Goal: Task Accomplishment & Management: Manage account settings

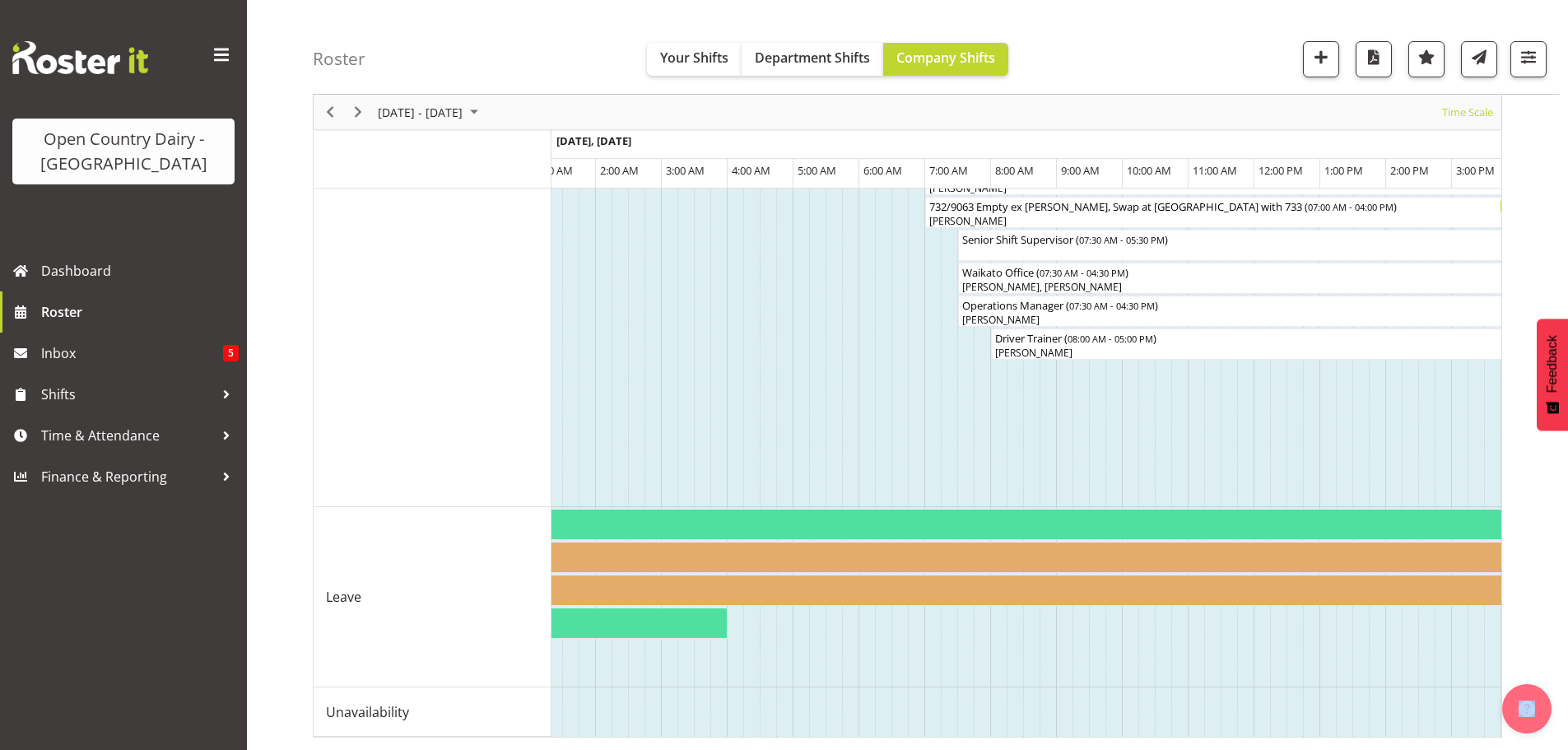
scroll to position [1201, 0]
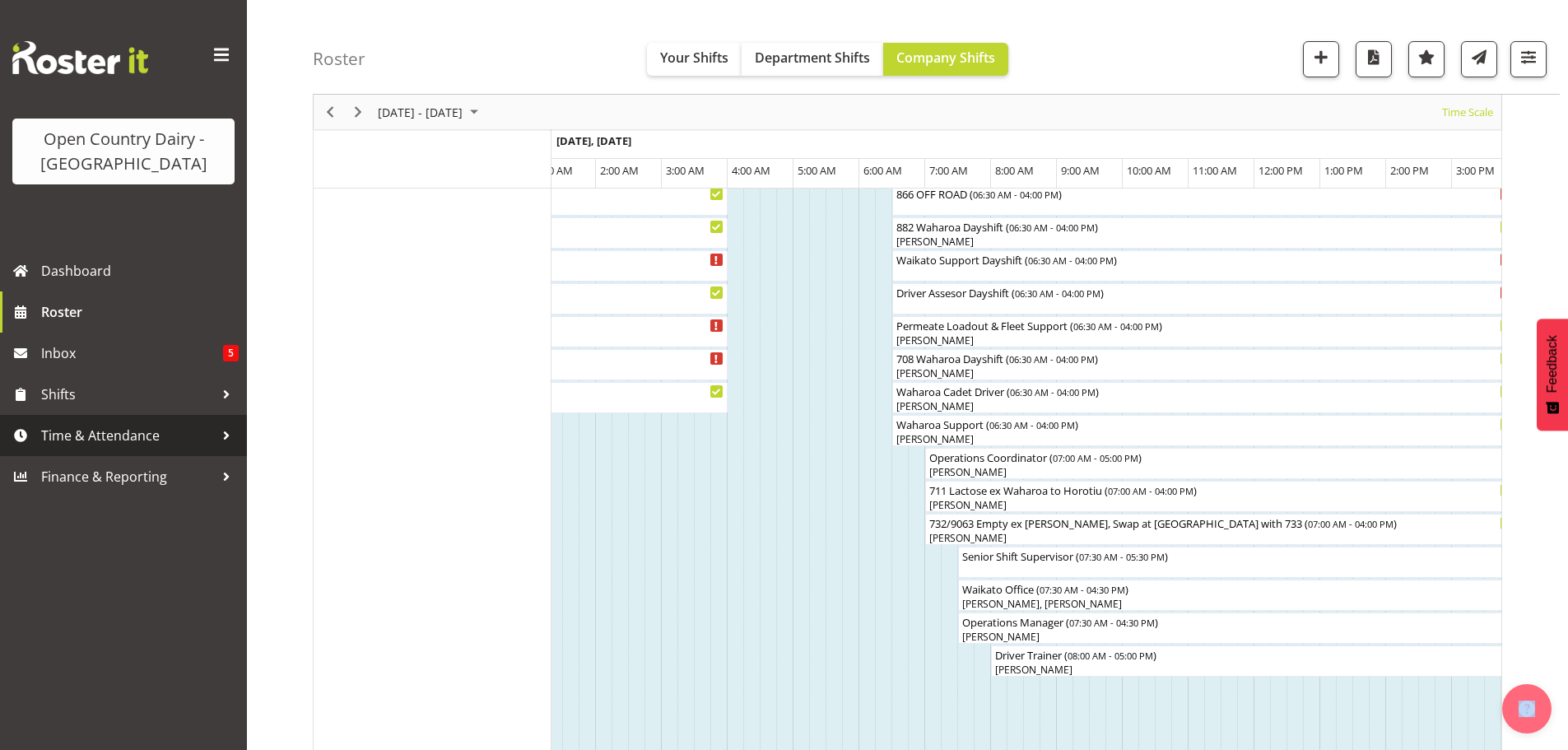
click at [81, 442] on span "Time & Attendance" at bounding box center [128, 435] width 173 height 24
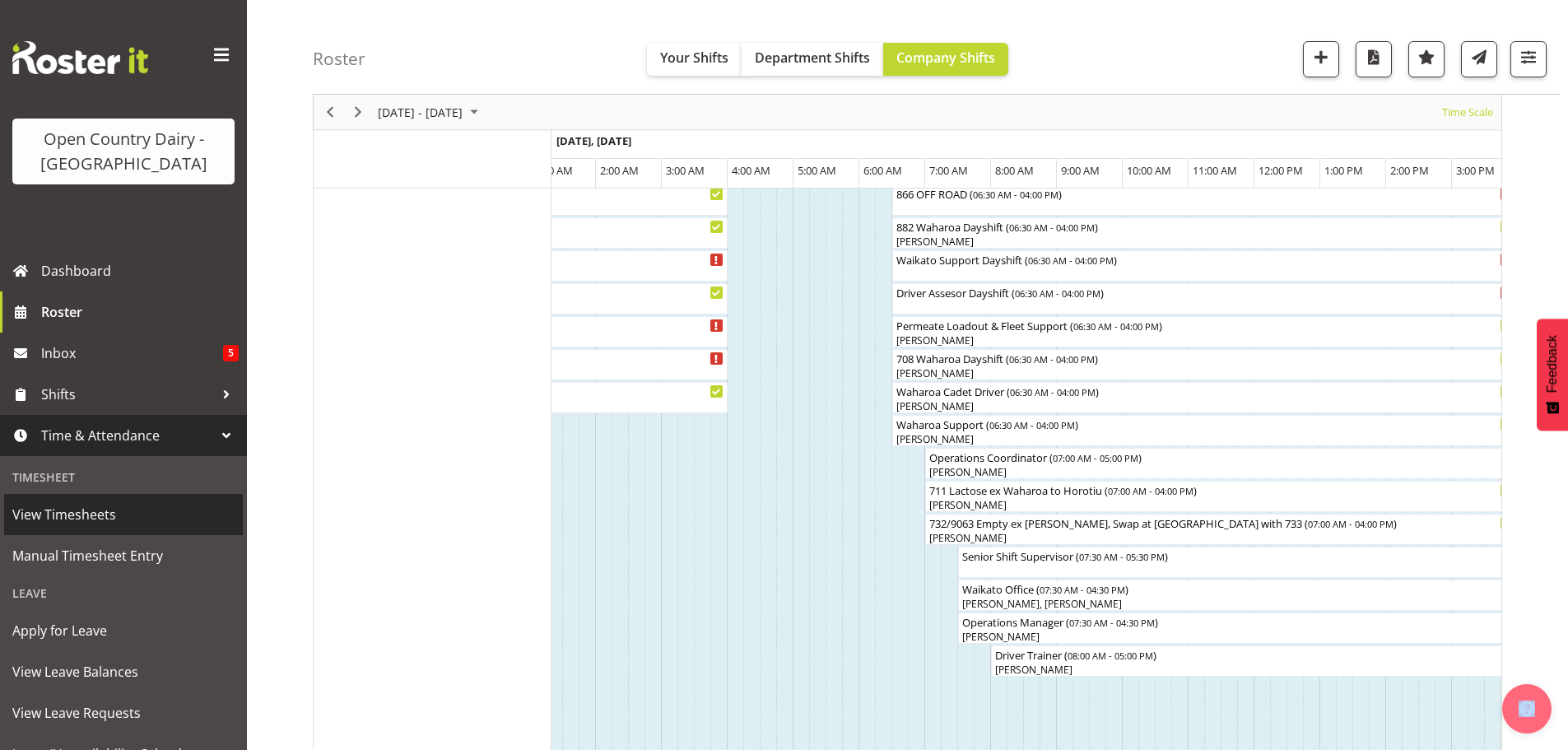
click at [103, 513] on span "View Timesheets" at bounding box center [123, 513] width 222 height 24
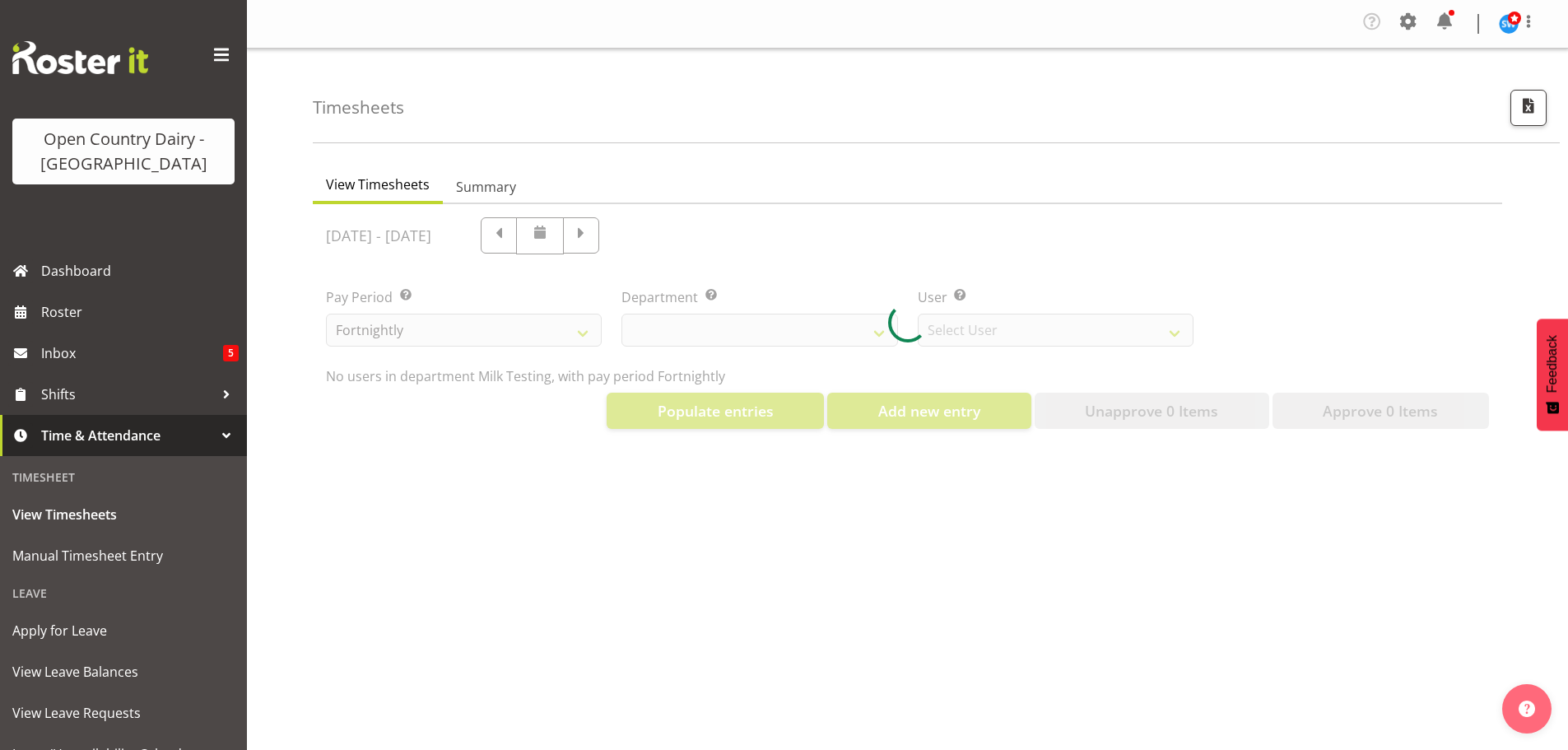
select select "733"
select select "7414"
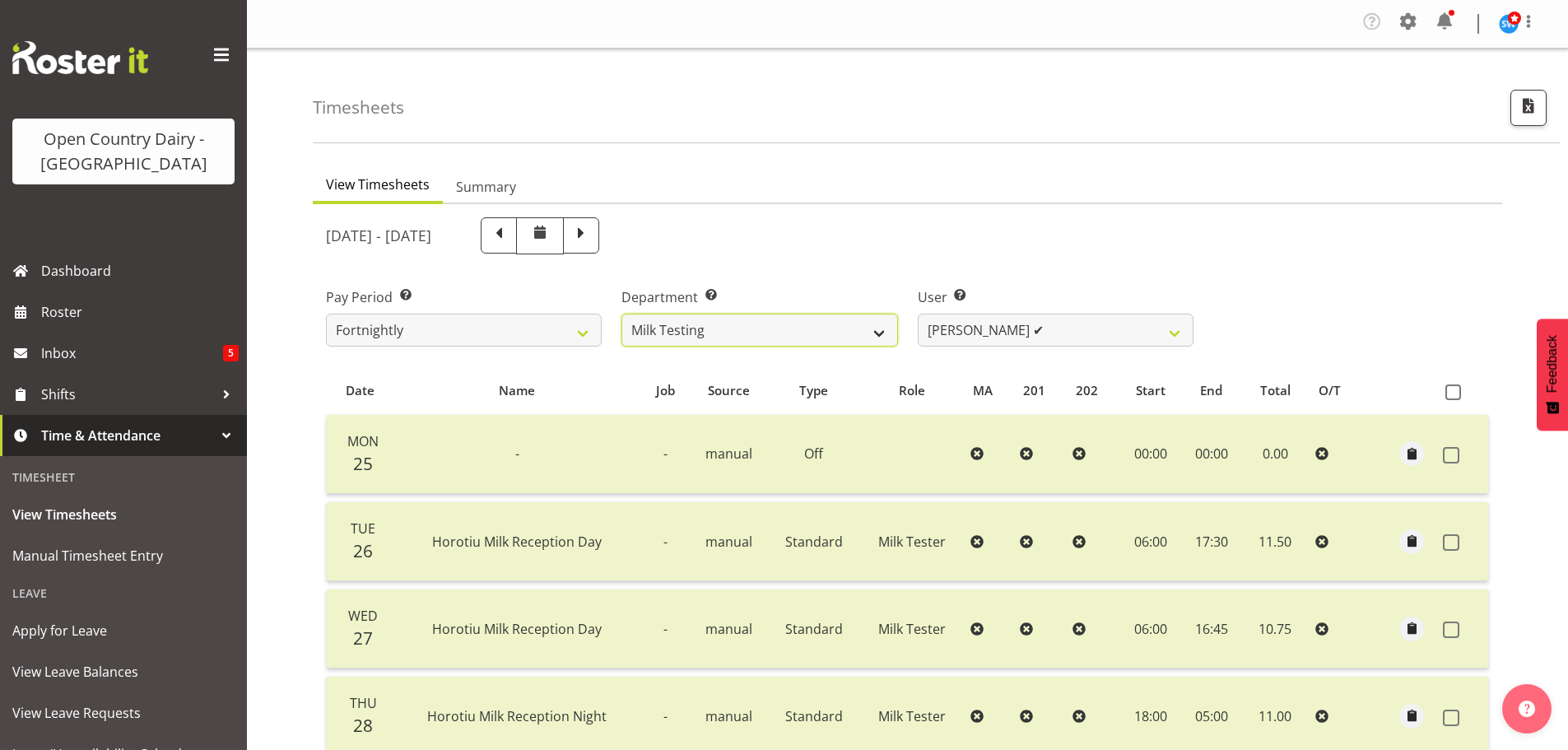
click at [883, 328] on select "701 702 703 704 705 706 707 708 709 710 711 712 713 714 715 716 717 718 719 720" at bounding box center [759, 330] width 276 height 33
select select "811"
click at [622, 314] on select "701 702 703 704 705 706 707 708 709 710 711 712 713 714 715 716 717 718 719 720" at bounding box center [759, 330] width 276 height 33
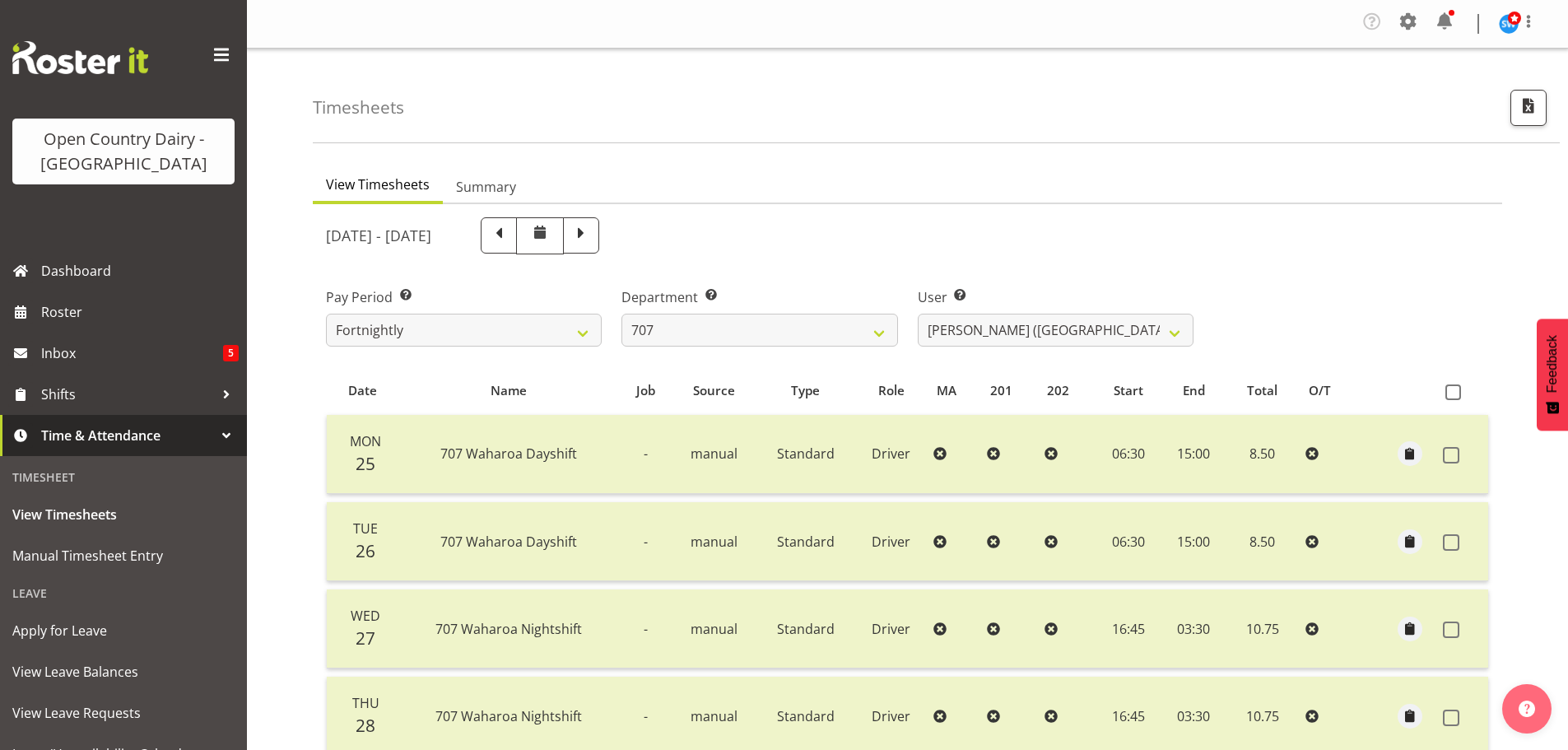
click at [591, 243] on span at bounding box center [581, 234] width 22 height 22
select select
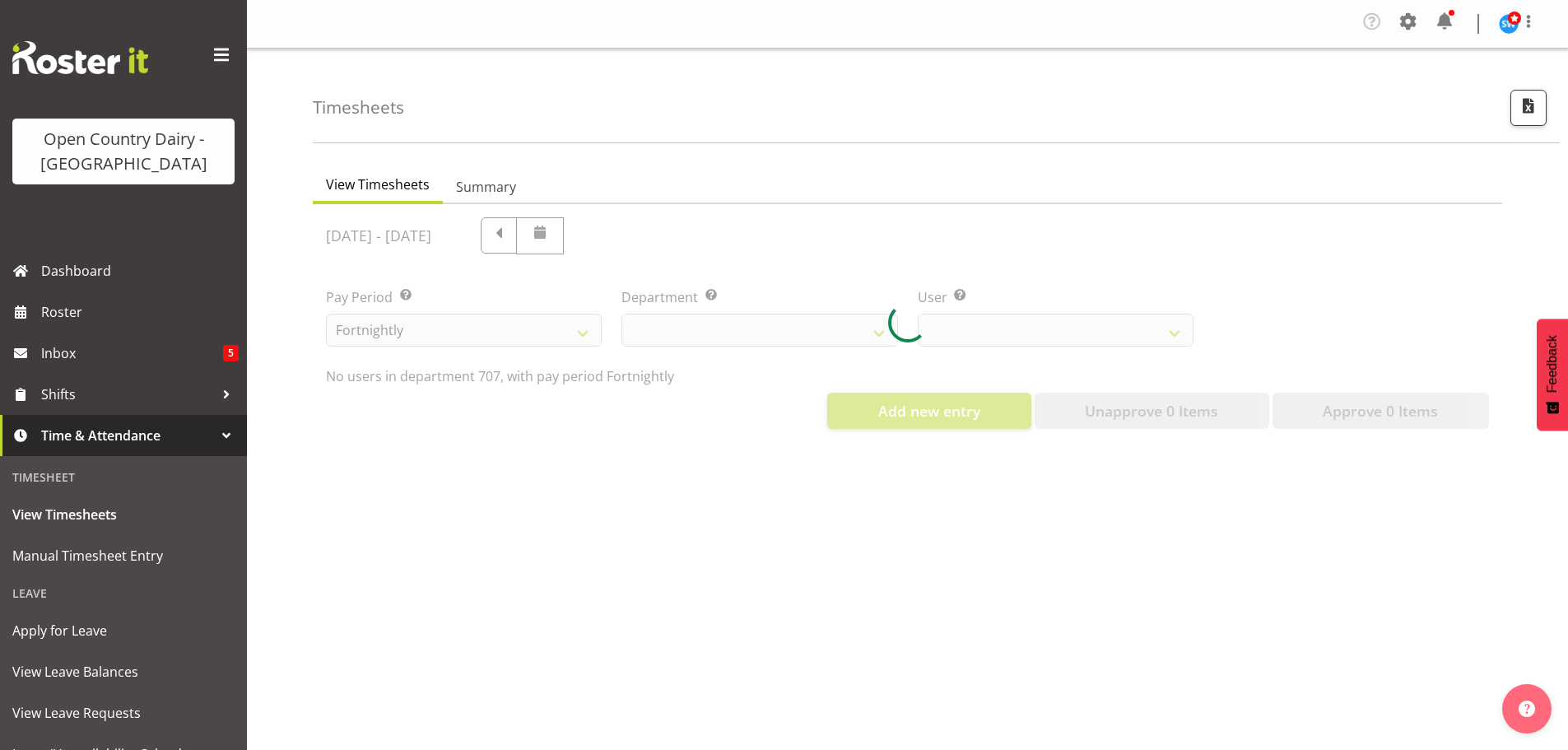
select select "811"
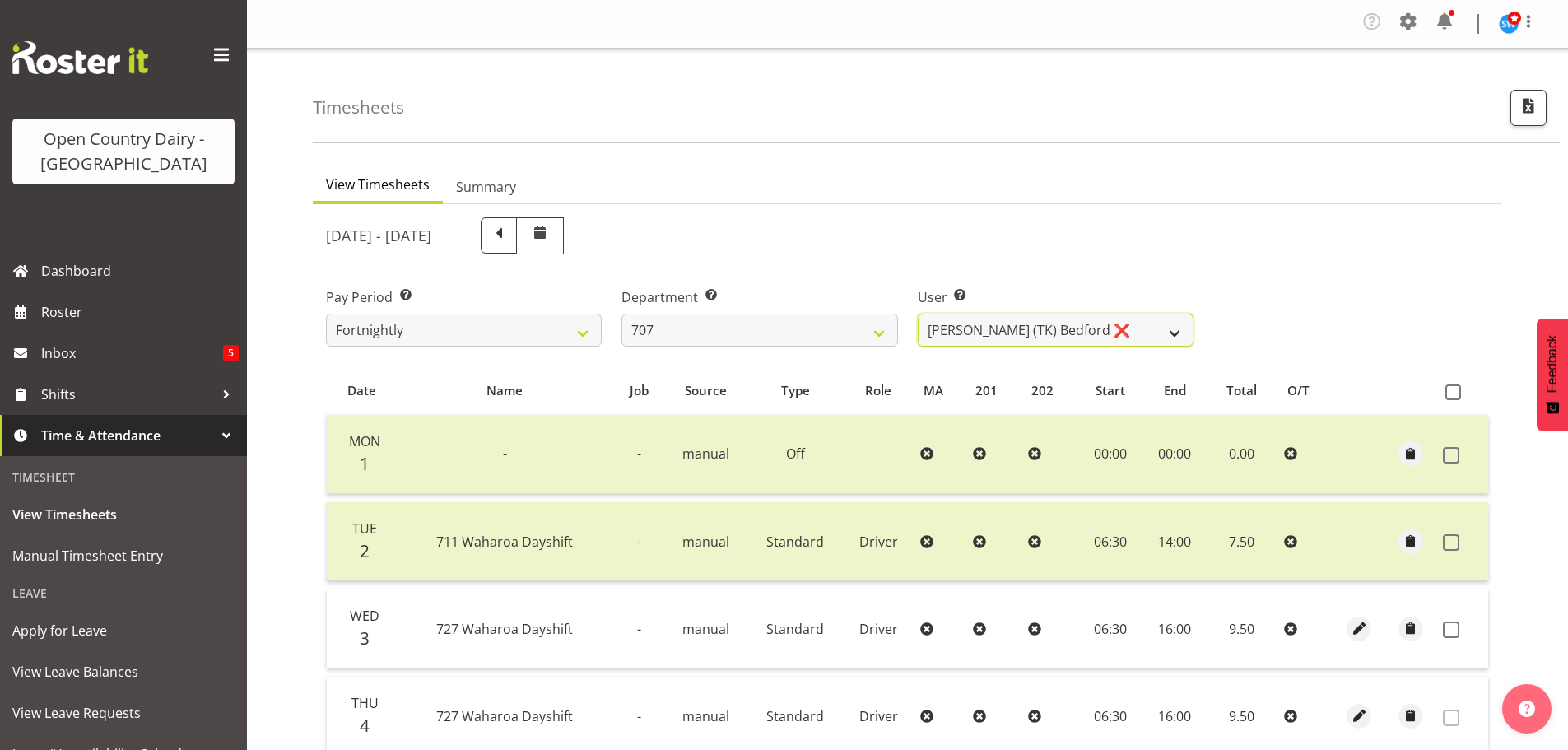
click at [1175, 333] on select "Alan (TK) Bedford ❌ Mike Madden ❌" at bounding box center [1055, 330] width 276 height 33
select select "8199"
click at [918, 314] on select "Alan (TK) Bedford ❌ Mike Madden ❌" at bounding box center [1055, 330] width 276 height 33
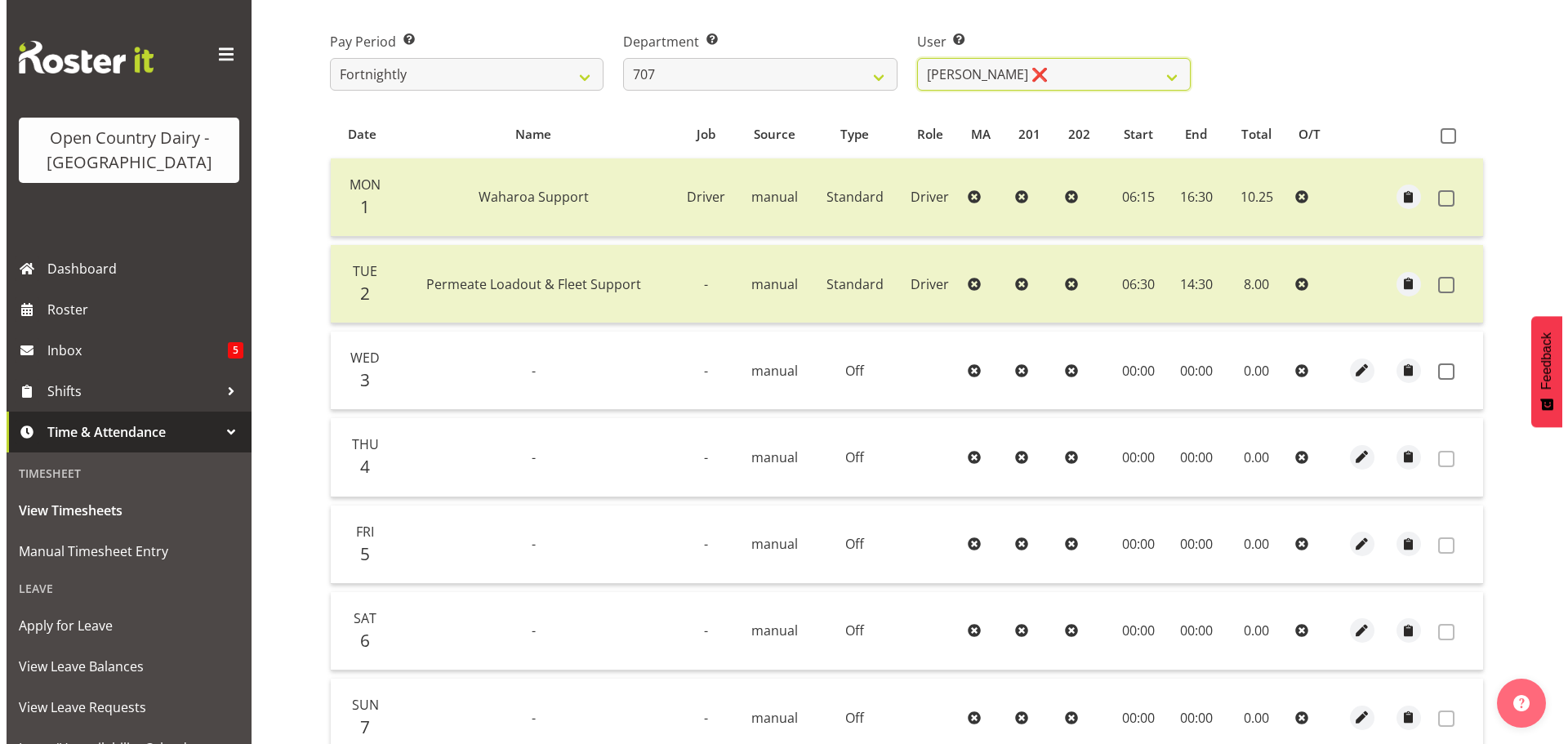
scroll to position [246, 0]
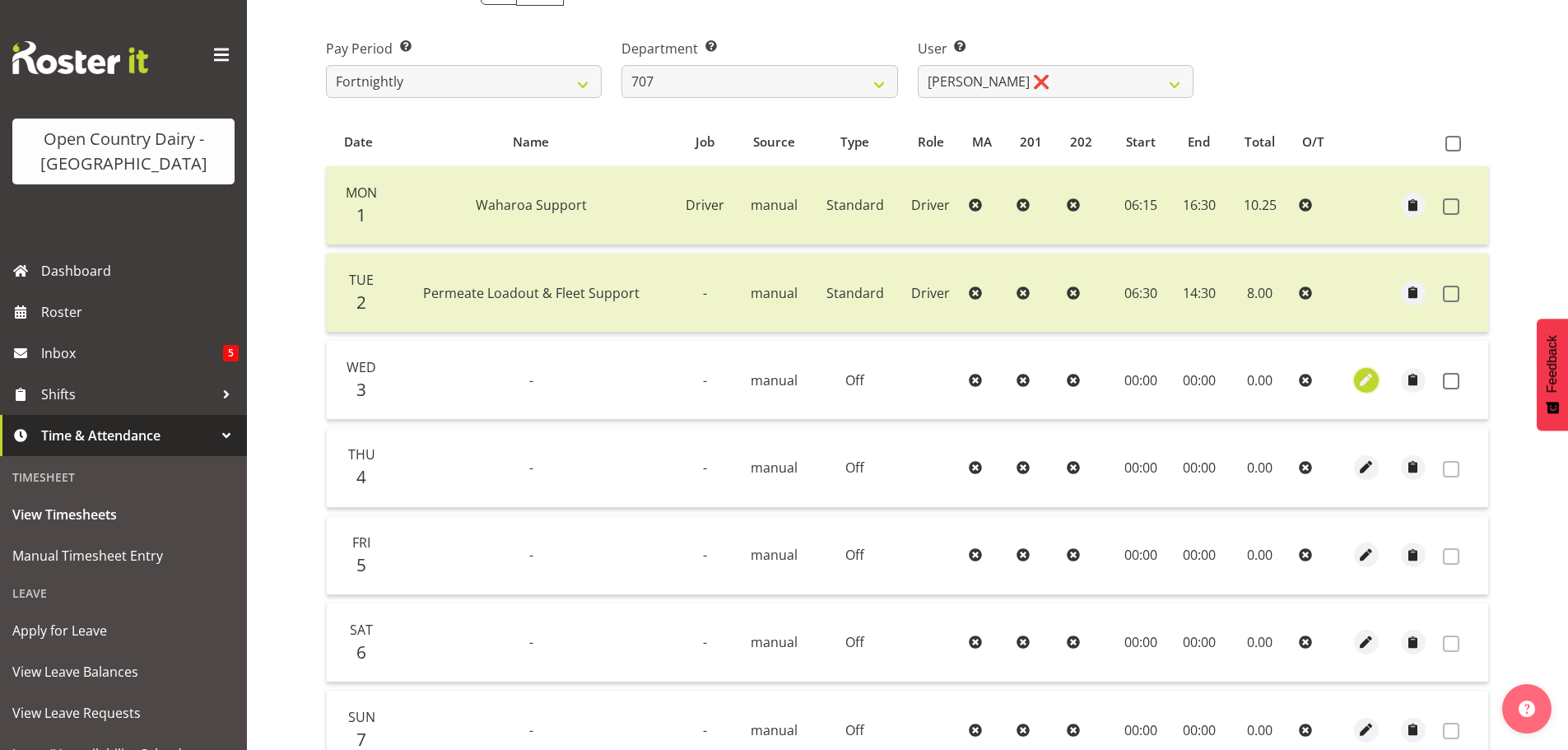
click at [1366, 387] on span "button" at bounding box center [1367, 379] width 19 height 19
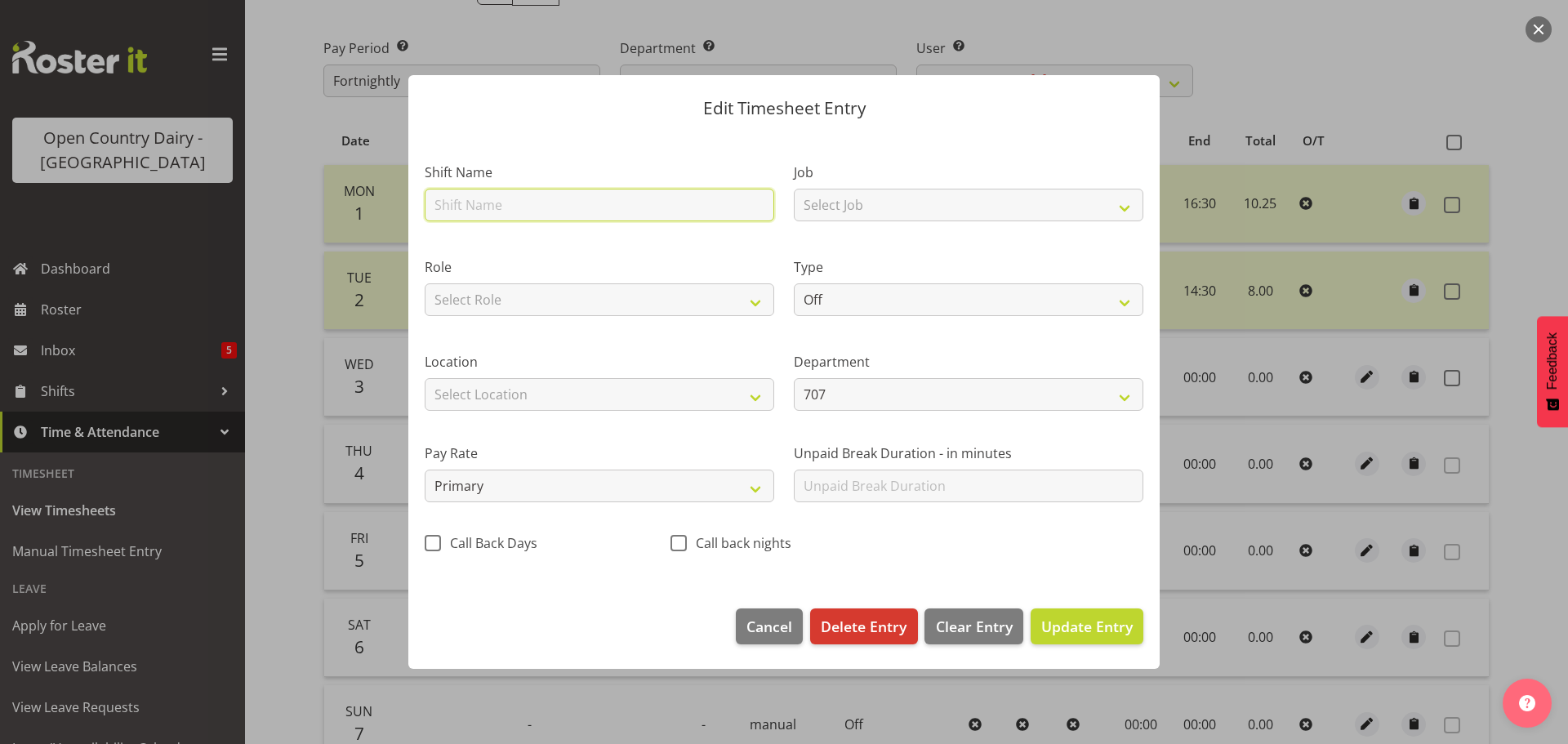
click at [574, 200] on input "text" at bounding box center [600, 205] width 350 height 32
type input "Nightshift"
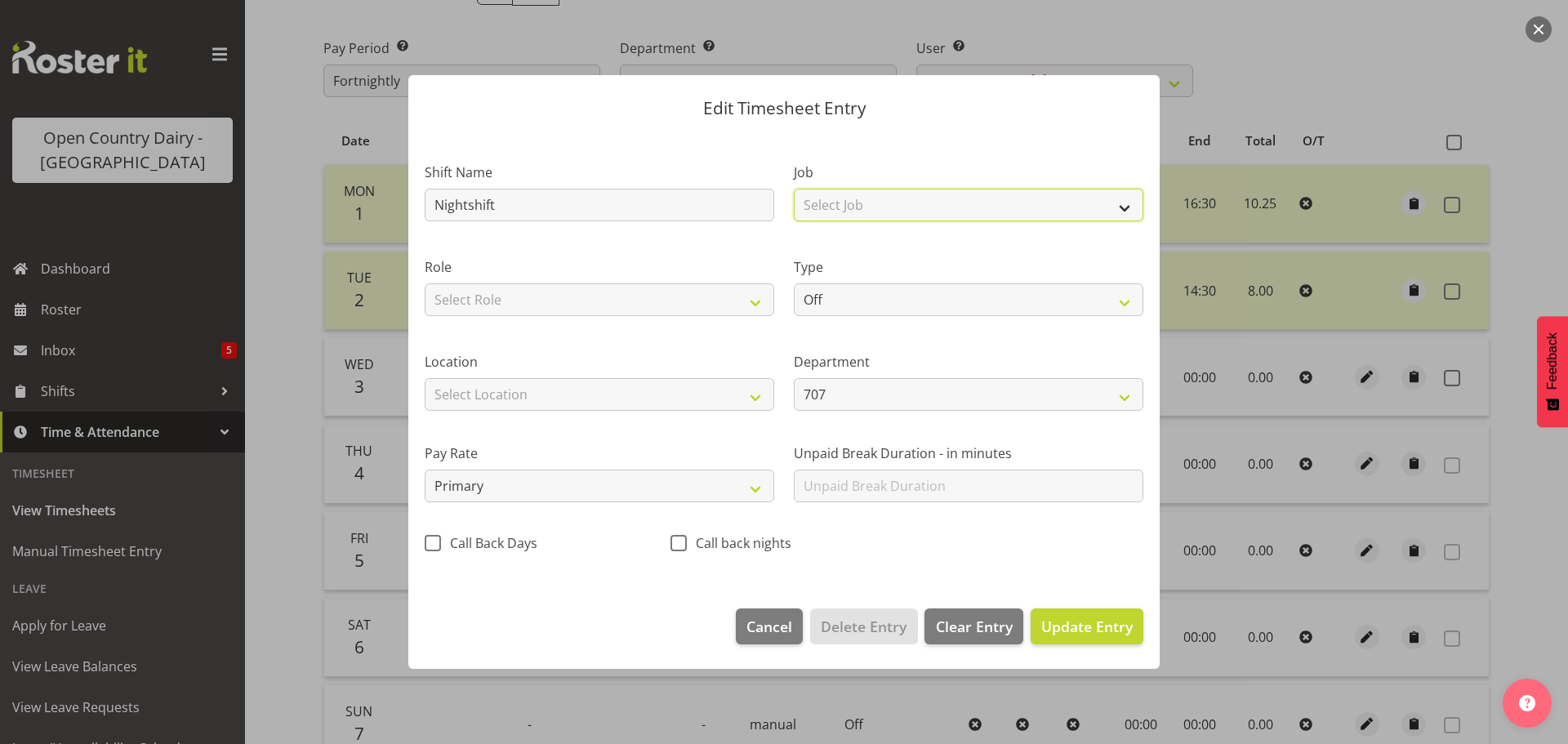
click at [876, 204] on select "Select Job Driver Driver supervisor Support" at bounding box center [969, 205] width 350 height 32
select select "9052"
click at [794, 189] on select "Select Job Driver Driver supervisor Support" at bounding box center [969, 205] width 350 height 32
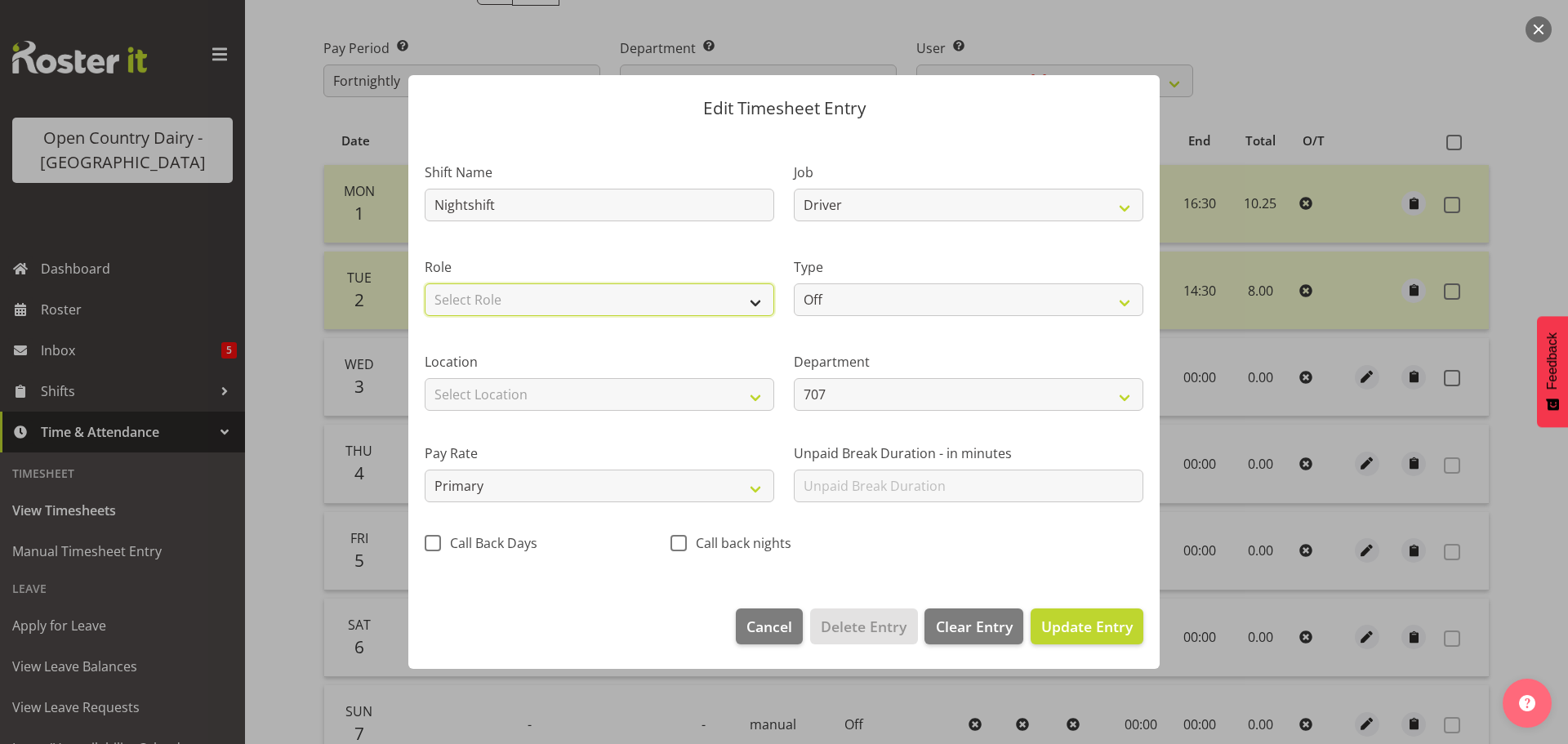
drag, startPoint x: 704, startPoint y: 289, endPoint x: 700, endPoint y: 301, distance: 12.6
click at [704, 289] on select "Select Role Driver Driver Buddy" at bounding box center [600, 299] width 350 height 32
select select "1166"
click at [425, 283] on select "Select Role Driver Driver Buddy" at bounding box center [600, 299] width 350 height 32
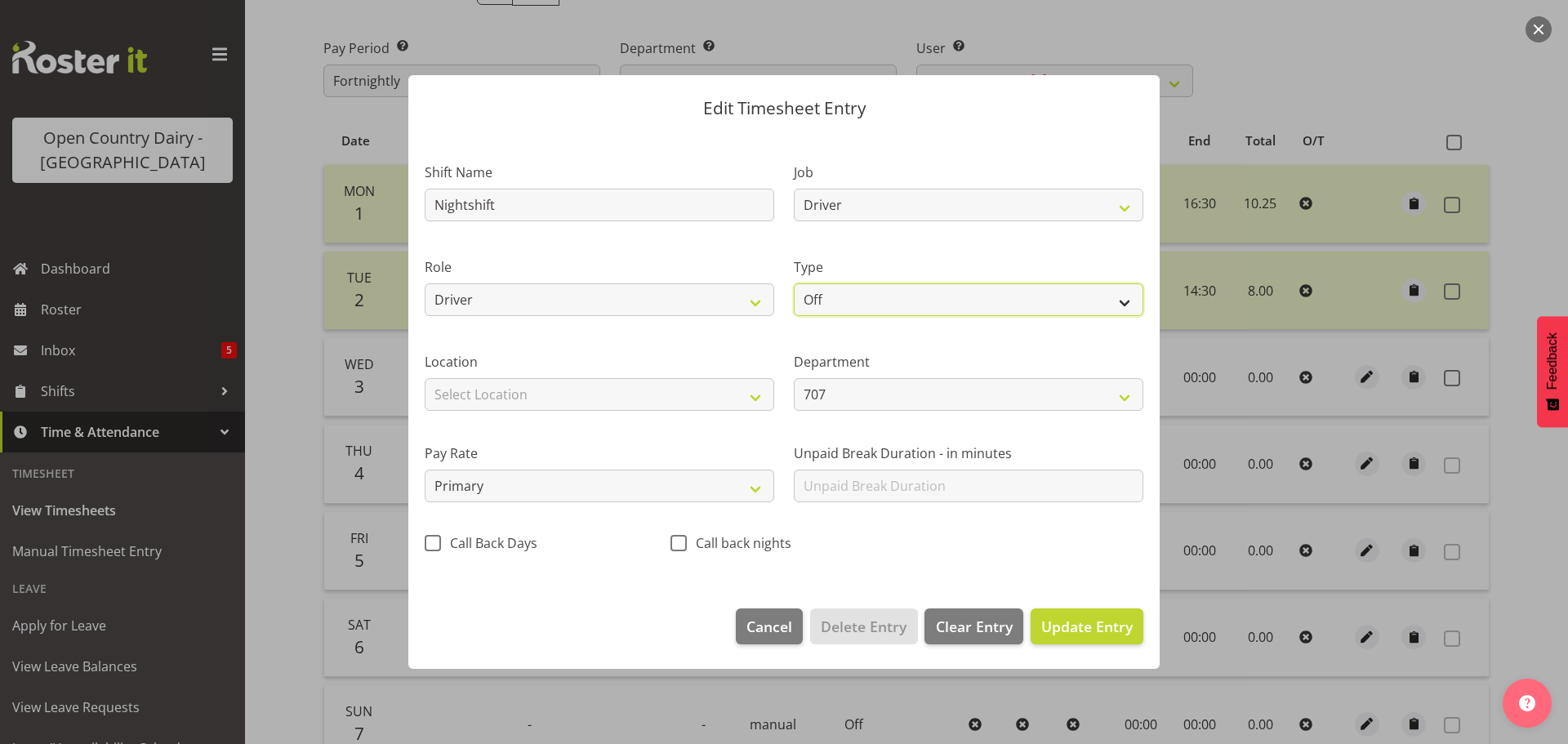
click at [854, 295] on select "Off Standard Public Holiday Public Holiday (Worked) Day In Lieu Annual Leave Si…" at bounding box center [969, 299] width 350 height 32
select select "Standard"
click at [794, 283] on select "Off Standard Public Holiday Public Holiday (Worked) Day In Lieu Annual Leave Si…" at bounding box center [969, 299] width 350 height 32
select select "8"
select select "2025"
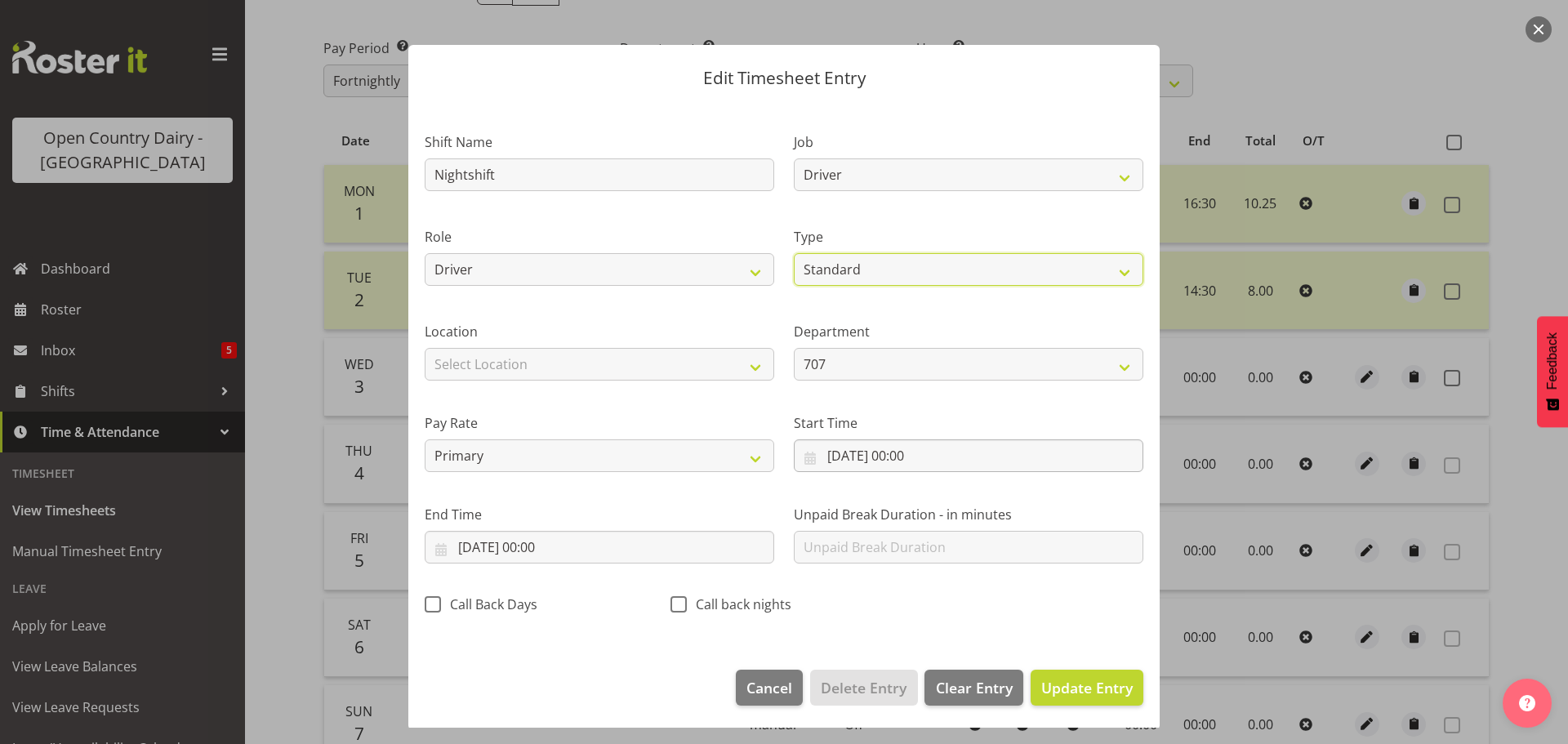
scroll to position [15, 0]
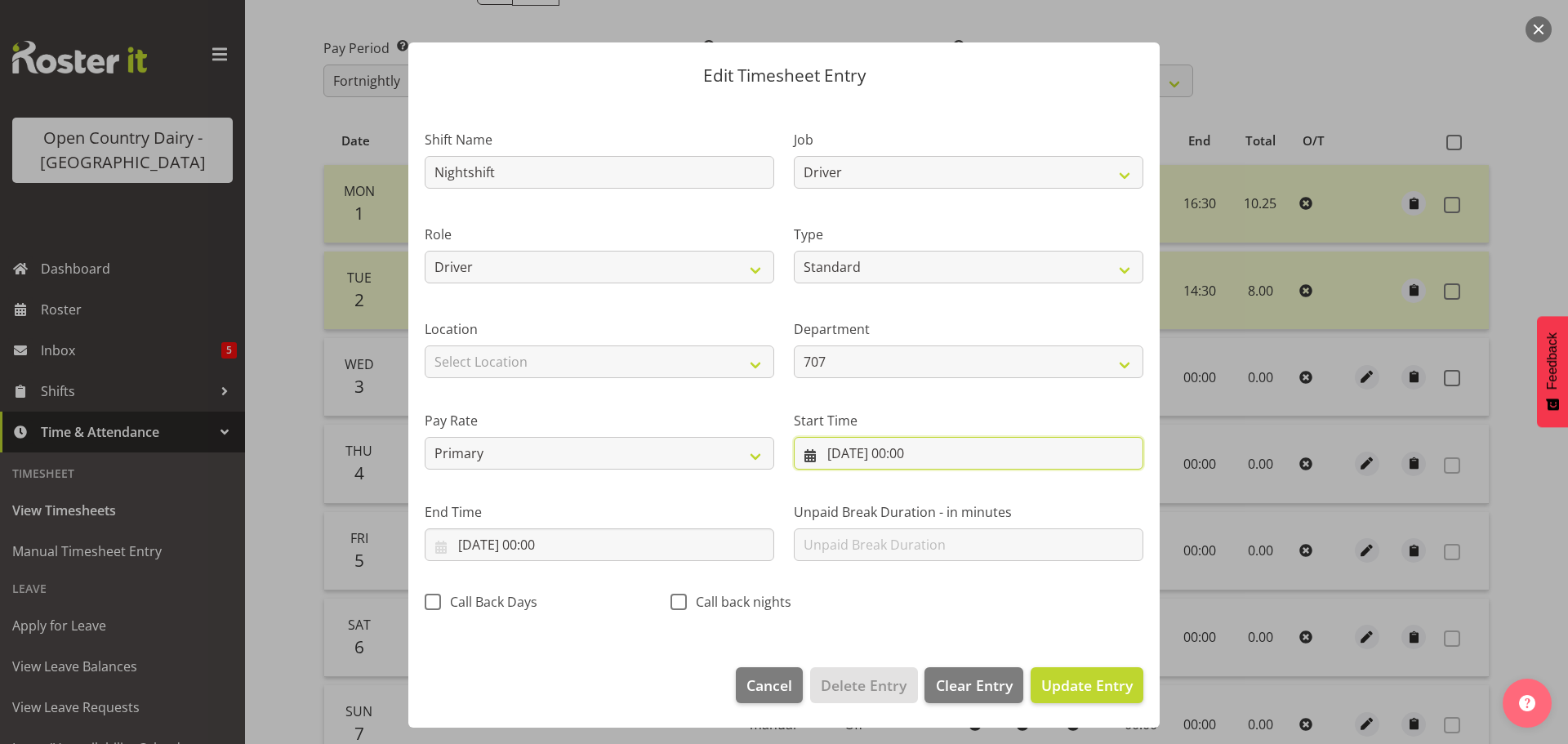
click at [923, 450] on input "03/09/2025, 00:00" at bounding box center [969, 453] width 350 height 32
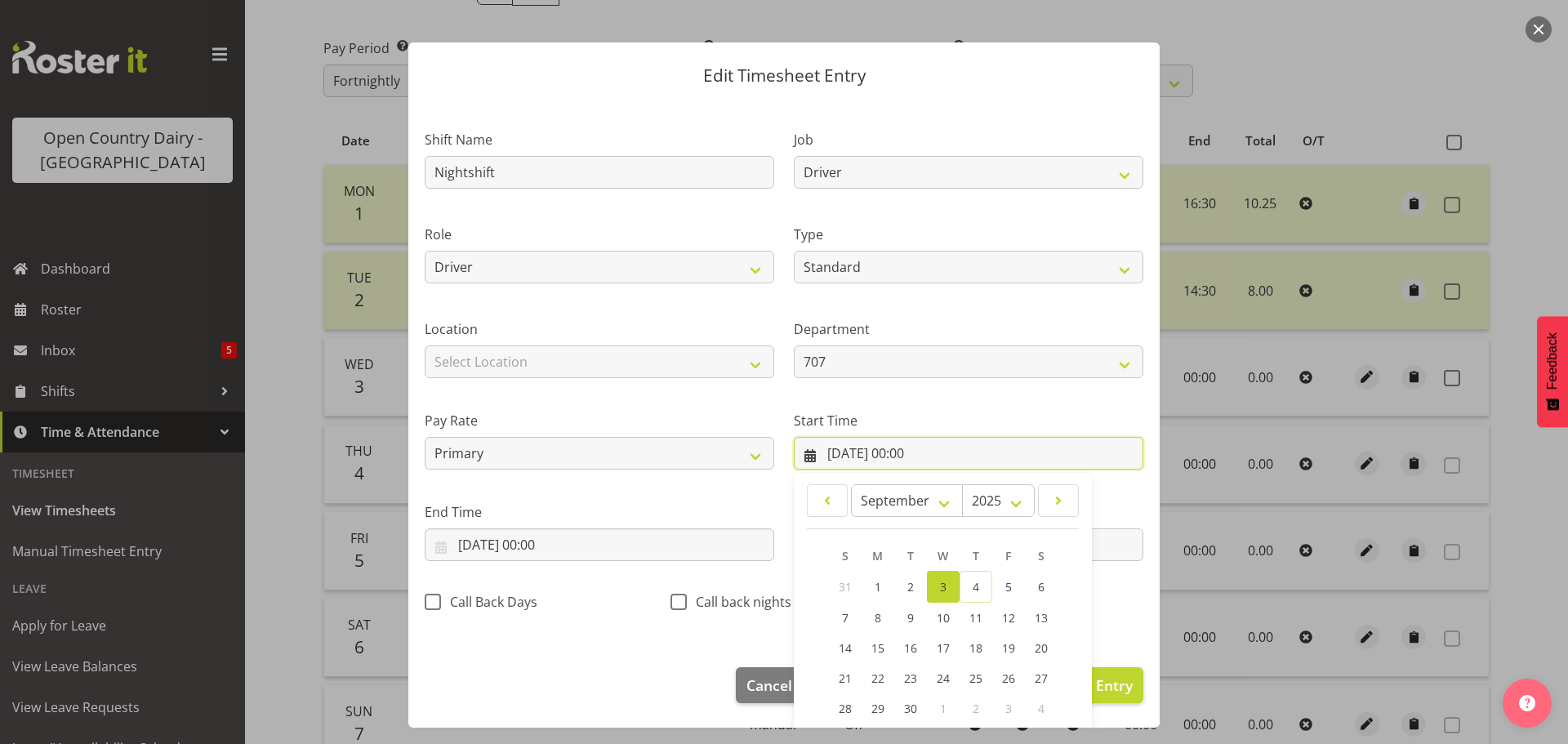
scroll to position [130, 0]
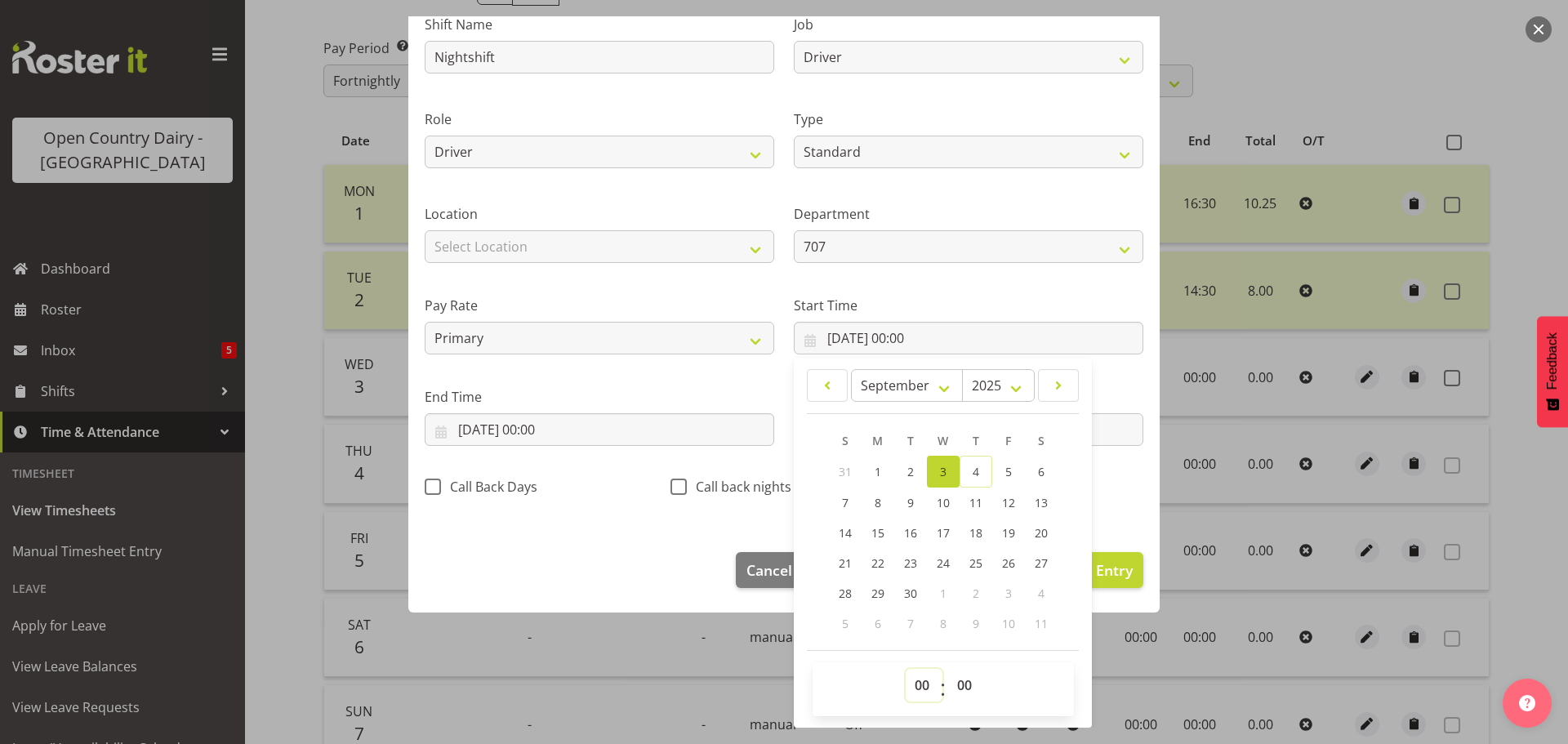
click at [916, 687] on select "00 01 02 03 04 05 06 07 08 09 10 11 12 13 14 15 16 17 18 19 20 21 22 23" at bounding box center [924, 684] width 37 height 32
select select "16"
click at [906, 668] on select "00 01 02 03 04 05 06 07 08 09 10 11 12 13 14 15 16 17 18 19 20 21 22 23" at bounding box center [924, 684] width 37 height 32
type input "03/09/2025, 16:00"
drag, startPoint x: 963, startPoint y: 689, endPoint x: 996, endPoint y: 507, distance: 185.0
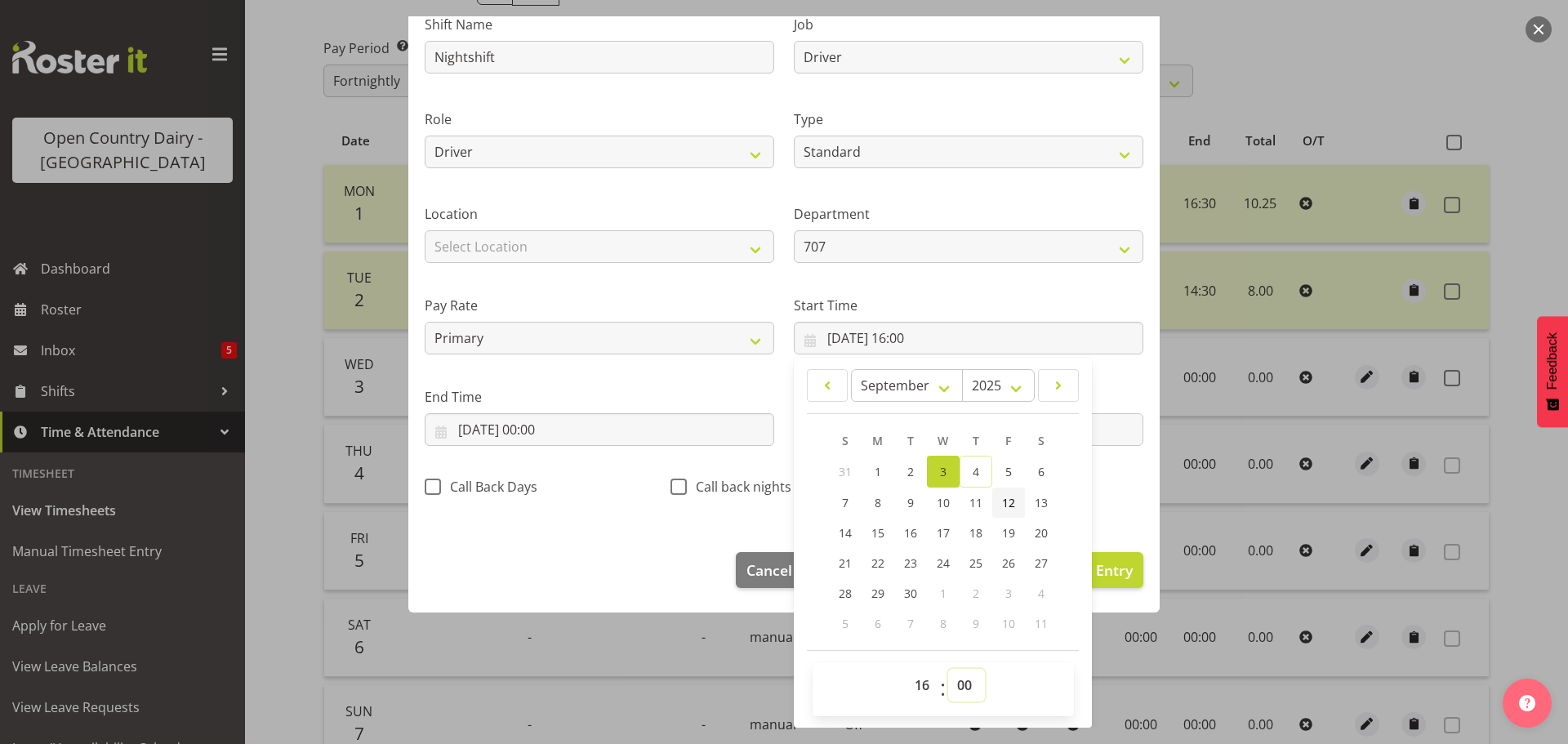
click at [963, 689] on select "00 01 02 03 04 05 06 07 08 09 10 11 12 13 14 15 16 17 18 19 20 21 22 23 24 25 2…" at bounding box center [967, 684] width 37 height 32
select select "45"
click at [948, 668] on select "00 01 02 03 04 05 06 07 08 09 10 11 12 13 14 15 16 17 18 19 20 21 22 23 24 25 2…" at bounding box center [967, 684] width 37 height 32
type input "03/09/2025, 16:45"
click at [519, 429] on input "03/09/2025, 00:00" at bounding box center [600, 429] width 350 height 32
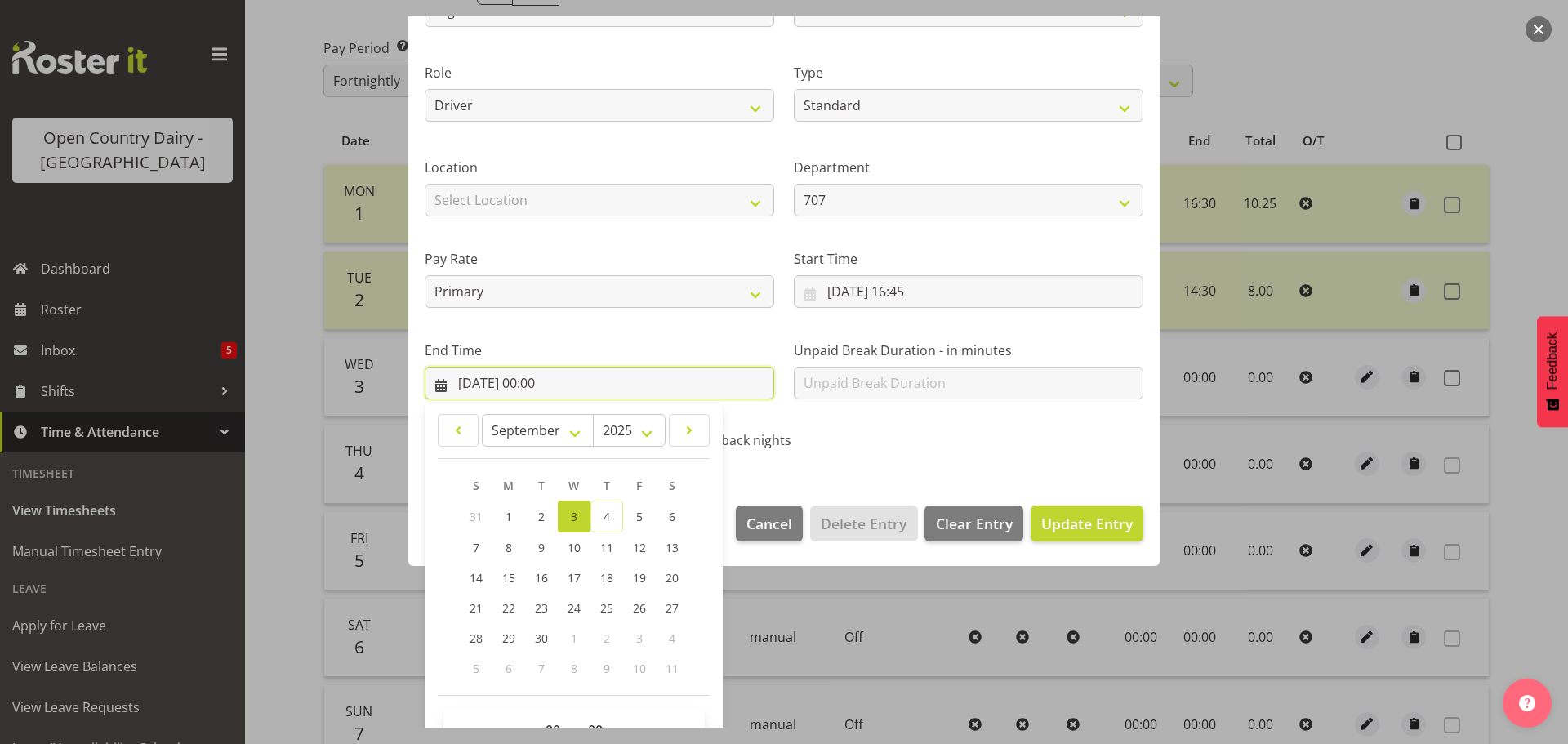
scroll to position [221, 0]
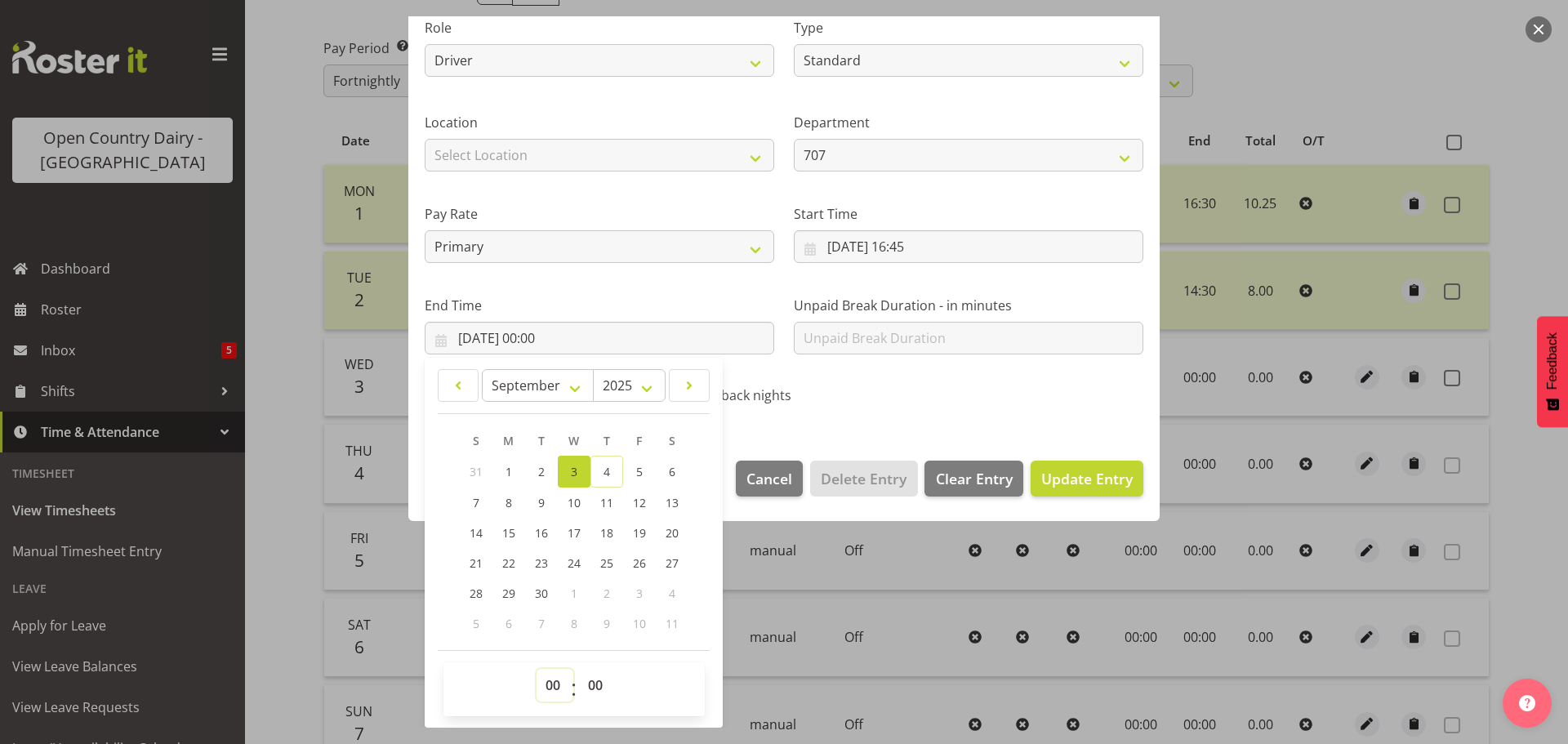
click at [552, 684] on select "00 01 02 03 04 05 06 07 08 09 10 11 12 13 14 15 16 17 18 19 20 21 22 23" at bounding box center [555, 684] width 37 height 32
select select "4"
click at [537, 668] on select "00 01 02 03 04 05 06 07 08 09 10 11 12 13 14 15 16 17 18 19 20 21 22 23" at bounding box center [555, 684] width 37 height 32
type input "03/09/2025, 04:00"
click at [599, 689] on select "00 01 02 03 04 05 06 07 08 09 10 11 12 13 14 15 16 17 18 19 20 21 22 23 24 25 2…" at bounding box center [598, 684] width 37 height 32
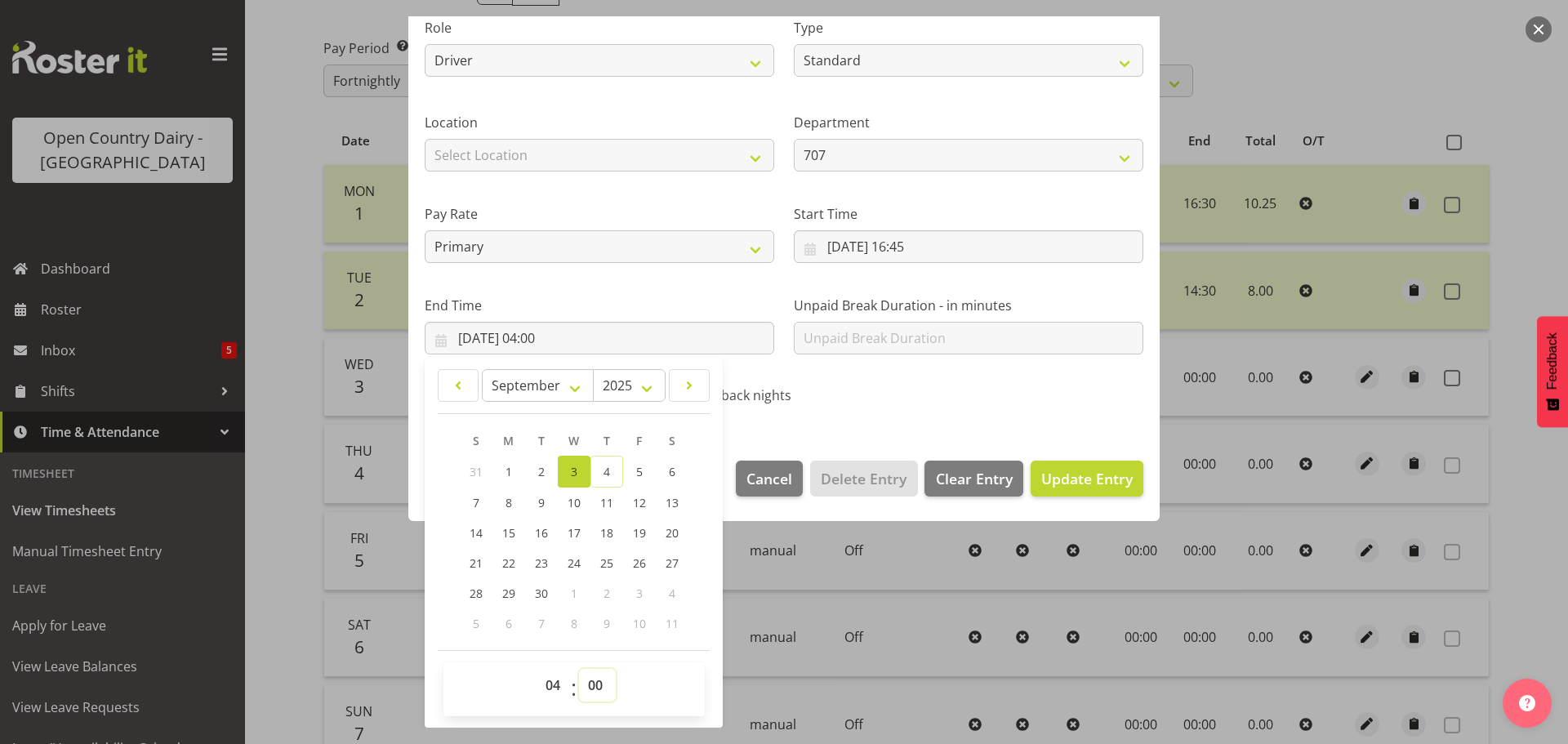
select select "45"
click at [580, 668] on select "00 01 02 03 04 05 06 07 08 09 10 11 12 13 14 15 16 17 18 19 20 21 22 23 24 25 2…" at bounding box center [598, 684] width 37 height 32
type input "03/09/2025, 04:45"
click at [1098, 484] on span "Update Entry" at bounding box center [1088, 479] width 92 height 20
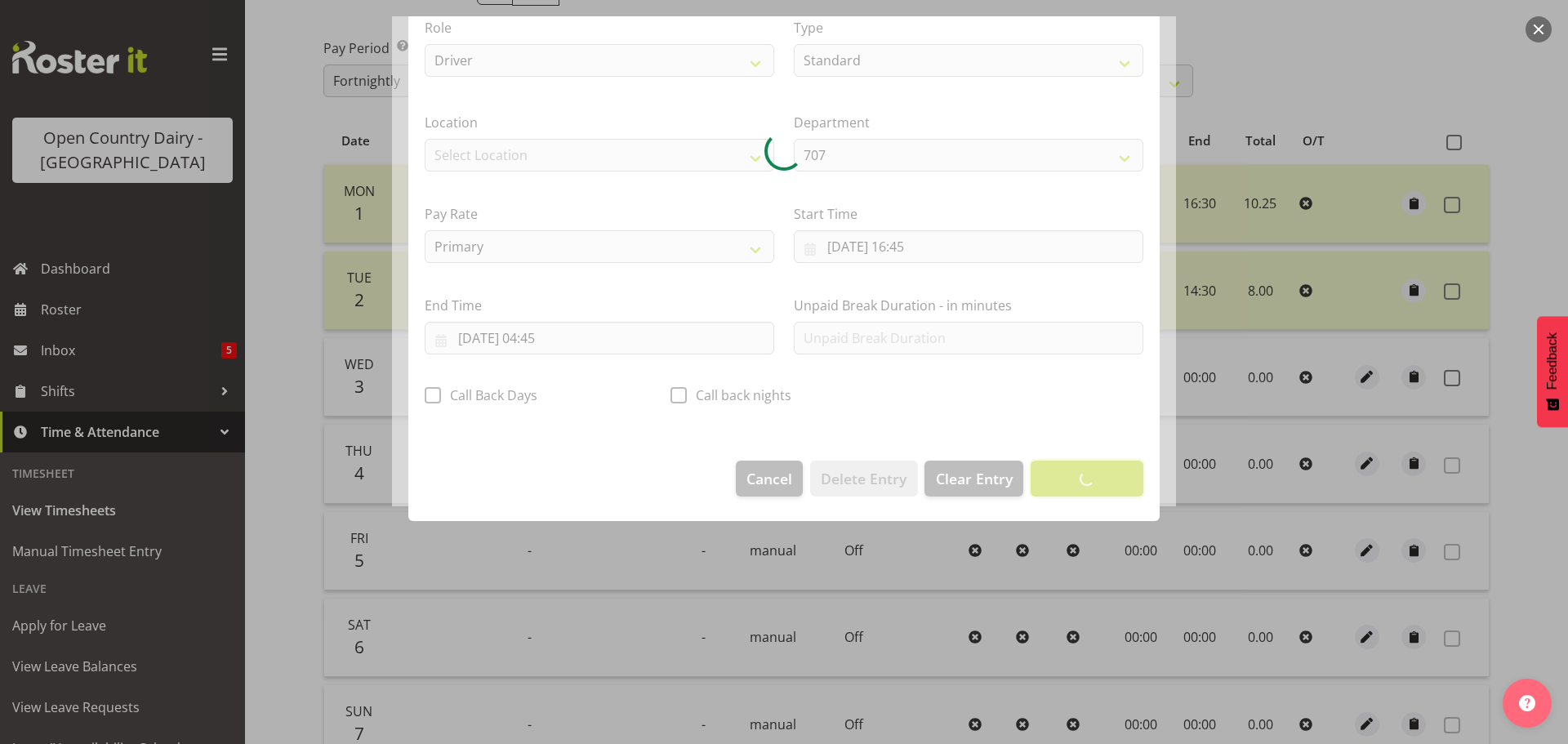
scroll to position [15, 0]
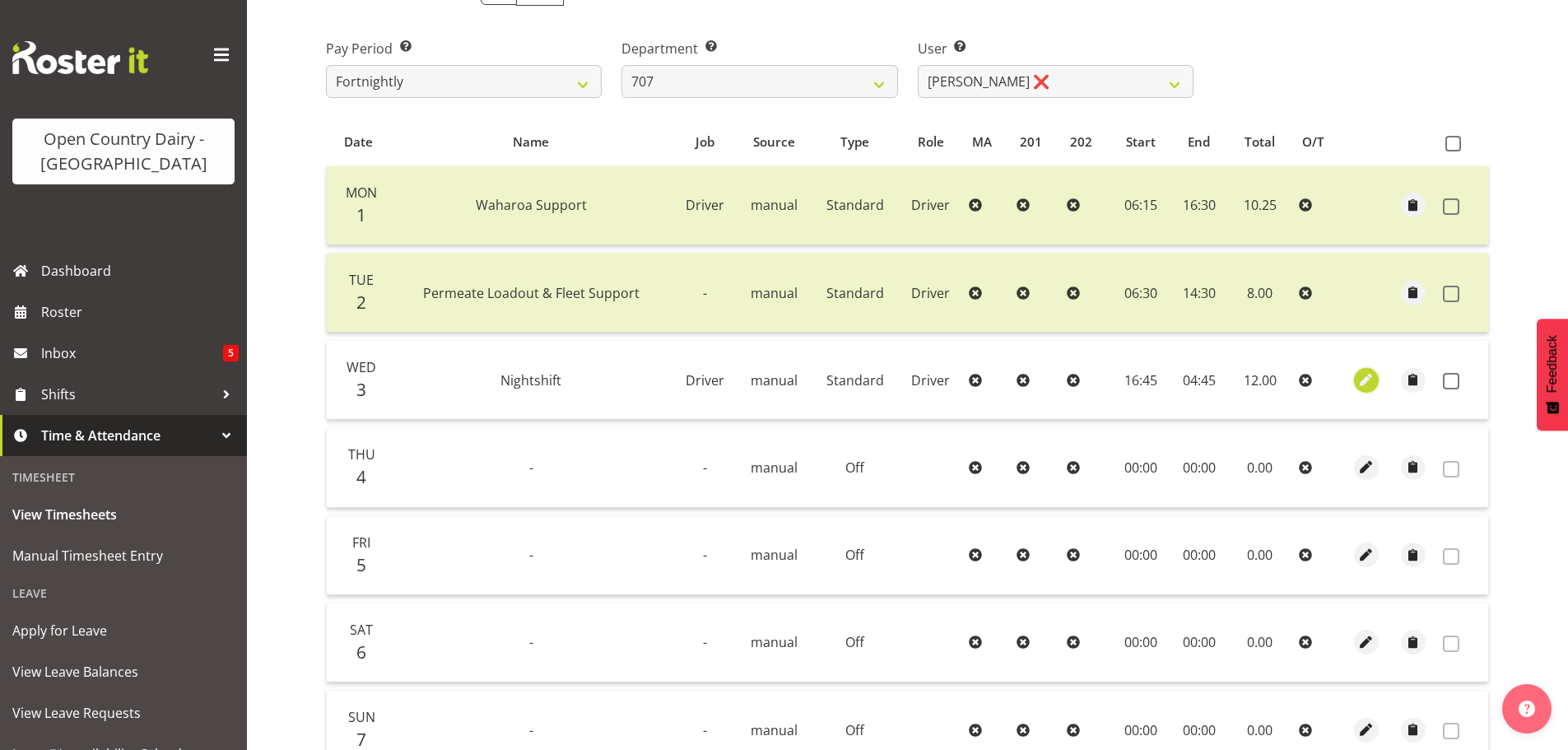
click at [1369, 379] on span "button" at bounding box center [1367, 379] width 19 height 19
select select "Standard"
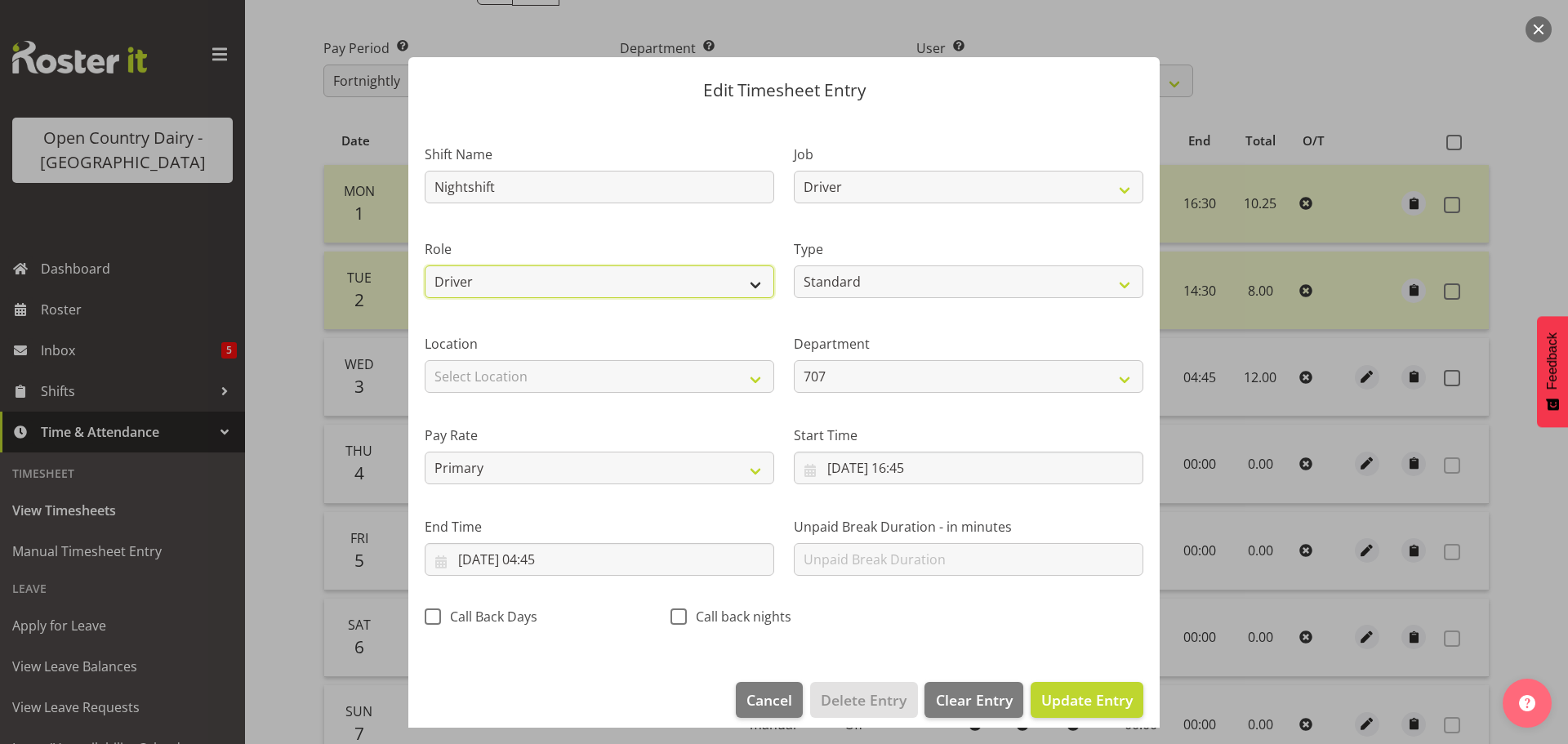
click at [512, 280] on select "Driver Driver Buddy" at bounding box center [600, 281] width 350 height 32
select select "1436"
click at [425, 265] on select "Driver Driver Buddy" at bounding box center [600, 281] width 350 height 32
click at [1089, 702] on span "Update Entry" at bounding box center [1088, 700] width 92 height 20
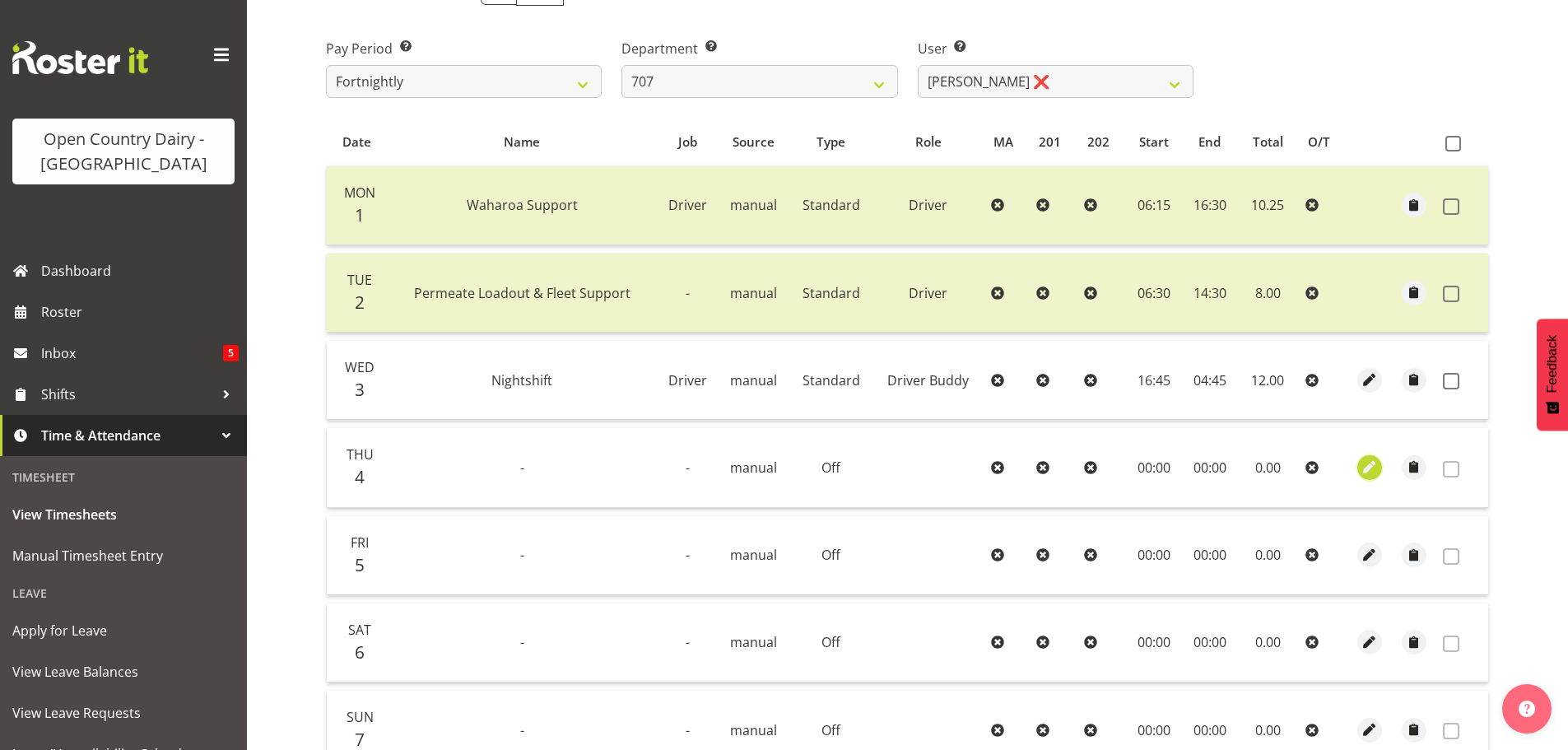
click at [1369, 473] on span "button" at bounding box center [1369, 466] width 19 height 19
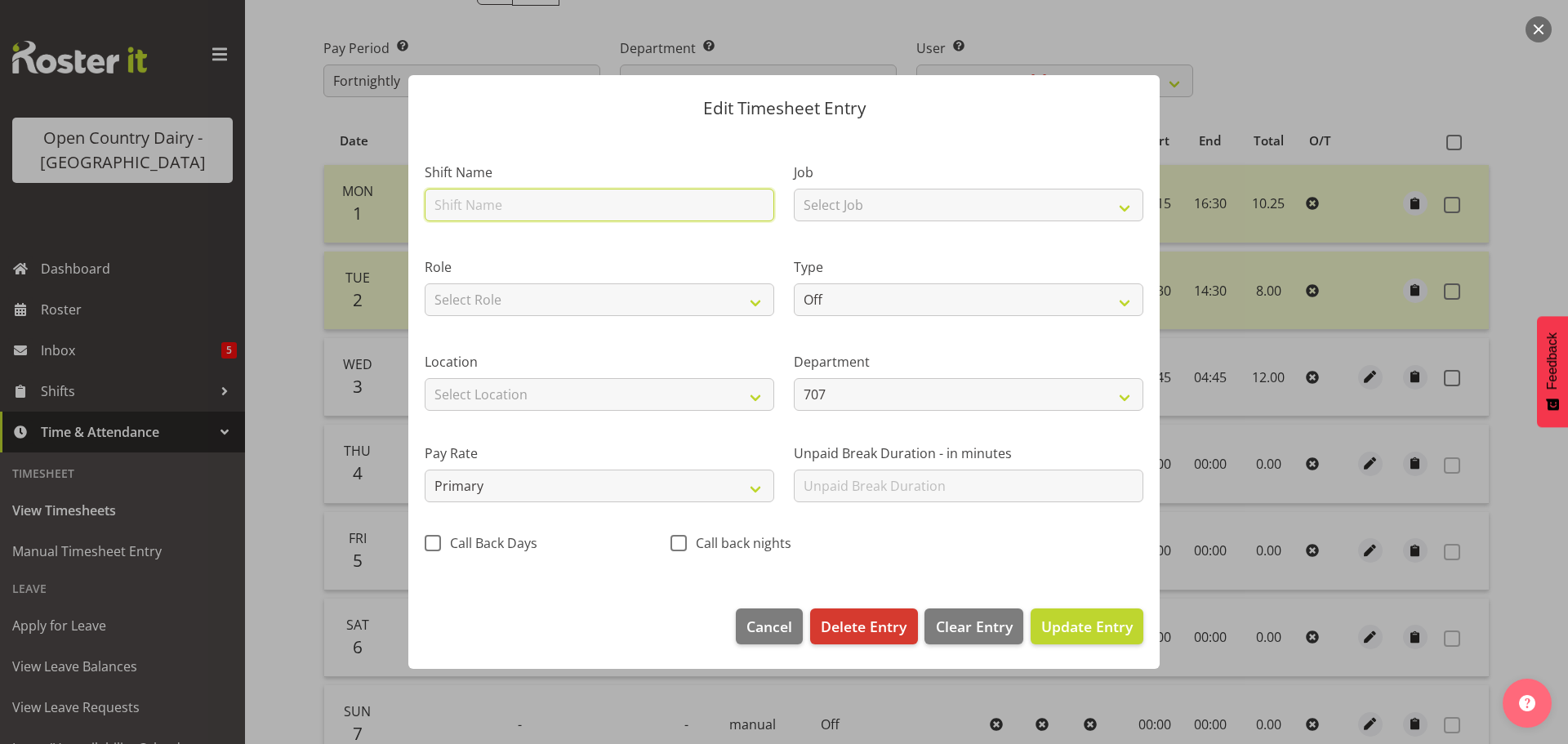
click at [586, 204] on input "text" at bounding box center [600, 205] width 350 height 32
type input "Nightshift"
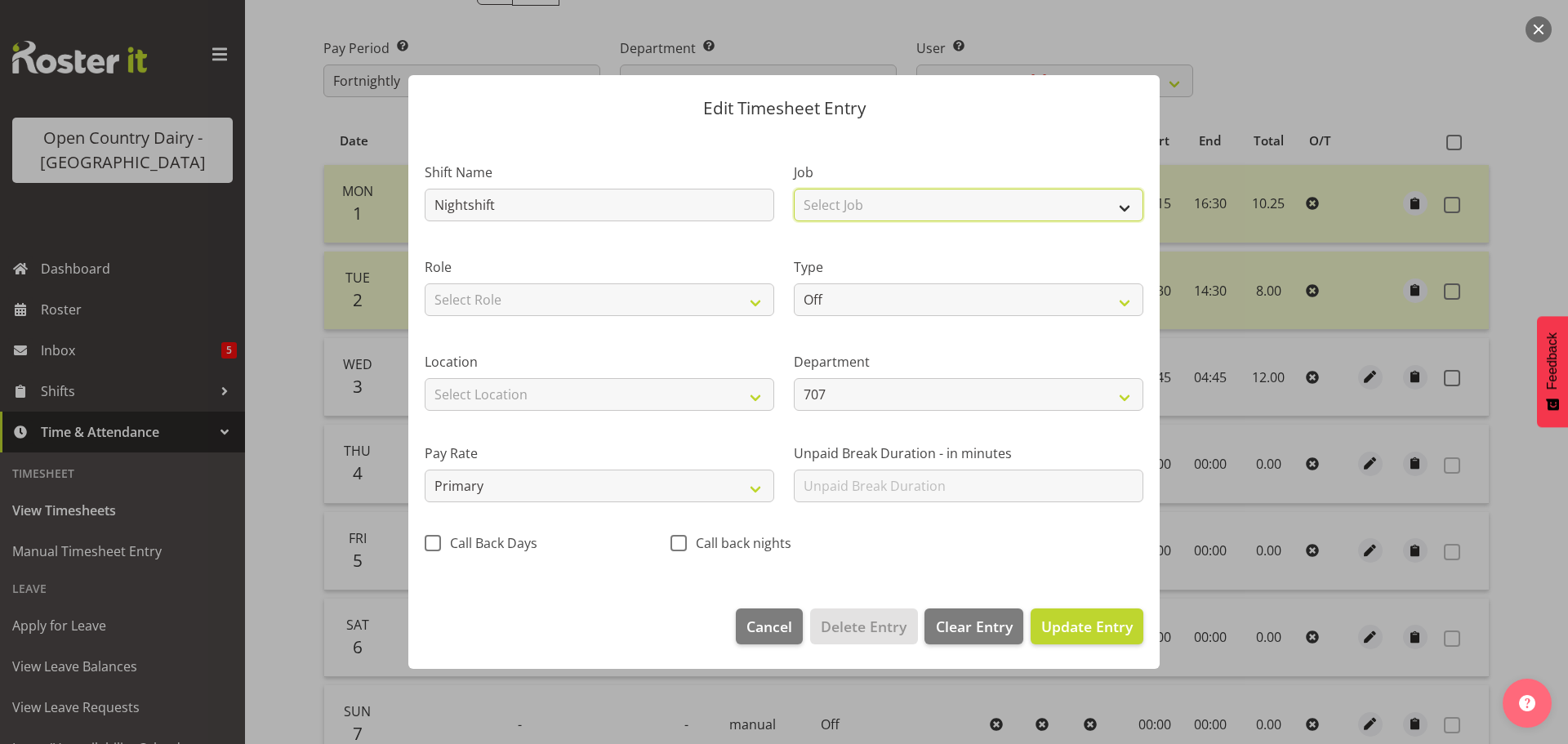
click at [913, 200] on select "Select Job Driver Driver supervisor Support" at bounding box center [969, 205] width 350 height 32
select select "9052"
click at [794, 189] on select "Select Job Driver Driver supervisor Support" at bounding box center [969, 205] width 350 height 32
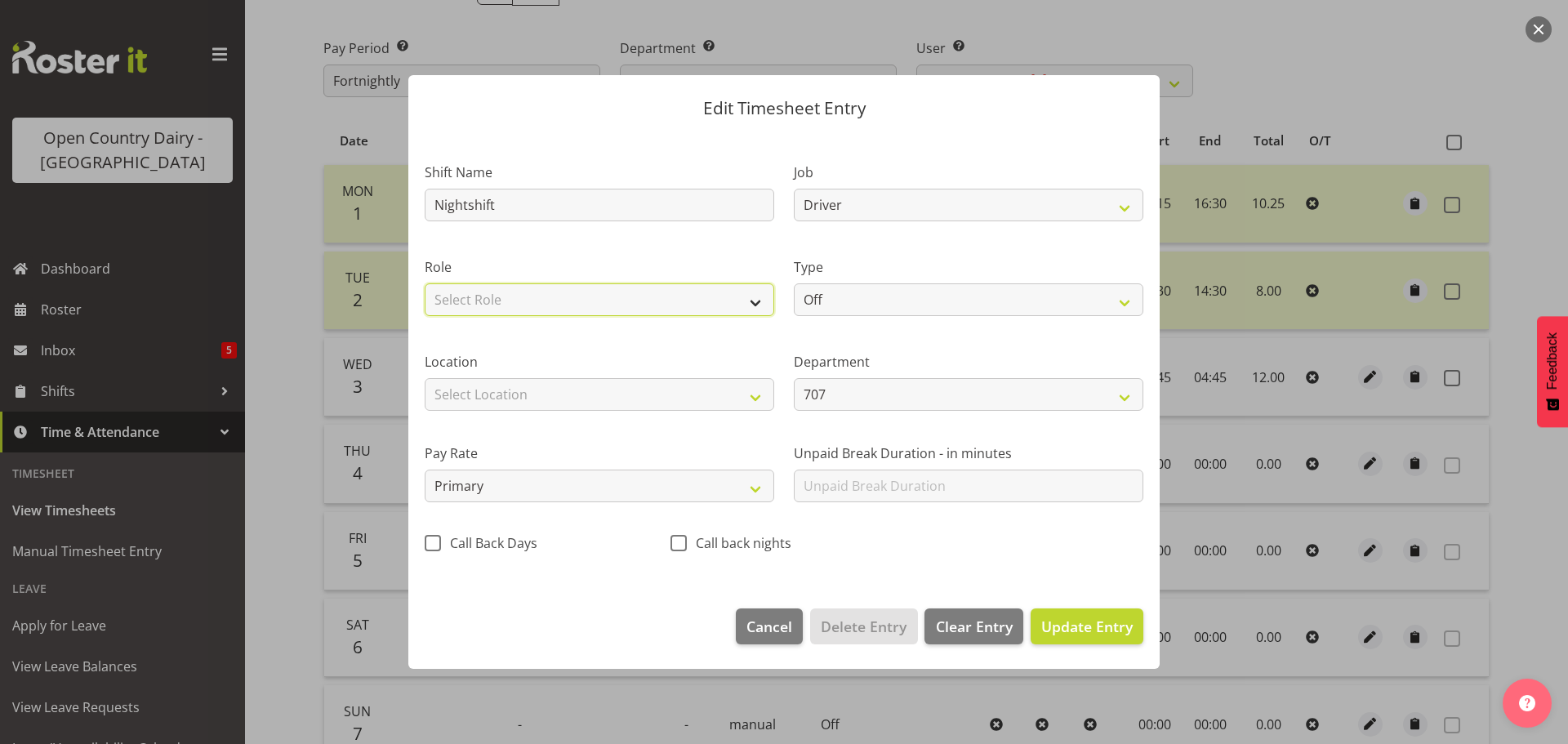
click at [630, 292] on select "Select Role Driver Driver Buddy" at bounding box center [600, 299] width 350 height 32
select select "1436"
click at [425, 283] on select "Select Role Driver Driver Buddy" at bounding box center [600, 299] width 350 height 32
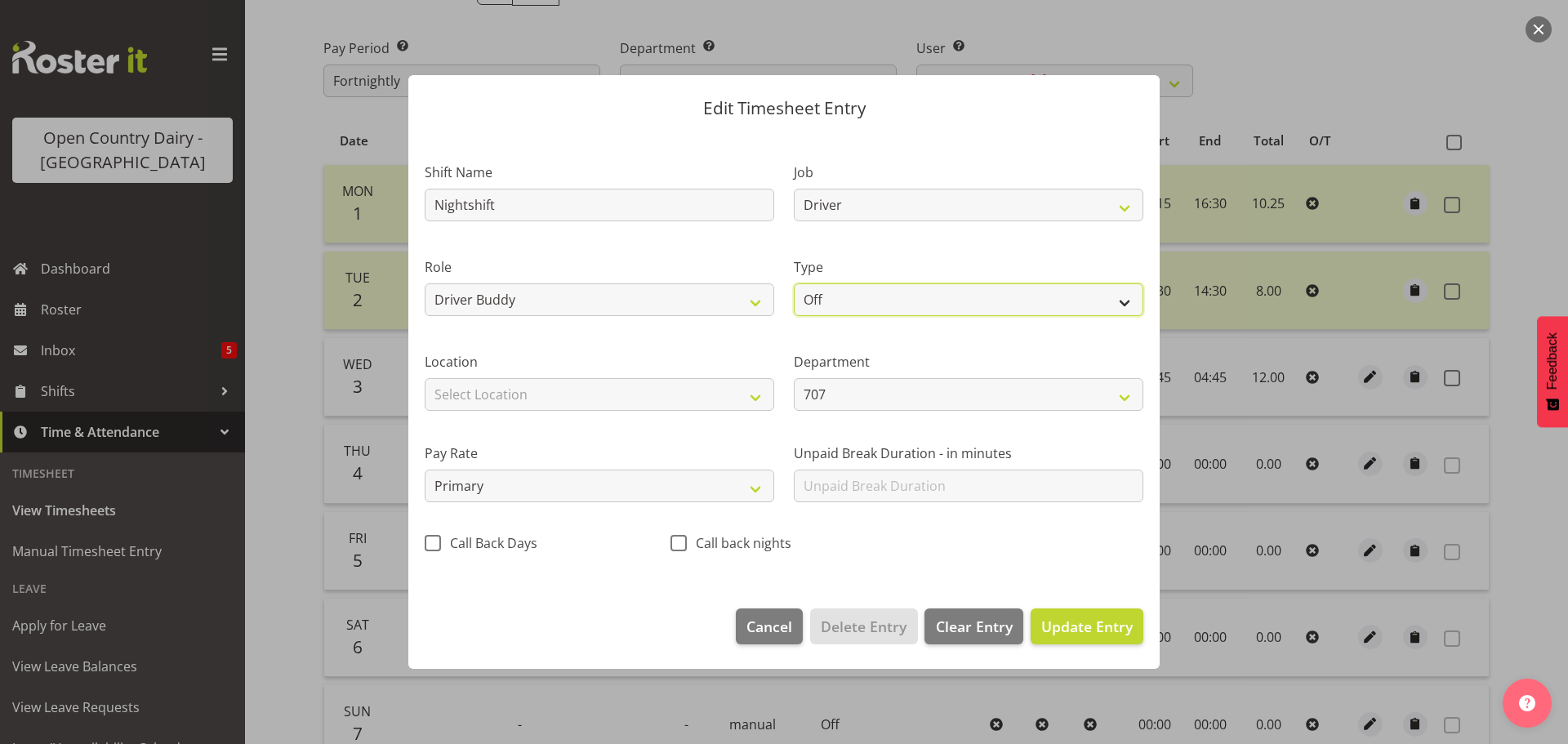
click at [864, 292] on select "Off Standard Public Holiday Public Holiday (Worked) Day In Lieu Annual Leave Si…" at bounding box center [969, 299] width 350 height 32
select select "Standard"
click at [794, 283] on select "Off Standard Public Holiday Public Holiday (Worked) Day In Lieu Annual Leave Si…" at bounding box center [969, 299] width 350 height 32
select select "8"
select select "2025"
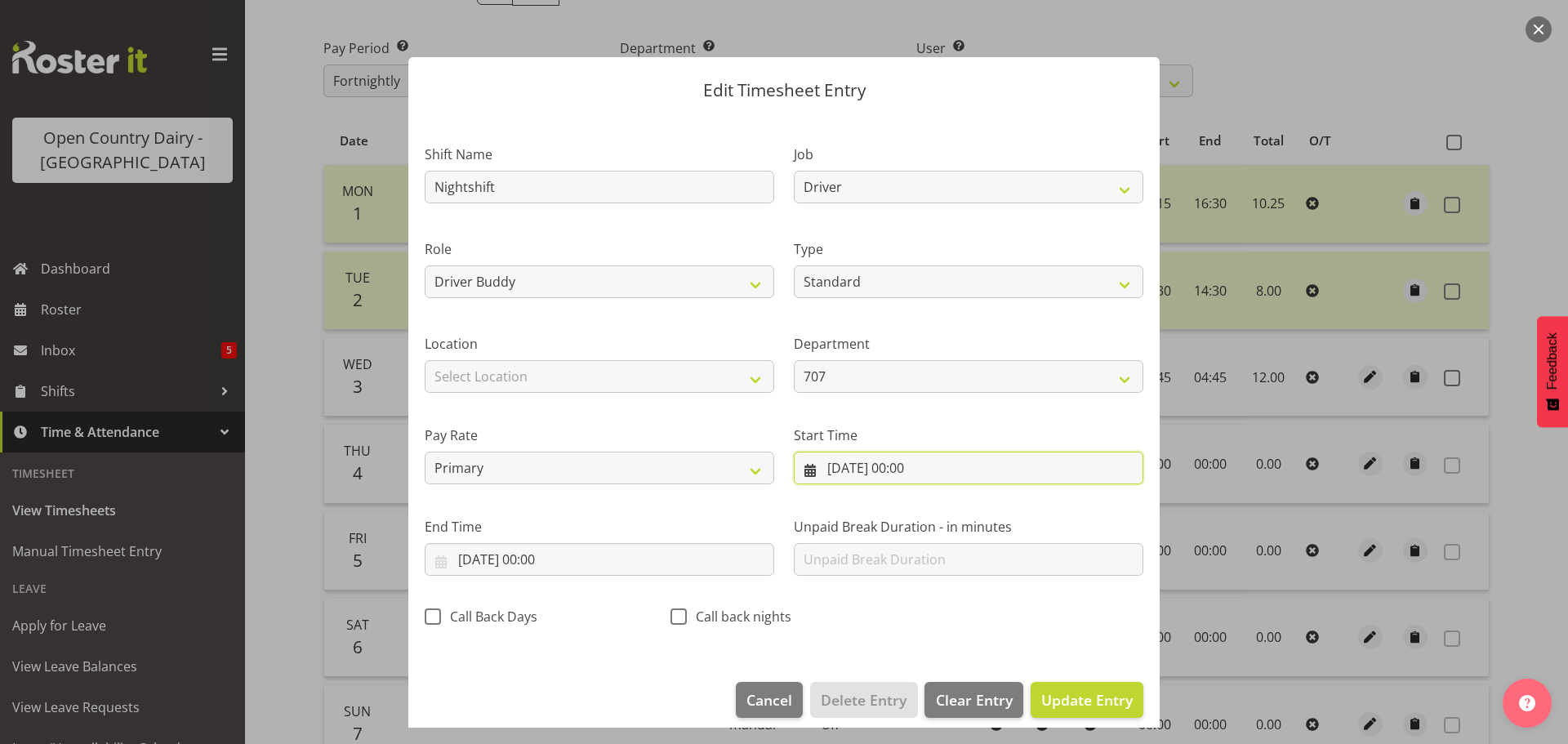
drag, startPoint x: 884, startPoint y: 469, endPoint x: 912, endPoint y: 459, distance: 29.7
click at [881, 468] on input "04/09/2025, 00:00" at bounding box center [969, 467] width 350 height 32
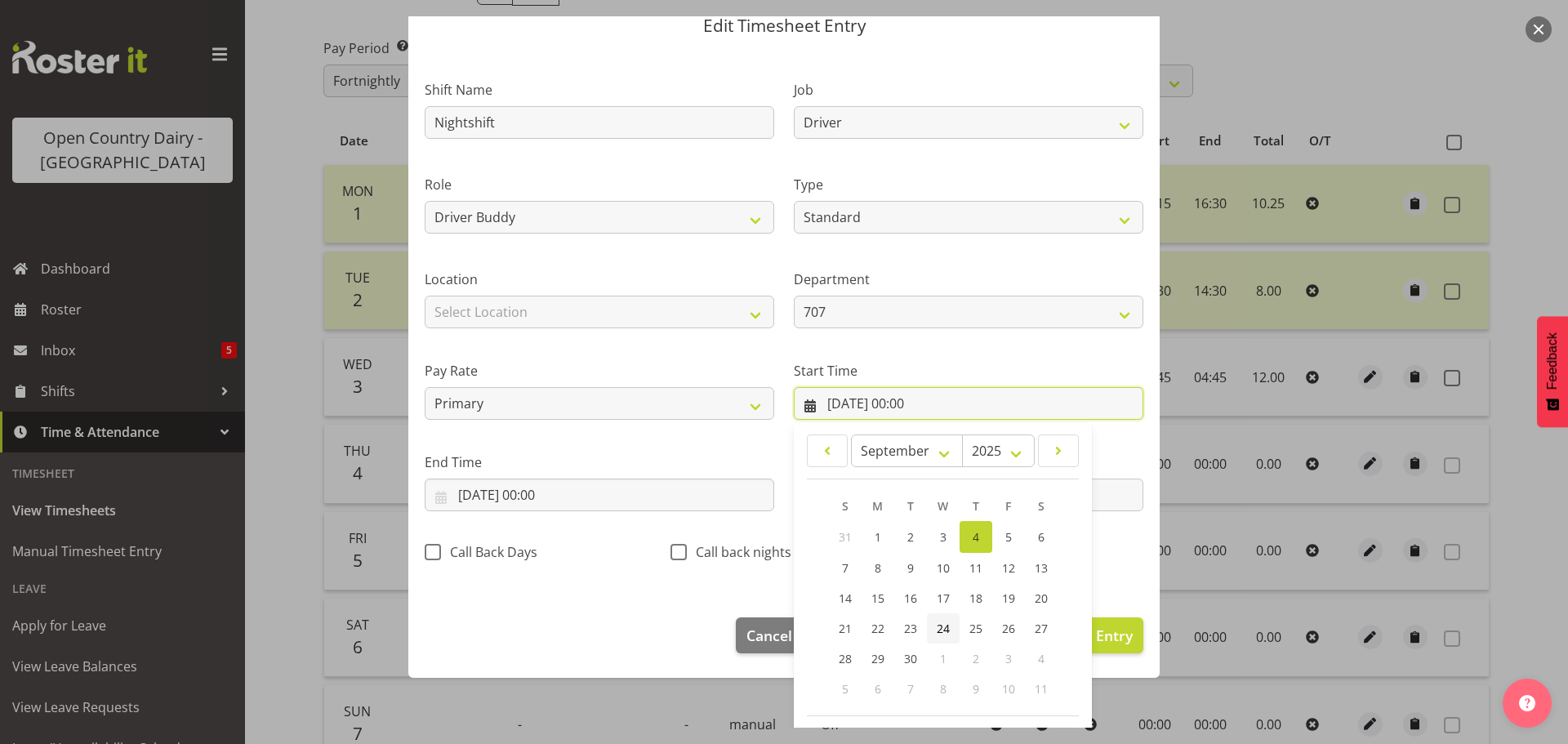
scroll to position [130, 0]
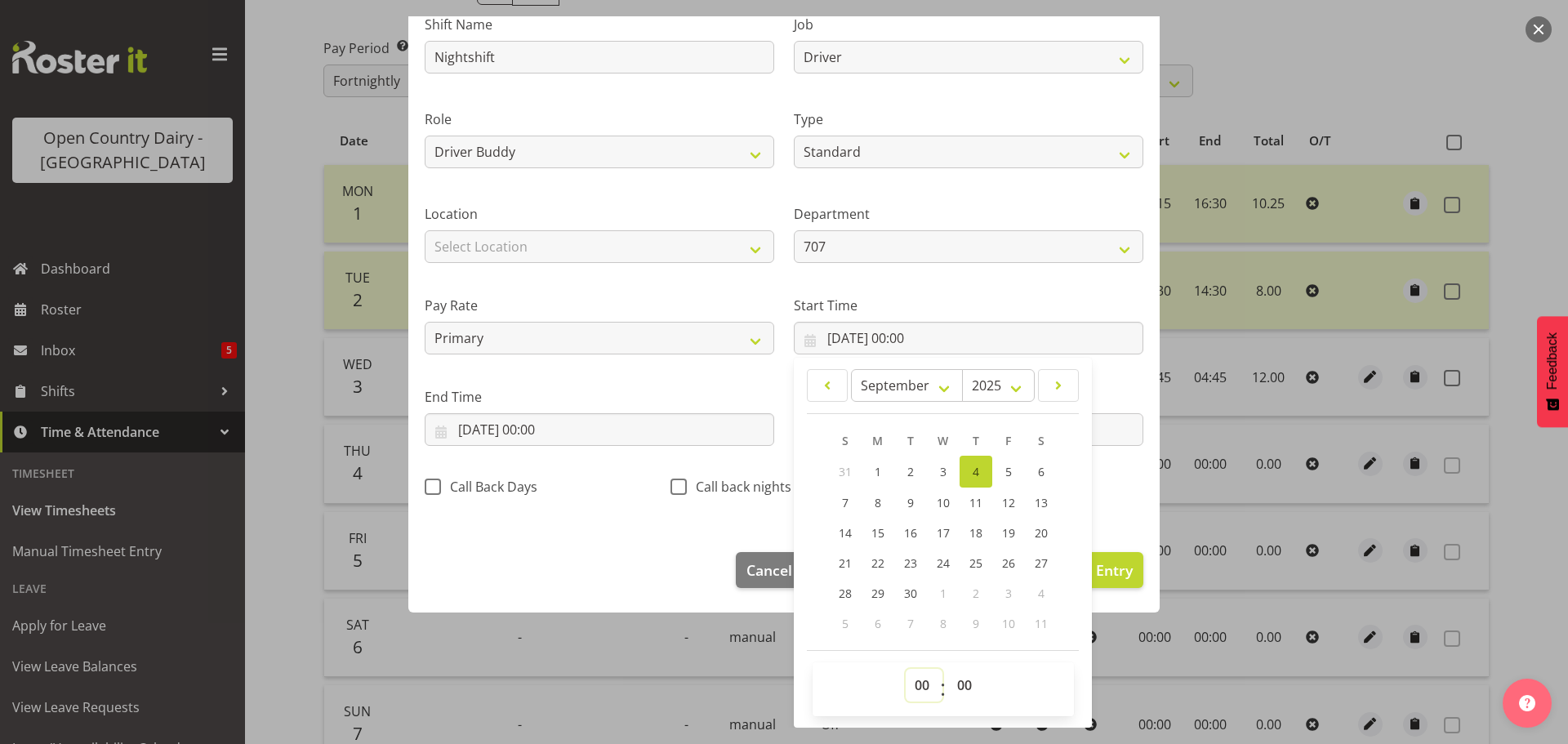
click at [914, 687] on select "00 01 02 03 04 05 06 07 08 09 10 11 12 13 14 15 16 17 18 19 20 21 22 23" at bounding box center [924, 684] width 37 height 32
select select "16"
click at [906, 668] on select "00 01 02 03 04 05 06 07 08 09 10 11 12 13 14 15 16 17 18 19 20 21 22 23" at bounding box center [924, 684] width 37 height 32
type input "04/09/2025, 16:00"
click at [962, 679] on select "00 01 02 03 04 05 06 07 08 09 10 11 12 13 14 15 16 17 18 19 20 21 22 23 24 25 2…" at bounding box center [967, 684] width 37 height 32
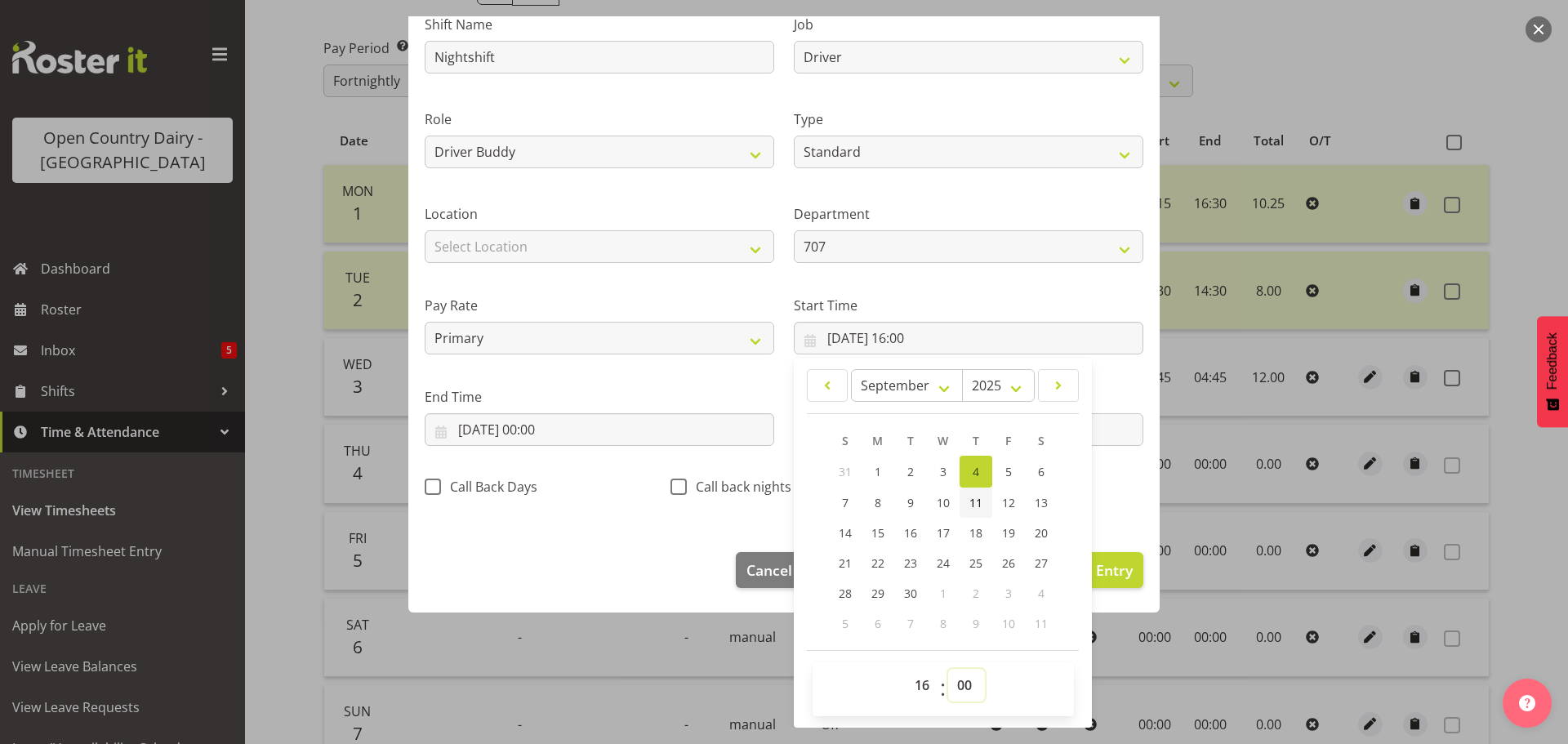
select select "45"
click at [948, 668] on select "00 01 02 03 04 05 06 07 08 09 10 11 12 13 14 15 16 17 18 19 20 21 22 23 24 25 2…" at bounding box center [967, 684] width 37 height 32
type input "04/09/2025, 16:45"
click at [644, 430] on input "04/09/2025, 00:00" at bounding box center [600, 429] width 350 height 32
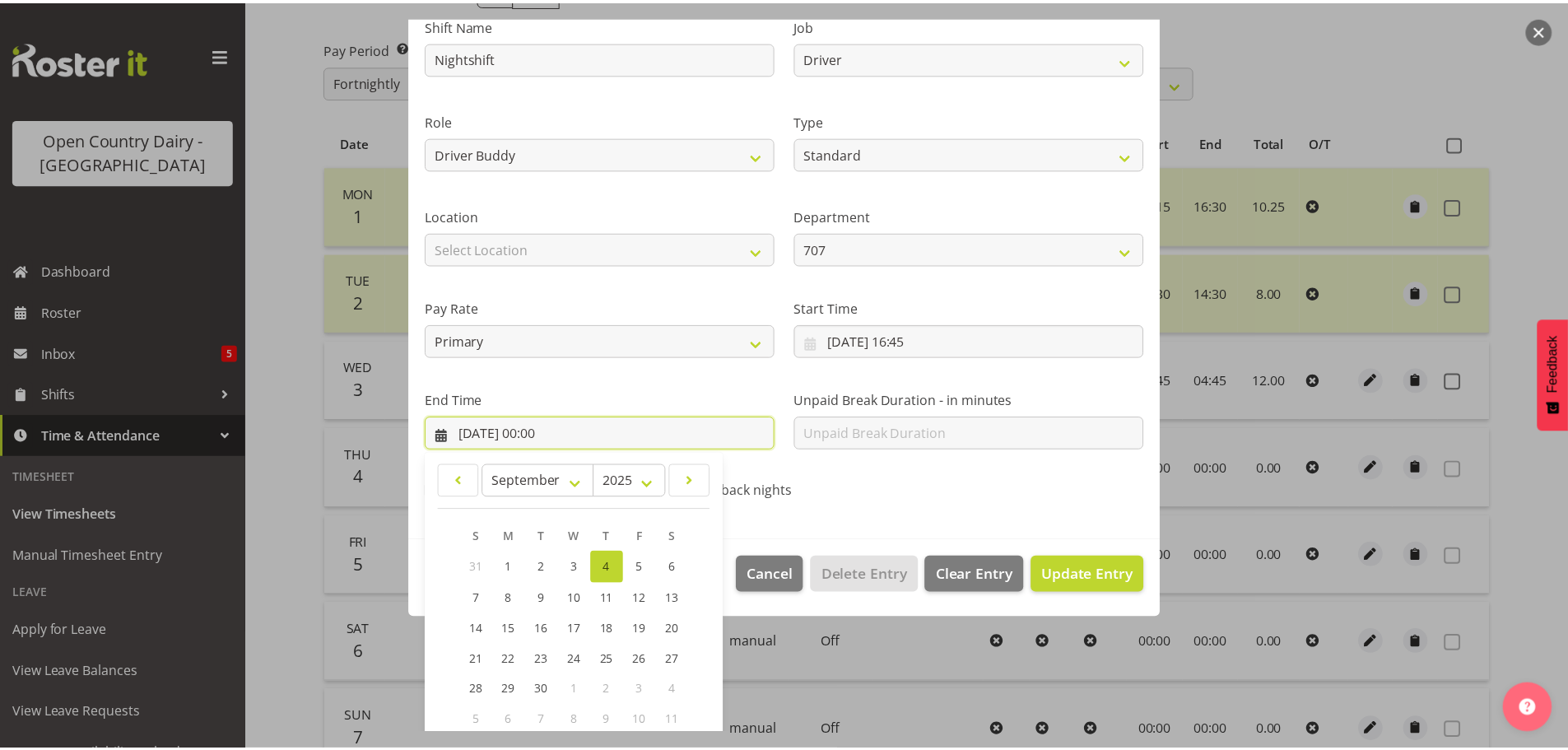
scroll to position [223, 0]
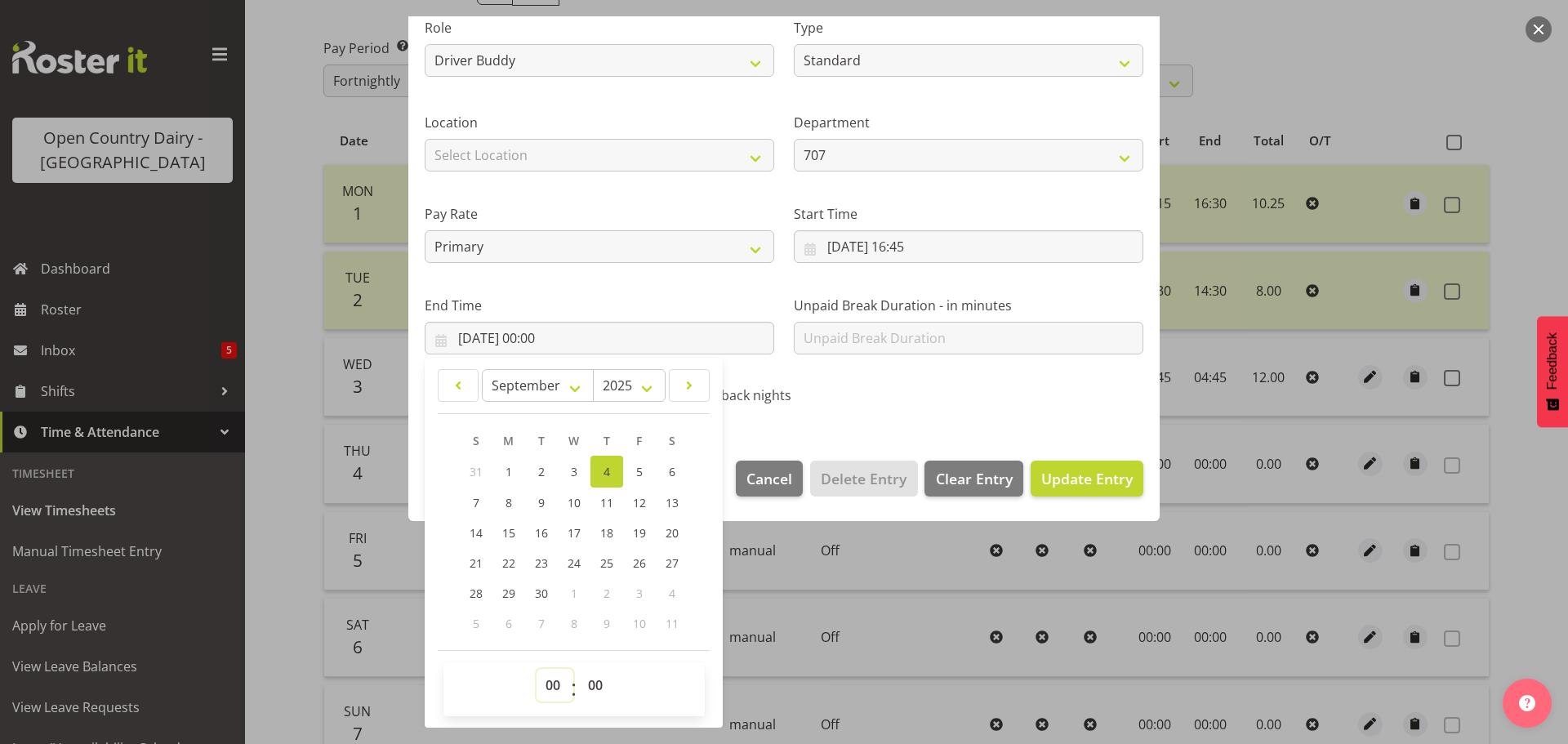
click at [556, 691] on select "00 01 02 03 04 05 06 07 08 09 10 11 12 13 14 15 16 17 18 19 20 21 22 23" at bounding box center [555, 684] width 37 height 32
click at [1367, 24] on div at bounding box center [784, 372] width 1568 height 744
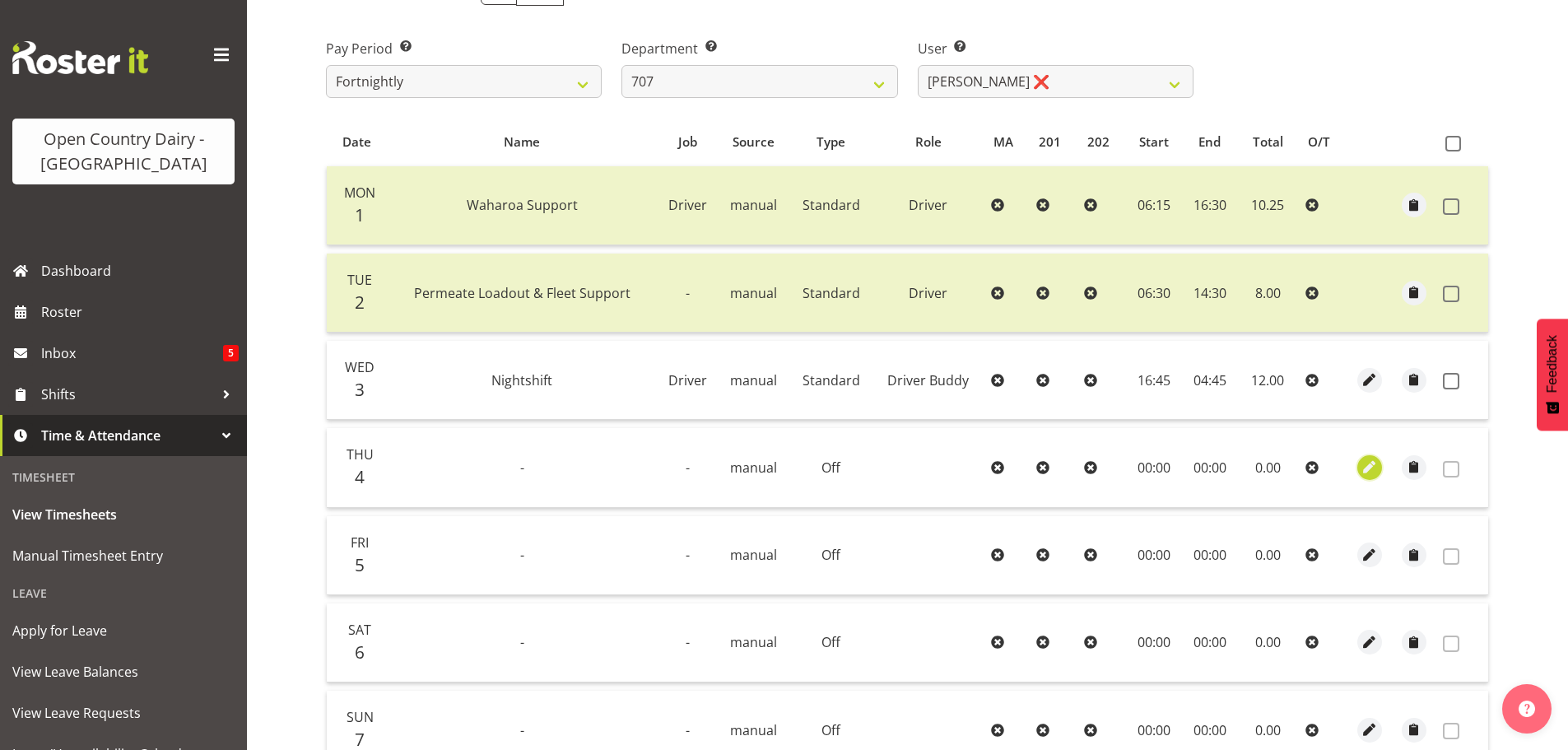
click at [1372, 466] on span "button" at bounding box center [1369, 466] width 19 height 19
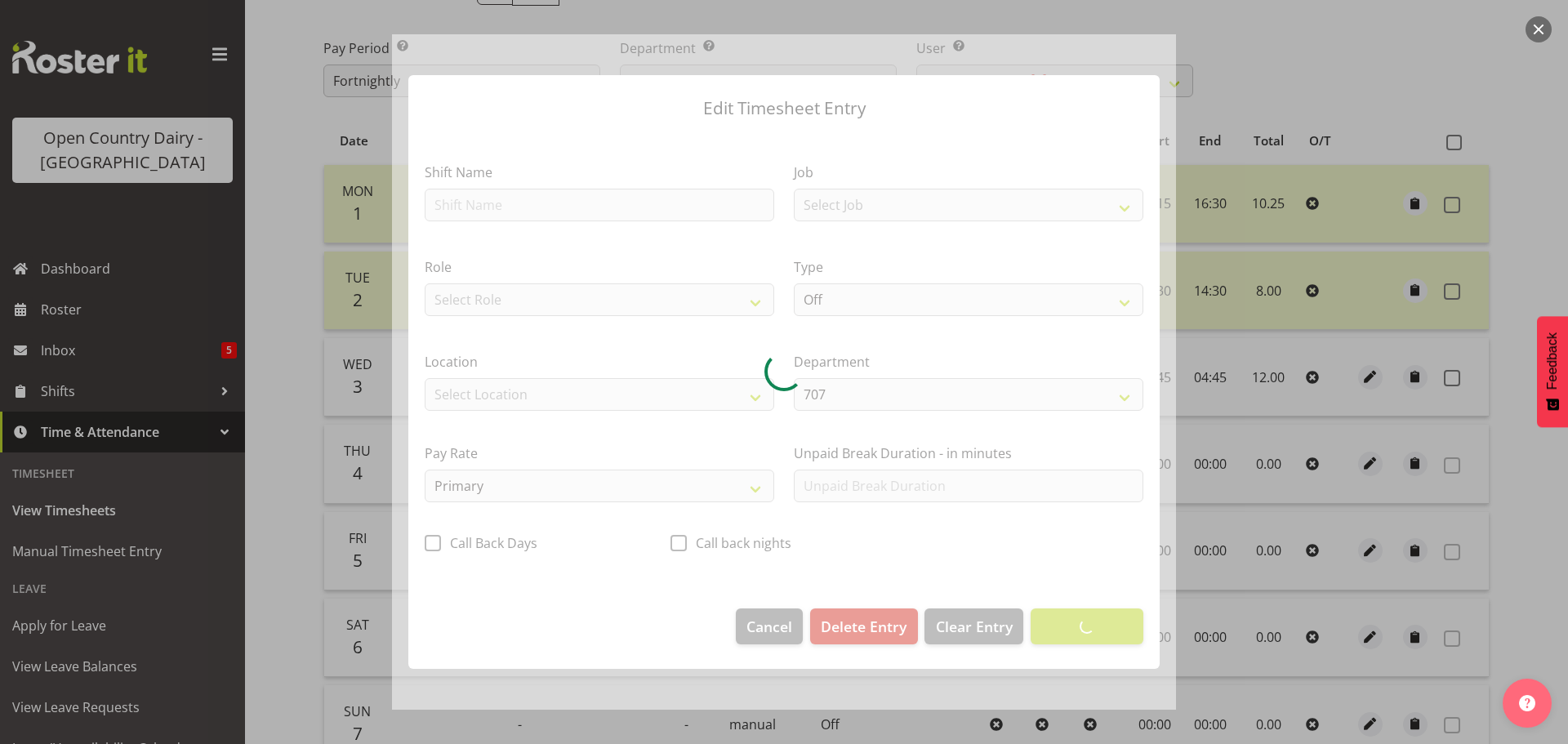
click at [1344, 41] on div at bounding box center [784, 372] width 1568 height 744
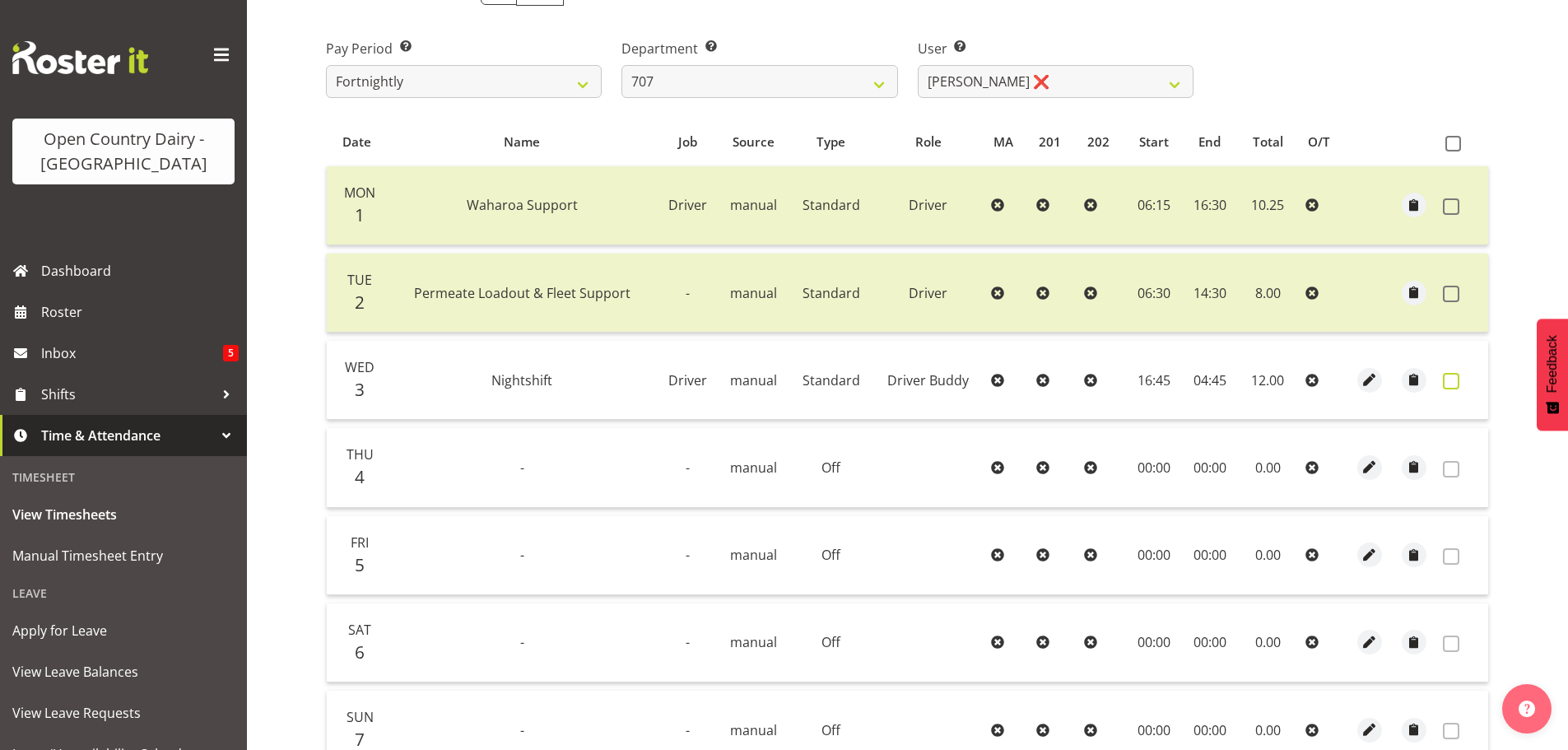
click at [1446, 380] on span at bounding box center [1451, 381] width 17 height 17
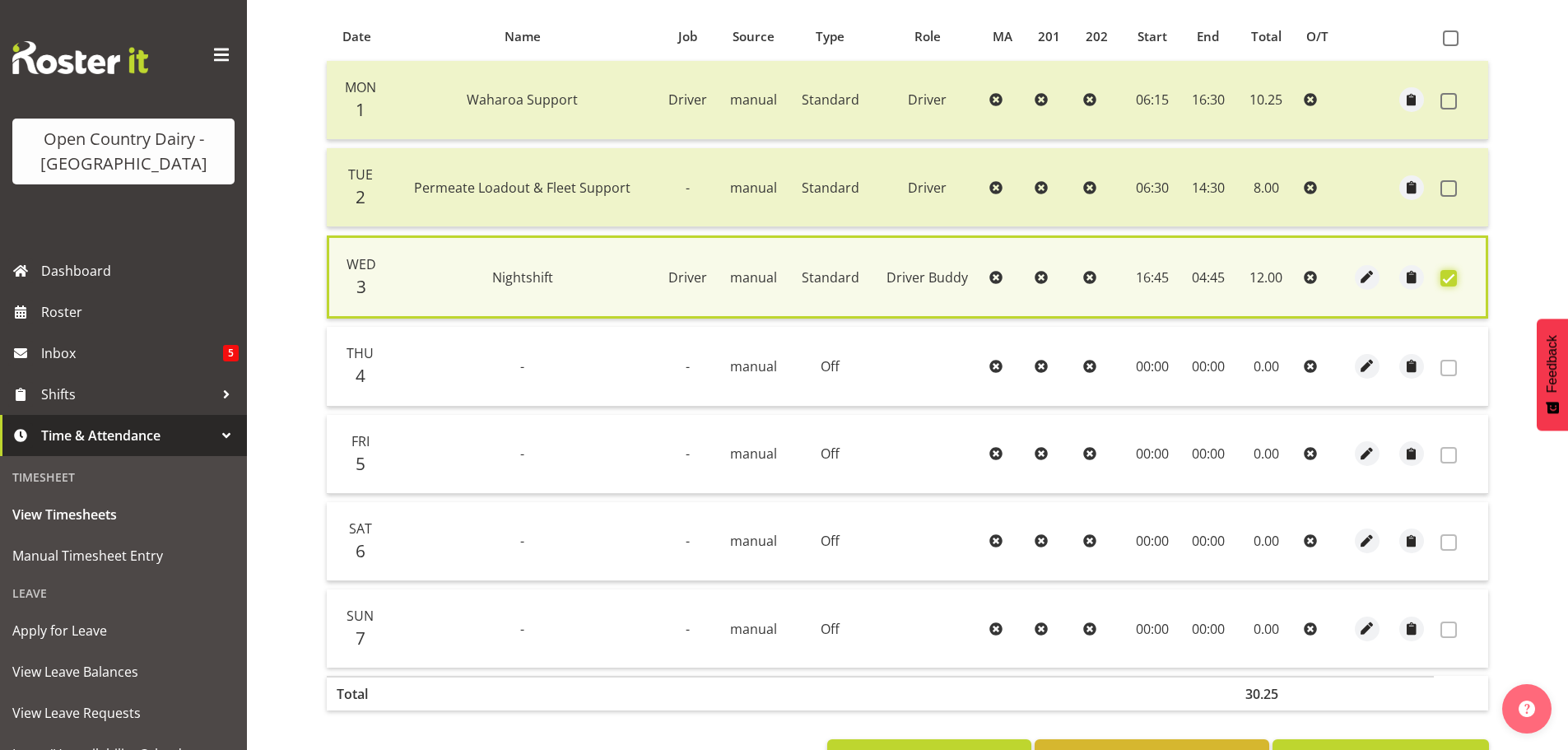
scroll to position [417, 0]
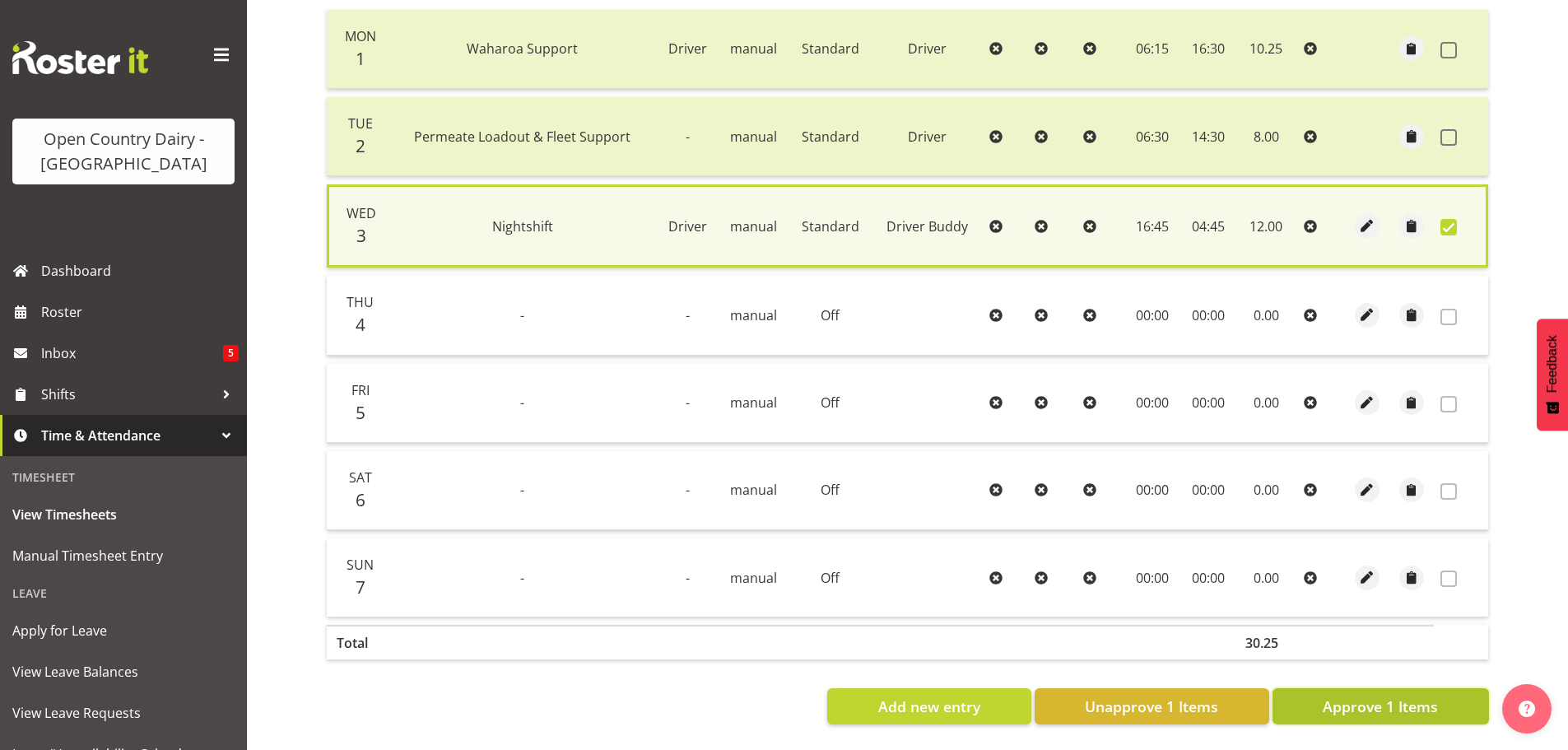
click at [1396, 702] on span "Approve 1 Items" at bounding box center [1379, 706] width 115 height 22
checkbox input "false"
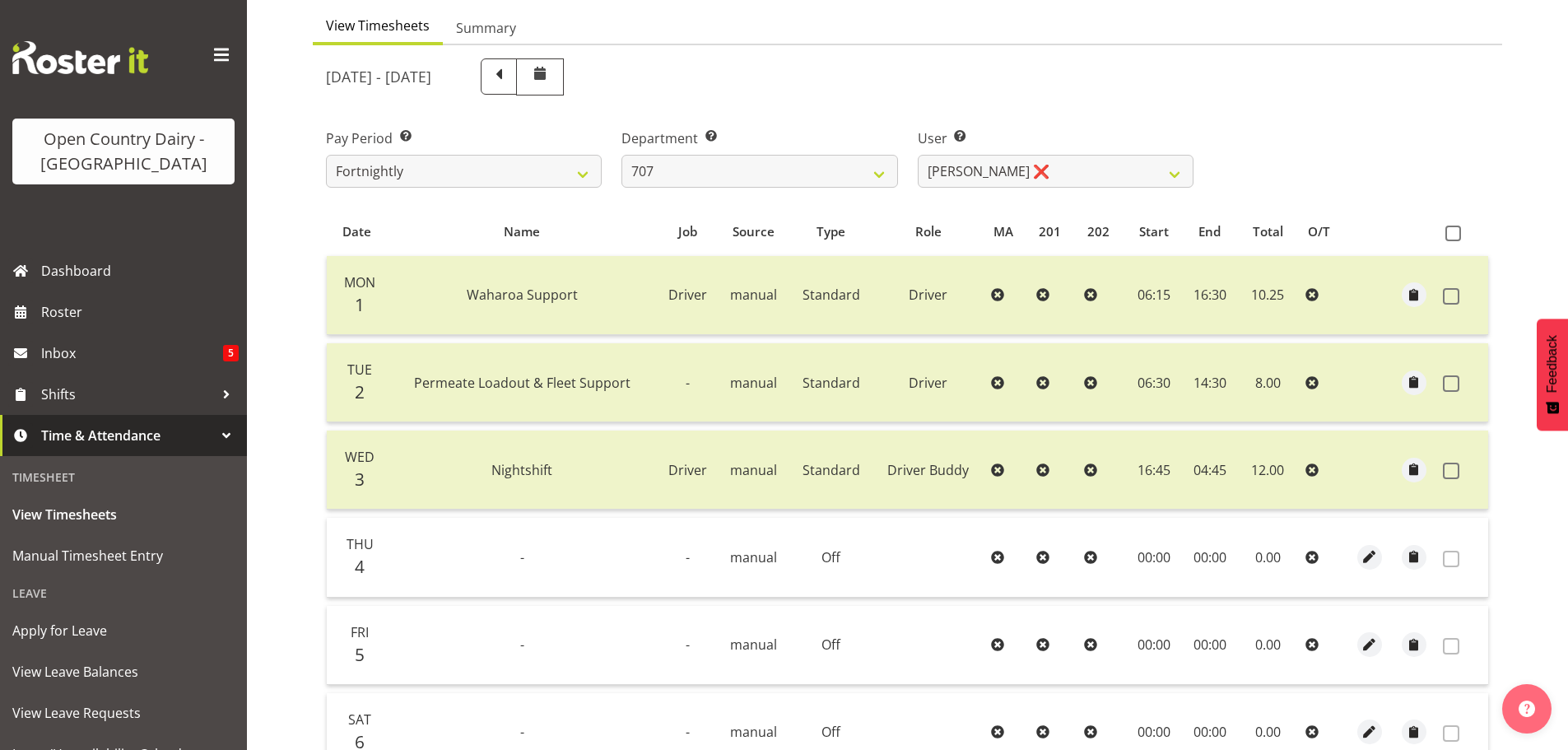
scroll to position [0, 0]
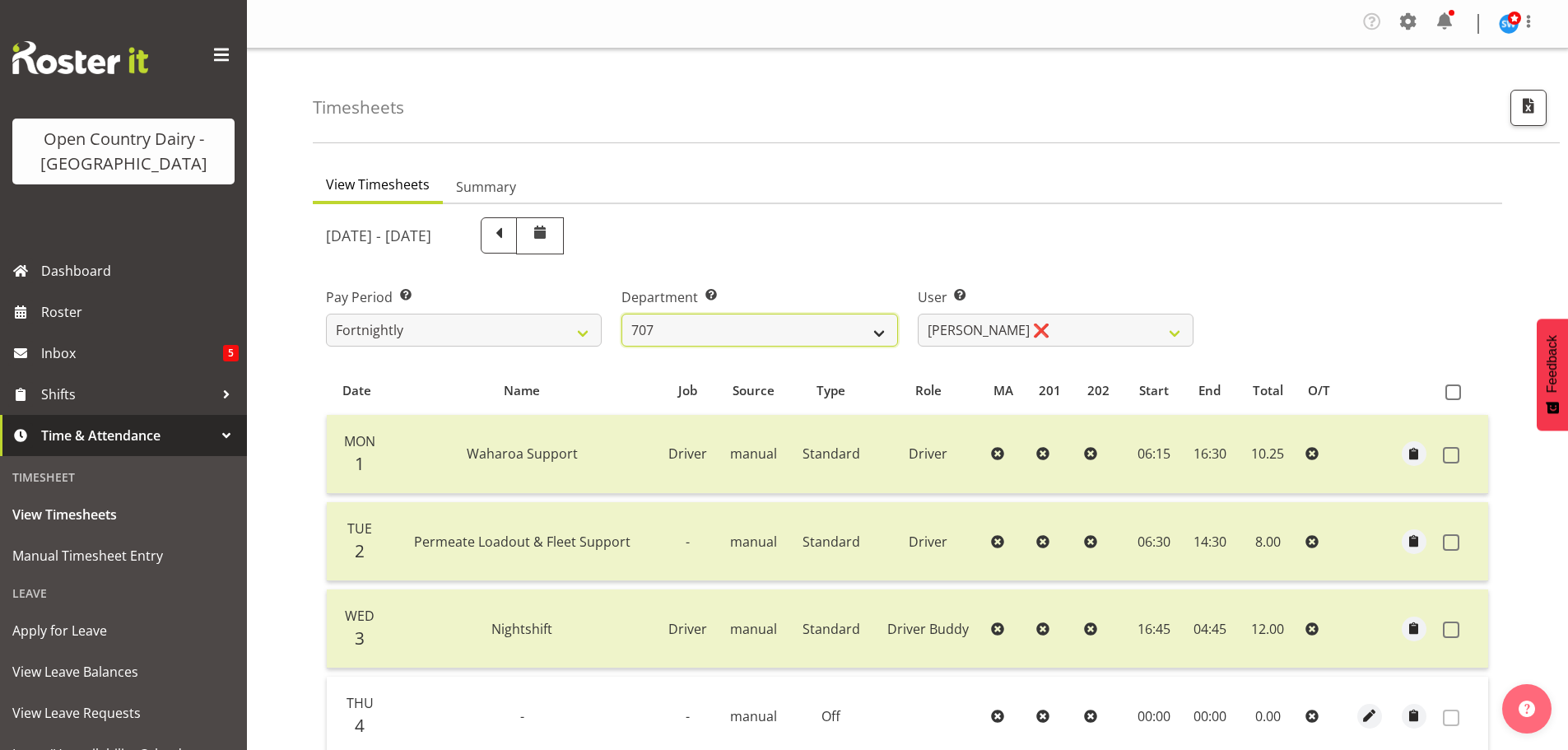
click at [744, 315] on select "701 702 703 704 705 706 707 708 709 710 711 712 713 714 715 716 717 718 719 720" at bounding box center [759, 330] width 276 height 33
select select "874"
click at [622, 314] on select "701 702 703 704 705 706 707 708 709 710 711 712 713 714 715 716 717 718 719 720" at bounding box center [759, 330] width 276 height 33
select select "8178"
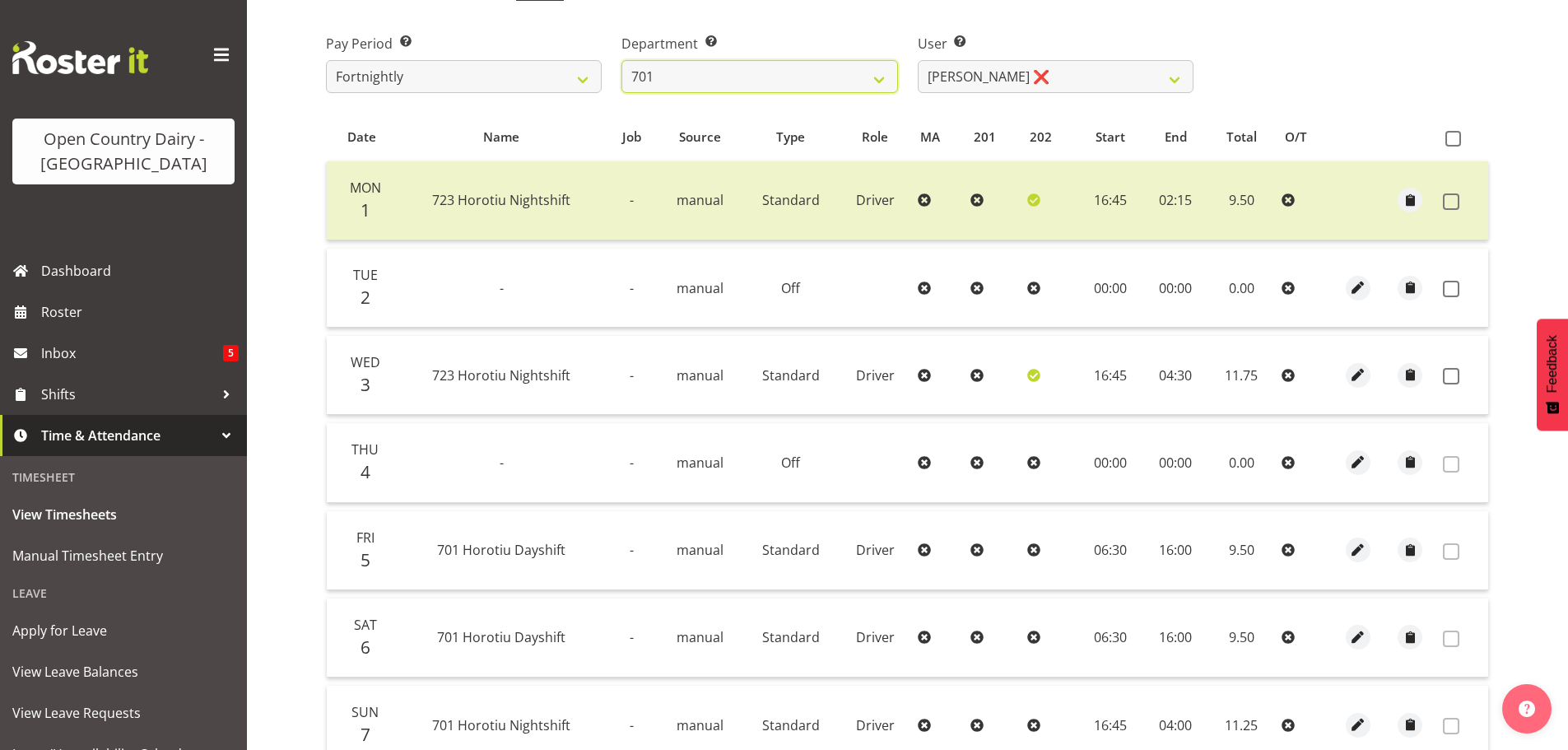
scroll to position [164, 0]
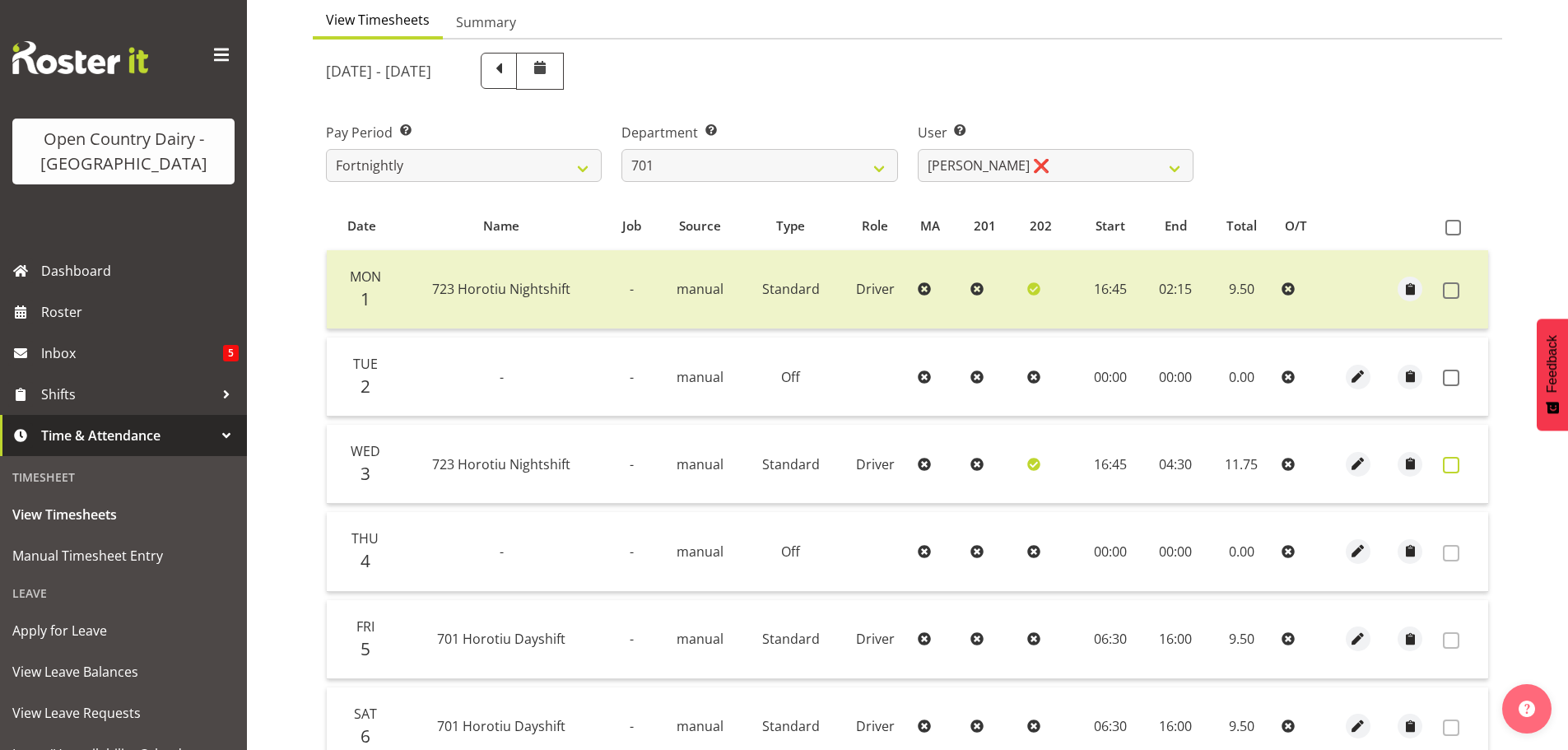
click at [1451, 466] on span at bounding box center [1451, 465] width 17 height 17
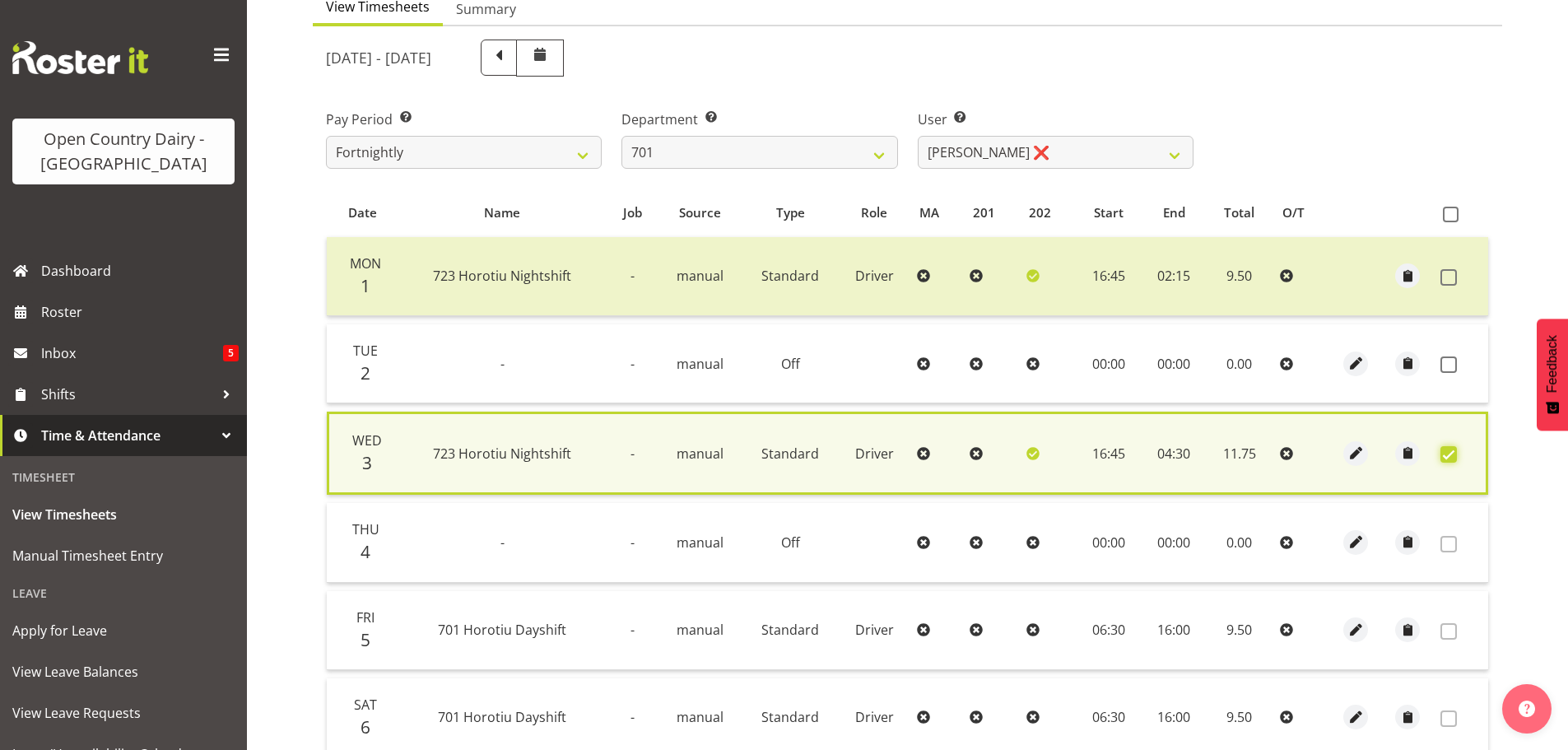
scroll to position [417, 0]
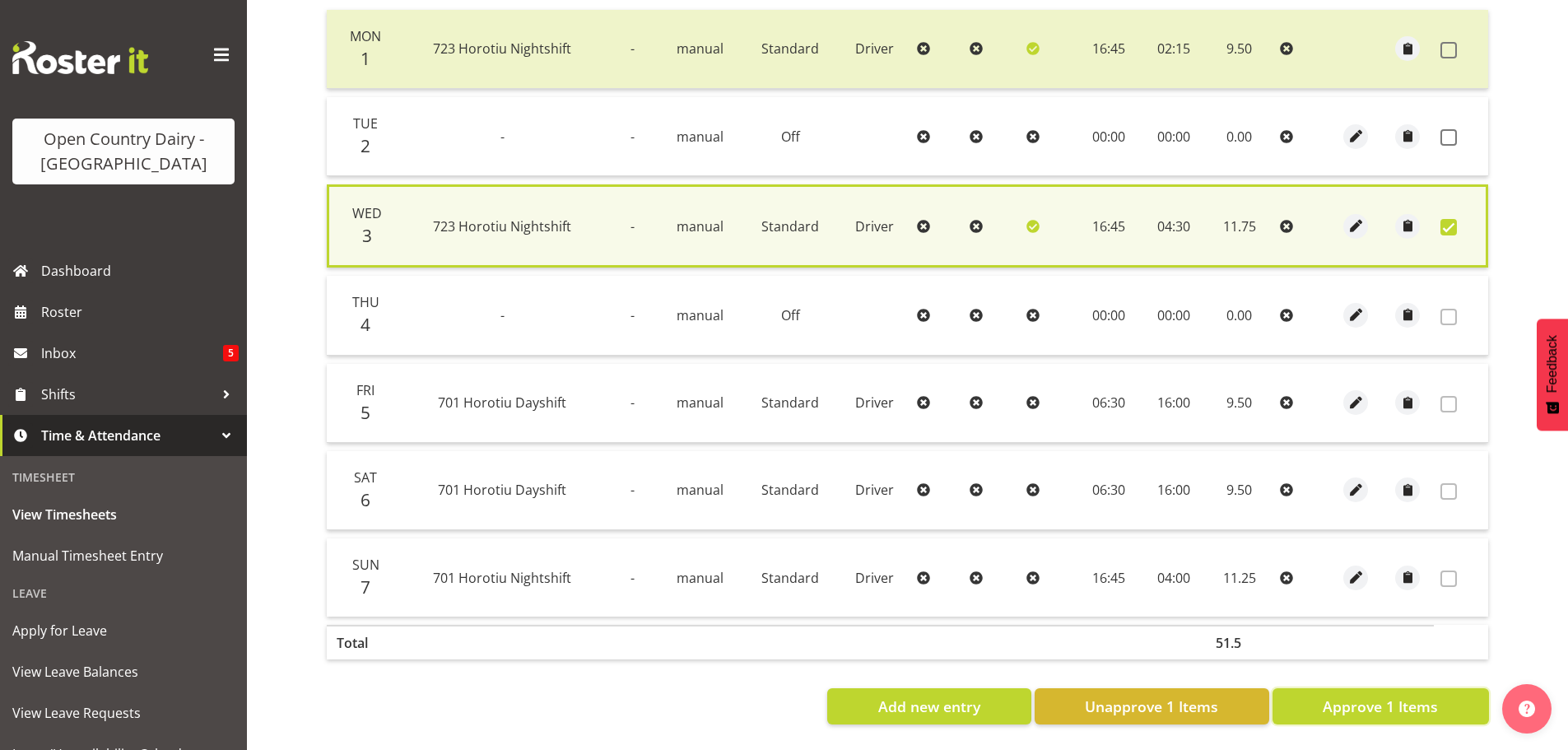
click at [1373, 700] on span "Approve 1 Items" at bounding box center [1379, 706] width 115 height 22
checkbox input "false"
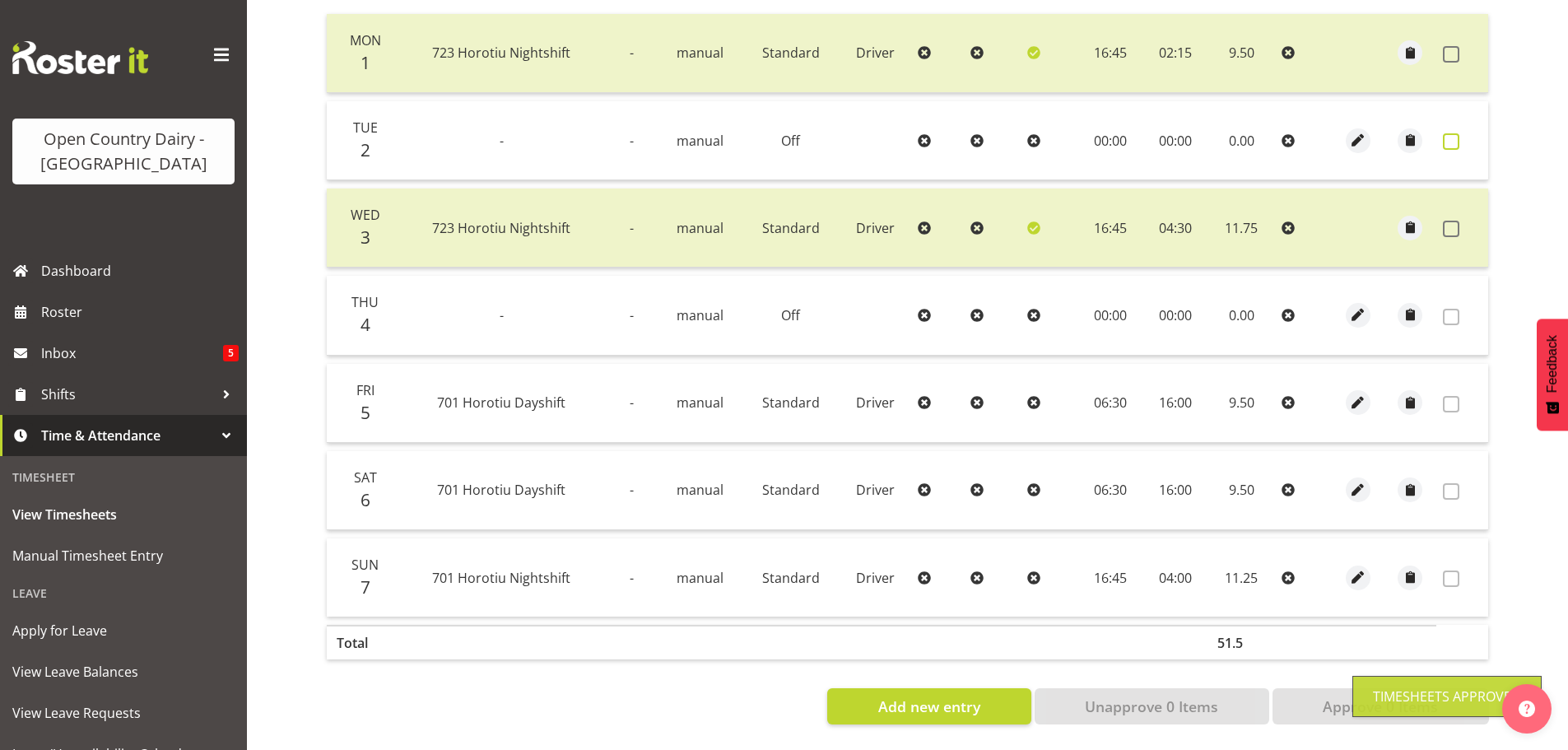
click at [1456, 135] on span at bounding box center [1451, 142] width 17 height 17
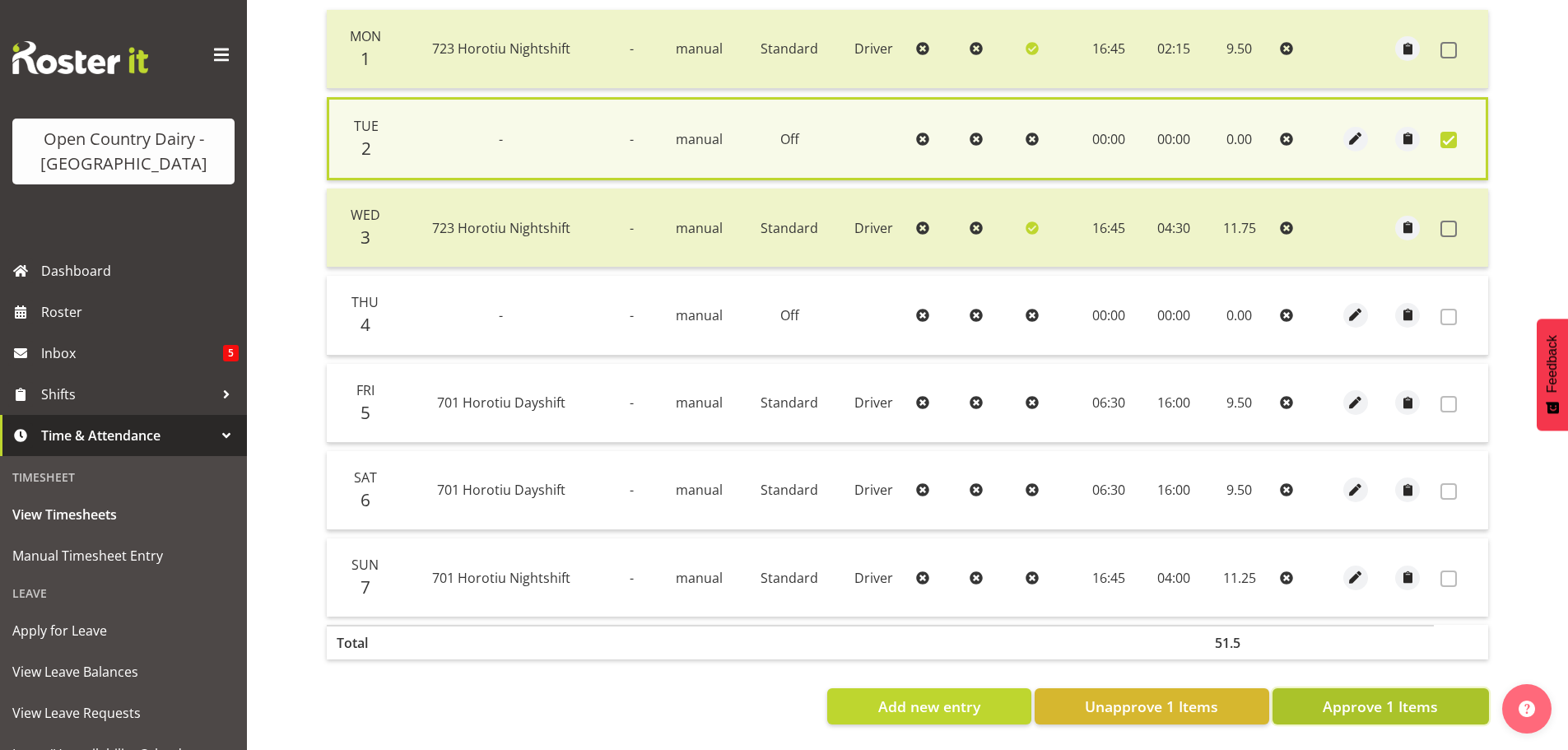
click at [1438, 705] on span "Approve 1 Items" at bounding box center [1379, 706] width 115 height 22
checkbox input "false"
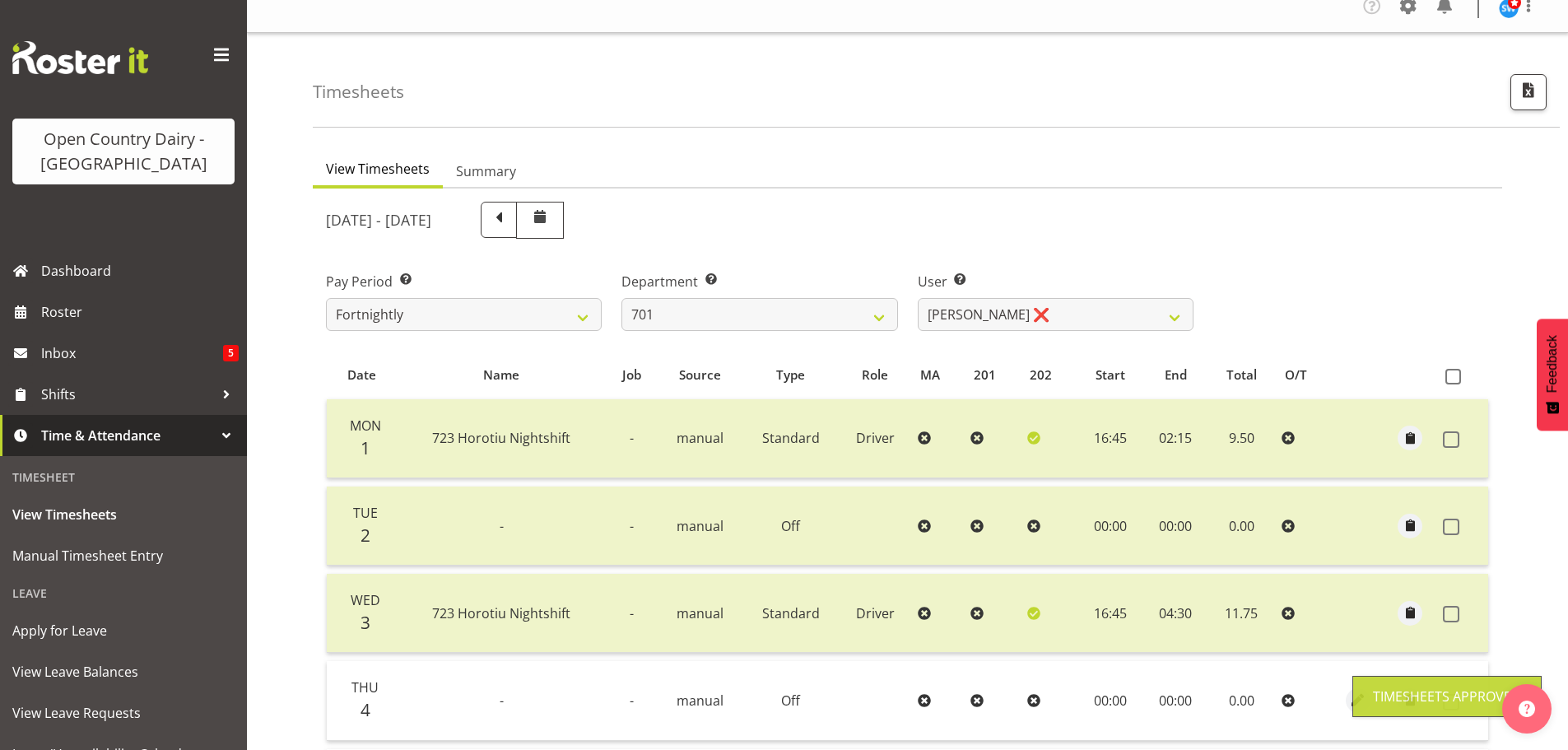
scroll to position [0, 0]
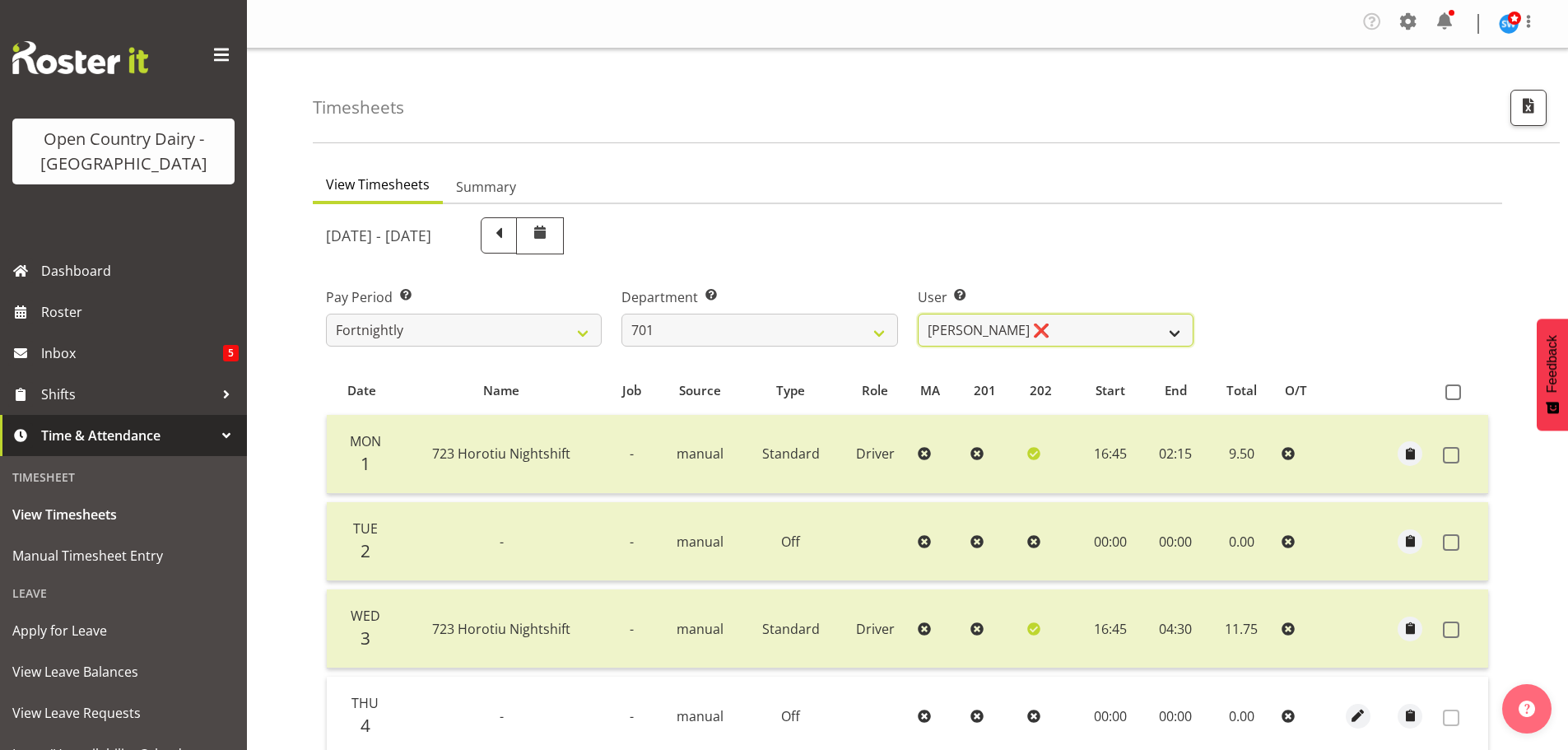
click at [1050, 326] on select "Duncan Shirley ❌ Gagandeep Singh ❌ Johann Van Zyl ❌ John Cottingham ❌" at bounding box center [1055, 330] width 276 height 33
select select "9454"
click at [918, 314] on select "Duncan Shirley ❌ Gagandeep Singh ❌ Johann Van Zyl ❌ John Cottingham ❌" at bounding box center [1055, 330] width 276 height 33
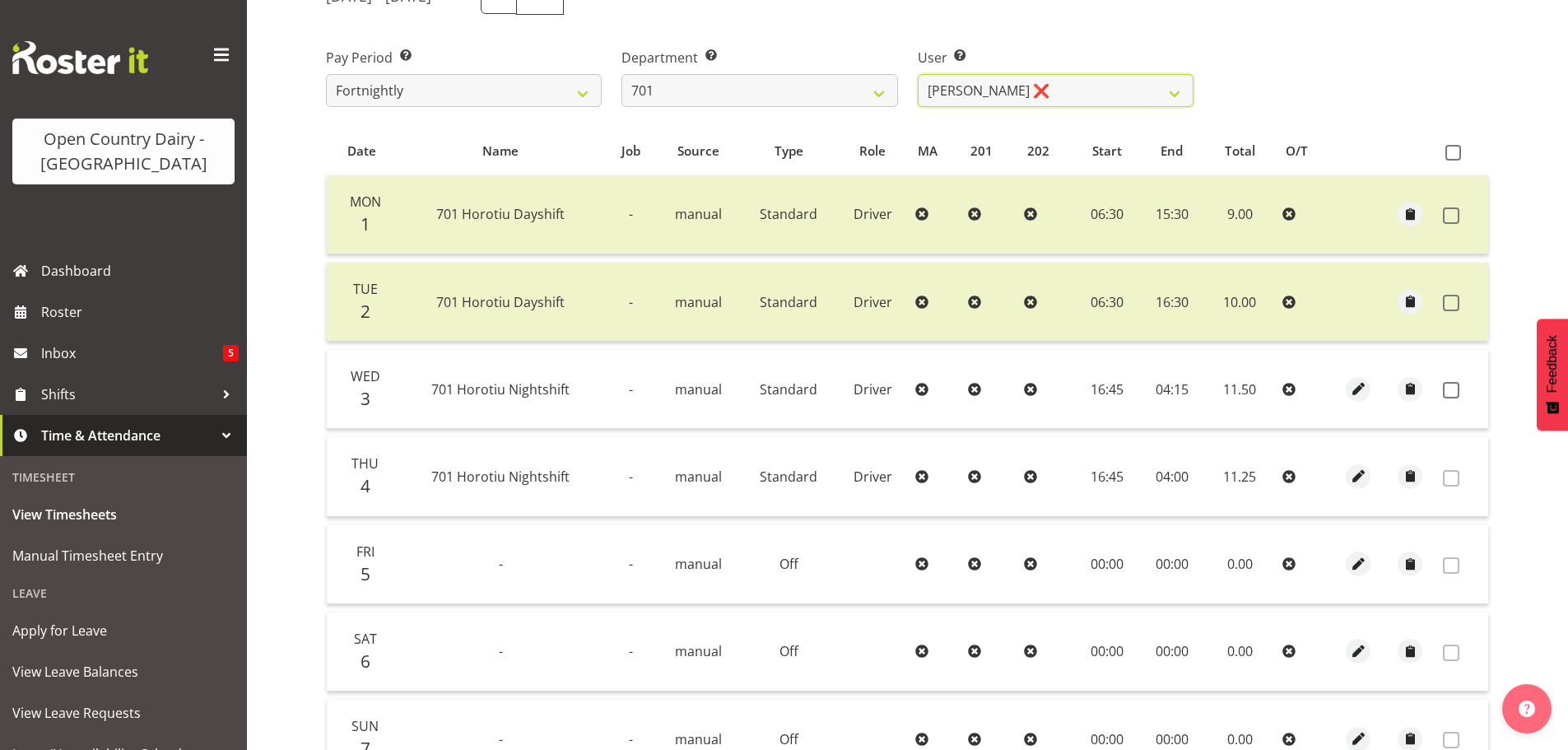
scroll to position [247, 0]
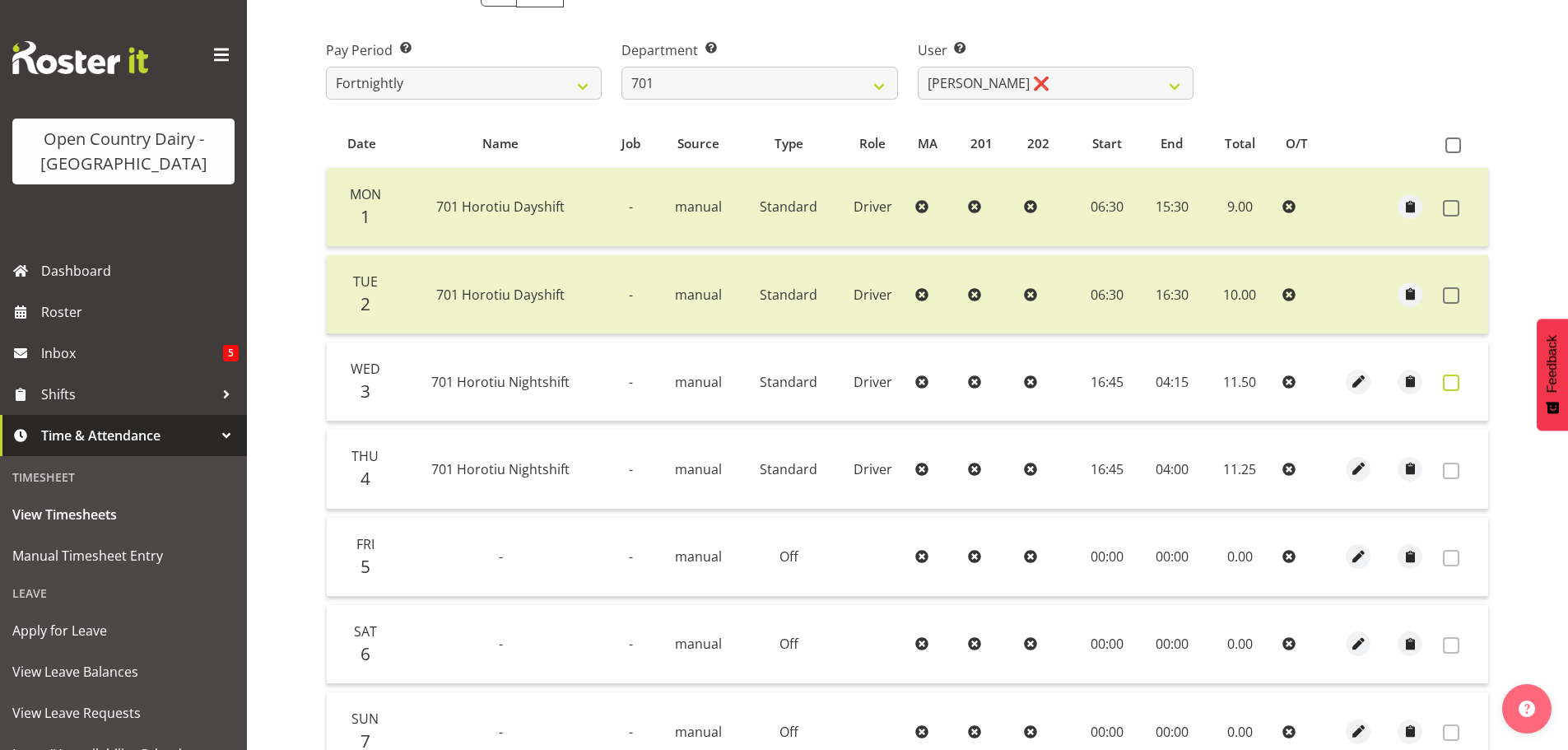
click at [1452, 384] on span at bounding box center [1451, 383] width 17 height 17
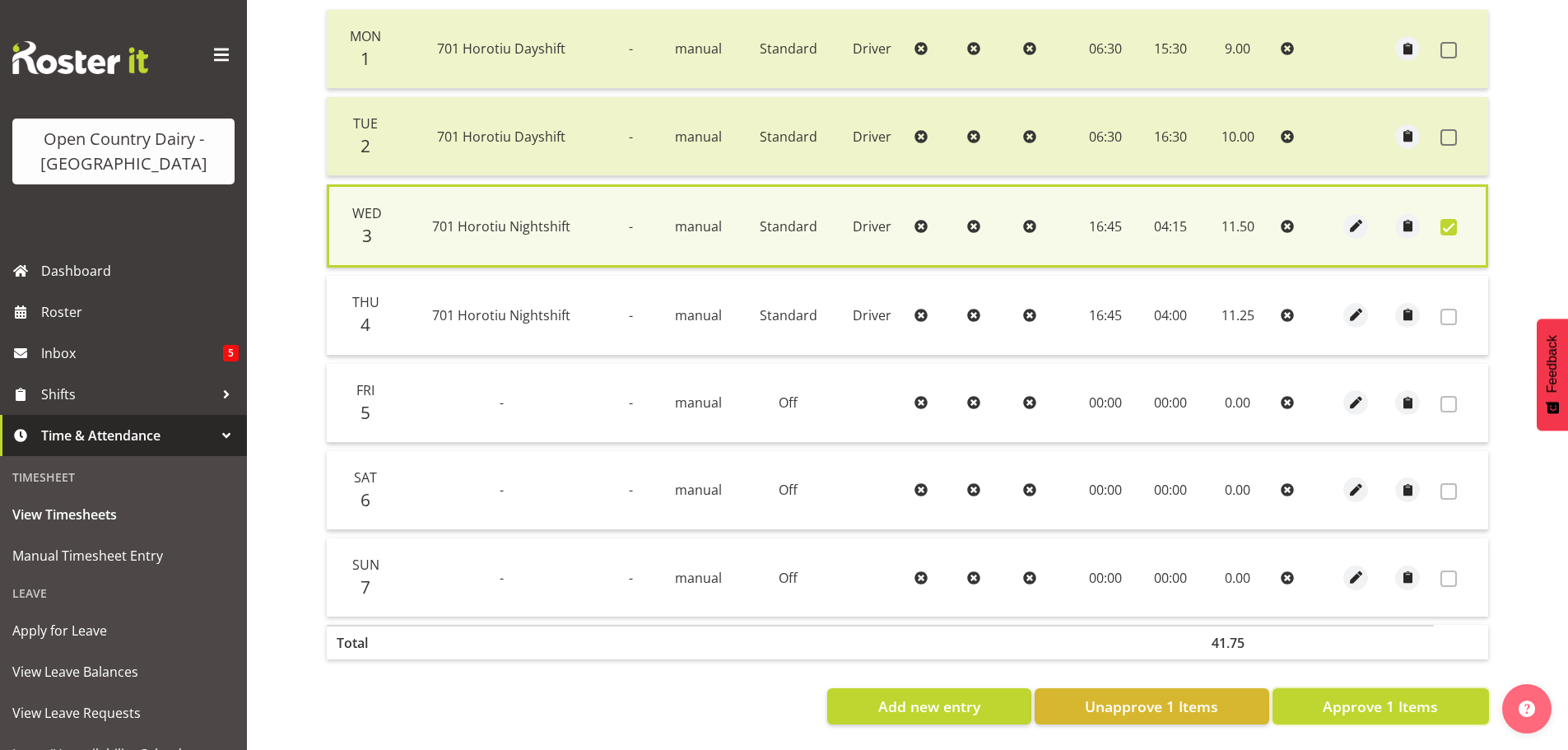
click at [1377, 698] on span "Approve 1 Items" at bounding box center [1379, 706] width 115 height 22
checkbox input "false"
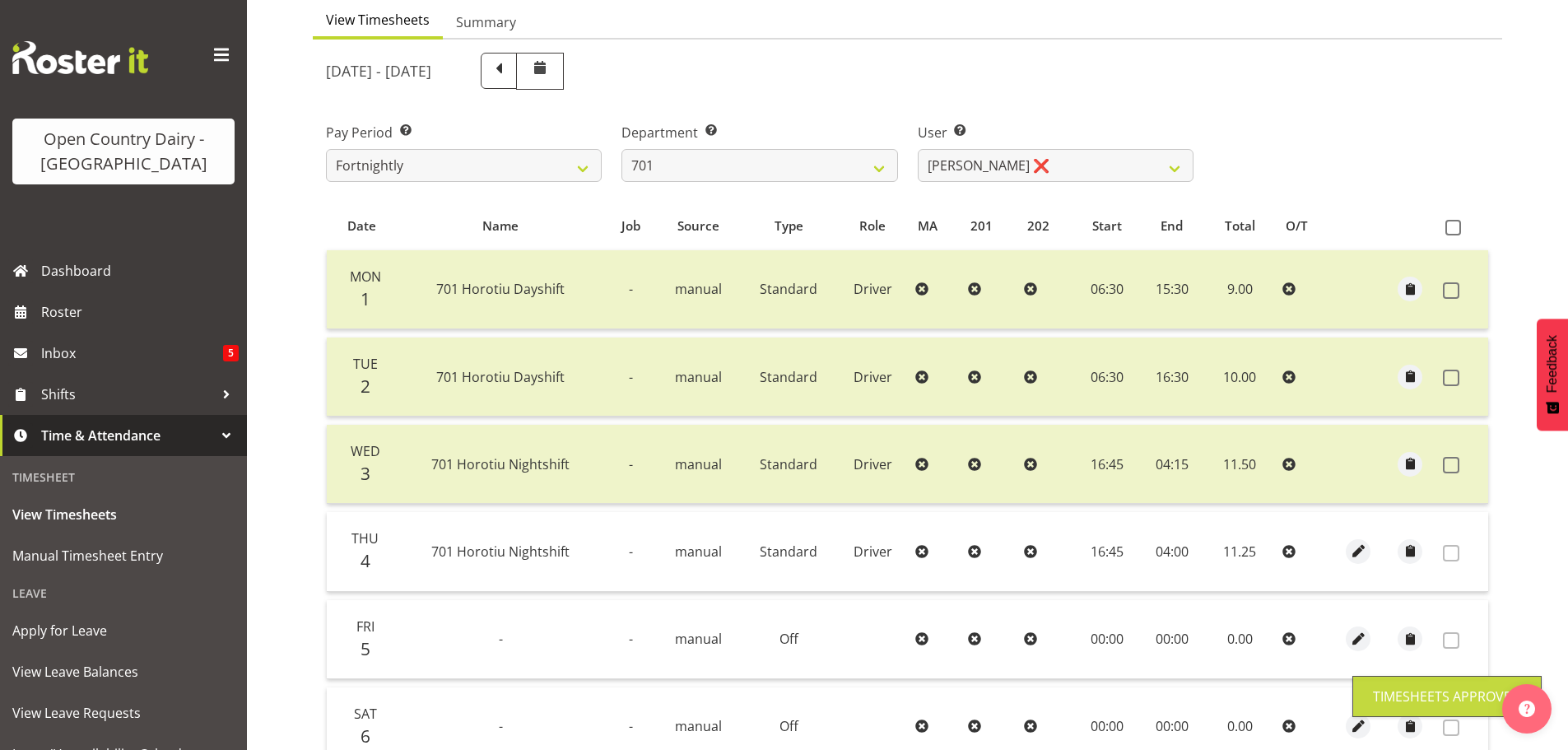
scroll to position [2, 0]
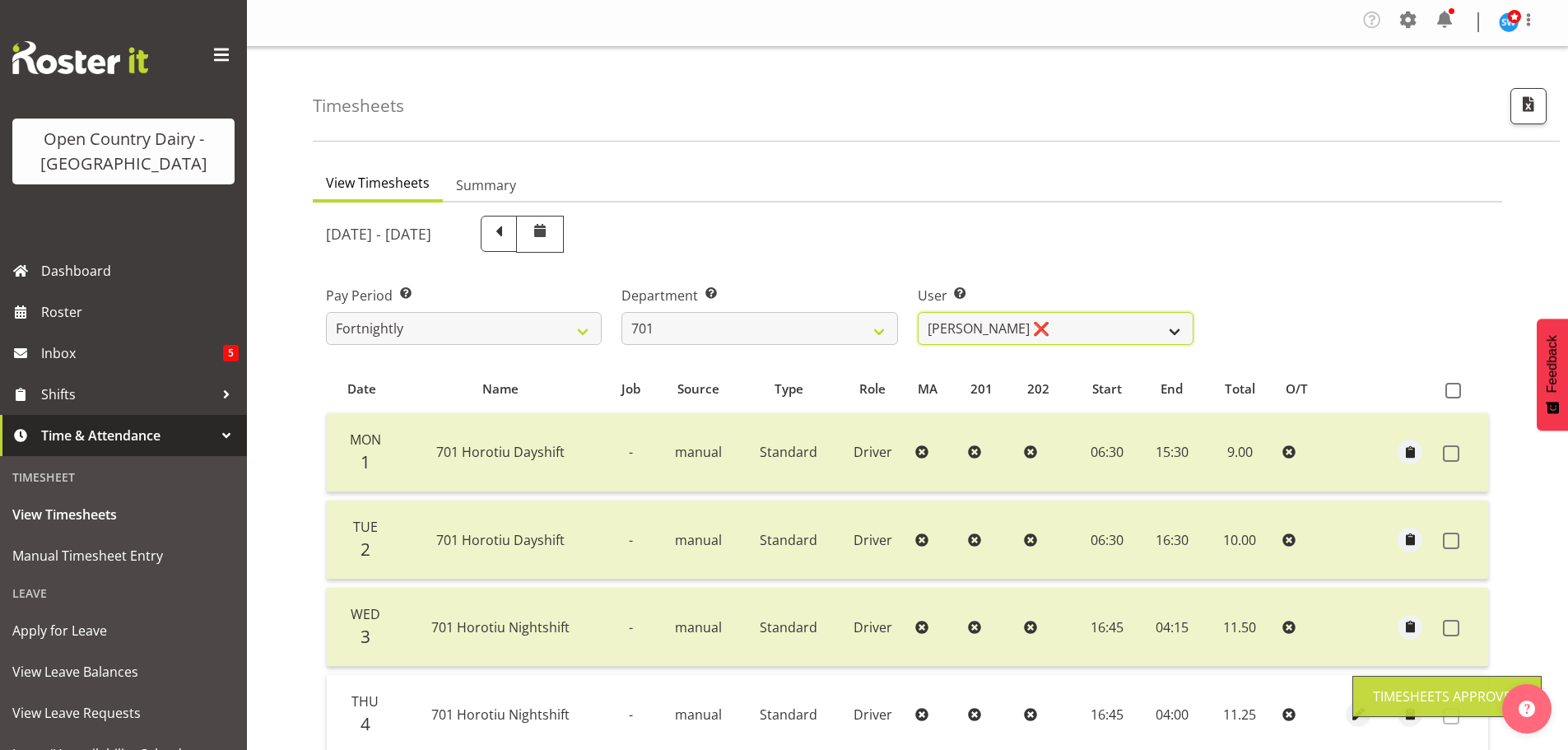
click at [1085, 320] on select "[PERSON_NAME] ❌ [PERSON_NAME] ❌ [PERSON_NAME] ❌ [PERSON_NAME] ❌" at bounding box center [1055, 328] width 276 height 33
click at [1086, 324] on select "[PERSON_NAME] ❌ [PERSON_NAME] ❌ [PERSON_NAME] ❌ [PERSON_NAME] ❌" at bounding box center [1055, 328] width 276 height 33
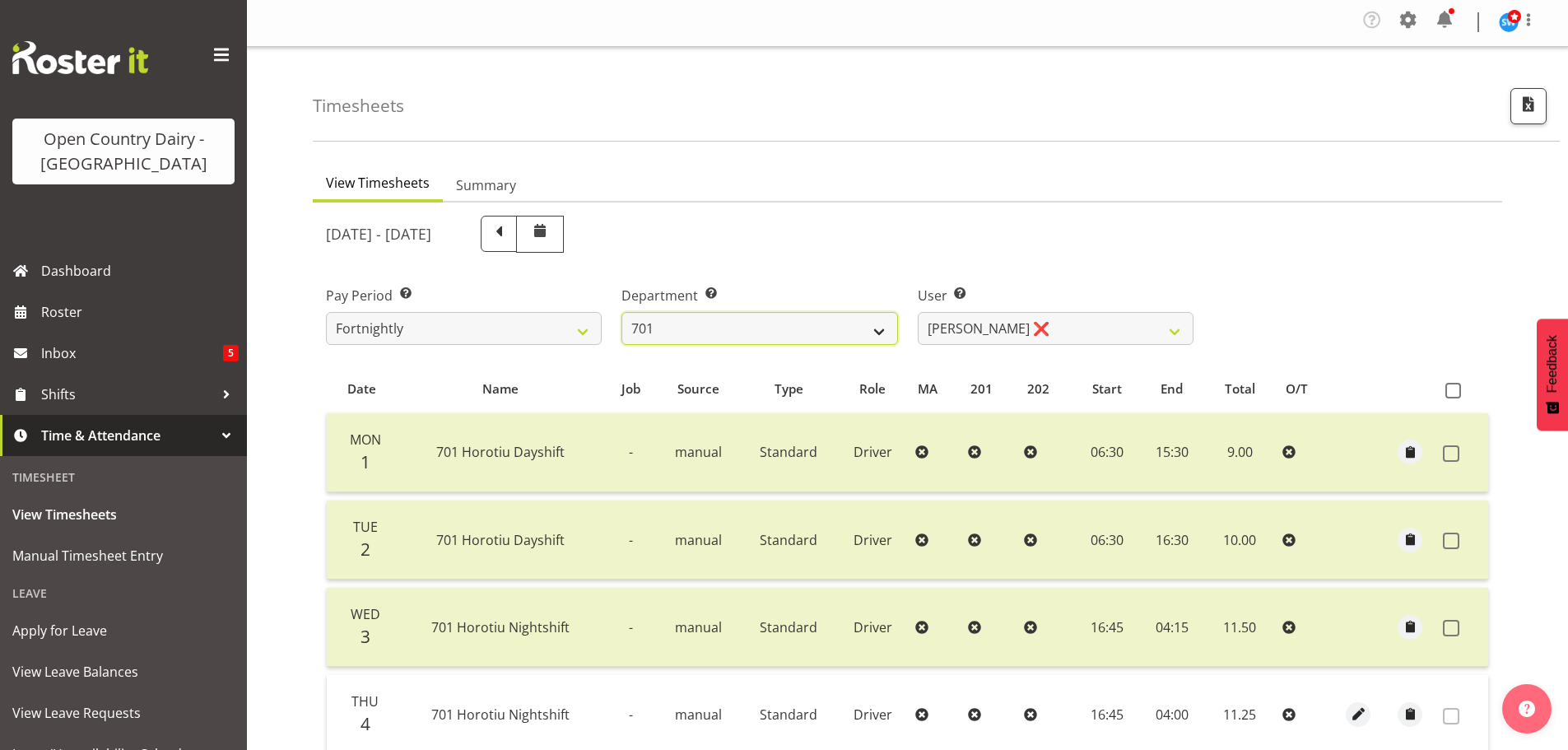
click at [696, 322] on select "701 702 703 704 705 706 707 708 709 710 711 712 713 714 715 716 717 718 719 720" at bounding box center [759, 328] width 276 height 33
select select "720"
click at [622, 312] on select "701 702 703 704 705 706 707 708 709 710 711 712 713 714 715 716 717 718 719 720" at bounding box center [759, 328] width 276 height 33
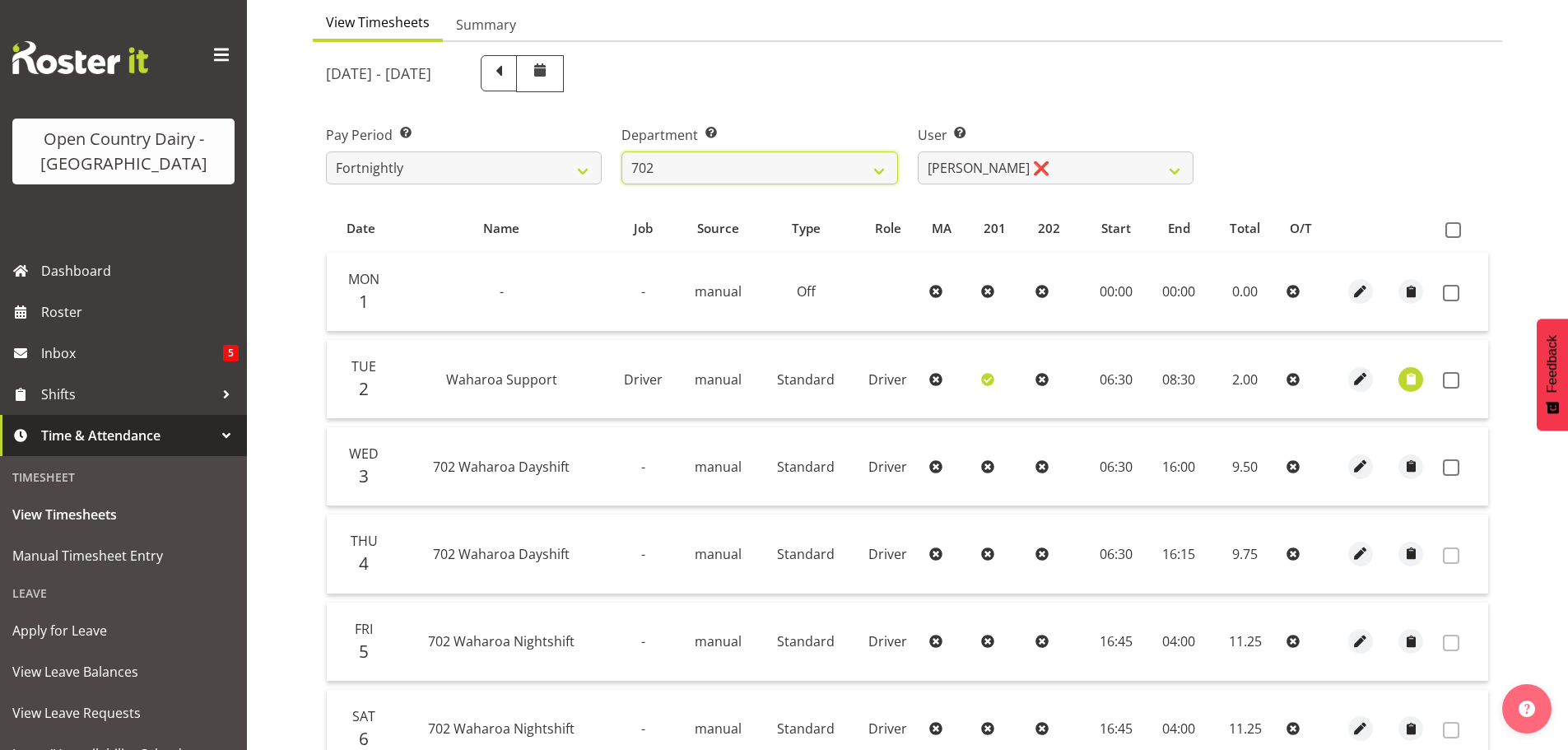
scroll to position [166, 0]
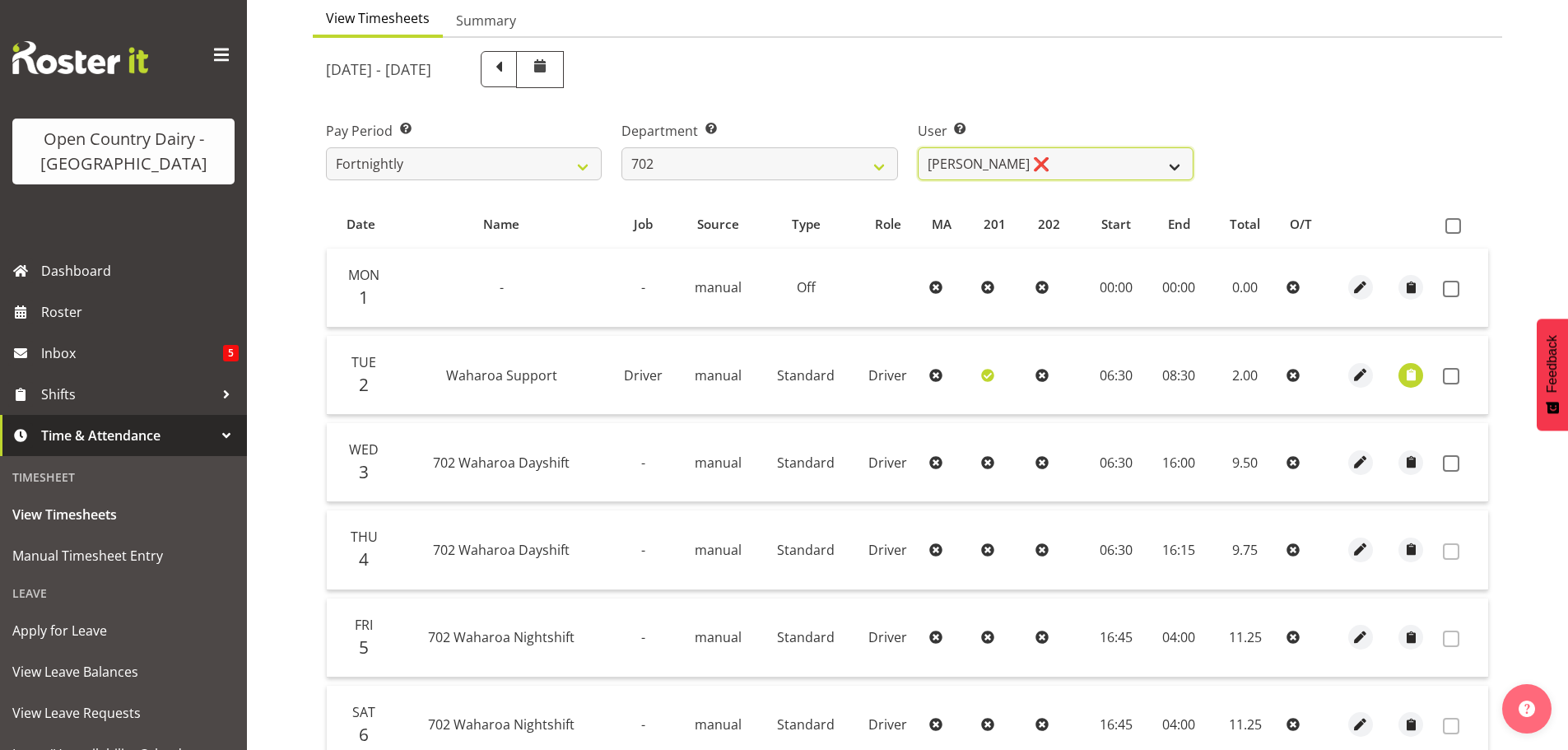
click at [1093, 157] on select "[PERSON_NAME] ❌ [PERSON_NAME] ❌ [PERSON_NAME] ❌ [PERSON_NAME] ❌" at bounding box center [1055, 164] width 276 height 33
select select "9996"
click at [918, 148] on select "[PERSON_NAME] ❌ [PERSON_NAME] ❌ [PERSON_NAME] ❌ [PERSON_NAME] ❌" at bounding box center [1055, 164] width 276 height 33
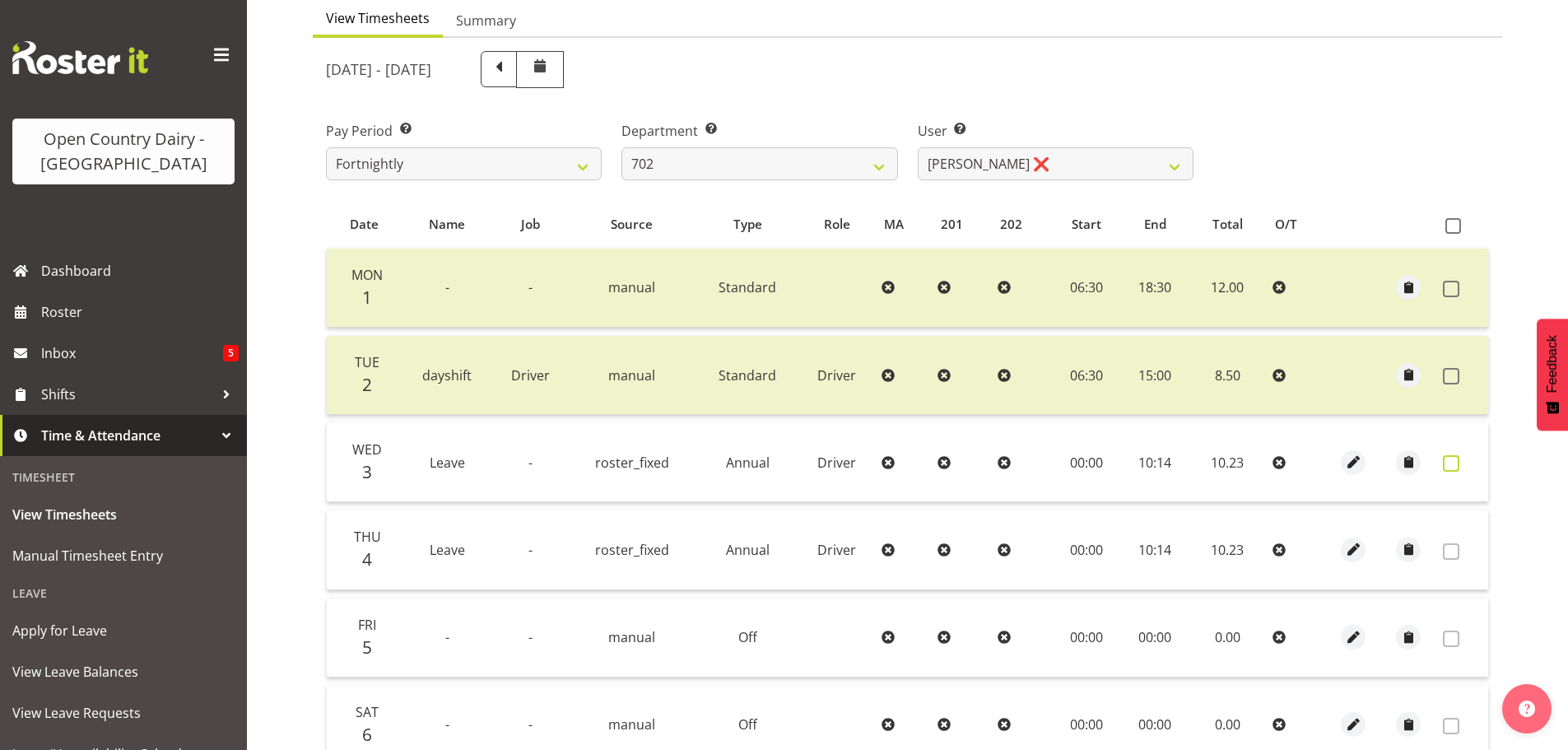
click at [1453, 466] on span at bounding box center [1451, 463] width 17 height 17
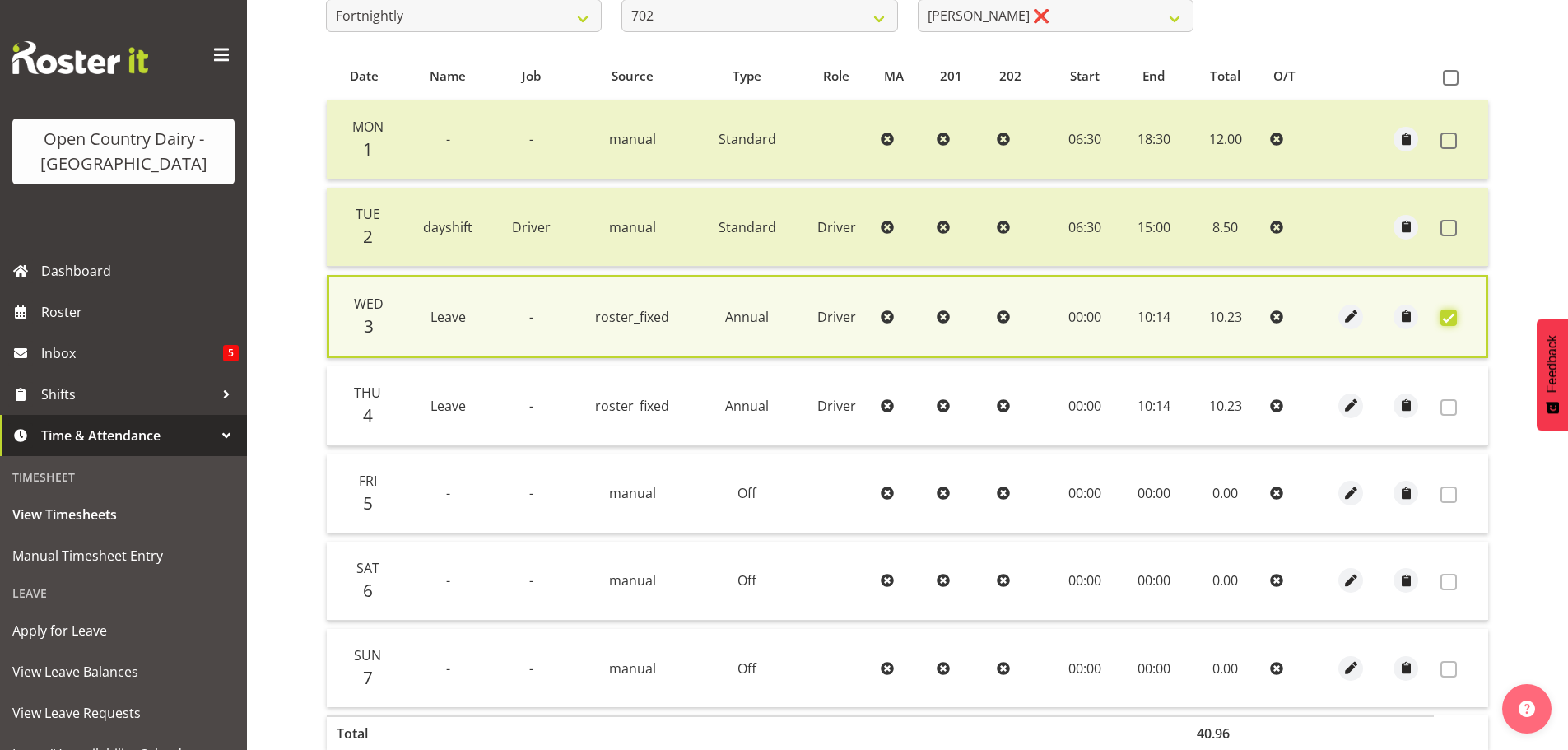
scroll to position [417, 0]
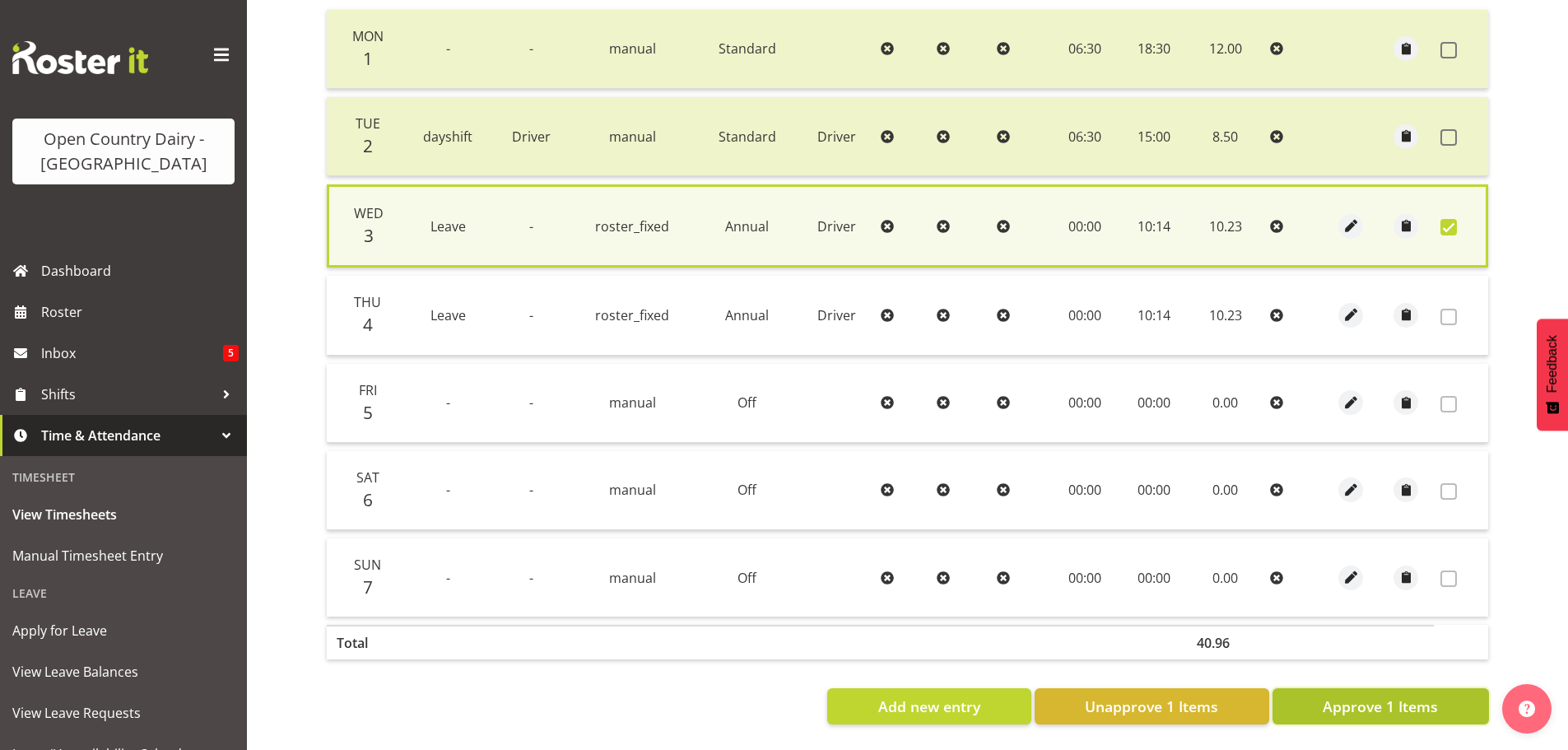
click at [1443, 698] on button "Approve 1 Items" at bounding box center [1381, 706] width 216 height 36
checkbox input "false"
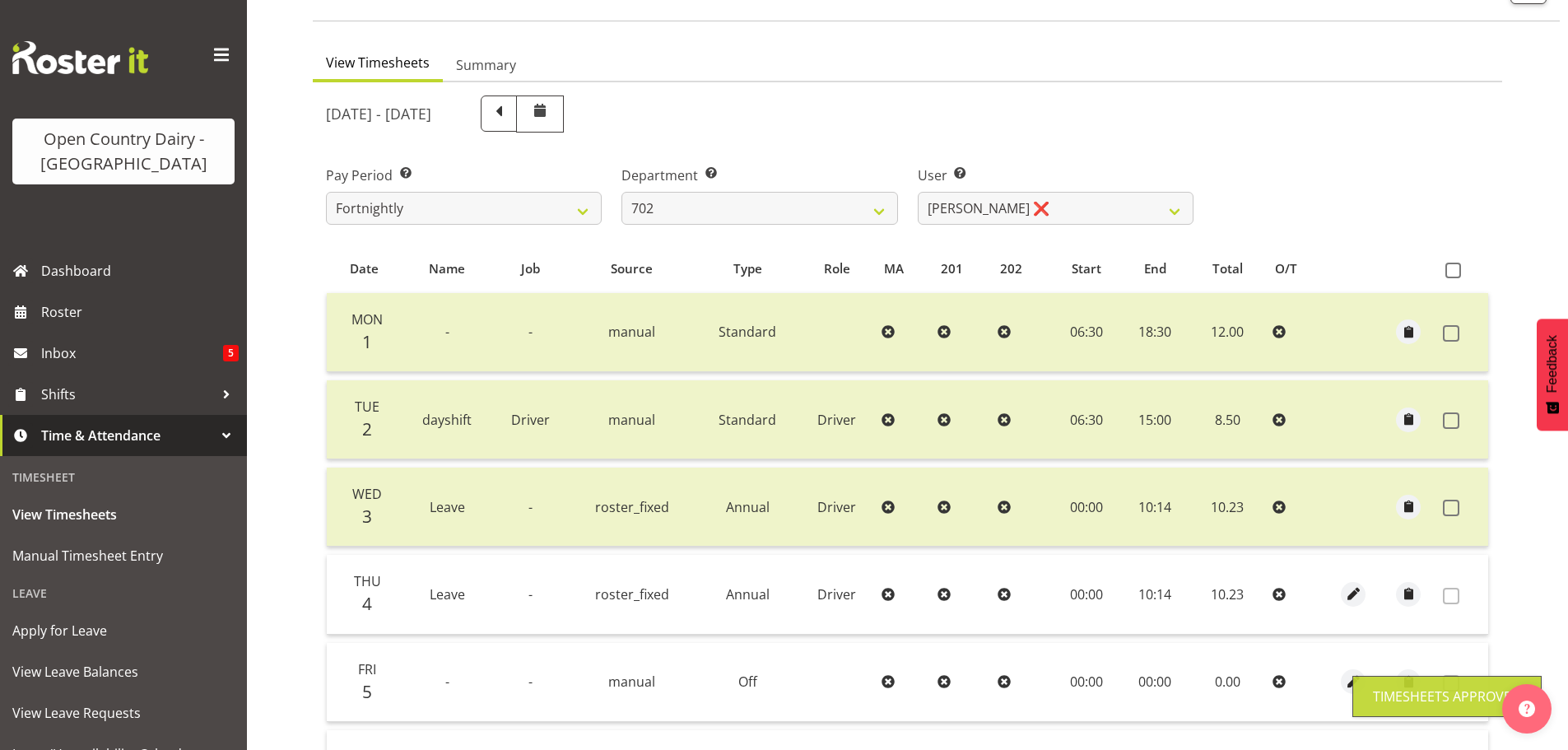
scroll to position [84, 0]
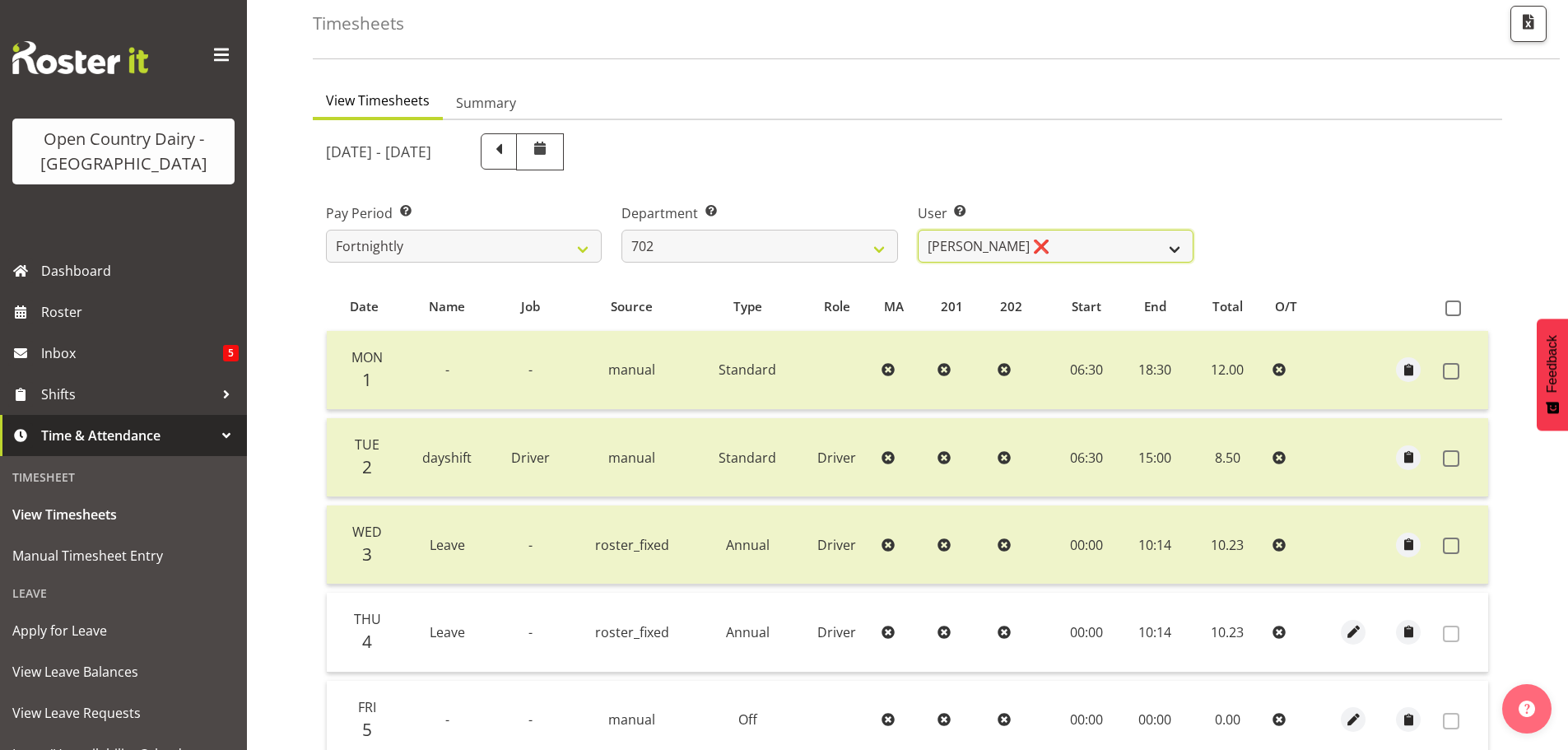
click at [1056, 242] on select "[PERSON_NAME] ❌ [PERSON_NAME] ❌ [PERSON_NAME] ❌ [PERSON_NAME] ❌" at bounding box center [1055, 246] width 276 height 33
select select "11199"
click at [918, 230] on select "[PERSON_NAME] ❌ [PERSON_NAME] ❌ [PERSON_NAME] ❌ [PERSON_NAME] ❌" at bounding box center [1055, 246] width 276 height 33
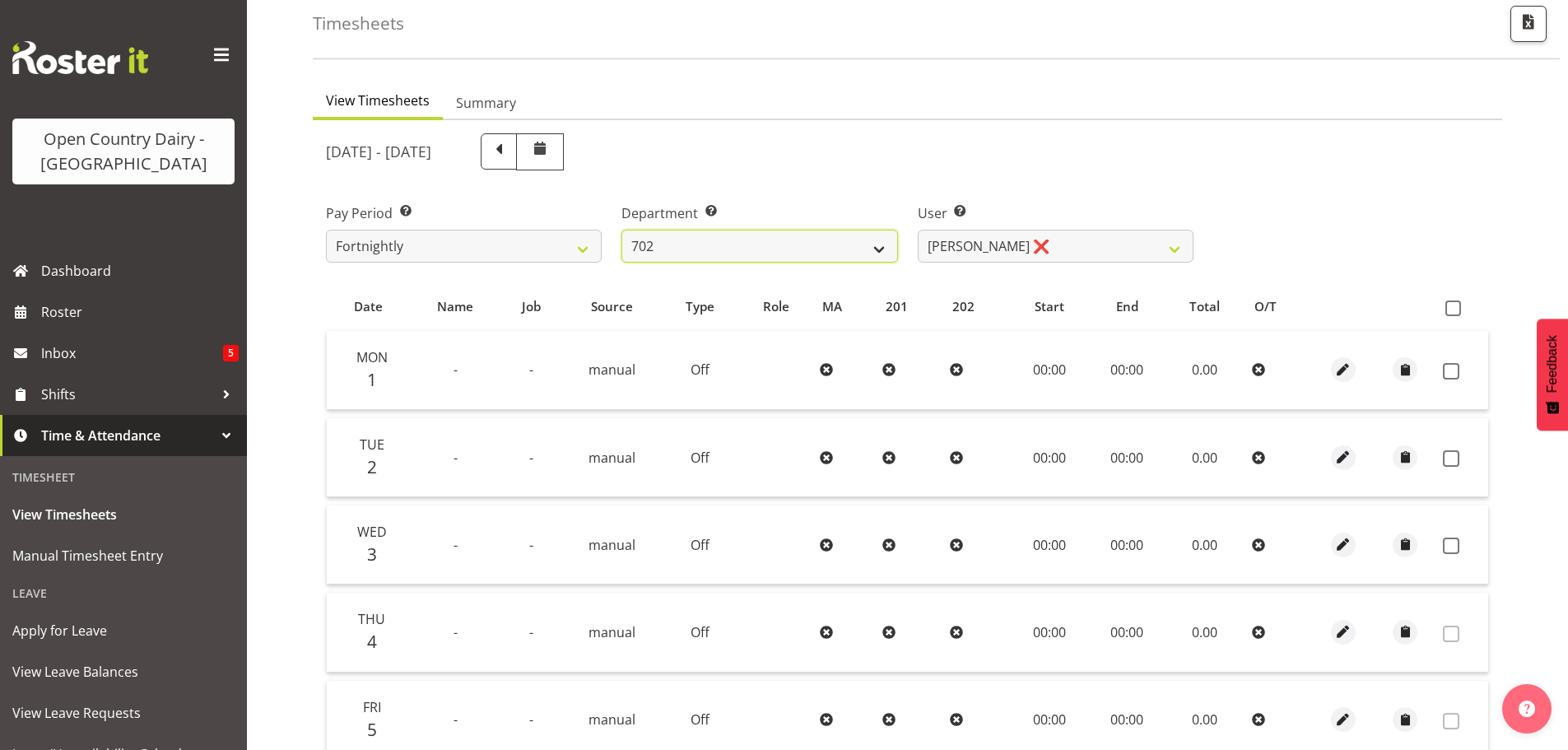
click at [710, 242] on select "701 702 703 704 705 706 707 708 709 710 711 712 713 714 715 716 717 718 719 720" at bounding box center [759, 246] width 276 height 33
select select "710"
click at [622, 230] on select "701 702 703 704 705 706 707 708 709 710 711 712 713 714 715 716 717 718 719 720" at bounding box center [759, 246] width 276 height 33
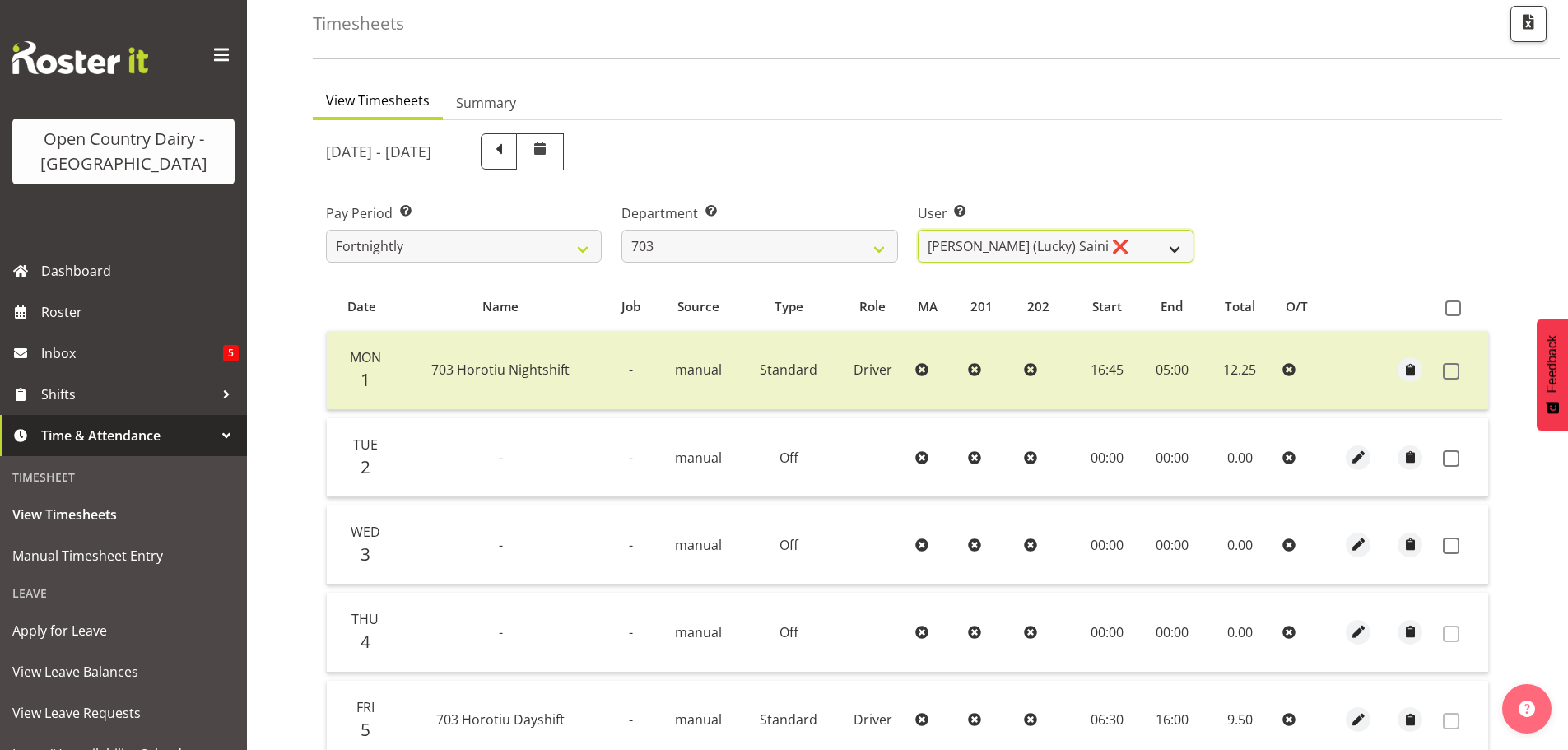
click at [1112, 238] on select "[PERSON_NAME] (Lucky) Saini ❌ [PERSON_NAME] ❌ [PERSON_NAME] ❌" at bounding box center [1055, 246] width 276 height 33
select select "8209"
click at [918, 230] on select "[PERSON_NAME] (Lucky) Saini ❌ [PERSON_NAME] ❌ [PERSON_NAME] ❌" at bounding box center [1055, 246] width 276 height 33
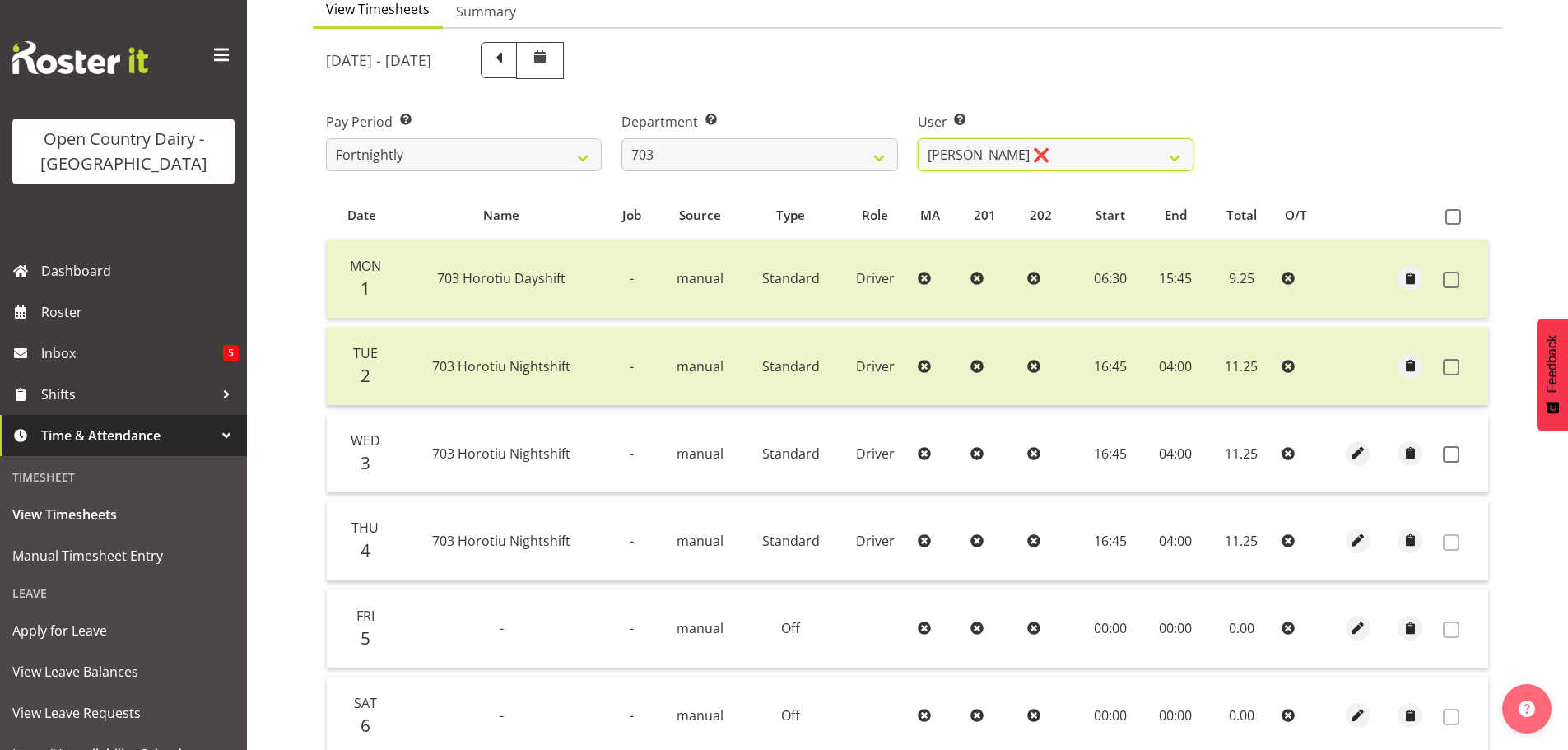
scroll to position [166, 0]
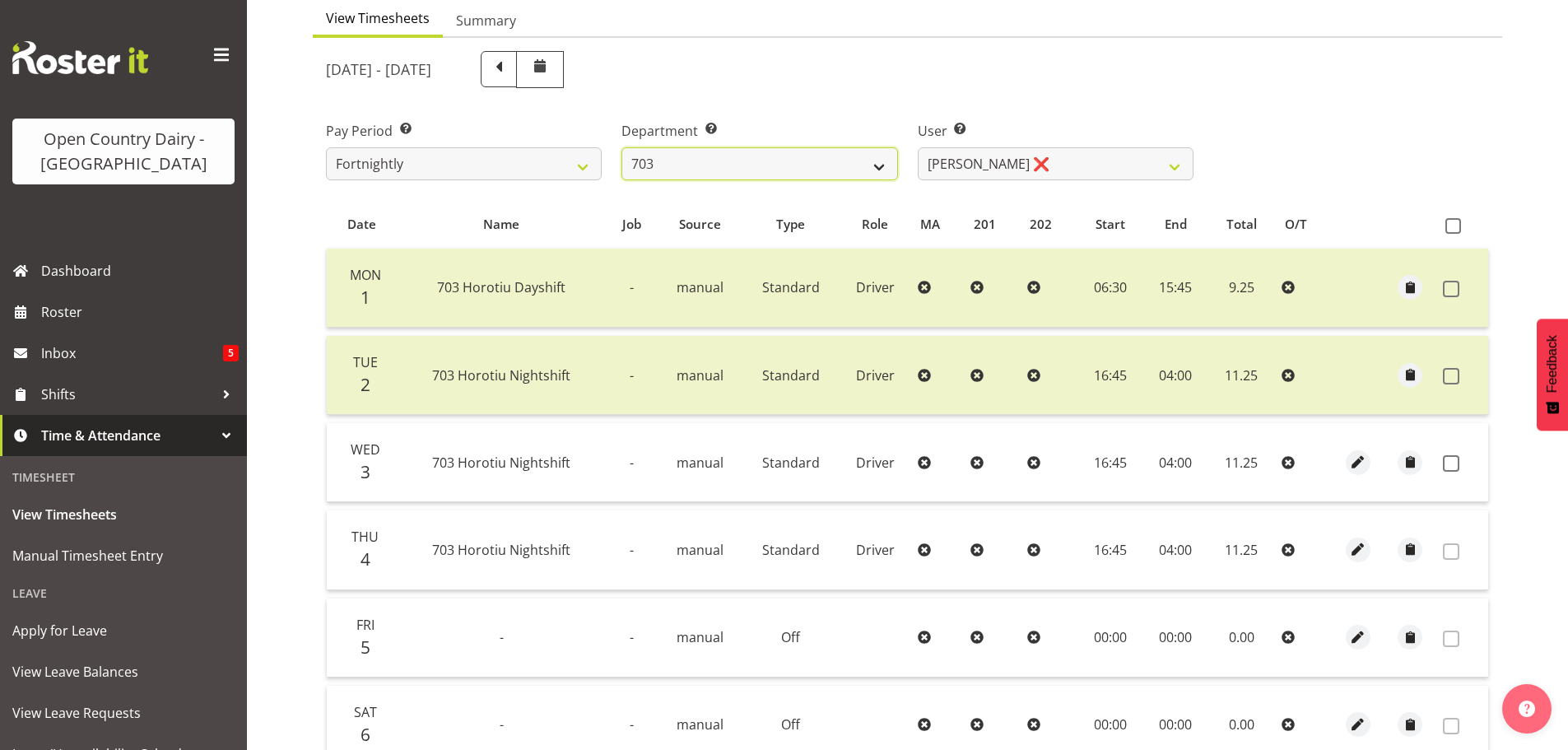
click at [712, 161] on select "701 702 703 704 705 706 707 708 709 710 711 712 713 714 715 716 717 718 719 720" at bounding box center [759, 164] width 276 height 33
select select "820"
click at [622, 148] on select "701 702 703 704 705 706 707 708 709 710 711 712 713 714 715 716 717 718 719 720" at bounding box center [759, 164] width 276 height 33
click at [1071, 158] on select "[PERSON_NAME] ❌ [PERSON_NAME] ❌ [PERSON_NAME] ❌ [PERSON_NAME] ❌" at bounding box center [1055, 164] width 276 height 33
select select "9837"
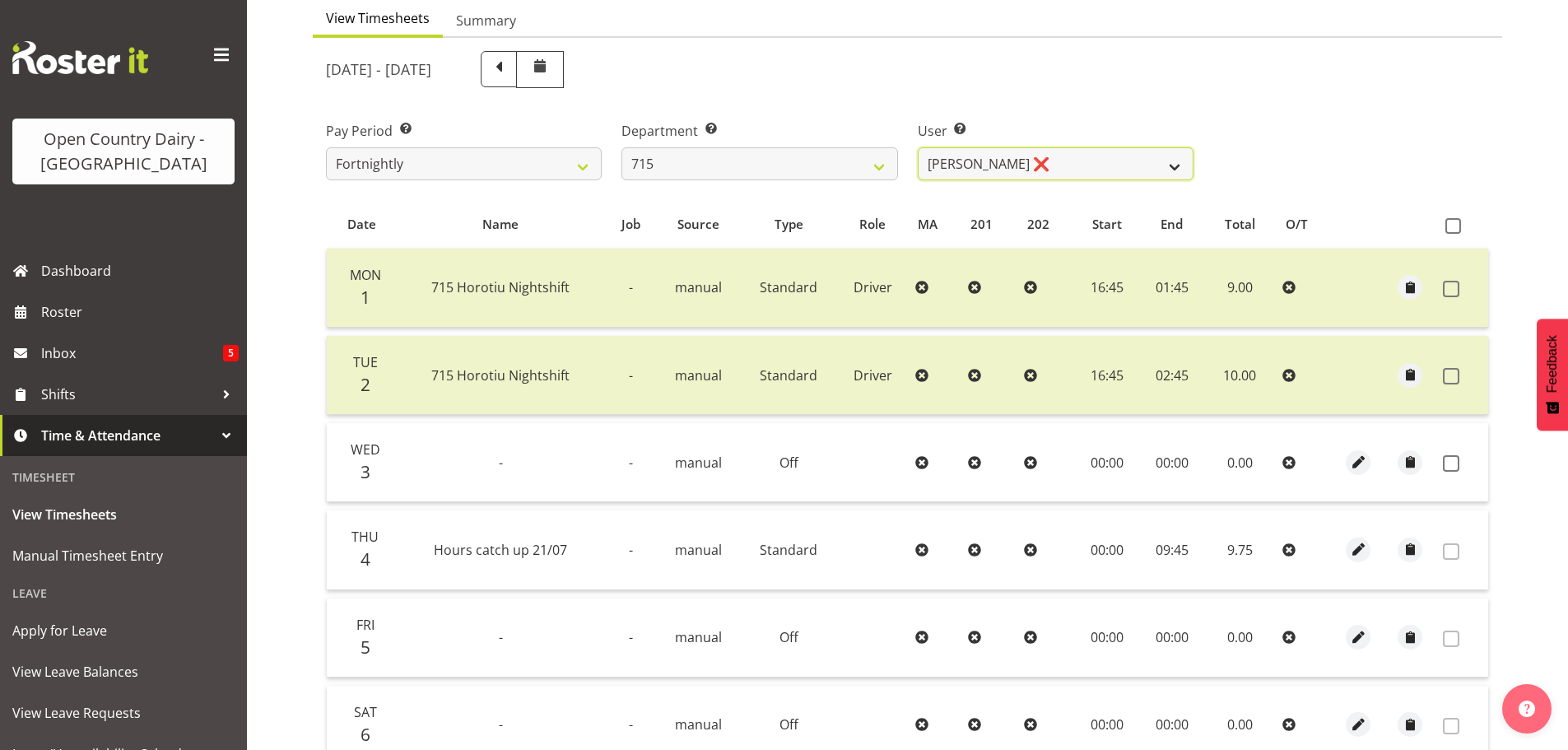
click at [918, 148] on select "[PERSON_NAME] ❌ [PERSON_NAME] ❌ [PERSON_NAME] ❌ [PERSON_NAME] ❌" at bounding box center [1055, 164] width 276 height 33
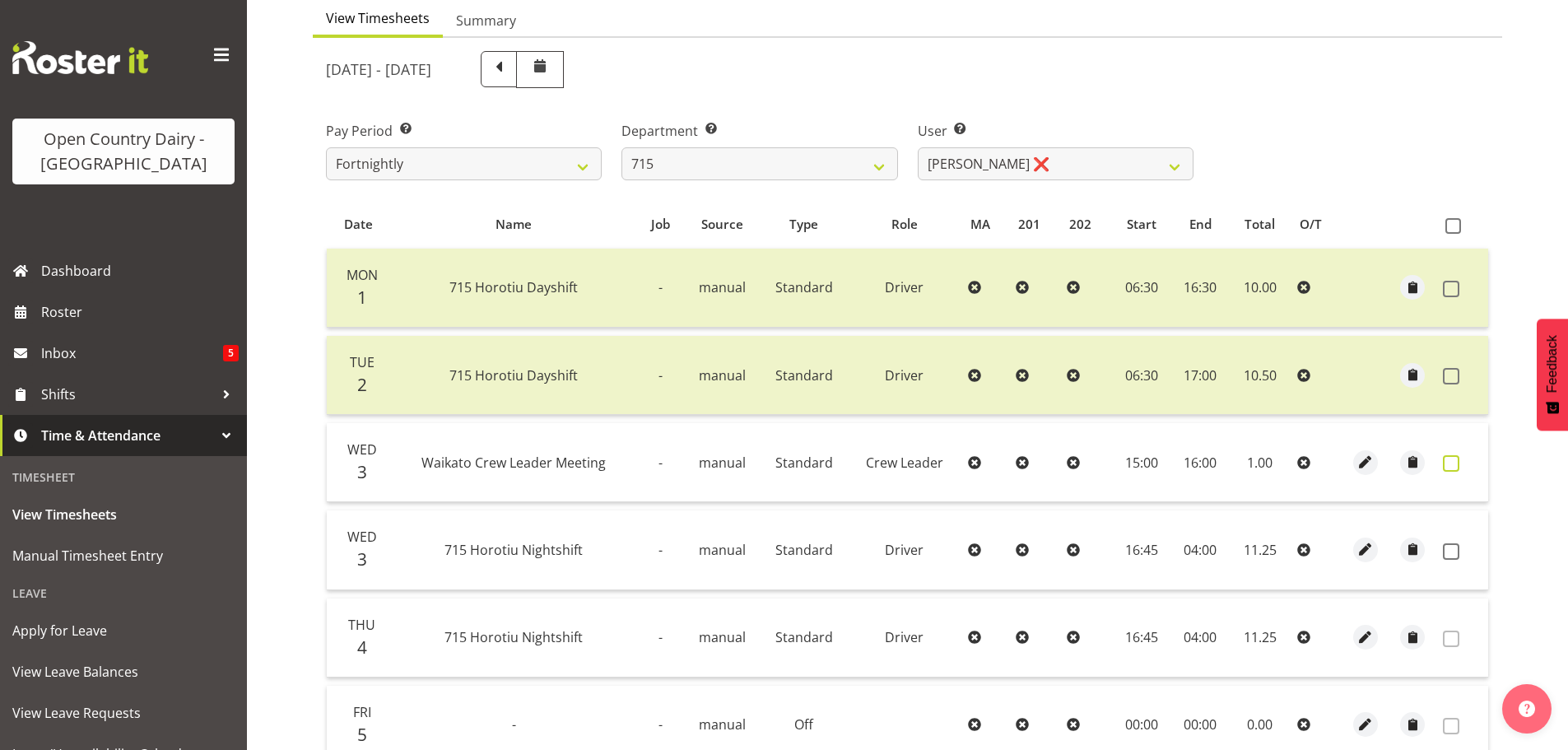
click at [1451, 461] on span at bounding box center [1451, 463] width 17 height 17
checkbox input "true"
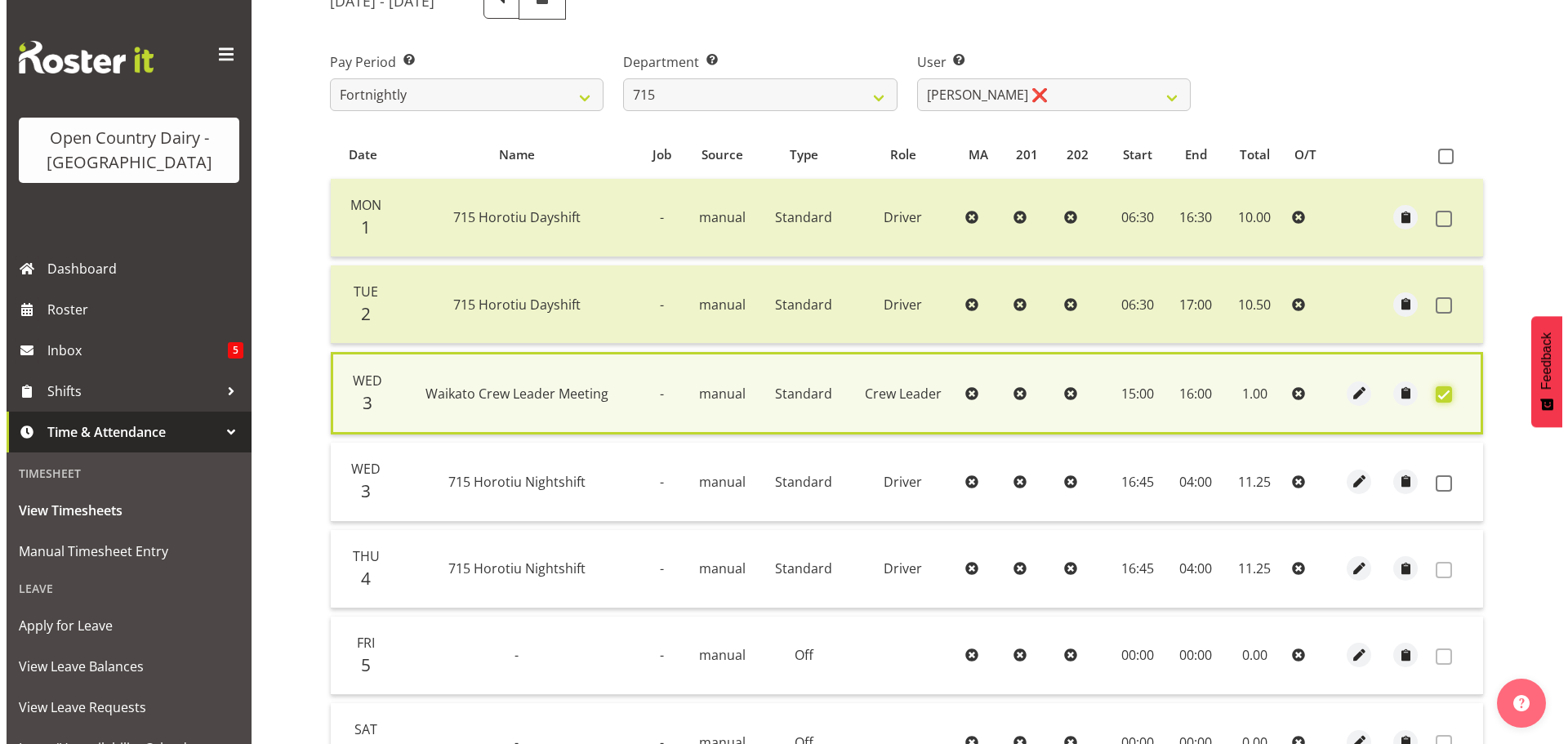
scroll to position [328, 0]
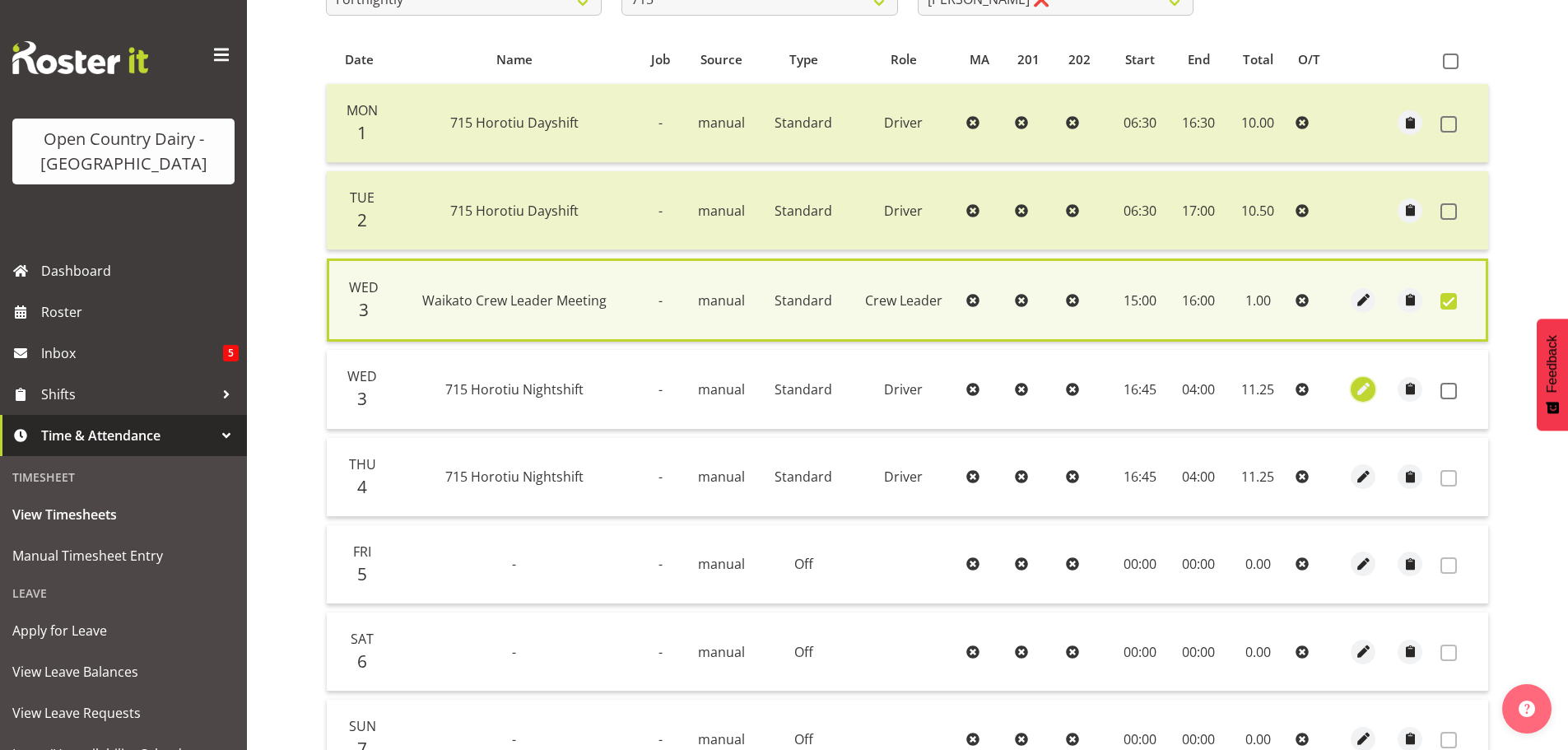
click at [1362, 385] on span "button" at bounding box center [1363, 388] width 19 height 19
select select "Standard"
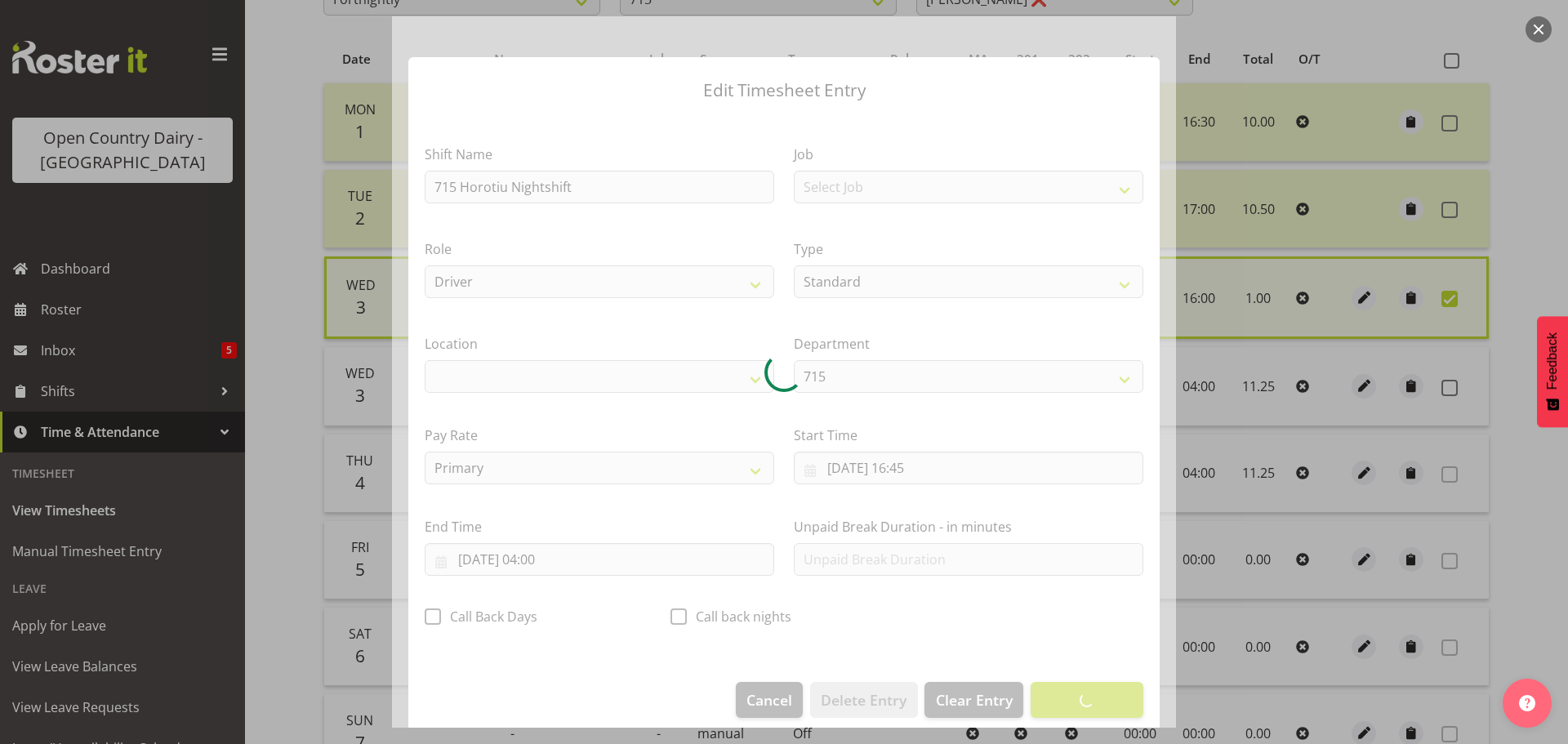
select select "1054"
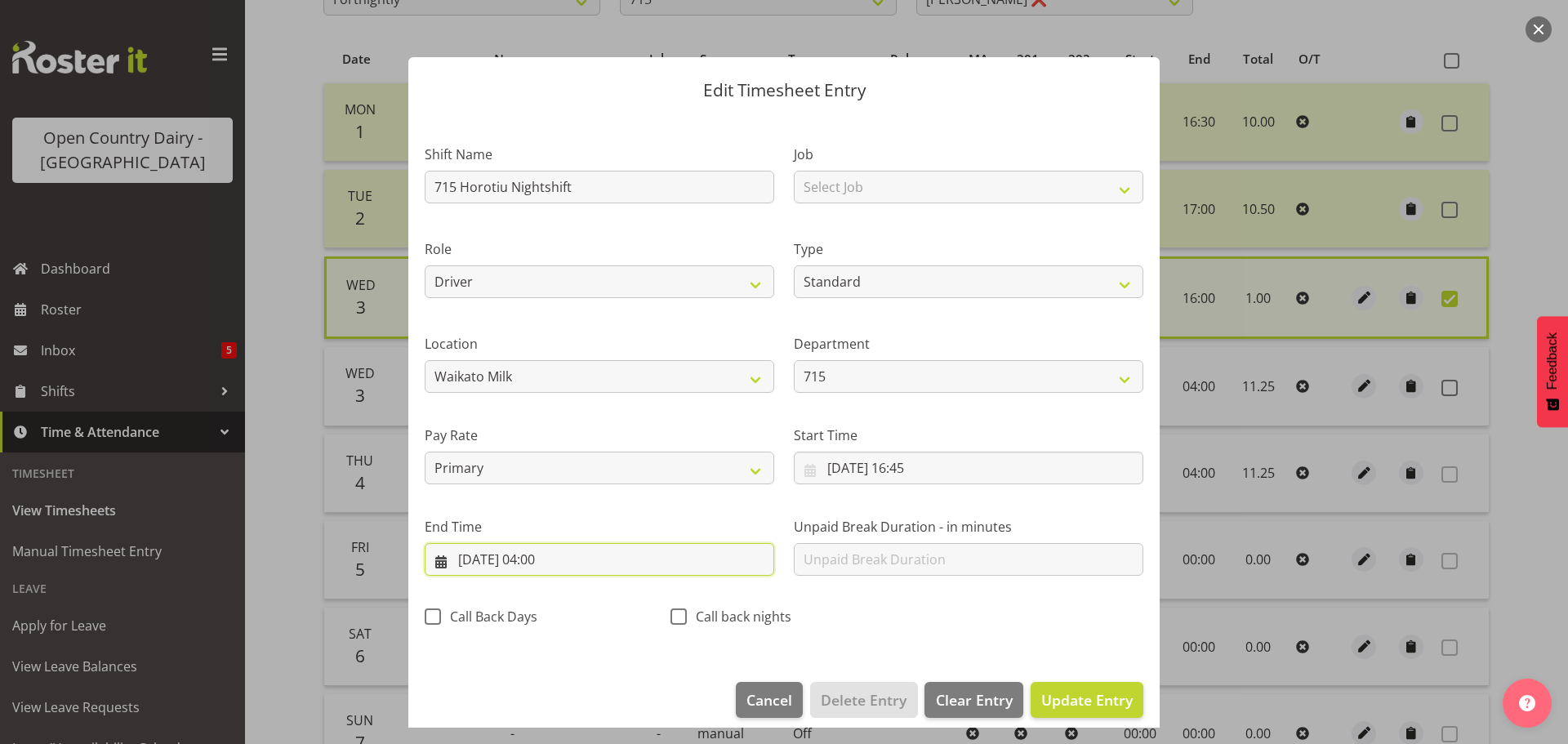
click at [544, 564] on input "[DATE] 04:00" at bounding box center [600, 558] width 350 height 32
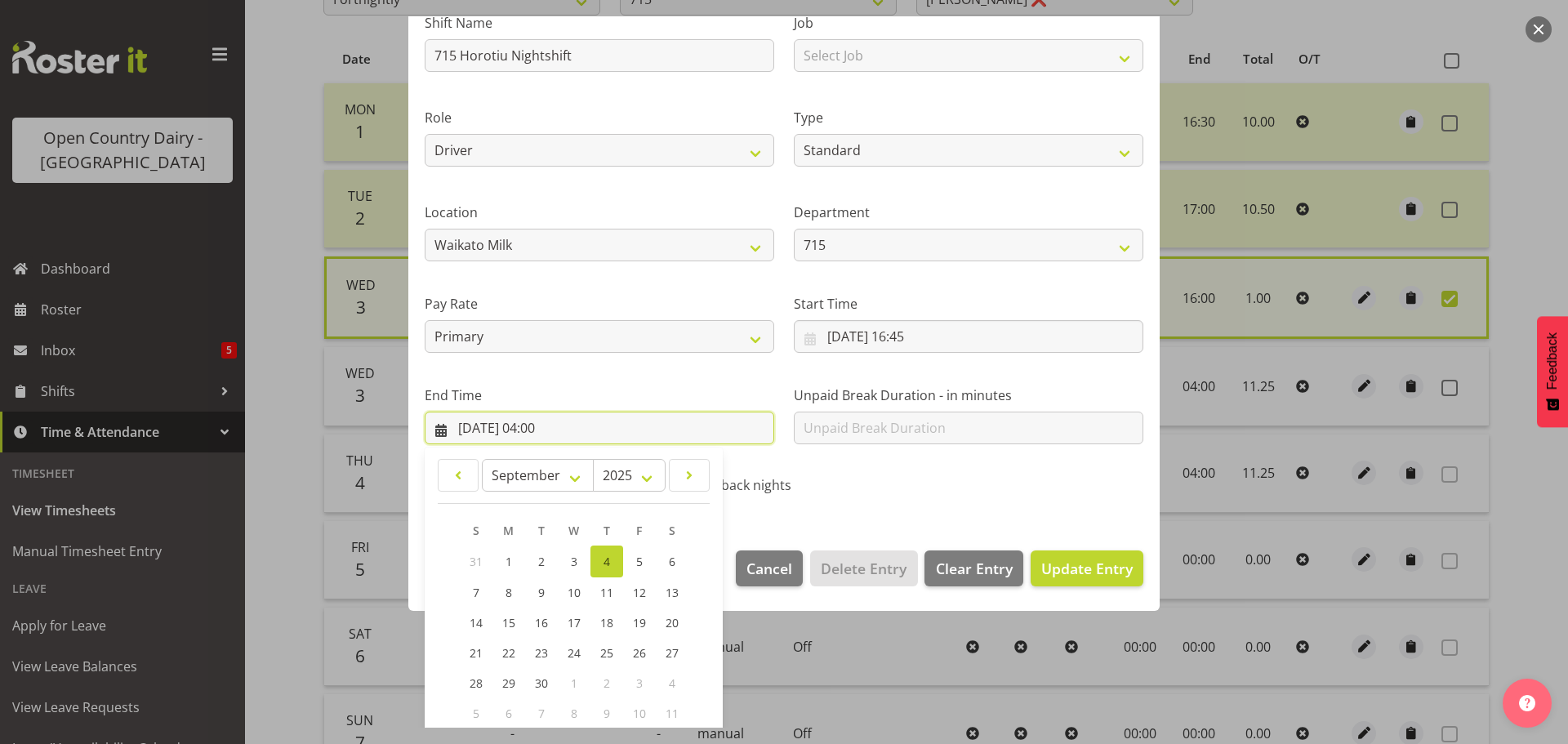
scroll to position [221, 0]
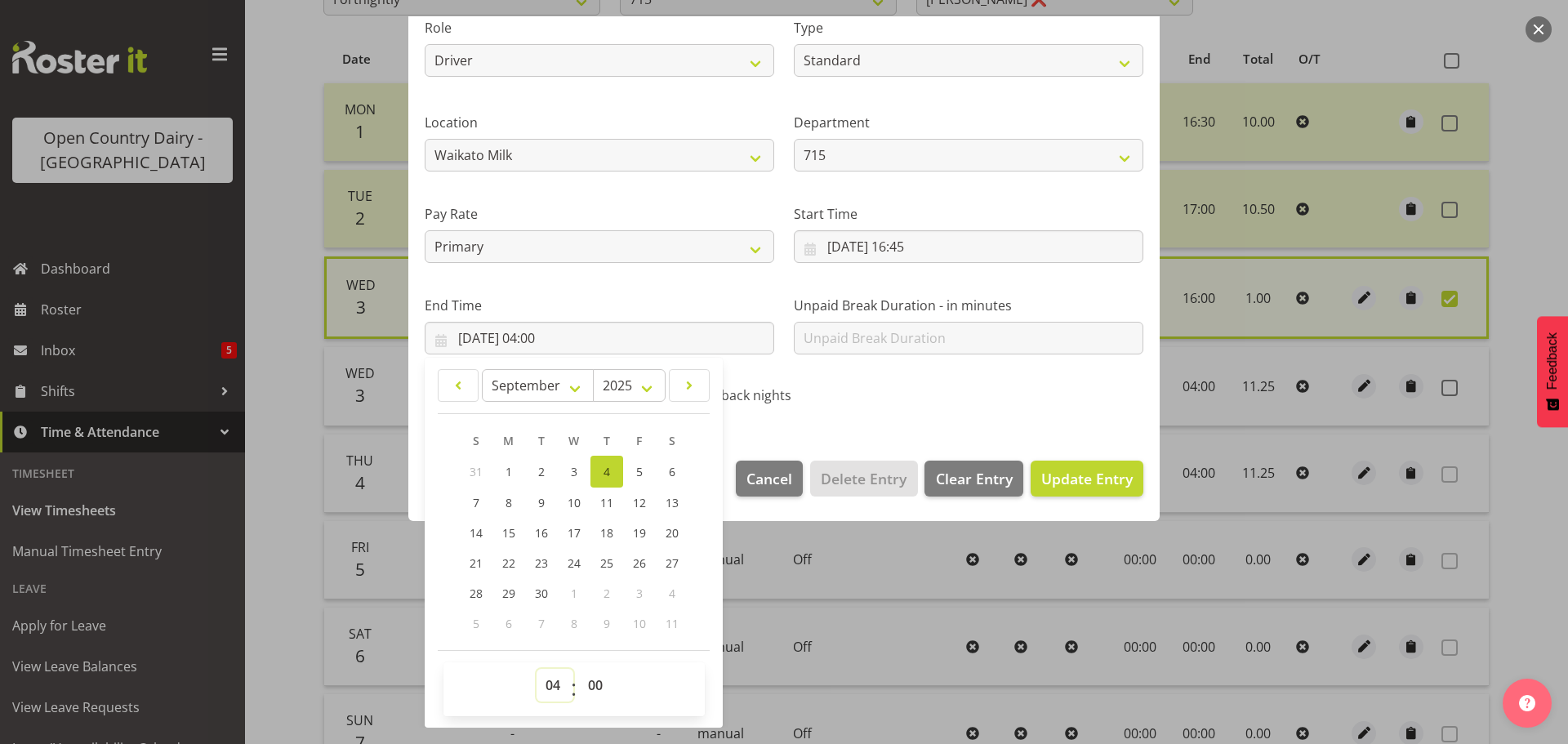
click at [553, 689] on select "00 01 02 03 04 05 06 07 08 09 10 11 12 13 14 15 16 17 18 19 20 21 22 23" at bounding box center [555, 684] width 37 height 32
select select "5"
click at [537, 668] on select "00 01 02 03 04 05 06 07 08 09 10 11 12 13 14 15 16 17 18 19 20 21 22 23" at bounding box center [555, 684] width 37 height 32
type input "[DATE] 05:00"
click at [1095, 485] on span "Update Entry" at bounding box center [1088, 479] width 92 height 20
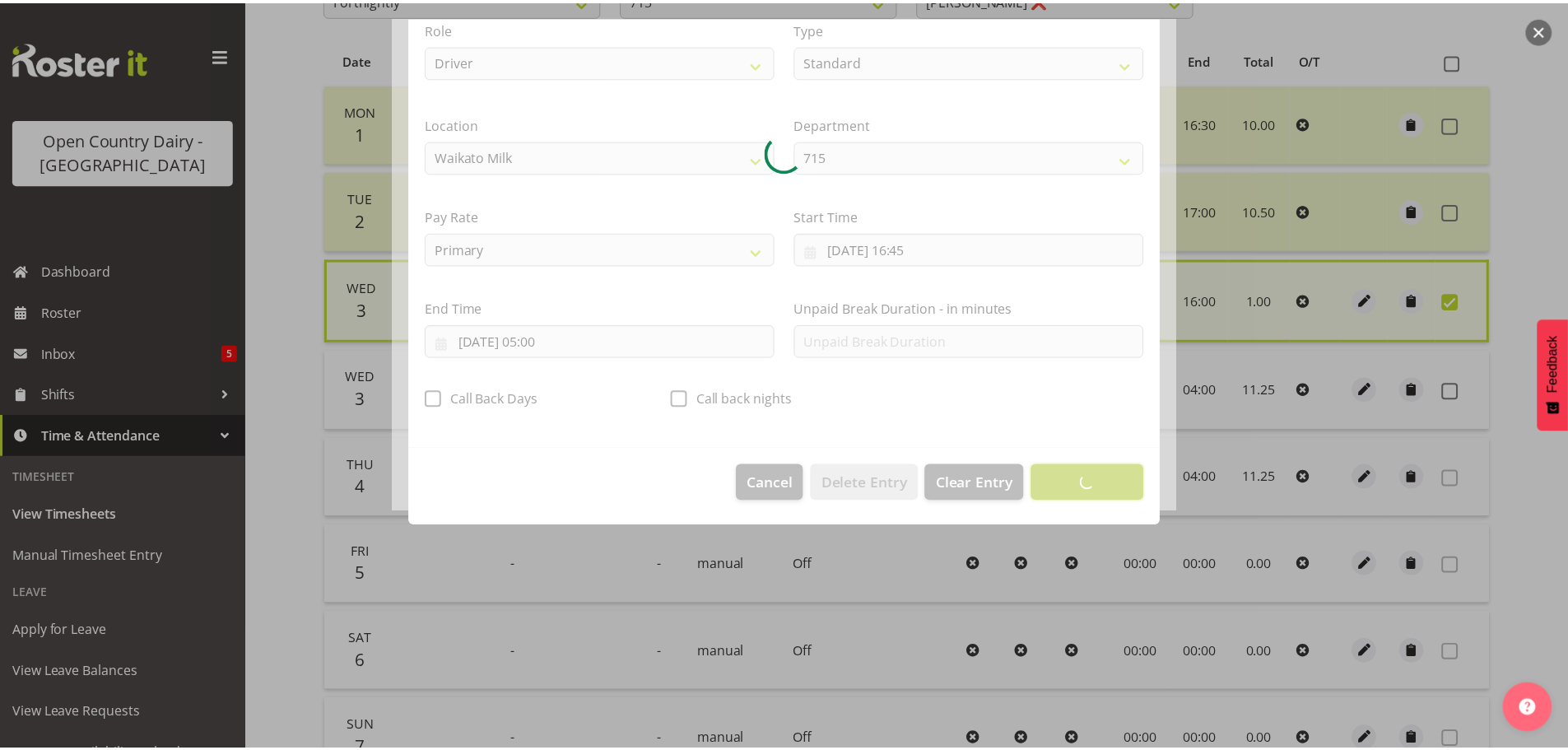
scroll to position [15, 0]
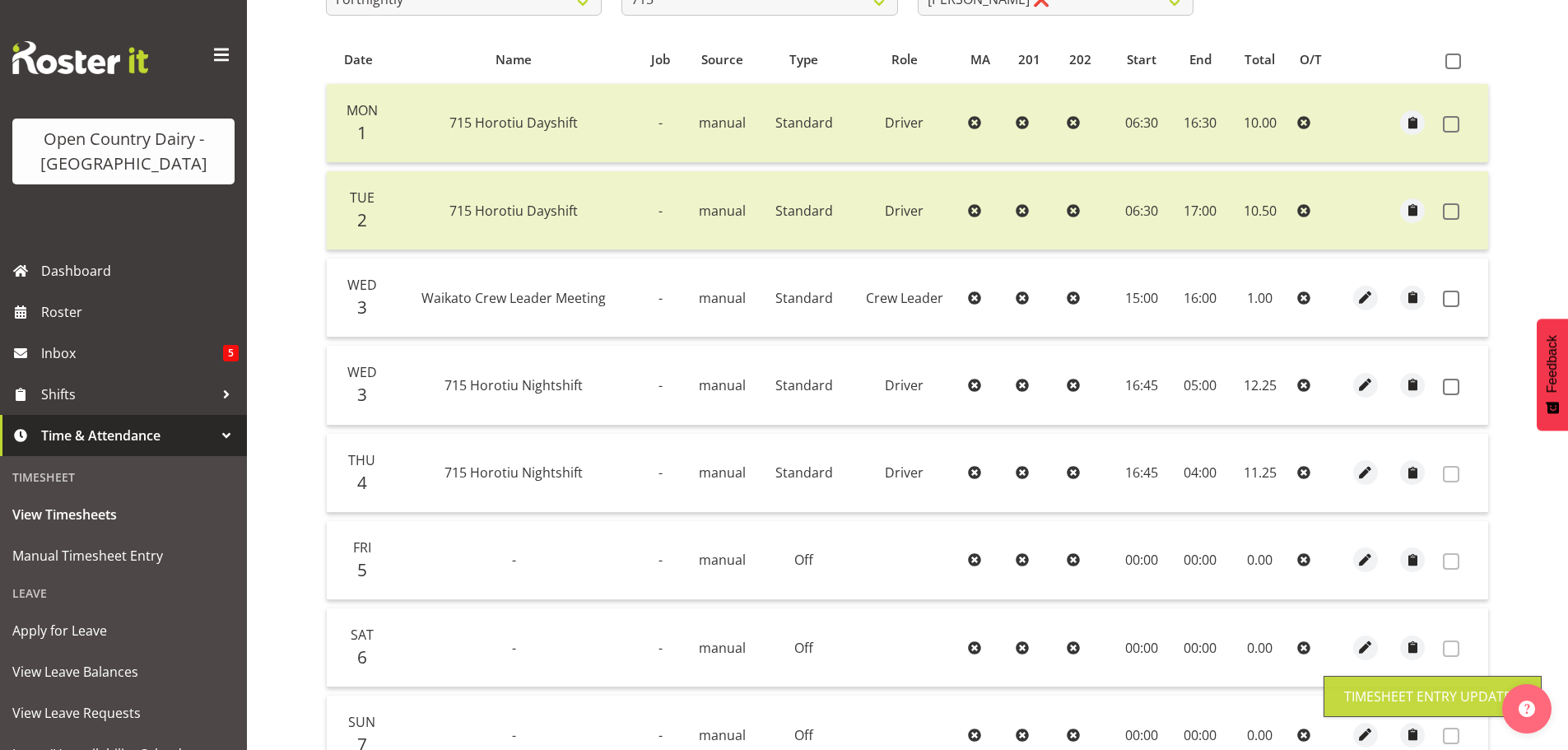
drag, startPoint x: 1454, startPoint y: 297, endPoint x: 1429, endPoint y: 372, distance: 79.1
click at [1454, 296] on span at bounding box center [1451, 299] width 17 height 17
checkbox input "true"
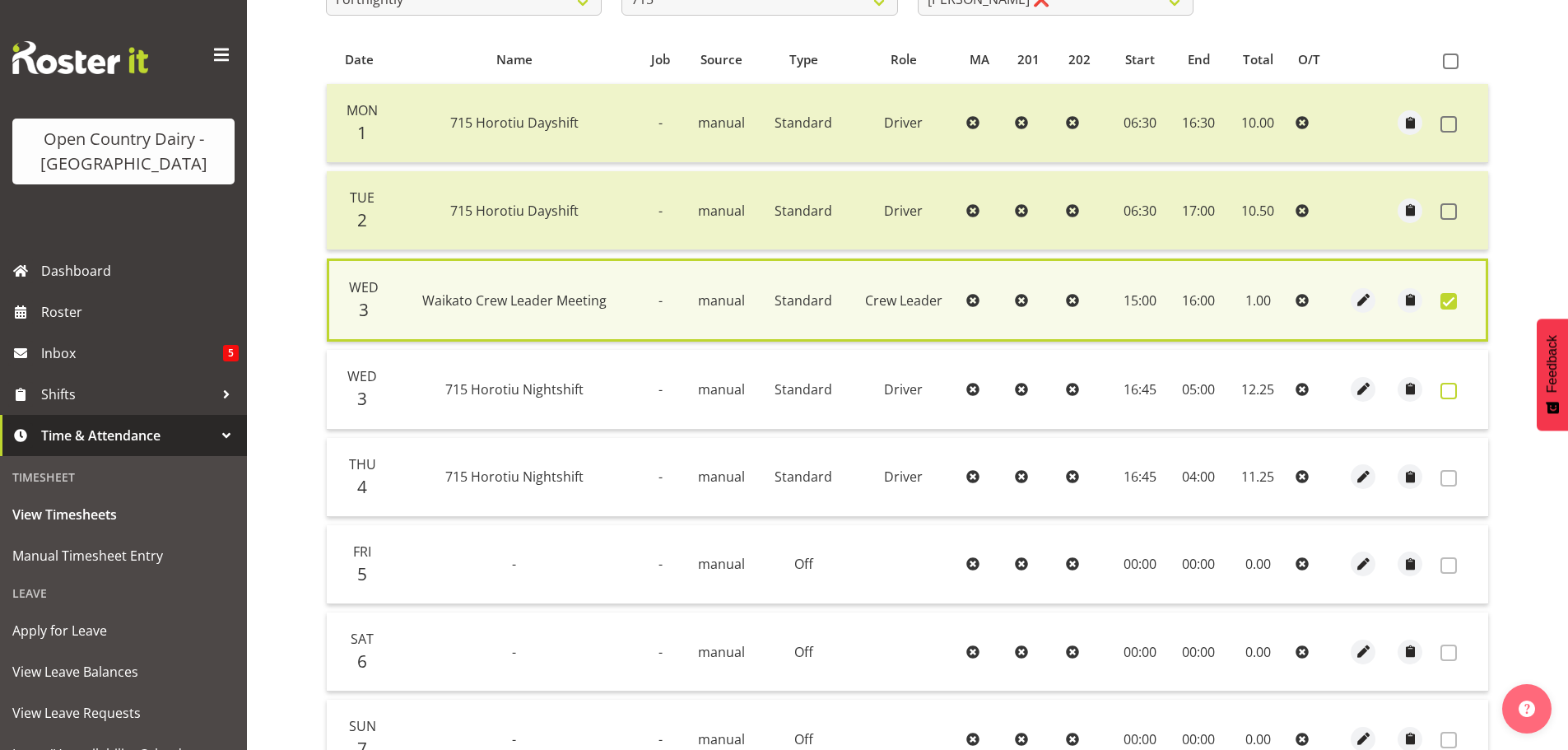
click at [1450, 388] on span at bounding box center [1449, 391] width 17 height 17
checkbox input "true"
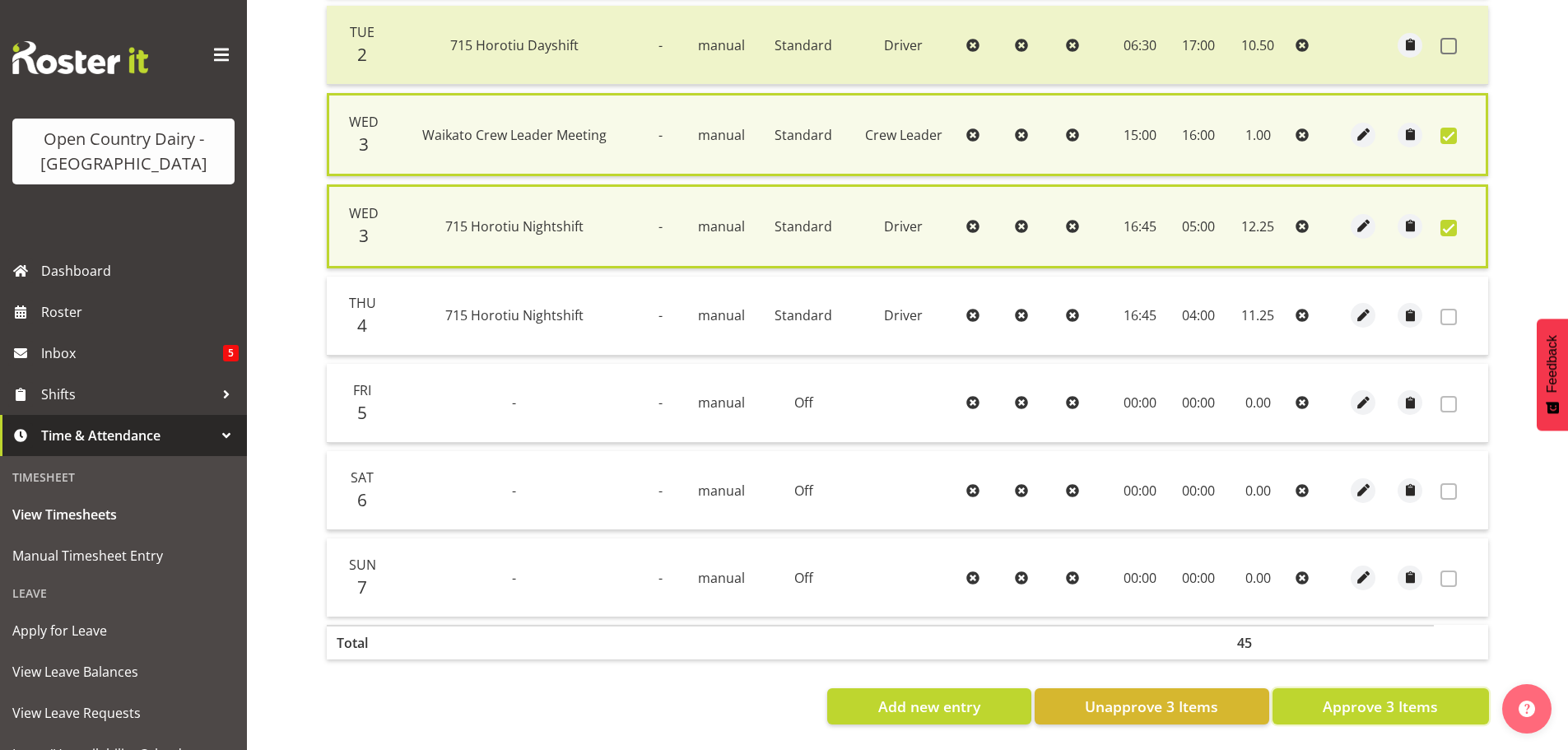
click at [1430, 695] on span "Approve 3 Items" at bounding box center [1379, 706] width 115 height 22
checkbox input "false"
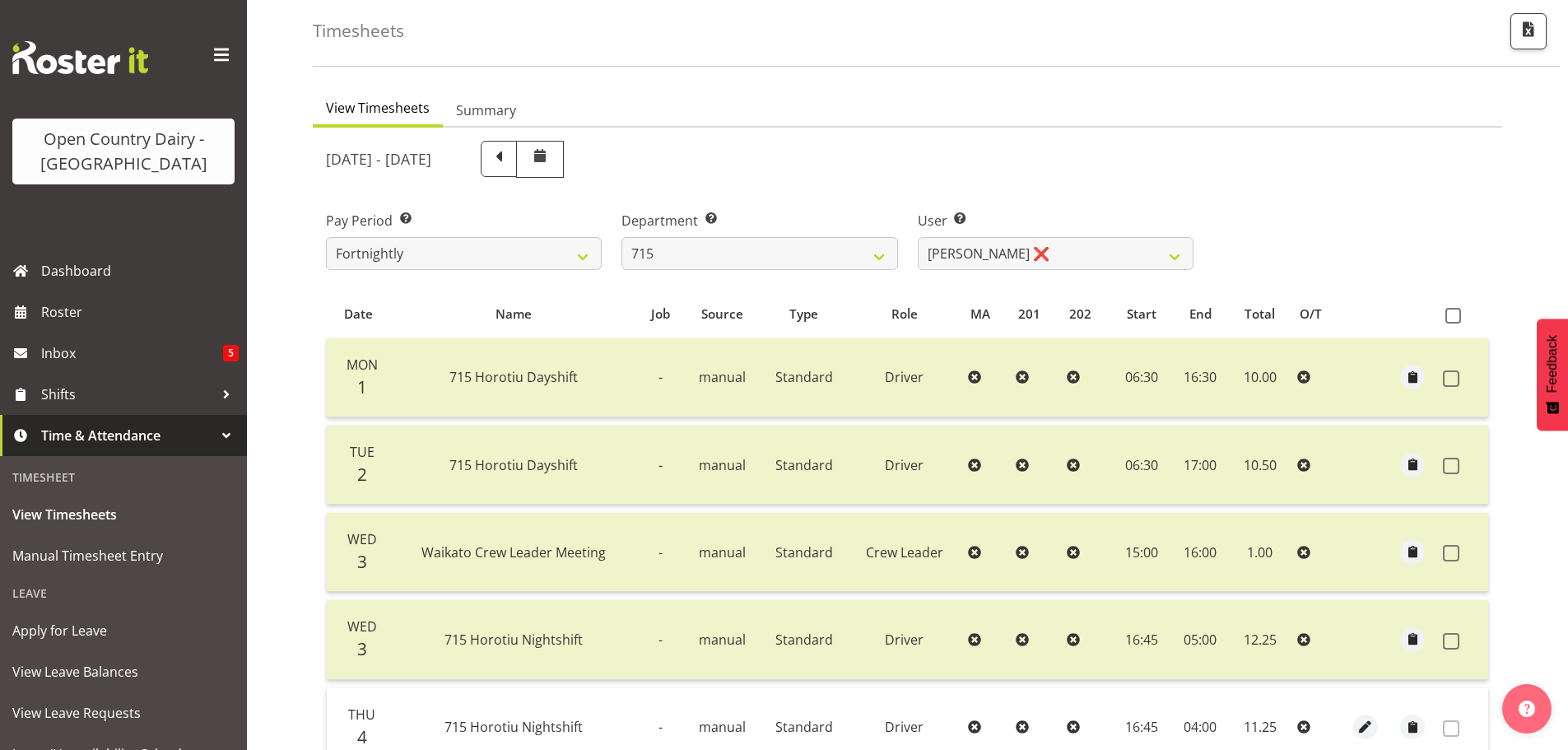
scroll to position [0, 0]
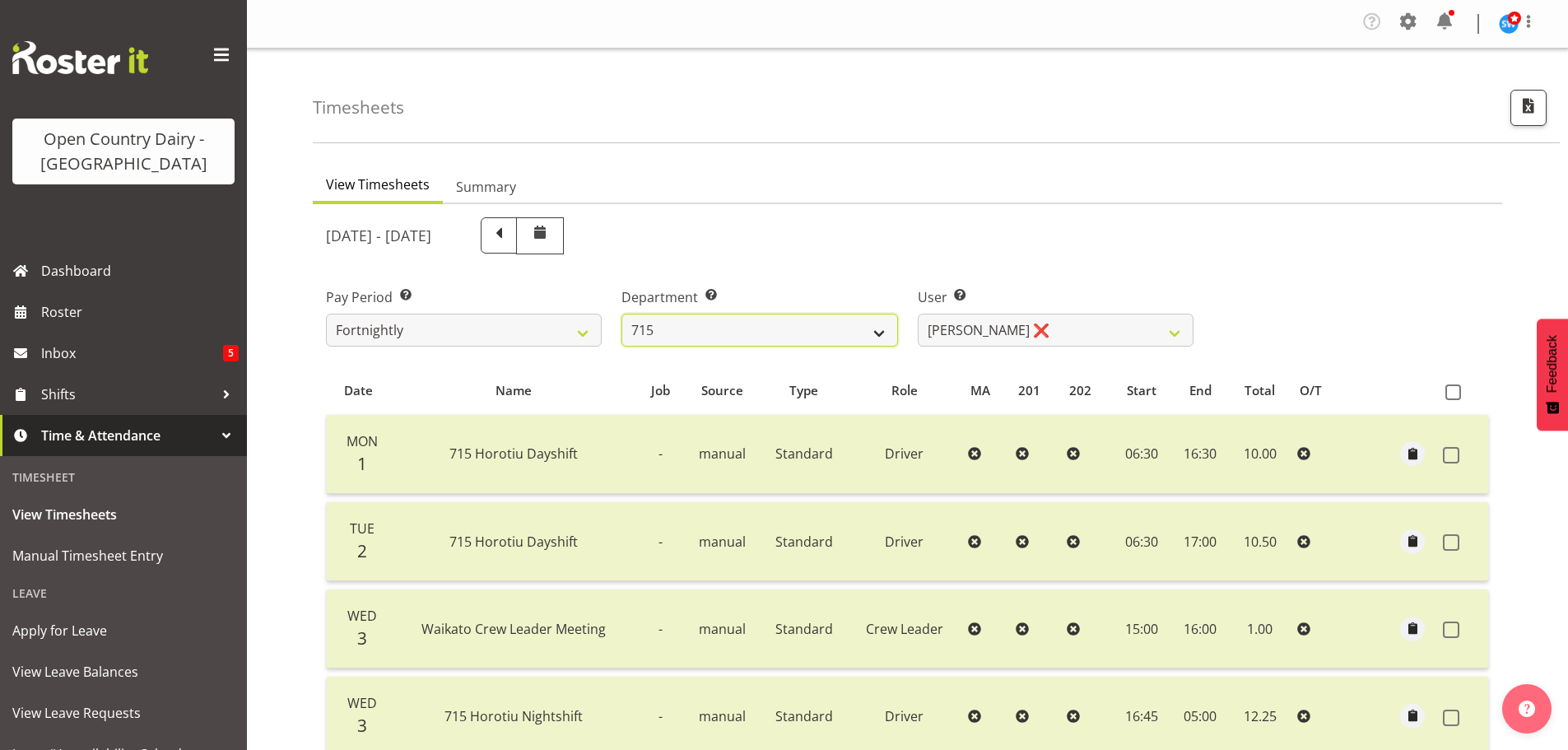
click at [778, 323] on select "701 702 703 704 705 706 707 708 709 710 711 712 713 714 715 716 717 718 719 720" at bounding box center [759, 330] width 276 height 33
select select "710"
click at [622, 314] on select "701 702 703 704 705 706 707 708 709 710 711 712 713 714 715 716 717 718 719 720" at bounding box center [759, 330] width 276 height 33
select select "8168"
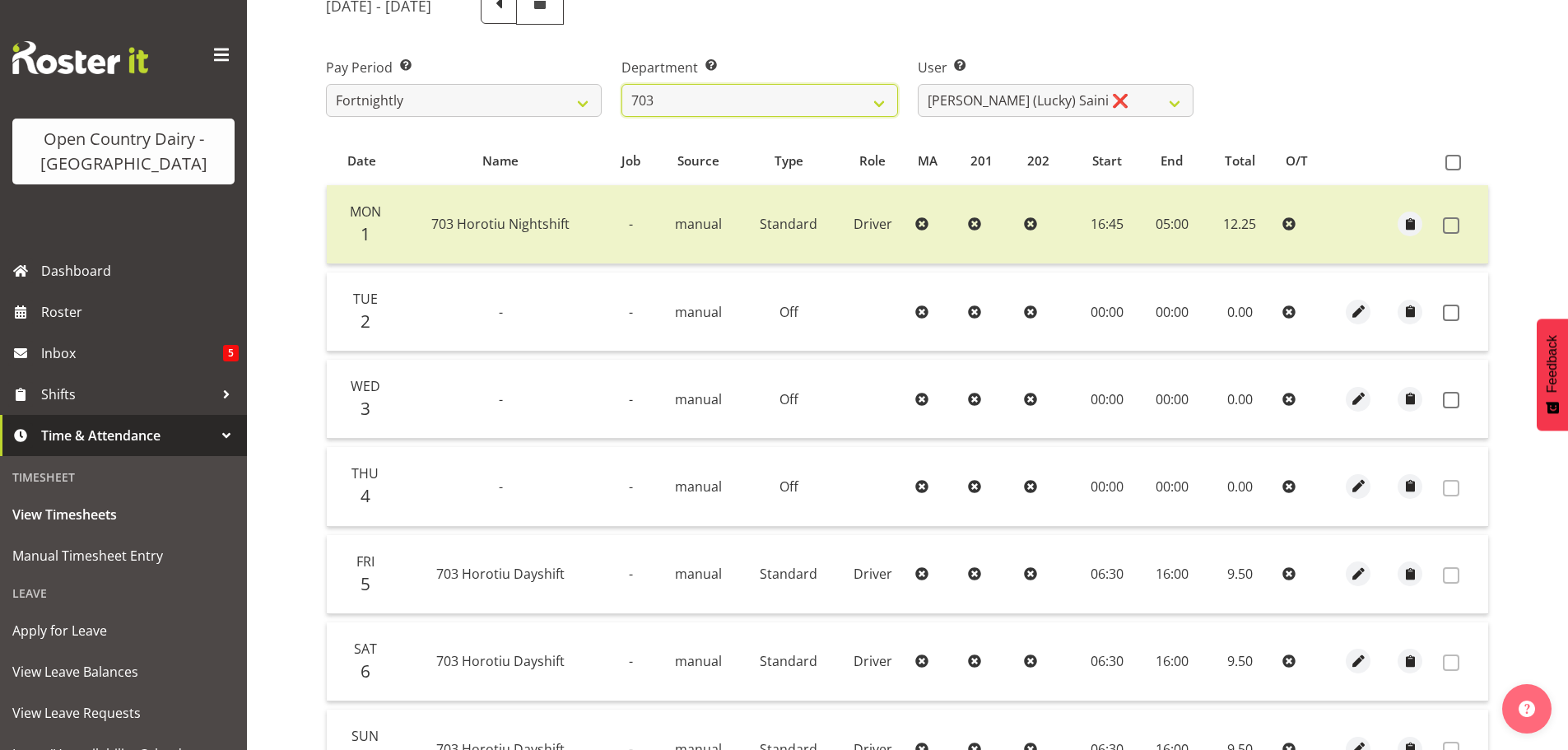
scroll to position [247, 0]
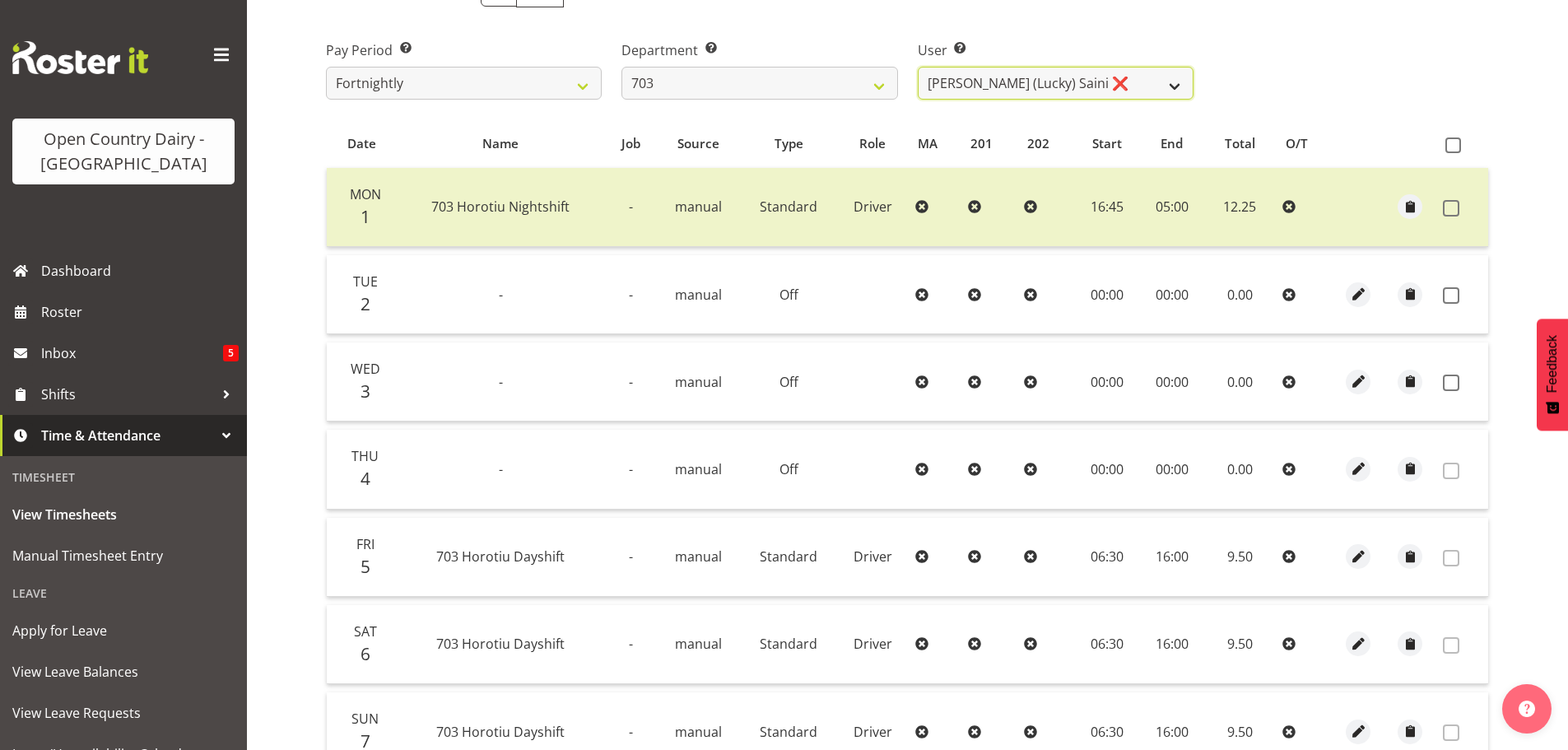
click at [1118, 76] on select "[PERSON_NAME] (Lucky) Saini ❌ [PERSON_NAME] ❌ [PERSON_NAME] ❌" at bounding box center [1055, 82] width 276 height 33
click at [1273, 67] on div "Pay Period Select which pay period you would like to view. Fortnightly Departme…" at bounding box center [908, 64] width 1183 height 92
click at [782, 80] on select "701 702 703 704 705 706 707 708 709 710 711 712 713 714 715 716 717 718 719 720" at bounding box center [759, 82] width 276 height 33
click at [622, 66] on select "701 702 703 704 705 706 707 708 709 710 711 712 713 714 715 716 717 718 719 720" at bounding box center [759, 82] width 276 height 33
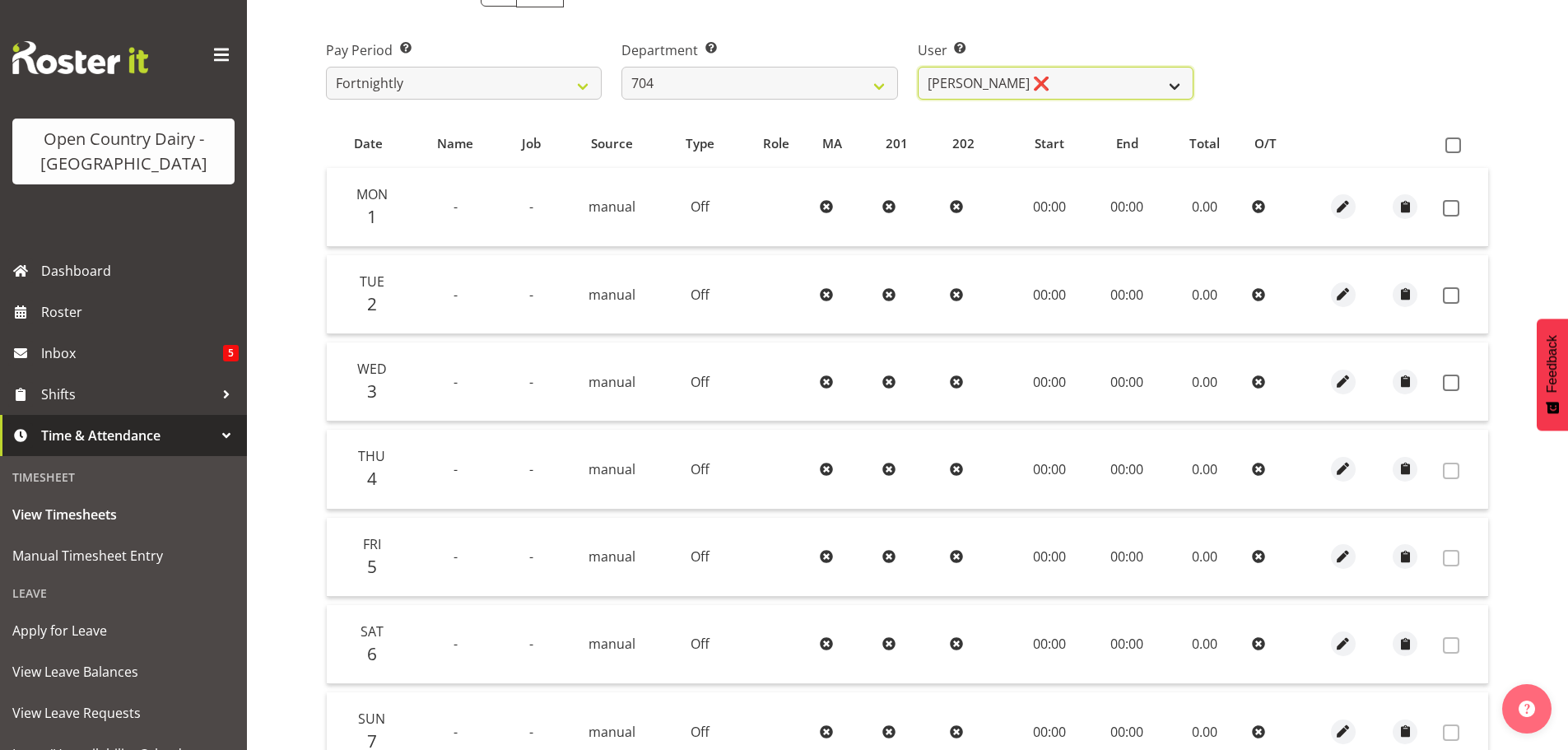
click at [1140, 79] on select "[PERSON_NAME] ❌ [PERSON_NAME] ❌ [PERSON_NAME] ❌" at bounding box center [1055, 82] width 276 height 33
click at [687, 79] on select "701 702 703 704 705 706 707 708 709 710 711 712 713 714 715 716 717 718 719 720" at bounding box center [759, 82] width 276 height 33
select select "714"
click at [622, 66] on select "701 702 703 704 705 706 707 708 709 710 711 712 713 714 715 716 717 718 719 720" at bounding box center [759, 82] width 276 height 33
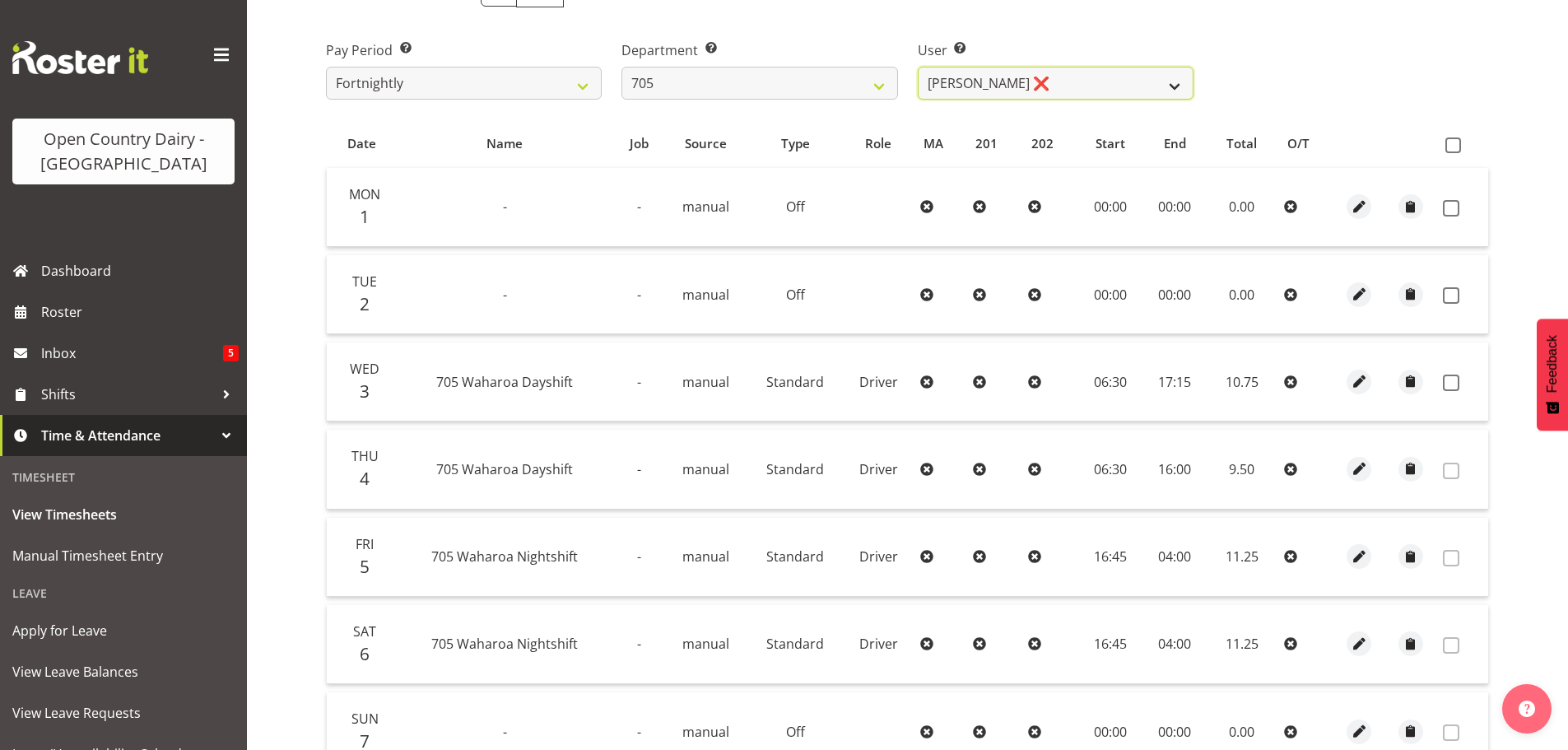
click at [1053, 82] on select "[PERSON_NAME] ❌ [PERSON_NAME] ❌ [PERSON_NAME] ❌ [PERSON_NAME] ❌" at bounding box center [1055, 82] width 276 height 33
select select "11696"
click at [918, 66] on select "[PERSON_NAME] ❌ [PERSON_NAME] ❌ [PERSON_NAME] ❌ [PERSON_NAME] ❌" at bounding box center [1055, 82] width 276 height 33
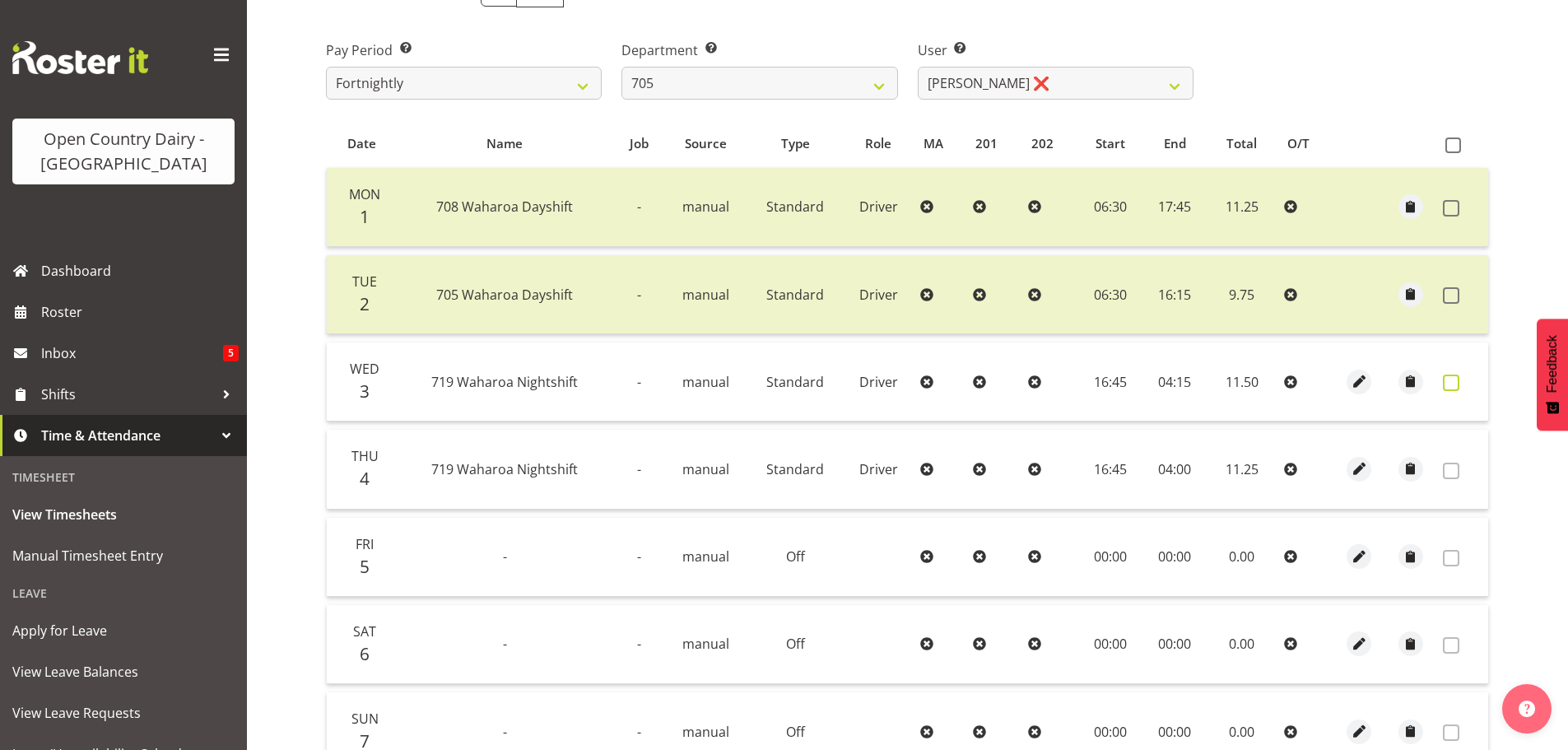
click at [1453, 379] on span at bounding box center [1451, 383] width 17 height 17
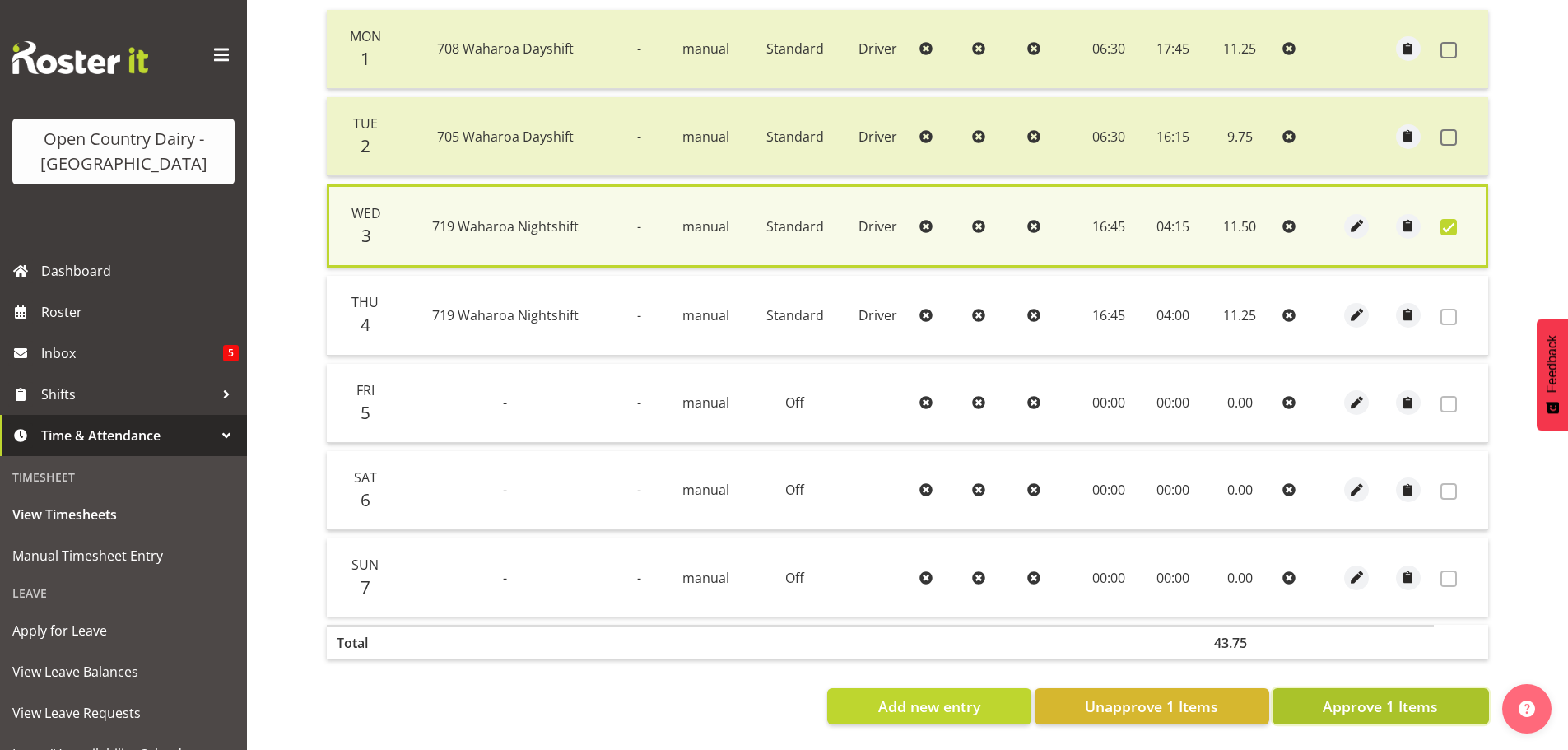
click at [1415, 695] on span "Approve 1 Items" at bounding box center [1379, 706] width 115 height 22
checkbox input "false"
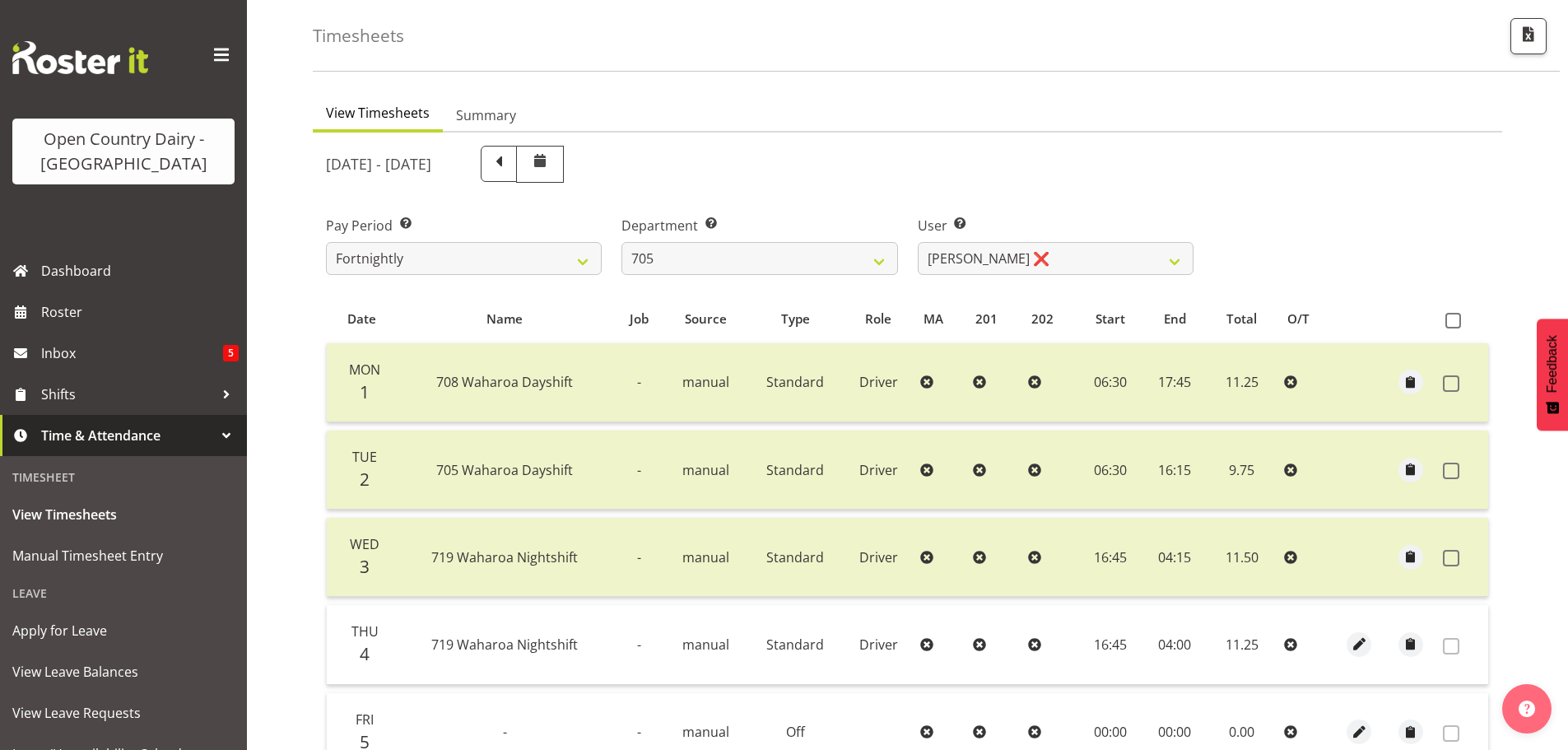
scroll to position [166, 0]
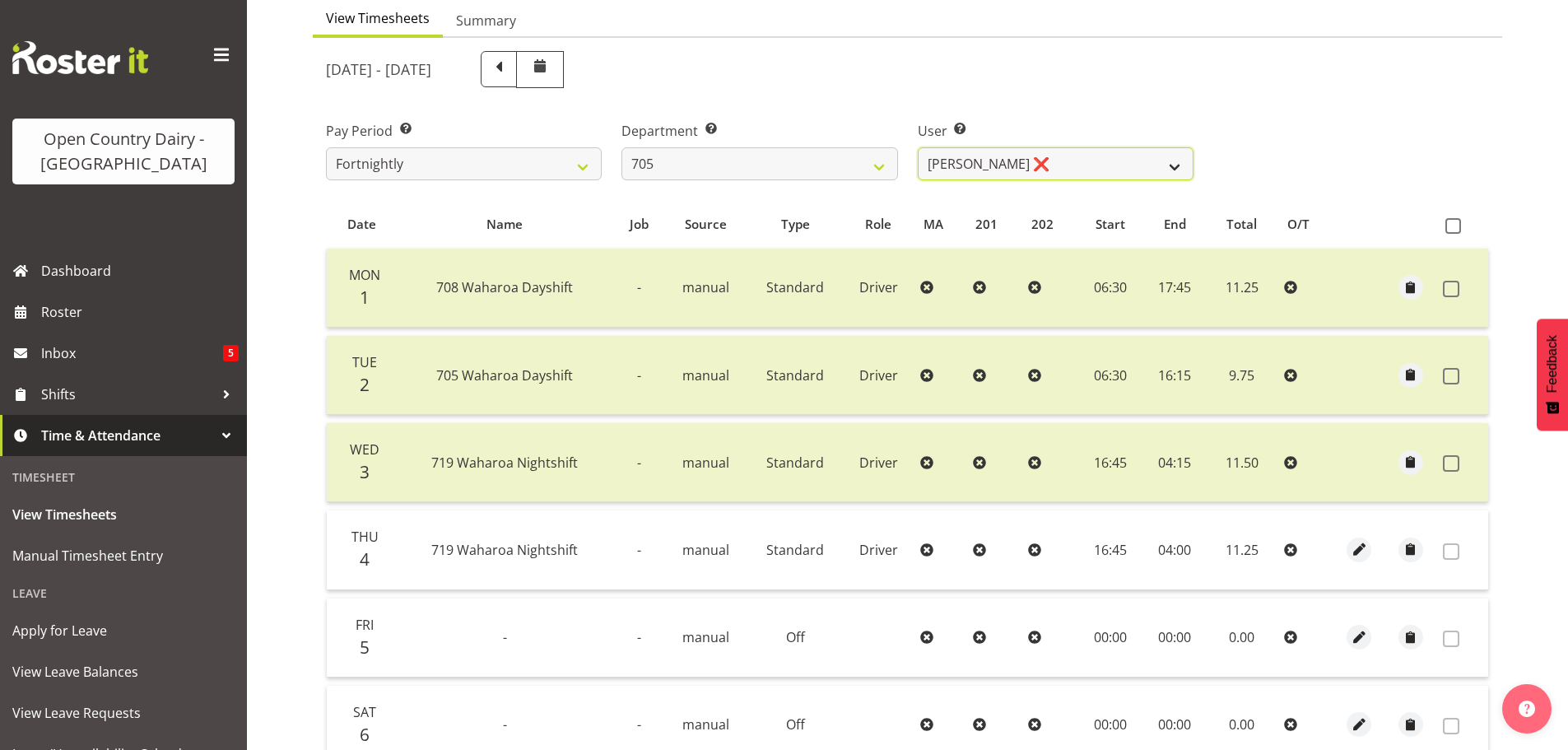
click at [1016, 165] on select "[PERSON_NAME] ❌ [PERSON_NAME] ❌ [PERSON_NAME] ❌ [PERSON_NAME] ❌" at bounding box center [1055, 164] width 276 height 33
drag, startPoint x: 1015, startPoint y: 165, endPoint x: 973, endPoint y: 164, distance: 42.0
click at [1015, 165] on select "[PERSON_NAME] ❌ [PERSON_NAME] ❌ [PERSON_NAME] ❌ [PERSON_NAME] ❌" at bounding box center [1055, 164] width 276 height 33
click at [861, 160] on select "701 702 703 704 705 706 707 708 709 710 711 712 713 714 715 716 717 718 719 720" at bounding box center [759, 164] width 276 height 33
select select "721"
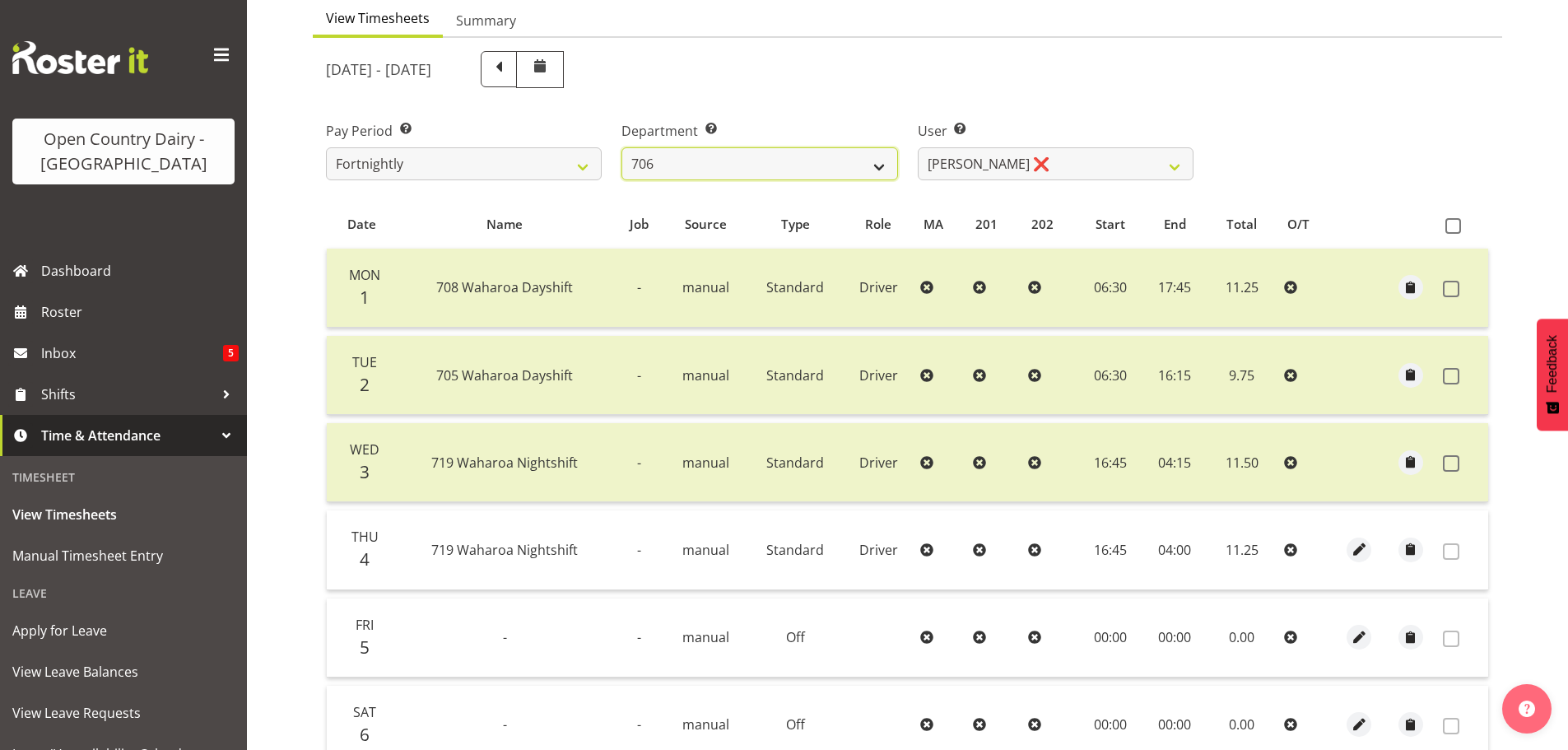
click at [622, 148] on select "701 702 703 704 705 706 707 708 709 710 711 712 713 714 715 716 717 718 719 720" at bounding box center [759, 164] width 276 height 33
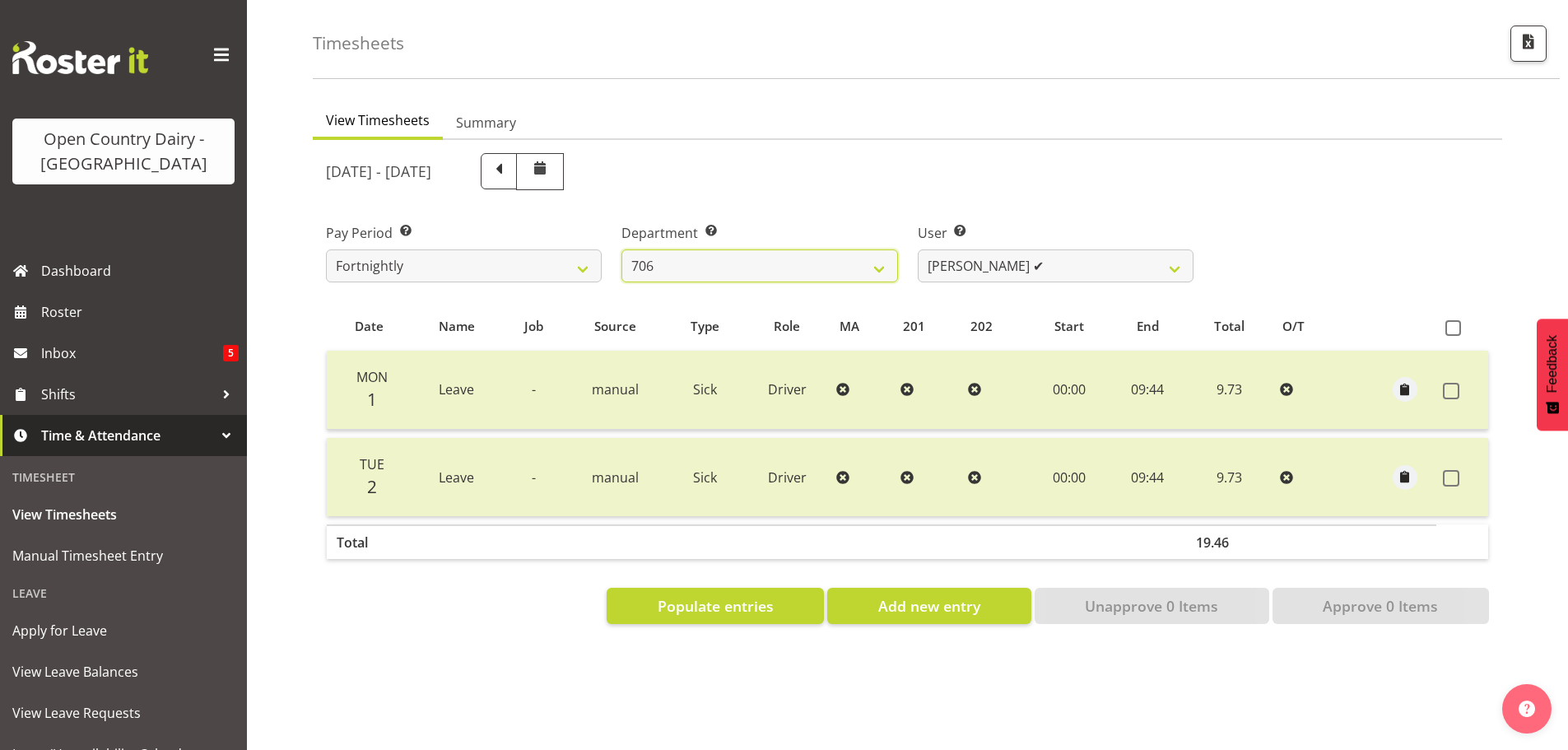
scroll to position [76, 0]
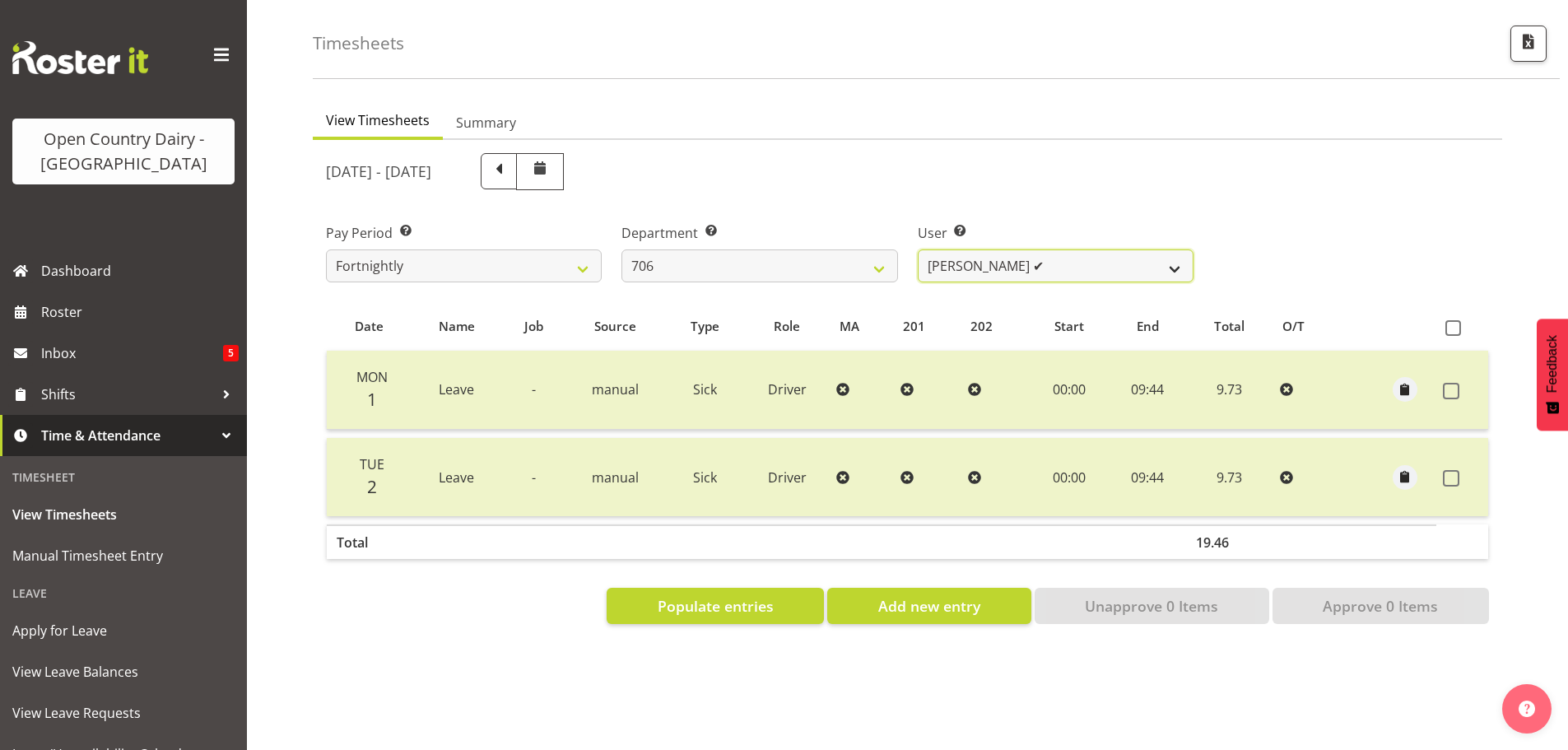
click at [1048, 256] on select "[PERSON_NAME] ✔ [PERSON_NAME] ❌ [PERSON_NAME] ❌ [PERSON_NAME] ❌" at bounding box center [1055, 265] width 276 height 33
select select "11079"
click at [918, 249] on select "[PERSON_NAME] ✔ [PERSON_NAME] ❌ [PERSON_NAME] ❌ [PERSON_NAME] ❌" at bounding box center [1055, 265] width 276 height 33
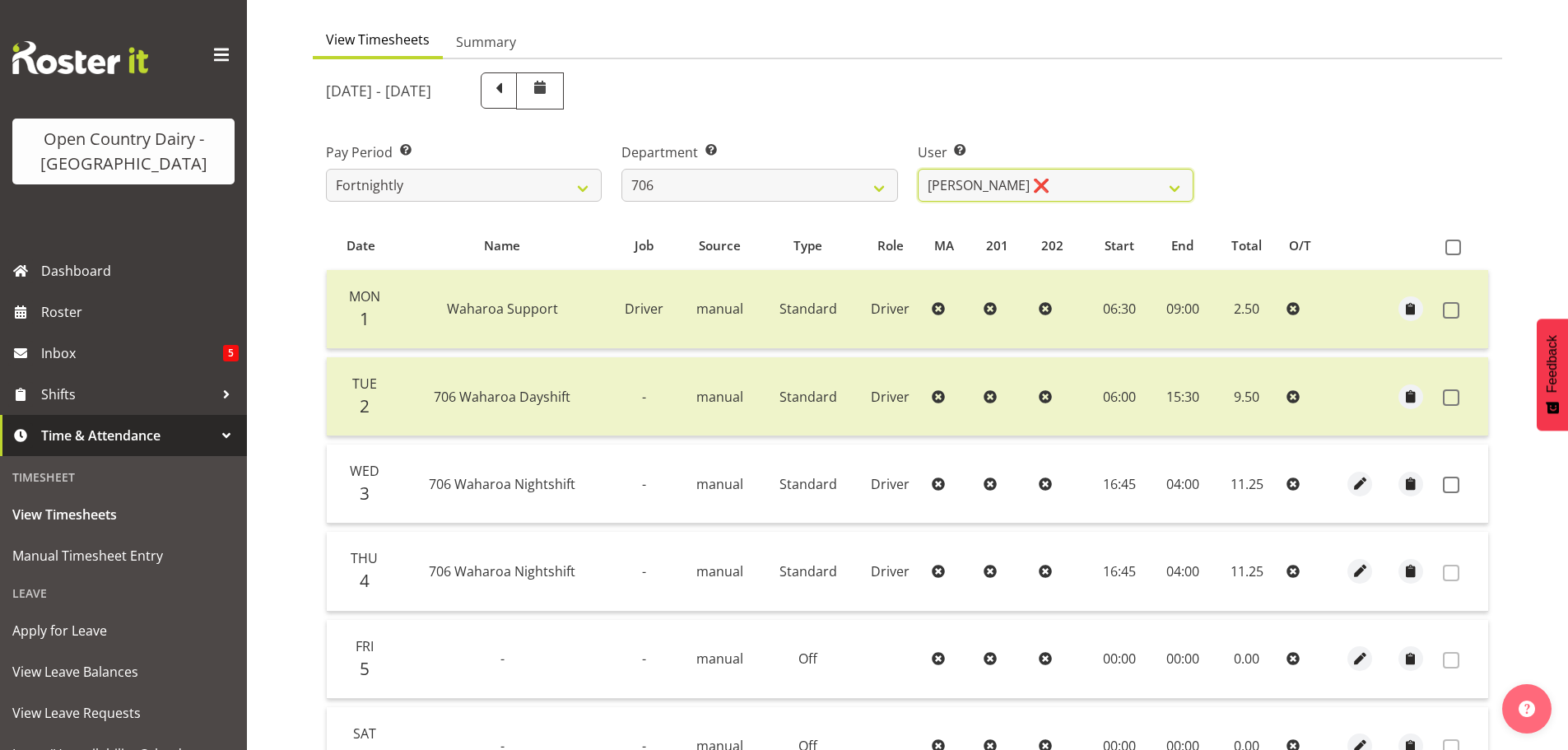
scroll to position [406, 0]
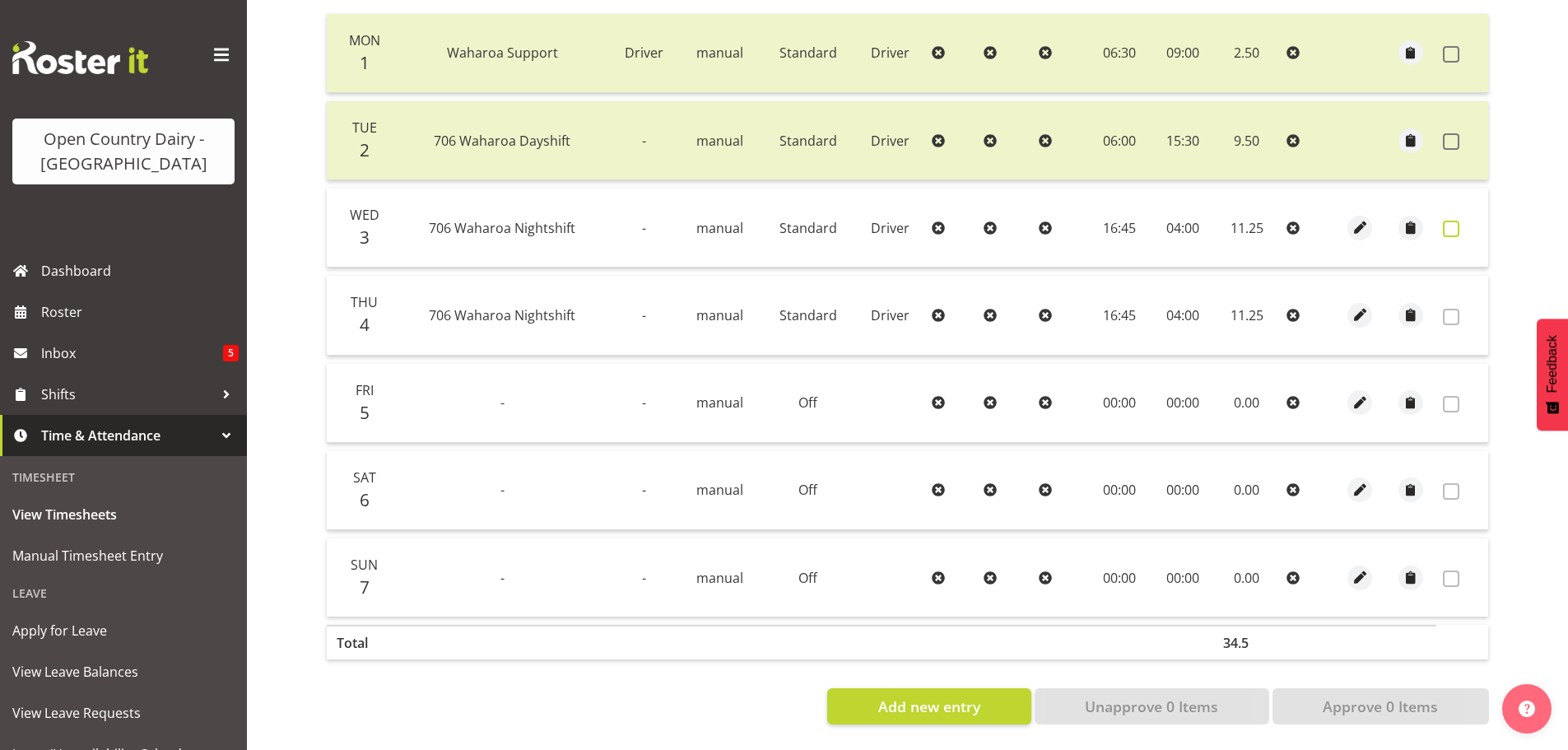
click at [1446, 224] on span at bounding box center [1451, 229] width 17 height 17
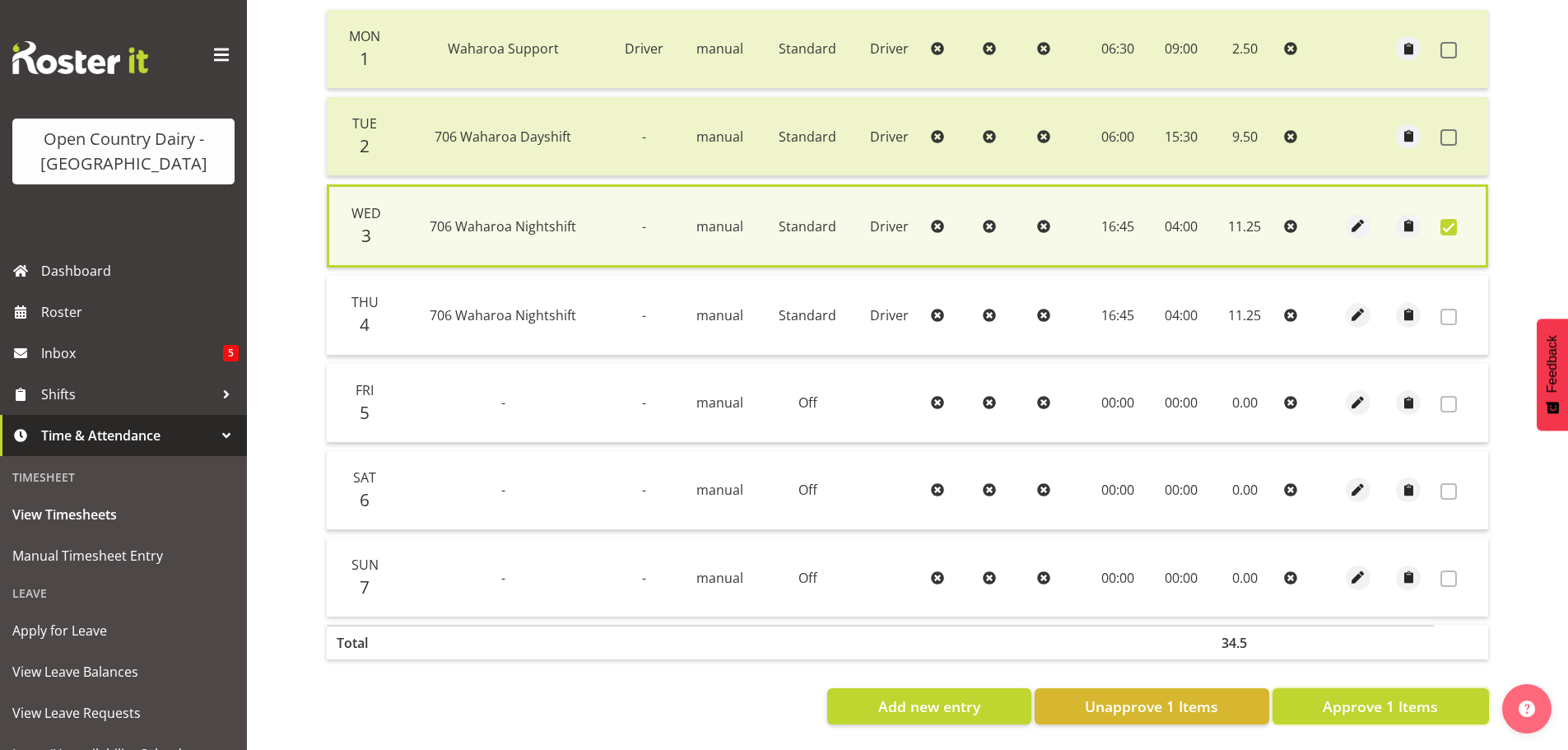
click at [1364, 704] on span "Approve 1 Items" at bounding box center [1379, 706] width 115 height 22
checkbox input "false"
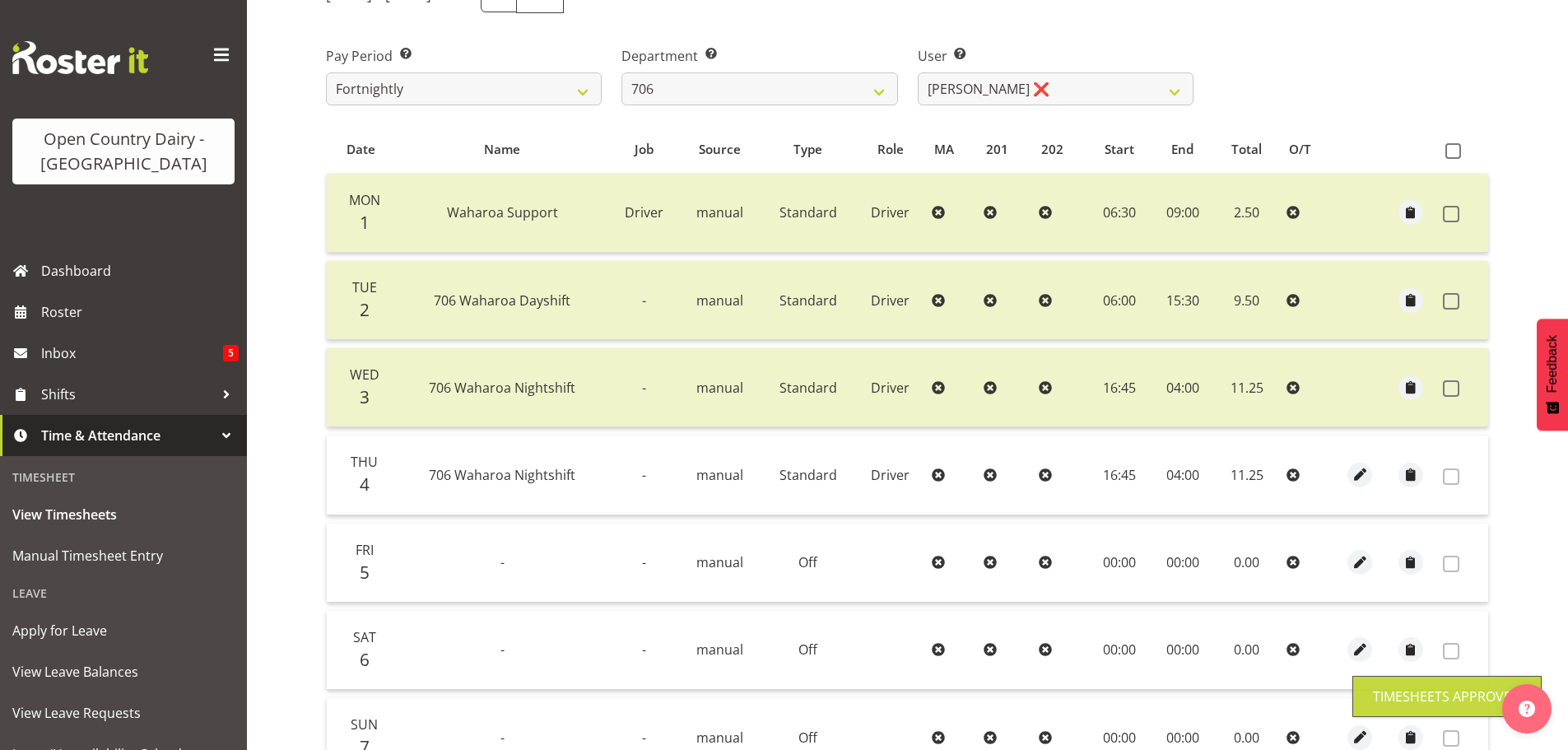
scroll to position [0, 0]
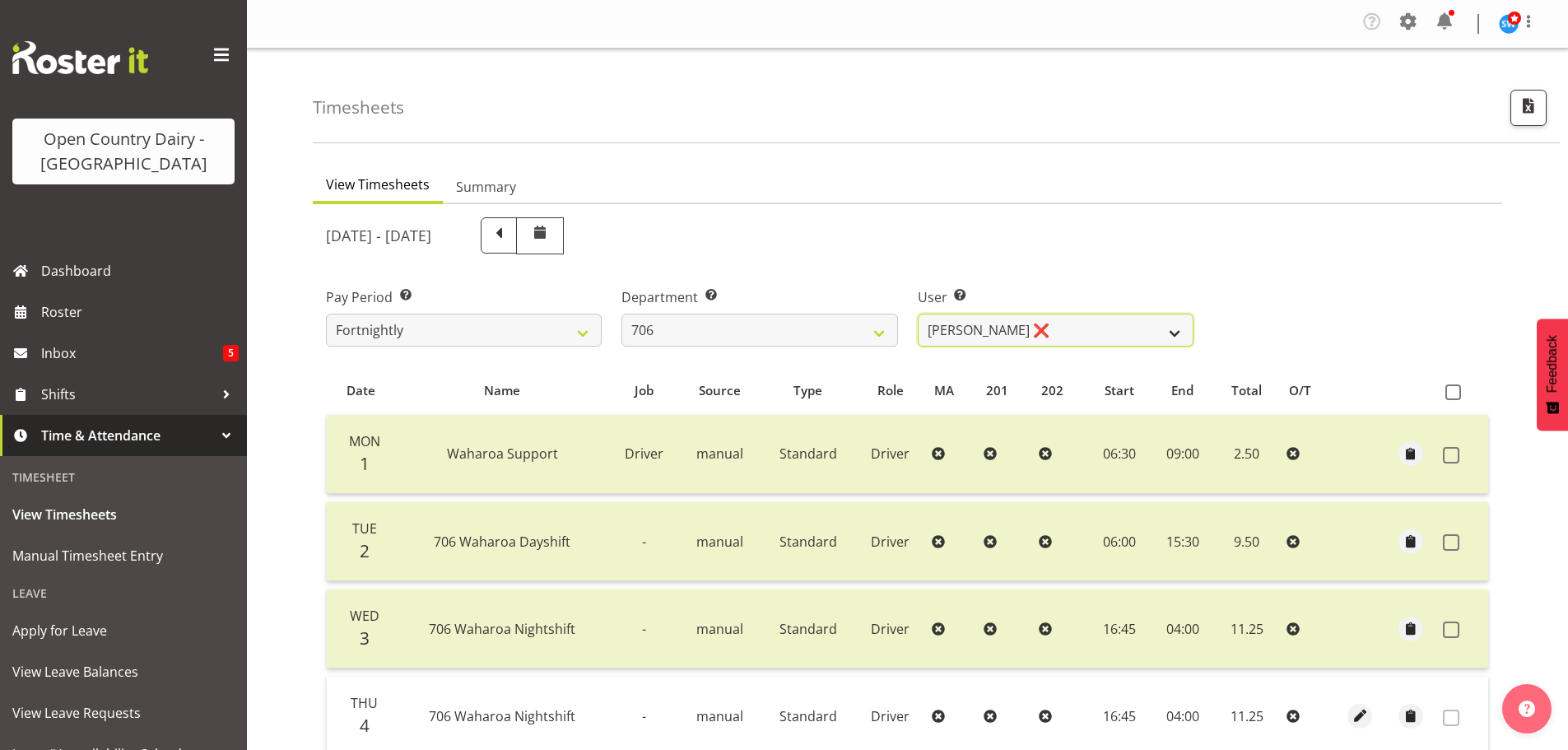
click at [1033, 329] on select "[PERSON_NAME] ✔ [PERSON_NAME] ❌ [PERSON_NAME] ❌ [PERSON_NAME] ❌" at bounding box center [1055, 330] width 276 height 33
drag, startPoint x: 1032, startPoint y: 329, endPoint x: 1003, endPoint y: 327, distance: 29.1
click at [1032, 329] on select "[PERSON_NAME] ✔ [PERSON_NAME] ❌ [PERSON_NAME] ❌ [PERSON_NAME] ❌" at bounding box center [1055, 330] width 276 height 33
click at [694, 325] on select "701 702 703 704 705 706 707 708 709 710 711 712 713 714 715 716 717 718 719 720" at bounding box center [759, 330] width 276 height 33
select select "811"
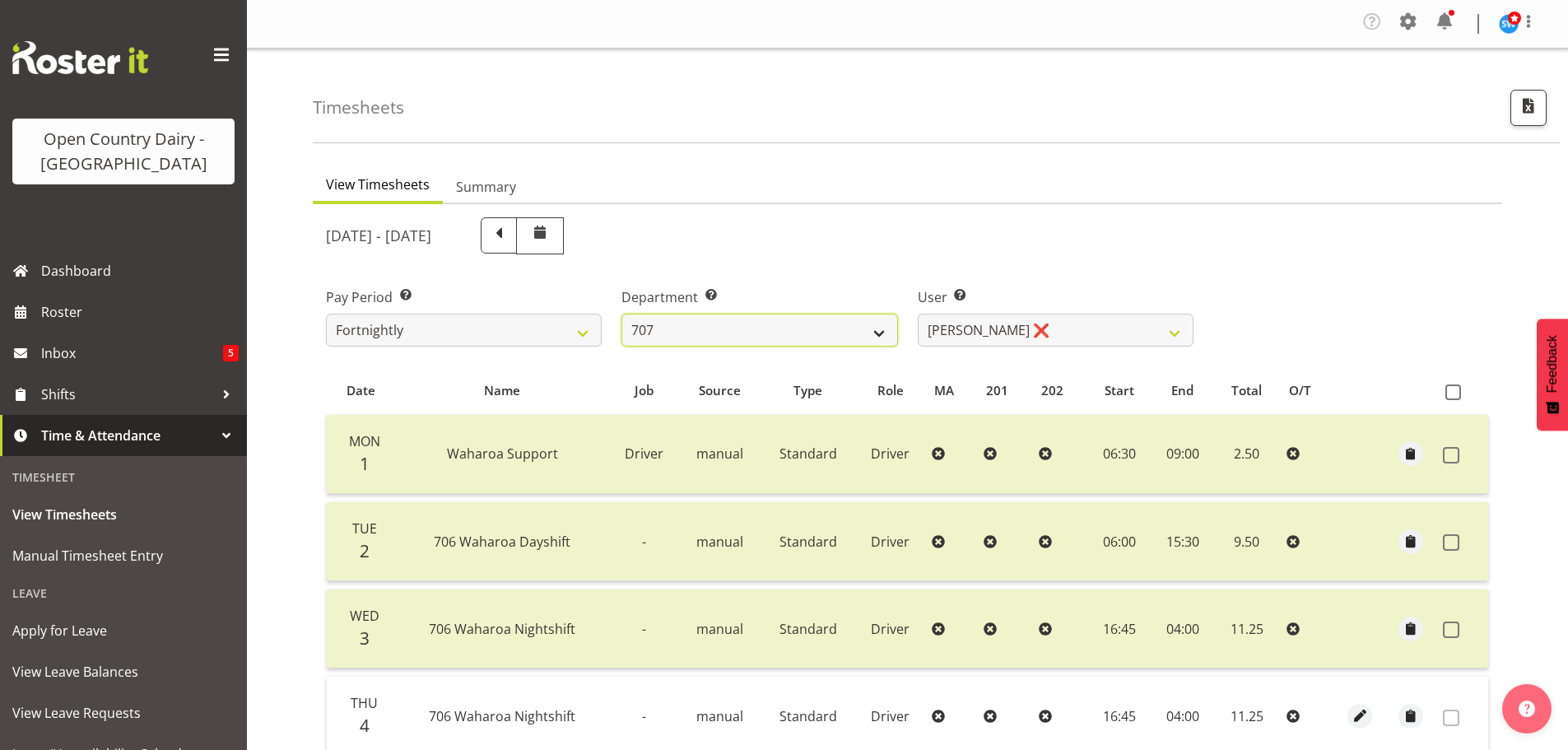
click at [622, 314] on select "701 702 703 704 705 706 707 708 709 710 711 712 713 714 715 716 717 718 719 720" at bounding box center [759, 330] width 276 height 33
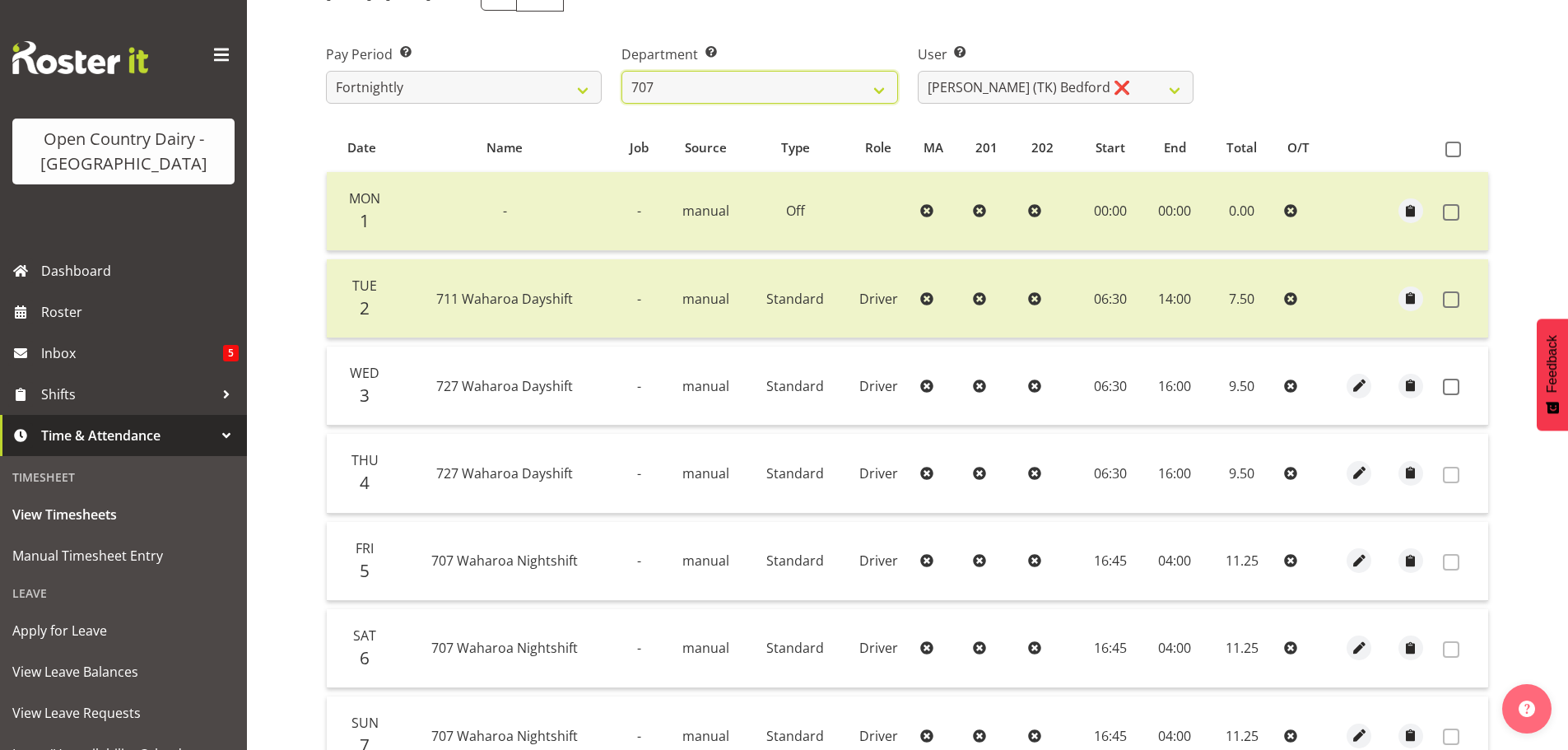
scroll to position [247, 0]
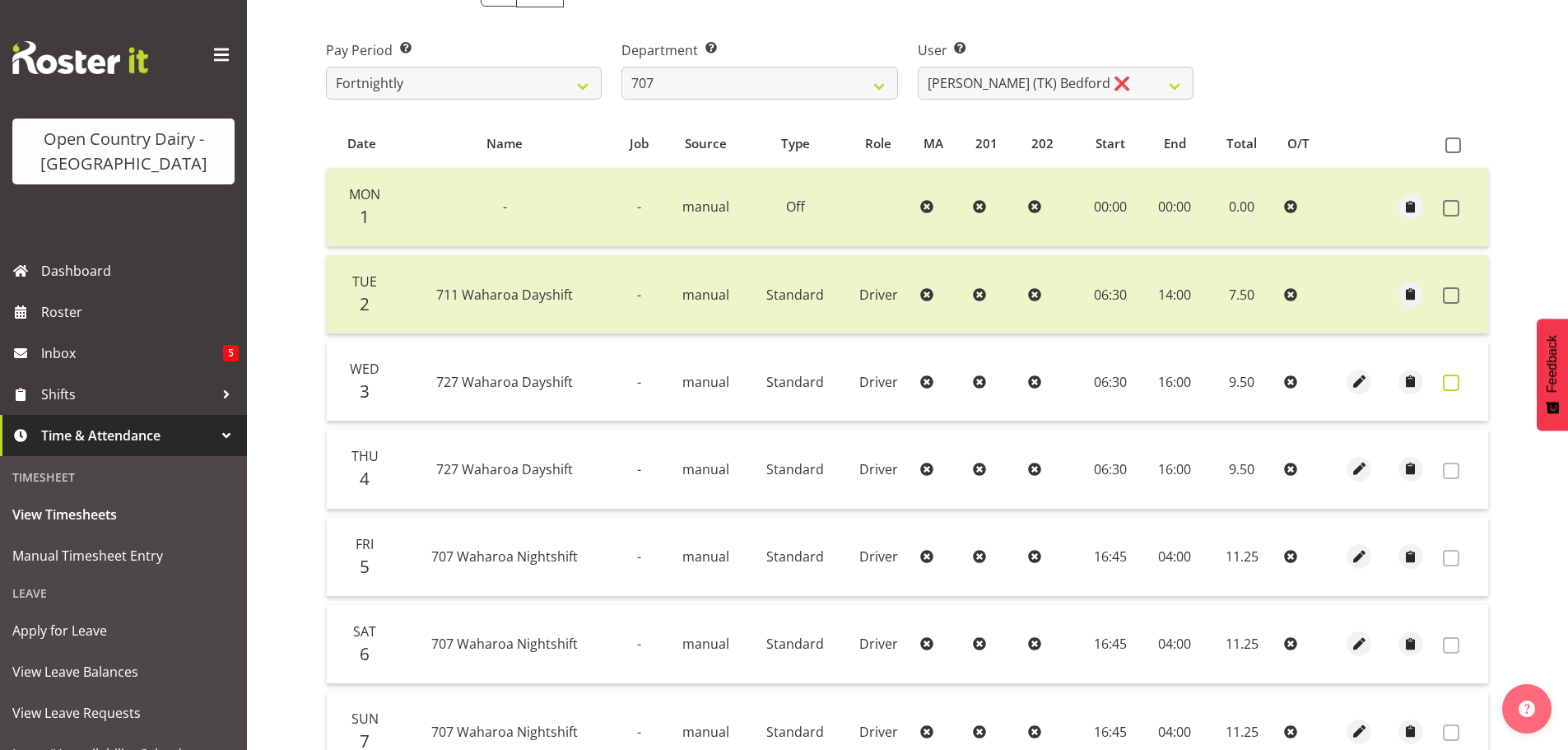
click at [1452, 386] on span at bounding box center [1451, 383] width 17 height 17
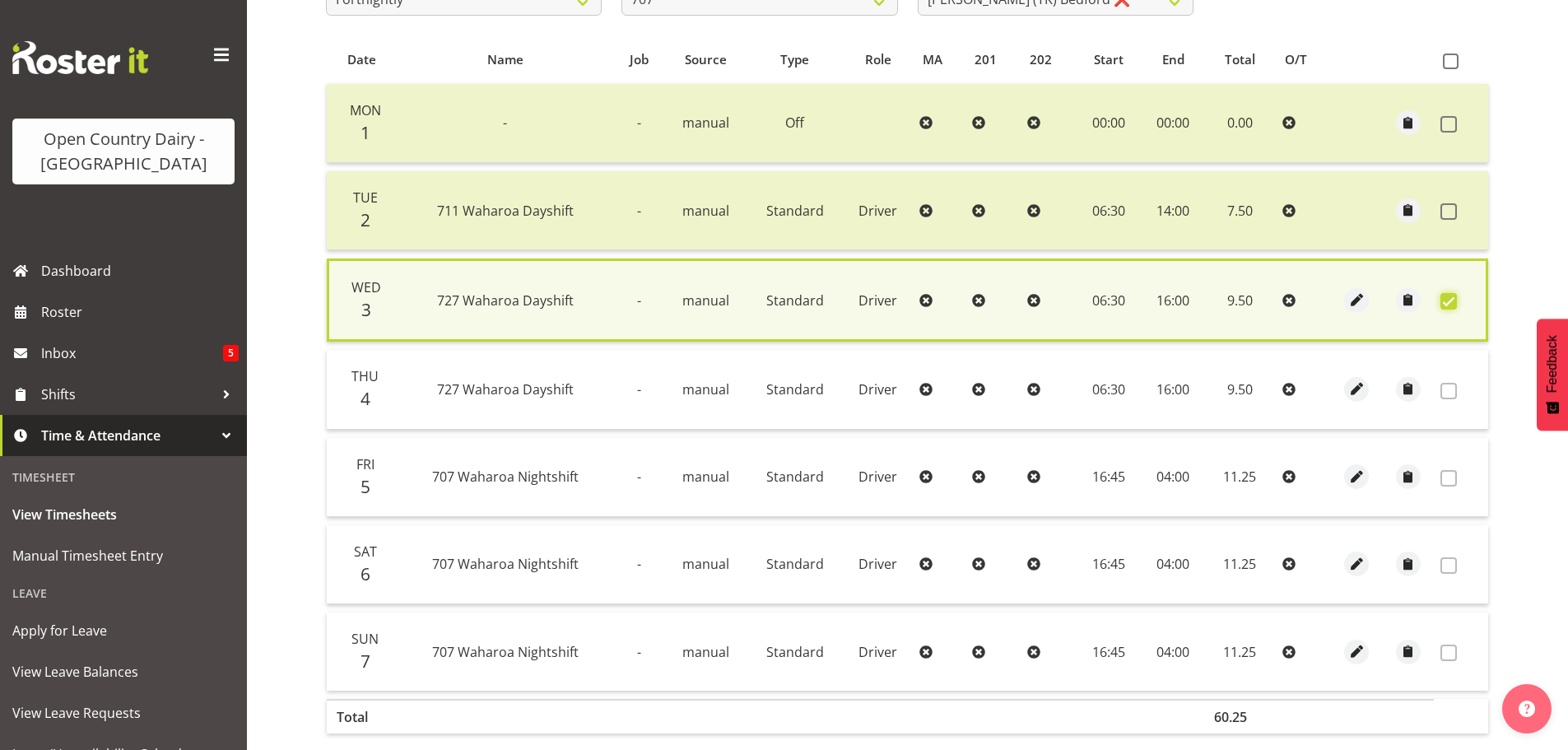
scroll to position [417, 0]
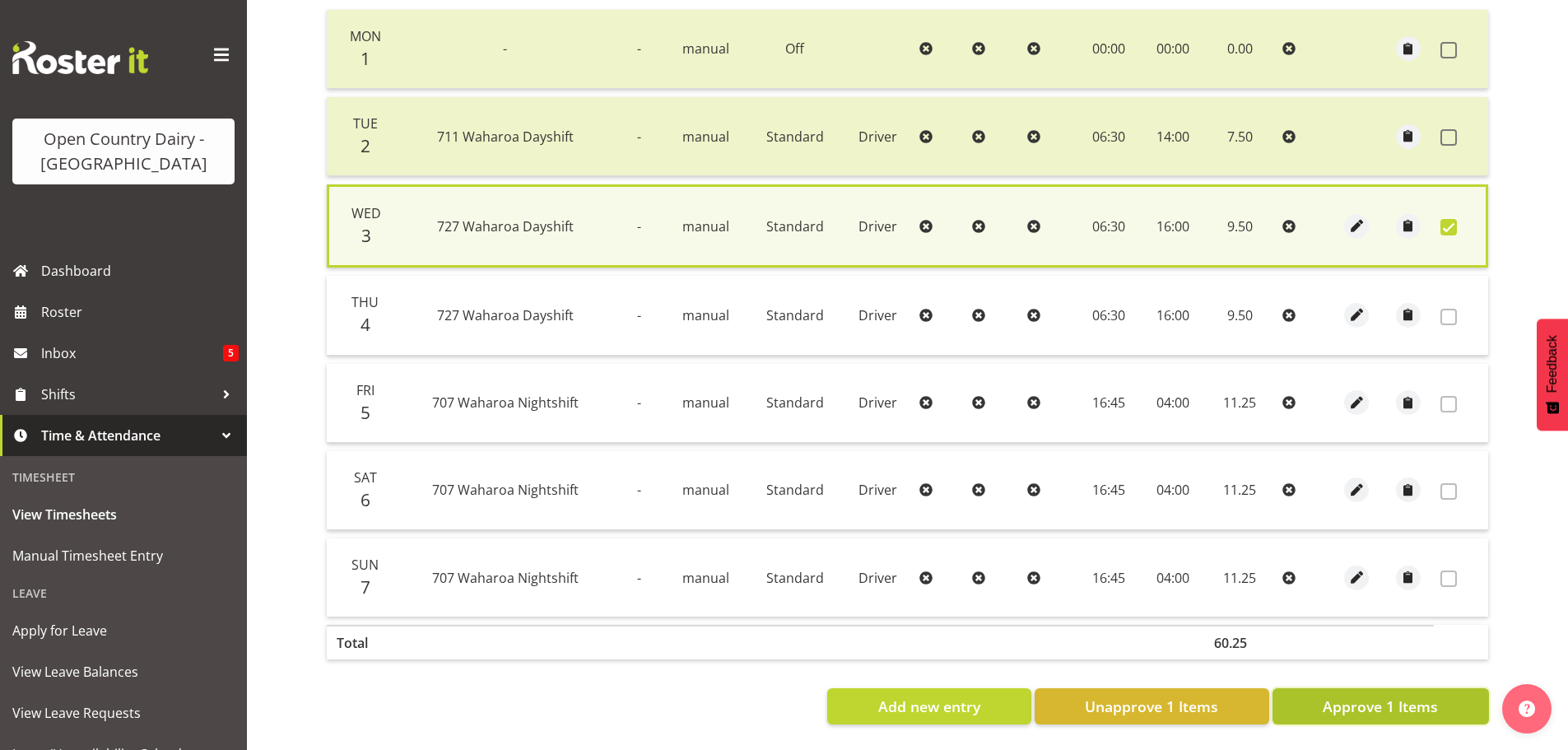
click at [1425, 695] on span "Approve 1 Items" at bounding box center [1379, 706] width 115 height 22
checkbox input "false"
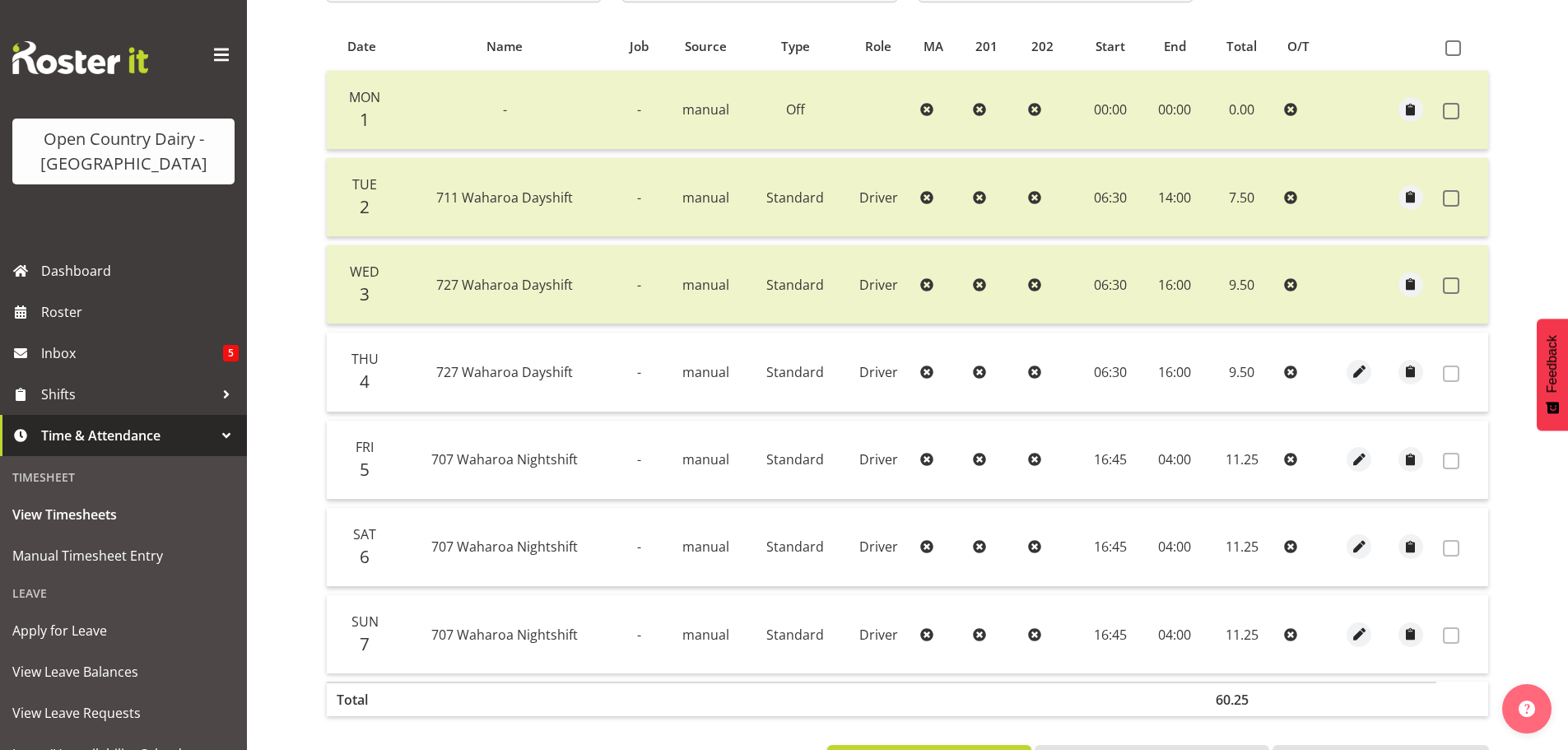
scroll to position [248, 0]
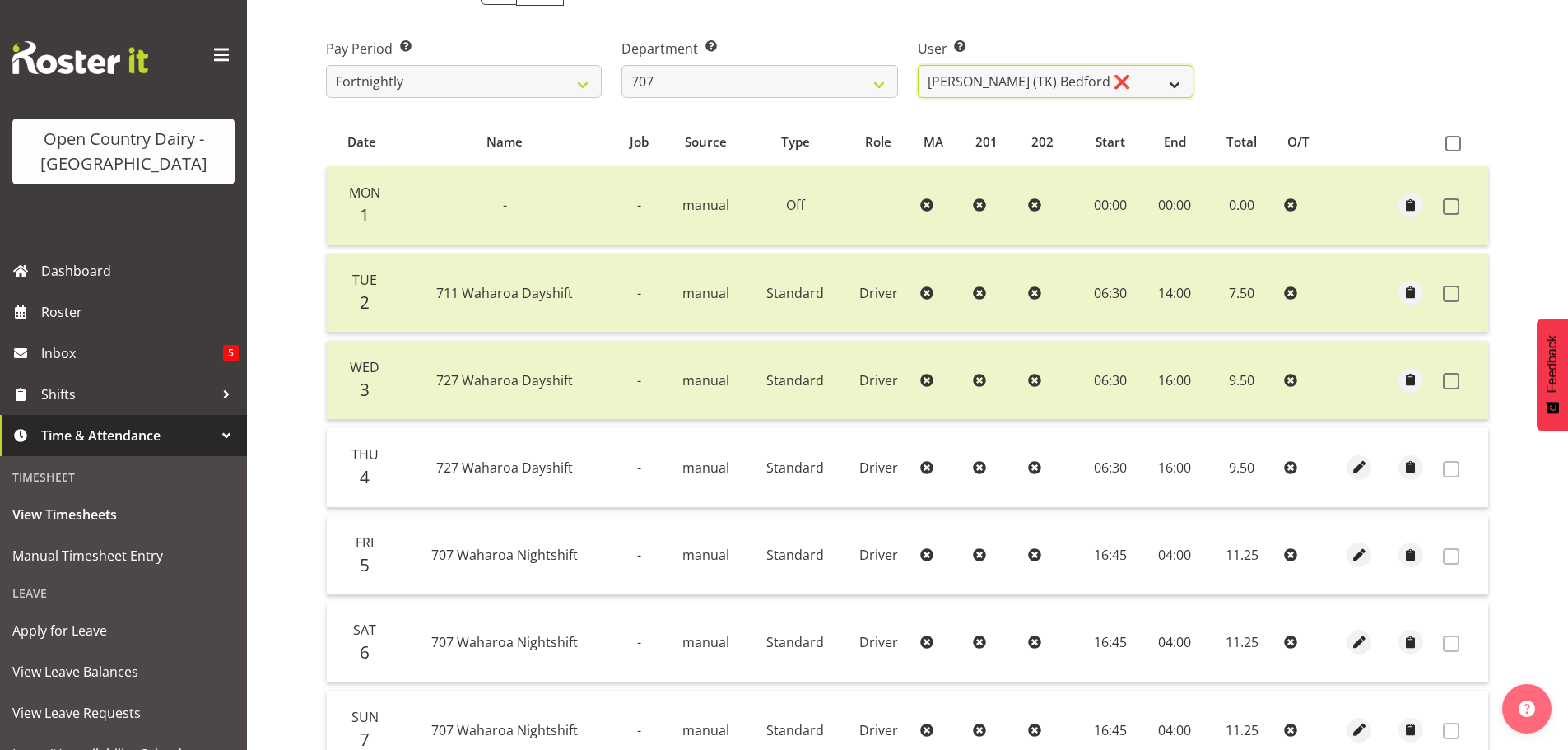
click at [1103, 76] on select "[PERSON_NAME] (TK) [PERSON_NAME] ❌ [PERSON_NAME] ❌" at bounding box center [1055, 81] width 276 height 33
select select "8199"
click at [918, 65] on select "[PERSON_NAME] (TK) [PERSON_NAME] ❌ [PERSON_NAME] ❌" at bounding box center [1055, 81] width 276 height 33
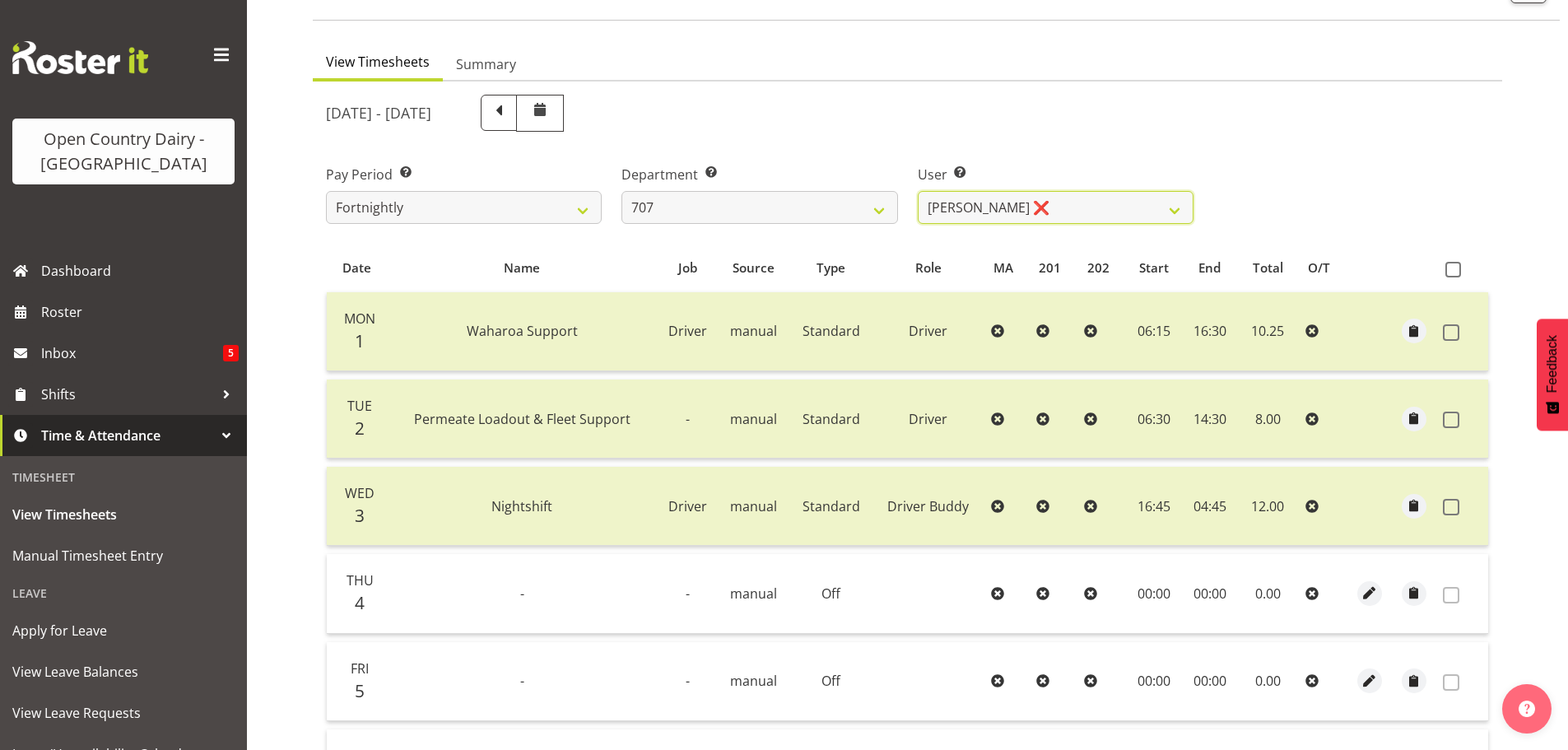
scroll to position [2, 0]
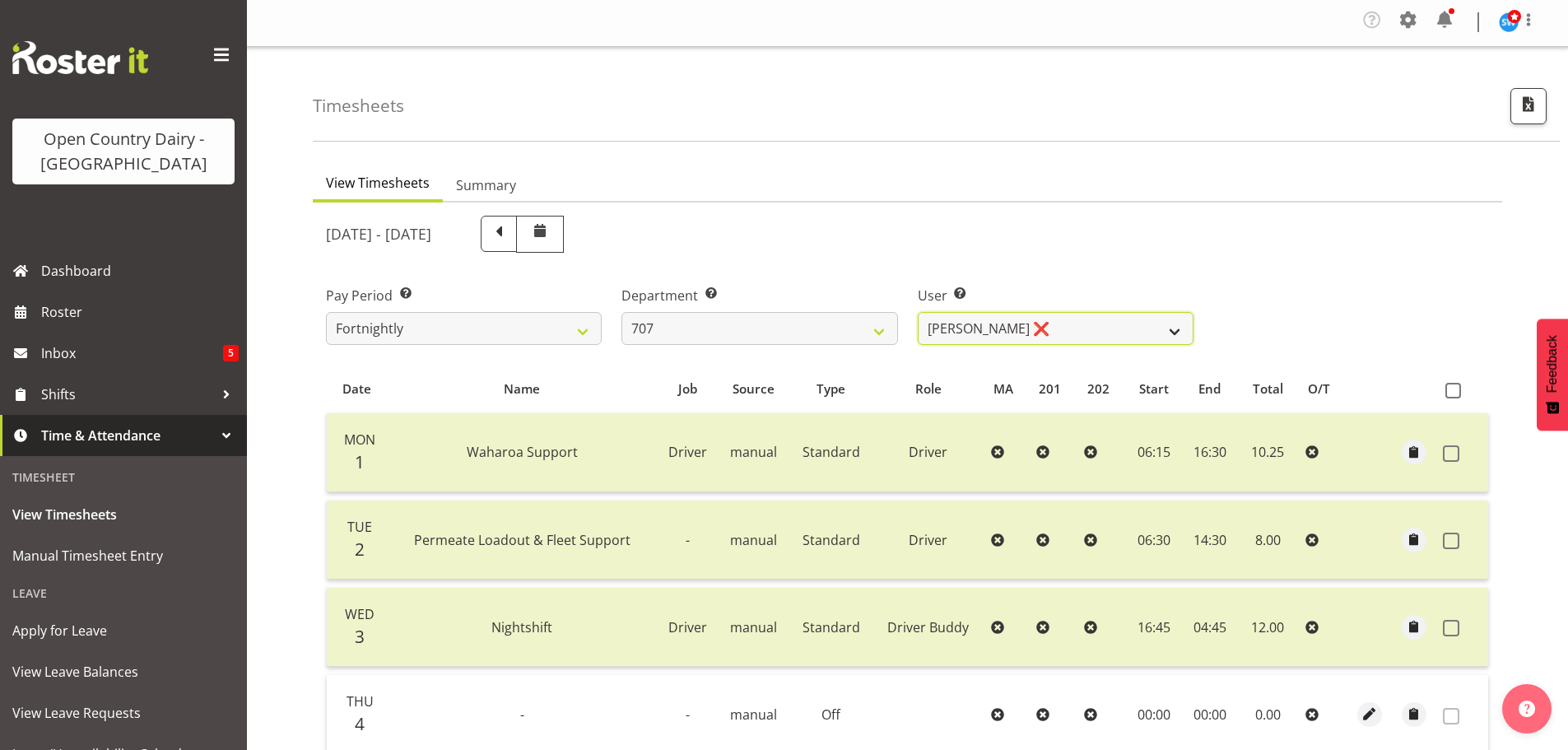
click at [1079, 327] on select "[PERSON_NAME] (TK) [PERSON_NAME] ❌ [PERSON_NAME] ❌" at bounding box center [1055, 328] width 276 height 33
click at [1081, 327] on select "[PERSON_NAME] (TK) [PERSON_NAME] ❌ [PERSON_NAME] ❌" at bounding box center [1055, 328] width 276 height 33
click at [841, 322] on select "701 702 703 704 705 706 707 708 709 710 711 712 713 714 715 716 717 718 719 720" at bounding box center [759, 328] width 276 height 33
select select "762"
click at [622, 312] on select "701 702 703 704 705 706 707 708 709 710 711 712 713 714 715 716 717 718 719 720" at bounding box center [759, 328] width 276 height 33
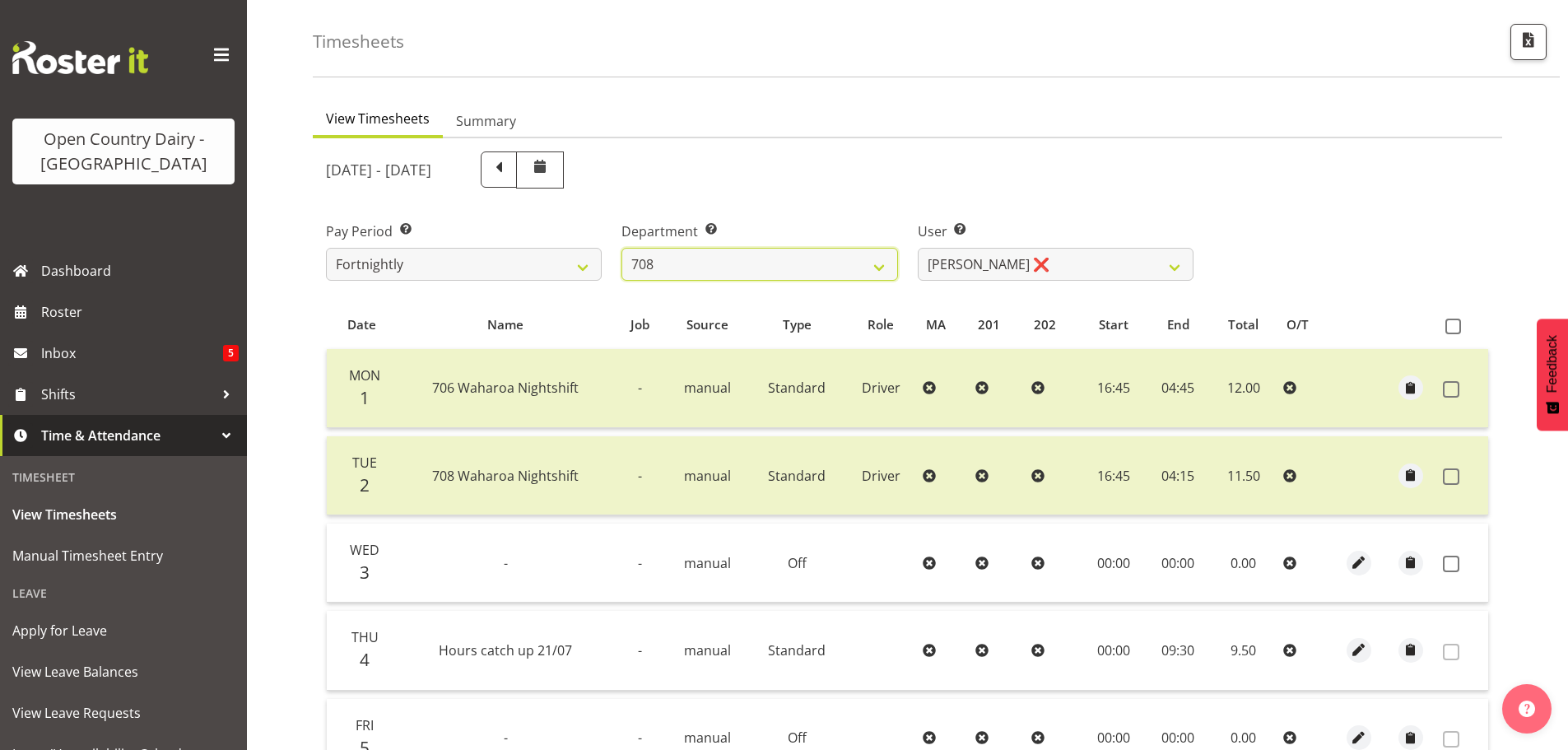
scroll to position [166, 0]
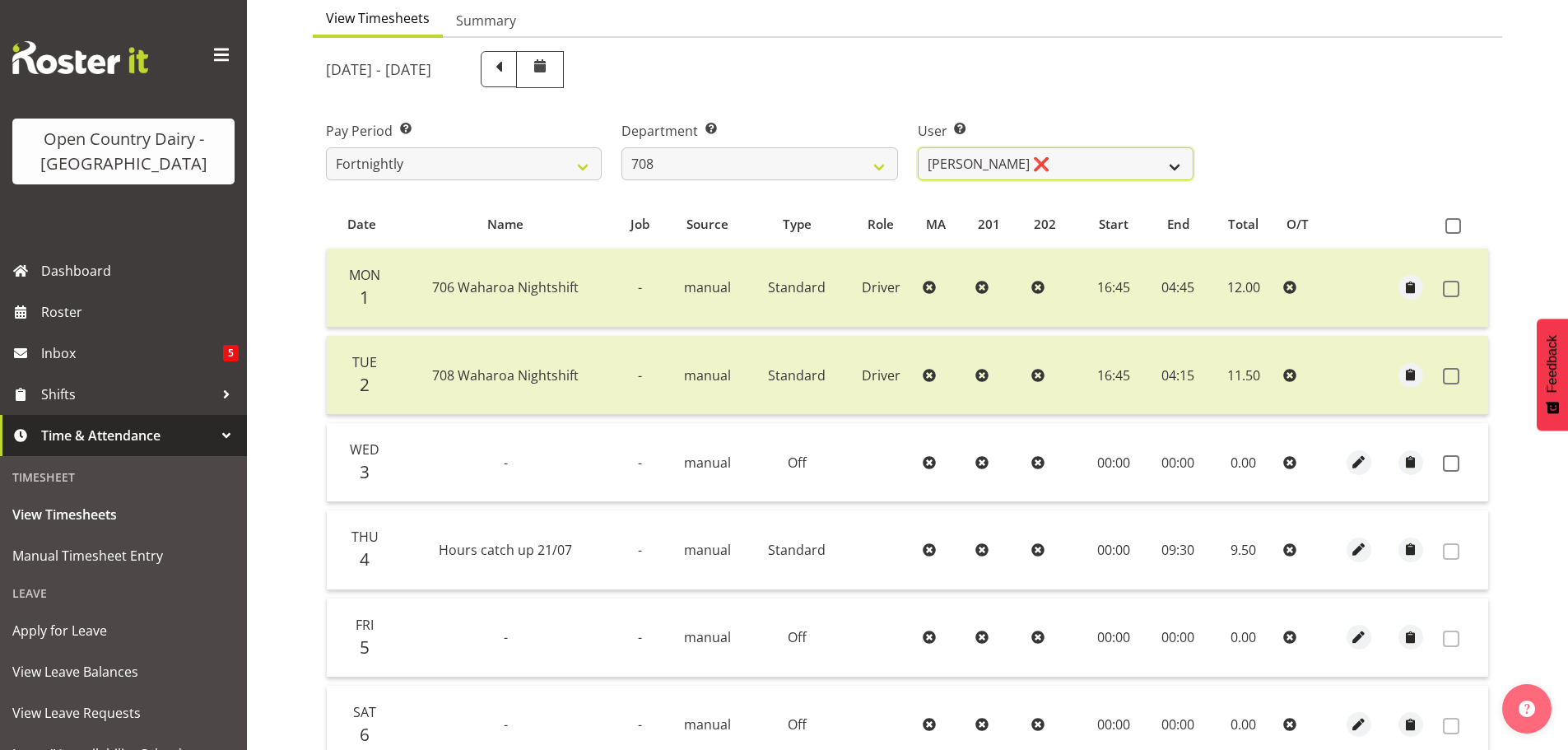
click at [1088, 164] on select "[PERSON_NAME] ❌ [PERSON_NAME] ❌" at bounding box center [1055, 164] width 276 height 33
select select "11697"
click at [918, 148] on select "[PERSON_NAME] ❌ [PERSON_NAME] ❌" at bounding box center [1055, 164] width 276 height 33
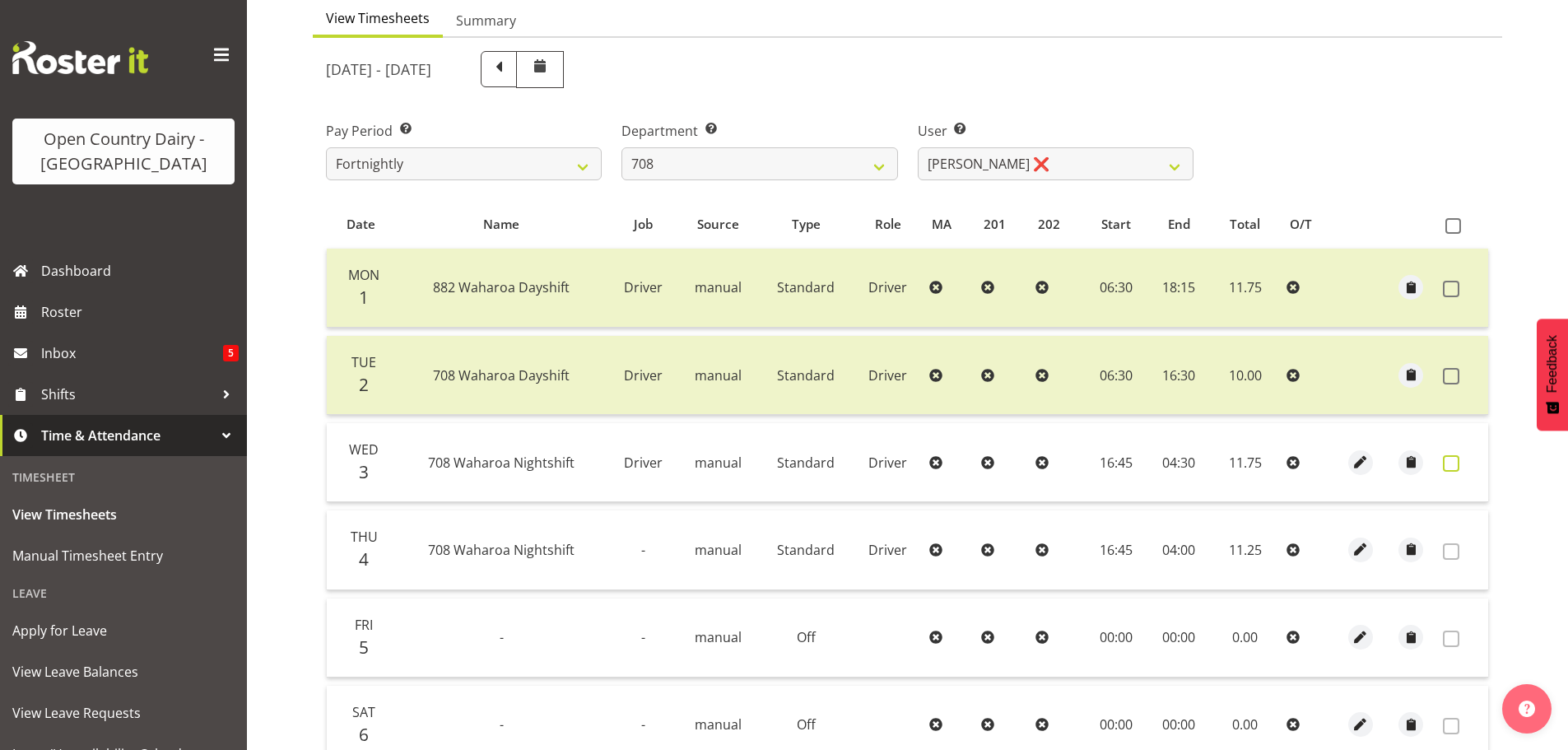
click at [1451, 461] on span at bounding box center [1451, 463] width 17 height 17
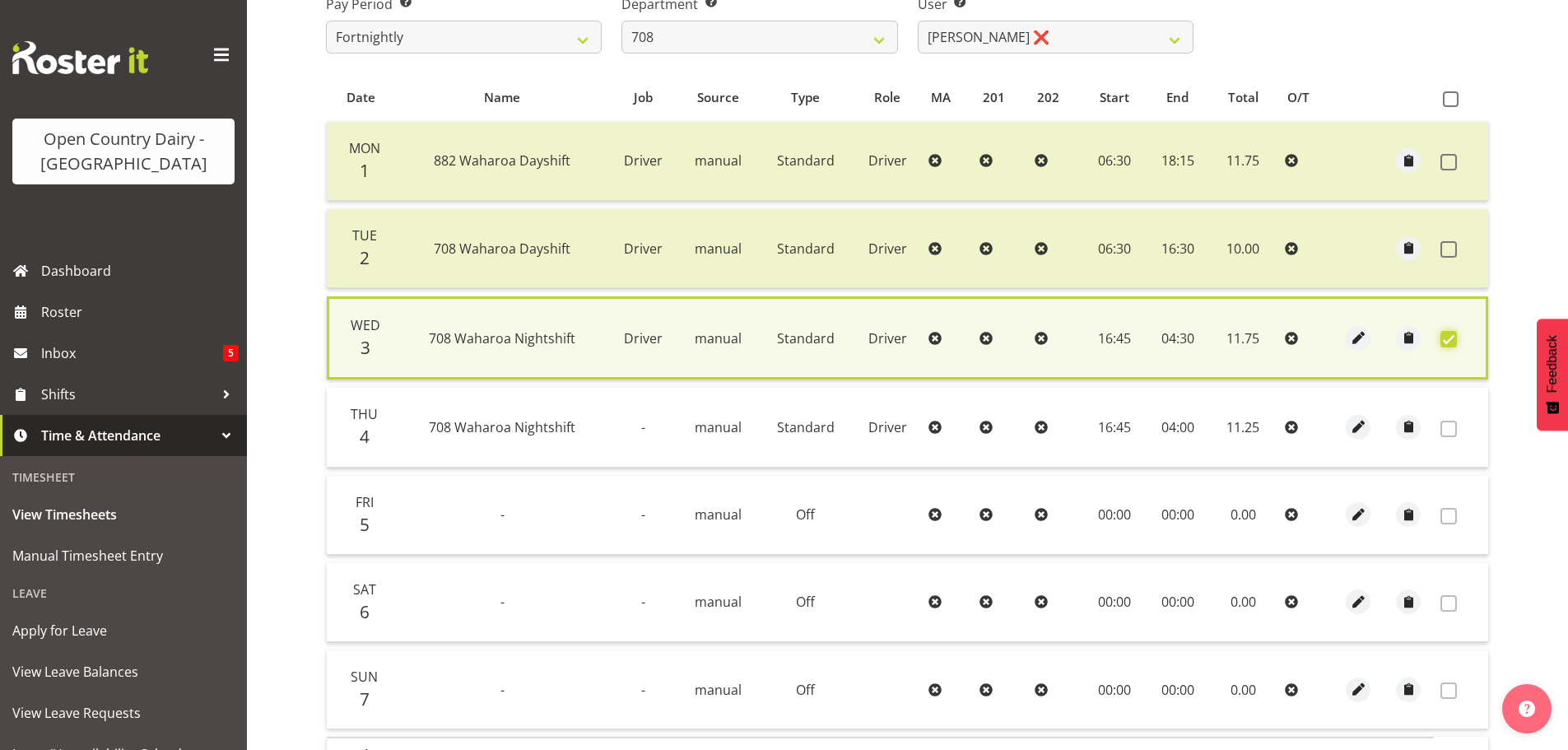
scroll to position [417, 0]
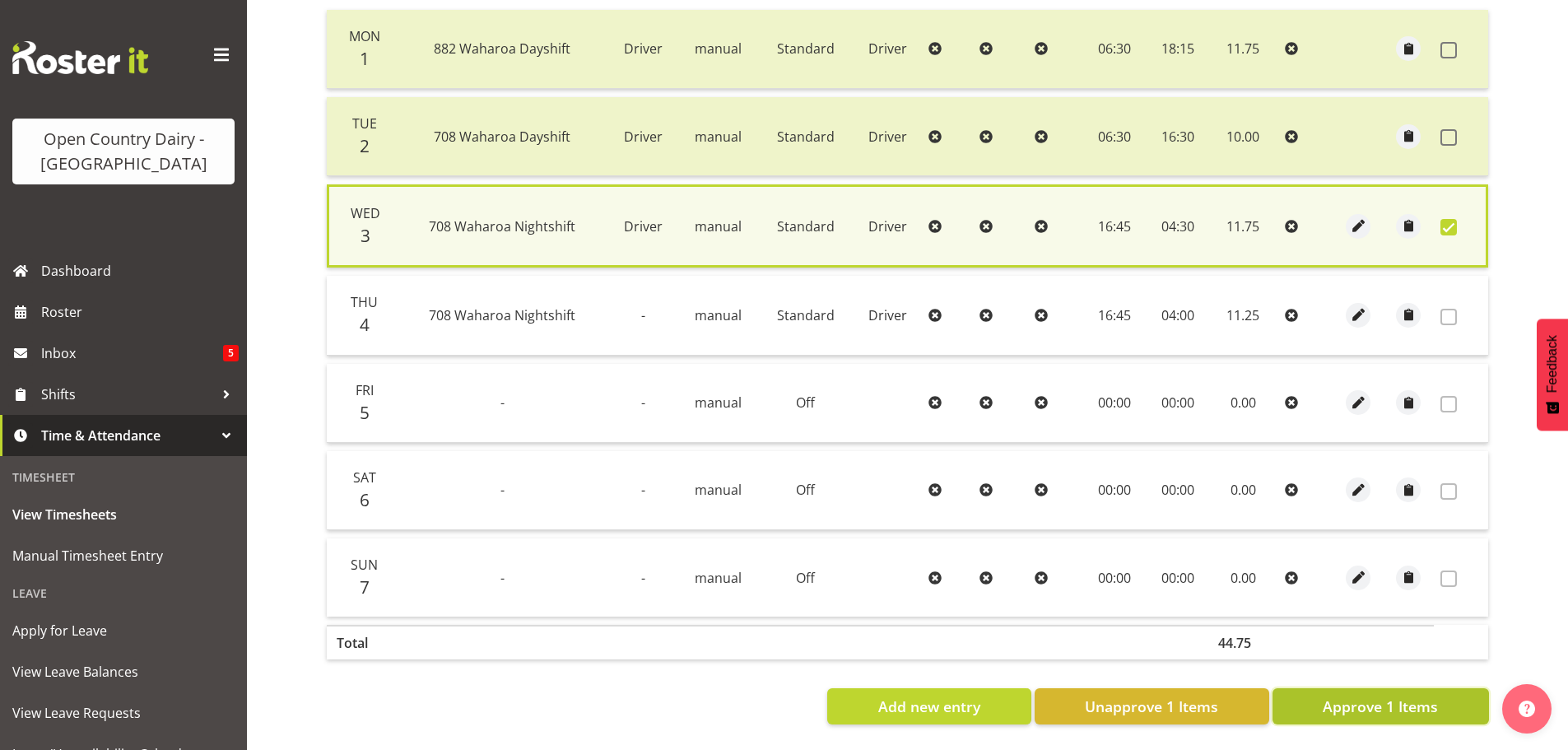
click at [1357, 695] on span "Approve 1 Items" at bounding box center [1379, 706] width 115 height 22
checkbox input "false"
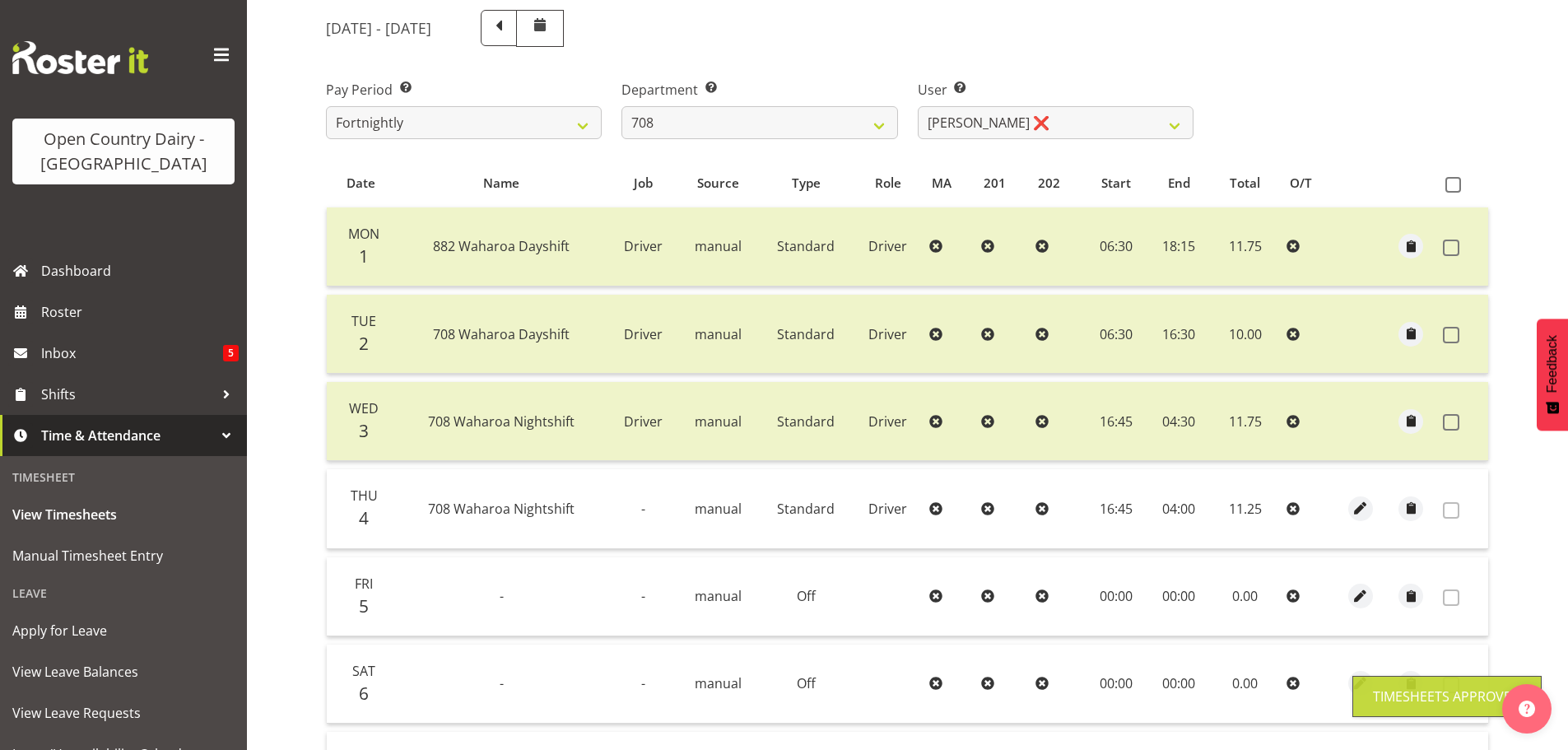
scroll to position [2, 0]
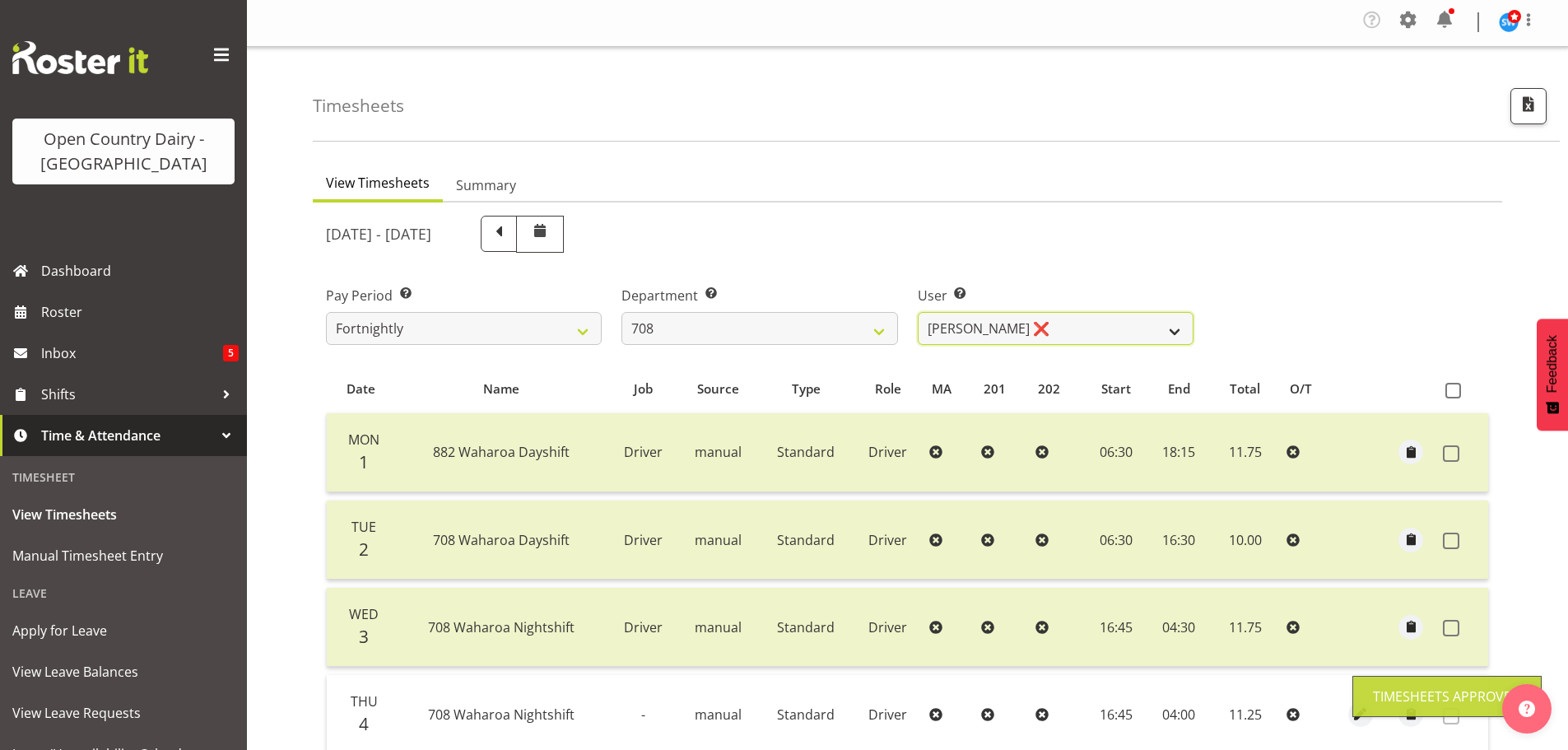
click at [1048, 320] on select "[PERSON_NAME] ❌ [PERSON_NAME] ❌" at bounding box center [1055, 328] width 276 height 33
drag, startPoint x: 1048, startPoint y: 320, endPoint x: 1018, endPoint y: 319, distance: 30.0
click at [1048, 320] on select "[PERSON_NAME] ❌ [PERSON_NAME] ❌" at bounding box center [1055, 328] width 276 height 33
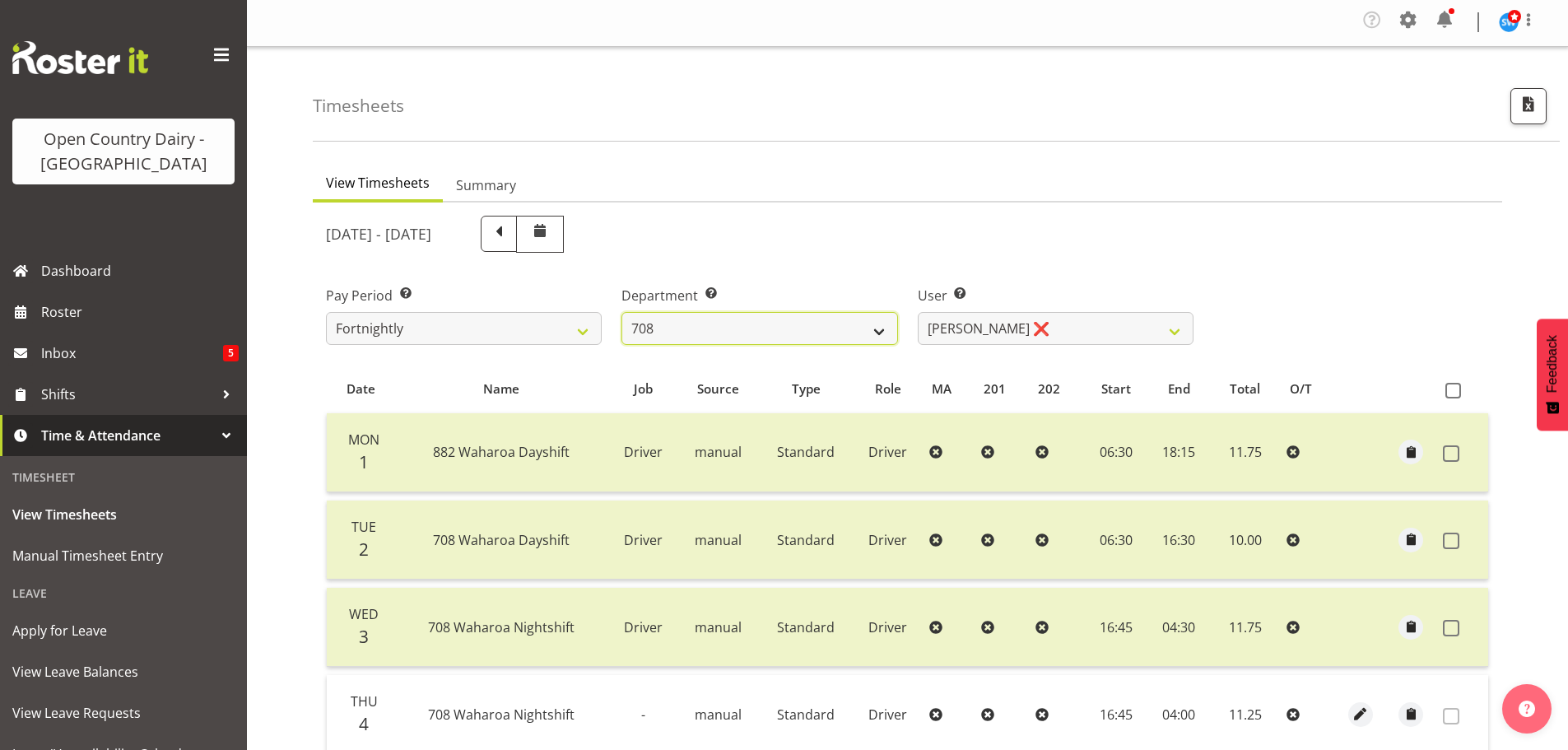
click at [857, 325] on select "701 702 703 704 705 706 707 708 709 710 711 712 713 714 715 716 717 718 719 720" at bounding box center [759, 328] width 276 height 33
select select "735"
click at [622, 312] on select "701 702 703 704 705 706 707 708 709 710 711 712 713 714 715 716 717 718 719 720" at bounding box center [759, 328] width 276 height 33
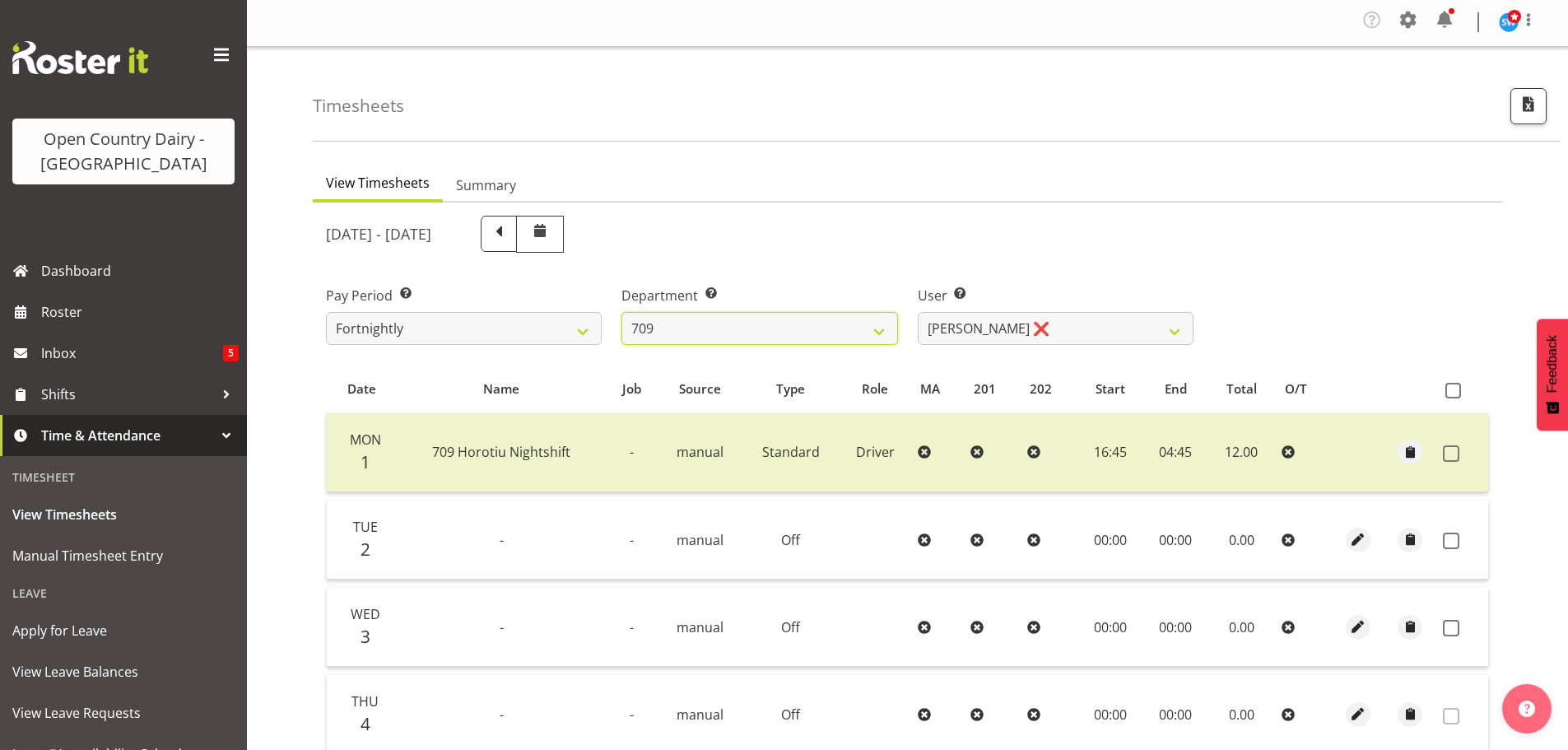
scroll to position [248, 0]
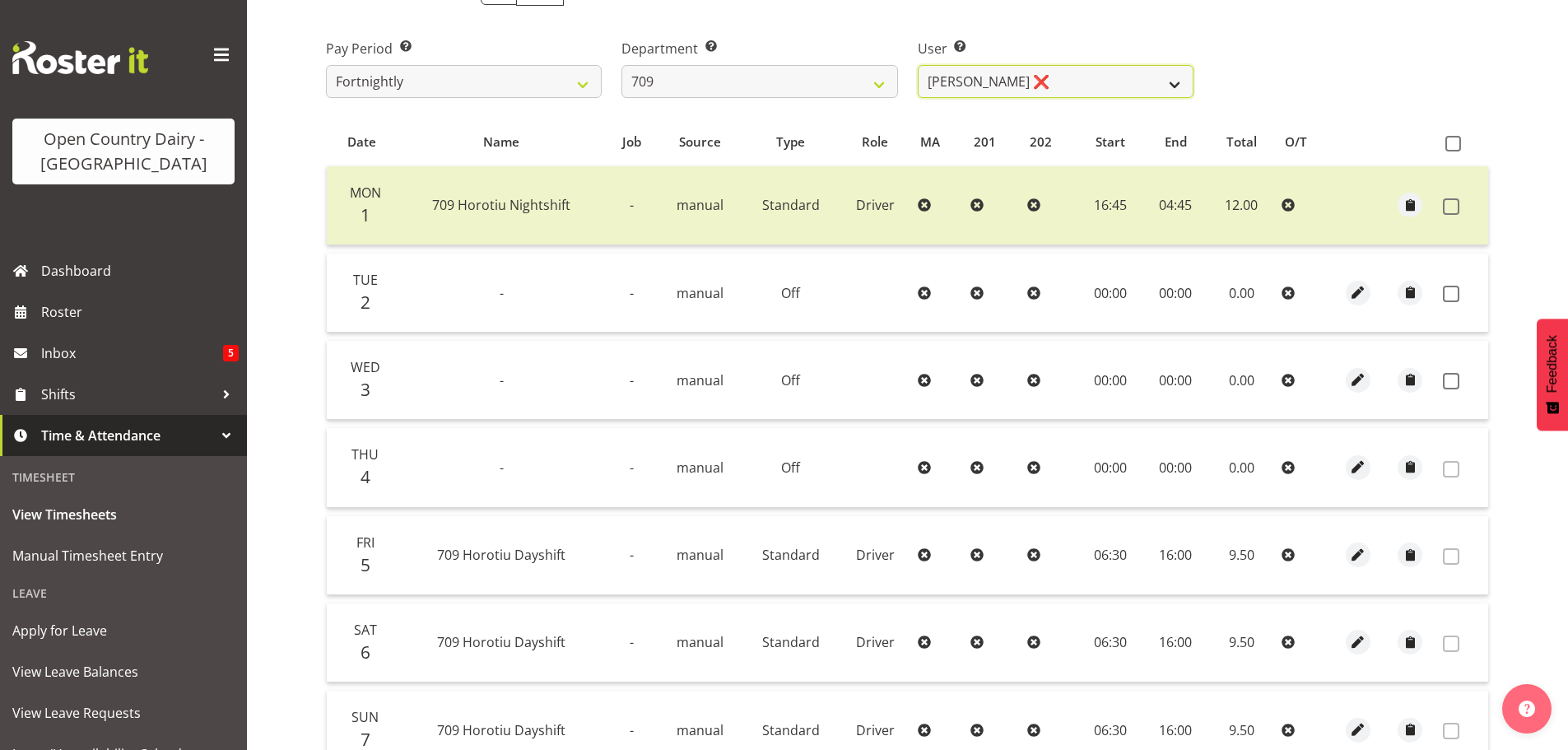
click at [1107, 70] on select "[PERSON_NAME] ❌ [PERSON_NAME] ❌ [PERSON_NAME] ❌ [PERSON_NAME] ❌" at bounding box center [1055, 81] width 276 height 33
select select "10973"
click at [918, 65] on select "[PERSON_NAME] ❌ [PERSON_NAME] ❌ [PERSON_NAME] ❌ [PERSON_NAME] ❌" at bounding box center [1055, 81] width 276 height 33
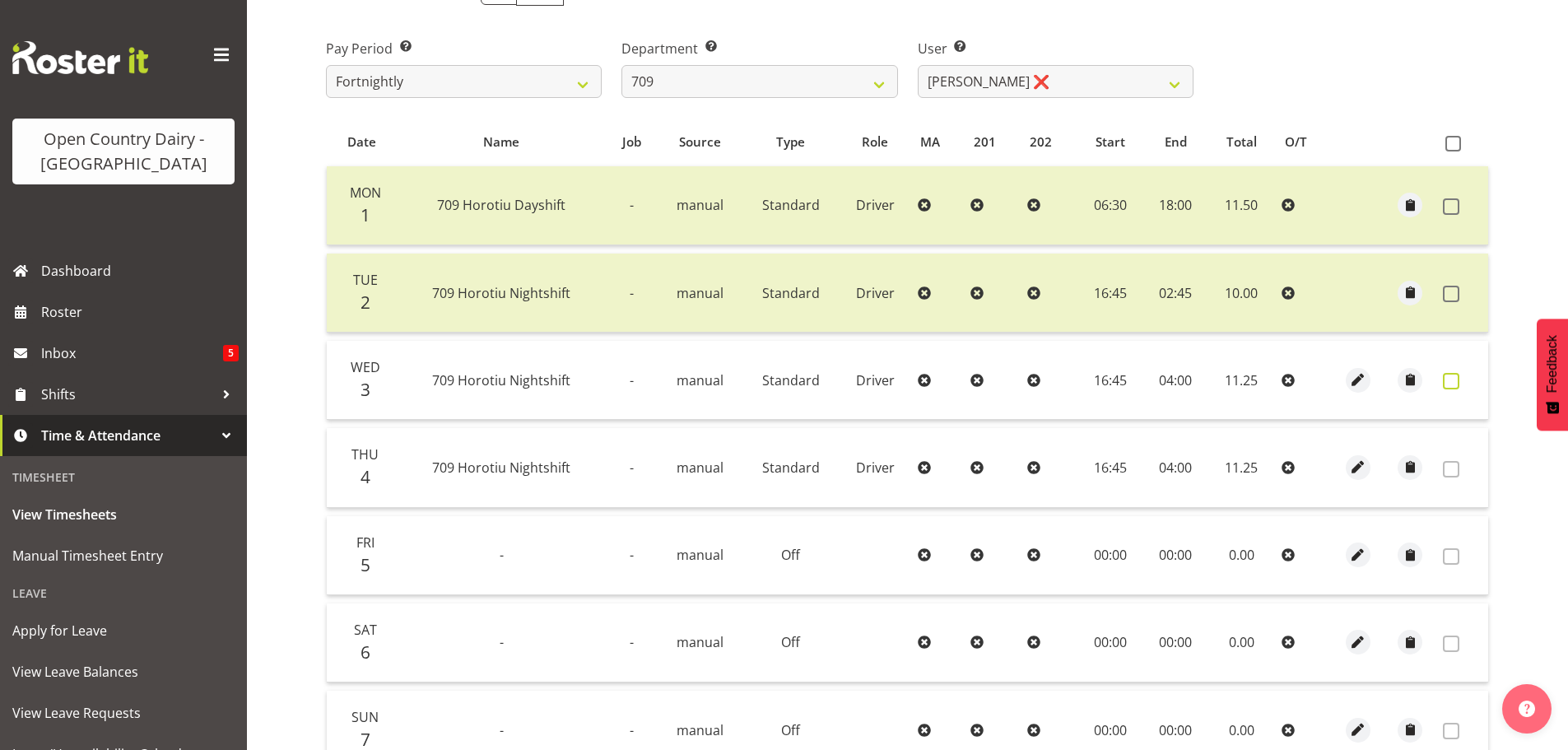
click at [1453, 383] on span at bounding box center [1451, 381] width 17 height 17
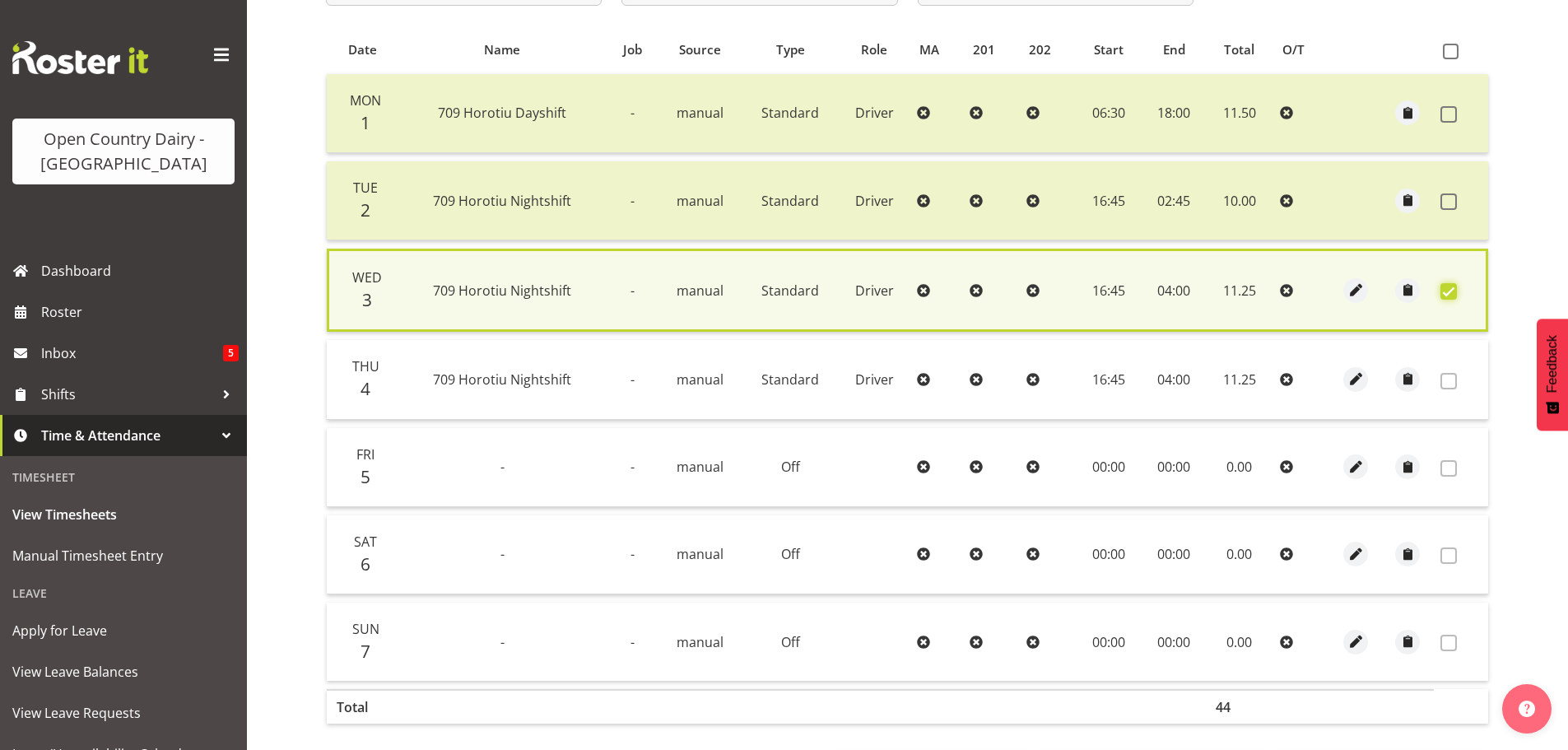
scroll to position [417, 0]
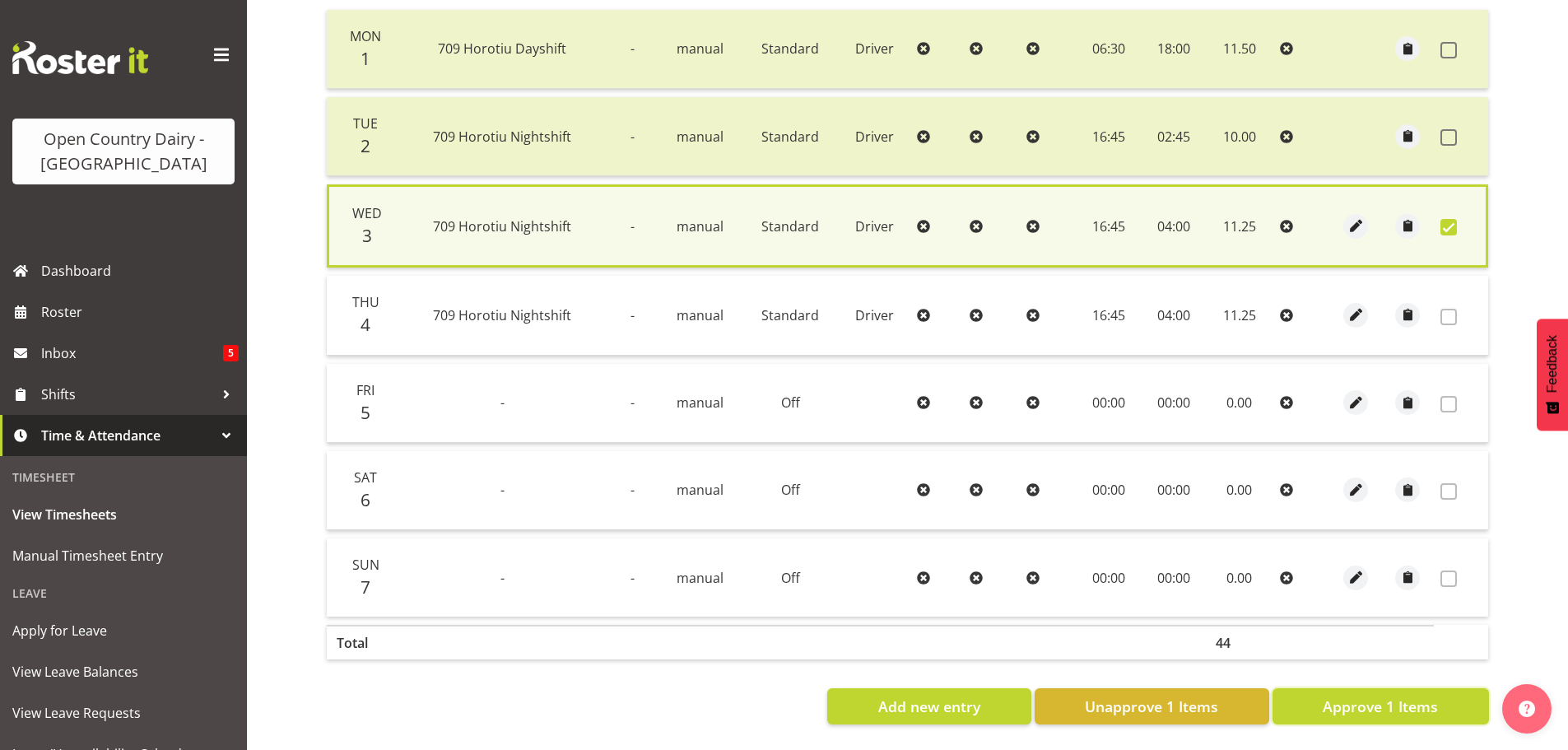
click at [1379, 695] on span "Approve 1 Items" at bounding box center [1379, 706] width 115 height 22
checkbox input "false"
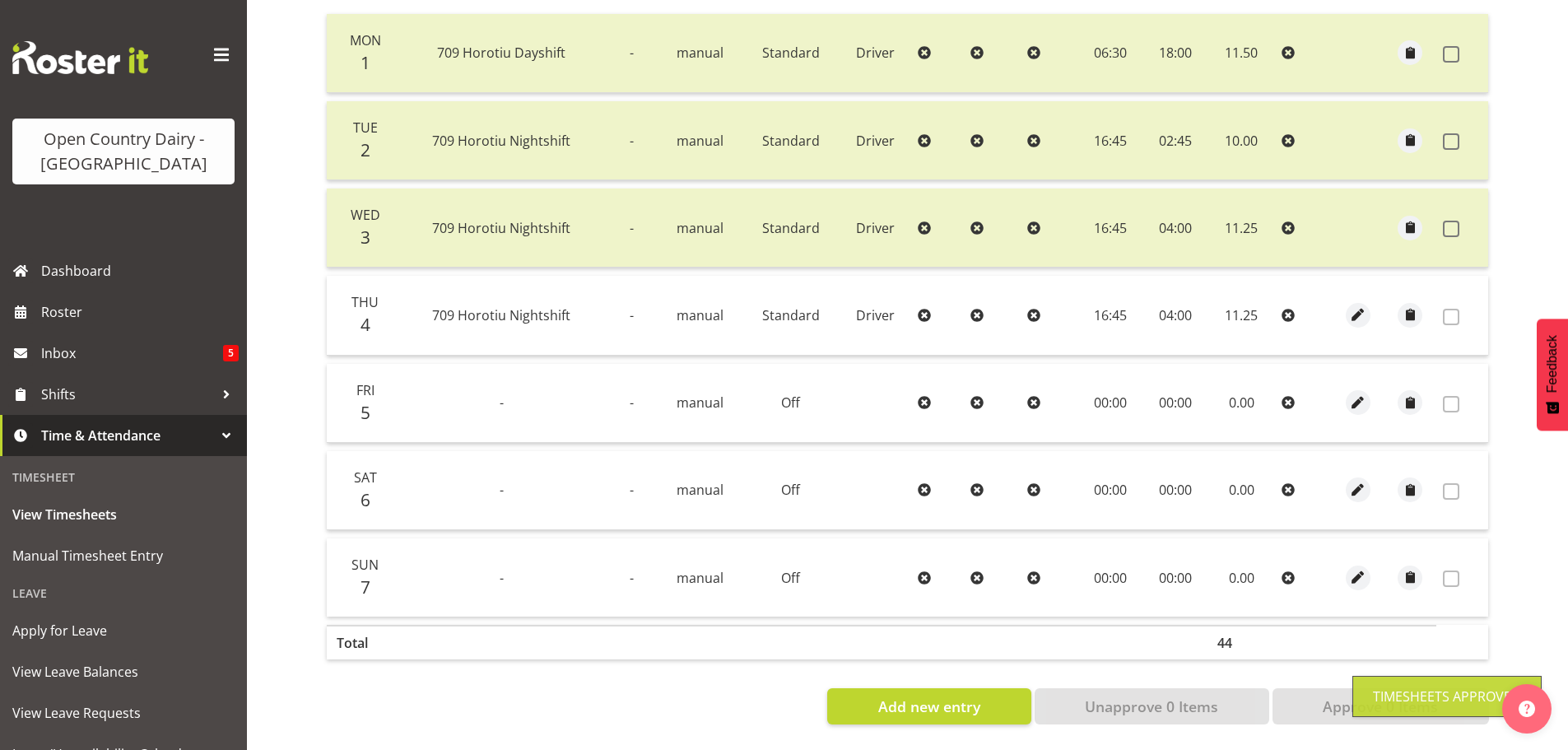
scroll to position [2, 0]
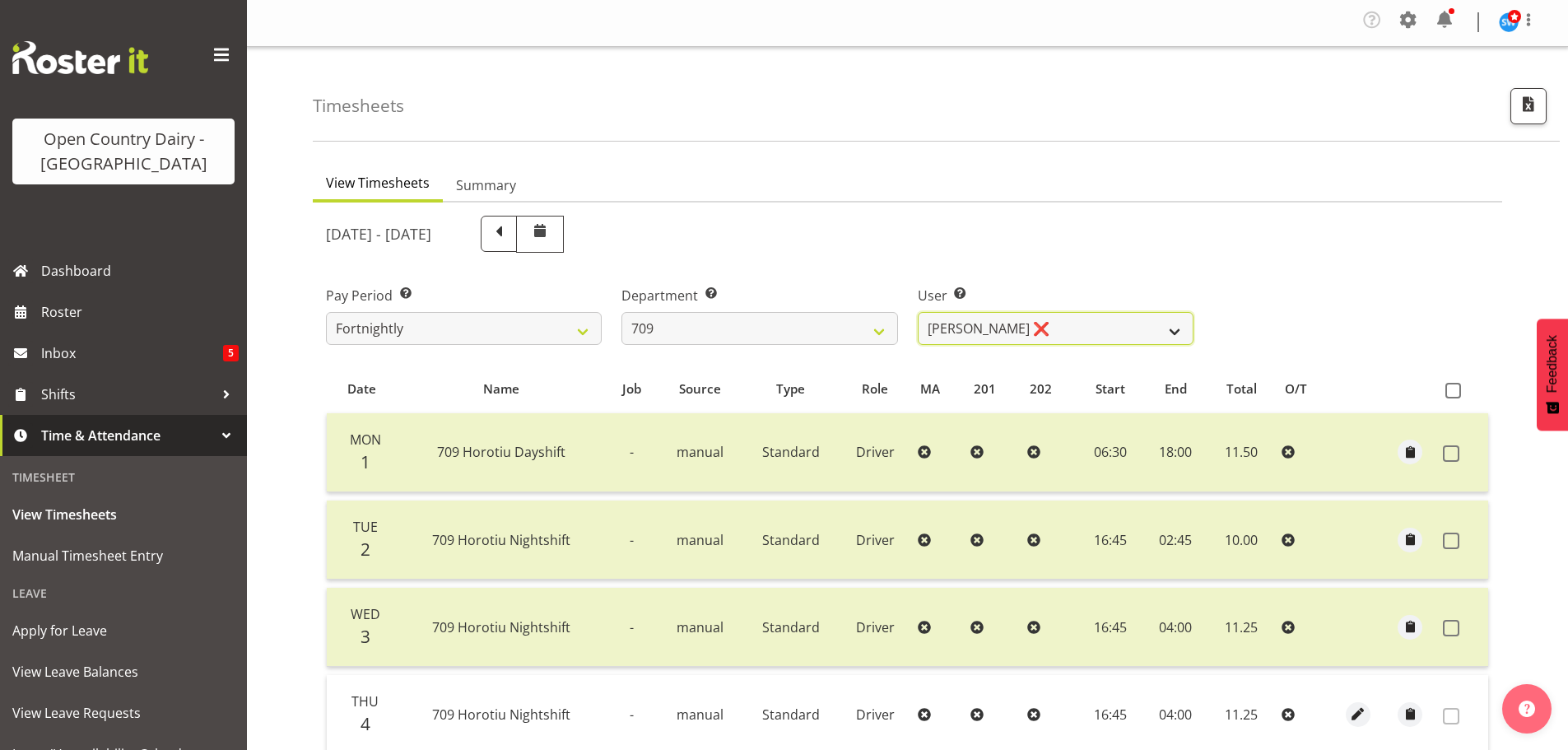
click at [1069, 323] on select "[PERSON_NAME] ❌ [PERSON_NAME] ❌ [PERSON_NAME] ❌ [PERSON_NAME] ❌" at bounding box center [1055, 328] width 276 height 33
click at [721, 325] on select "701 702 703 704 705 706 707 708 709 710 711 712 713 714 715 716 717 718 719 720" at bounding box center [759, 328] width 276 height 33
select select "875"
click at [622, 312] on select "701 702 703 704 705 706 707 708 709 710 711 712 713 714 715 716 717 718 719 720" at bounding box center [759, 328] width 276 height 33
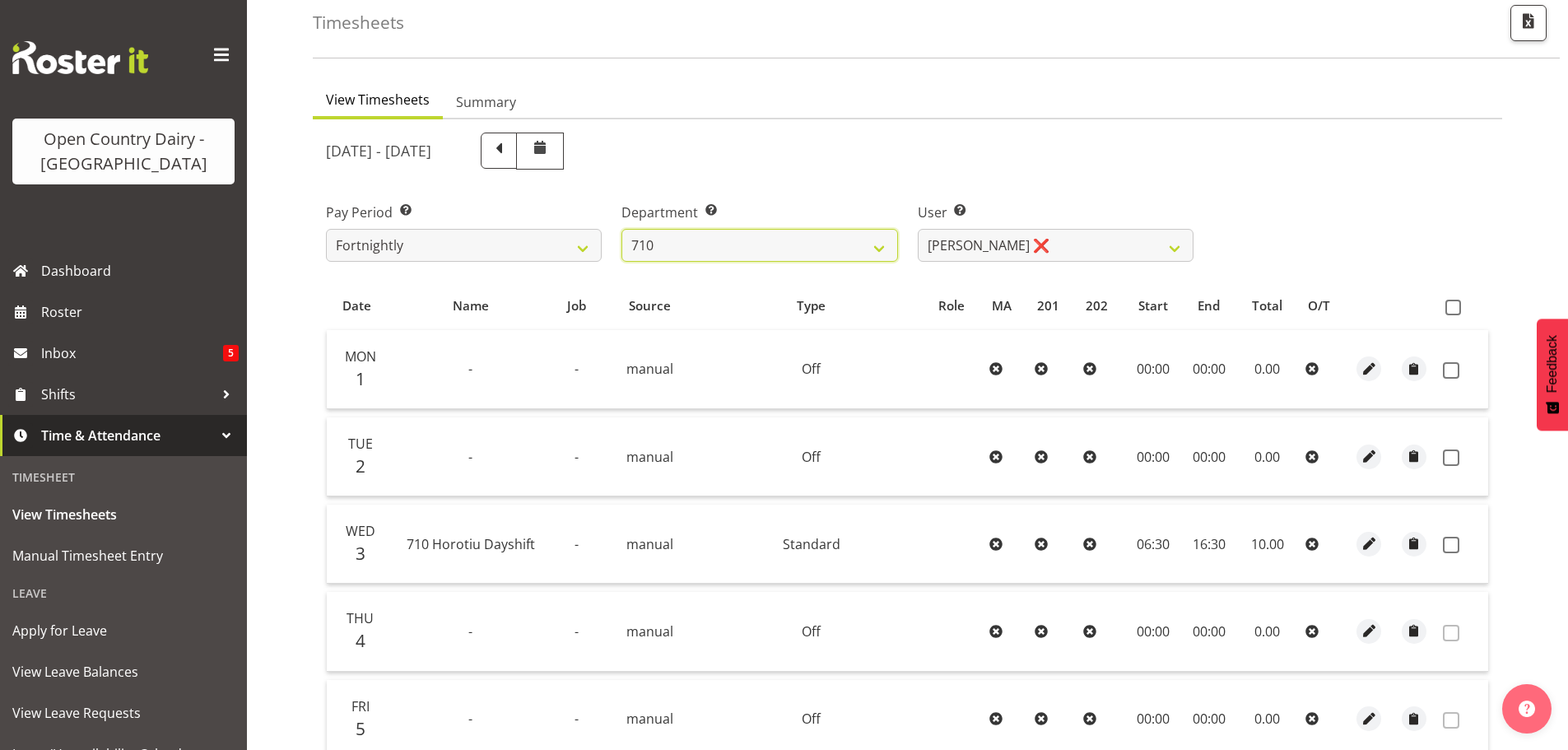
scroll to position [166, 0]
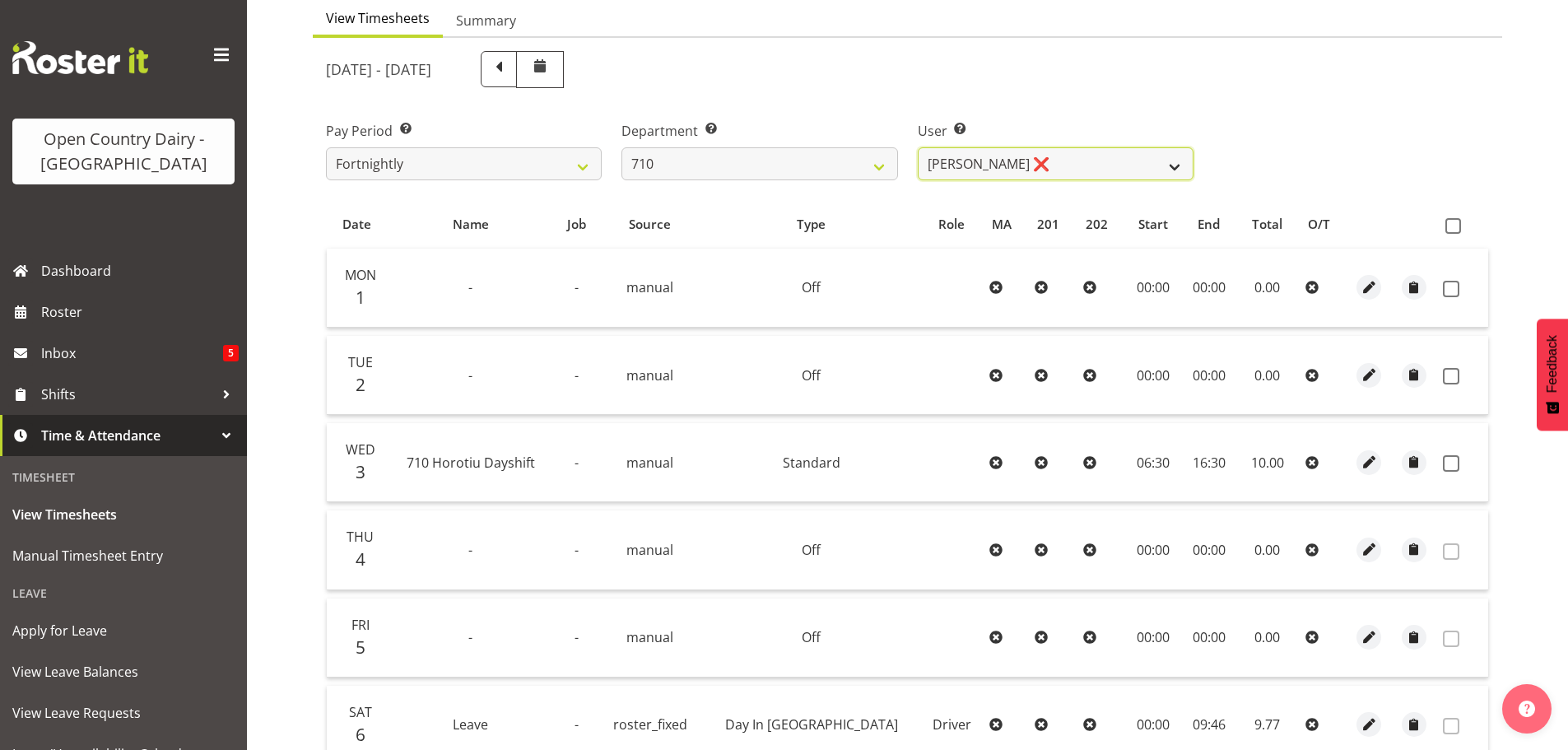
click at [1109, 155] on select "[PERSON_NAME] ❌ [PERSON_NAME] ❌ [PERSON_NAME] ❌ [PERSON_NAME] ❌" at bounding box center [1055, 164] width 276 height 33
select select "8203"
click at [918, 148] on select "[PERSON_NAME] ❌ [PERSON_NAME] ❌ [PERSON_NAME] ❌ [PERSON_NAME] ❌" at bounding box center [1055, 164] width 276 height 33
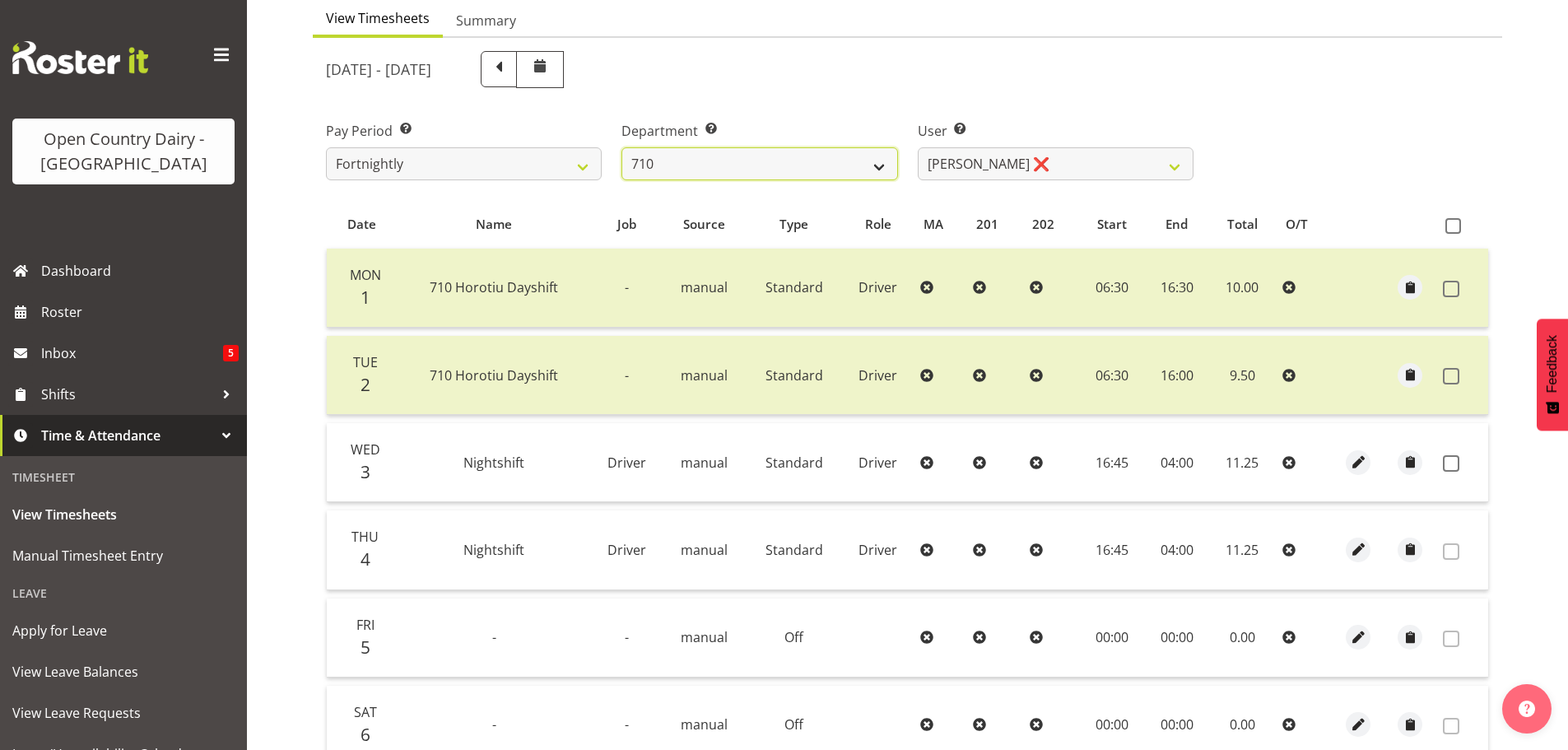
click at [769, 159] on select "701 702 703 704 705 706 707 708 709 710 711 712 713 714 715 716 717 718 719 720" at bounding box center [759, 164] width 276 height 33
select select "832"
click at [622, 148] on select "701 702 703 704 705 706 707 708 709 710 711 712 713 714 715 716 717 718 719 720" at bounding box center [759, 164] width 276 height 33
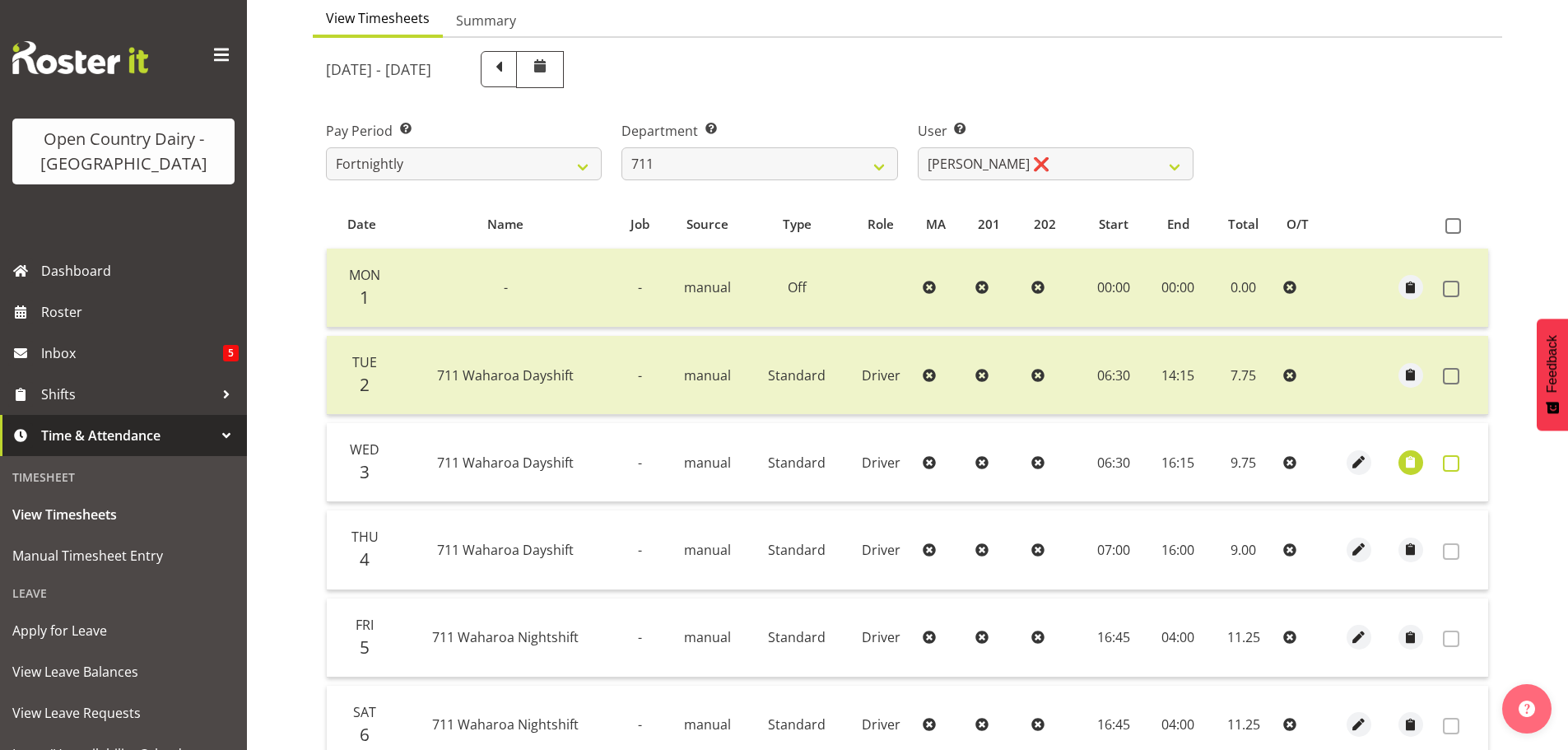
click at [1453, 465] on span at bounding box center [1451, 463] width 17 height 17
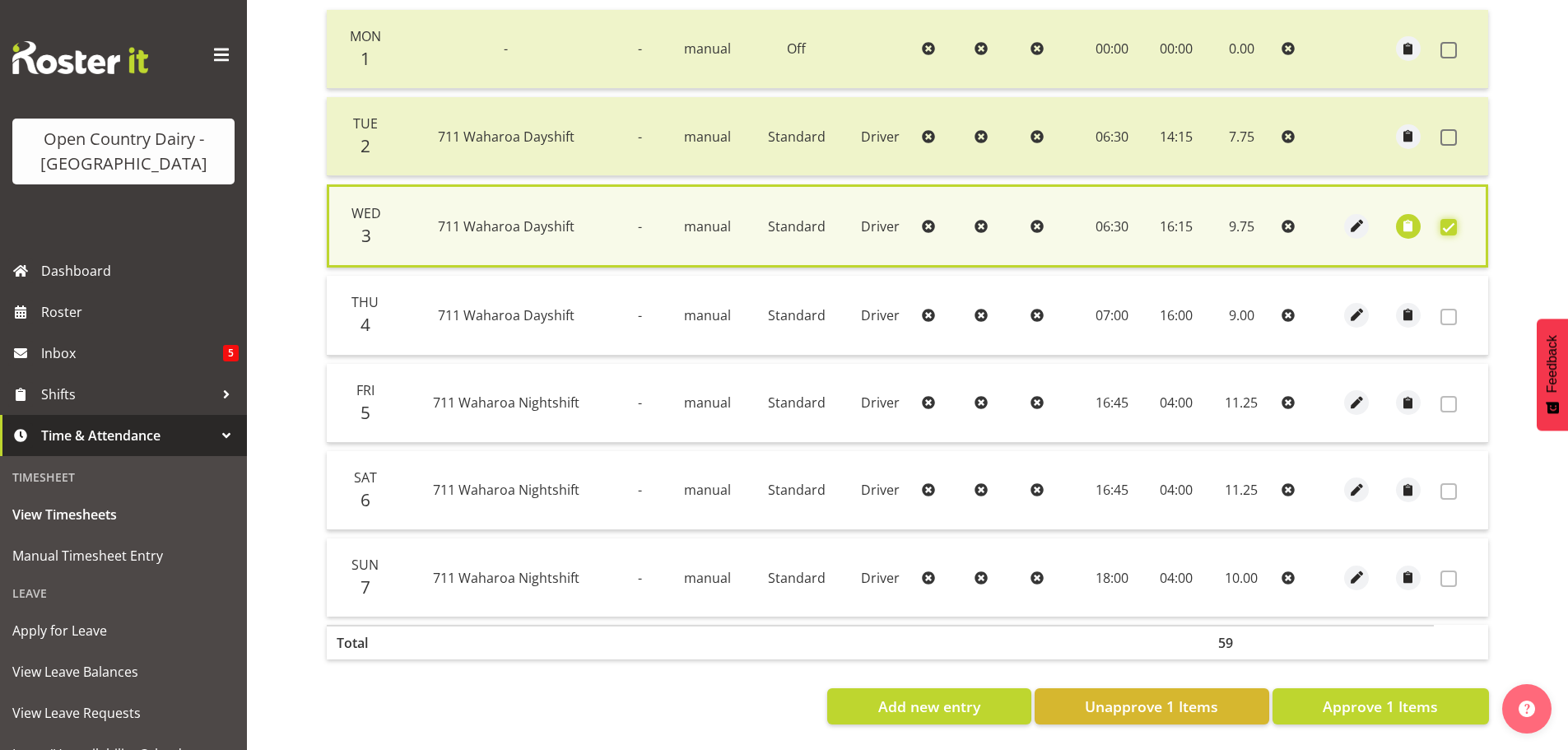
scroll to position [417, 0]
click at [1434, 699] on span "Approve 1 Items" at bounding box center [1379, 706] width 115 height 22
checkbox input "false"
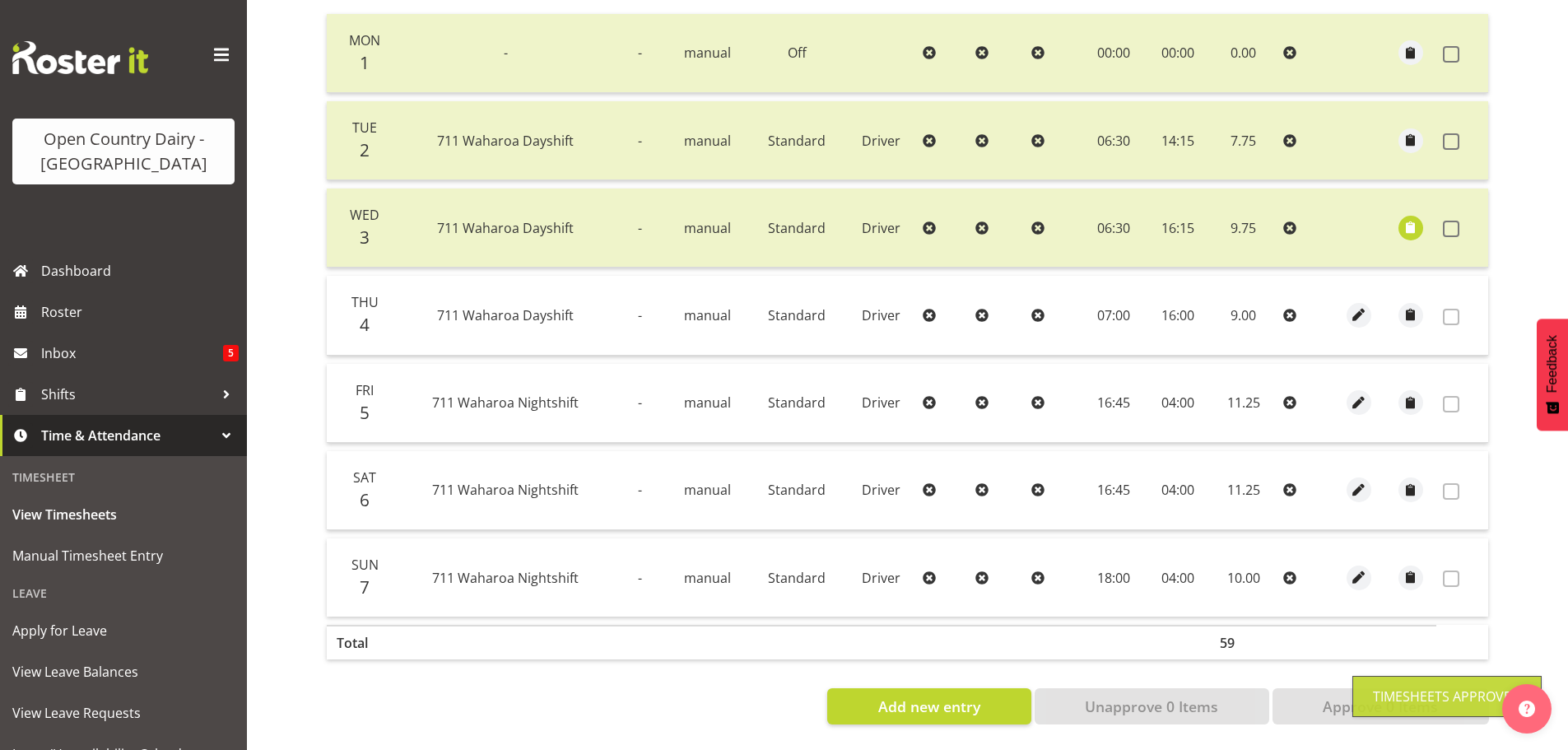
scroll to position [0, 0]
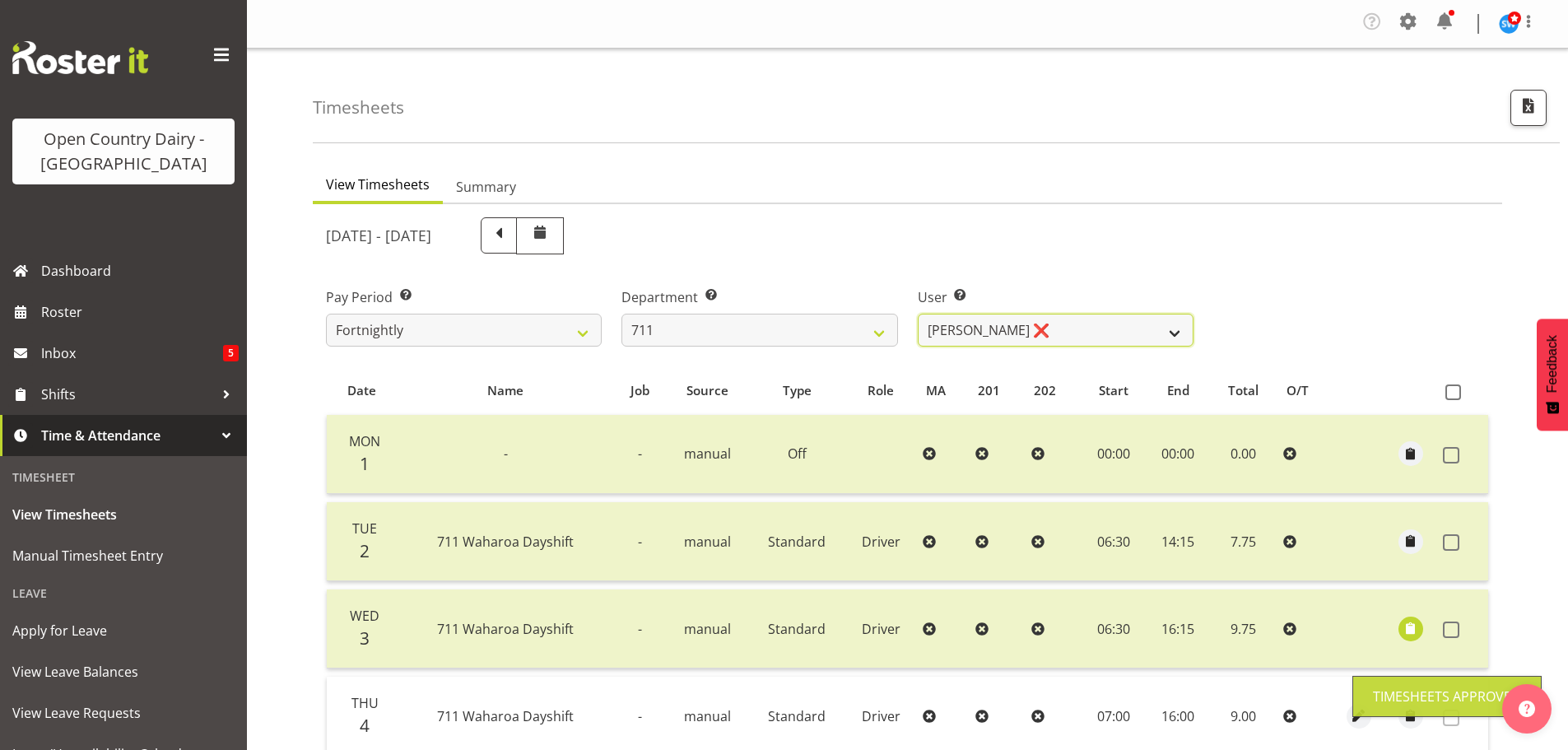
click at [1079, 329] on select "[PERSON_NAME] ❌ [PERSON_NAME] ❌ [PERSON_NAME] ❌" at bounding box center [1055, 330] width 276 height 33
select select "8181"
click at [918, 314] on select "[PERSON_NAME] ❌ [PERSON_NAME] ❌ [PERSON_NAME] ❌" at bounding box center [1055, 330] width 276 height 33
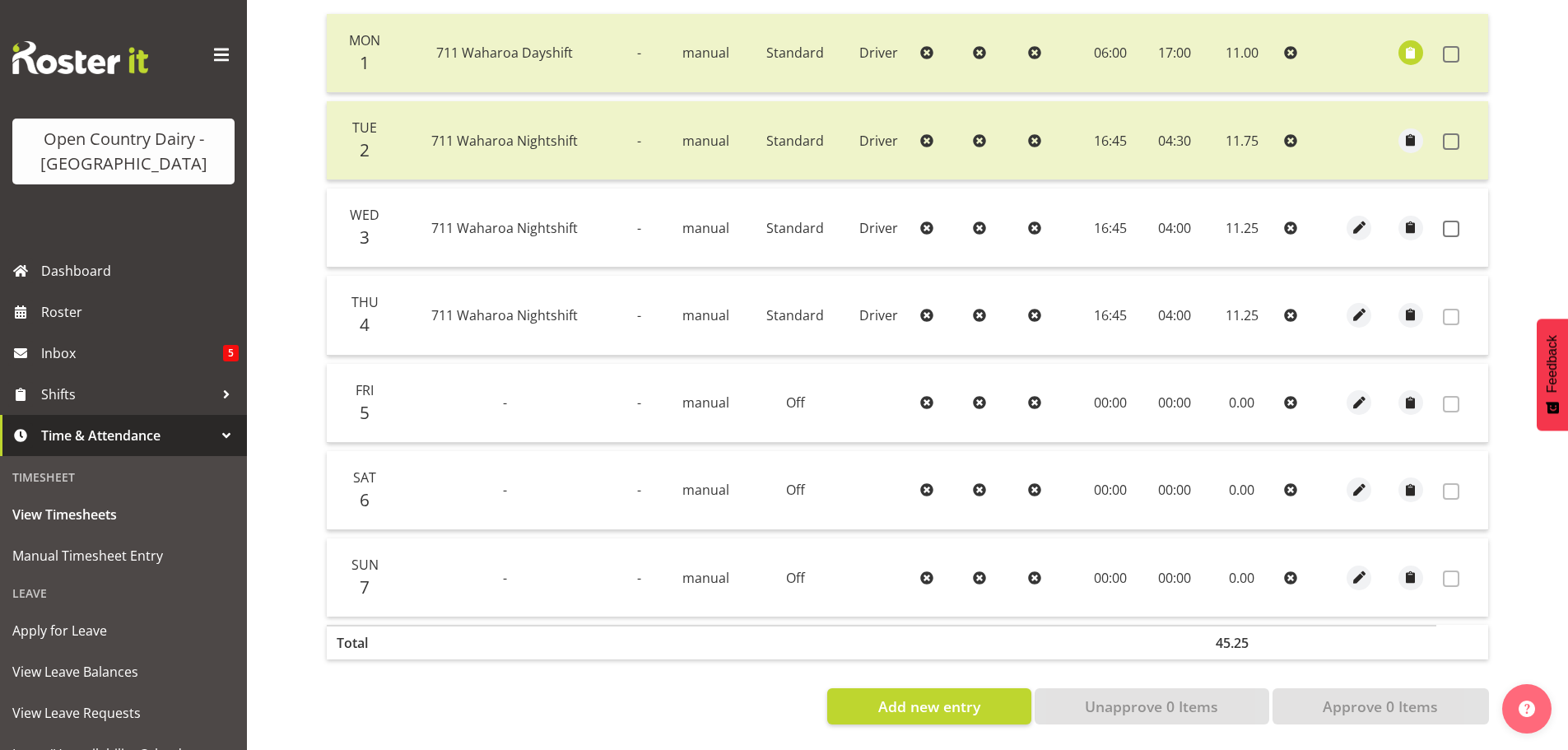
scroll to position [82, 0]
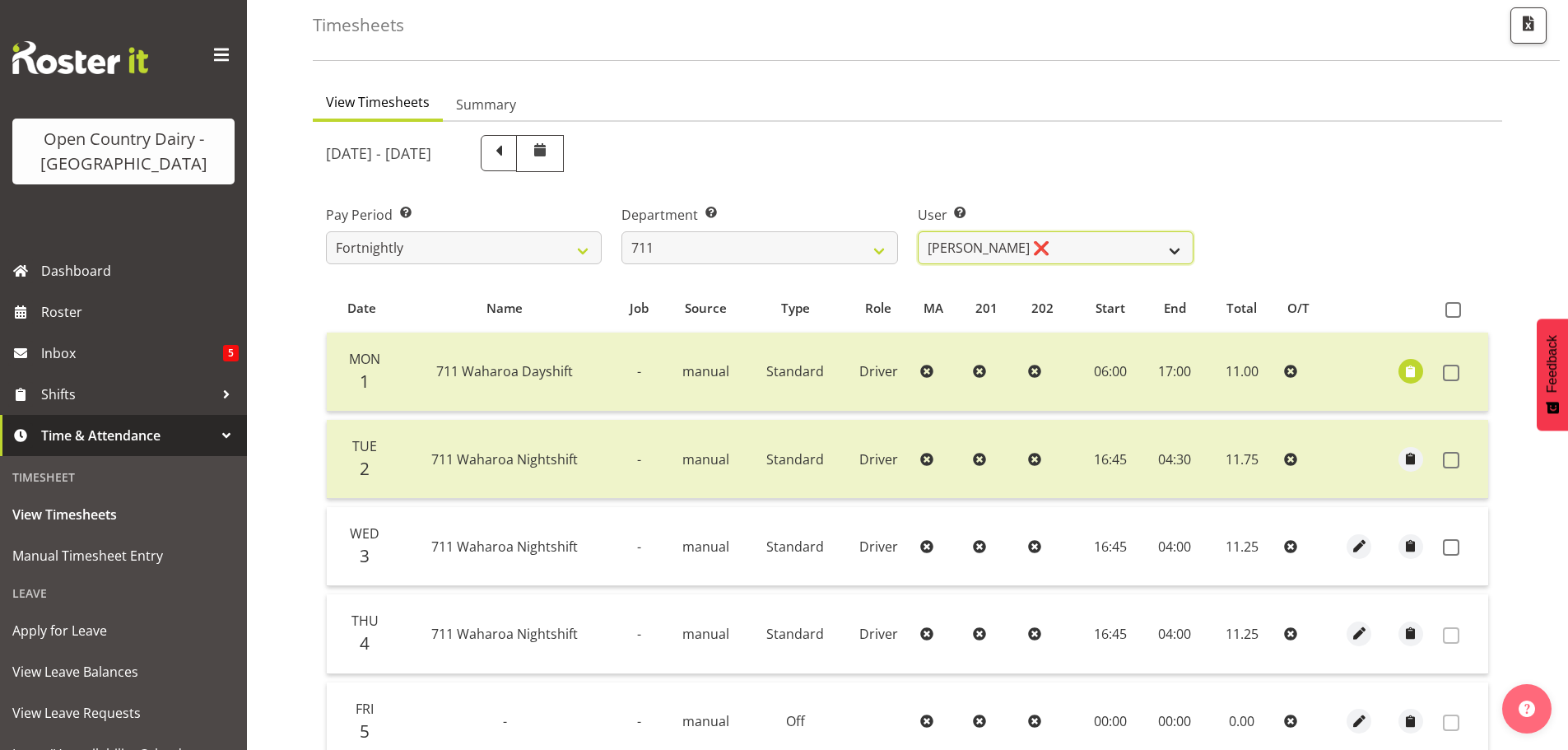
click at [1045, 250] on select "[PERSON_NAME] ❌ [PERSON_NAME] ❌ [PERSON_NAME] ❌" at bounding box center [1055, 247] width 276 height 33
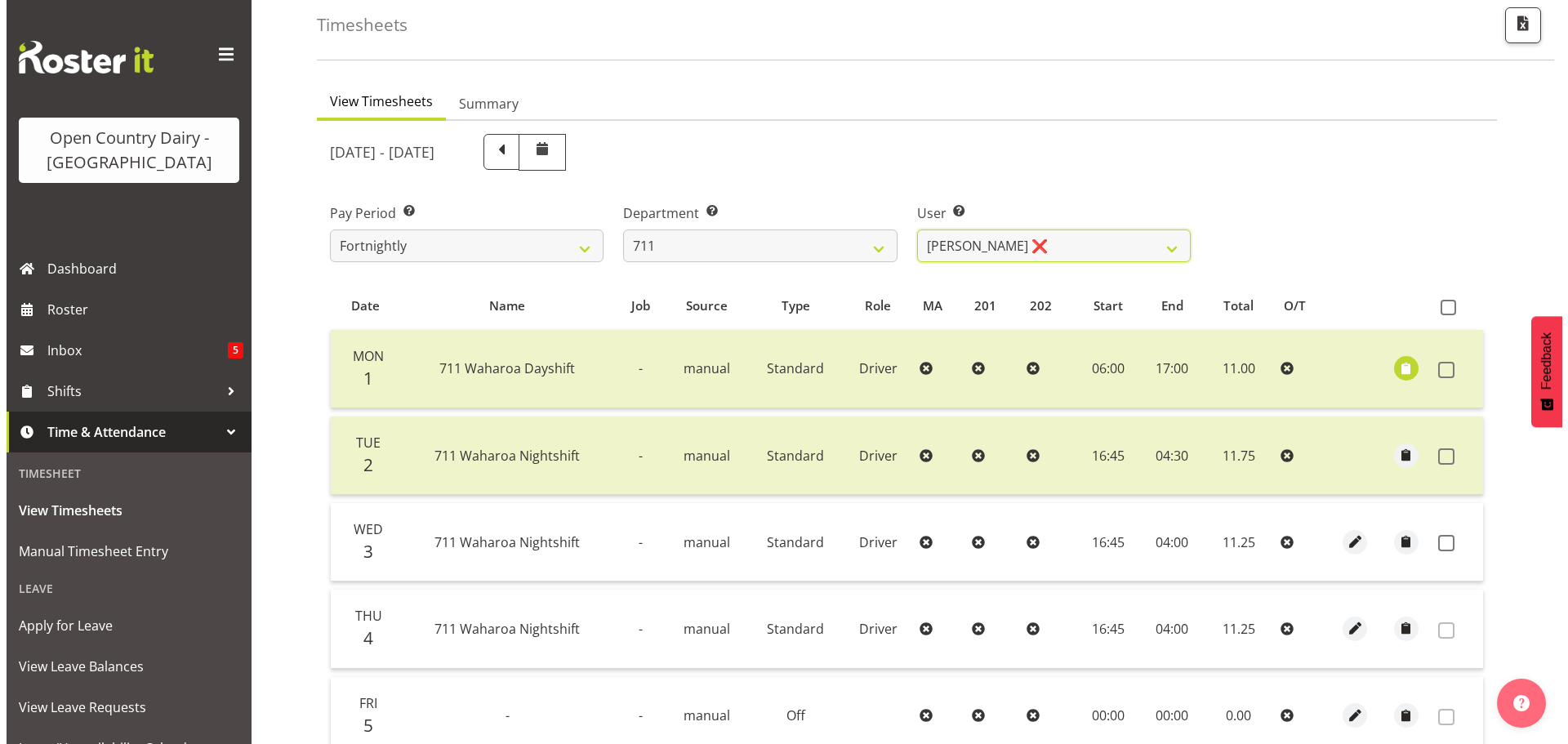
scroll to position [245, 0]
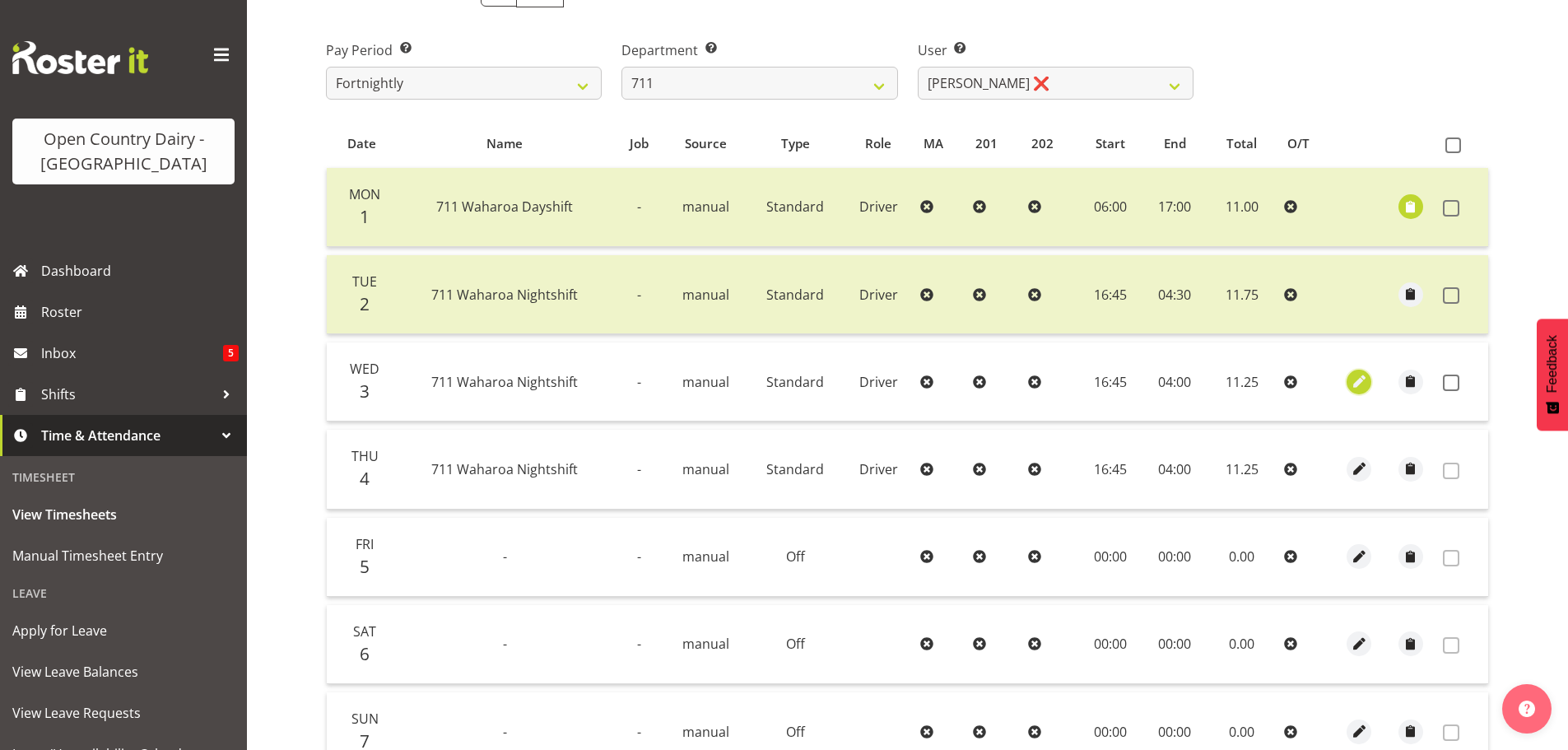
click at [1360, 385] on span "button" at bounding box center [1359, 381] width 19 height 19
select select "Standard"
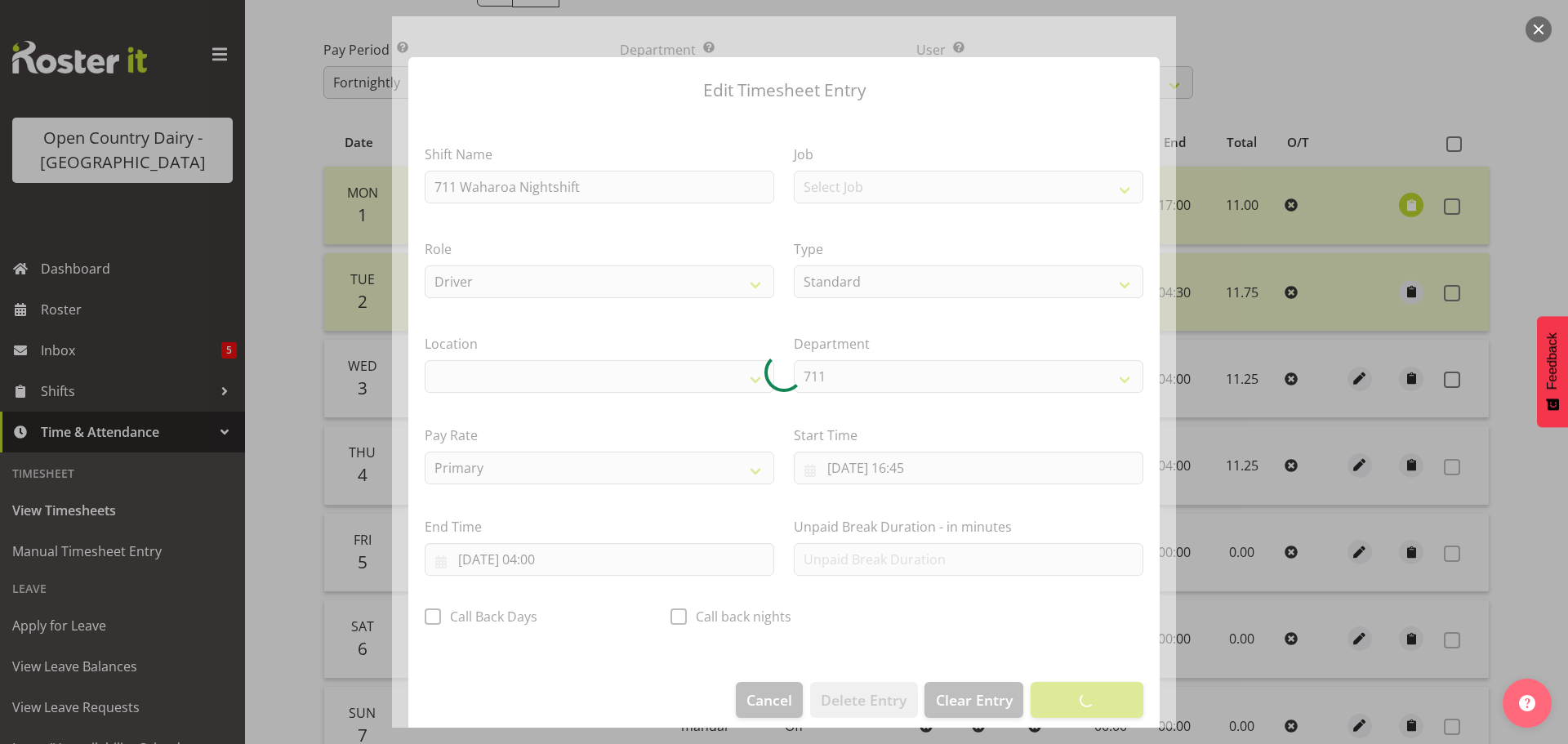
select select "1054"
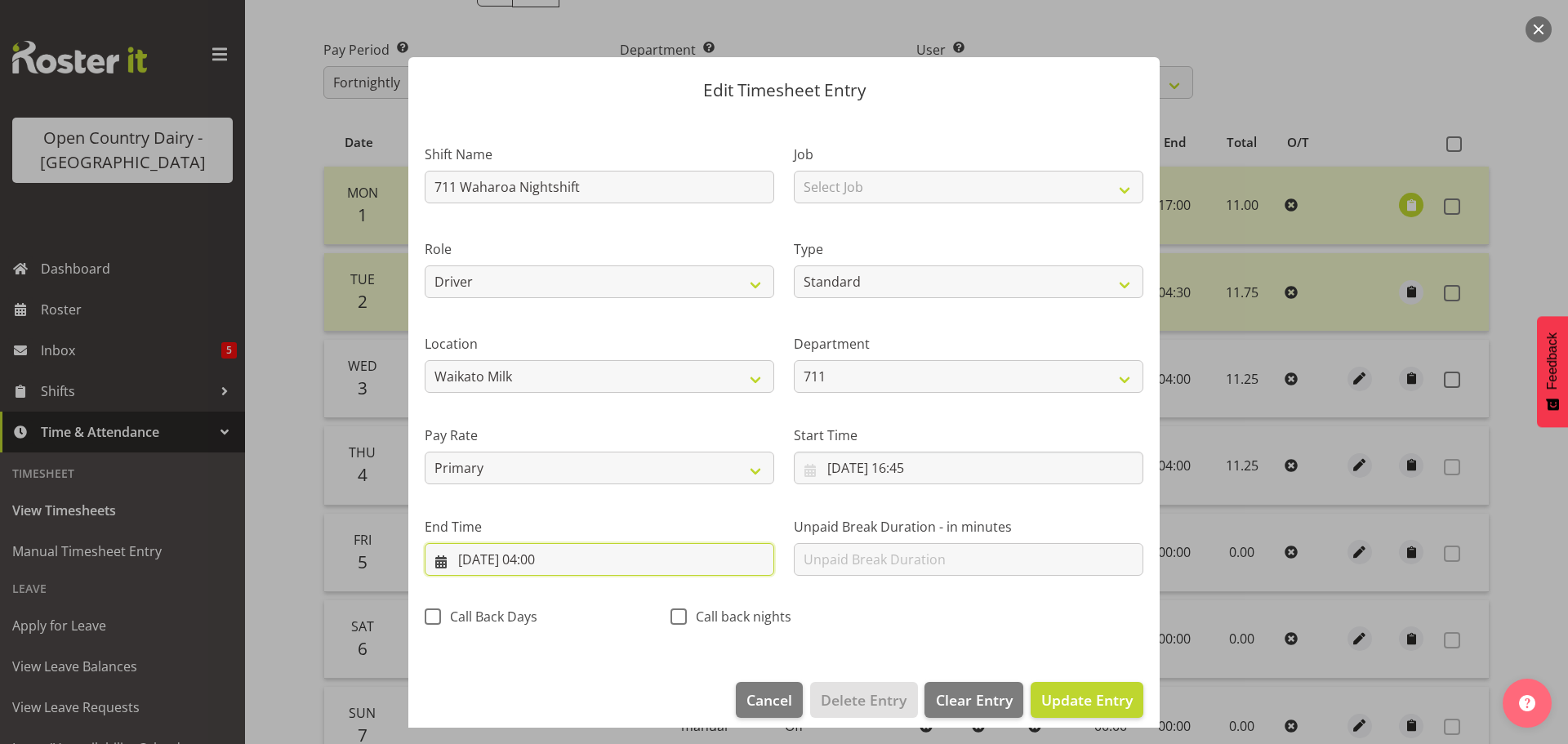
click at [545, 560] on input "[DATE] 04:00" at bounding box center [600, 558] width 350 height 32
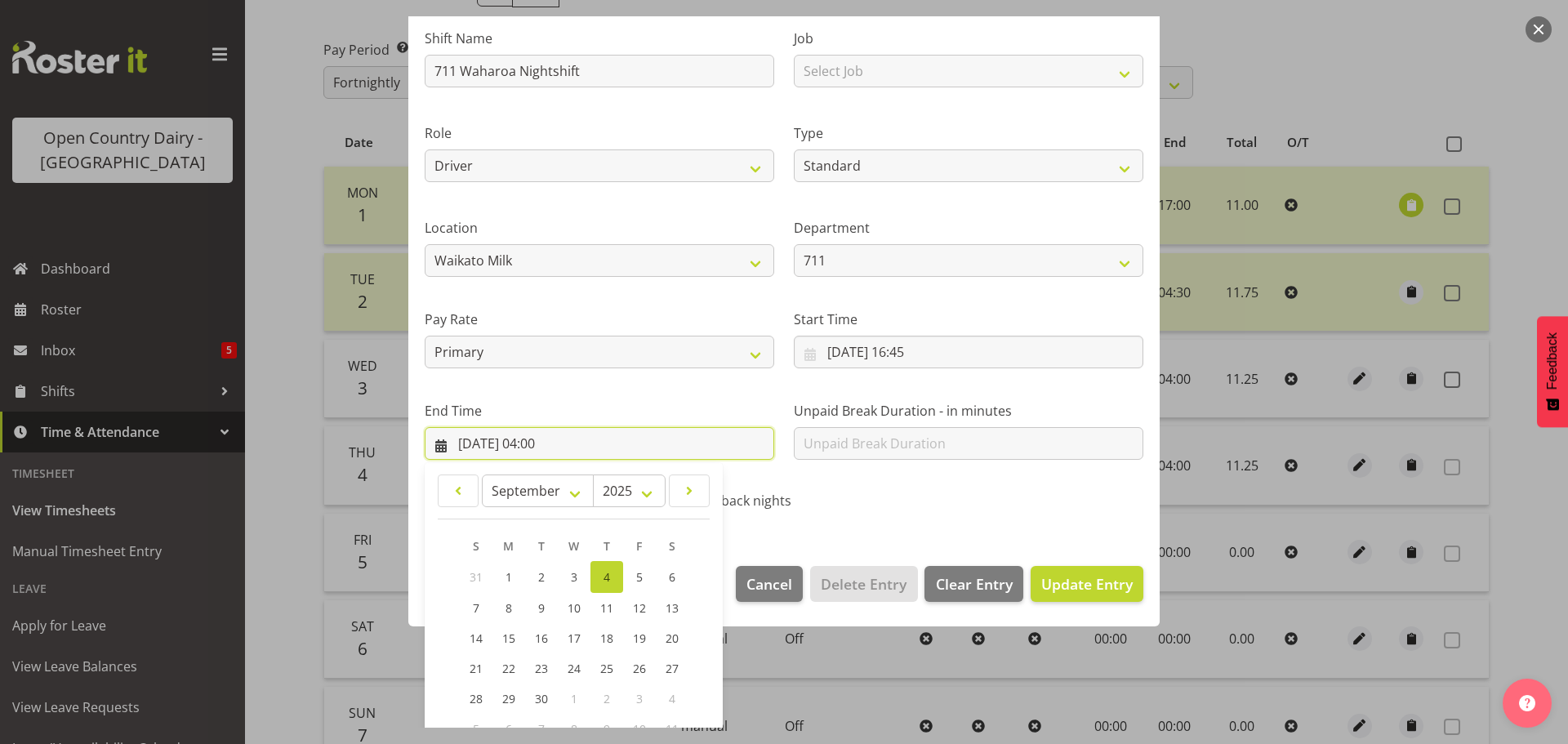
scroll to position [221, 0]
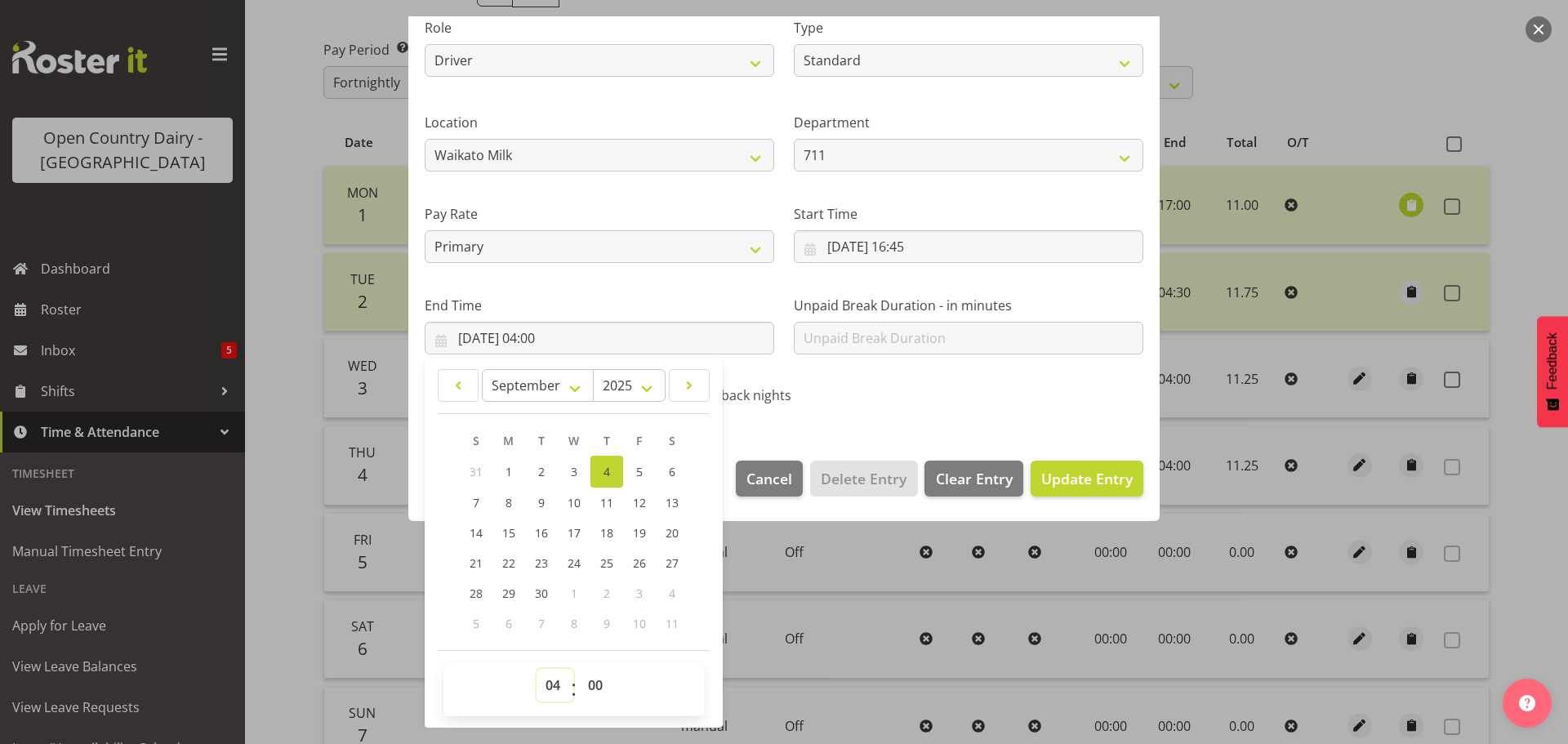
click at [555, 688] on select "00 01 02 03 04 05 06 07 08 09 10 11 12 13 14 15 16 17 18 19 20 21 22 23" at bounding box center [555, 684] width 37 height 32
select select "3"
click at [537, 668] on select "00 01 02 03 04 05 06 07 08 09 10 11 12 13 14 15 16 17 18 19 20 21 22 23" at bounding box center [555, 684] width 37 height 32
type input "04/09/2025, 03:00"
click at [601, 693] on select "00 01 02 03 04 05 06 07 08 09 10 11 12 13 14 15 16 17 18 19 20 21 22 23 24 25 2…" at bounding box center [598, 684] width 37 height 32
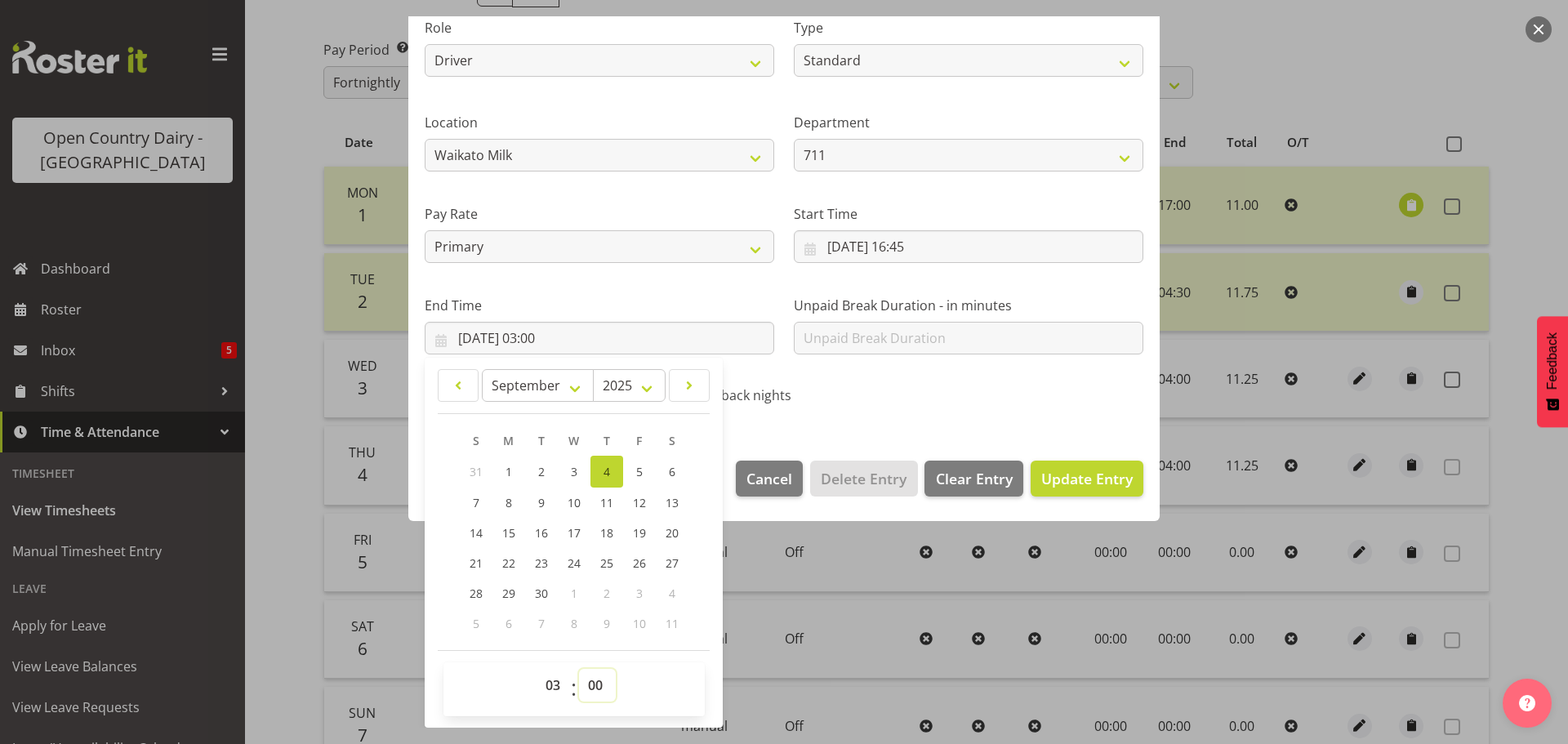
select select "45"
click at [580, 668] on select "00 01 02 03 04 05 06 07 08 09 10 11 12 13 14 15 16 17 18 19 20 21 22 23 24 25 2…" at bounding box center [598, 684] width 37 height 32
type input "04/09/2025, 03:45"
click at [1051, 473] on span "Update Entry" at bounding box center [1088, 479] width 92 height 20
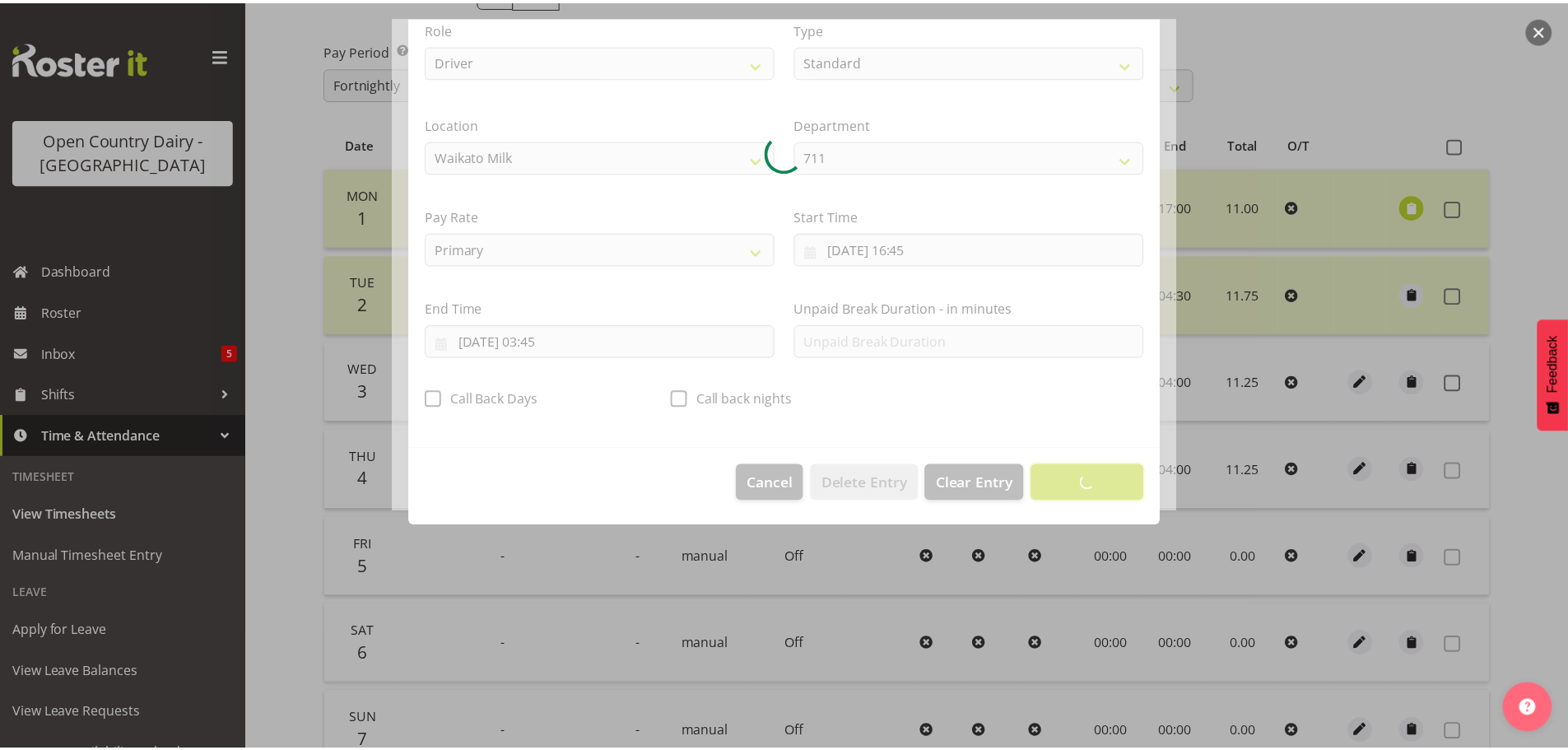
scroll to position [15, 0]
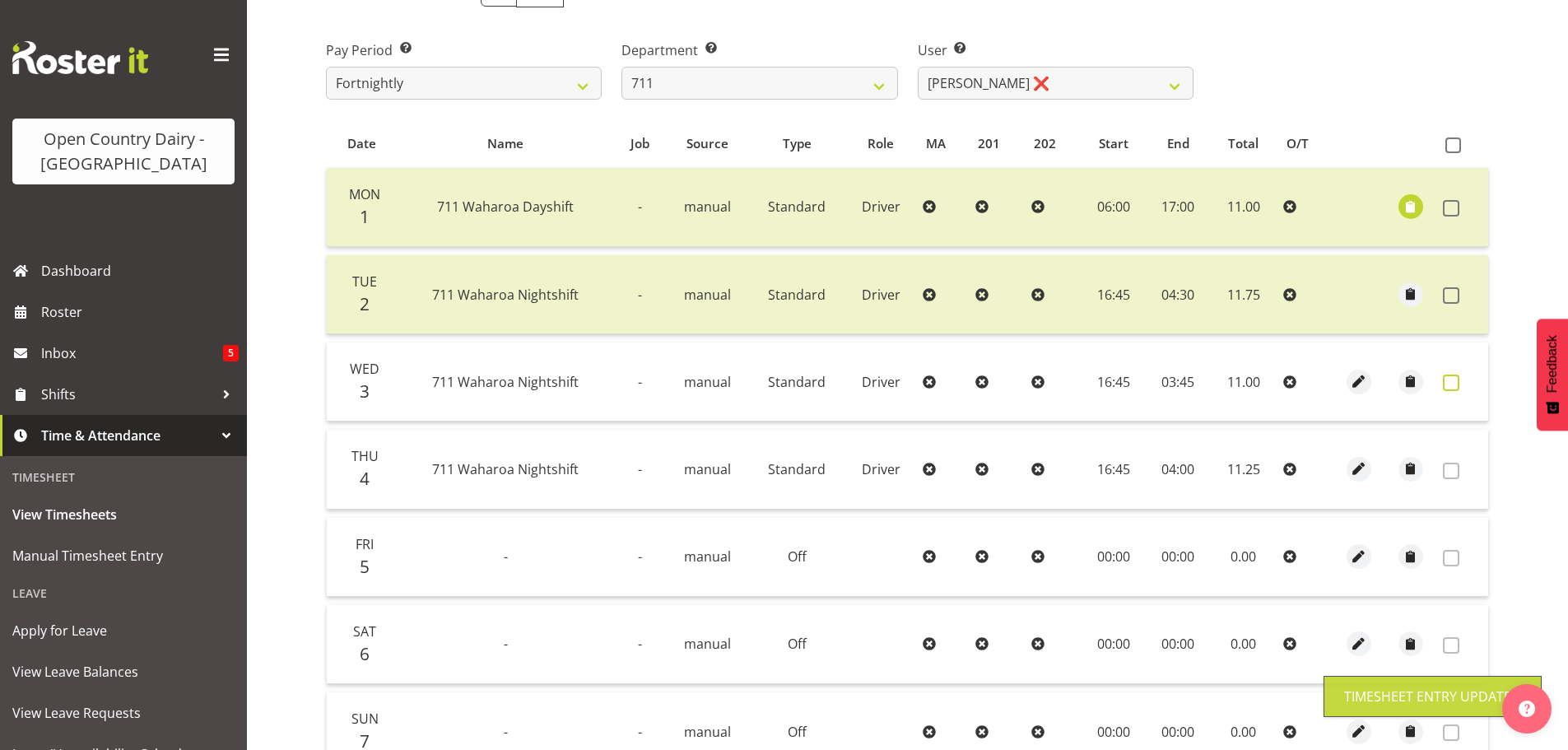
click at [1450, 380] on span at bounding box center [1451, 383] width 17 height 17
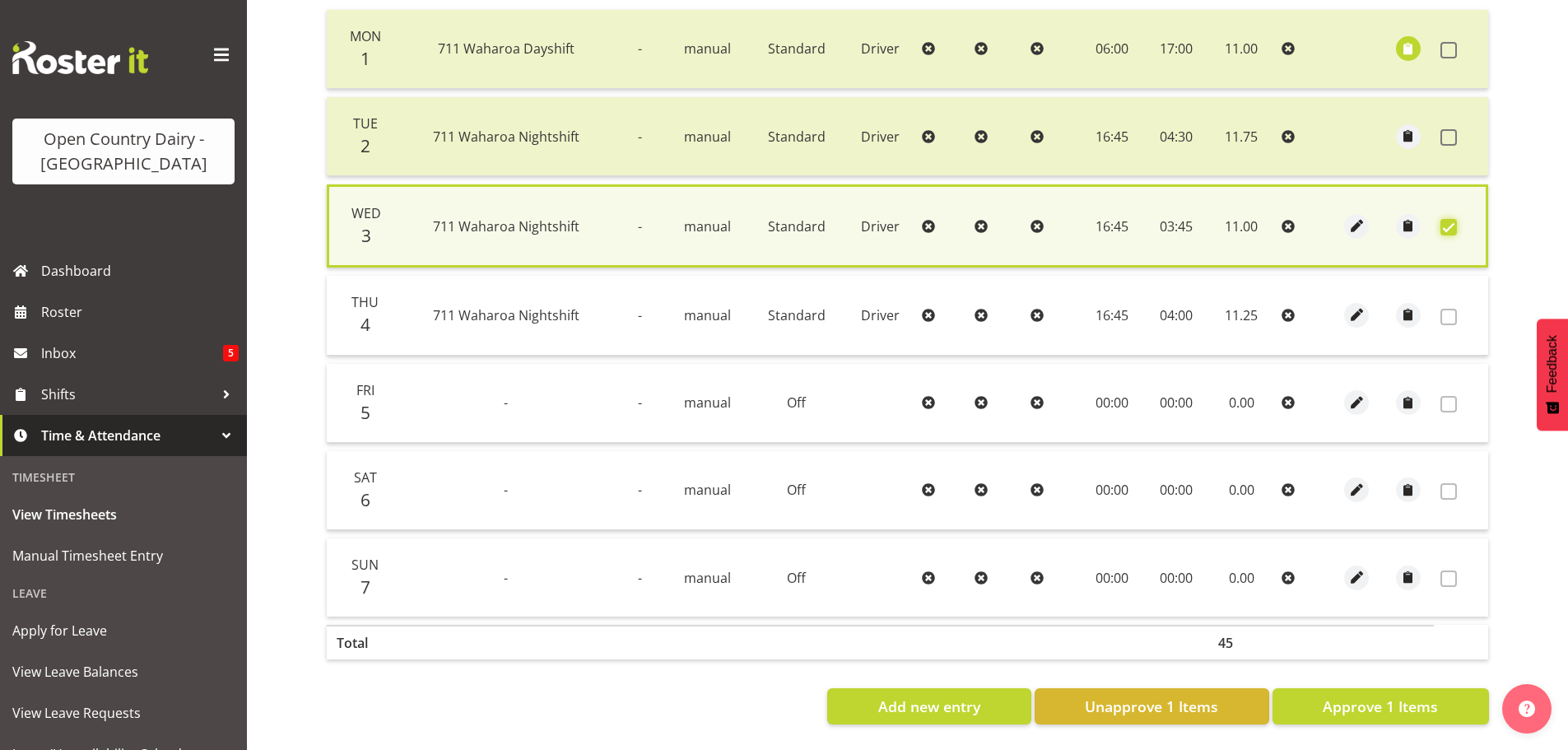
scroll to position [417, 0]
click at [1410, 695] on span "Approve 1 Items" at bounding box center [1379, 706] width 115 height 22
checkbox input "false"
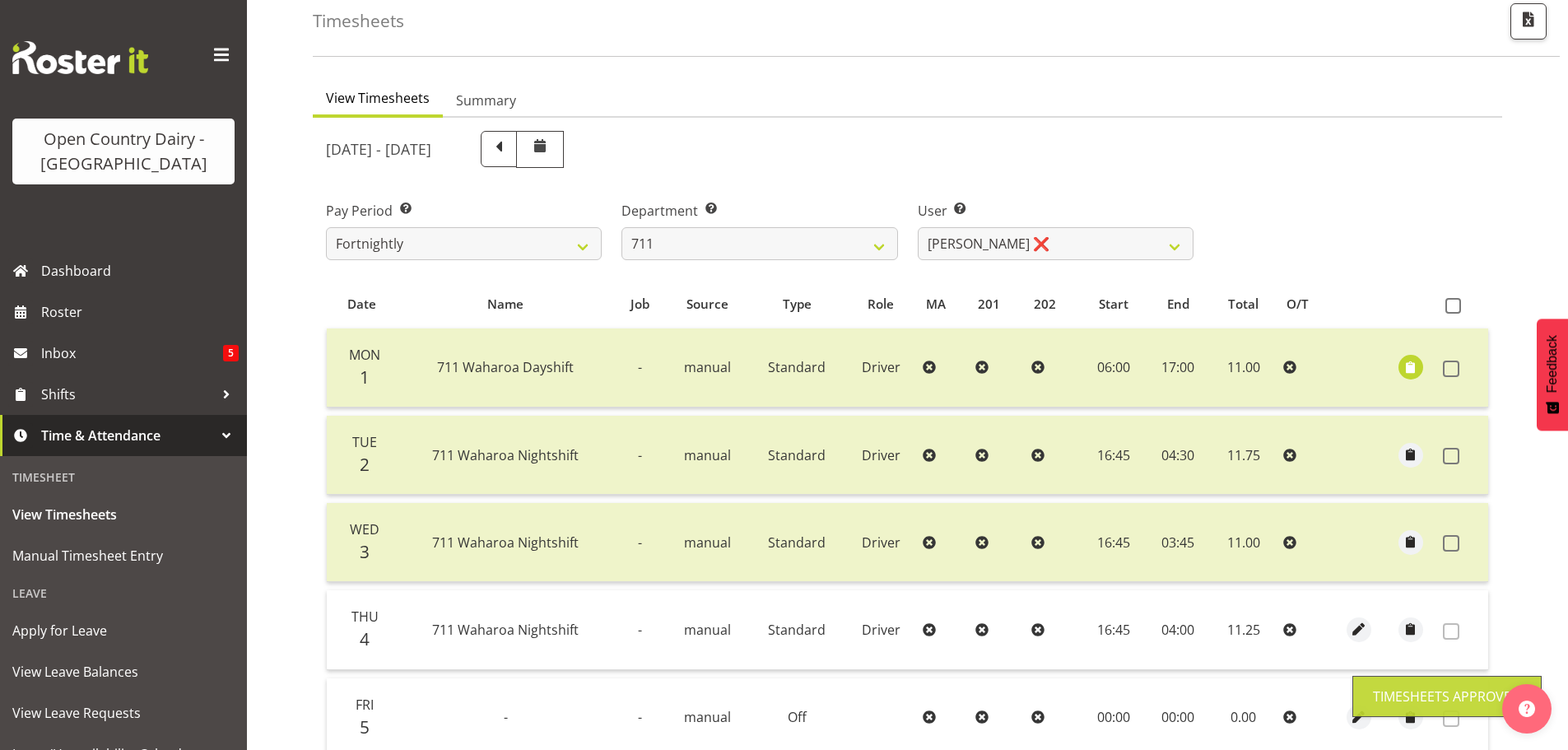
scroll to position [2, 0]
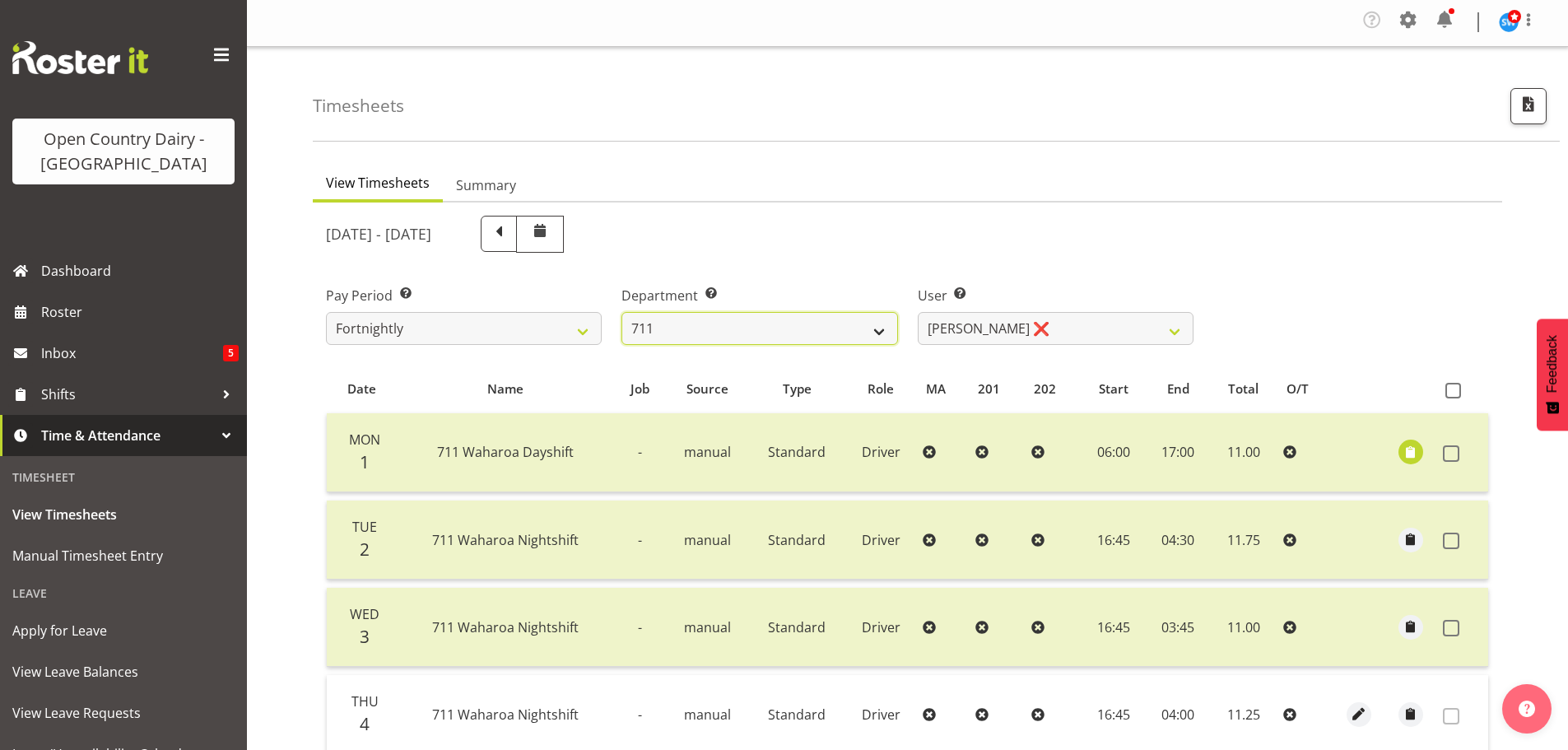
click at [741, 315] on select "701 702 703 704 705 706 707 708 709 710 711 712 713 714 715 716 717 718 719 720" at bounding box center [759, 328] width 276 height 33
select select "760"
click at [622, 312] on select "701 702 703 704 705 706 707 708 709 710 711 712 713 714 715 716 717 718 719 720" at bounding box center [759, 328] width 276 height 33
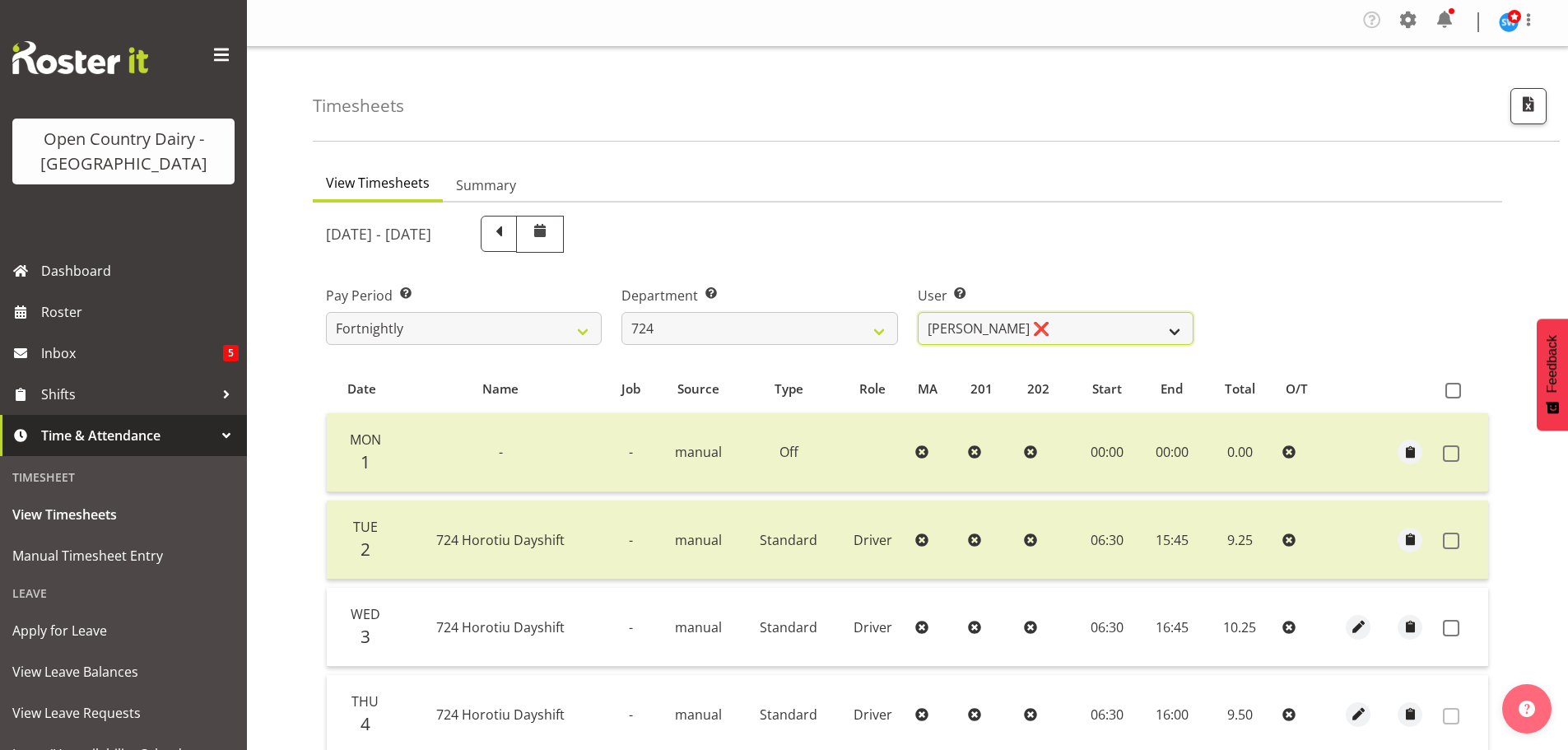
click at [1097, 330] on select "Brent Adams ❌ Jaspreet Singh ❌ John Walters ❌" at bounding box center [1055, 328] width 276 height 33
select select "8189"
click at [918, 312] on select "Brent Adams ❌ Jaspreet Singh ❌ John Walters ❌" at bounding box center [1055, 328] width 276 height 33
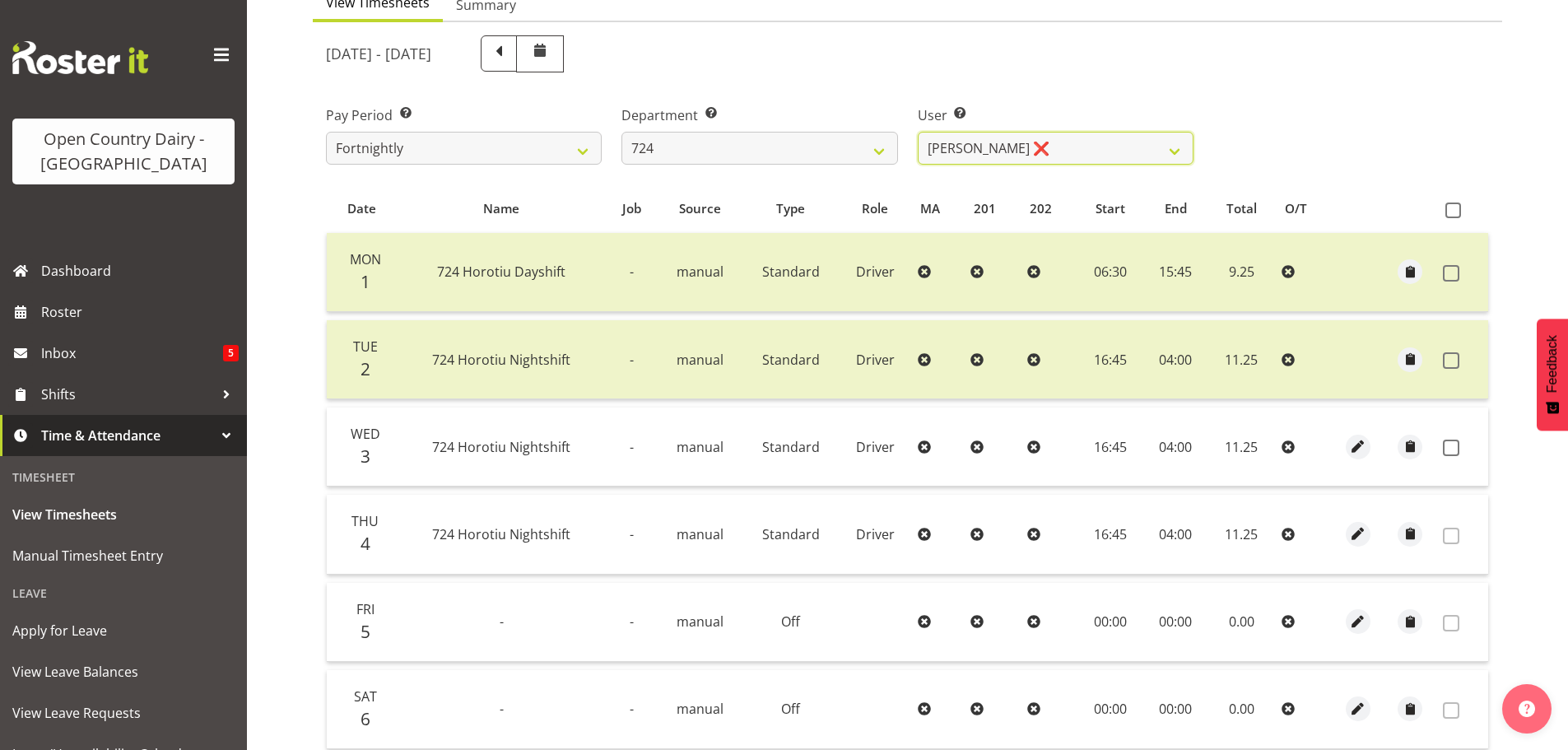
scroll to position [248, 0]
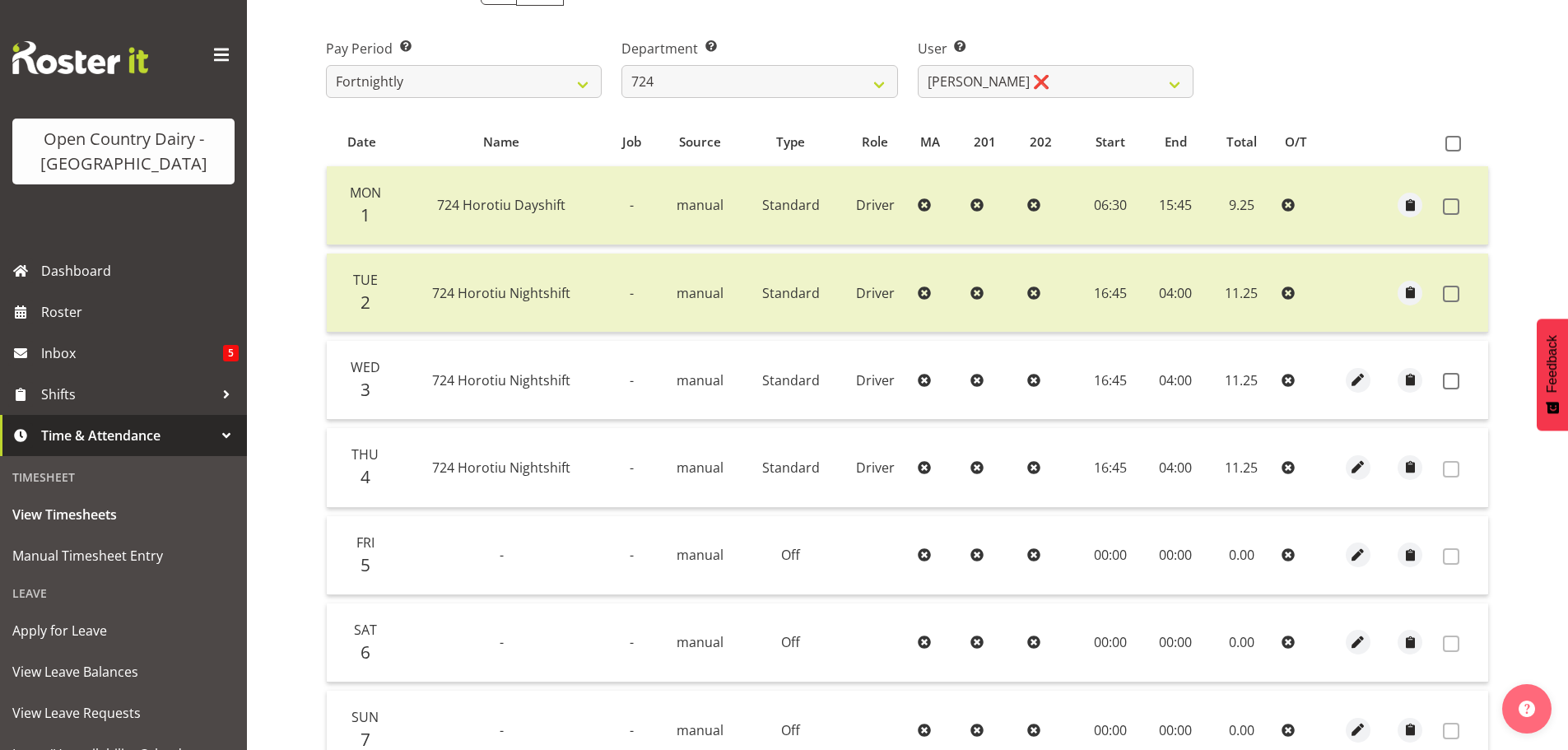
drag, startPoint x: 1450, startPoint y: 383, endPoint x: 1438, endPoint y: 396, distance: 17.7
click at [1451, 383] on span at bounding box center [1451, 381] width 17 height 17
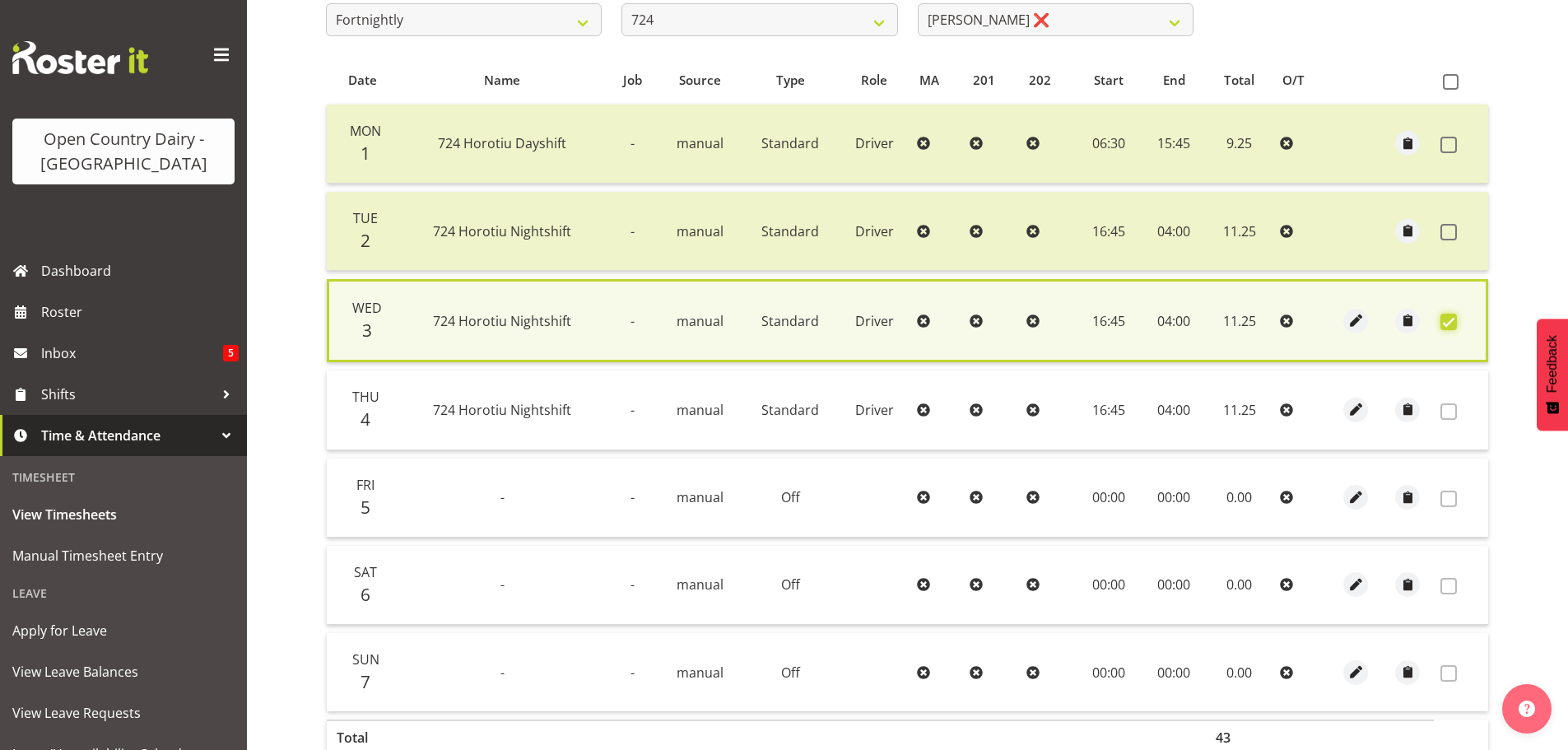
scroll to position [413, 0]
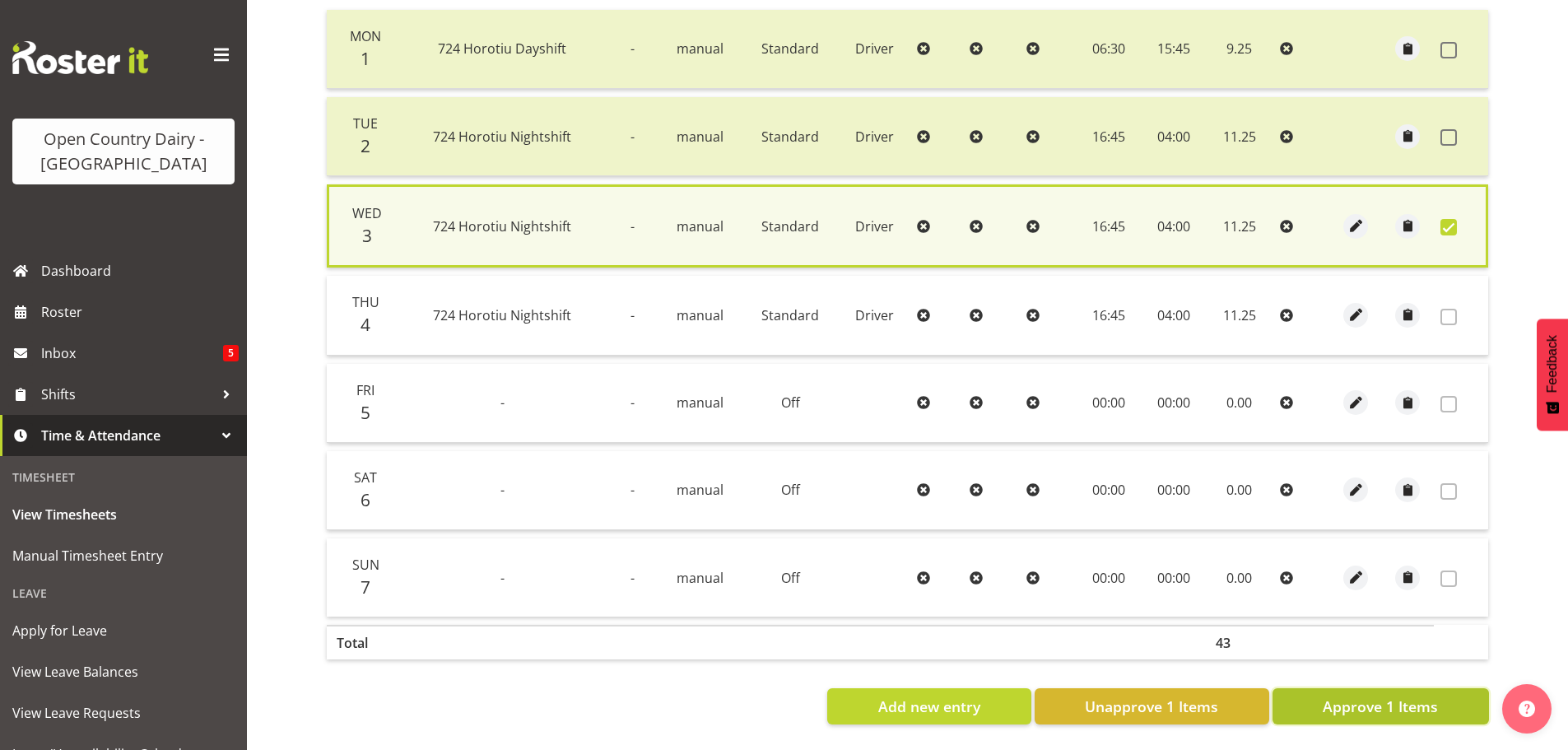
click at [1389, 695] on span "Approve 1 Items" at bounding box center [1379, 706] width 115 height 22
checkbox input "false"
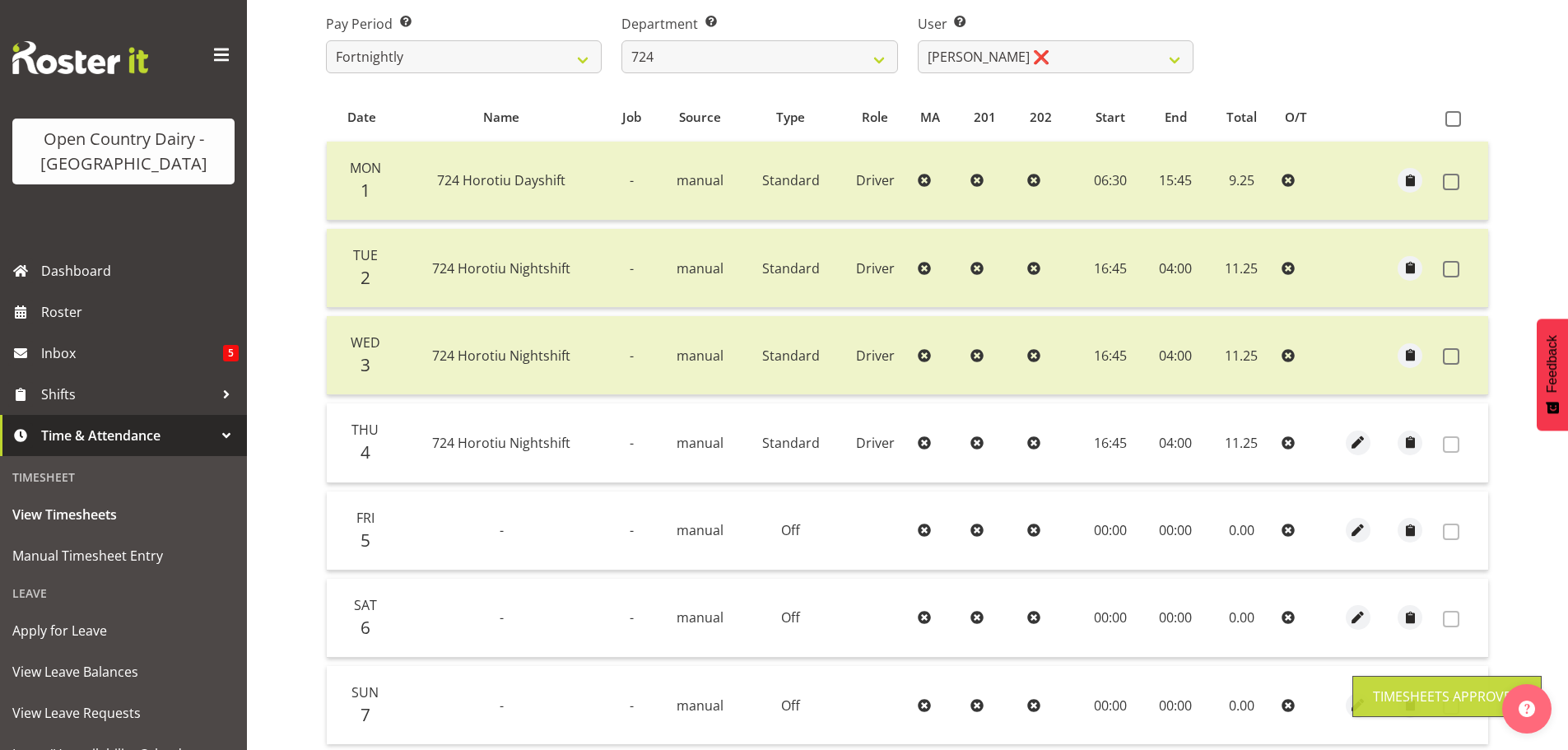
scroll to position [166, 0]
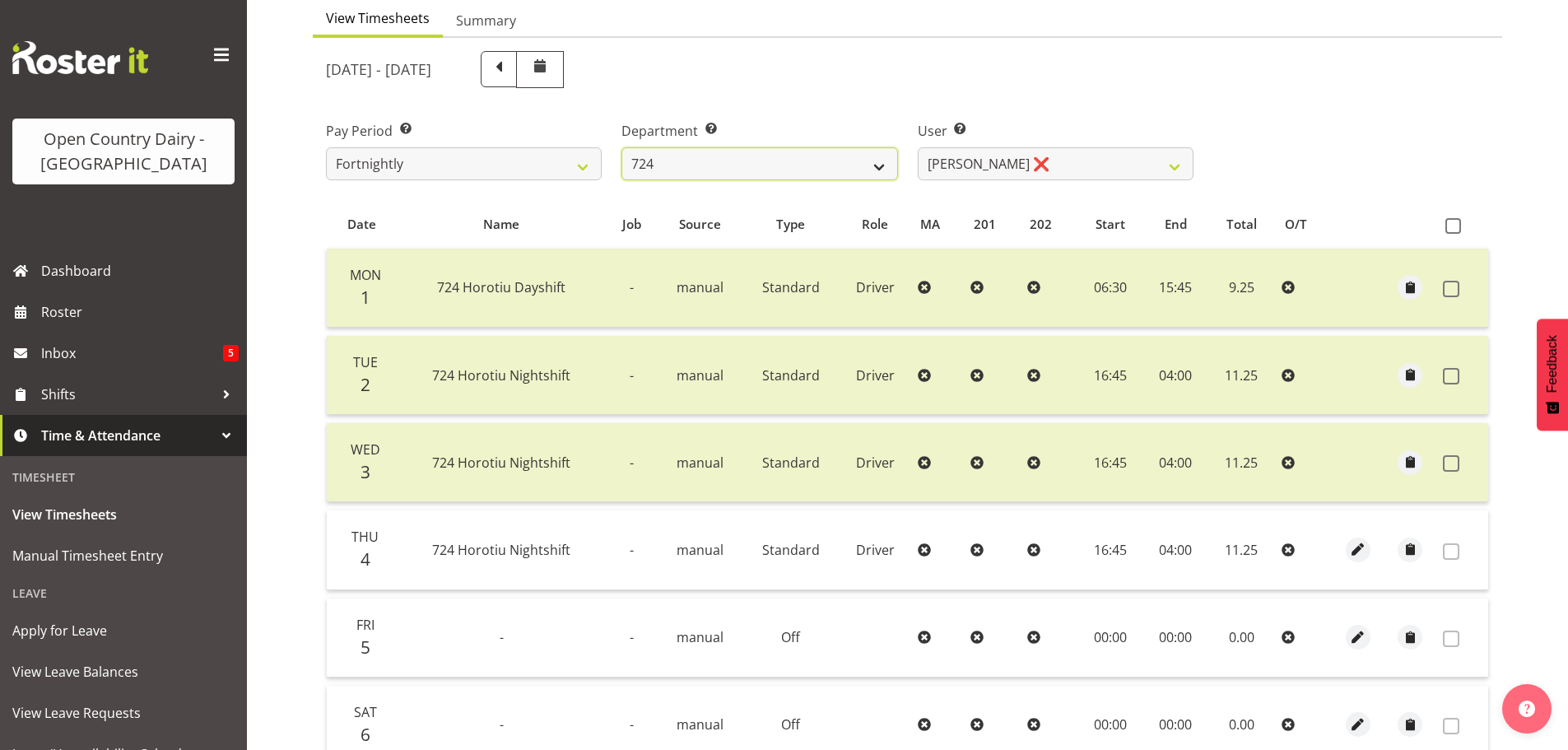
click at [817, 158] on select "701 702 703 704 705 706 707 708 709 710 711 712 713 714 715 716 717 718 719 720" at bounding box center [759, 164] width 276 height 33
select select "822"
click at [622, 148] on select "701 702 703 704 705 706 707 708 709 710 711 712 713 714 715 716 717 718 719 720" at bounding box center [759, 164] width 276 height 33
select select "8162"
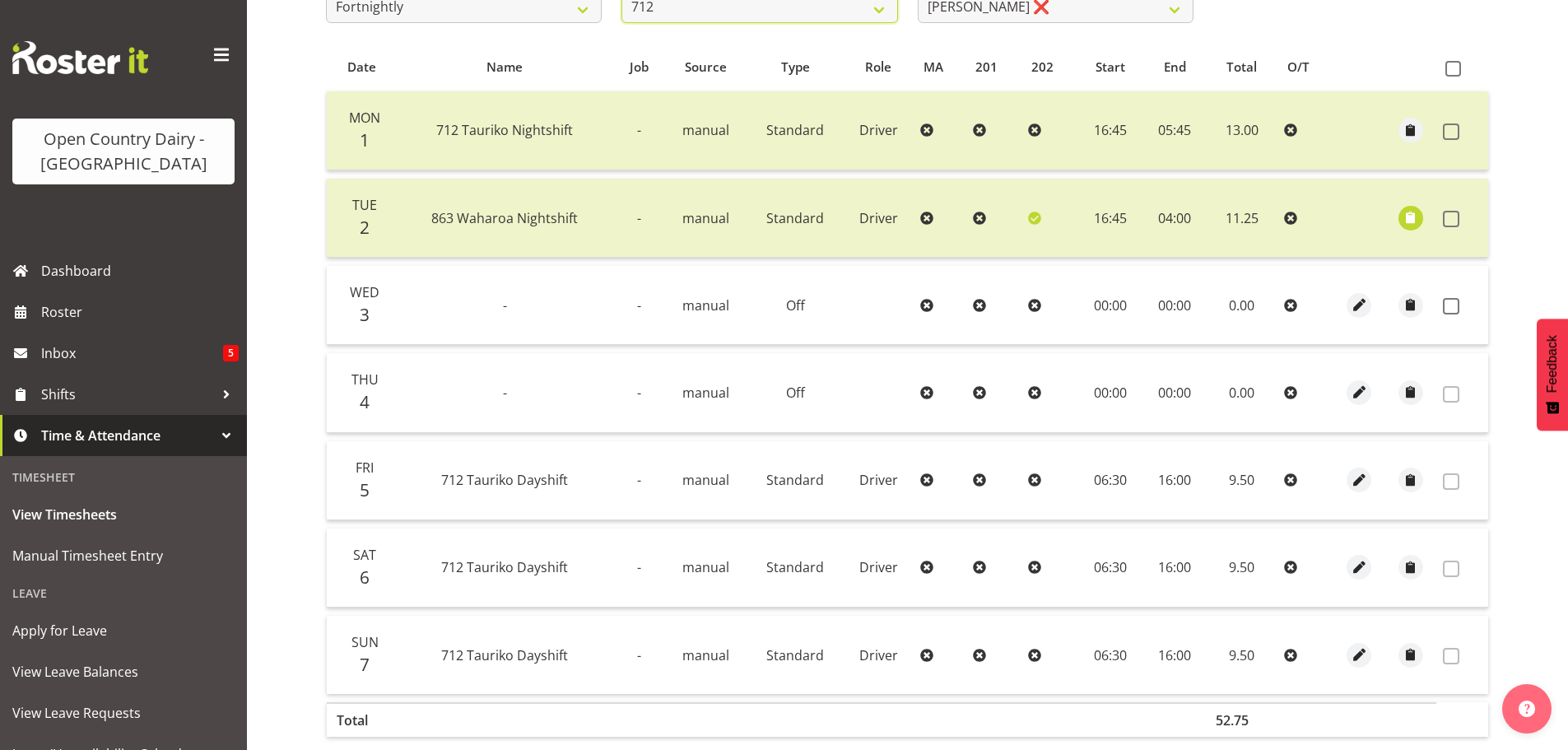
scroll to position [331, 0]
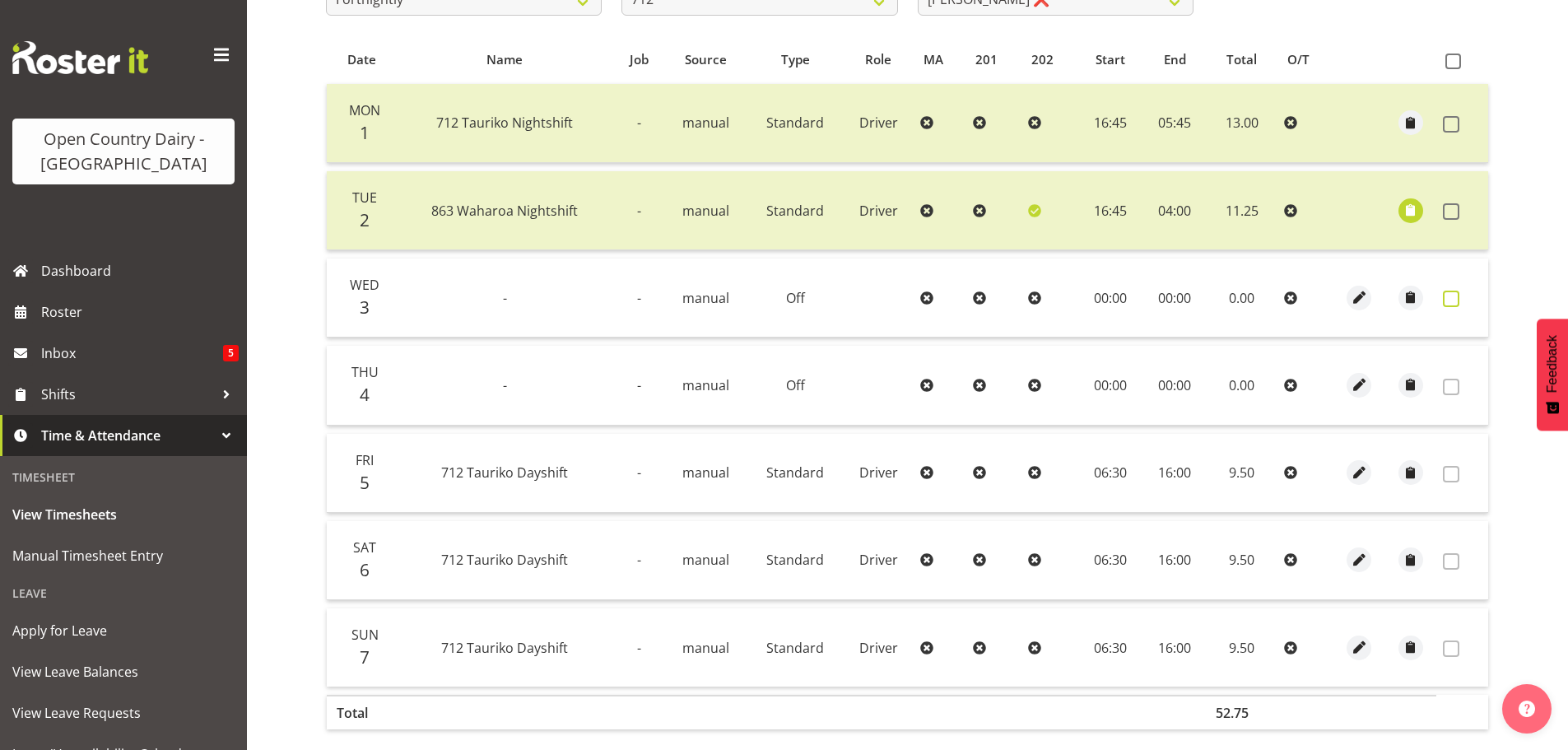
drag, startPoint x: 1453, startPoint y: 295, endPoint x: 1461, endPoint y: 309, distance: 16.1
click at [1460, 295] on label at bounding box center [1456, 299] width 25 height 17
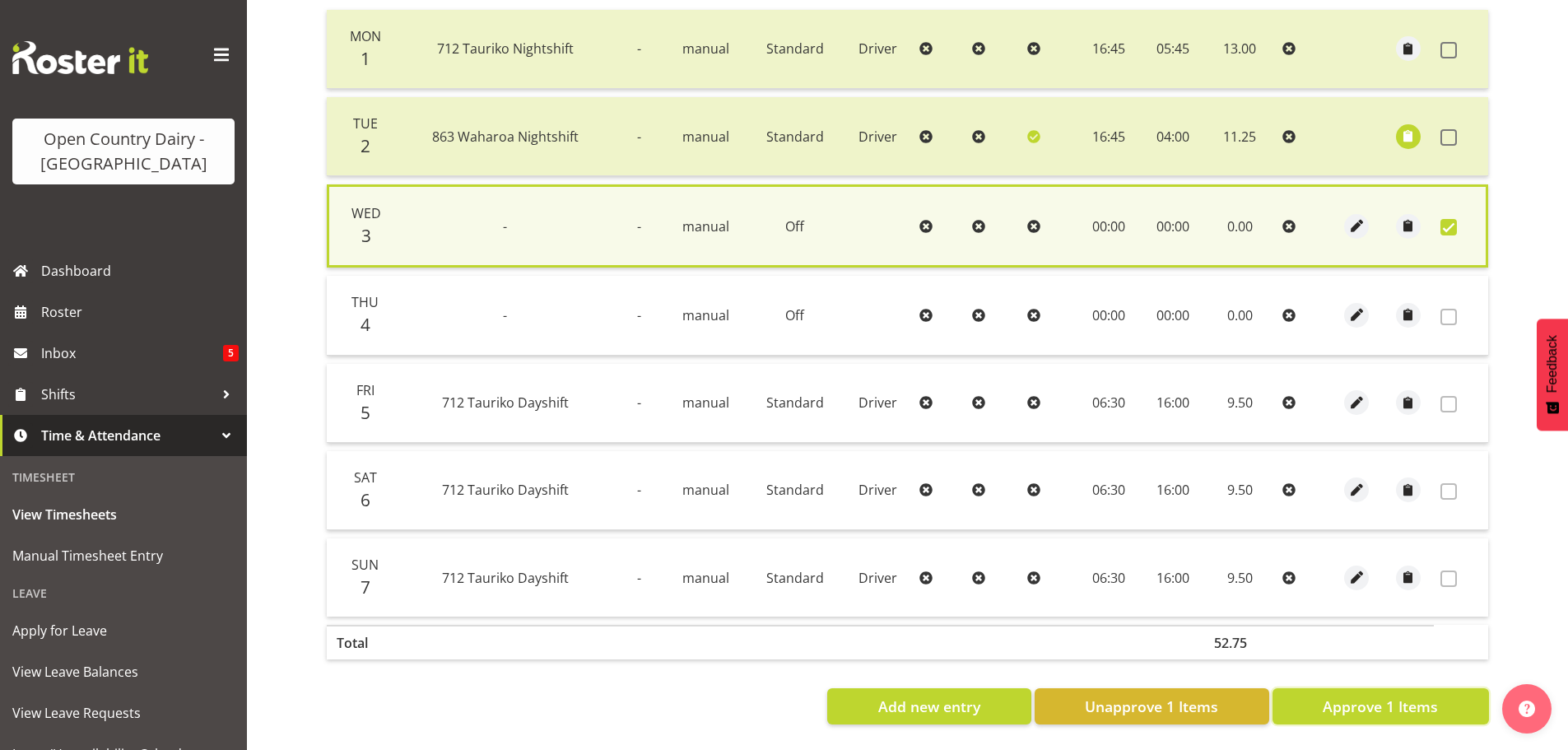
click at [1354, 695] on span "Approve 1 Items" at bounding box center [1379, 706] width 115 height 22
checkbox input "false"
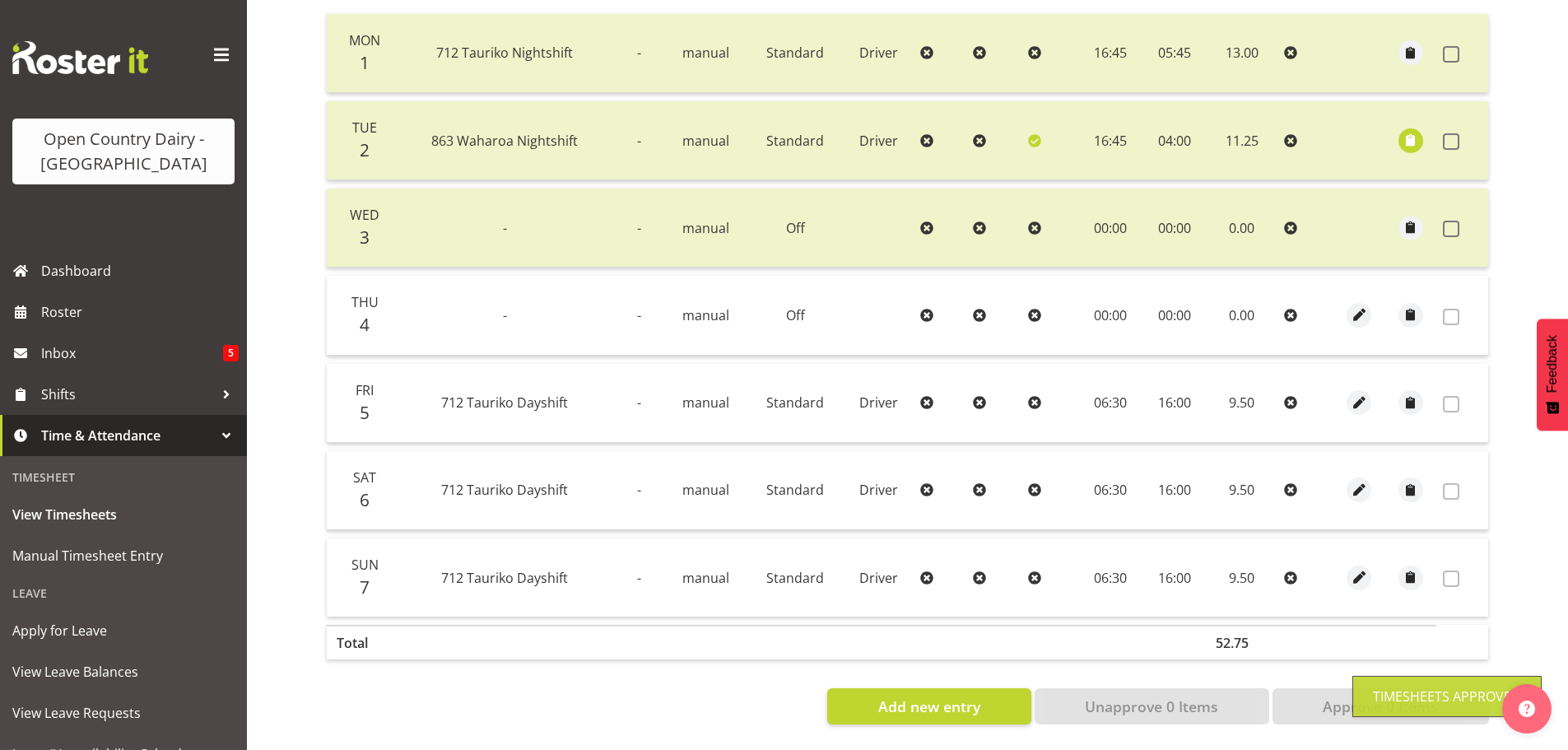
scroll to position [84, 0]
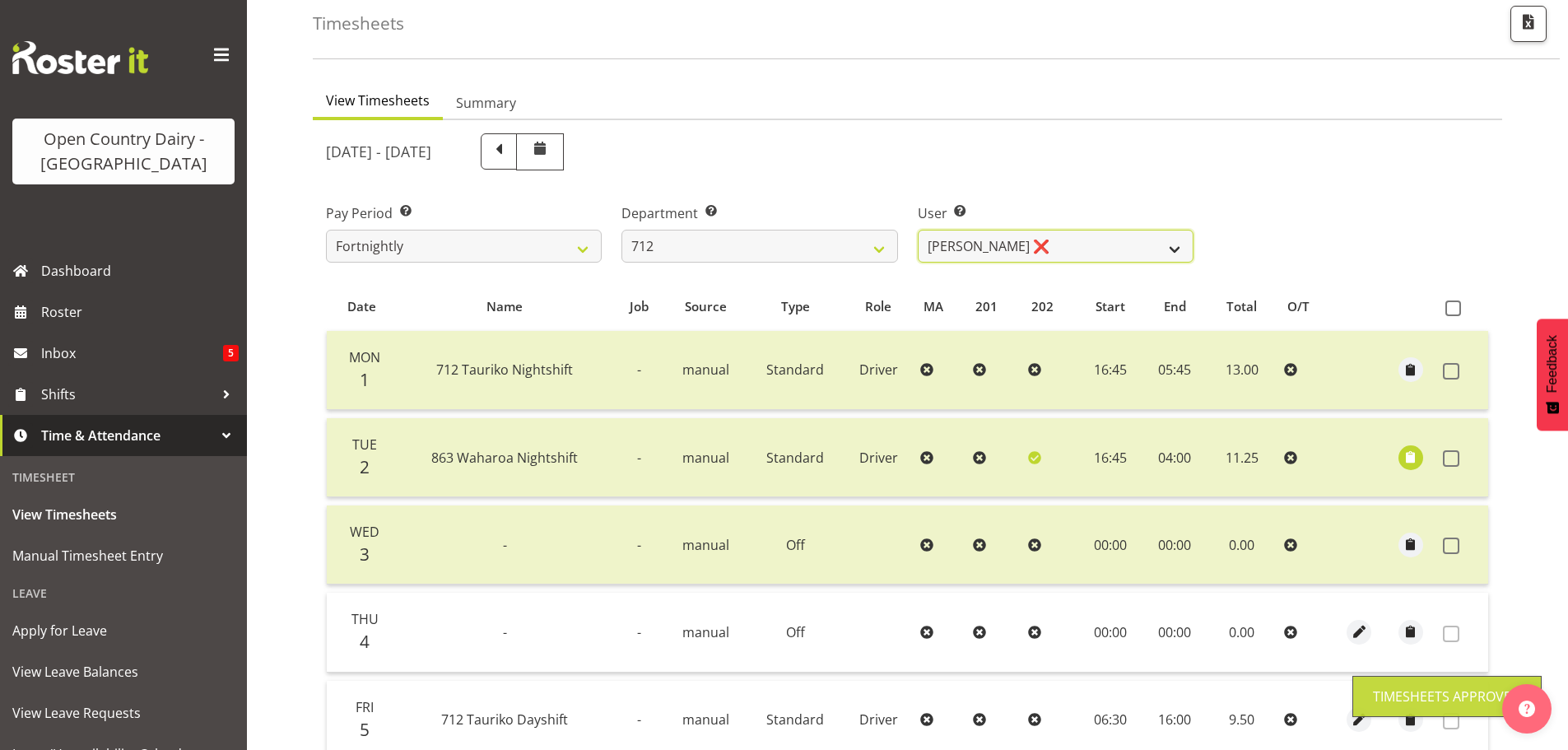
click at [1021, 242] on select "[PERSON_NAME] ❌ [PERSON_NAME] ❌ Lucky Kau Kau ❌" at bounding box center [1055, 246] width 276 height 33
select select "8250"
click at [918, 230] on select "[PERSON_NAME] ❌ [PERSON_NAME] ❌ Lucky Kau Kau ❌" at bounding box center [1055, 246] width 276 height 33
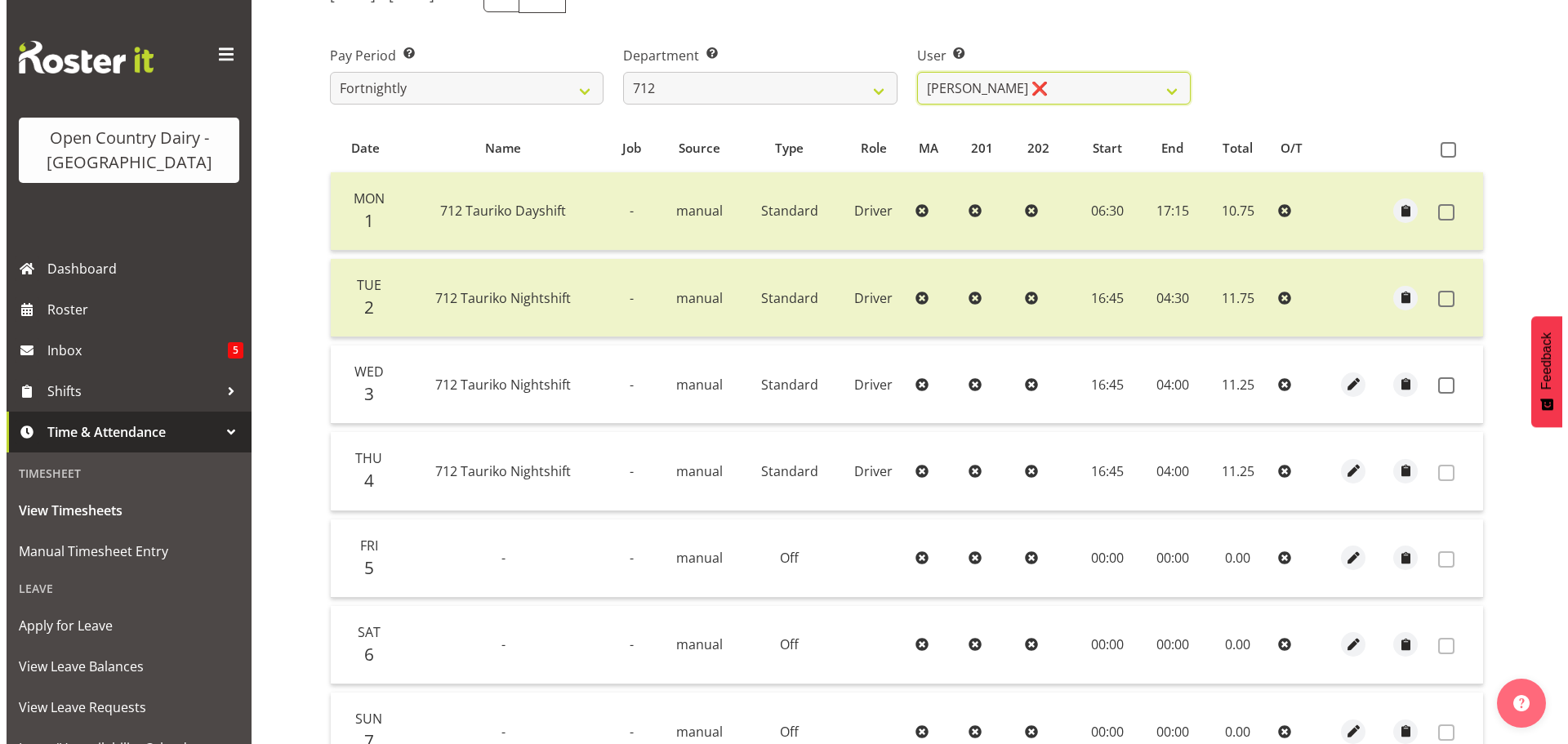
scroll to position [246, 0]
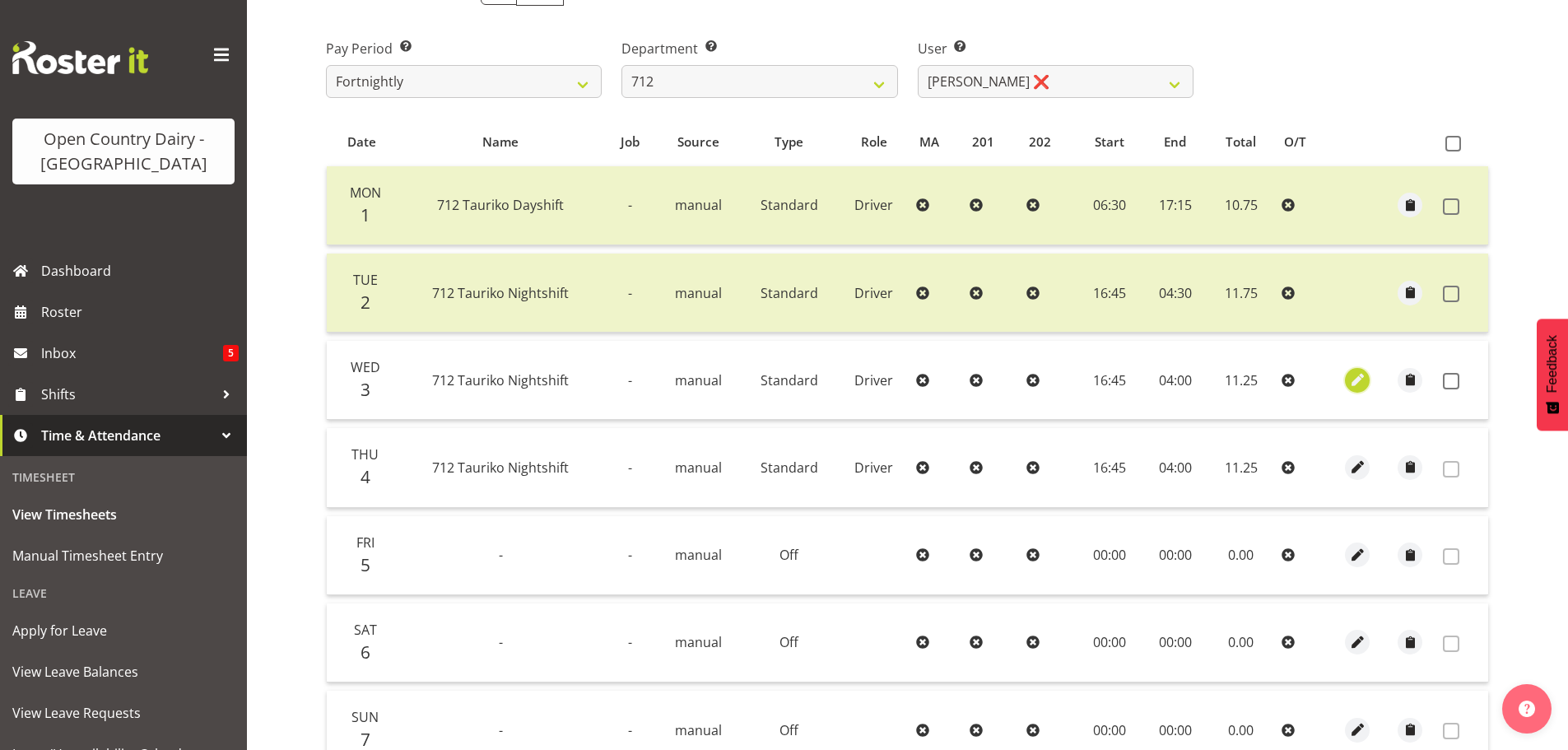
click at [1357, 382] on span "button" at bounding box center [1357, 379] width 19 height 19
select select "Standard"
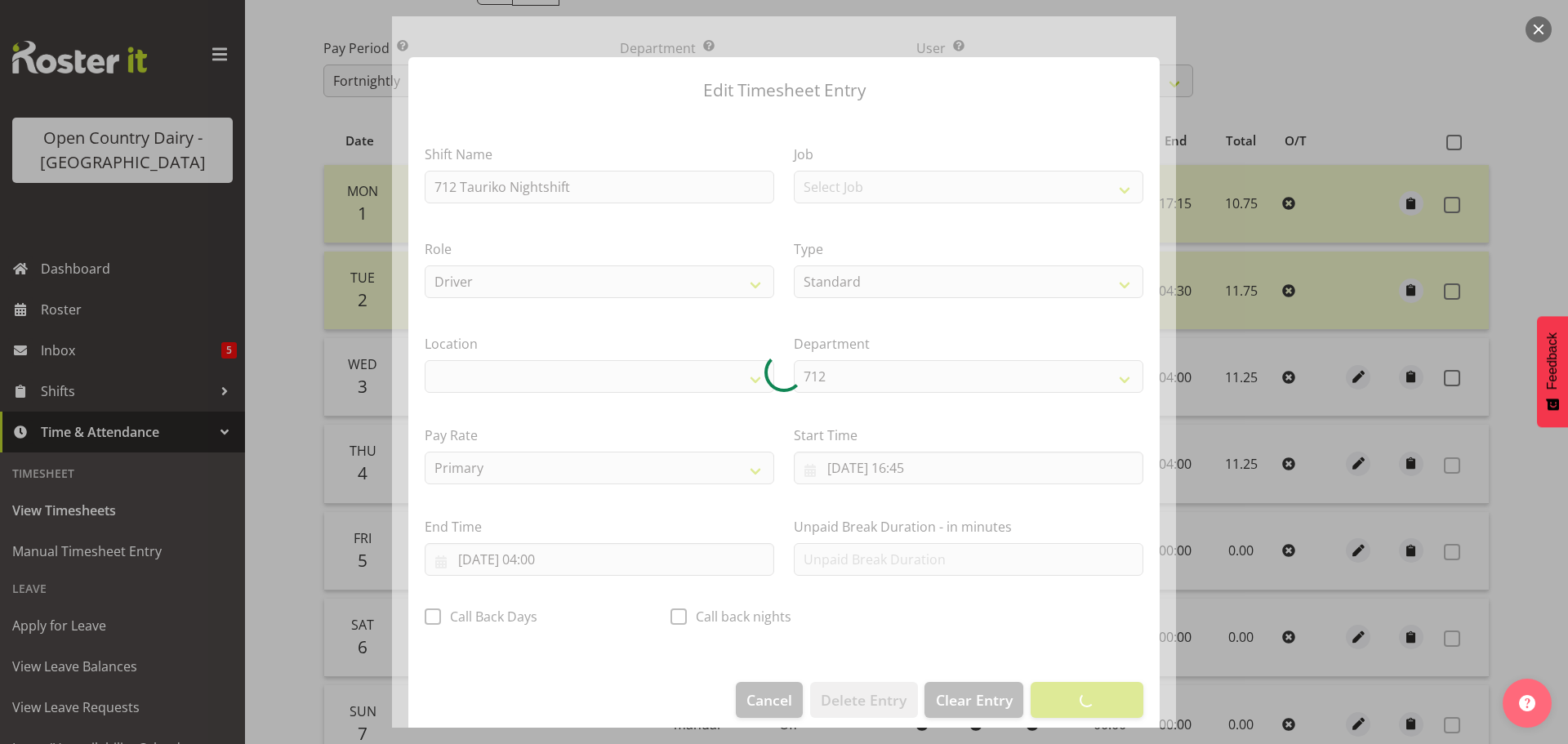
select select "1054"
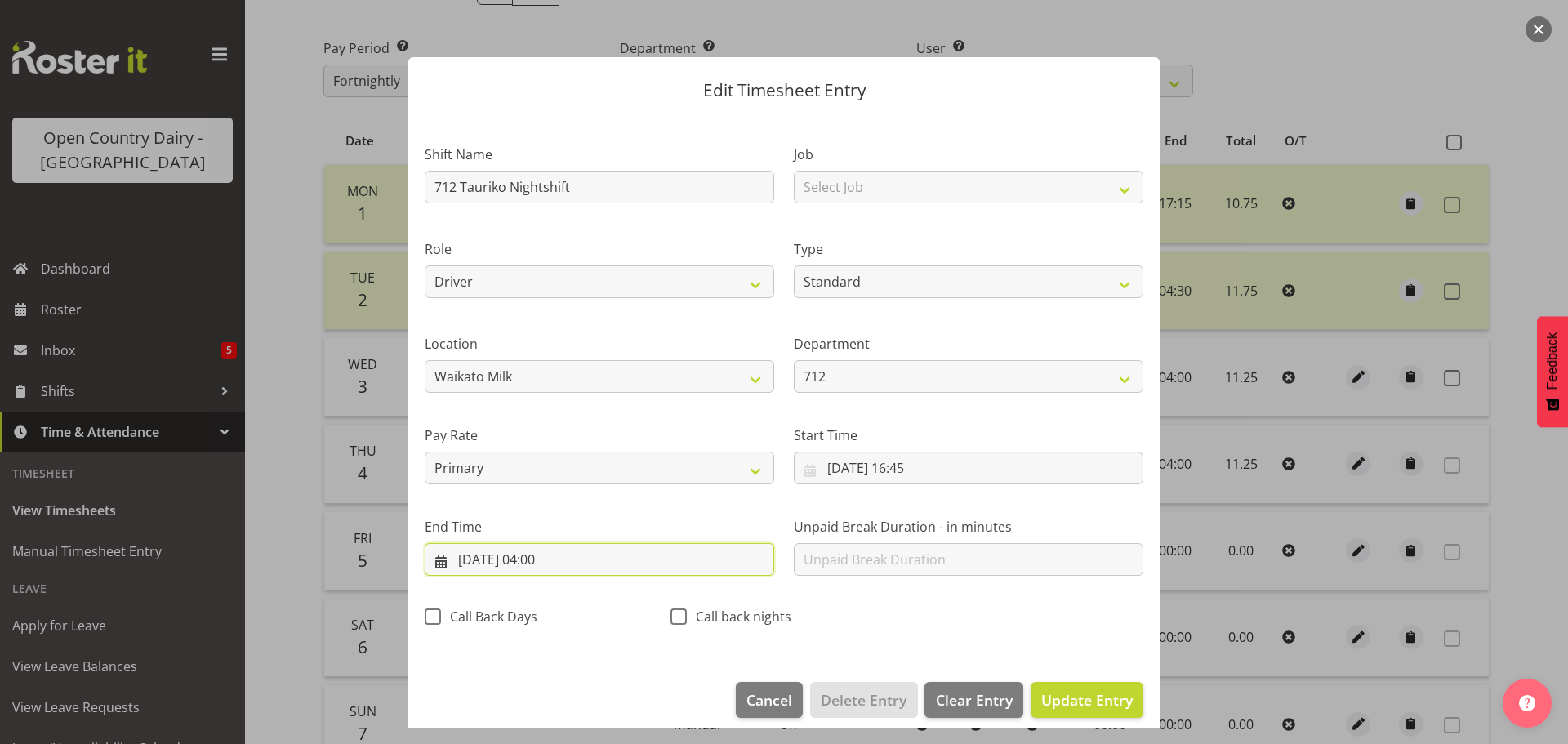
click at [563, 563] on input "[DATE] 04:00" at bounding box center [600, 558] width 350 height 32
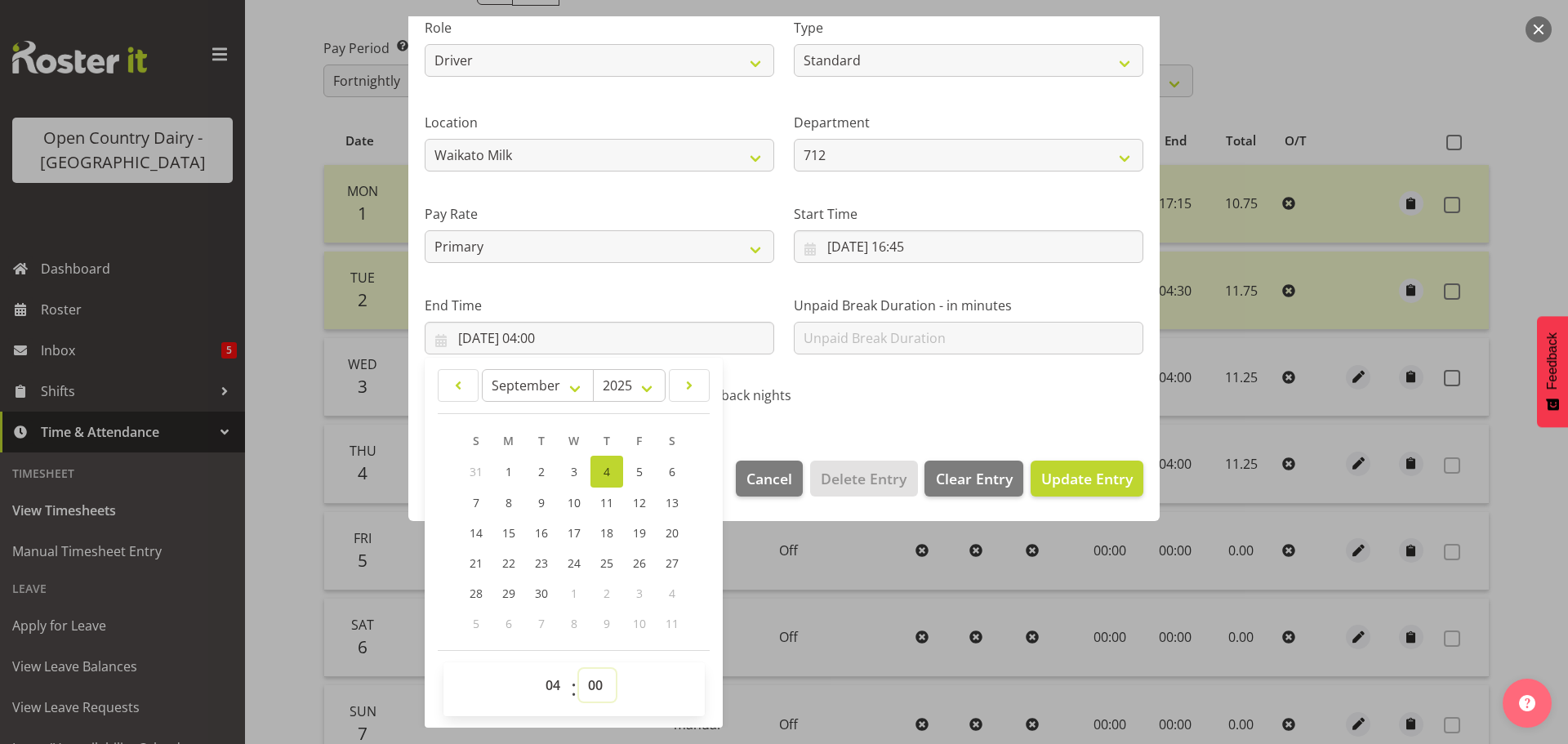
click at [595, 686] on select "00 01 02 03 04 05 06 07 08 09 10 11 12 13 14 15 16 17 18 19 20 21 22 23 24 25 2…" at bounding box center [598, 684] width 37 height 32
select select "15"
click at [580, 668] on select "00 01 02 03 04 05 06 07 08 09 10 11 12 13 14 15 16 17 18 19 20 21 22 23 24 25 2…" at bounding box center [598, 684] width 37 height 32
type input "04/09/2025, 04:15"
click at [1090, 479] on span "Update Entry" at bounding box center [1088, 479] width 92 height 20
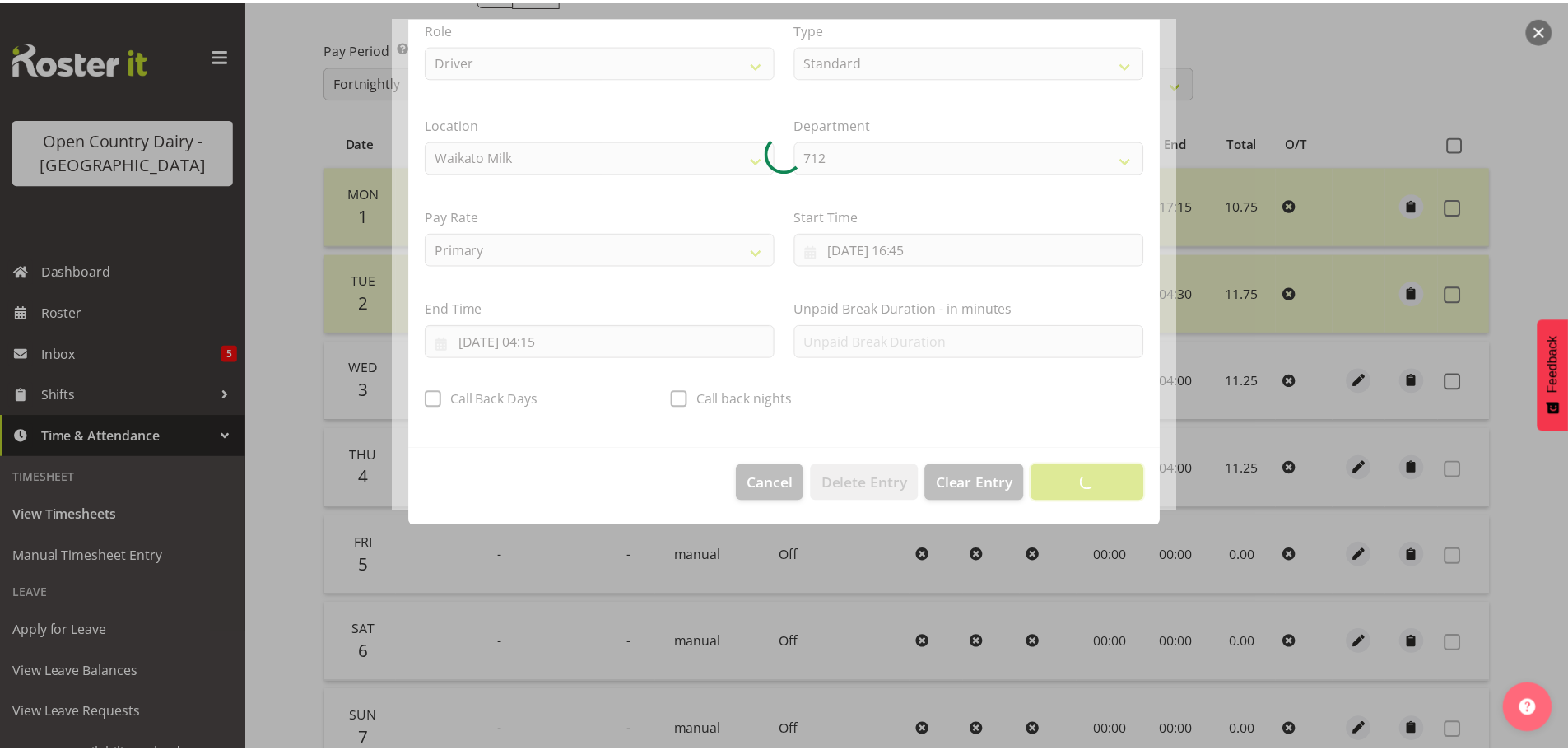
scroll to position [15, 0]
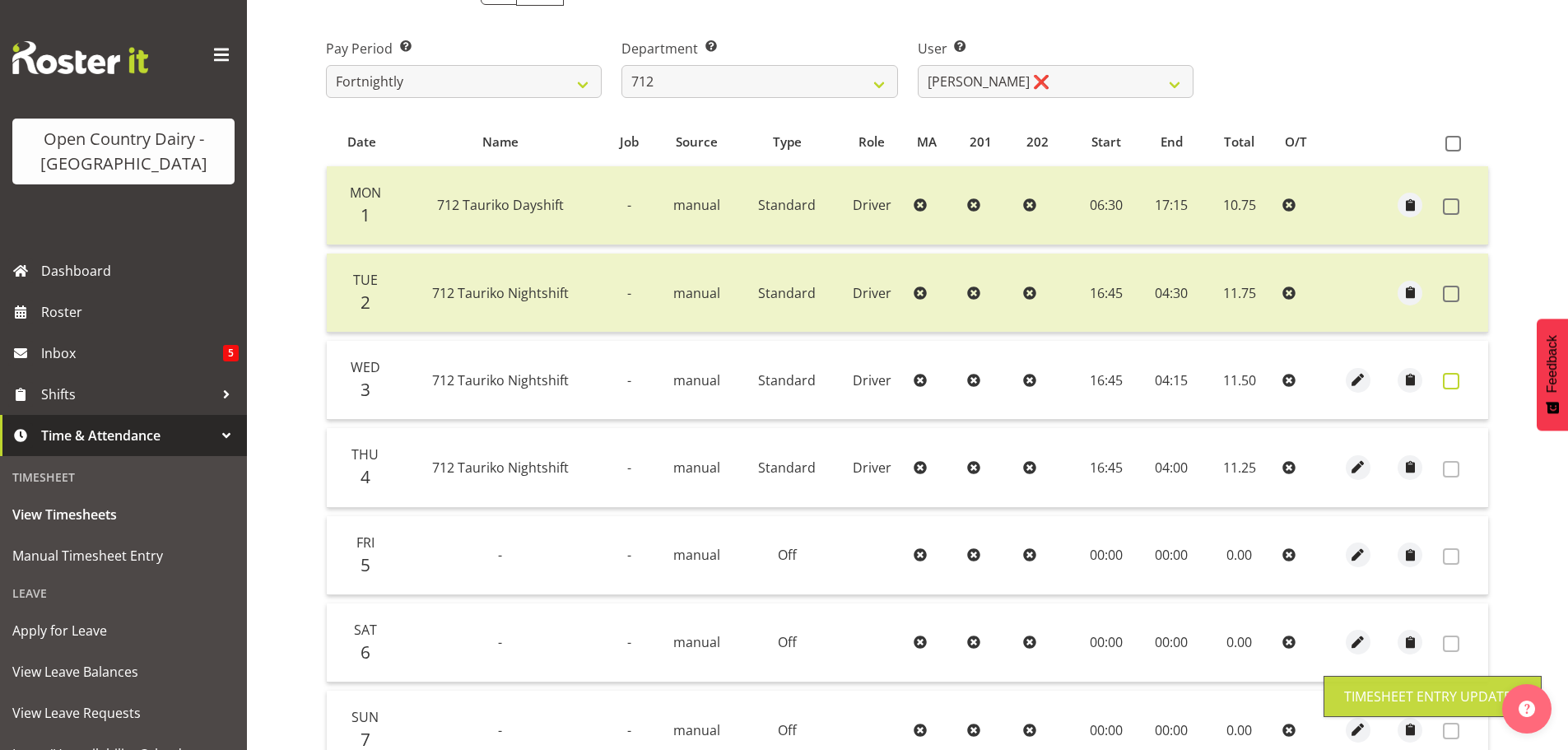
click at [1447, 384] on span at bounding box center [1451, 381] width 17 height 17
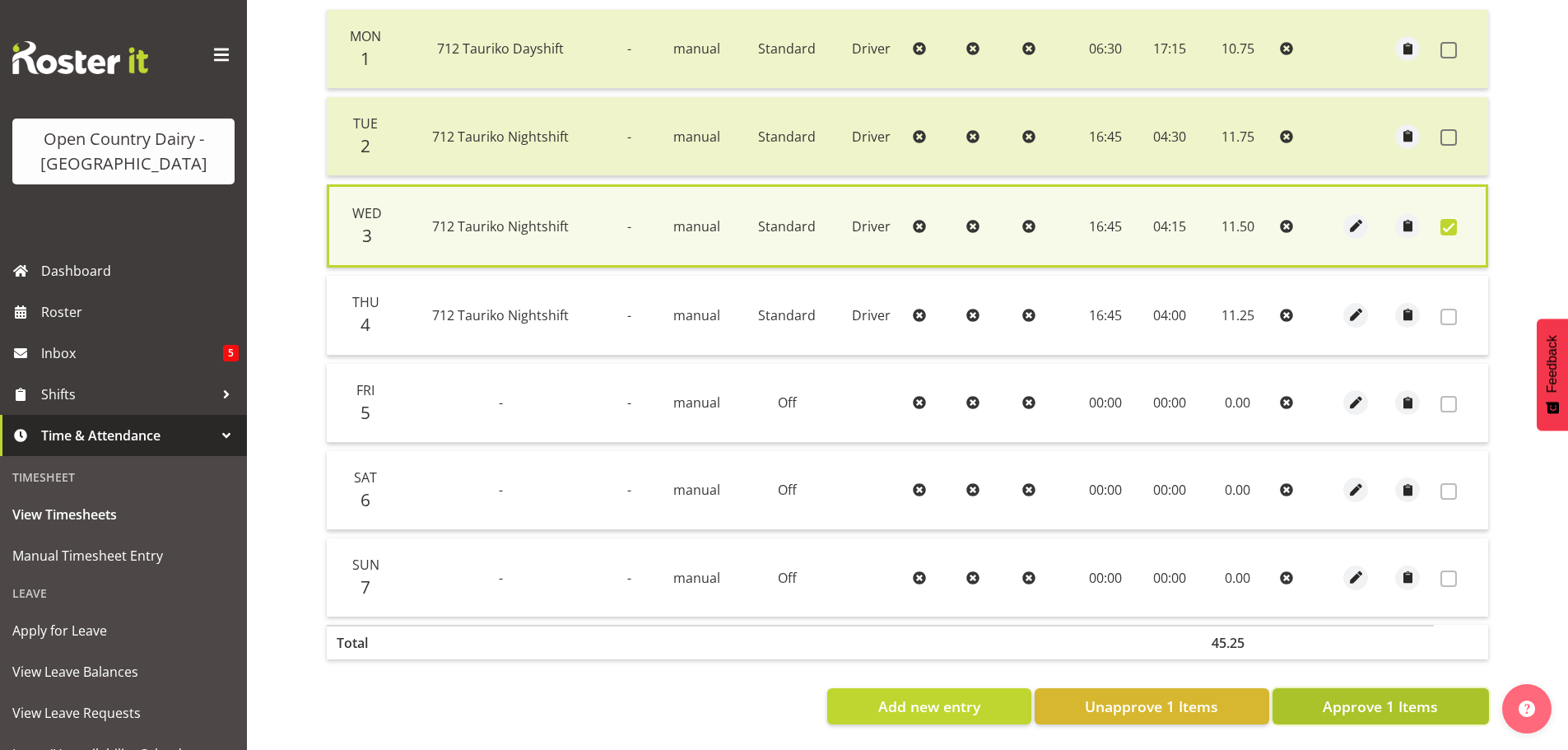
click at [1427, 701] on span "Approve 1 Items" at bounding box center [1379, 706] width 115 height 22
checkbox input "false"
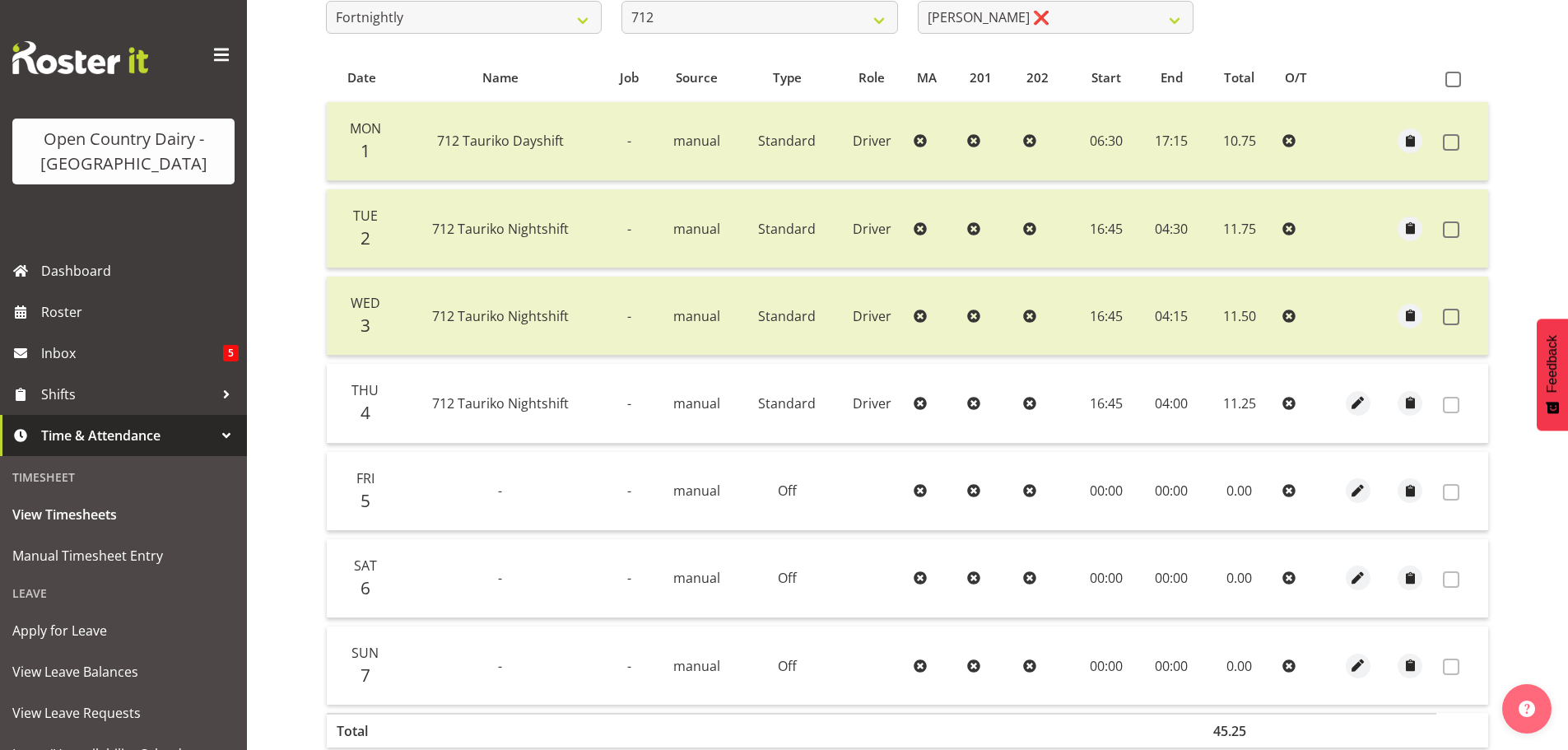
scroll to position [166, 0]
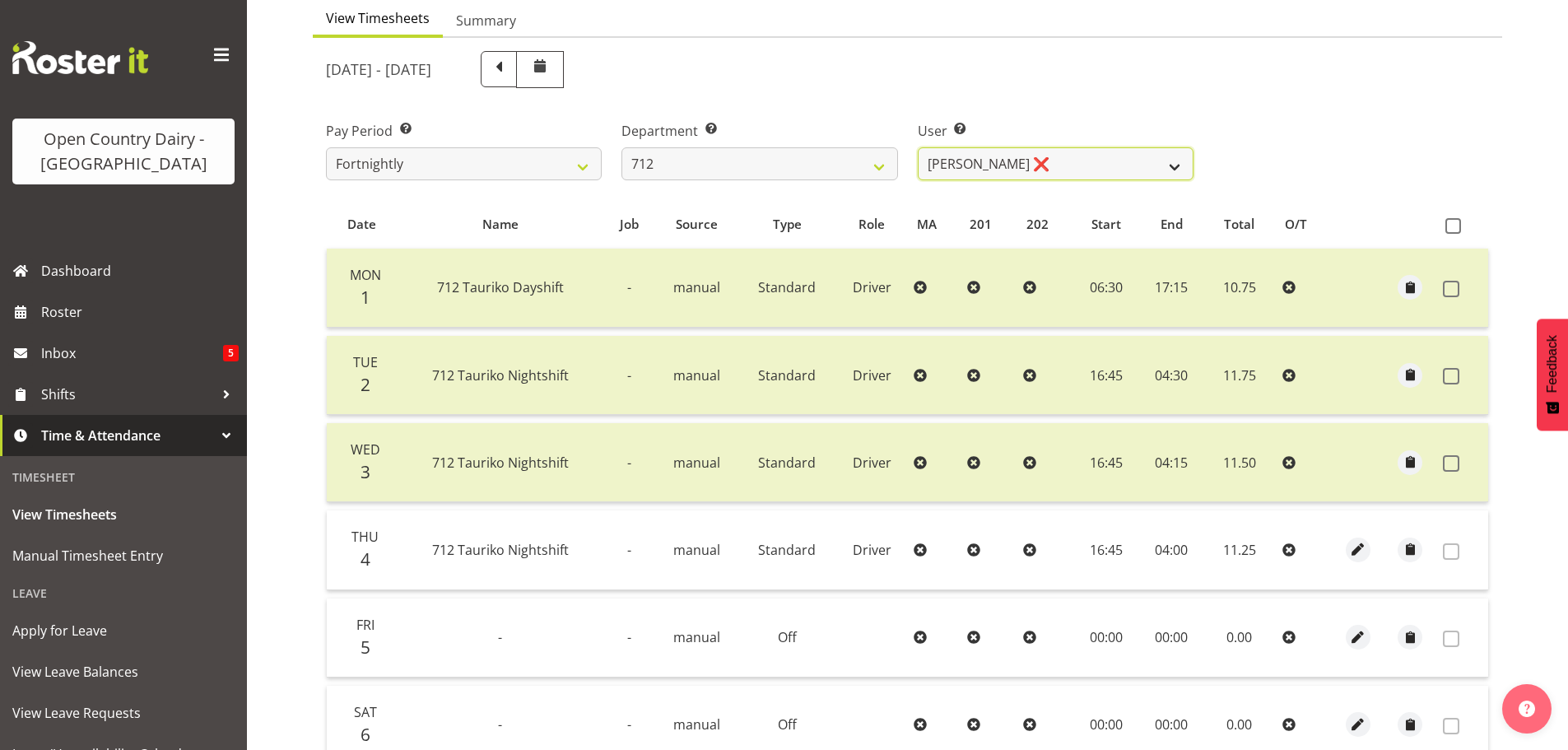
click at [1059, 156] on select "[PERSON_NAME] ❌ [PERSON_NAME] ❌ Lucky Kau Kau ❌" at bounding box center [1055, 164] width 276 height 33
click at [779, 161] on select "701 702 703 704 705 706 707 708 709 710 711 712 713 714 715 716 717 718 719 720" at bounding box center [759, 164] width 276 height 33
select select "716"
click at [622, 148] on select "701 702 703 704 705 706 707 708 709 710 711 712 713 714 715 716 717 718 719 720" at bounding box center [759, 164] width 276 height 33
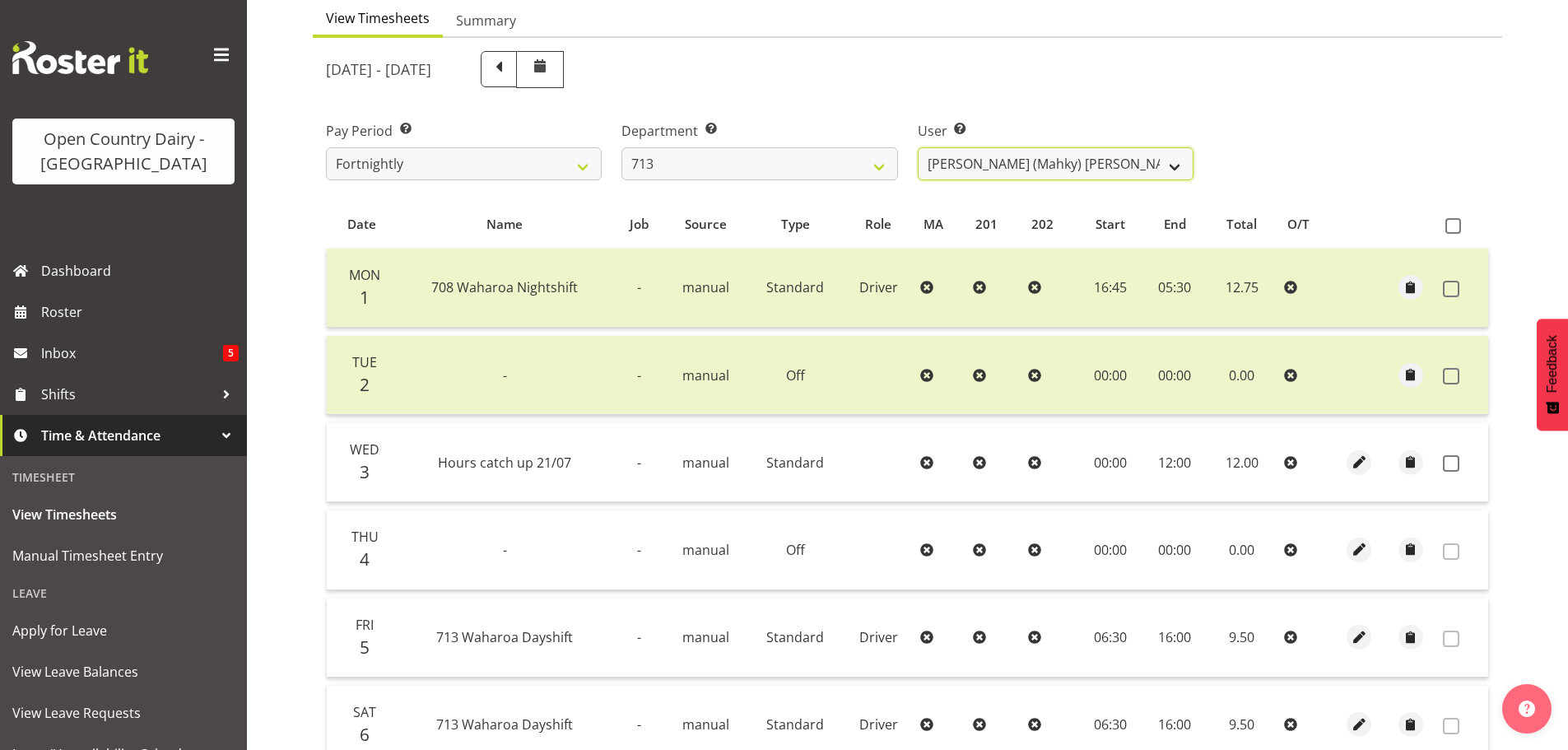
click at [1043, 160] on select "[PERSON_NAME] (Mahky) [PERSON_NAME] ❌ [PERSON_NAME] ❌ [PERSON_NAME] ❌" at bounding box center [1055, 164] width 276 height 33
select select "10300"
click at [918, 148] on select "[PERSON_NAME] (Mahky) [PERSON_NAME] ❌ [PERSON_NAME] ❌ [PERSON_NAME] ❌" at bounding box center [1055, 164] width 276 height 33
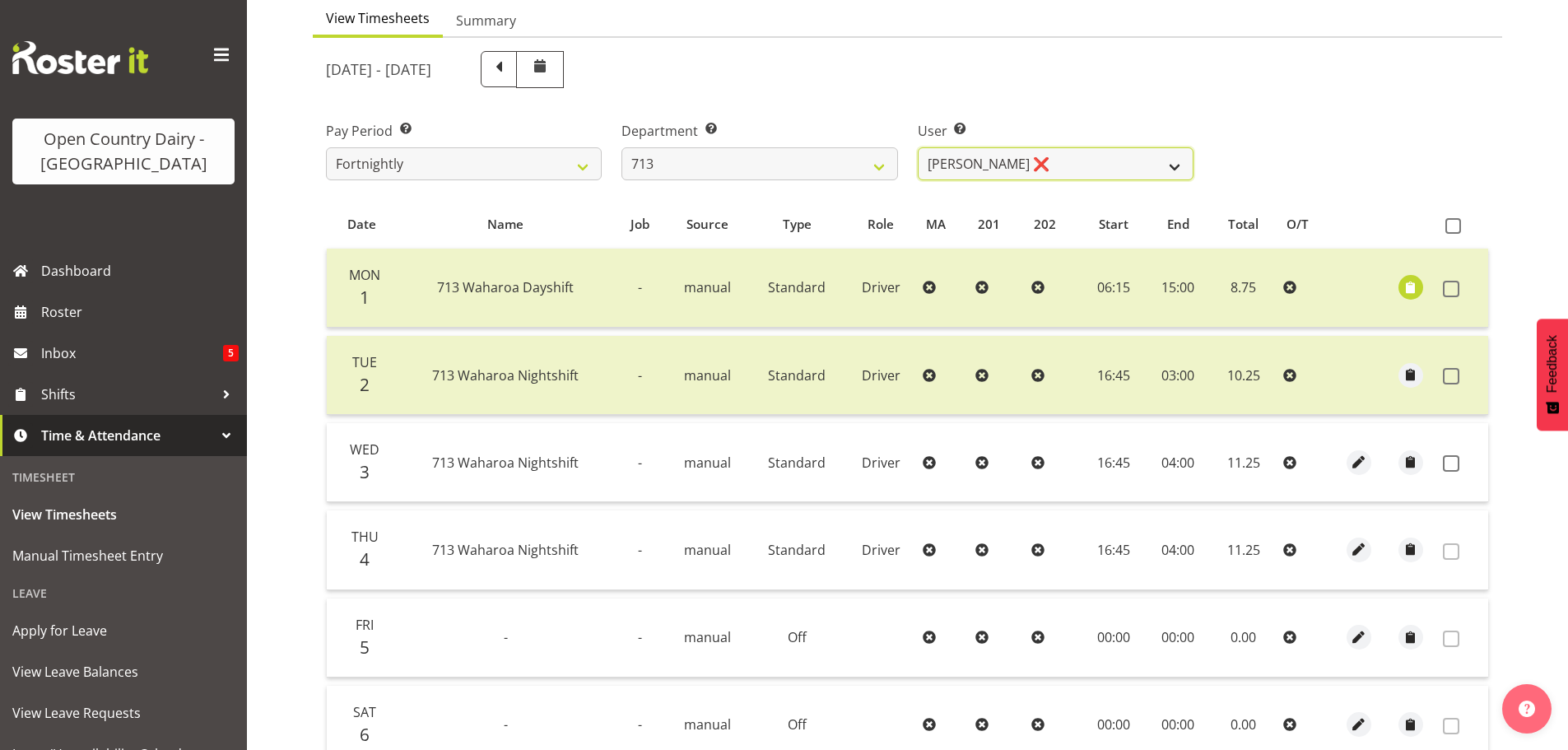
click at [1070, 159] on select "[PERSON_NAME] (Mahky) [PERSON_NAME] ❌ [PERSON_NAME] ❌ [PERSON_NAME] ❌" at bounding box center [1055, 164] width 276 height 33
click at [743, 161] on select "701 702 703 704 705 706 707 708 709 710 711 712 713 714 715 716 717 718 719 720" at bounding box center [759, 164] width 276 height 33
select select "805"
click at [622, 148] on select "701 702 703 704 705 706 707 708 709 710 711 712 713 714 715 716 717 718 719 720" at bounding box center [759, 164] width 276 height 33
select select "10244"
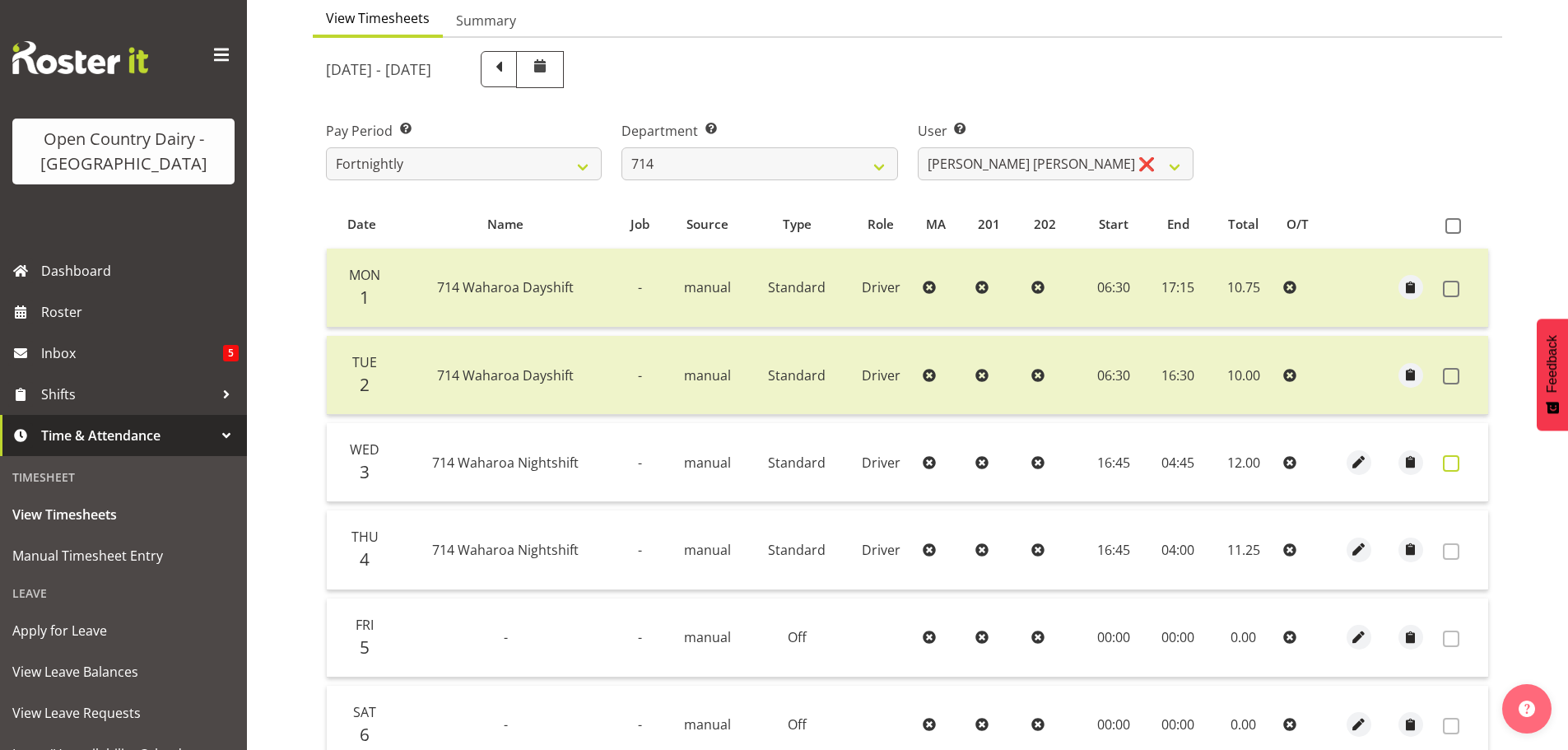
click at [1451, 459] on span at bounding box center [1451, 463] width 17 height 17
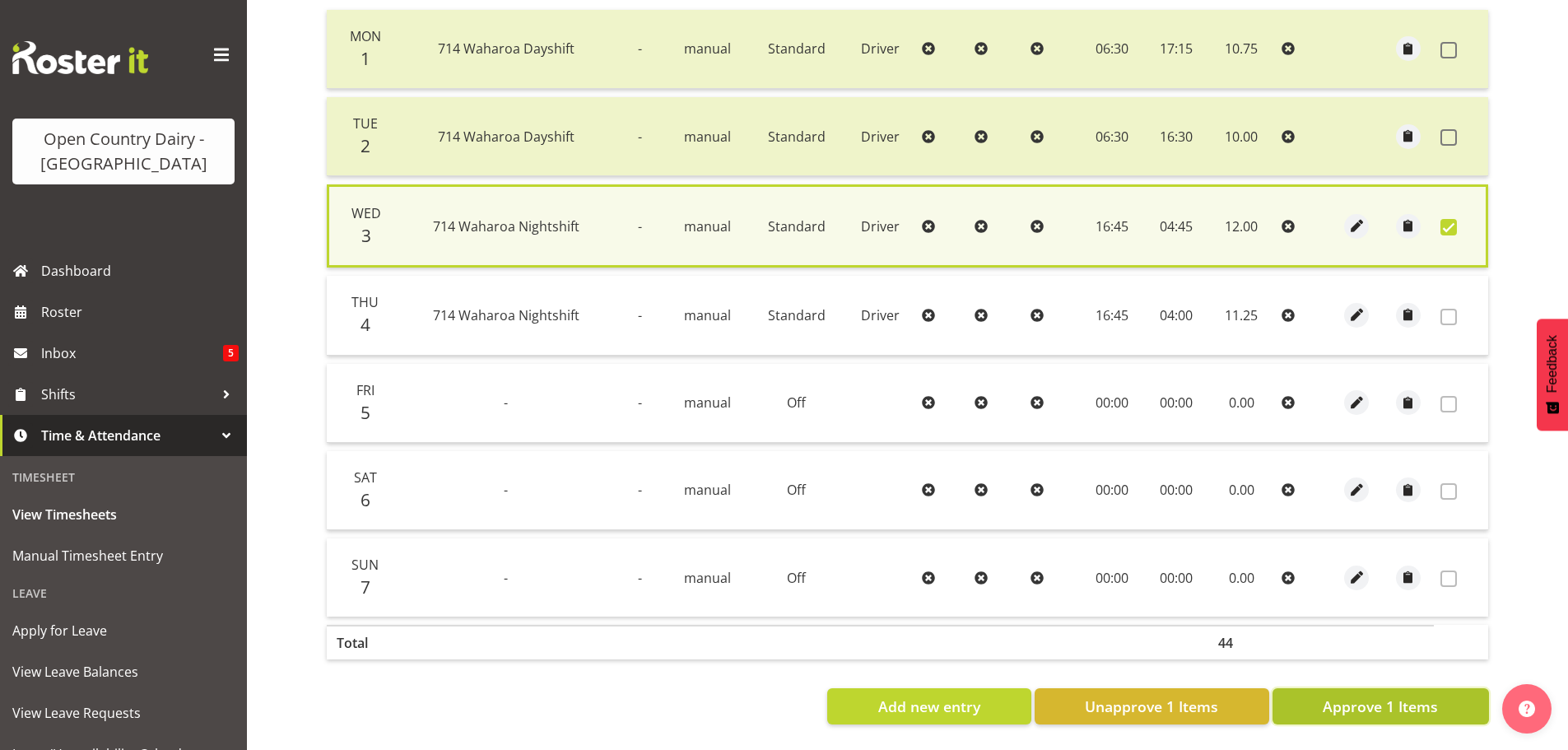
click at [1409, 695] on span "Approve 1 Items" at bounding box center [1379, 706] width 115 height 22
checkbox input "false"
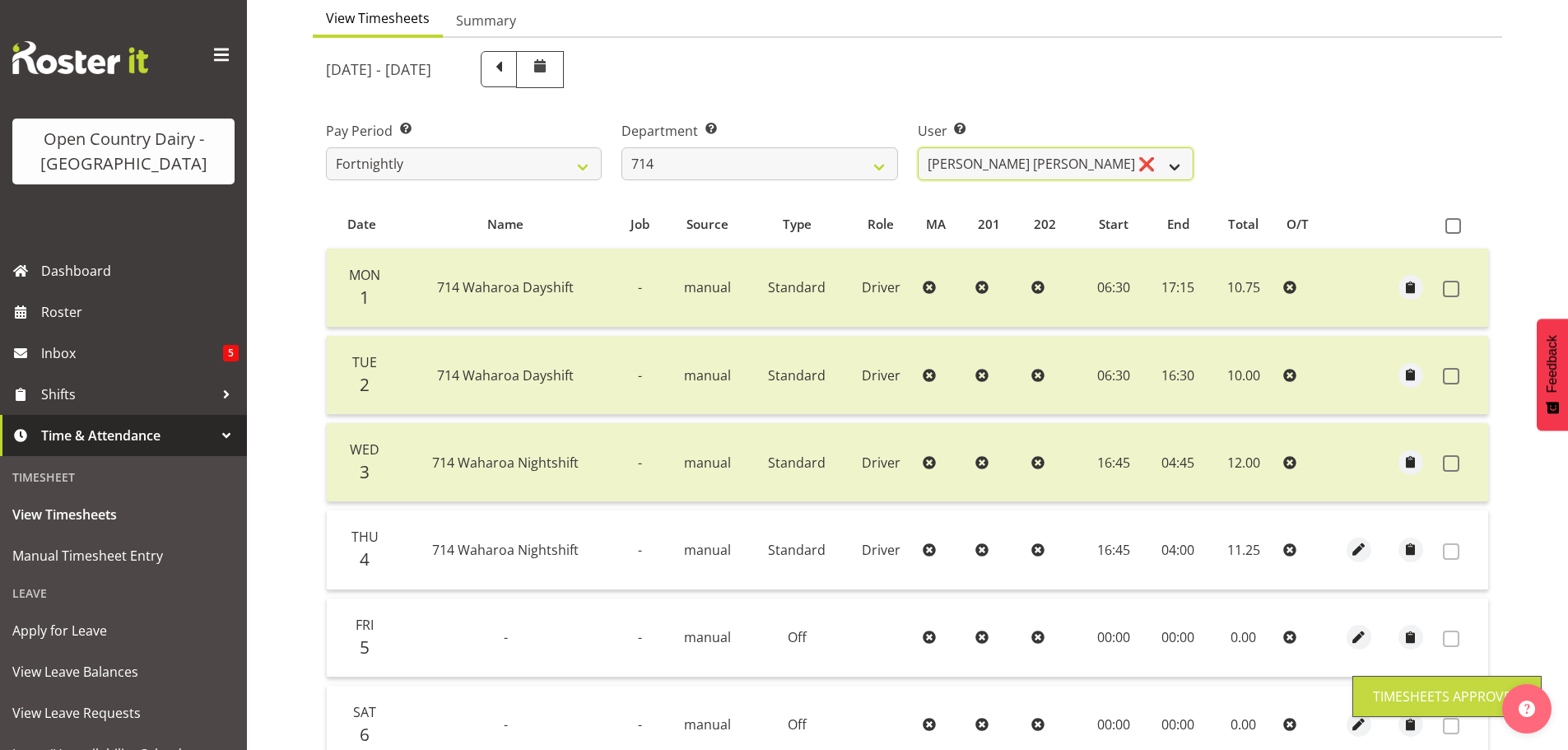
click at [1083, 161] on select "[PERSON_NAME] [PERSON_NAME] ❌ [PERSON_NAME] ❌ [PERSON_NAME] ❌ [PERSON_NAME] Gae…" at bounding box center [1055, 164] width 276 height 33
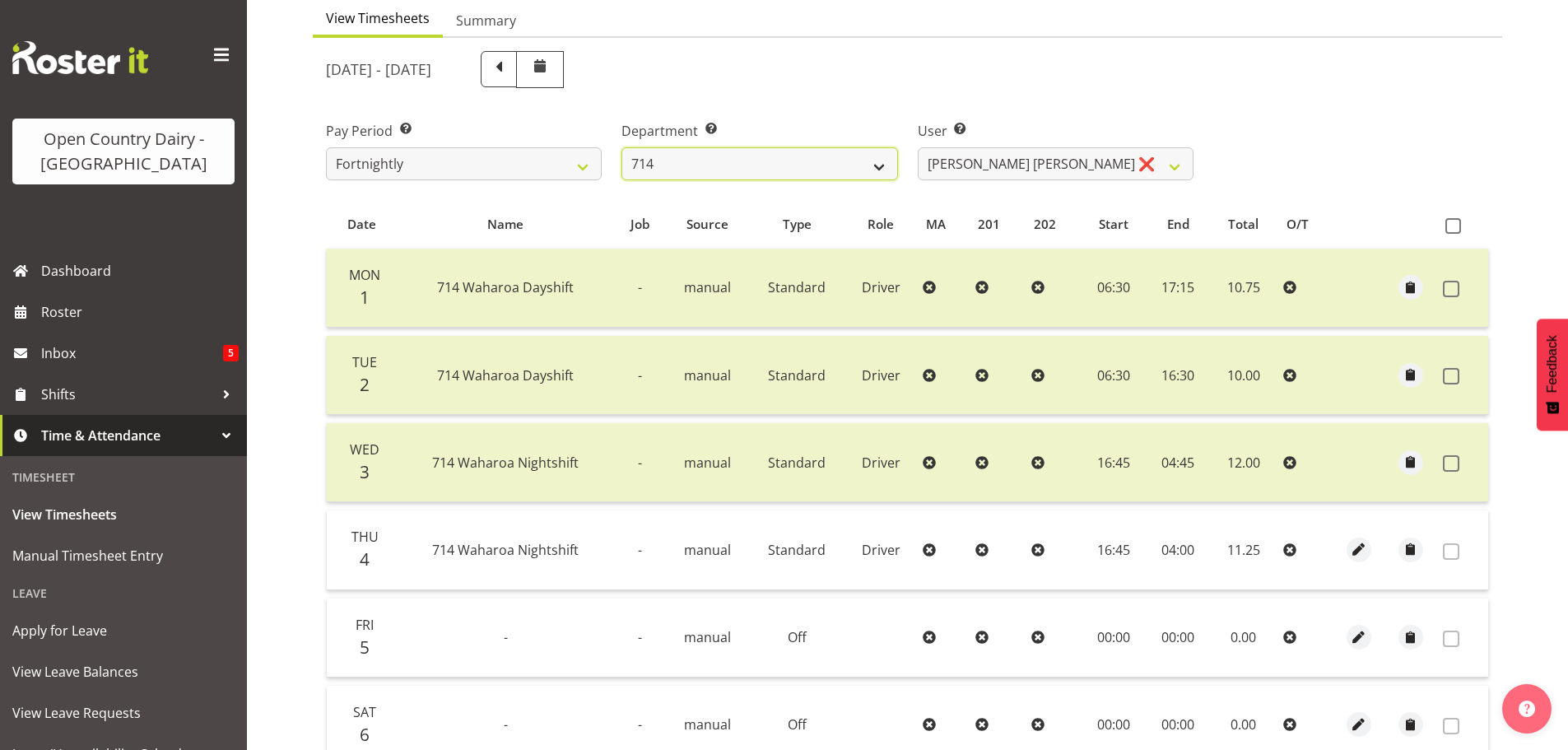
click at [763, 165] on select "701 702 703 704 705 706 707 708 709 710 711 712 713 714 715 716 717 718 719 720" at bounding box center [759, 164] width 276 height 33
select select "820"
click at [622, 148] on select "701 702 703 704 705 706 707 708 709 710 711 712 713 714 715 716 717 718 719 720" at bounding box center [759, 164] width 276 height 33
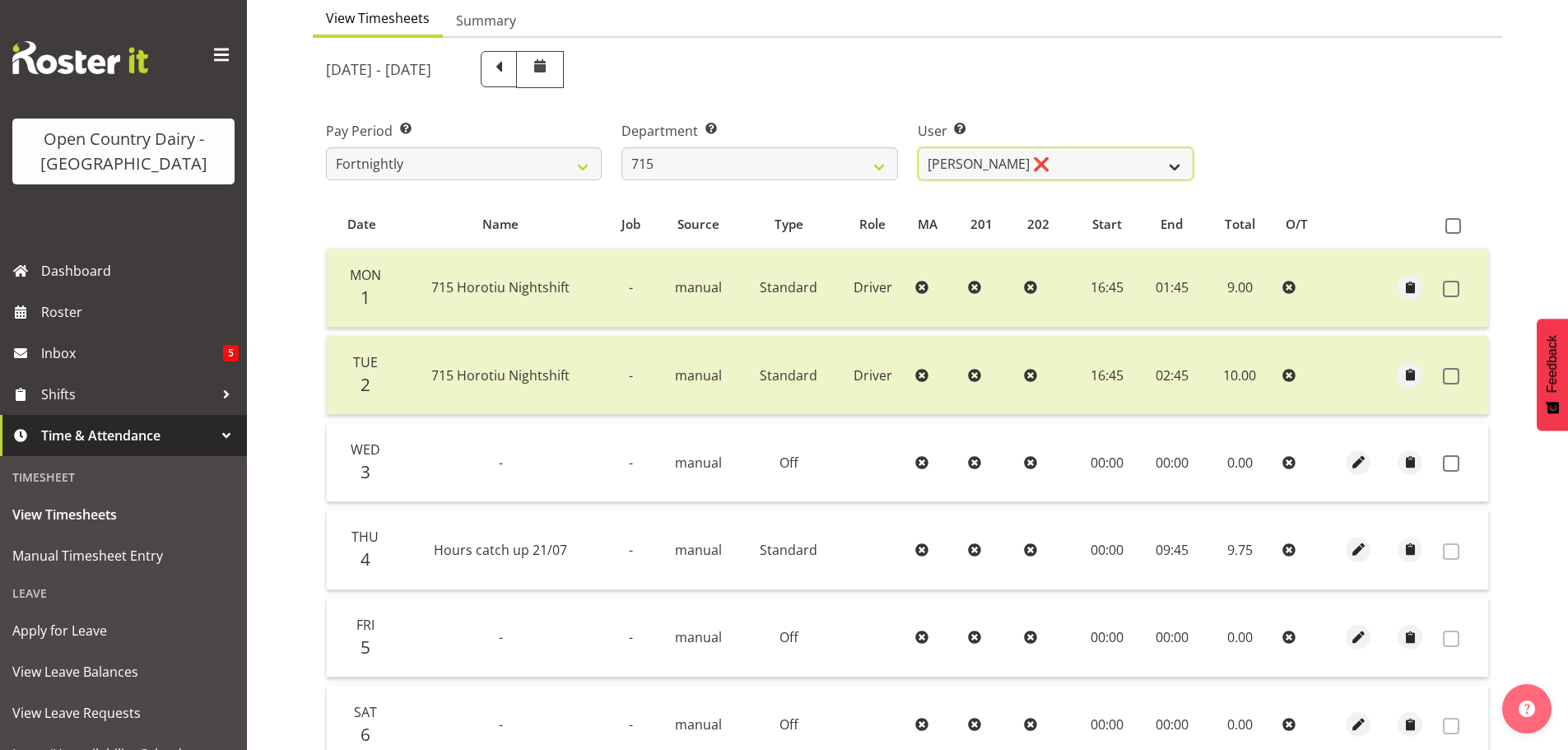
click at [1090, 156] on select "[PERSON_NAME] ❌ [PERSON_NAME] ❌ [PERSON_NAME] ❌ [PERSON_NAME] ❌" at bounding box center [1055, 164] width 276 height 33
select select "9837"
click at [918, 148] on select "[PERSON_NAME] ❌ [PERSON_NAME] ❌ [PERSON_NAME] ❌ [PERSON_NAME] ❌" at bounding box center [1055, 164] width 276 height 33
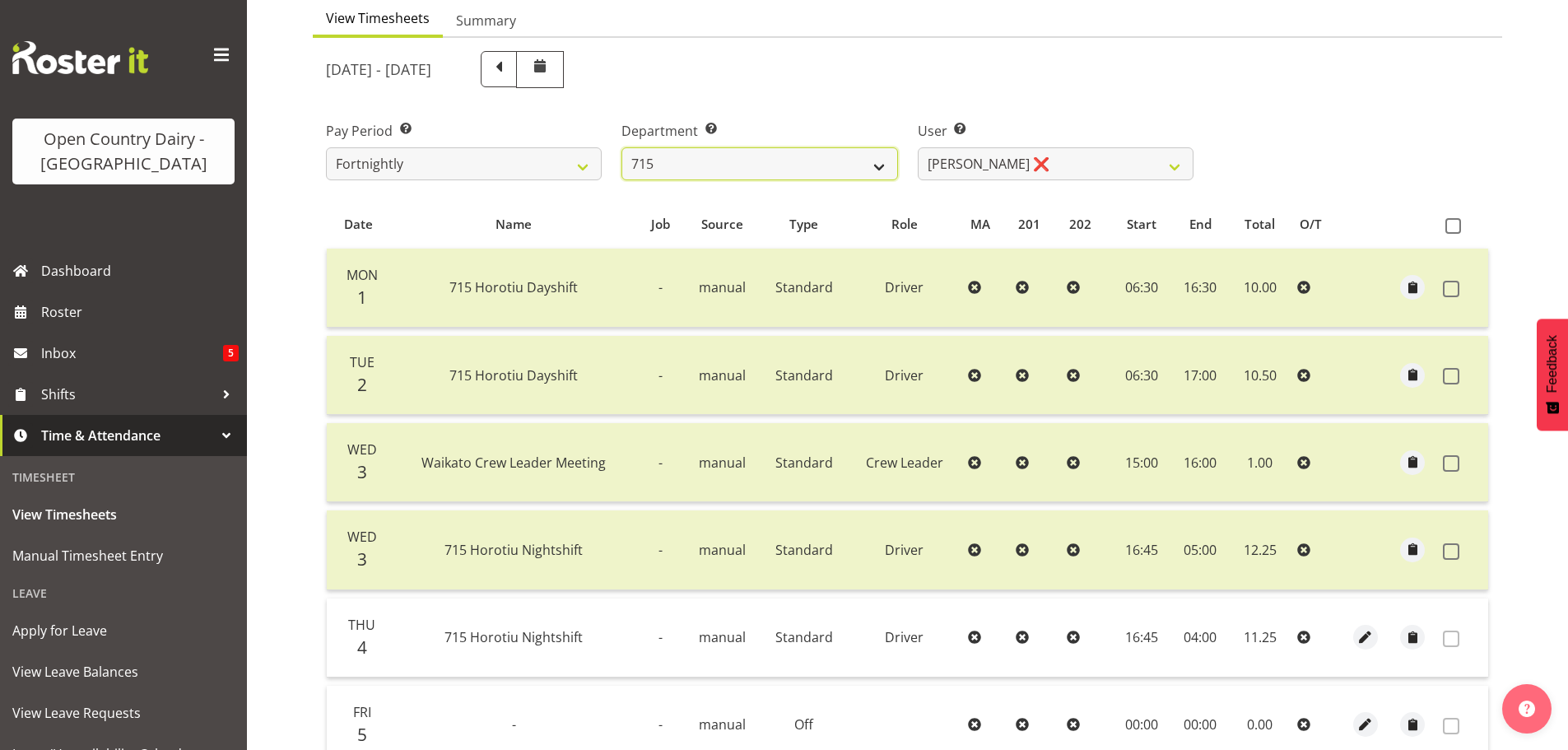
click at [816, 153] on select "701 702 703 704 705 706 707 708 709 710 711 712 713 714 715 716 717 718 719 720" at bounding box center [759, 164] width 276 height 33
select select "754"
click at [622, 148] on select "701 702 703 704 705 706 707 708 709 710 711 712 713 714 715 716 717 718 719 720" at bounding box center [759, 164] width 276 height 33
select select "8172"
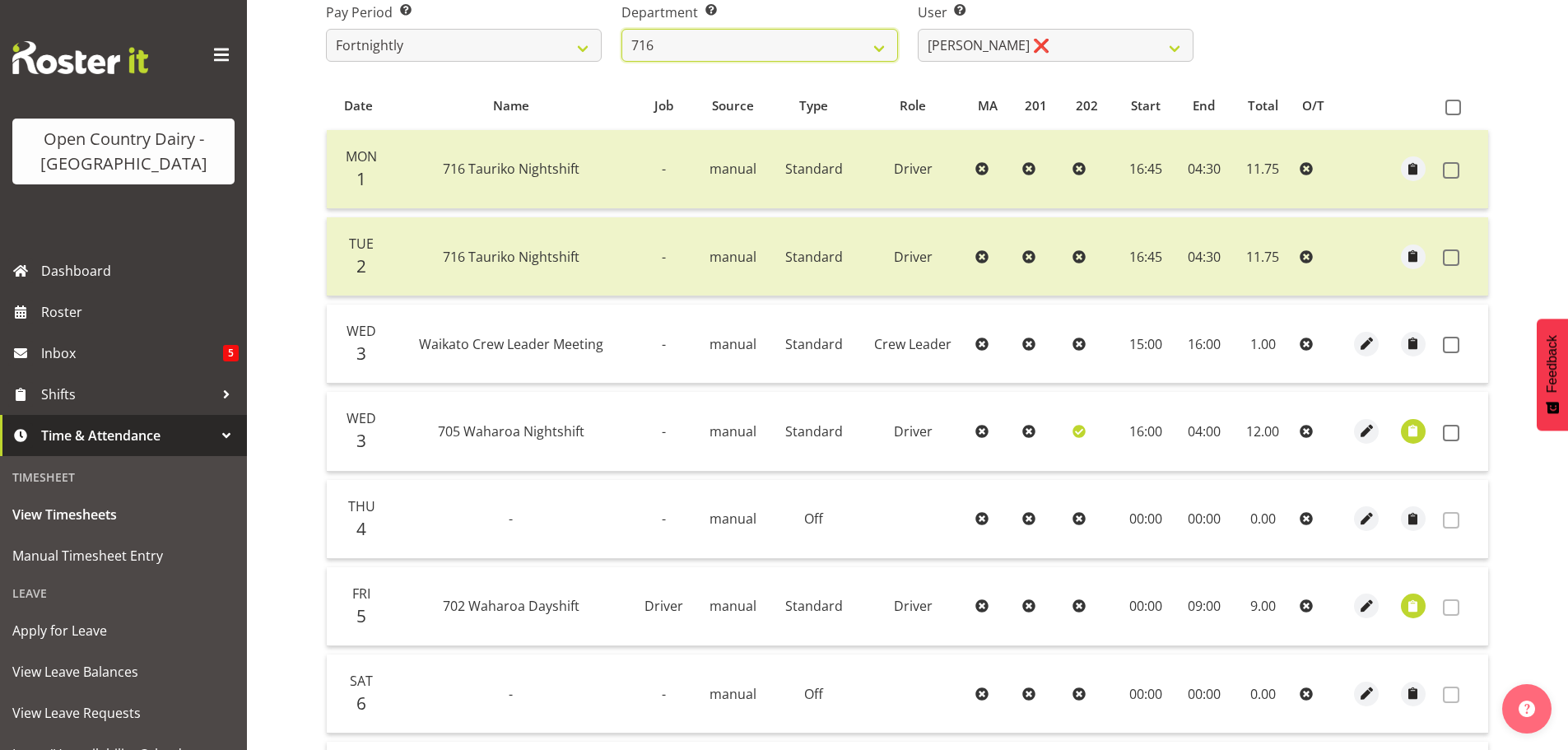
scroll to position [413, 0]
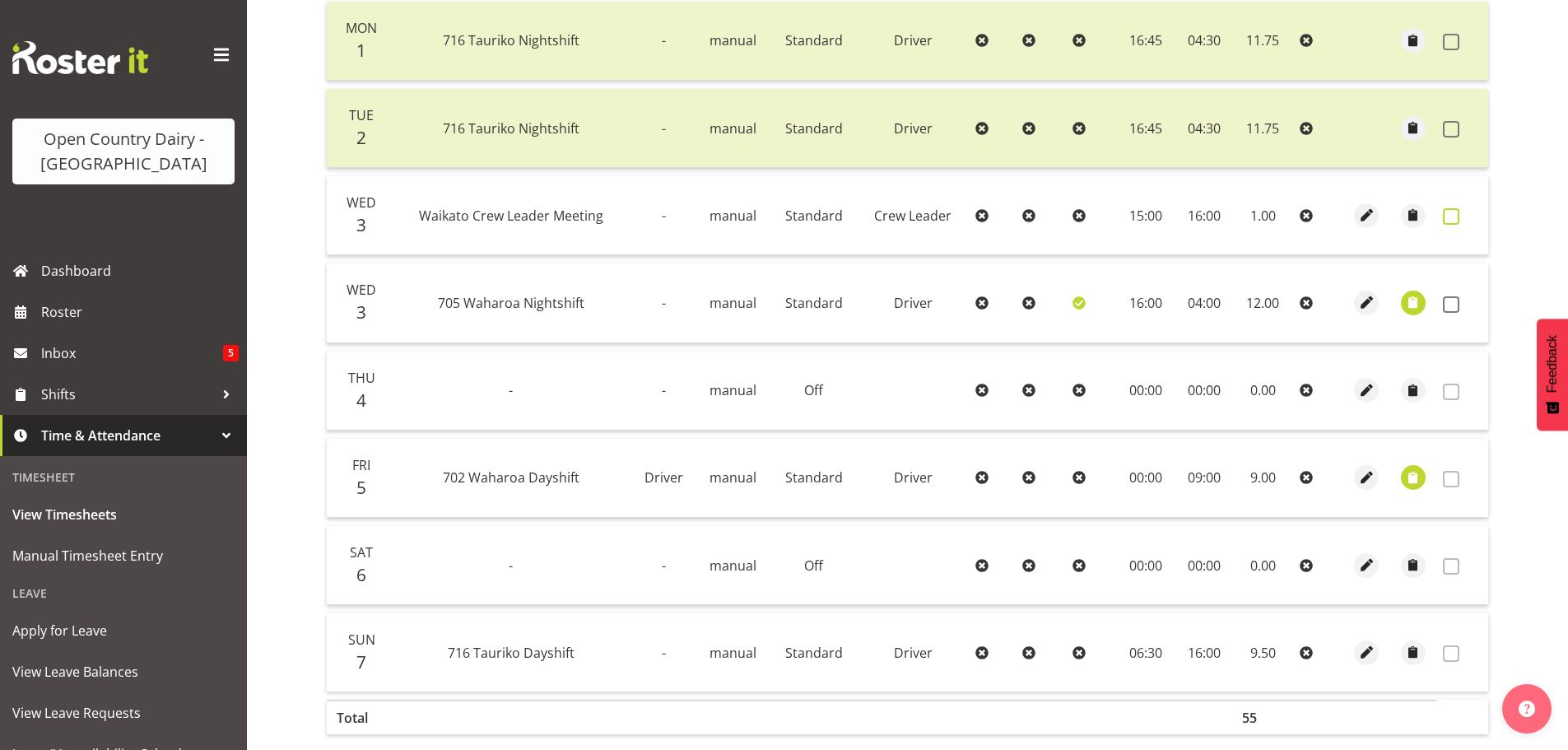
click at [1456, 216] on span at bounding box center [1451, 216] width 17 height 17
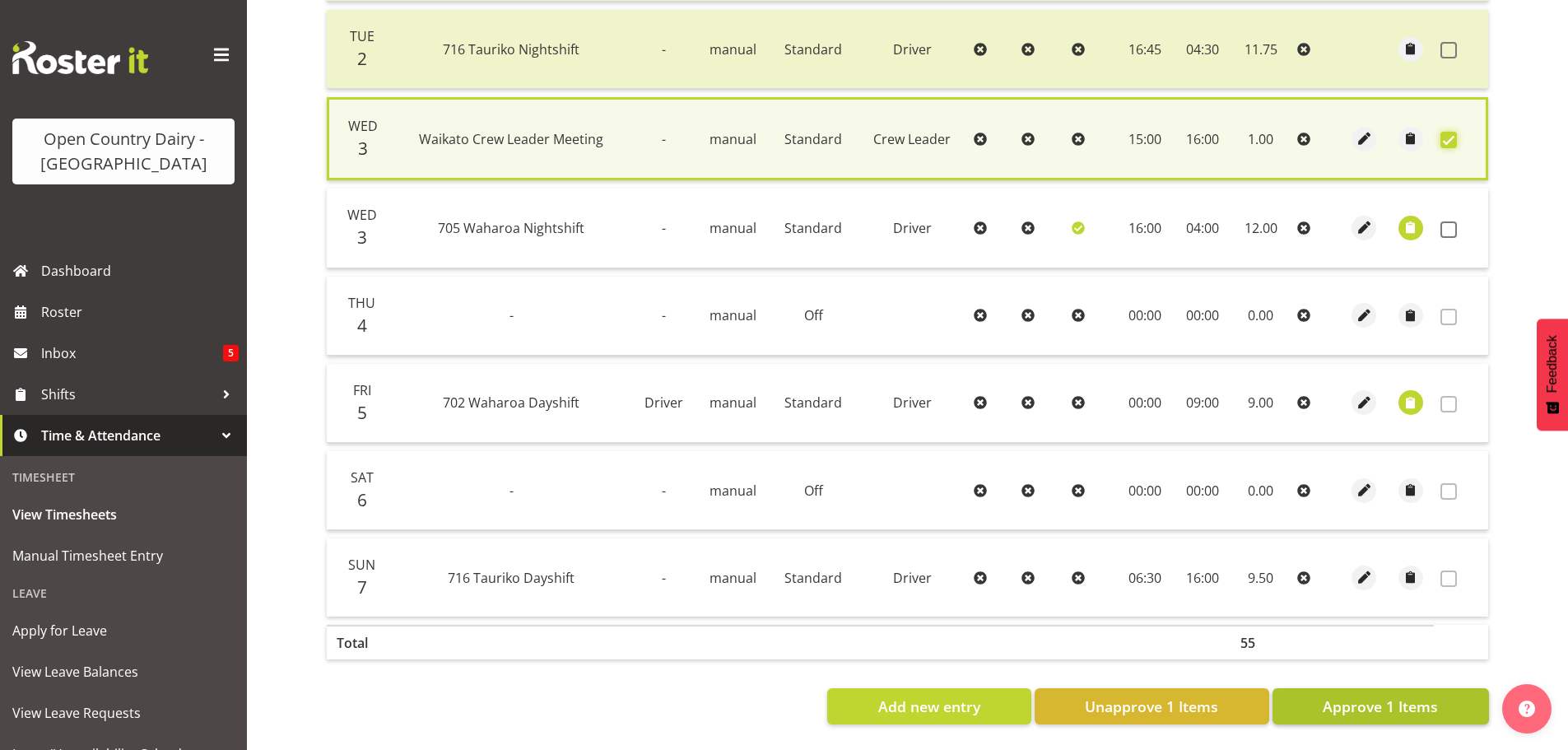
scroll to position [504, 0]
click at [1392, 695] on span "Approve 1 Items" at bounding box center [1379, 706] width 115 height 22
checkbox input "false"
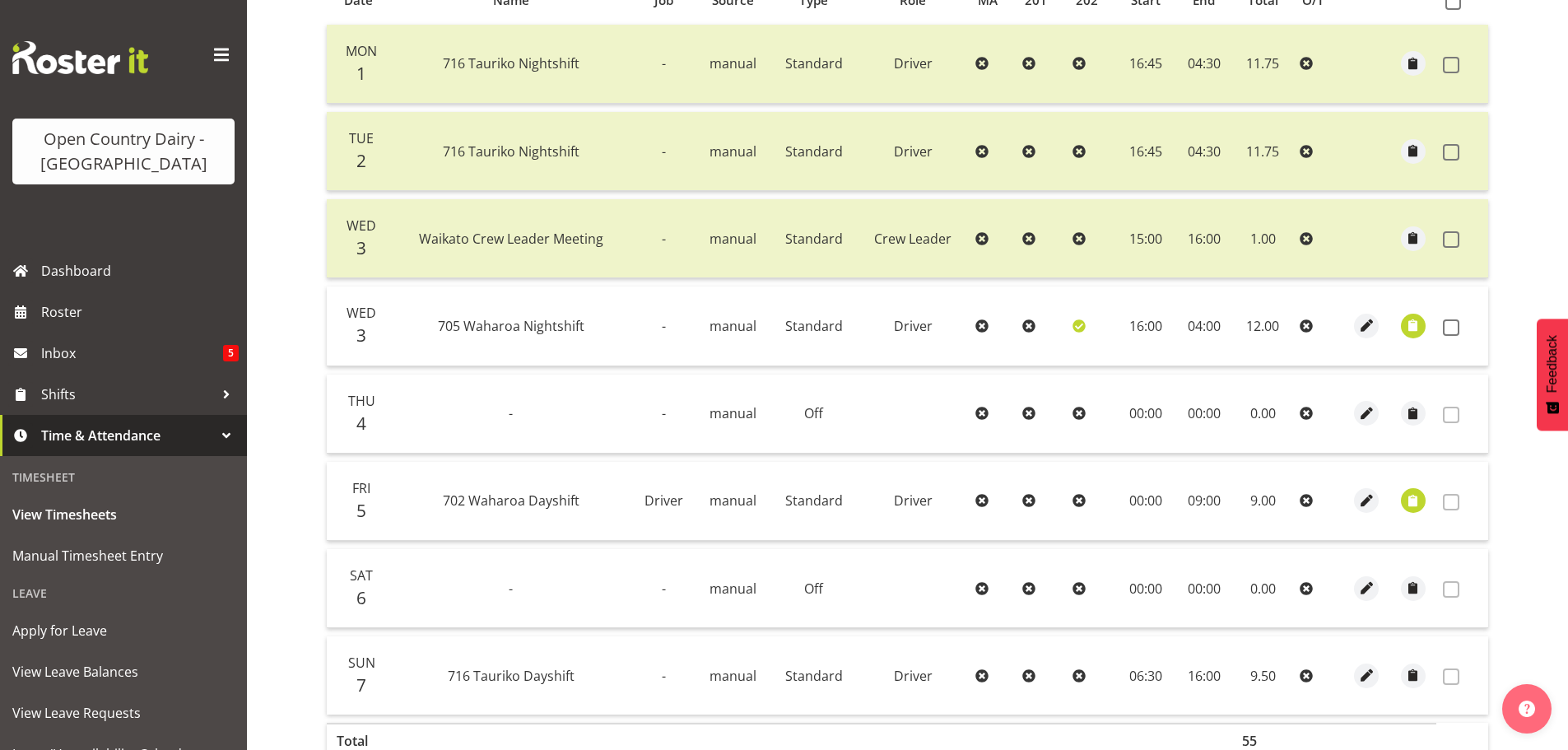
scroll to position [89, 0]
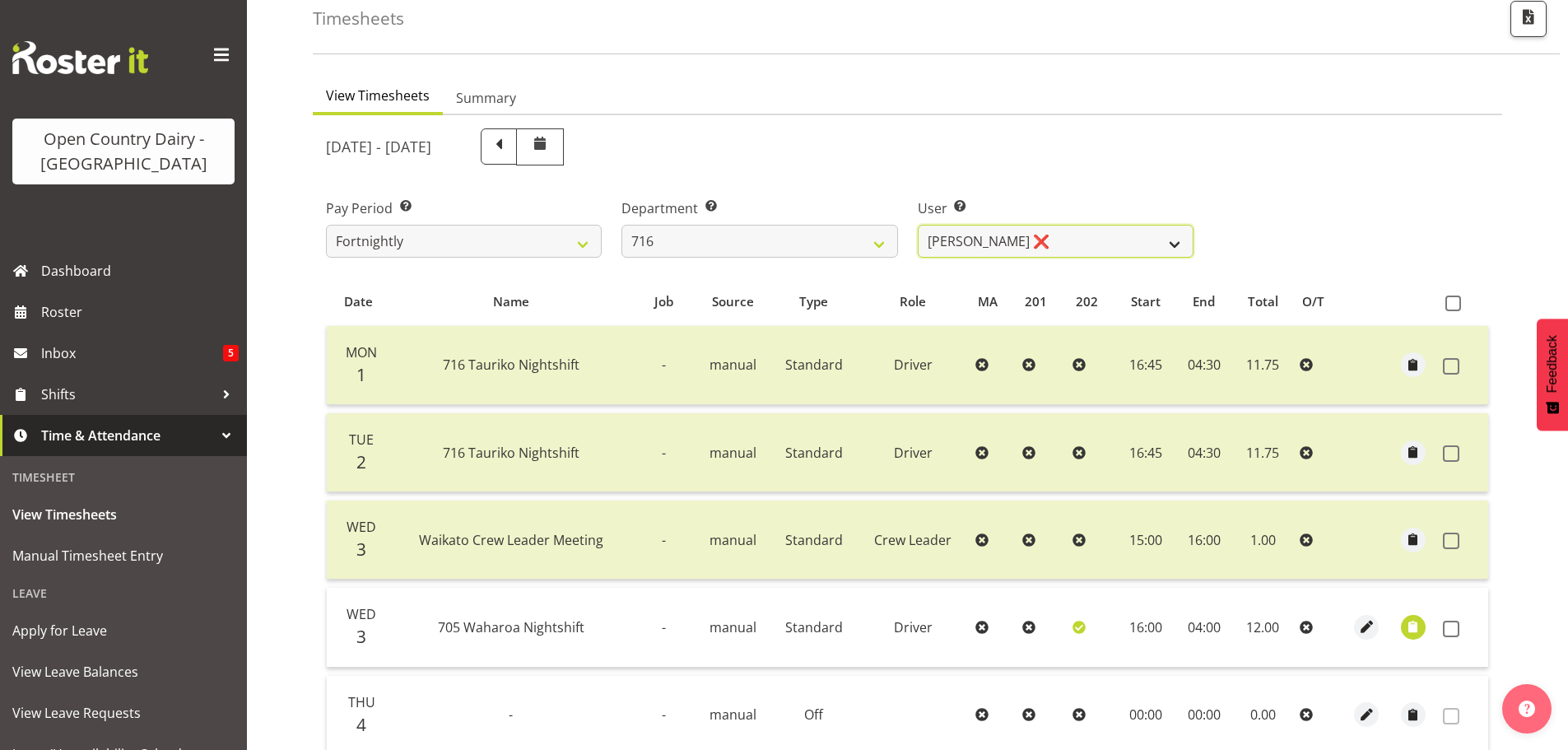
click at [1102, 242] on select "Casey Leonard ❌ Darren Norris ❌ Glen Fraser ❌ Michael O'Connor ❌" at bounding box center [1055, 241] width 276 height 33
click at [839, 239] on select "701 702 703 704 705 706 707 708 709 710 711 712 713 714 715 716 717 718 719 720" at bounding box center [759, 241] width 276 height 33
select select "758"
click at [622, 225] on select "701 702 703 704 705 706 707 708 709 710 711 712 713 714 715 716 717 718 719 720" at bounding box center [759, 241] width 276 height 33
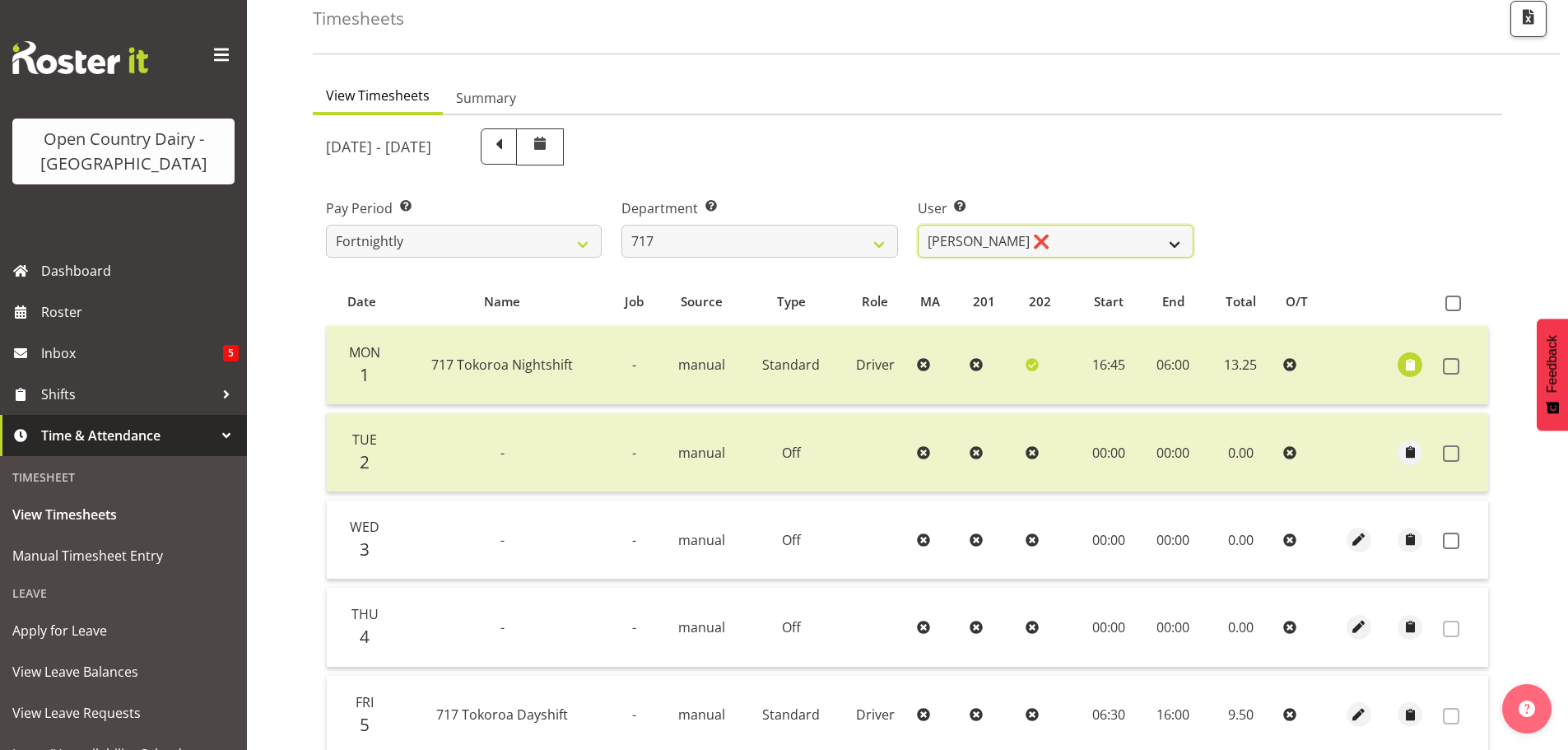
click at [1073, 239] on select "Daryl Wrigley ❌ Dodge Lindsay Laing ✔ Eric Stothers ❌ Jeff Anderson ❌" at bounding box center [1055, 241] width 276 height 33
select select "10294"
click at [918, 225] on select "Daryl Wrigley ❌ Dodge Lindsay Laing ✔ Eric Stothers ❌ Jeff Anderson ❌" at bounding box center [1055, 241] width 276 height 33
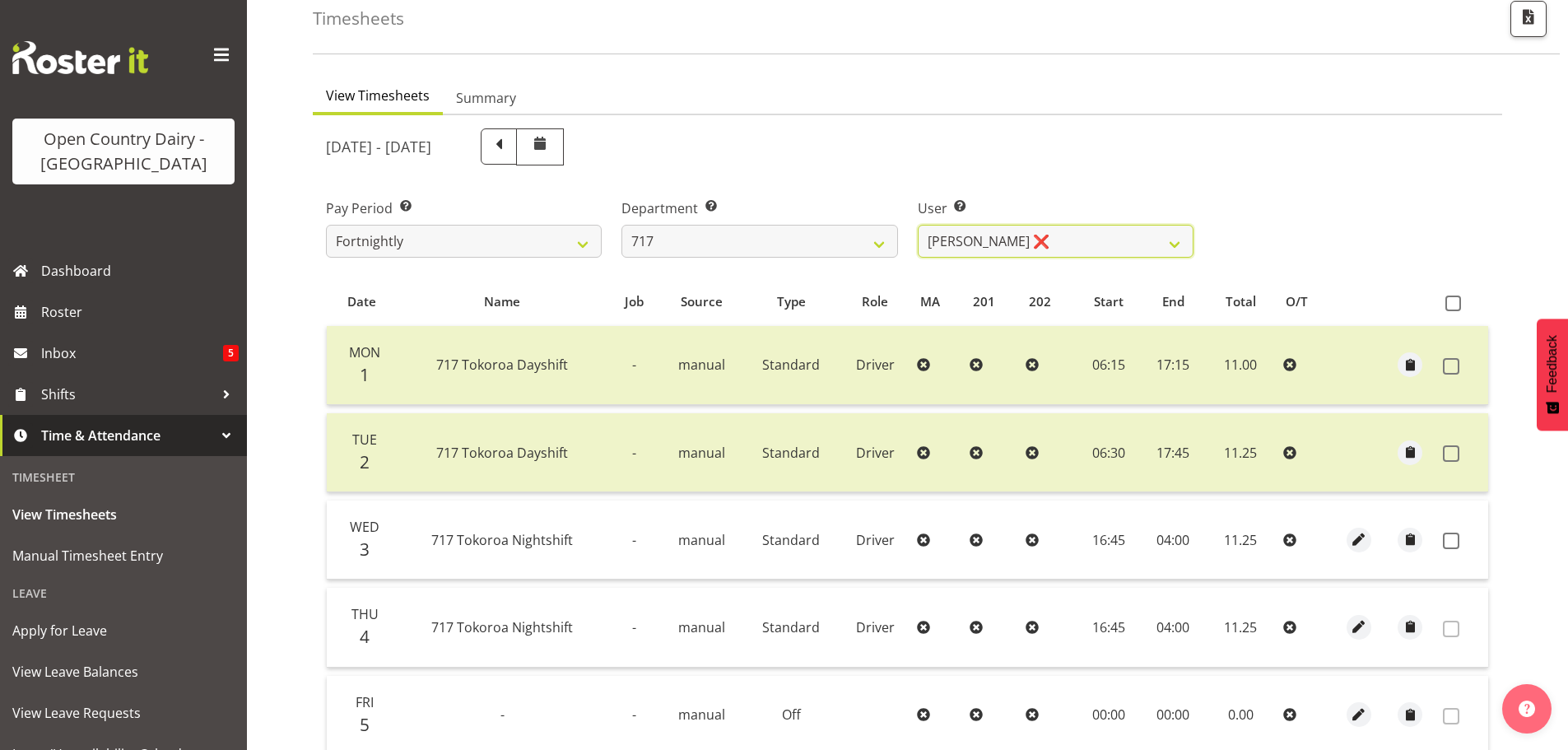
scroll to position [253, 0]
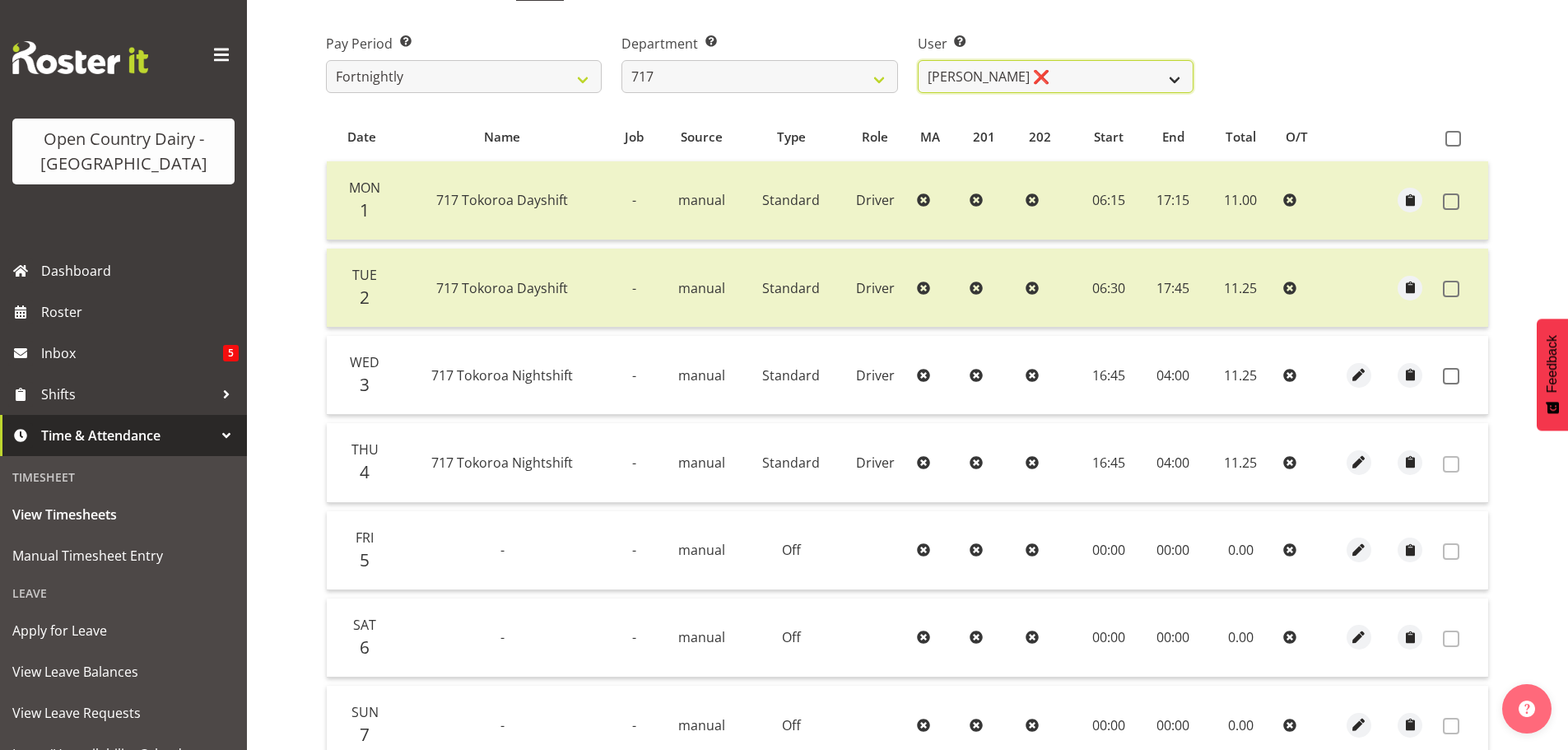
click at [1097, 76] on select "Daryl Wrigley ❌ Dodge Lindsay Laing ✔ Eric Stothers ❌ Jeff Anderson ❌" at bounding box center [1055, 76] width 276 height 33
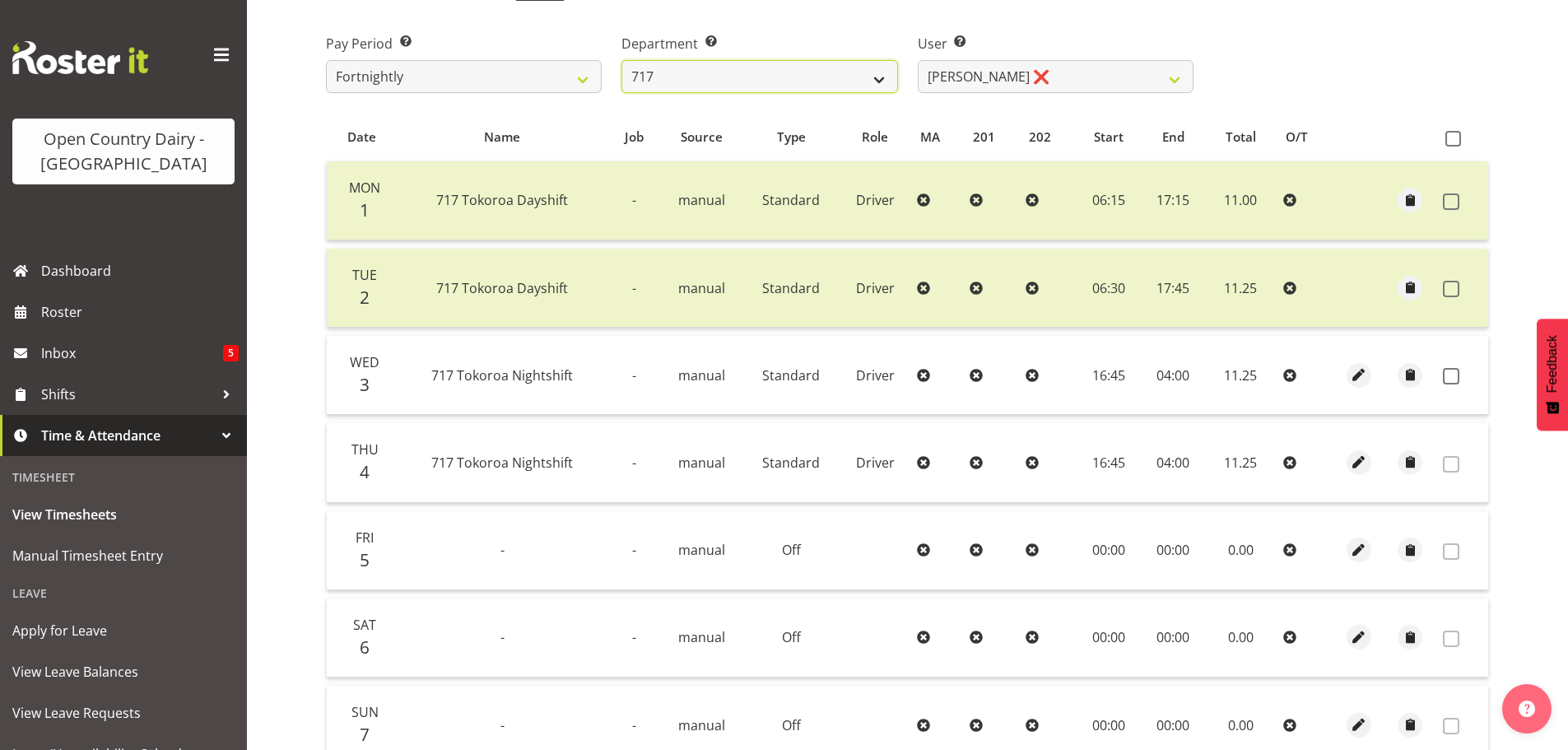
click at [789, 72] on select "701 702 703 704 705 706 707 708 709 710 711 712 713 714 715 716 717 718 719 720" at bounding box center [759, 76] width 276 height 33
select select "757"
click at [622, 60] on select "701 702 703 704 705 706 707 708 709 710 711 712 713 714 715 716 717 718 719 720" at bounding box center [759, 76] width 276 height 33
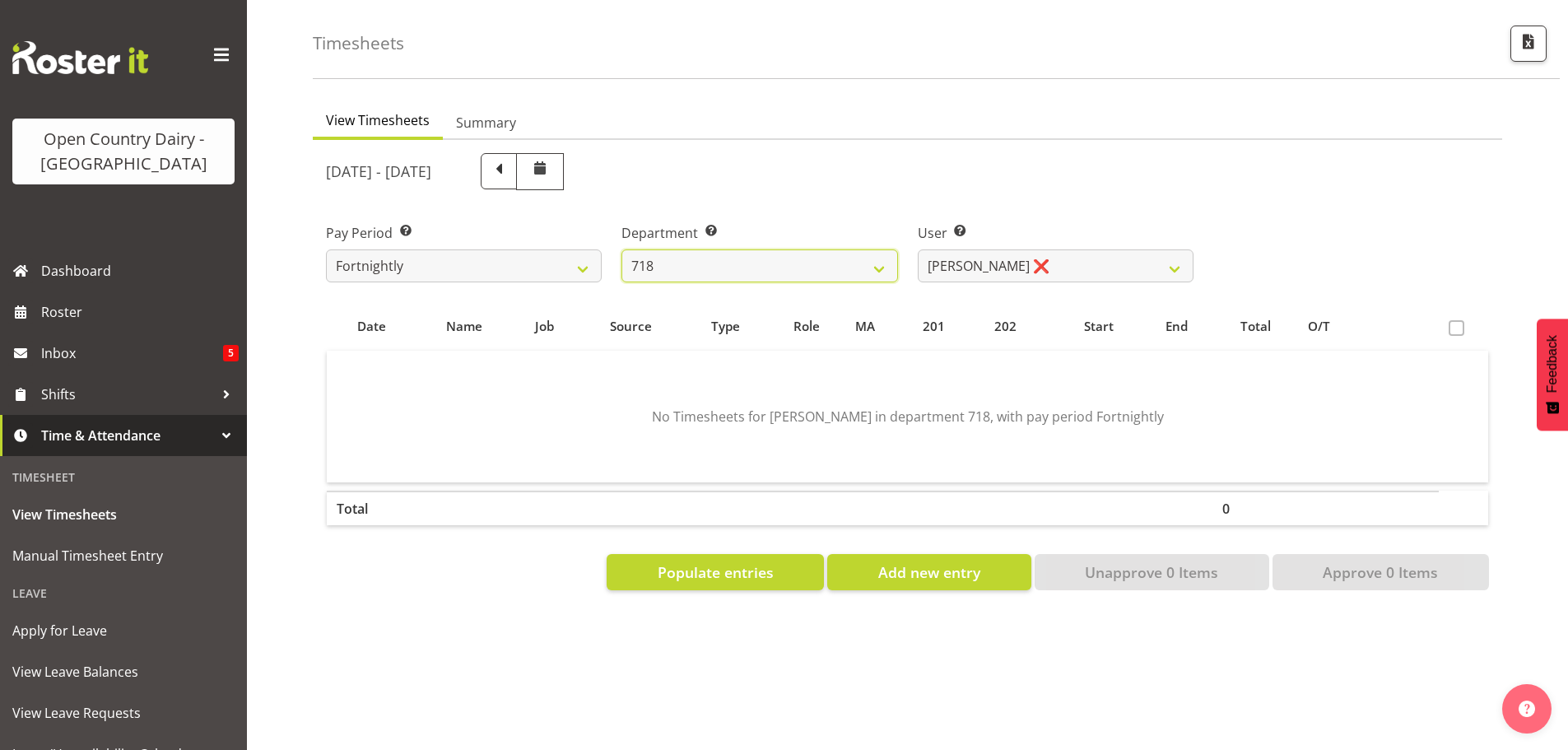
scroll to position [76, 0]
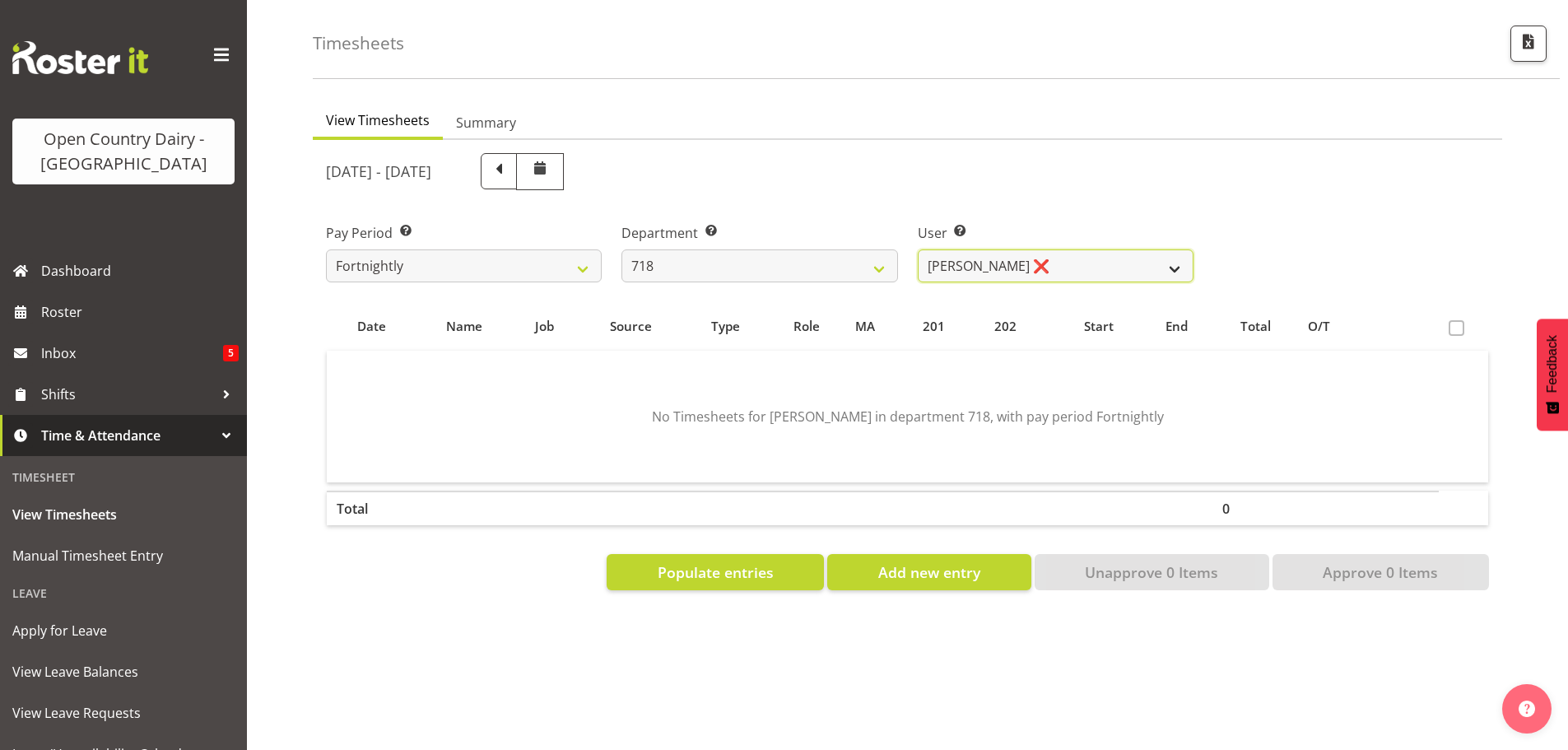
click at [1071, 253] on select "Graeme Raupi ❌ Jimmy Boult ❌ Linsay Bourne ❌ Tony Fielding ❌" at bounding box center [1055, 265] width 276 height 33
select select "8609"
click at [918, 249] on select "Graeme Raupi ❌ Jimmy Boult ❌ Linsay Bourne ❌ Tony Fielding ❌" at bounding box center [1055, 265] width 276 height 33
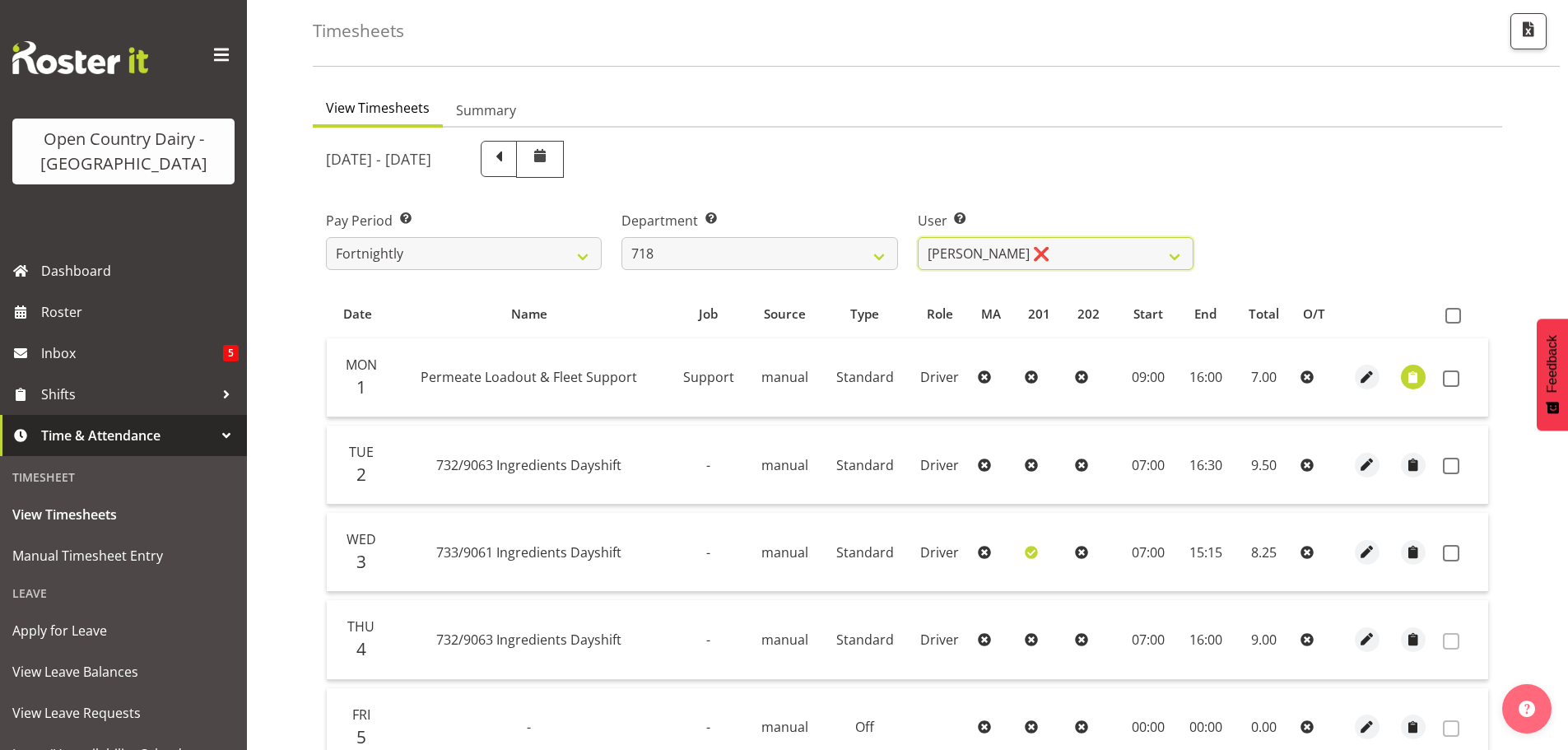
scroll to position [241, 0]
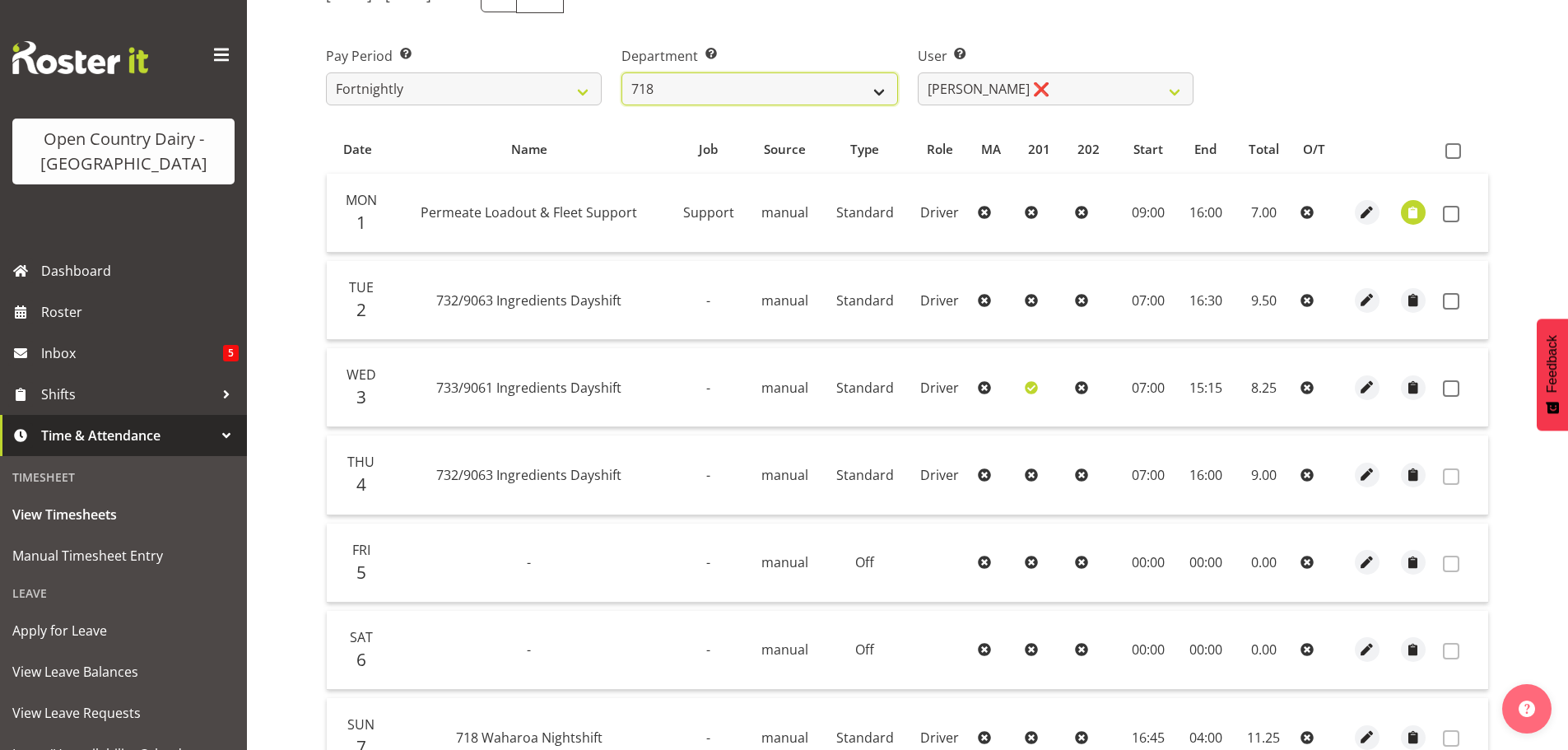
click at [727, 81] on select "701 702 703 704 705 706 707 708 709 710 711 712 713 714 715 716 717 718 719 720" at bounding box center [759, 88] width 276 height 33
select select "823"
click at [622, 72] on select "701 702 703 704 705 706 707 708 709 710 711 712 713 714 715 716 717 718 719 720" at bounding box center [759, 88] width 276 height 33
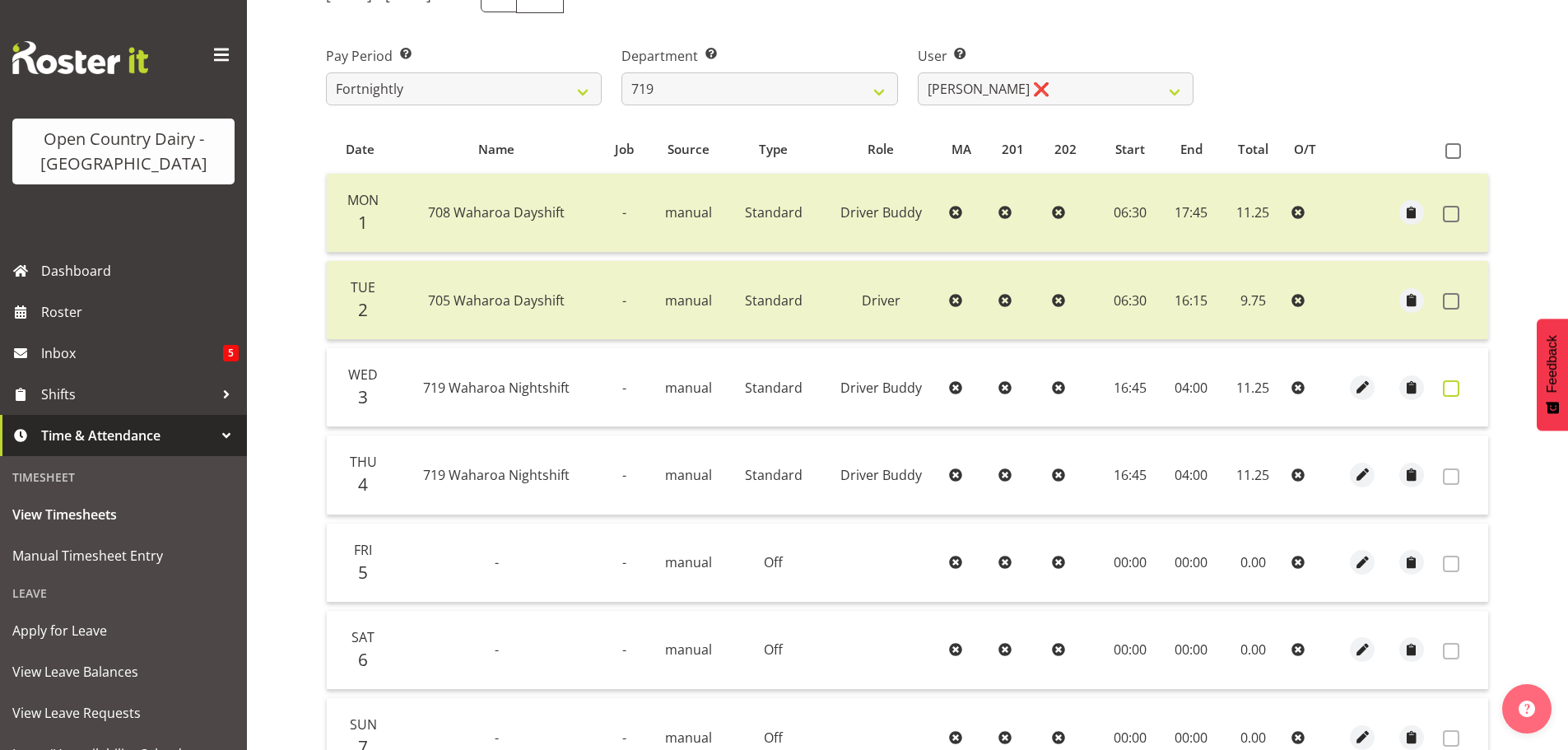
click at [1454, 391] on span at bounding box center [1451, 388] width 17 height 17
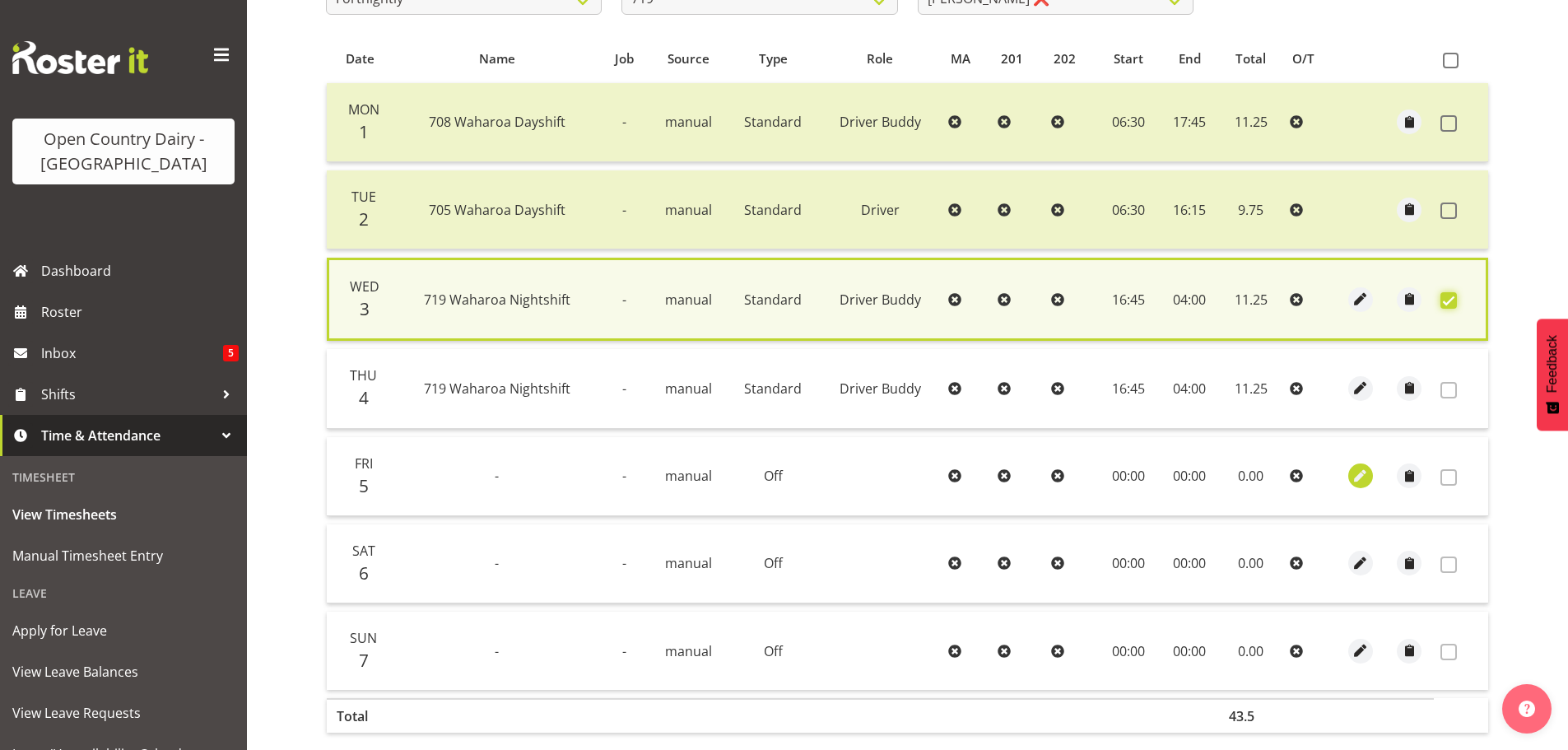
scroll to position [417, 0]
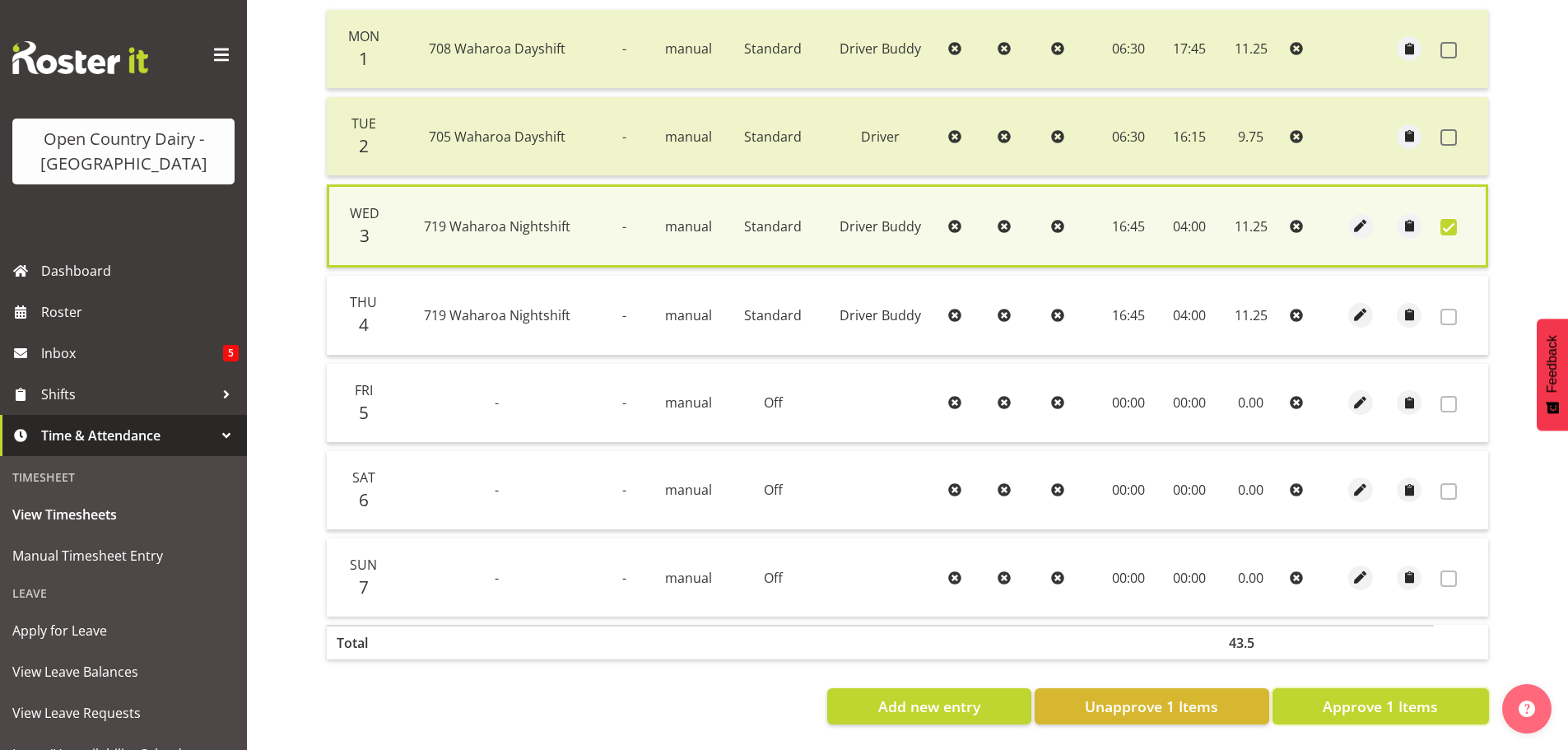
click at [1373, 701] on span "Approve 1 Items" at bounding box center [1379, 706] width 115 height 22
checkbox input "false"
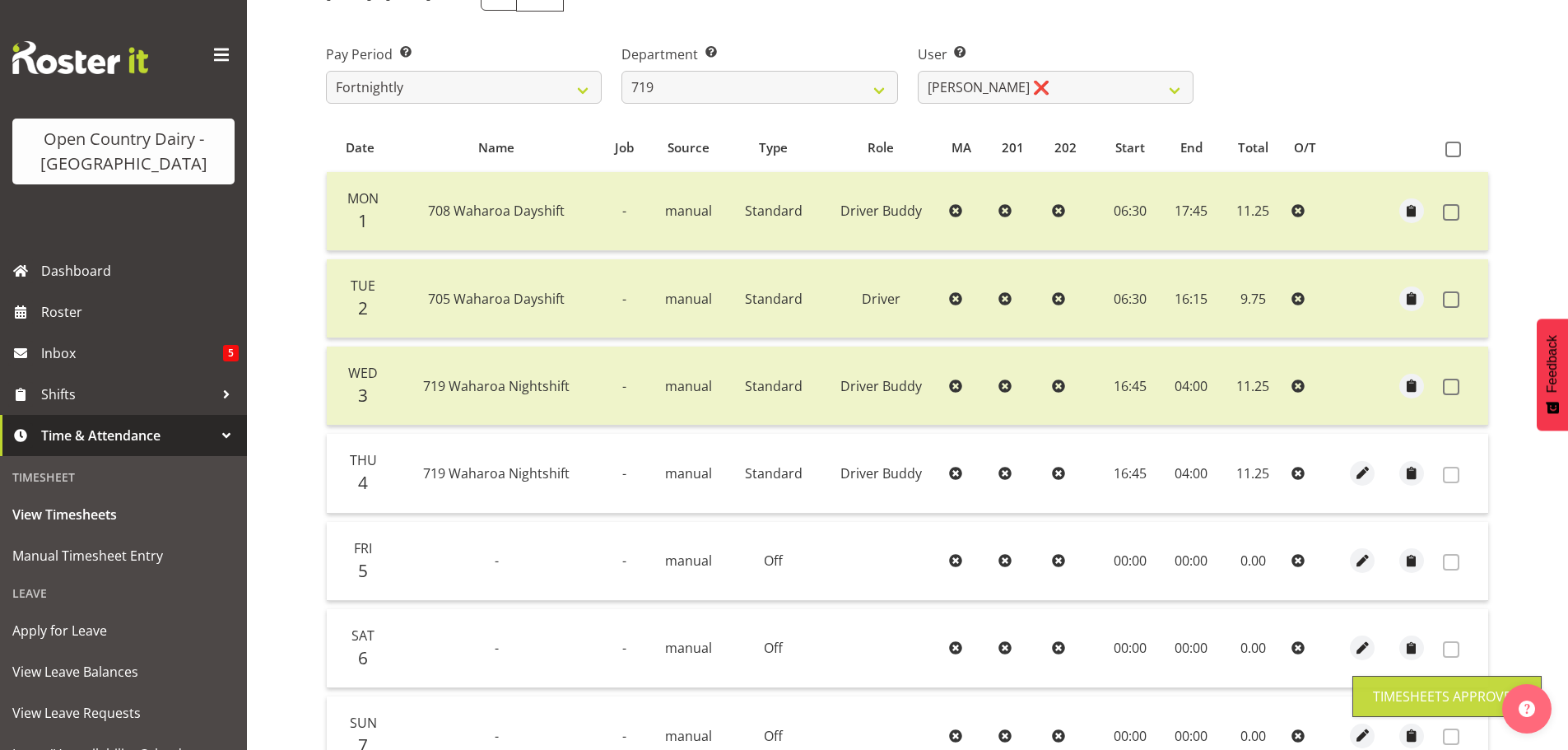
scroll to position [84, 0]
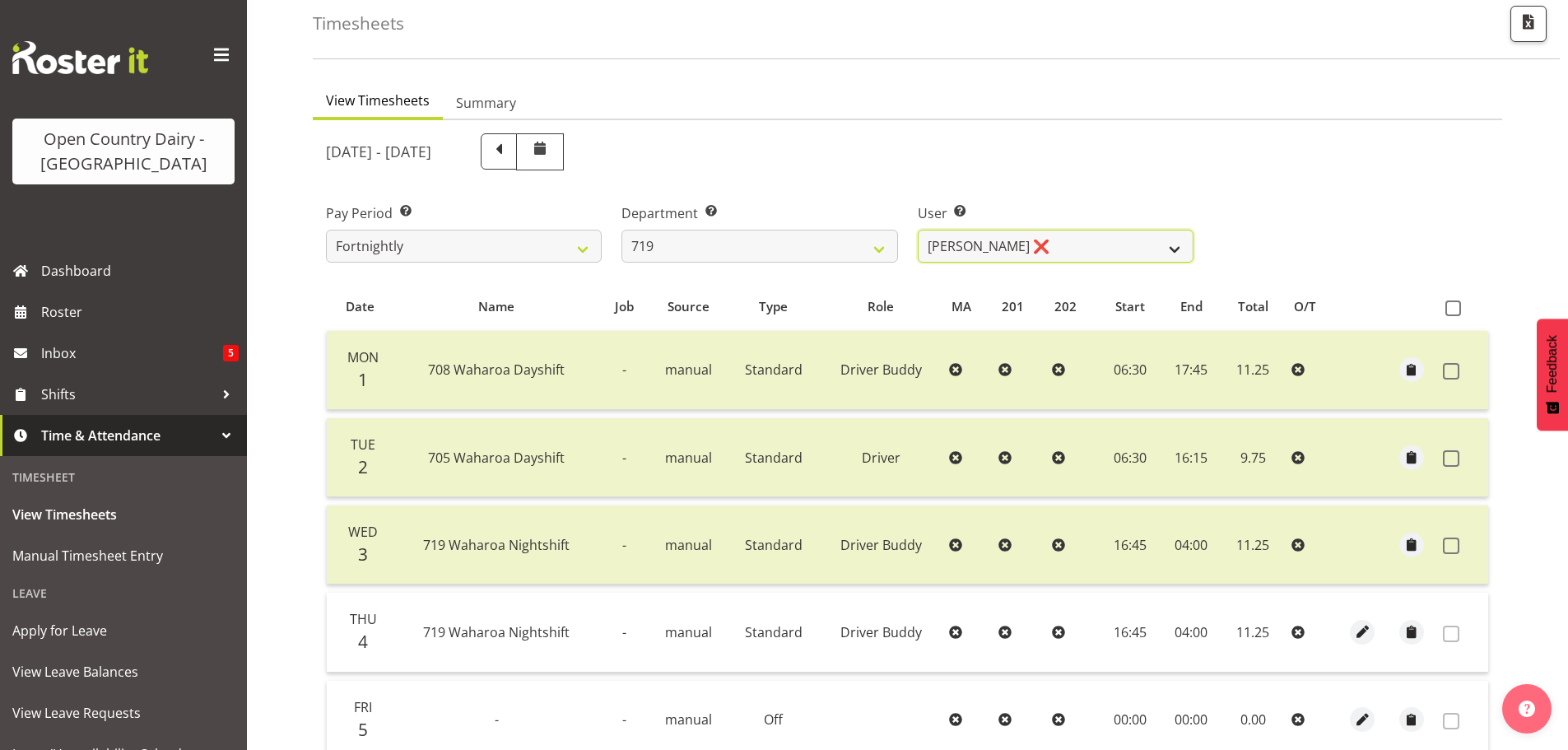
click at [1099, 241] on select "Andrew de Lautour ❌ James Wellington ❌ Sami Ovesen ❌" at bounding box center [1055, 246] width 276 height 33
click at [744, 239] on select "701 702 703 704 705 706 707 708 709 710 711 712 713 714 715 716 717 718 719 720" at bounding box center [759, 246] width 276 height 33
click at [622, 230] on select "701 702 703 704 705 706 707 708 709 710 711 712 713 714 715 716 717 718 719 720" at bounding box center [759, 246] width 276 height 33
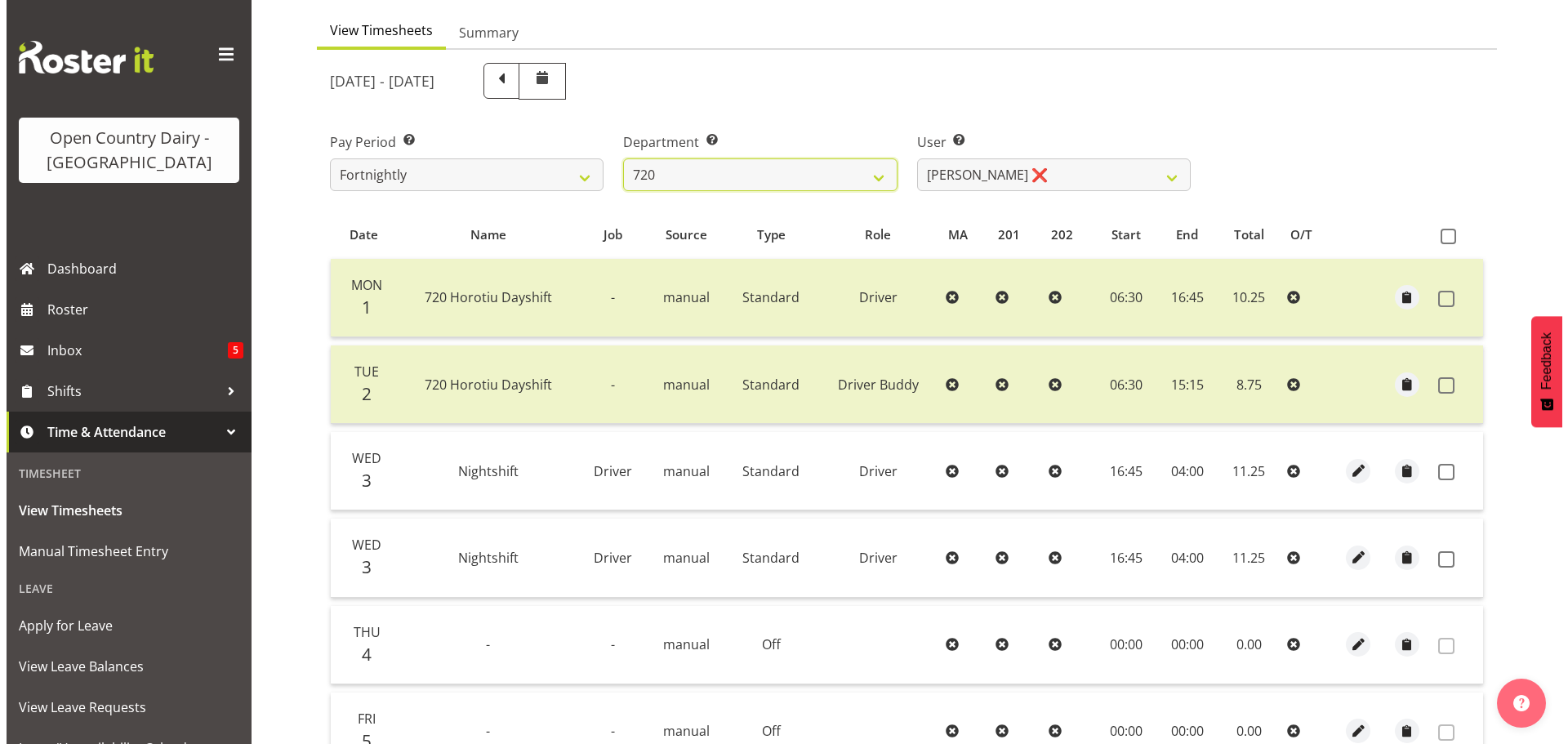
scroll to position [246, 0]
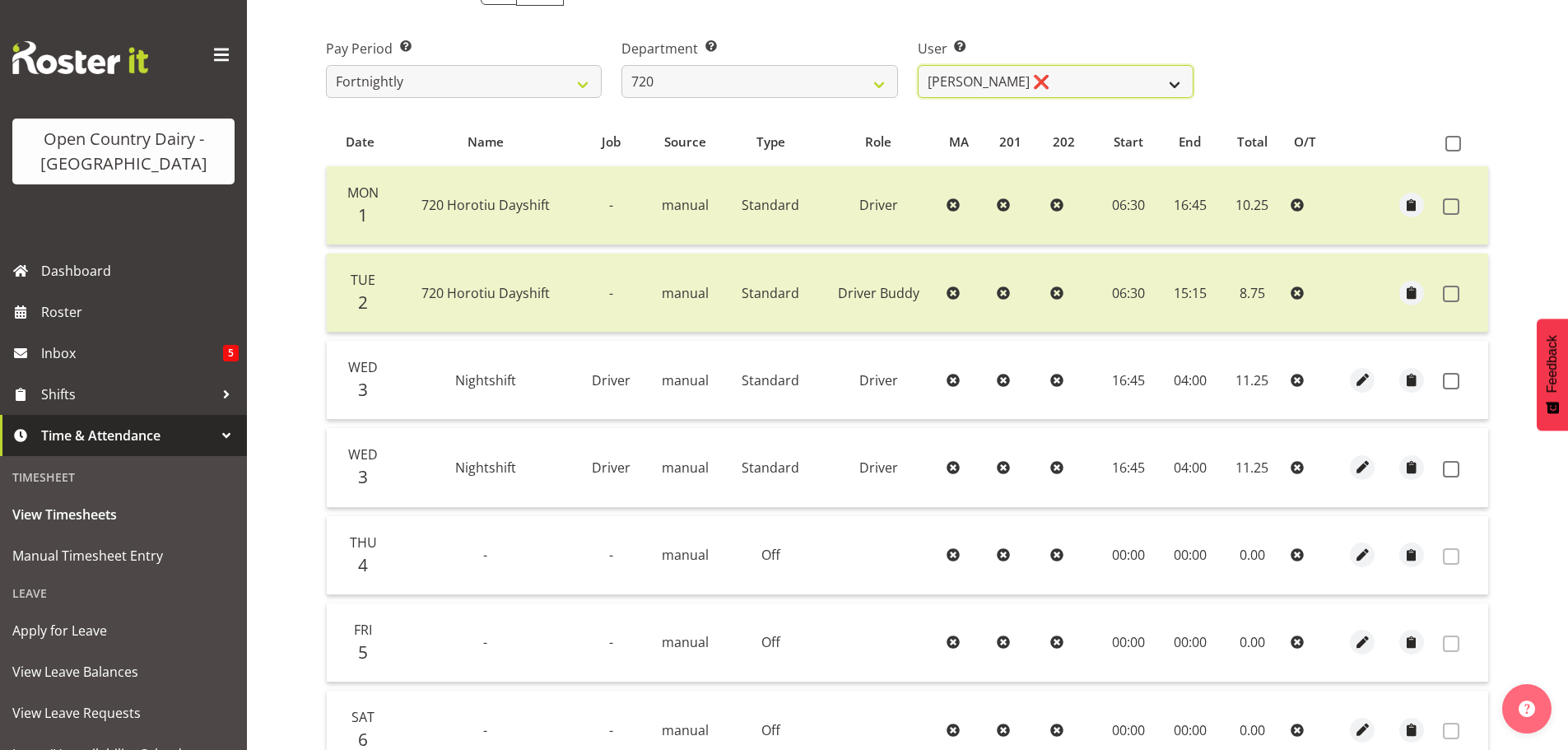
click at [1074, 73] on select "Garry Hooper ❌ Kerry Slater ❌ Nathan Frankhouser ❌ Steve Daly ❌" at bounding box center [1055, 81] width 276 height 33
drag, startPoint x: 815, startPoint y: 75, endPoint x: 817, endPoint y: 83, distance: 8.2
click at [817, 75] on select "701 702 703 704 705 706 707 708 709 710 711 712 713 714 715 716 717 718 719 720" at bounding box center [759, 81] width 276 height 33
select select "759"
click at [622, 65] on select "701 702 703 704 705 706 707 708 709 710 711 712 713 714 715 716 717 718 719 720" at bounding box center [759, 81] width 276 height 33
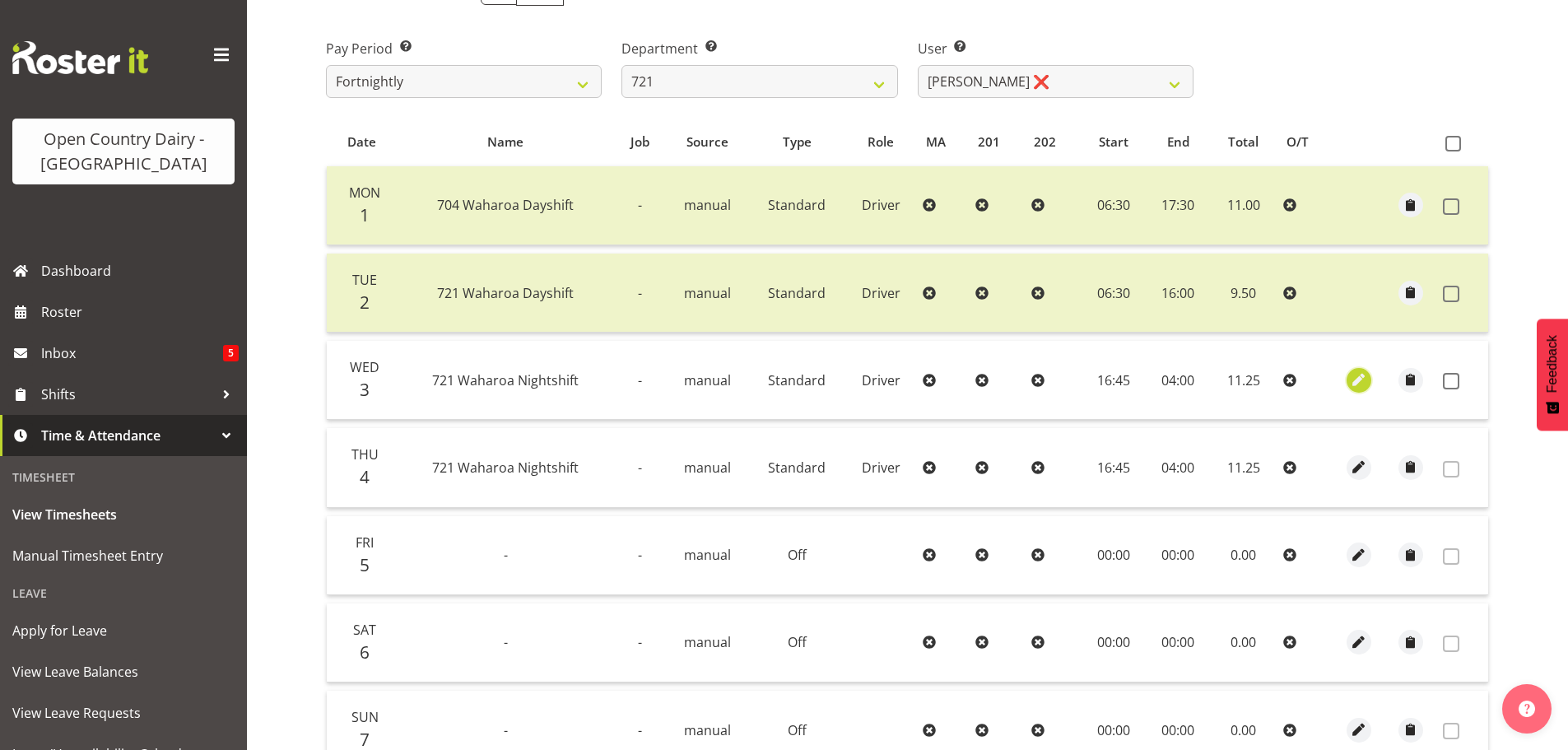
click at [1358, 379] on span "button" at bounding box center [1358, 379] width 19 height 19
select select "Standard"
select select "8"
select select "2025"
select select "4"
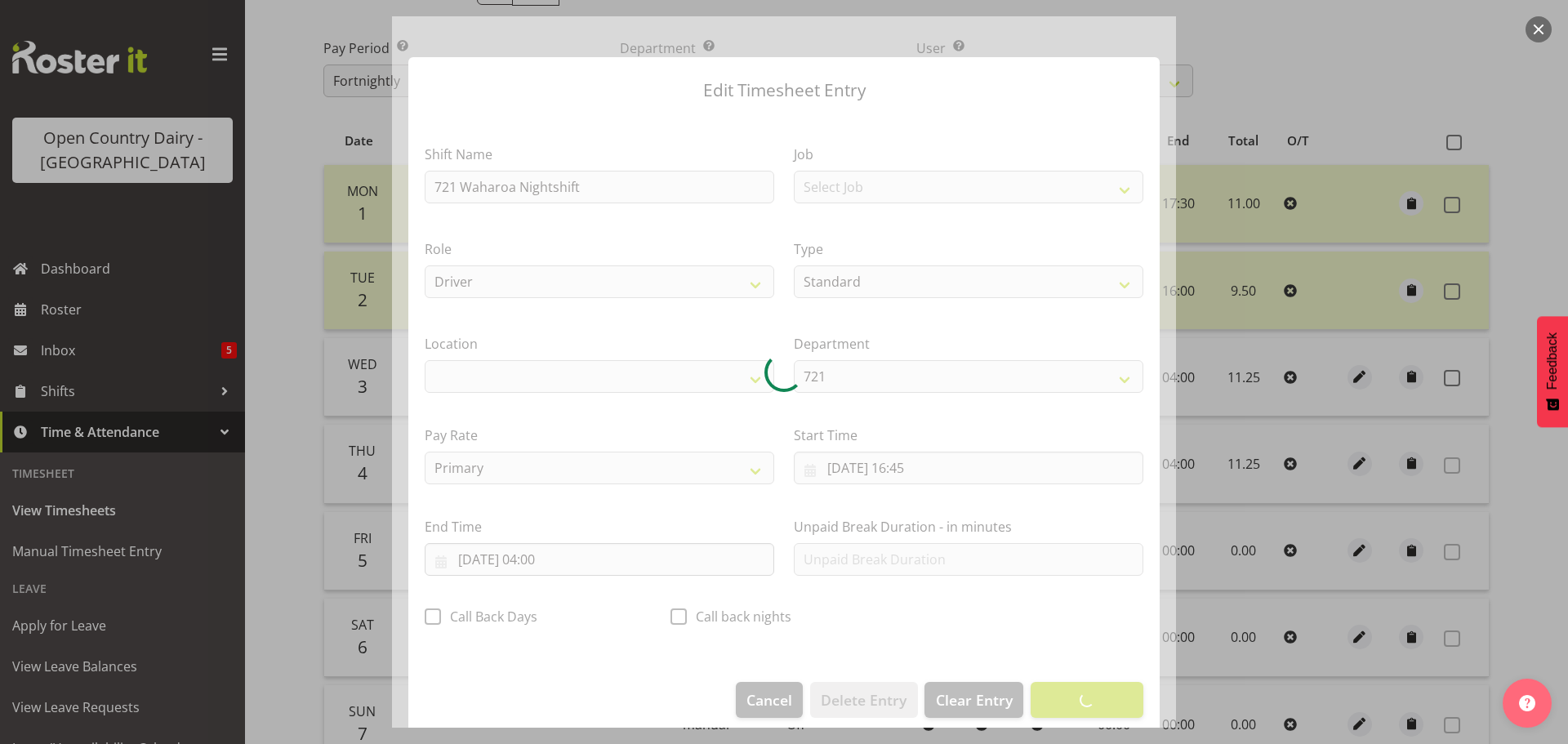
select select "1054"
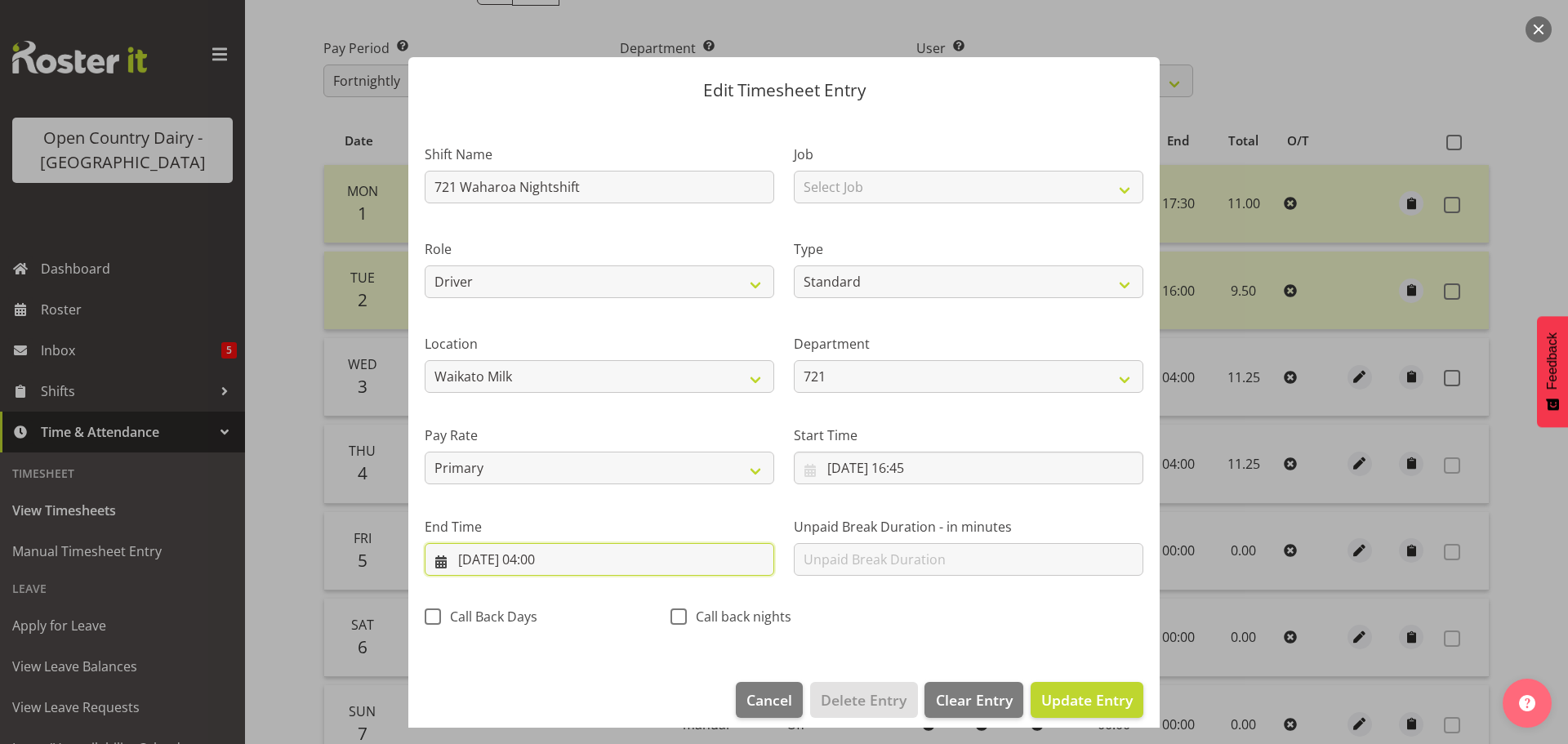
click at [545, 561] on input "[DATE] 04:00" at bounding box center [600, 558] width 350 height 32
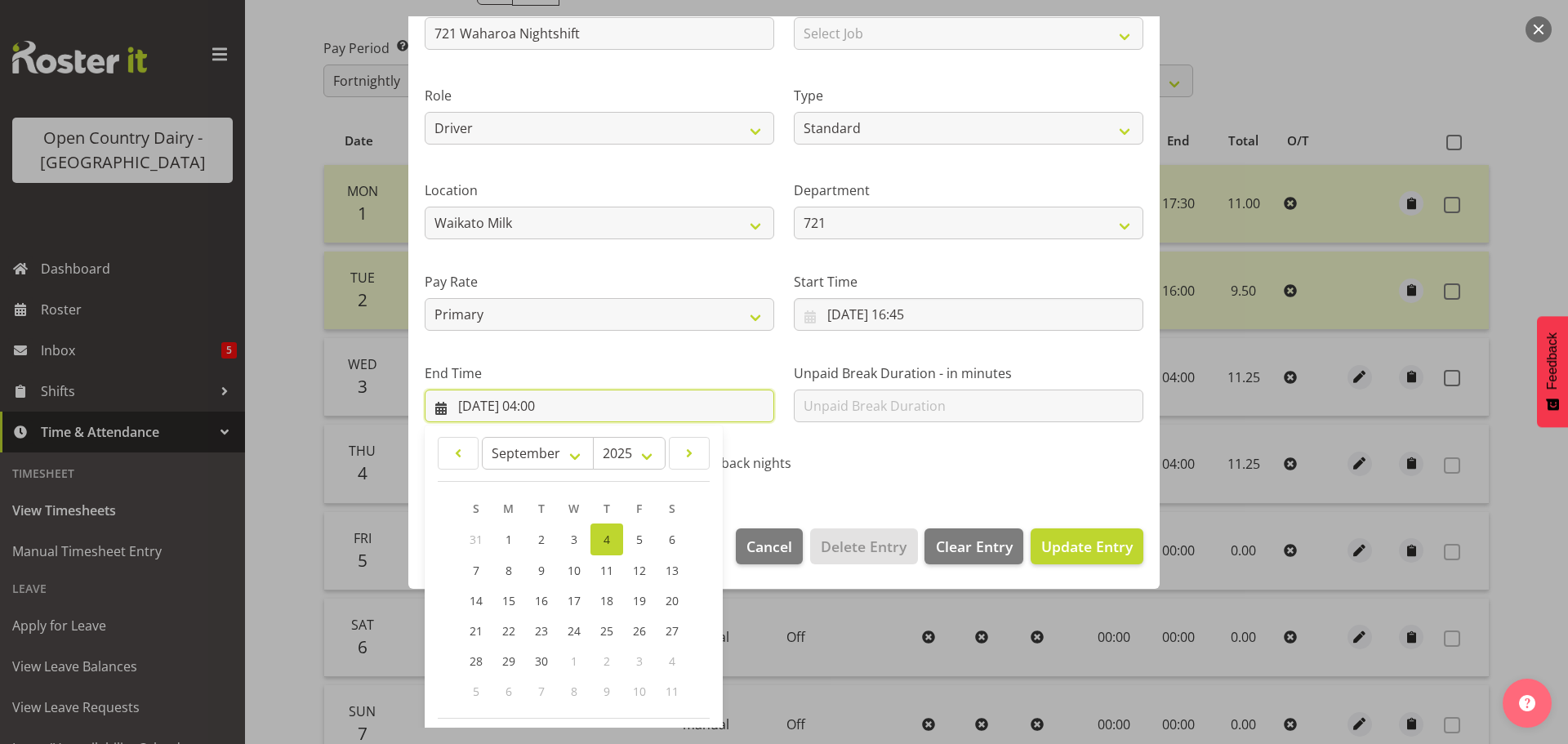
scroll to position [221, 0]
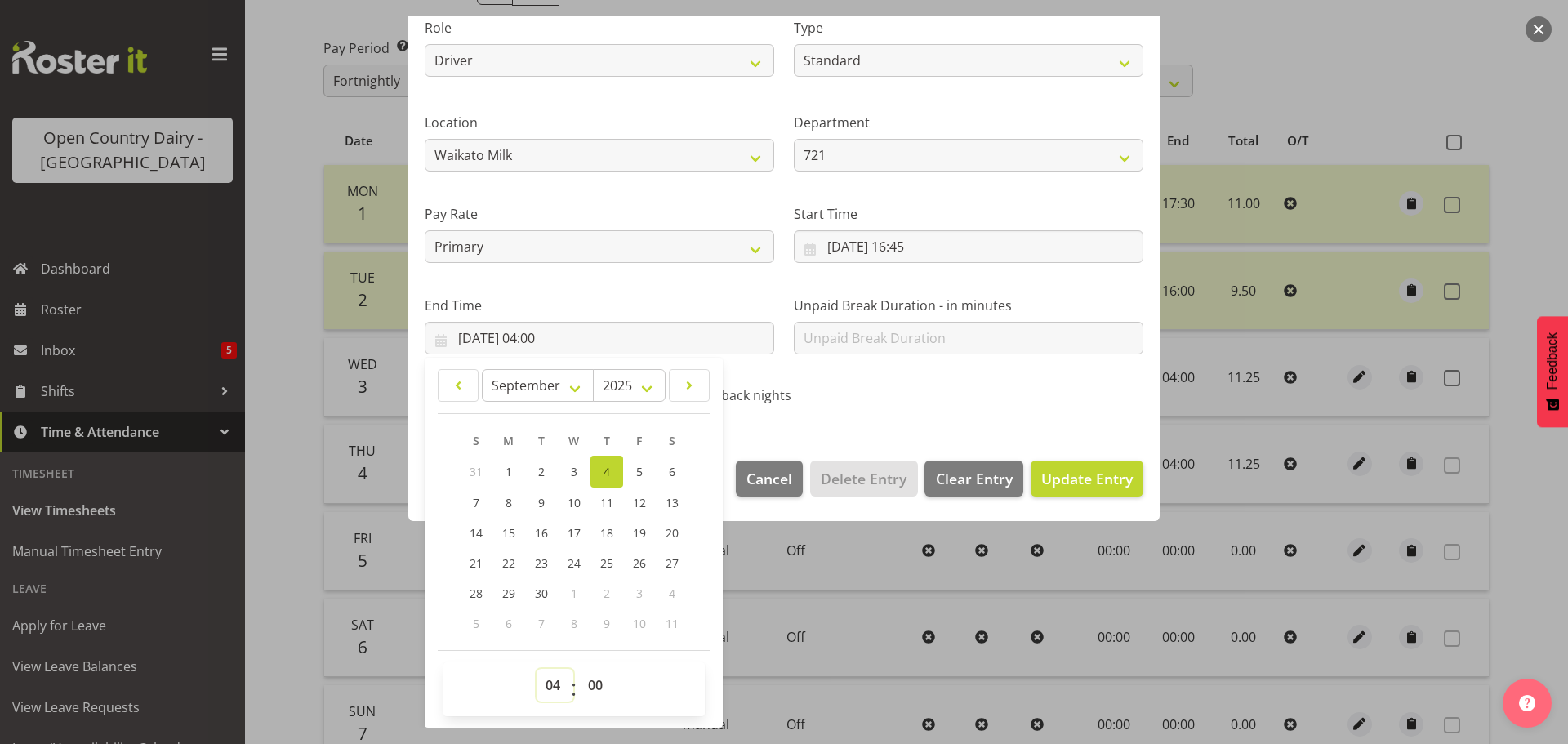
click at [555, 688] on select "00 01 02 03 04 05 06 07 08 09 10 11 12 13 14 15 16 17 18 19 20 21 22 23" at bounding box center [555, 684] width 37 height 32
select select "5"
click at [537, 668] on select "00 01 02 03 04 05 06 07 08 09 10 11 12 13 14 15 16 17 18 19 20 21 22 23" at bounding box center [555, 684] width 37 height 32
type input "[DATE] 05:00"
click at [602, 687] on select "00 01 02 03 04 05 06 07 08 09 10 11 12 13 14 15 16 17 18 19 20 21 22 23 24 25 2…" at bounding box center [598, 684] width 37 height 32
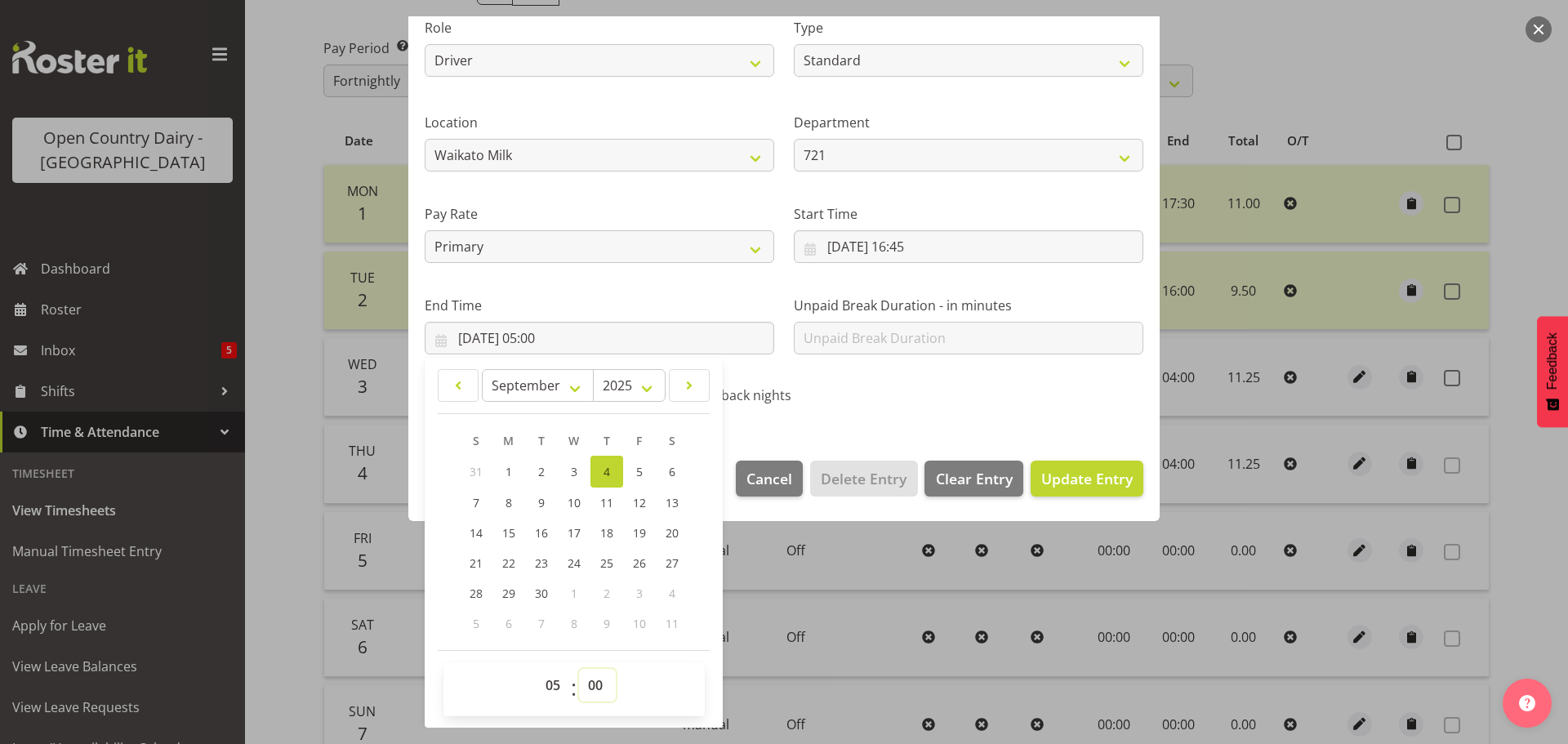
select select "15"
click at [580, 668] on select "00 01 02 03 04 05 06 07 08 09 10 11 12 13 14 15 16 17 18 19 20 21 22 23 24 25 2…" at bounding box center [598, 684] width 37 height 32
type input "04/09/2025, 05:15"
click at [1052, 475] on span "Update Entry" at bounding box center [1088, 479] width 92 height 20
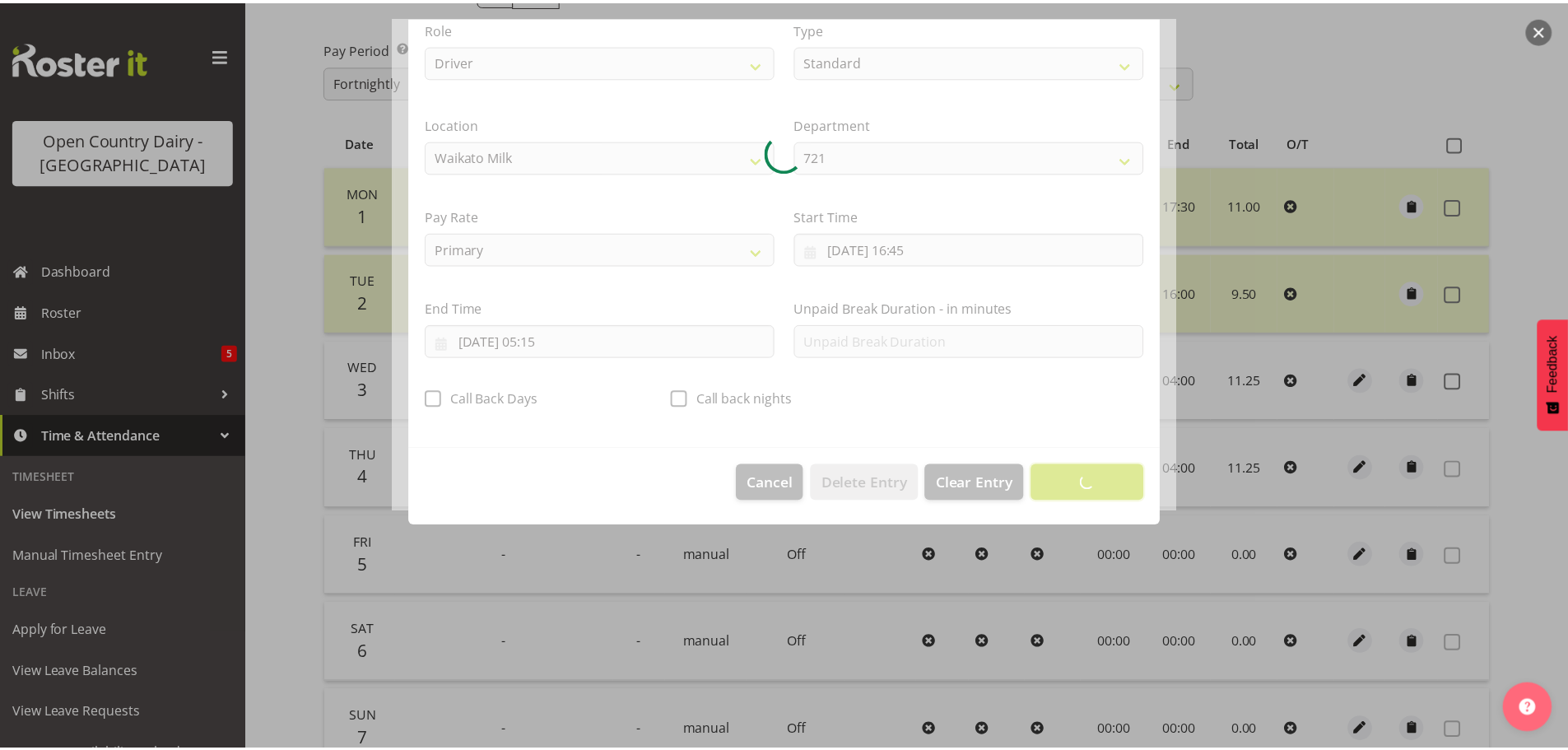
scroll to position [15, 0]
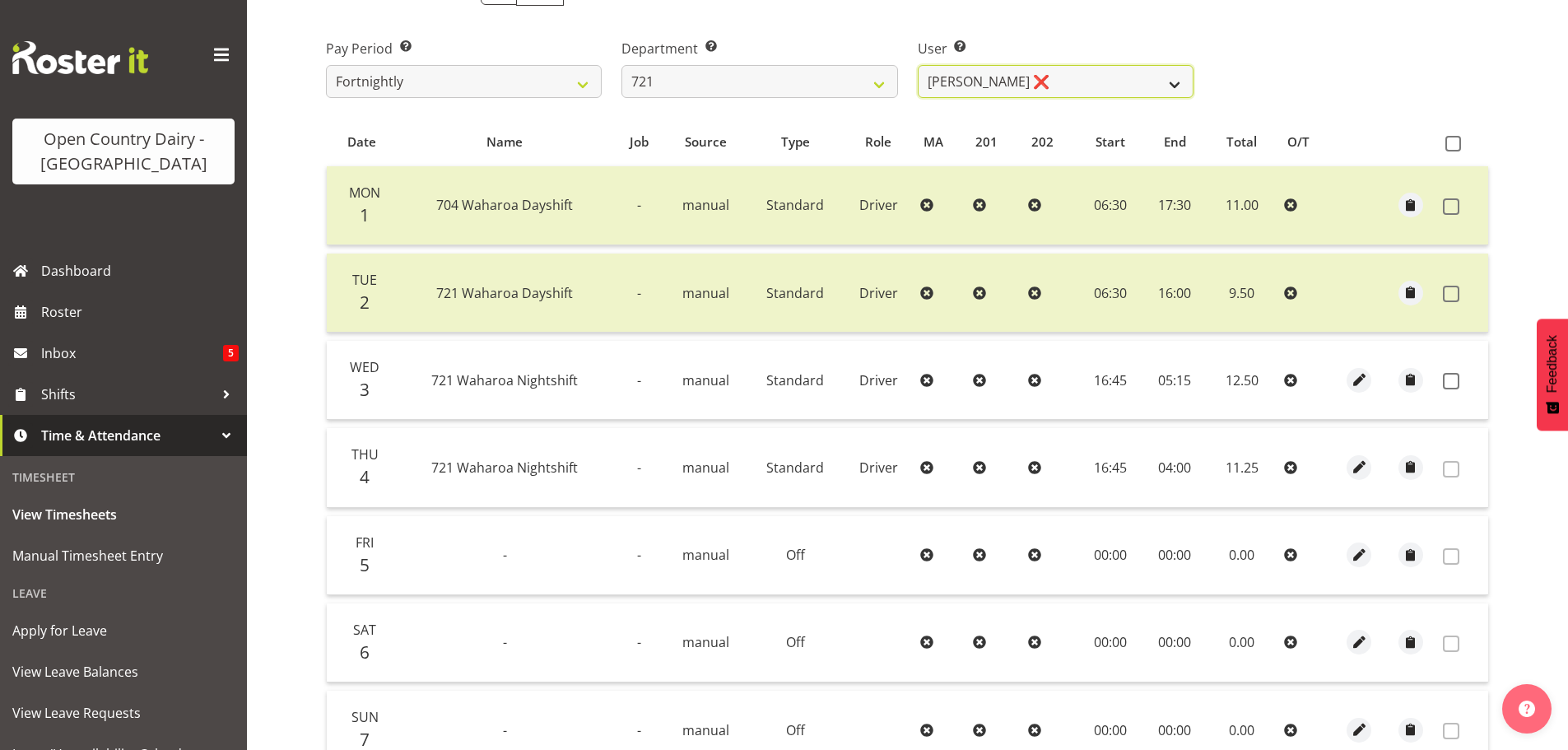
click at [1105, 71] on select "George Taylor ❌ Grant Vercoe ❌ Thakur Ajit Singh ❌" at bounding box center [1055, 81] width 276 height 33
click at [698, 82] on select "701 702 703 704 705 706 707 708 709 710 711 712 713 714 715 716 717 718 719 720" at bounding box center [759, 81] width 276 height 33
select select "756"
click at [622, 65] on select "701 702 703 704 705 706 707 708 709 710 711 712 713 714 715 716 717 718 719 720" at bounding box center [759, 81] width 276 height 33
click at [1066, 81] on select "Andy Webb ❌ Darren Hatcher ❌ Gurpreet Singh ❌" at bounding box center [1055, 81] width 276 height 33
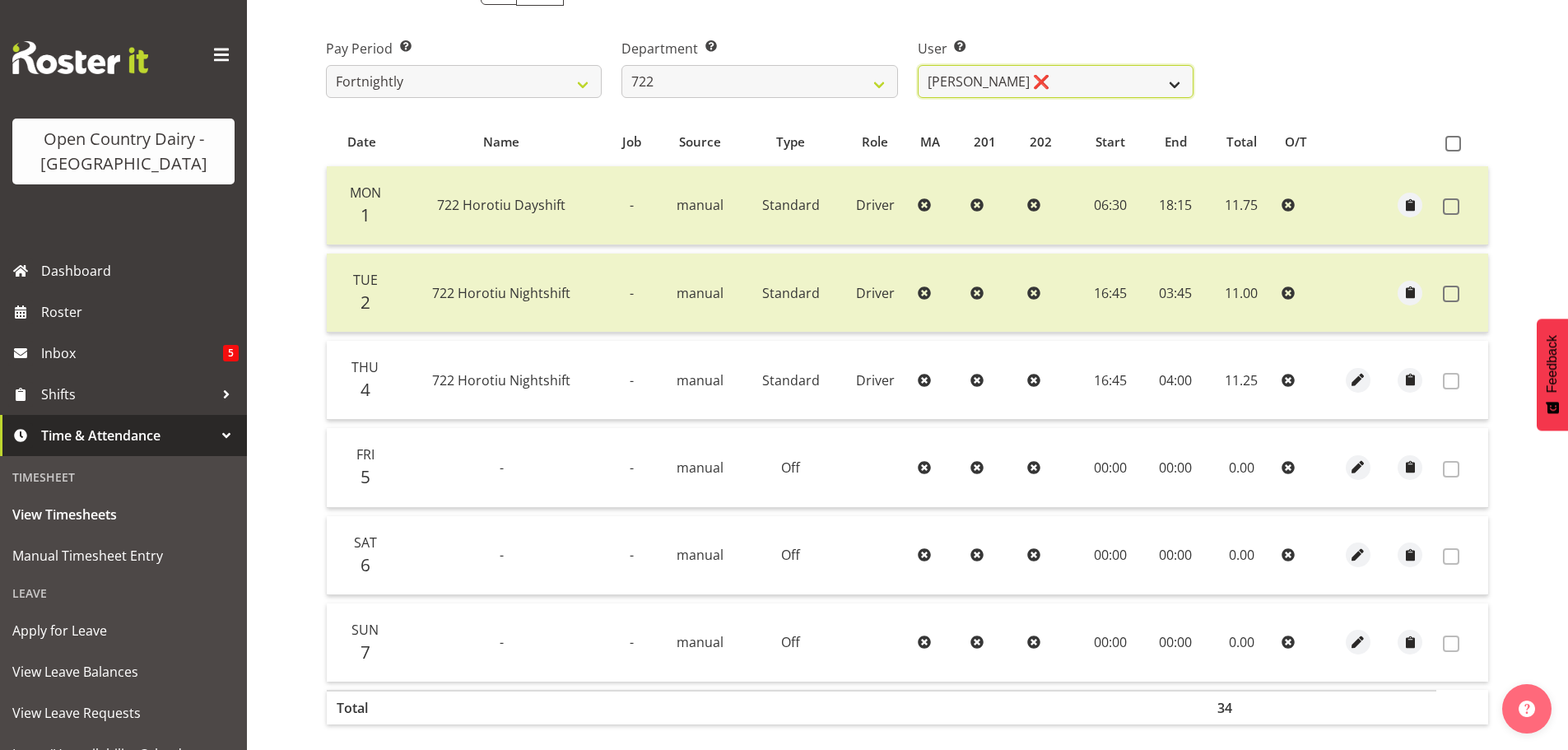
select select "8175"
click at [918, 65] on select "Andy Webb ❌ Darren Hatcher ❌ Gurpreet Singh ❌" at bounding box center [1055, 81] width 276 height 33
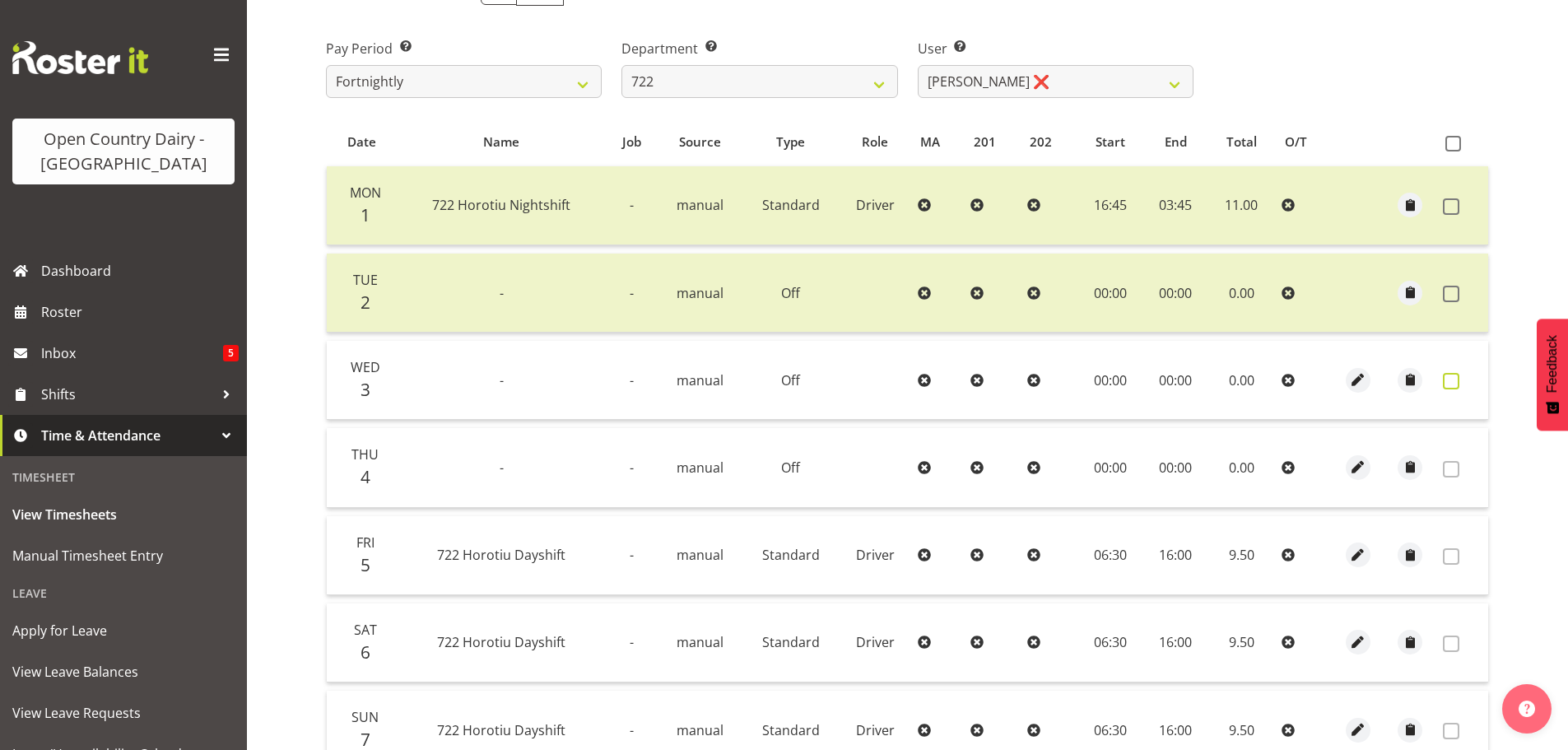
click at [1451, 384] on span at bounding box center [1451, 381] width 17 height 17
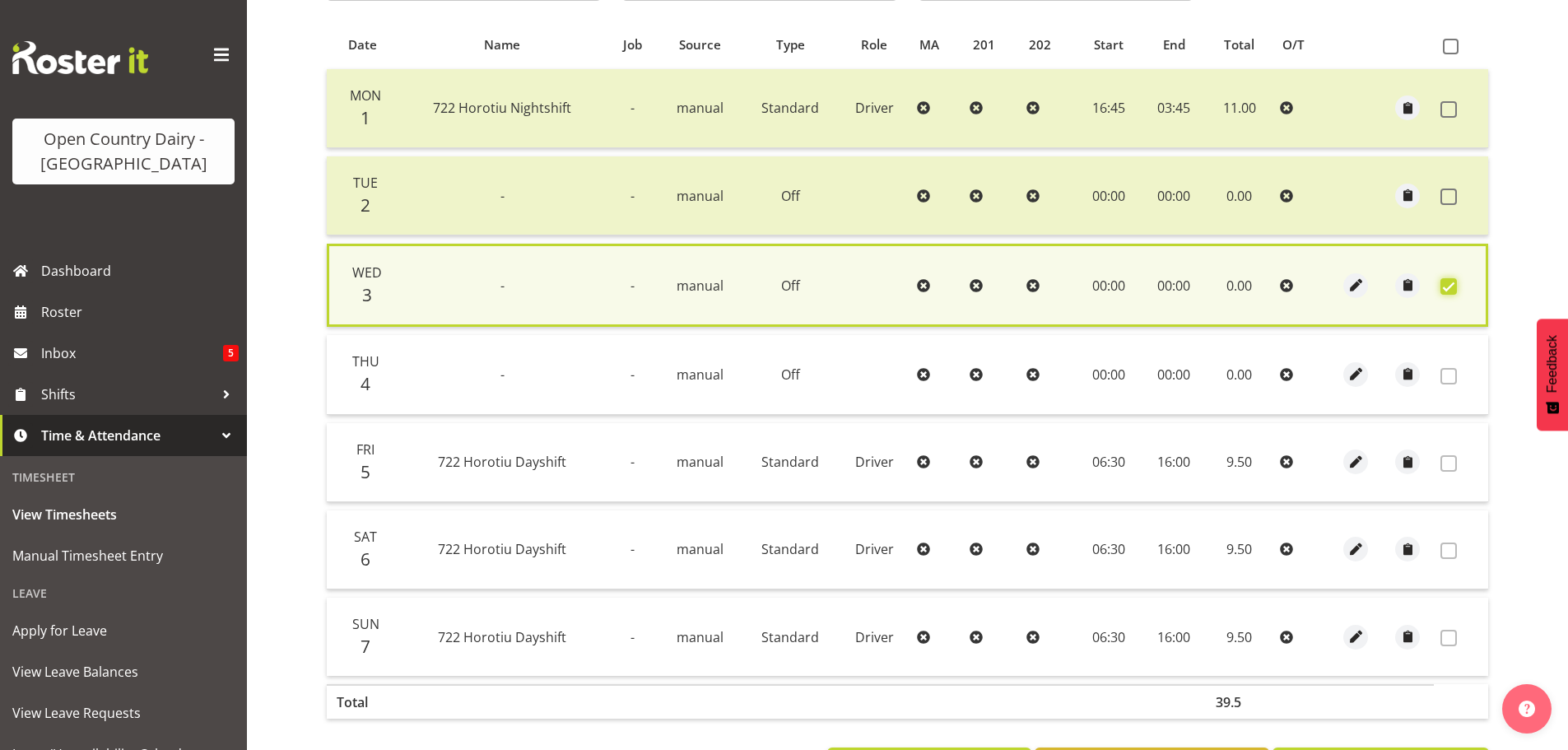
scroll to position [417, 0]
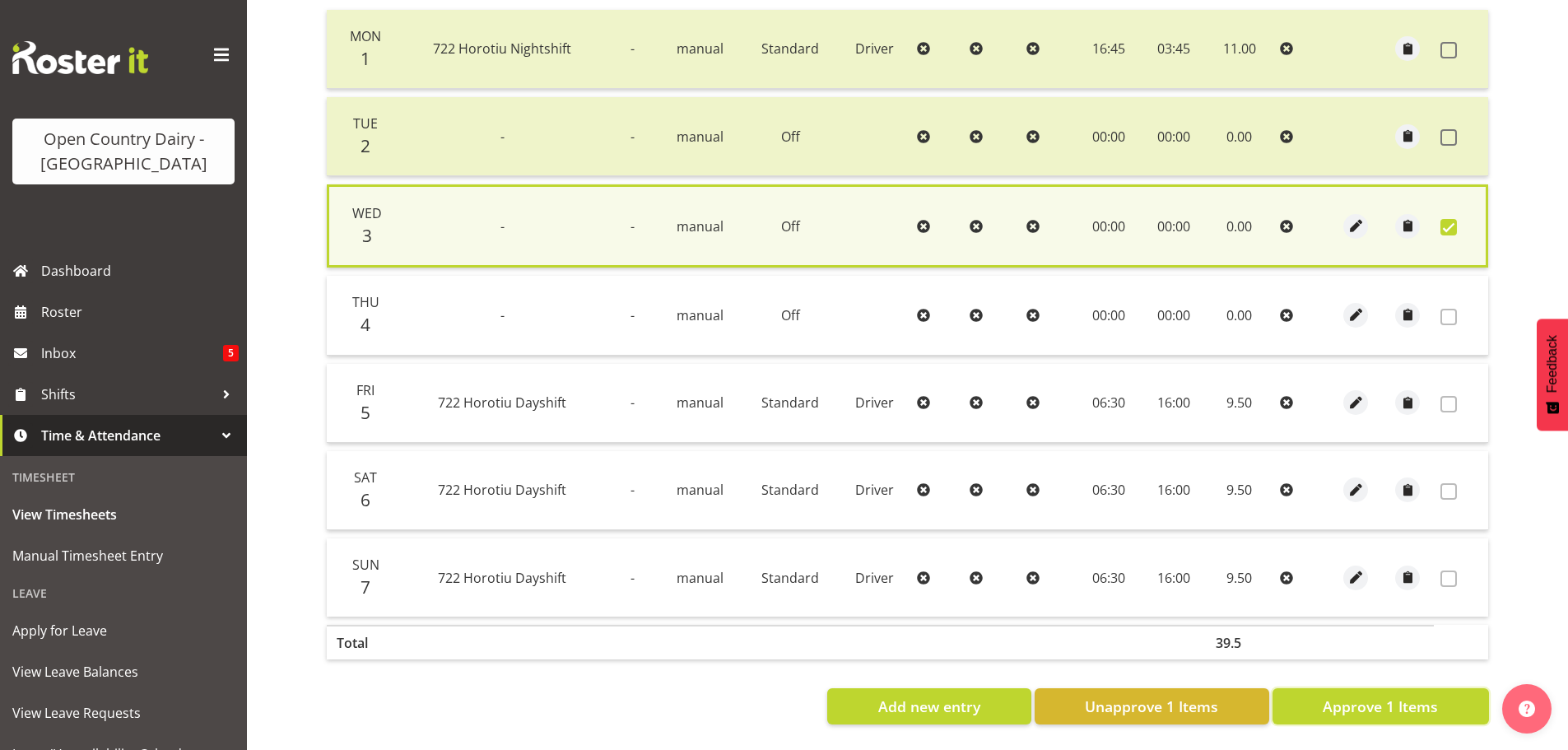
click at [1388, 706] on button "Approve 1 Items" at bounding box center [1381, 706] width 216 height 36
checkbox input "false"
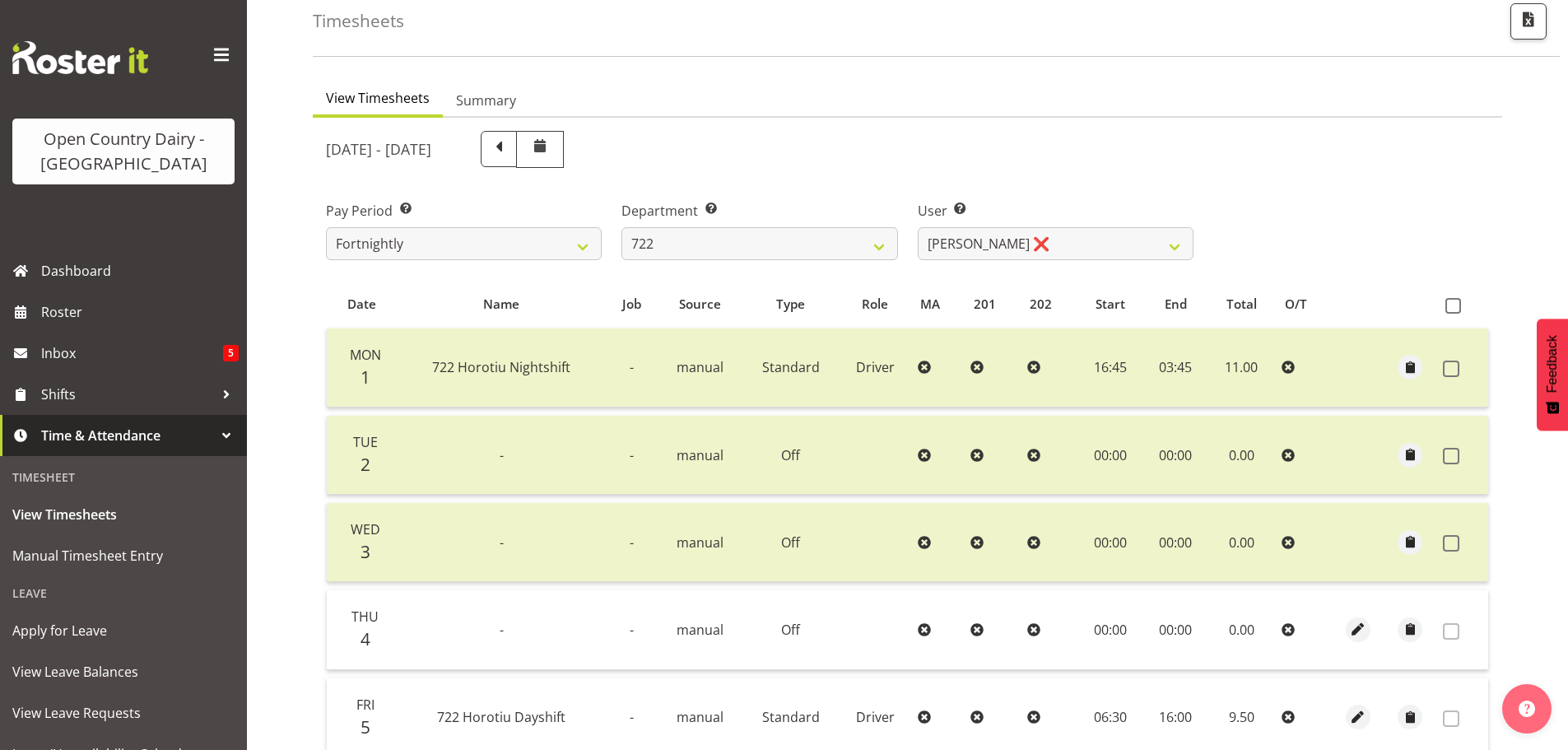
scroll to position [84, 0]
click at [748, 247] on select "701 702 703 704 705 706 707 708 709 710 711 712 713 714 715 716 717 718 719 720" at bounding box center [759, 246] width 276 height 33
select select "759"
click at [622, 230] on select "701 702 703 704 705 706 707 708 709 710 711 712 713 714 715 716 717 718 719 720" at bounding box center [759, 246] width 276 height 33
select select "11585"
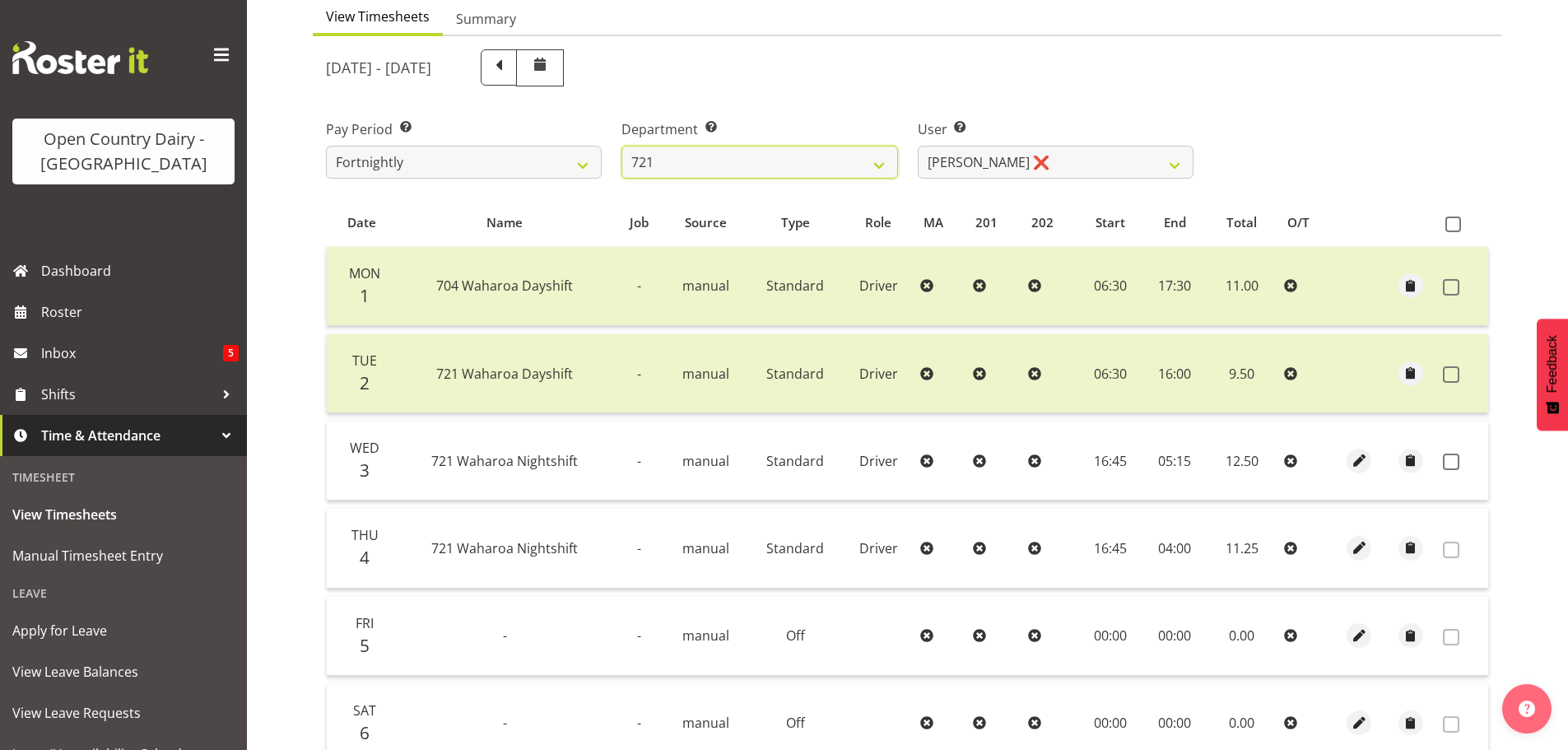
scroll to position [166, 0]
click at [1097, 164] on select "George Taylor ❌ Grant Vercoe ❌ Thakur Ajit Singh ❌" at bounding box center [1055, 164] width 276 height 33
click at [819, 164] on select "701 702 703 704 705 706 707 708 709 710 711 712 713 714 715 716 717 718 719 720" at bounding box center [759, 164] width 276 height 33
select select "756"
click at [622, 148] on select "701 702 703 704 705 706 707 708 709 710 711 712 713 714 715 716 717 718 719 720" at bounding box center [759, 164] width 276 height 33
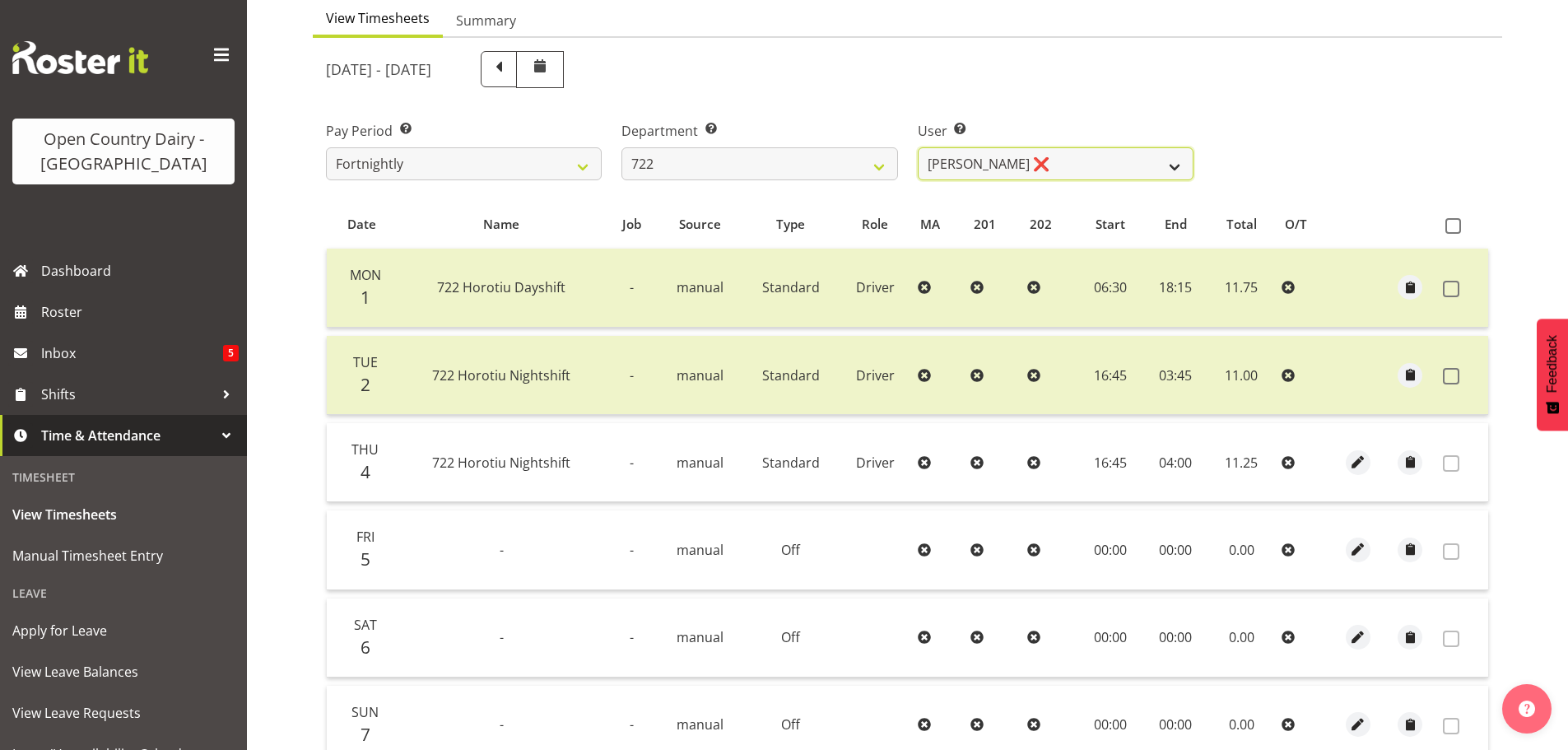
click at [1053, 164] on select "Andy Webb ❌ Darren Hatcher ❌ Gurpreet Singh ❌" at bounding box center [1055, 164] width 276 height 33
select select "11209"
click at [918, 148] on select "Andy Webb ❌ Darren Hatcher ❌ Gurpreet Singh ❌" at bounding box center [1055, 164] width 276 height 33
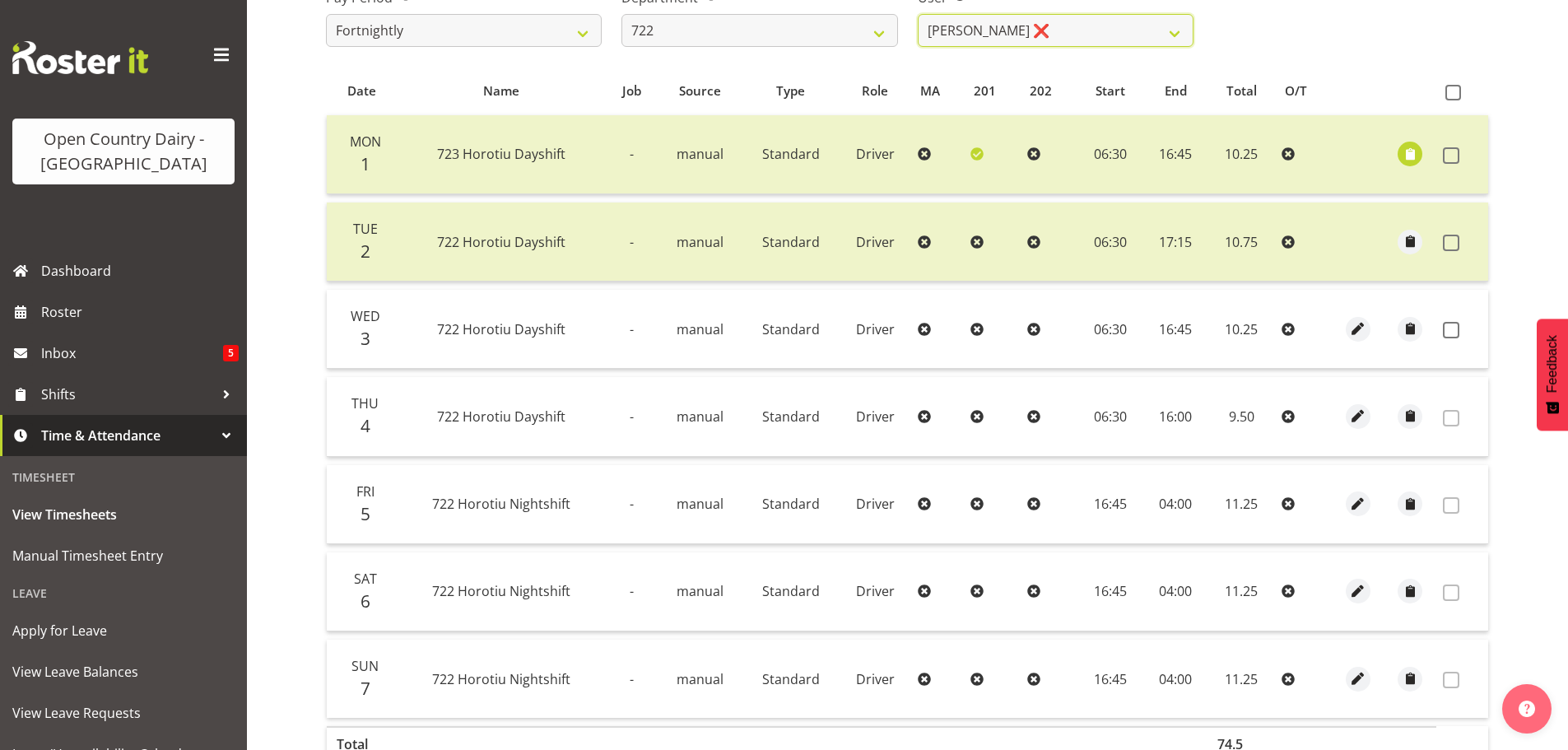
scroll to position [413, 0]
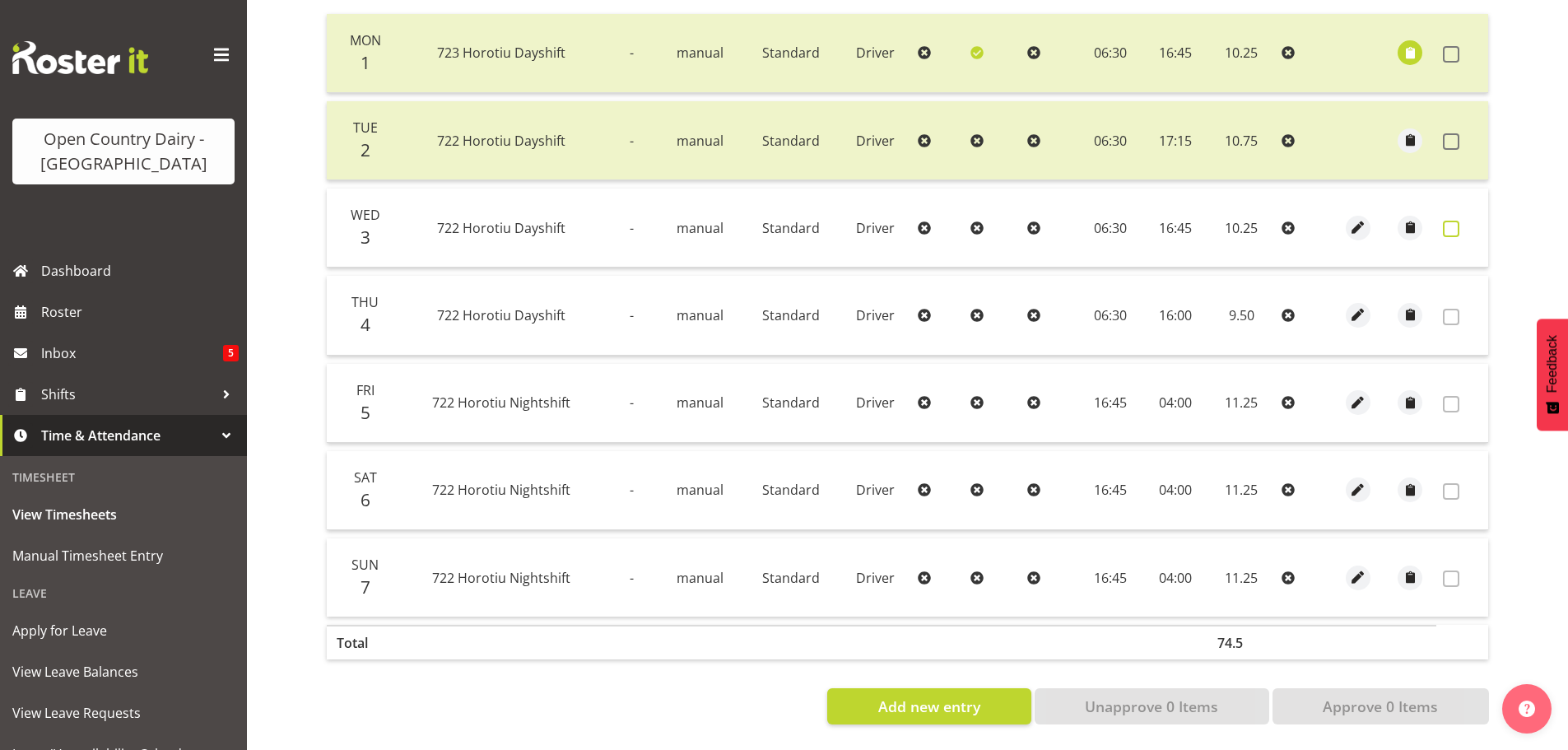
click at [1456, 222] on span at bounding box center [1451, 229] width 17 height 17
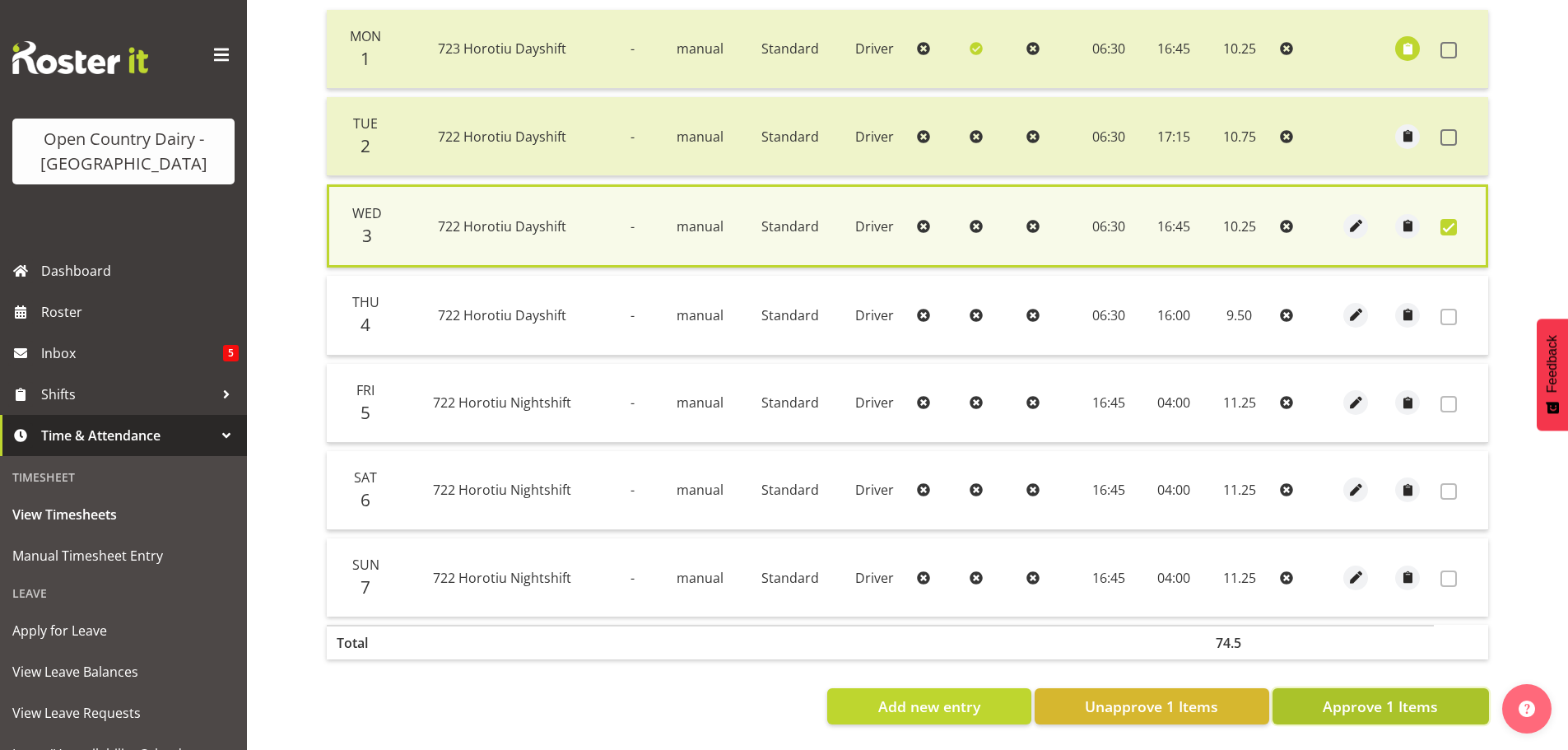
click at [1442, 710] on button "Approve 1 Items" at bounding box center [1381, 706] width 216 height 36
checkbox input "false"
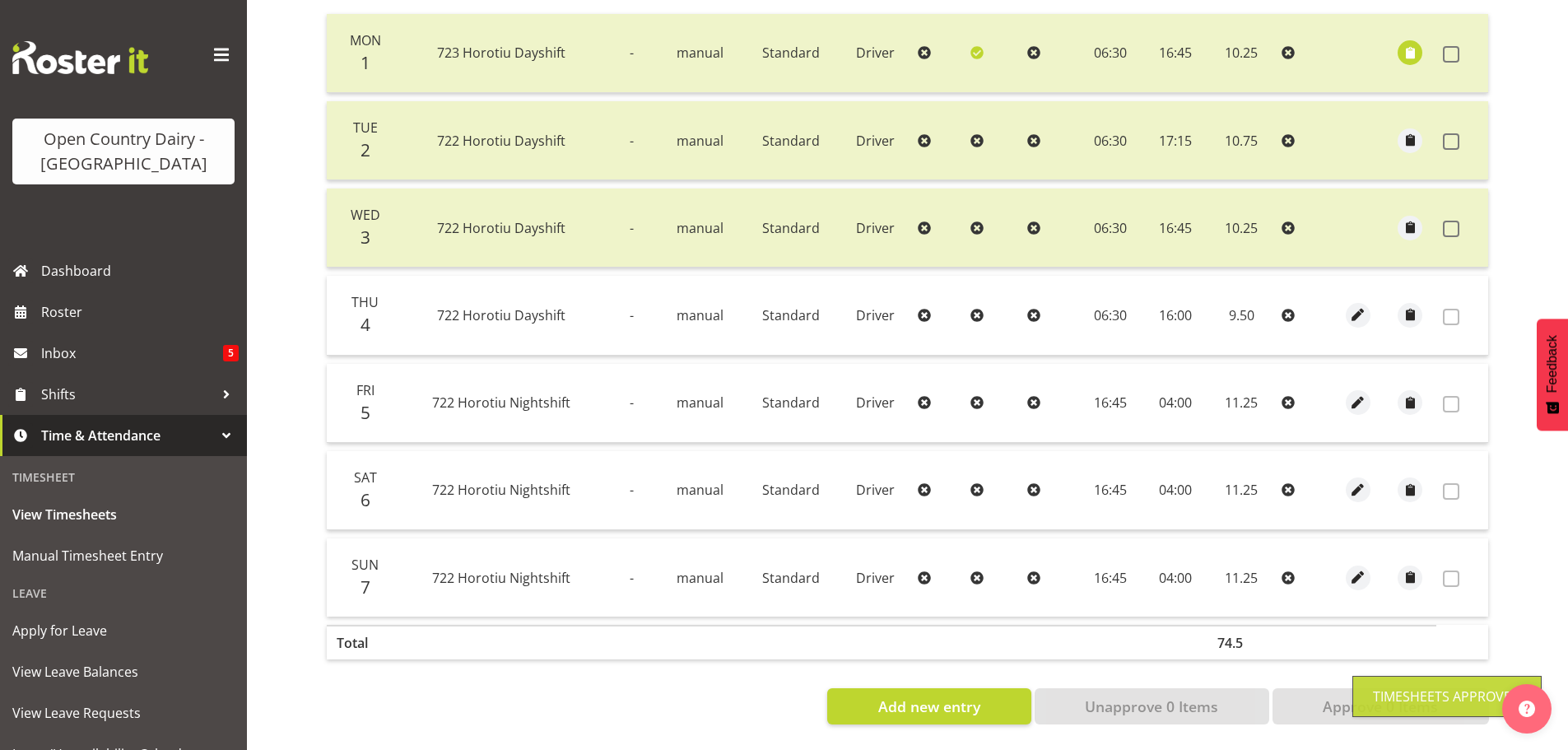
scroll to position [2, 0]
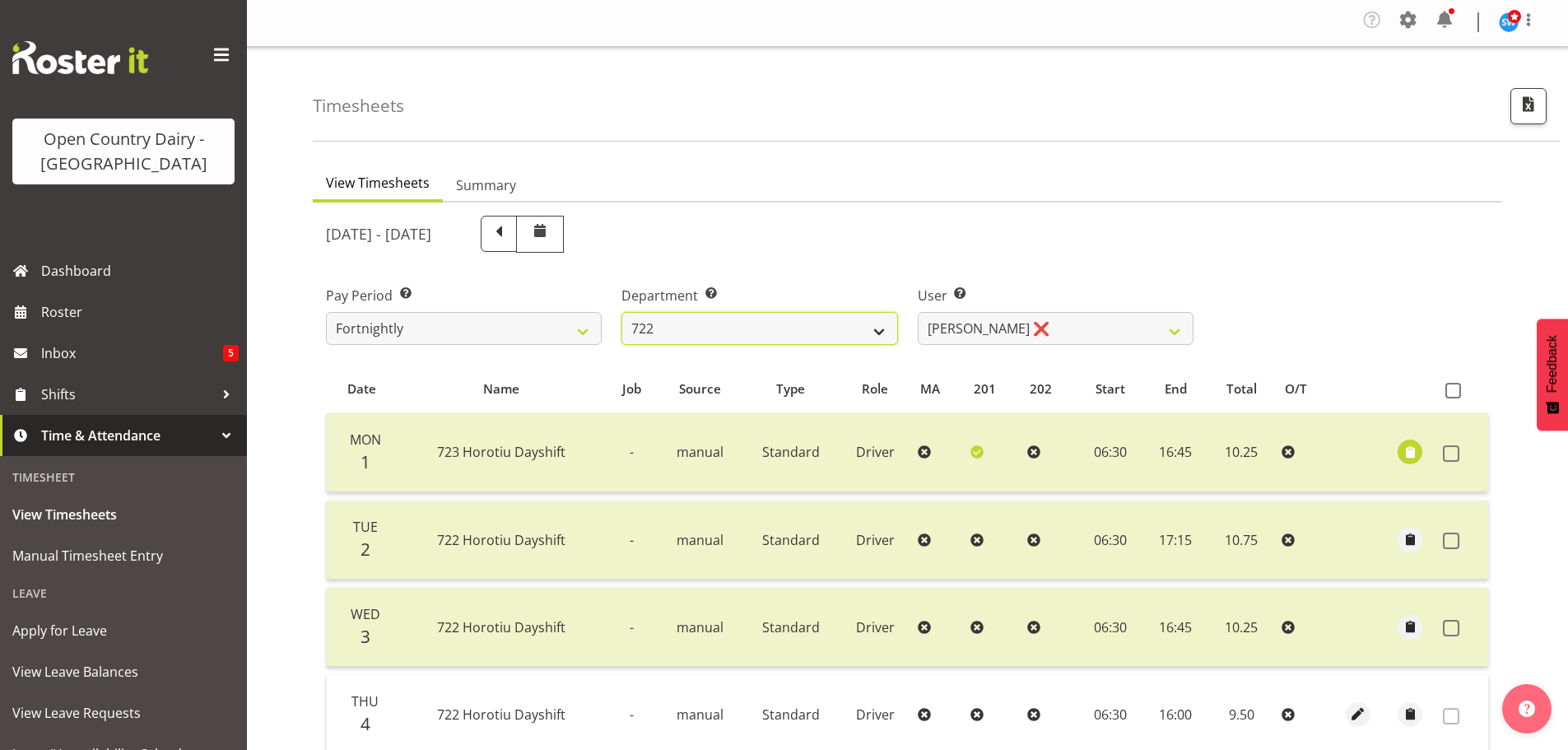
click at [794, 321] on select "701 702 703 704 705 706 707 708 709 710 711 712 713 714 715 716 717 718 719 720" at bounding box center [759, 328] width 276 height 33
select select "819"
click at [622, 312] on select "701 702 703 704 705 706 707 708 709 710 711 712 713 714 715 716 717 718 719 720" at bounding box center [759, 328] width 276 height 33
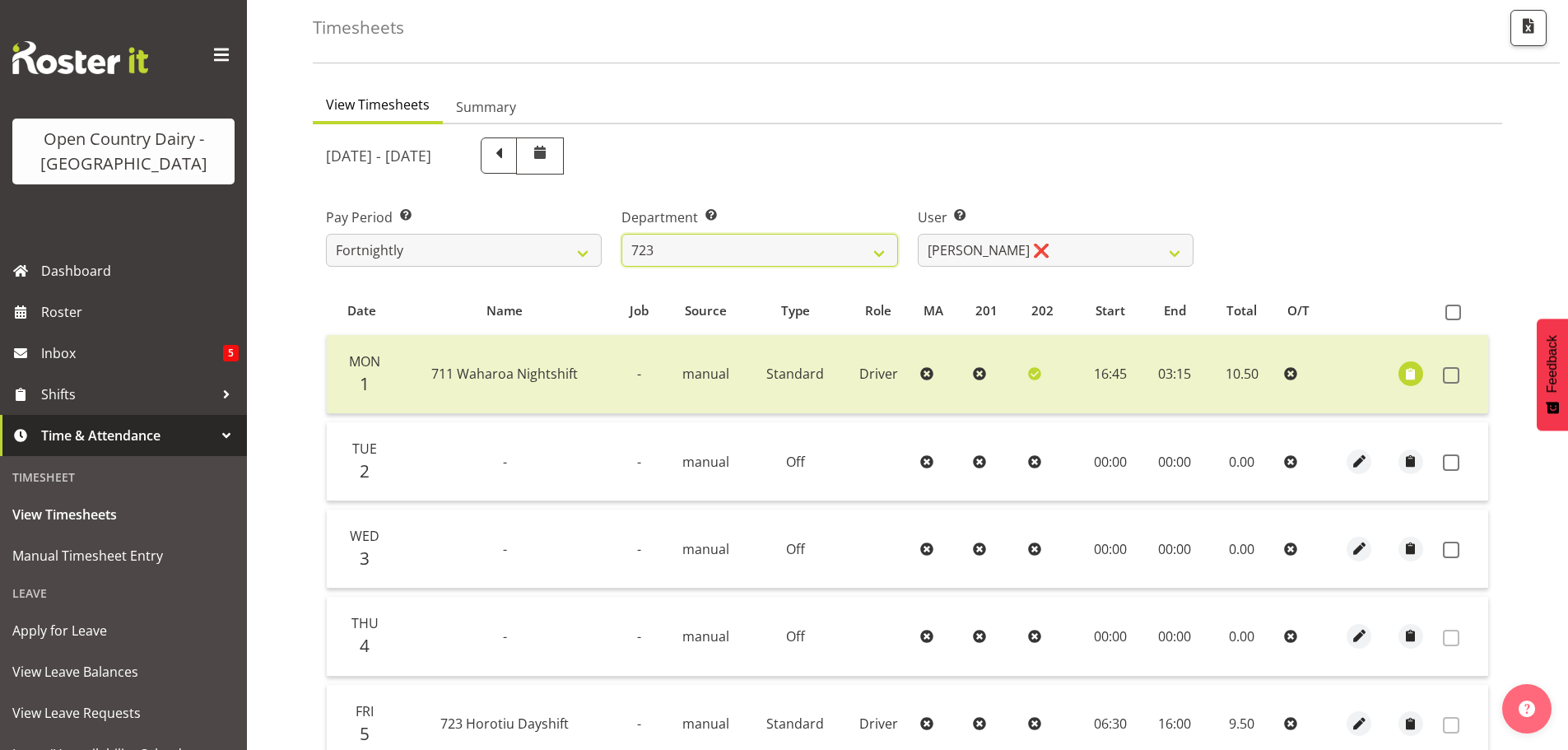
scroll to position [166, 0]
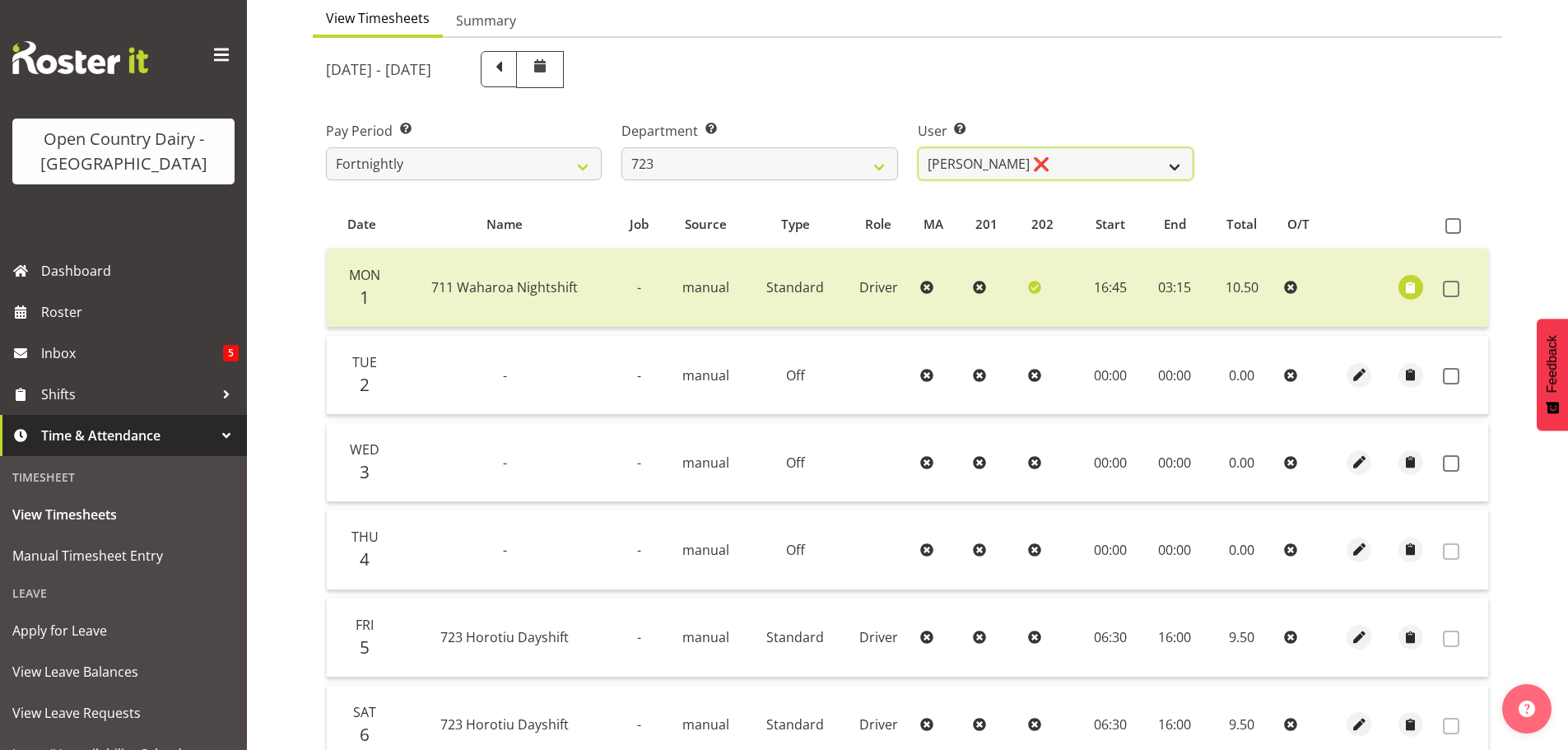
click at [1034, 159] on select "Daljeet Rai ❌ Manjinder Singh ❌ Prabhjot Singh ❌ Varninder Singh ❌" at bounding box center [1055, 164] width 276 height 33
select select "9511"
click at [918, 148] on select "Daljeet Rai ❌ Manjinder Singh ❌ Prabhjot Singh ❌ Varninder Singh ❌" at bounding box center [1055, 164] width 276 height 33
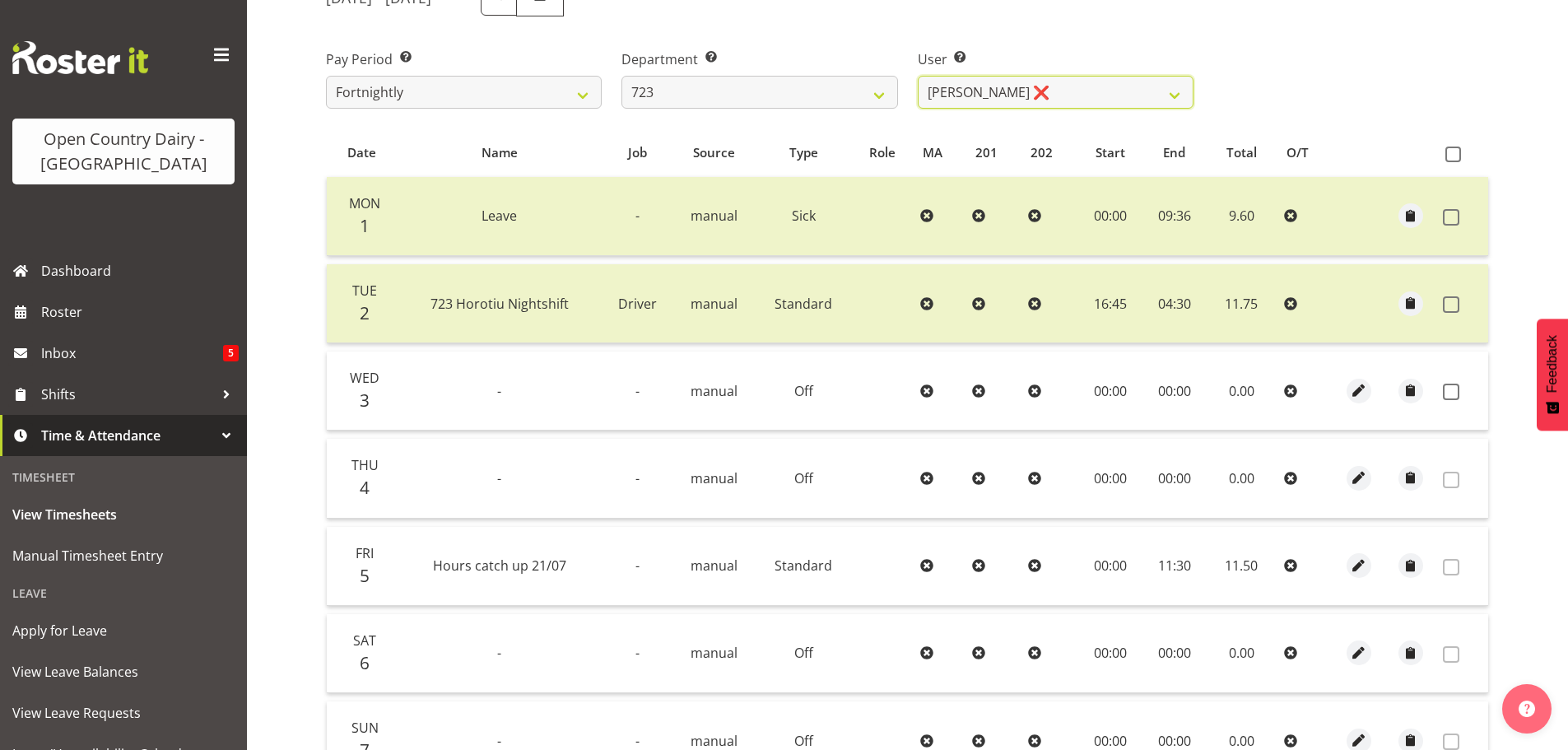
scroll to position [331, 0]
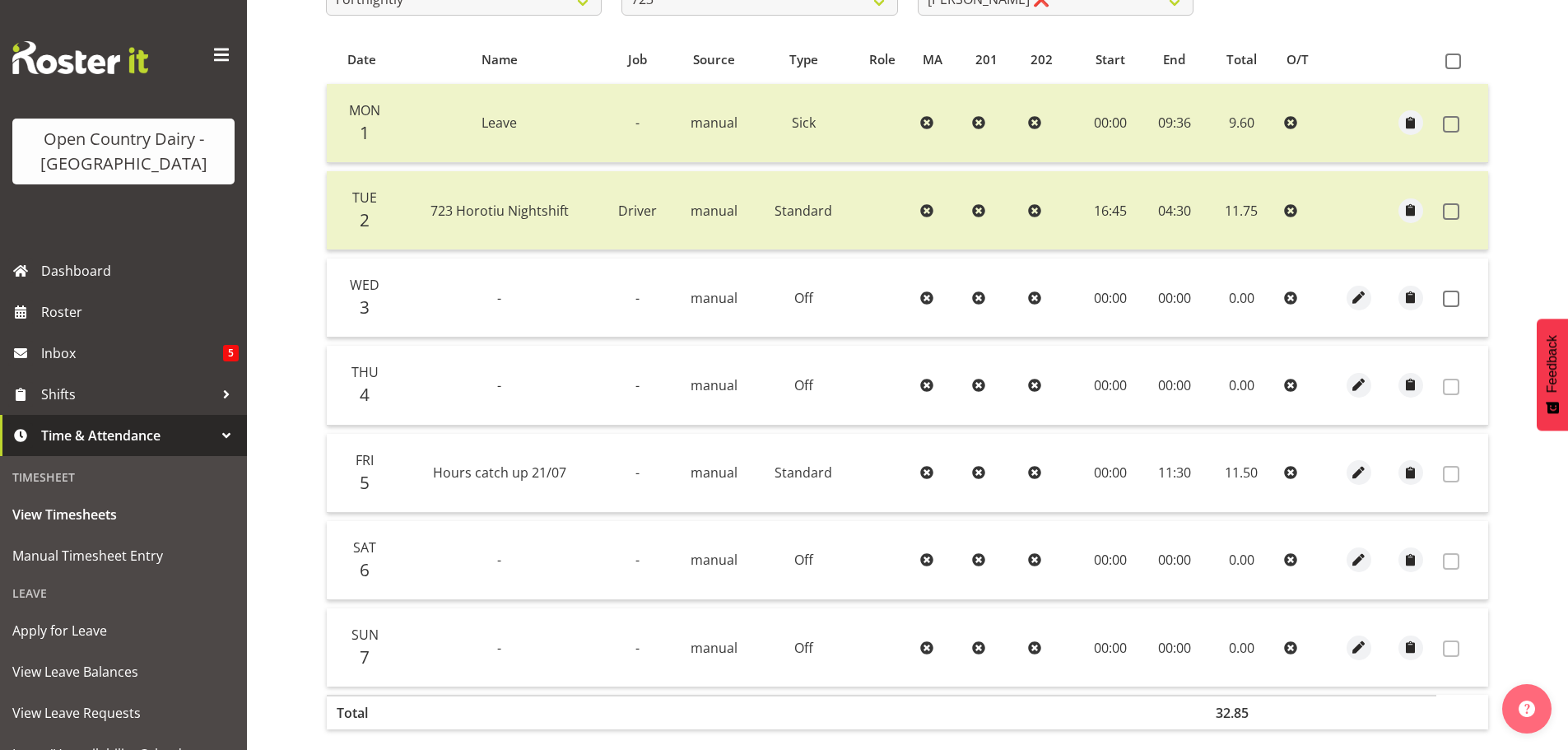
drag, startPoint x: 1457, startPoint y: 300, endPoint x: 1445, endPoint y: 314, distance: 18.4
click at [1459, 300] on label at bounding box center [1456, 299] width 25 height 17
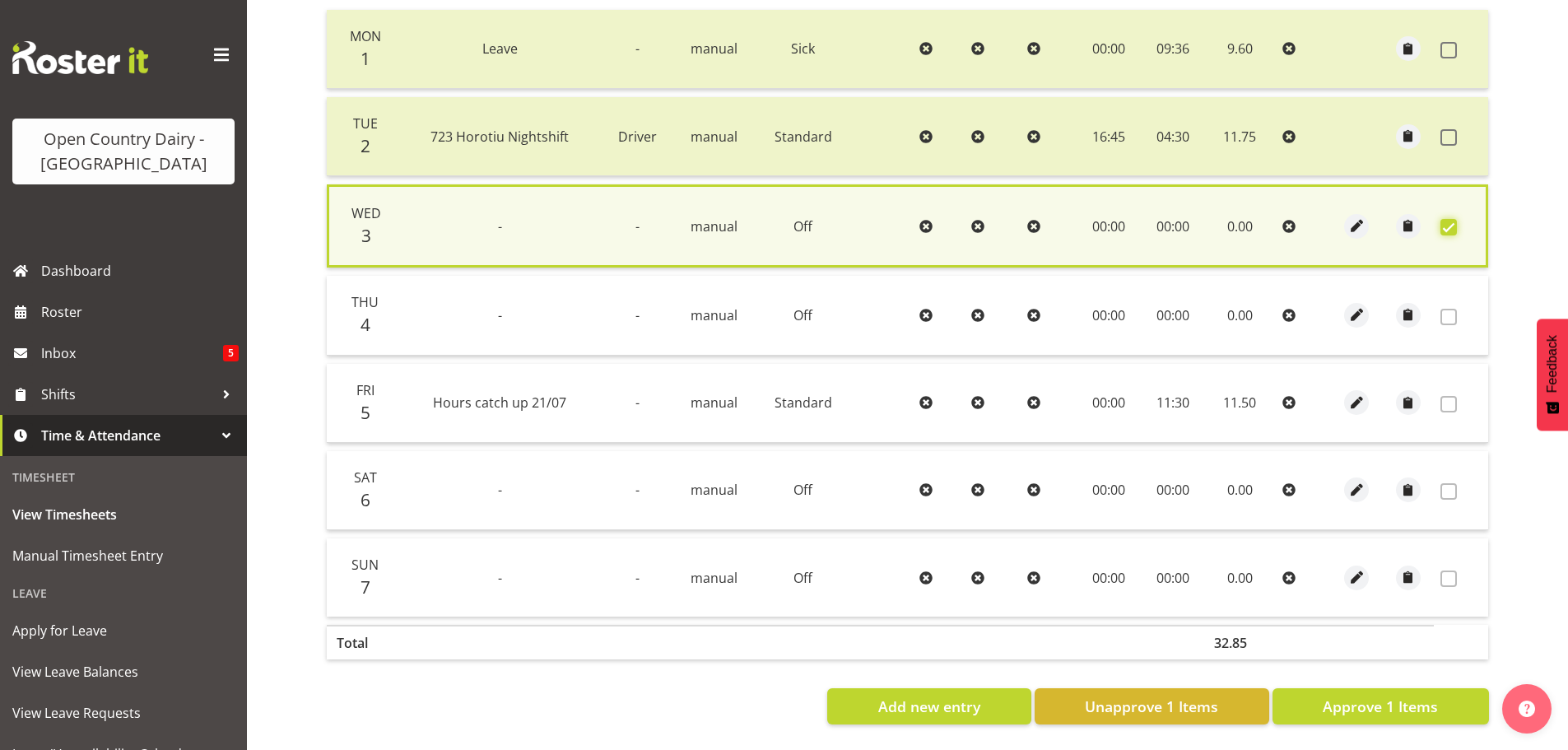
scroll to position [417, 0]
click at [1373, 698] on span "Approve 1 Items" at bounding box center [1379, 706] width 115 height 22
checkbox input "false"
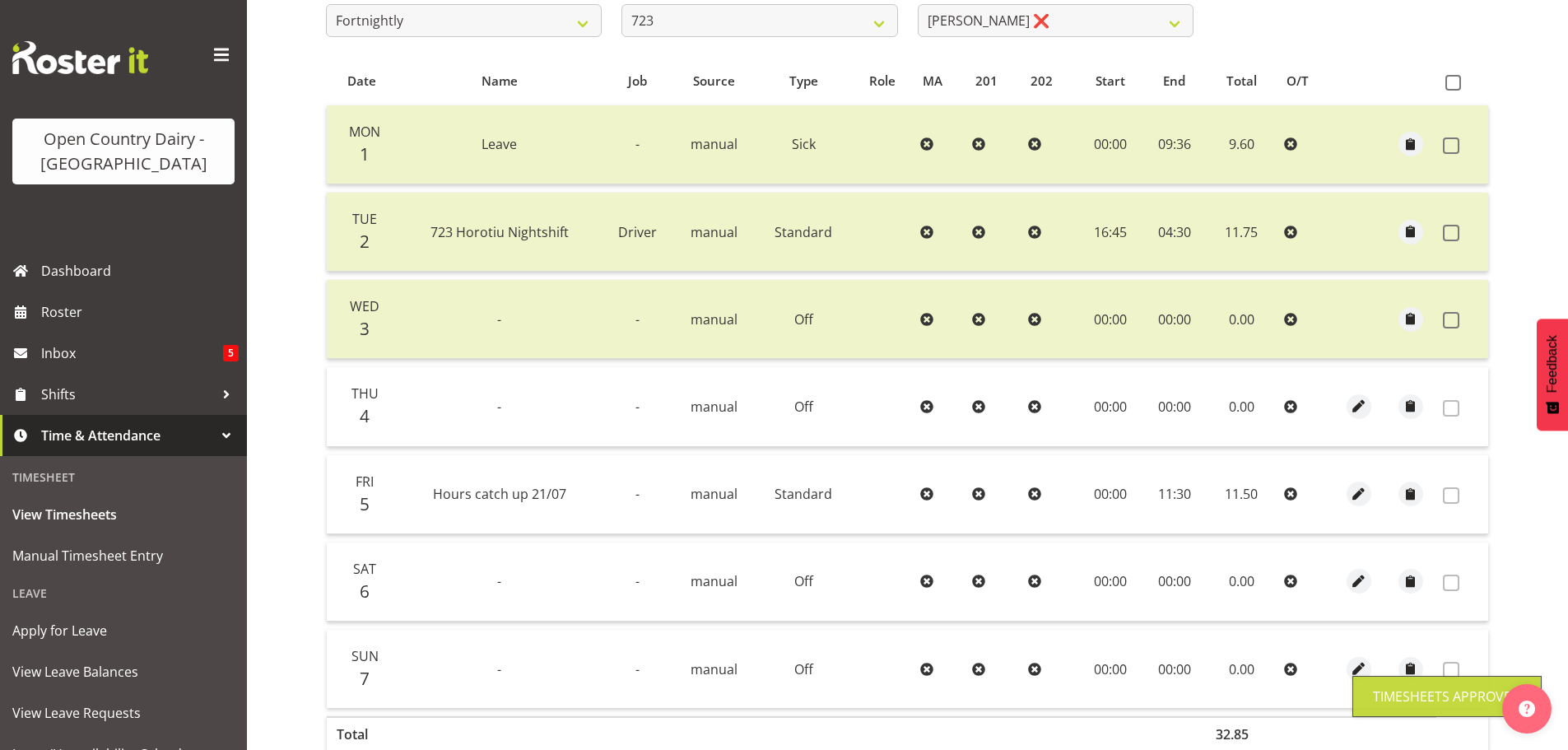
scroll to position [166, 0]
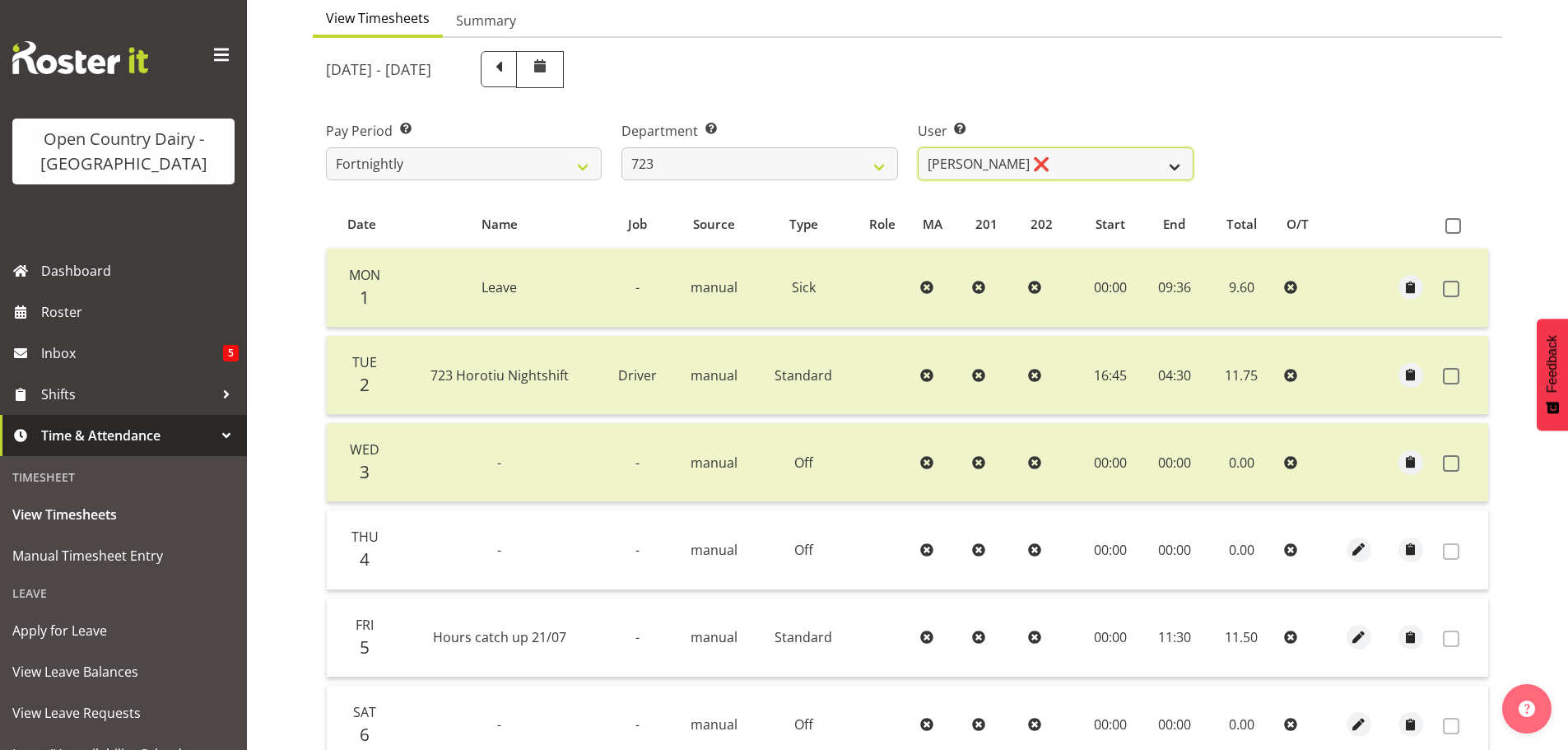
click at [1081, 148] on select "Daljeet Rai ❌ Manjinder Singh ❌ Prabhjot Singh ❌ Varninder Singh ❌" at bounding box center [1055, 164] width 276 height 33
select select "11212"
click at [918, 148] on select "Daljeet Rai ❌ Manjinder Singh ❌ Prabhjot Singh ❌ Varninder Singh ❌" at bounding box center [1055, 164] width 276 height 33
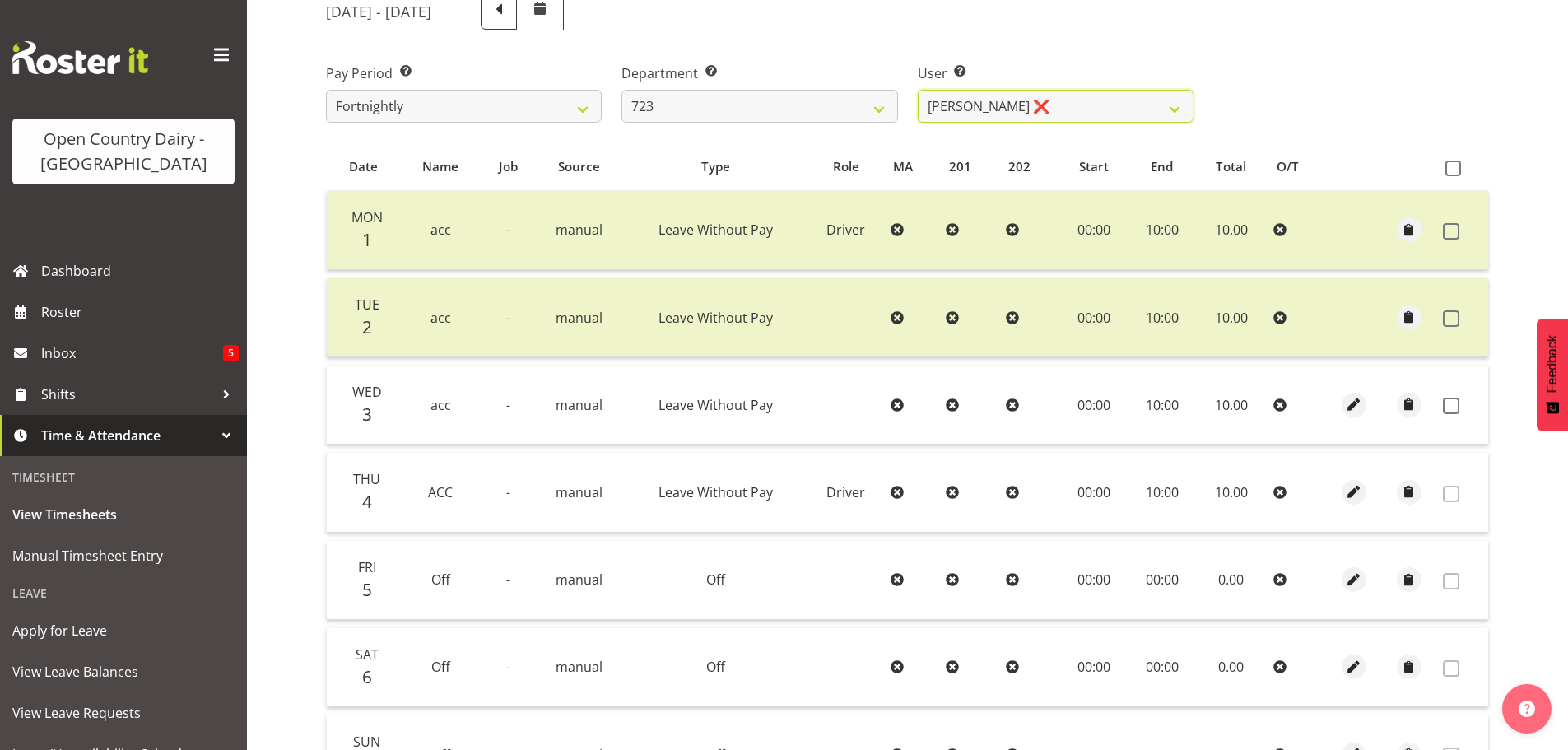
scroll to position [331, 0]
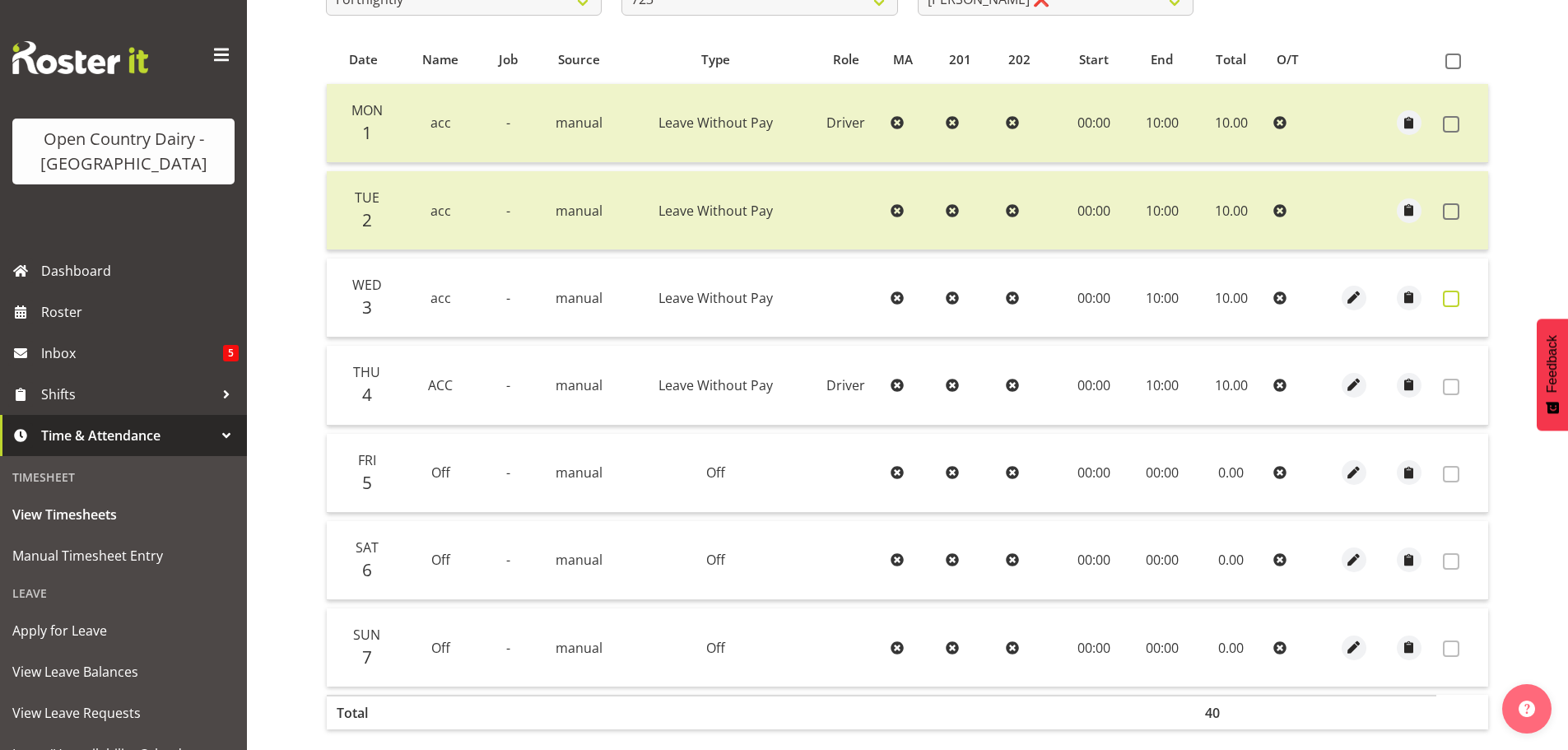
click at [1449, 299] on span at bounding box center [1451, 299] width 17 height 17
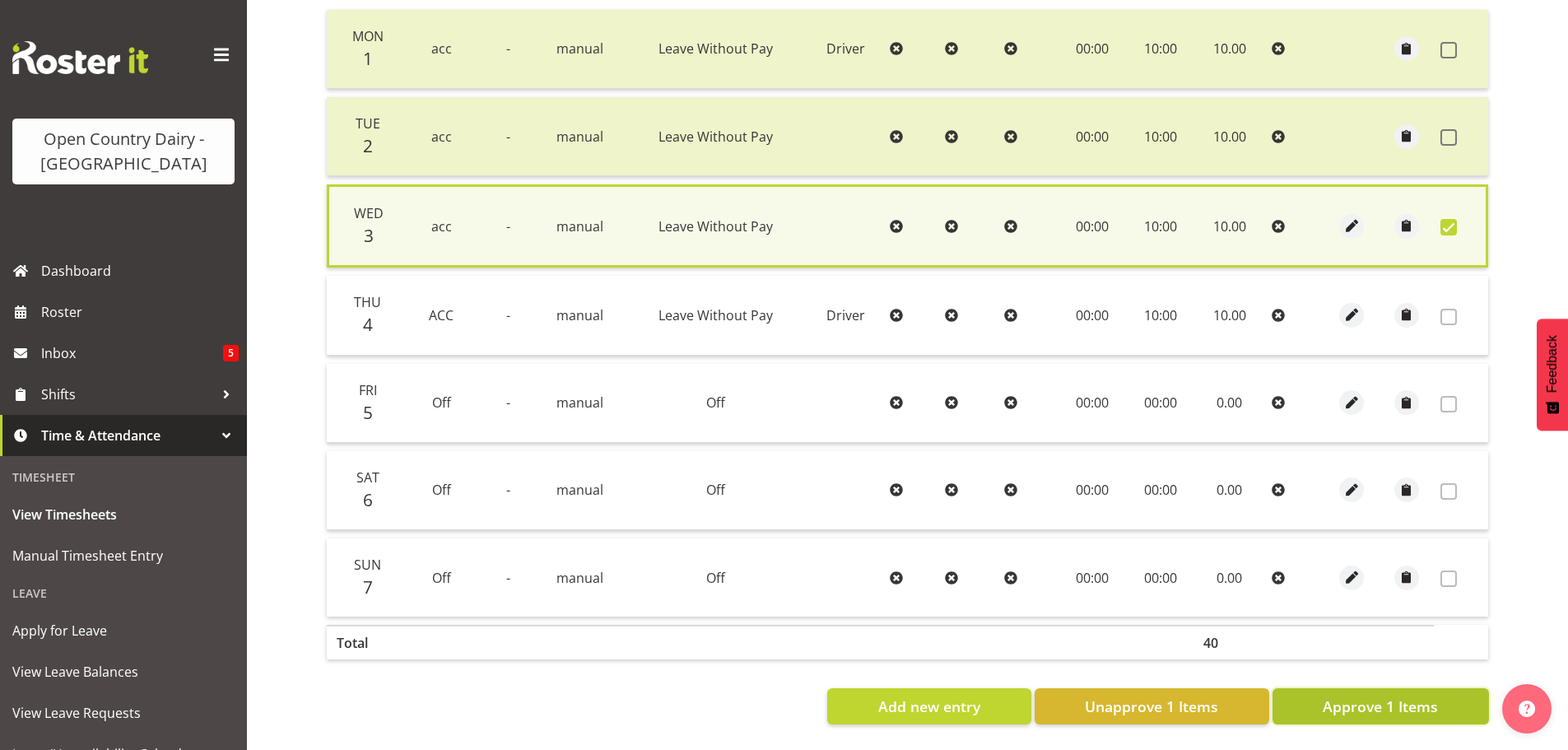
click at [1400, 695] on span "Approve 1 Items" at bounding box center [1379, 706] width 115 height 22
checkbox input "false"
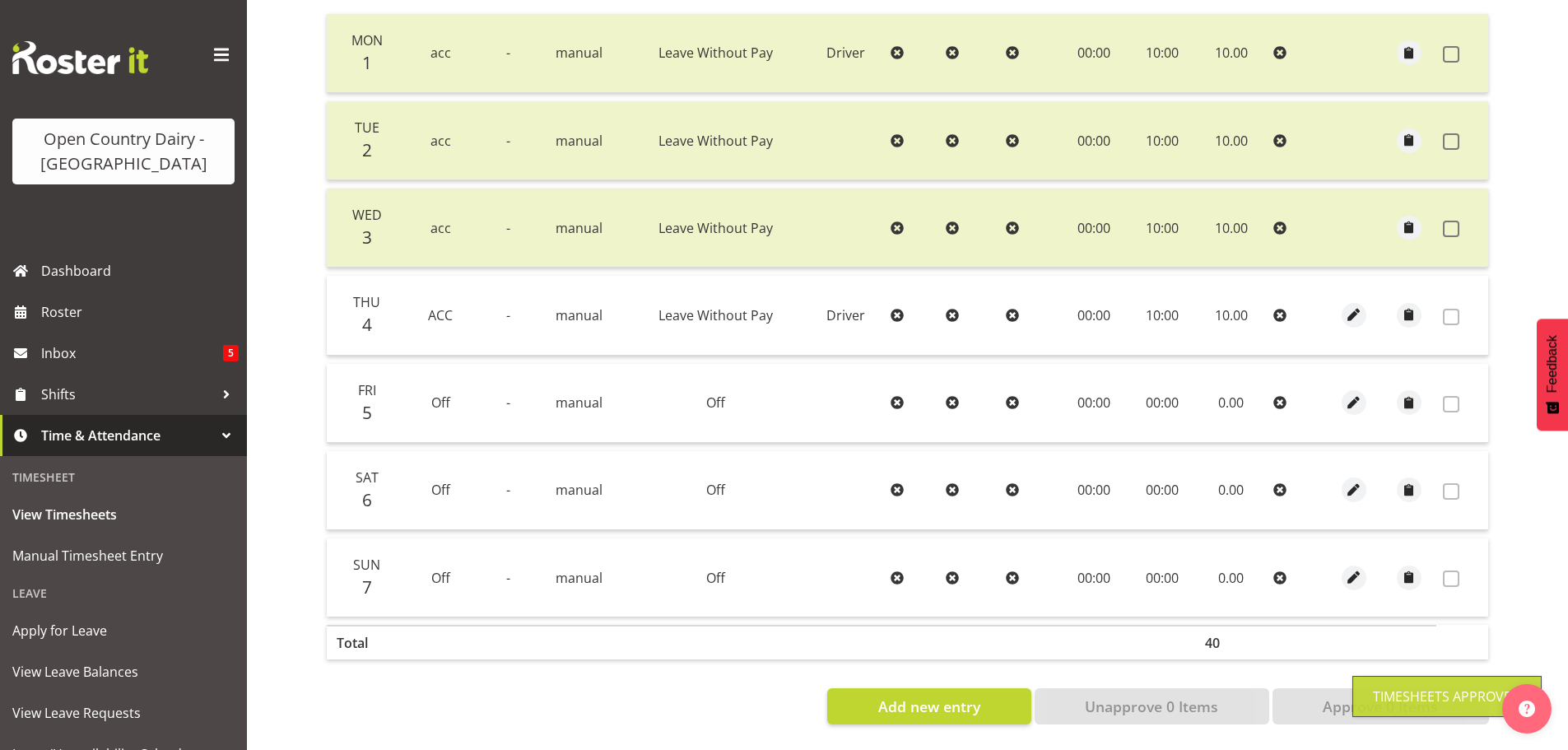
scroll to position [84, 0]
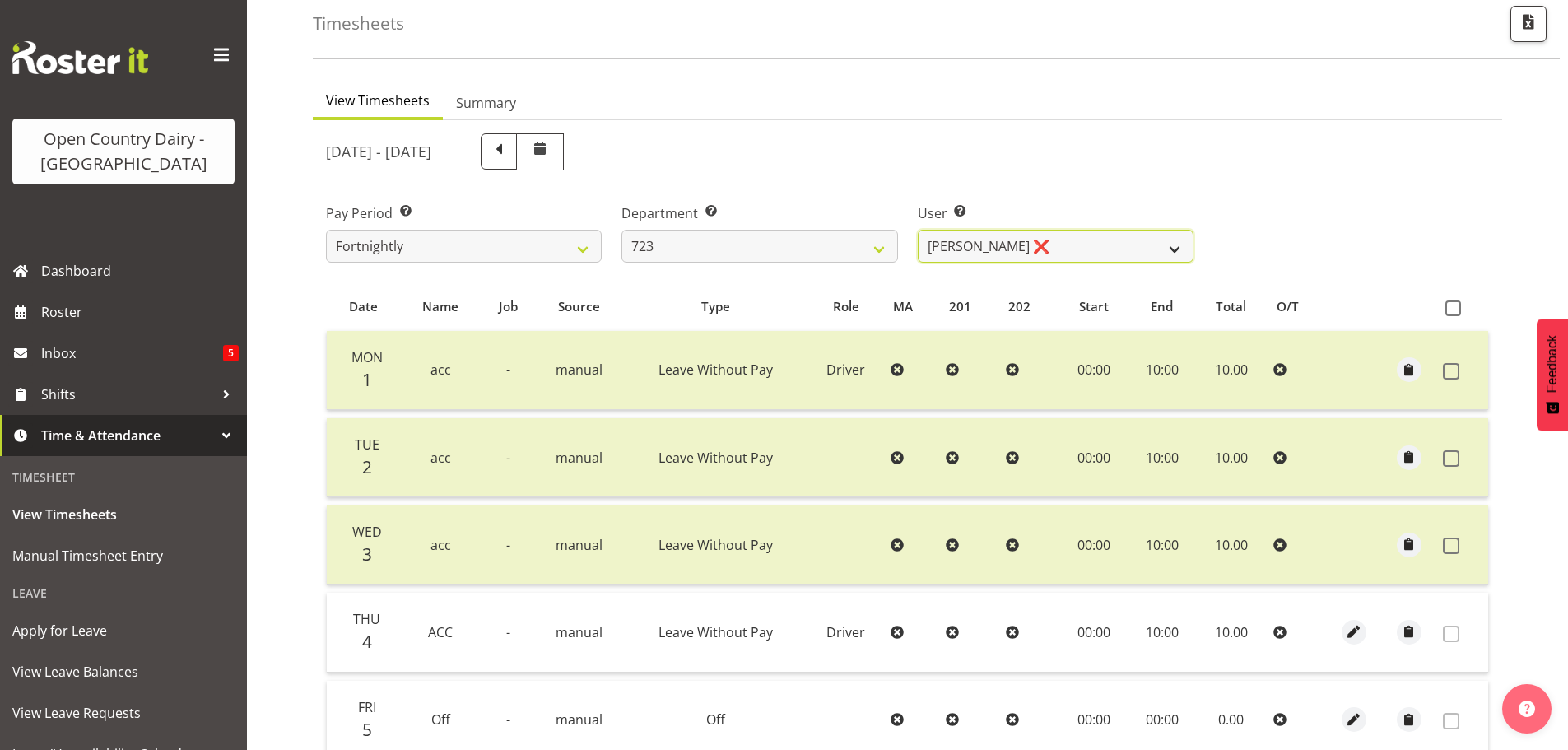
click at [1071, 238] on select "Daljeet Rai ❌ Manjinder Singh ❌ Prabhjot Singh ❌ Varninder Singh ❌" at bounding box center [1055, 246] width 276 height 33
click at [1073, 240] on select "Daljeet Rai ❌ Manjinder Singh ❌ Prabhjot Singh ❌ Varninder Singh ❌" at bounding box center [1055, 246] width 276 height 33
click at [675, 240] on select "701 702 703 704 705 706 707 708 709 710 711 712 713 714 715 716 717 718 719 720" at bounding box center [759, 246] width 276 height 33
select select "760"
click at [622, 230] on select "701 702 703 704 705 706 707 708 709 710 711 712 713 714 715 716 717 718 719 720" at bounding box center [759, 246] width 276 height 33
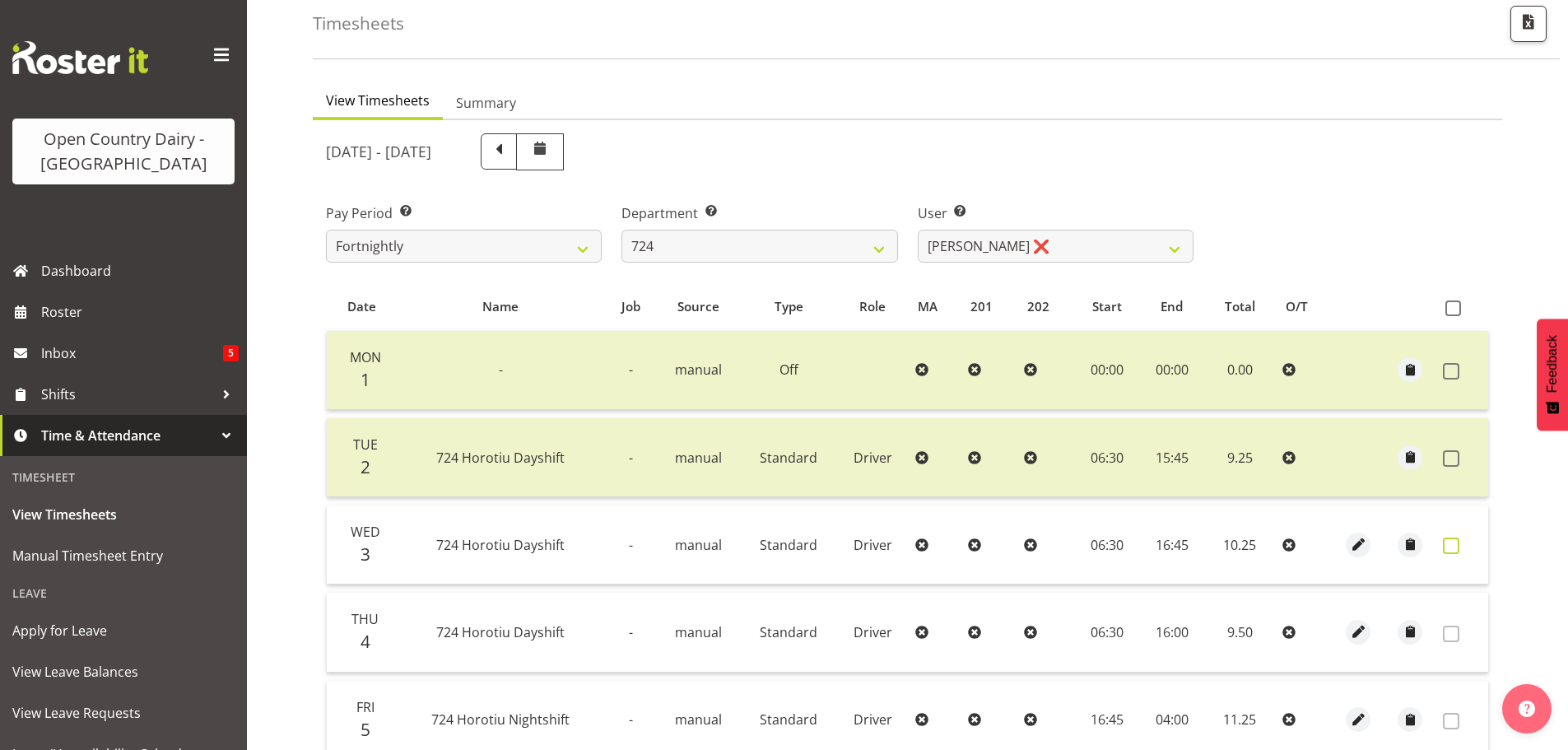
click at [1452, 543] on span at bounding box center [1451, 546] width 17 height 17
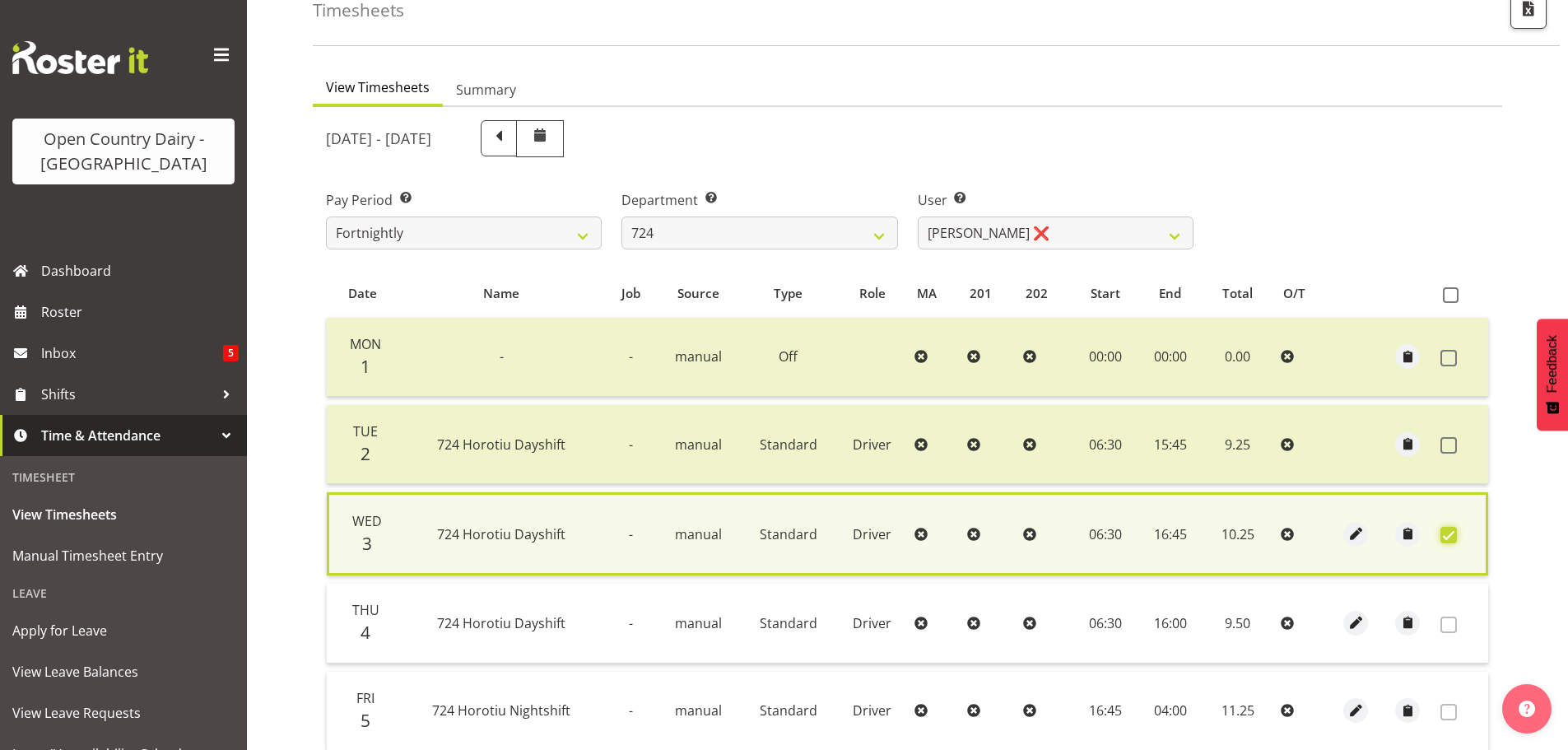
scroll to position [417, 0]
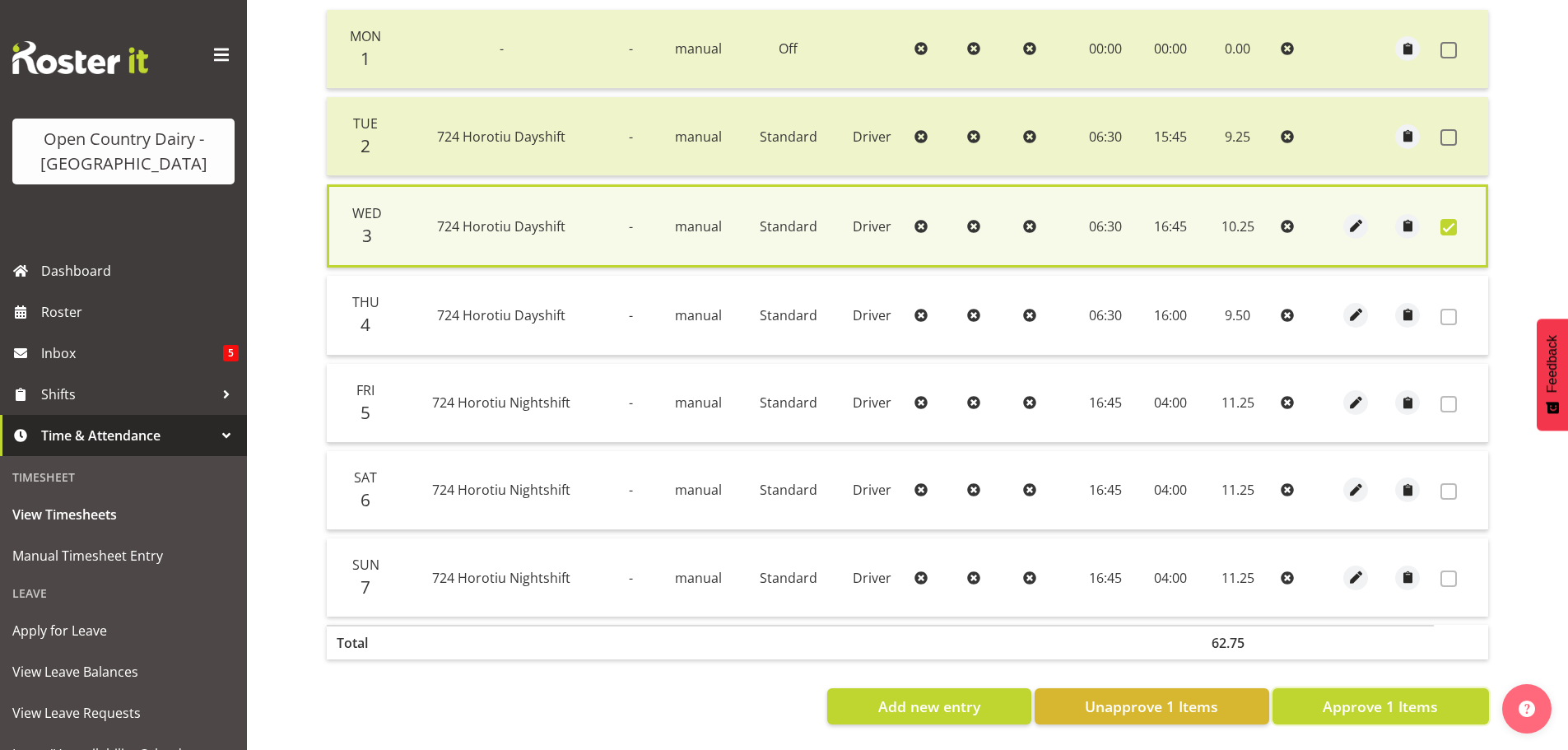
click at [1425, 695] on span "Approve 1 Items" at bounding box center [1379, 706] width 115 height 22
checkbox input "false"
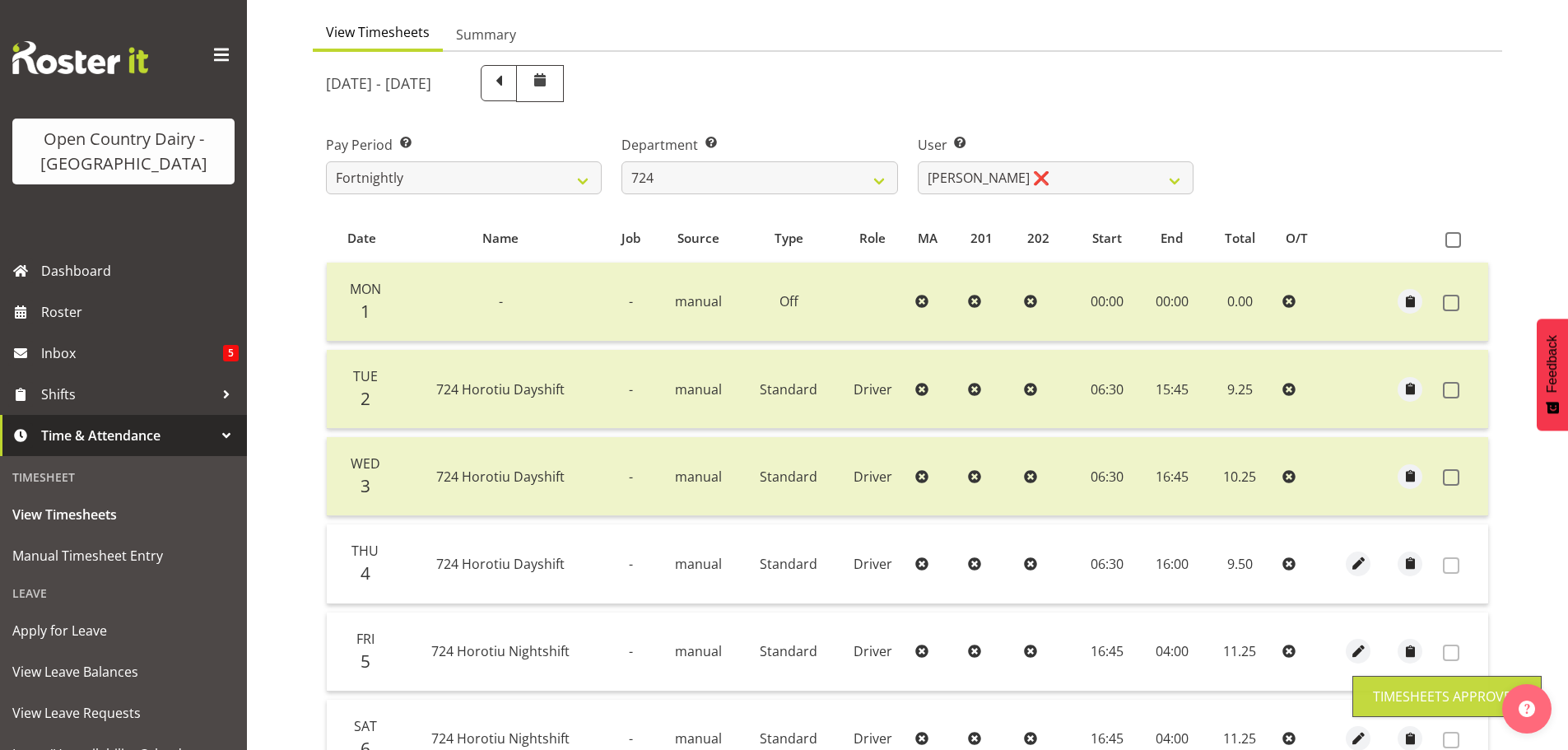
scroll to position [2, 0]
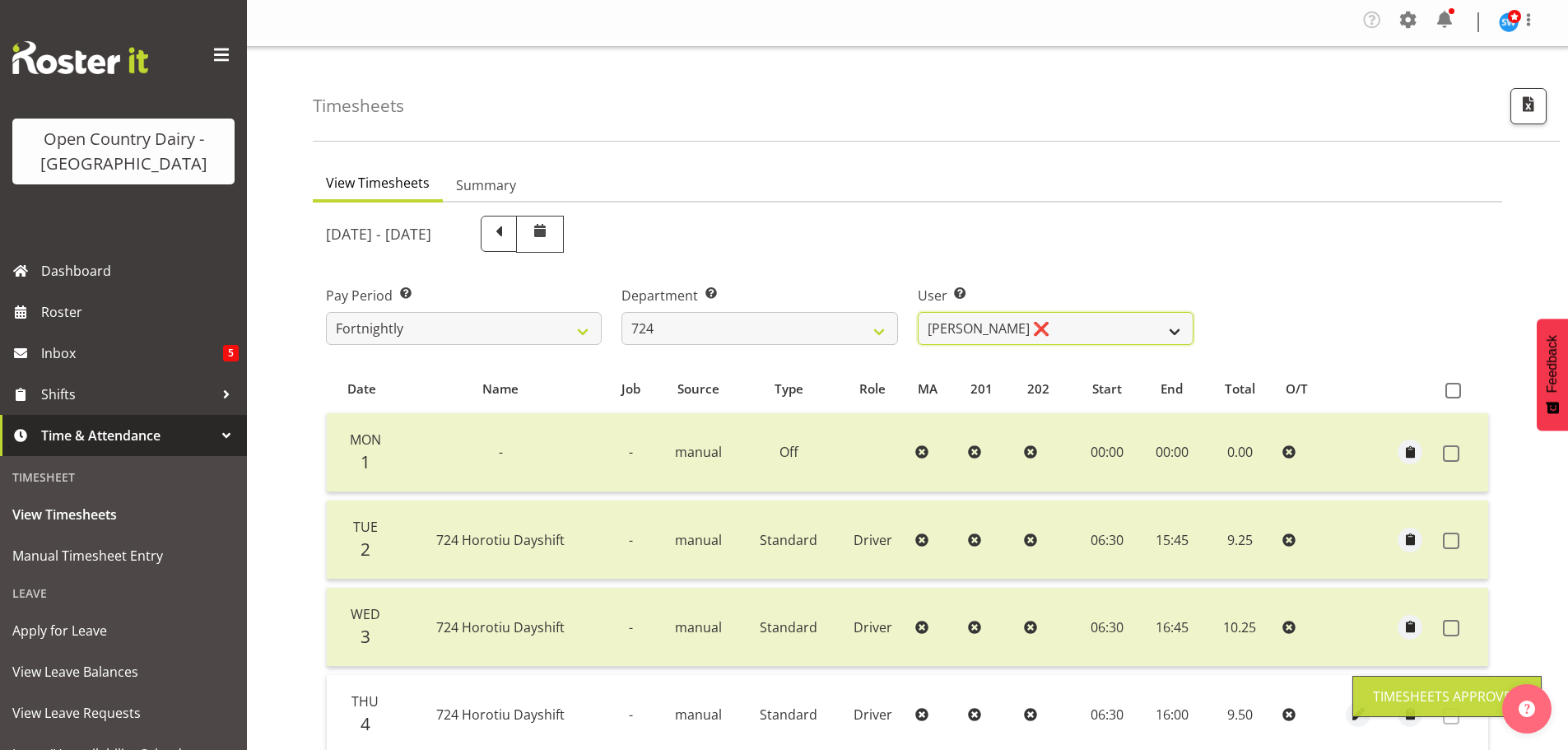
click at [1055, 331] on select "Brent Adams ❌ Jaspreet Singh ❌ John Walters ❌" at bounding box center [1055, 328] width 276 height 33
select select "8189"
click at [918, 312] on select "Brent Adams ❌ Jaspreet Singh ❌ John Walters ❌" at bounding box center [1055, 328] width 276 height 33
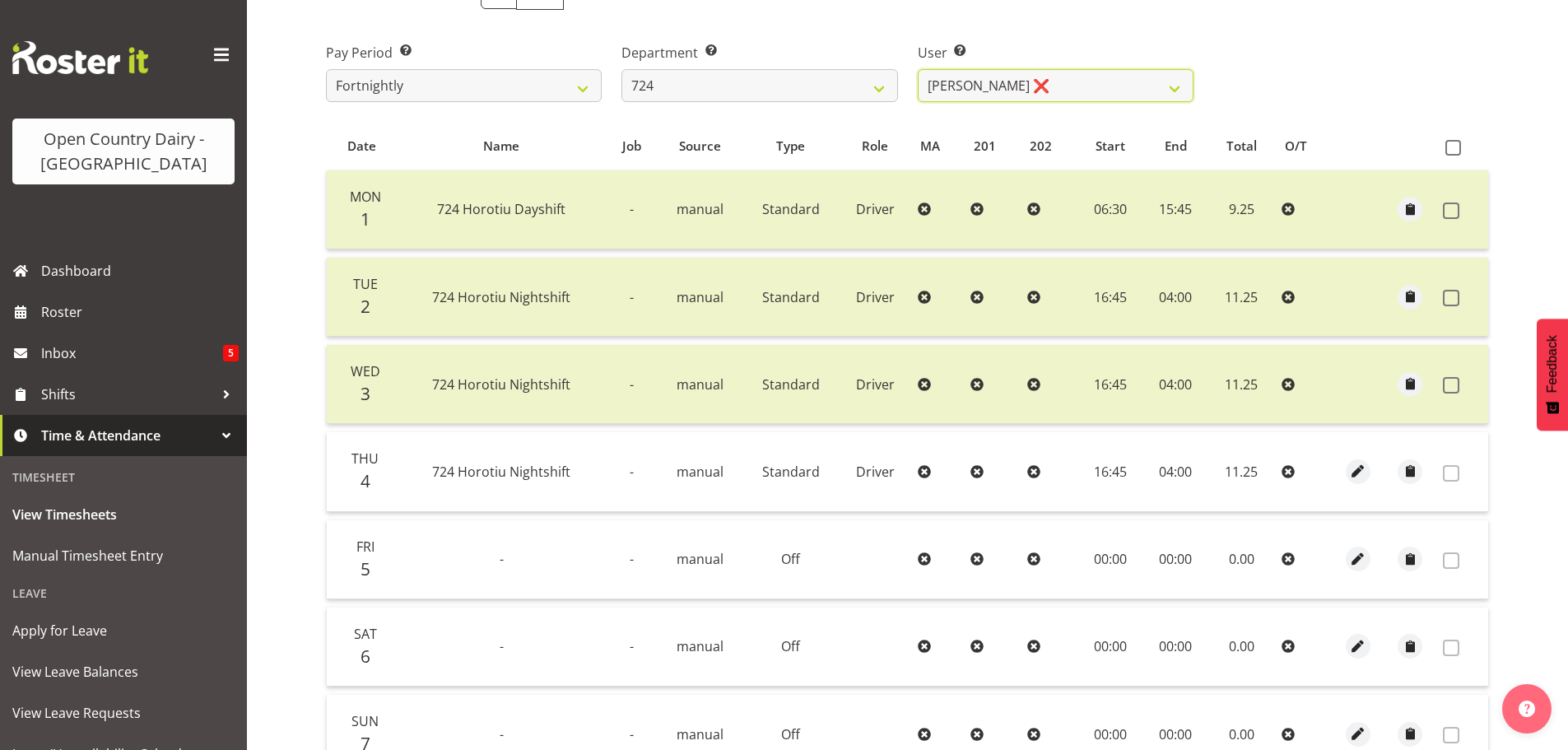
scroll to position [166, 0]
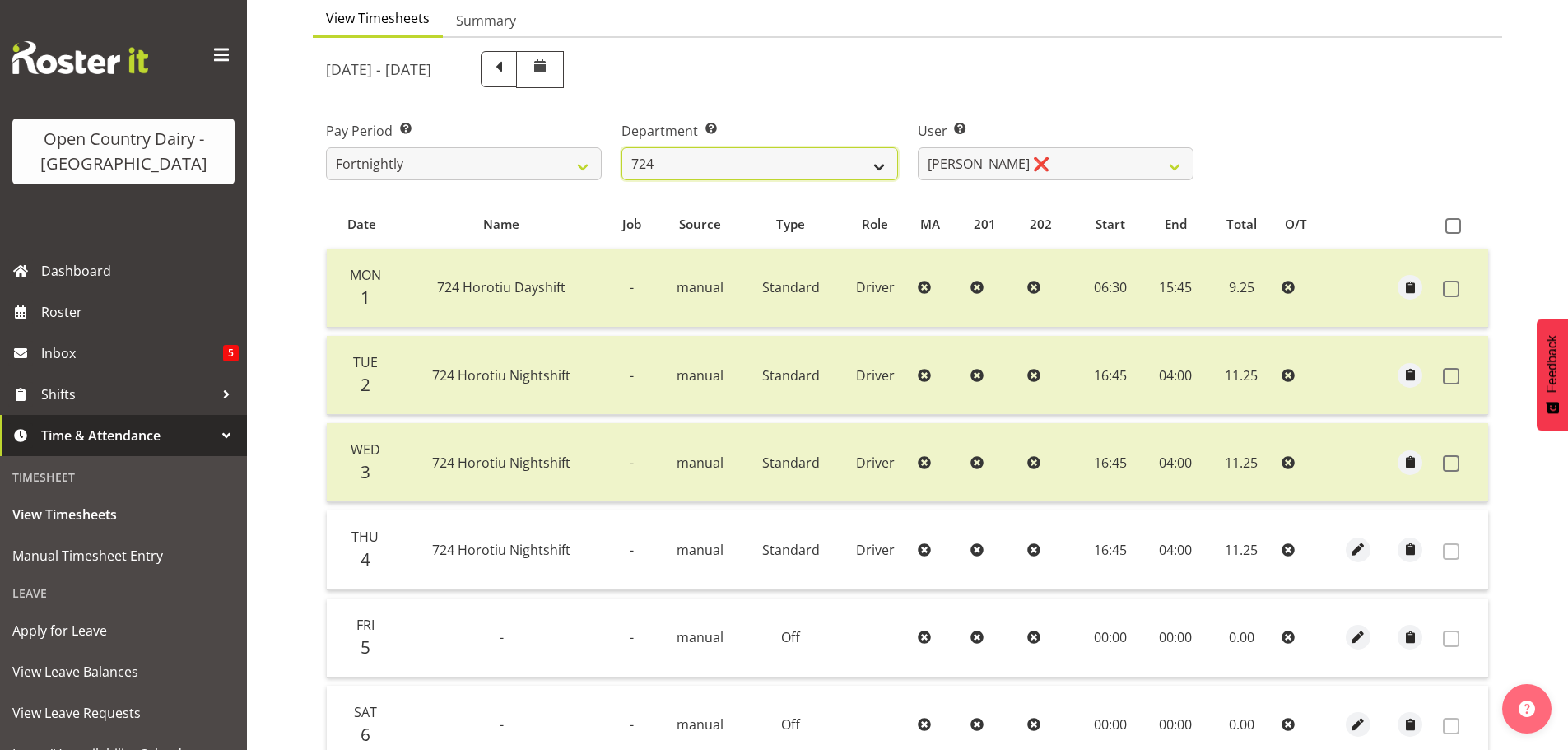
drag, startPoint x: 789, startPoint y: 167, endPoint x: 794, endPoint y: 180, distance: 13.9
click at [793, 167] on select "701 702 703 704 705 706 707 708 709 710 711 712 713 714 715 716 717 718 719 720" at bounding box center [759, 164] width 276 height 33
select select "803"
click at [622, 148] on select "701 702 703 704 705 706 707 708 709 710 711 712 713 714 715 716 717 718 719 720" at bounding box center [759, 164] width 276 height 33
select select "11234"
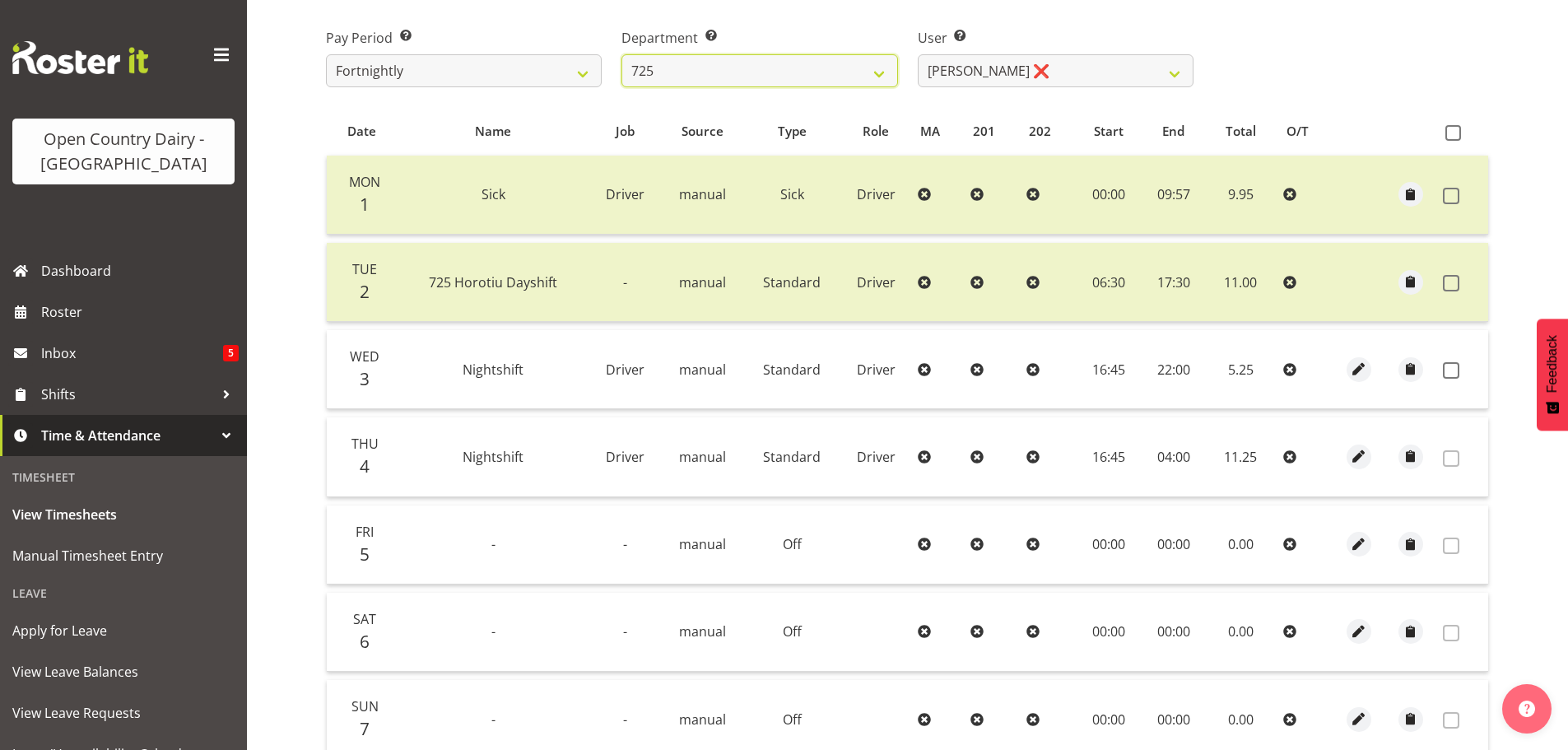
scroll to position [413, 0]
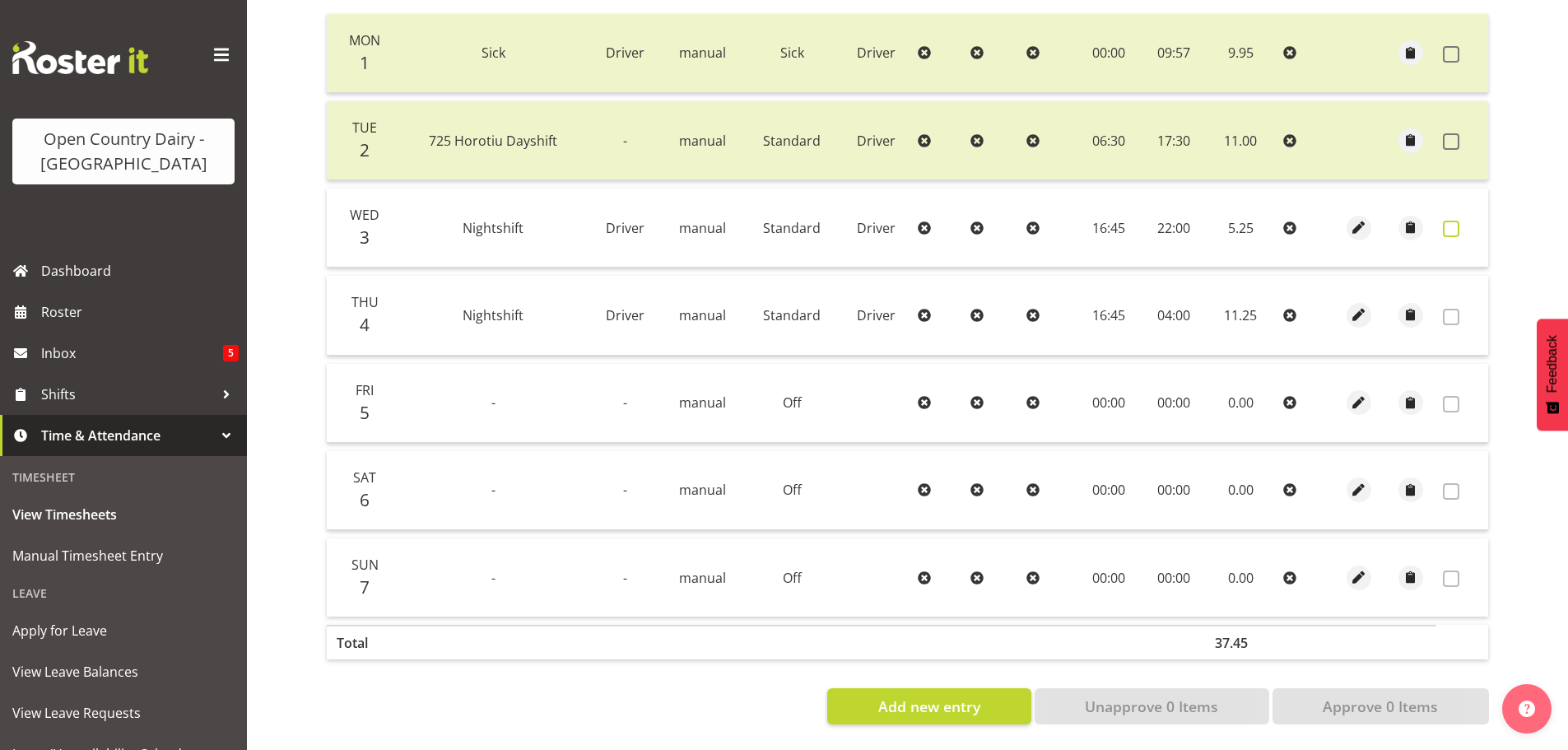
click at [1450, 221] on span at bounding box center [1451, 229] width 17 height 17
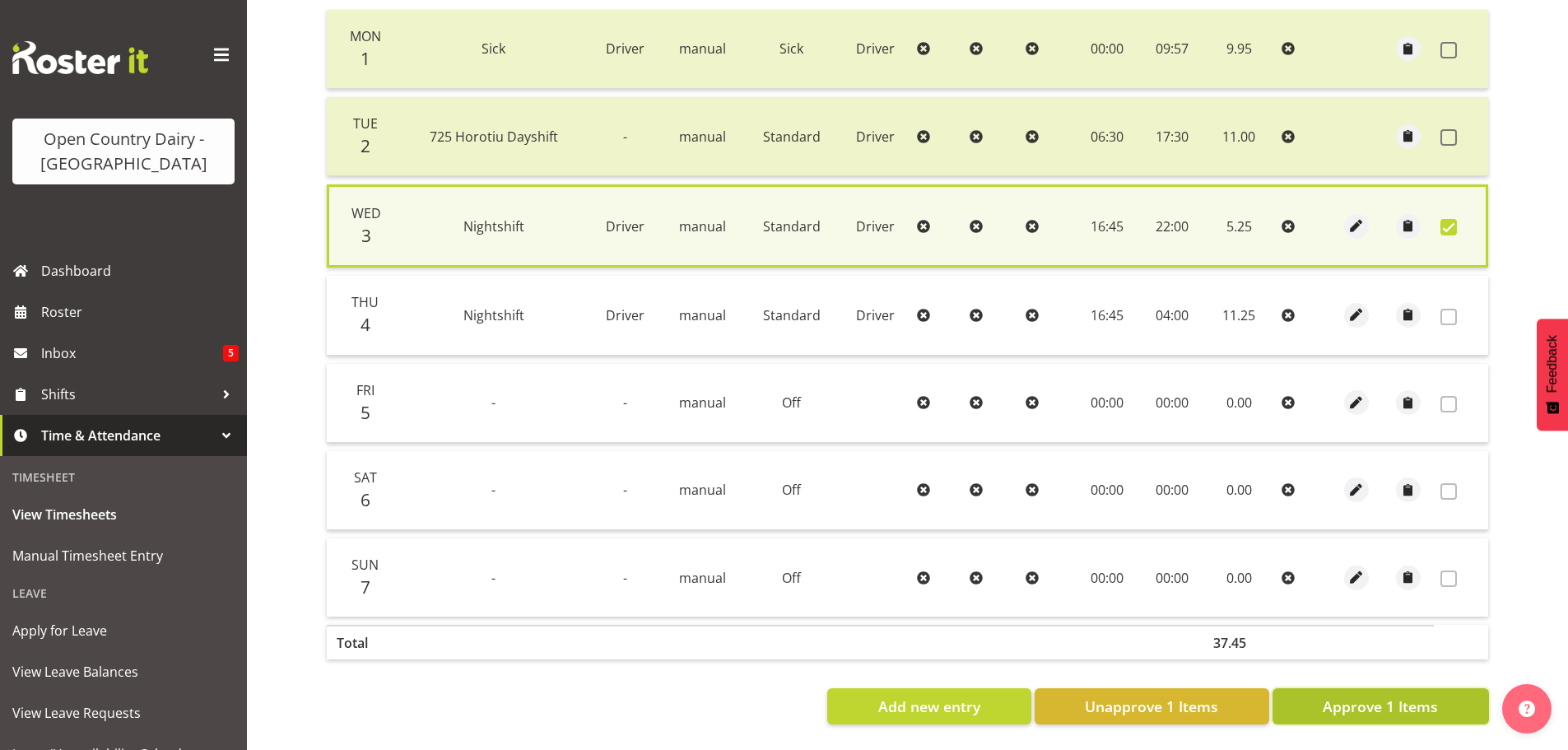
click at [1449, 697] on button "Approve 1 Items" at bounding box center [1381, 706] width 216 height 36
checkbox input "false"
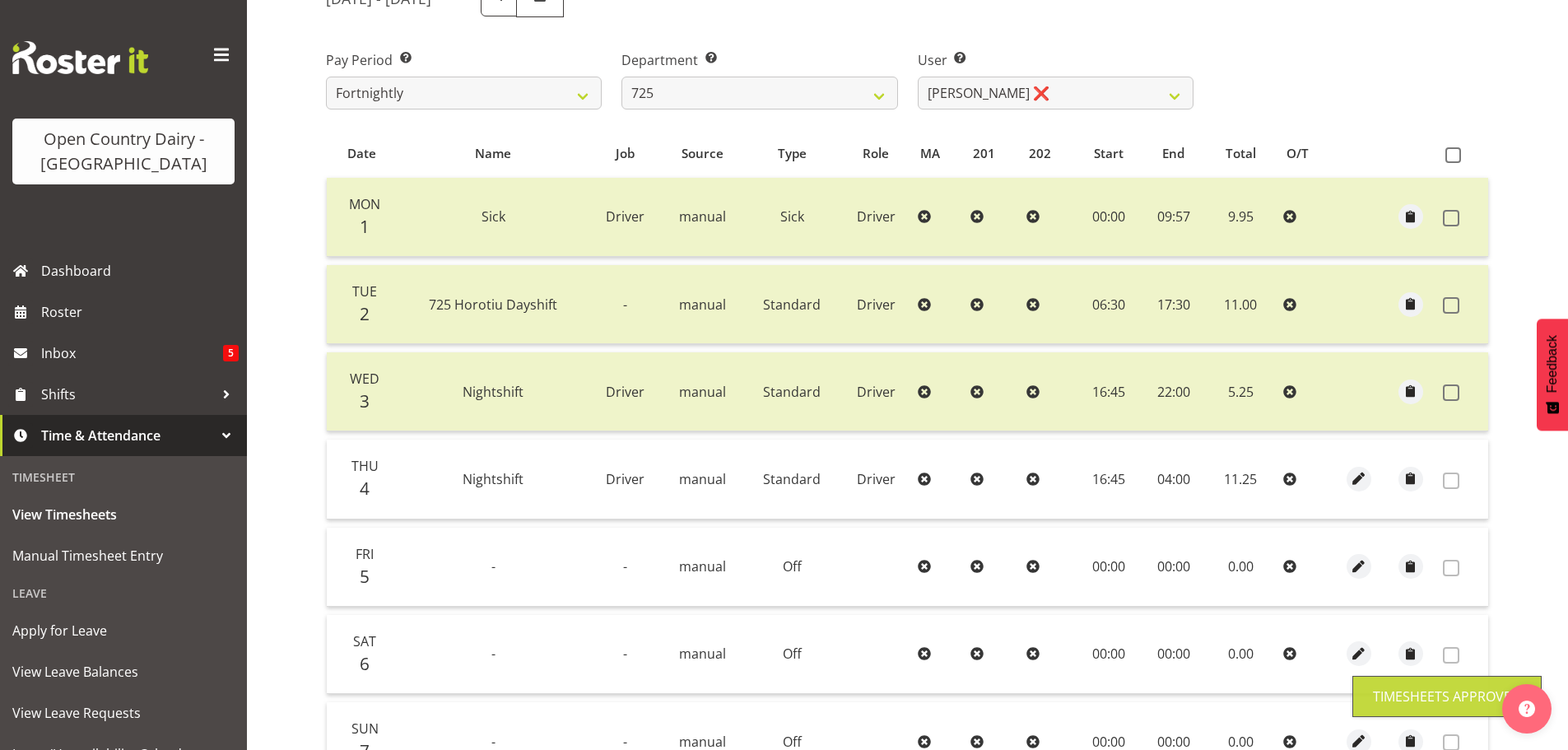
scroll to position [84, 0]
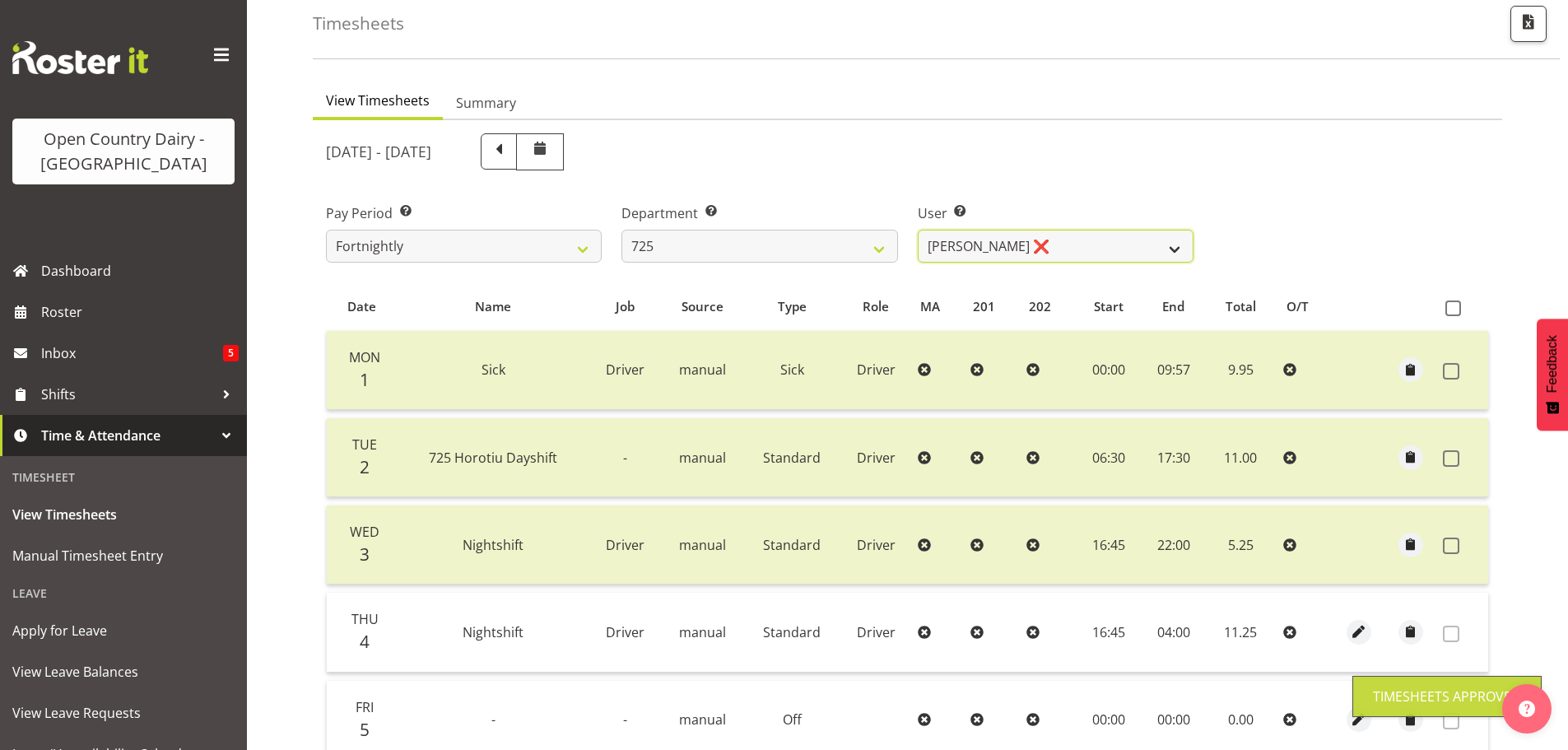
click at [1095, 240] on select "Bhupinder Dhaliwal ❌ Gurpreet Singh Kahlon ❌ Hendrik Potgieter ❌ Len Grace ❌" at bounding box center [1055, 246] width 276 height 33
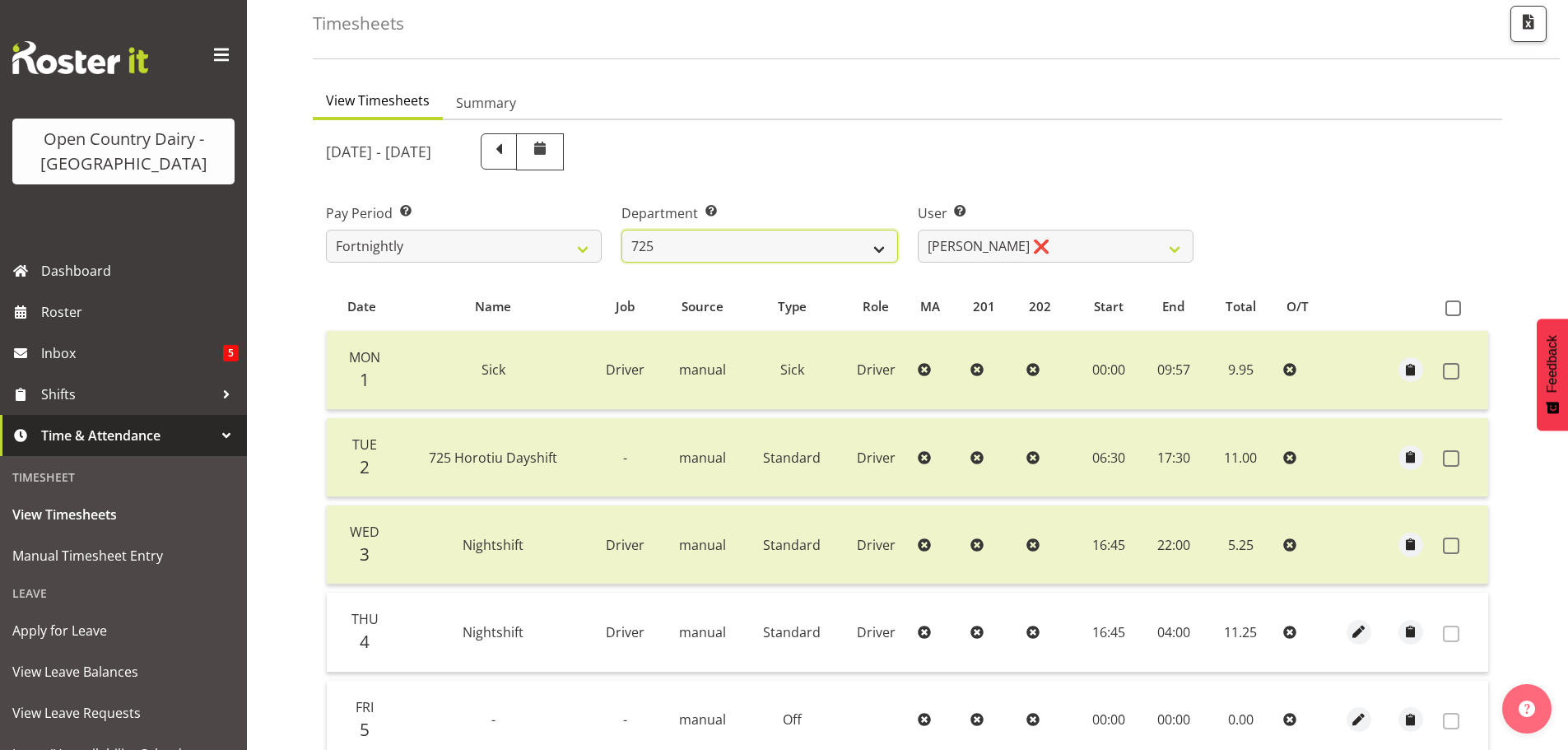
click at [668, 239] on select "701 702 703 704 705 706 707 708 709 710 711 712 713 714 715 716 717 718 719 720" at bounding box center [759, 246] width 276 height 33
select select "808"
click at [622, 230] on select "701 702 703 704 705 706 707 708 709 710 711 712 713 714 715 716 717 718 719 720" at bounding box center [759, 246] width 276 height 33
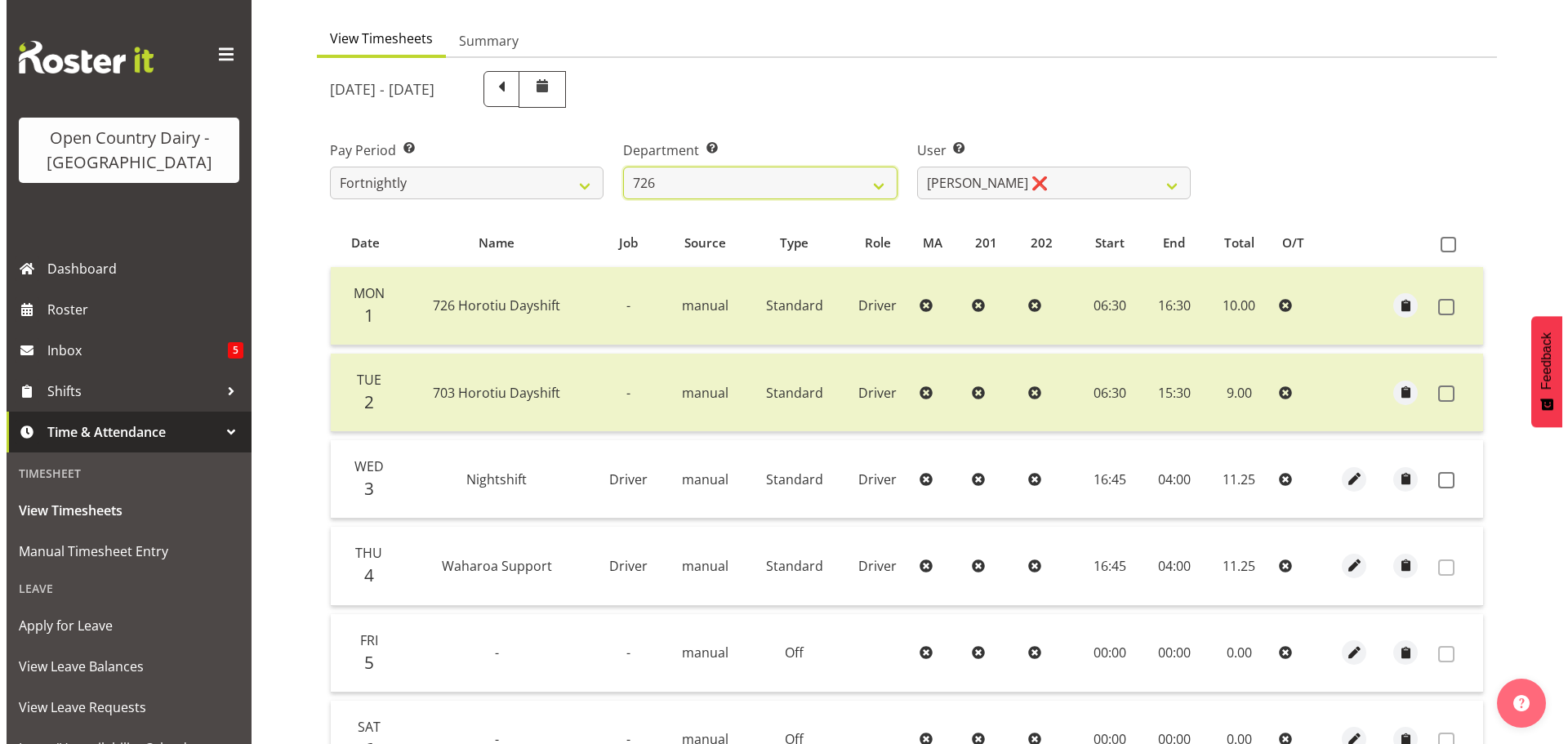
scroll to position [246, 0]
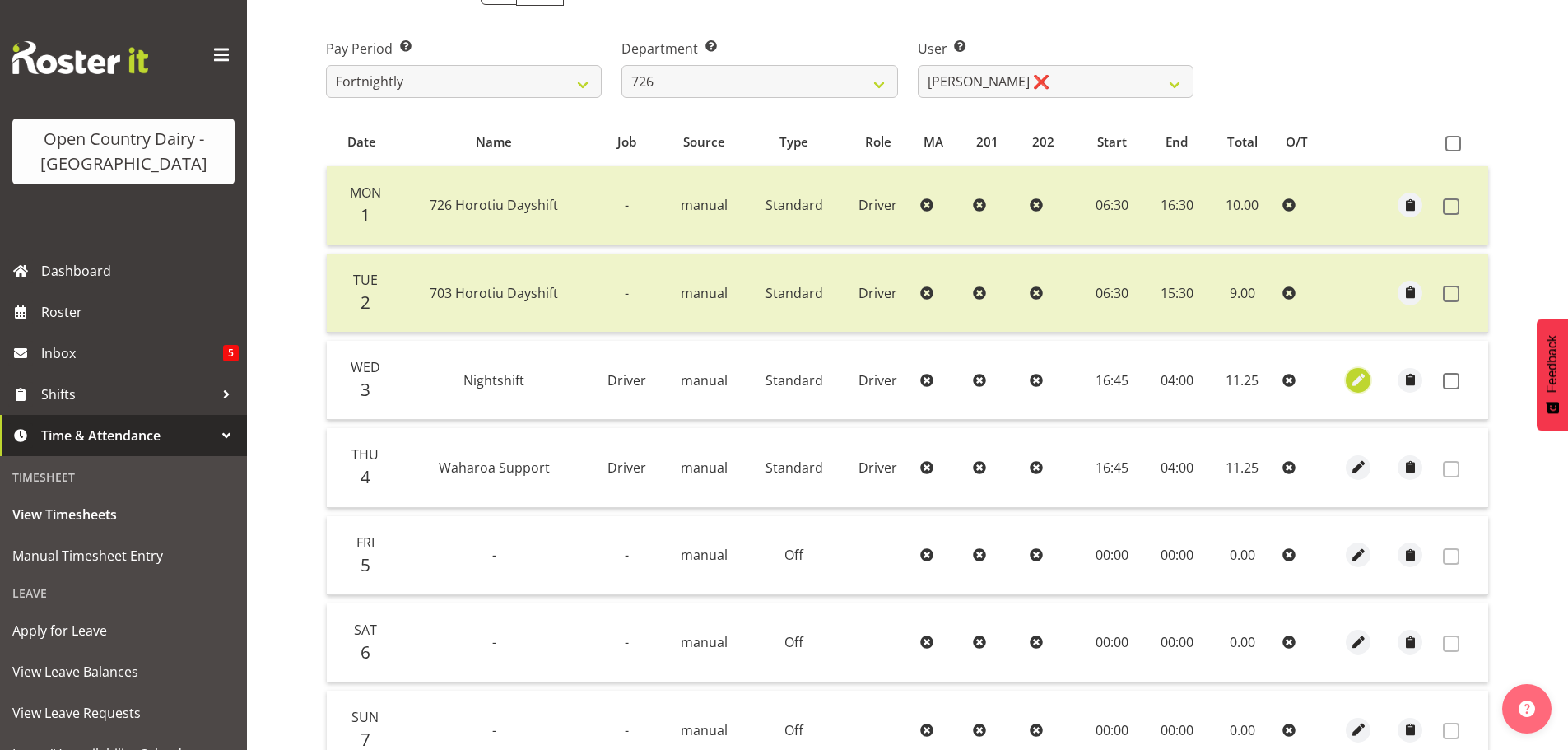
click at [1361, 380] on span "button" at bounding box center [1358, 379] width 19 height 19
select select "Standard"
select select "8"
select select "2025"
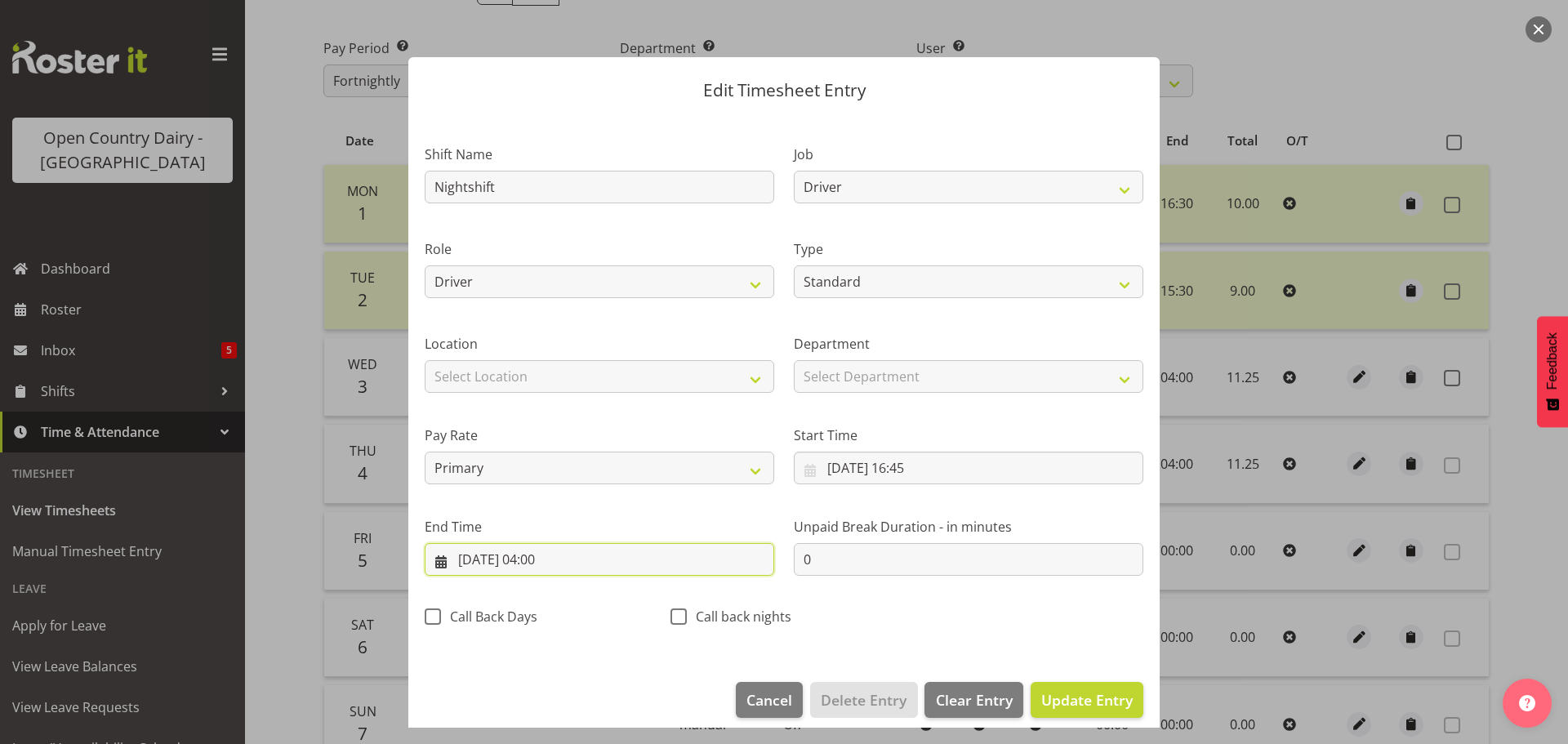
click at [547, 559] on input "[DATE] 04:00" at bounding box center [600, 558] width 350 height 32
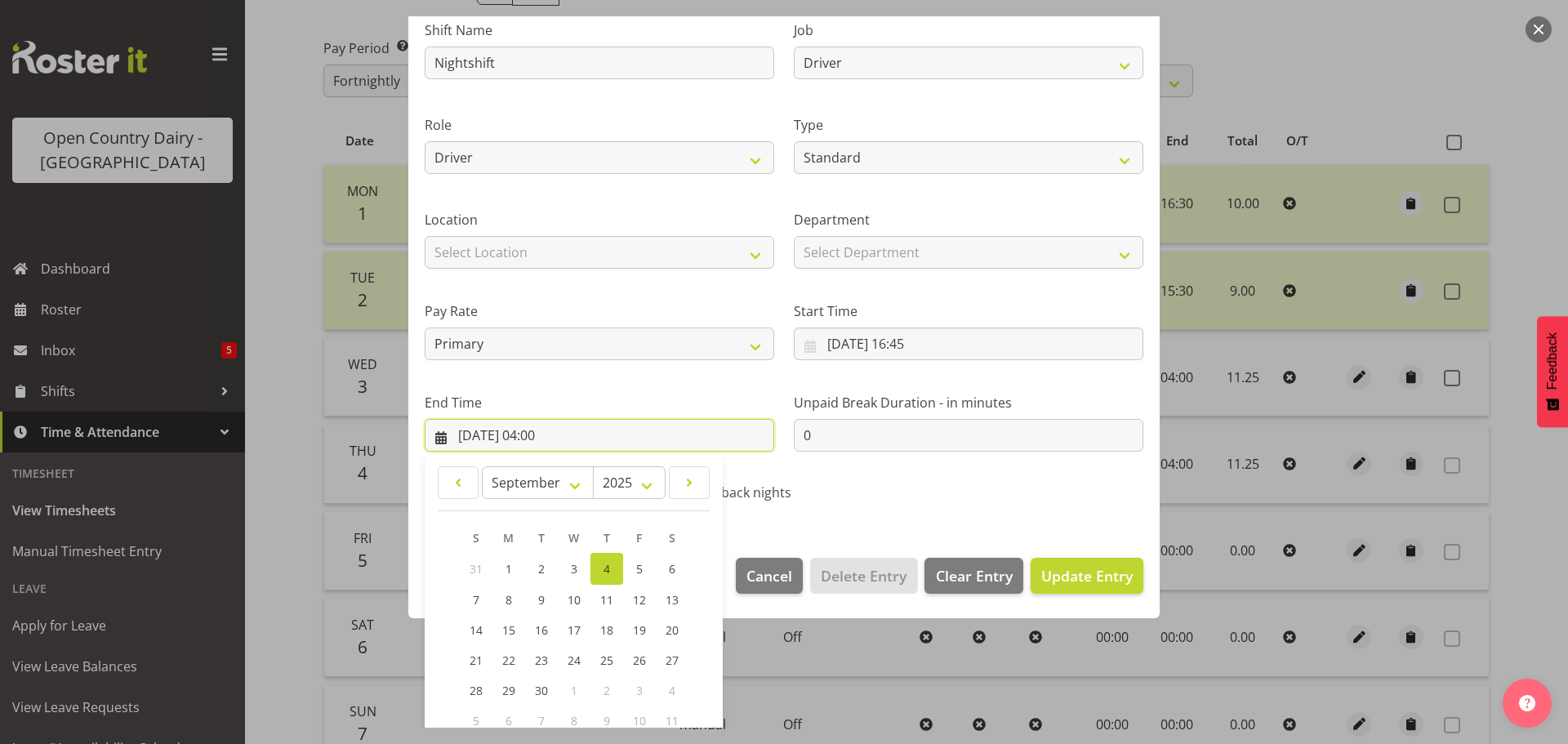
scroll to position [221, 0]
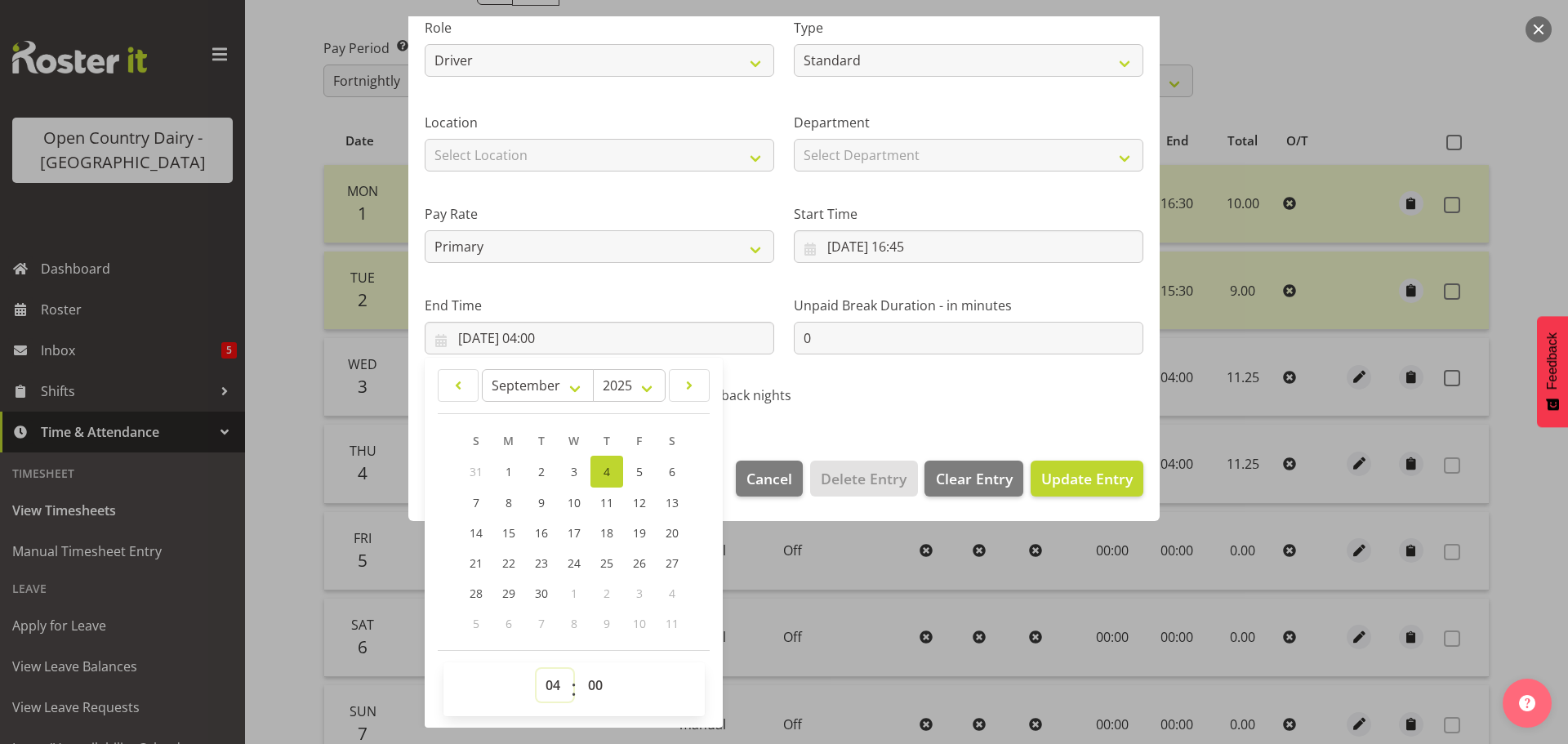
click at [553, 684] on select "00 01 02 03 04 05 06 07 08 09 10 11 12 13 14 15 16 17 18 19 20 21 22 23" at bounding box center [555, 684] width 37 height 32
select select "1"
click at [537, 668] on select "00 01 02 03 04 05 06 07 08 09 10 11 12 13 14 15 16 17 18 19 20 21 22 23" at bounding box center [555, 684] width 37 height 32
type input "04/09/2025, 01:00"
click at [595, 690] on select "00 01 02 03 04 05 06 07 08 09 10 11 12 13 14 15 16 17 18 19 20 21 22 23 24 25 2…" at bounding box center [598, 684] width 37 height 32
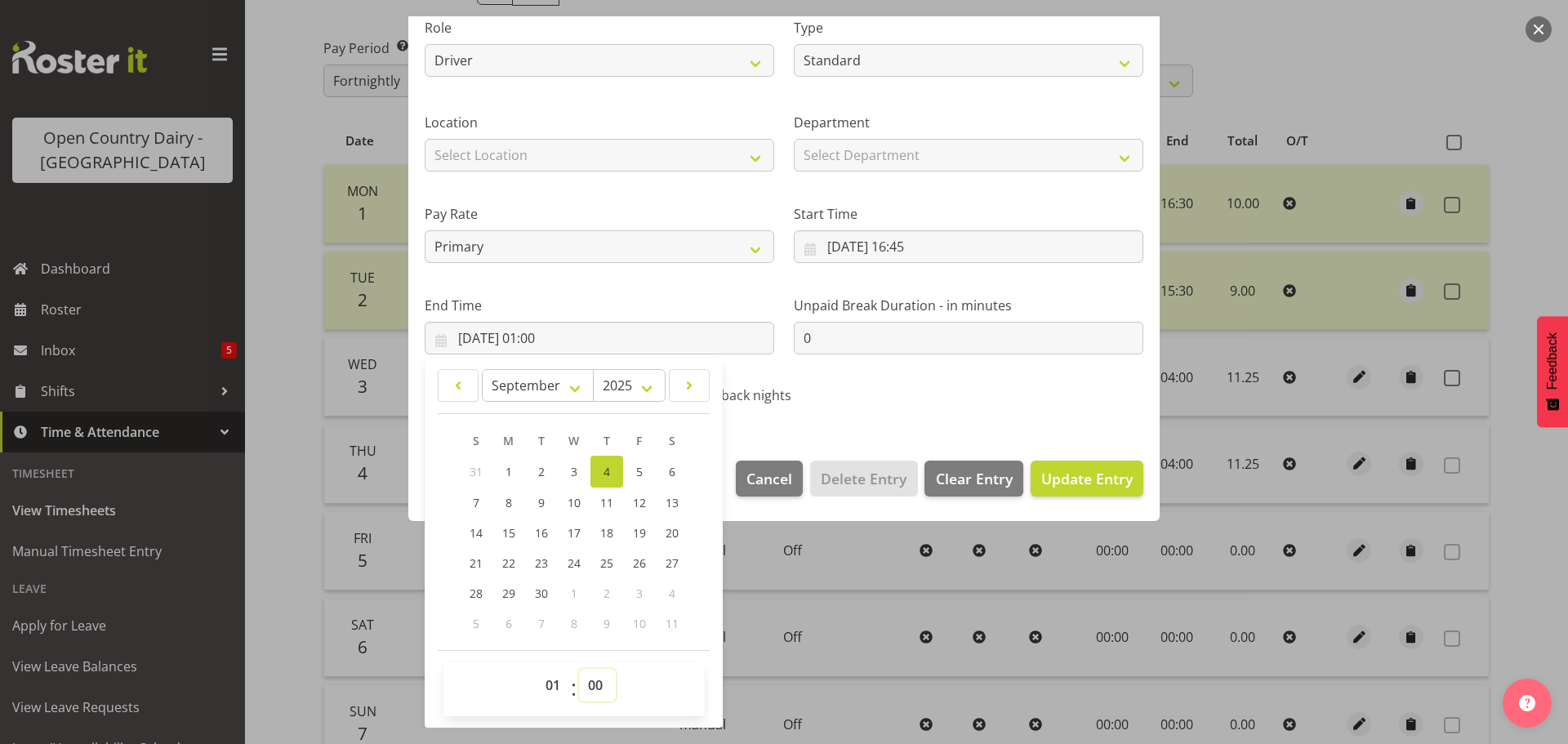
select select "30"
click at [580, 668] on select "00 01 02 03 04 05 06 07 08 09 10 11 12 13 14 15 16 17 18 19 20 21 22 23 24 25 2…" at bounding box center [598, 684] width 37 height 32
type input "04/09/2025, 01:30"
click at [1045, 478] on span "Update Entry" at bounding box center [1088, 479] width 92 height 20
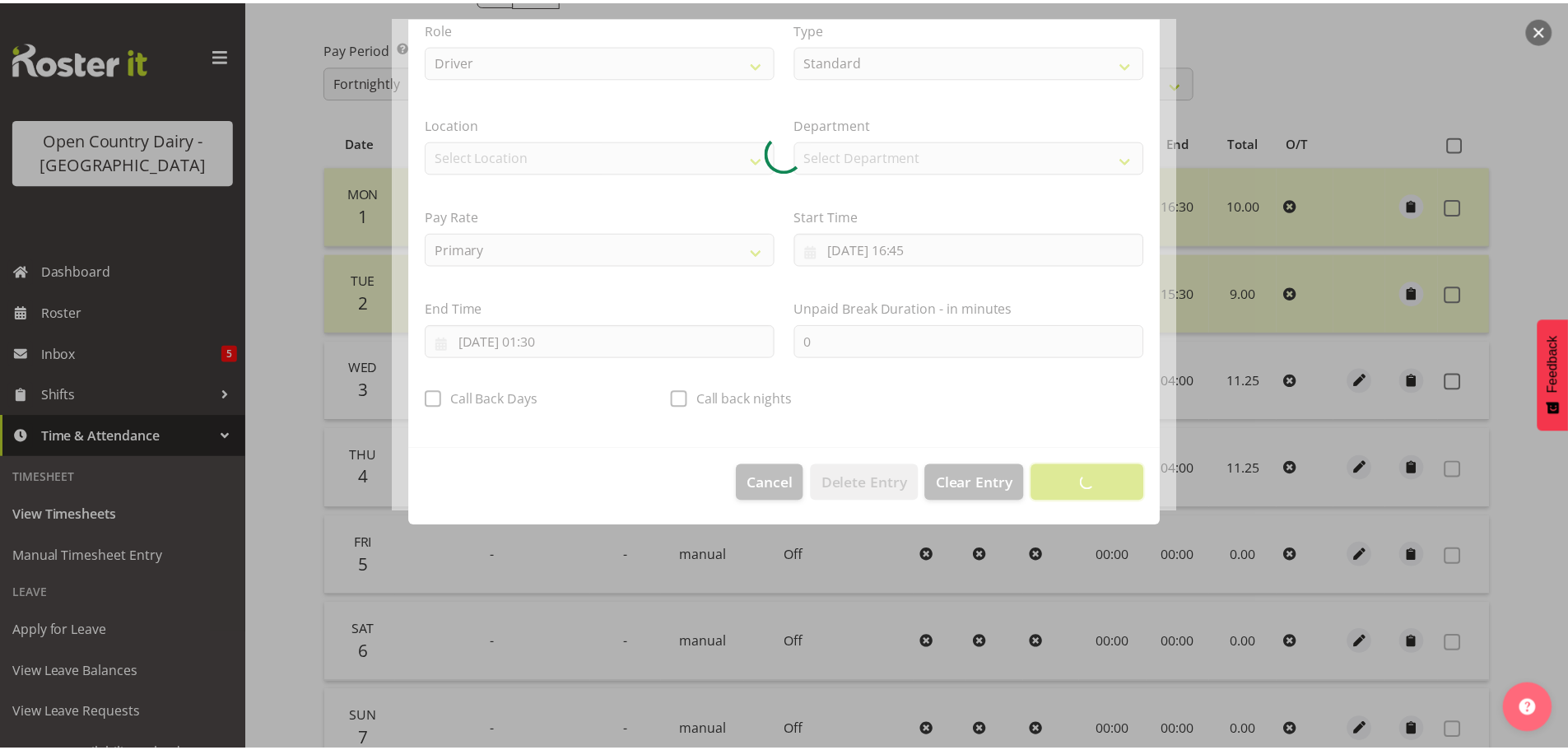
scroll to position [15, 0]
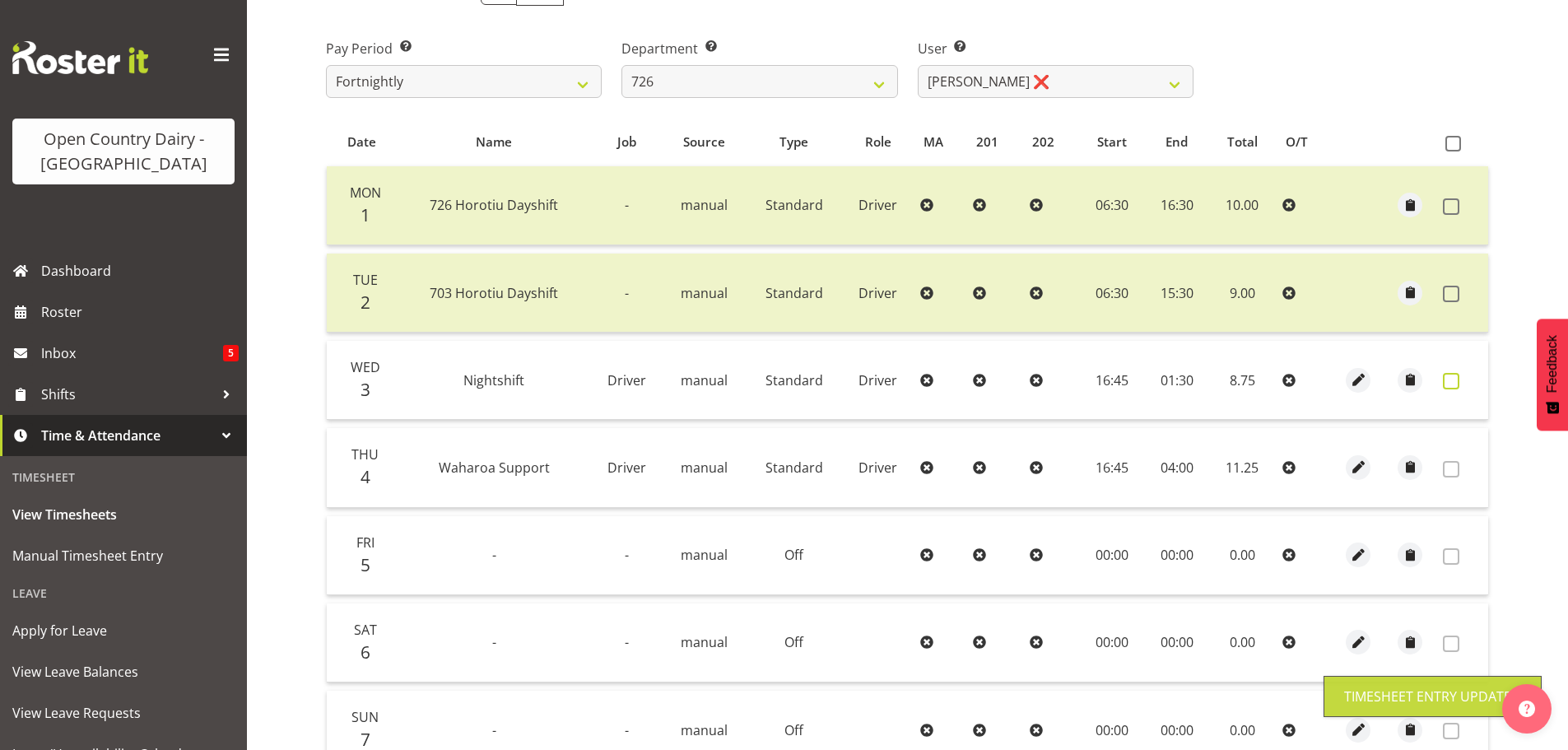
click at [1451, 380] on span at bounding box center [1451, 381] width 17 height 17
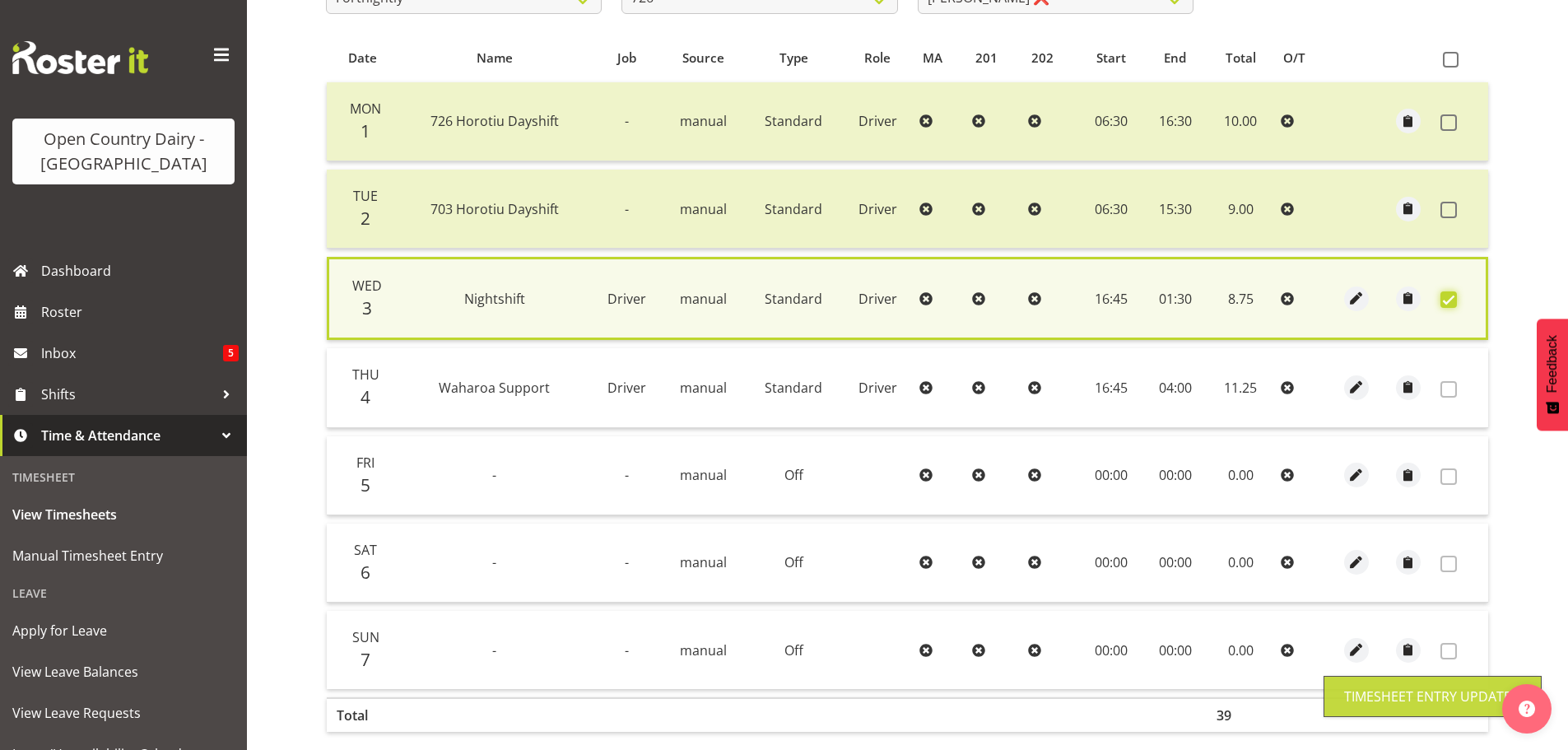
scroll to position [417, 0]
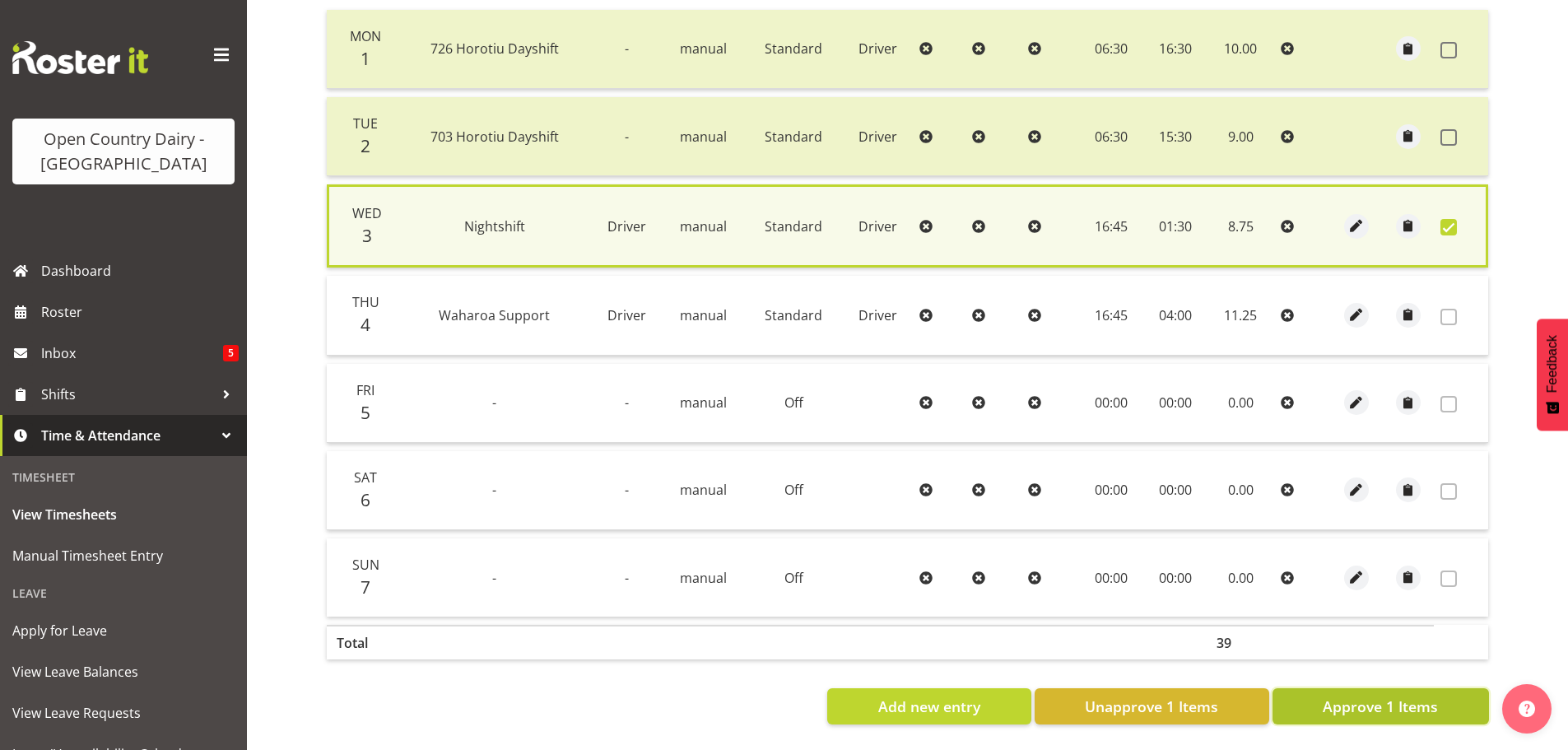
click at [1387, 696] on span "Approve 1 Items" at bounding box center [1379, 706] width 115 height 22
checkbox input "false"
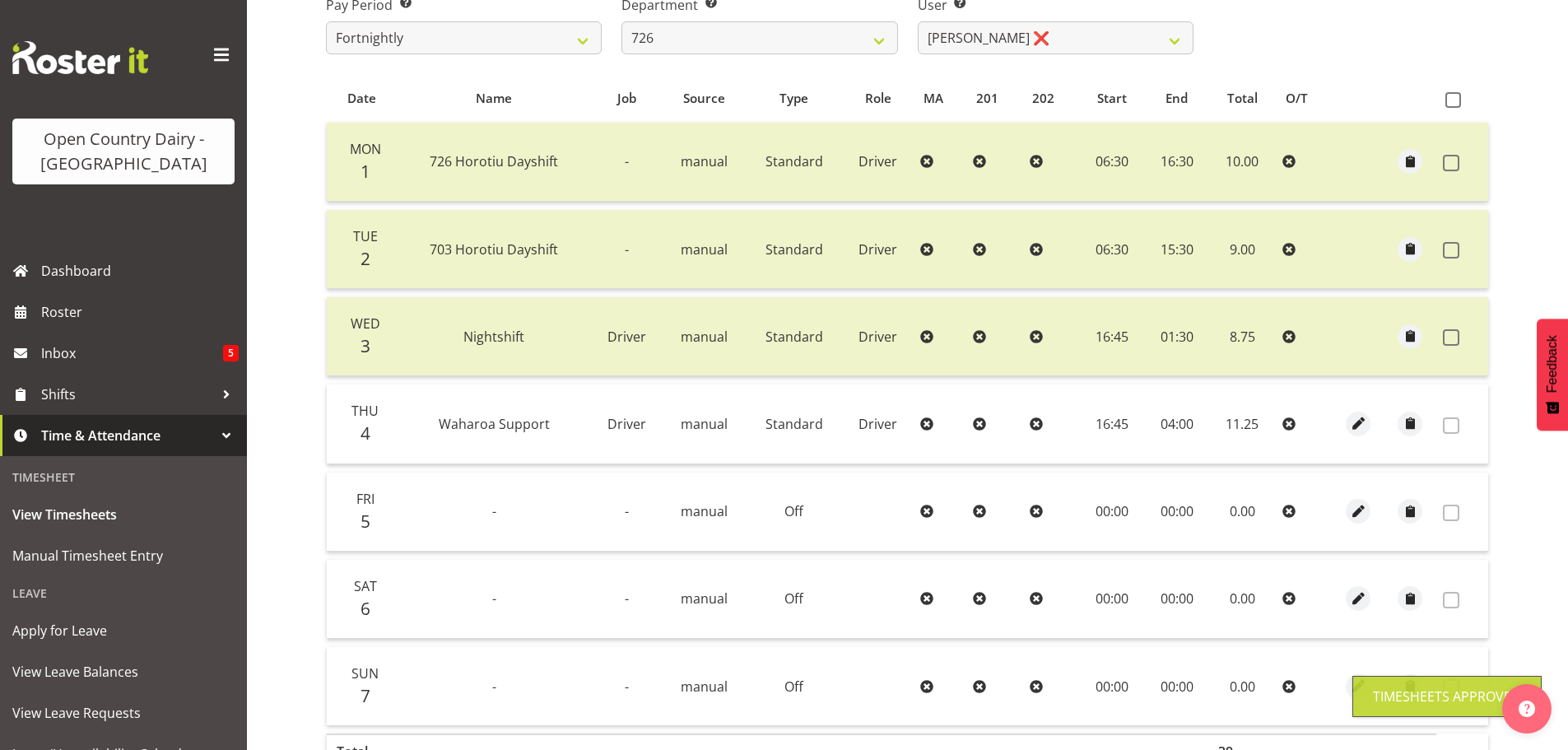
scroll to position [2, 0]
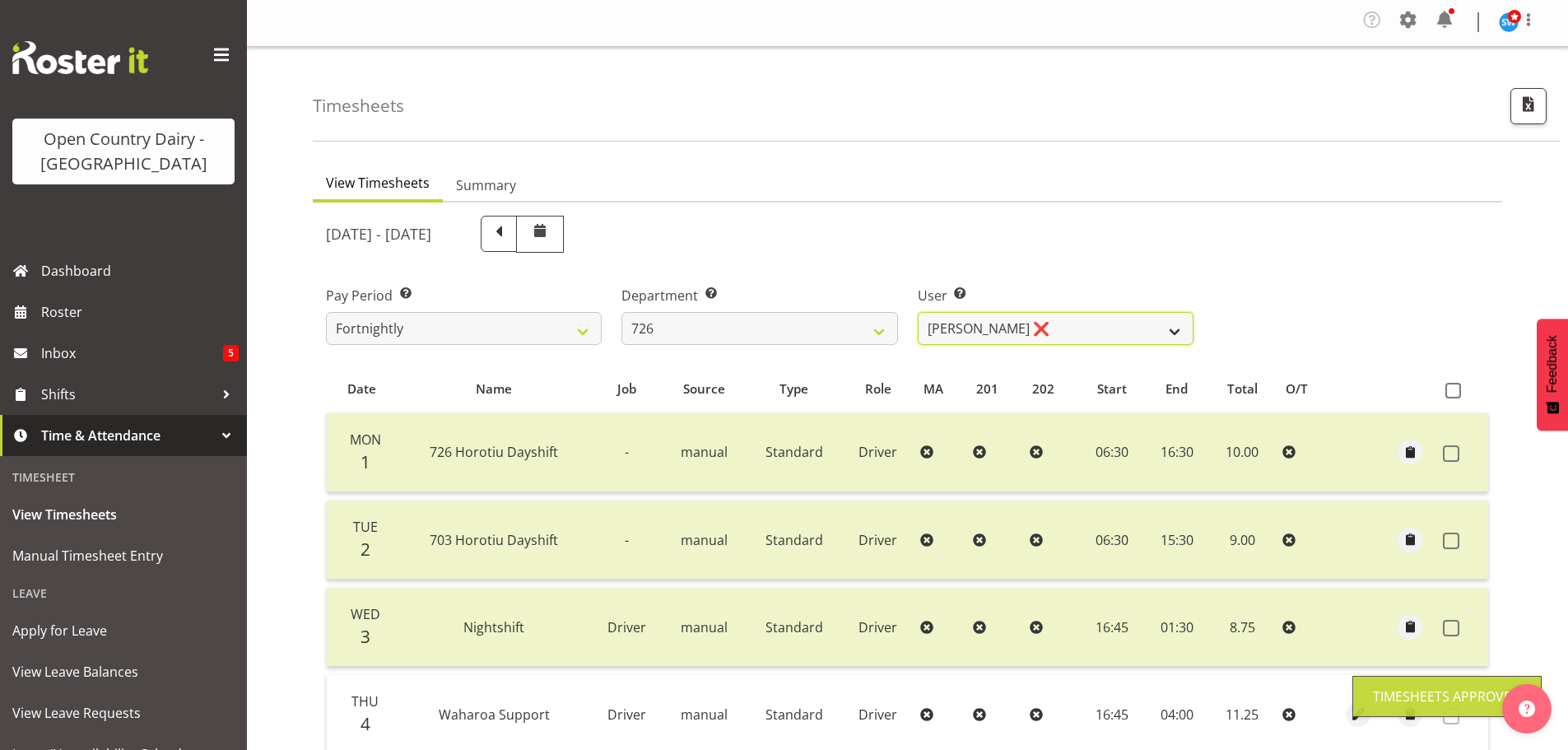
click at [1064, 319] on select "Angela Burrill ❌ Bryan Leathart ❌ Harpreet Singh ❌ Kerry Young ❌" at bounding box center [1055, 328] width 276 height 33
select select "11081"
click at [918, 312] on select "Angela Burrill ❌ Bryan Leathart ❌ Harpreet Singh ❌ Kerry Young ❌" at bounding box center [1055, 328] width 276 height 33
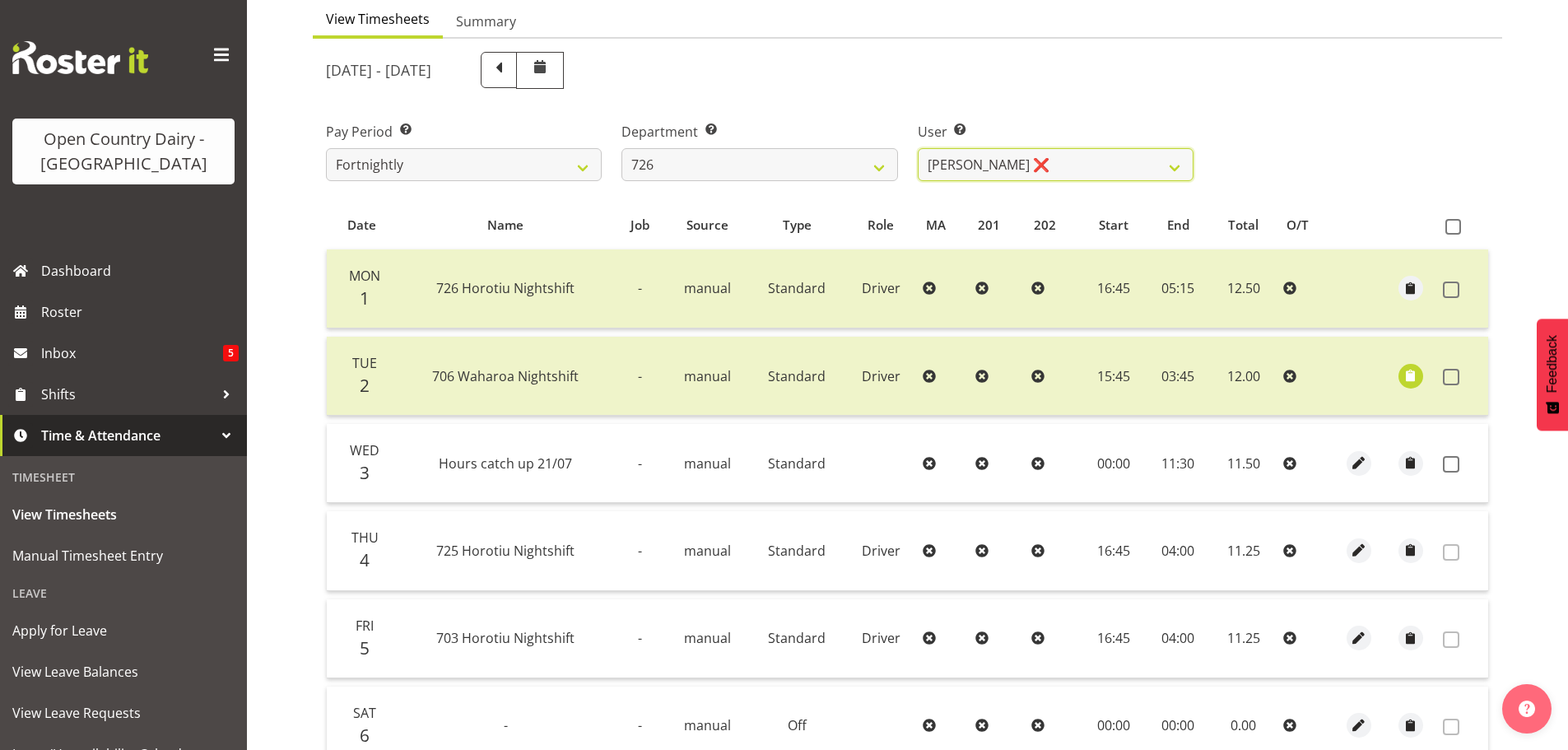
scroll to position [166, 0]
click at [1450, 465] on span at bounding box center [1451, 463] width 17 height 17
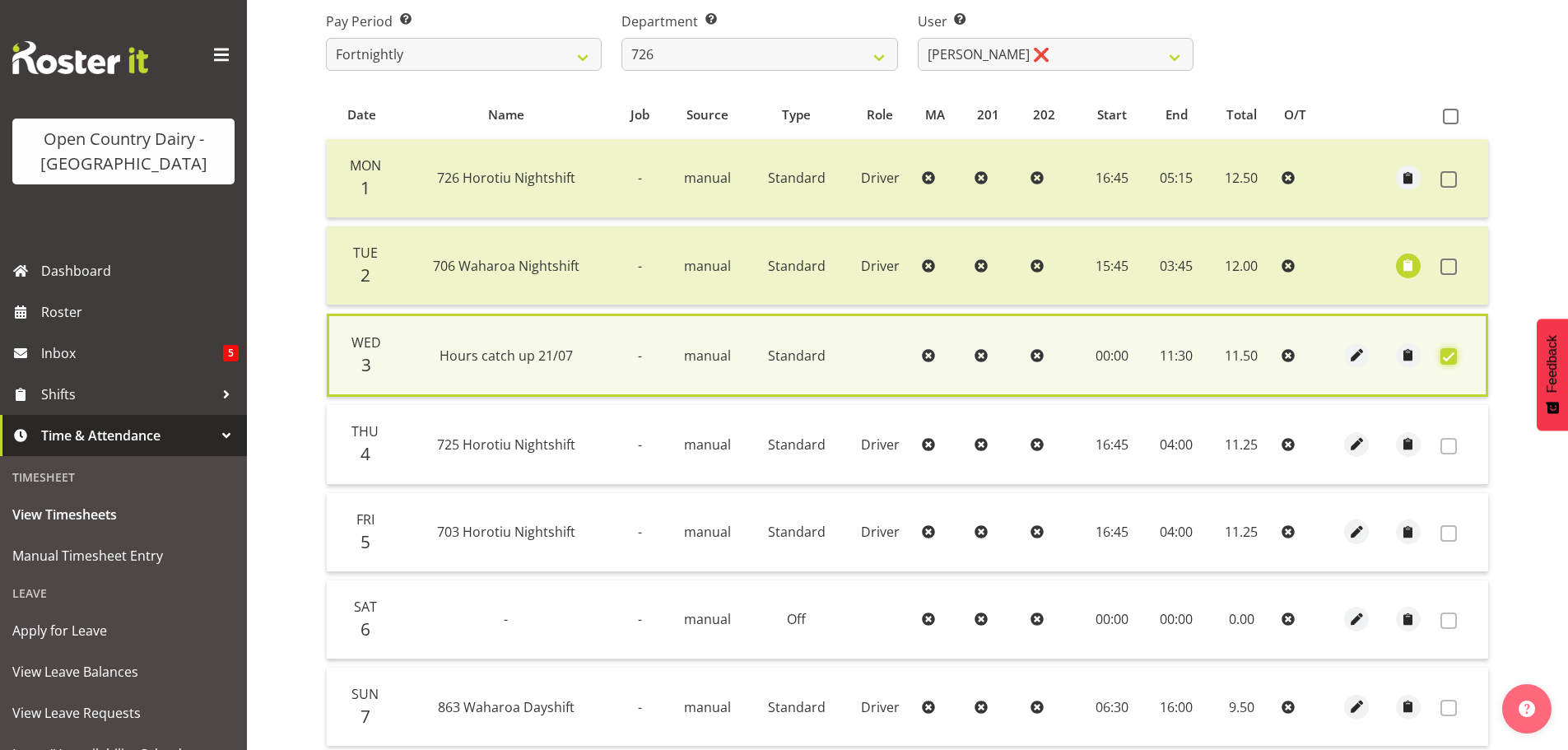
scroll to position [417, 0]
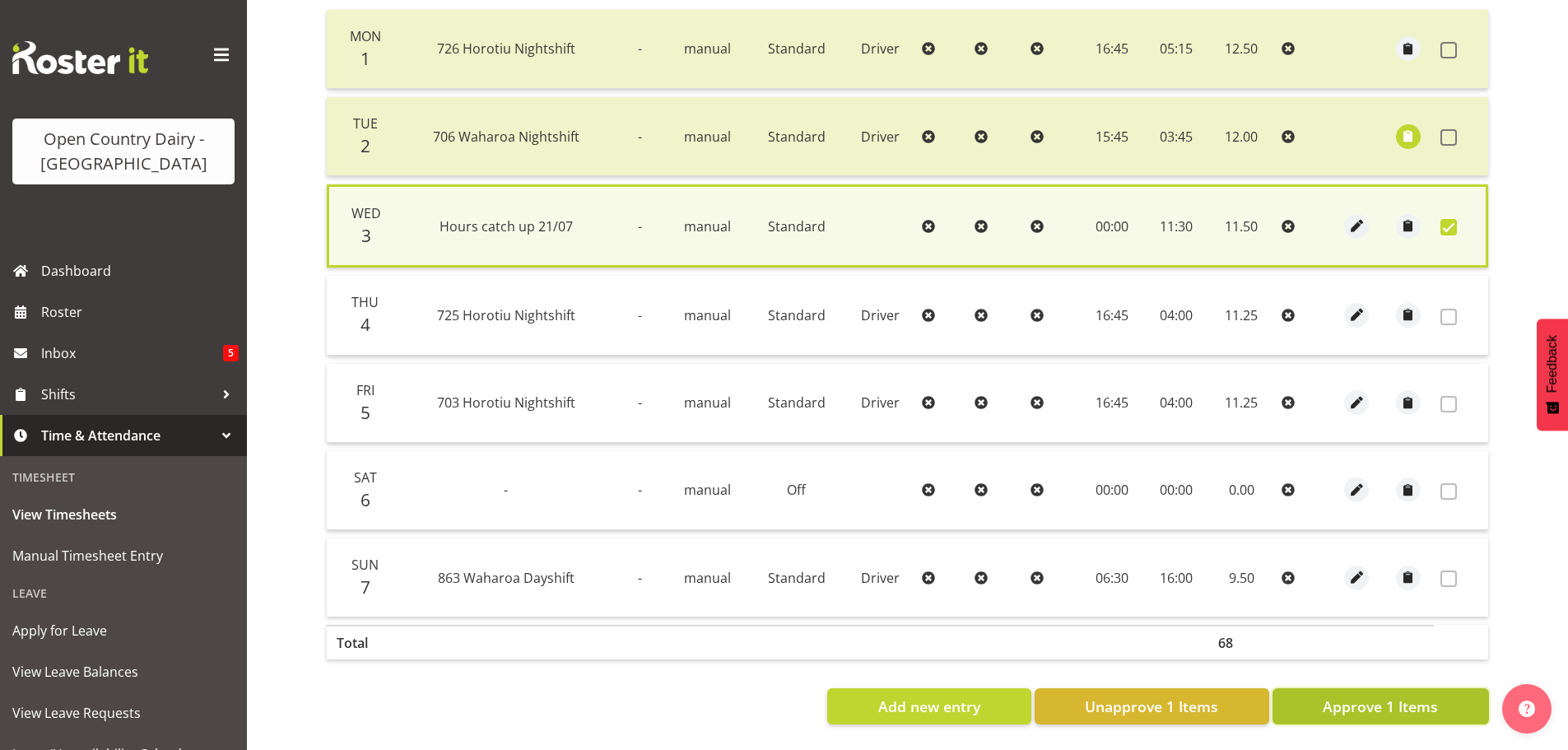
click at [1336, 695] on span "Approve 1 Items" at bounding box center [1379, 706] width 115 height 22
checkbox input "false"
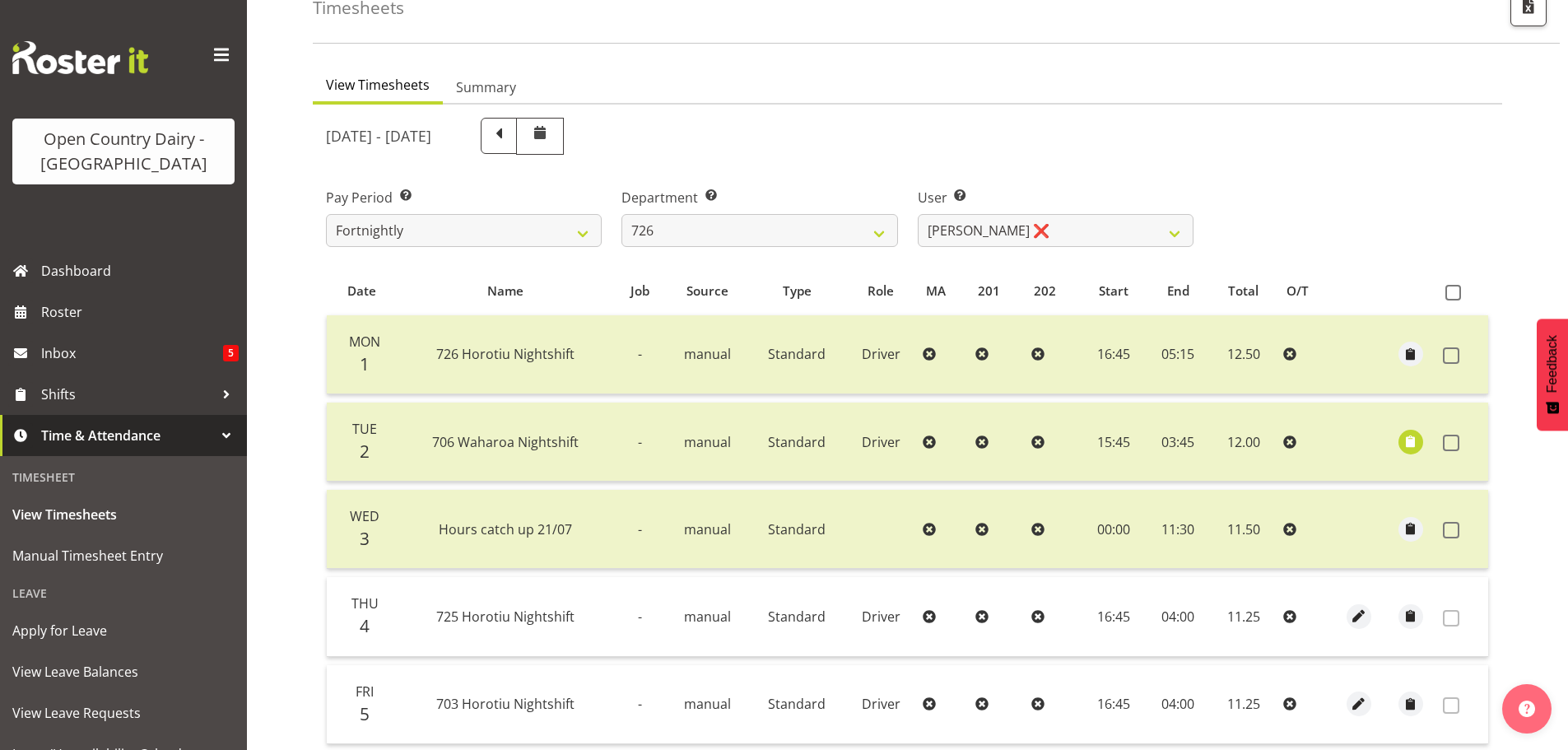
scroll to position [84, 0]
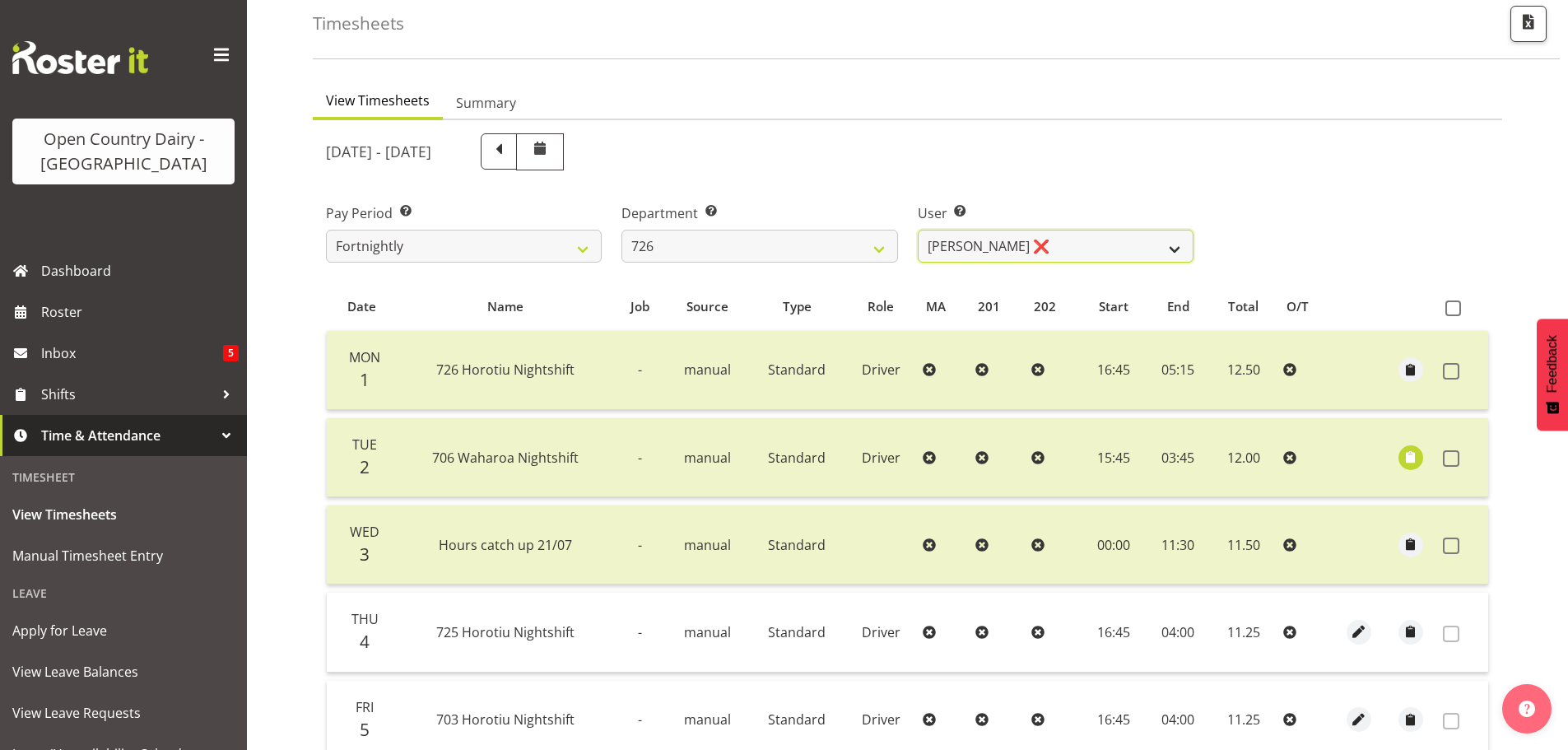
click at [1086, 246] on select "Angela Burrill ❌ Bryan Leathart ❌ Harpreet Singh ❌ Kerry Young ❌" at bounding box center [1055, 246] width 276 height 33
select select "11236"
click at [918, 230] on select "Angela Burrill ❌ Bryan Leathart ❌ Harpreet Singh ❌ Kerry Young ❌" at bounding box center [1055, 246] width 276 height 33
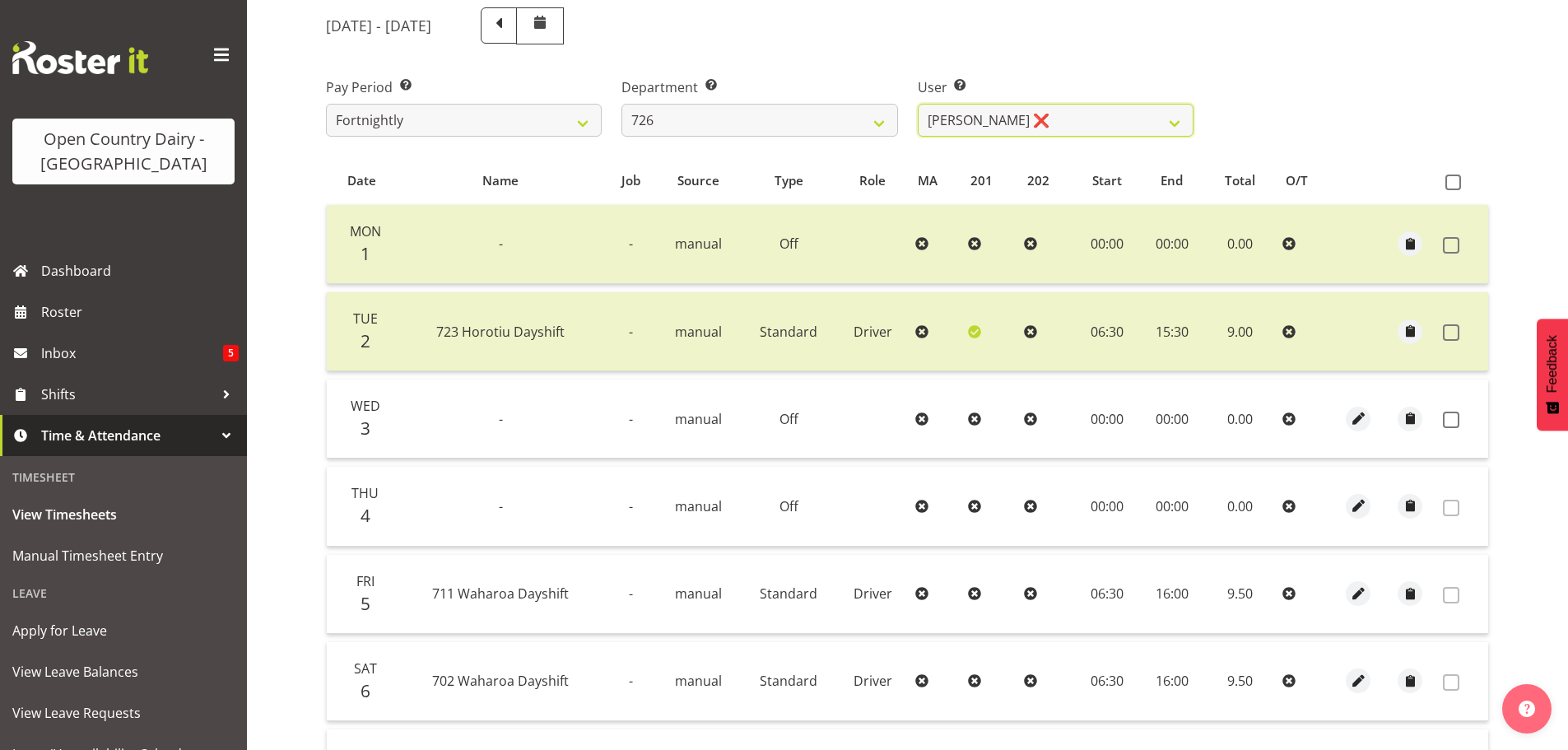
scroll to position [331, 0]
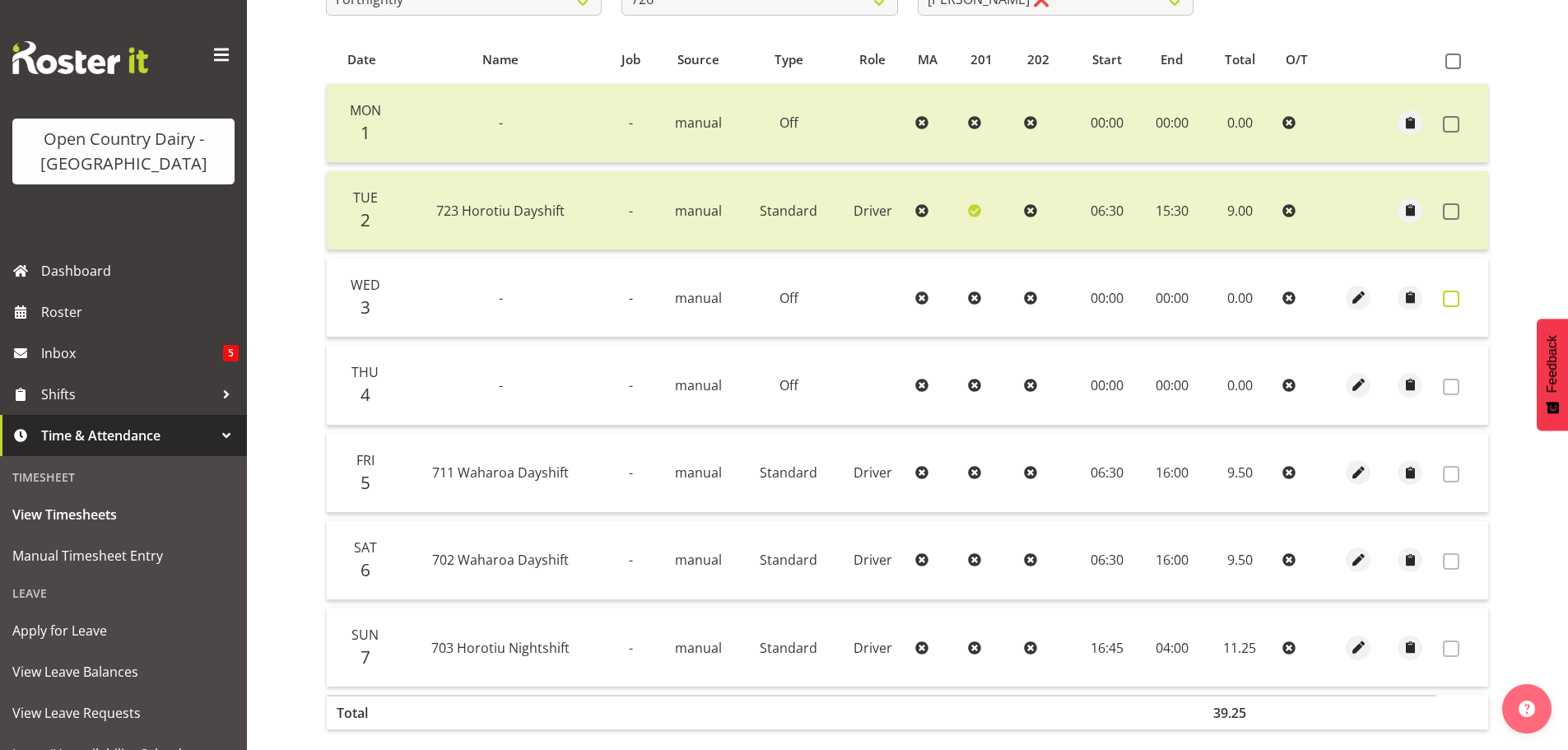
click at [1455, 301] on span at bounding box center [1451, 299] width 17 height 17
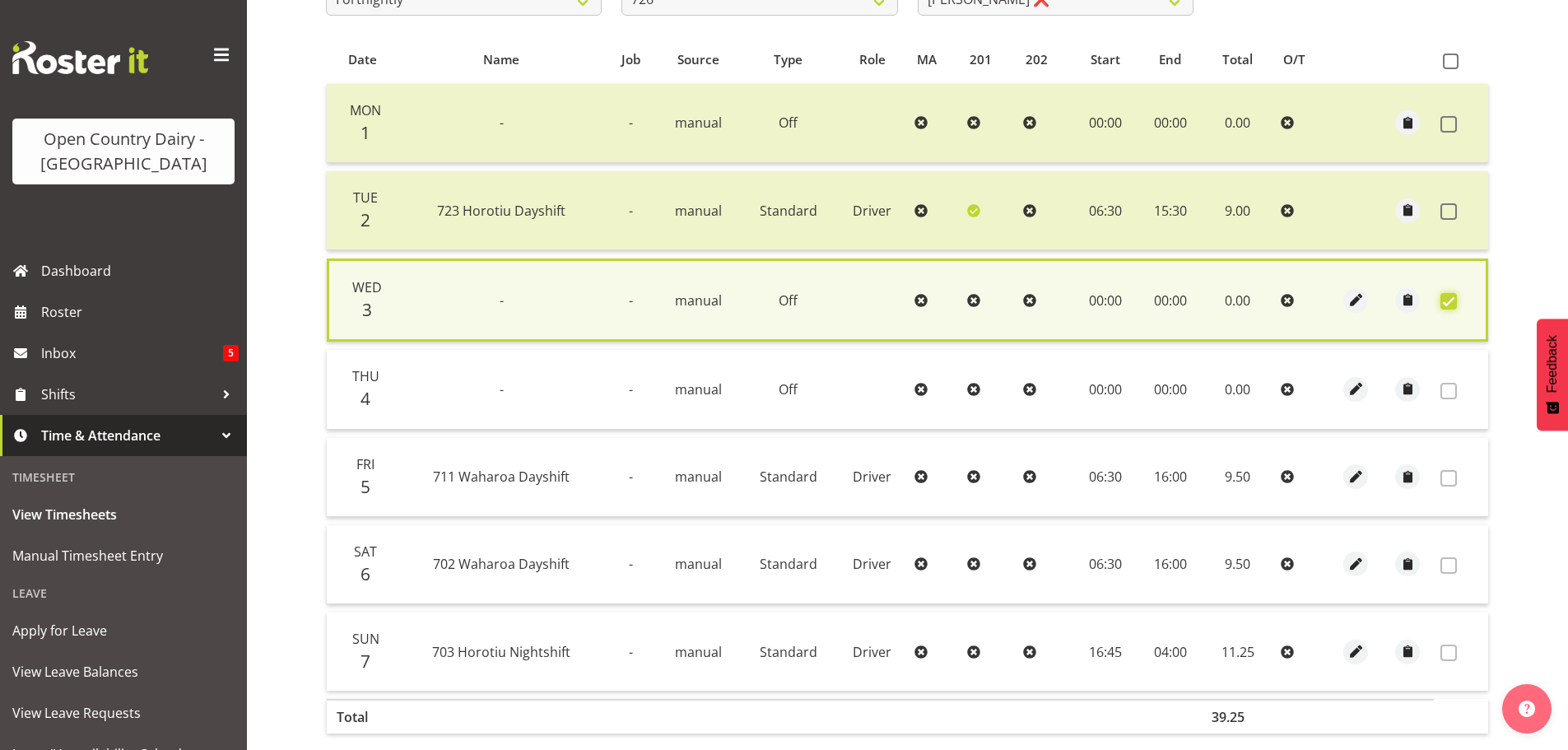
scroll to position [417, 0]
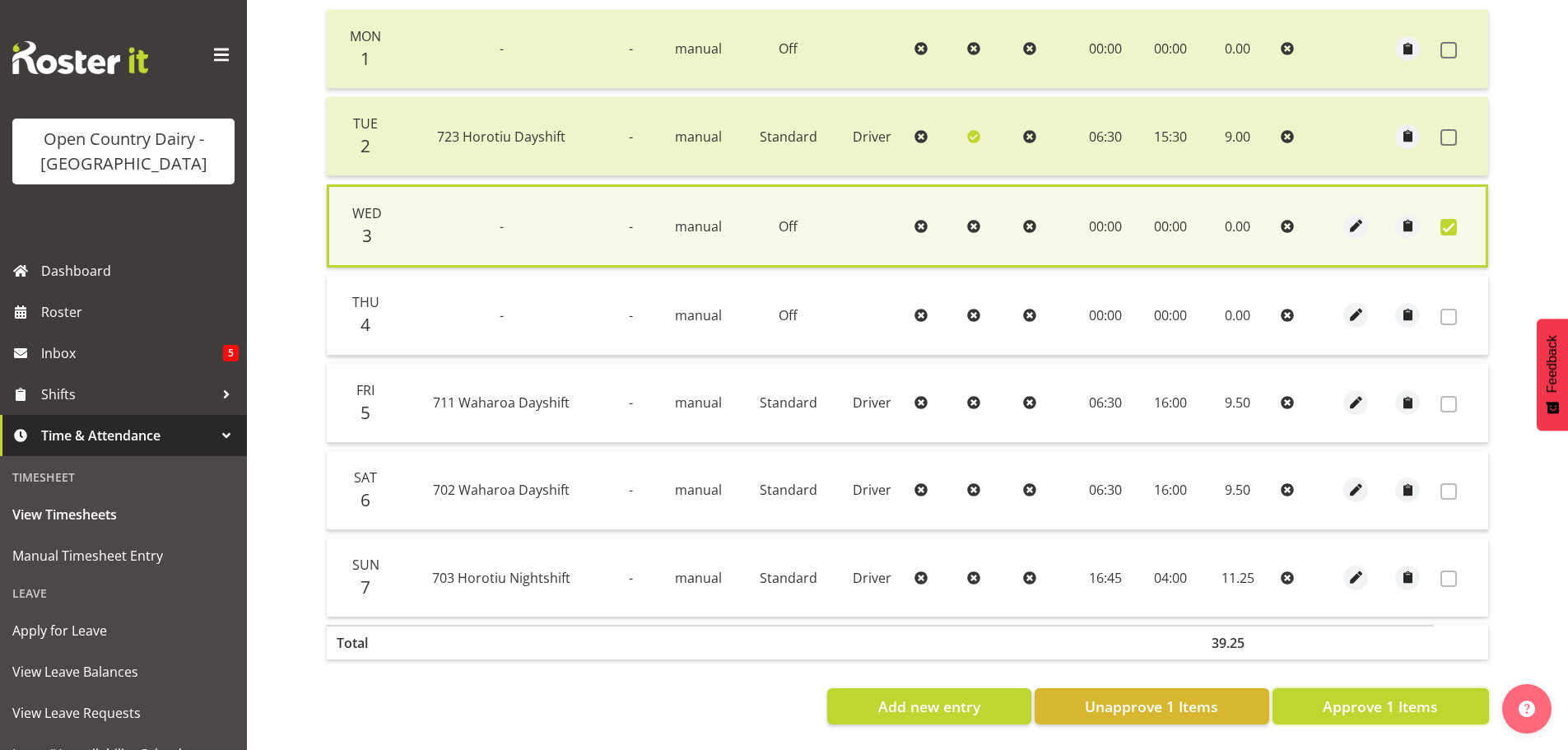
click at [1437, 695] on span "Approve 1 Items" at bounding box center [1379, 706] width 115 height 22
checkbox input "false"
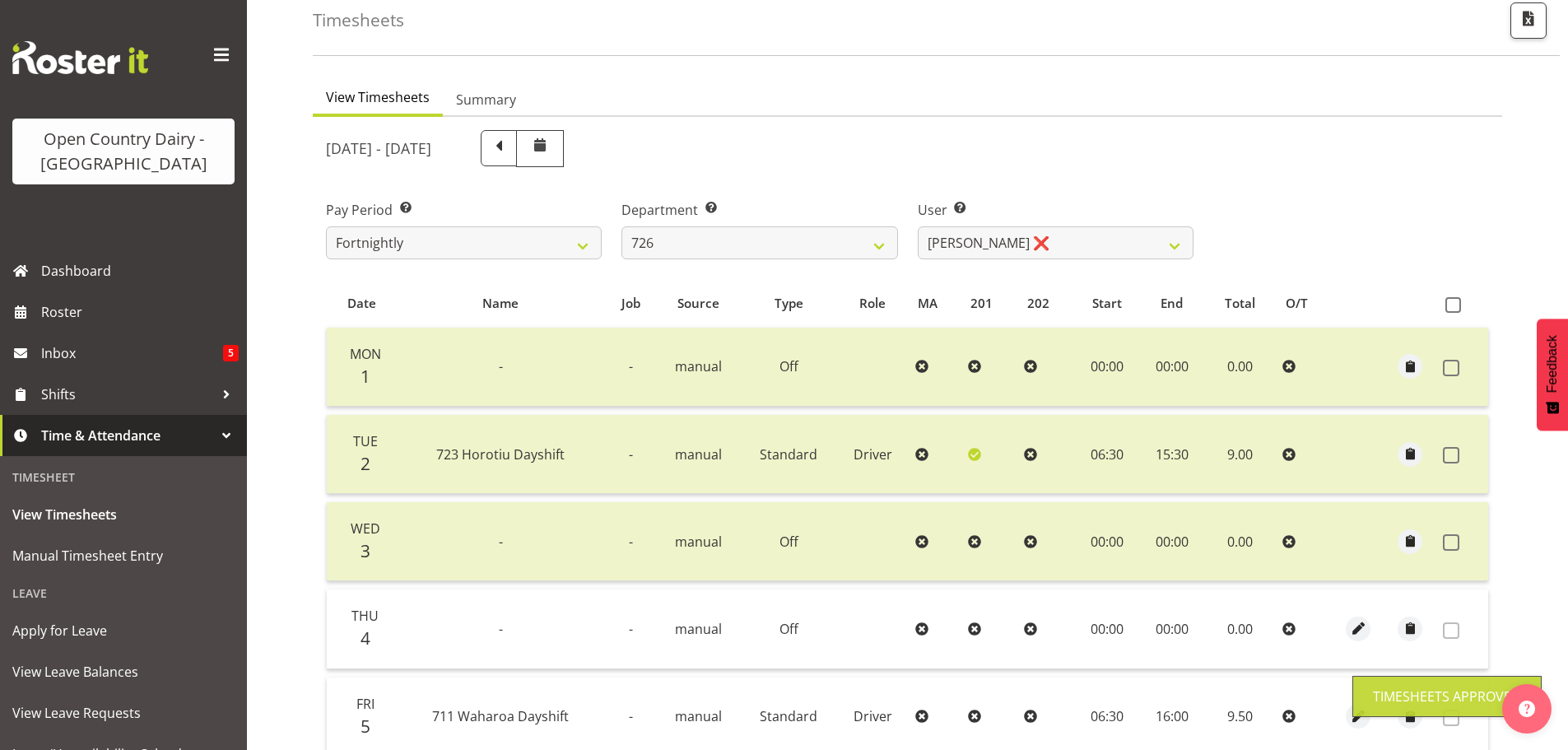
scroll to position [84, 0]
click at [833, 243] on select "701 702 703 704 705 706 707 708 709 710 711 712 713 714 715 716 717 718 719 720" at bounding box center [759, 246] width 276 height 33
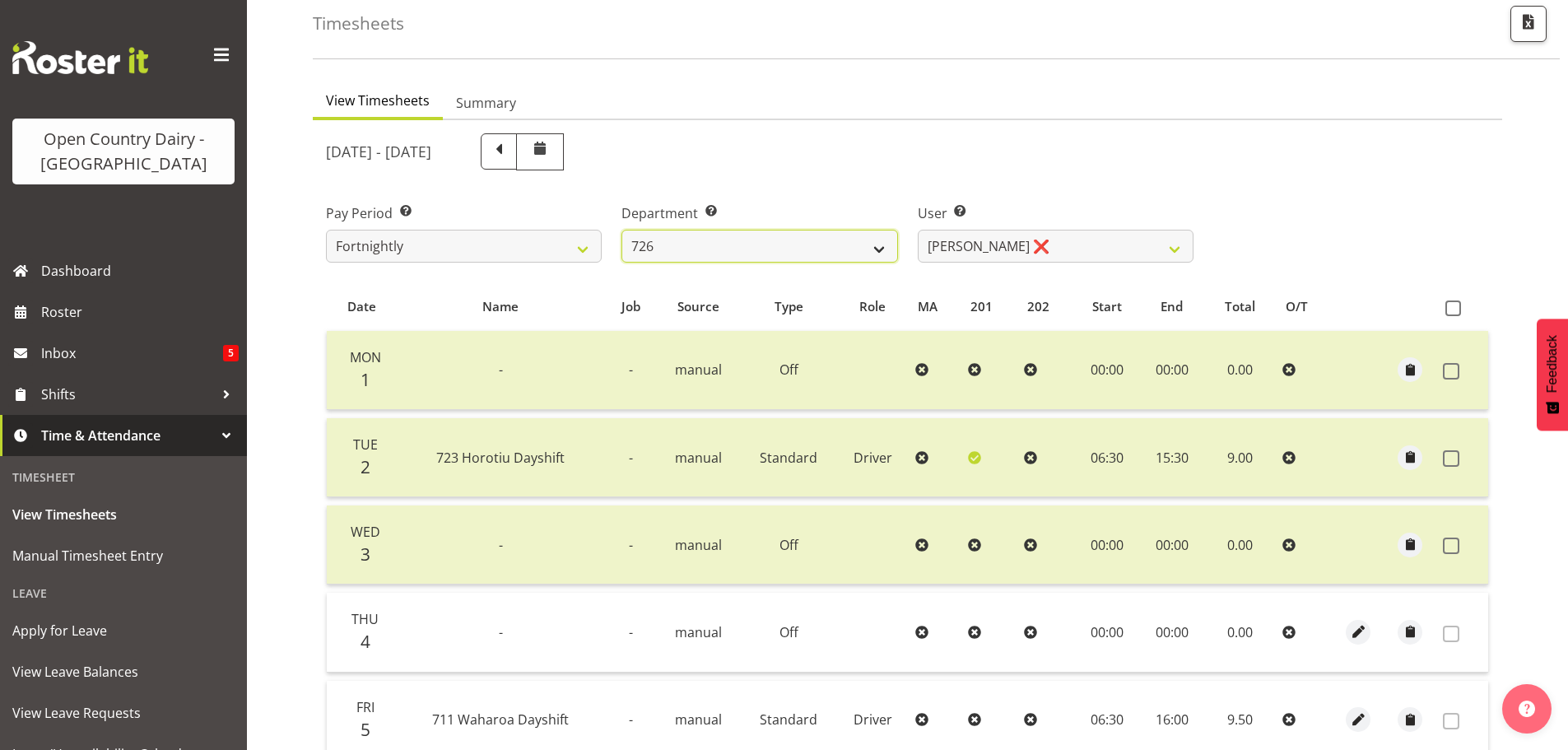
select select "761"
click at [622, 230] on select "701 702 703 704 705 706 707 708 709 710 711 712 713 714 715 716 717 718 719 720" at bounding box center [759, 246] width 276 height 33
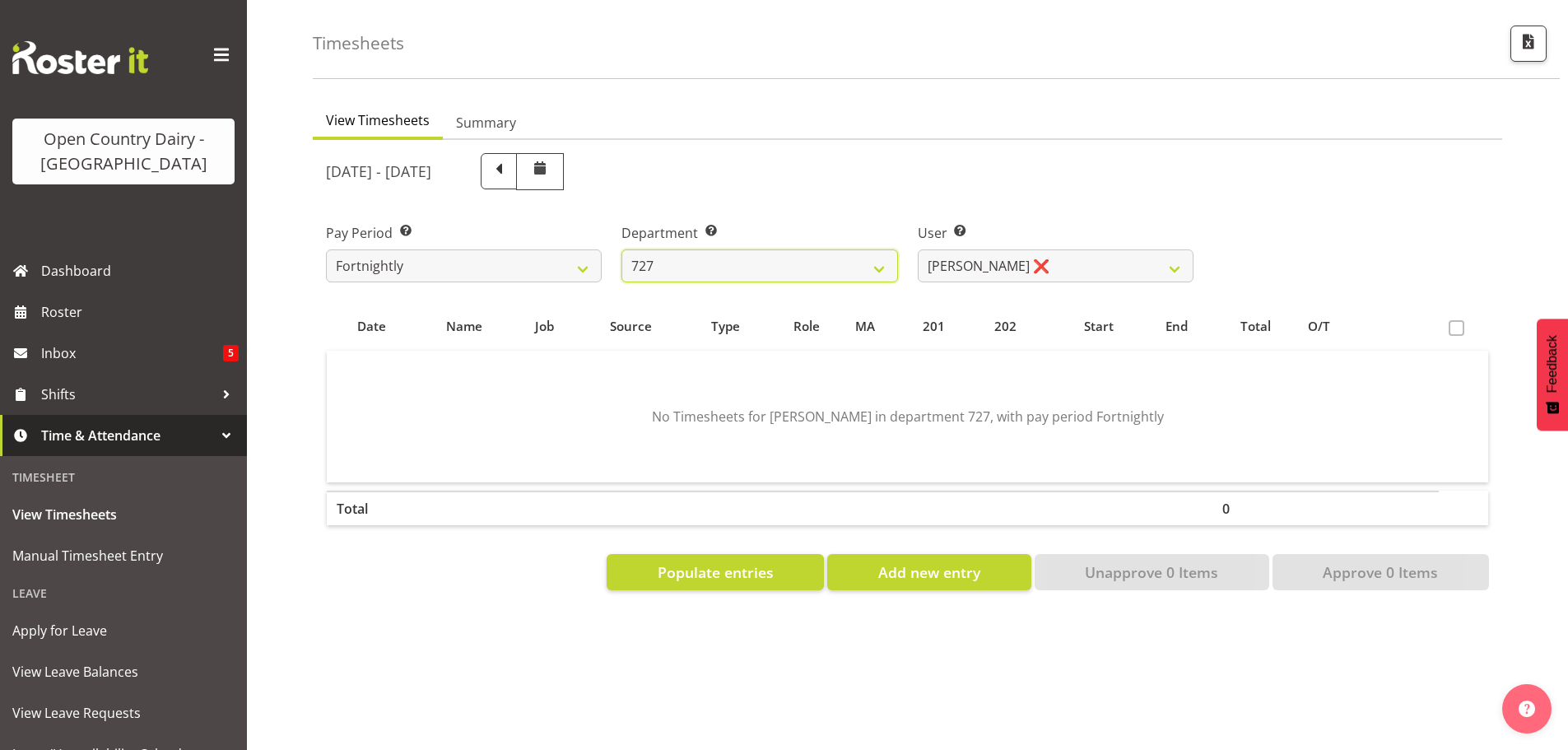
scroll to position [76, 0]
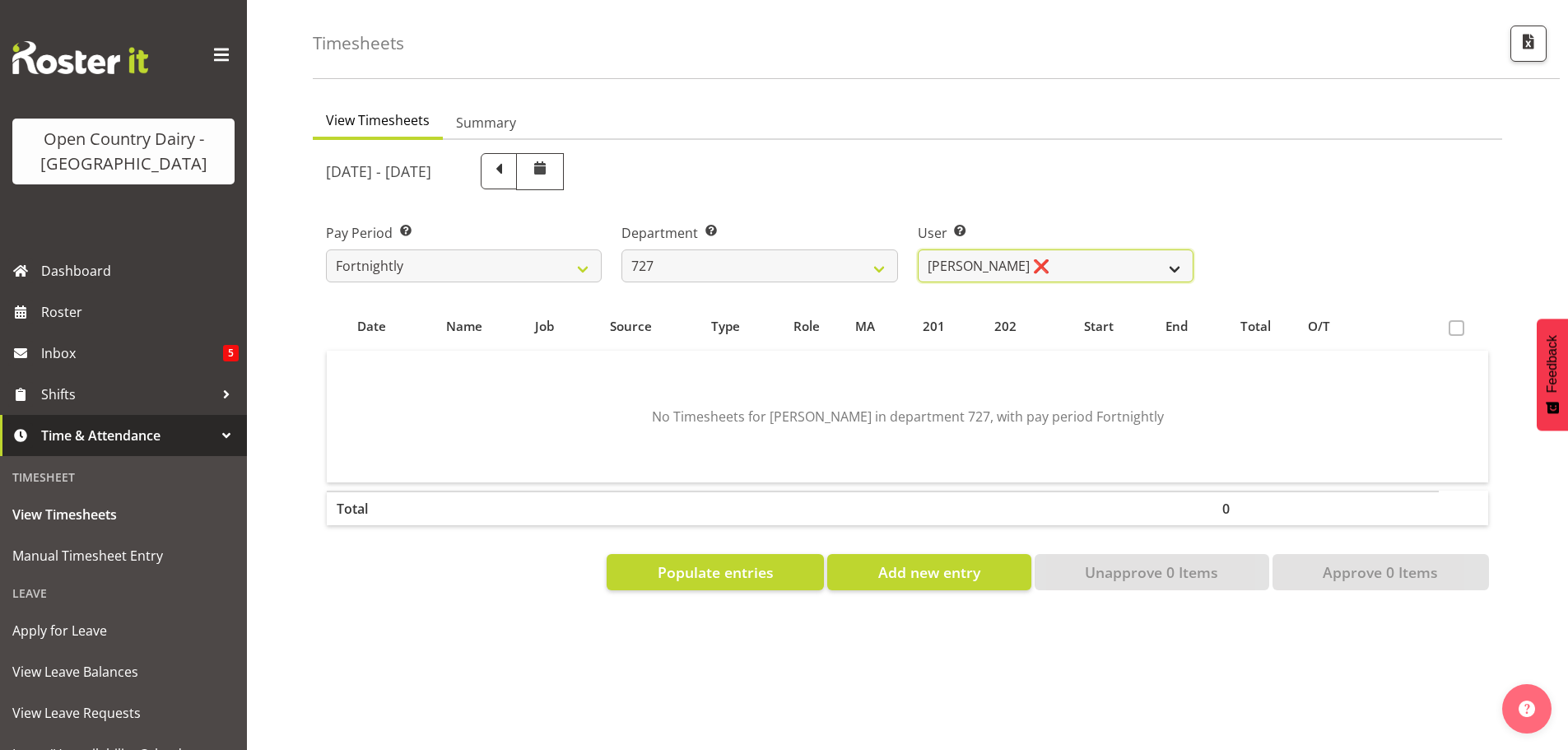
click at [1047, 249] on select "David Pawley ❌ Kase Hussey ❌ Rhys Greener ❌" at bounding box center [1055, 265] width 276 height 33
select select "11588"
click at [918, 249] on select "David Pawley ❌ Kase Hussey ❌ Rhys Greener ❌" at bounding box center [1055, 265] width 276 height 33
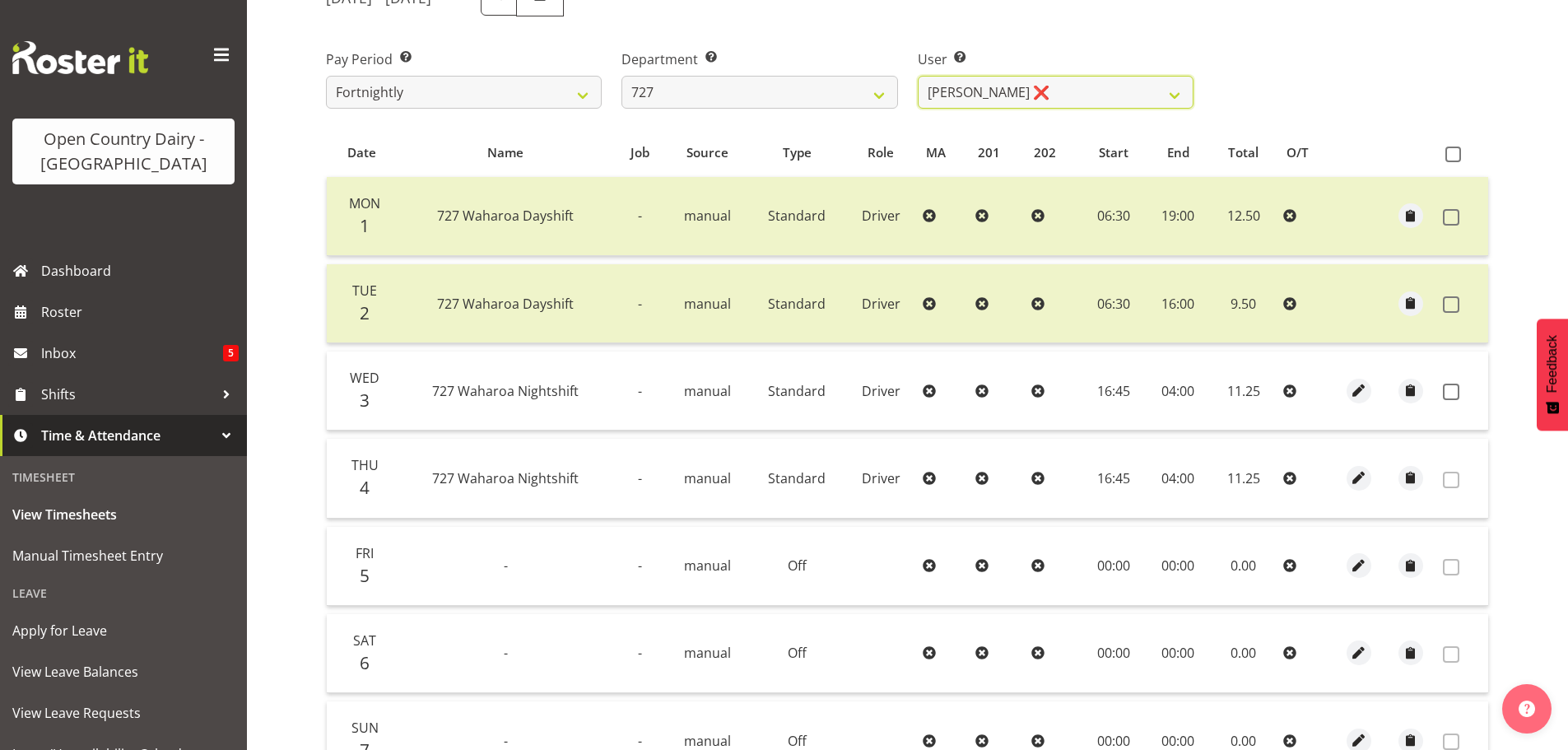
scroll to position [159, 0]
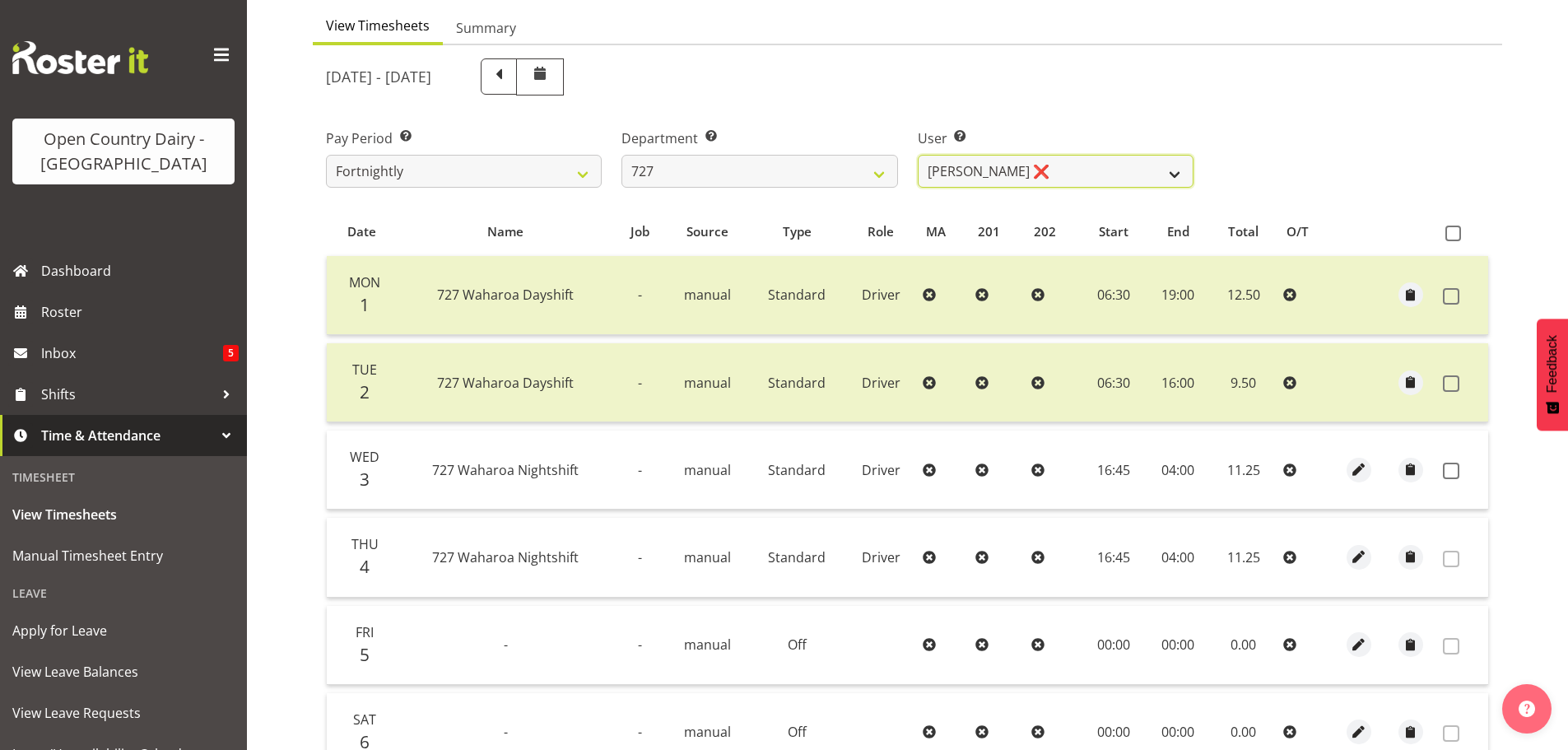
click at [1050, 166] on select "David Pawley ❌ Kase Hussey ❌ Rhys Greener ❌" at bounding box center [1055, 170] width 276 height 33
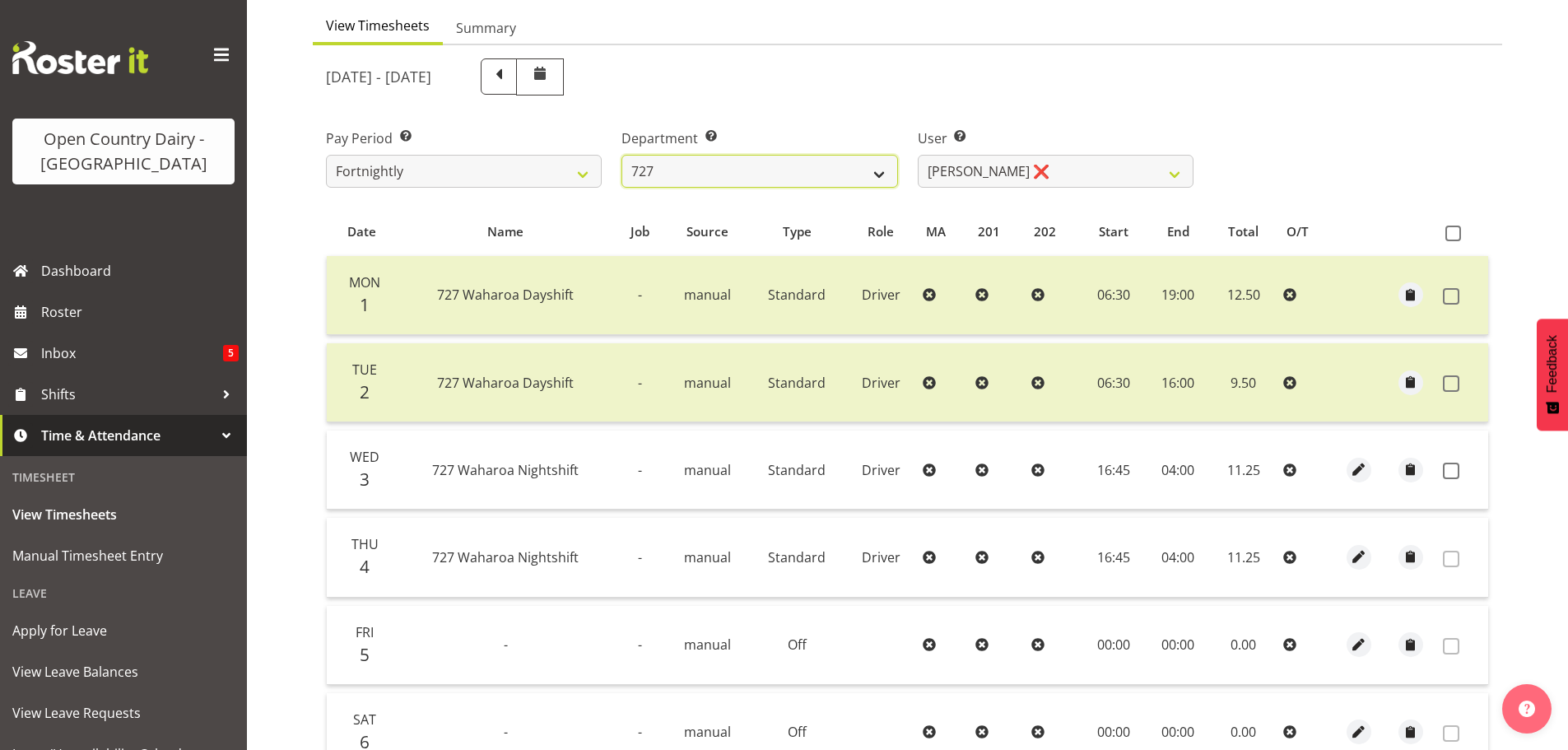
click at [810, 174] on select "701 702 703 704 705 706 707 708 709 710 711 712 713 714 715 716 717 718 719 720" at bounding box center [759, 170] width 276 height 33
select select "842"
click at [622, 154] on select "701 702 703 704 705 706 707 708 709 710 711 712 713 714 715 716 717 718 719 720" at bounding box center [759, 170] width 276 height 33
select select "8170"
drag, startPoint x: 1449, startPoint y: 473, endPoint x: 1389, endPoint y: 610, distance: 149.6
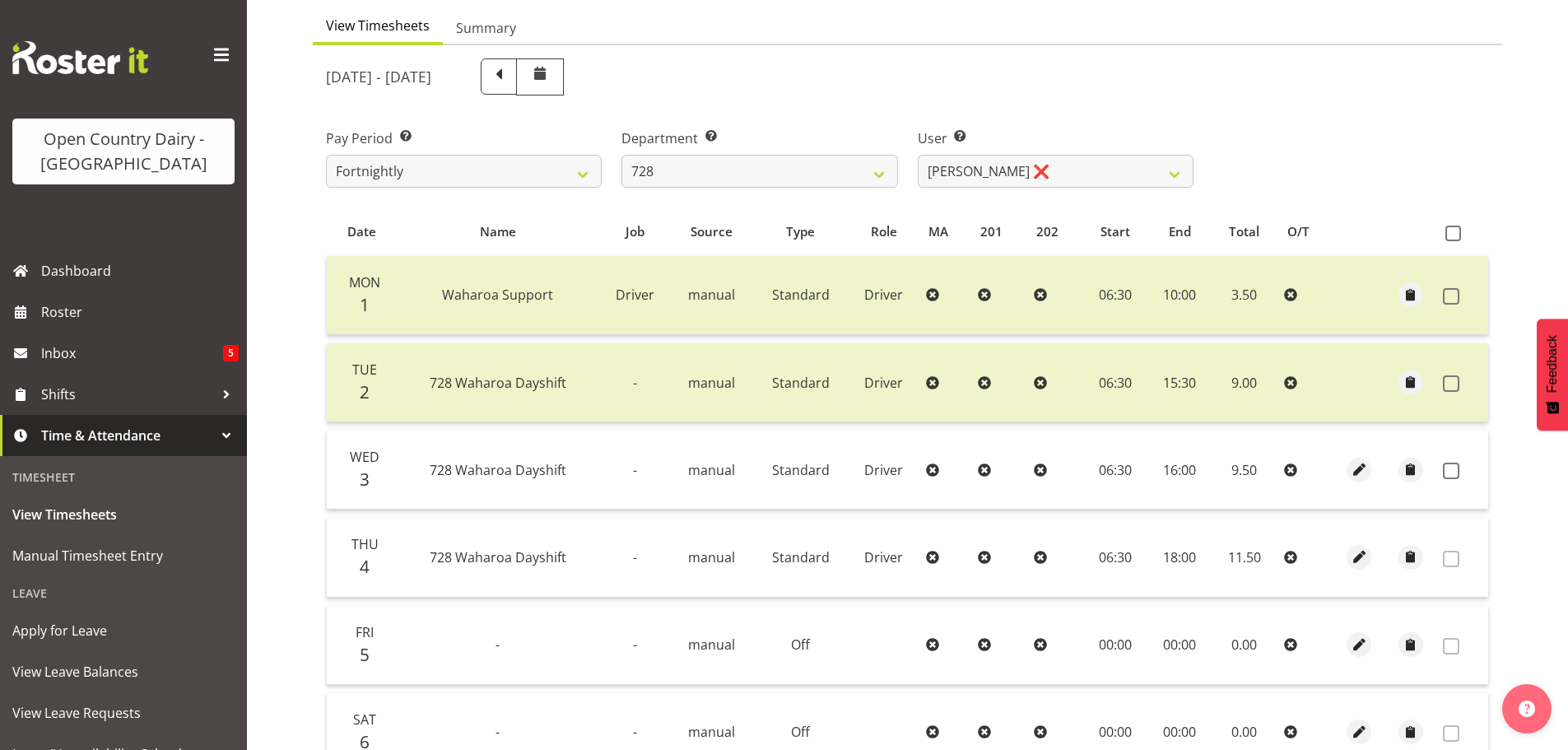
click at [1447, 473] on span at bounding box center [1451, 471] width 17 height 17
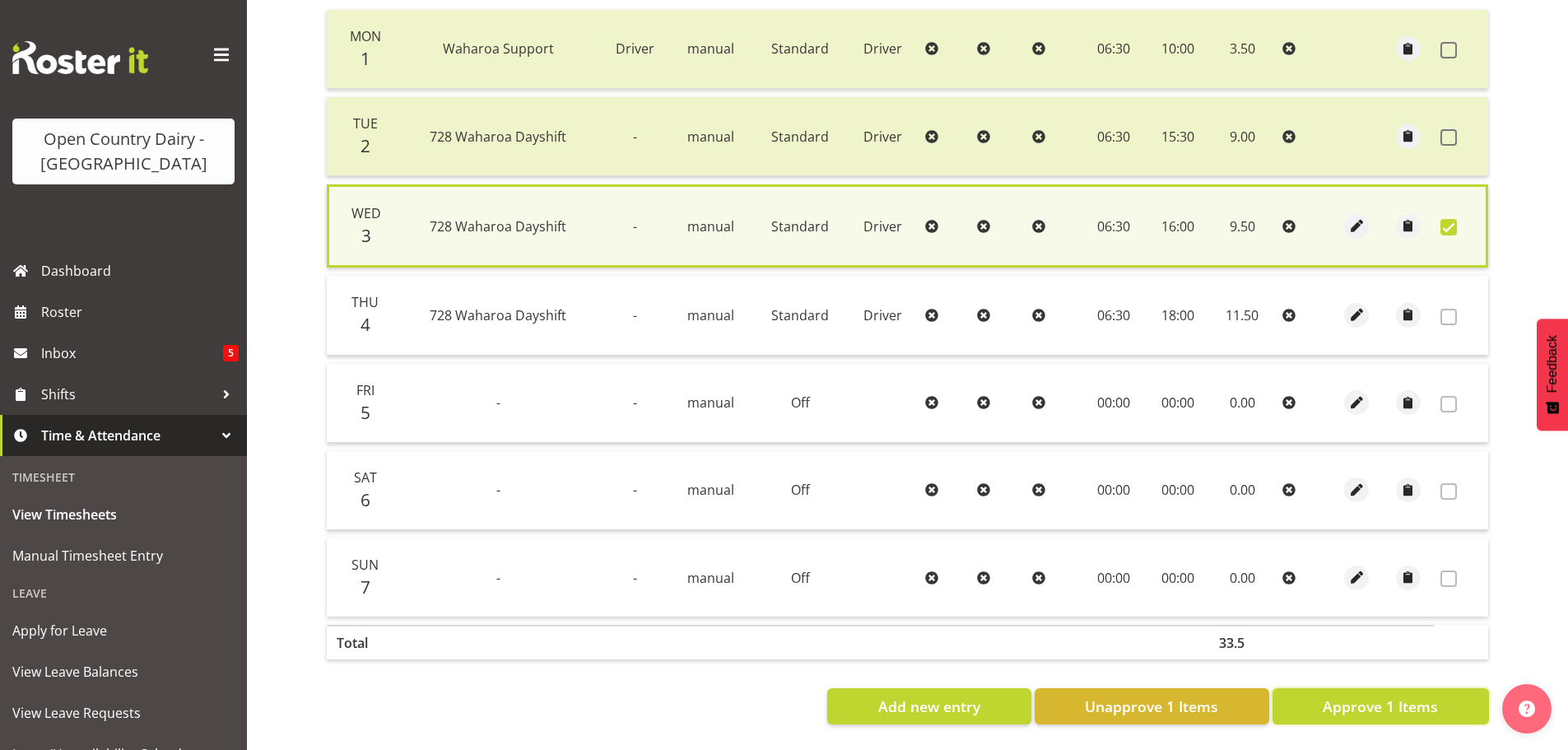
click at [1393, 697] on span "Approve 1 Items" at bounding box center [1379, 706] width 115 height 22
checkbox input "false"
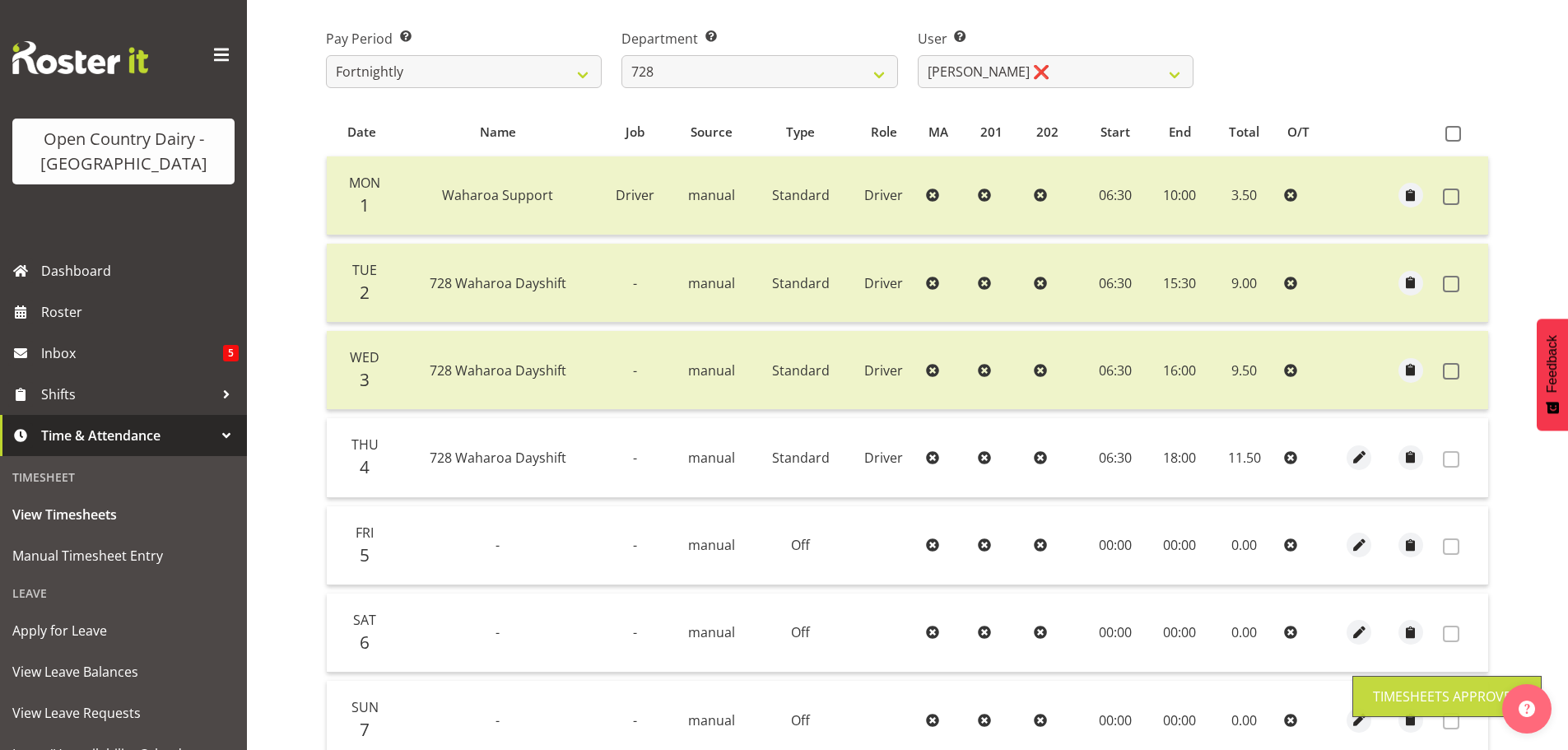
scroll to position [84, 0]
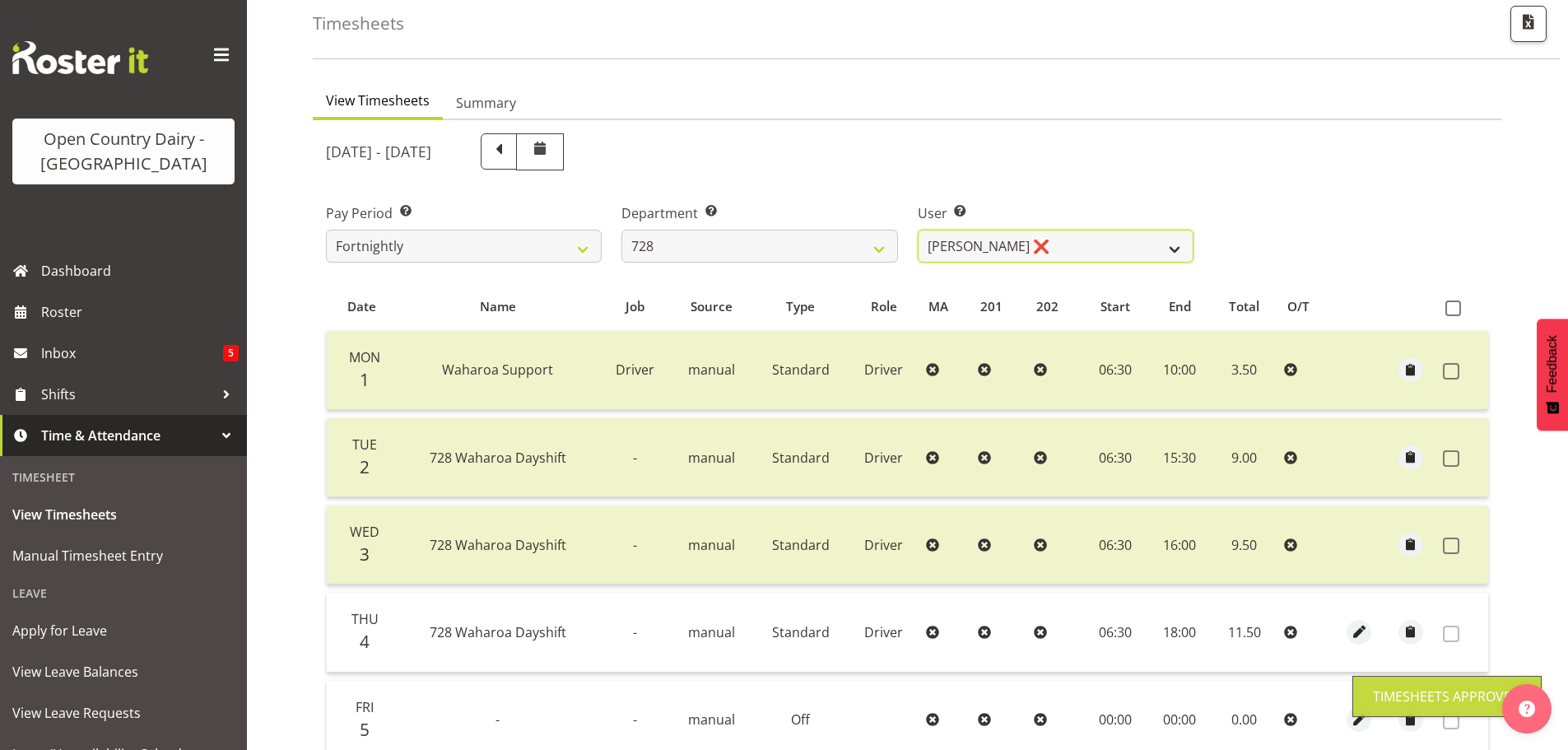
click at [1077, 232] on select "Callum Leslie ❌ Nick Warren ❌ Ross Robert Hamilton ❌ Stuart Cherrington ❌ Wally…" at bounding box center [1055, 246] width 276 height 33
select select "8207"
click at [918, 230] on select "Callum Leslie ❌ Nick Warren ❌ Ross Robert Hamilton ❌ Stuart Cherrington ❌ Wally…" at bounding box center [1055, 246] width 276 height 33
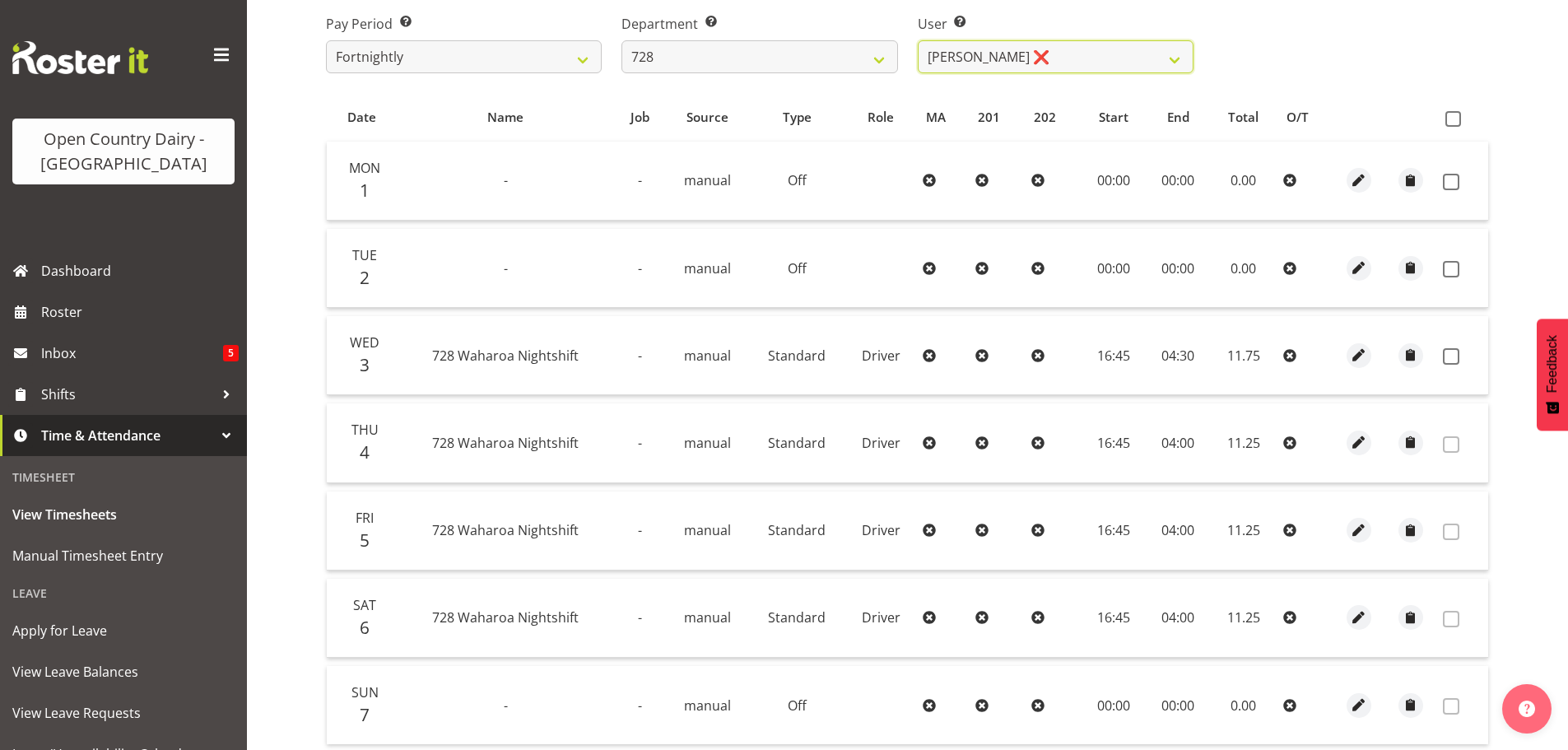
scroll to position [248, 0]
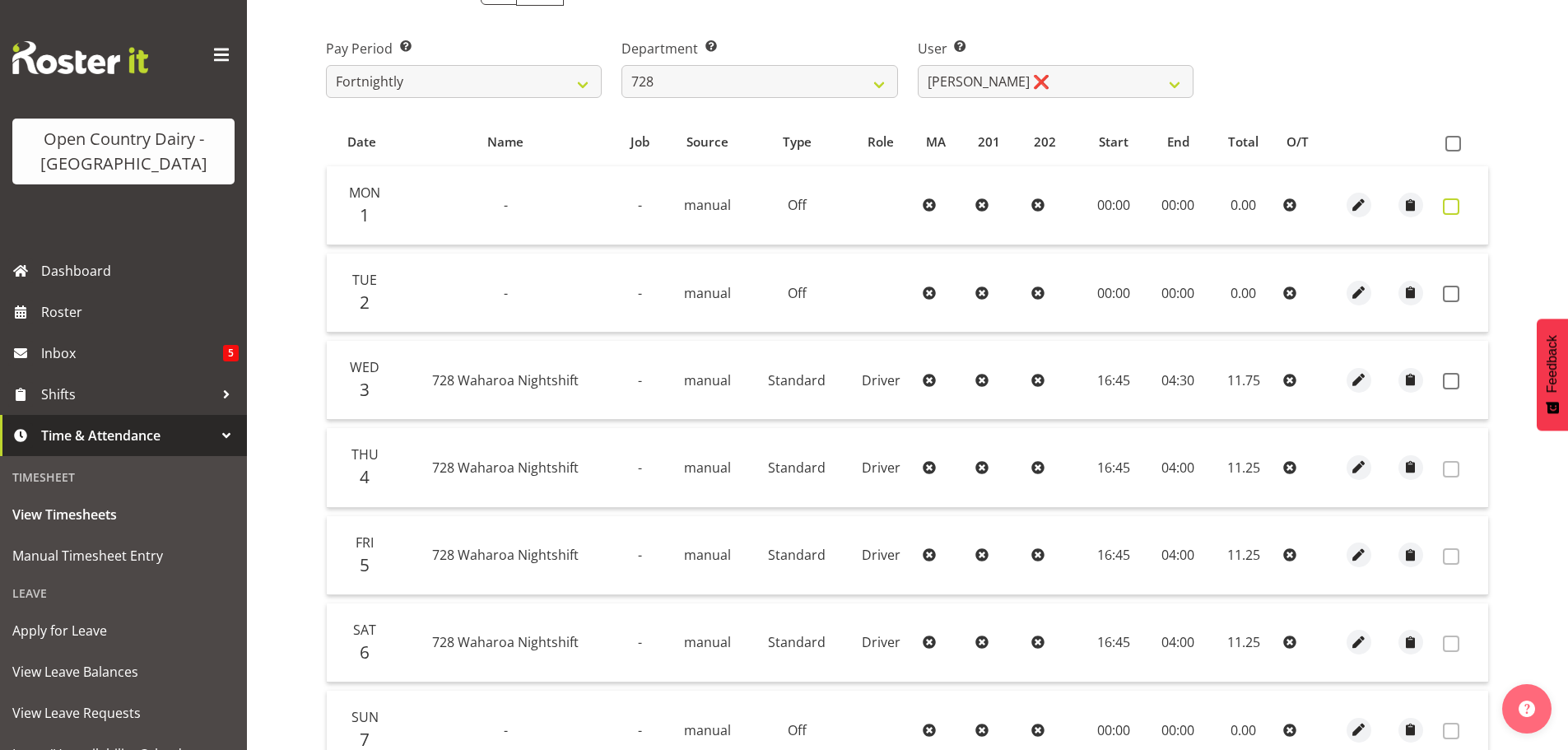
click at [1452, 204] on span at bounding box center [1451, 206] width 17 height 17
checkbox input "true"
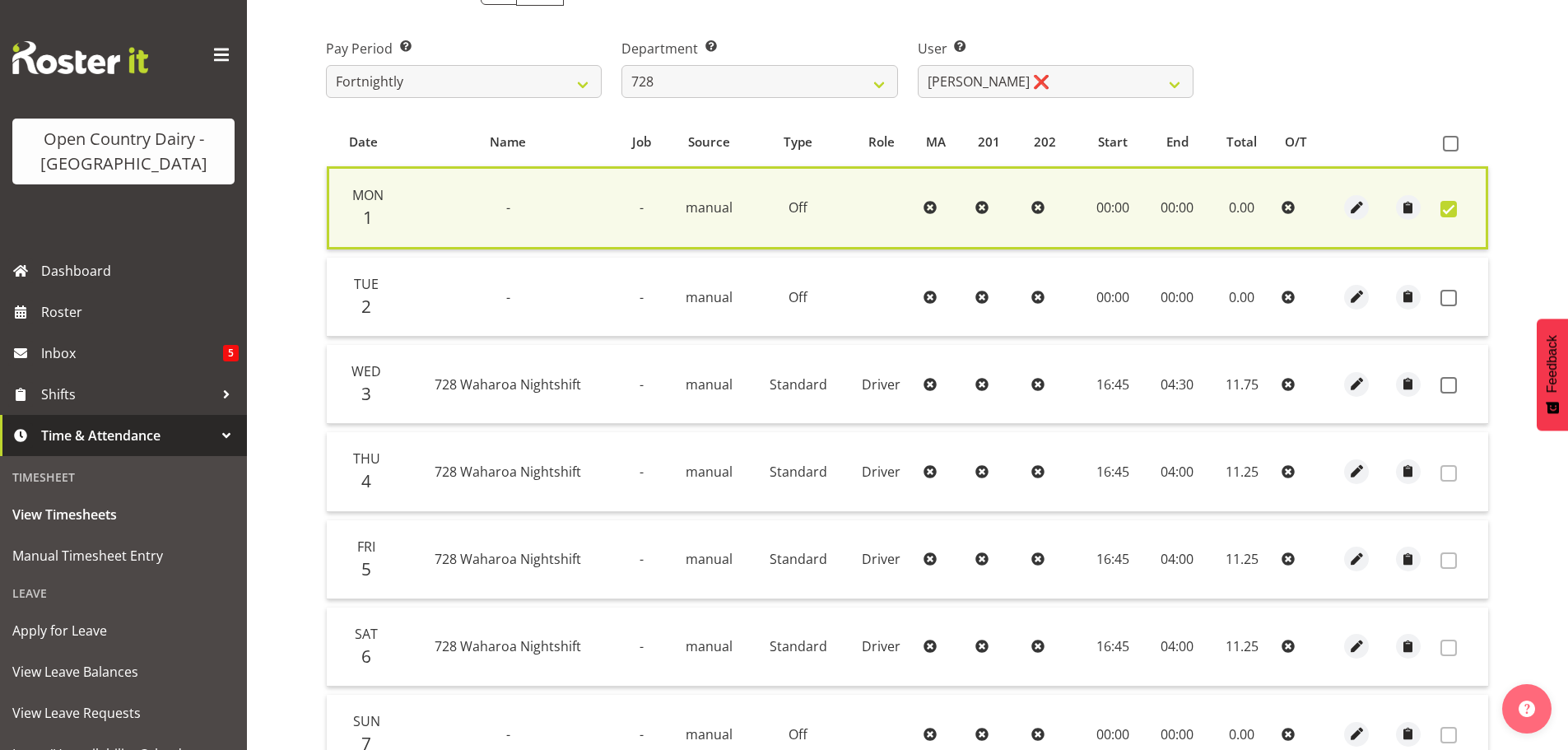
drag, startPoint x: 1446, startPoint y: 298, endPoint x: 1446, endPoint y: 336, distance: 38.0
click at [1446, 298] on span at bounding box center [1449, 298] width 17 height 17
checkbox input "true"
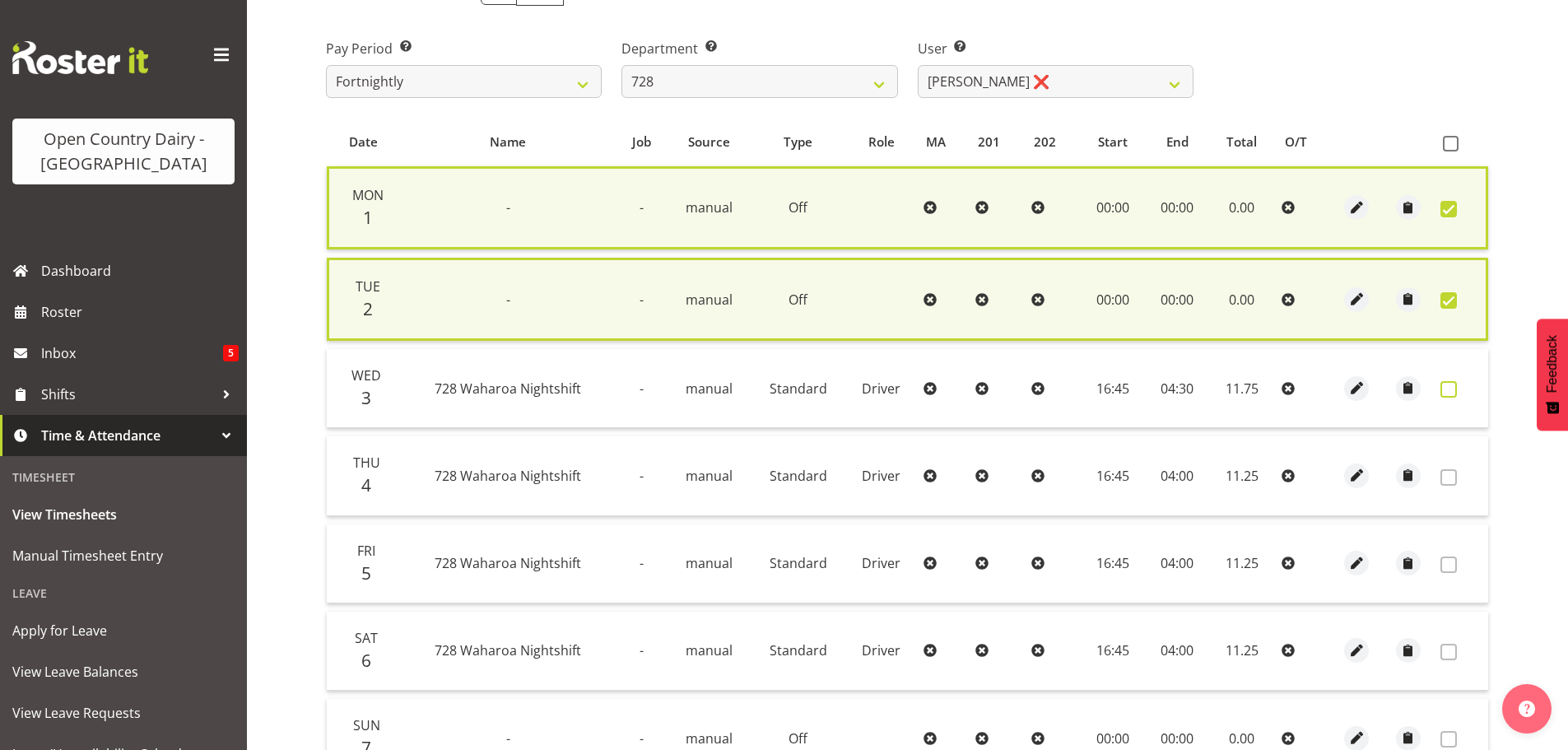
click at [1450, 394] on span at bounding box center [1449, 389] width 17 height 17
checkbox input "true"
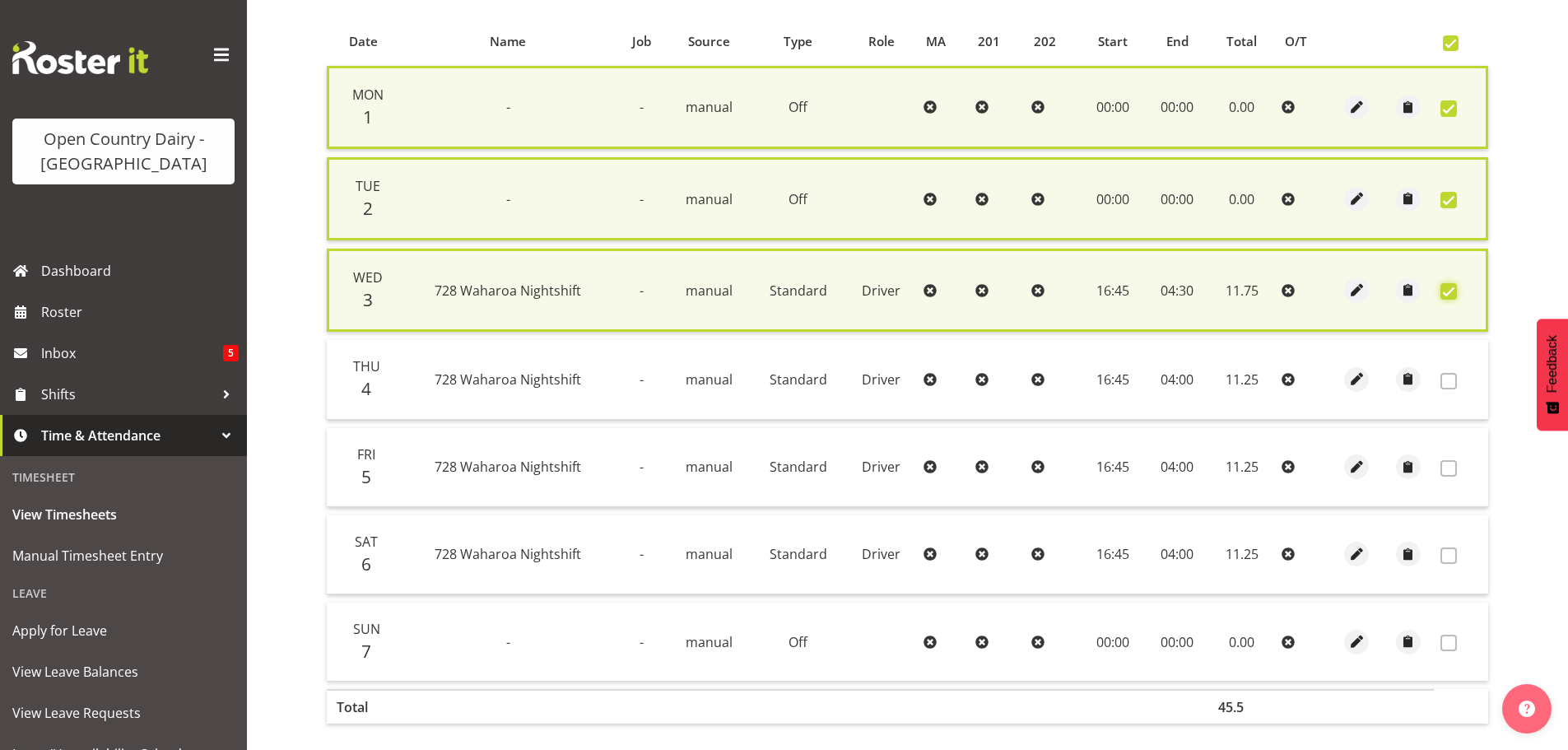
scroll to position [425, 0]
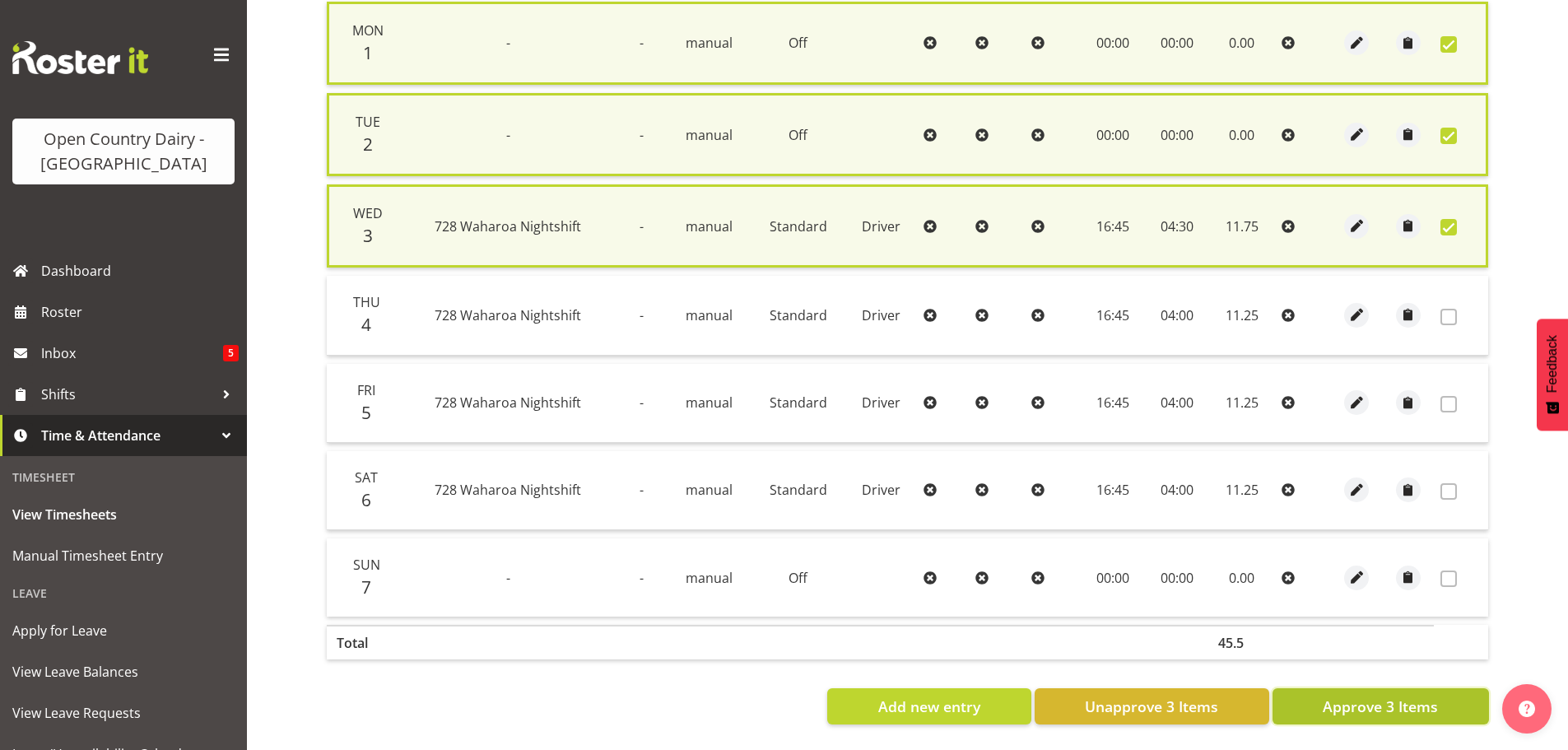
click at [1445, 700] on button "Approve 3 Items" at bounding box center [1381, 706] width 216 height 36
checkbox input "false"
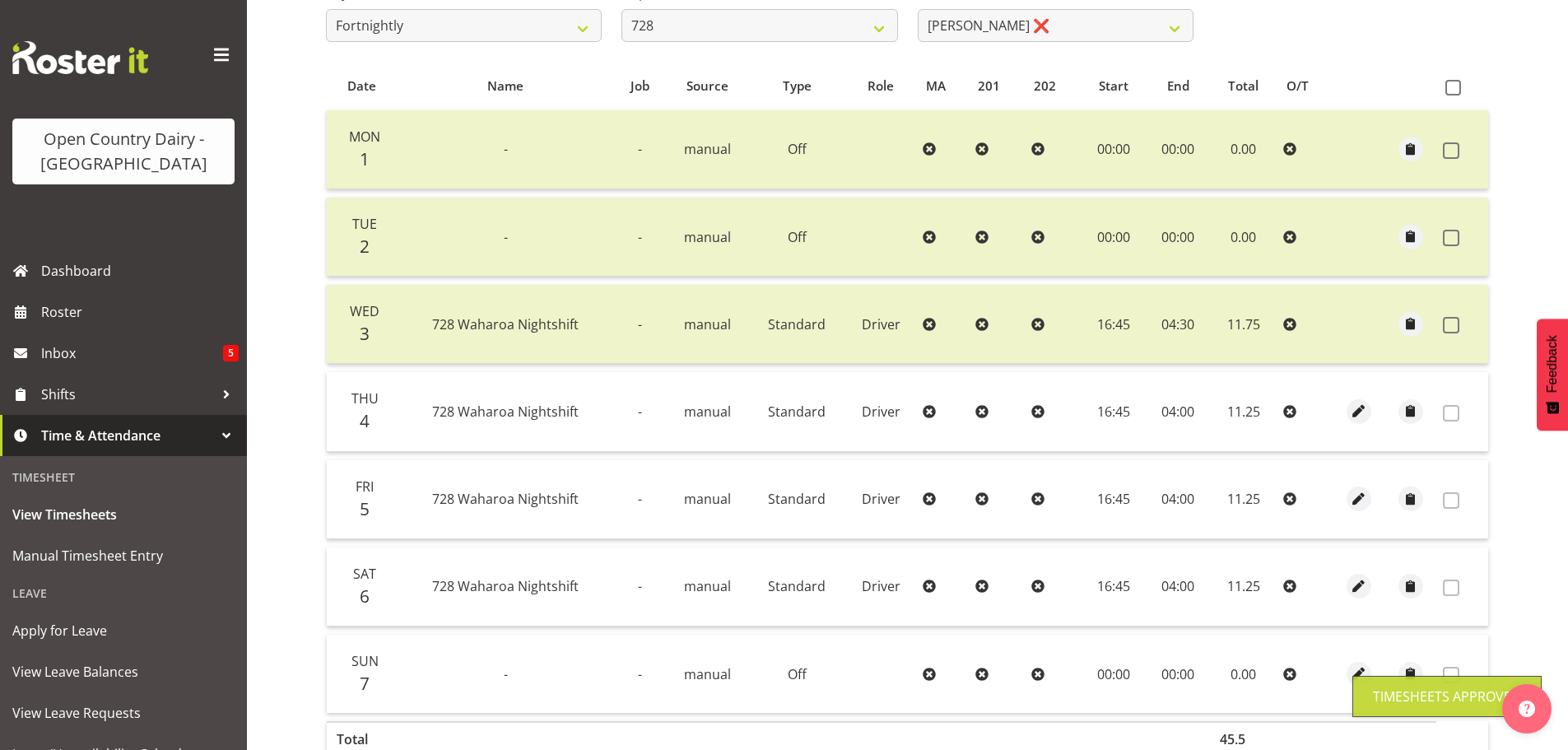
scroll to position [166, 0]
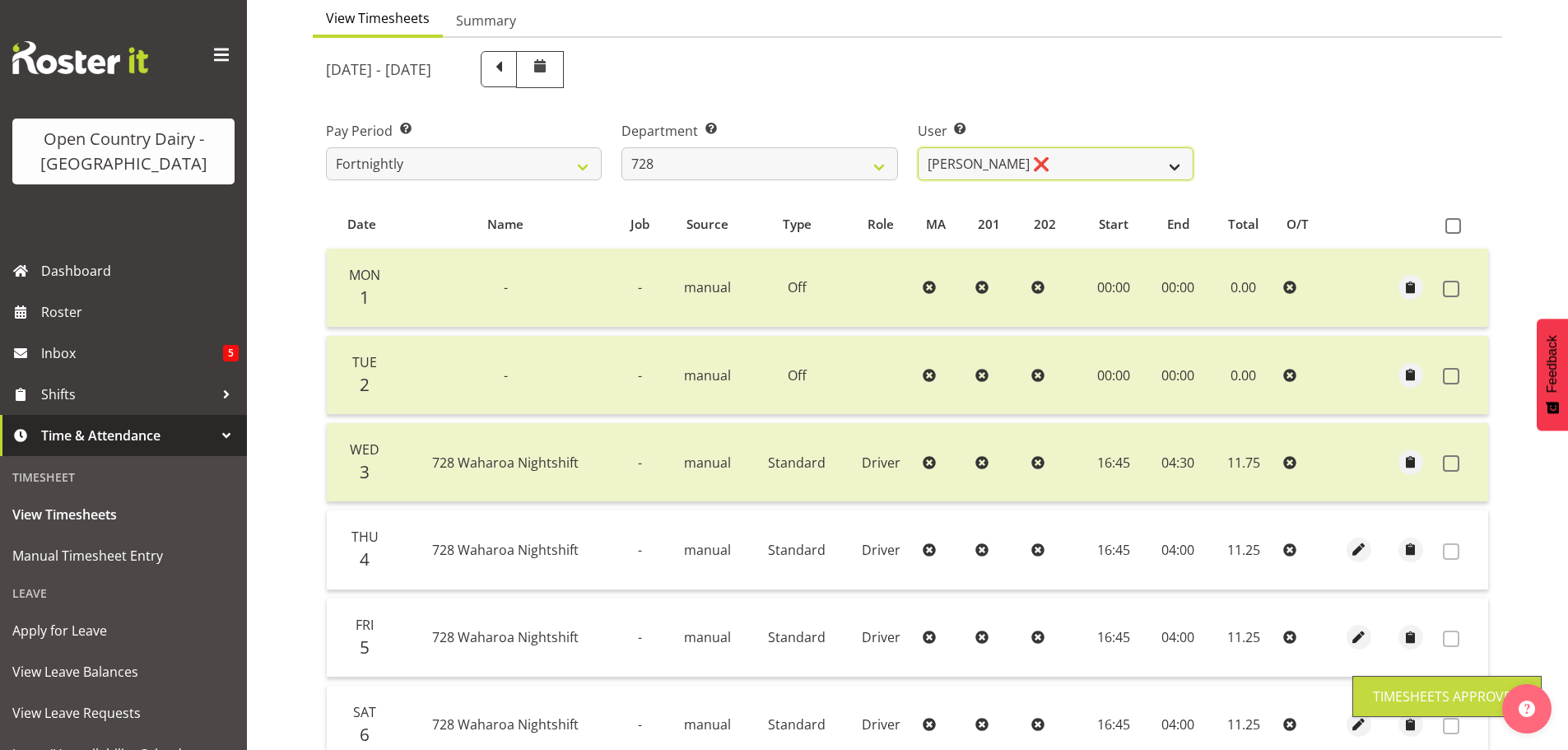
click at [1072, 156] on select "Callum Leslie ❌ Nick Warren ❌ Ross Robert Hamilton ❌ Stuart Cherrington ❌ Wally…" at bounding box center [1055, 164] width 276 height 33
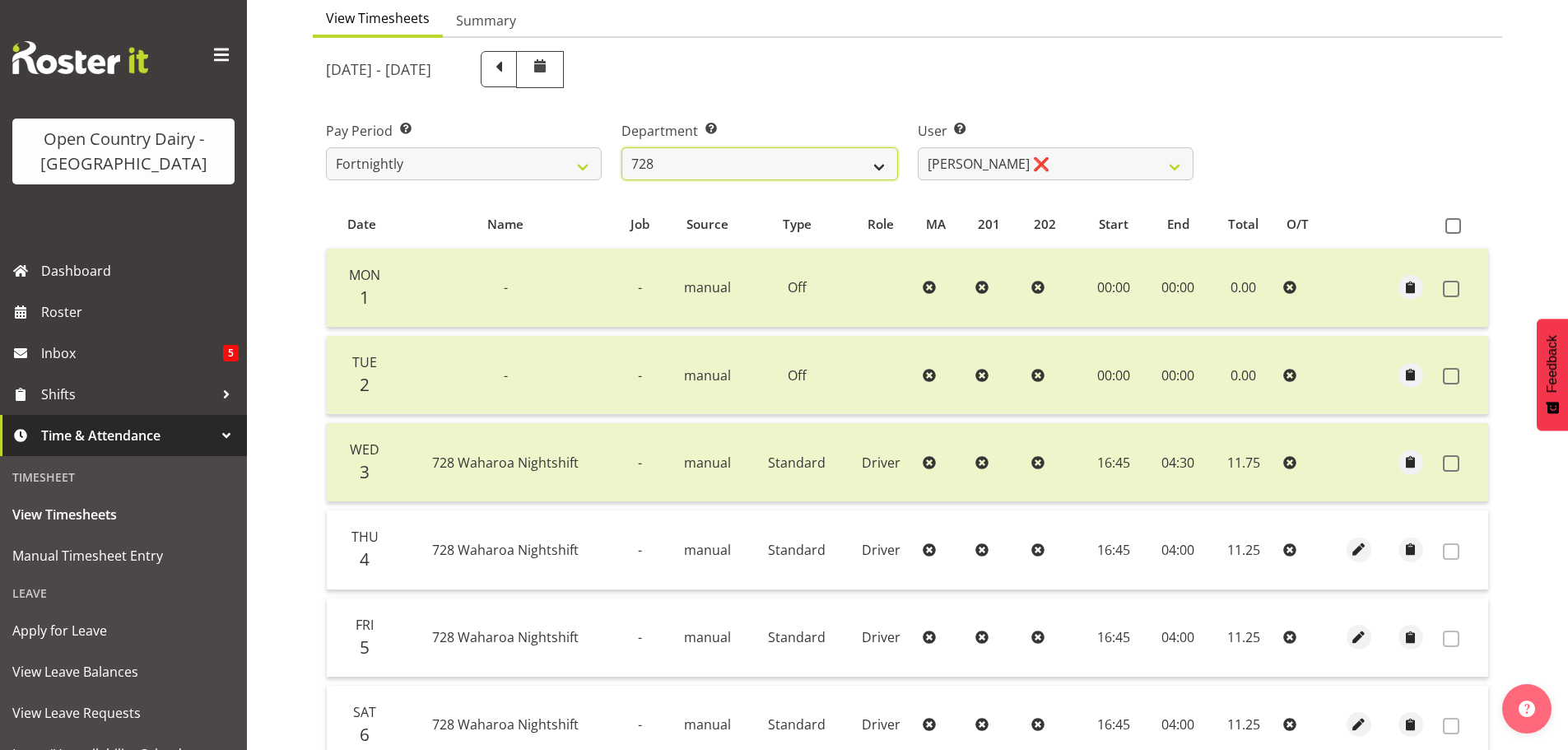
click at [784, 154] on select "701 702 703 704 705 706 707 708 709 710 711 712 713 714 715 716 717 718 719 720" at bounding box center [759, 164] width 276 height 33
select select "727"
click at [622, 148] on select "701 702 703 704 705 706 707 708 709 710 711 712 713 714 715 716 717 718 719 720" at bounding box center [759, 164] width 276 height 33
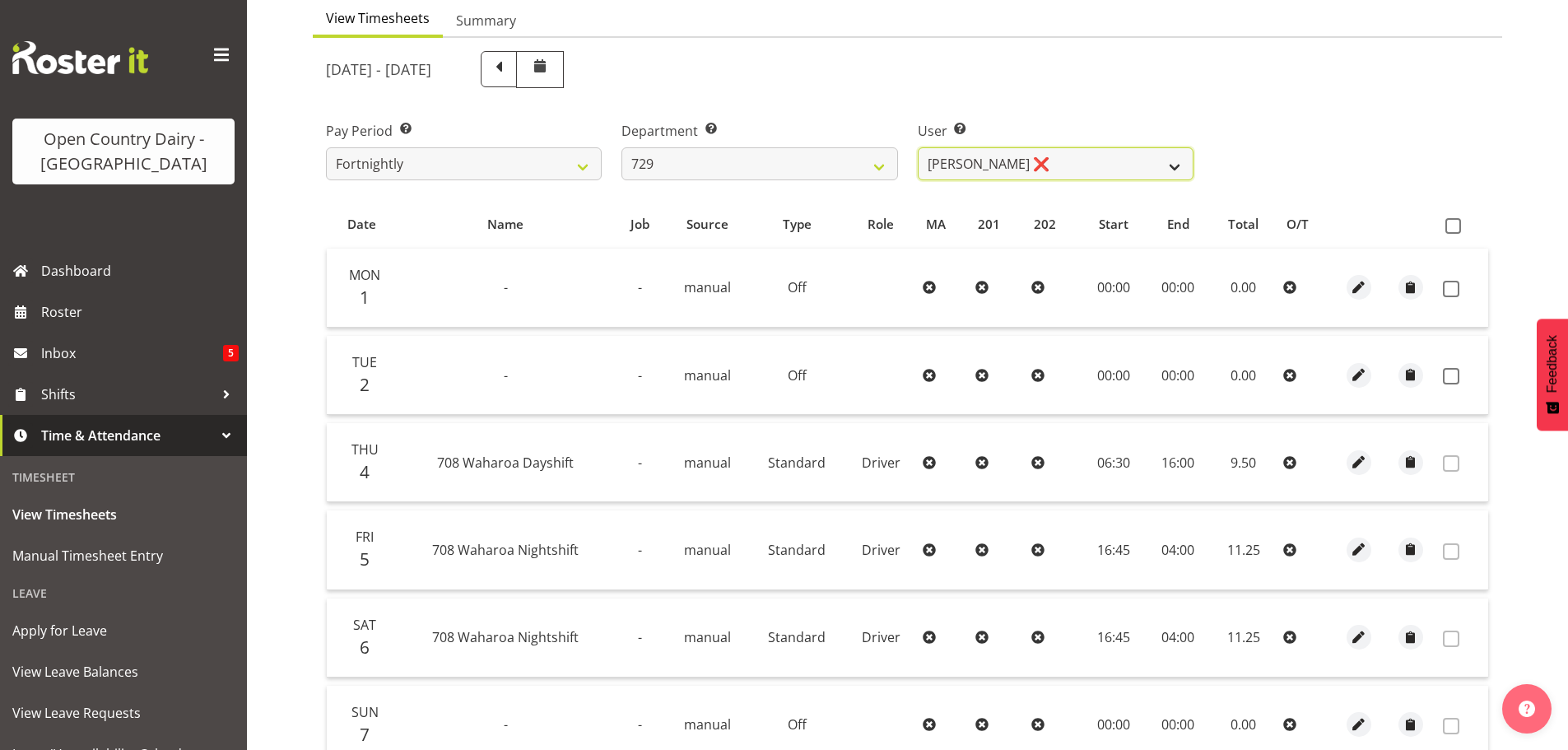
click at [1107, 164] on select "[PERSON_NAME] ❌ [PERSON_NAME] ❌ [PERSON_NAME] ❌ [PERSON_NAME] ❌" at bounding box center [1055, 164] width 276 height 33
select select "9997"
click at [918, 148] on select "[PERSON_NAME] ❌ [PERSON_NAME] ❌ [PERSON_NAME] ❌ [PERSON_NAME] ❌" at bounding box center [1055, 164] width 276 height 33
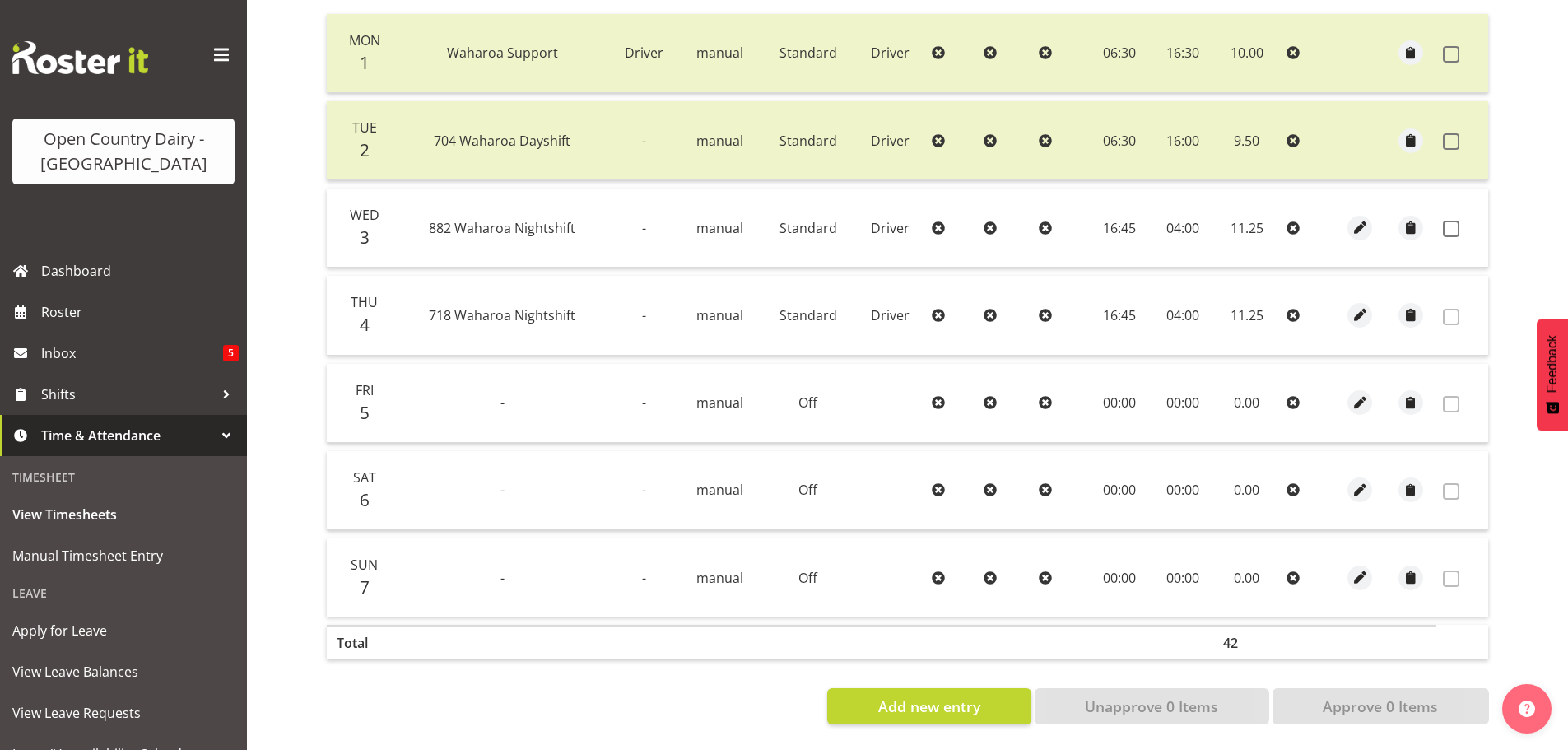
scroll to position [84, 0]
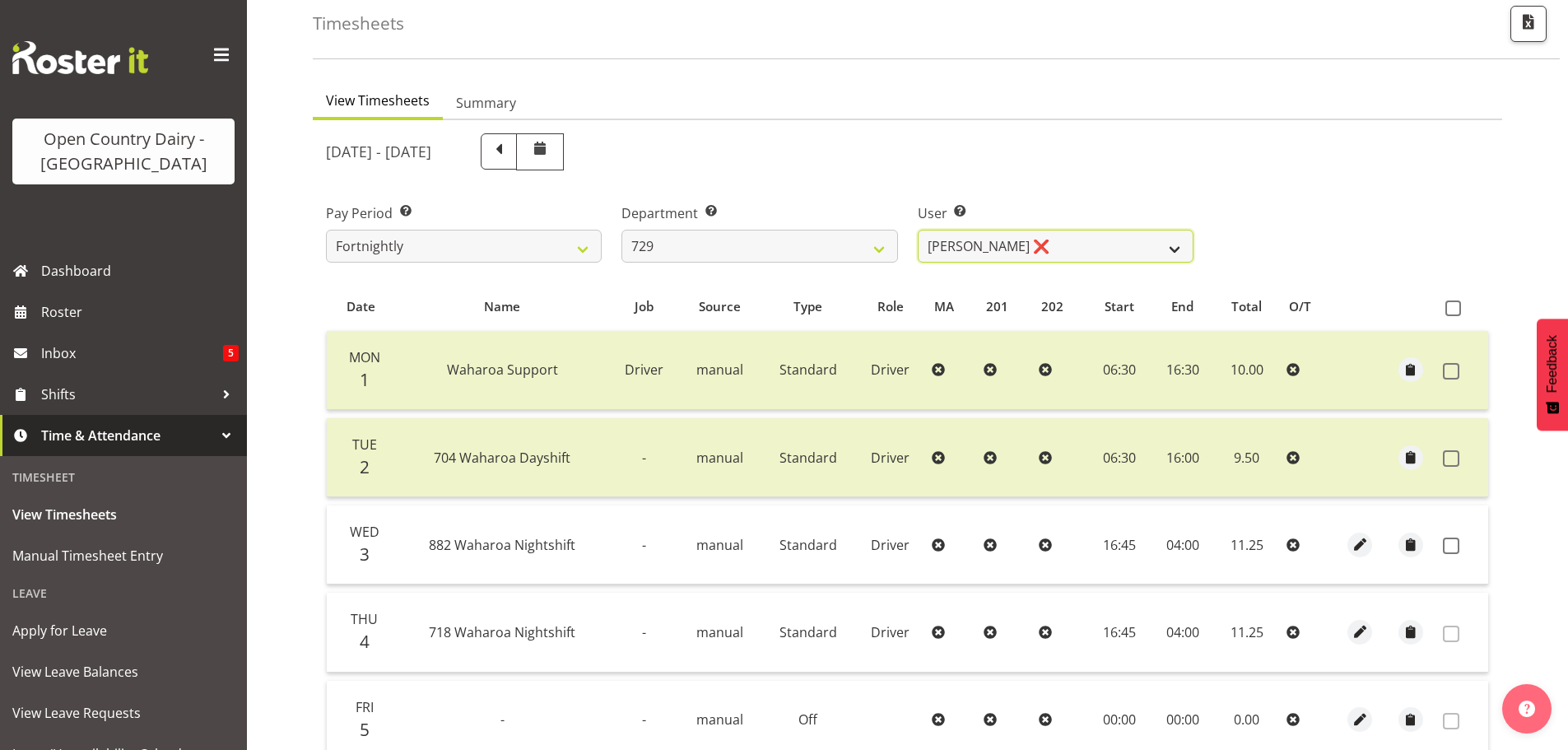
click at [1018, 244] on select "[PERSON_NAME] ❌ [PERSON_NAME] ❌ [PERSON_NAME] ❌ [PERSON_NAME] ❌" at bounding box center [1055, 246] width 276 height 33
click at [799, 240] on select "701 702 703 704 705 706 707 708 709 710 711 712 713 714 715 716 717 718 719 720" at bounding box center [759, 246] width 276 height 33
select select "880"
click at [622, 230] on select "701 702 703 704 705 706 707 708 709 710 711 712 713 714 715 716 717 718 719 720" at bounding box center [759, 246] width 276 height 33
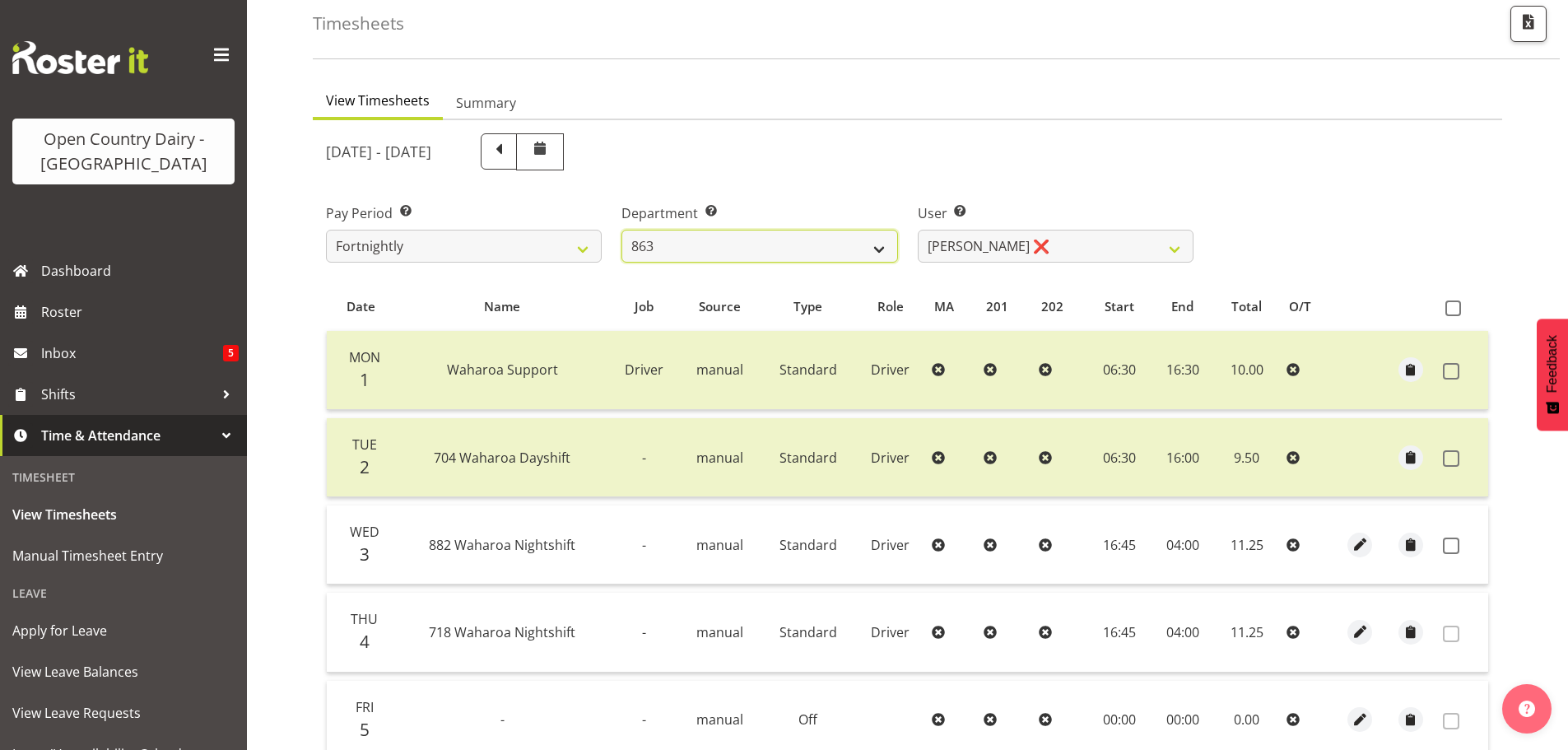
select select "11252"
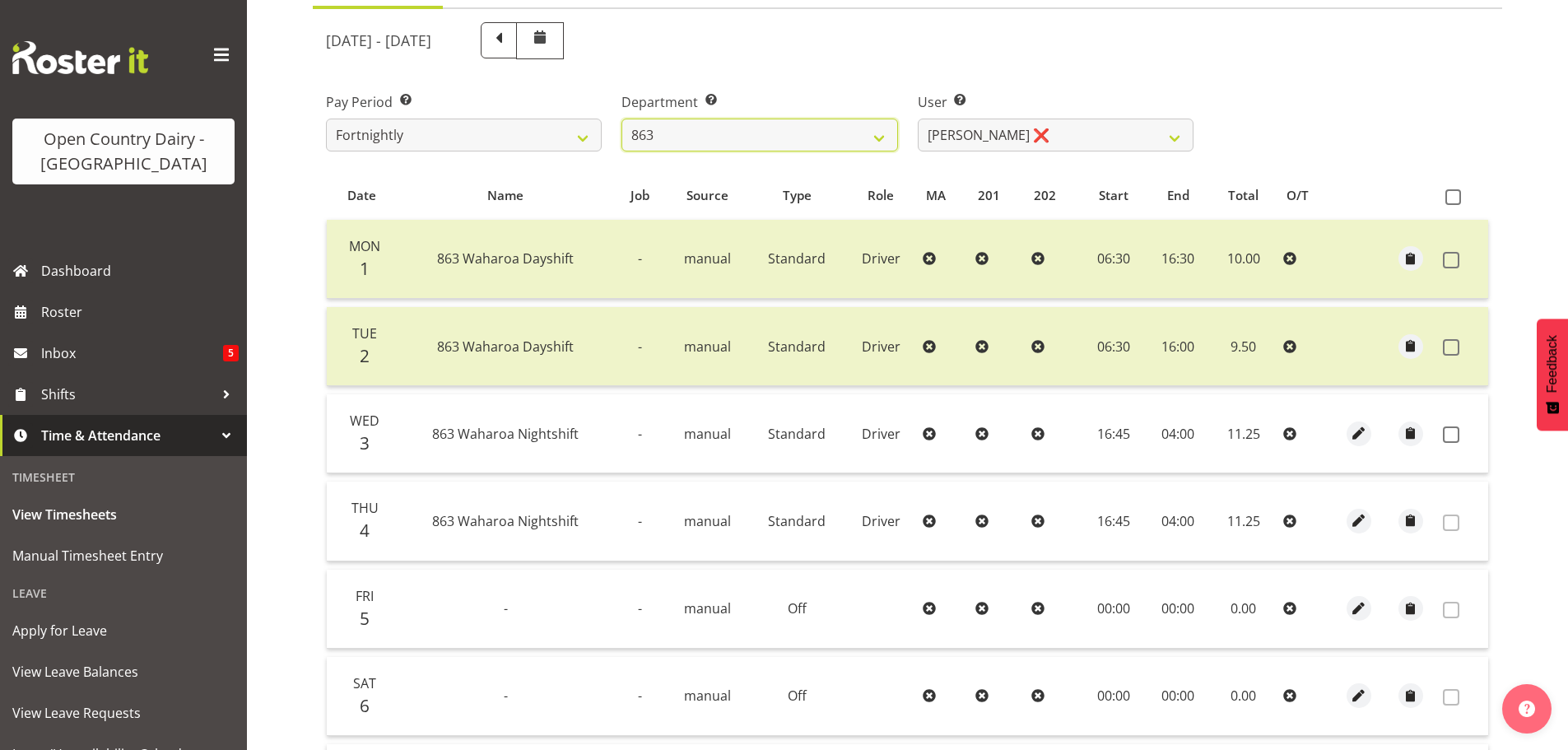
scroll to position [166, 0]
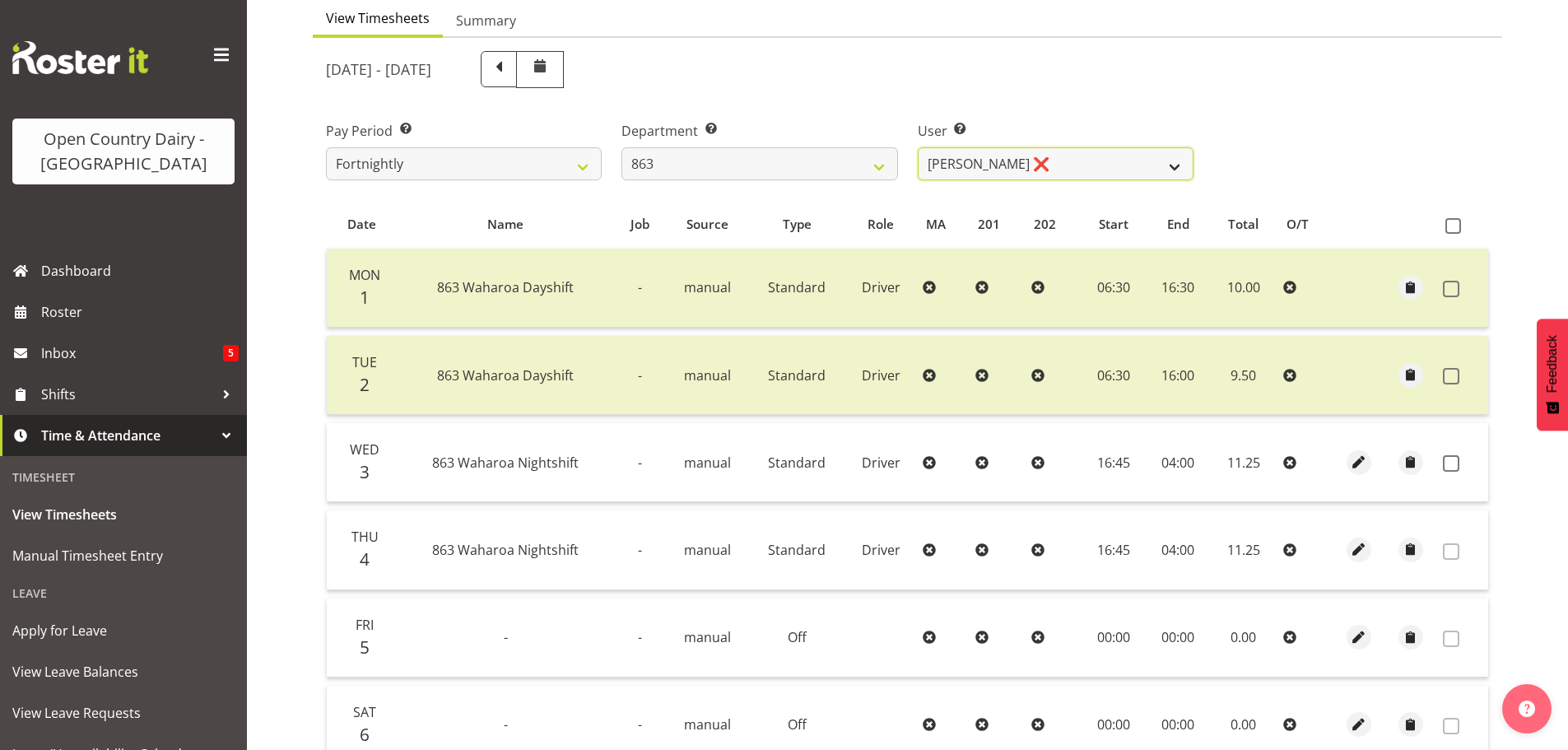
click at [1059, 165] on select "[PERSON_NAME] ❌ [PERSON_NAME] ❌ [PERSON_NAME] ❌ [PERSON_NAME] ❌" at bounding box center [1055, 164] width 276 height 33
click at [716, 164] on select "701 702 703 704 705 706 707 708 709 710 711 712 713 714 715 716 717 718 719 720" at bounding box center [759, 164] width 276 height 33
click at [622, 148] on select "701 702 703 704 705 706 707 708 709 710 711 712 713 714 715 716 717 718 719 720" at bounding box center [759, 164] width 276 height 33
click at [752, 154] on select "701 702 703 704 705 706 707 708 709 710 711 712 713 714 715 716 717 718 719 720" at bounding box center [759, 164] width 276 height 33
click at [622, 148] on select "701 702 703 704 705 706 707 708 709 710 711 712 713 714 715 716 717 718 719 720" at bounding box center [759, 164] width 276 height 33
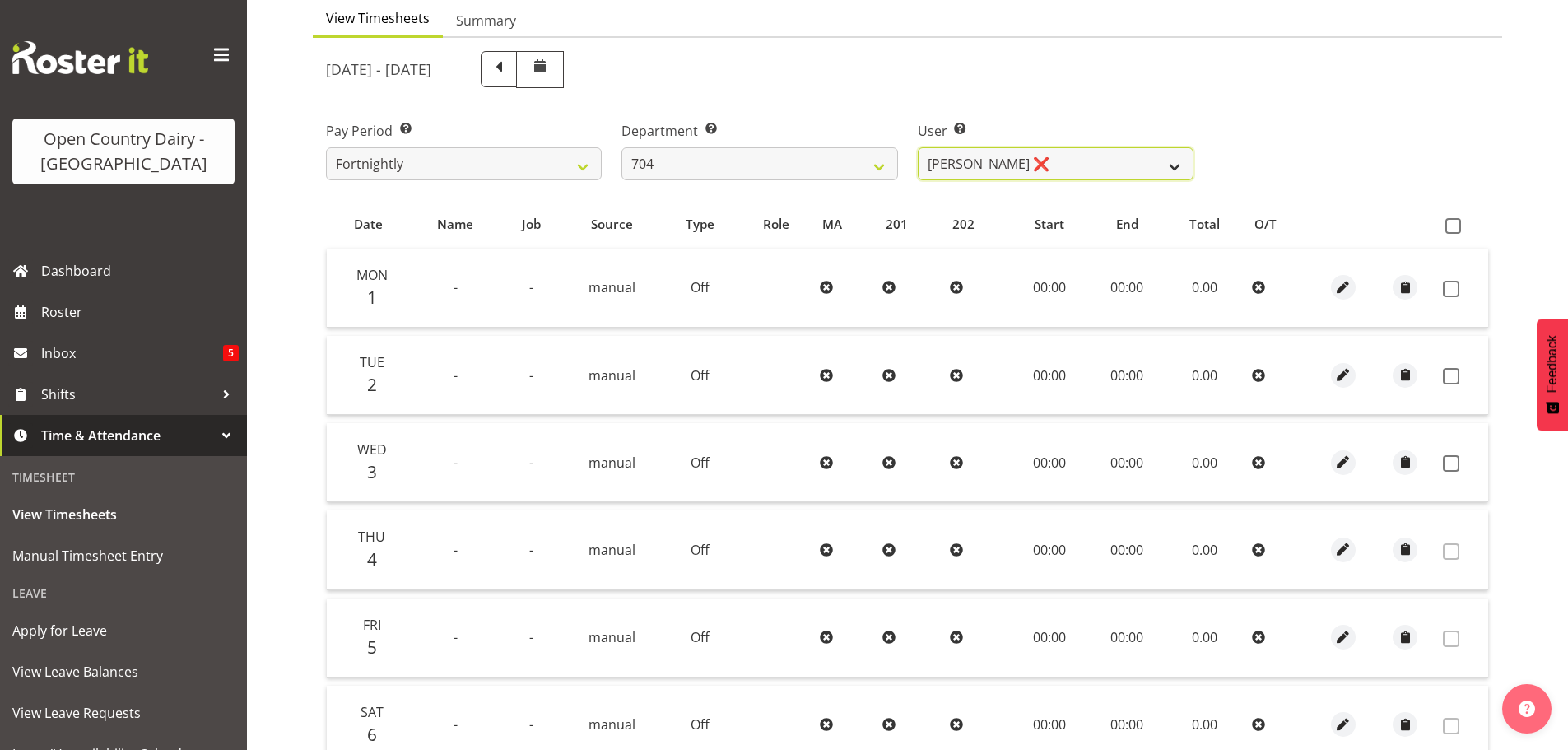
click at [1076, 162] on select "[PERSON_NAME] ❌ [PERSON_NAME] ❌ [PERSON_NAME] ❌" at bounding box center [1055, 164] width 276 height 33
click at [1079, 162] on select "[PERSON_NAME] ❌ [PERSON_NAME] ❌ [PERSON_NAME] ❌" at bounding box center [1055, 164] width 276 height 33
click at [853, 156] on select "701 702 703 704 705 706 707 708 709 710 711 712 713 714 715 716 717 718 719 720" at bounding box center [759, 164] width 276 height 33
select select "710"
click at [622, 148] on select "701 702 703 704 705 706 707 708 709 710 711 712 713 714 715 716 717 718 719 720" at bounding box center [759, 164] width 276 height 33
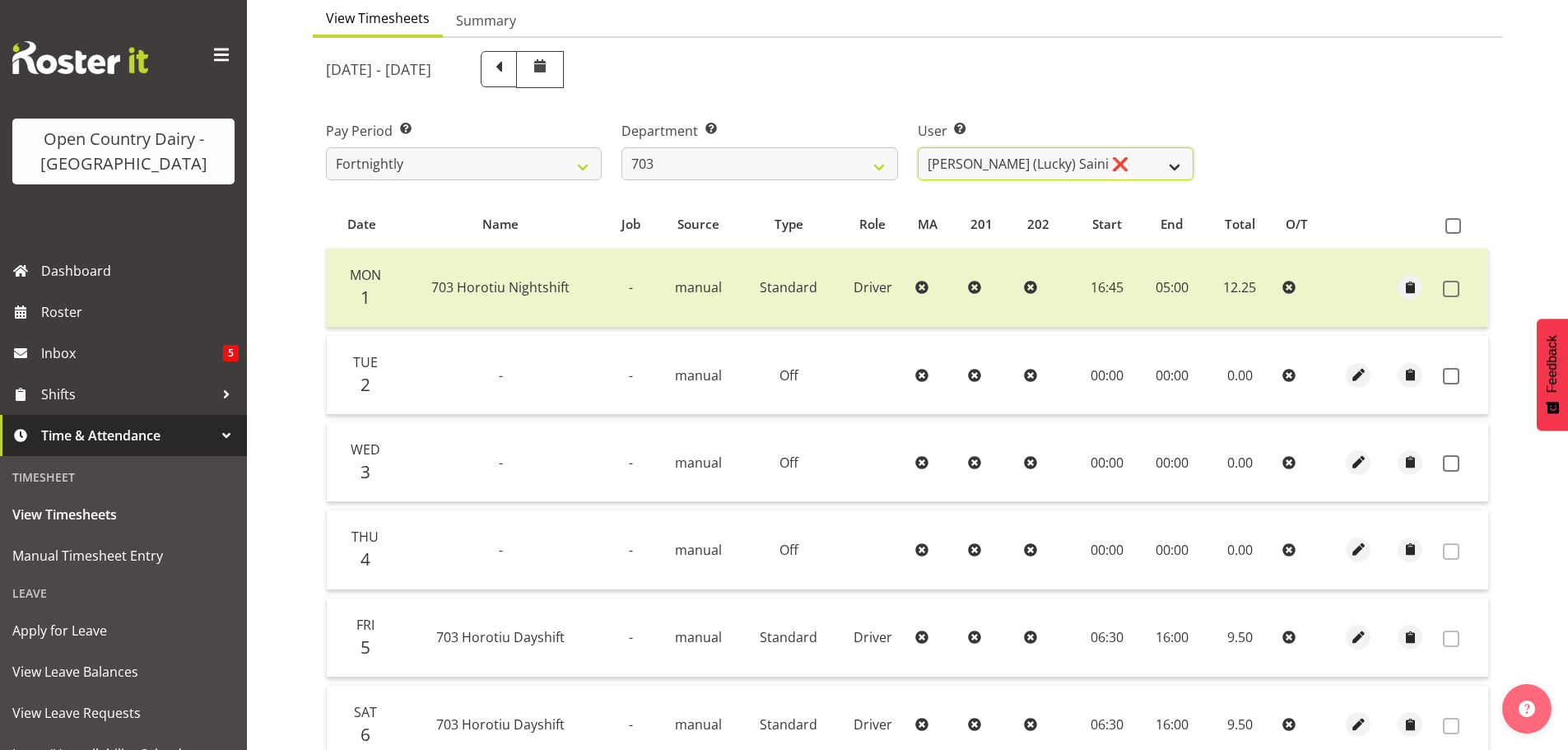
click at [1125, 164] on select "[PERSON_NAME] (Lucky) Saini ❌ [PERSON_NAME] ❌ [PERSON_NAME] ❌" at bounding box center [1055, 164] width 276 height 33
select select "8209"
click at [918, 148] on select "[PERSON_NAME] (Lucky) Saini ❌ [PERSON_NAME] ❌ [PERSON_NAME] ❌" at bounding box center [1055, 164] width 276 height 33
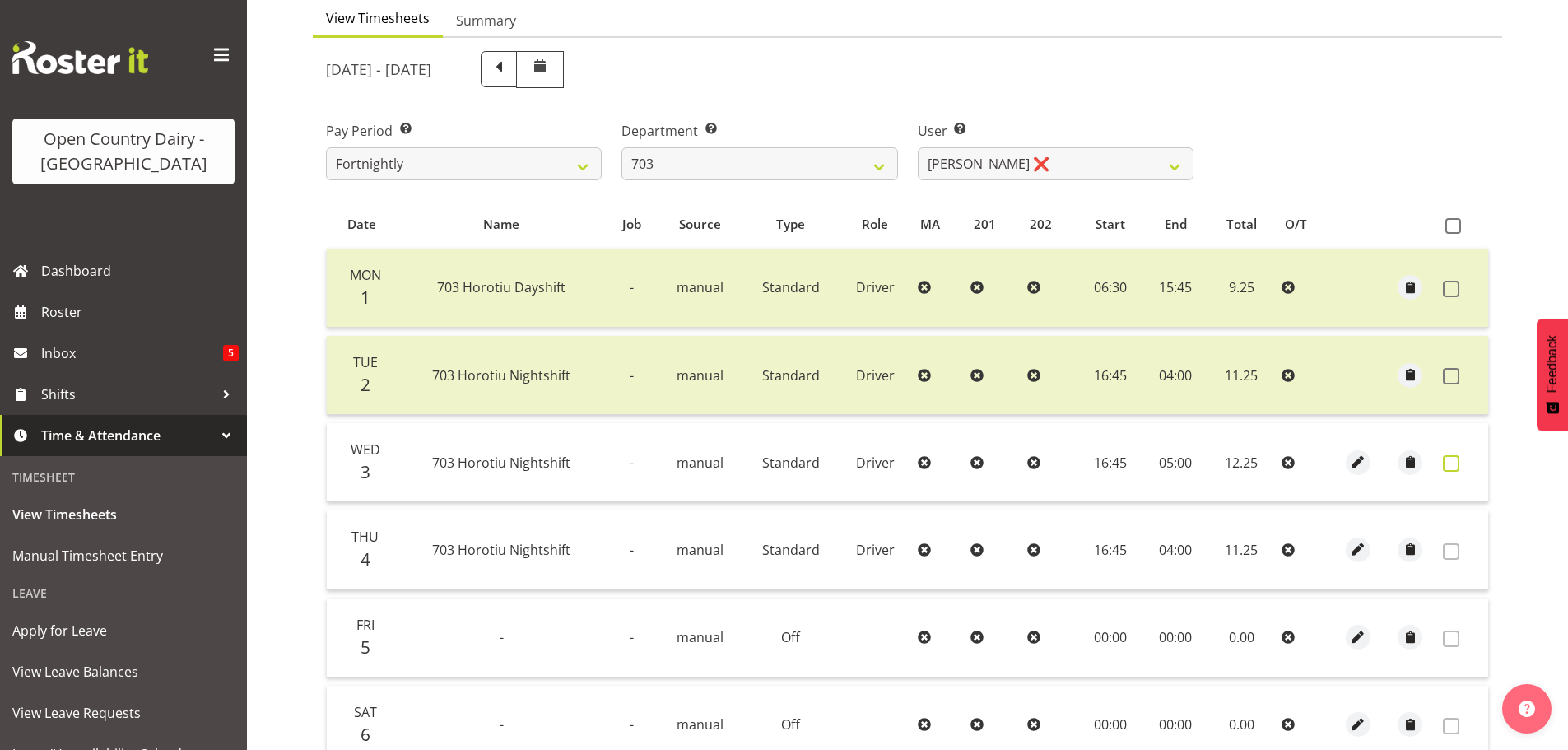
click at [1448, 465] on span at bounding box center [1451, 463] width 17 height 17
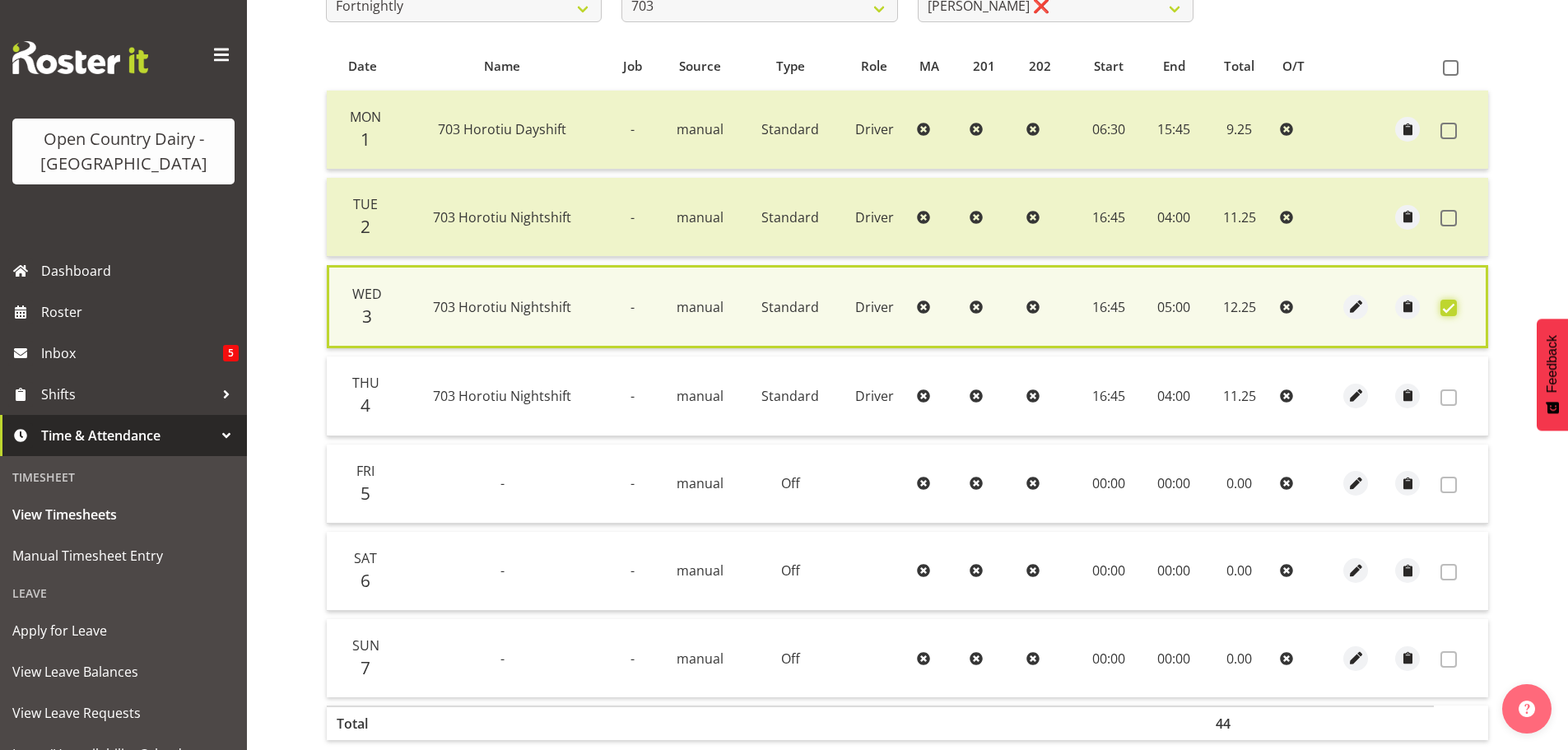
scroll to position [417, 0]
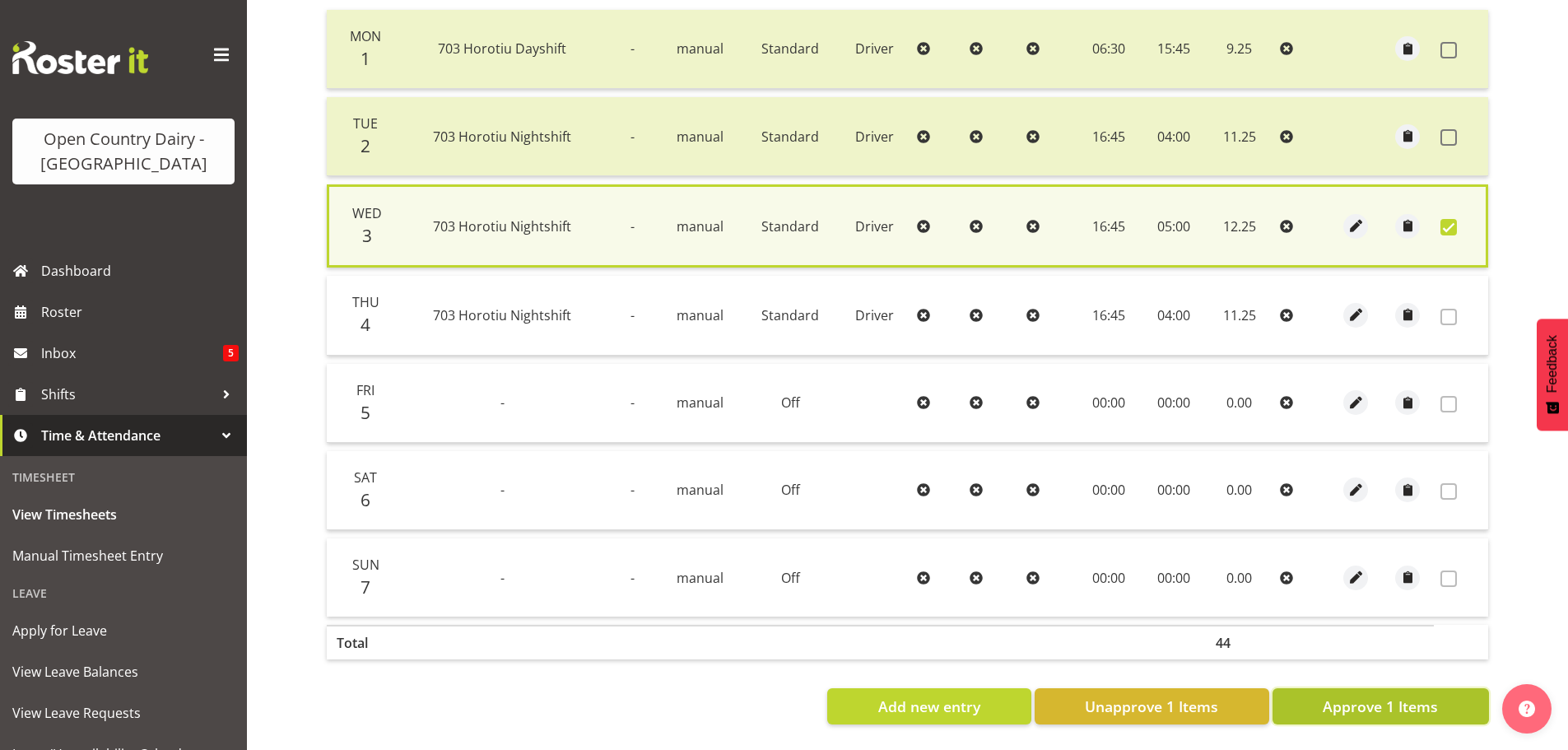
click at [1388, 696] on span "Approve 1 Items" at bounding box center [1379, 706] width 115 height 22
checkbox input "false"
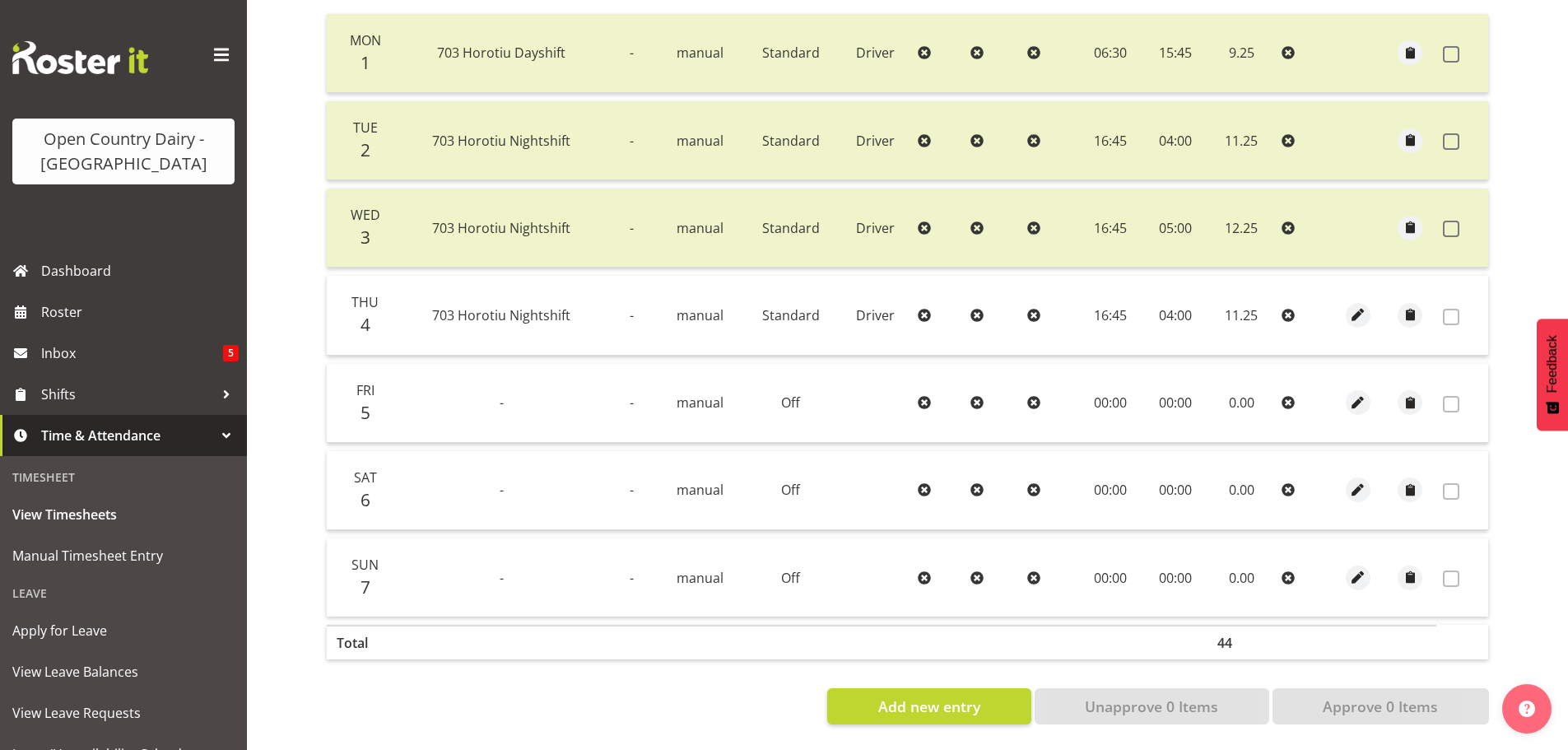
scroll to position [0, 0]
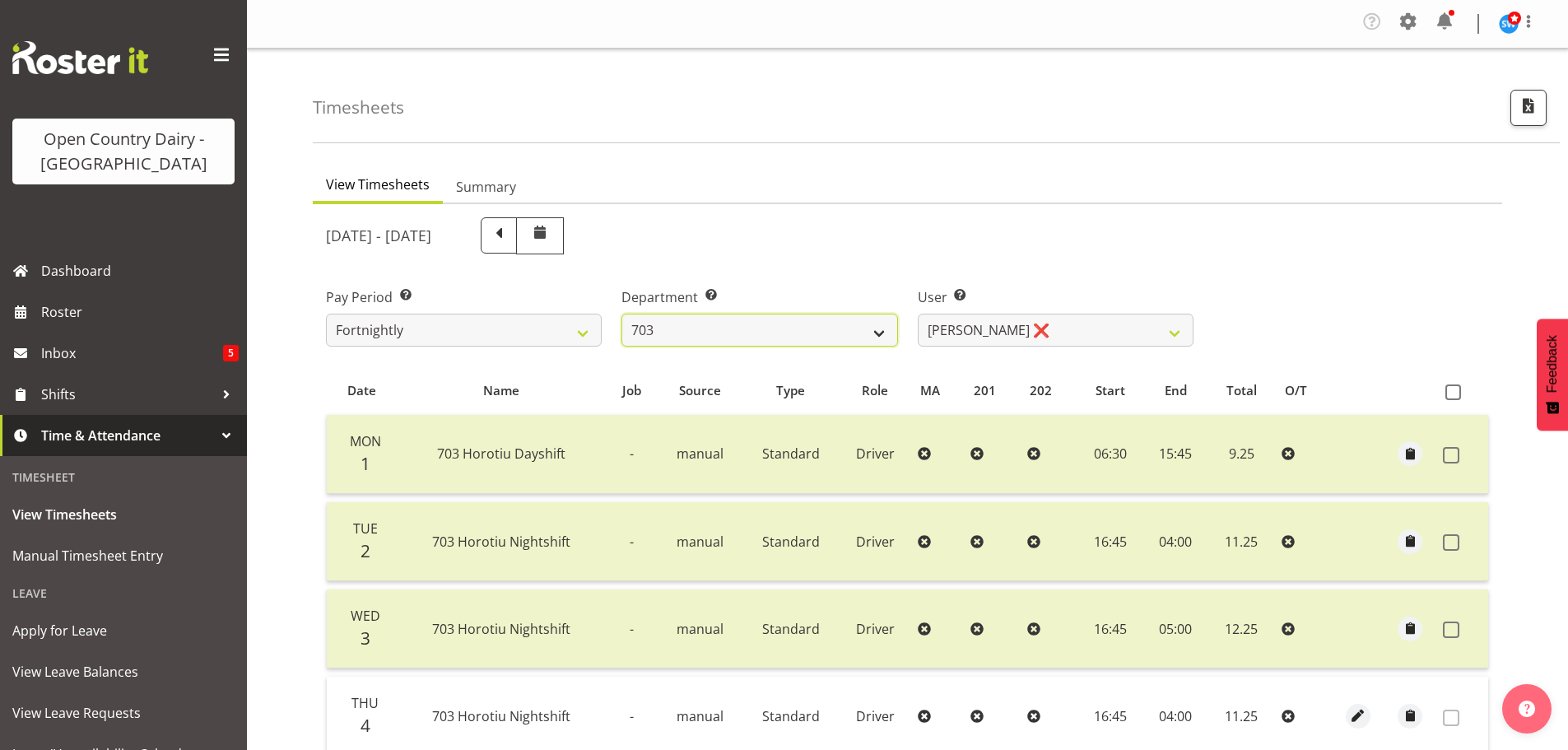
click at [782, 327] on select "701 702 703 704 705 706 707 708 709 710 711 712 713 714 715 716 717 718 719 720" at bounding box center [759, 330] width 276 height 33
select select "727"
click at [622, 314] on select "701 702 703 704 705 706 707 708 709 710 711 712 713 714 715 716 717 718 719 720" at bounding box center [759, 330] width 276 height 33
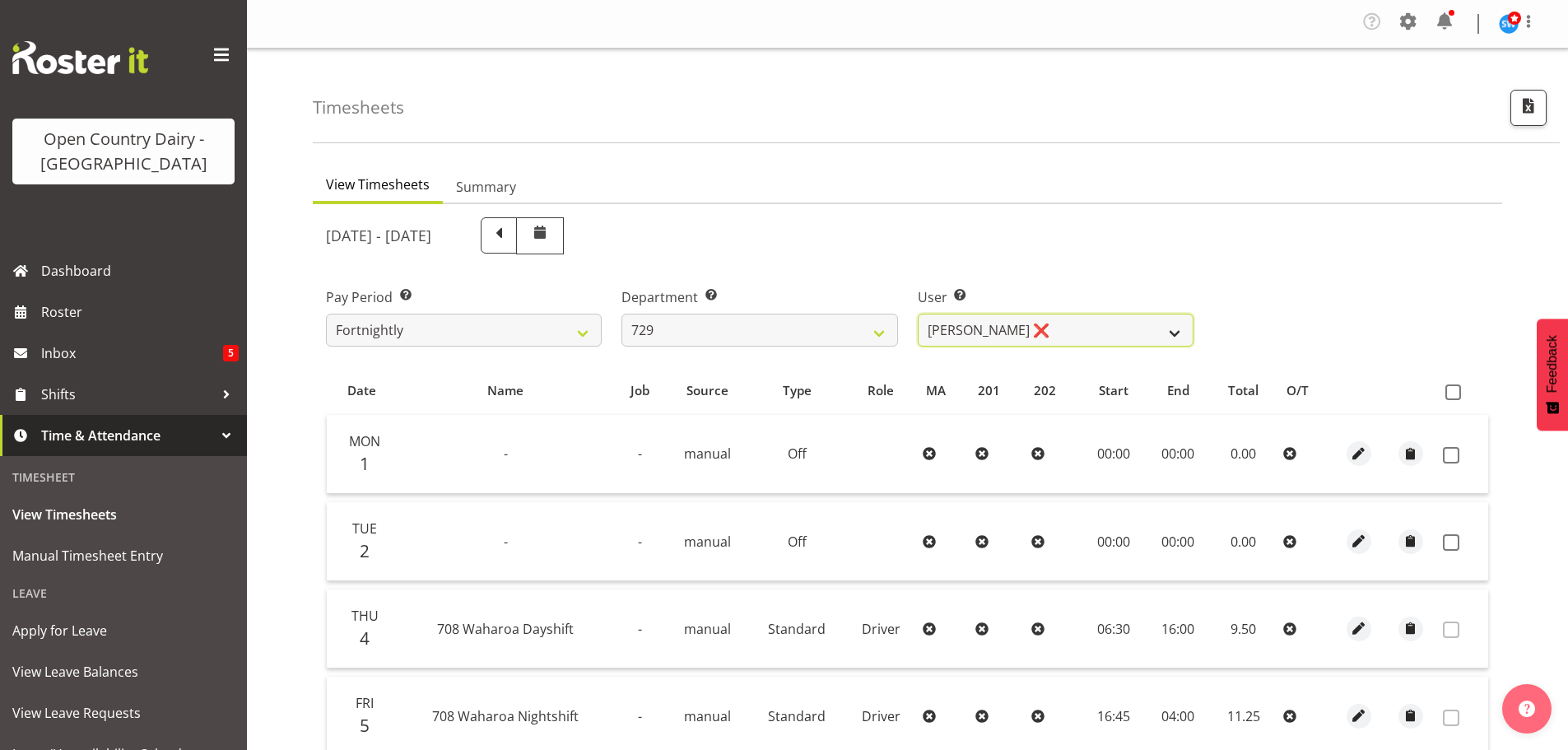
click at [1077, 330] on select "[PERSON_NAME] ❌ [PERSON_NAME] ❌ [PERSON_NAME] ❌ [PERSON_NAME] ❌" at bounding box center [1055, 330] width 276 height 33
select select "9997"
click at [918, 314] on select "[PERSON_NAME] ❌ [PERSON_NAME] ❌ [PERSON_NAME] ❌ [PERSON_NAME] ❌" at bounding box center [1055, 330] width 276 height 33
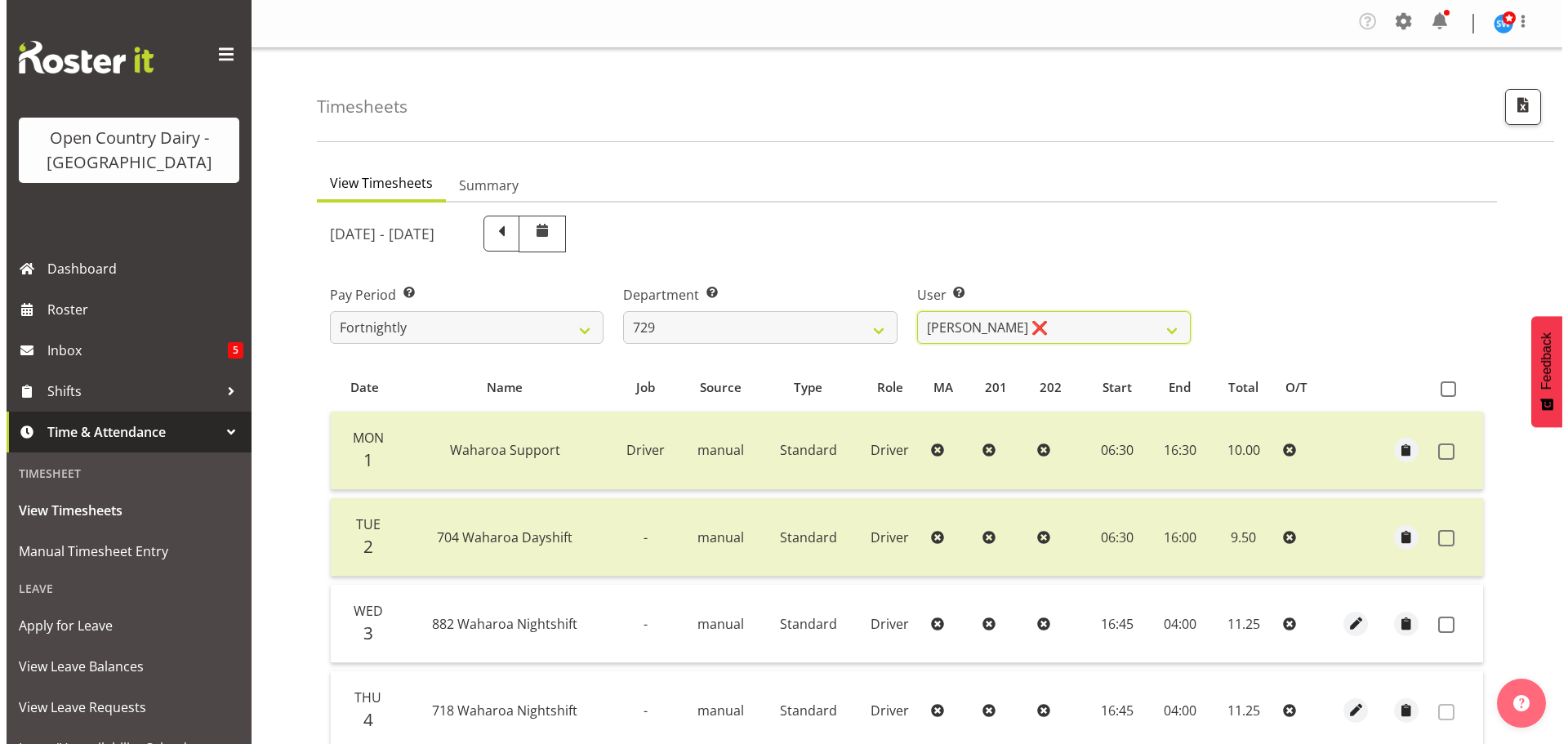
scroll to position [245, 0]
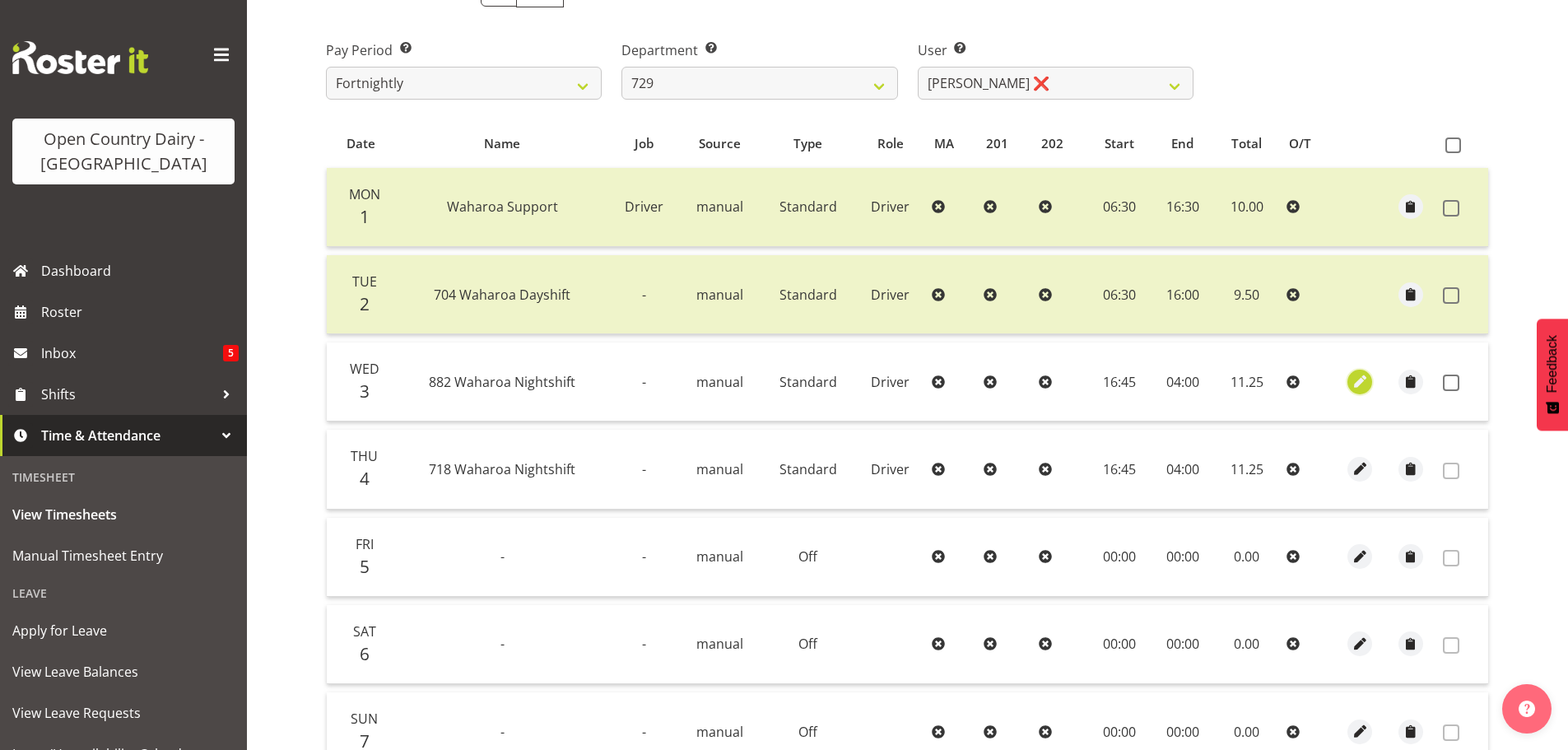
click at [1363, 383] on span "button" at bounding box center [1360, 381] width 19 height 19
select select "Standard"
select select "883"
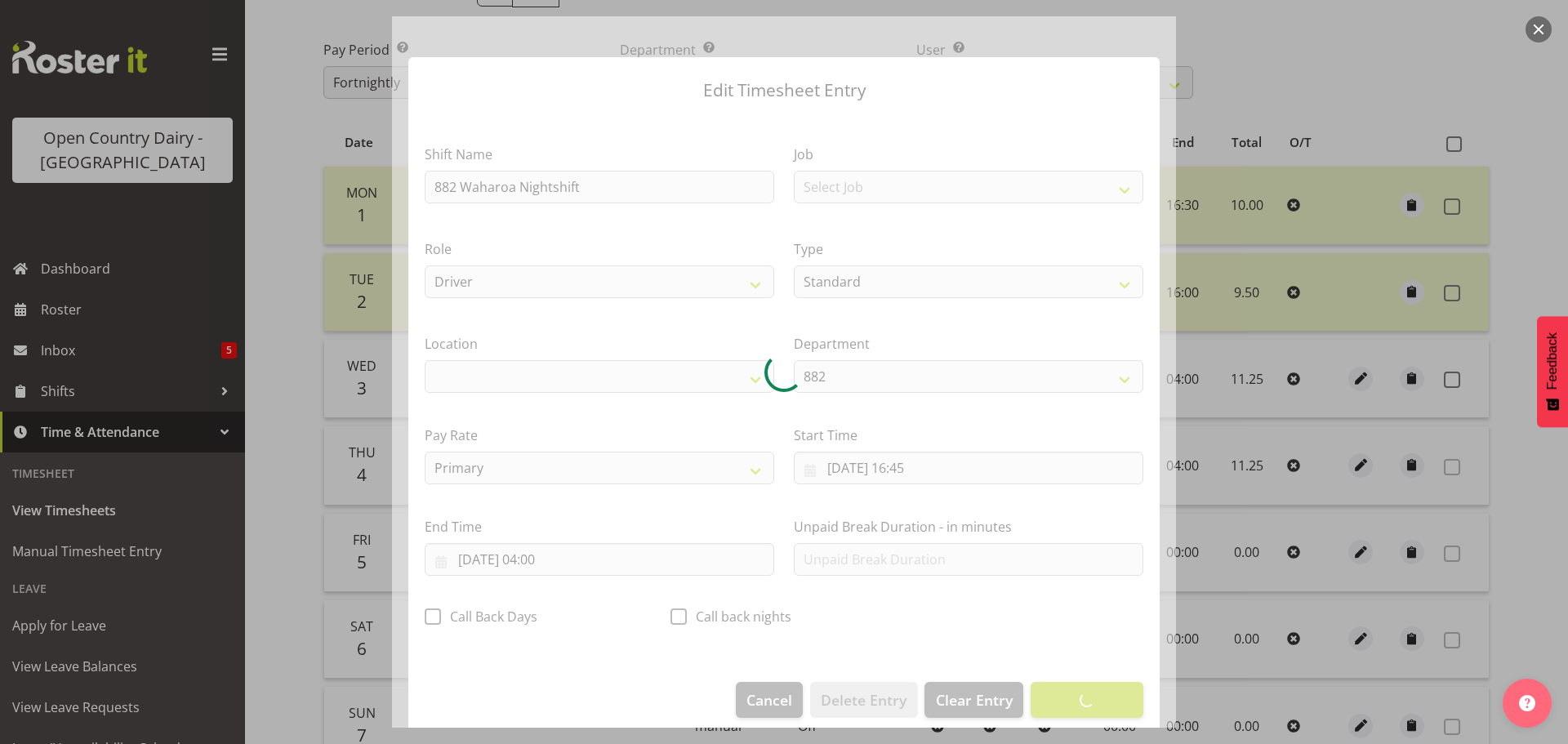
select select "1054"
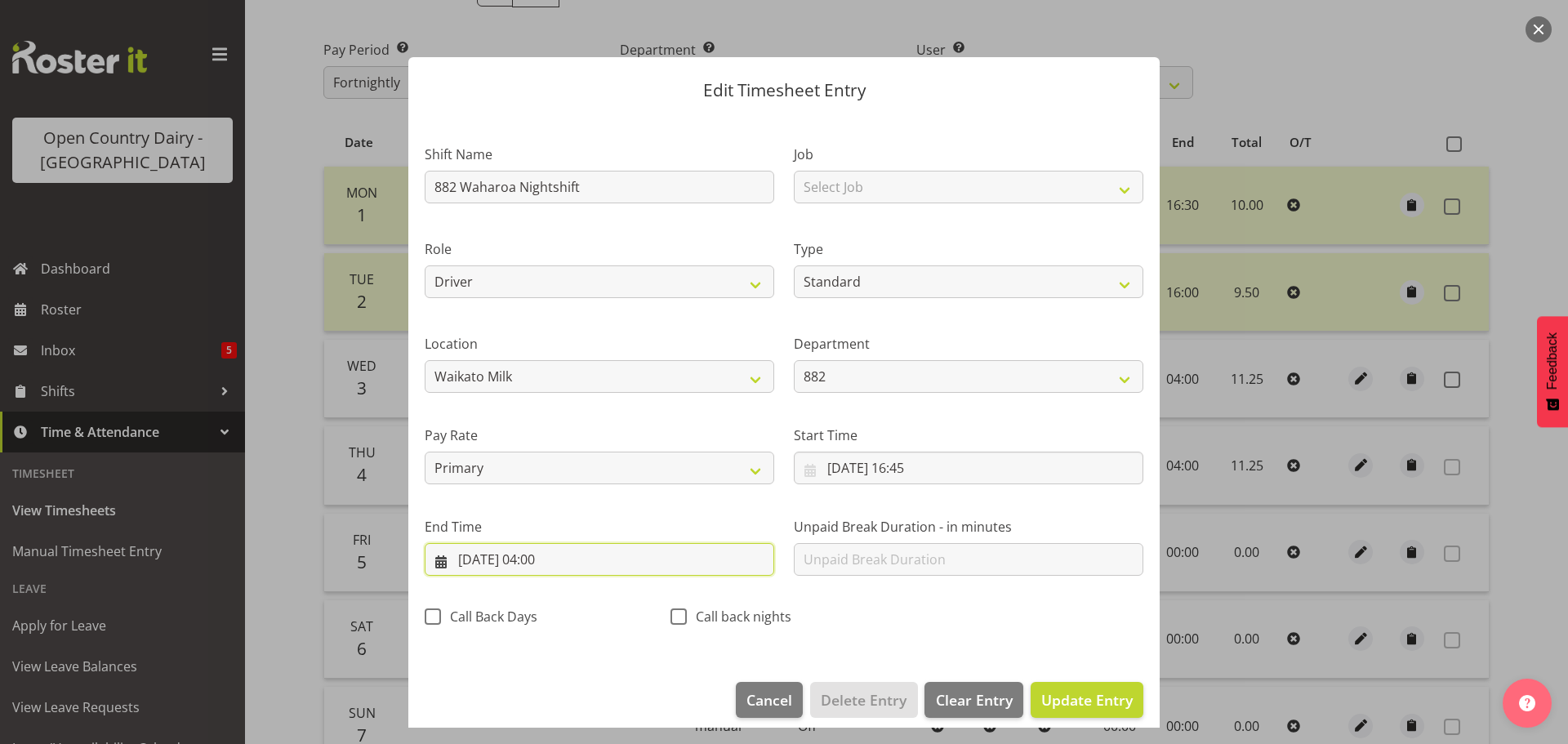
click at [569, 558] on input "[DATE] 04:00" at bounding box center [600, 558] width 350 height 32
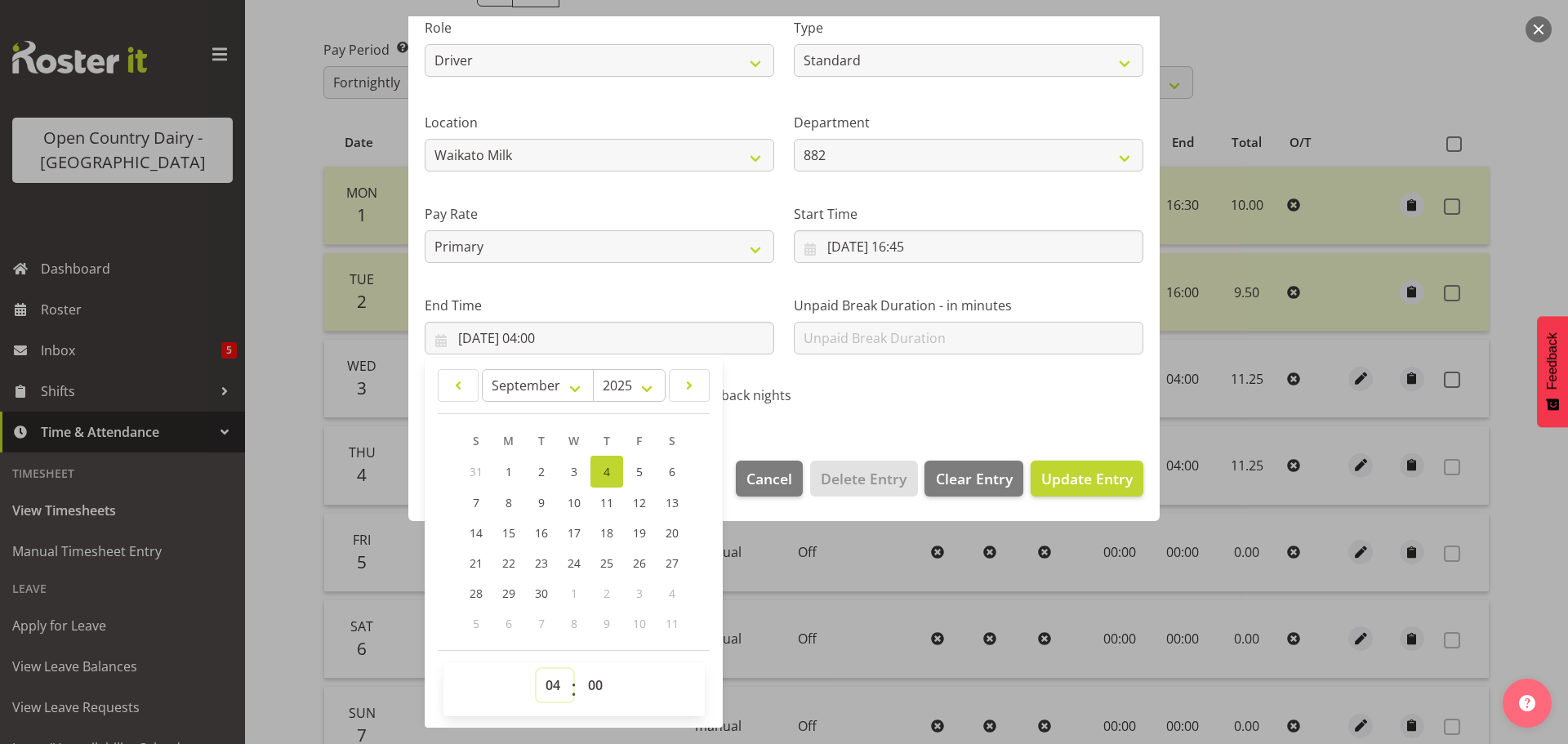
click at [556, 689] on select "00 01 02 03 04 05 06 07 08 09 10 11 12 13 14 15 16 17 18 19 20 21 22 23" at bounding box center [555, 684] width 37 height 32
select select "5"
click at [537, 668] on select "00 01 02 03 04 05 06 07 08 09 10 11 12 13 14 15 16 17 18 19 20 21 22 23" at bounding box center [555, 684] width 37 height 32
type input "[DATE] 05:00"
drag, startPoint x: 595, startPoint y: 692, endPoint x: 593, endPoint y: 677, distance: 15.1
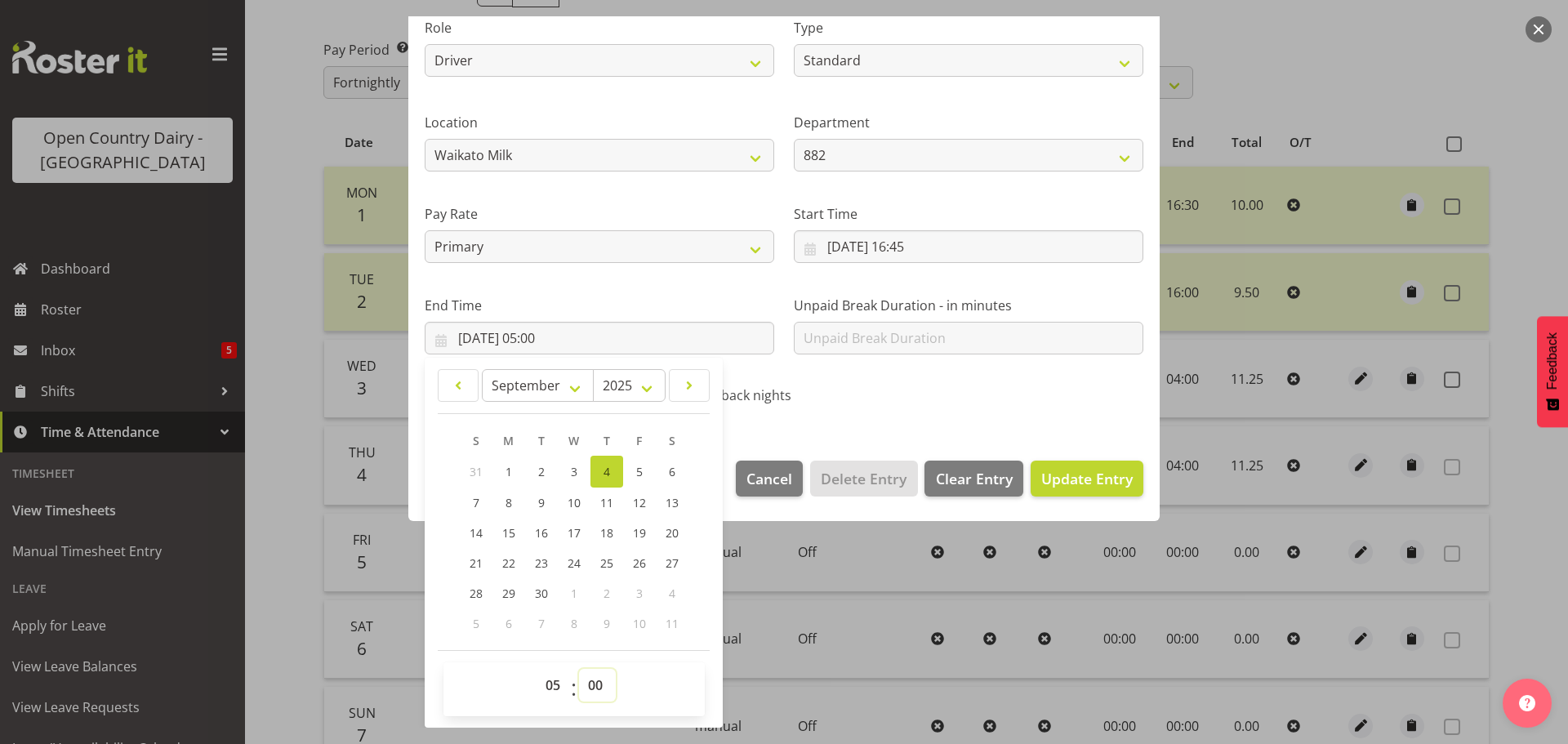
click at [593, 689] on select "00 01 02 03 04 05 06 07 08 09 10 11 12 13 14 15 16 17 18 19 20 21 22 23 24 25 2…" at bounding box center [598, 684] width 37 height 32
select select "15"
click at [580, 668] on select "00 01 02 03 04 05 06 07 08 09 10 11 12 13 14 15 16 17 18 19 20 21 22 23 24 25 2…" at bounding box center [598, 684] width 37 height 32
type input "04/09/2025, 05:15"
click at [1051, 405] on div "Shift Name 882 Waharoa Nightshift Job Select Job Driver Driver supervisor Suppo…" at bounding box center [784, 159] width 739 height 518
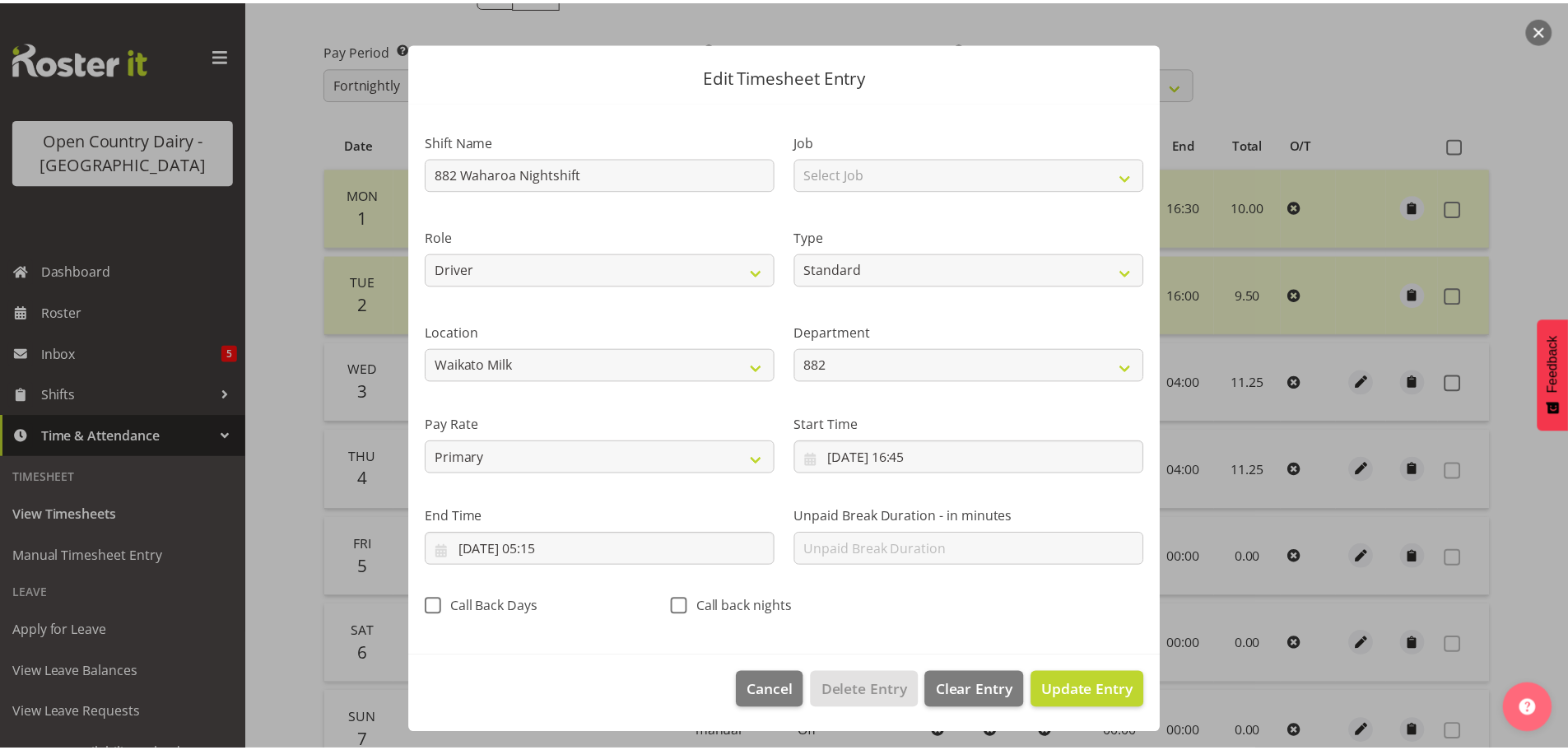
scroll to position [15, 0]
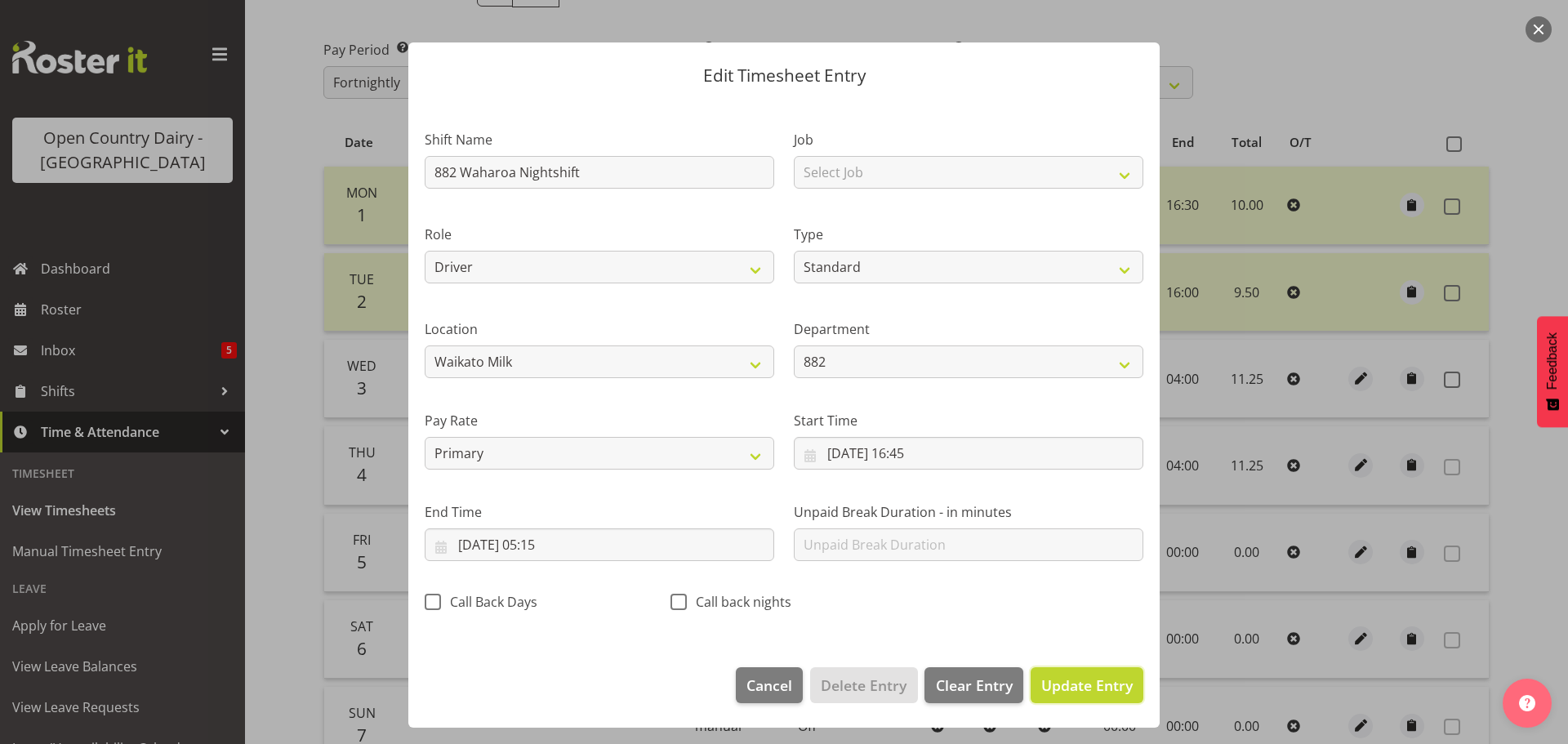
click at [1094, 675] on span "Update Entry" at bounding box center [1088, 685] width 92 height 20
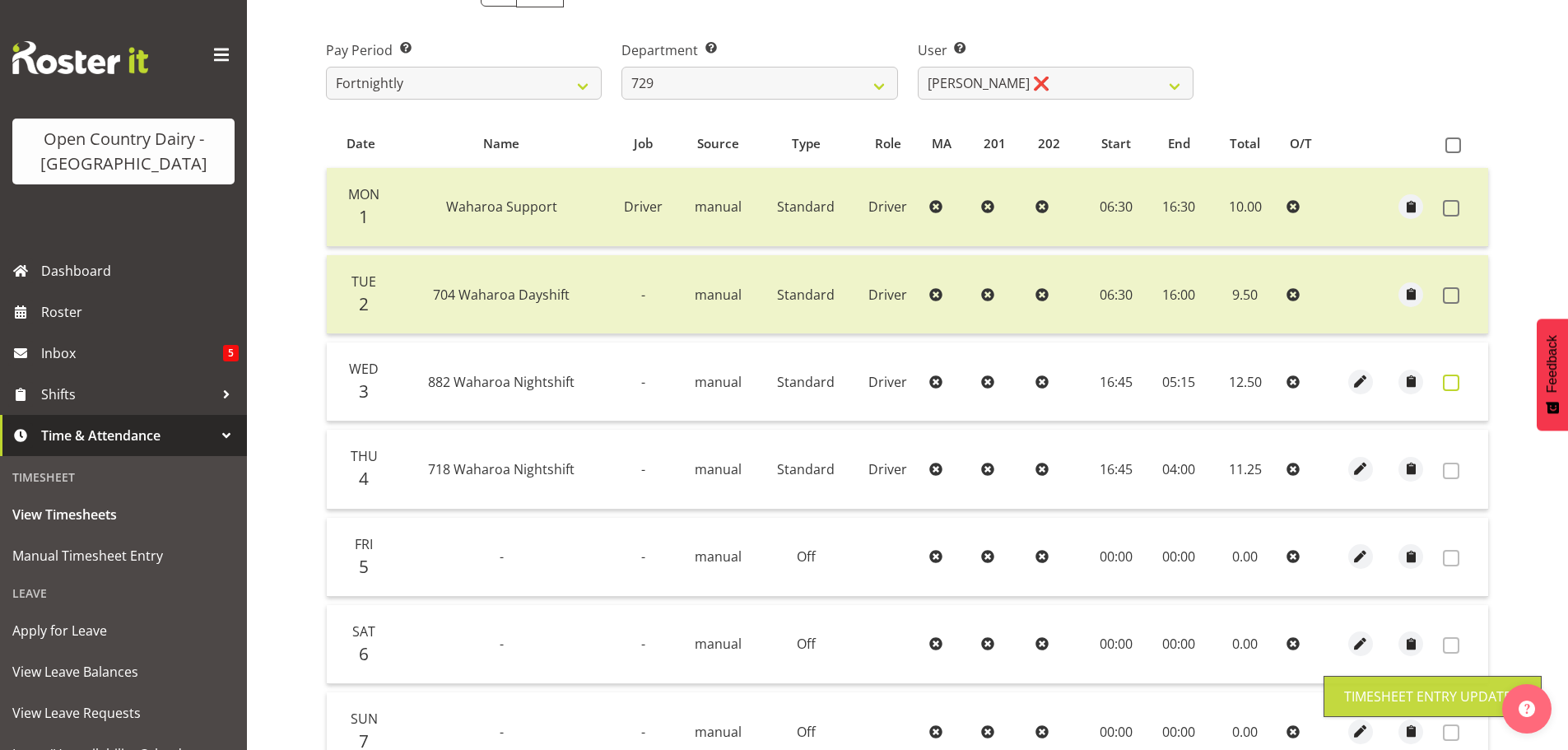
click at [1452, 382] on span at bounding box center [1451, 383] width 17 height 17
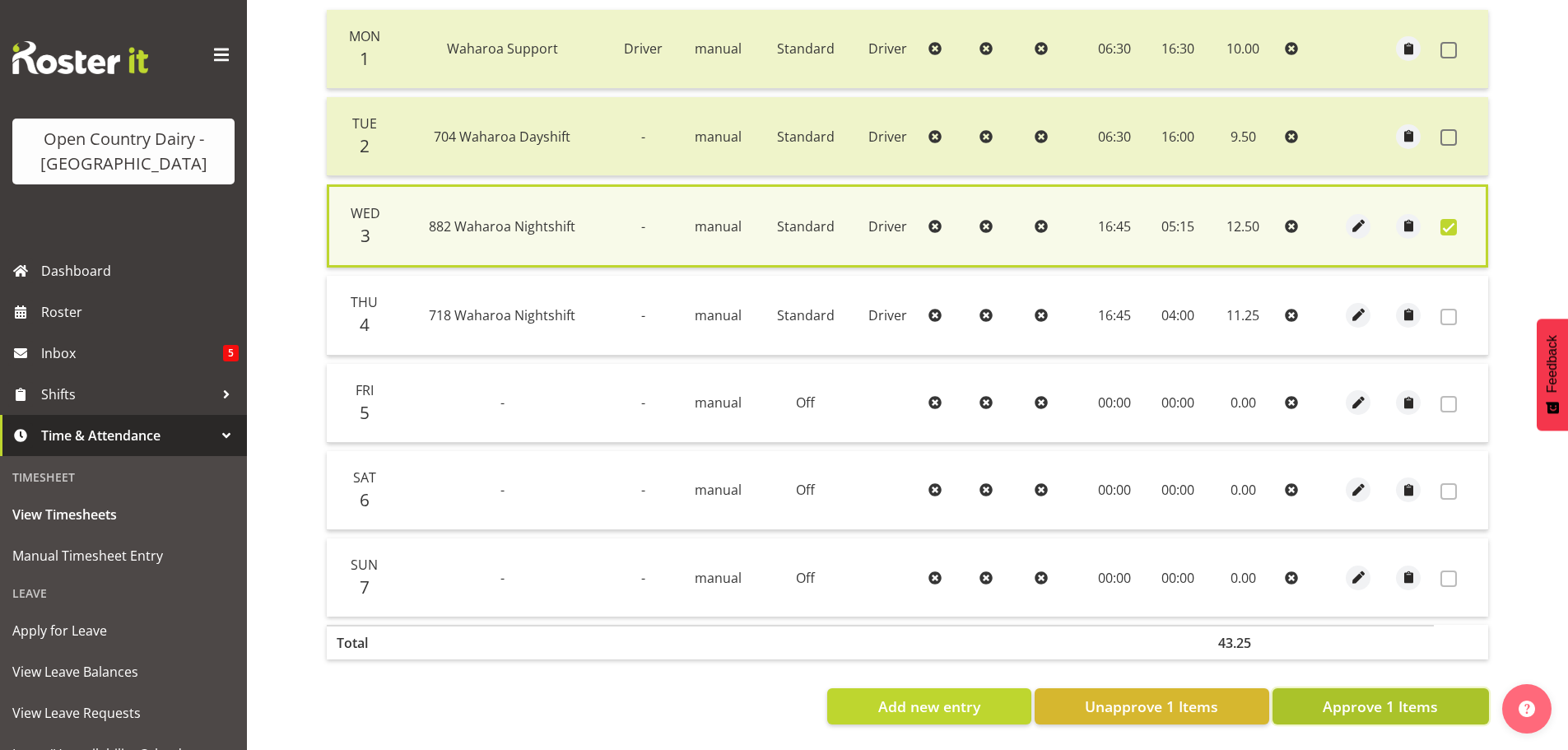
click at [1404, 701] on span "Approve 1 Items" at bounding box center [1379, 706] width 115 height 22
checkbox input "false"
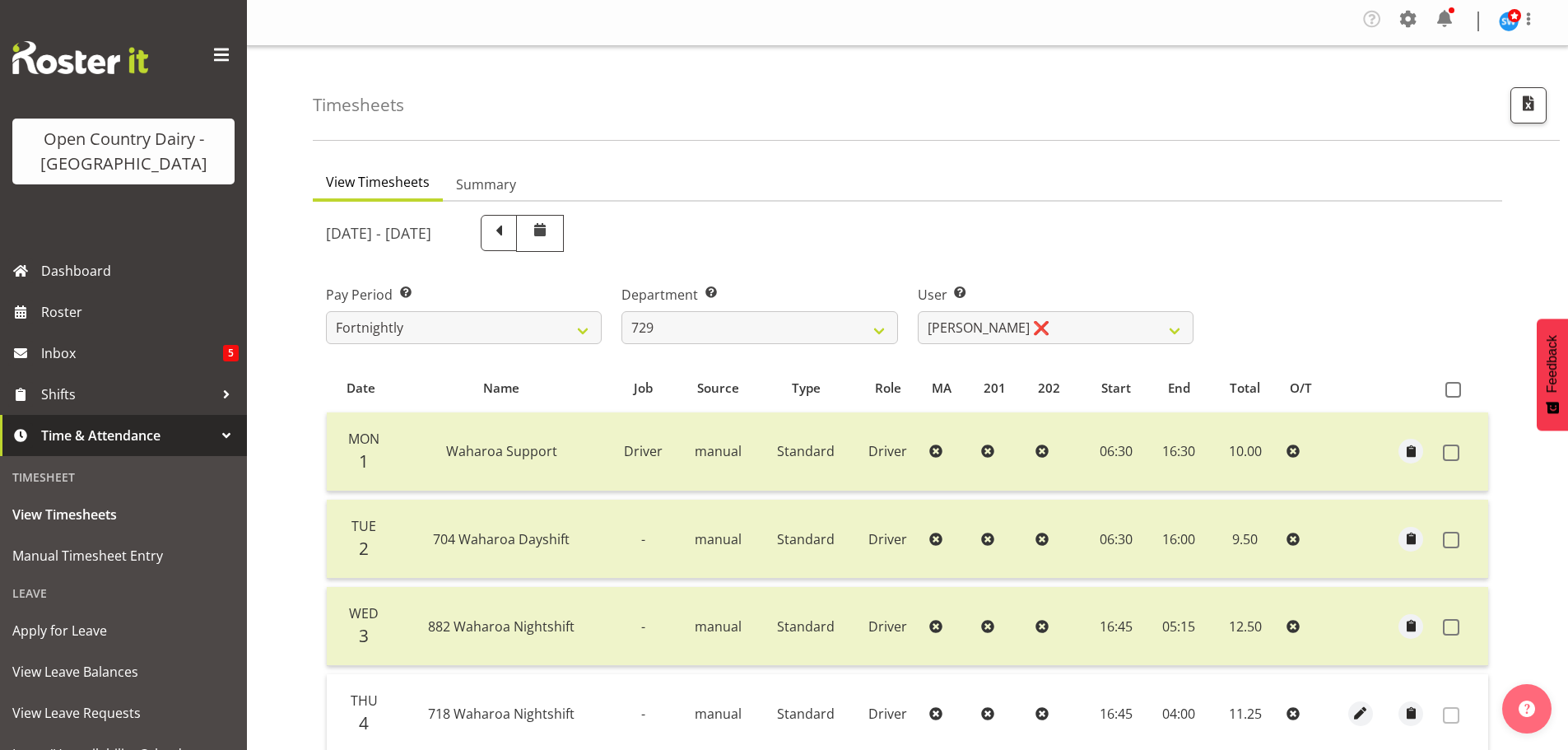
scroll to position [0, 0]
click at [807, 328] on select "701 702 703 704 705 706 707 708 709 710 711 712 713 714 715 716 717 718 719 720" at bounding box center [759, 330] width 276 height 33
select select "875"
click at [622, 314] on select "701 702 703 704 705 706 707 708 709 710 711 712 713 714 715 716 717 718 719 720" at bounding box center [759, 330] width 276 height 33
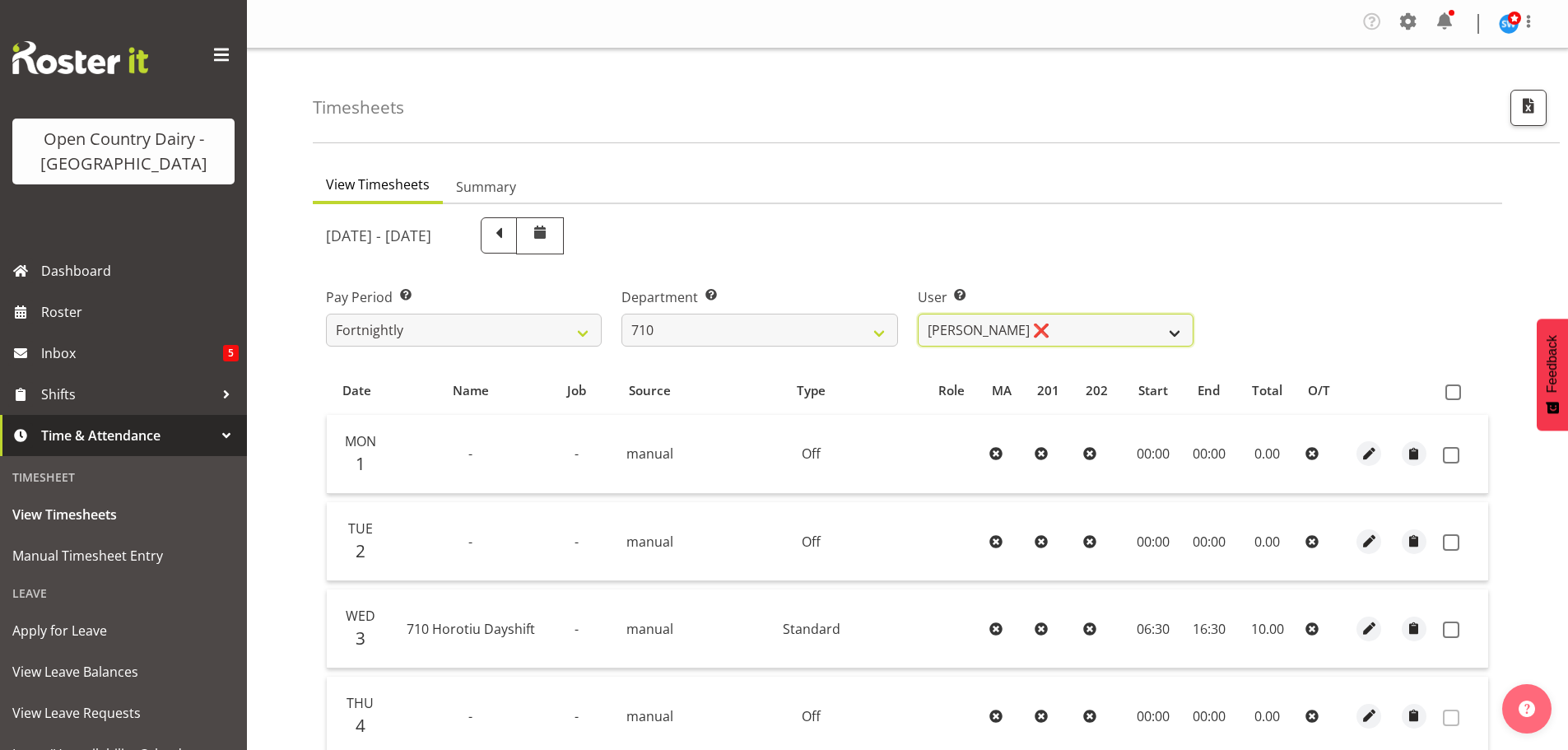
click at [1100, 334] on select "[PERSON_NAME] ❌ [PERSON_NAME] ❌ [PERSON_NAME] ❌ [PERSON_NAME] ❌" at bounding box center [1055, 330] width 276 height 33
select select "8203"
click at [918, 314] on select "[PERSON_NAME] ❌ [PERSON_NAME] ❌ [PERSON_NAME] ❌ [PERSON_NAME] ❌" at bounding box center [1055, 330] width 276 height 33
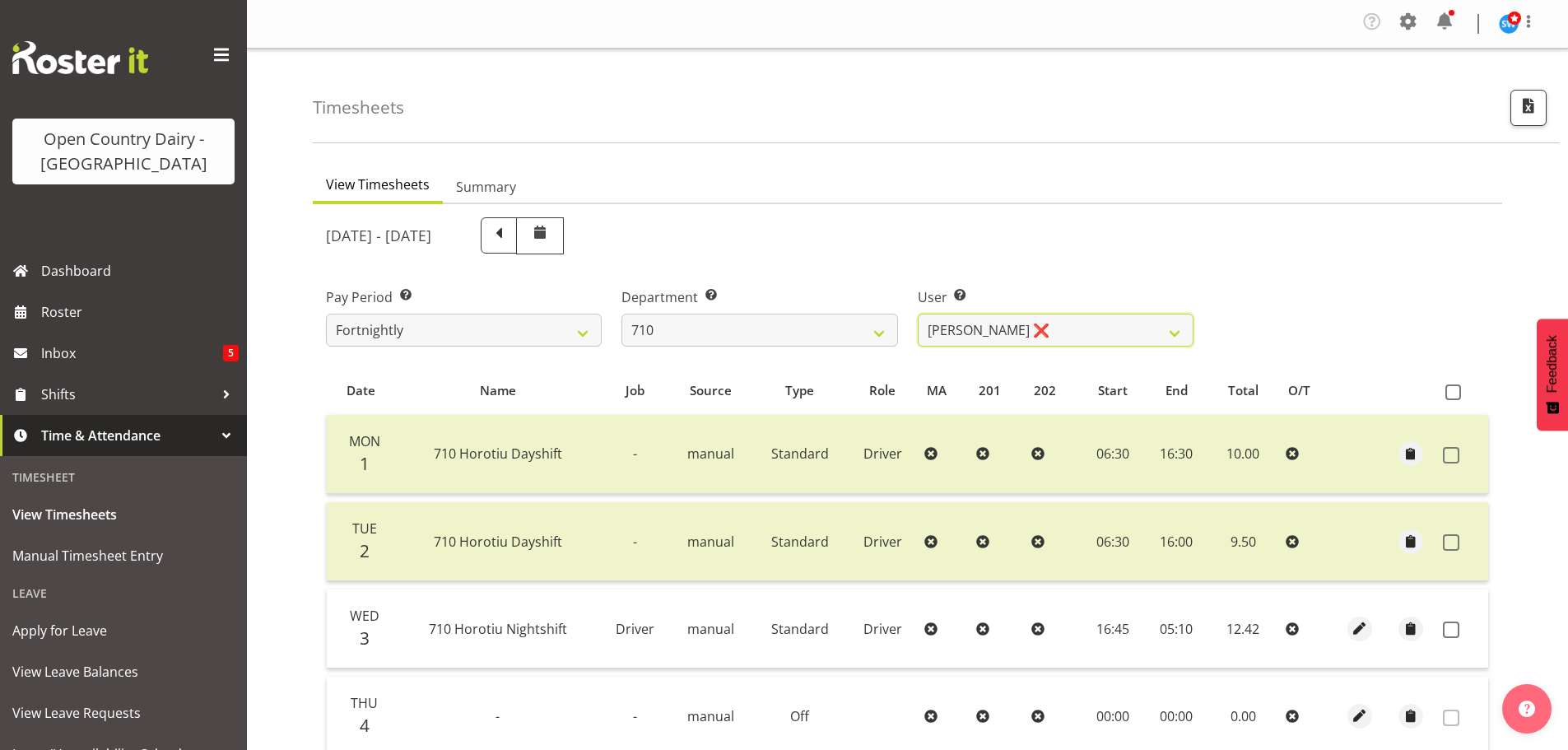
scroll to position [247, 0]
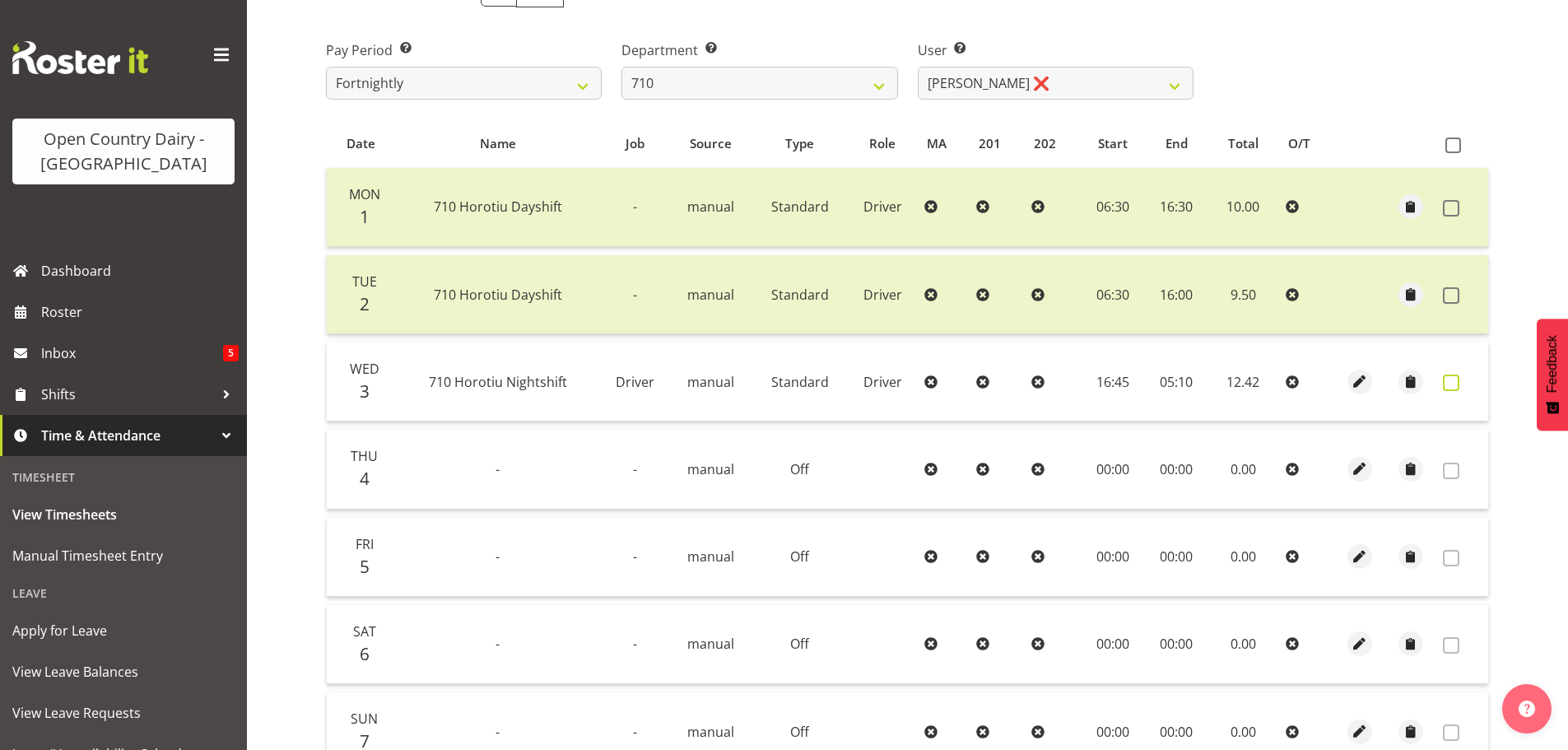
drag, startPoint x: 1449, startPoint y: 378, endPoint x: 1453, endPoint y: 386, distance: 8.9
click at [1453, 380] on span at bounding box center [1451, 383] width 17 height 17
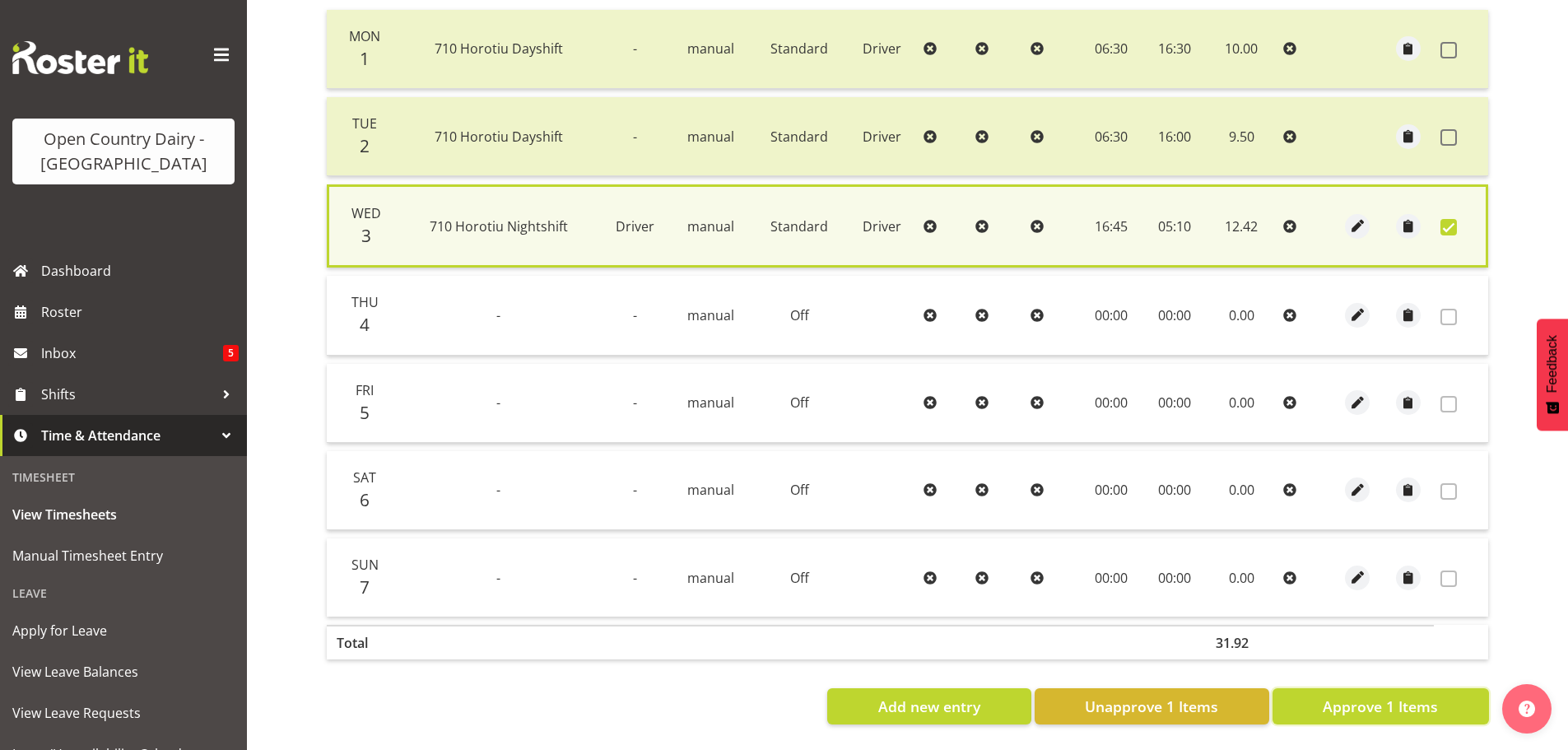
click at [1376, 695] on span "Approve 1 Items" at bounding box center [1379, 706] width 115 height 22
checkbox input "false"
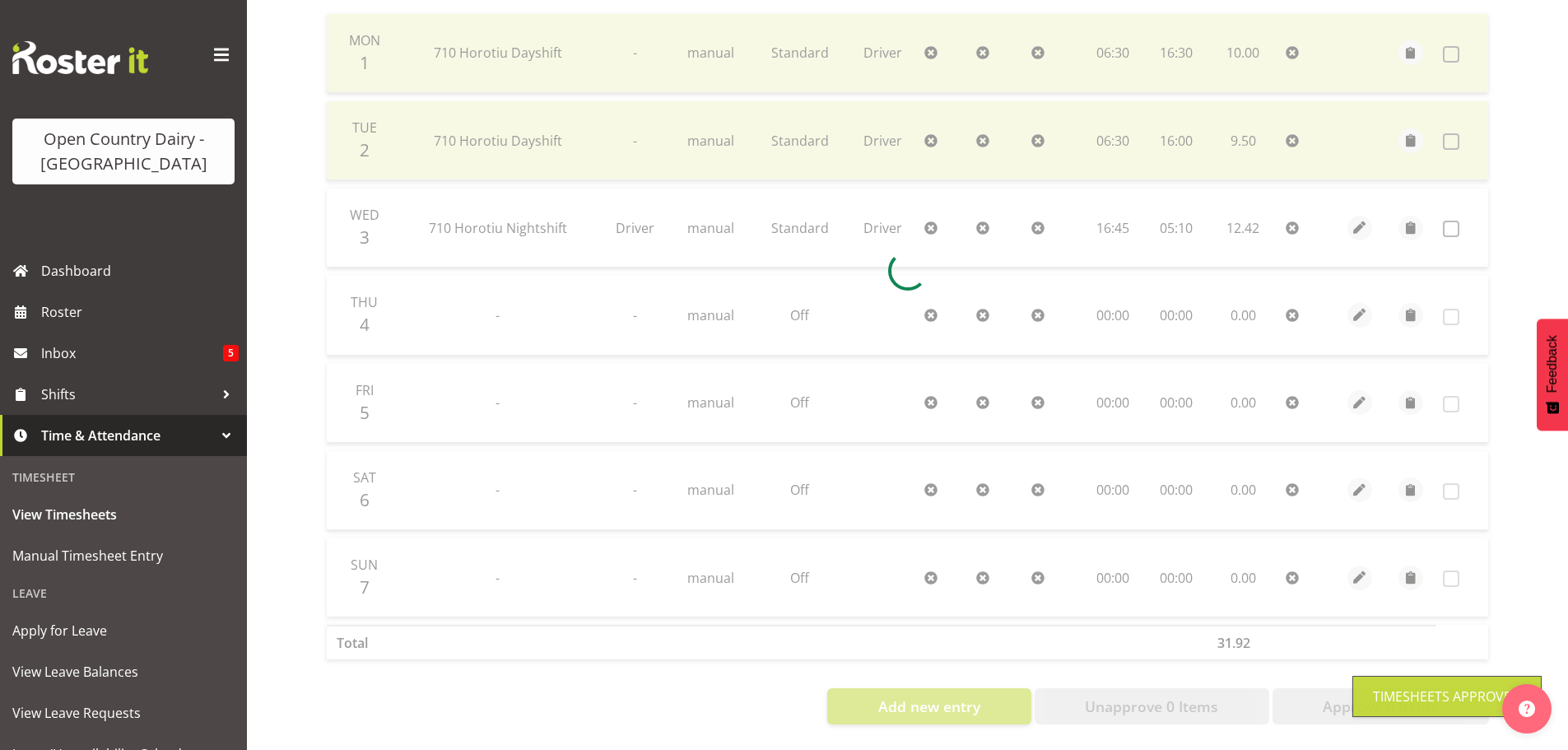
scroll to position [413, 0]
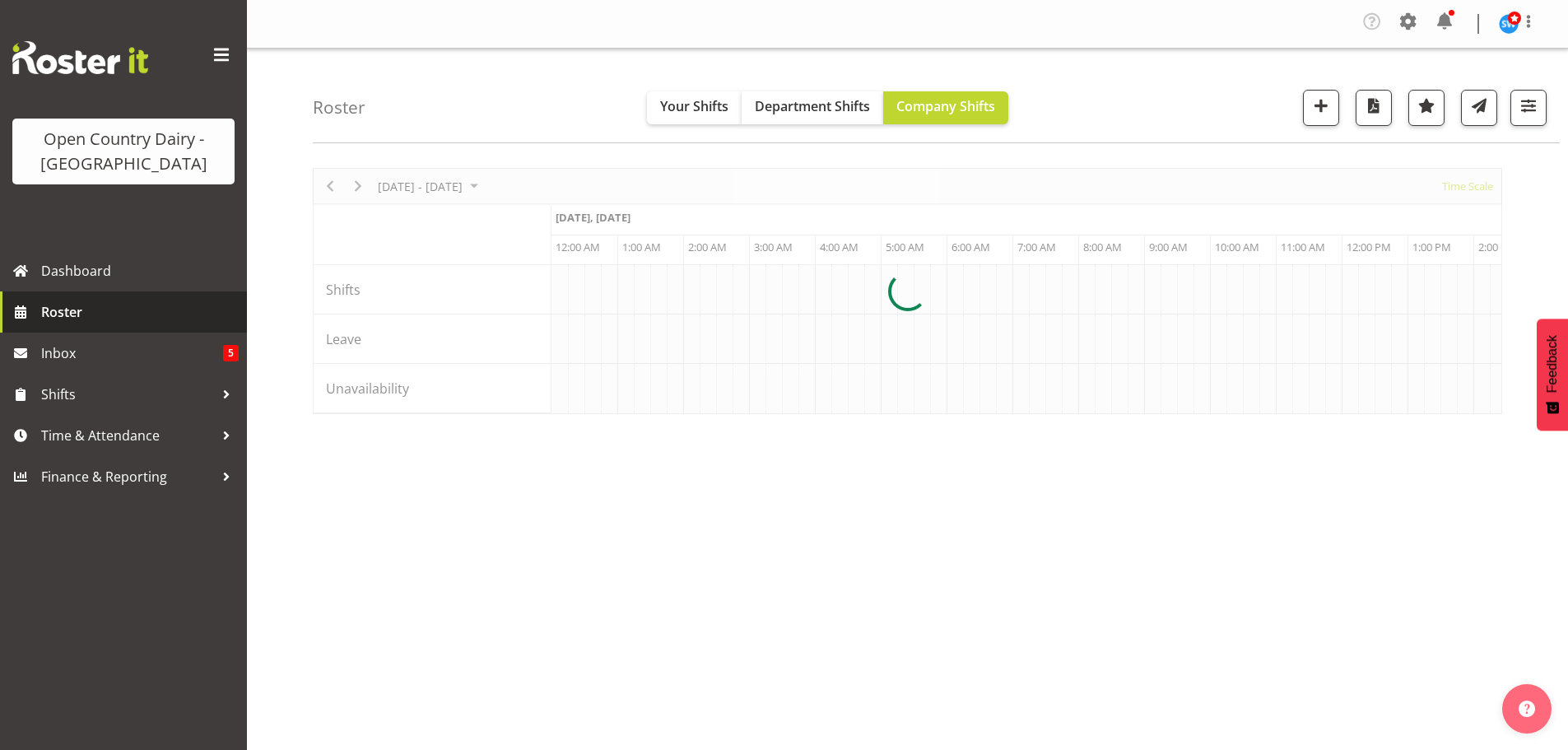
scroll to position [0, 4740]
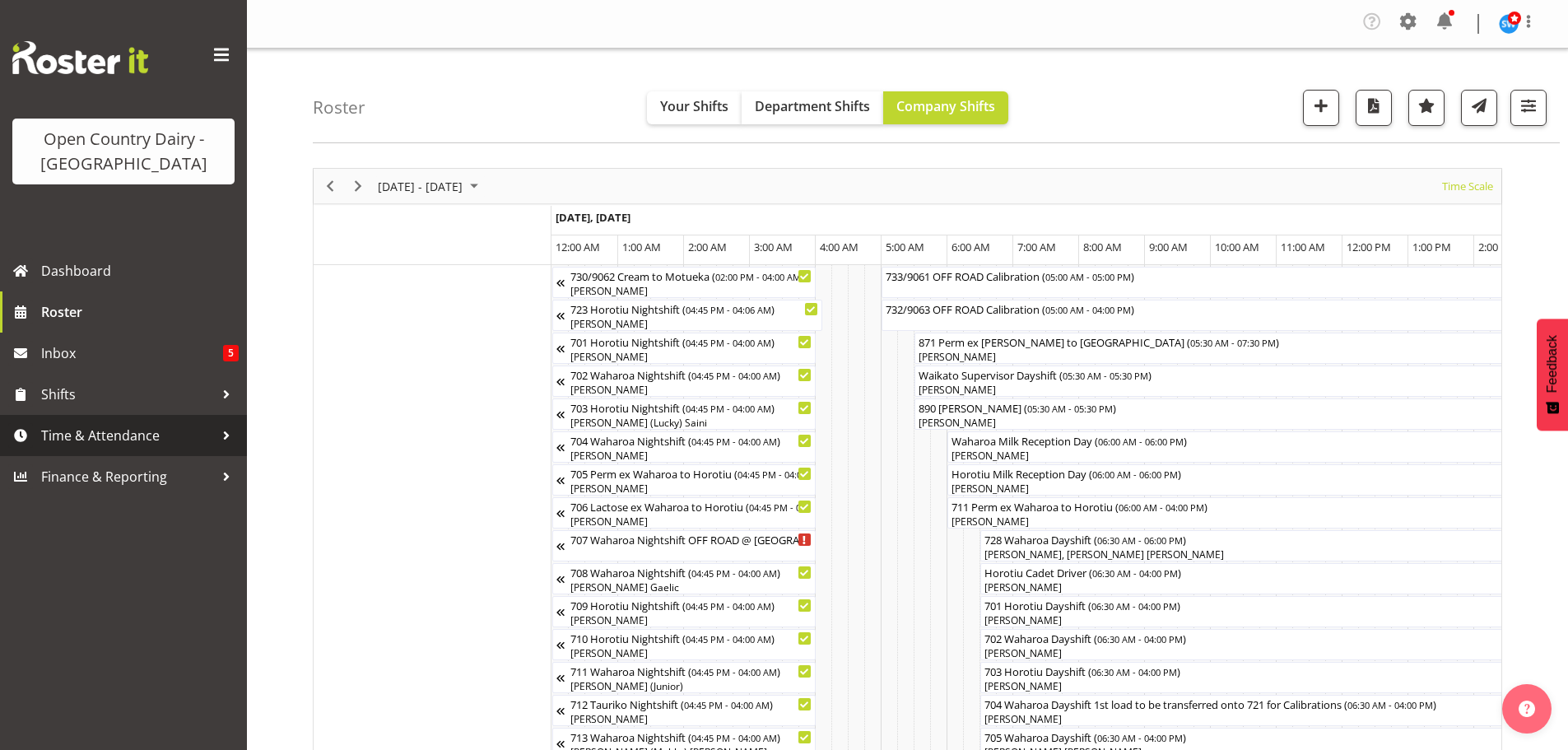
scroll to position [0, 4740]
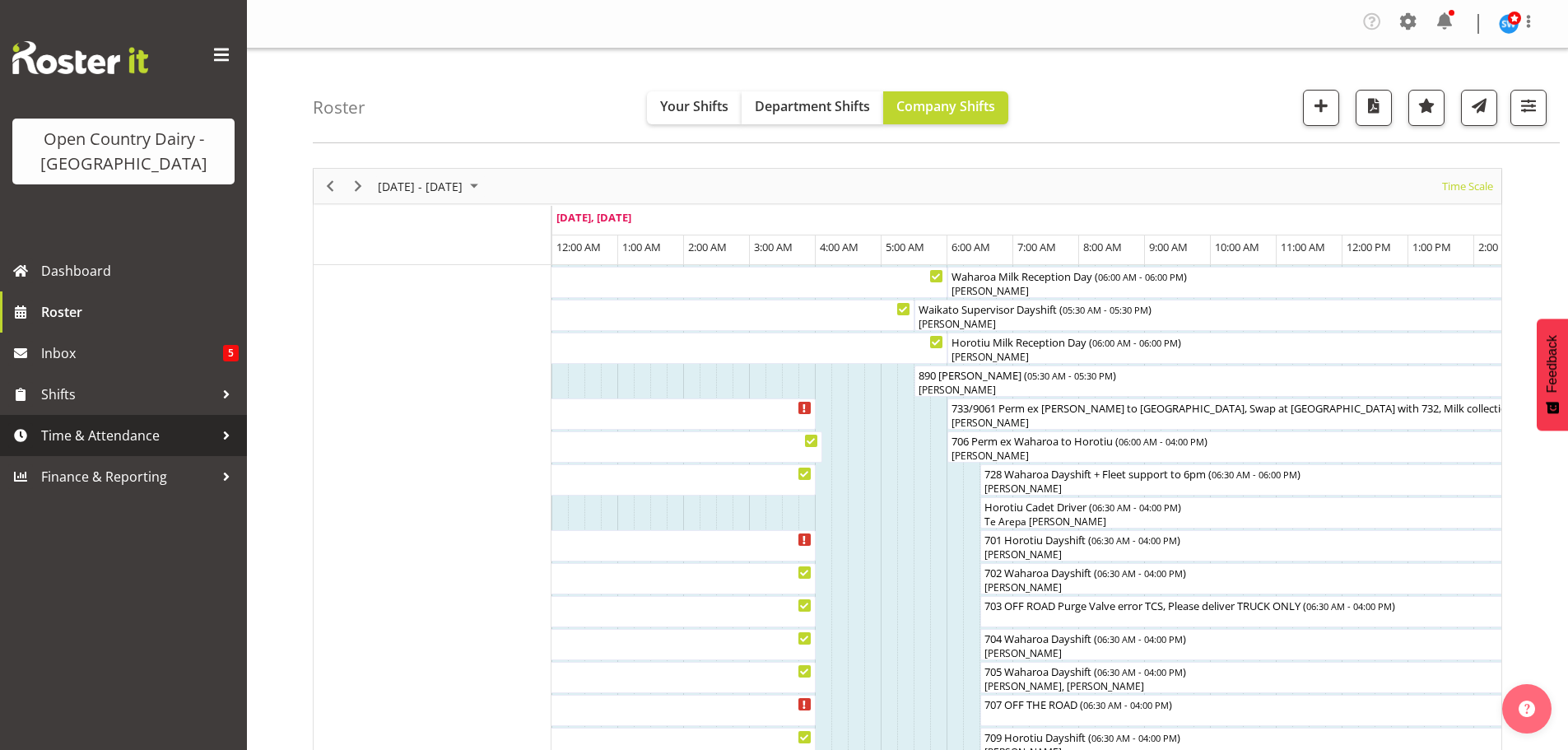
click at [126, 435] on span "Time & Attendance" at bounding box center [128, 435] width 173 height 24
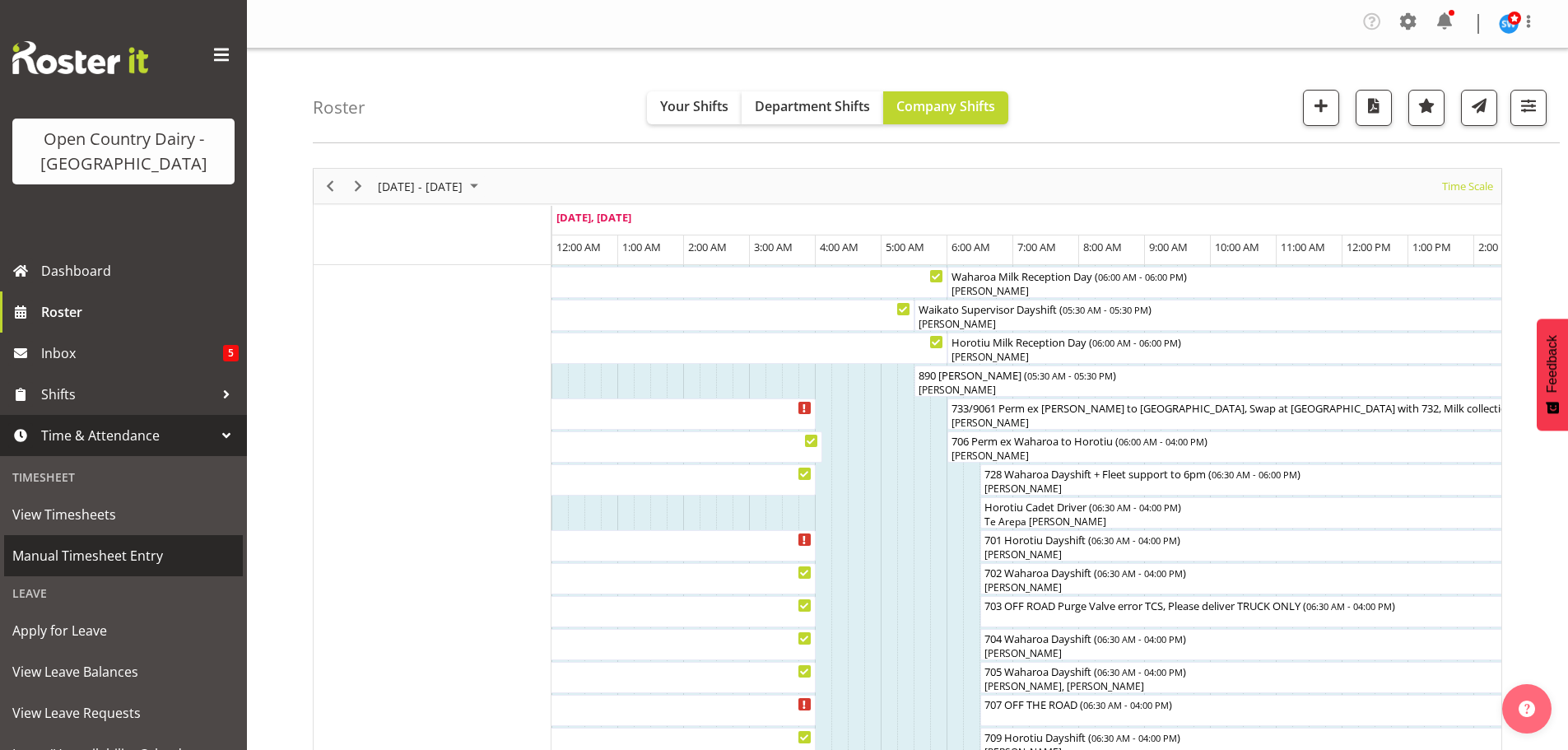
click at [92, 550] on span "Manual Timesheet Entry" at bounding box center [123, 555] width 222 height 24
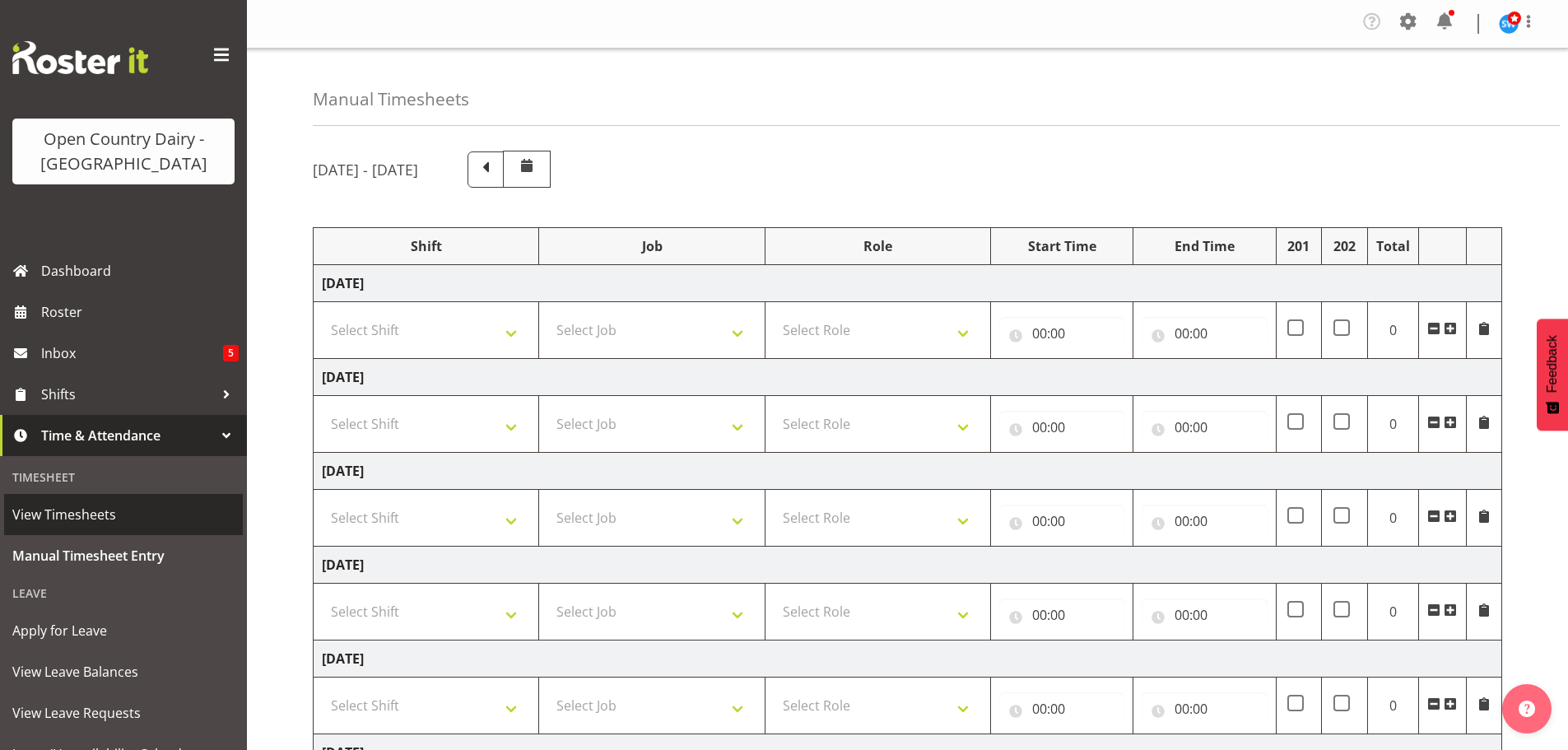
click at [49, 516] on span "View Timesheets" at bounding box center [123, 513] width 222 height 24
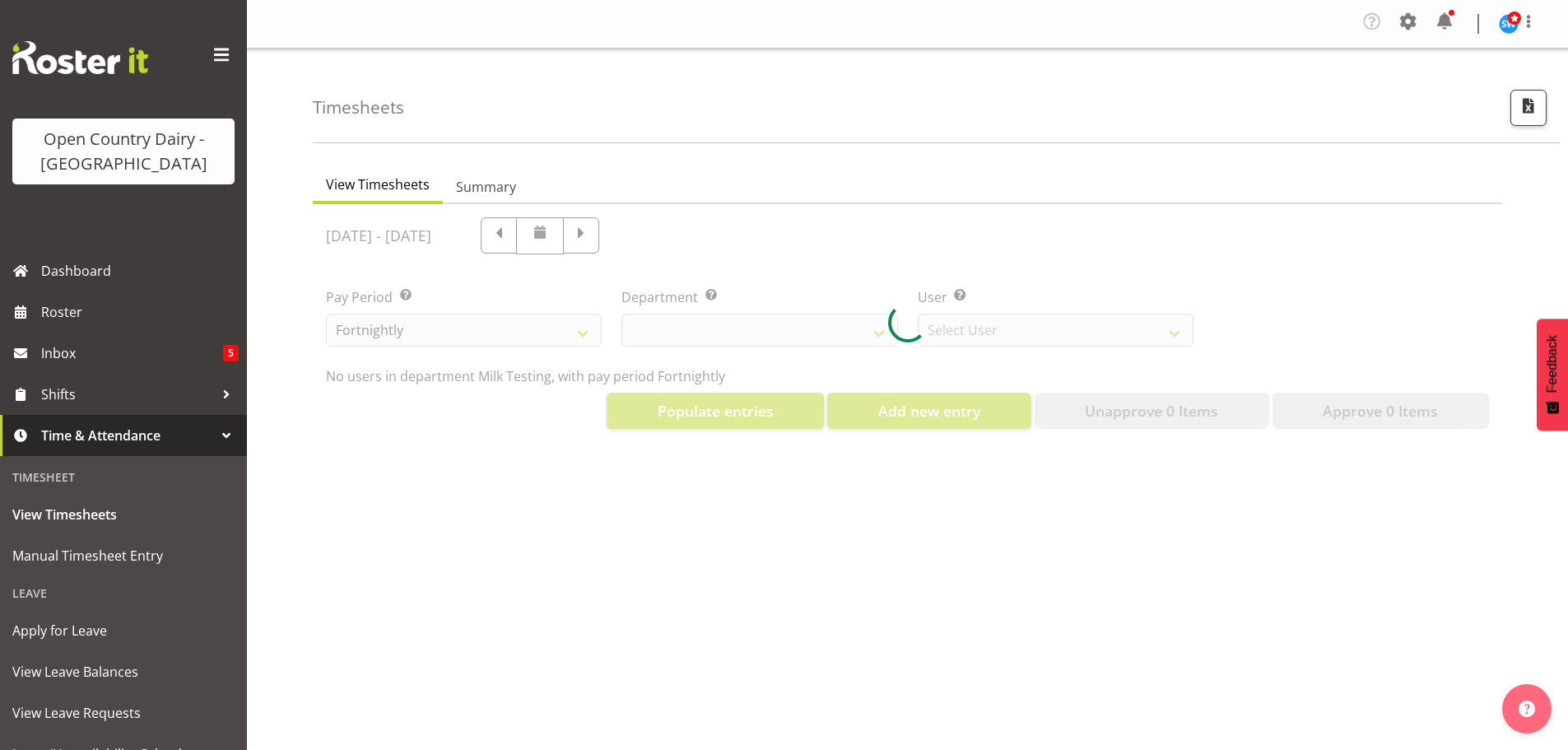
select select "733"
select select "7414"
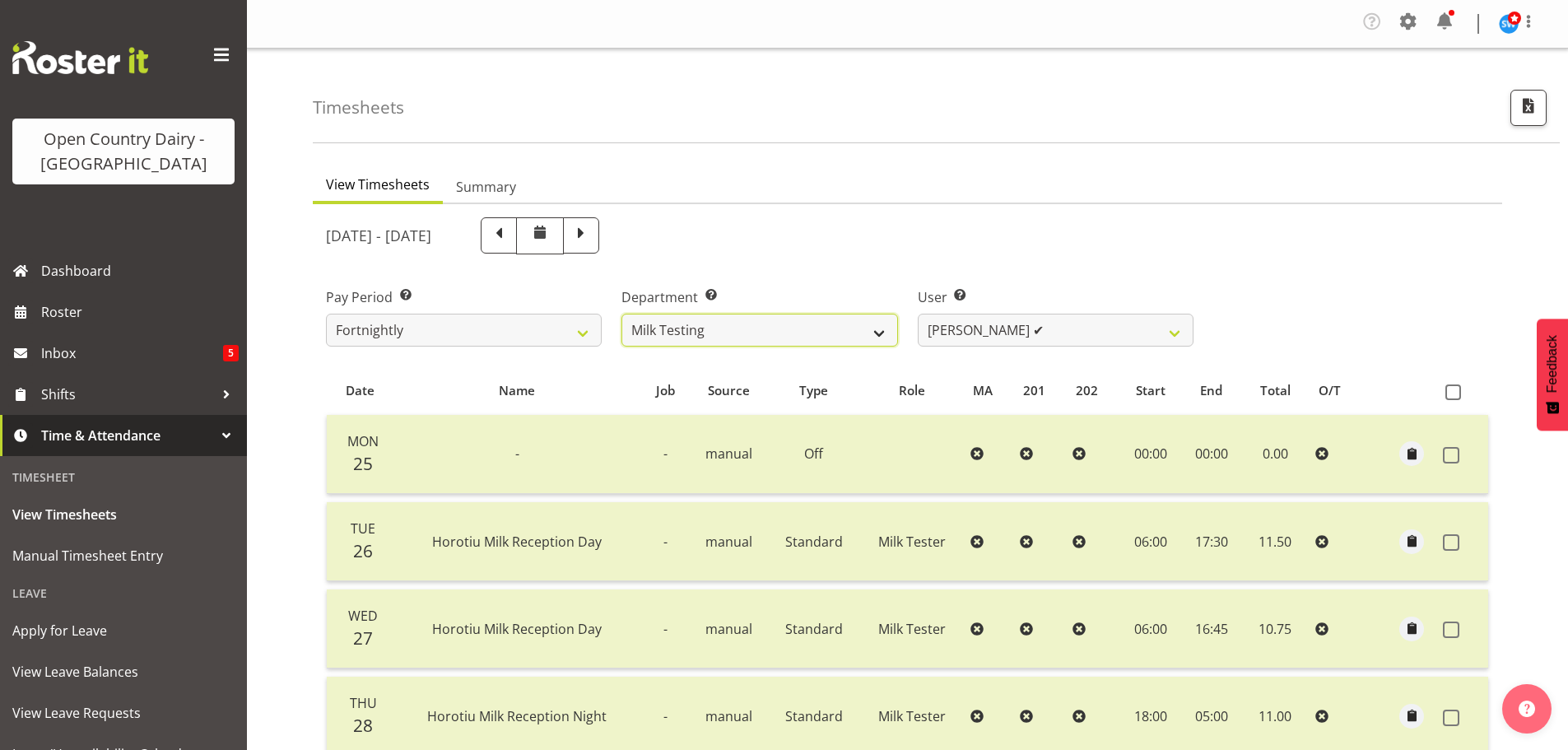
click at [882, 331] on select "701 702 703 704 705 706 707 708 709 710 711 712 713 714 715 716 717 718 719 720" at bounding box center [759, 330] width 276 height 33
select select "832"
click at [622, 314] on select "701 702 703 704 705 706 707 708 709 710 711 712 713 714 715 716 717 718 719 720" at bounding box center [759, 330] width 276 height 33
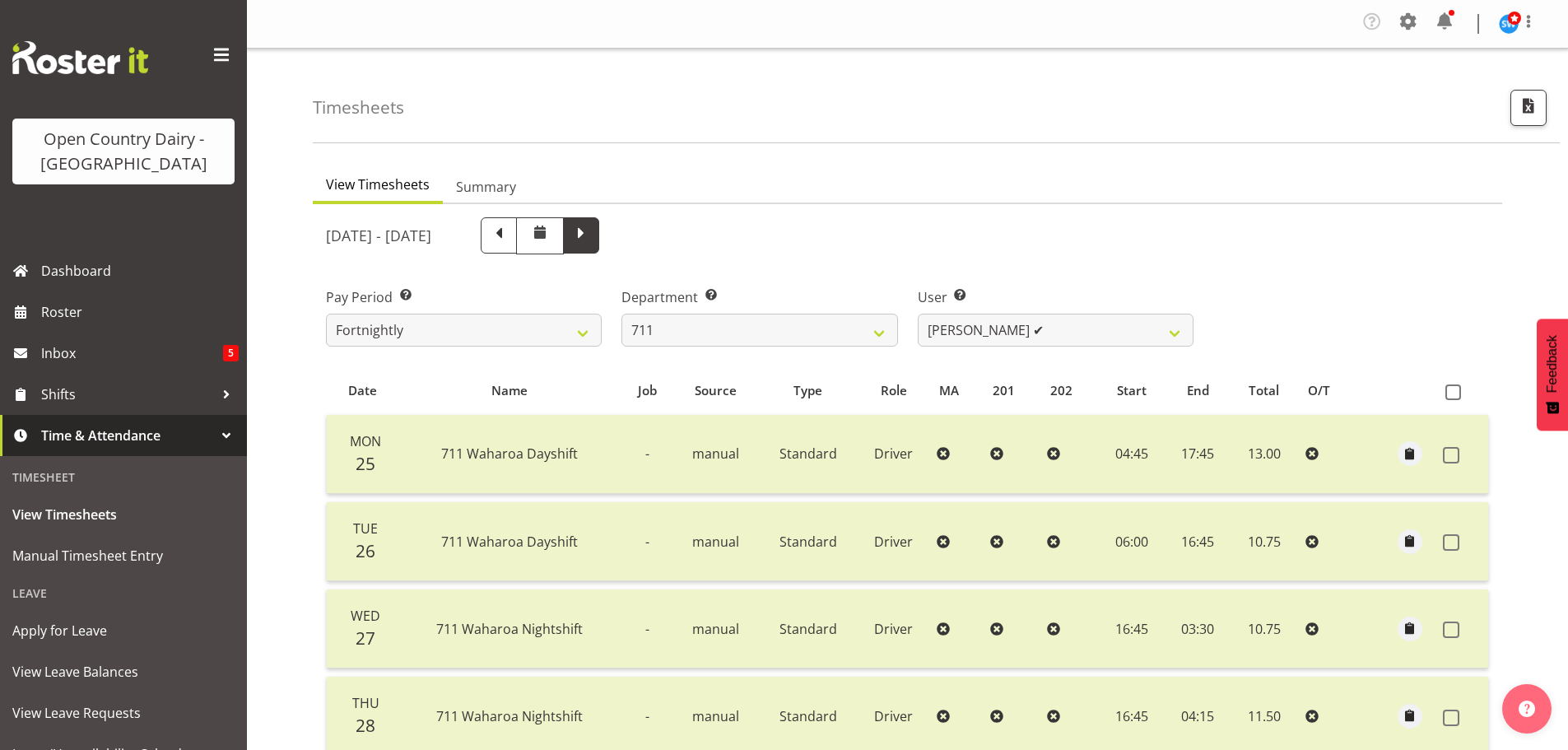
click at [591, 242] on span at bounding box center [581, 234] width 22 height 22
select select
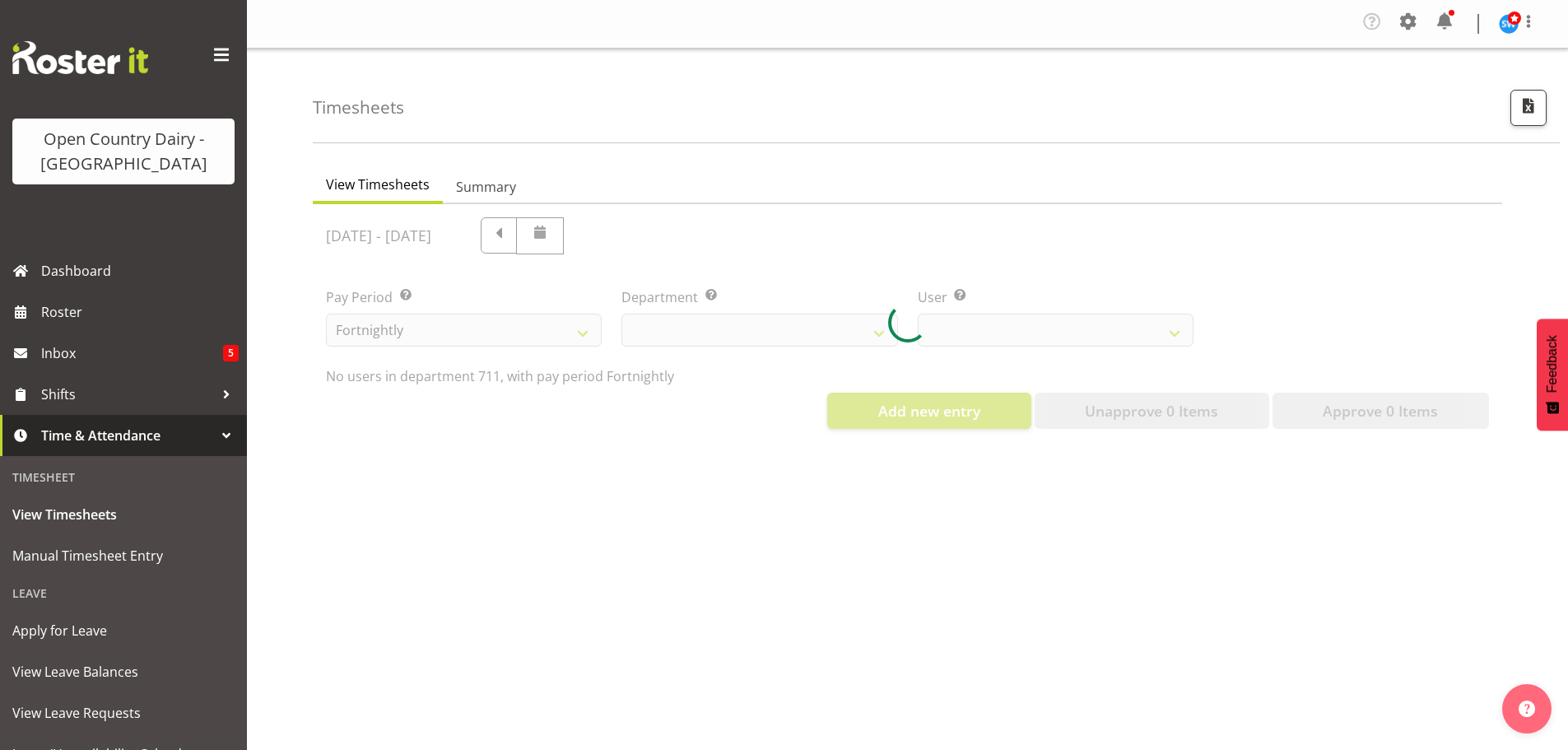
select select "832"
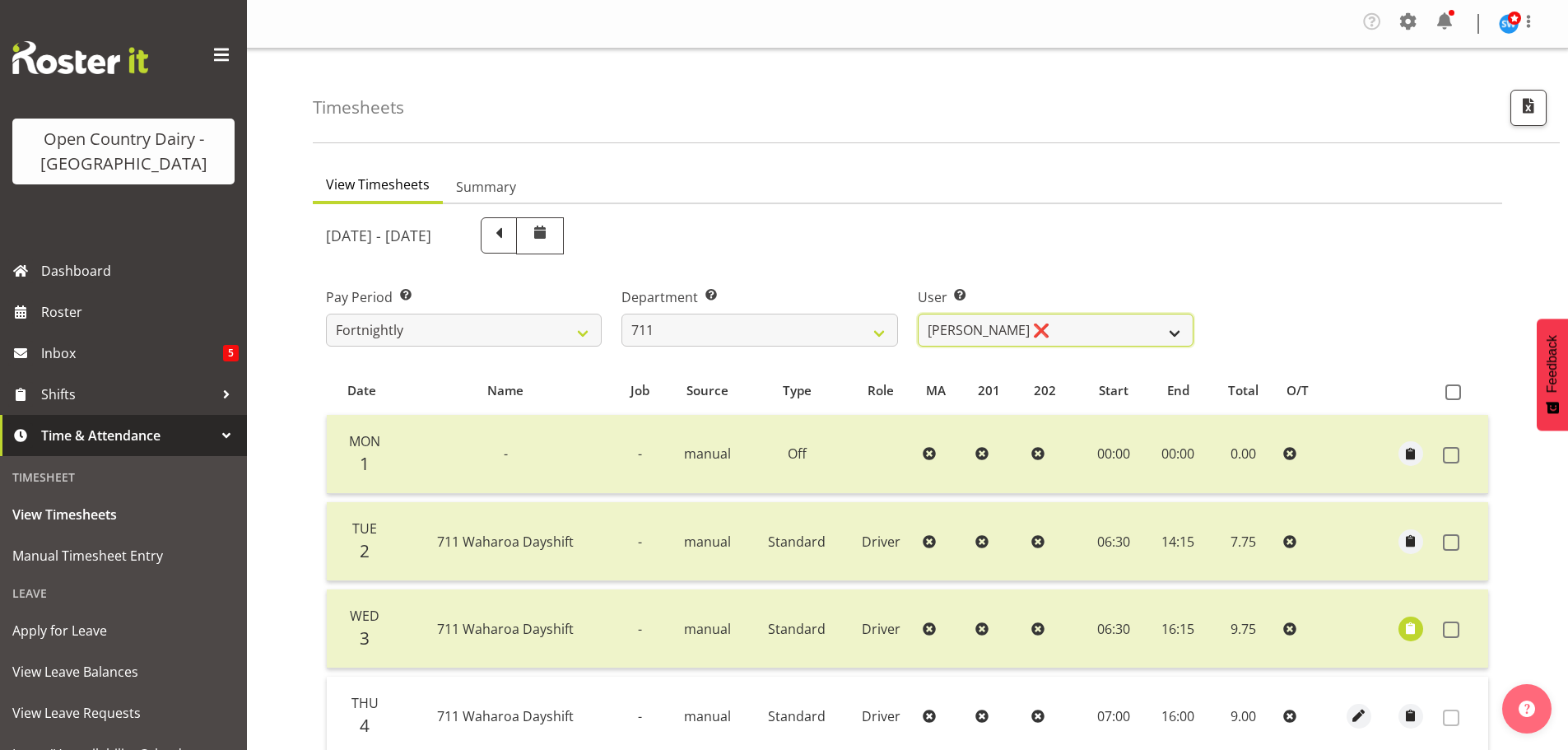
click at [1065, 329] on select "[PERSON_NAME] ❌ [PERSON_NAME] ❌ [PERSON_NAME] ❌" at bounding box center [1055, 330] width 276 height 33
select select "8181"
click at [918, 314] on select "[PERSON_NAME] ❌ [PERSON_NAME] ❌ [PERSON_NAME] ❌" at bounding box center [1055, 330] width 276 height 33
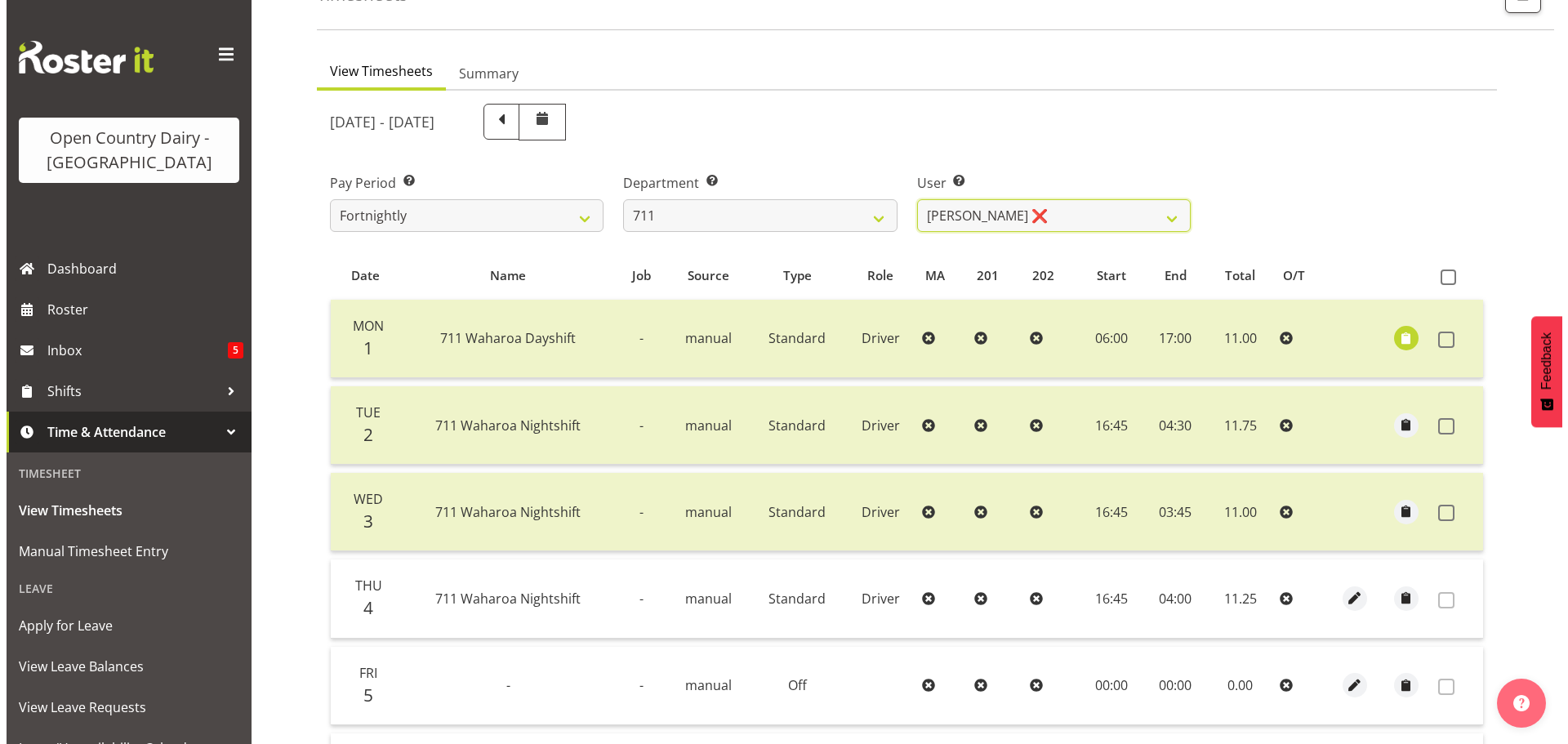
scroll to position [408, 0]
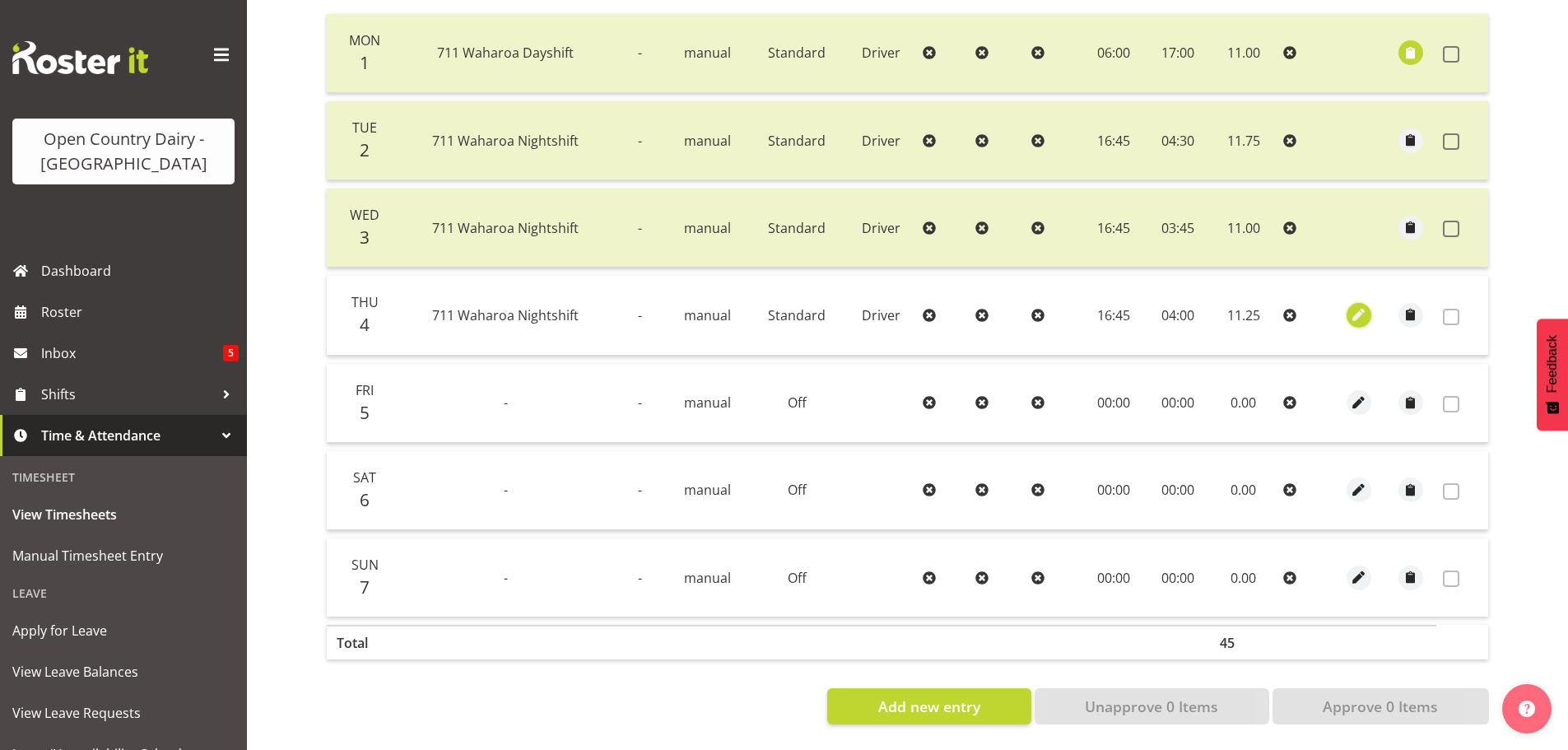
click at [1352, 308] on span "button" at bounding box center [1358, 315] width 19 height 19
select select "Standard"
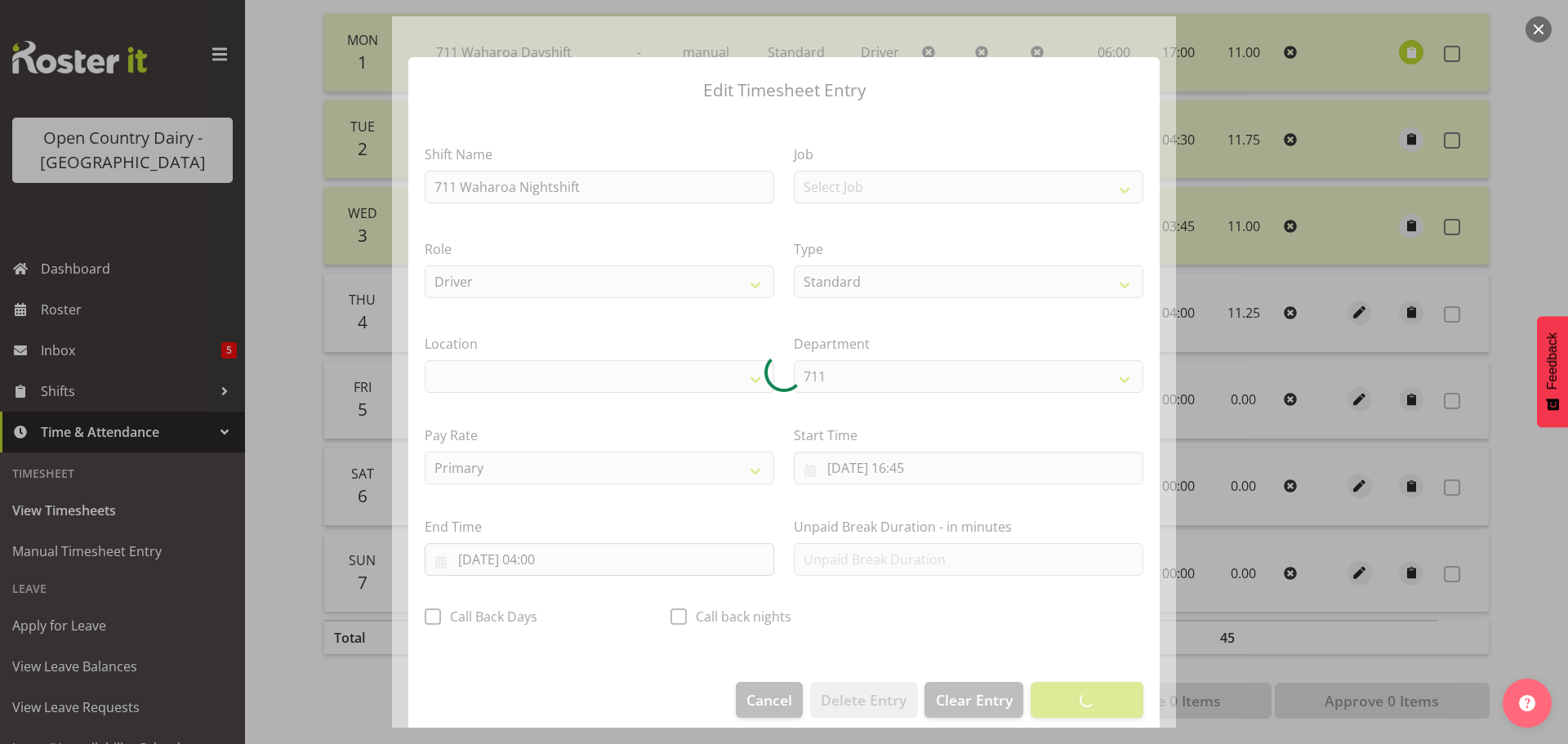
select select "1054"
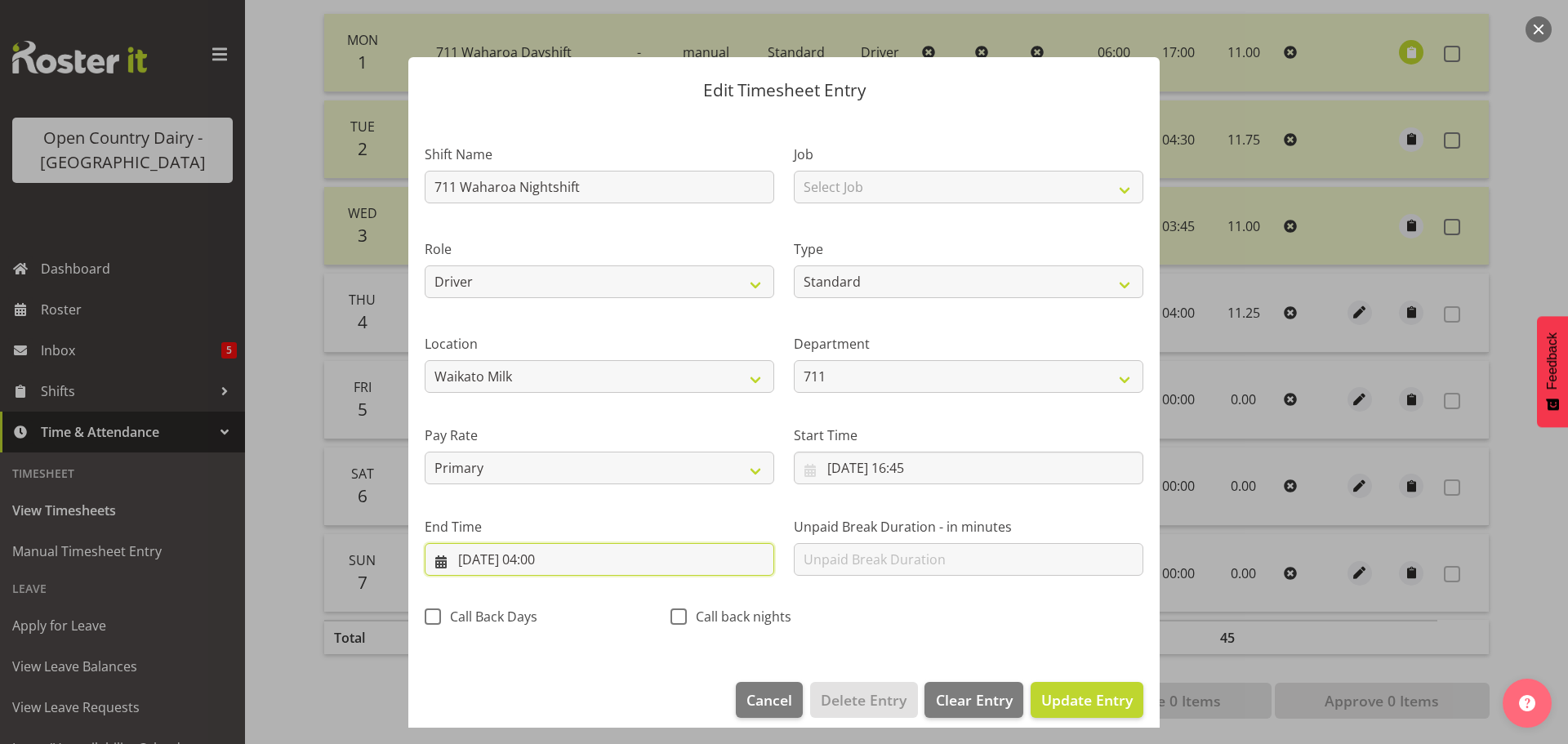
click at [538, 560] on input "[DATE] 04:00" at bounding box center [600, 558] width 350 height 32
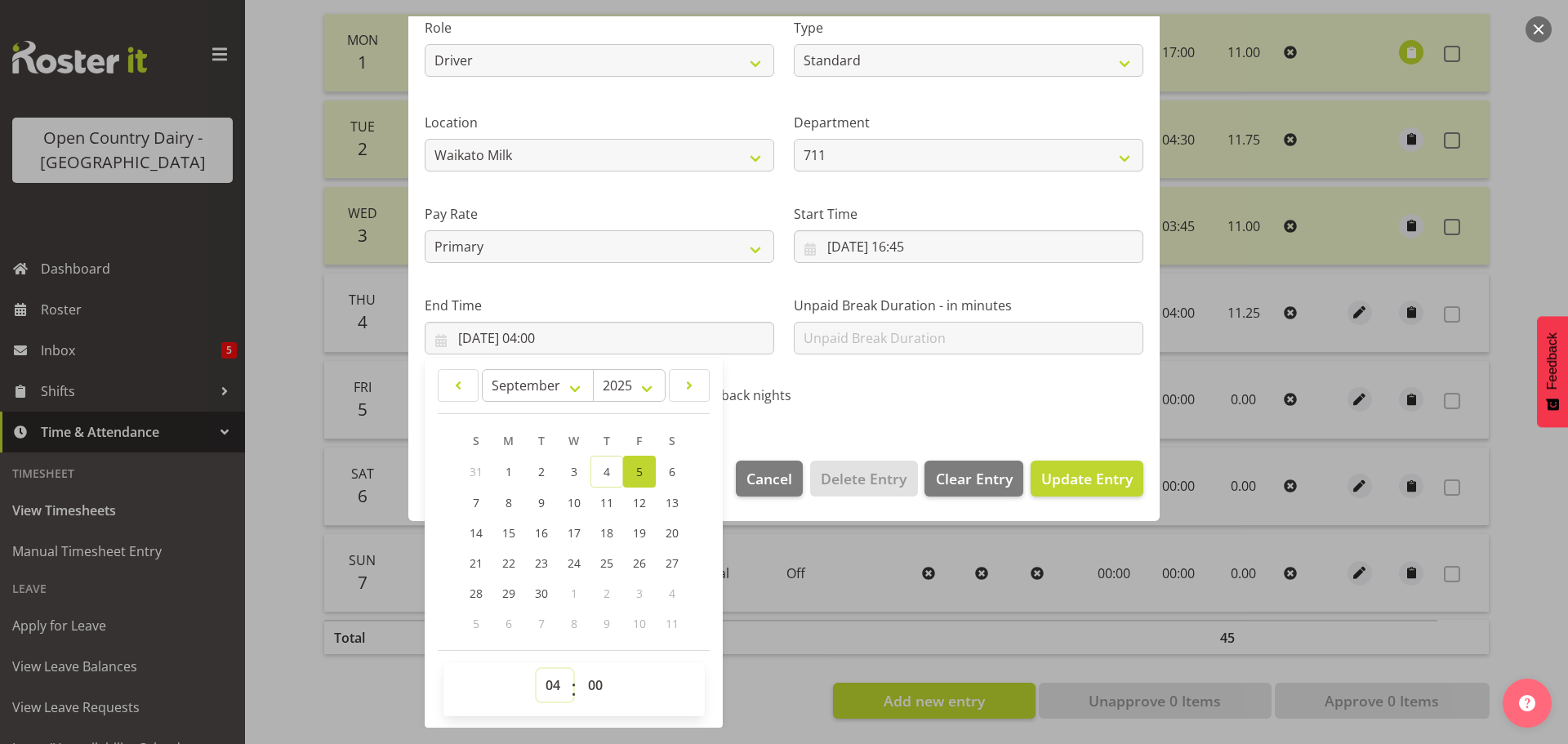
click at [554, 682] on select "00 01 02 03 04 05 06 07 08 09 10 11 12 13 14 15 16 17 18 19 20 21 22 23" at bounding box center [555, 684] width 37 height 32
select select "5"
click at [537, 668] on select "00 01 02 03 04 05 06 07 08 09 10 11 12 13 14 15 16 17 18 19 20 21 22 23" at bounding box center [555, 684] width 37 height 32
type input "[DATE] 05:00"
click at [595, 696] on select "00 01 02 03 04 05 06 07 08 09 10 11 12 13 14 15 16 17 18 19 20 21 22 23 24 25 2…" at bounding box center [598, 684] width 37 height 32
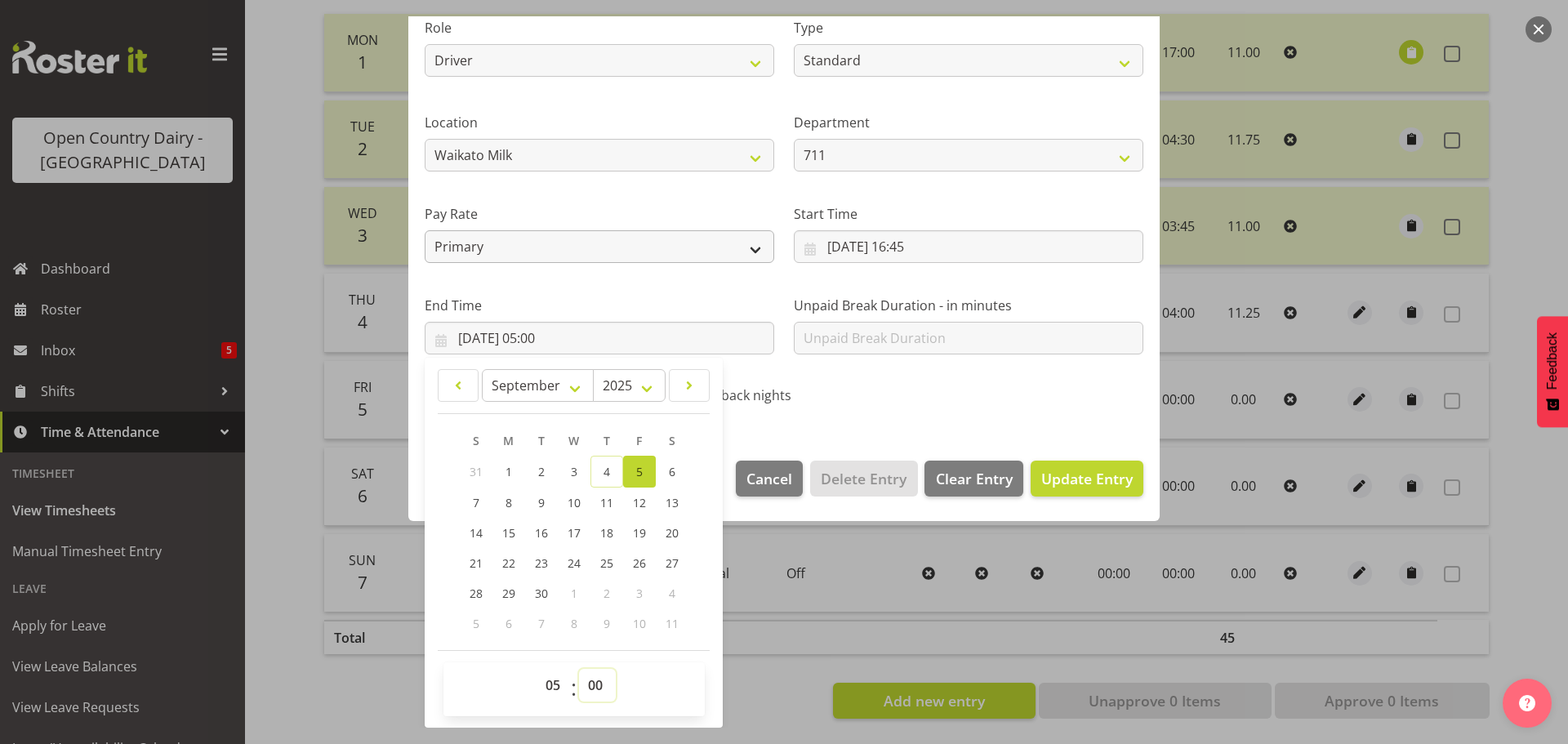
select select "45"
click at [580, 668] on select "00 01 02 03 04 05 06 07 08 09 10 11 12 13 14 15 16 17 18 19 20 21 22 23 24 25 2…" at bounding box center [598, 684] width 37 height 32
type input "[DATE] 05:45"
click at [1063, 476] on span "Update Entry" at bounding box center [1088, 479] width 92 height 20
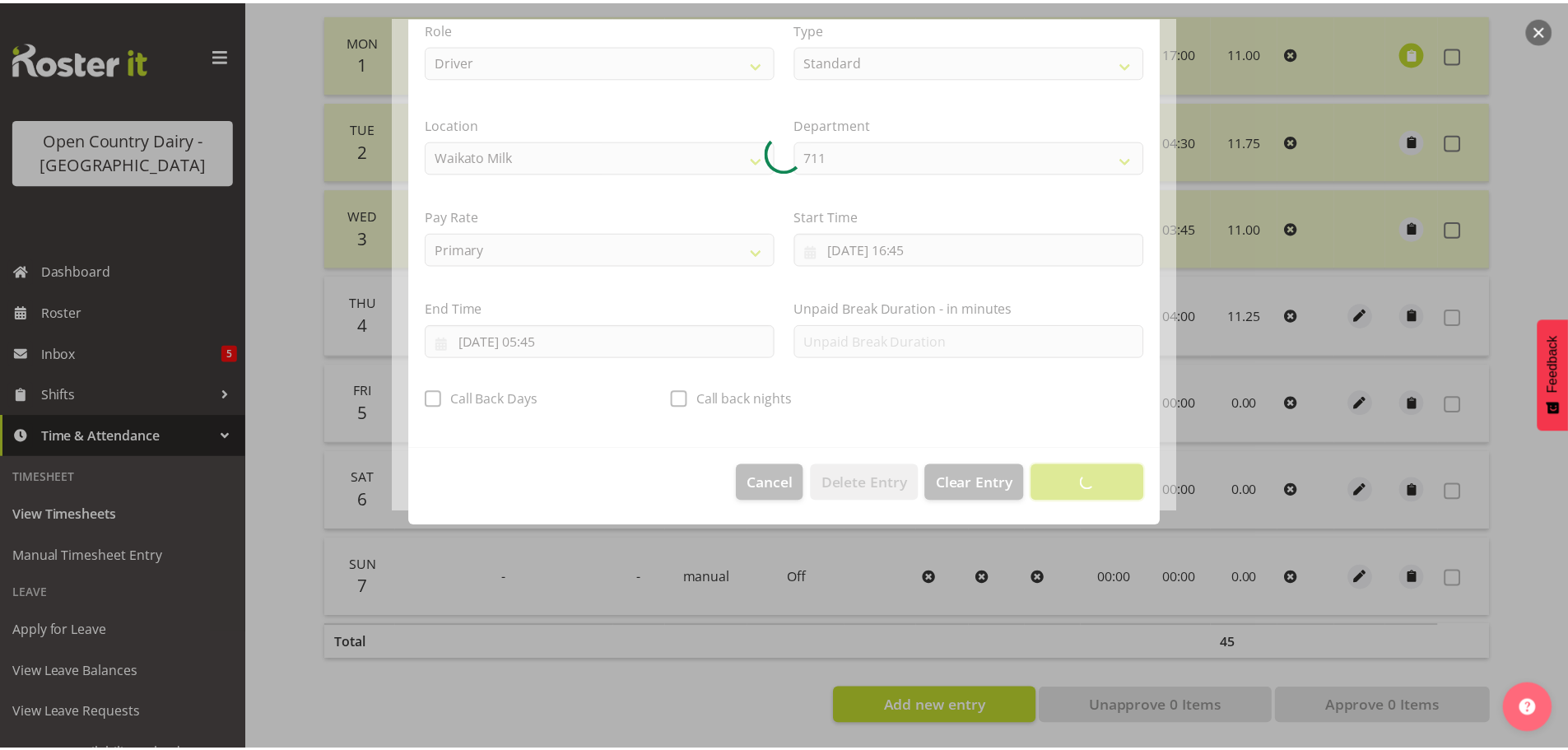
scroll to position [15, 0]
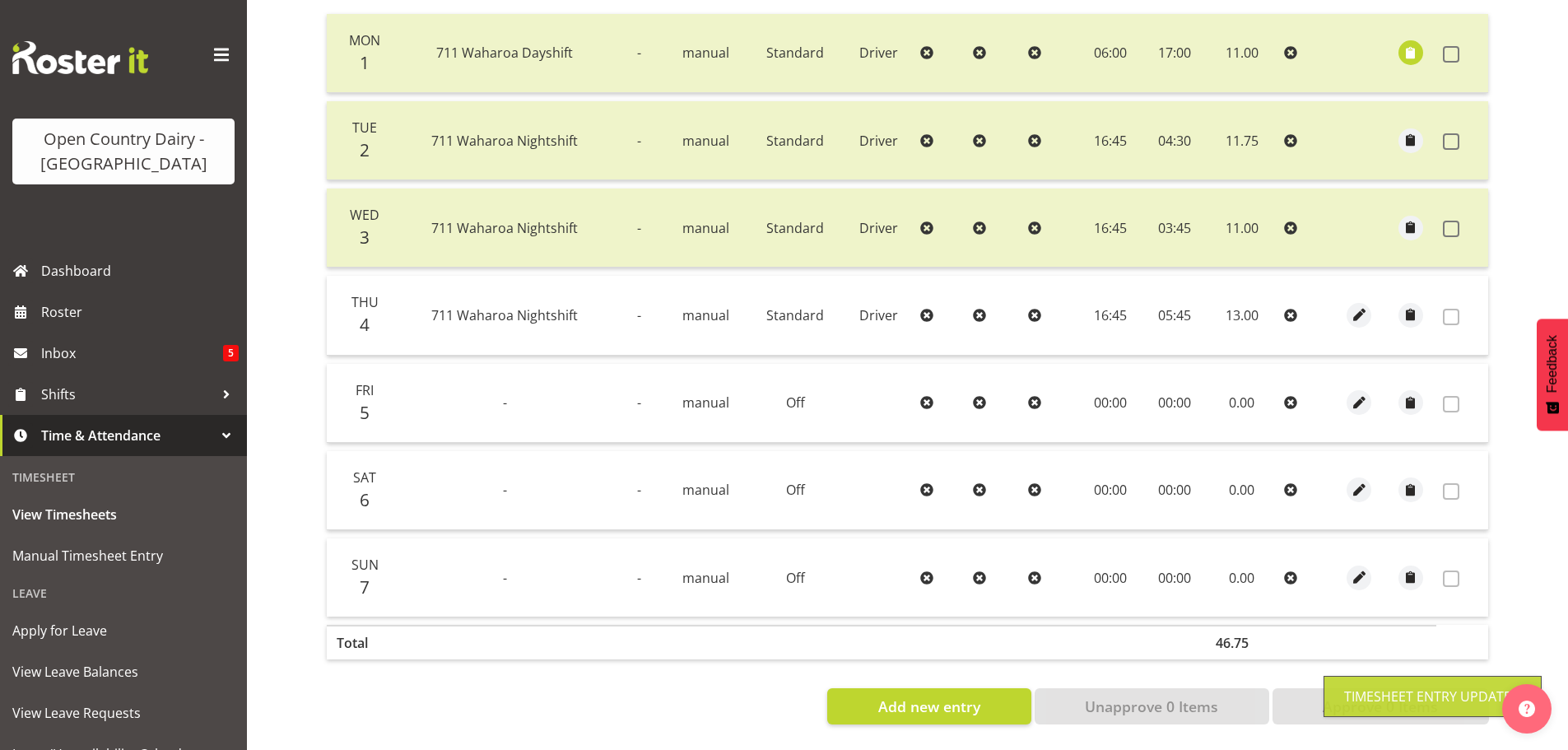
click at [1453, 312] on span at bounding box center [1451, 317] width 17 height 17
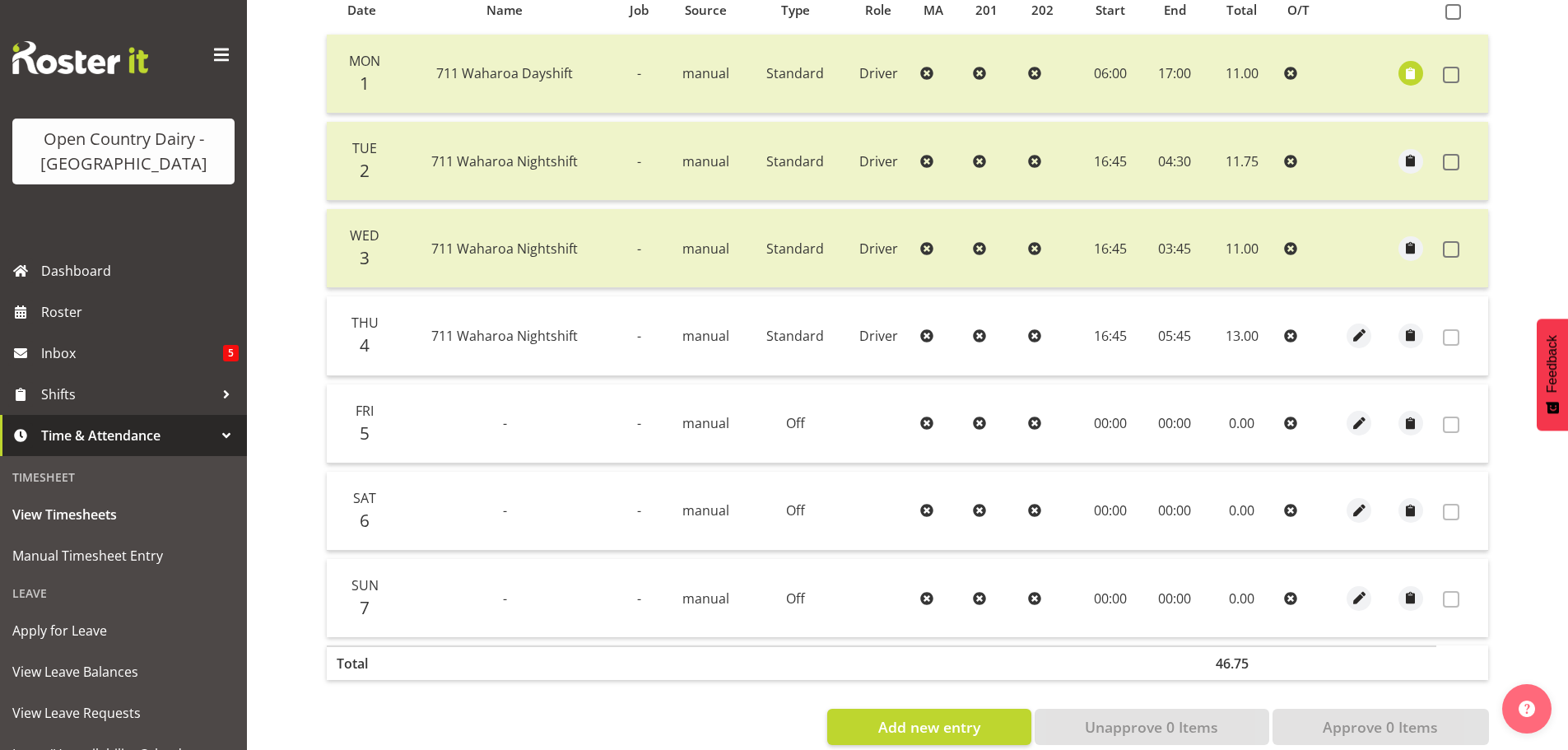
scroll to position [0, 0]
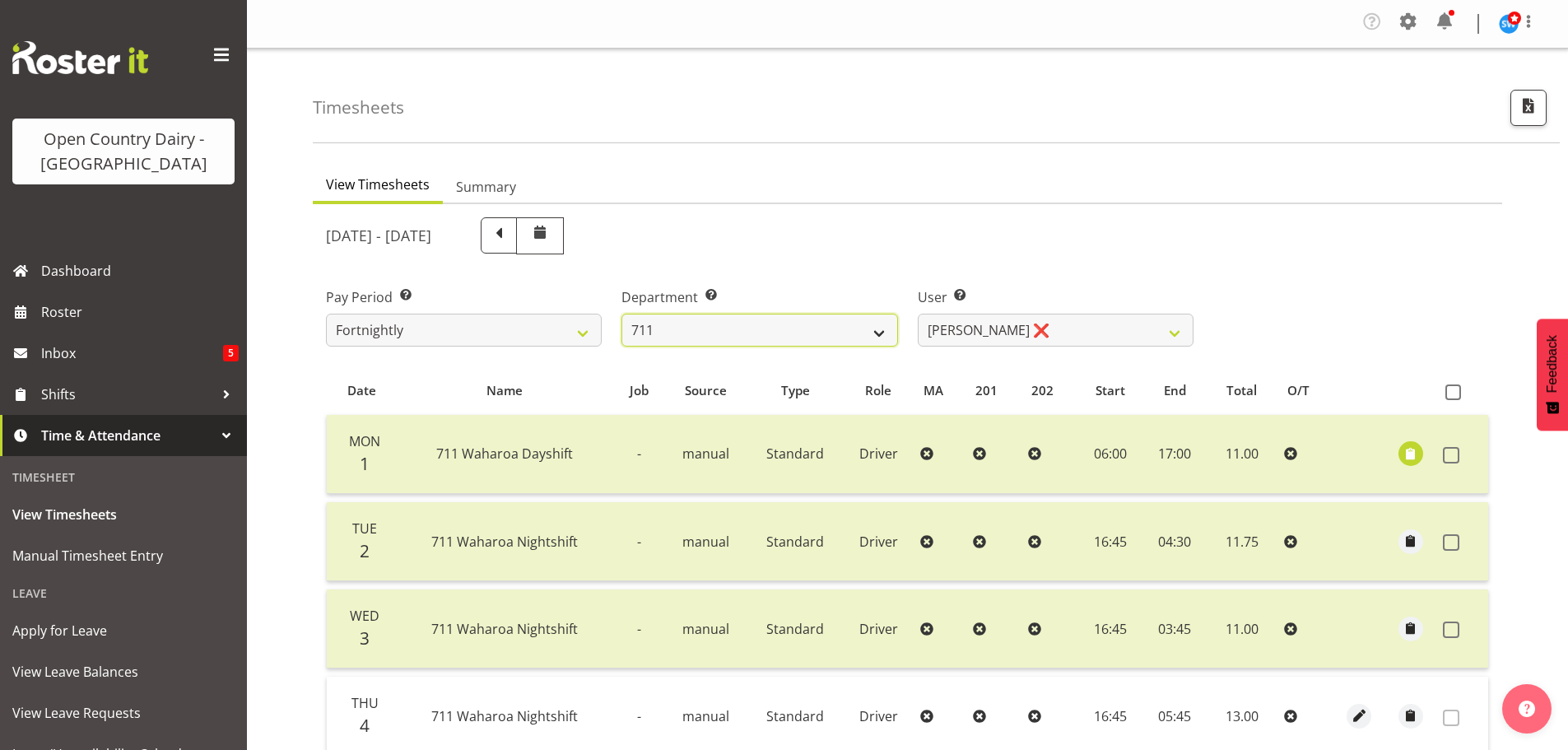
click at [842, 325] on select "701 702 703 704 705 706 707 708 709 710 711 712 713 714 715 716 717 718 719 720" at bounding box center [759, 330] width 276 height 33
select select "716"
click at [622, 314] on select "701 702 703 704 705 706 707 708 709 710 711 712 713 714 715 716 717 718 719 720" at bounding box center [759, 330] width 276 height 33
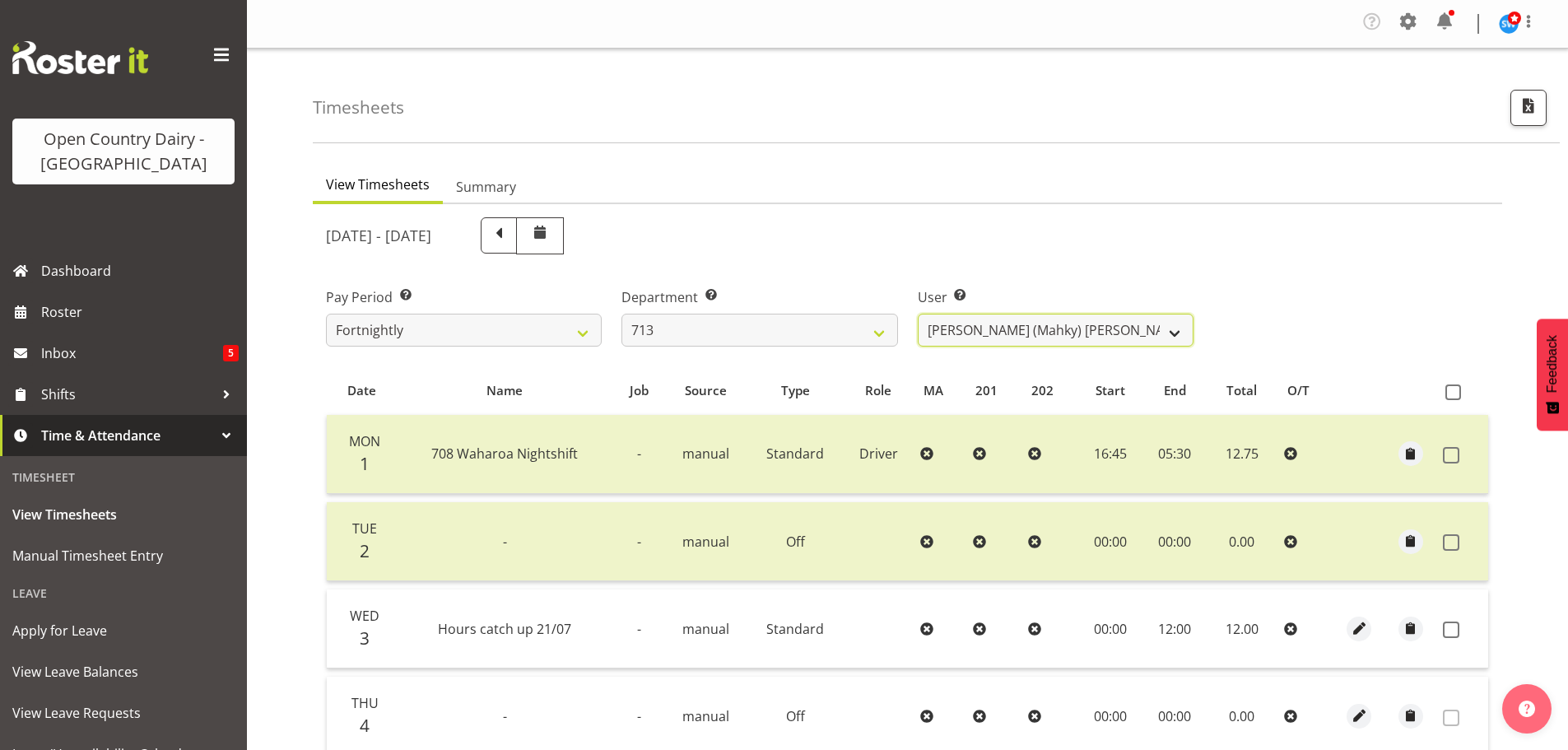
drag, startPoint x: 1119, startPoint y: 326, endPoint x: 1110, endPoint y: 320, distance: 10.8
click at [1110, 320] on select "Harmanpreet (Mahky) Dhillon ❌ Marcus Waretini ❌ Norman Sellen ❌" at bounding box center [1055, 330] width 276 height 33
select select "10300"
click at [918, 314] on select "Harmanpreet (Mahky) Dhillon ❌ Marcus Waretini ❌ Norman Sellen ❌" at bounding box center [1055, 330] width 276 height 33
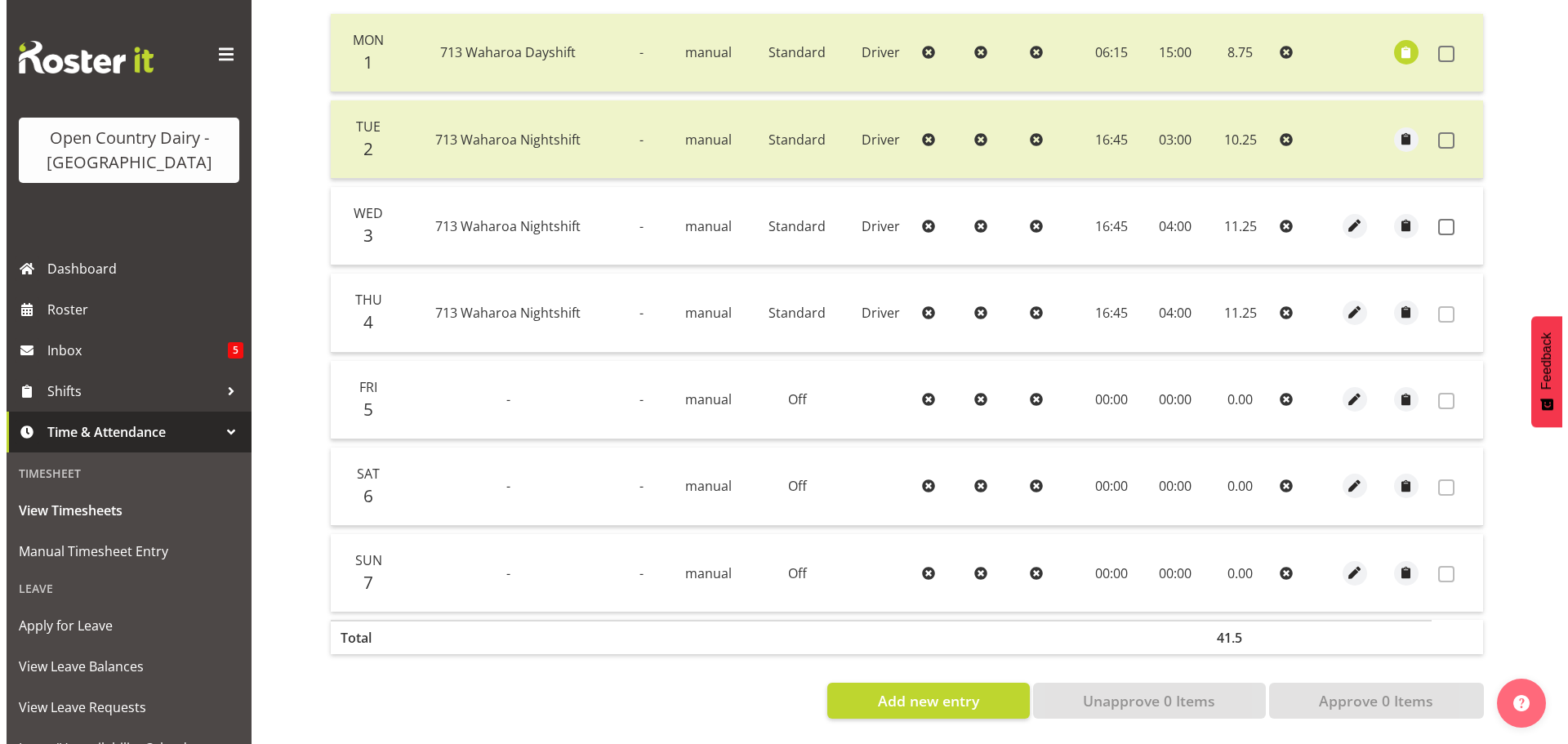
scroll to position [409, 0]
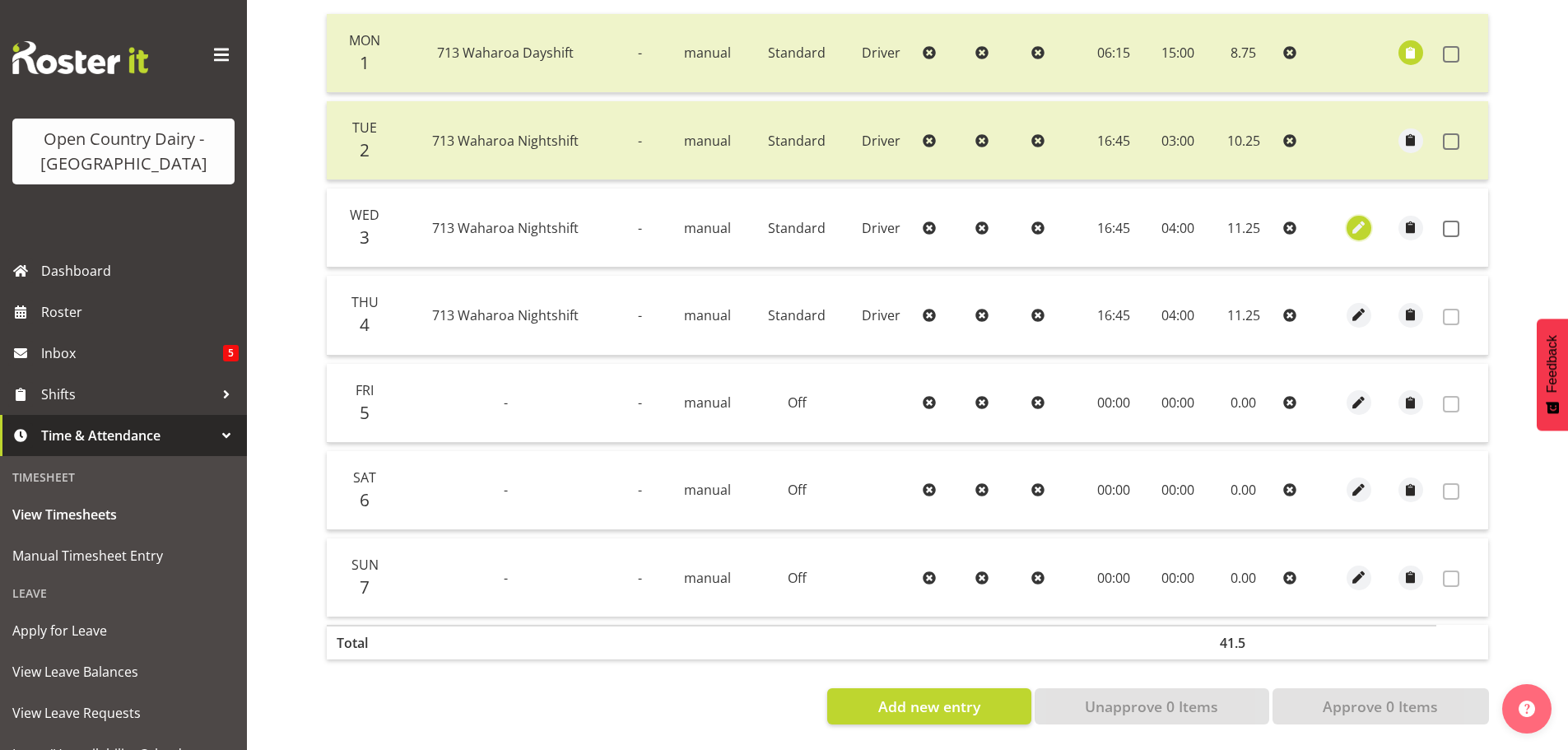
click at [1363, 218] on span "button" at bounding box center [1358, 227] width 19 height 19
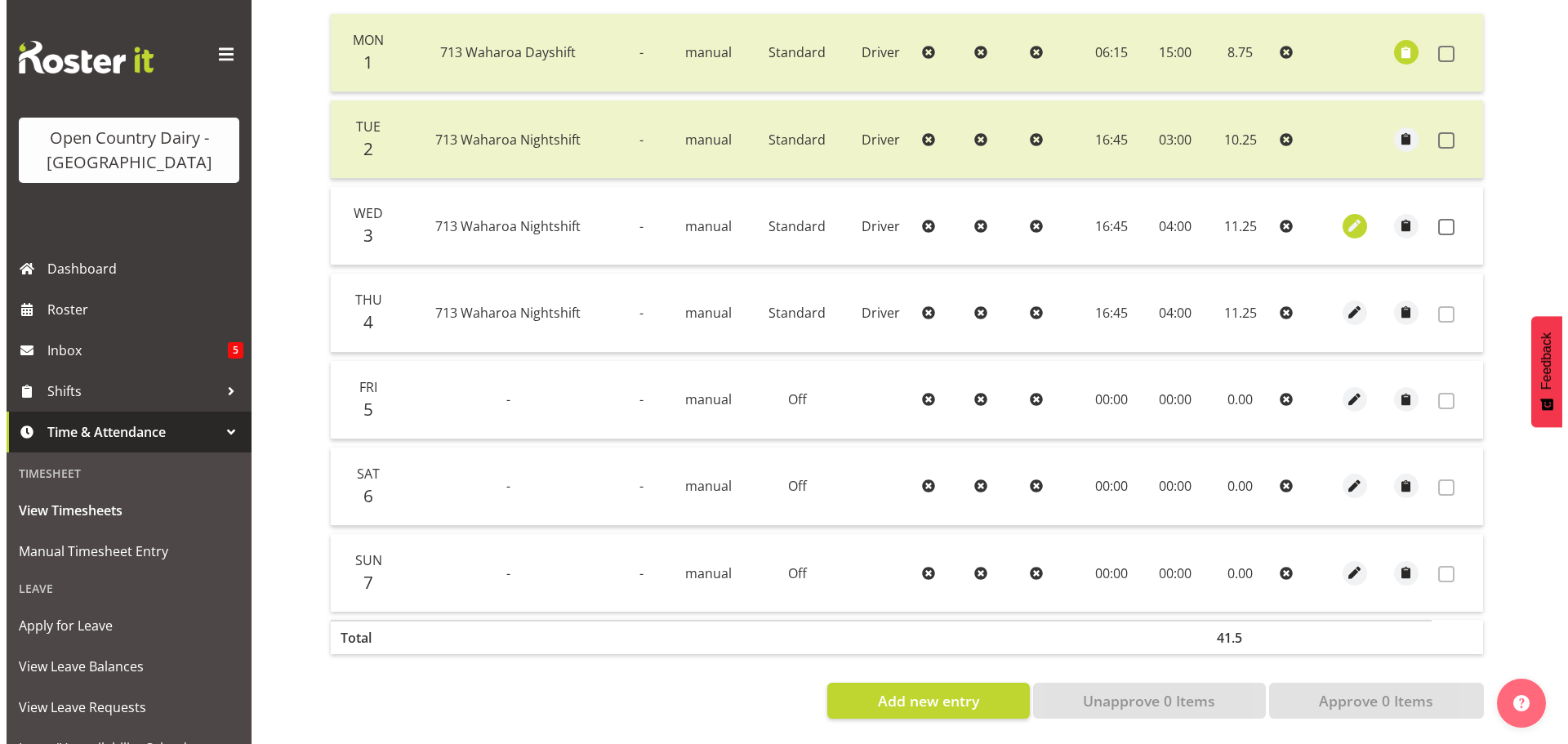
select select "Standard"
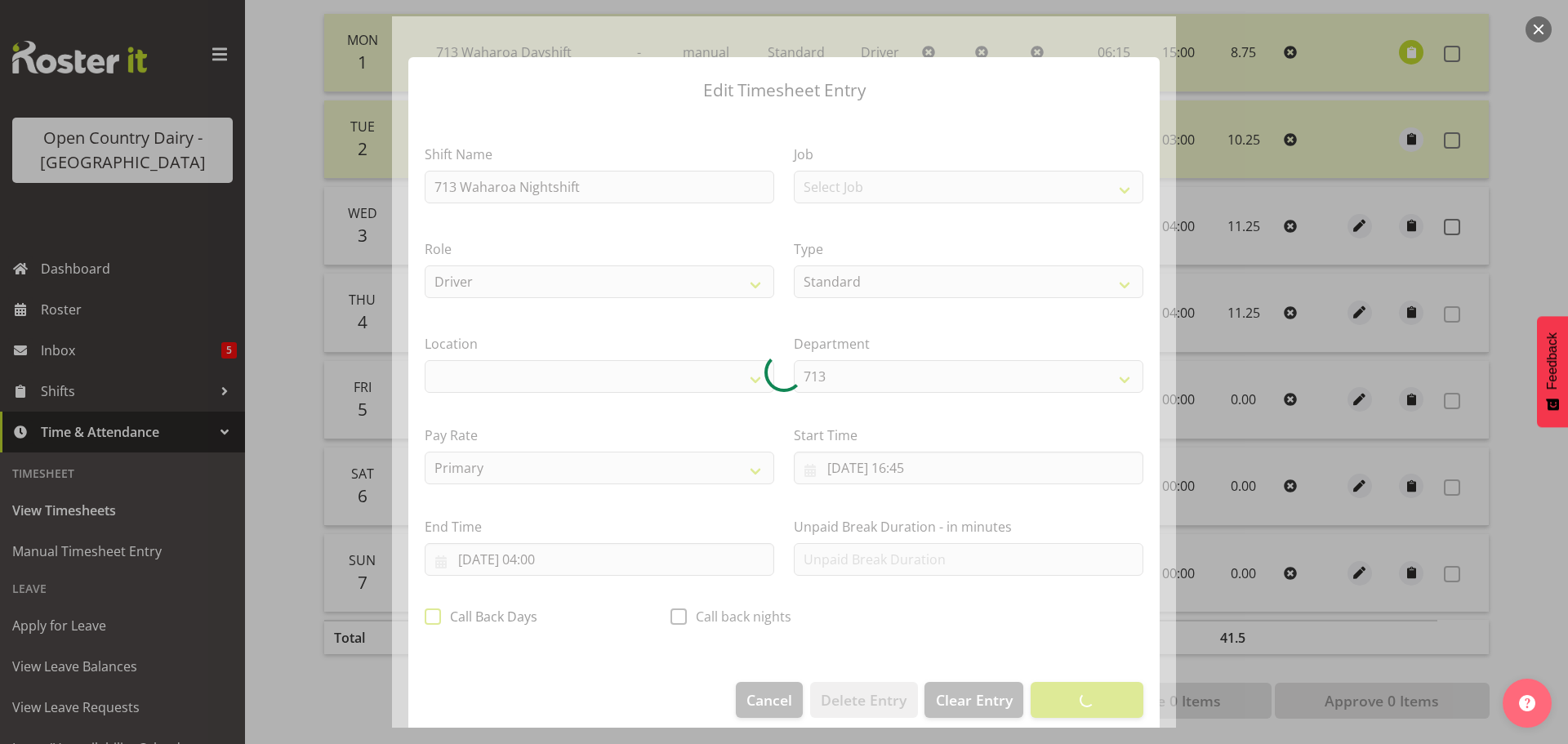
select select "1054"
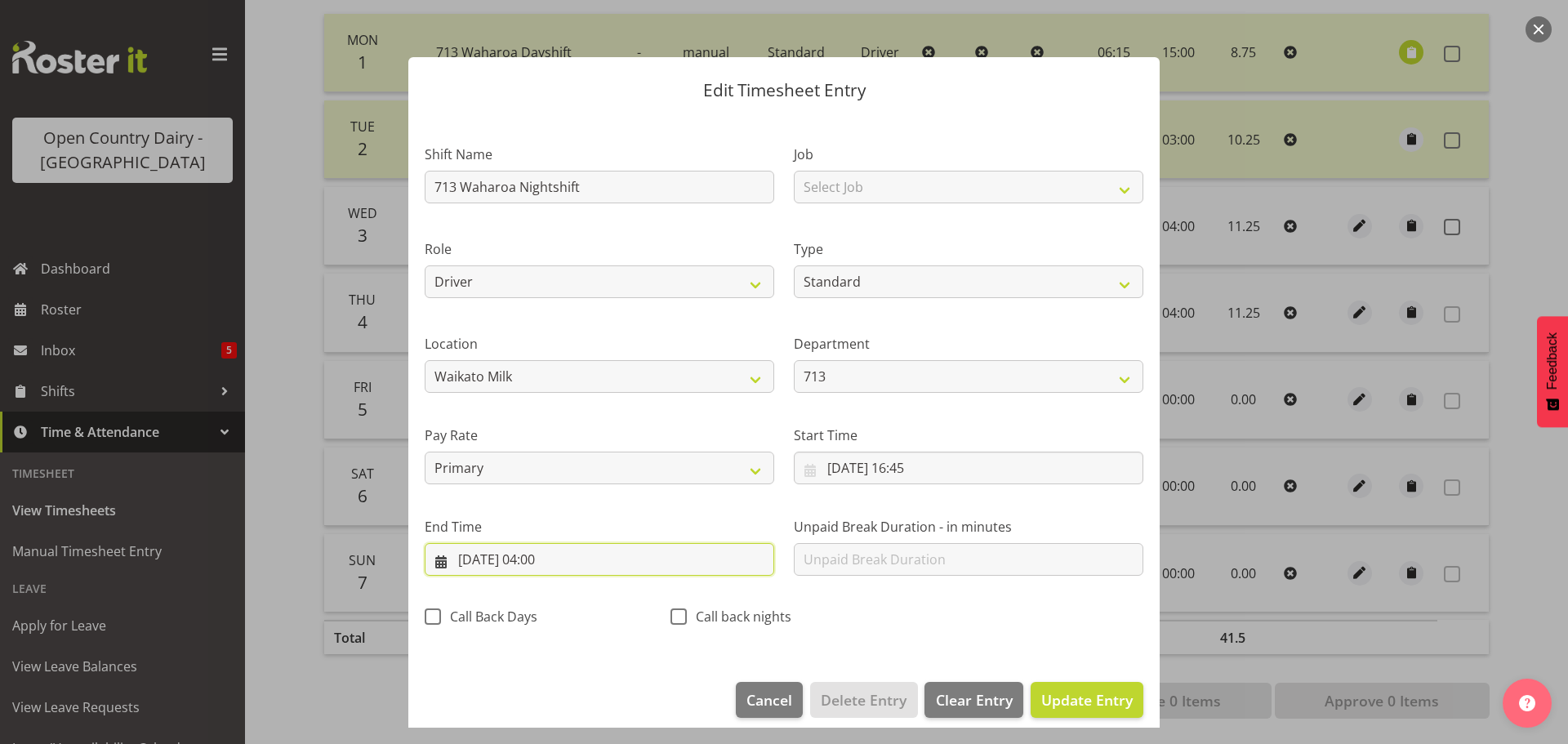
click at [537, 554] on input "04/09/2025, 04:00" at bounding box center [600, 558] width 350 height 32
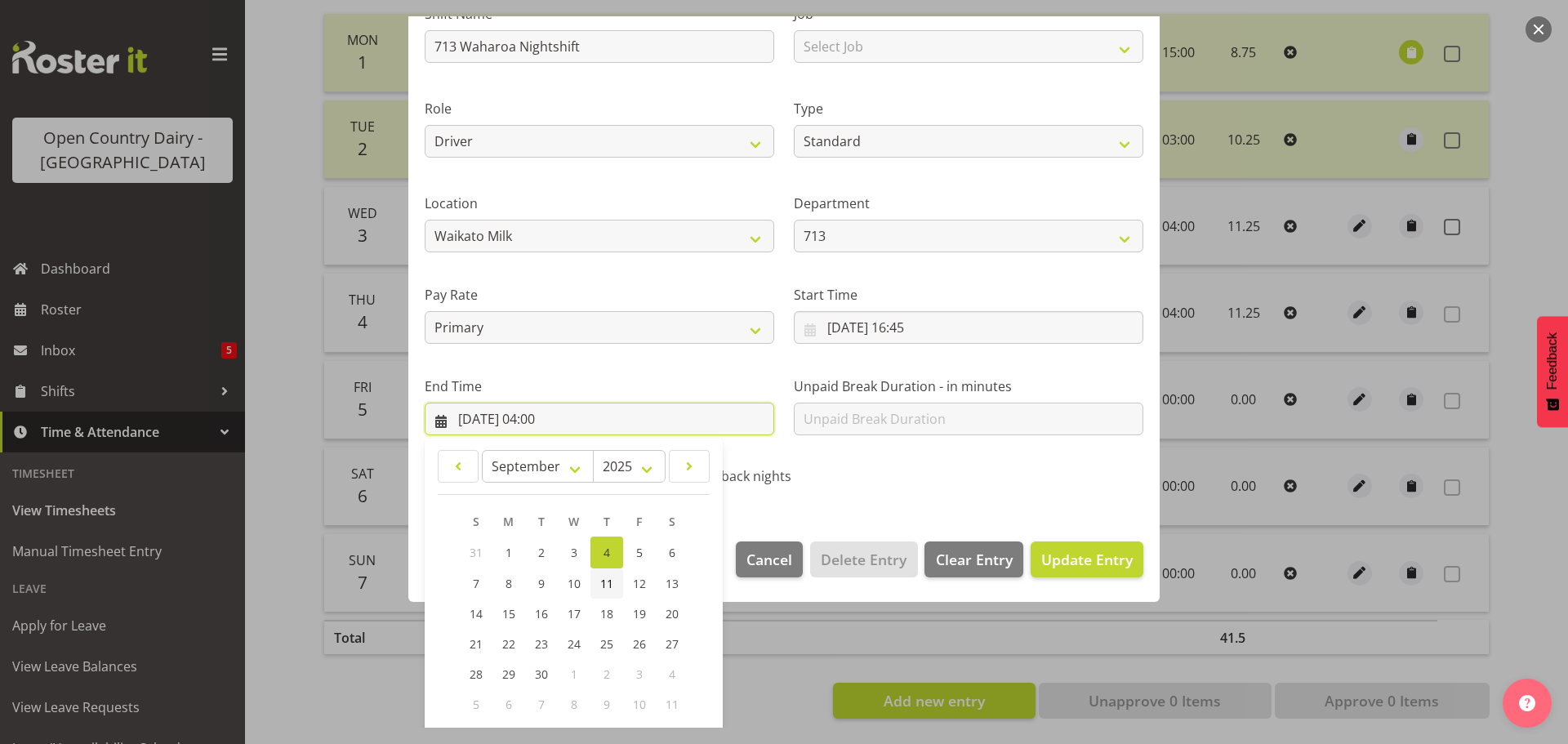
scroll to position [221, 0]
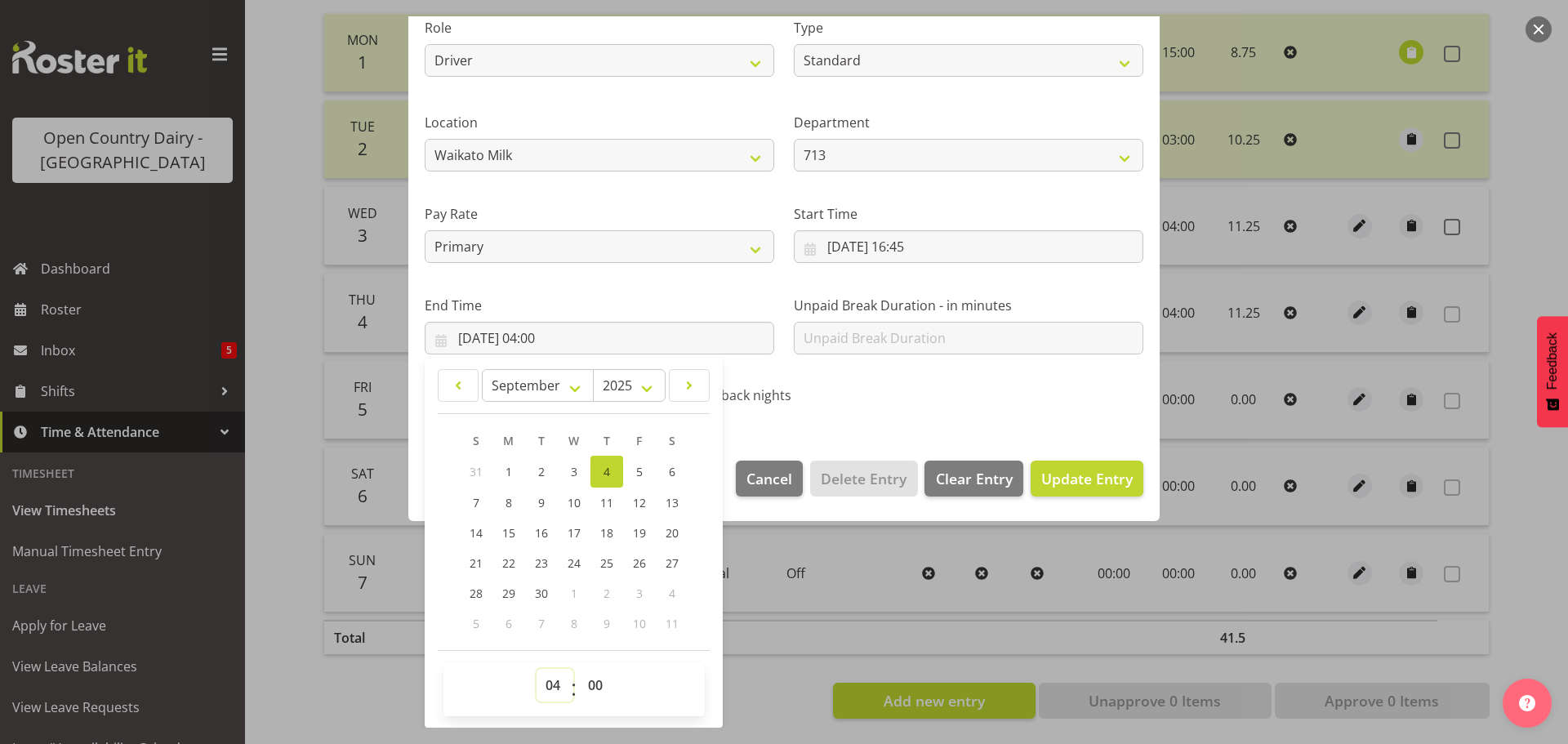
click at [551, 685] on select "00 01 02 03 04 05 06 07 08 09 10 11 12 13 14 15 16 17 18 19 20 21 22 23" at bounding box center [555, 684] width 37 height 32
select select "6"
click at [537, 668] on select "00 01 02 03 04 05 06 07 08 09 10 11 12 13 14 15 16 17 18 19 20 21 22 23" at bounding box center [555, 684] width 37 height 32
type input "04/09/2025, 06:00"
click at [1081, 476] on span "Update Entry" at bounding box center [1088, 479] width 92 height 20
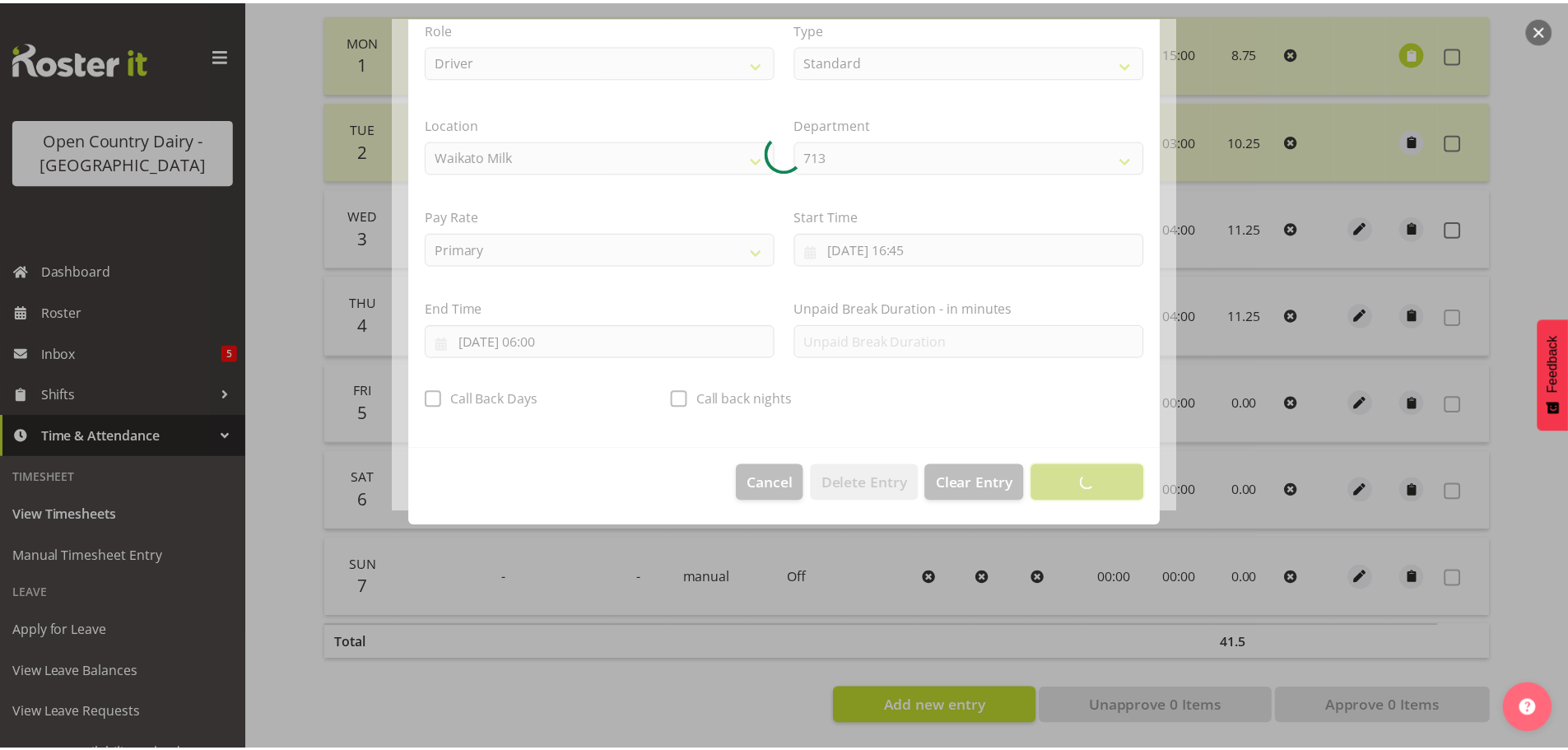
scroll to position [15, 0]
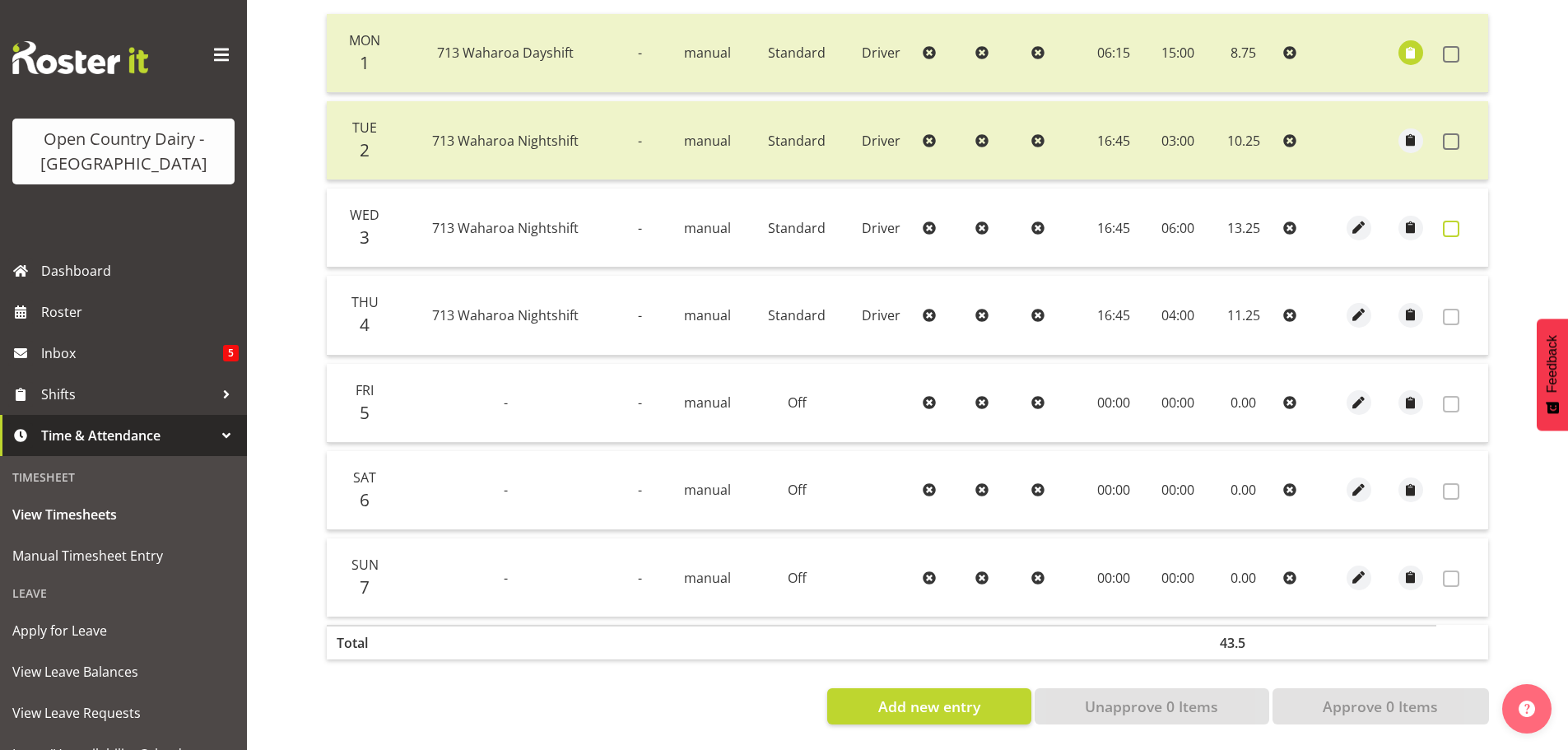
click at [1454, 221] on span at bounding box center [1451, 229] width 17 height 17
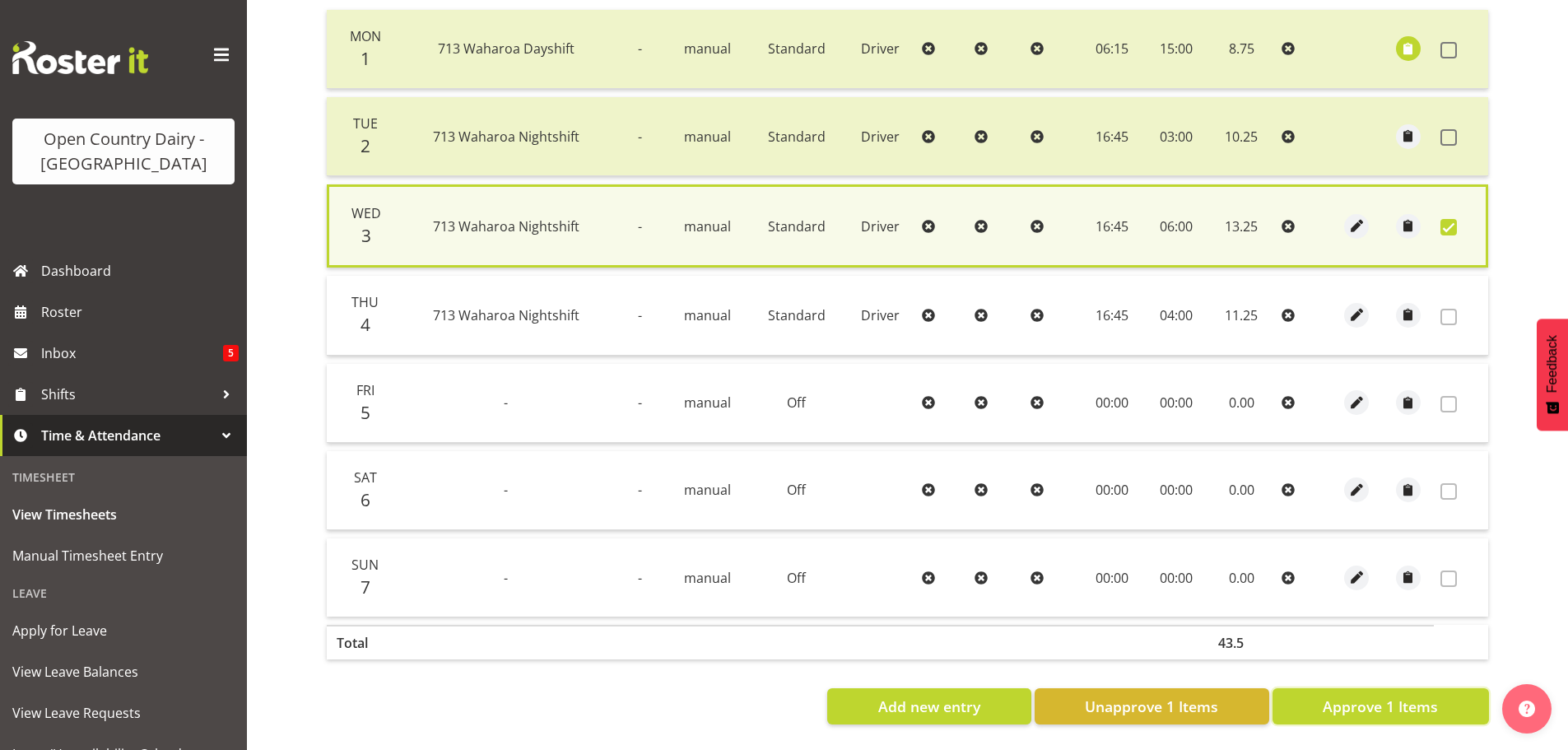
click at [1445, 695] on button "Approve 1 Items" at bounding box center [1381, 706] width 216 height 36
checkbox input "false"
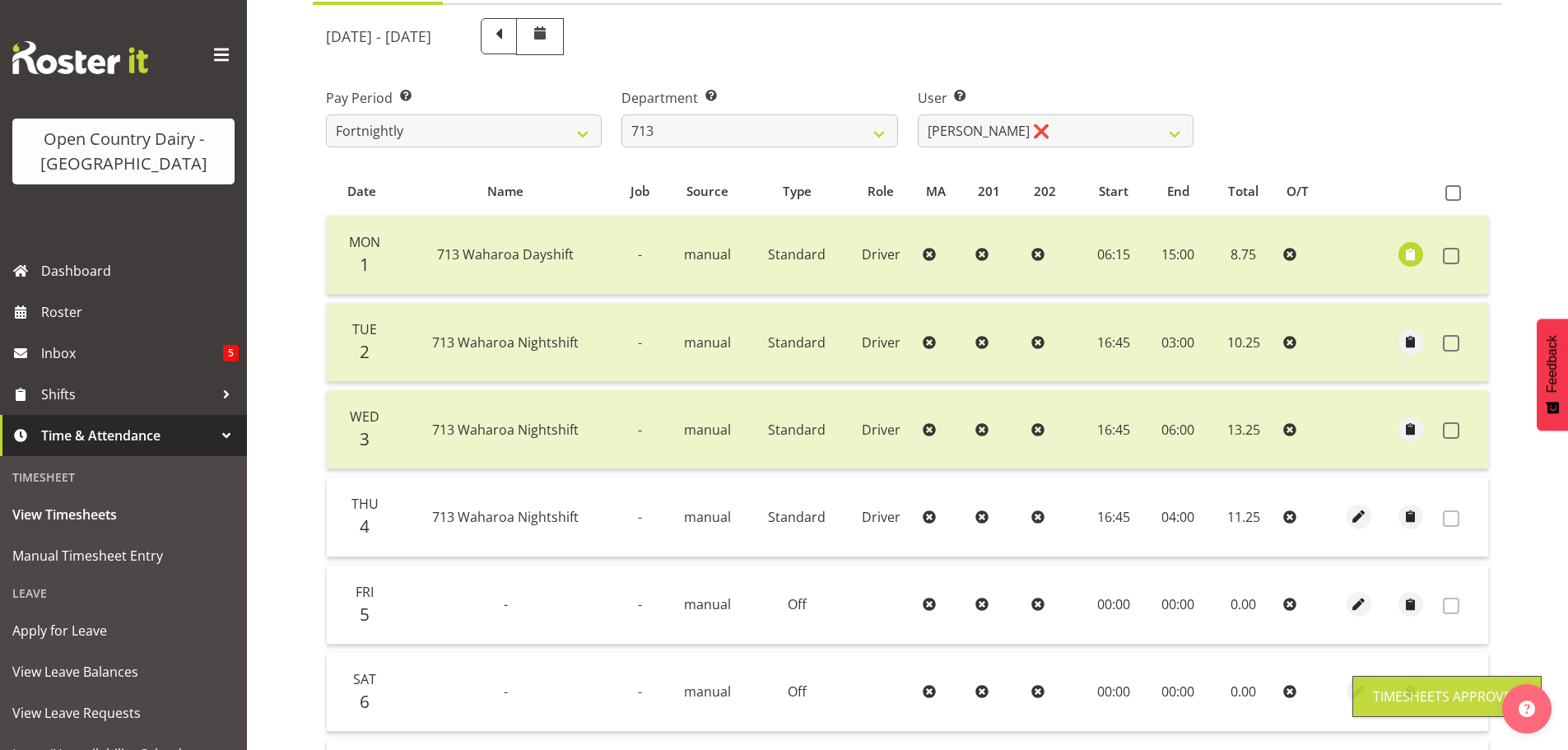
scroll to position [0, 0]
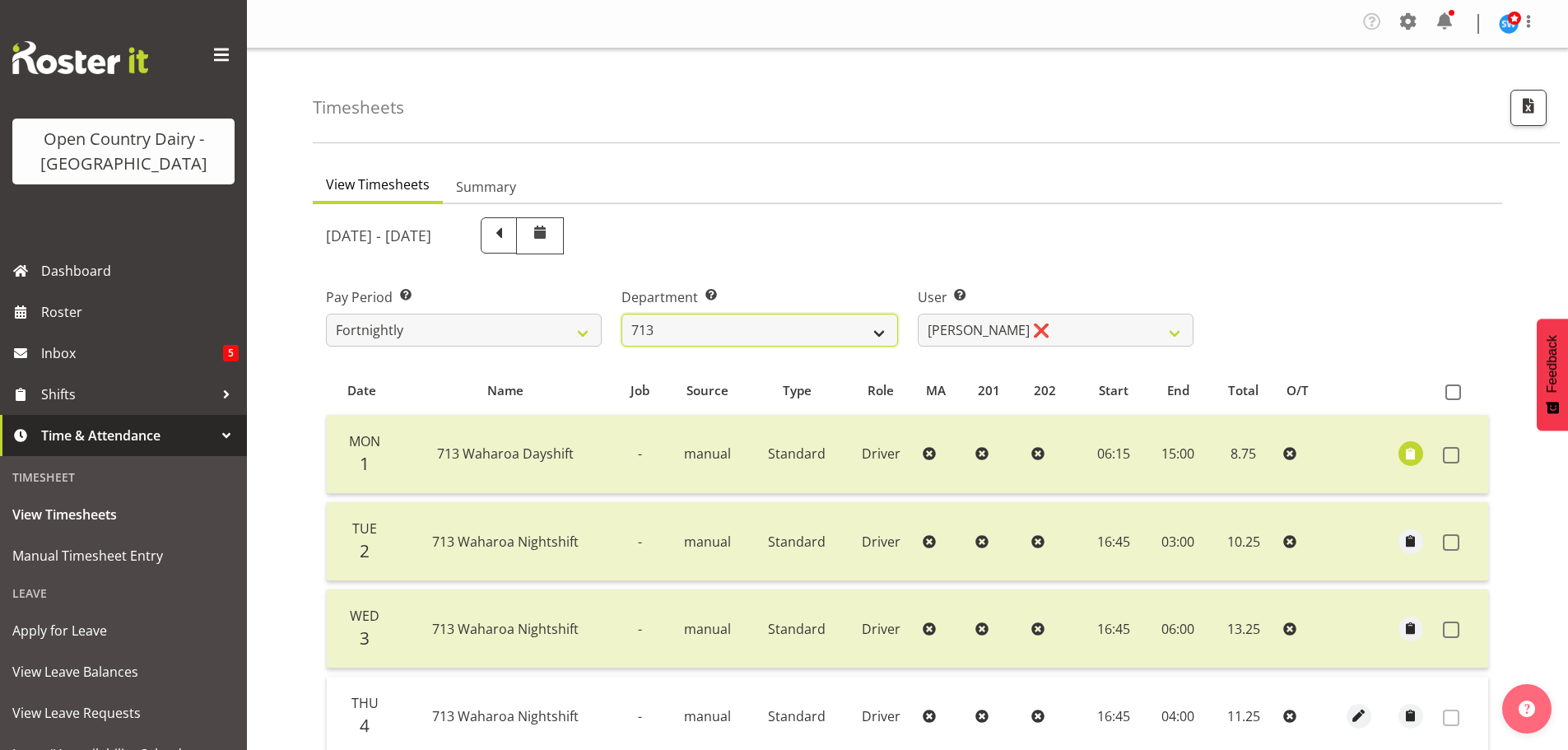
click at [845, 334] on select "701 702 703 704 705 706 707 708 709 710 711 712 713 714 715 716 717 718 719 720" at bounding box center [759, 330] width 276 height 33
select select "832"
click at [622, 314] on select "701 702 703 704 705 706 707 708 709 710 711 712 713 714 715 716 717 718 719 720" at bounding box center [759, 330] width 276 height 33
select select "8167"
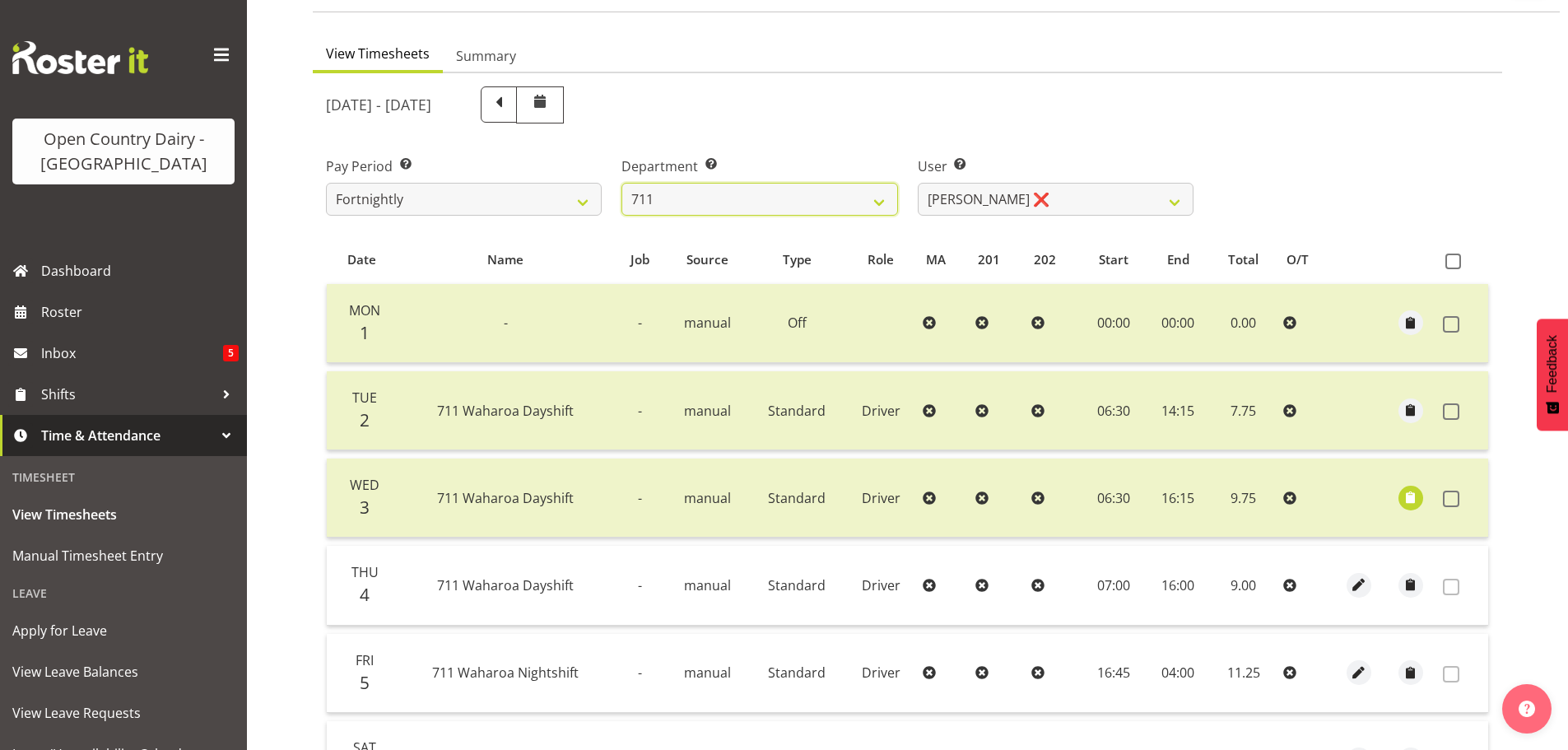
scroll to position [247, 0]
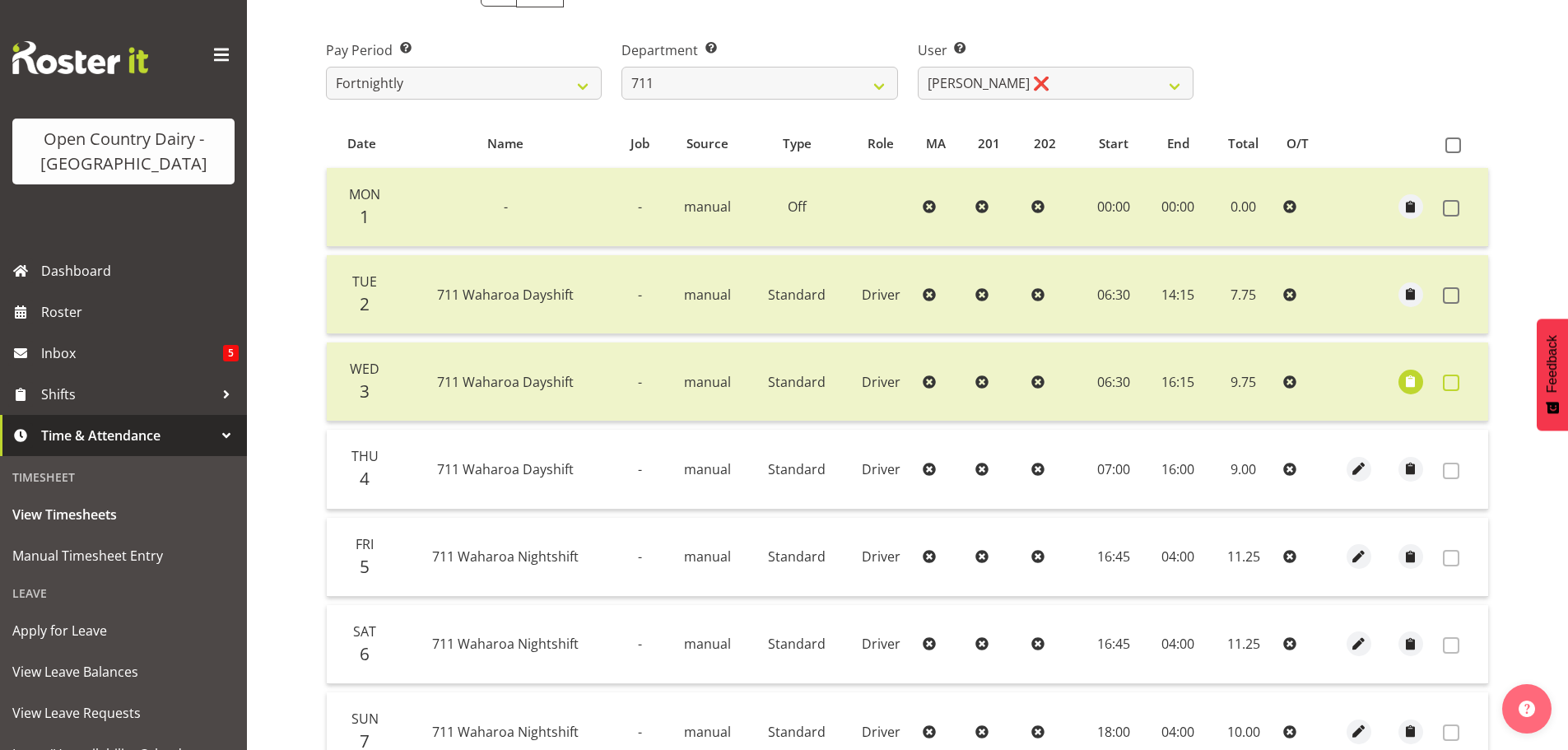
click at [1461, 384] on label at bounding box center [1456, 383] width 25 height 17
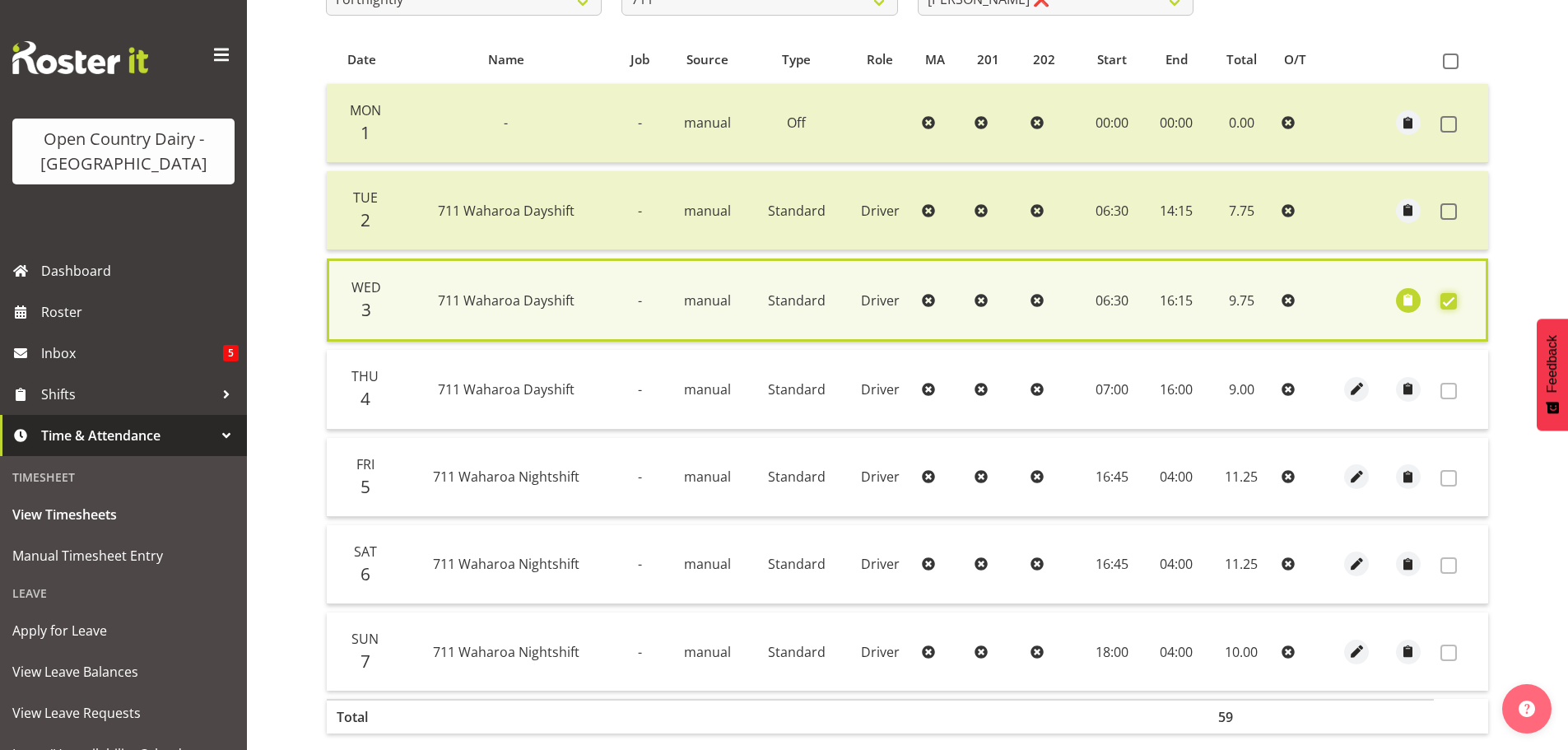
scroll to position [417, 0]
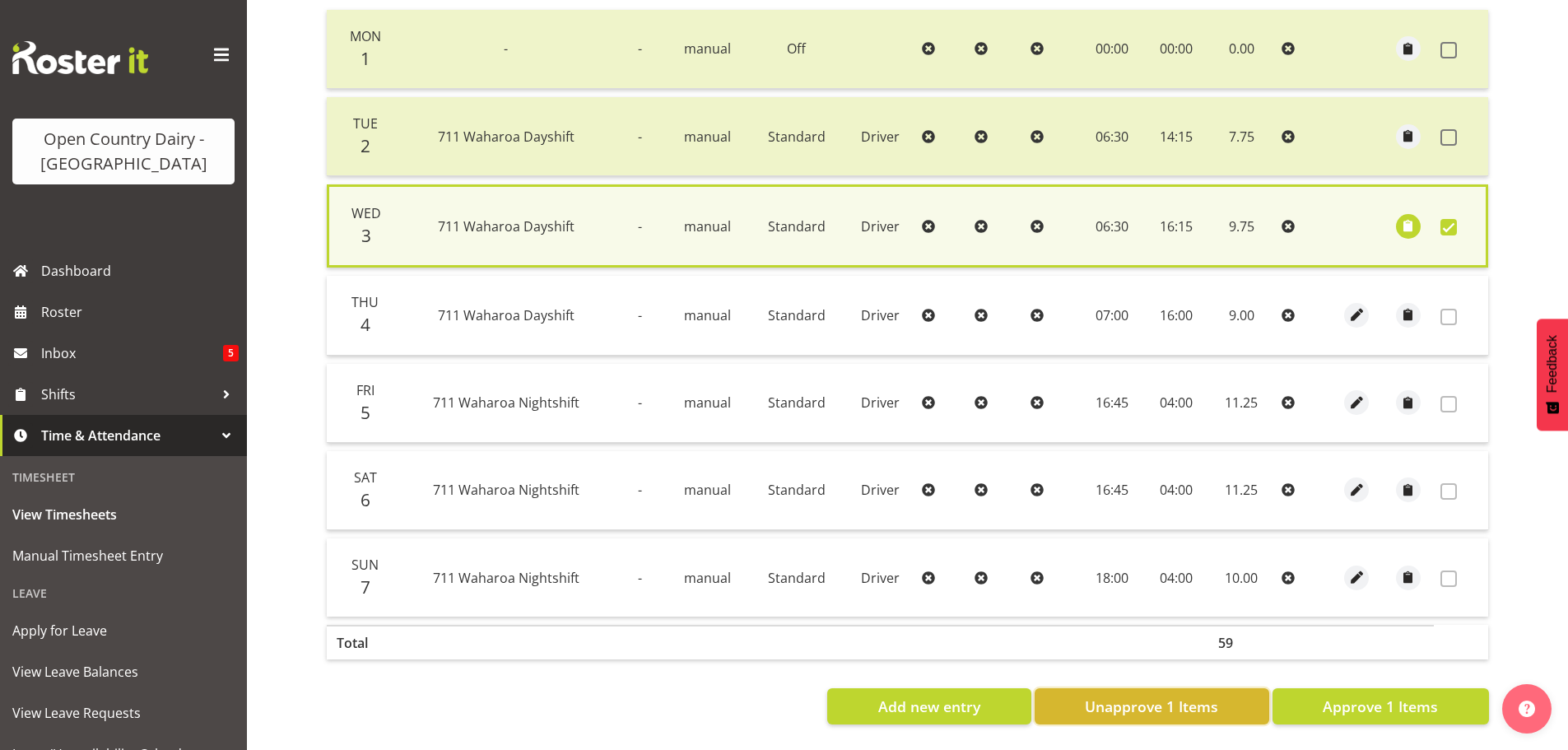
click at [1122, 703] on span "Unapprove 1 Items" at bounding box center [1151, 706] width 133 height 22
checkbox input "false"
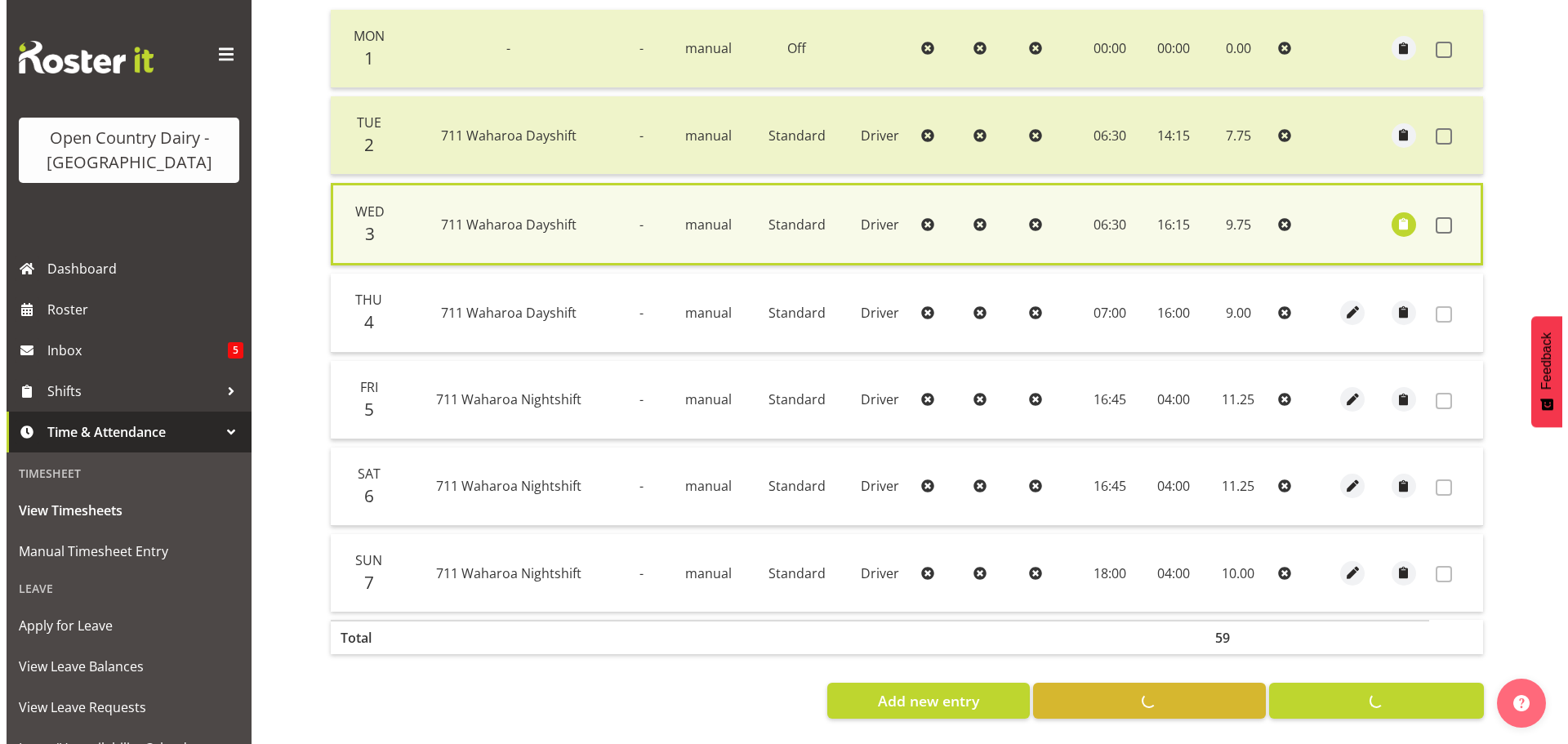
scroll to position [409, 0]
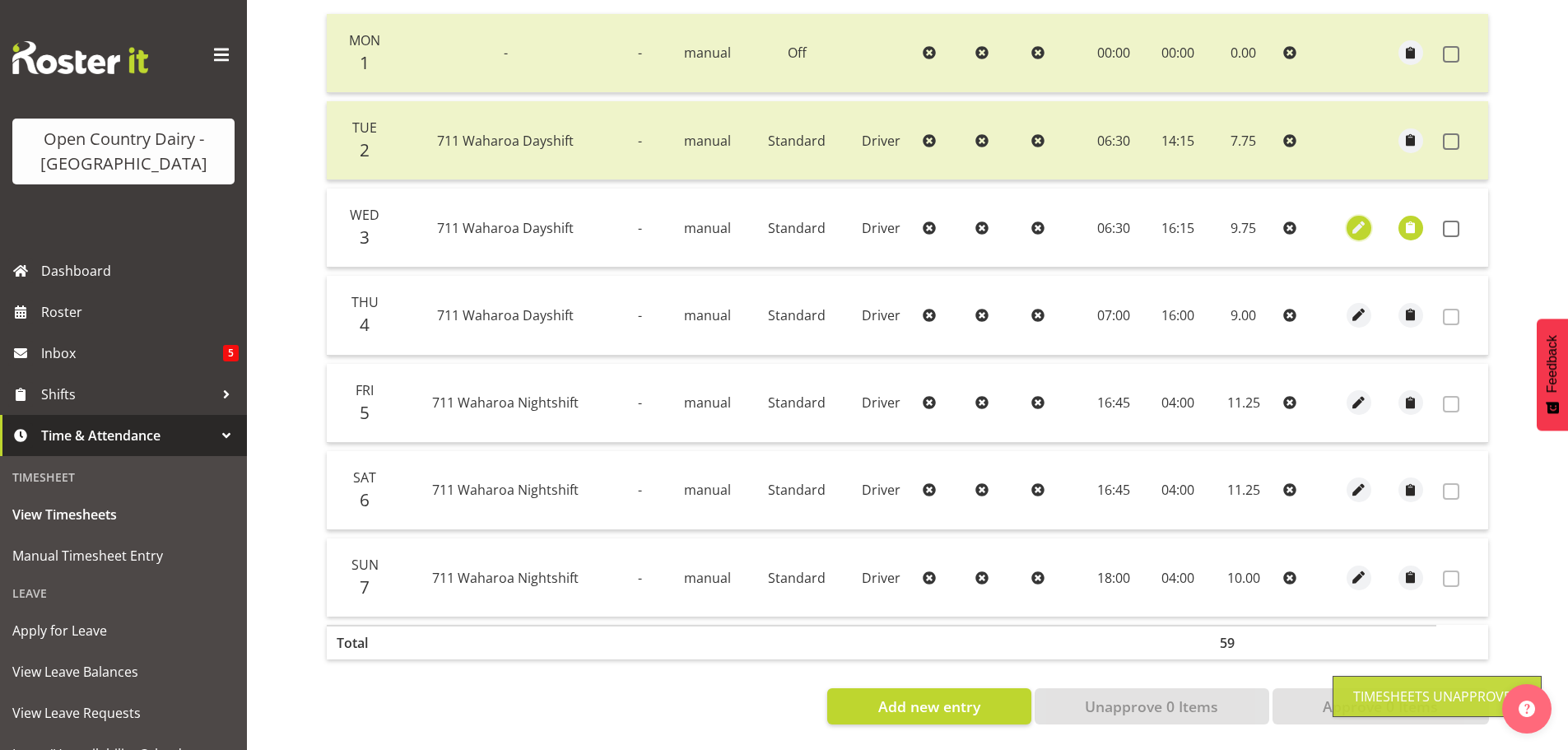
click at [1362, 221] on span "button" at bounding box center [1358, 227] width 19 height 19
select select "Standard"
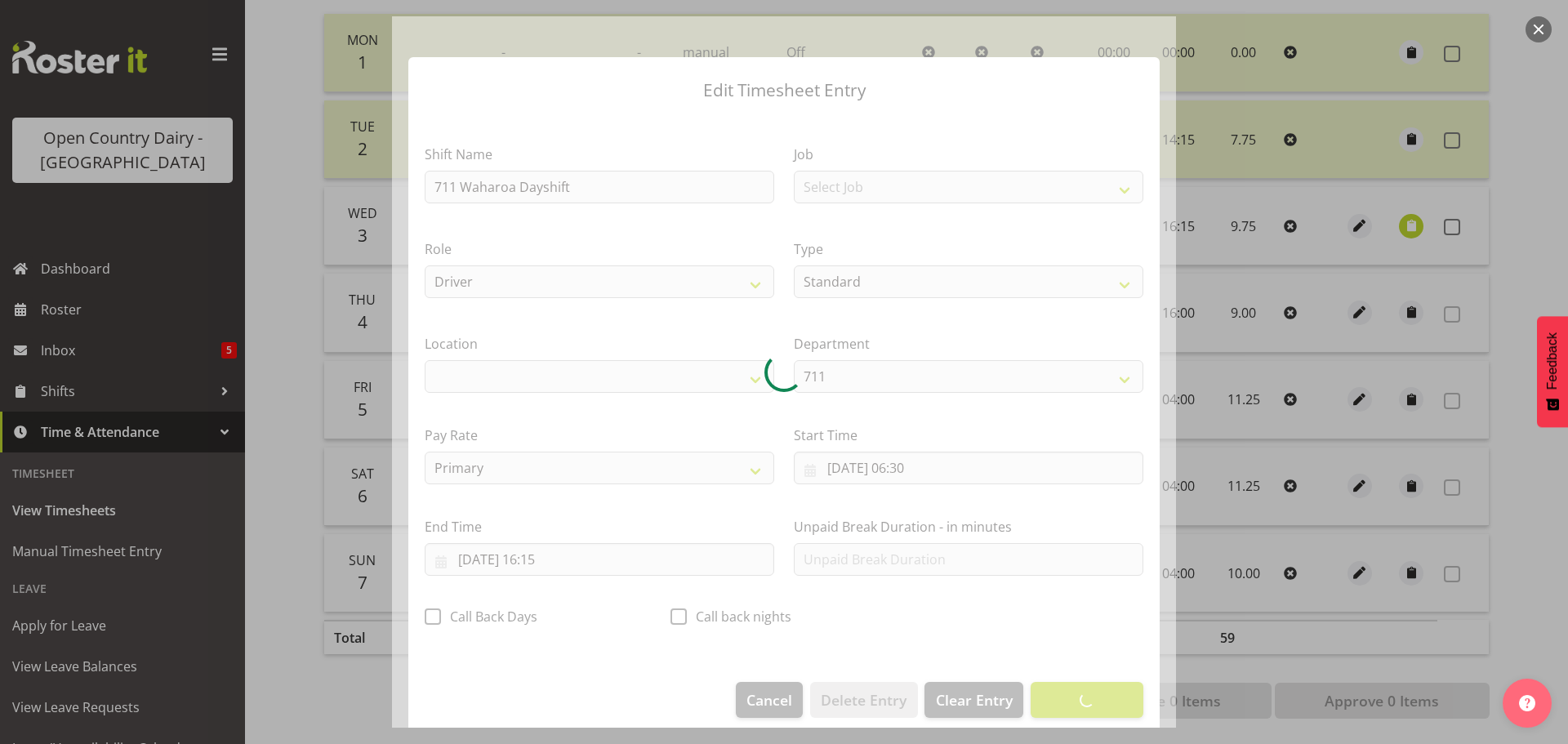
click at [543, 562] on div at bounding box center [784, 372] width 784 height 711
select select "1054"
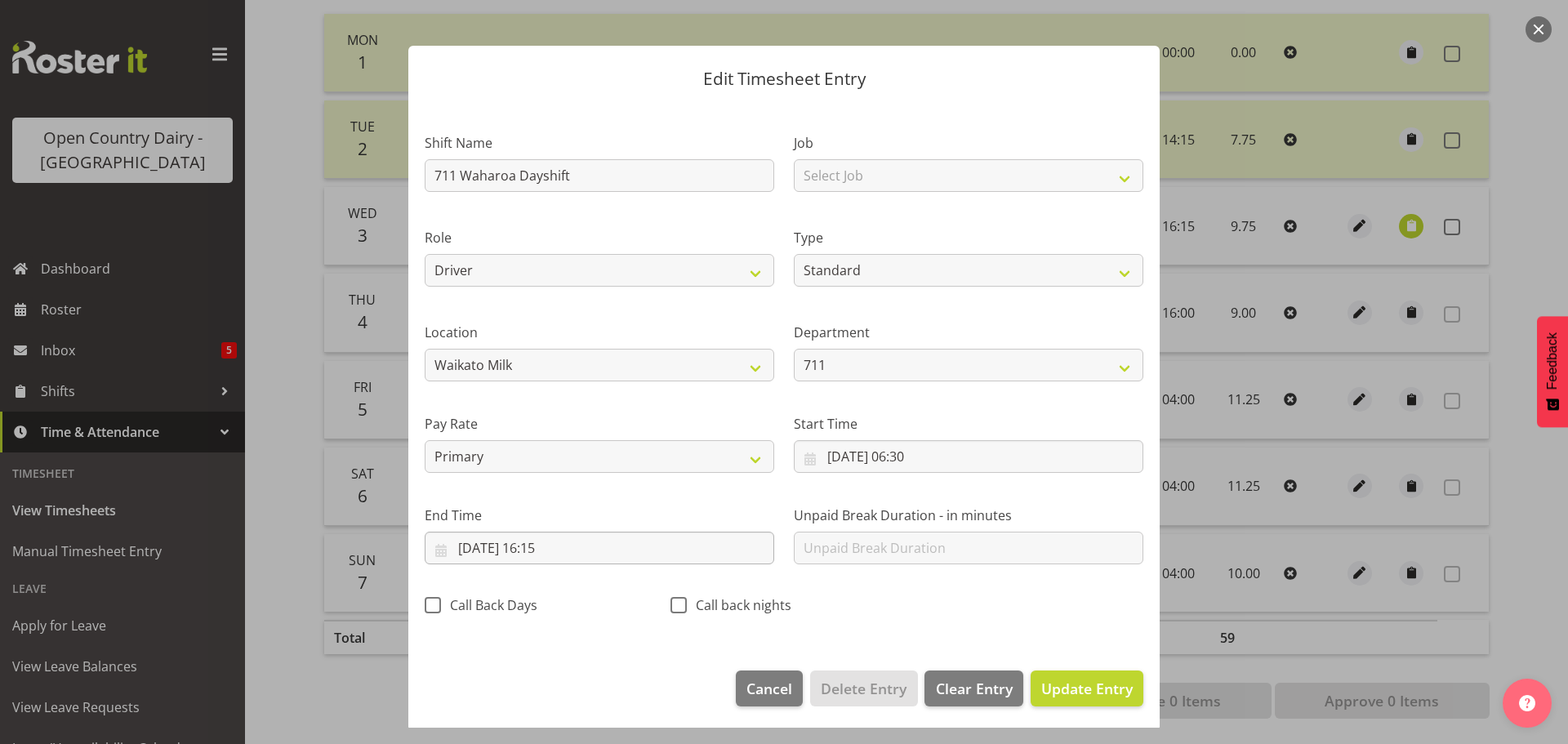
scroll to position [15, 0]
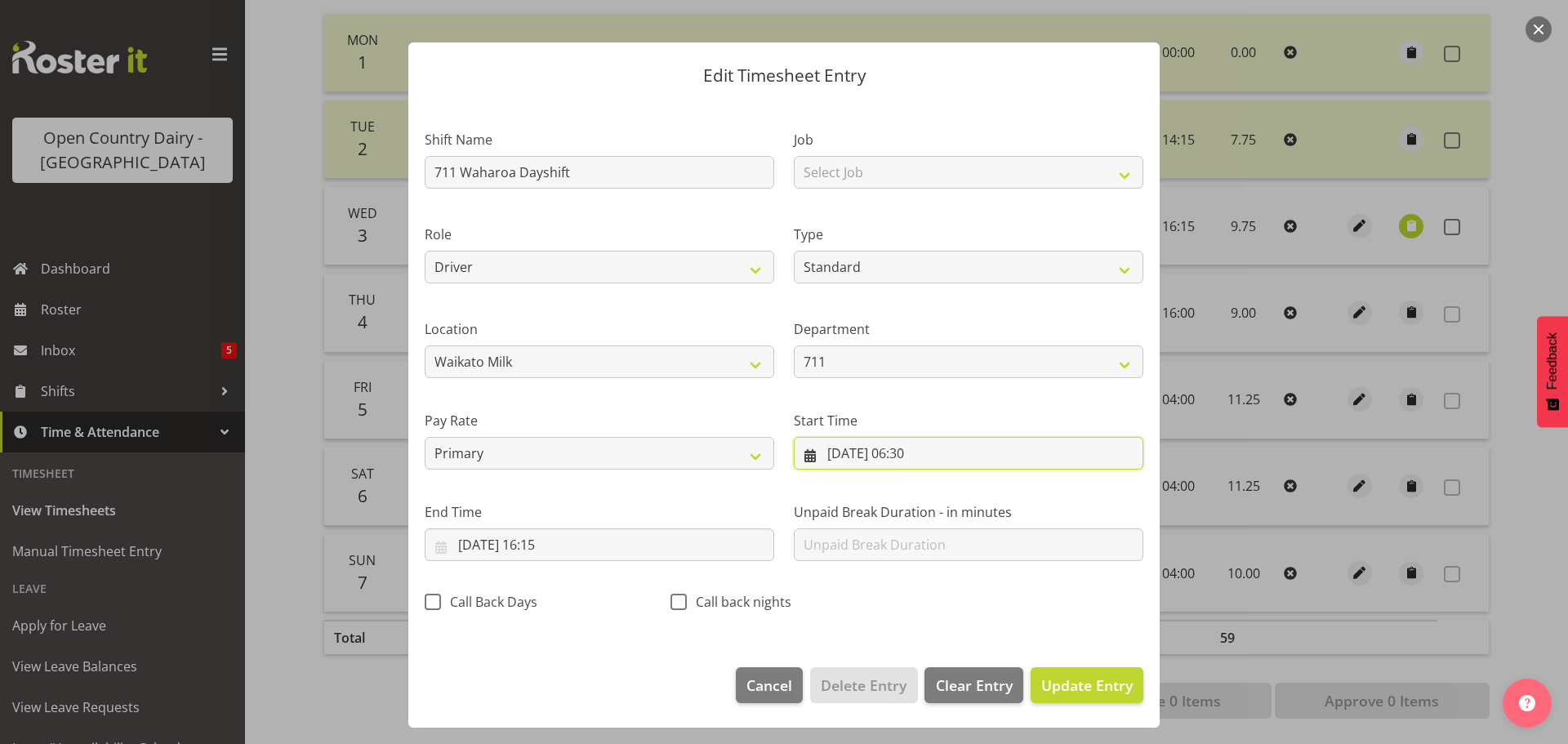
click at [907, 459] on input "03/09/2025, 06:30" at bounding box center [969, 453] width 350 height 32
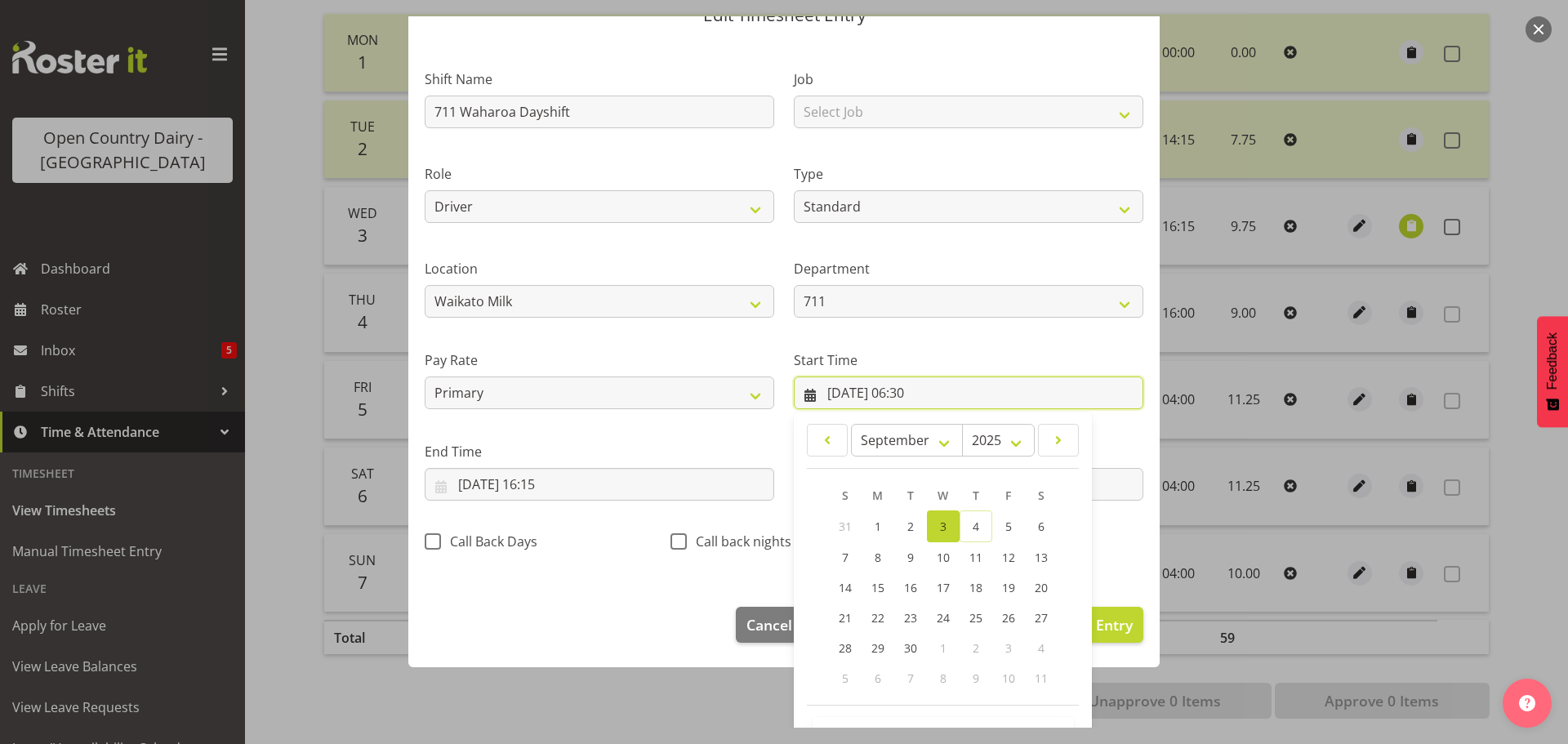
scroll to position [130, 0]
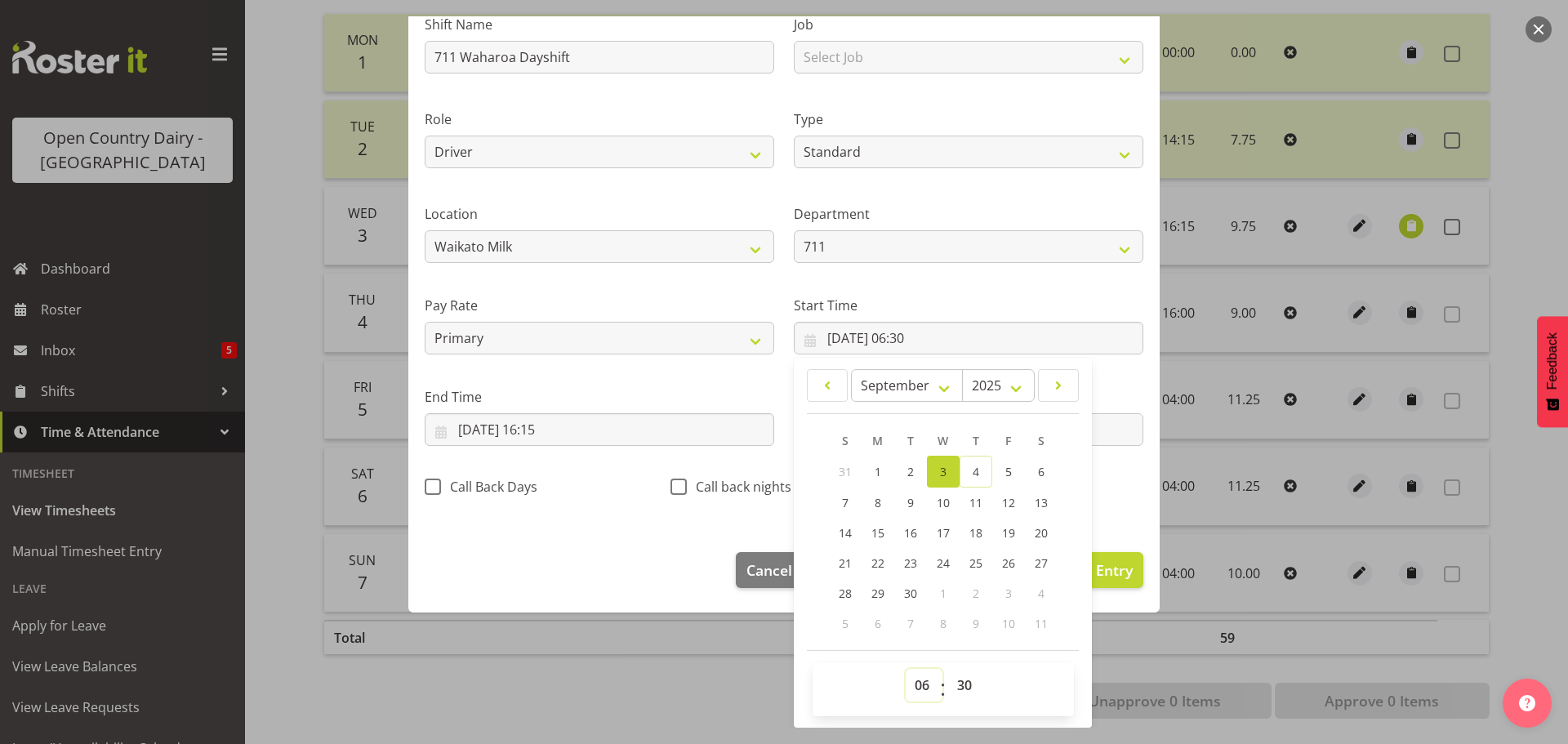
click at [916, 688] on select "00 01 02 03 04 05 06 07 08 09 10 11 12 13 14 15 16 17 18 19 20 21 22 23" at bounding box center [924, 684] width 37 height 32
select select "16"
click at [906, 668] on select "00 01 02 03 04 05 06 07 08 09 10 11 12 13 14 15 16 17 18 19 20 21 22 23" at bounding box center [924, 684] width 37 height 32
type input "03/09/2025, 16:30"
click at [959, 687] on select "00 01 02 03 04 05 06 07 08 09 10 11 12 13 14 15 16 17 18 19 20 21 22 23 24 25 2…" at bounding box center [967, 684] width 37 height 32
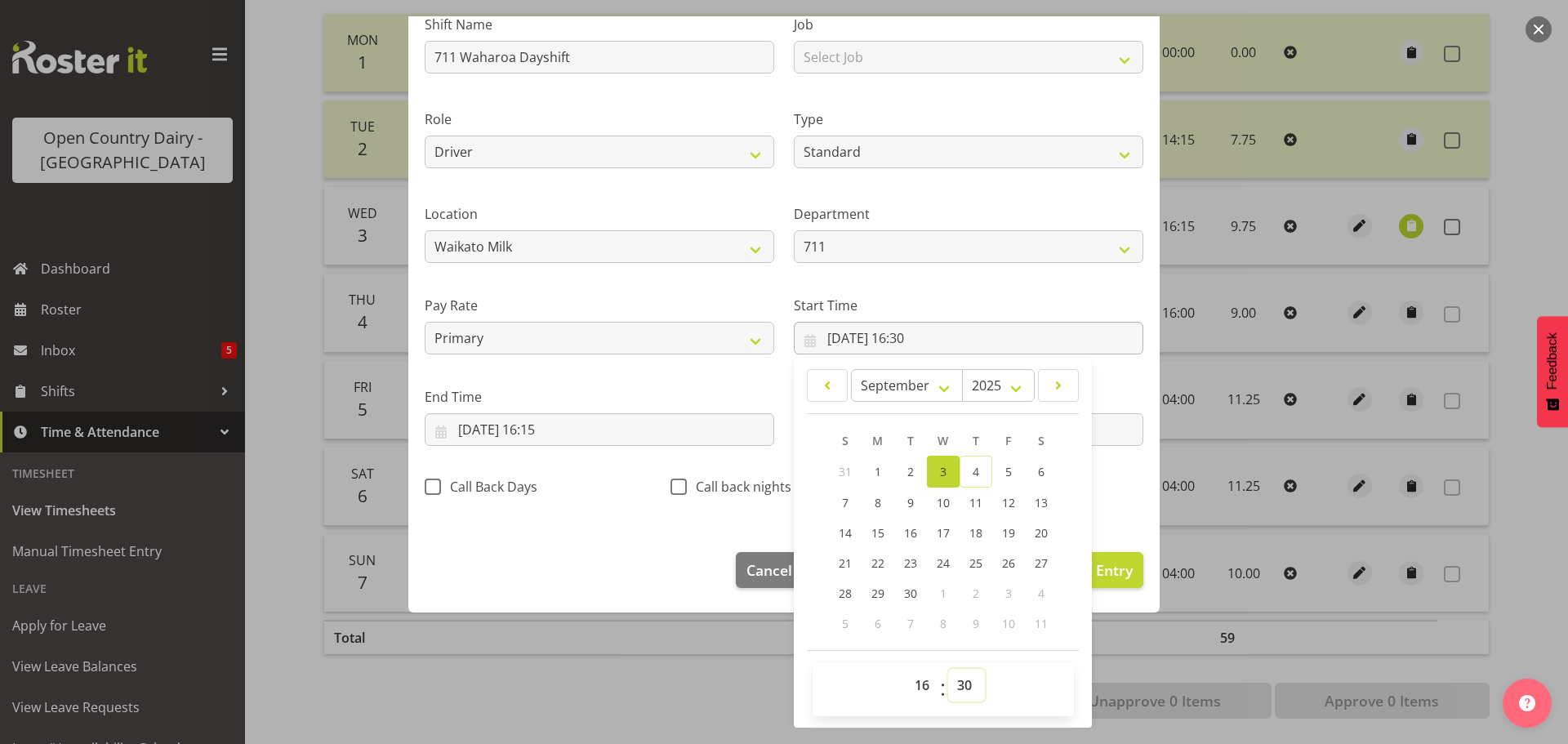
select select "45"
click at [948, 668] on select "00 01 02 03 04 05 06 07 08 09 10 11 12 13 14 15 16 17 18 19 20 21 22 23 24 25 2…" at bounding box center [967, 684] width 37 height 32
type input "03/09/2025, 16:45"
click at [542, 429] on input "03/09/2025, 16:15" at bounding box center [600, 429] width 350 height 32
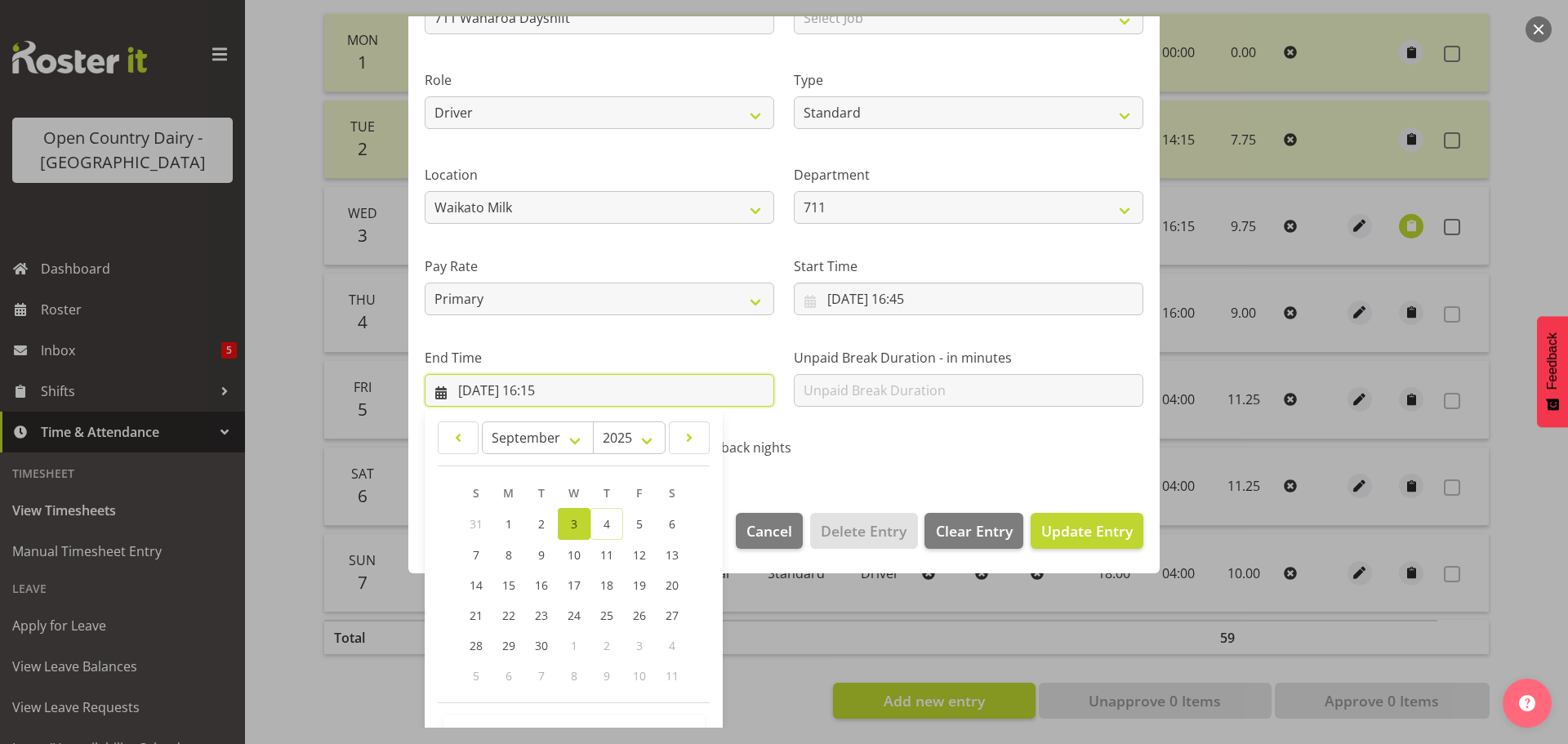
scroll to position [221, 0]
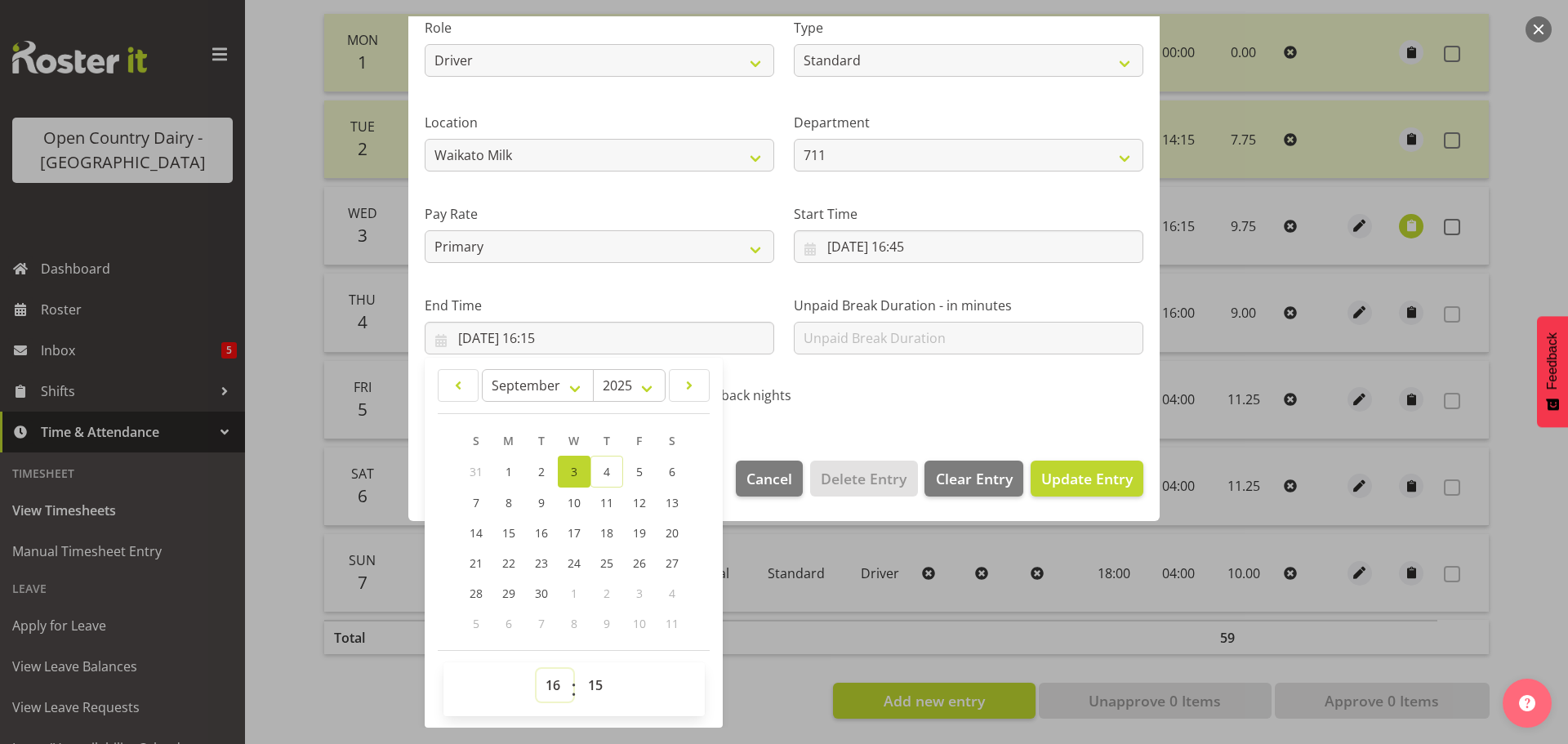
click at [555, 687] on select "00 01 02 03 04 05 06 07 08 09 10 11 12 13 14 15 16 17 18 19 20 21 22 23" at bounding box center [555, 684] width 37 height 32
select select "5"
click at [537, 668] on select "00 01 02 03 04 05 06 07 08 09 10 11 12 13 14 15 16 17 18 19 20 21 22 23" at bounding box center [555, 684] width 37 height 32
type input "03/09/2025, 05:15"
drag, startPoint x: 595, startPoint y: 687, endPoint x: 593, endPoint y: 674, distance: 13.2
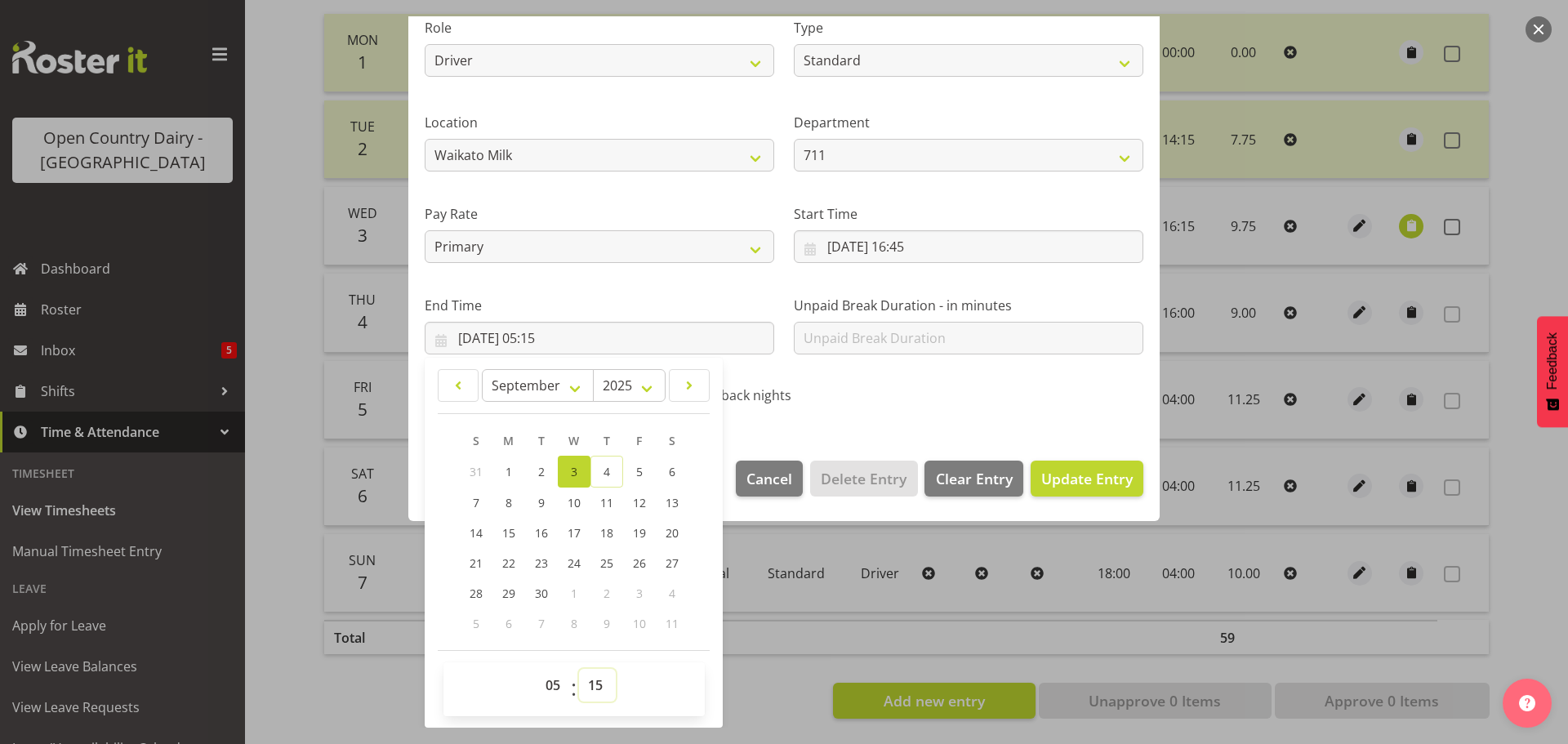
click at [594, 682] on select "00 01 02 03 04 05 06 07 08 09 10 11 12 13 14 15 16 17 18 19 20 21 22 23 24 25 2…" at bounding box center [598, 684] width 37 height 32
select select "45"
click at [580, 668] on select "00 01 02 03 04 05 06 07 08 09 10 11 12 13 14 15 16 17 18 19 20 21 22 23 24 25 2…" at bounding box center [598, 684] width 37 height 32
type input "03/09/2025, 05:45"
click at [1064, 471] on span "Update Entry" at bounding box center [1088, 479] width 92 height 20
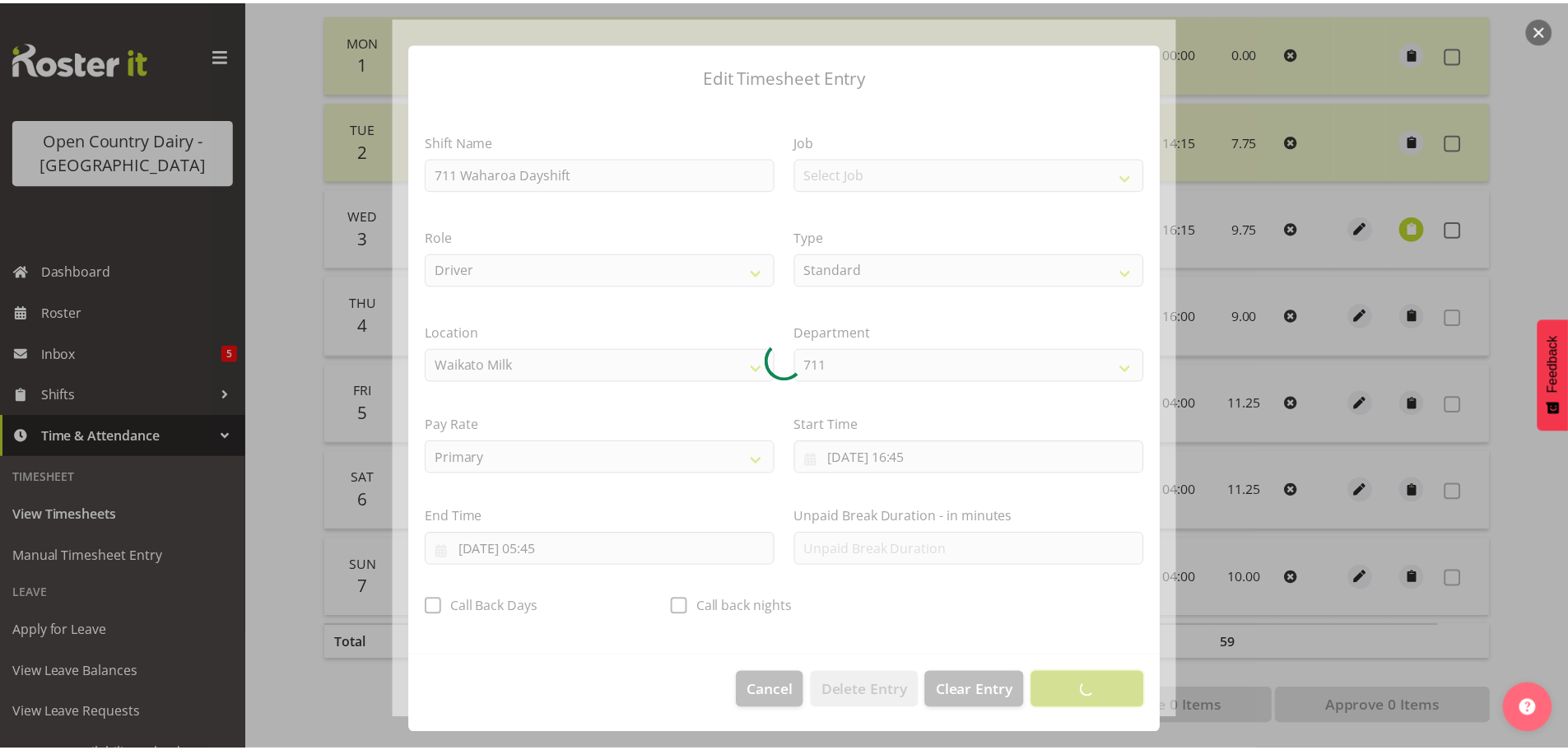
scroll to position [15, 0]
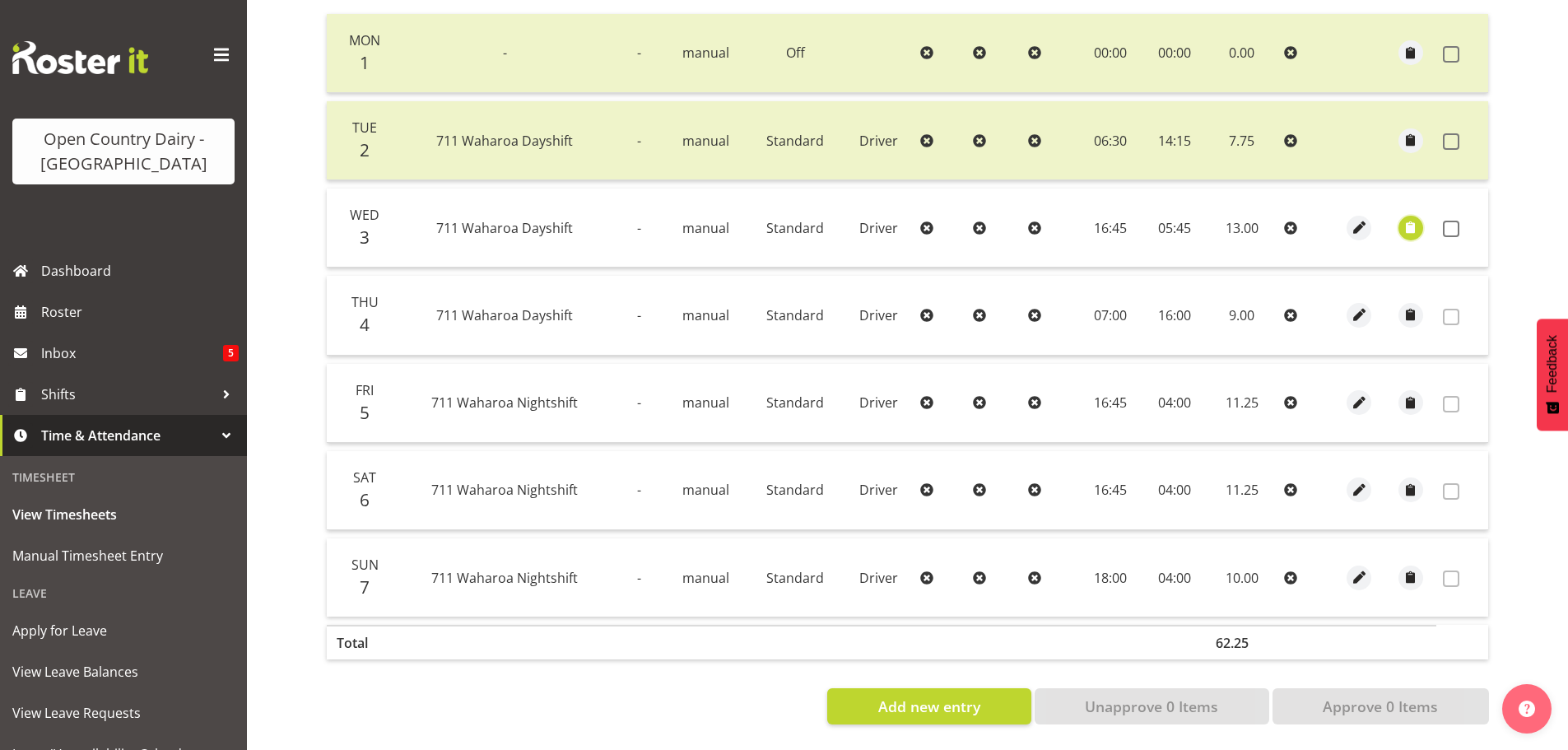
click at [1412, 218] on span "button" at bounding box center [1410, 227] width 19 height 19
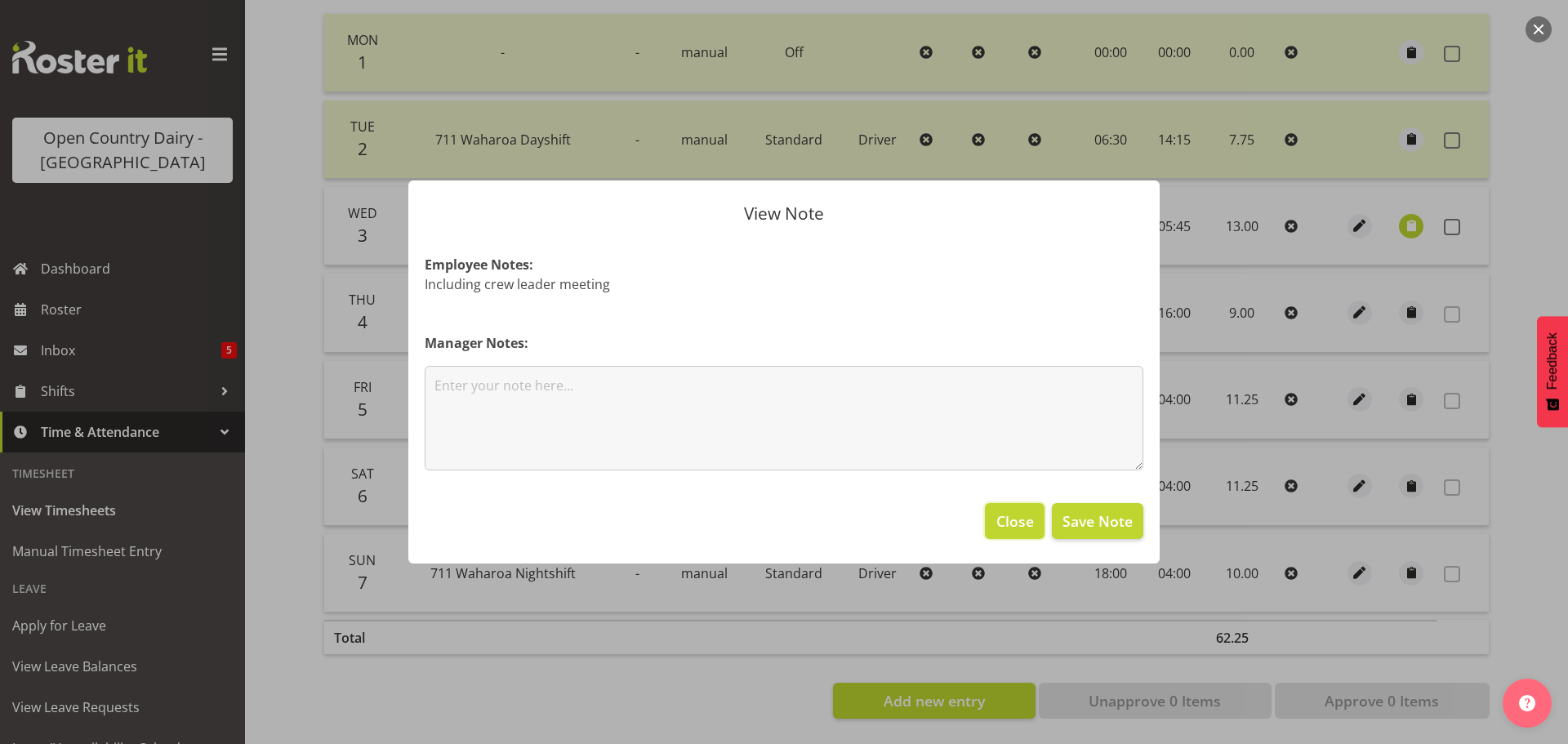
drag, startPoint x: 1007, startPoint y: 516, endPoint x: 1043, endPoint y: 479, distance: 51.6
click at [1008, 516] on span "Close" at bounding box center [1015, 521] width 37 height 22
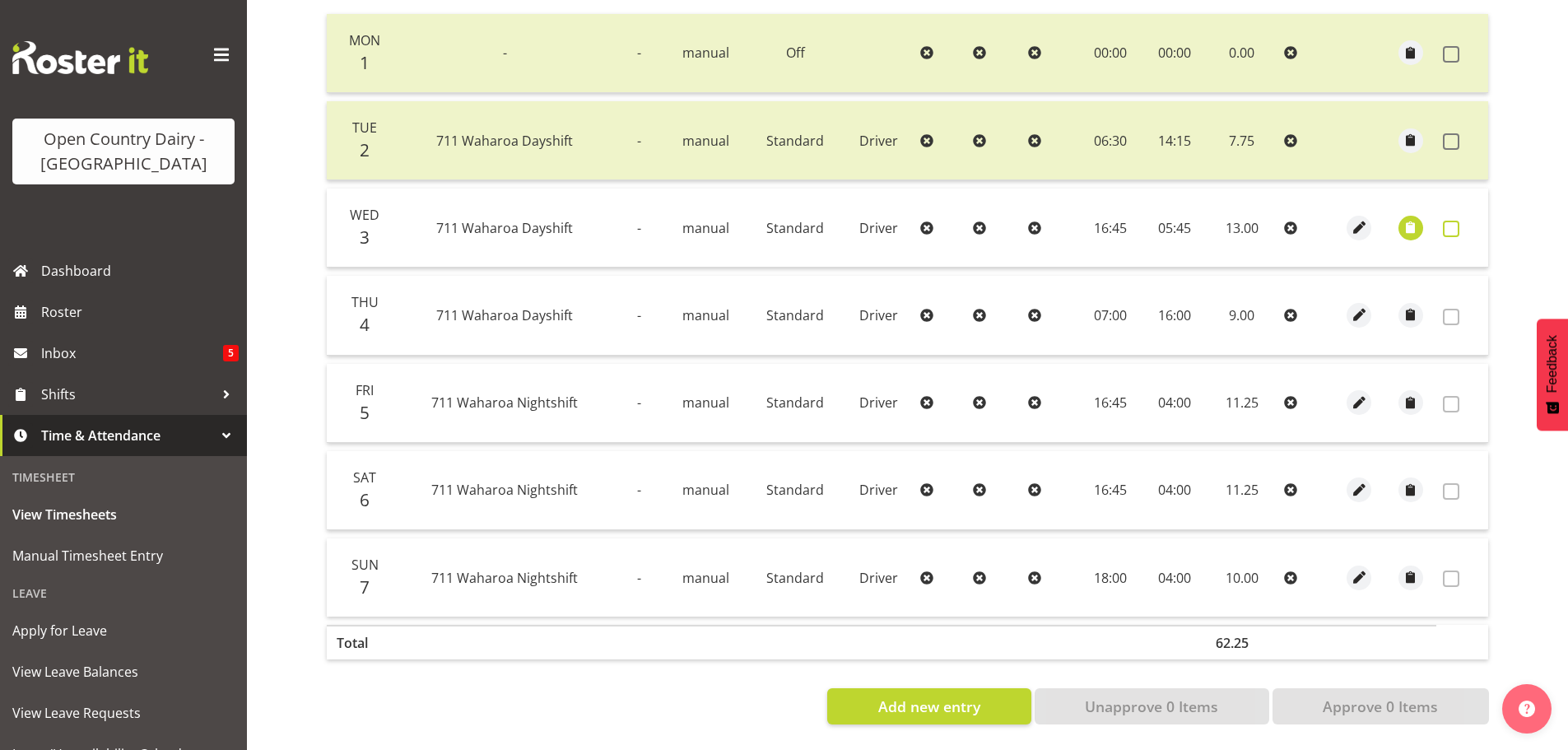
click at [1456, 221] on span at bounding box center [1451, 229] width 17 height 17
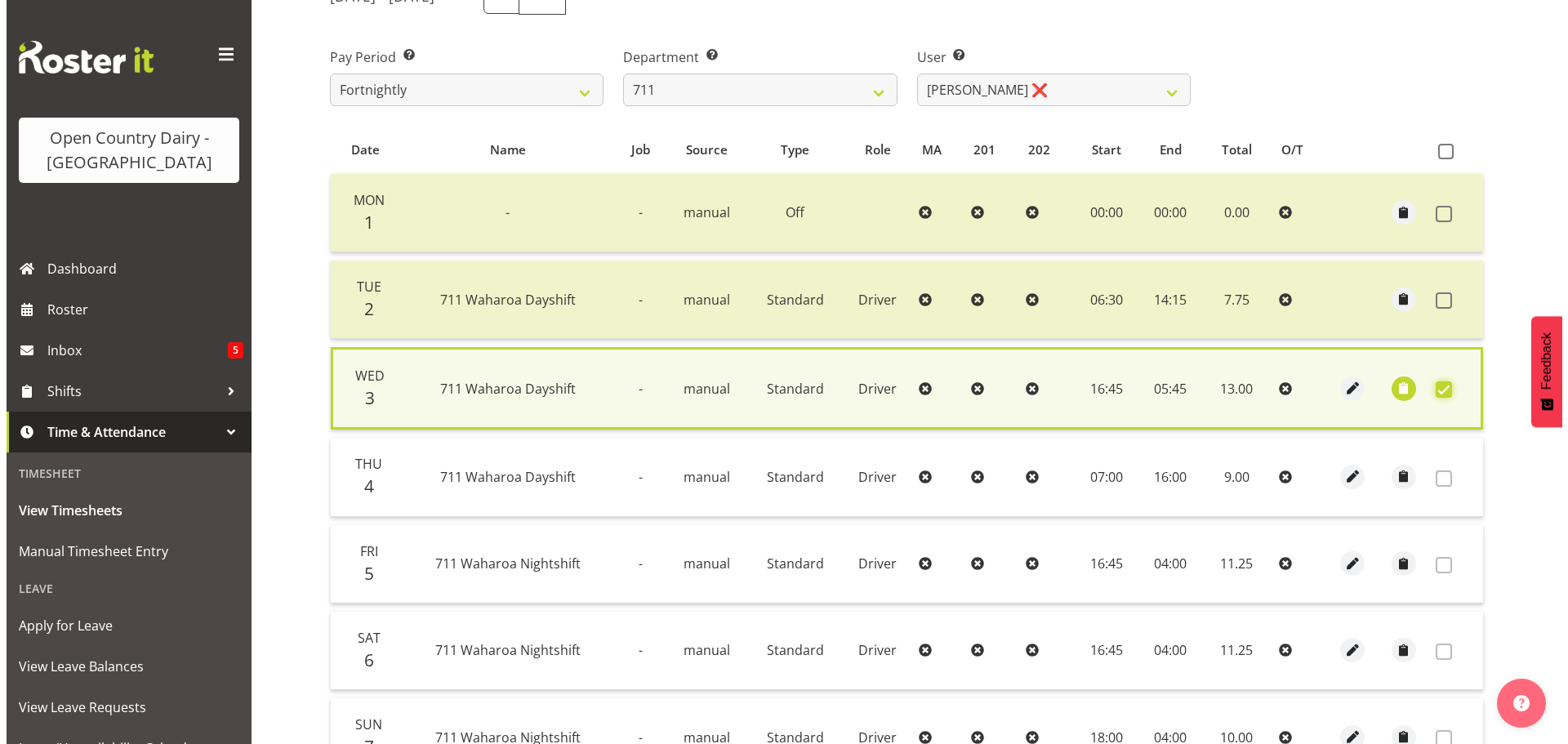
scroll to position [245, 0]
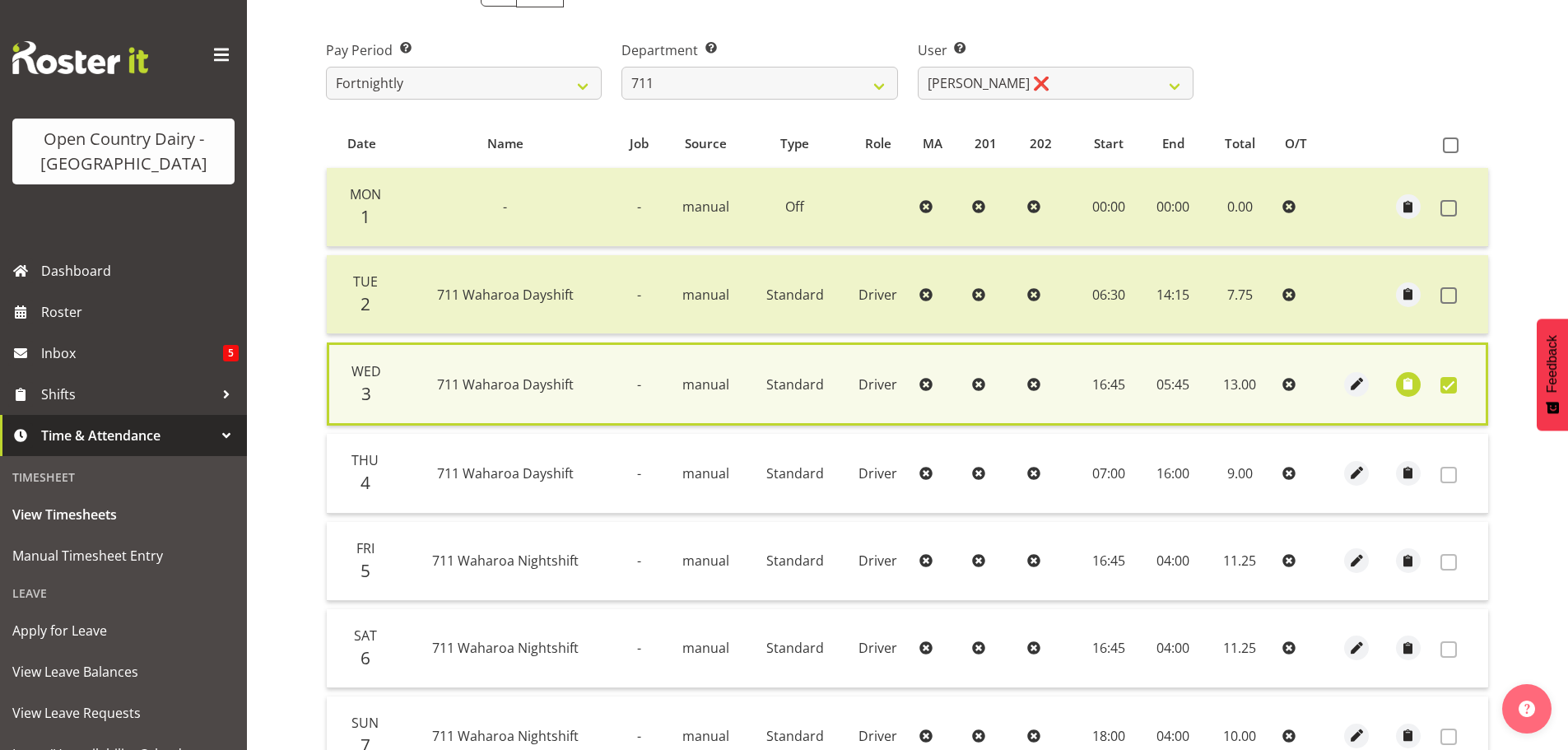
click at [1453, 384] on span at bounding box center [1449, 385] width 17 height 17
checkbox input "false"
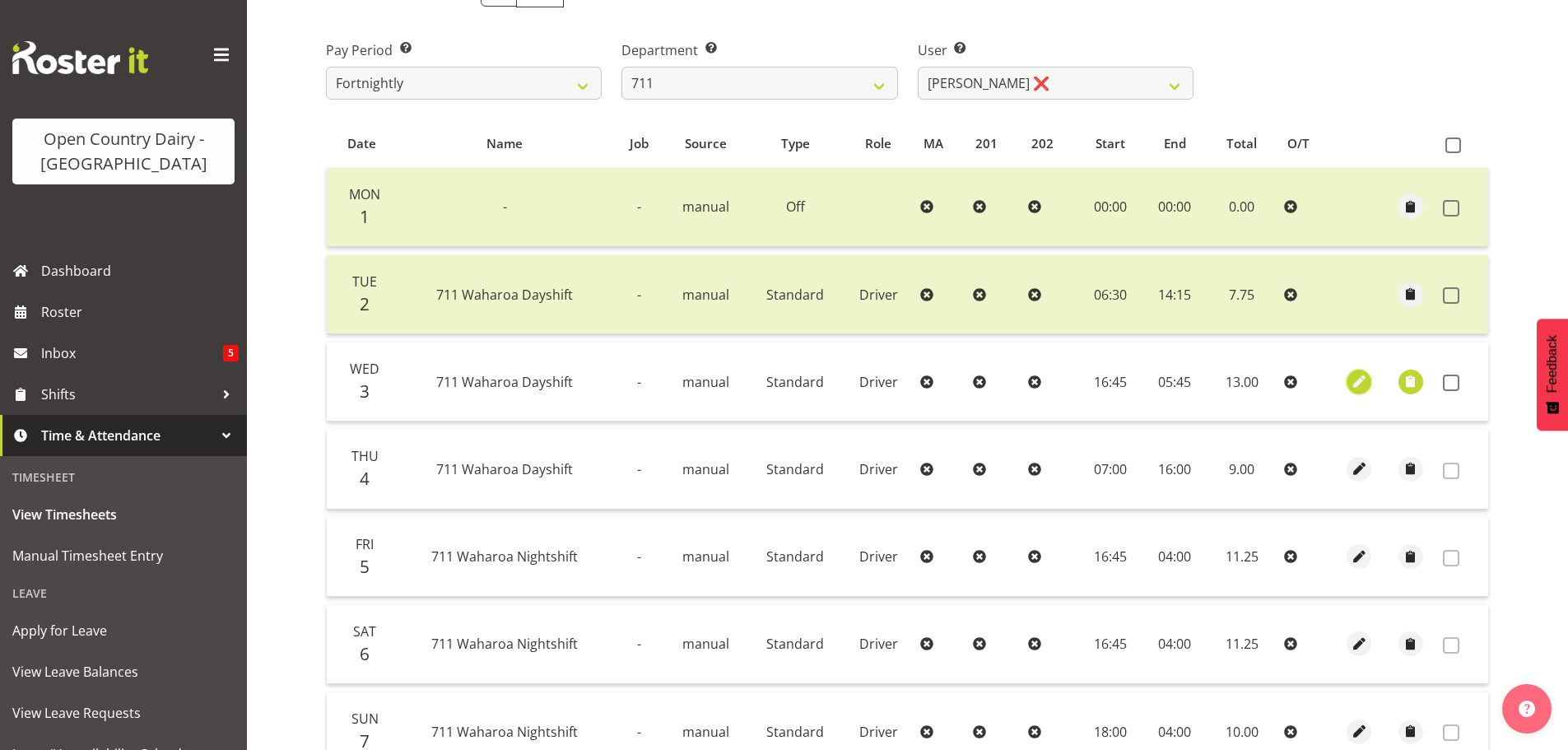
click at [1357, 378] on span "button" at bounding box center [1359, 381] width 19 height 19
select select "Standard"
select select "8"
select select "2025"
select select "16"
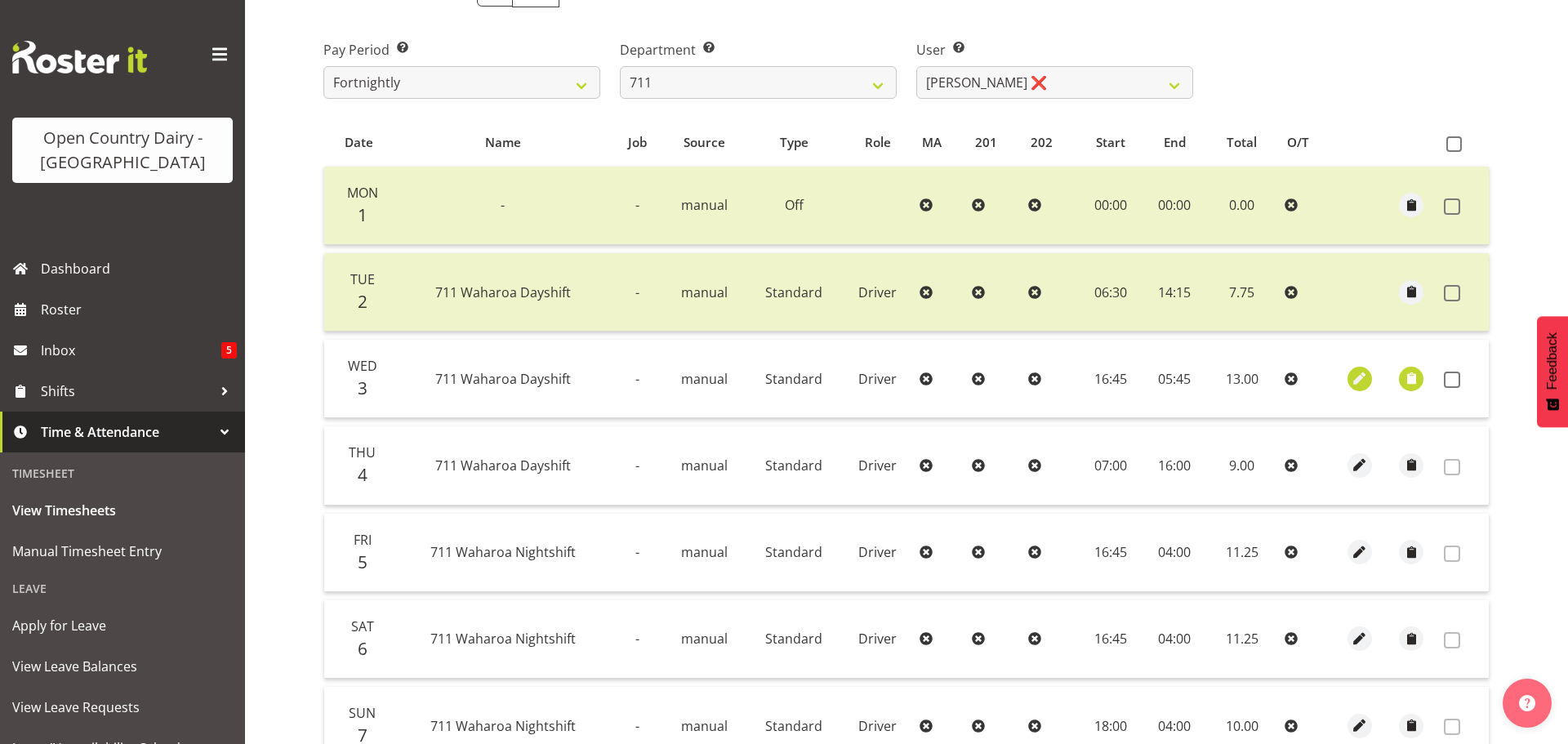
select select "45"
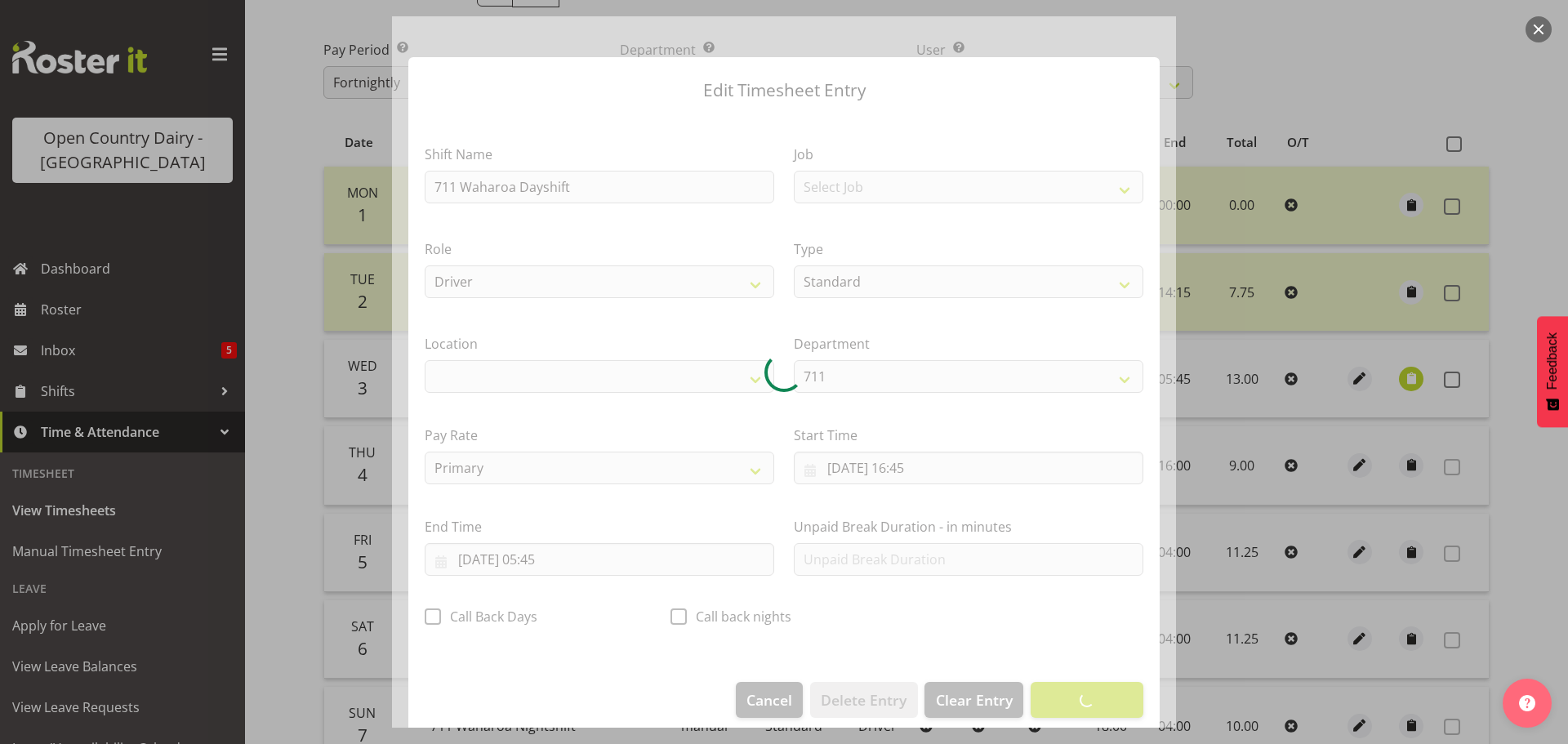
select select "1054"
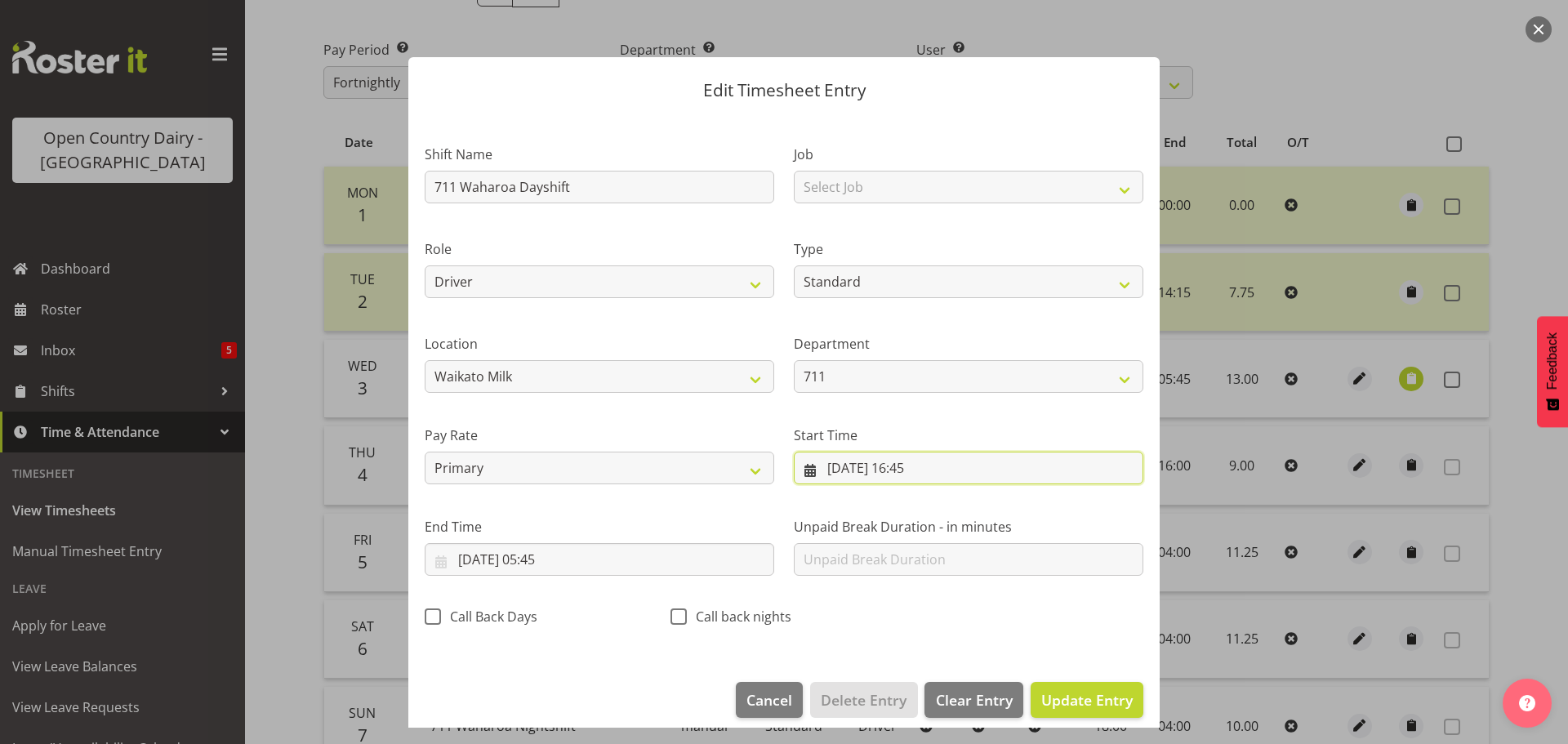
click at [908, 469] on input "03/09/2025, 16:45" at bounding box center [969, 467] width 350 height 32
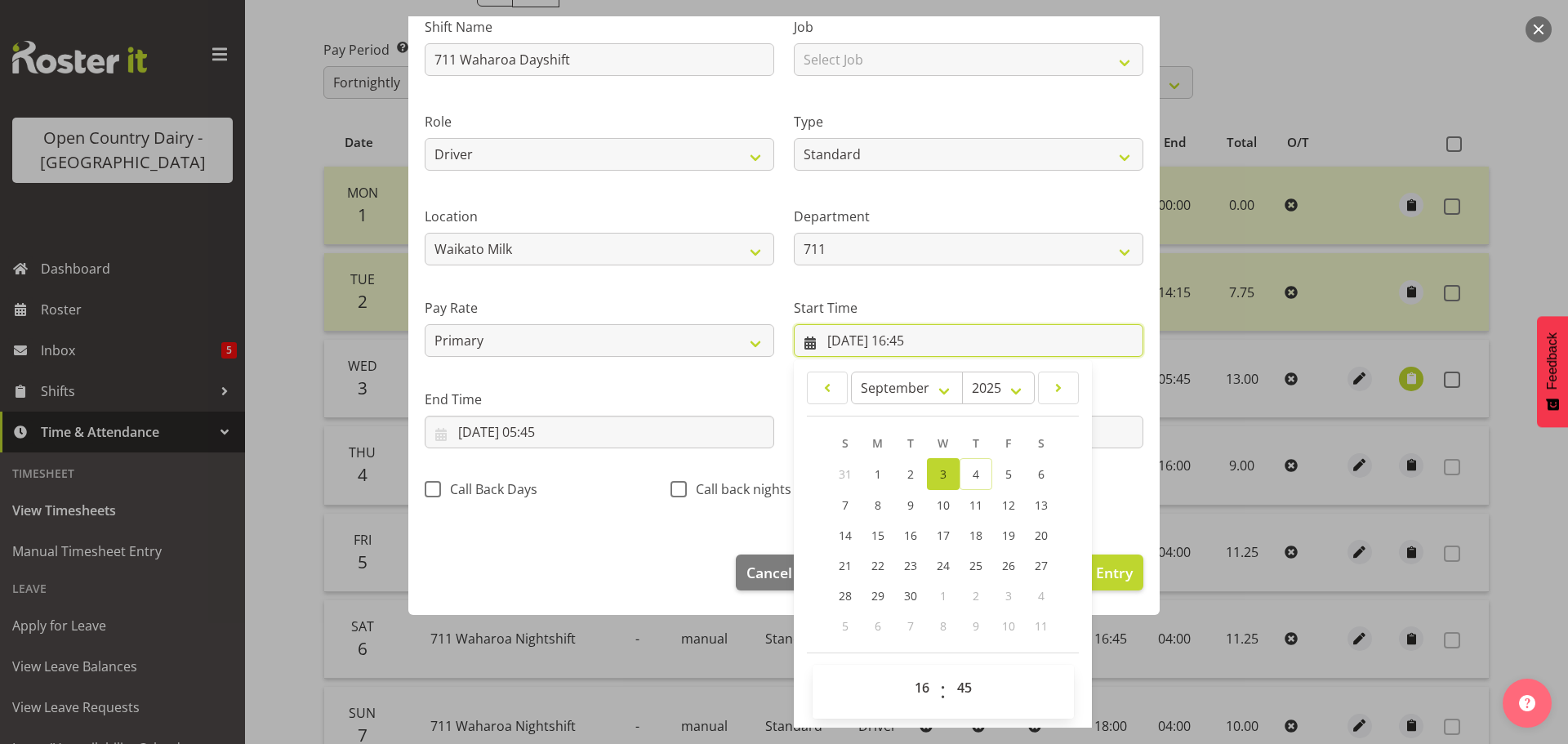
scroll to position [130, 0]
click at [921, 691] on select "00 01 02 03 04 05 06 07 08 09 10 11 12 13 14 15 16 17 18 19 20 21 22 23" at bounding box center [924, 684] width 37 height 32
select select "6"
click at [906, 668] on select "00 01 02 03 04 05 06 07 08 09 10 11 12 13 14 15 16 17 18 19 20 21 22 23" at bounding box center [924, 684] width 37 height 32
type input "03/09/2025, 06:45"
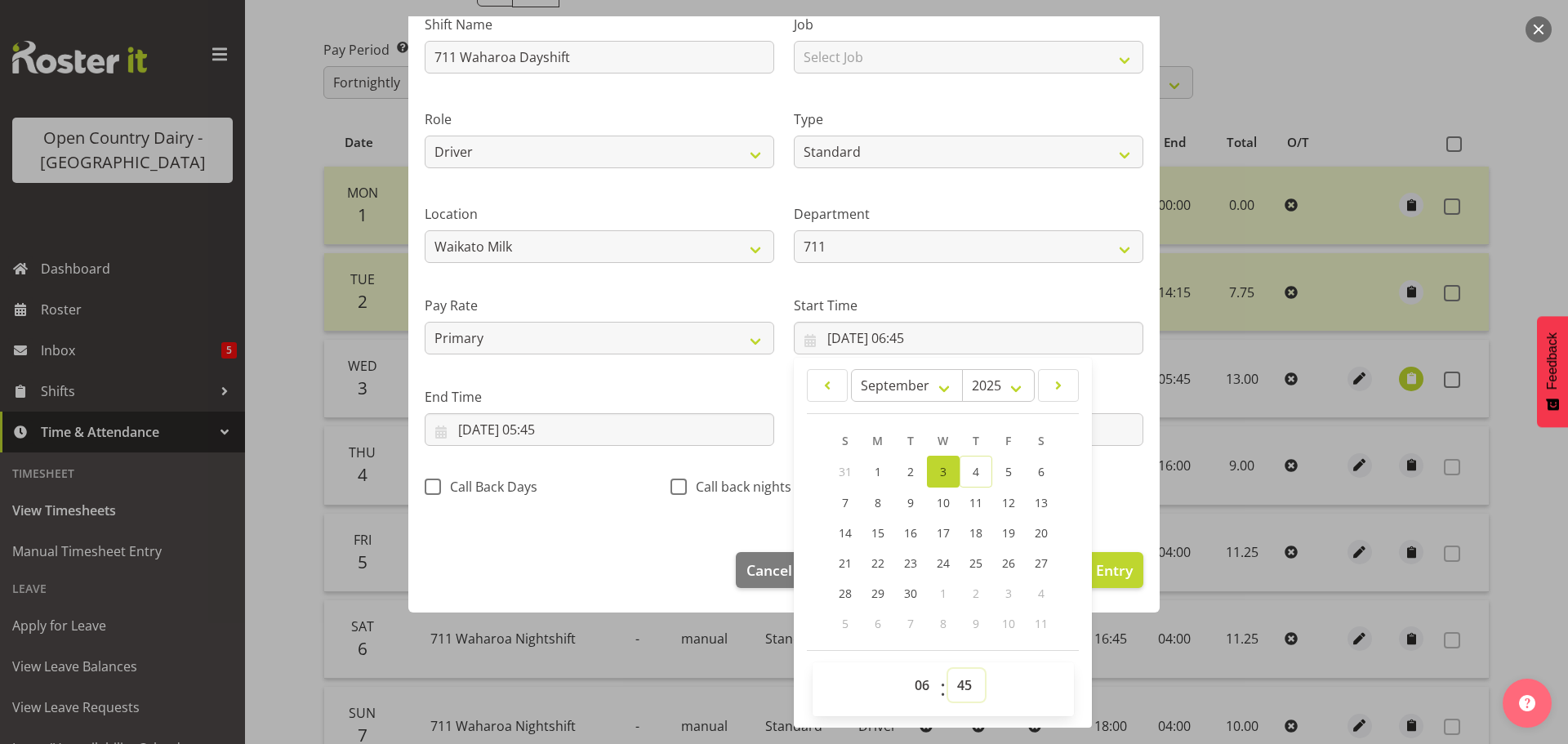
click at [959, 687] on select "00 01 02 03 04 05 06 07 08 09 10 11 12 13 14 15 16 17 18 19 20 21 22 23 24 25 2…" at bounding box center [967, 684] width 37 height 32
select select "30"
click at [948, 668] on select "00 01 02 03 04 05 06 07 08 09 10 11 12 13 14 15 16 17 18 19 20 21 22 23 24 25 2…" at bounding box center [967, 684] width 37 height 32
type input "03/09/2025, 06:30"
click at [629, 543] on footer "Cancel Delete Entry Clear Entry Update Entry" at bounding box center [784, 574] width 751 height 77
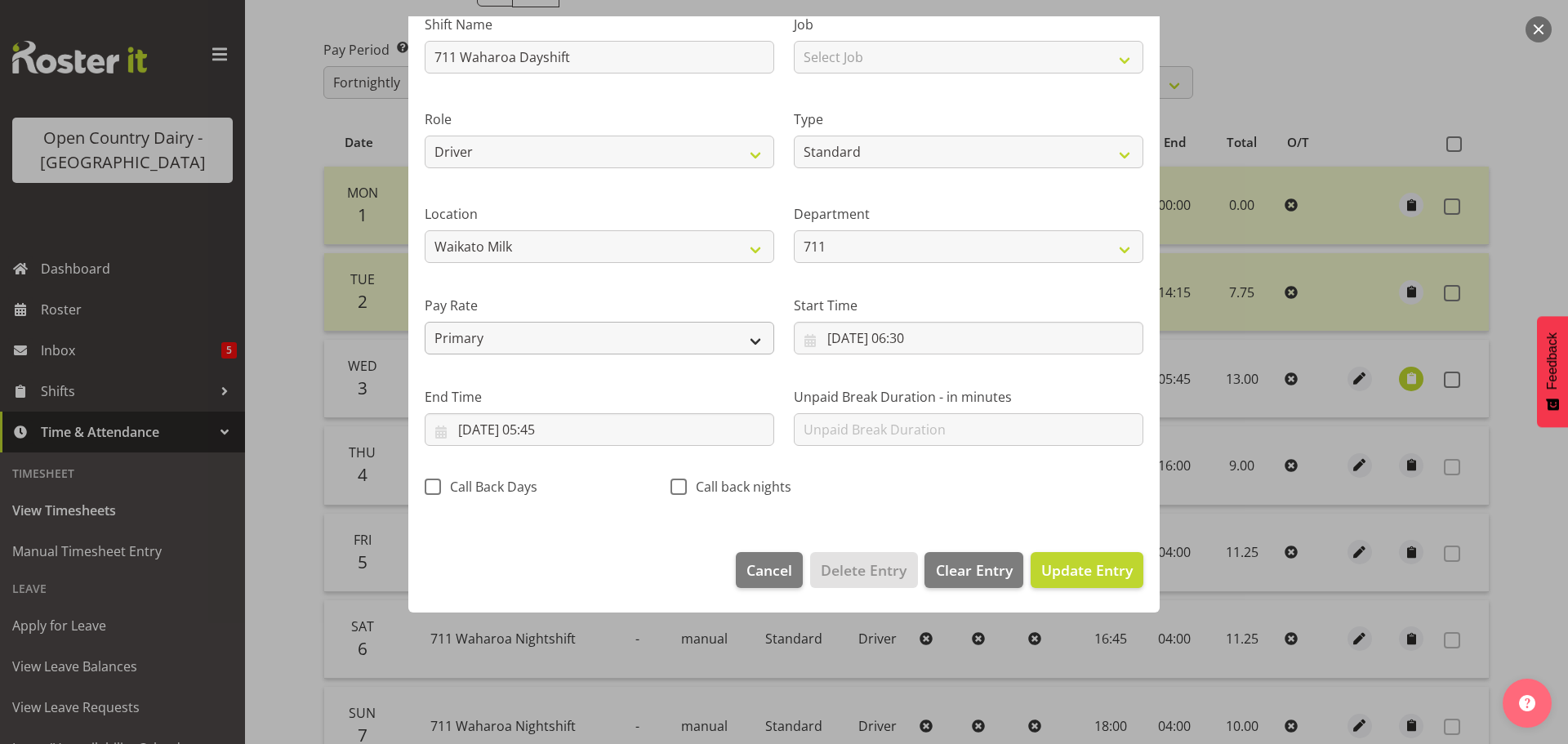
scroll to position [15, 0]
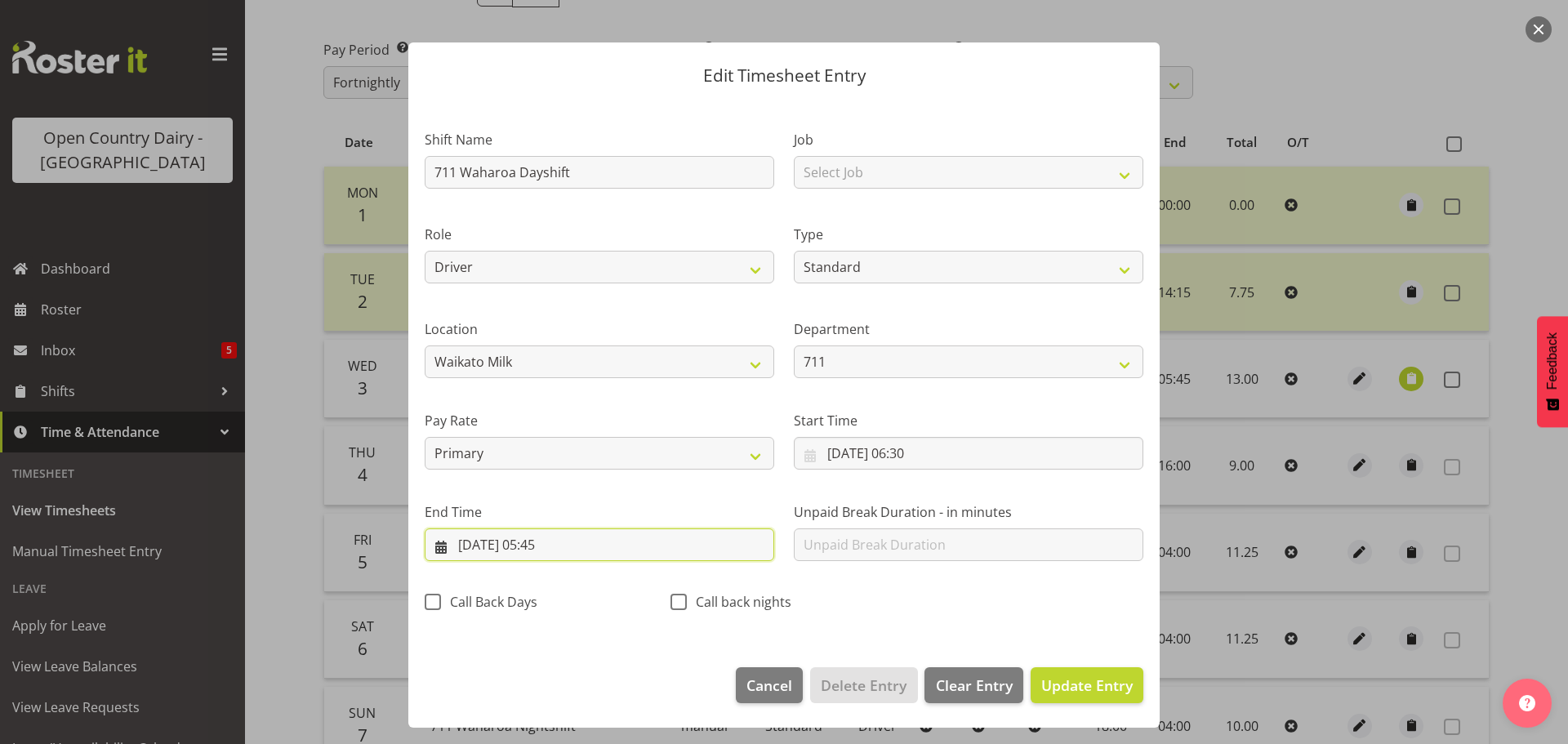
click at [545, 543] on input "04/09/2025, 05:45" at bounding box center [600, 544] width 350 height 32
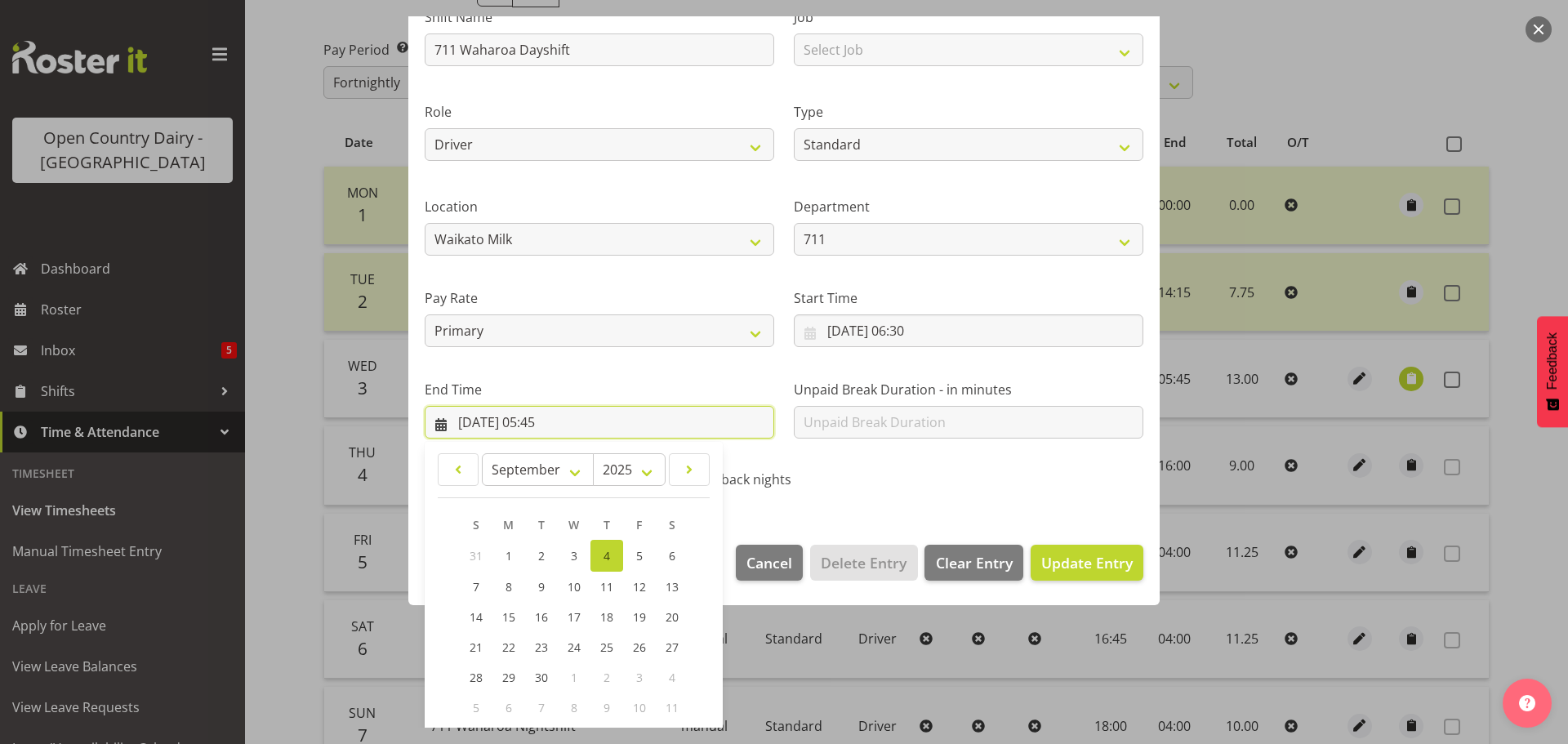
scroll to position [221, 0]
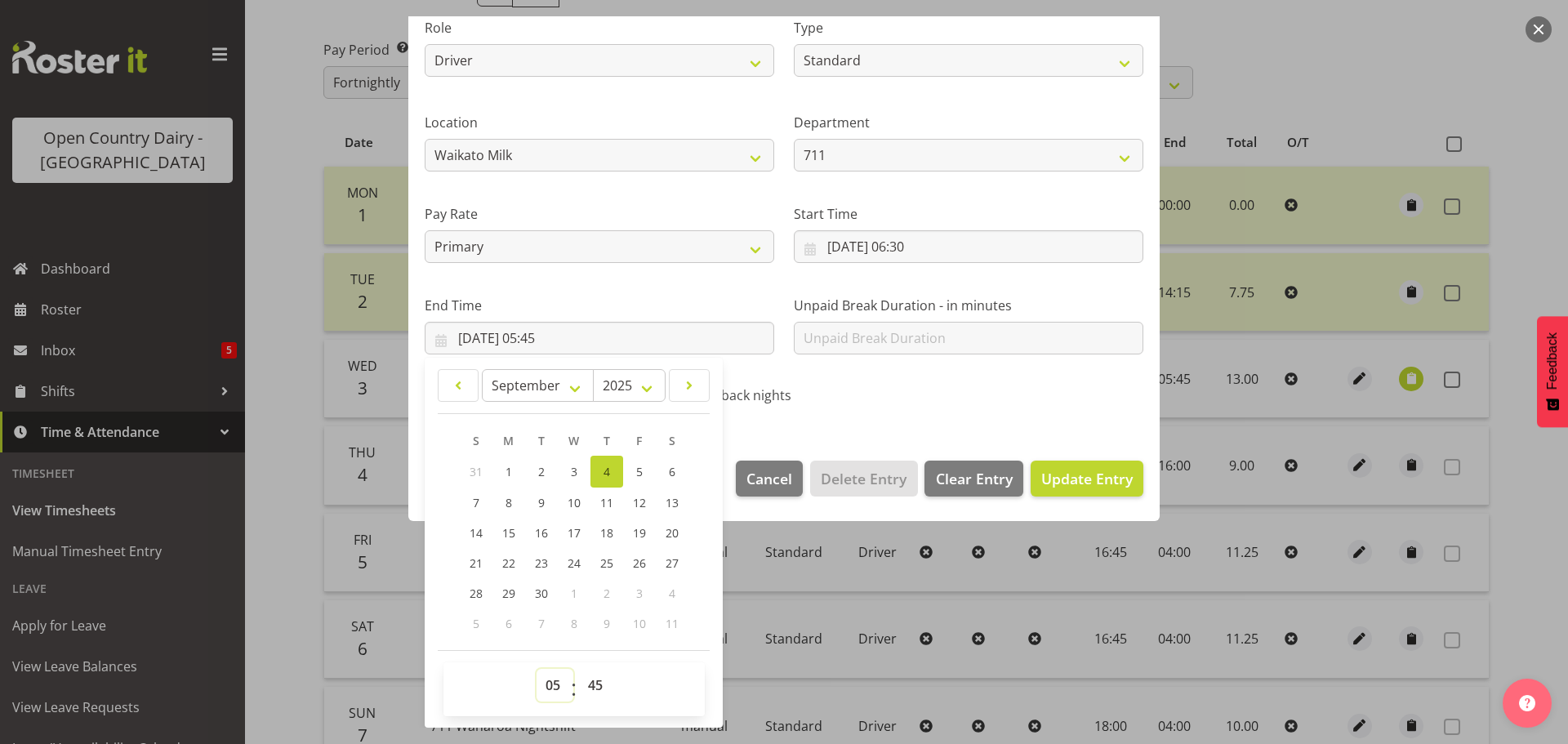
click at [550, 693] on select "00 01 02 03 04 05 06 07 08 09 10 11 12 13 14 15 16 17 18 19 20 21 22 23" at bounding box center [555, 684] width 37 height 32
select select "16"
click at [537, 668] on select "00 01 02 03 04 05 06 07 08 09 10 11 12 13 14 15 16 17 18 19 20 21 22 23" at bounding box center [555, 684] width 37 height 32
type input "04/09/2025, 16:45"
drag, startPoint x: 600, startPoint y: 683, endPoint x: 603, endPoint y: 670, distance: 13.3
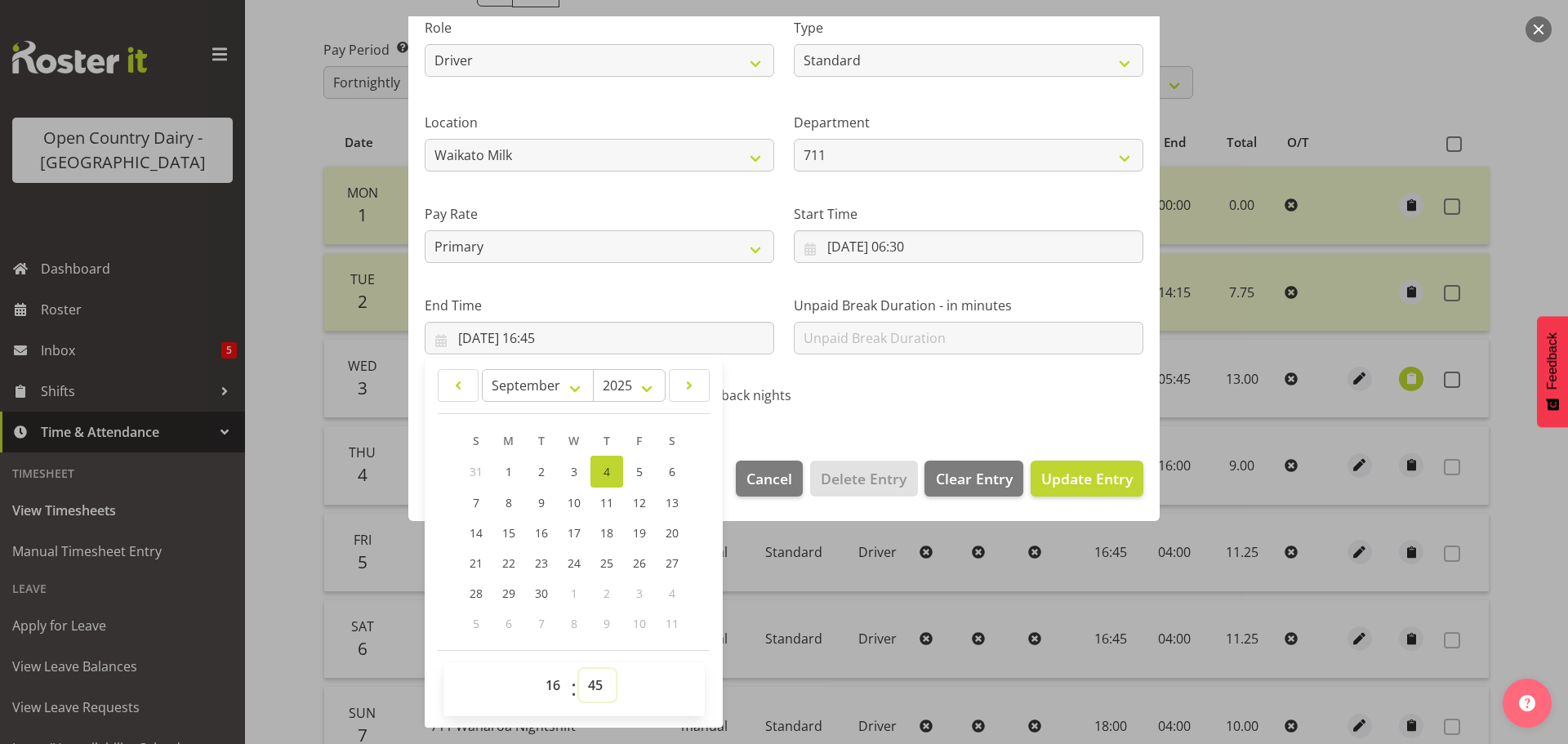
click at [600, 683] on select "00 01 02 03 04 05 06 07 08 09 10 11 12 13 14 15 16 17 18 19 20 21 22 23 24 25 2…" at bounding box center [598, 684] width 37 height 32
select select "0"
click at [580, 668] on select "00 01 02 03 04 05 06 07 08 09 10 11 12 13 14 15 16 17 18 19 20 21 22 23 24 25 2…" at bounding box center [598, 684] width 37 height 32
type input "04/09/2025, 16:00"
click at [1088, 481] on span "Update Entry" at bounding box center [1088, 479] width 92 height 20
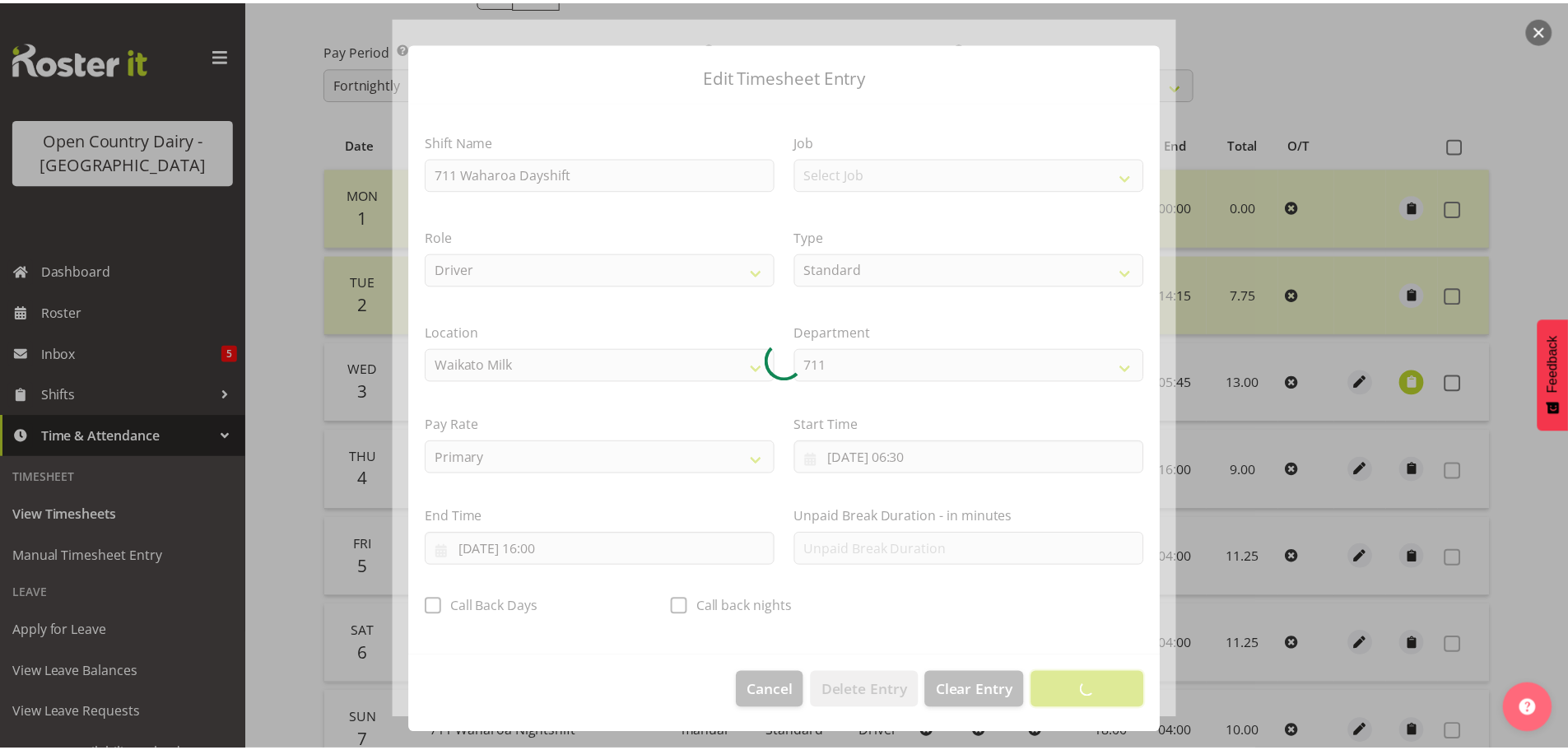
scroll to position [15, 0]
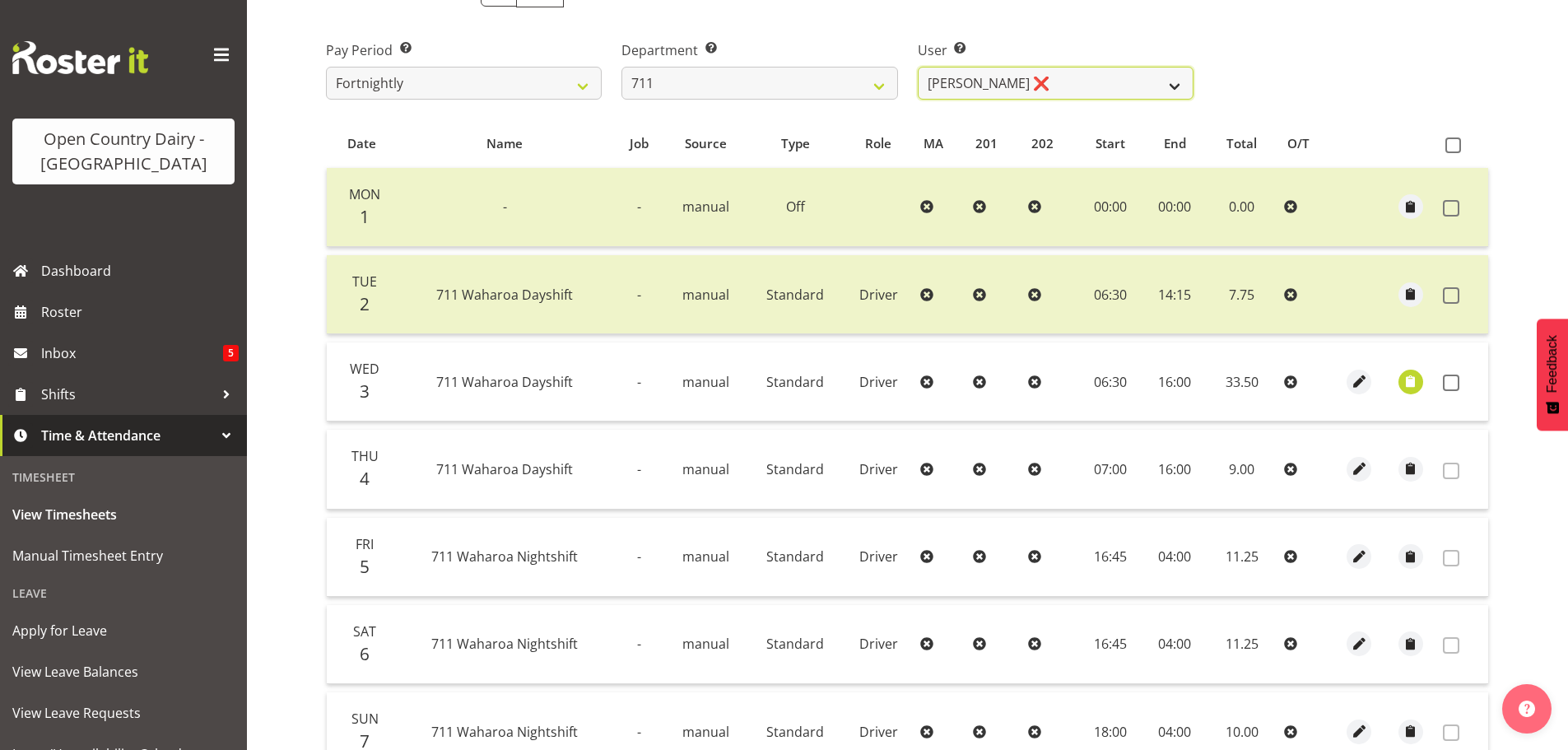
click at [1088, 78] on select "Baz Morgan ❌ Gerard Cavanagh ❌ Tyrone Lawry ❌" at bounding box center [1055, 82] width 276 height 33
select select "8181"
click at [918, 66] on select "Baz Morgan ❌ Gerard Cavanagh ❌ Tyrone Lawry ❌" at bounding box center [1055, 82] width 276 height 33
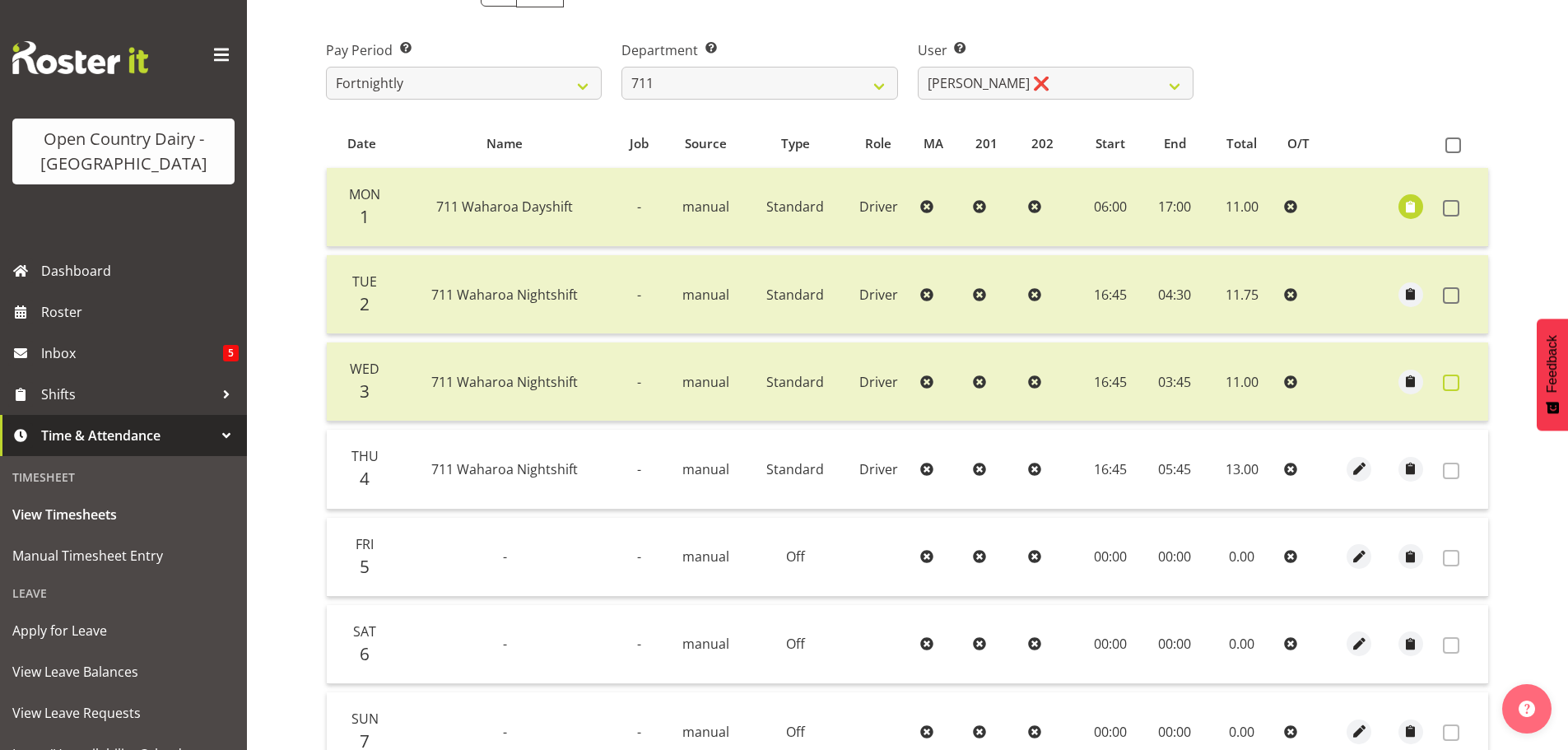
click at [1450, 383] on span at bounding box center [1451, 383] width 17 height 17
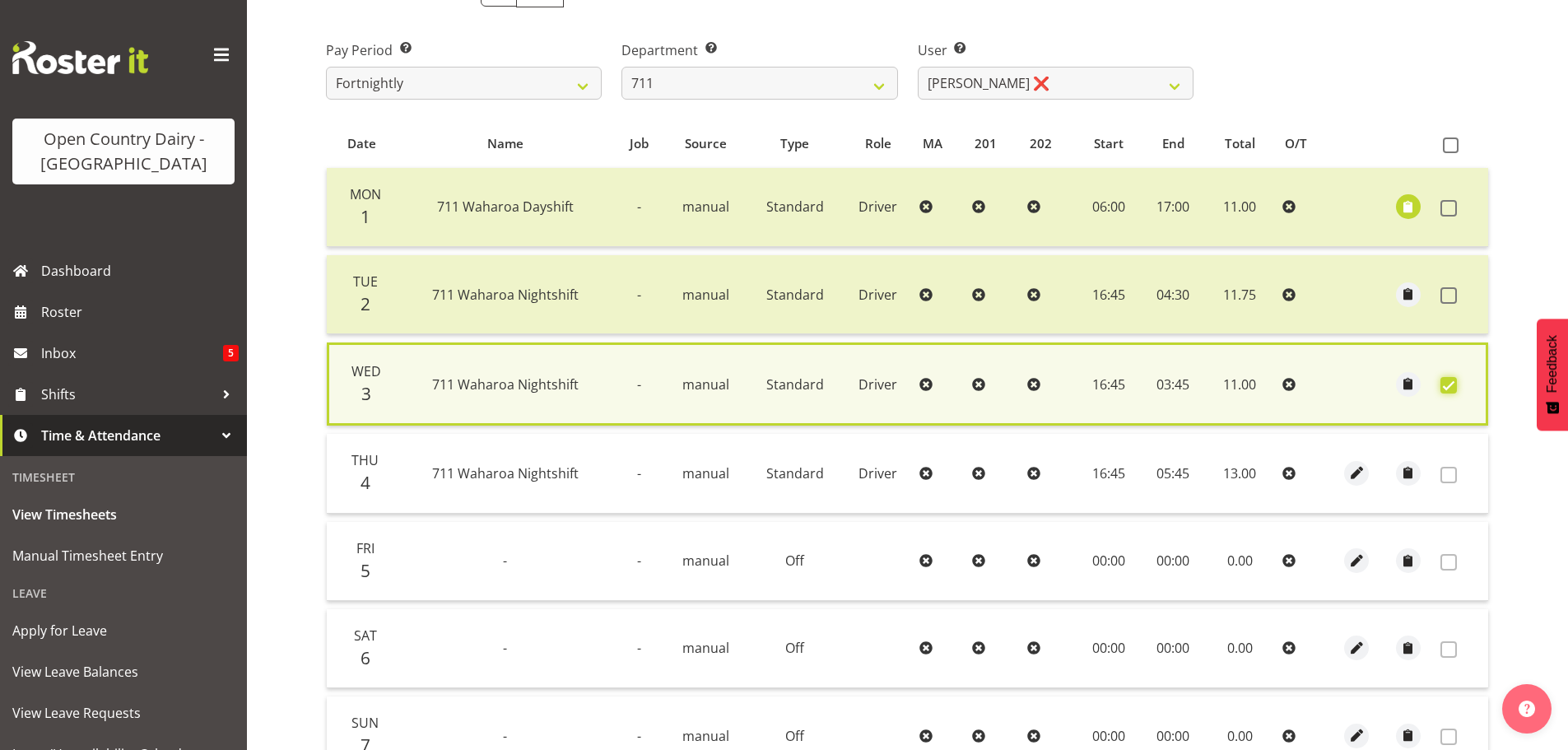
scroll to position [417, 0]
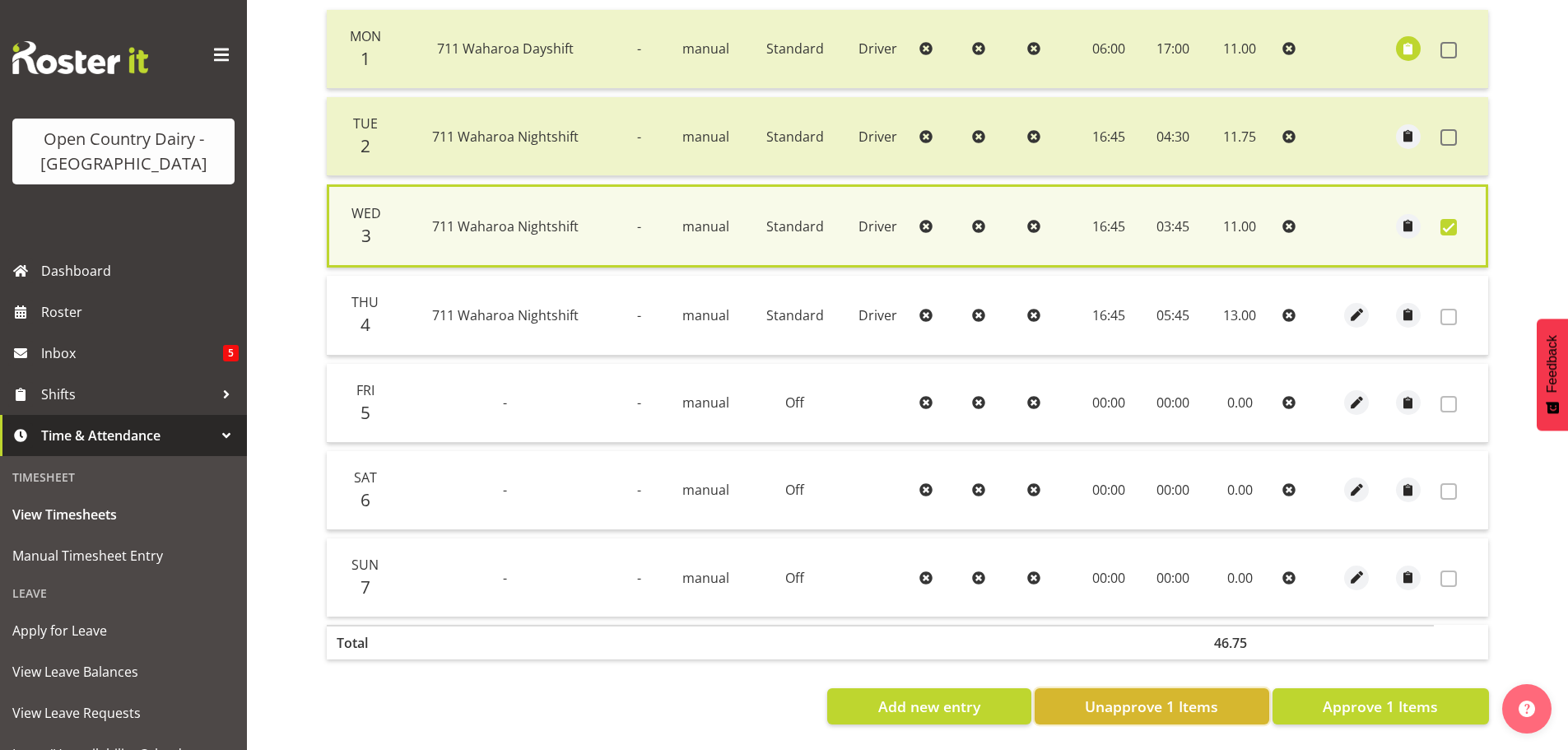
click at [1186, 699] on span "Unapprove 1 Items" at bounding box center [1151, 706] width 133 height 22
checkbox input "false"
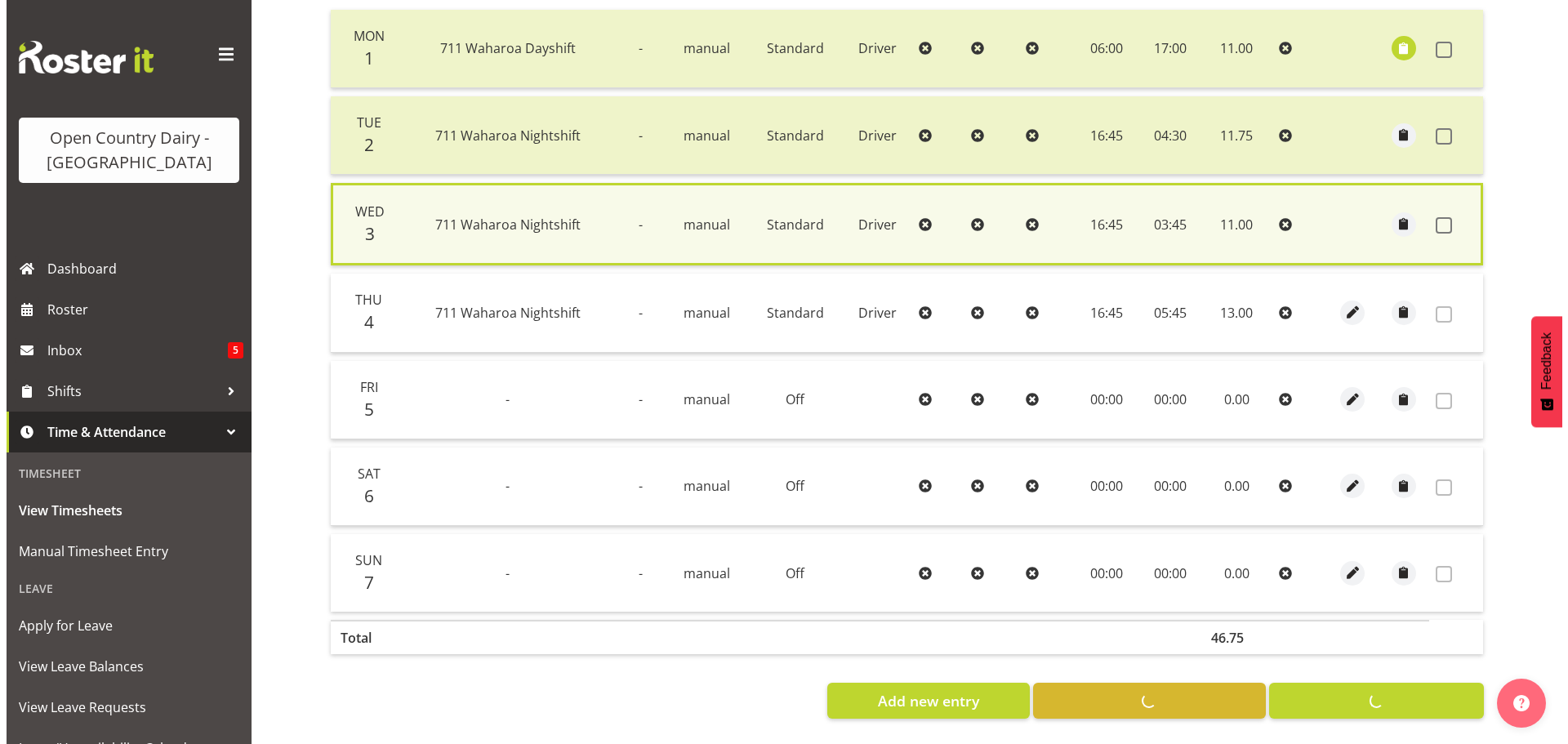
scroll to position [409, 0]
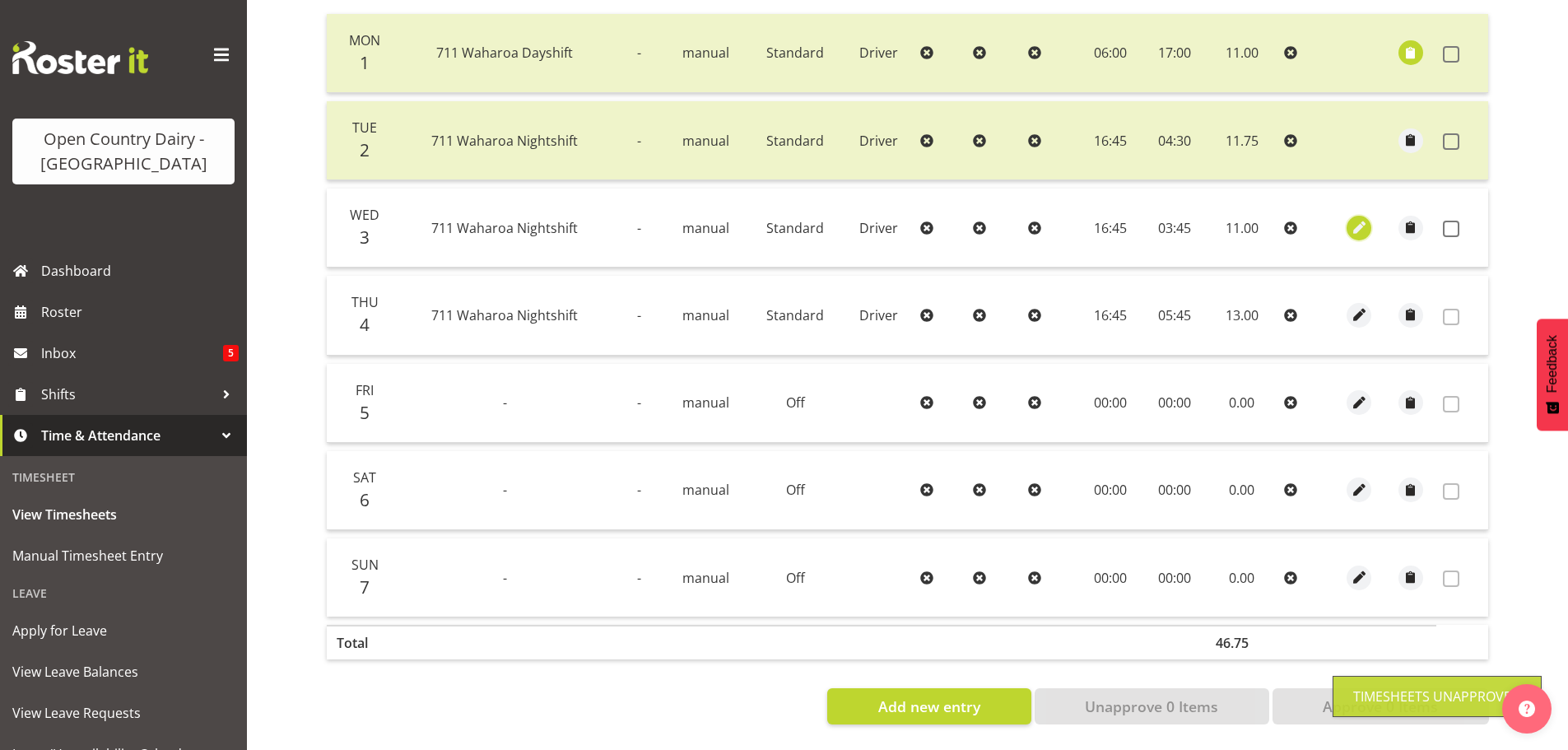
click at [1355, 218] on span "button" at bounding box center [1359, 227] width 19 height 19
select select "Standard"
select select "8"
select select "2025"
select select "3"
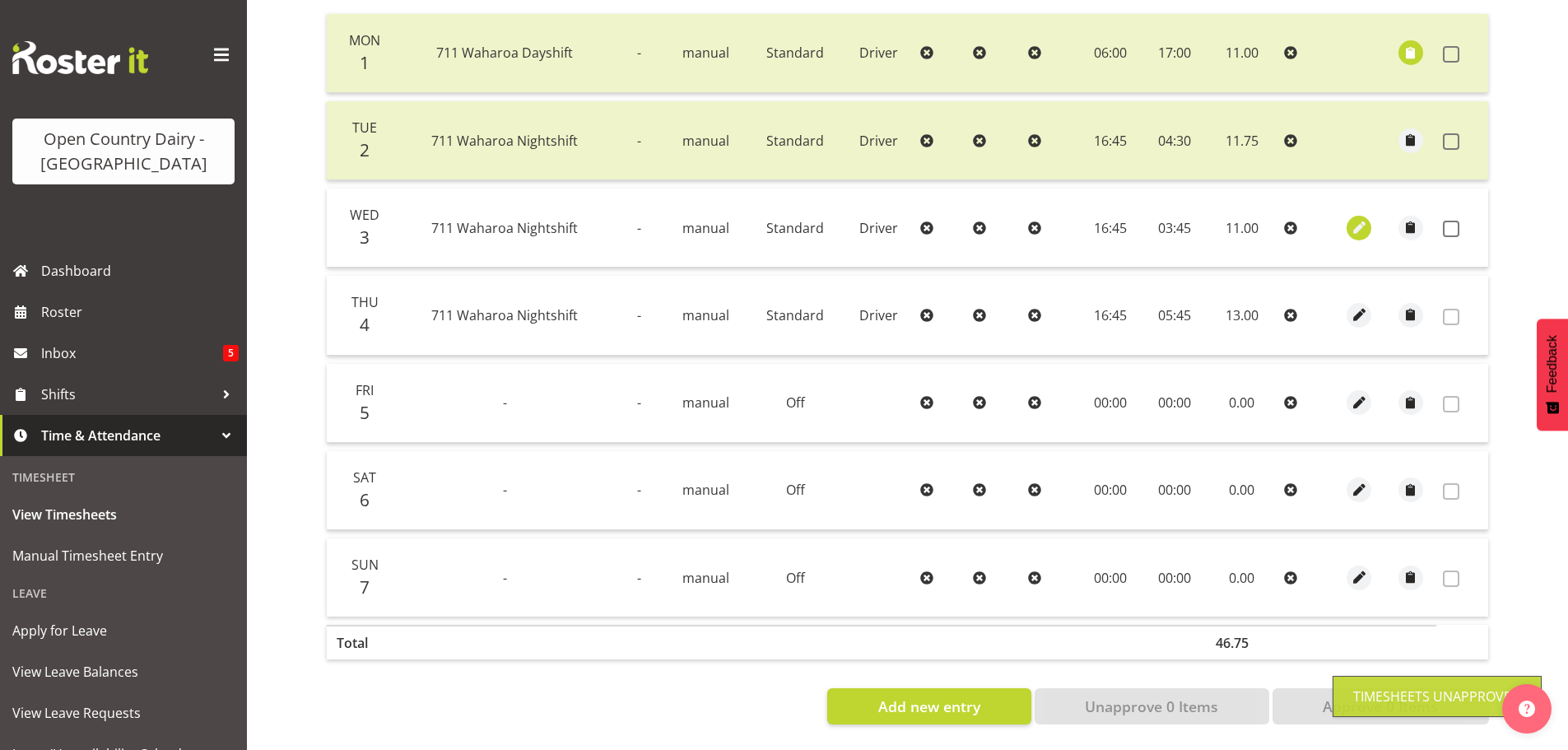
select select "45"
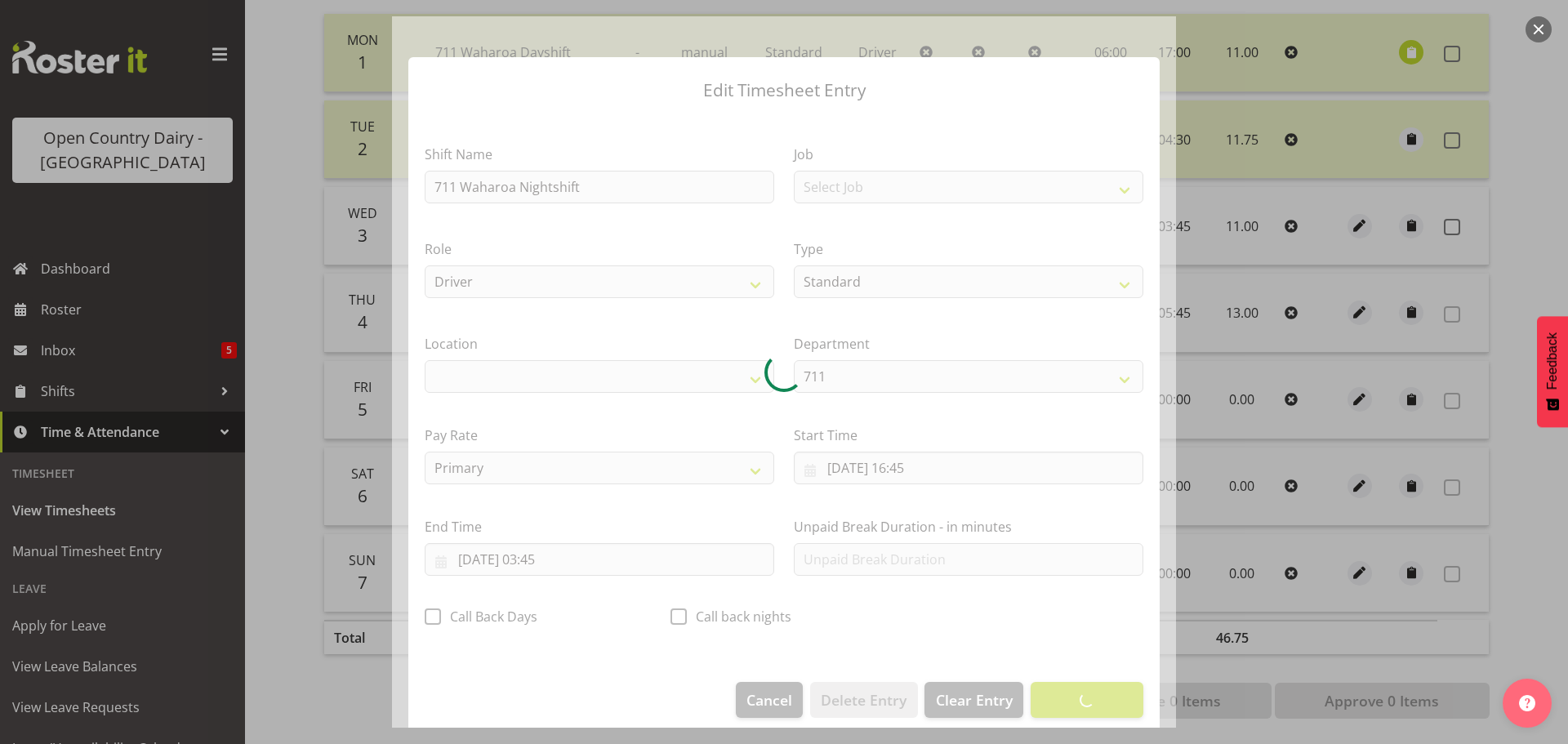
select select "1054"
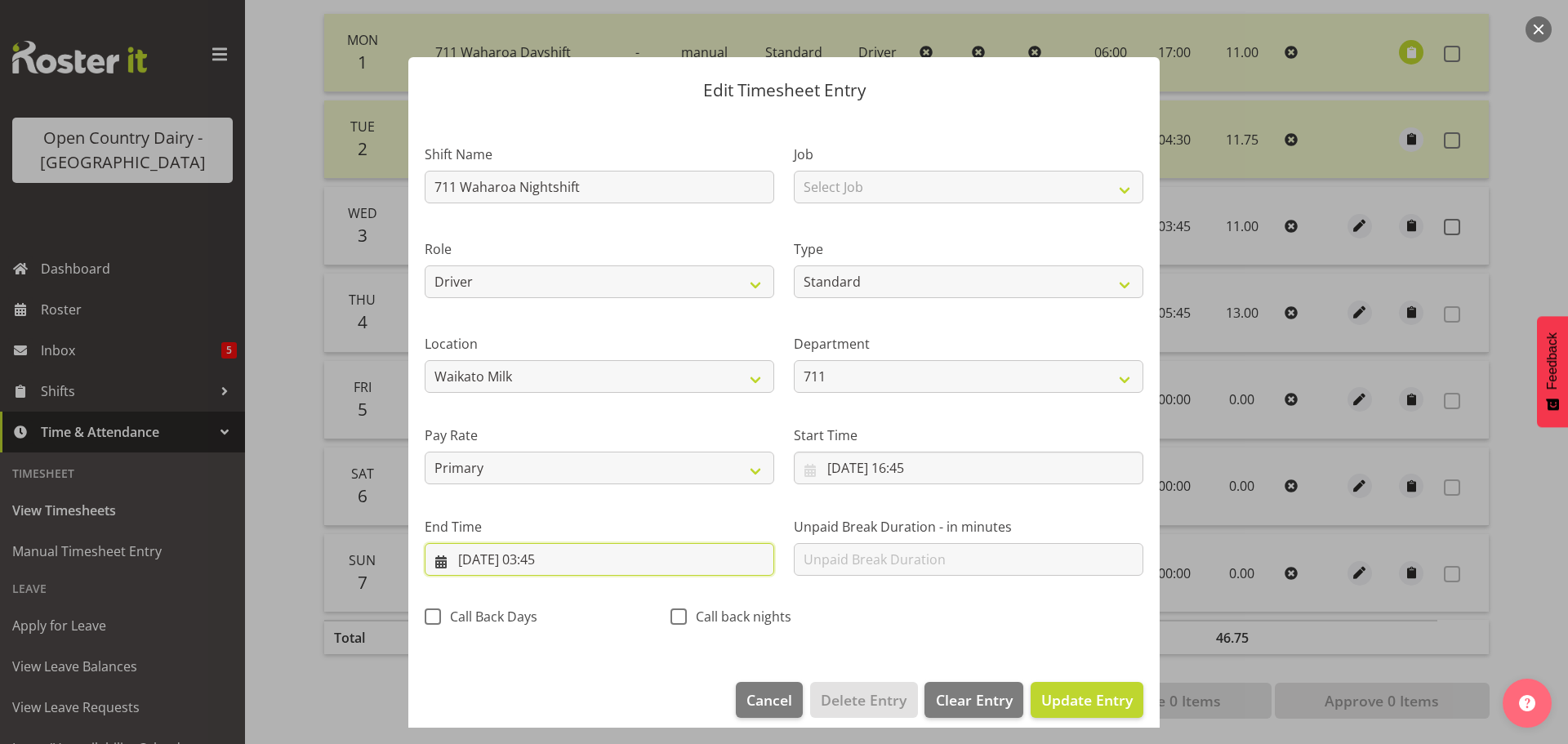
click at [538, 563] on input "04/09/2025, 03:45" at bounding box center [600, 558] width 350 height 32
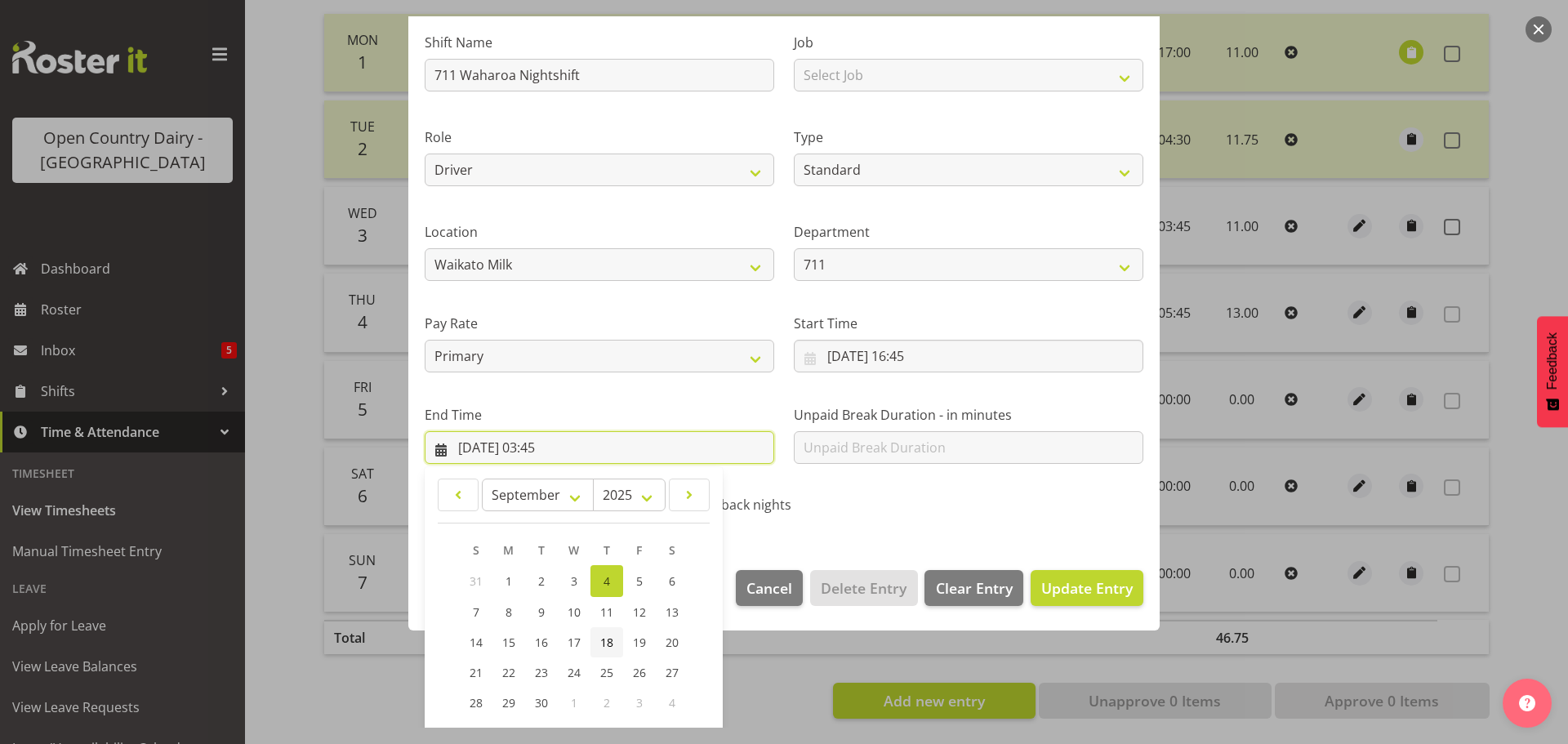
scroll to position [221, 0]
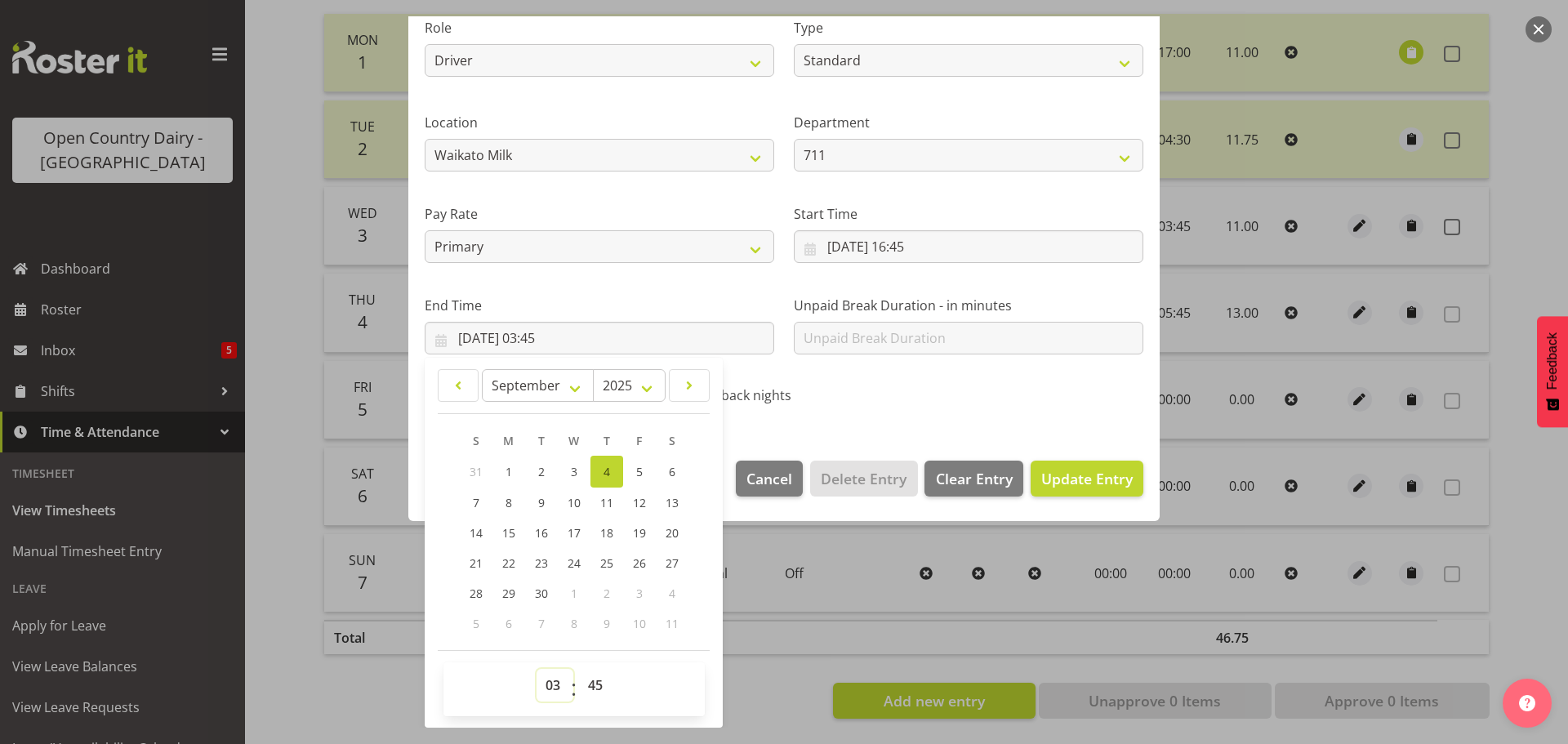
click at [550, 690] on select "00 01 02 03 04 05 06 07 08 09 10 11 12 13 14 15 16 17 18 19 20 21 22 23" at bounding box center [555, 684] width 37 height 32
select select "5"
click at [537, 668] on select "00 01 02 03 04 05 06 07 08 09 10 11 12 13 14 15 16 17 18 19 20 21 22 23" at bounding box center [555, 684] width 37 height 32
type input "04/09/2025, 05:45"
drag, startPoint x: 1108, startPoint y: 481, endPoint x: 1142, endPoint y: 478, distance: 34.1
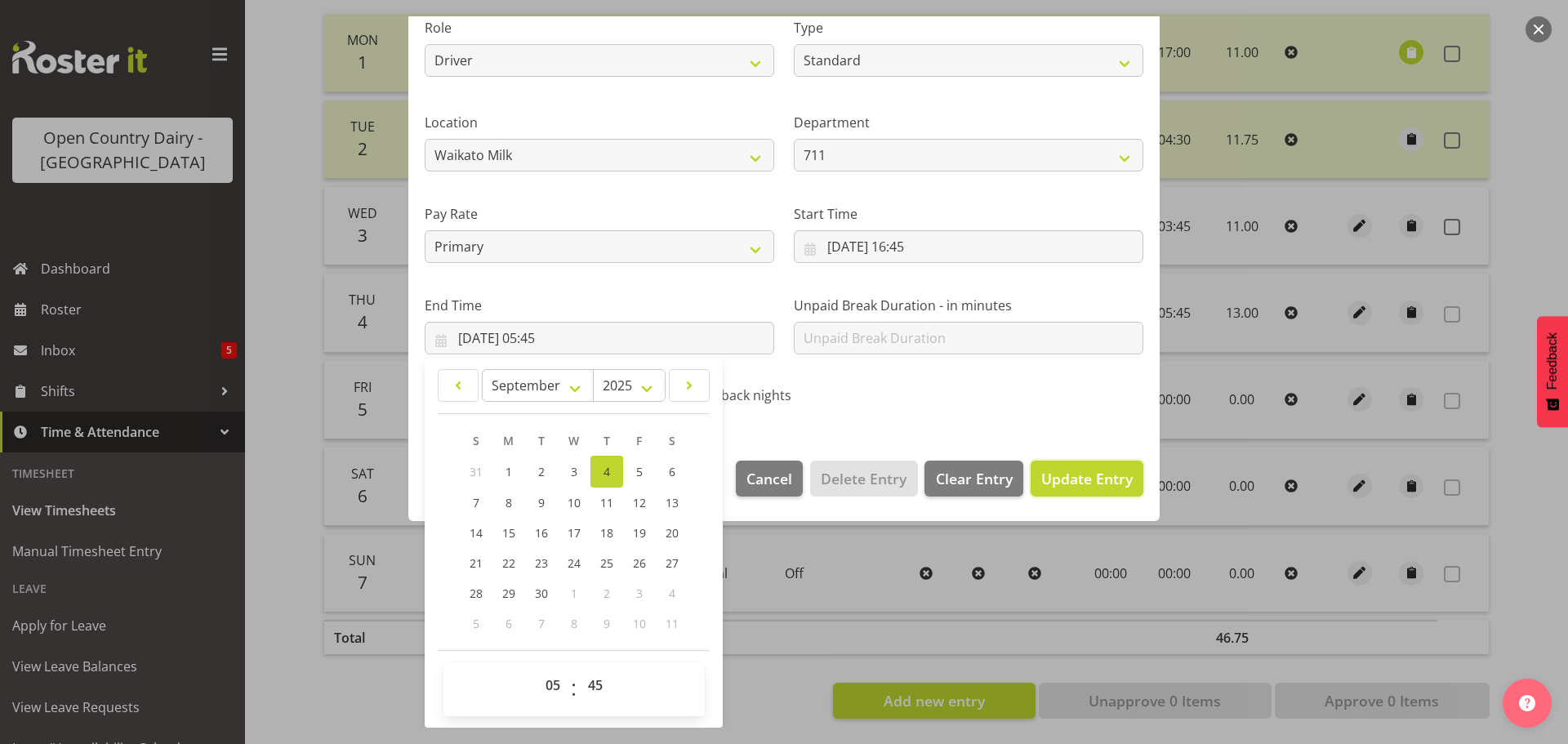
click at [1108, 480] on span "Update Entry" at bounding box center [1088, 479] width 92 height 20
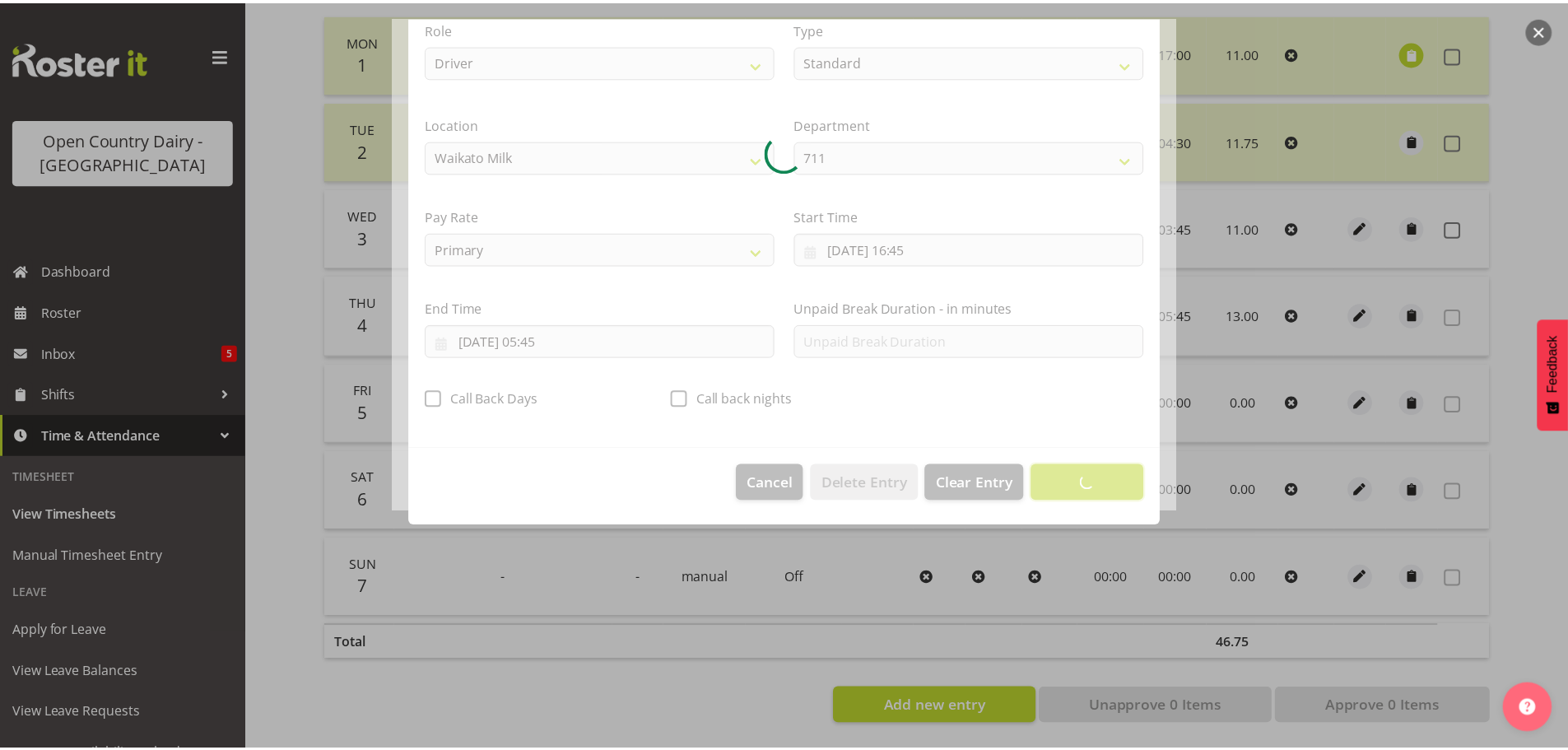
scroll to position [15, 0]
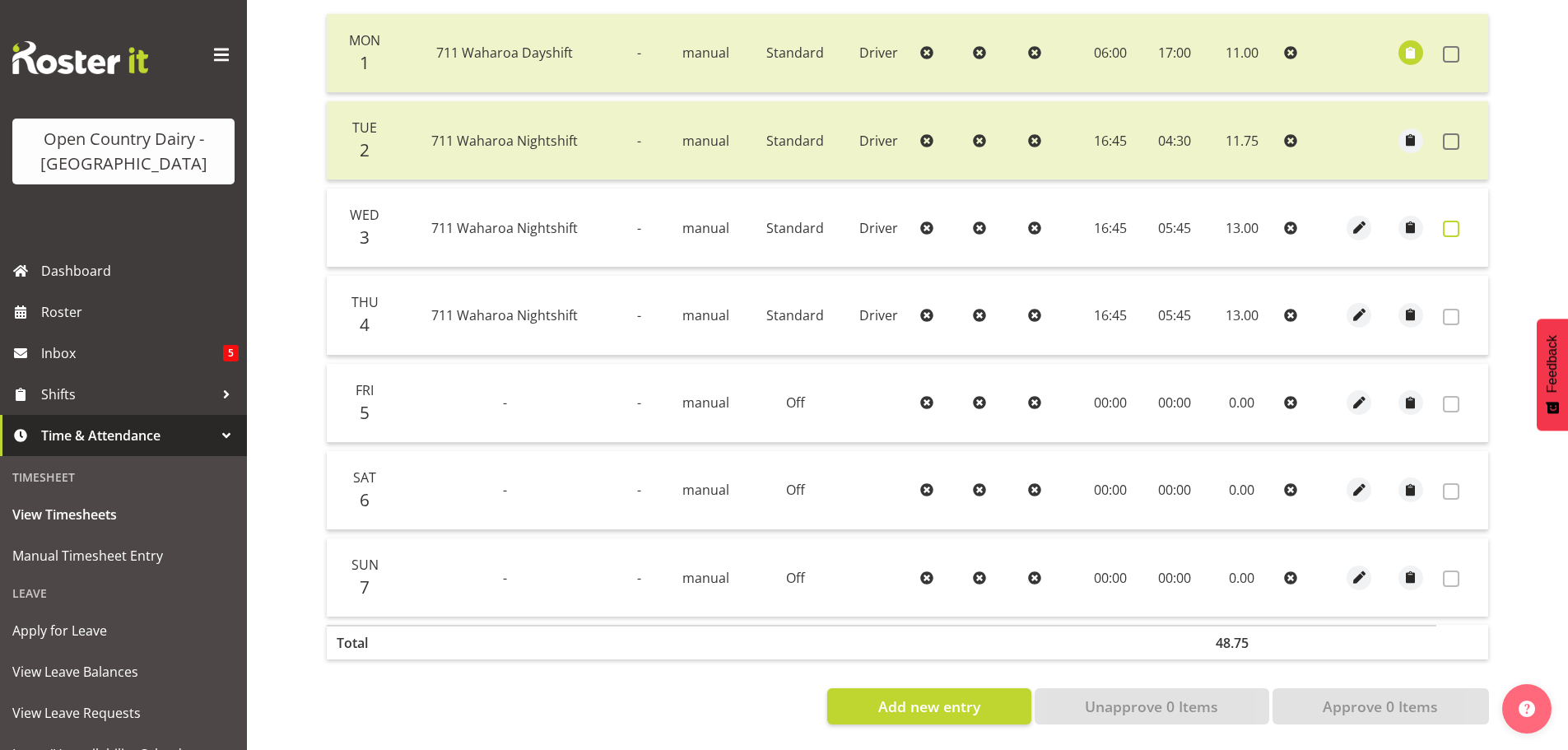
click at [1451, 221] on span at bounding box center [1451, 229] width 17 height 17
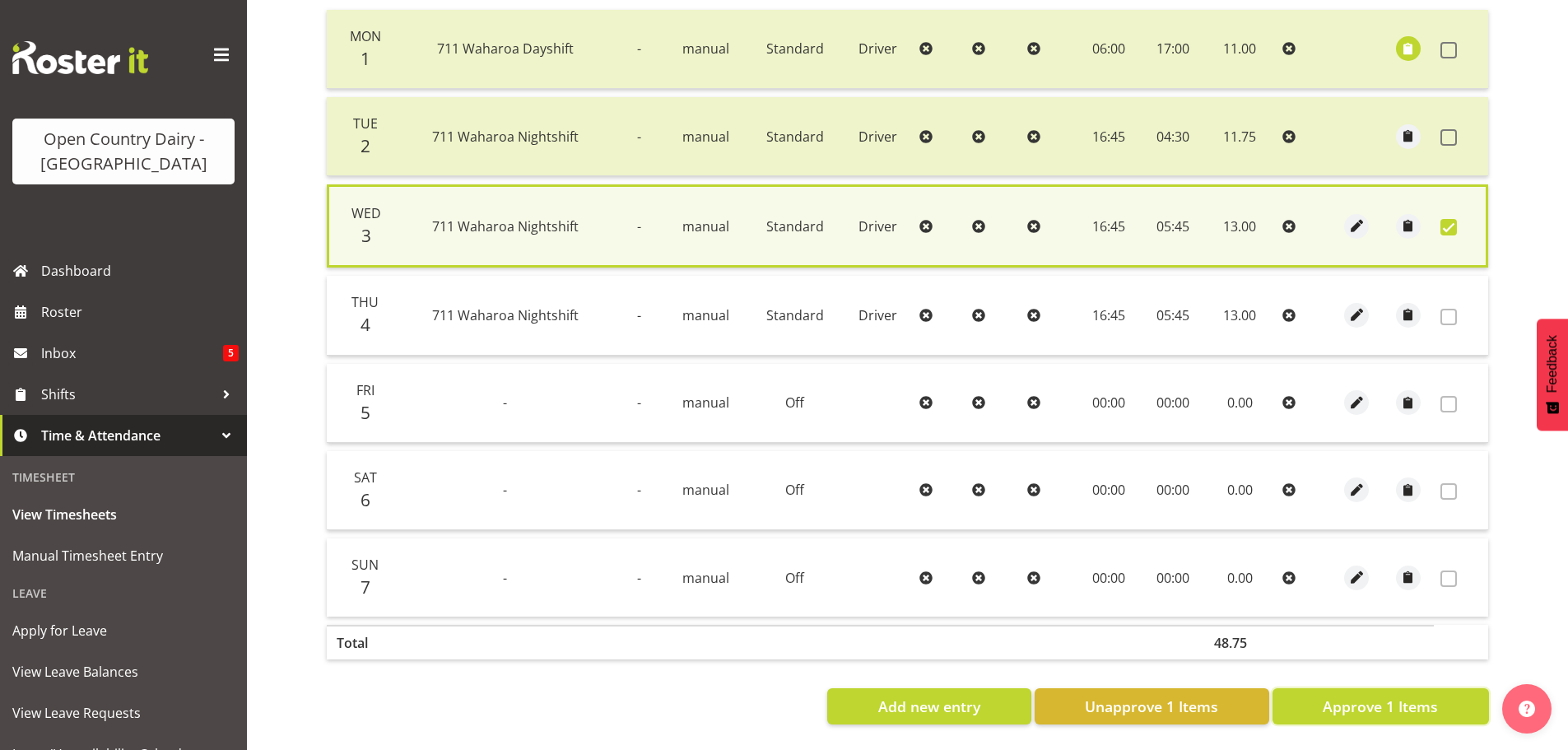
click at [1439, 690] on button "Approve 1 Items" at bounding box center [1381, 706] width 216 height 36
checkbox input "false"
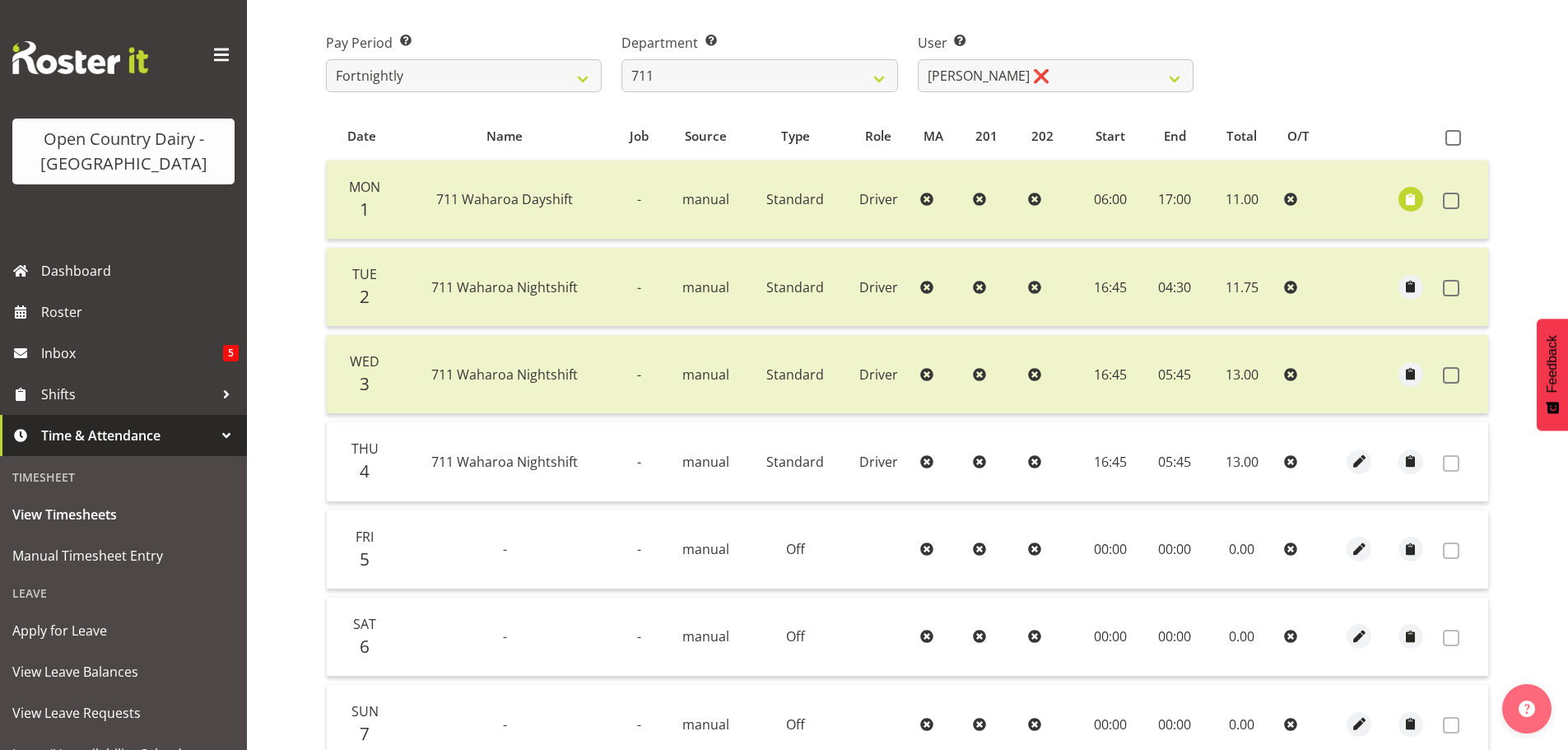
scroll to position [0, 0]
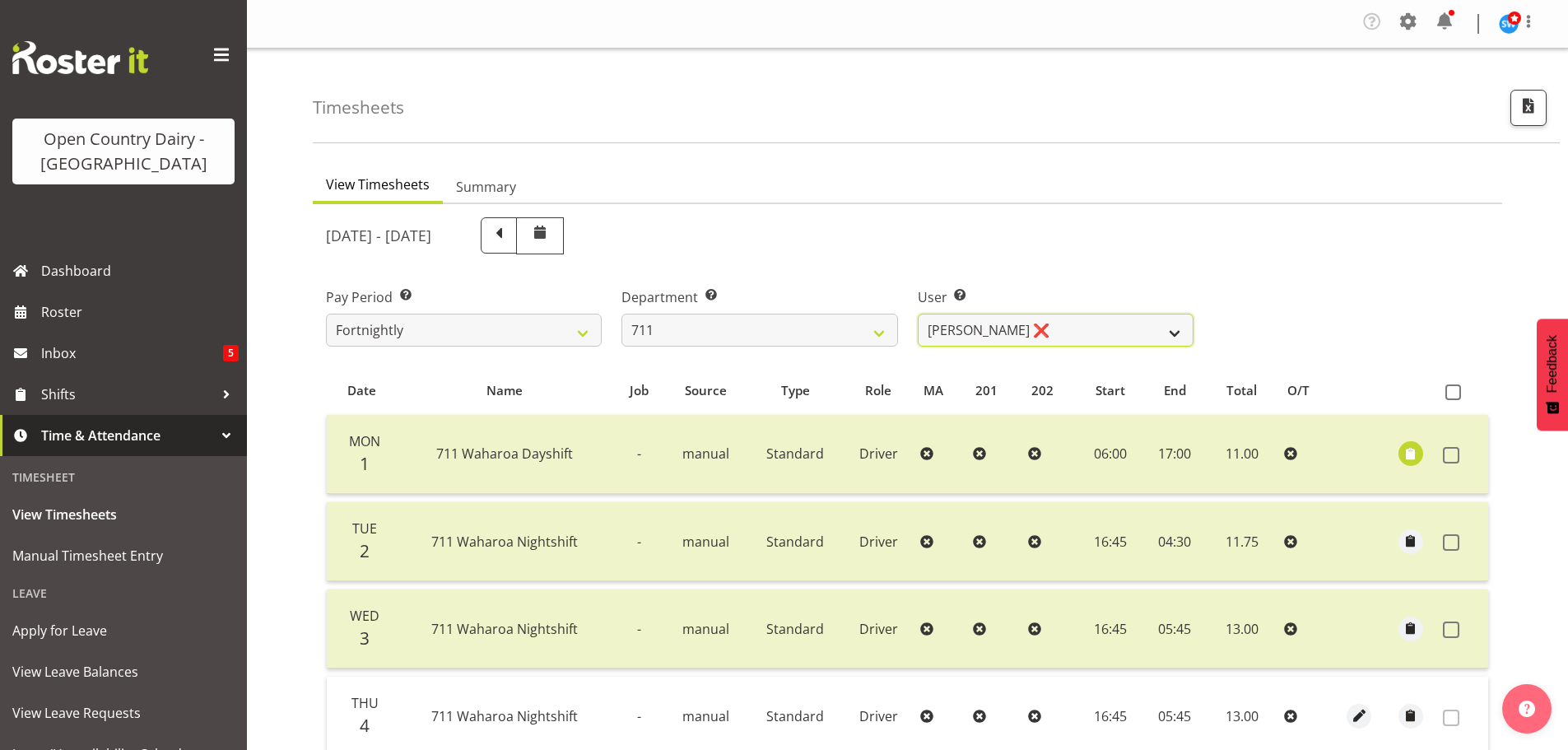
click at [1071, 314] on select "[PERSON_NAME] ❌ [PERSON_NAME] ❌ [PERSON_NAME] ❌" at bounding box center [1055, 330] width 276 height 33
select select "8167"
click at [918, 314] on select "[PERSON_NAME] ❌ [PERSON_NAME] ❌ [PERSON_NAME] ❌" at bounding box center [1055, 330] width 276 height 33
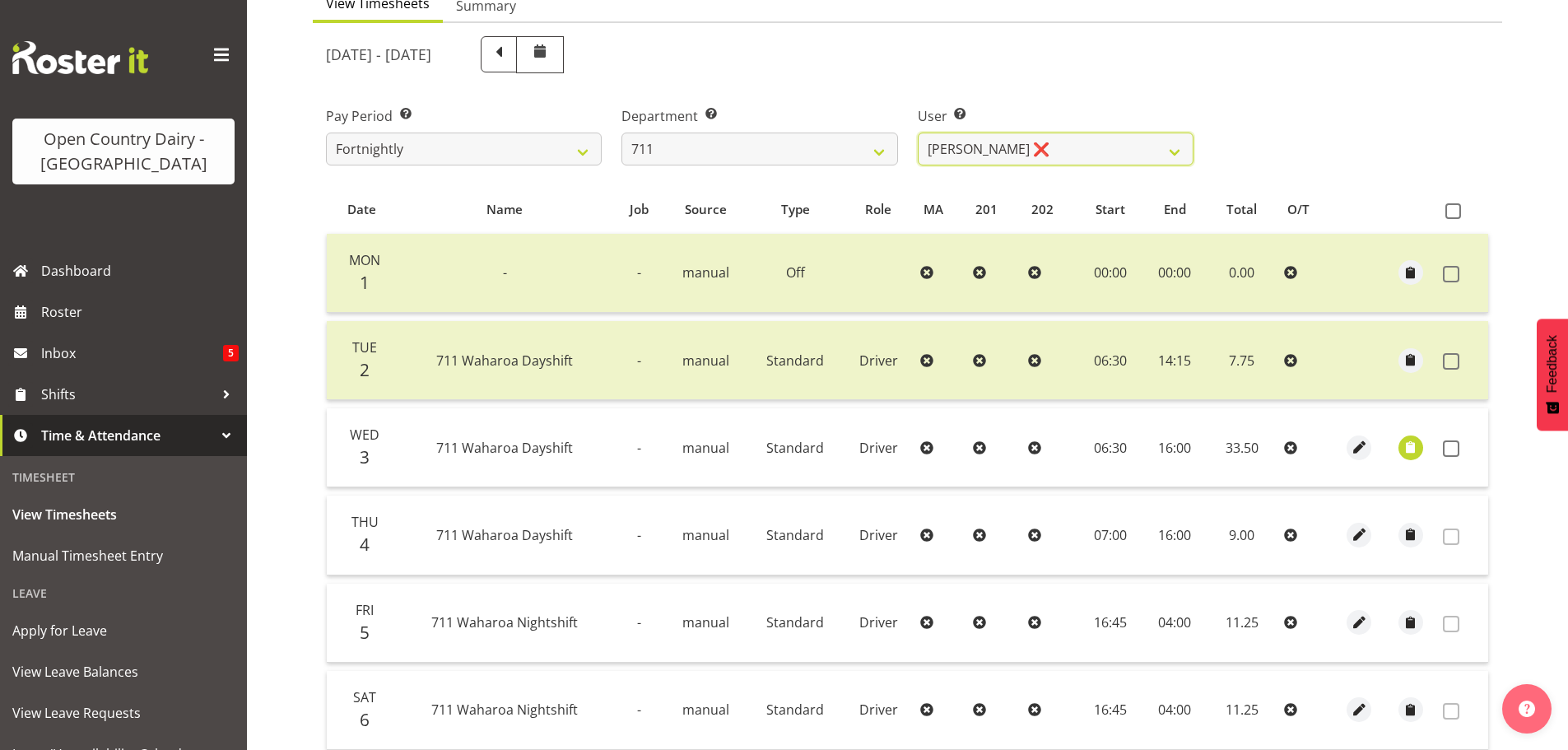
scroll to position [411, 0]
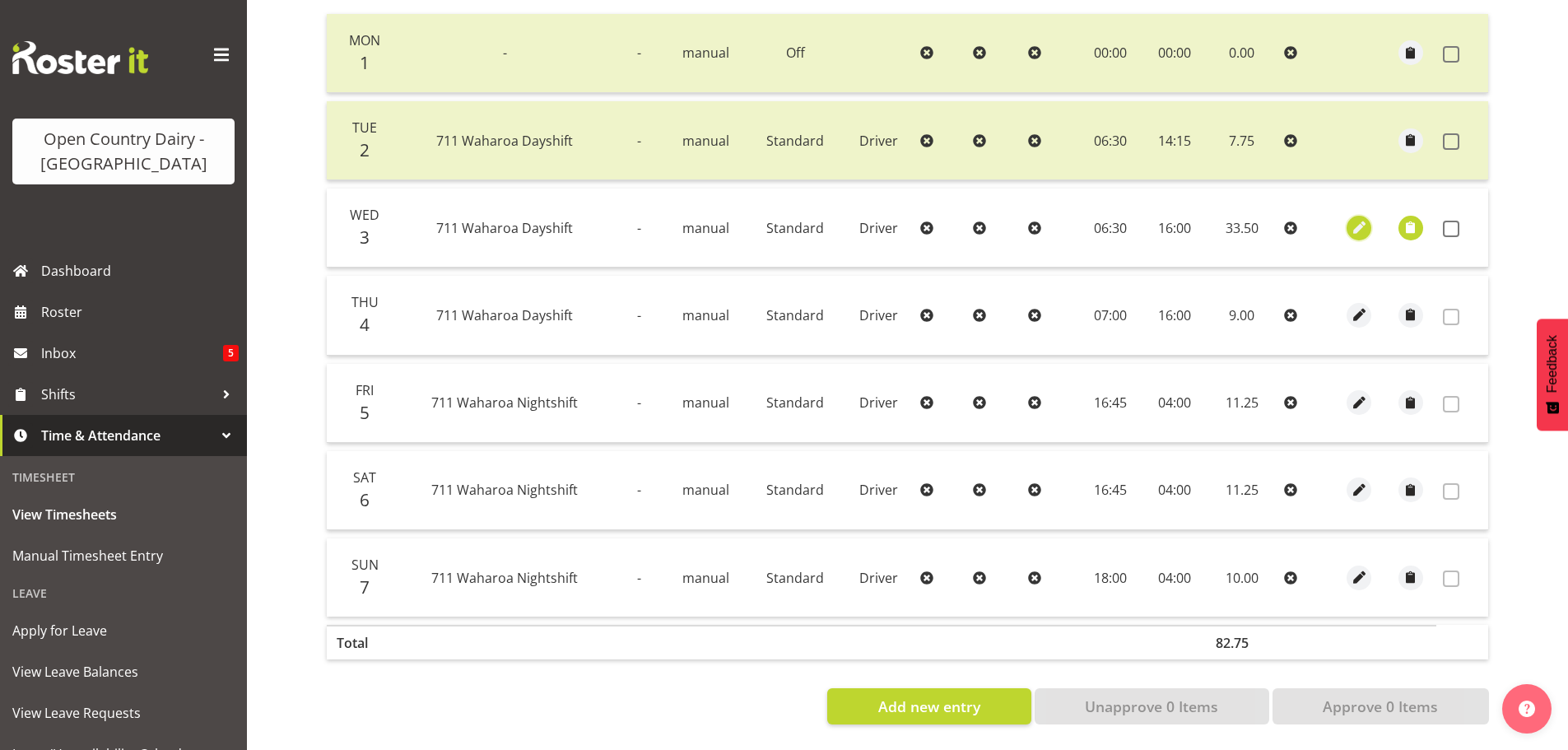
click at [1364, 218] on span "button" at bounding box center [1359, 227] width 19 height 19
select select "Standard"
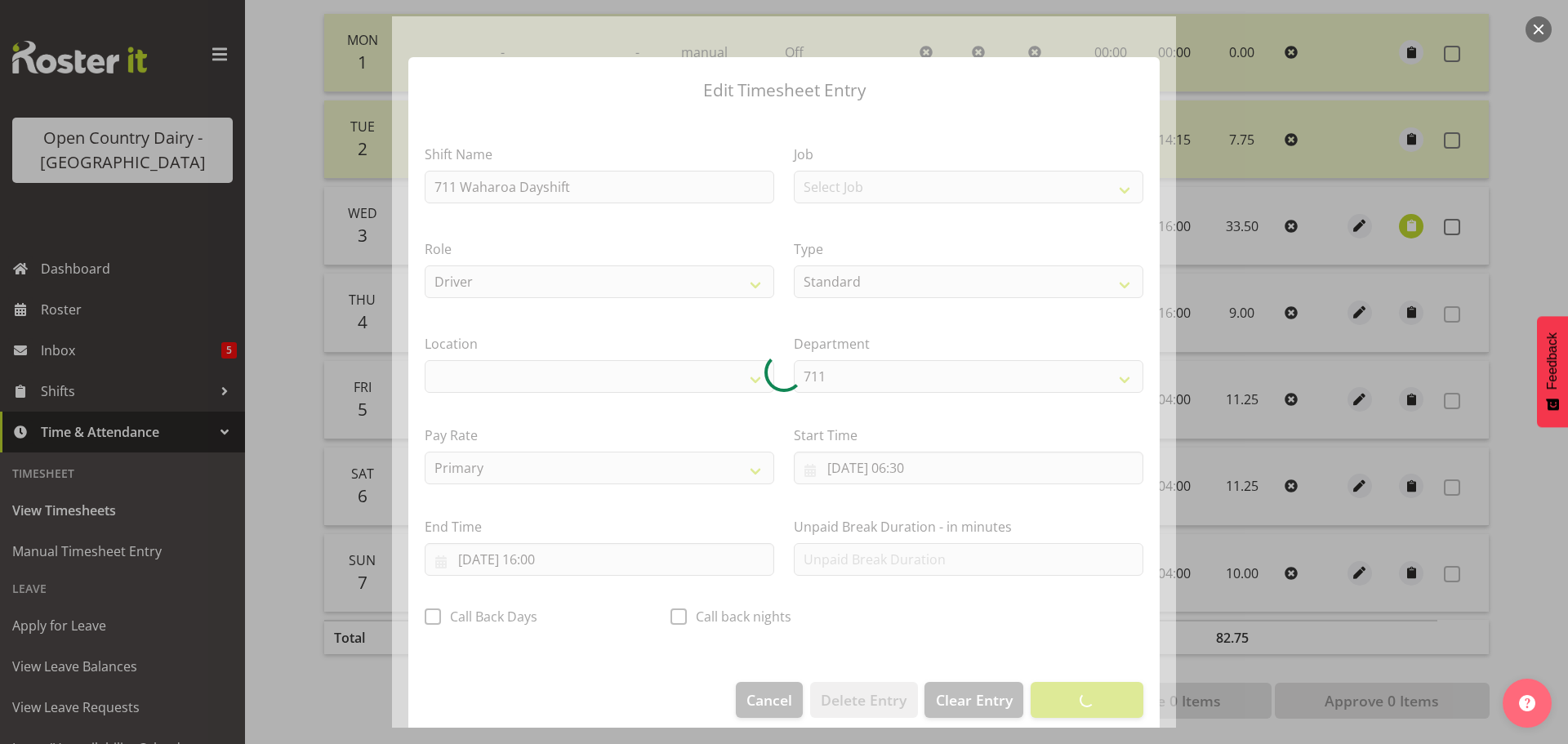
select select "1054"
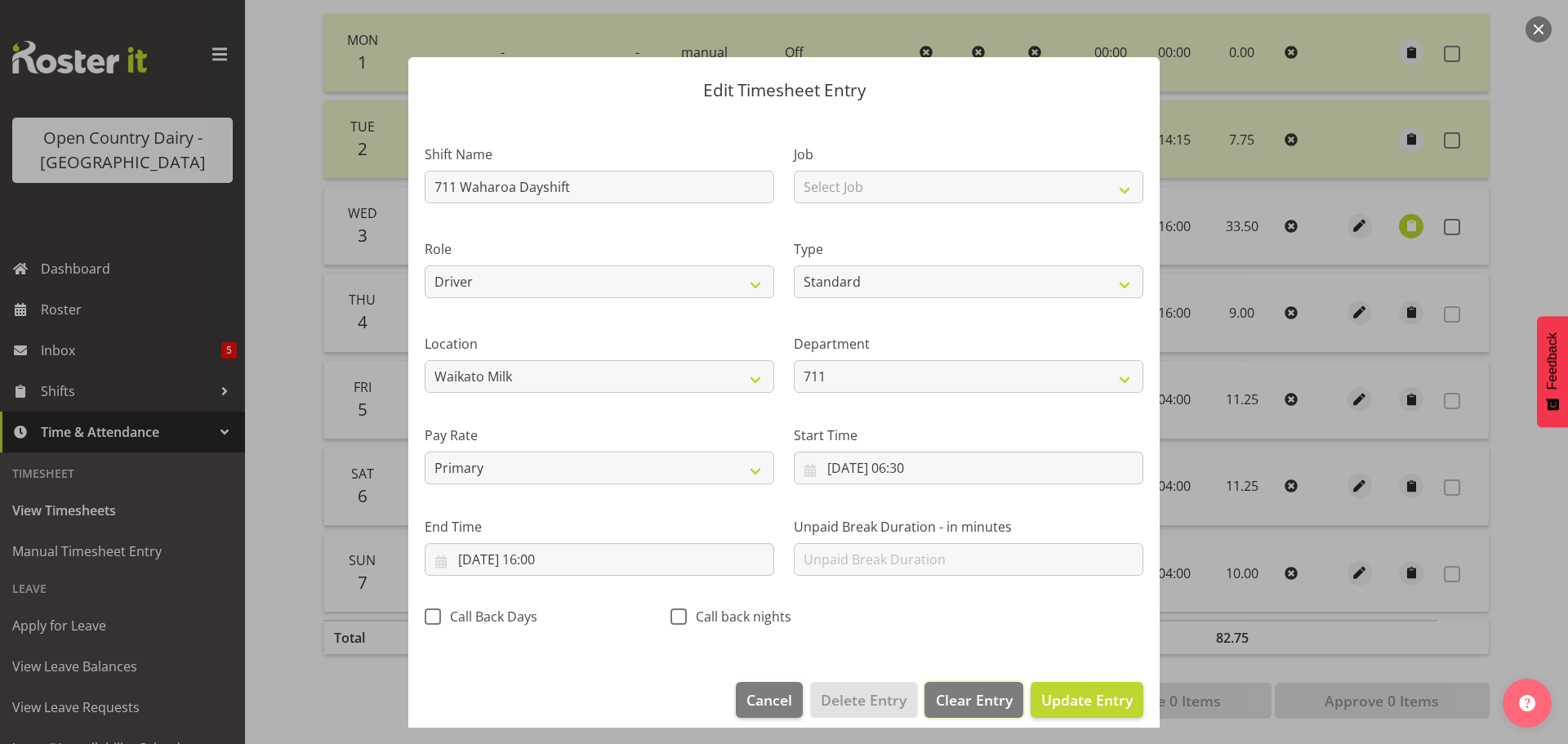
click at [968, 700] on span "Clear Entry" at bounding box center [974, 700] width 77 height 22
select select "Off"
type input "0"
select select
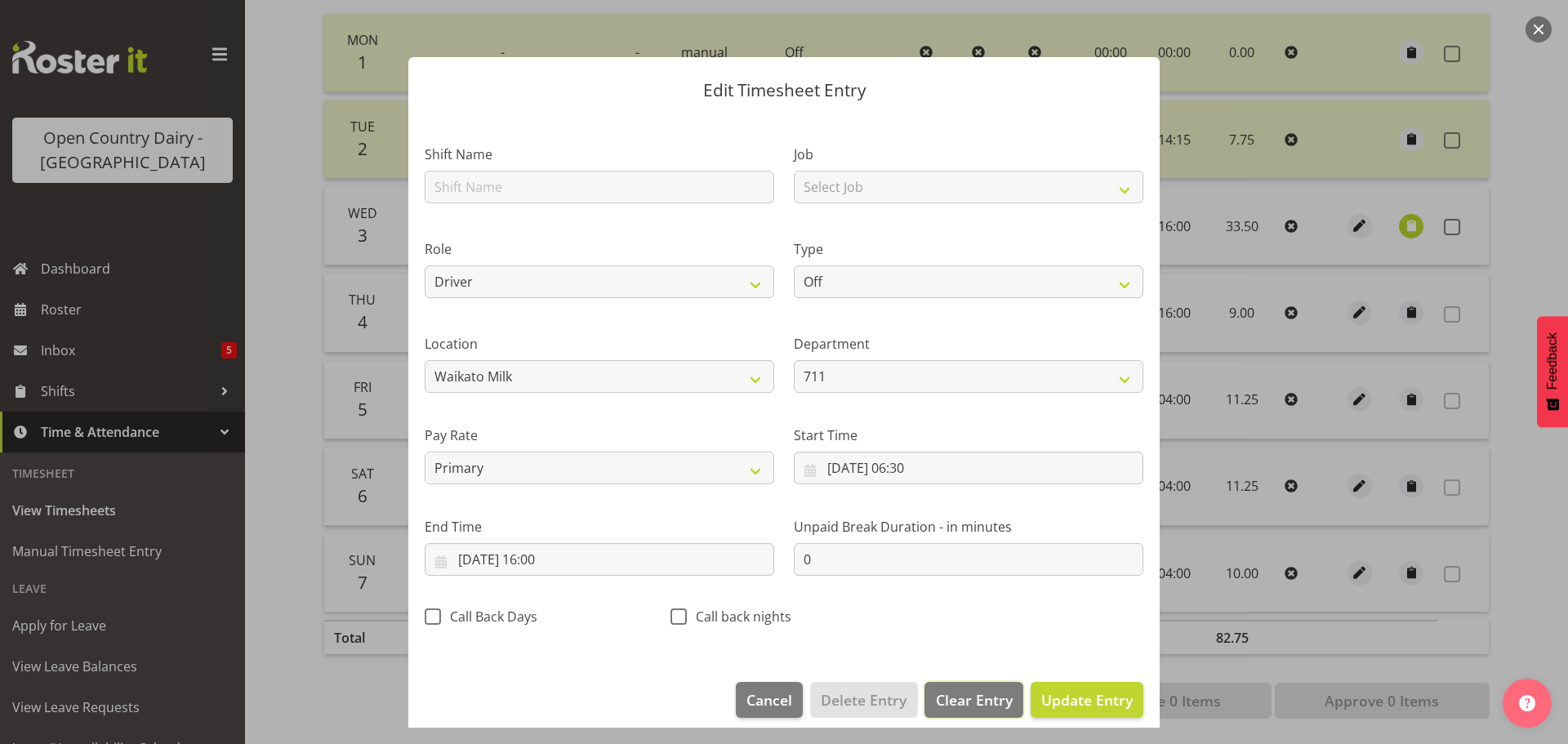
select select
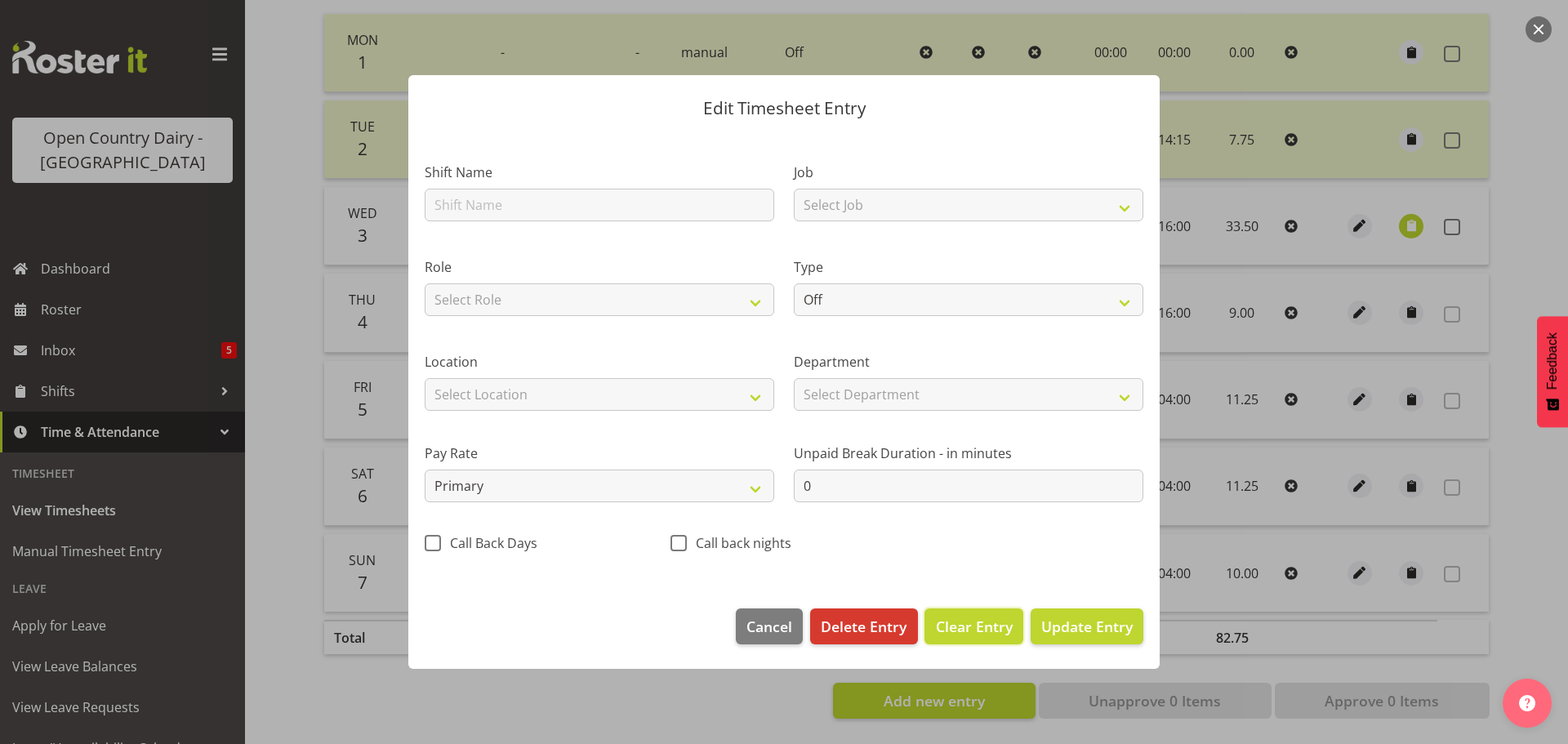
click at [994, 633] on span "Clear Entry" at bounding box center [974, 627] width 77 height 22
click at [1107, 627] on span "Update Entry" at bounding box center [1088, 627] width 92 height 20
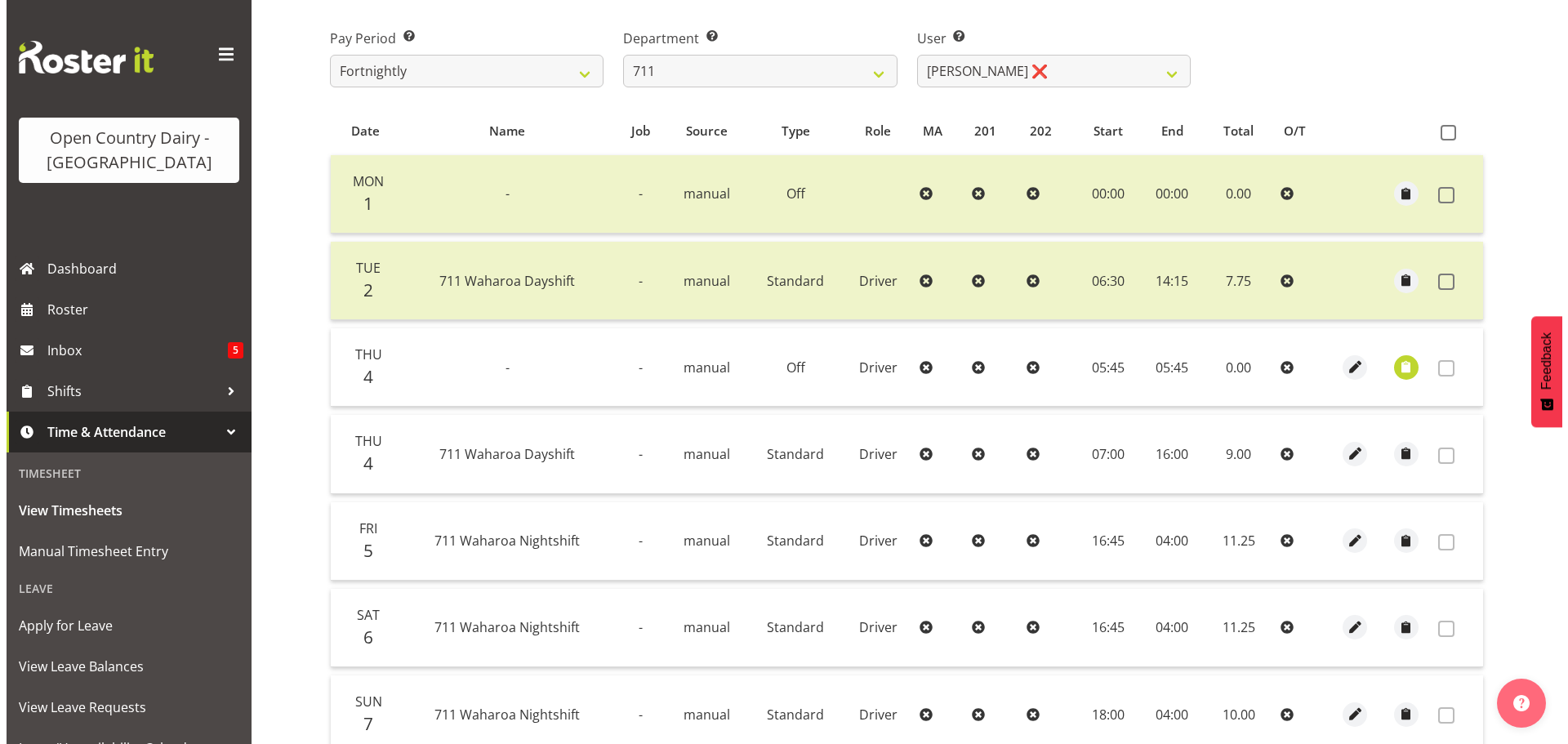
scroll to position [163, 0]
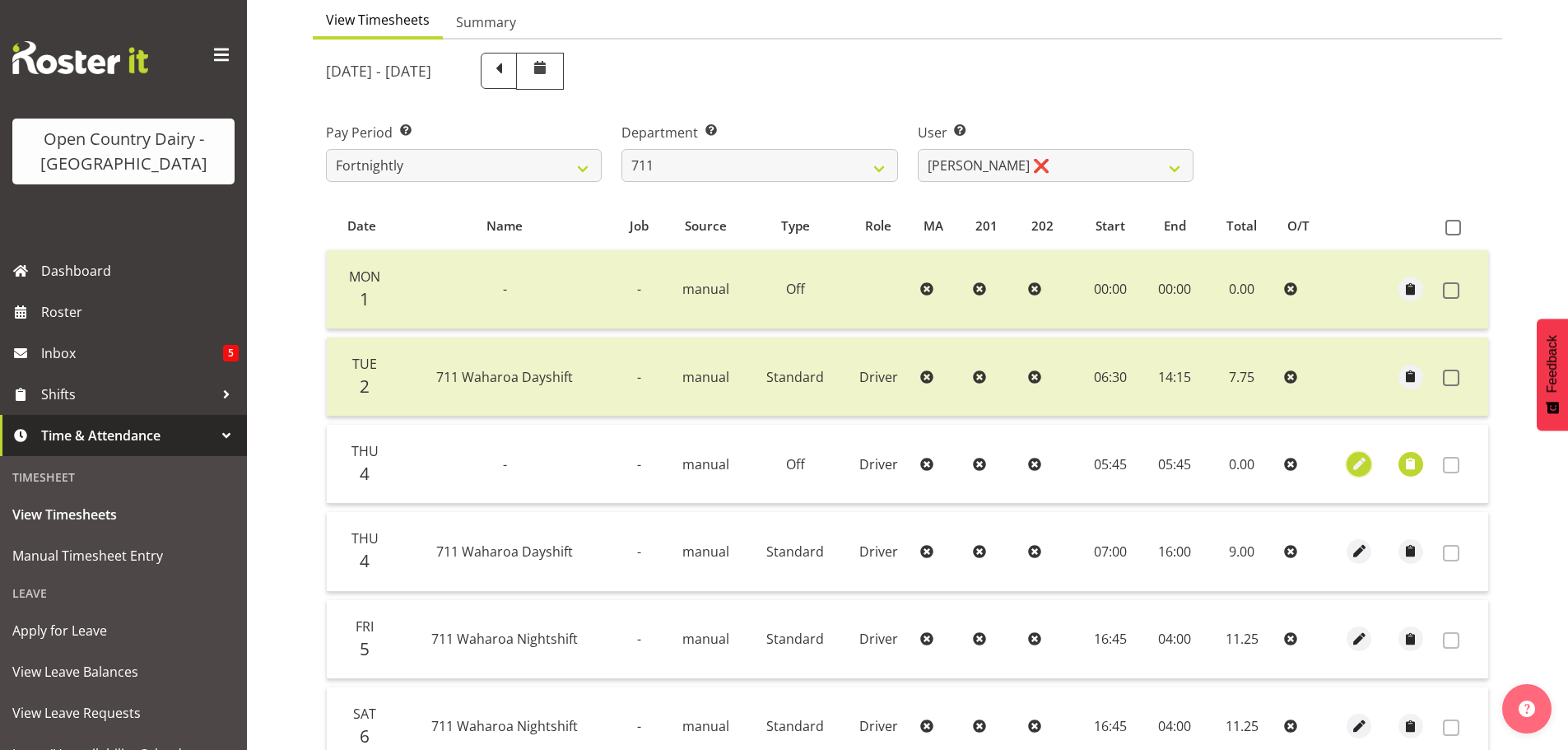
click at [1365, 464] on span "button" at bounding box center [1359, 463] width 19 height 19
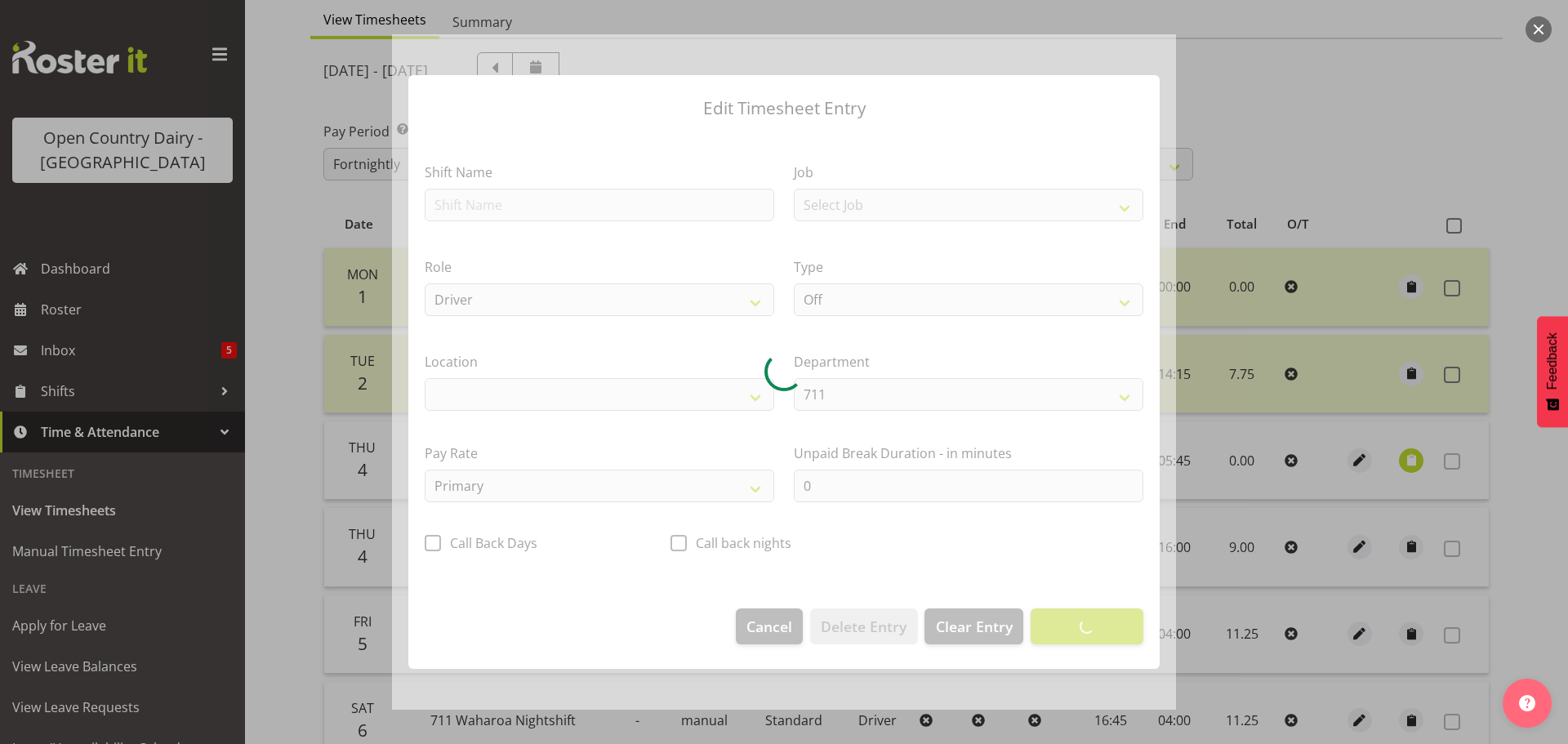
select select "1054"
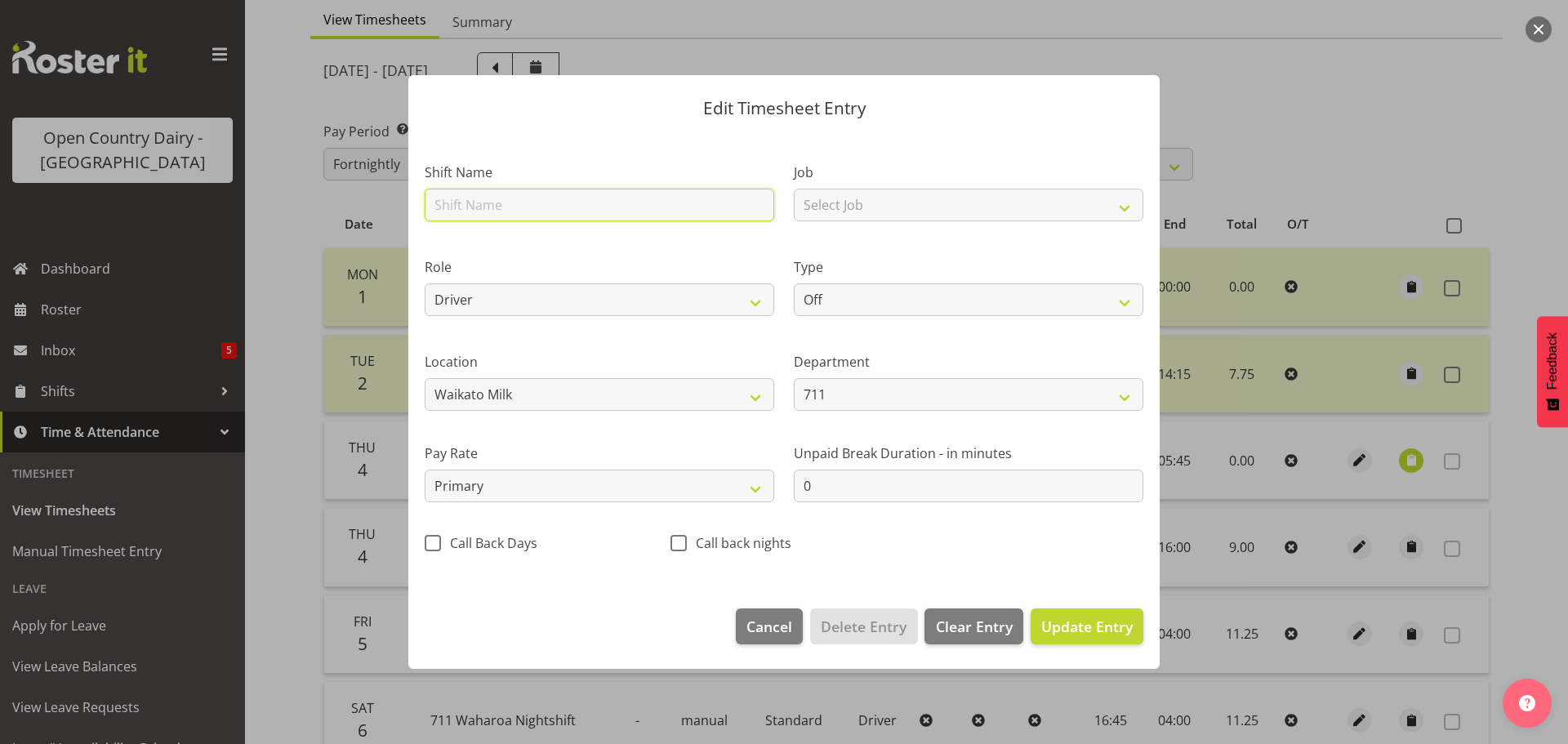
click at [502, 193] on input "text" at bounding box center [600, 205] width 350 height 32
type input "Dayshift"
click at [854, 206] on select "Select Job Driver Driver supervisor Support" at bounding box center [969, 205] width 350 height 32
select select "9052"
click at [794, 189] on select "Select Job Driver Driver supervisor Support" at bounding box center [969, 205] width 350 height 32
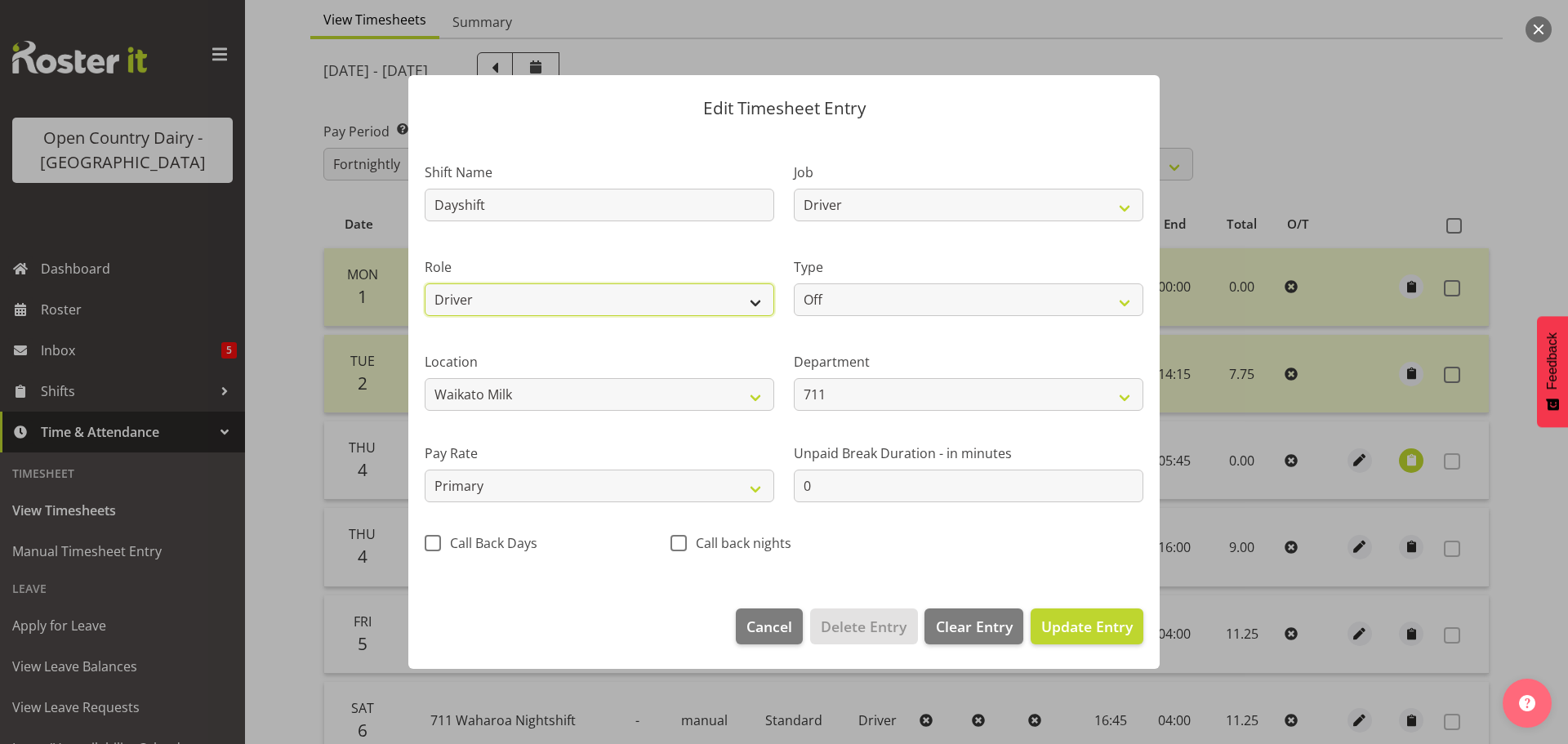
click at [611, 293] on select "Driver Driver Buddy Crew Leader" at bounding box center [600, 299] width 350 height 32
click at [425, 283] on select "Driver Driver Buddy Crew Leader" at bounding box center [600, 299] width 350 height 32
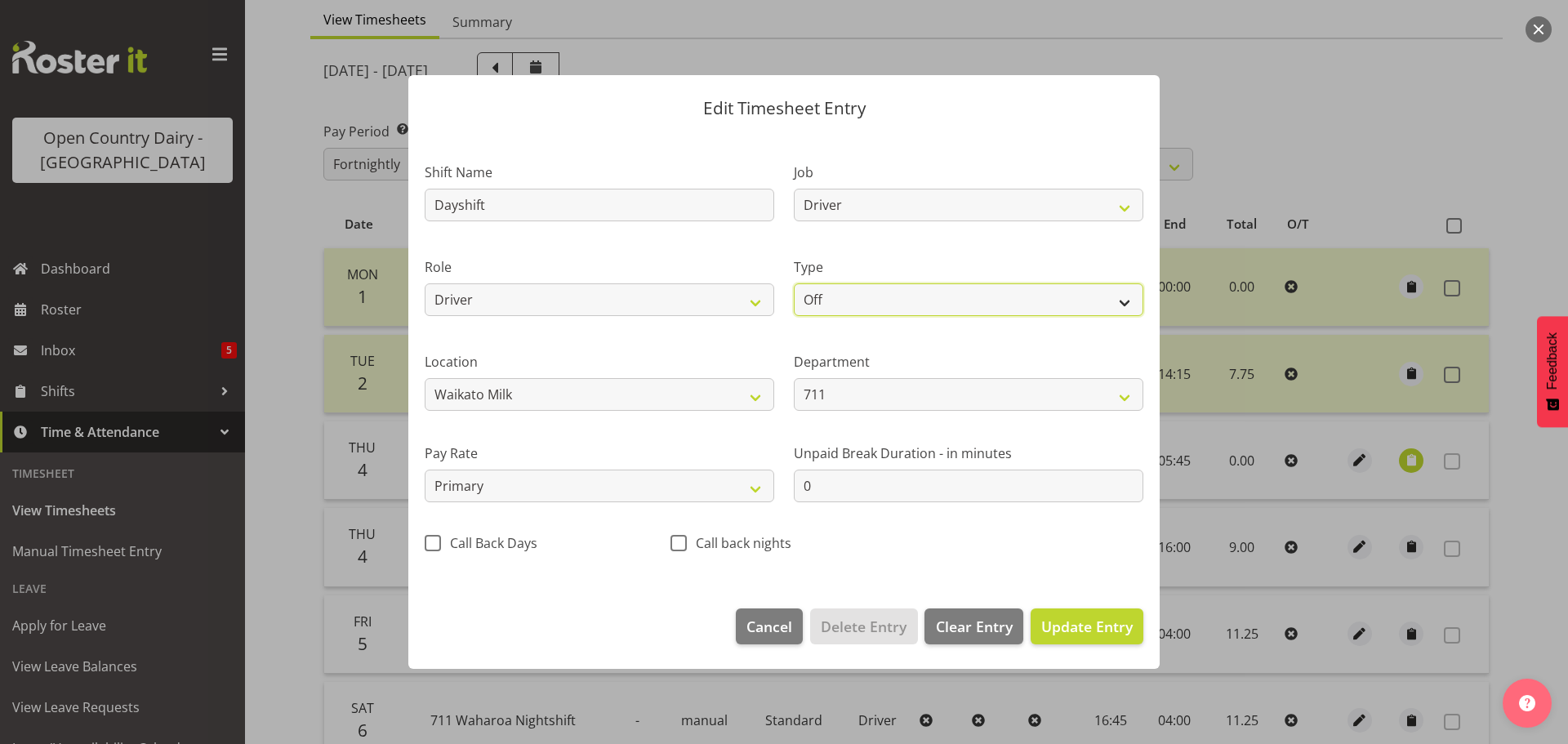
click at [878, 294] on select "Off Standard Public Holiday Public Holiday (Worked) Day In Lieu Annual Leave Si…" at bounding box center [969, 299] width 350 height 32
select select "Standard"
click at [794, 283] on select "Off Standard Public Holiday Public Holiday (Worked) Day In Lieu Annual Leave Si…" at bounding box center [969, 299] width 350 height 32
select select "8"
select select "2025"
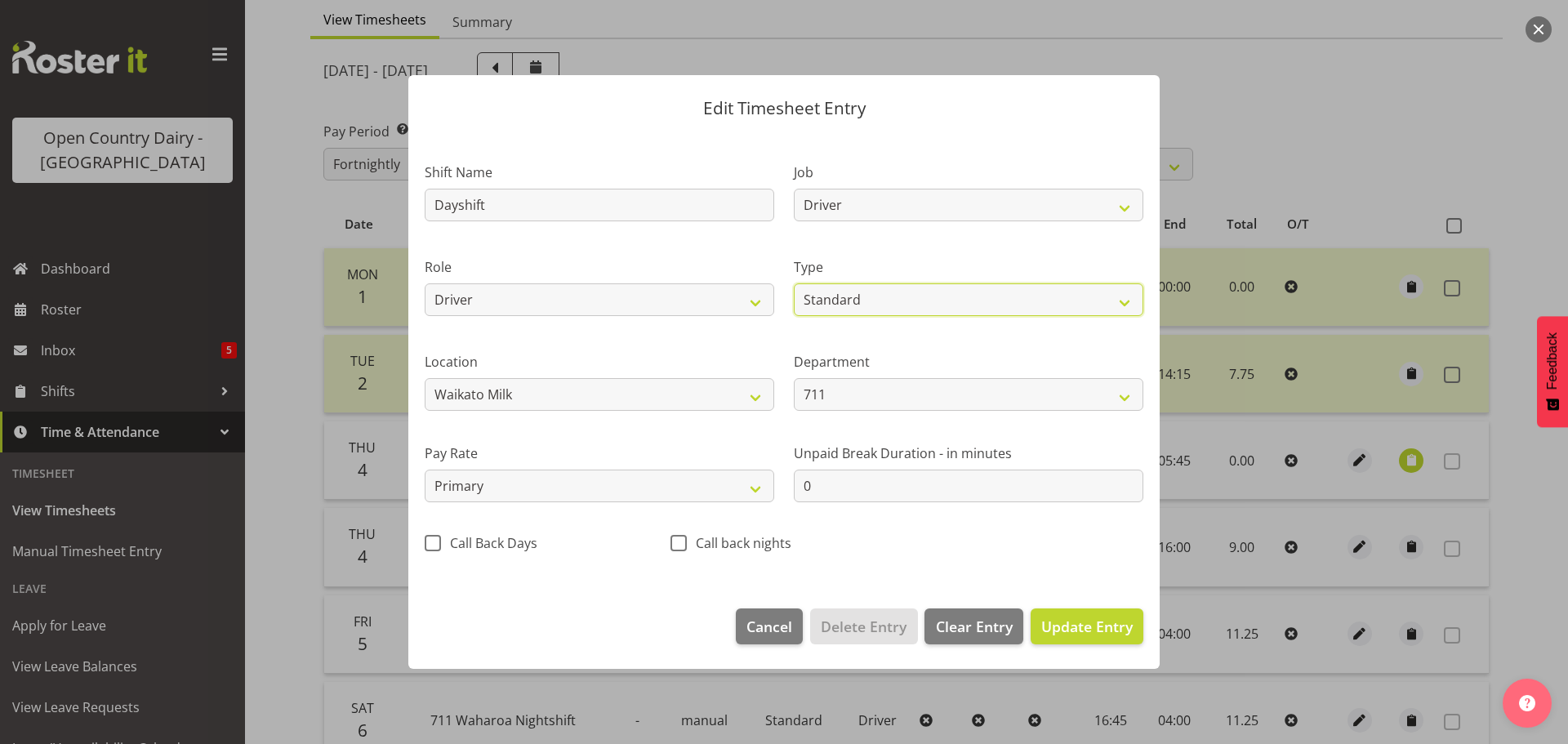
select select "5"
select select "45"
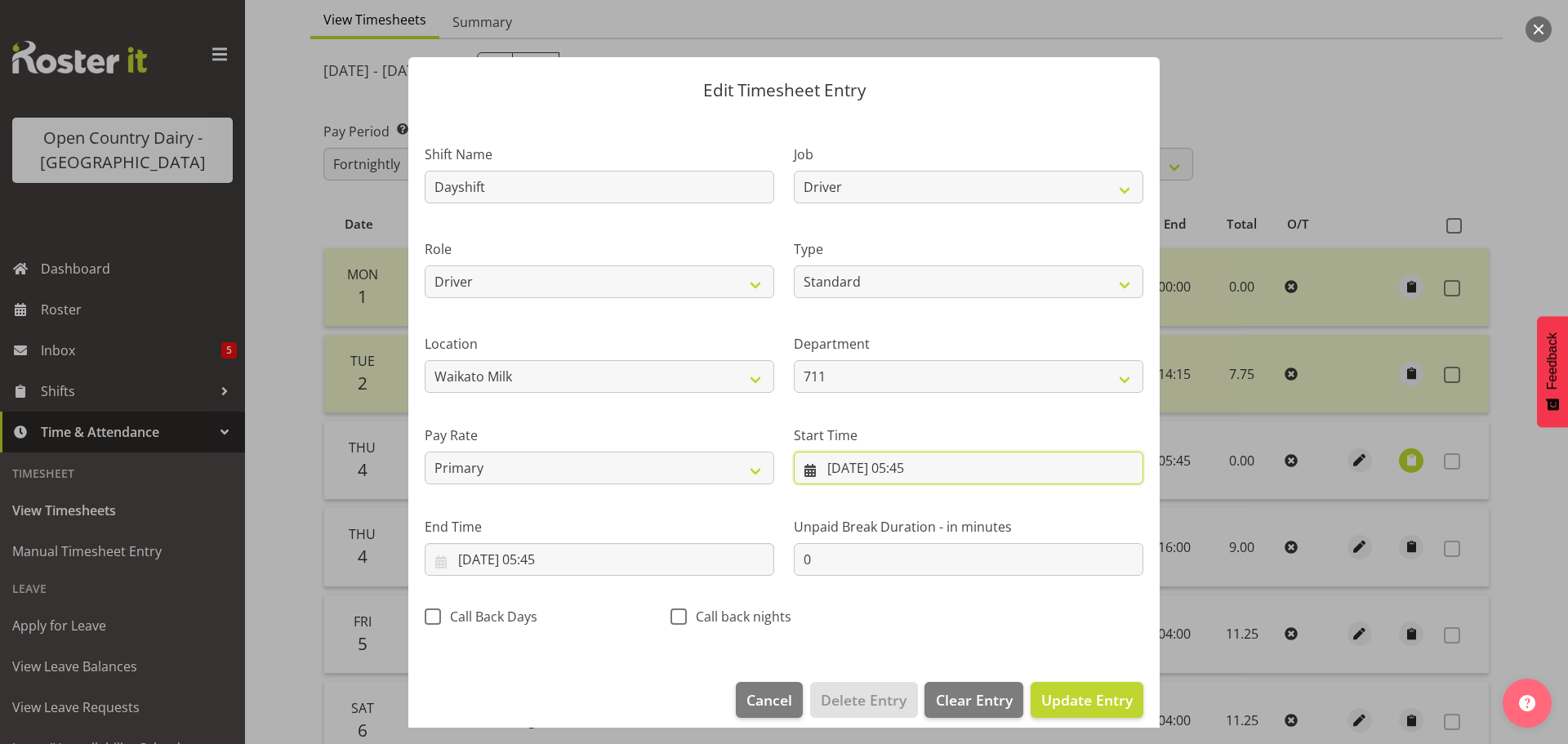
click at [907, 464] on input "04/09/2025, 05:45" at bounding box center [969, 467] width 350 height 32
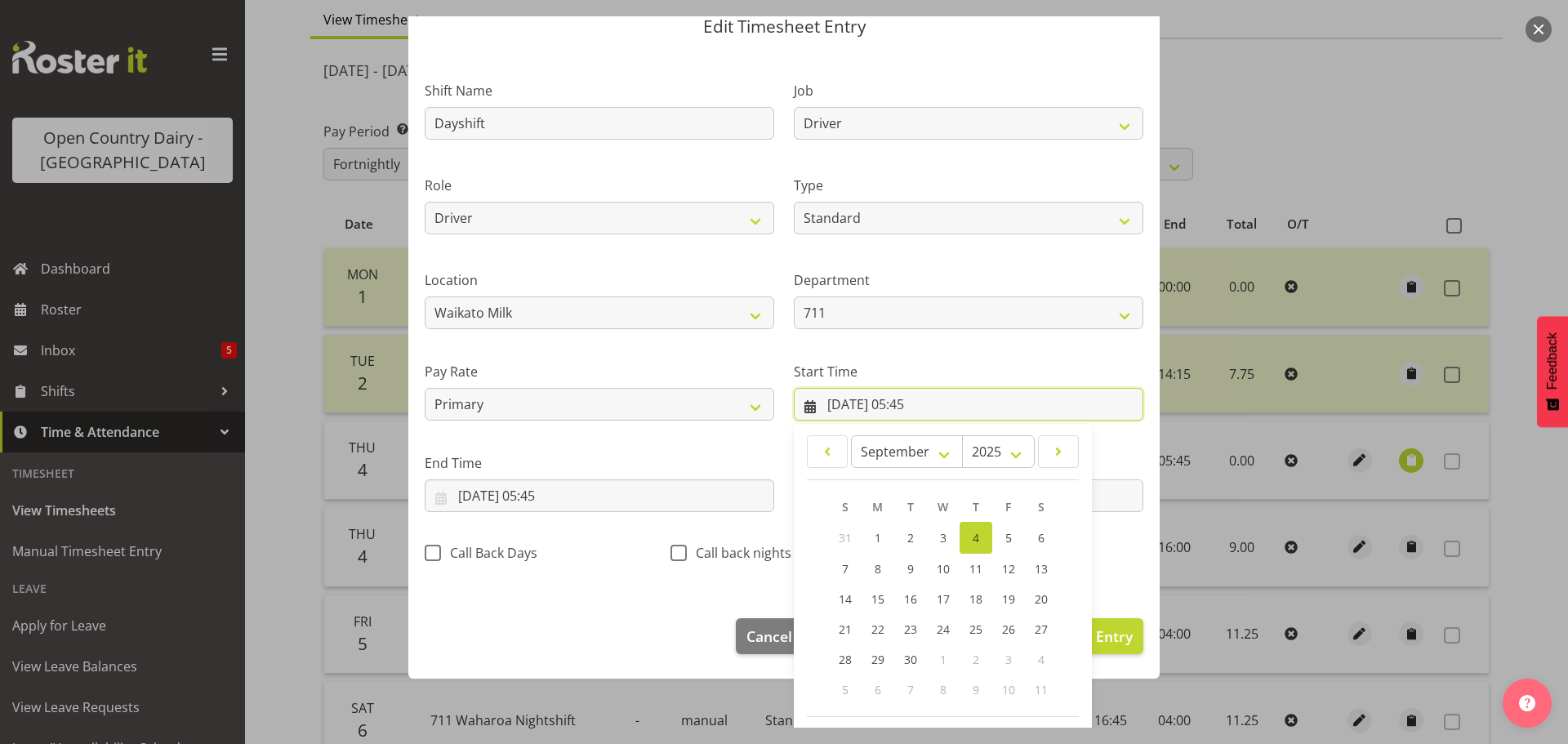
scroll to position [130, 0]
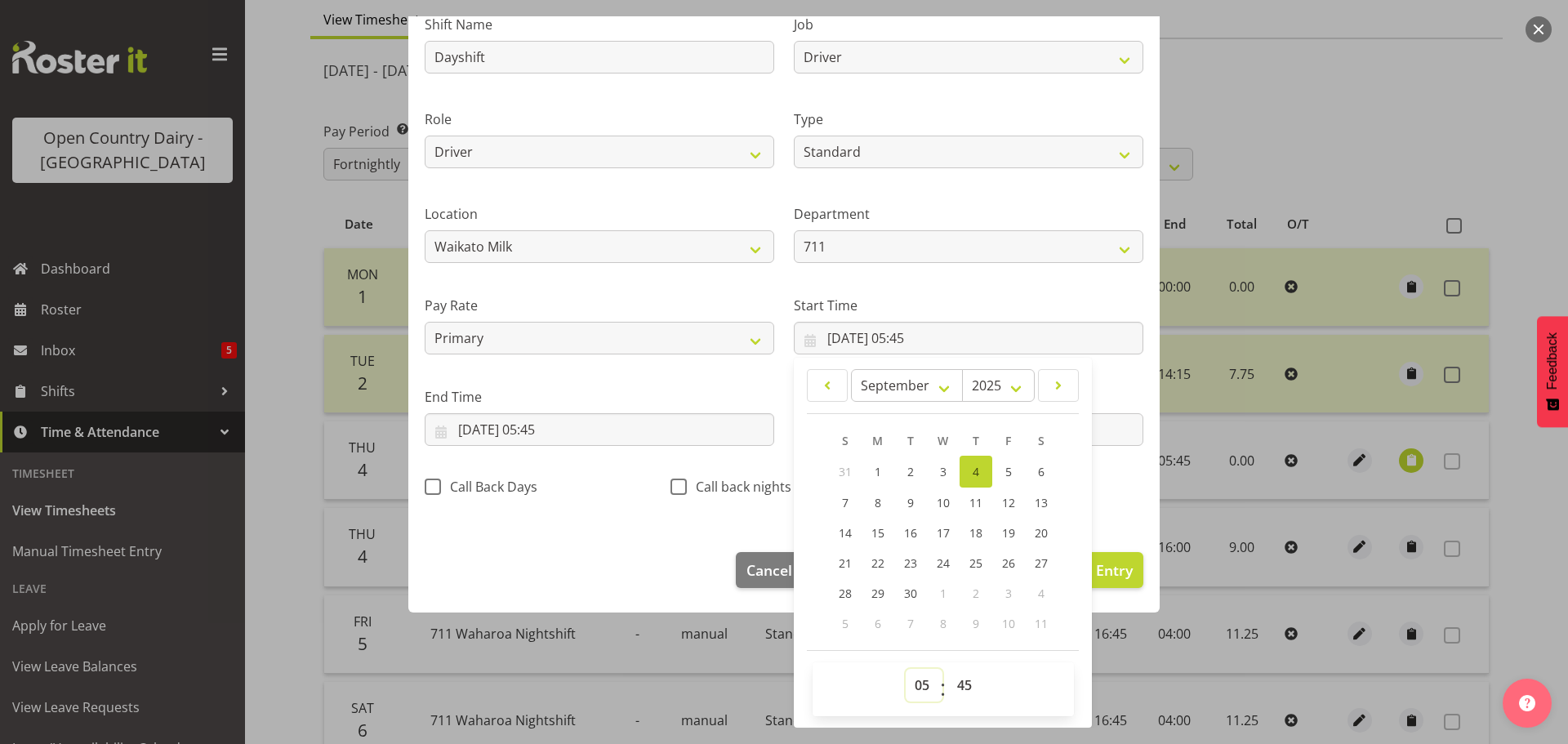
click at [922, 691] on select "00 01 02 03 04 05 06 07 08 09 10 11 12 13 14 15 16 17 18 19 20 21 22 23" at bounding box center [924, 684] width 37 height 32
select select "6"
click at [906, 668] on select "00 01 02 03 04 05 06 07 08 09 10 11 12 13 14 15 16 17 18 19 20 21 22 23" at bounding box center [924, 684] width 37 height 32
type input "04/09/2025, 06:45"
click at [966, 689] on select "00 01 02 03 04 05 06 07 08 09 10 11 12 13 14 15 16 17 18 19 20 21 22 23 24 25 2…" at bounding box center [967, 684] width 37 height 32
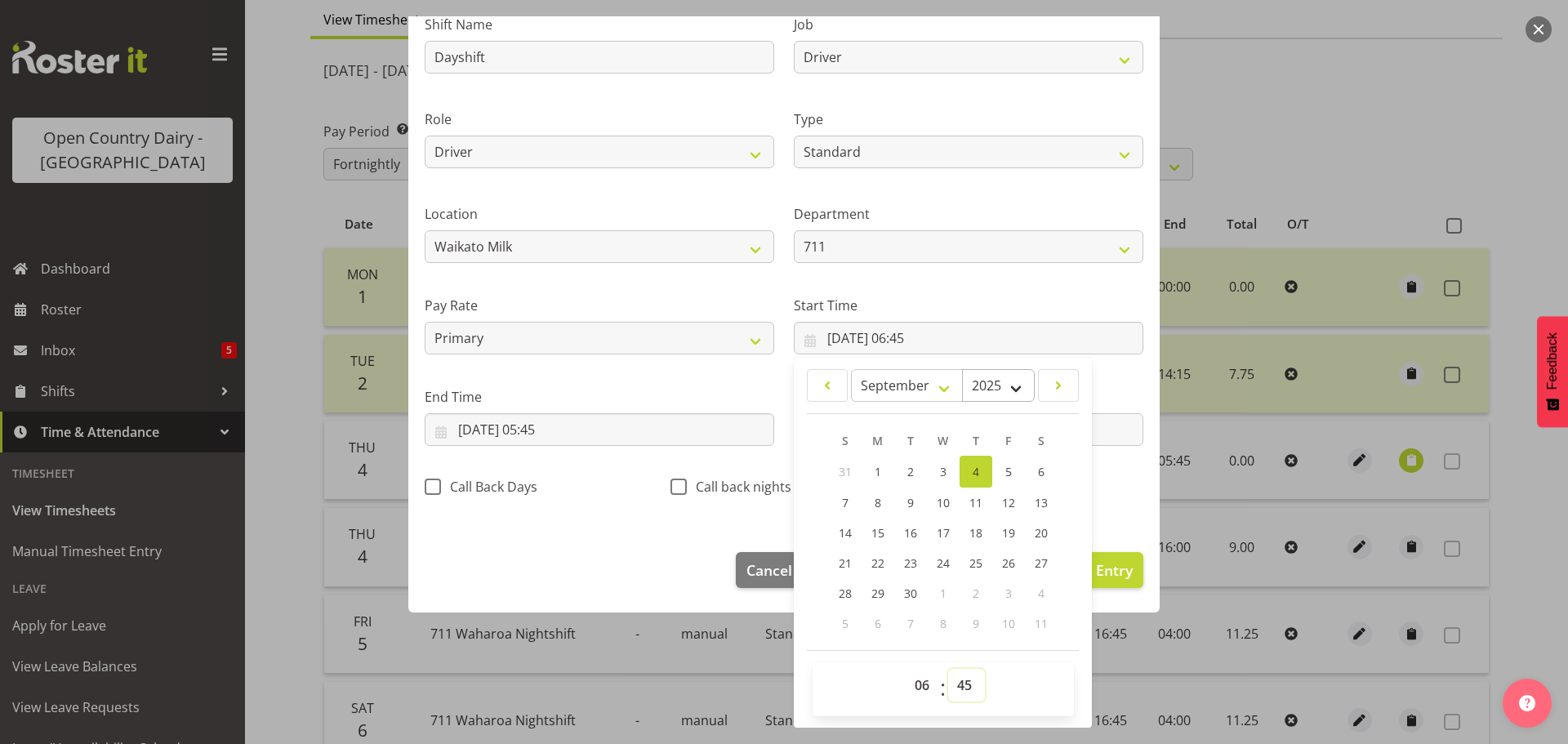
select select "30"
click at [948, 668] on select "00 01 02 03 04 05 06 07 08 09 10 11 12 13 14 15 16 17 18 19 20 21 22 23 24 25 2…" at bounding box center [967, 684] width 37 height 32
type input "04/09/2025, 06:30"
click at [541, 429] on input "04/09/2025, 05:45" at bounding box center [600, 429] width 350 height 32
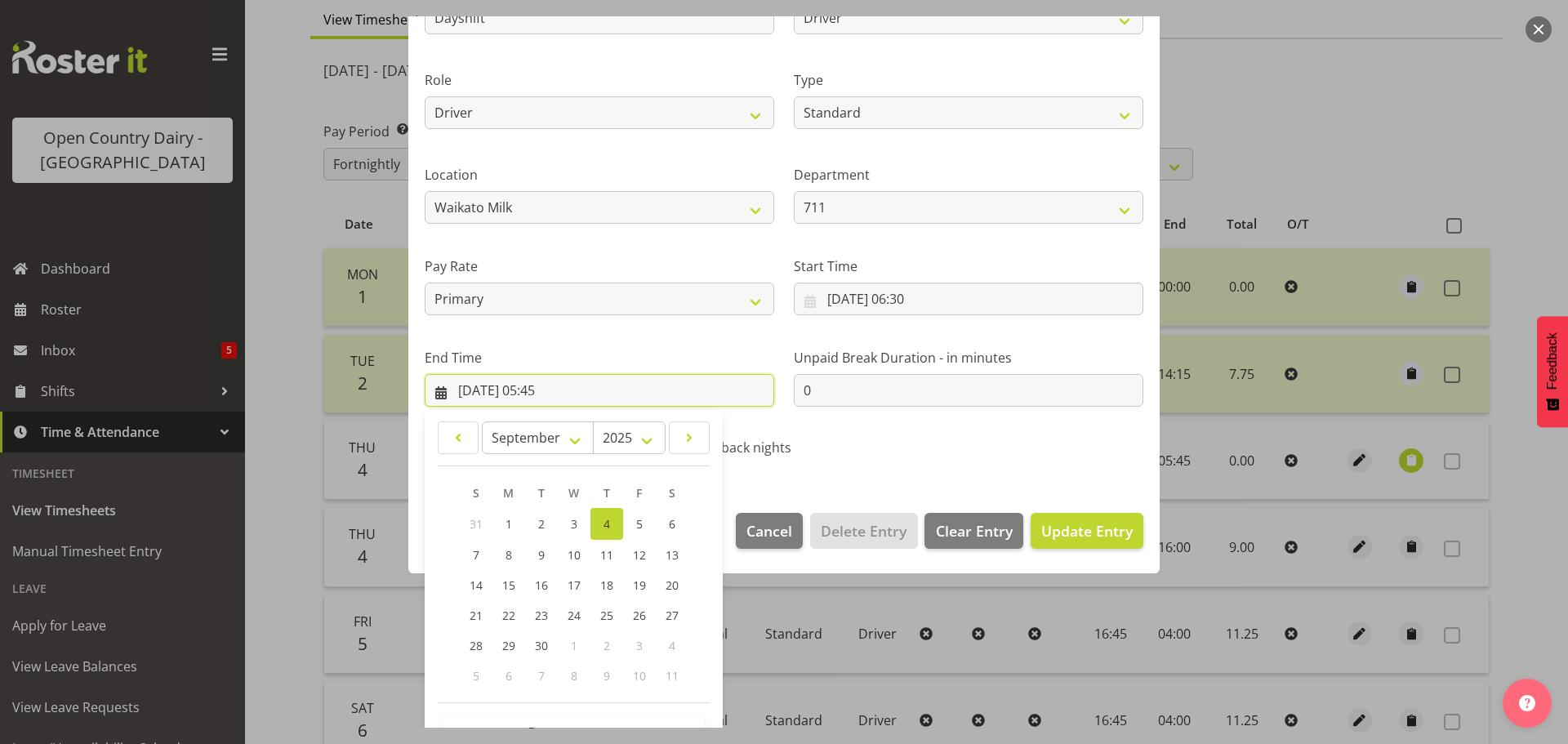
scroll to position [221, 0]
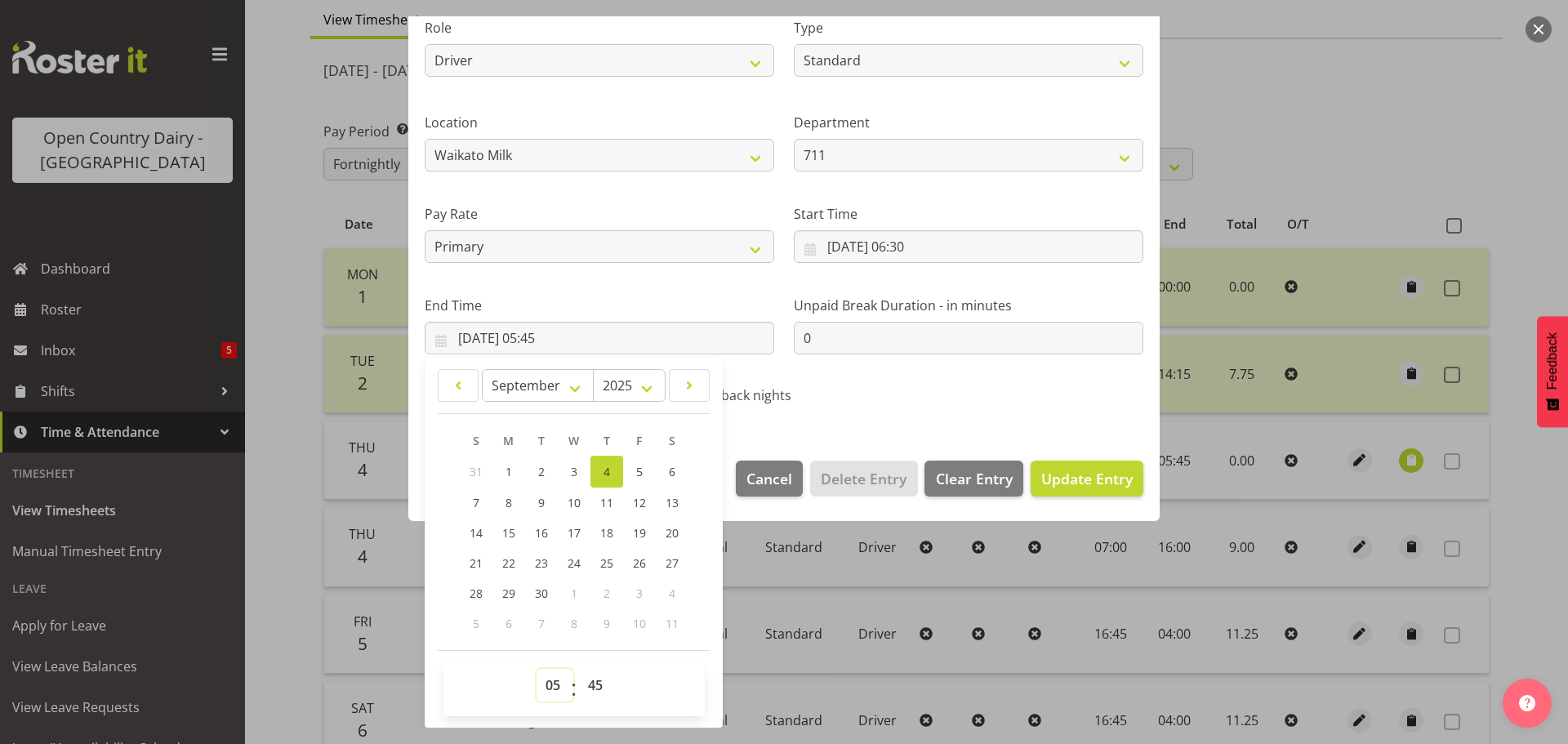
drag, startPoint x: 560, startPoint y: 685, endPoint x: 557, endPoint y: 673, distance: 12.4
click at [560, 685] on select "00 01 02 03 04 05 06 07 08 09 10 11 12 13 14 15 16 17 18 19 20 21 22 23" at bounding box center [555, 684] width 37 height 32
select select "16"
click at [537, 668] on select "00 01 02 03 04 05 06 07 08 09 10 11 12 13 14 15 16 17 18 19 20 21 22 23" at bounding box center [555, 684] width 37 height 32
type input "[DATE] 16:45"
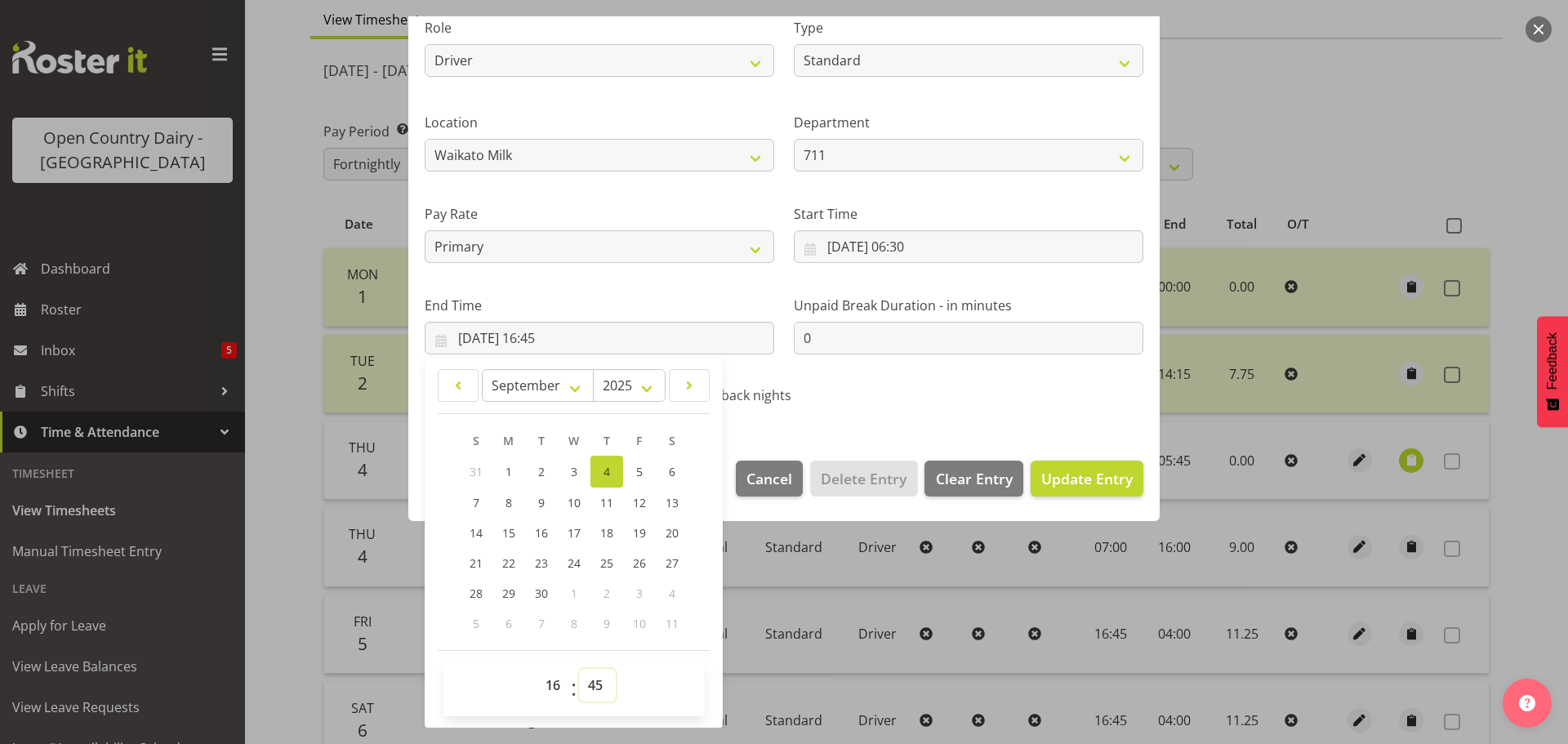
click at [591, 687] on select "00 01 02 03 04 05 06 07 08 09 10 11 12 13 14 15 16 17 18 19 20 21 22 23 24 25 2…" at bounding box center [598, 684] width 37 height 32
select select "0"
click at [580, 668] on select "00 01 02 03 04 05 06 07 08 09 10 11 12 13 14 15 16 17 18 19 20 21 22 23 24 25 2…" at bounding box center [598, 684] width 37 height 32
type input "[DATE] 16:00"
click at [1089, 479] on span "Update Entry" at bounding box center [1088, 479] width 92 height 20
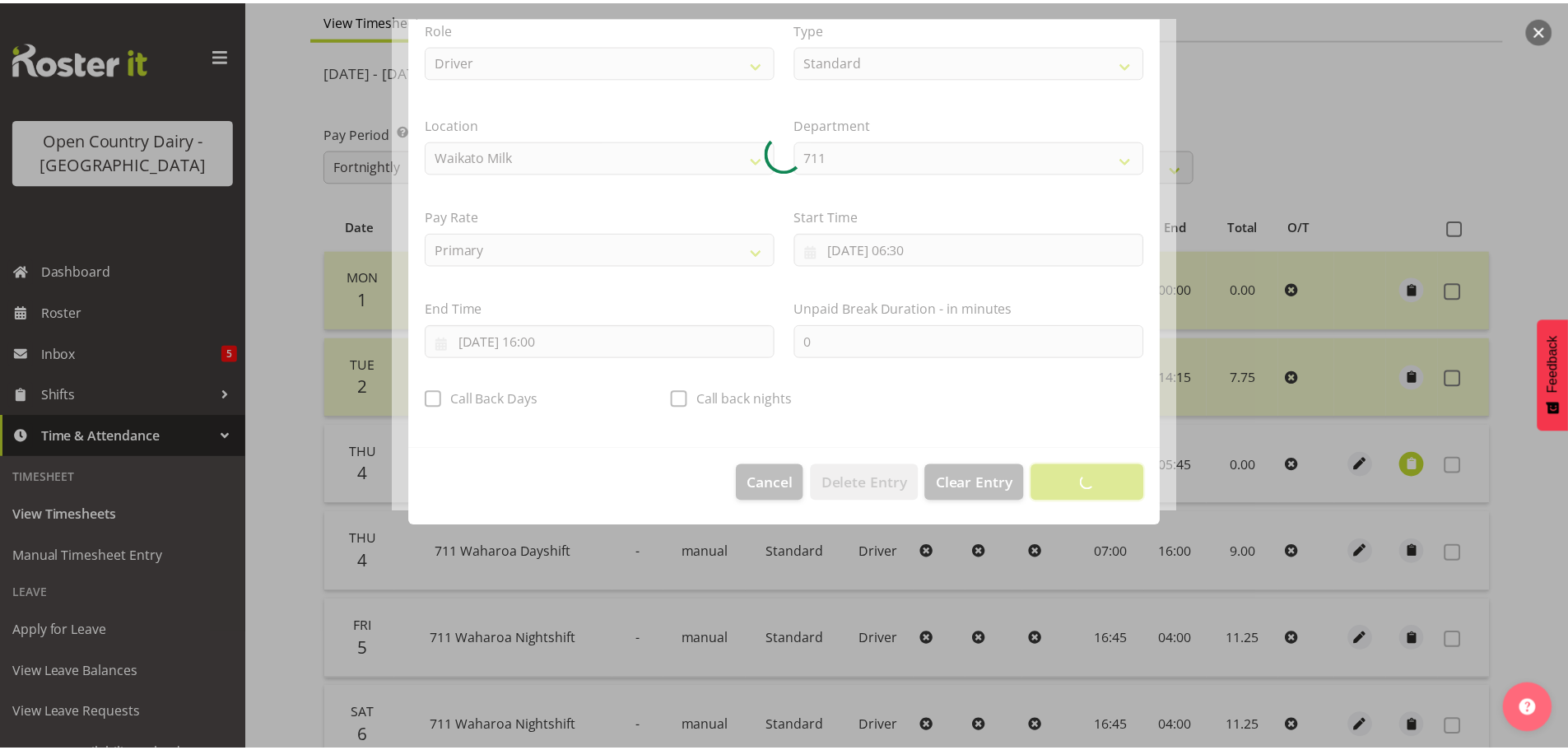
scroll to position [15, 0]
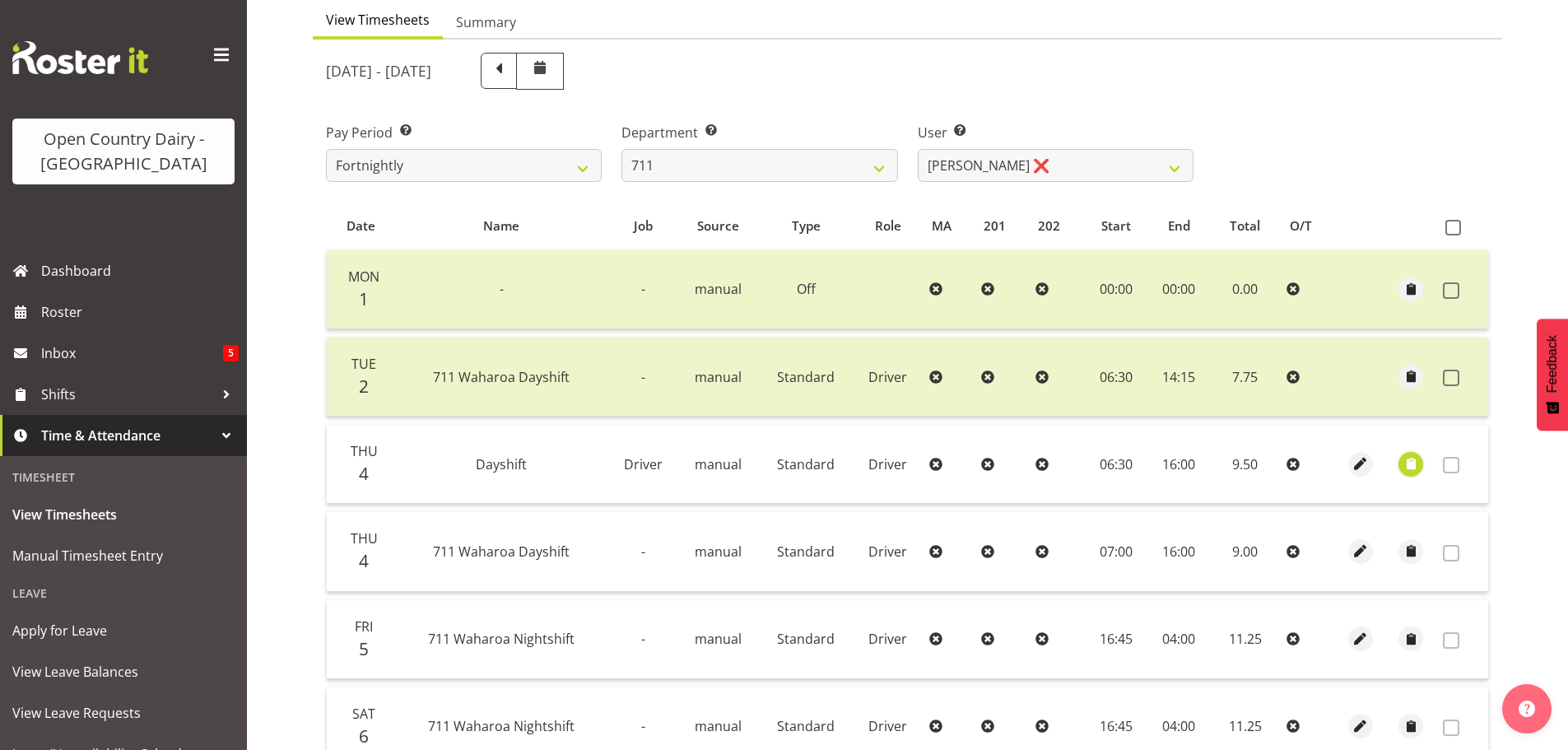
click at [1409, 468] on span "button" at bounding box center [1411, 463] width 19 height 19
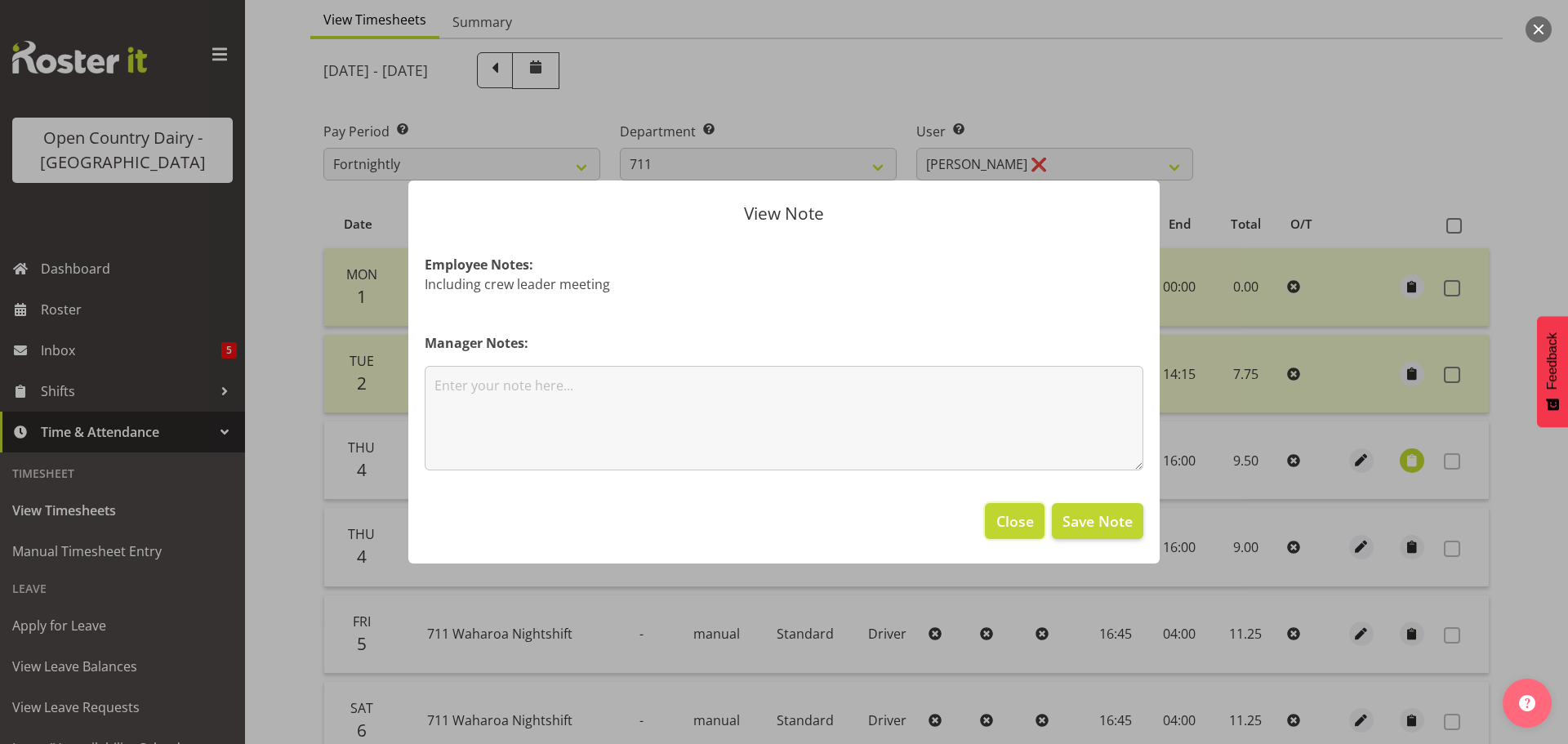
drag, startPoint x: 1021, startPoint y: 528, endPoint x: 1210, endPoint y: 508, distance: 190.1
click at [1018, 528] on span "Close" at bounding box center [1015, 521] width 37 height 22
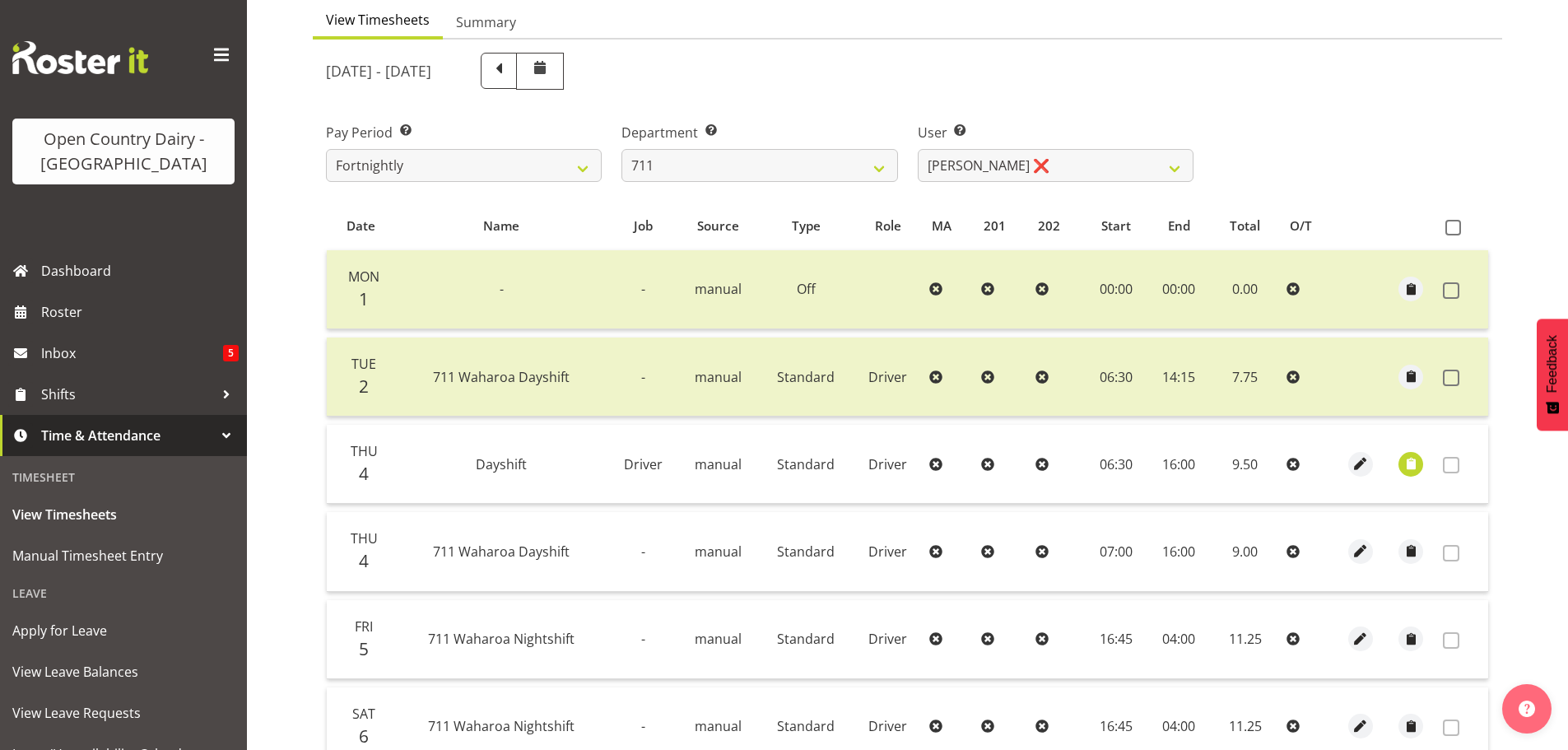
click at [1453, 467] on span at bounding box center [1451, 465] width 17 height 17
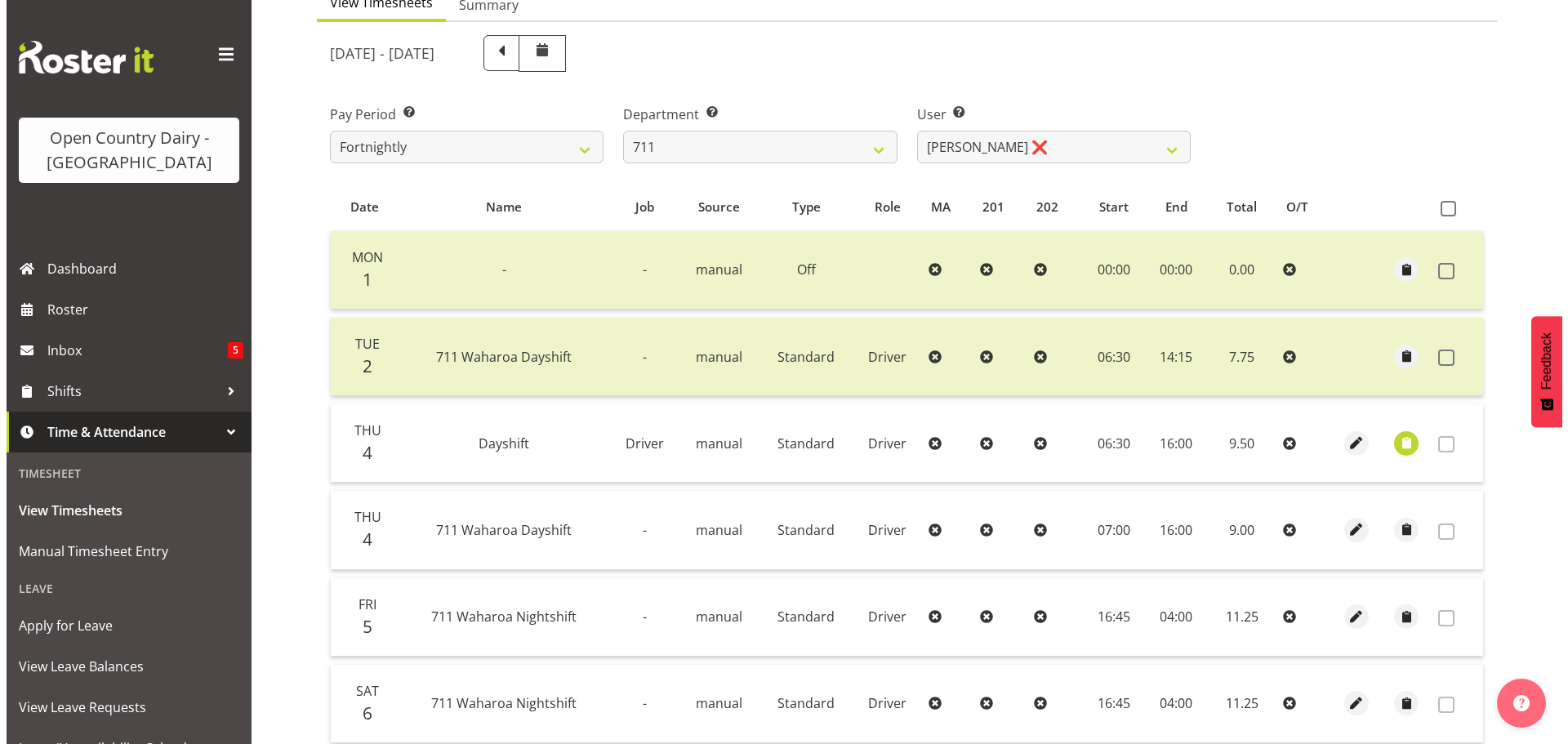
scroll to position [165, 0]
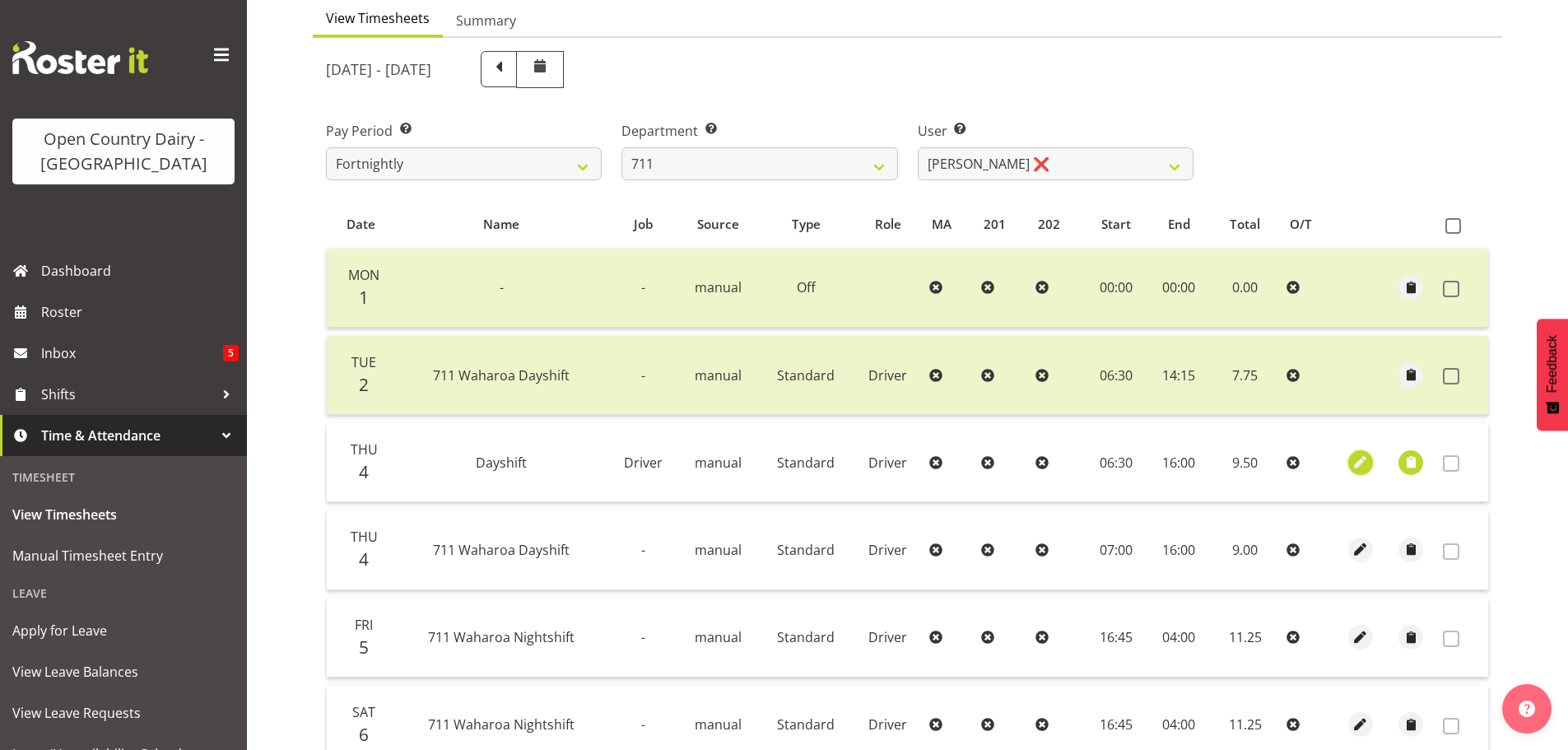
click at [1357, 459] on span "button" at bounding box center [1360, 462] width 19 height 19
select select "Standard"
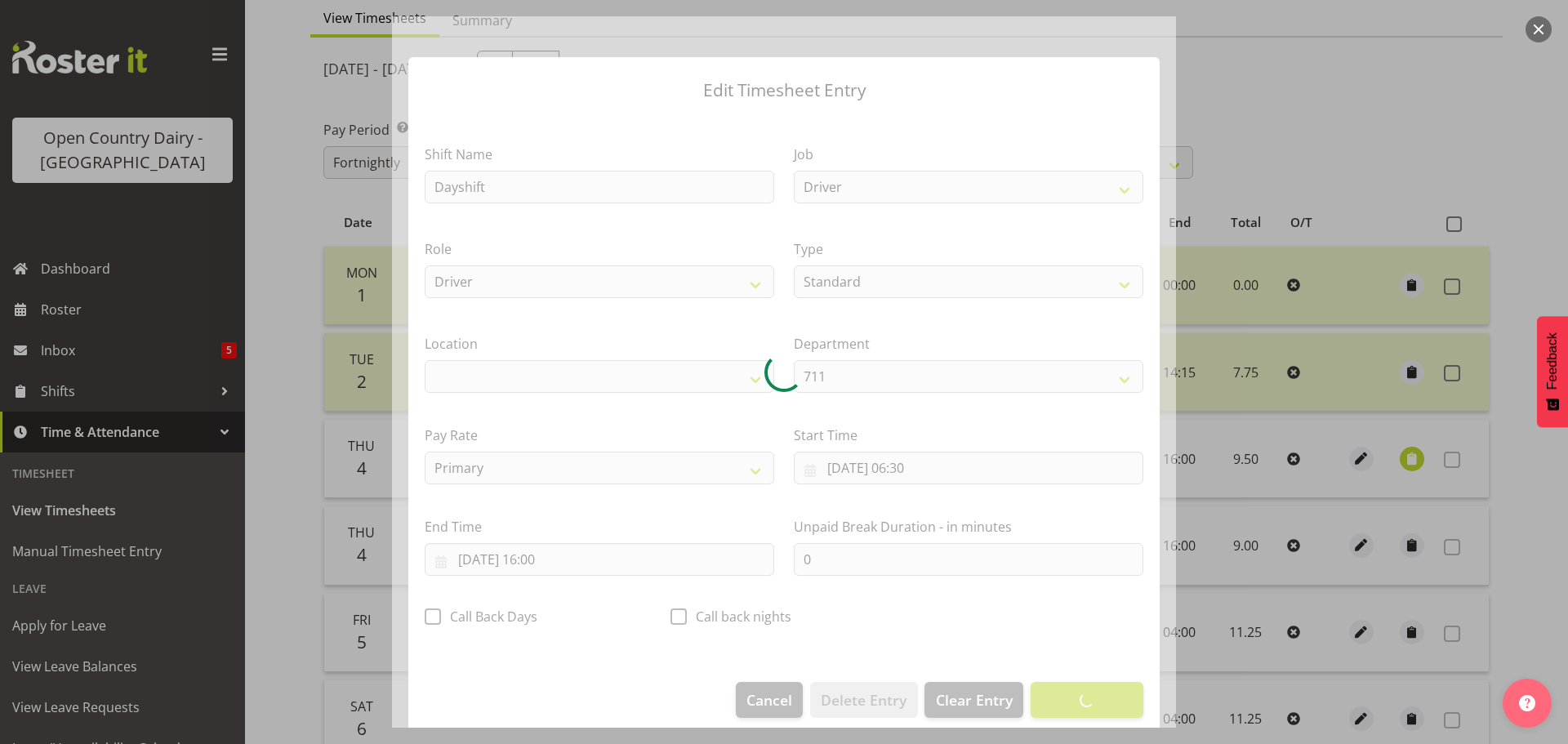
select select "1054"
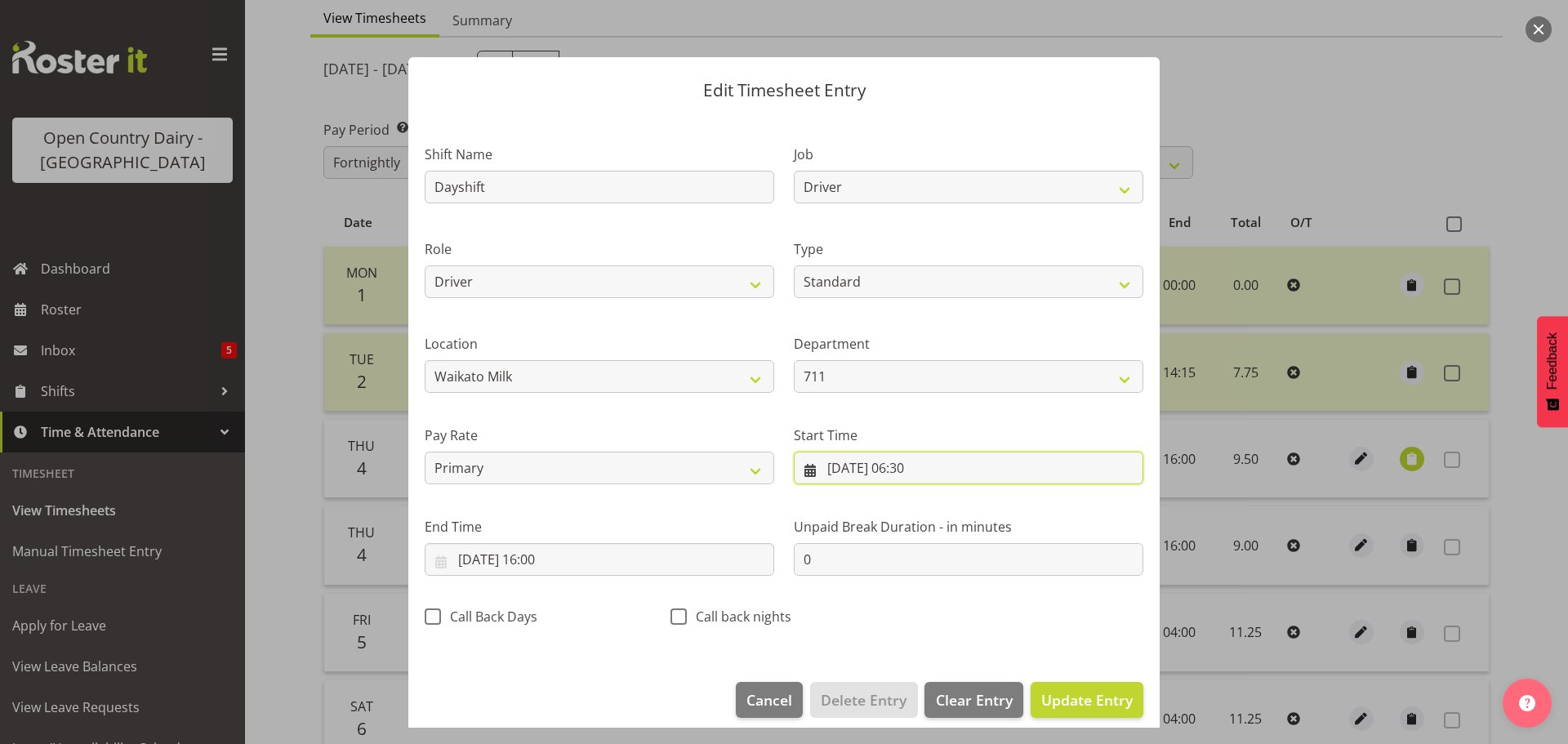
click at [839, 474] on input "04/09/2025, 06:30" at bounding box center [969, 467] width 350 height 32
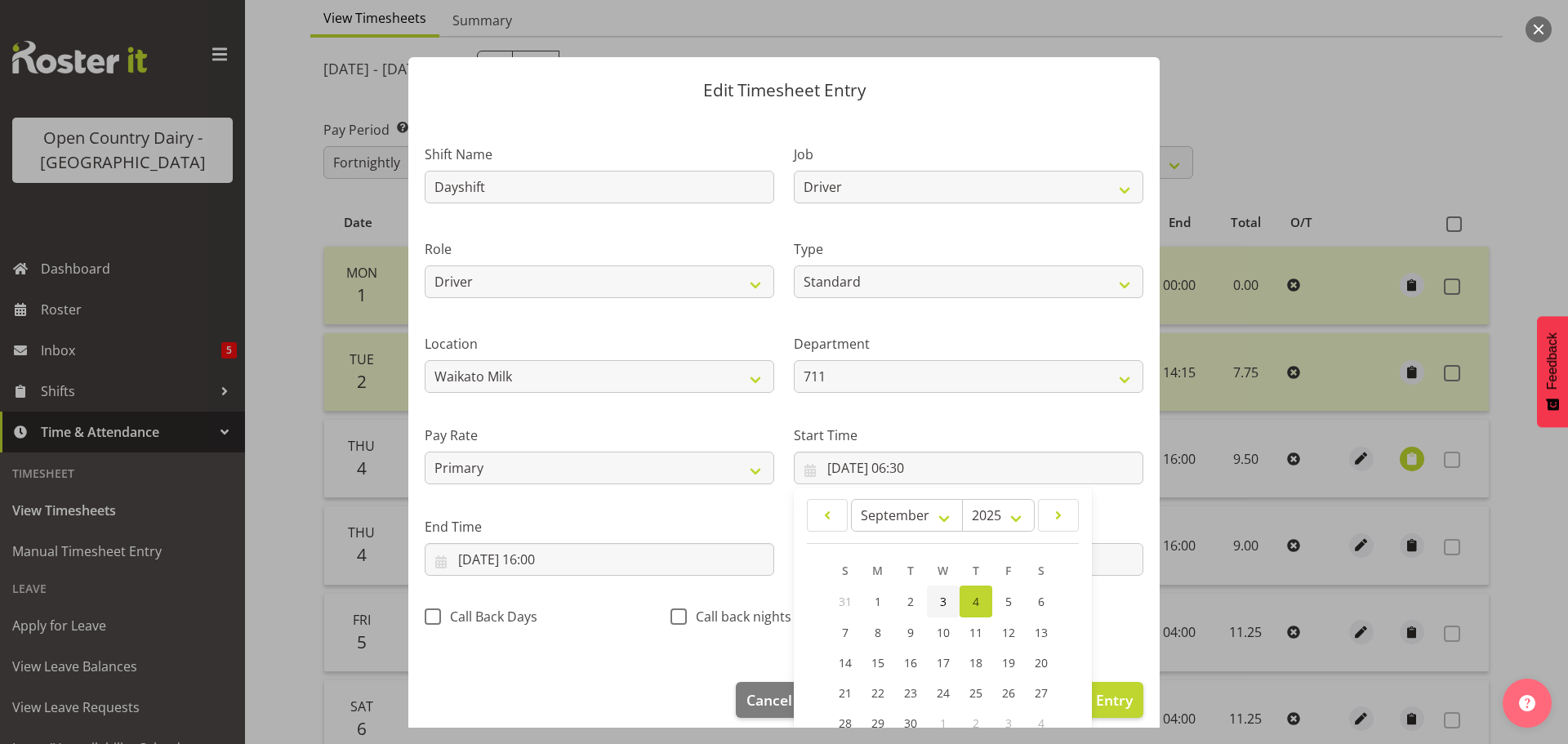
click at [940, 603] on span "3" at bounding box center [943, 601] width 7 height 16
type input "03/09/2025, 06:30"
click at [485, 565] on input "[DATE] 16:00" at bounding box center [600, 558] width 350 height 32
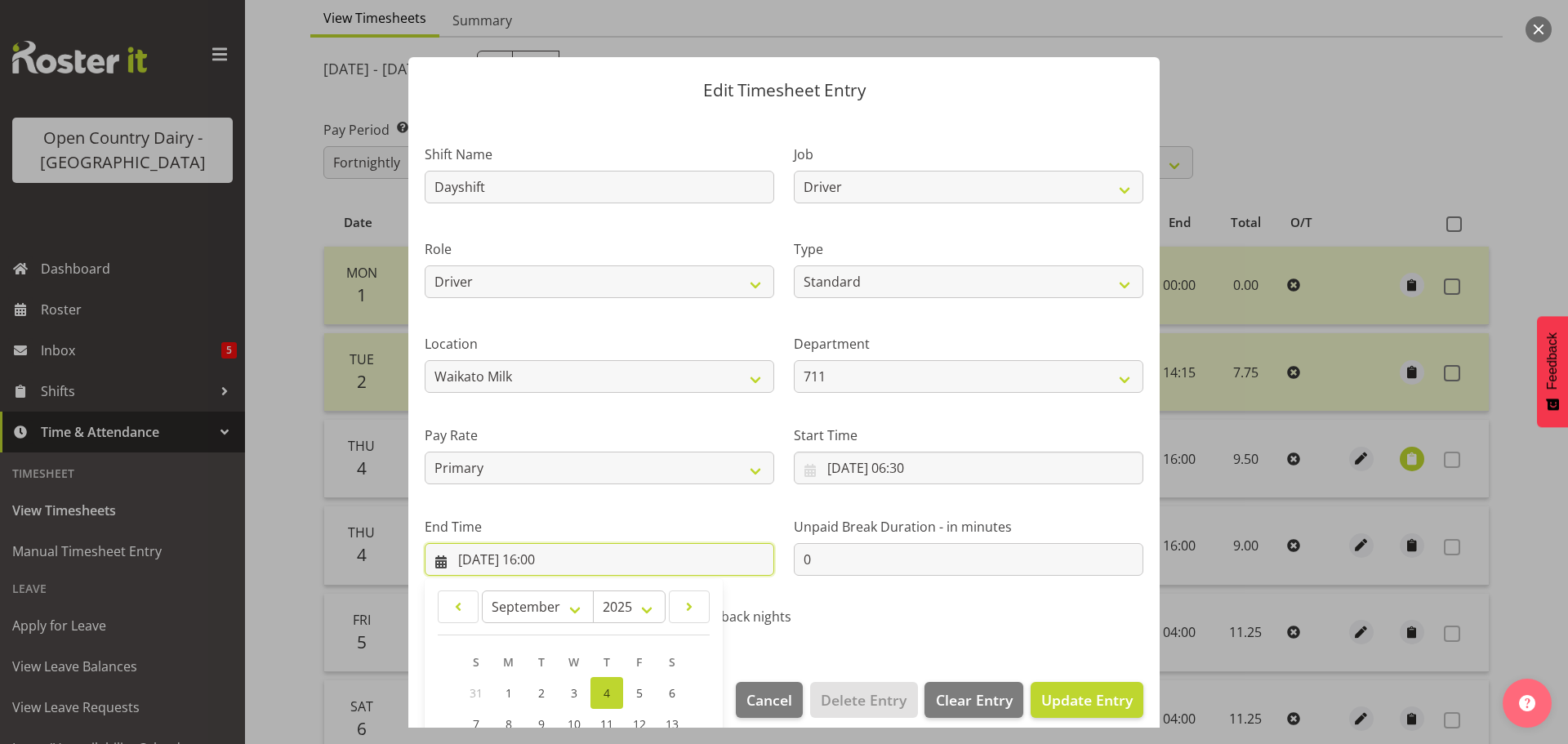
scroll to position [221, 0]
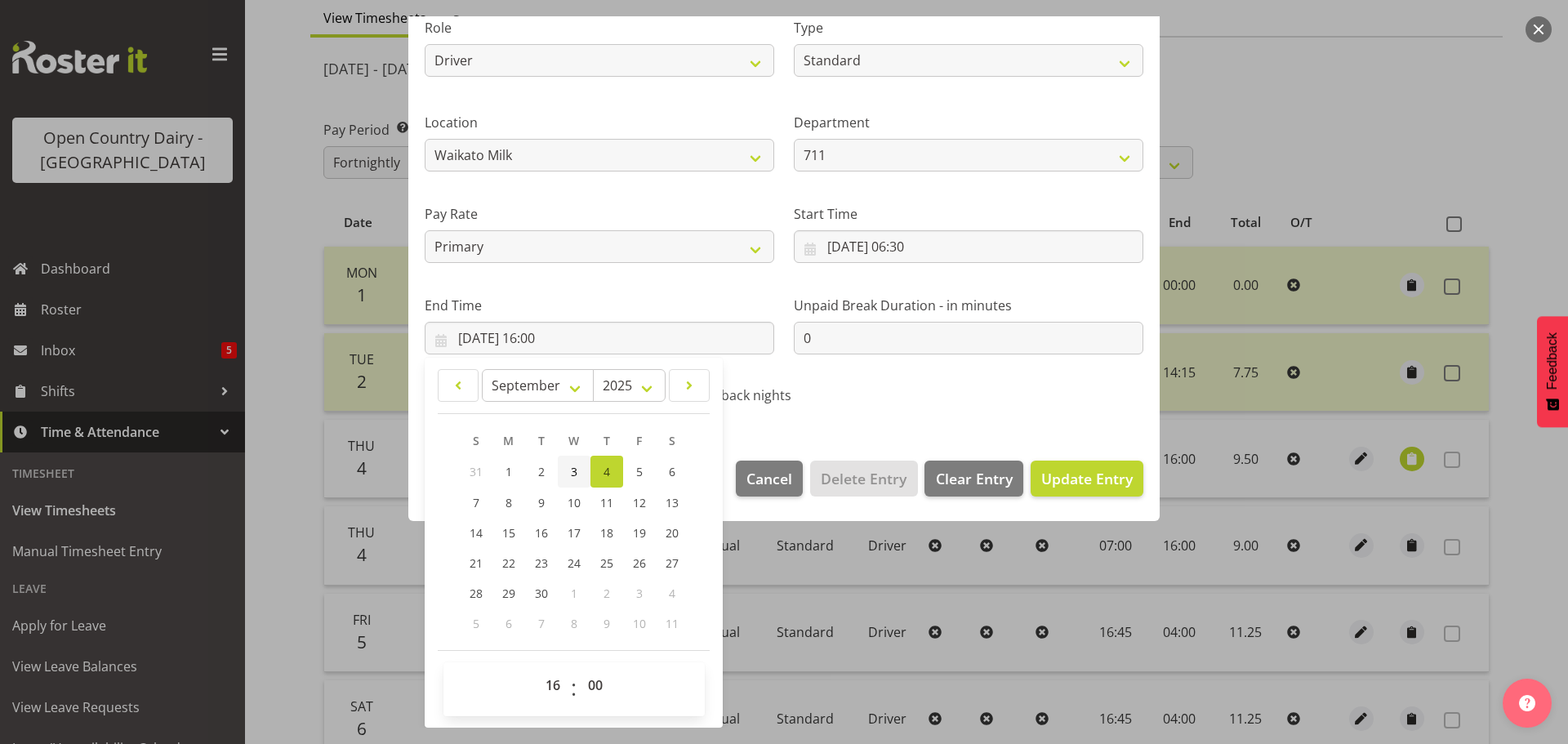
click at [574, 476] on span "3" at bounding box center [575, 471] width 7 height 16
type input "03/09/2025, 16:00"
click at [1058, 482] on span "Update Entry" at bounding box center [1088, 479] width 92 height 20
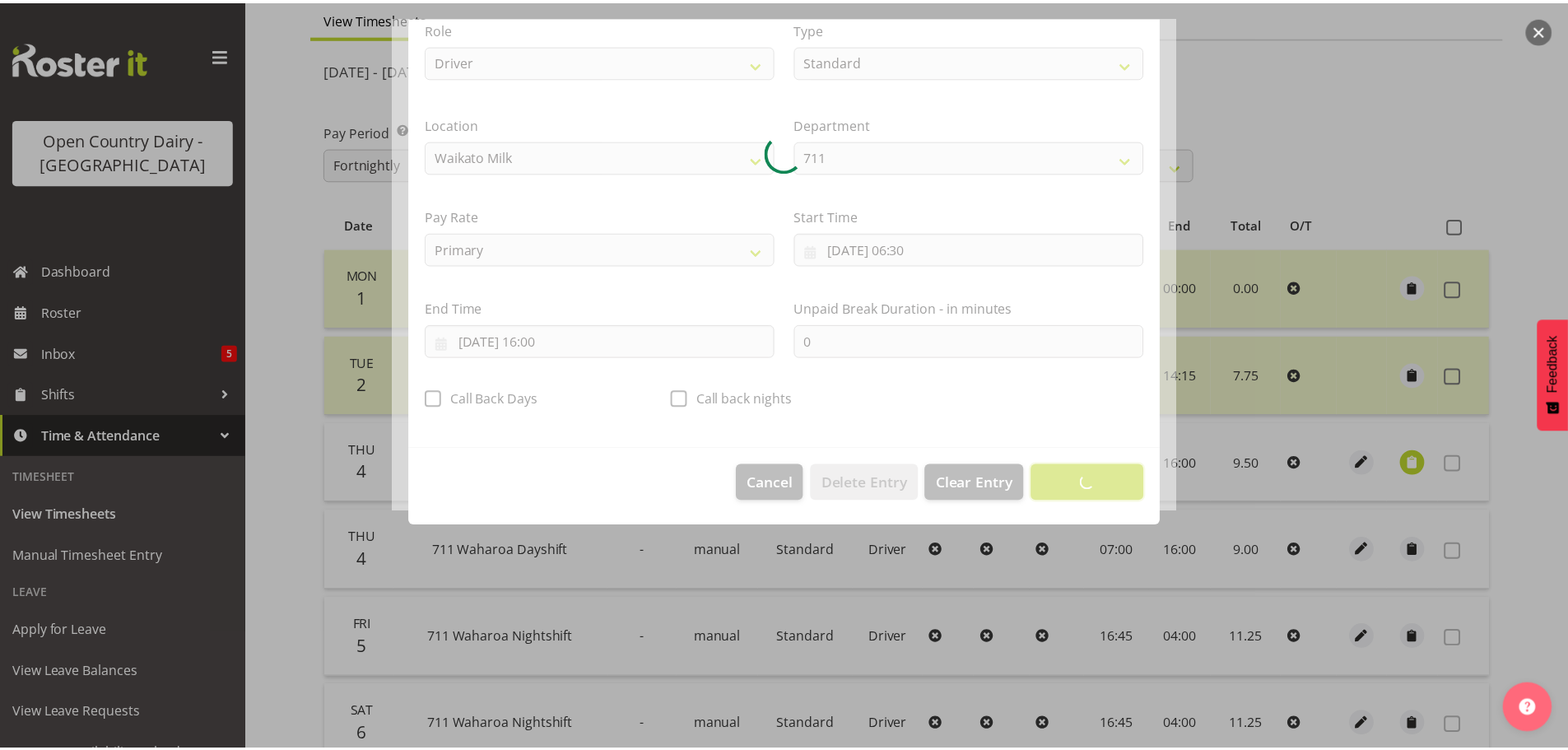
scroll to position [15, 0]
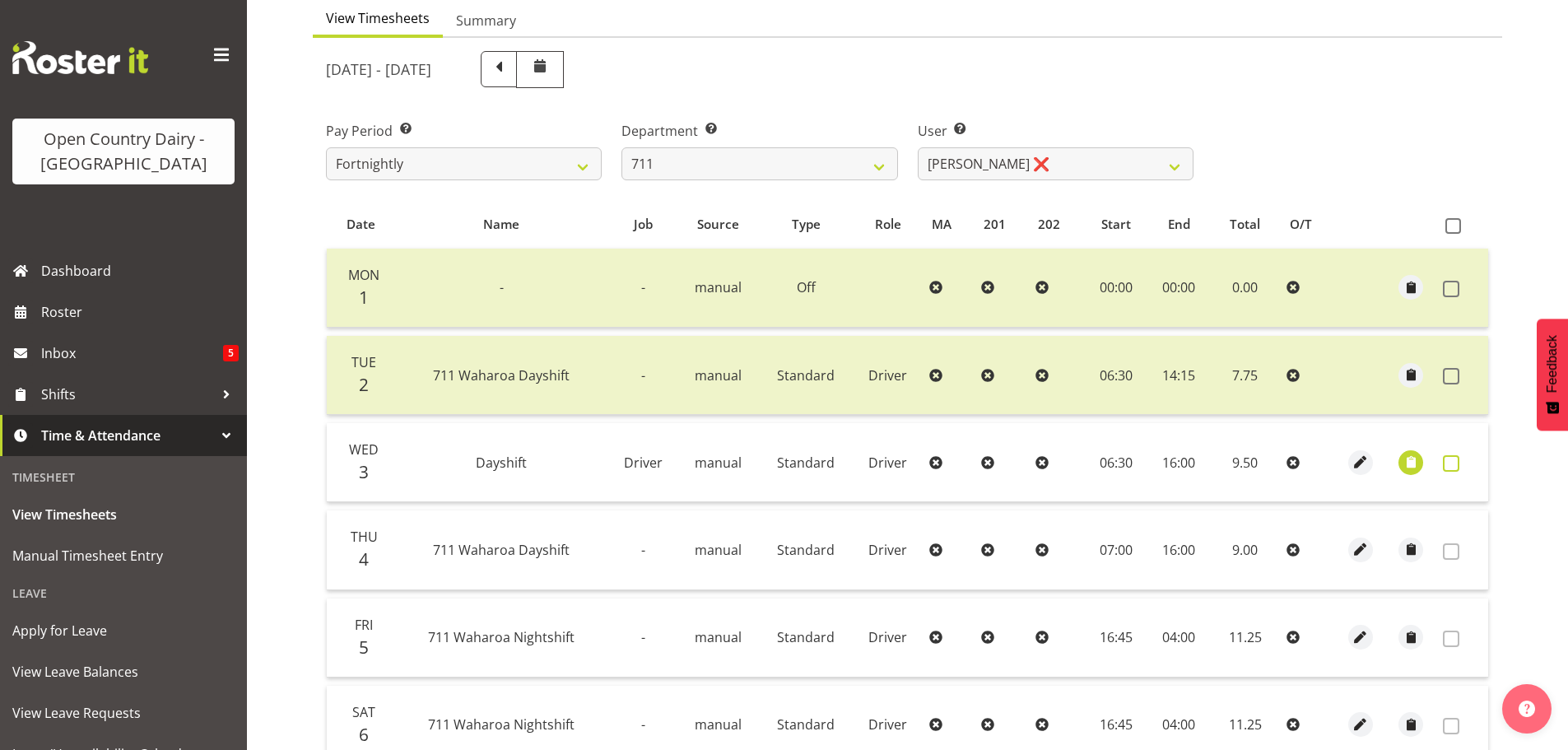
click at [1455, 461] on span at bounding box center [1451, 463] width 17 height 17
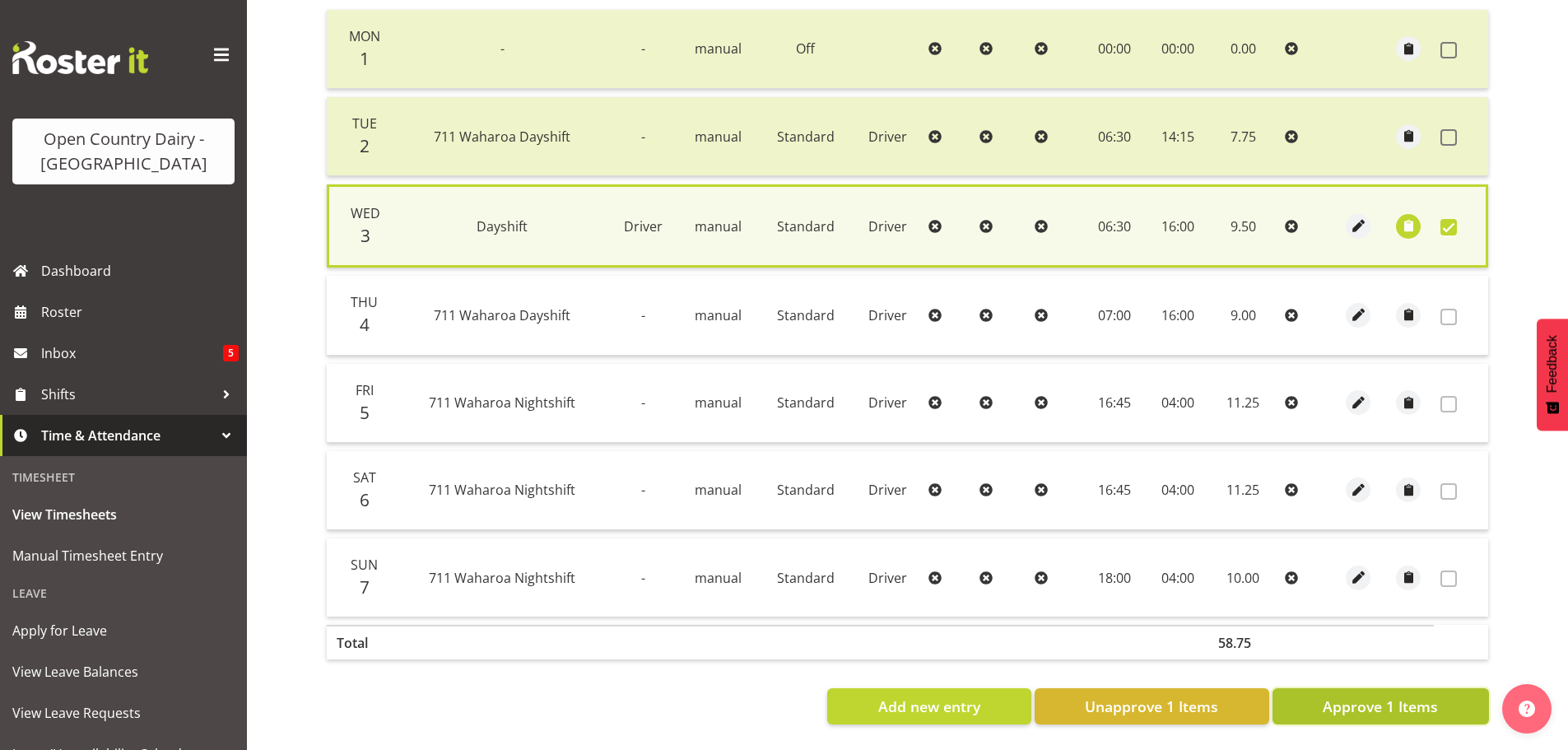
click at [1378, 688] on button "Approve 1 Items" at bounding box center [1381, 706] width 216 height 36
checkbox input "false"
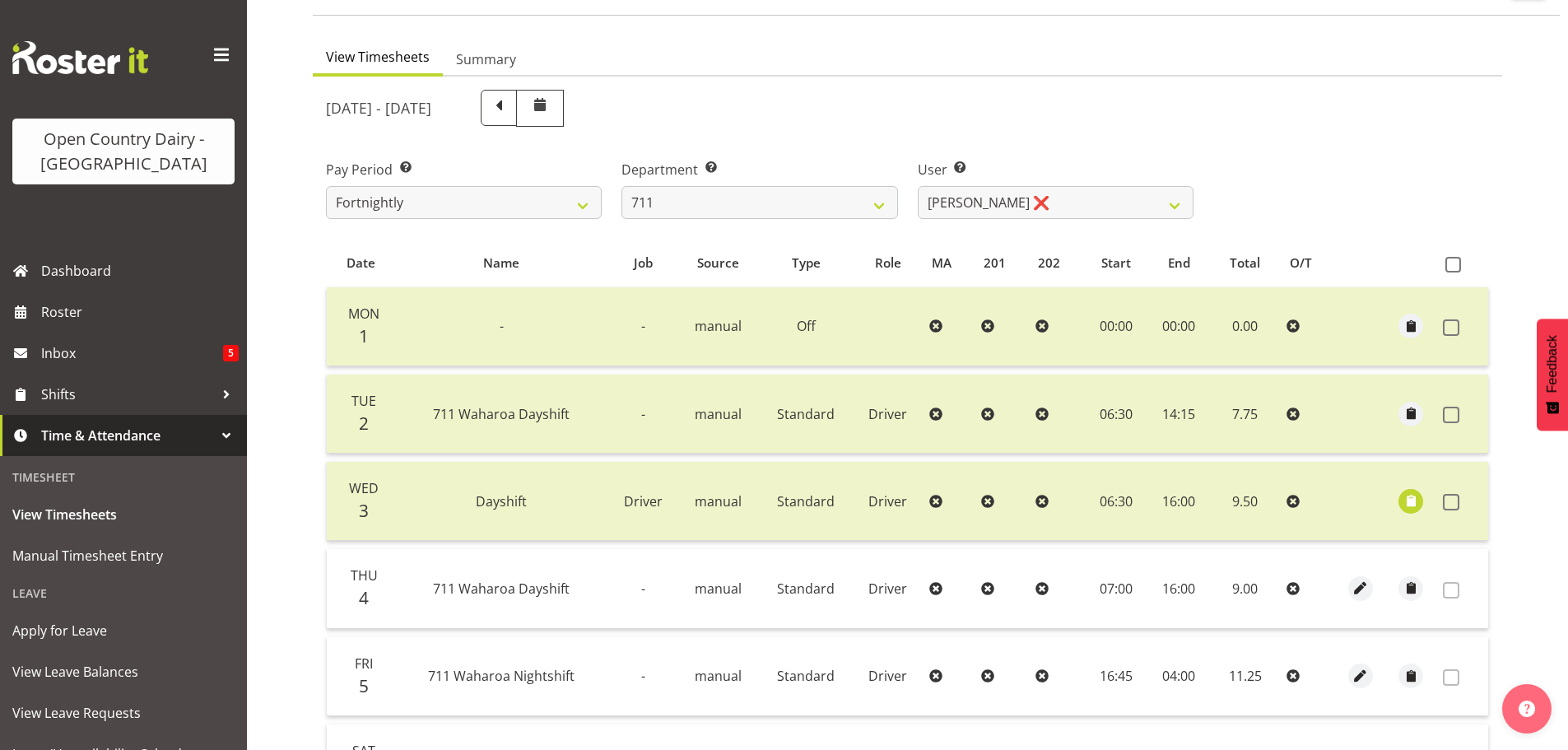
scroll to position [0, 0]
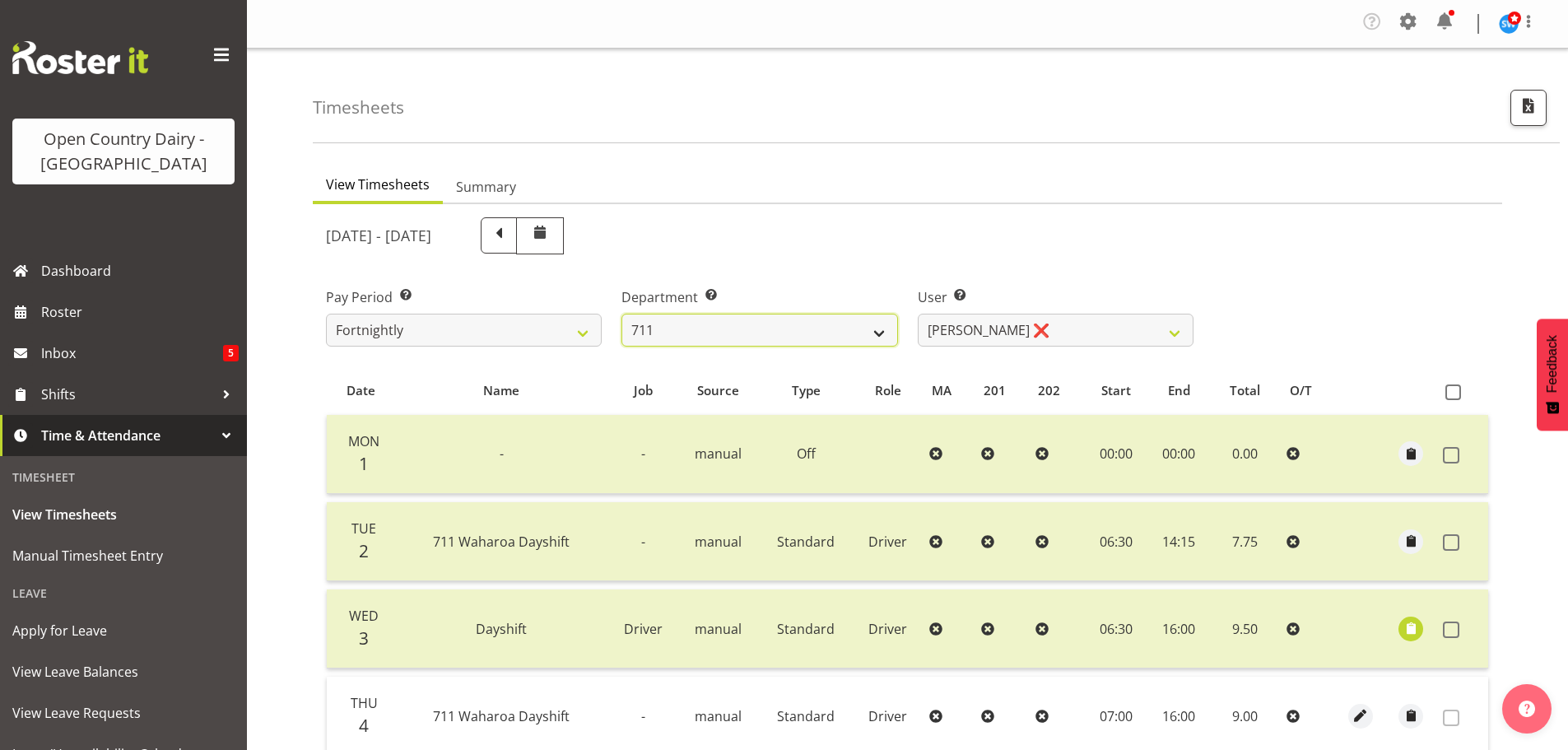
click at [866, 326] on select "701 702 703 704 705 706 707 708 709 710 711 712 713 714 715 716 717 718 719 720" at bounding box center [759, 330] width 276 height 33
select select "710"
click at [622, 314] on select "701 702 703 704 705 706 707 708 709 710 711 712 713 714 715 716 717 718 719 720" at bounding box center [759, 330] width 276 height 33
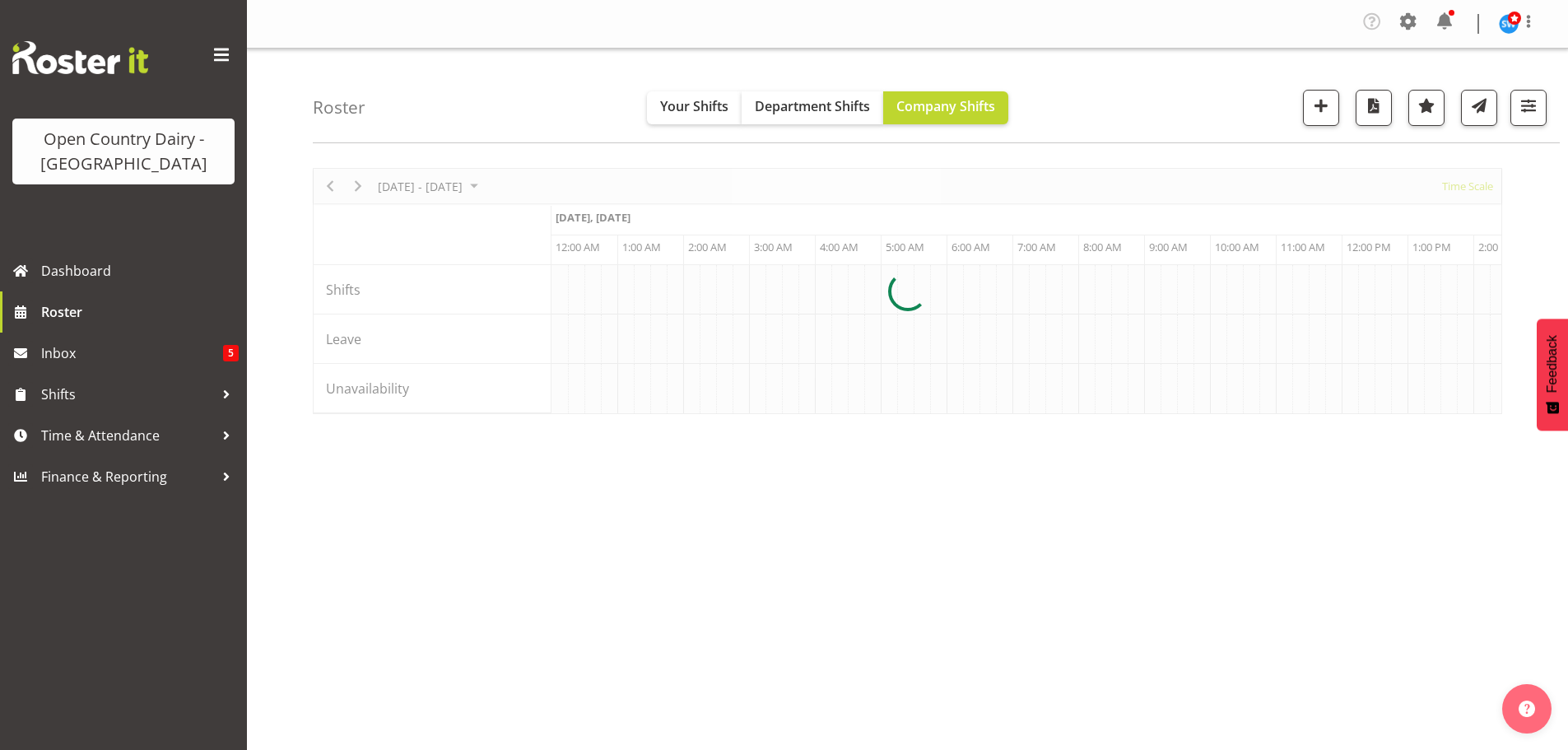
scroll to position [0, 4740]
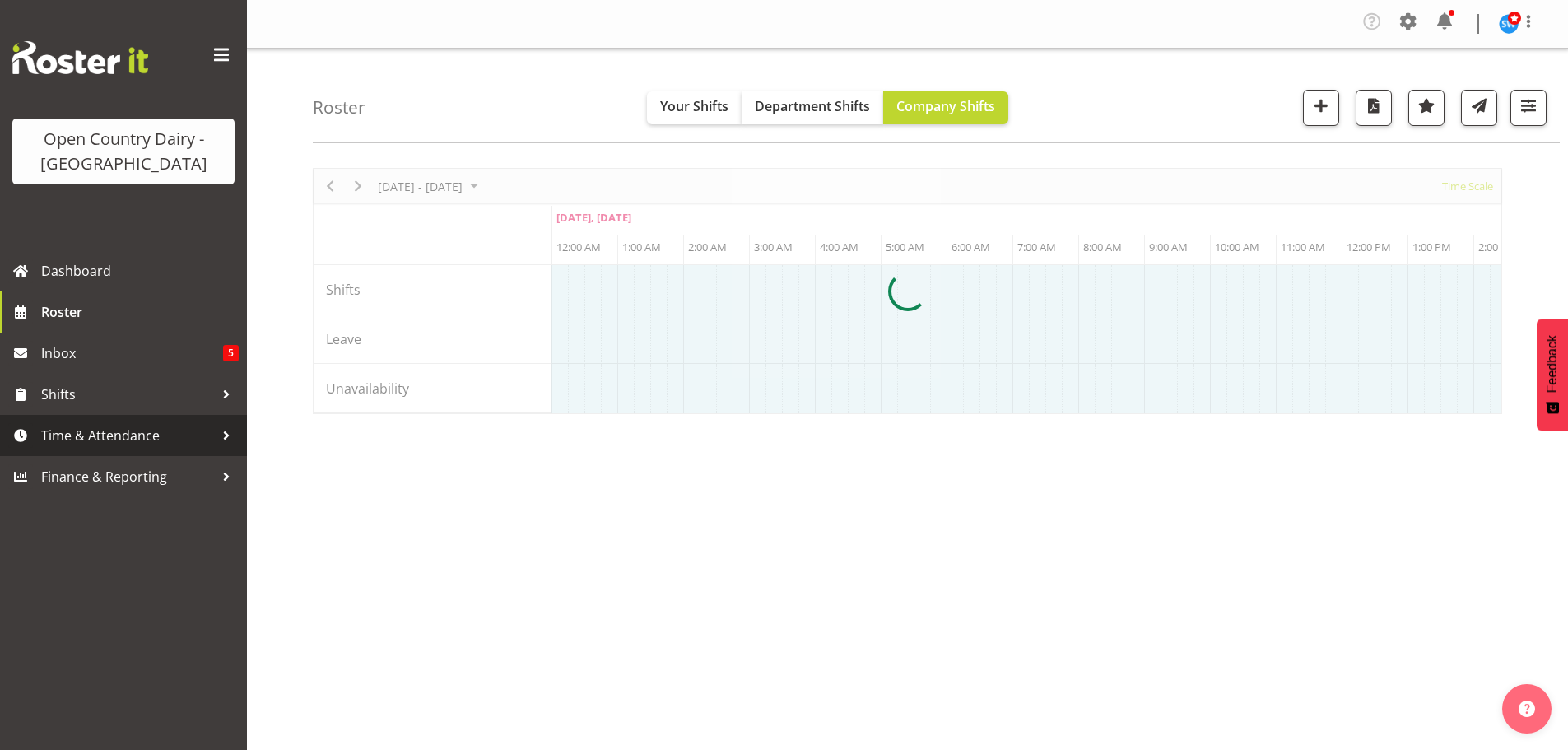
click at [108, 430] on span "Time & Attendance" at bounding box center [128, 435] width 173 height 24
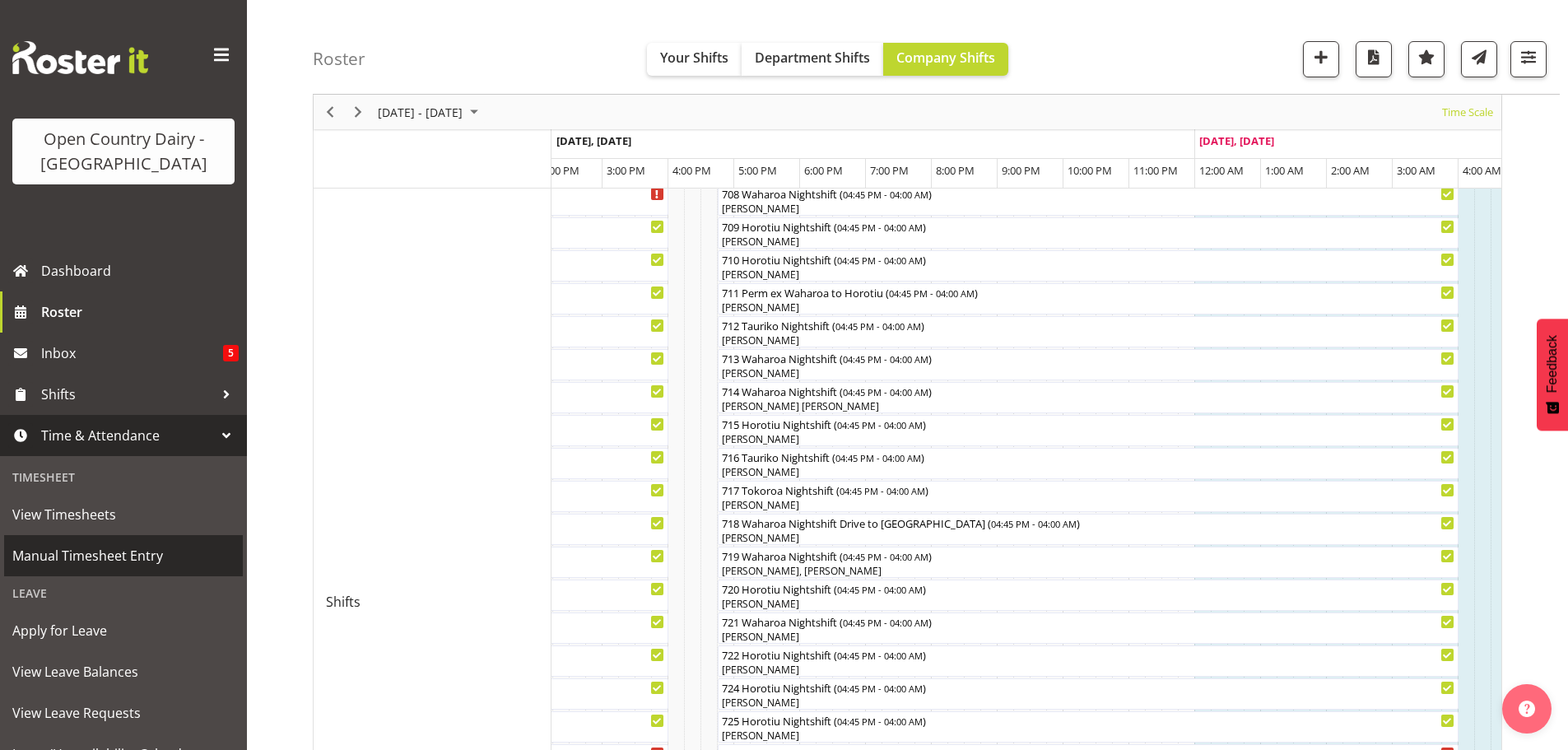
click at [62, 552] on span "Manual Timesheet Entry" at bounding box center [123, 555] width 222 height 24
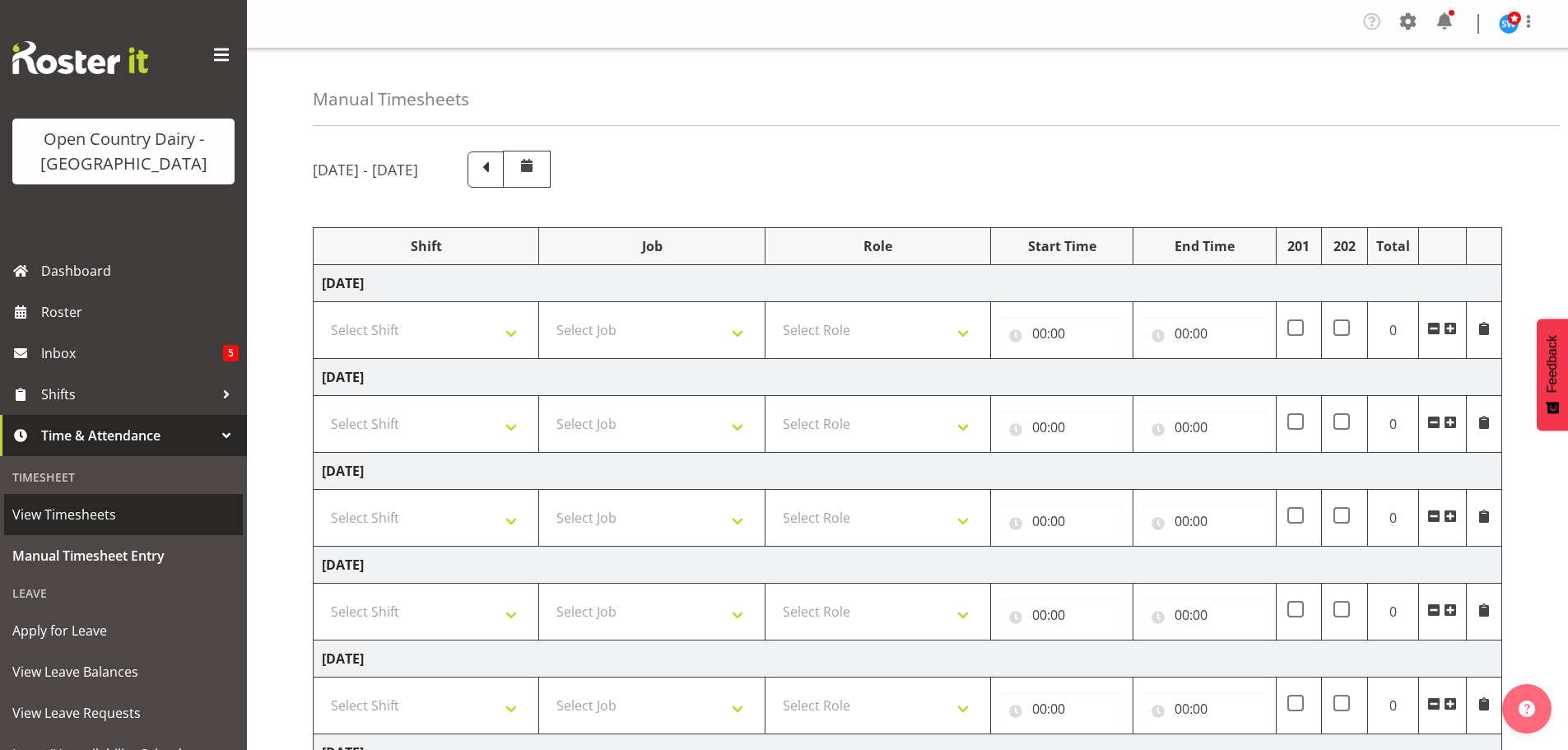
click at [91, 518] on span "View Timesheets" at bounding box center [123, 513] width 222 height 24
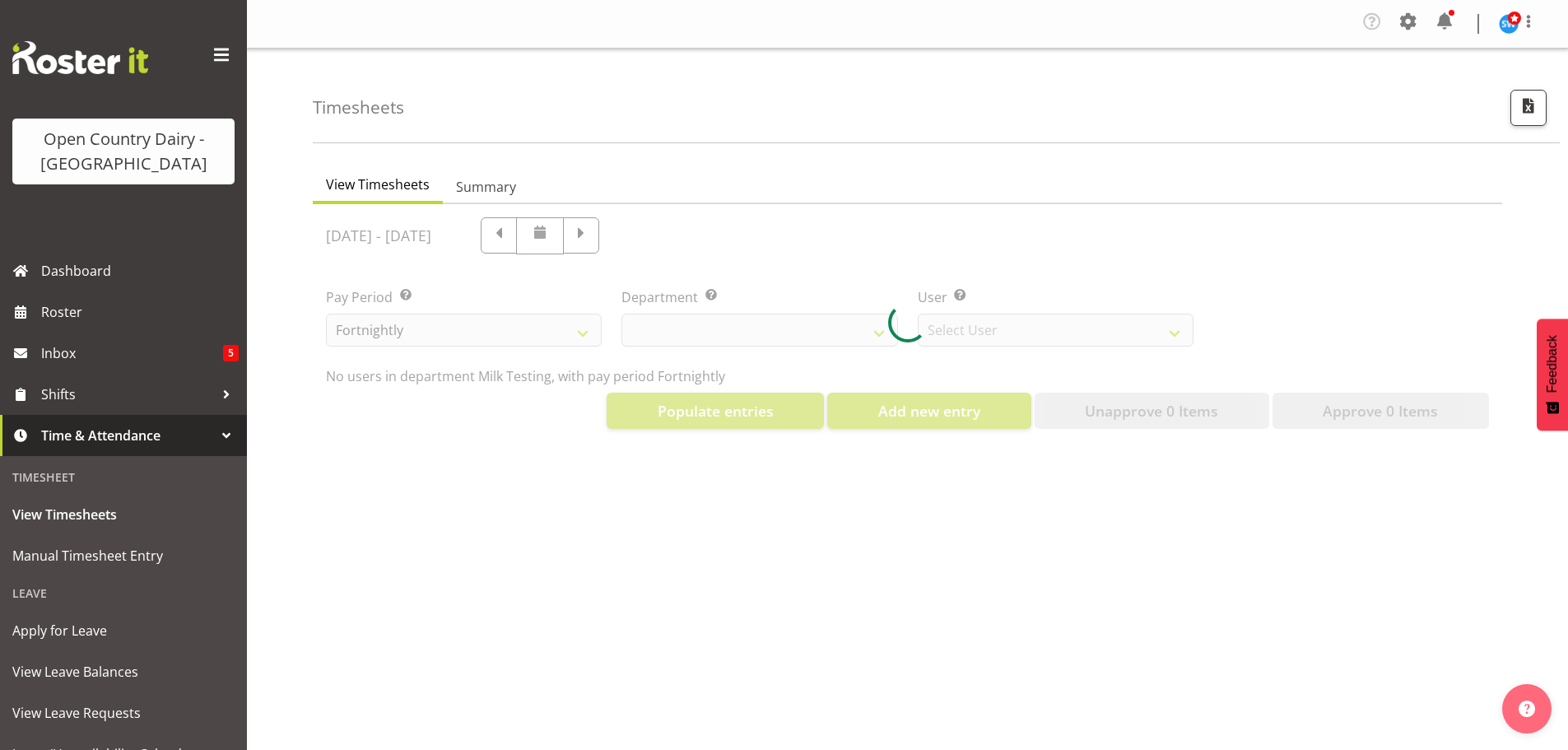
select select "733"
select select "7414"
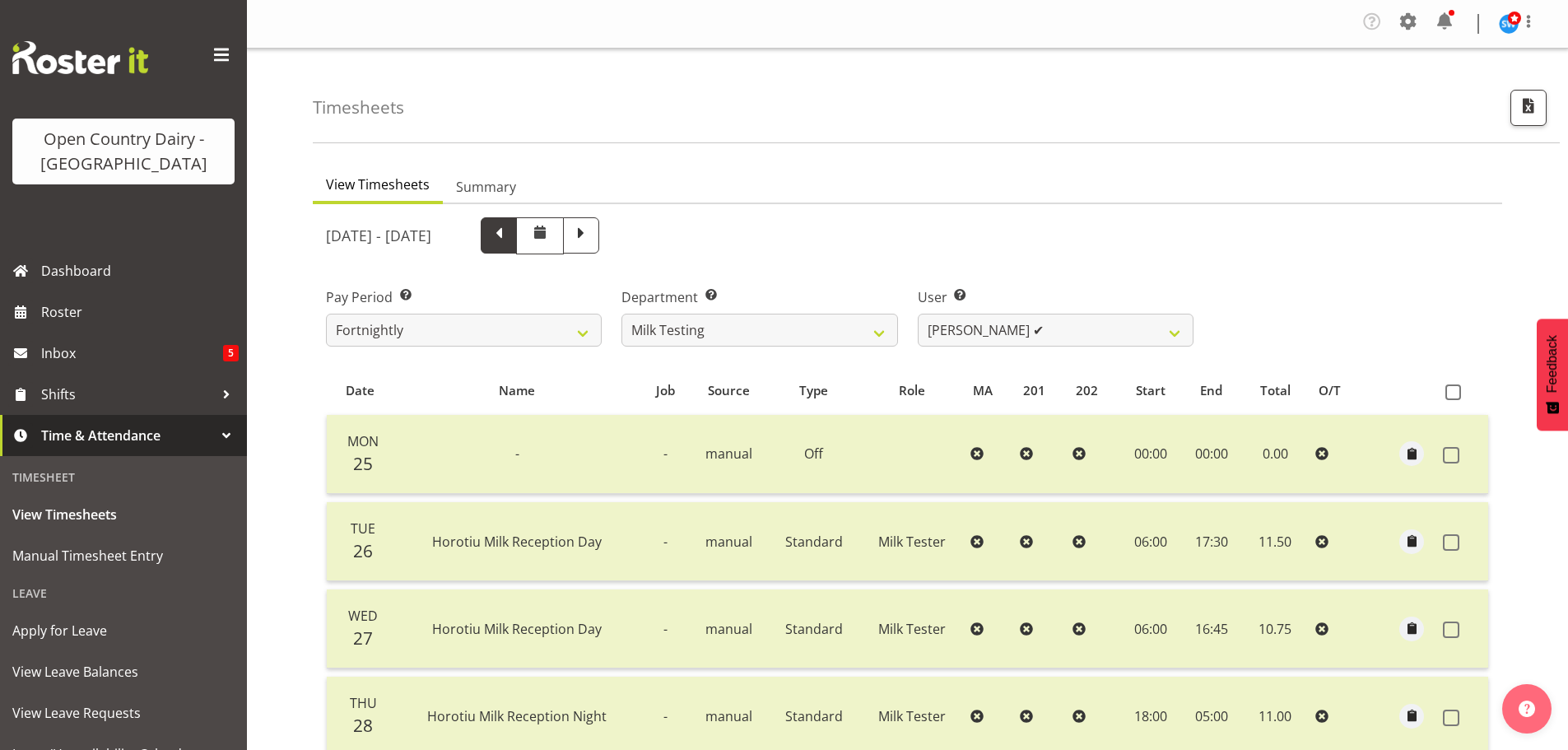
click at [509, 234] on span at bounding box center [499, 234] width 22 height 22
select select
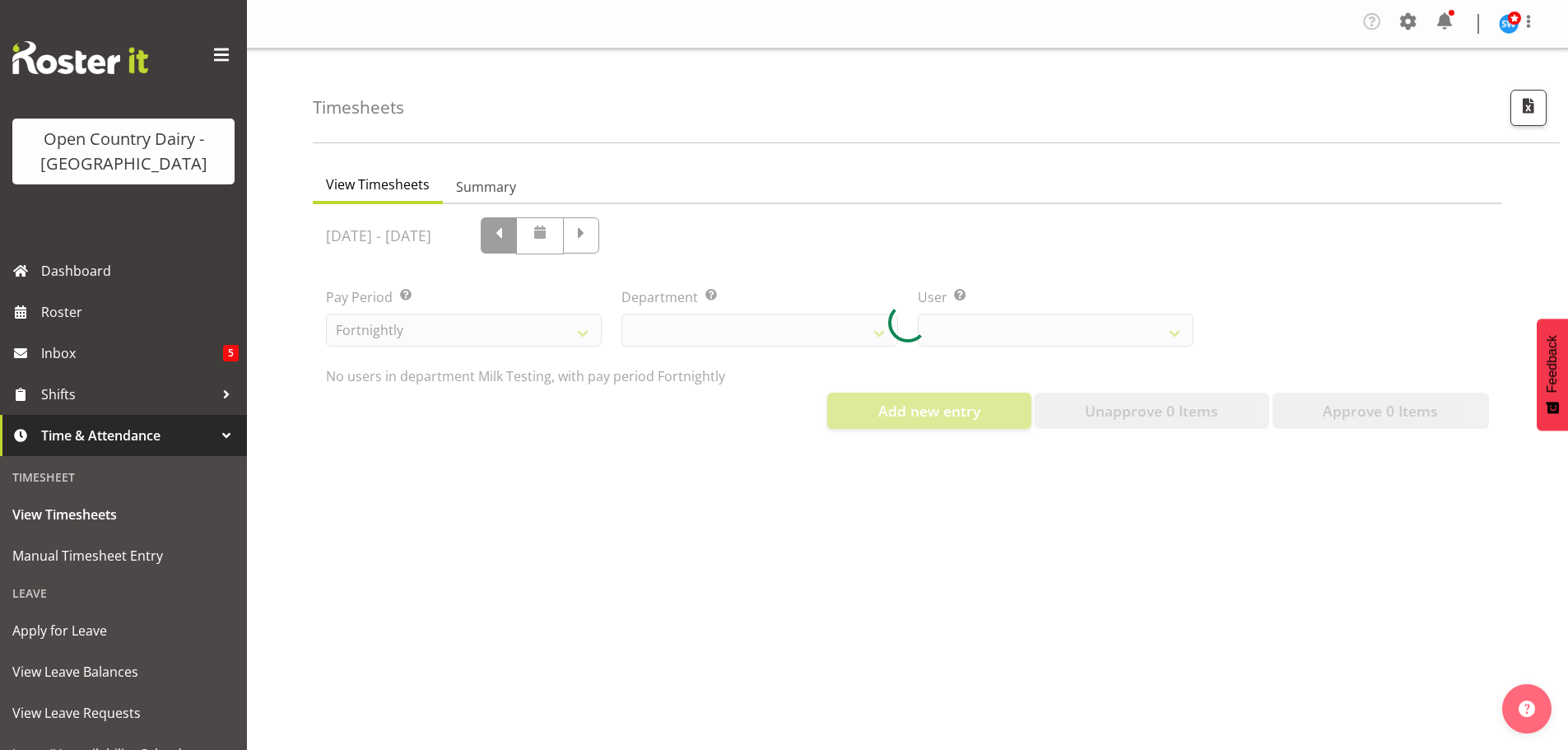
select select "733"
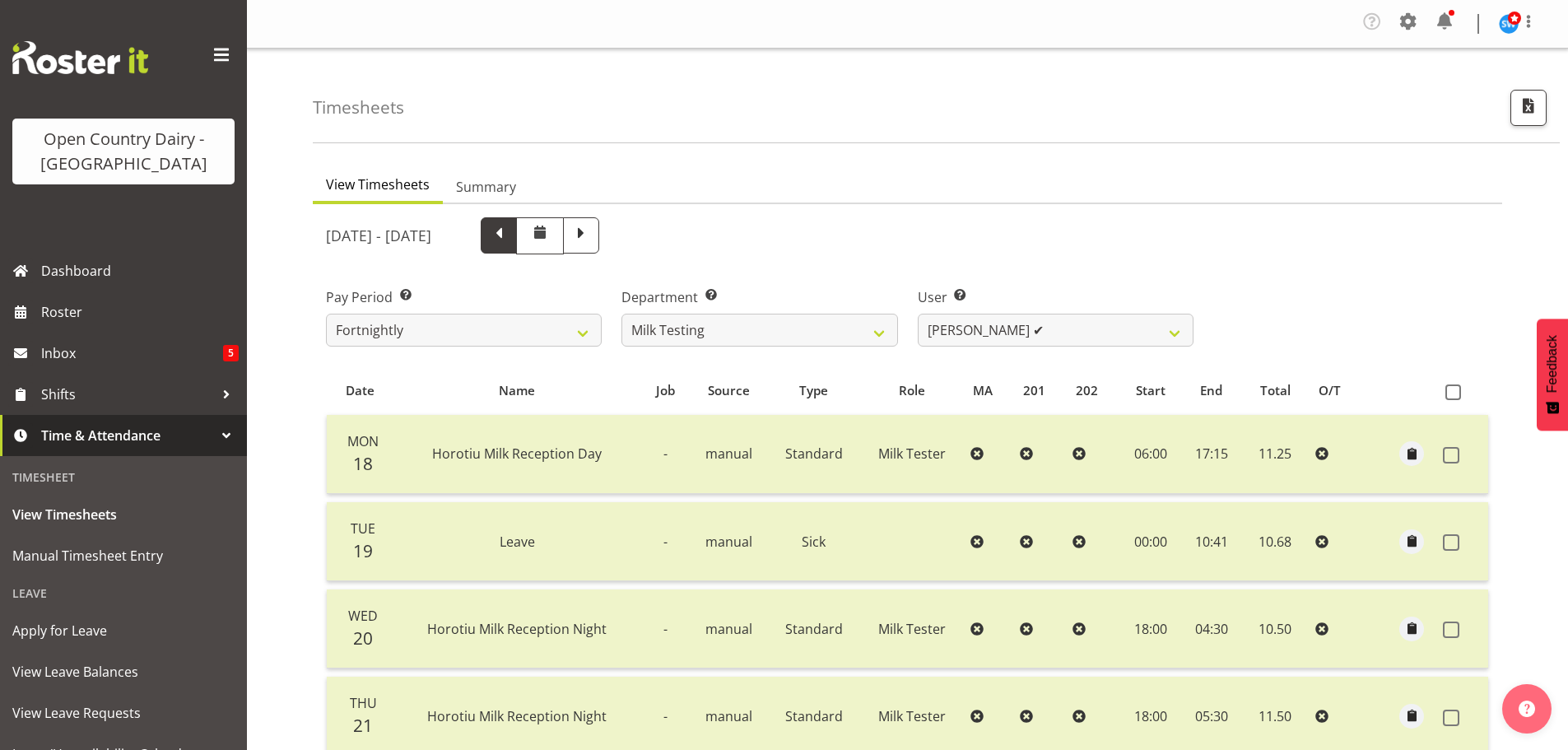
click at [509, 234] on span at bounding box center [499, 234] width 22 height 22
select select
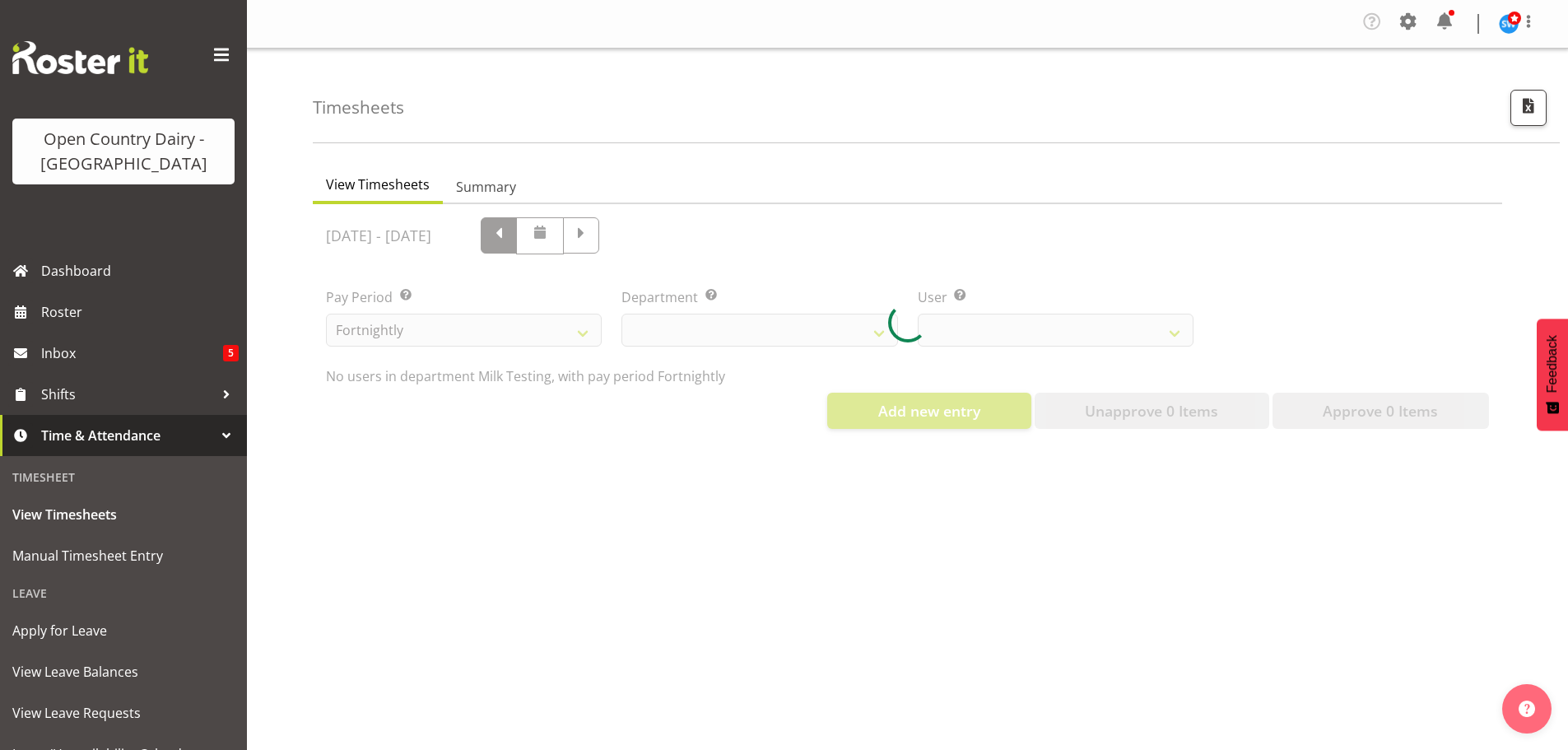
select select "733"
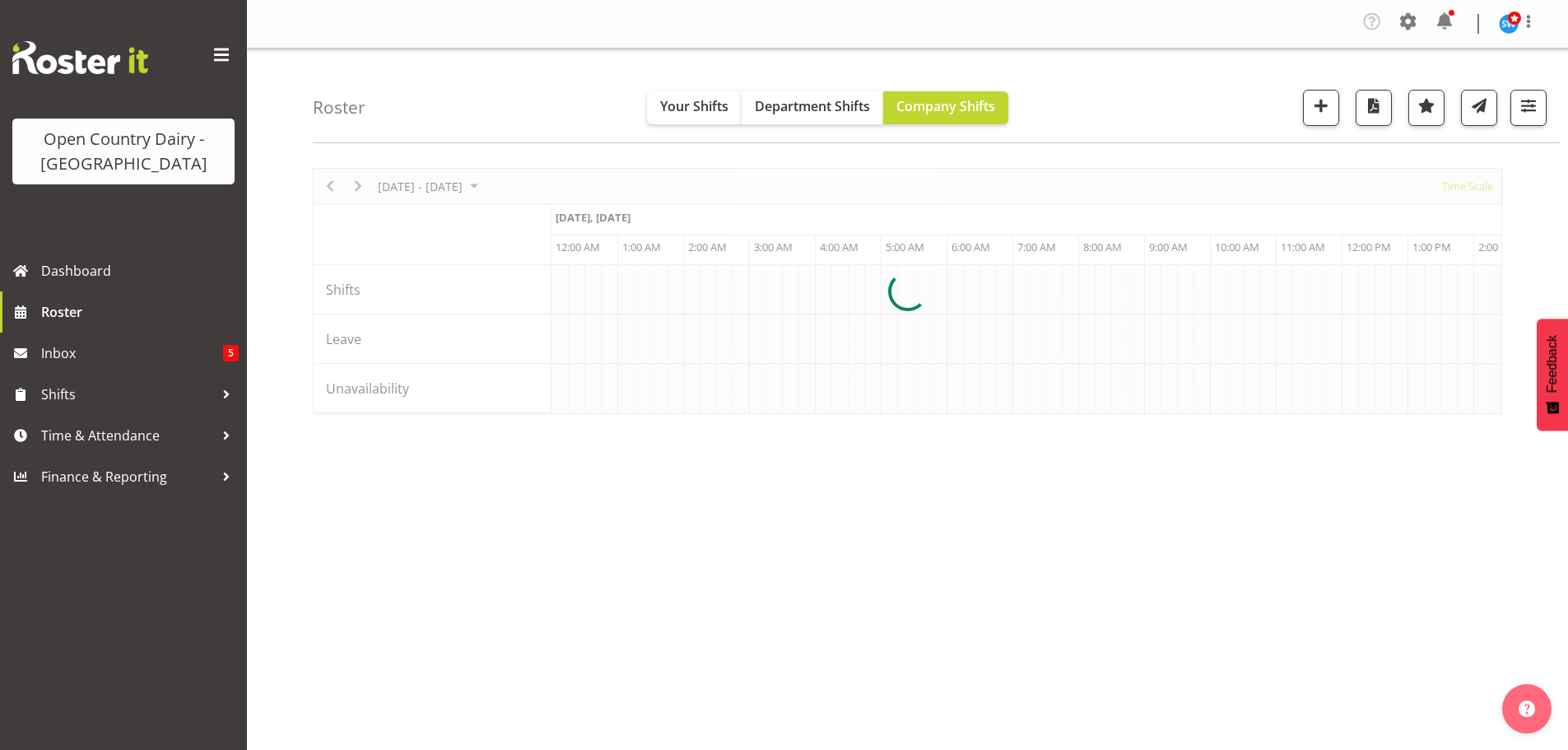
scroll to position [0, 4740]
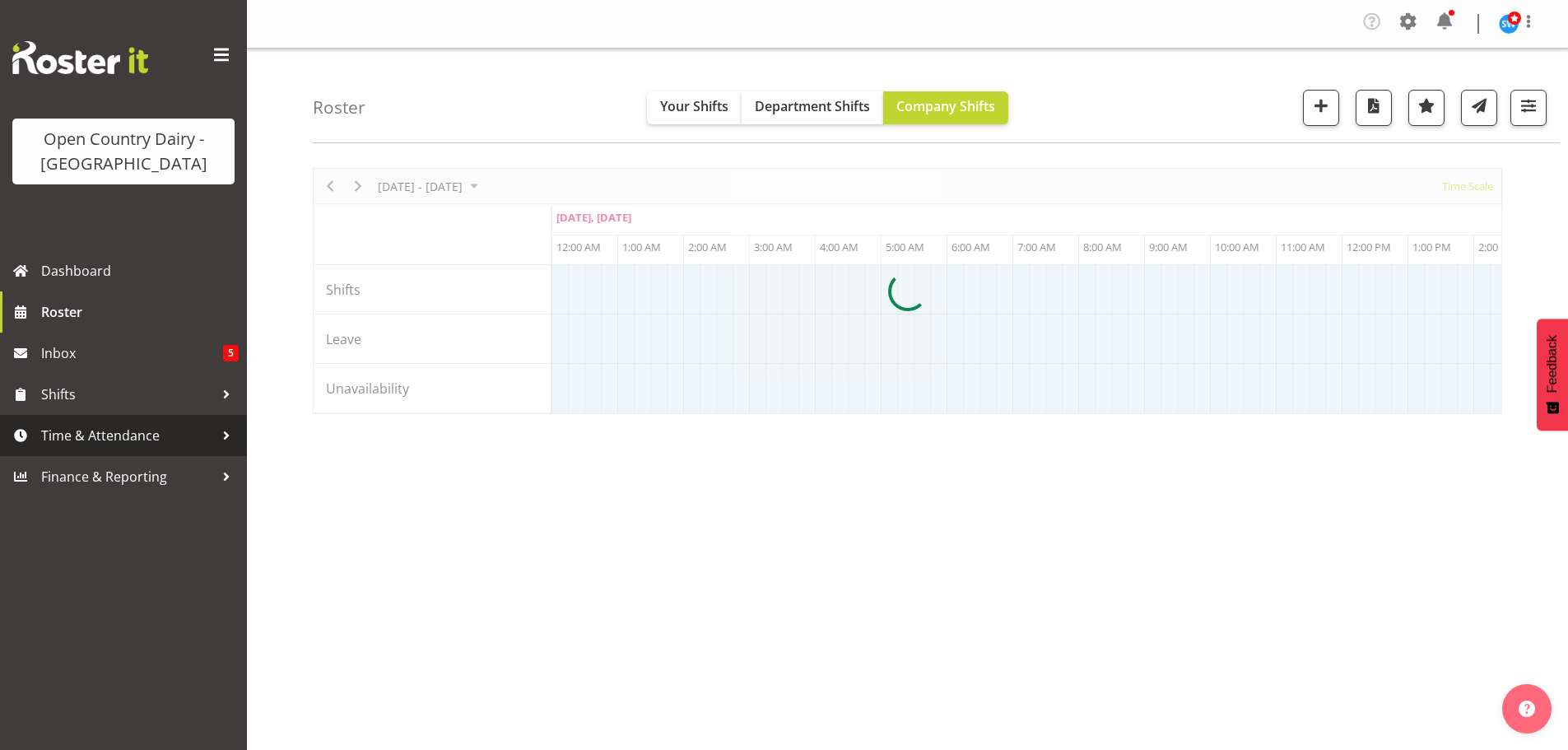
click at [98, 438] on span "Time & Attendance" at bounding box center [128, 435] width 173 height 24
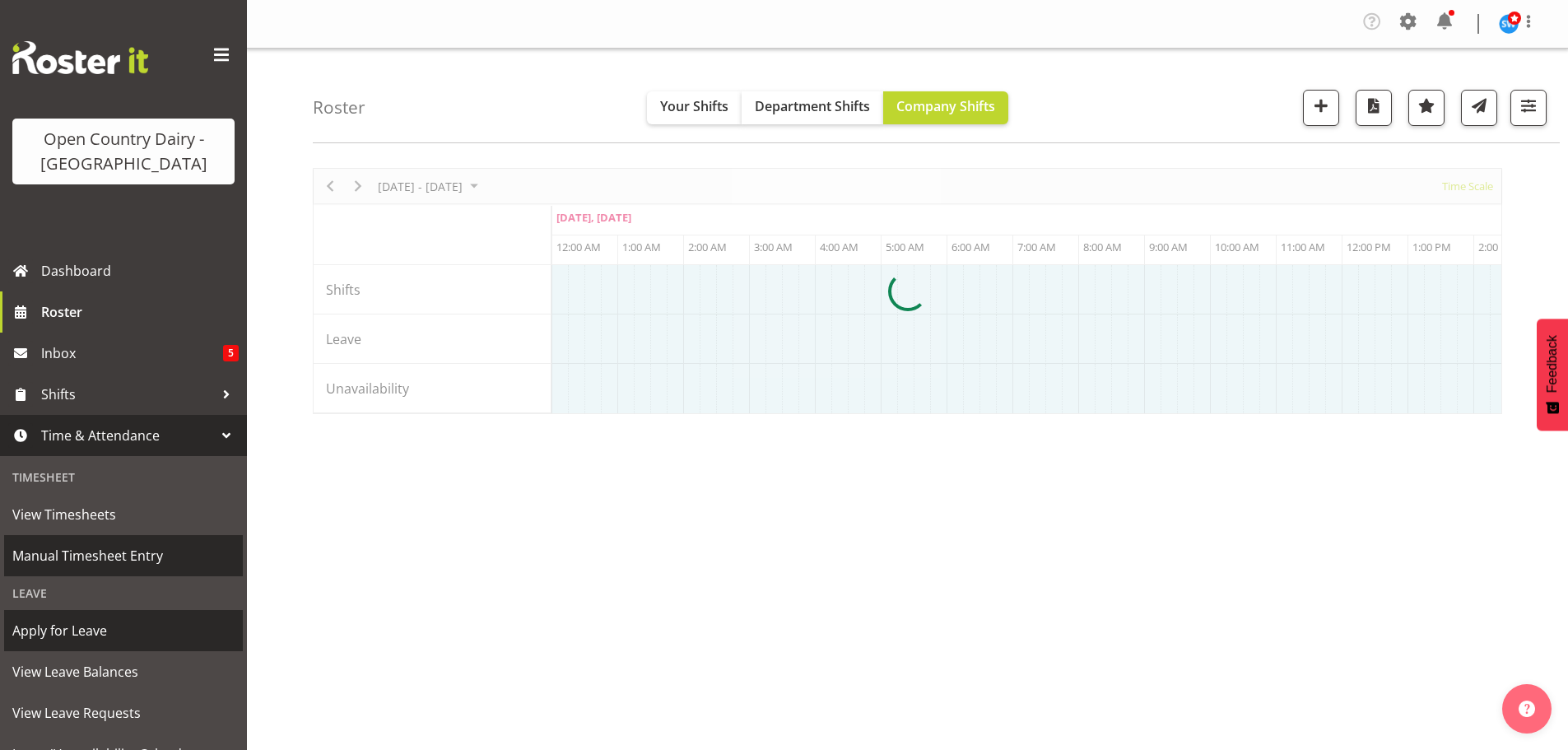
click at [91, 518] on span "View Timesheets" at bounding box center [123, 513] width 222 height 24
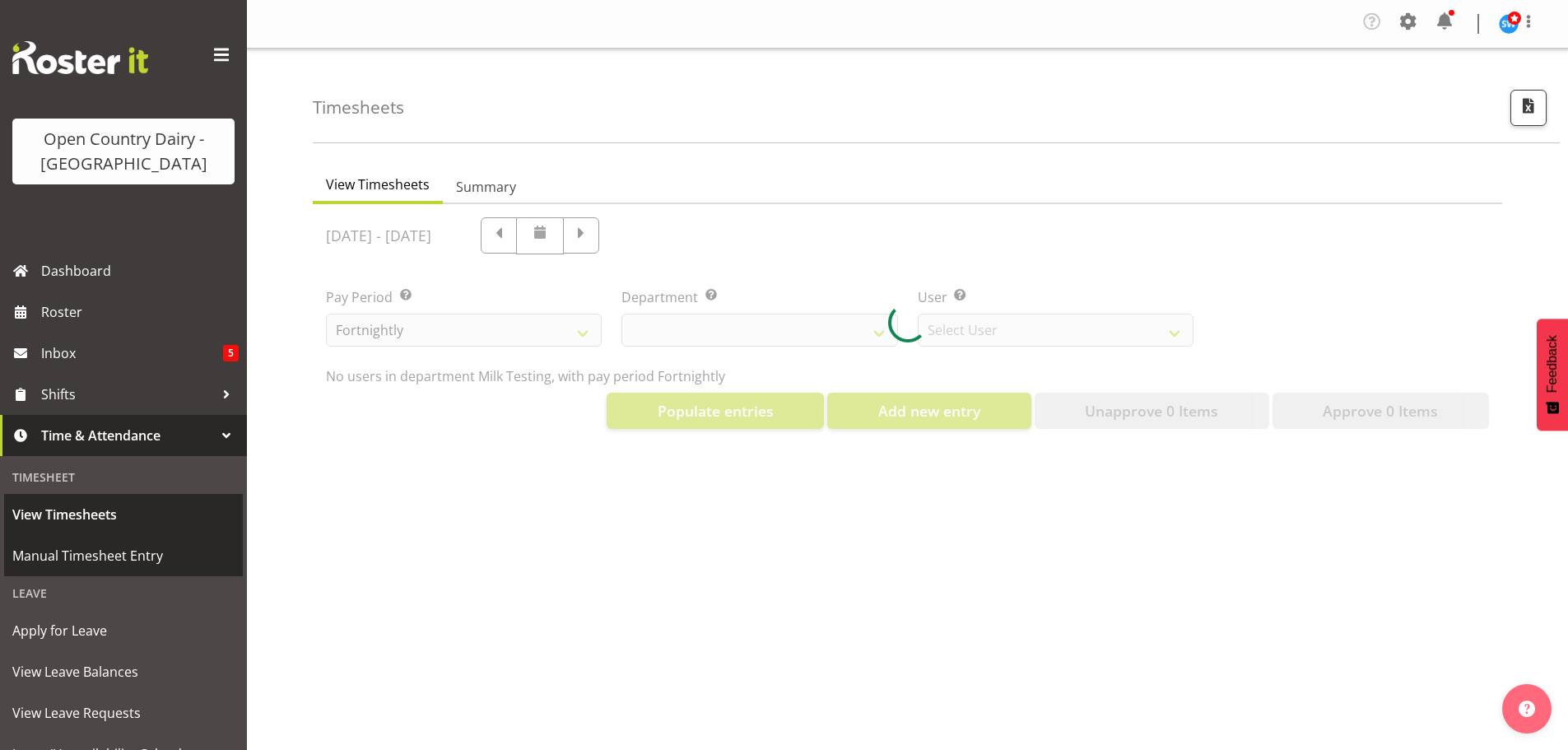
select select "733"
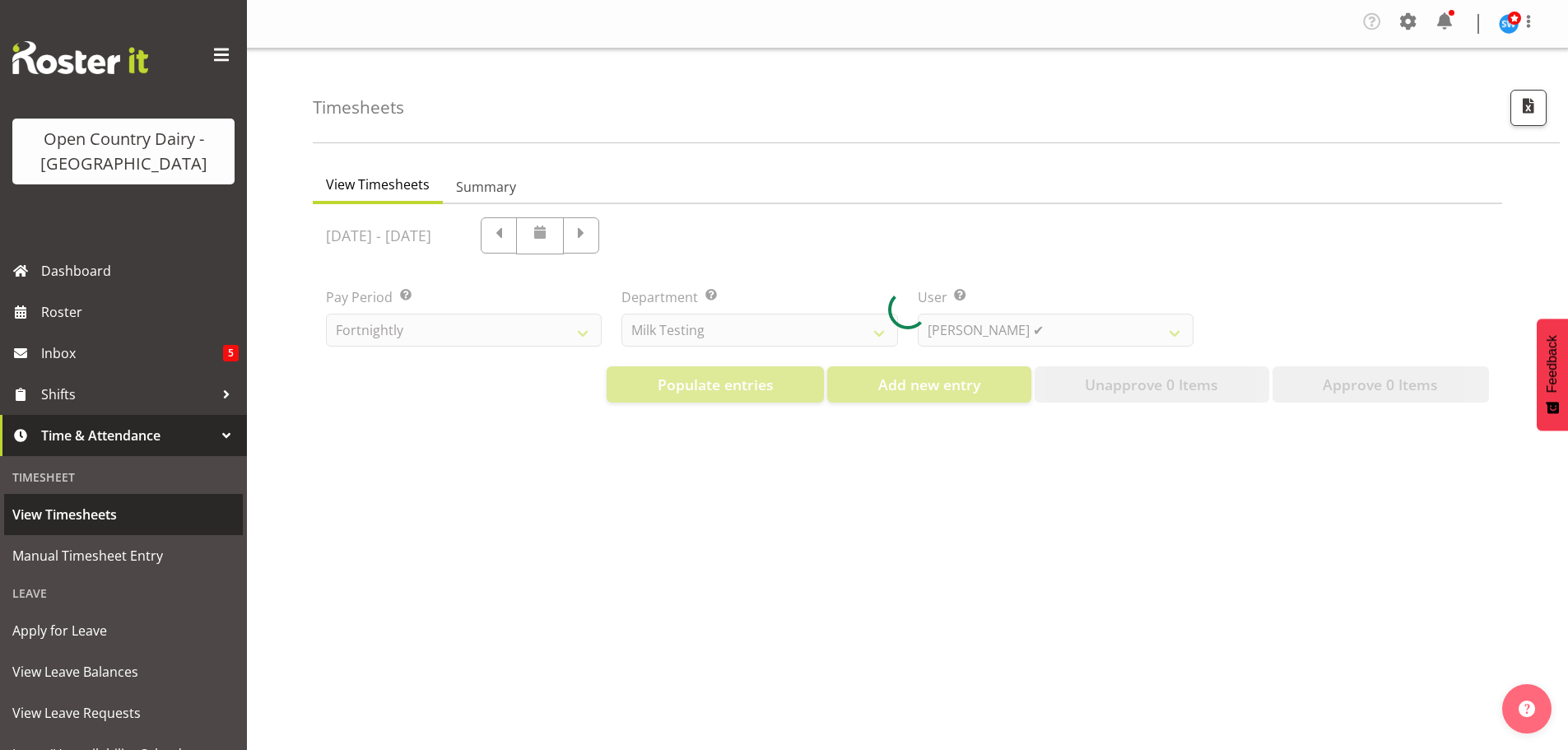
scroll to position [186, 0]
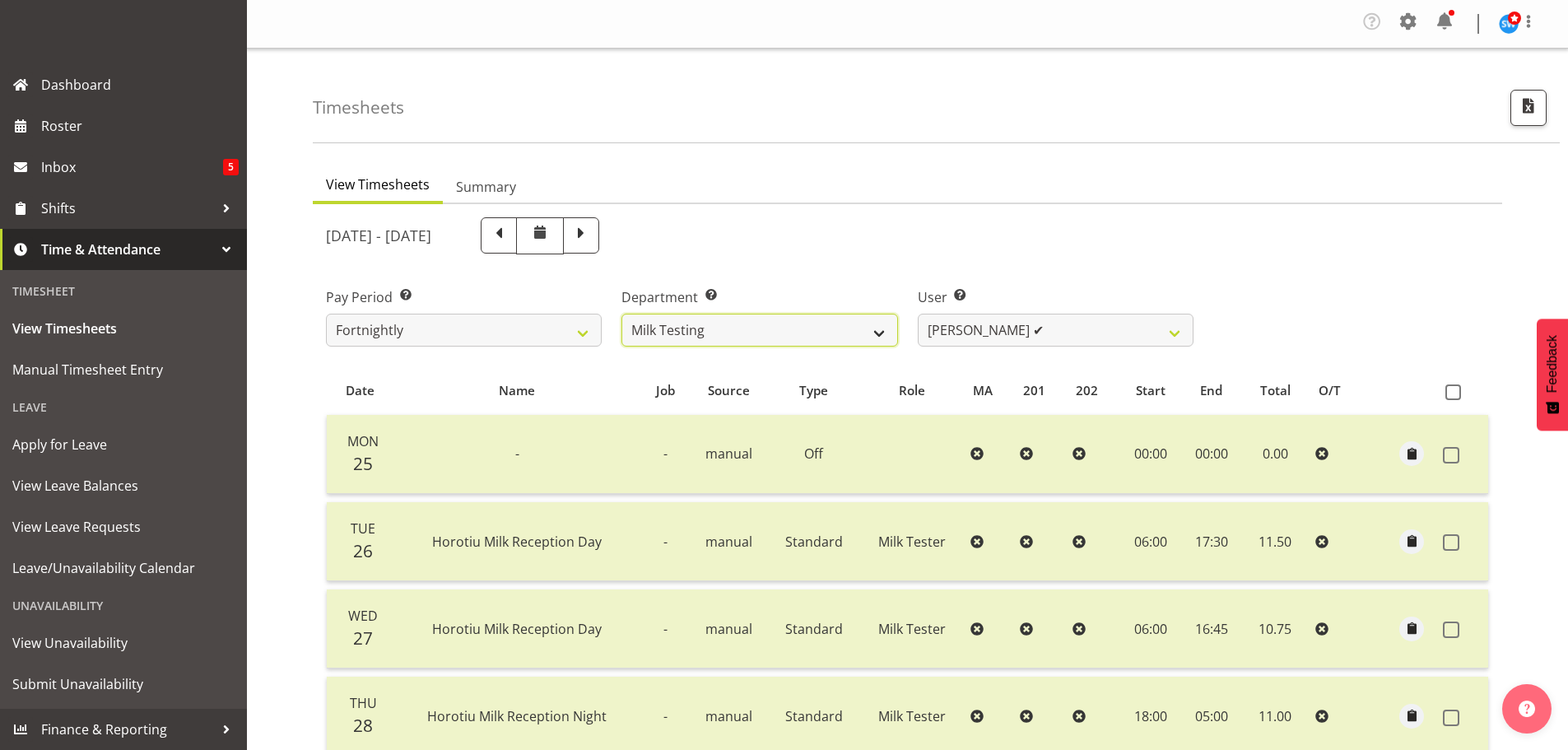
click at [745, 329] on select "701 702 703 704 705 706 707 708 709 710 711 712 713 714 715 716 717 718 719 720" at bounding box center [759, 330] width 276 height 33
click at [1122, 326] on select "[PERSON_NAME] ✔ [PERSON_NAME] ✔ [PERSON_NAME] ✔ [PERSON_NAME] ✔ [PERSON_NAME] ✔…" at bounding box center [1055, 330] width 276 height 33
select select "7417"
click at [918, 314] on select "[PERSON_NAME] ✔ [PERSON_NAME] ✔ [PERSON_NAME] ✔ [PERSON_NAME] ✔ [PERSON_NAME] ✔…" at bounding box center [1055, 330] width 276 height 33
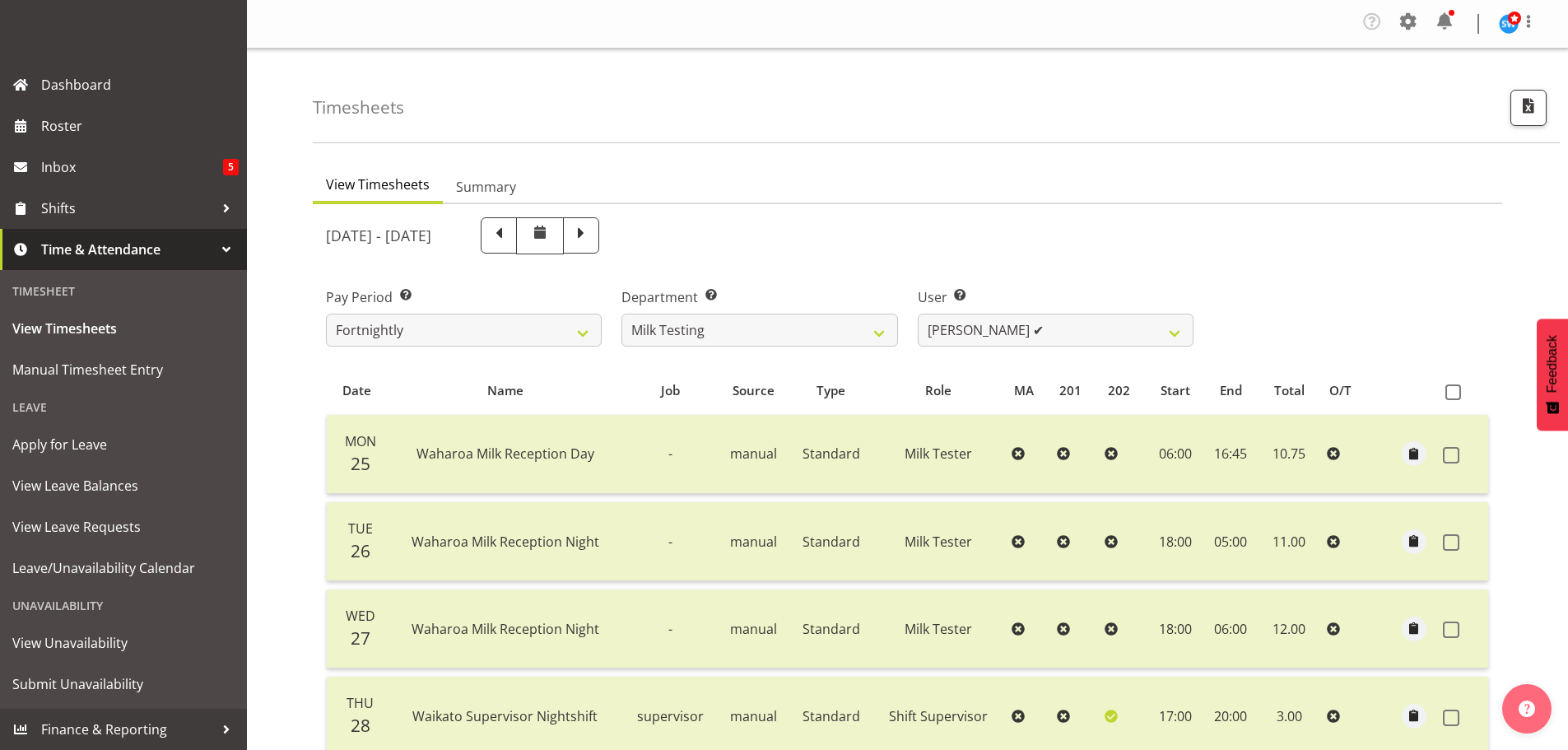
click at [591, 240] on span at bounding box center [581, 234] width 22 height 22
select select
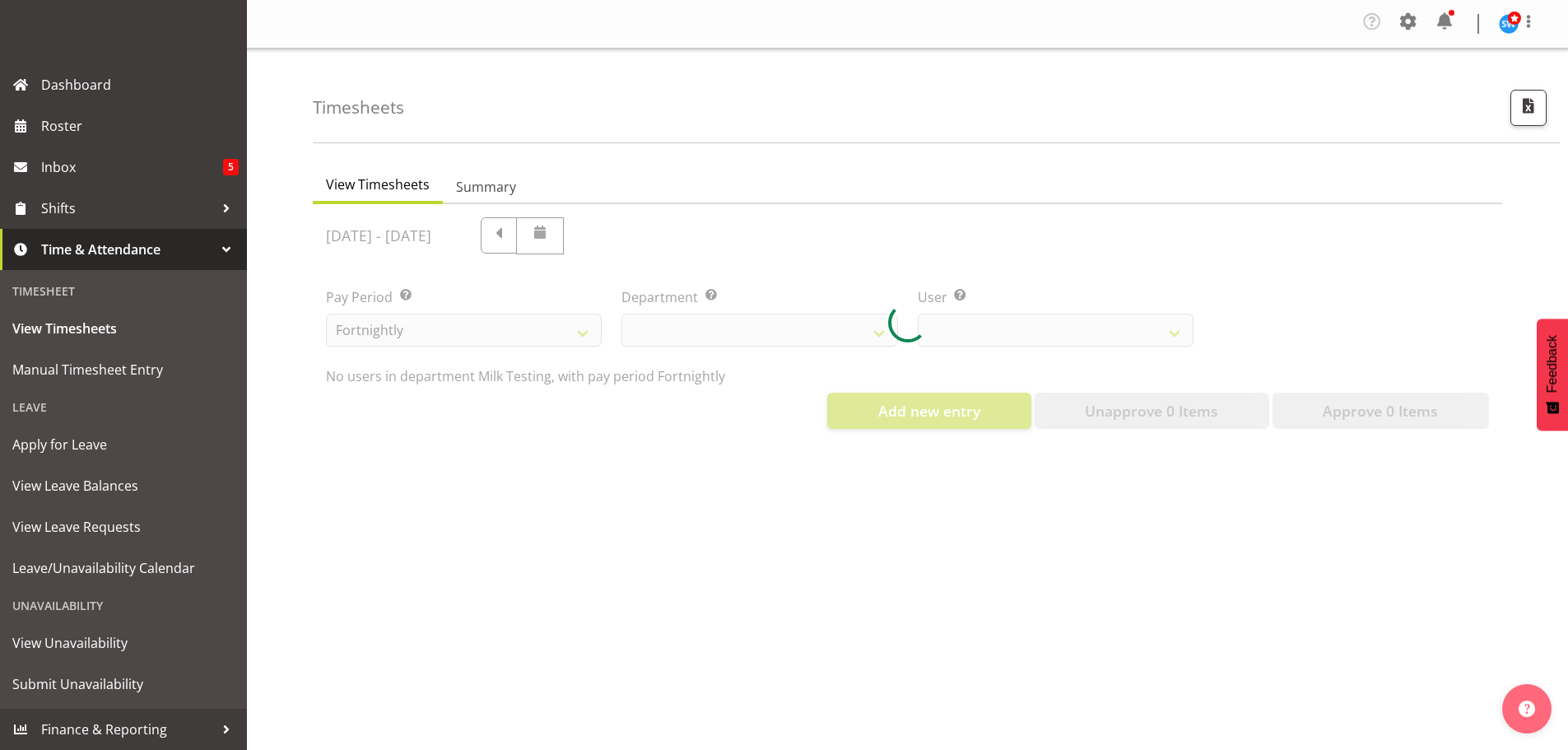
select select "733"
select select "7417"
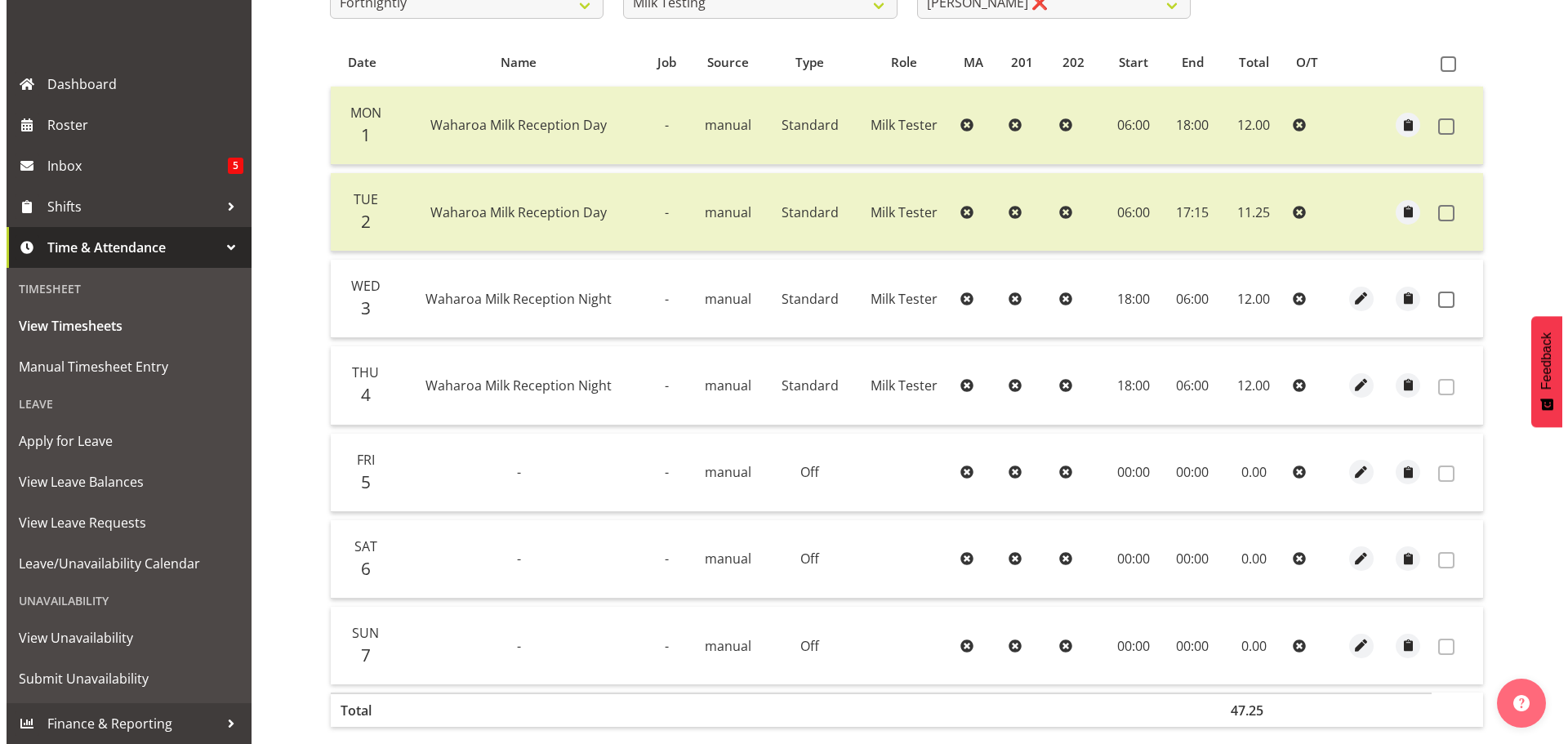
scroll to position [326, 0]
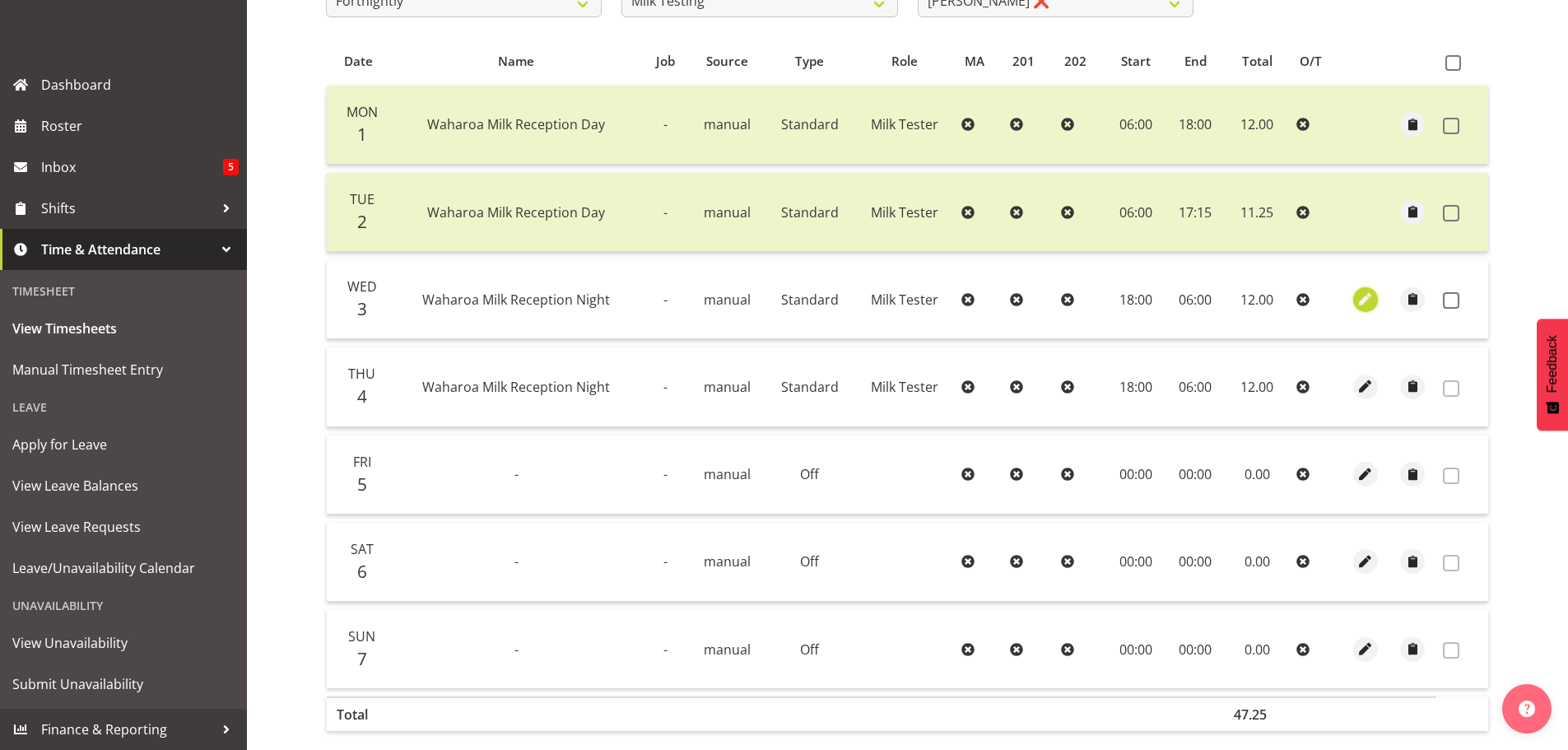
click at [1365, 305] on span "button" at bounding box center [1365, 299] width 19 height 19
select select "Standard"
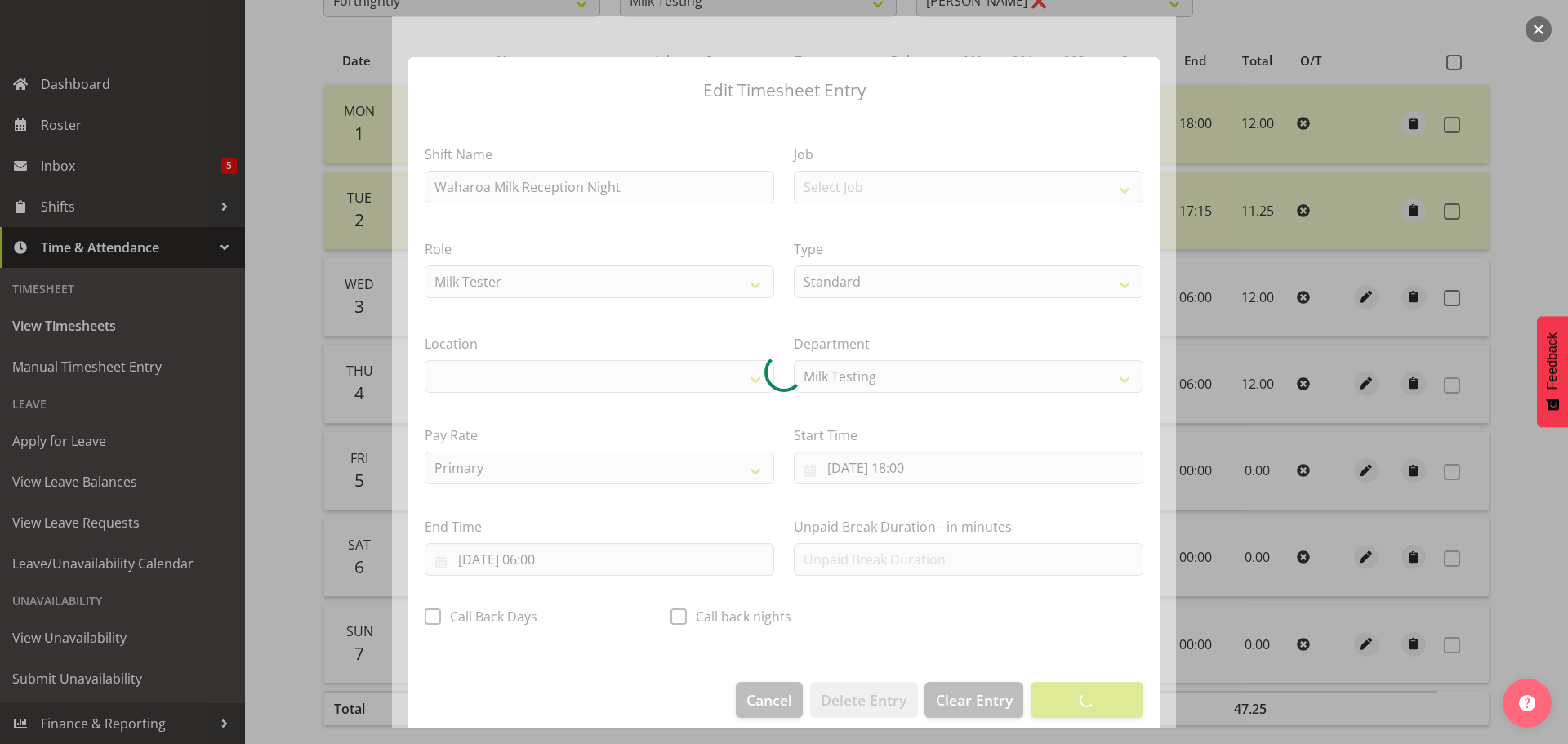
select select "1054"
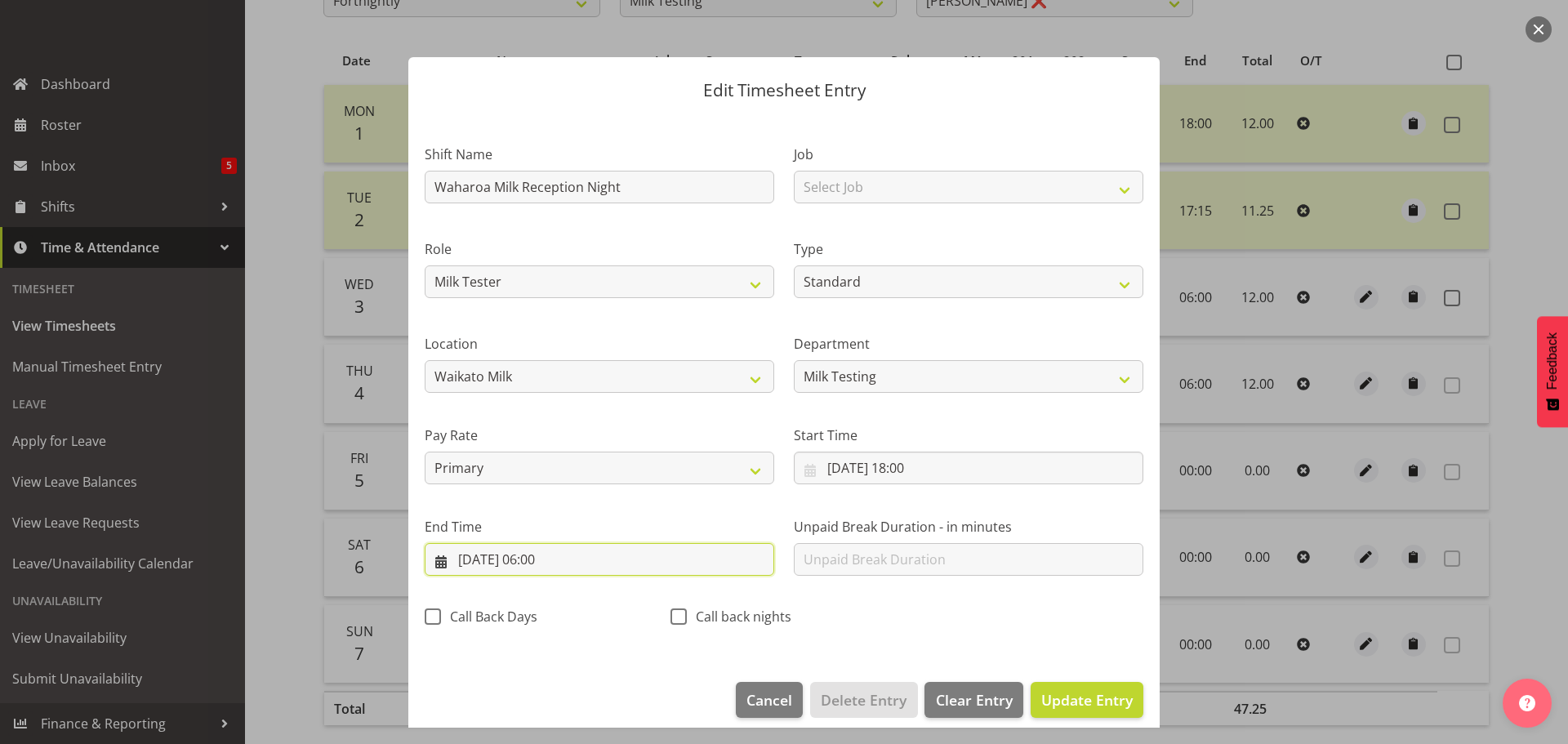
click at [539, 563] on input "[DATE] 06:00" at bounding box center [600, 558] width 350 height 32
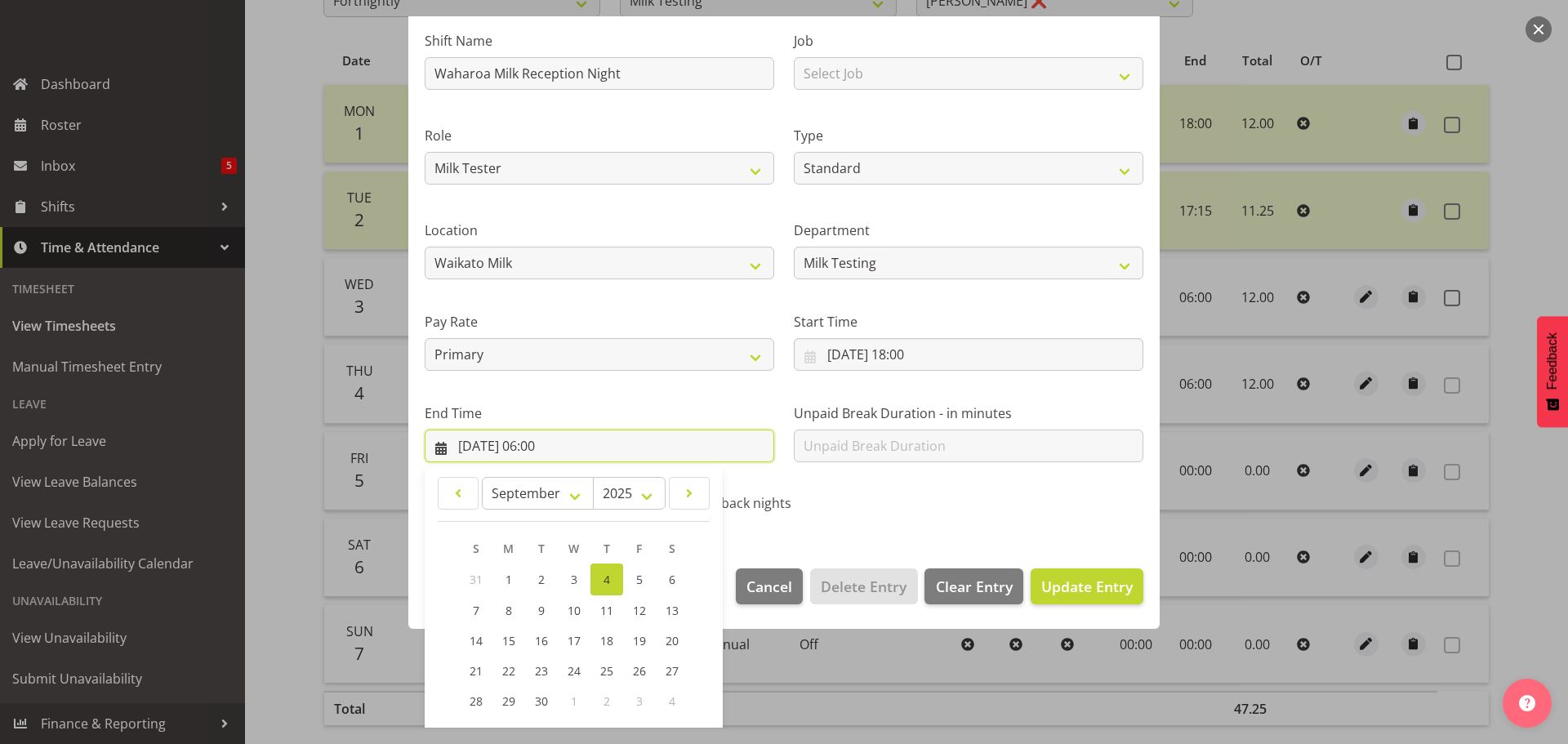
scroll to position [221, 0]
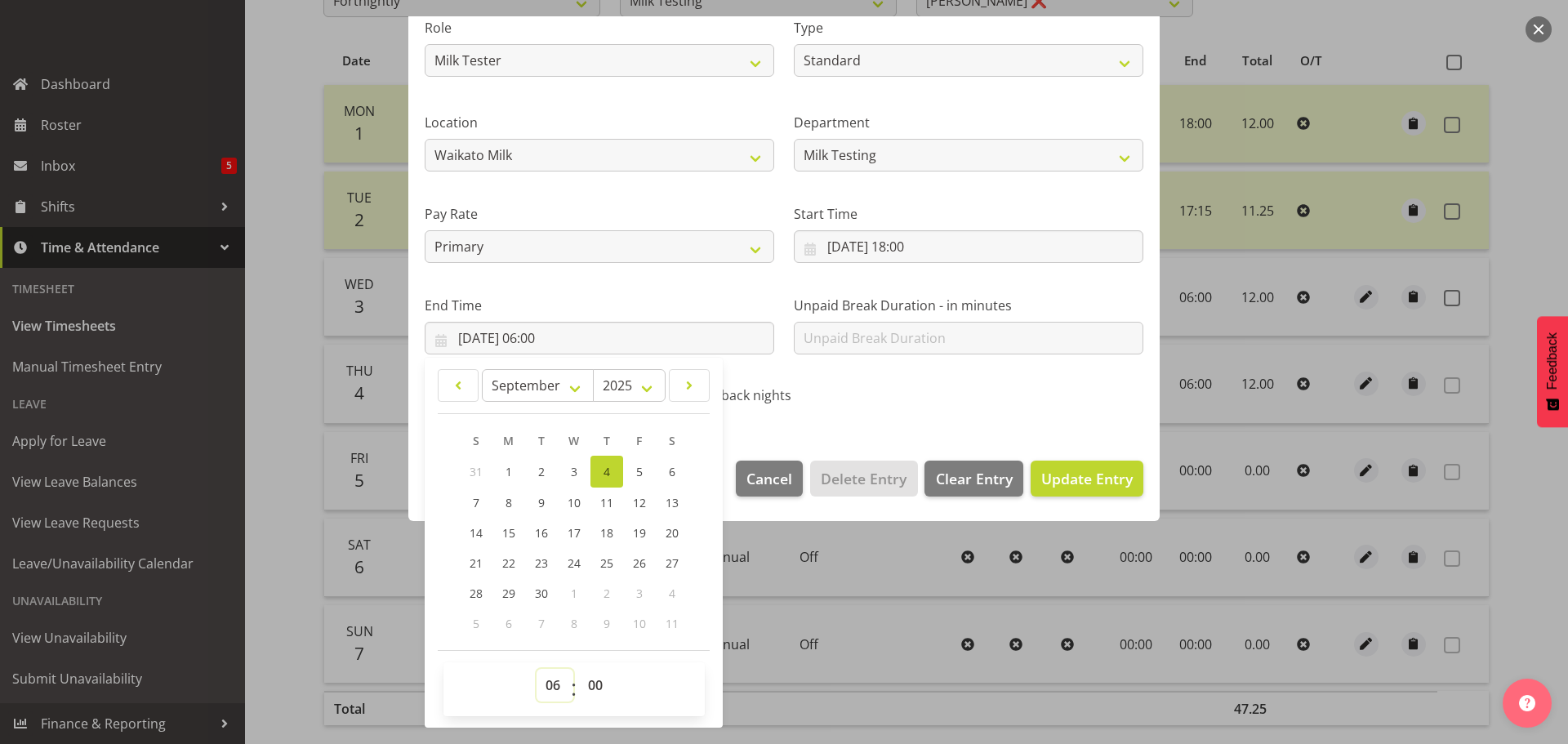
click at [553, 684] on select "00 01 02 03 04 05 06 07 08 09 10 11 12 13 14 15 16 17 18 19 20 21 22 23" at bounding box center [555, 684] width 37 height 32
select select "5"
click at [537, 668] on select "00 01 02 03 04 05 06 07 08 09 10 11 12 13 14 15 16 17 18 19 20 21 22 23" at bounding box center [555, 684] width 37 height 32
type input "[DATE] 05:00"
click at [596, 687] on select "00 01 02 03 04 05 06 07 08 09 10 11 12 13 14 15 16 17 18 19 20 21 22 23 24 25 2…" at bounding box center [598, 684] width 37 height 32
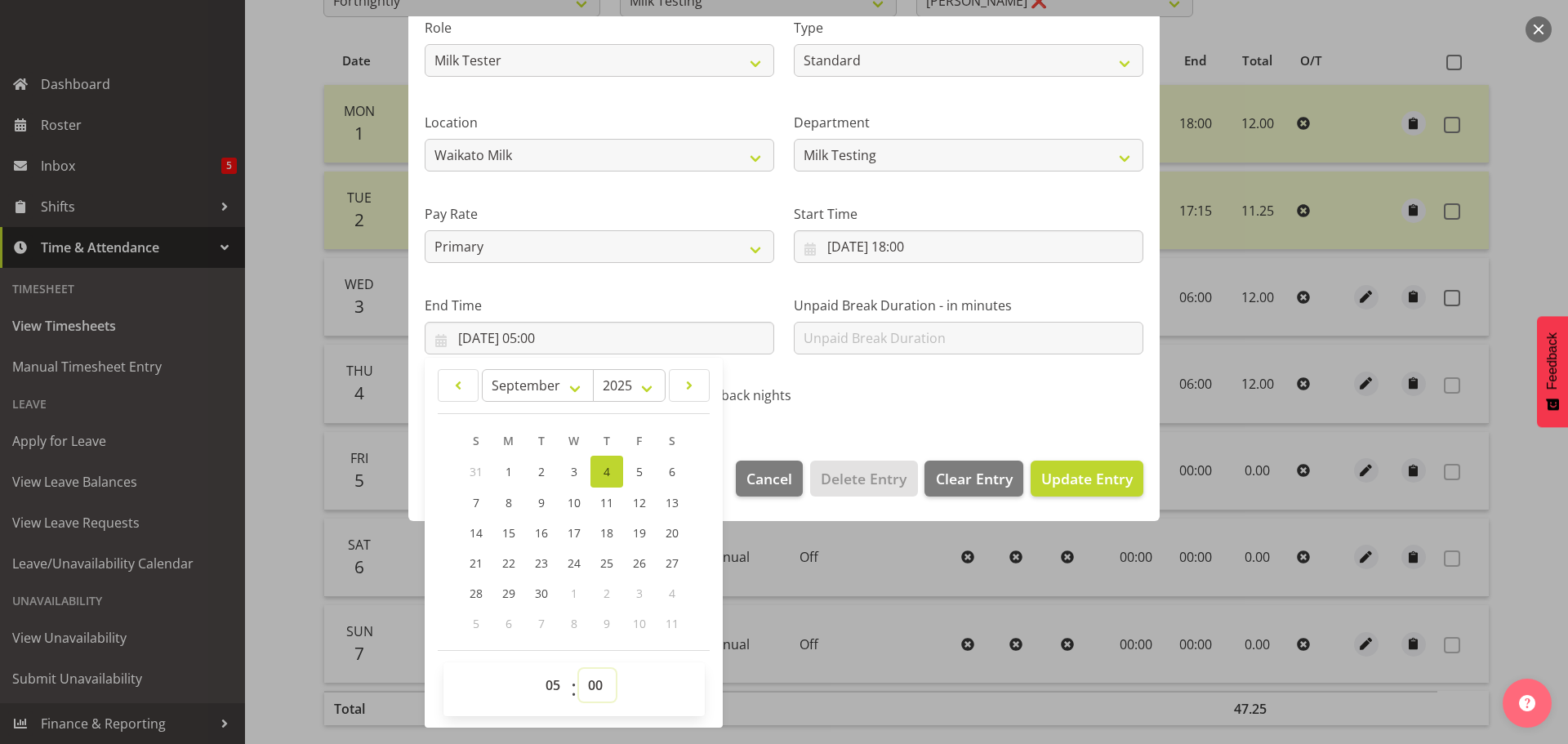
select select "30"
click at [580, 668] on select "00 01 02 03 04 05 06 07 08 09 10 11 12 13 14 15 16 17 18 19 20 21 22 23 24 25 2…" at bounding box center [598, 684] width 37 height 32
type input "[DATE] 05:30"
click at [1102, 480] on span "Update Entry" at bounding box center [1088, 479] width 92 height 20
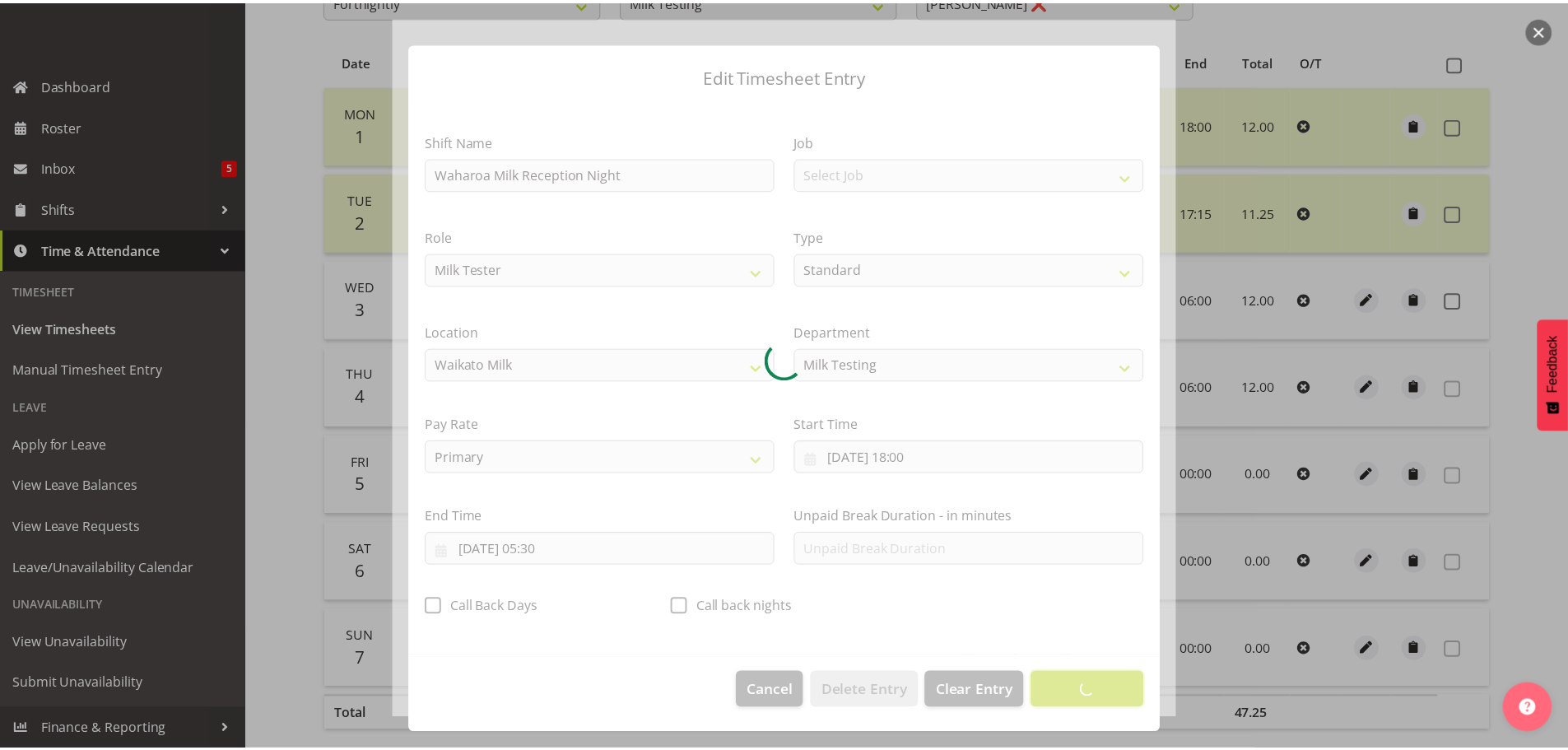
scroll to position [15, 0]
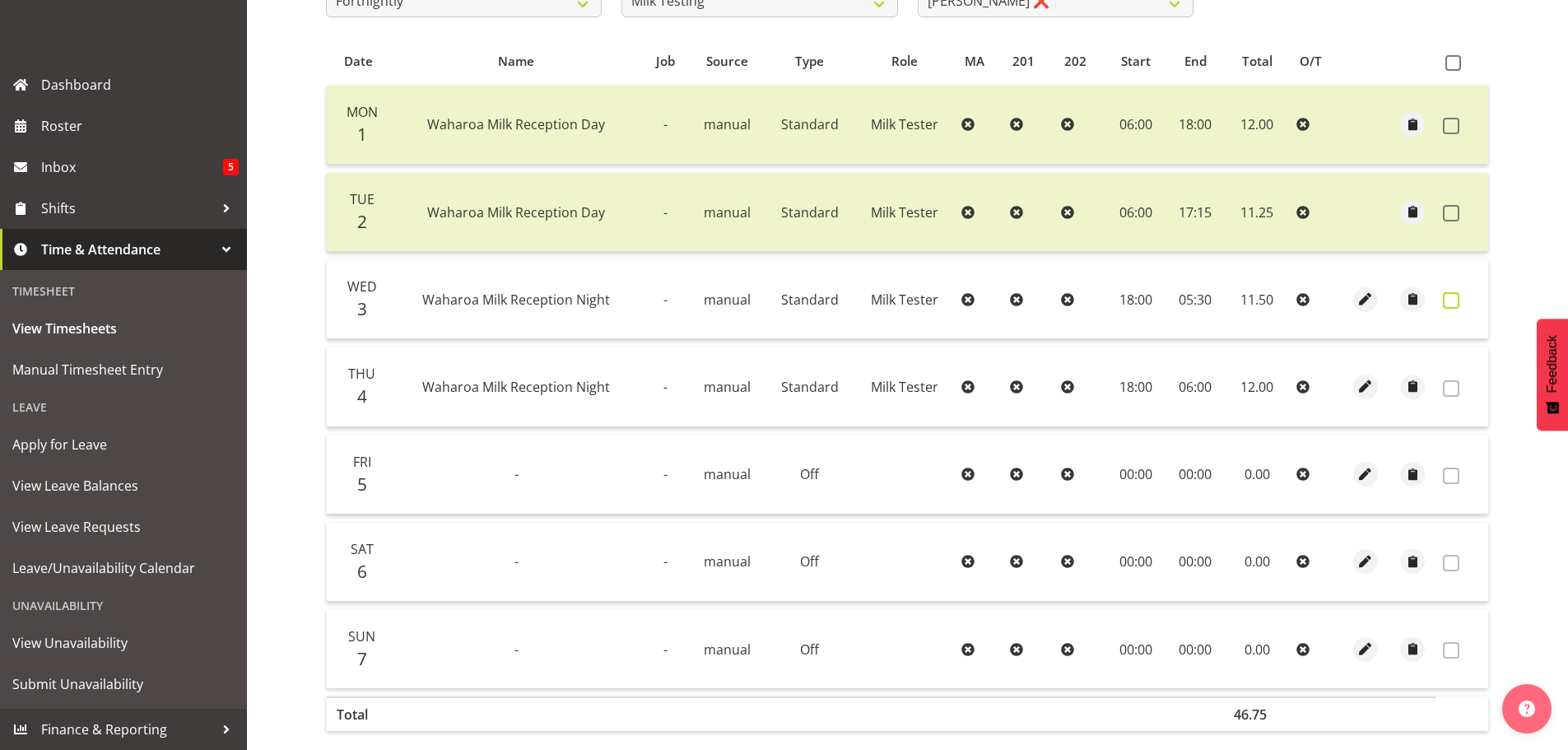
click at [1449, 303] on span at bounding box center [1451, 300] width 17 height 17
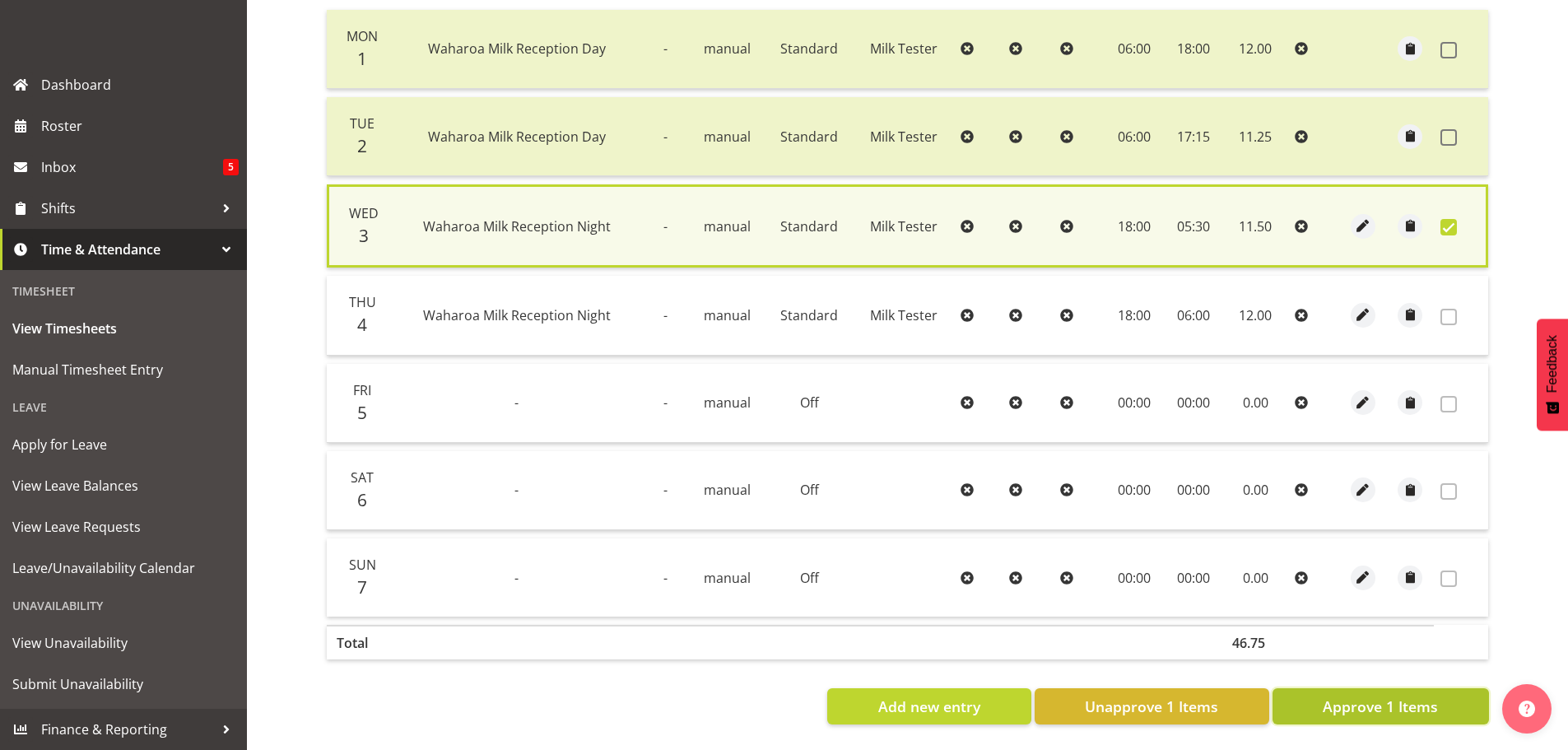
click at [1349, 706] on button "Approve 1 Items" at bounding box center [1381, 706] width 216 height 36
checkbox input "false"
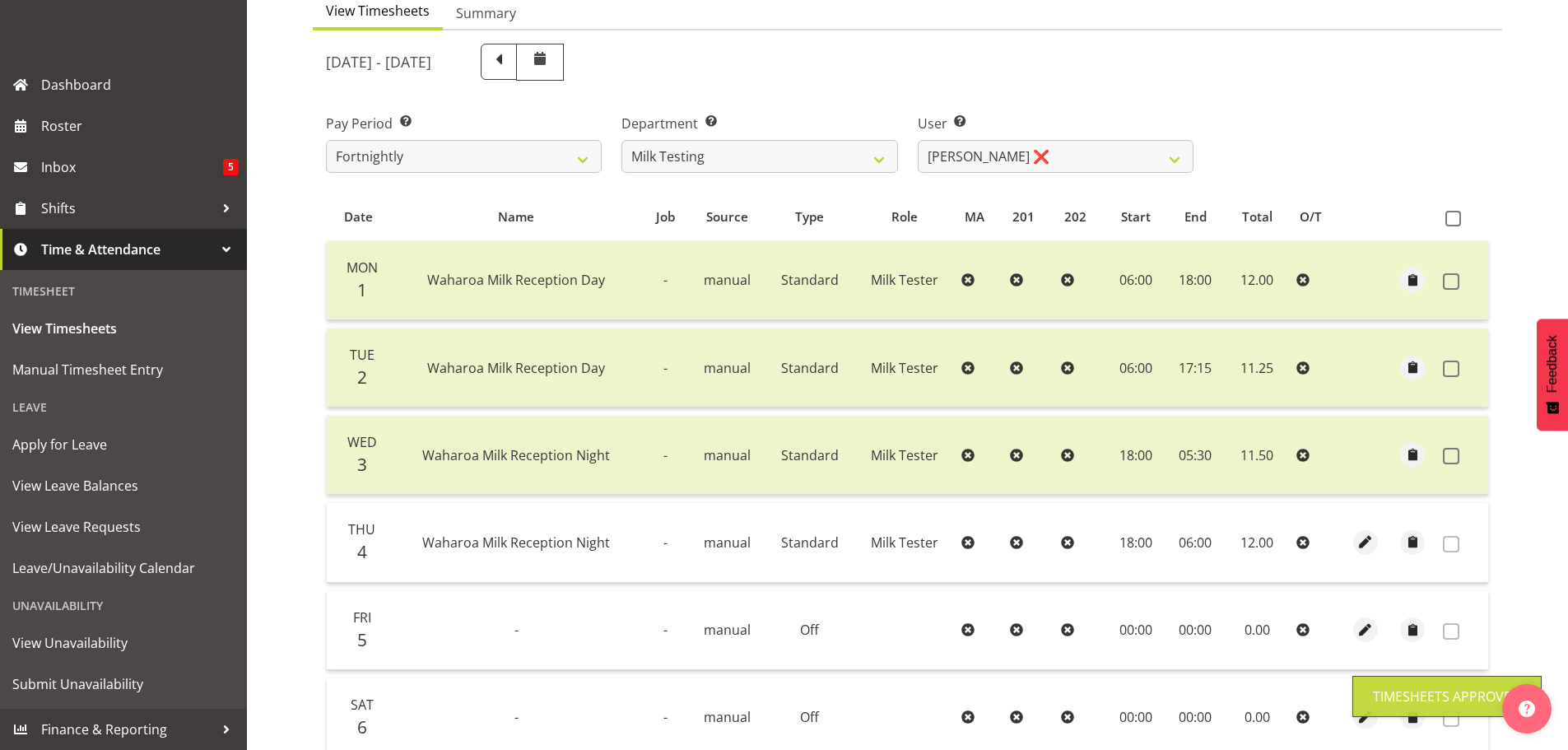
scroll to position [2, 0]
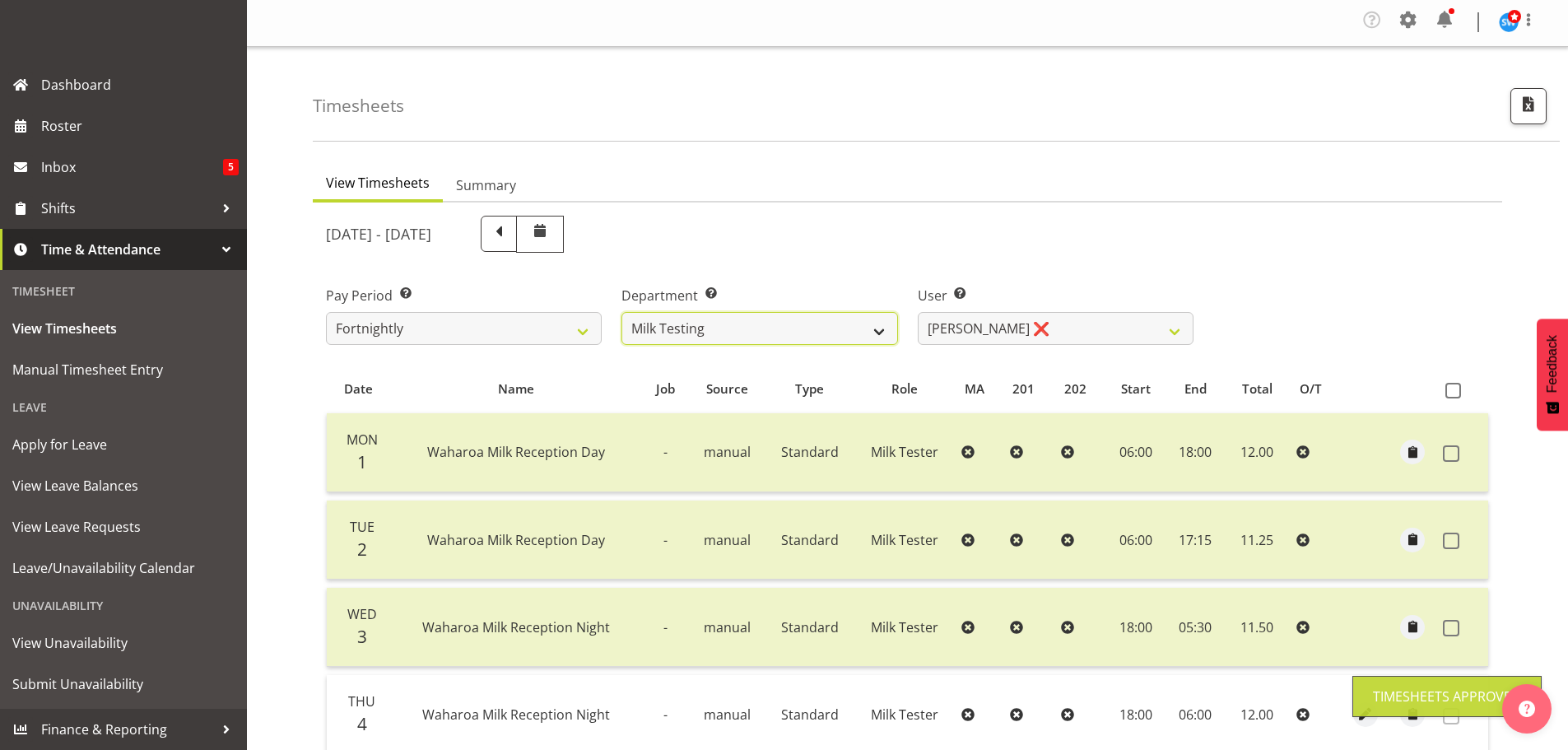
click at [745, 320] on select "701 702 703 704 705 706 707 708 709 710 711 712 713 714 715 716 717 718 719 720" at bounding box center [759, 328] width 276 height 33
select select "716"
click at [622, 312] on select "701 702 703 704 705 706 707 708 709 710 711 712 713 714 715 716 717 718 719 720" at bounding box center [759, 328] width 276 height 33
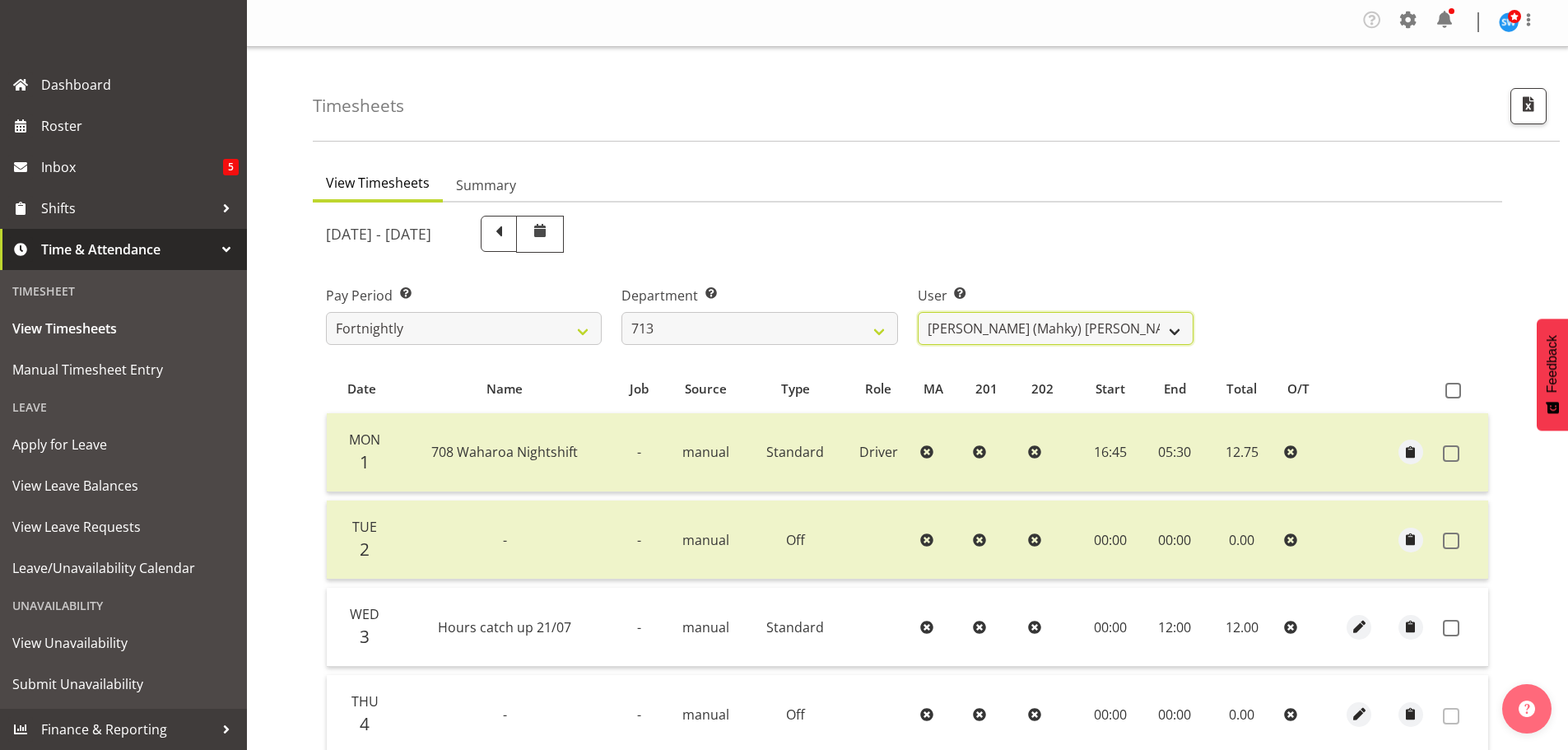
click at [1057, 326] on select "[PERSON_NAME] (Mahky) [PERSON_NAME] ❌ [PERSON_NAME] ❌ [PERSON_NAME] ❌" at bounding box center [1055, 328] width 276 height 33
select select "10300"
click at [918, 312] on select "[PERSON_NAME] (Mahky) [PERSON_NAME] ❌ [PERSON_NAME] ❌ [PERSON_NAME] ❌" at bounding box center [1055, 328] width 276 height 33
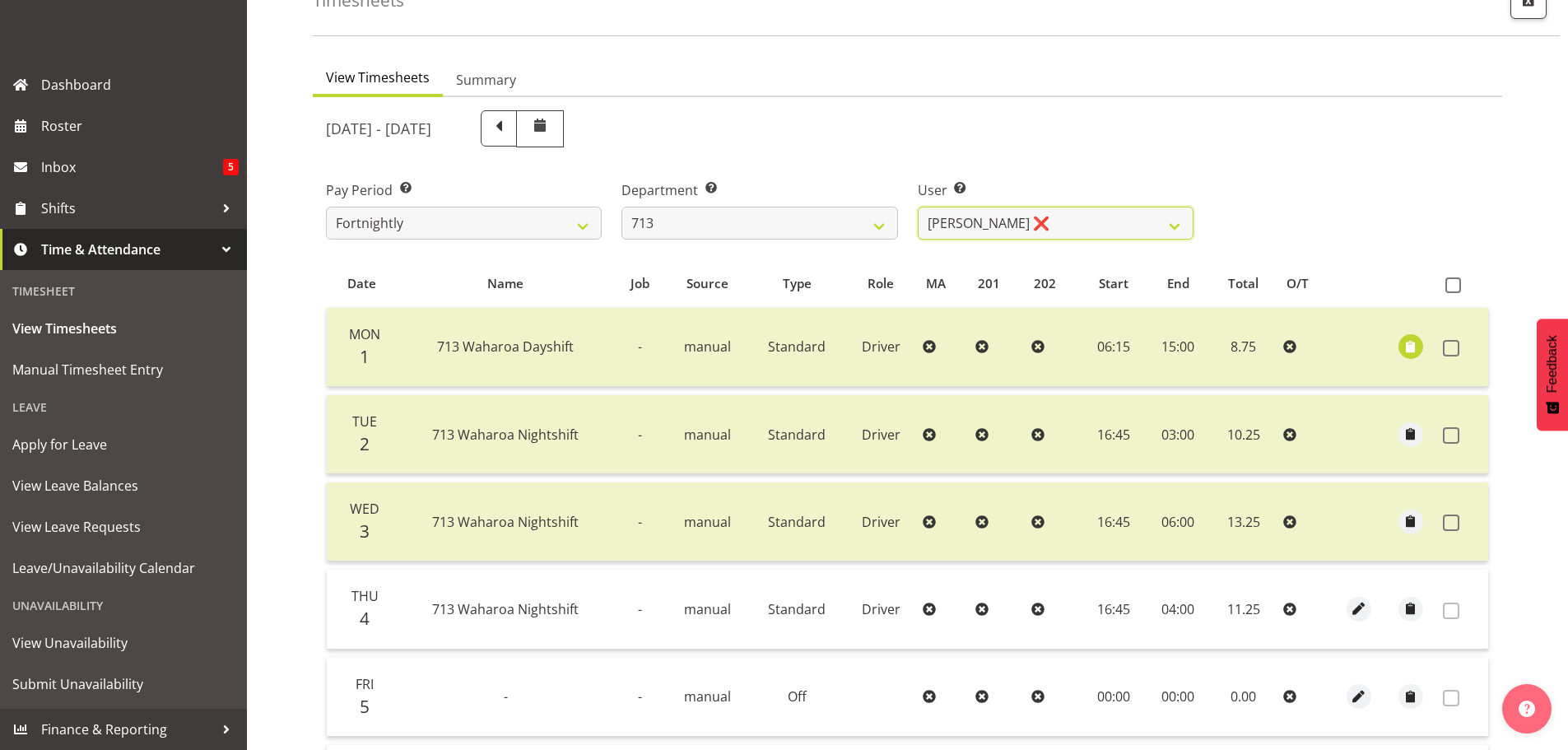
scroll to position [331, 0]
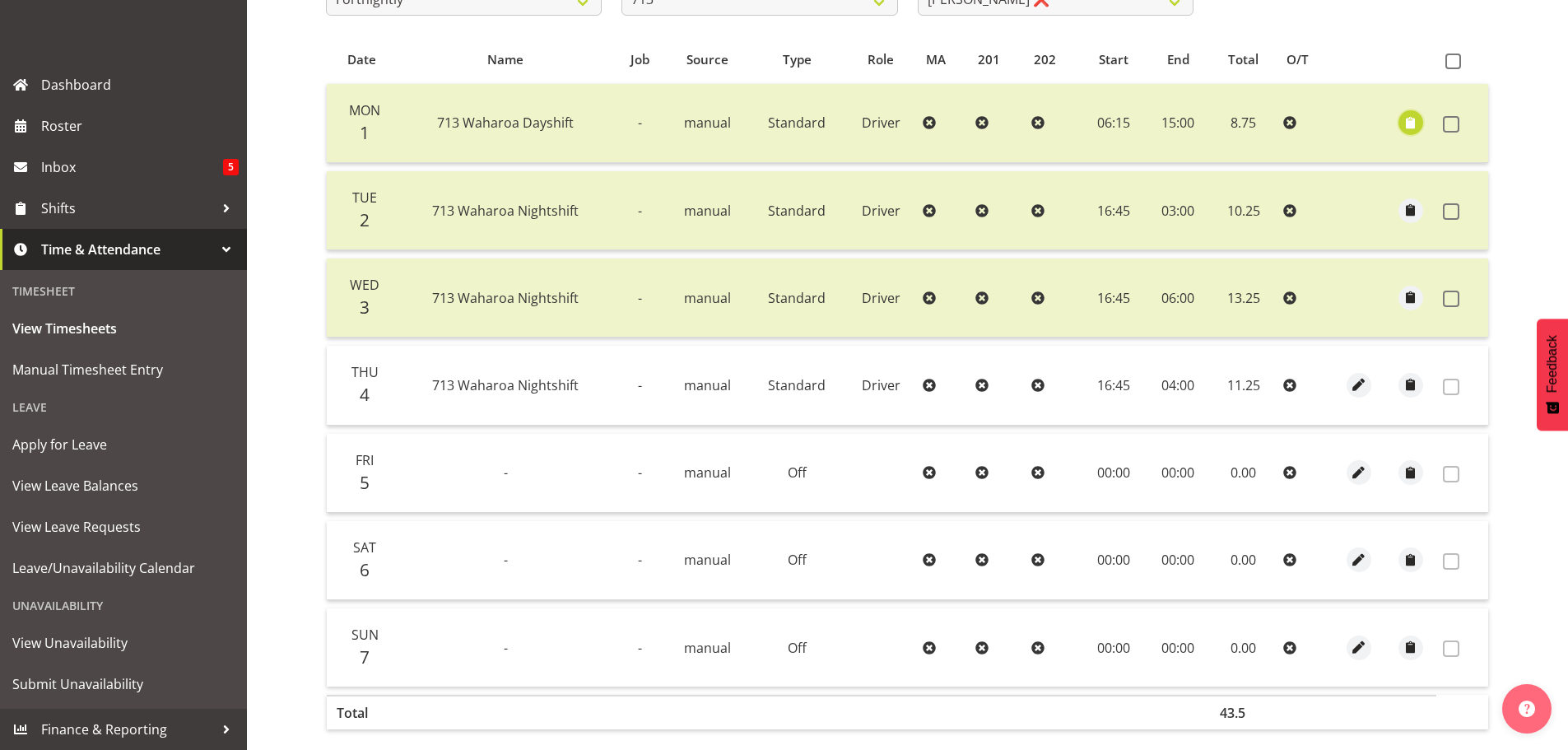
click at [1406, 120] on span "button" at bounding box center [1410, 122] width 19 height 19
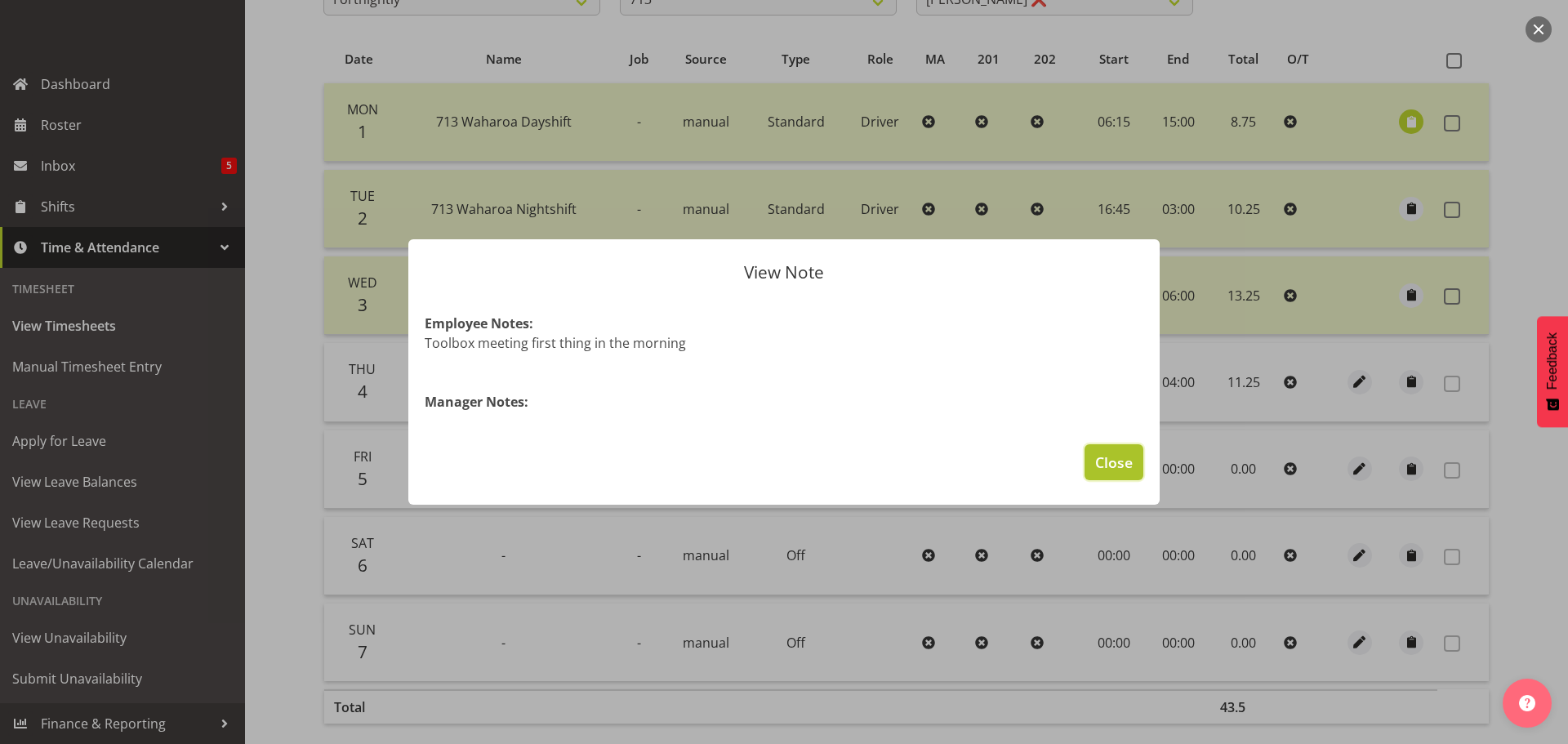
click at [1090, 451] on button "Close" at bounding box center [1114, 462] width 59 height 36
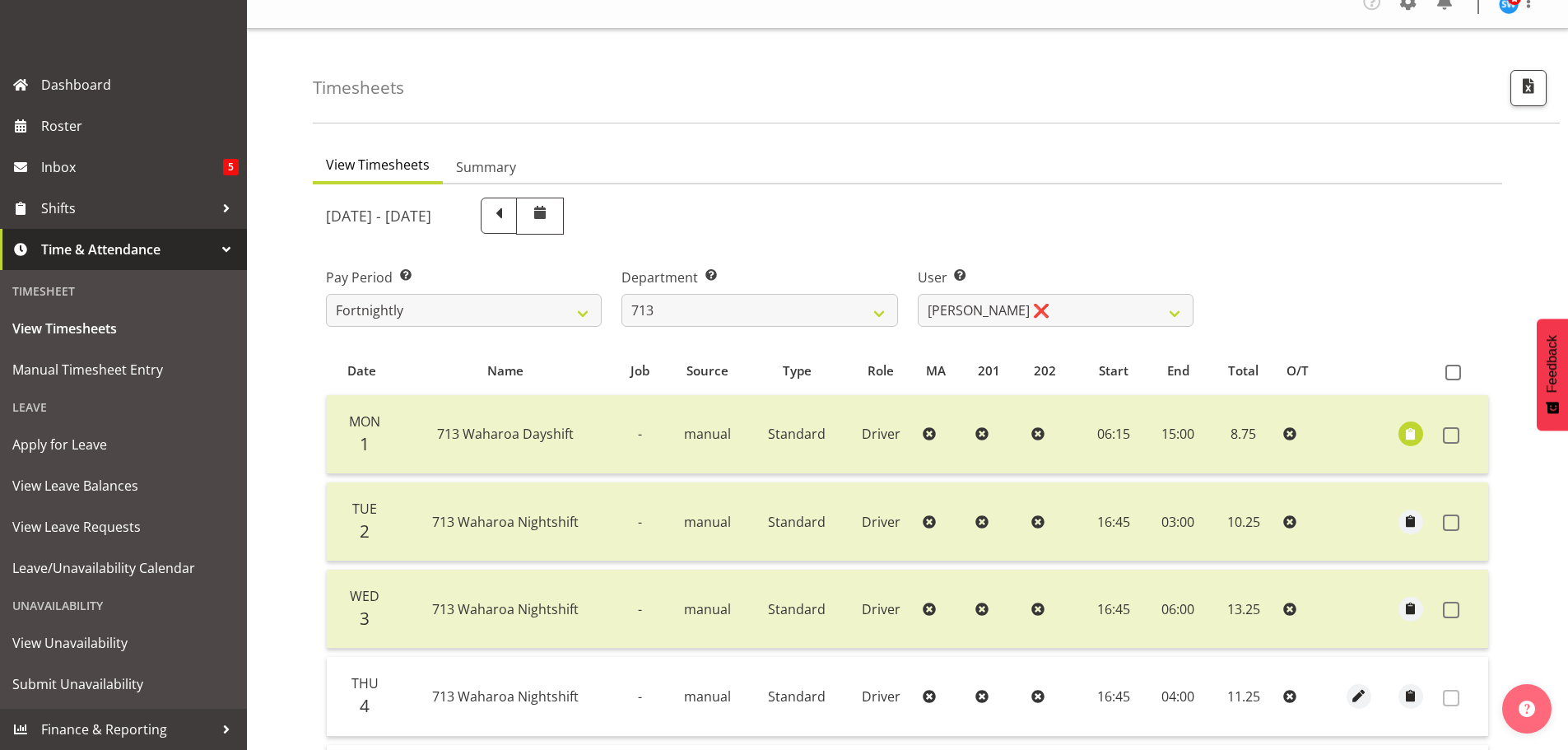
scroll to position [0, 0]
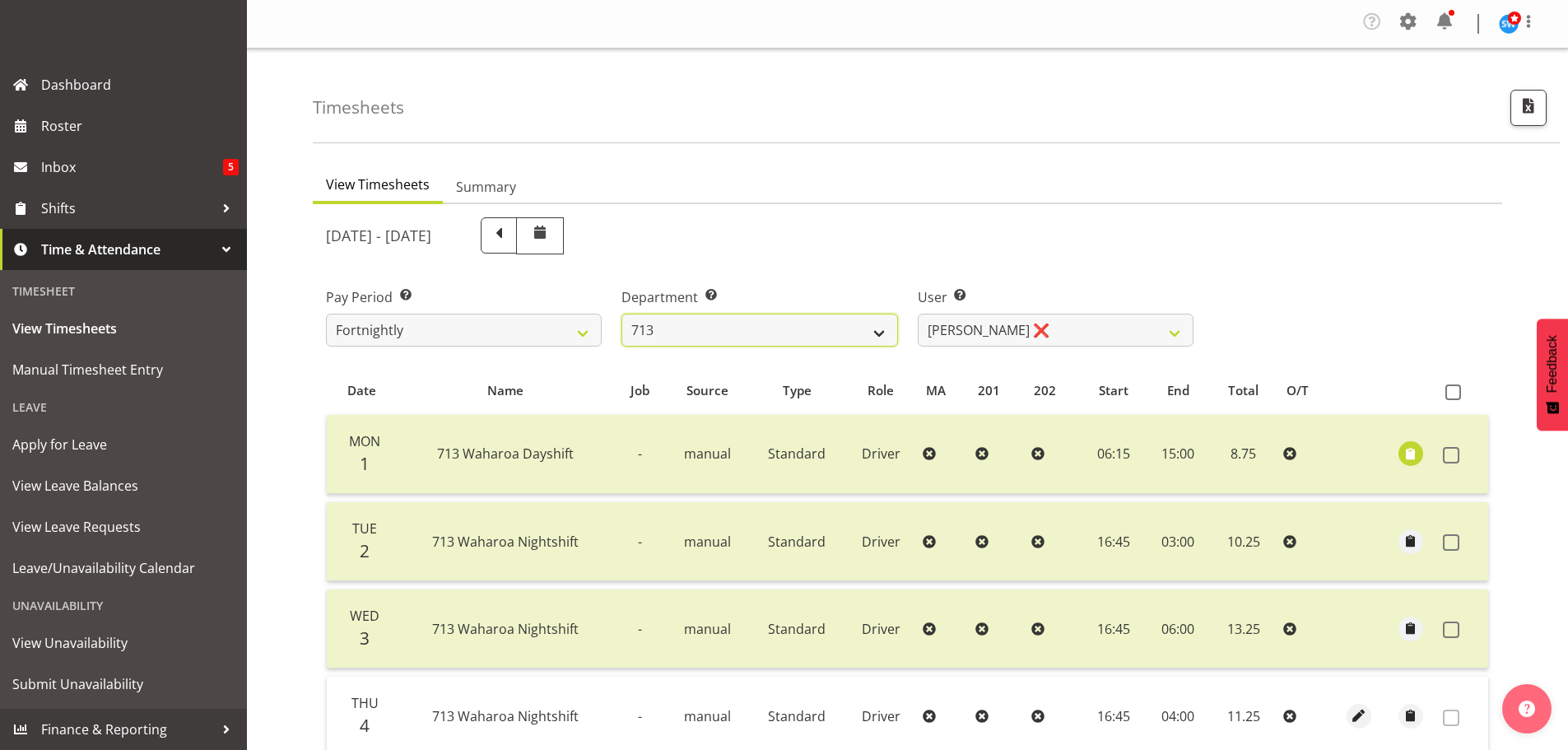
click at [810, 331] on select "701 702 703 704 705 706 707 708 709 710 711 712 713 714 715 716 717 718 719 720" at bounding box center [759, 330] width 276 height 33
select select "874"
click at [622, 314] on select "701 702 703 704 705 706 707 708 709 710 711 712 713 714 715 716 717 718 719 720" at bounding box center [759, 330] width 276 height 33
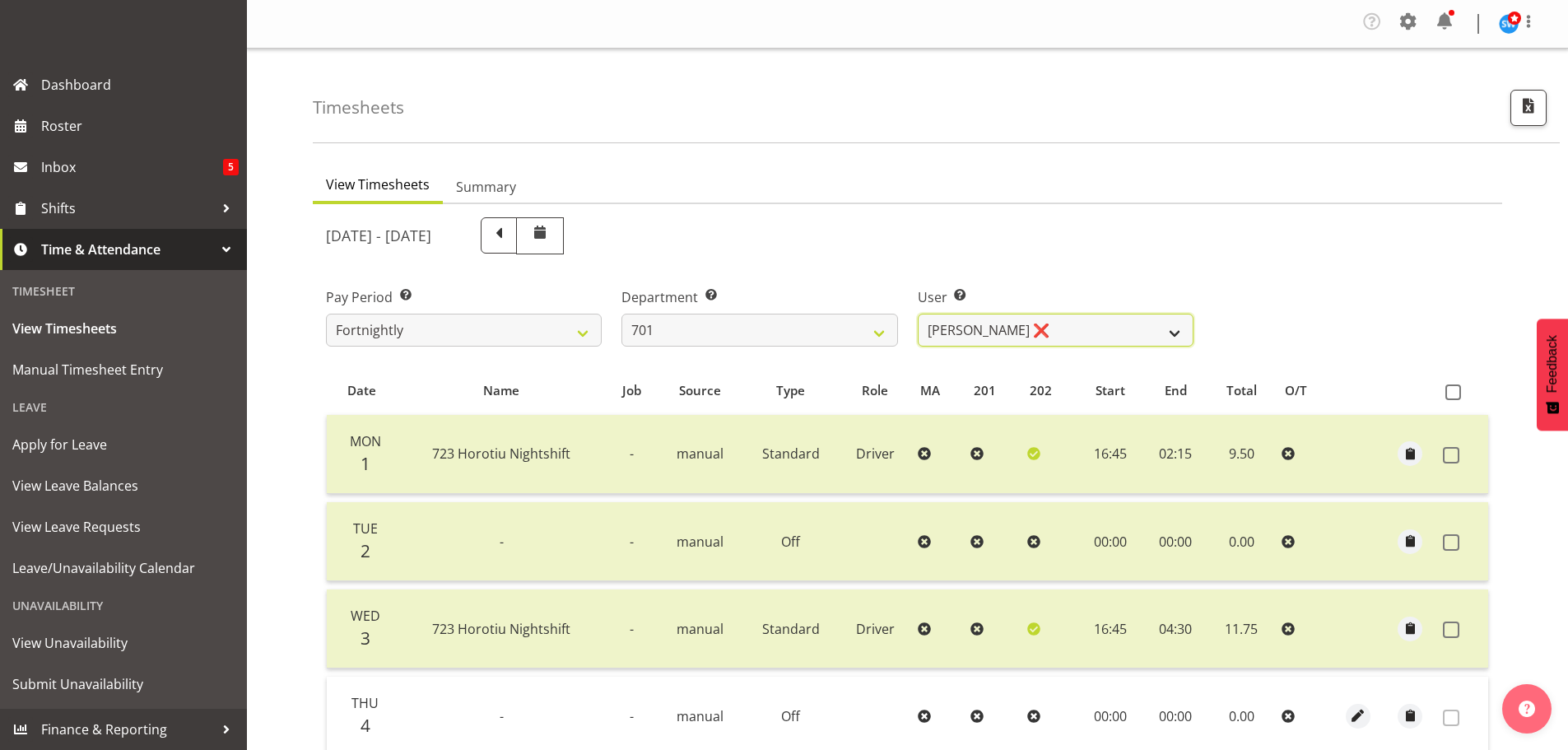
click at [1106, 324] on select "[PERSON_NAME] ❌ [PERSON_NAME] ❌ [PERSON_NAME] ❌ [PERSON_NAME] ❌" at bounding box center [1055, 330] width 276 height 33
click at [1103, 323] on select "[PERSON_NAME] ❌ [PERSON_NAME] ❌ [PERSON_NAME] ❌ [PERSON_NAME] ❌" at bounding box center [1055, 330] width 276 height 33
click at [1091, 322] on select "[PERSON_NAME] ❌ [PERSON_NAME] ❌ [PERSON_NAME] ❌ [PERSON_NAME] ❌" at bounding box center [1055, 330] width 276 height 33
select select "9454"
click at [918, 314] on select "[PERSON_NAME] ❌ [PERSON_NAME] ❌ [PERSON_NAME] ❌ [PERSON_NAME] ❌" at bounding box center [1055, 330] width 276 height 33
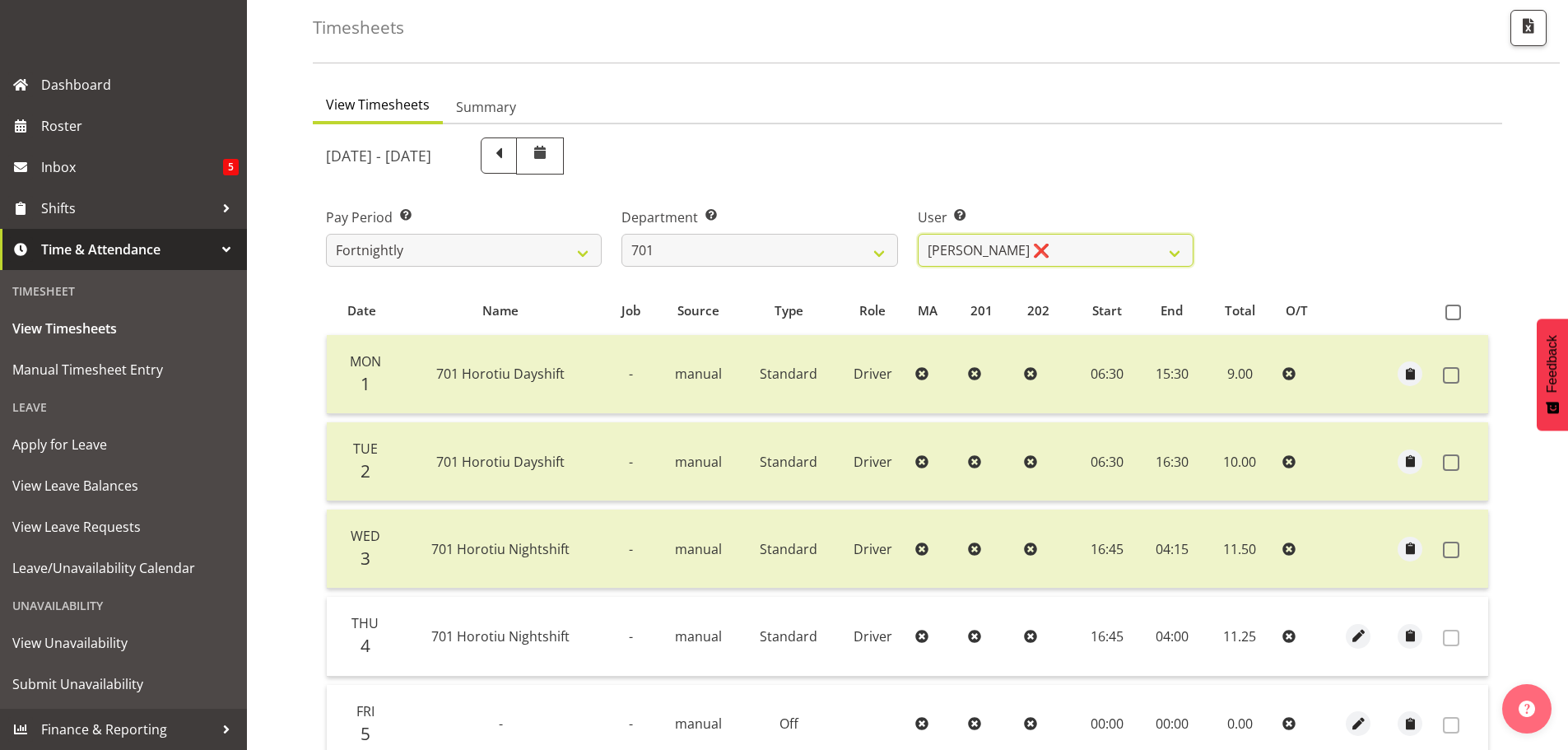
scroll to position [164, 0]
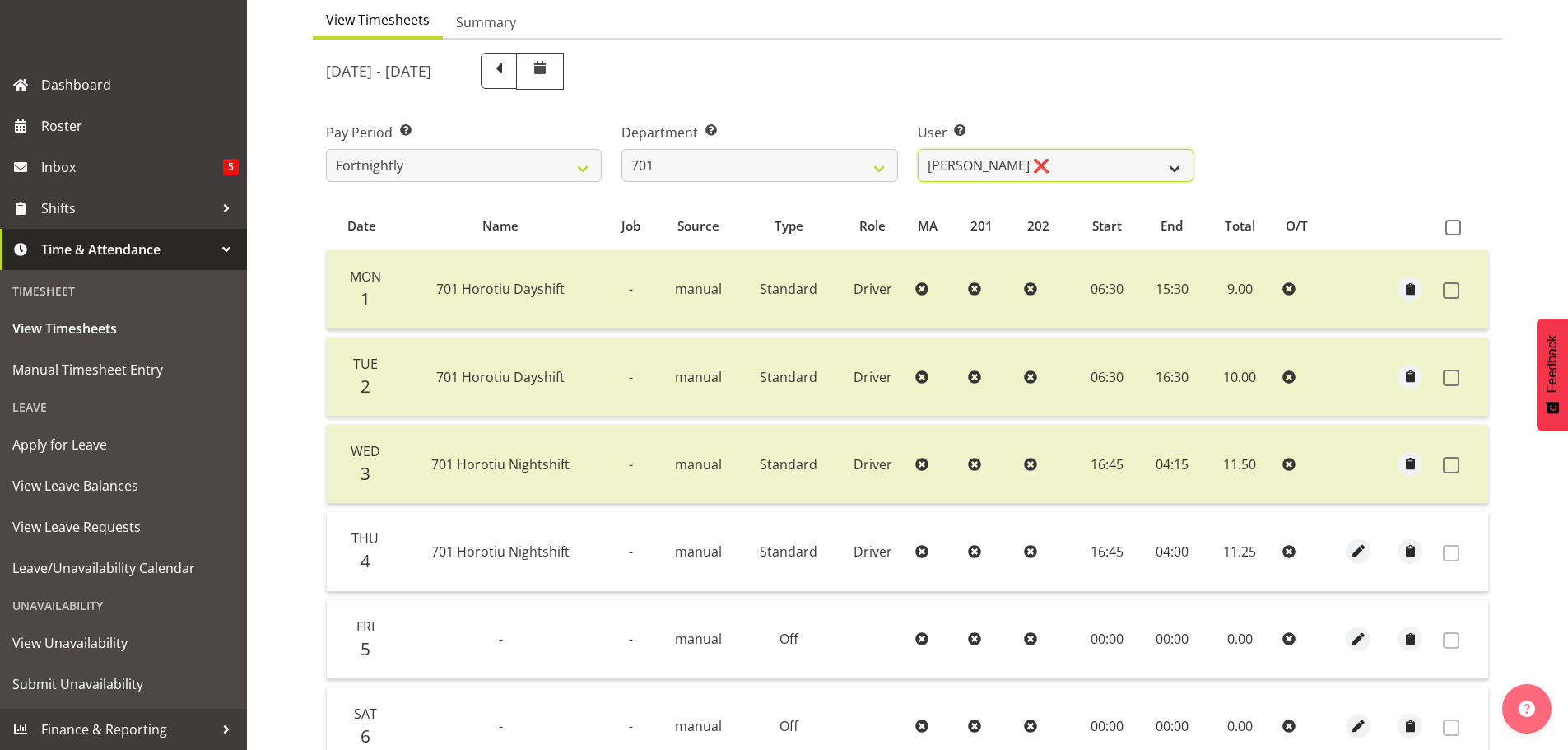
click at [1131, 170] on select "[PERSON_NAME] ❌ [PERSON_NAME] ❌ [PERSON_NAME] ❌ [PERSON_NAME] ❌" at bounding box center [1055, 165] width 276 height 33
click at [711, 154] on select "701 702 703 704 705 706 707 708 709 710 711 712 713 714 715 716 717 718 719 720" at bounding box center [759, 165] width 276 height 33
select select "720"
click at [622, 149] on select "701 702 703 704 705 706 707 708 709 710 711 712 713 714 715 716 717 718 719 720" at bounding box center [759, 165] width 276 height 33
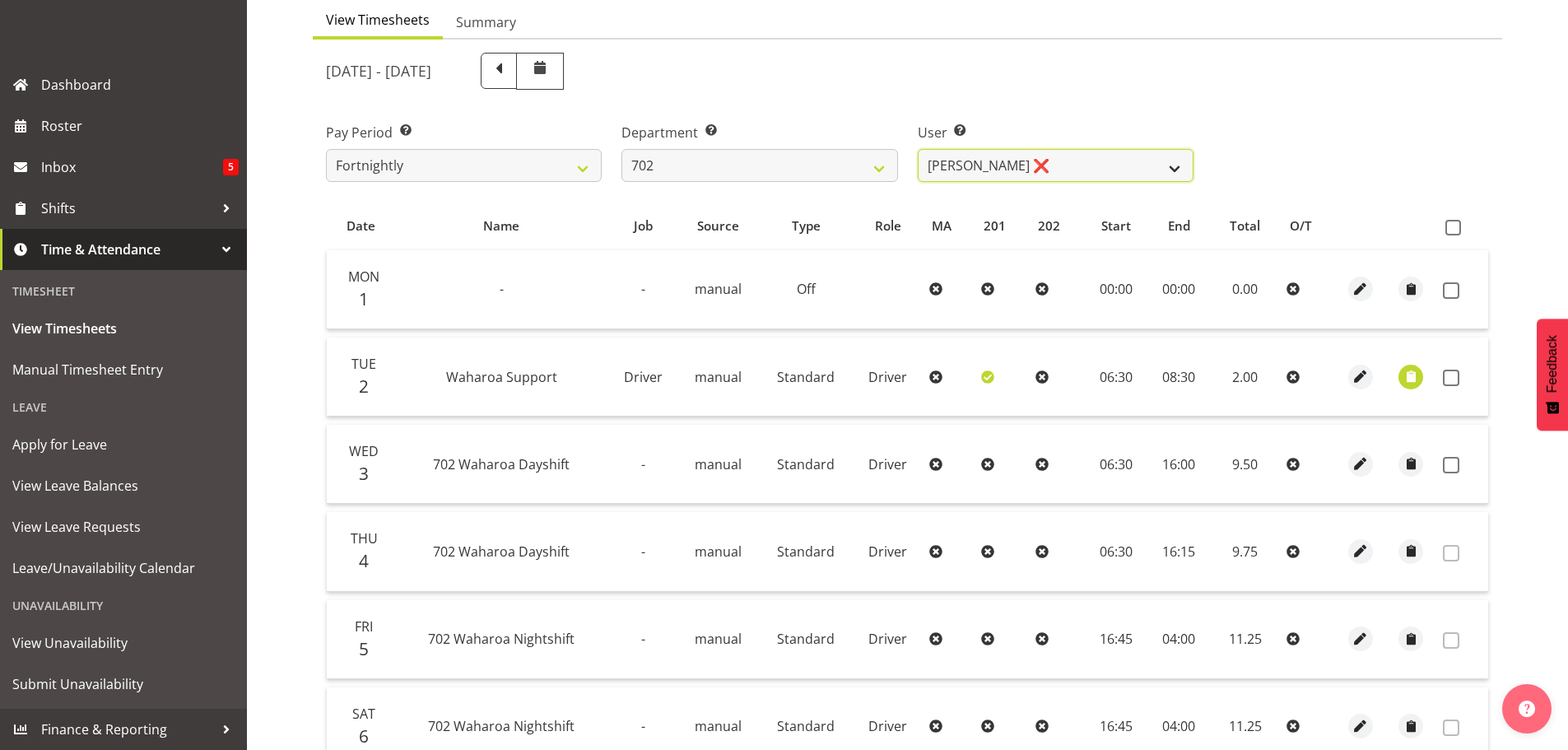
click at [1092, 163] on select "[PERSON_NAME] ❌ [PERSON_NAME] ❌ [PERSON_NAME] ❌ [PERSON_NAME] ❌" at bounding box center [1055, 165] width 276 height 33
select select "9996"
click at [918, 149] on select "[PERSON_NAME] ❌ [PERSON_NAME] ❌ [PERSON_NAME] ❌ [PERSON_NAME] ❌" at bounding box center [1055, 165] width 276 height 33
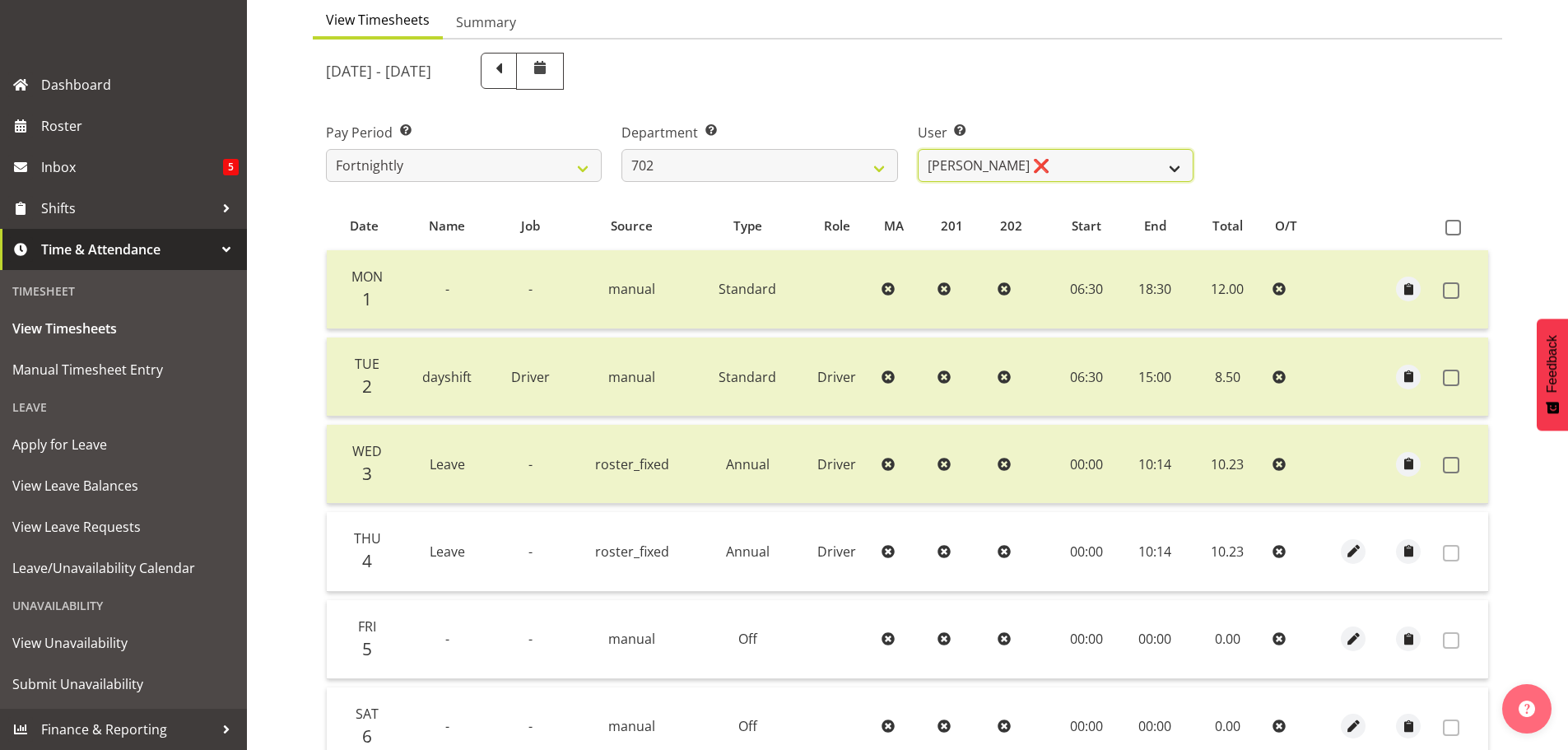
click at [1070, 174] on select "[PERSON_NAME] ❌ [PERSON_NAME] ❌ [PERSON_NAME] ❌ [PERSON_NAME] ❌" at bounding box center [1055, 165] width 276 height 33
click at [827, 173] on select "701 702 703 704 705 706 707 708 709 710 711 712 713 714 715 716 717 718 719 720" at bounding box center [759, 165] width 276 height 33
select select "710"
click at [622, 149] on select "701 702 703 704 705 706 707 708 709 710 711 712 713 714 715 716 717 718 719 720" at bounding box center [759, 165] width 276 height 33
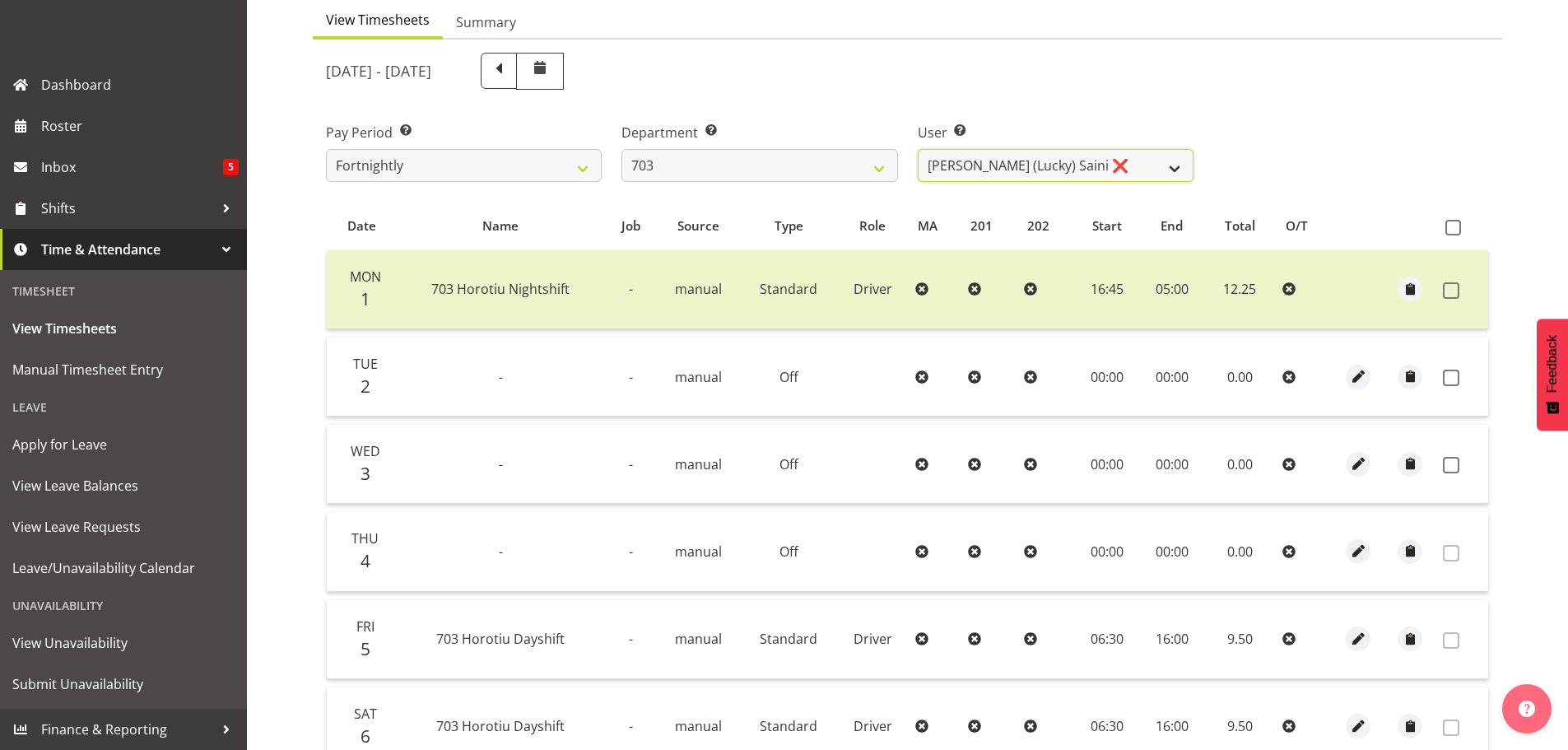
click at [1112, 161] on select "[PERSON_NAME] (Lucky) Saini ❌ [PERSON_NAME] ❌ [PERSON_NAME] ❌" at bounding box center [1055, 165] width 276 height 33
select select "8209"
click at [918, 149] on select "[PERSON_NAME] (Lucky) Saini ❌ [PERSON_NAME] ❌ [PERSON_NAME] ❌" at bounding box center [1055, 165] width 276 height 33
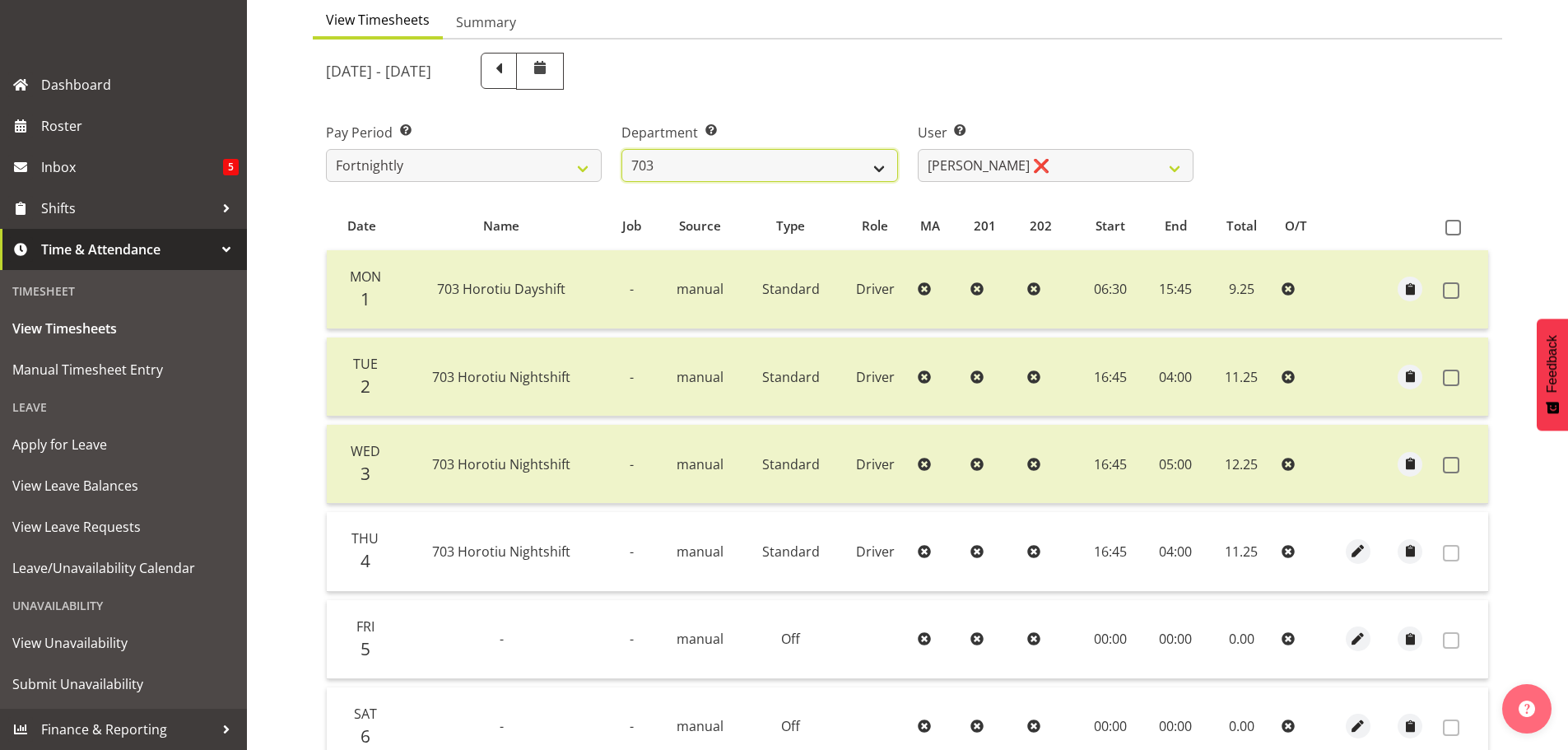
click at [812, 165] on select "701 702 703 704 705 706 707 708 709 710 711 712 713 714 715 716 717 718 719 720" at bounding box center [759, 165] width 276 height 33
select select "717"
click at [622, 149] on select "701 702 703 704 705 706 707 708 709 710 711 712 713 714 715 716 717 718 719 720" at bounding box center [759, 165] width 276 height 33
select select "8496"
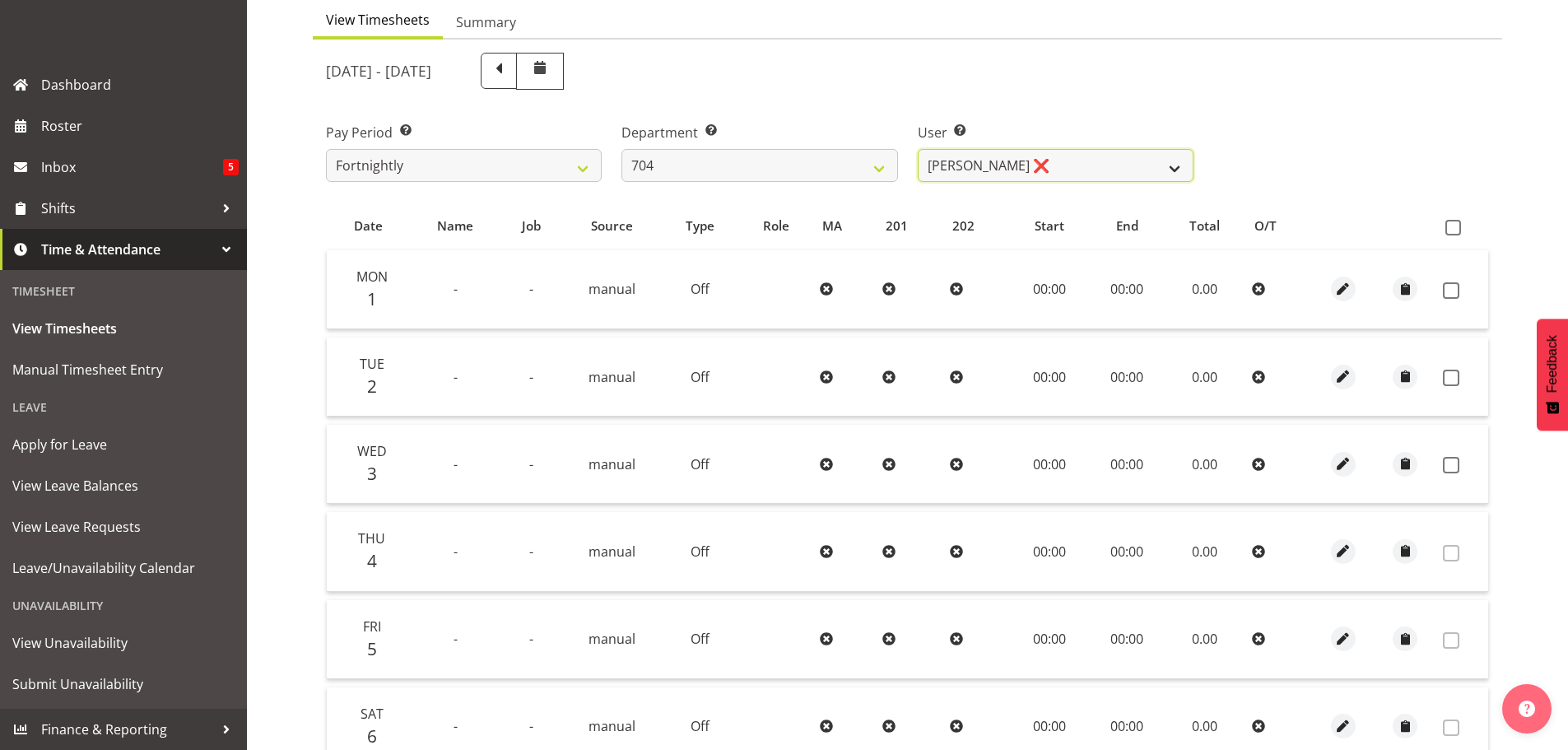
click at [1073, 164] on select "[PERSON_NAME] ❌ [PERSON_NAME] ❌ [PERSON_NAME] ❌" at bounding box center [1055, 165] width 276 height 33
drag, startPoint x: 690, startPoint y: 164, endPoint x: 691, endPoint y: 180, distance: 16.0
click at [690, 164] on select "701 702 703 704 705 706 707 708 709 710 711 712 713 714 715 716 717 718 719 720" at bounding box center [759, 165] width 276 height 33
select select "714"
click at [622, 149] on select "701 702 703 704 705 706 707 708 709 710 711 712 713 714 715 716 717 718 719 720" at bounding box center [759, 165] width 276 height 33
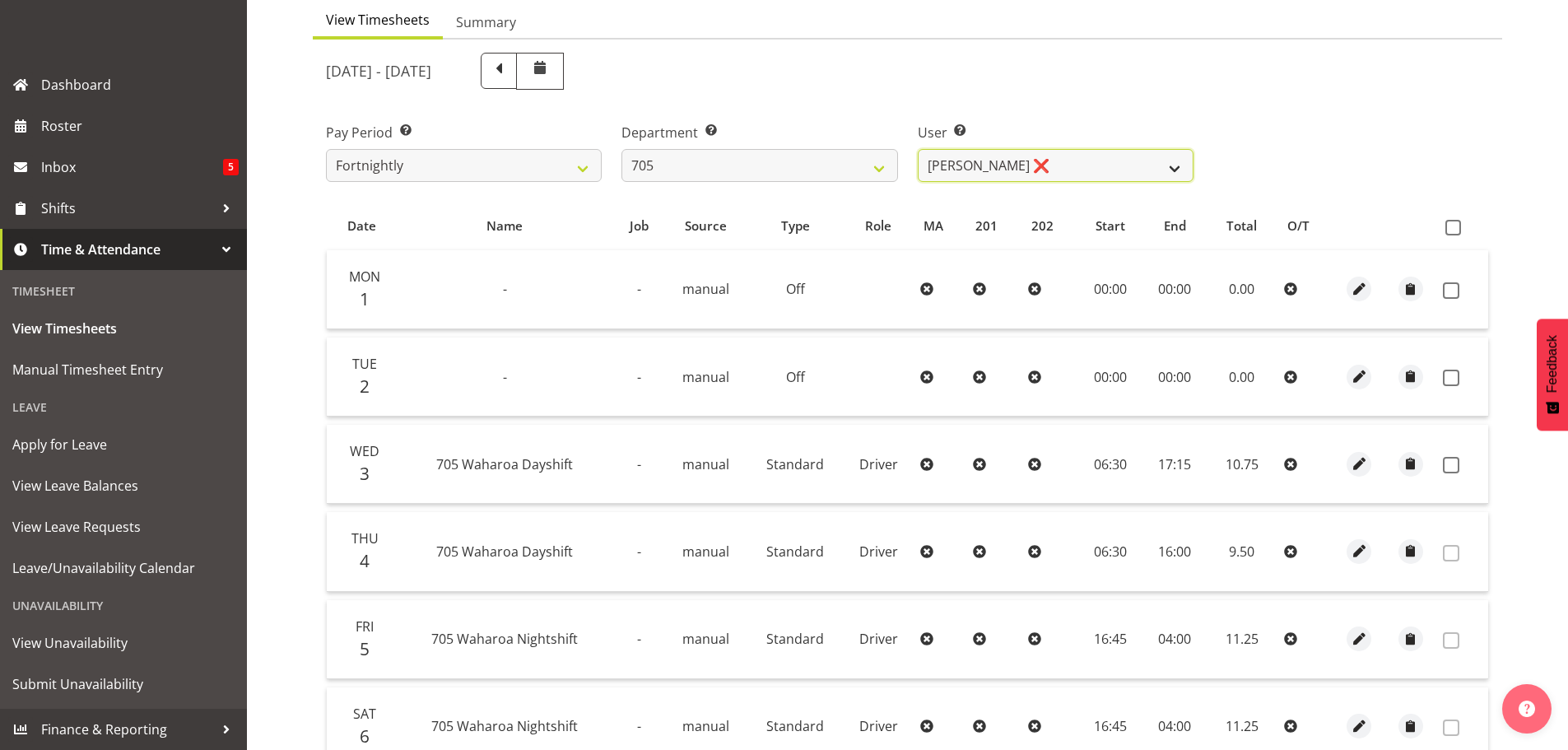
click at [1039, 162] on select "[PERSON_NAME] ❌ [PERSON_NAME] ❌ [PERSON_NAME] ❌ [PERSON_NAME] ❌" at bounding box center [1055, 165] width 276 height 33
select select "11696"
click at [918, 149] on select "[PERSON_NAME] ❌ [PERSON_NAME] ❌ [PERSON_NAME] ❌ [PERSON_NAME] ❌" at bounding box center [1055, 165] width 276 height 33
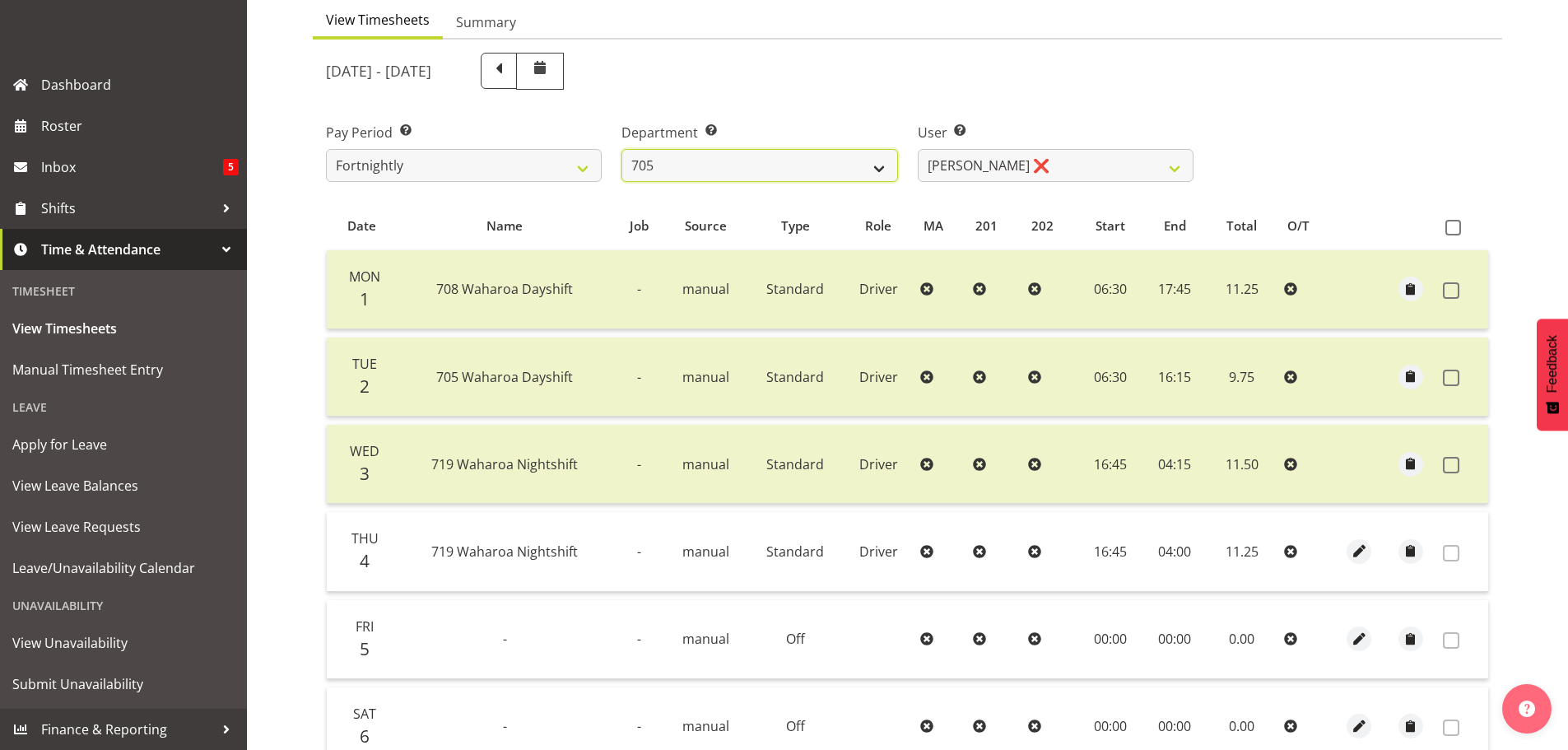
click at [809, 153] on select "701 702 703 704 705 706 707 708 709 710 711 712 713 714 715 716 717 718 719 720" at bounding box center [759, 165] width 276 height 33
select select "721"
click at [622, 149] on select "701 702 703 704 705 706 707 708 709 710 711 712 713 714 715 716 717 718 719 720" at bounding box center [759, 165] width 276 height 33
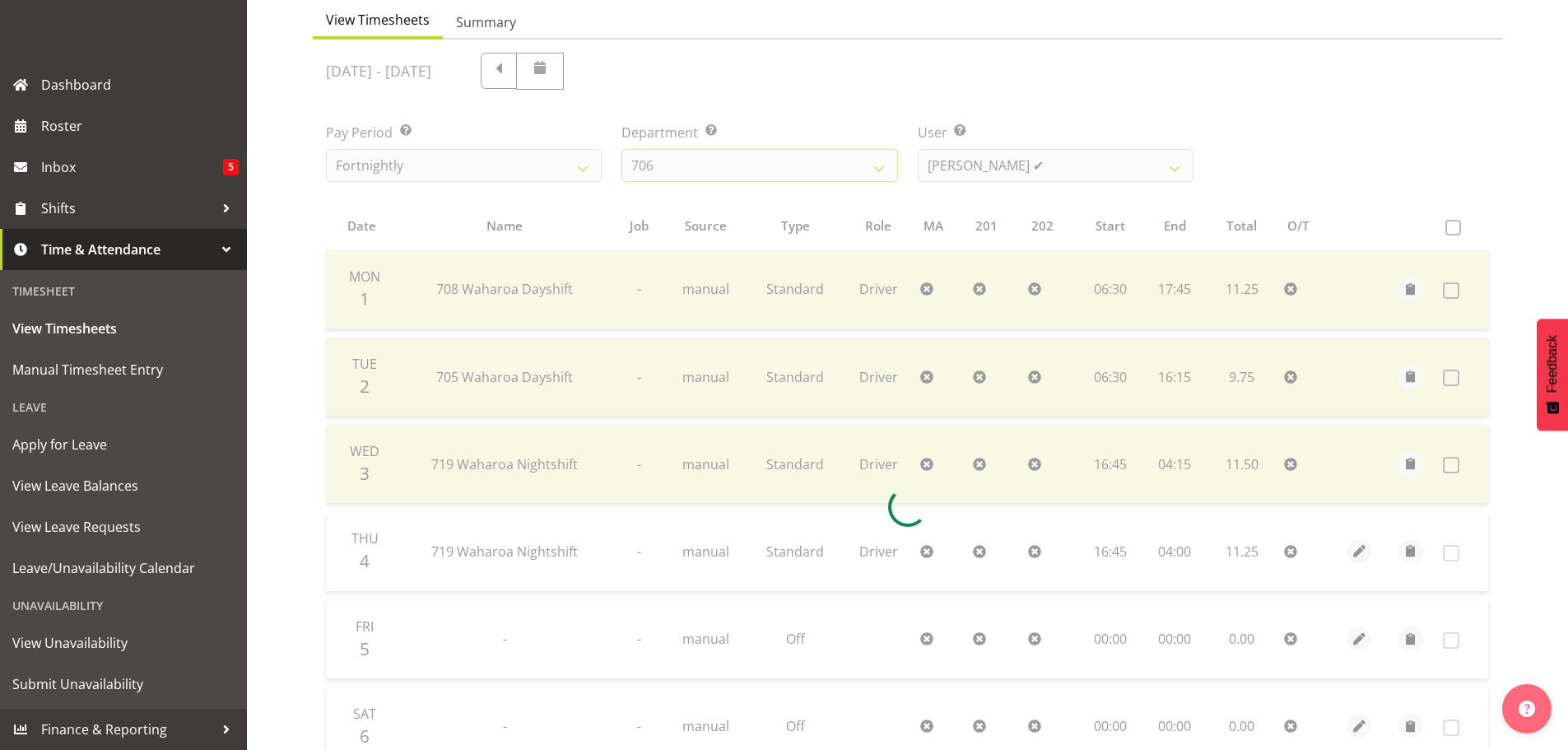
scroll to position [76, 0]
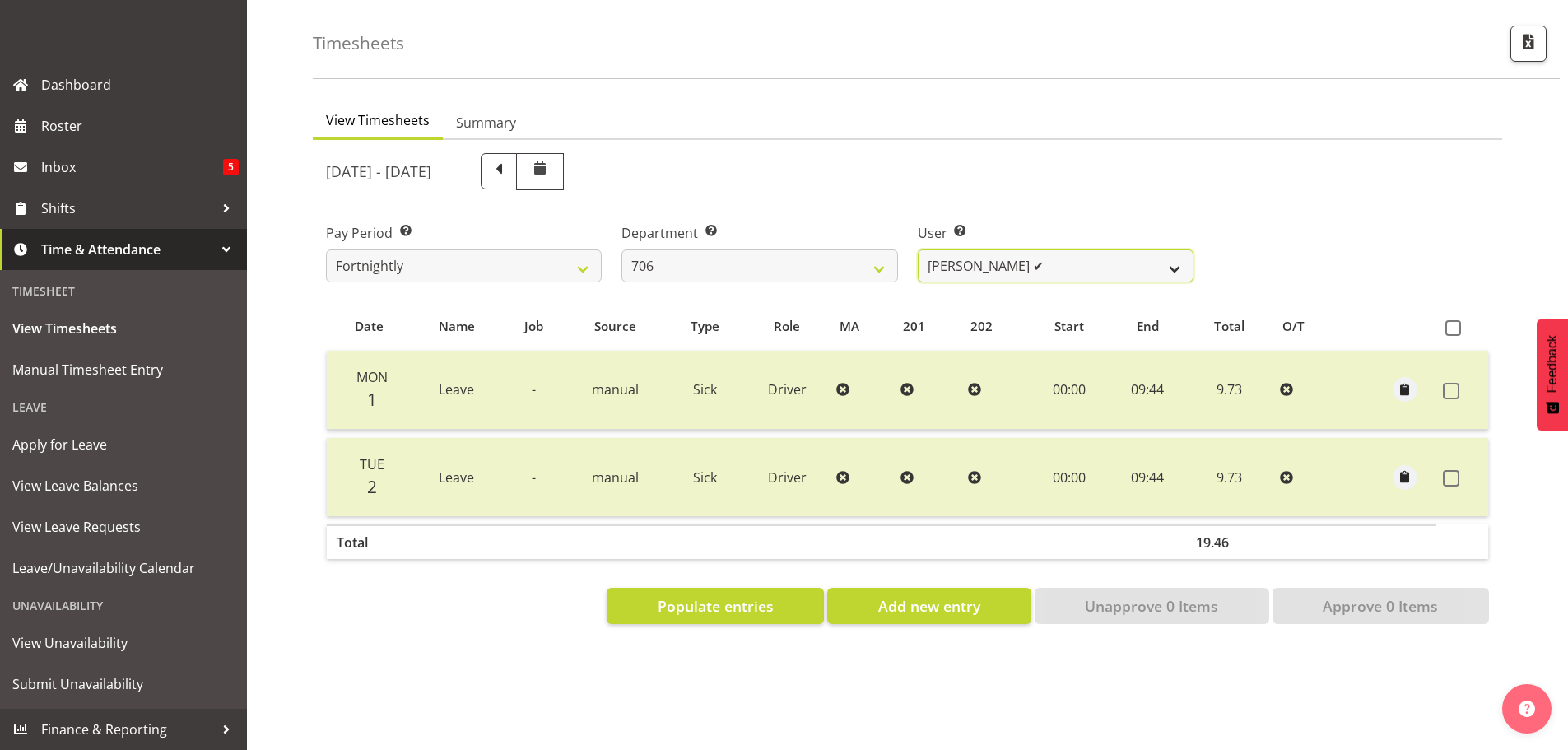
click at [1049, 249] on select "[PERSON_NAME] ✔ [PERSON_NAME] ❌ [PERSON_NAME] ❌ [PERSON_NAME] ❌" at bounding box center [1055, 265] width 276 height 33
select select "11079"
click at [918, 249] on select "[PERSON_NAME] ✔ [PERSON_NAME] ❌ [PERSON_NAME] ❌ [PERSON_NAME] ❌" at bounding box center [1055, 265] width 276 height 33
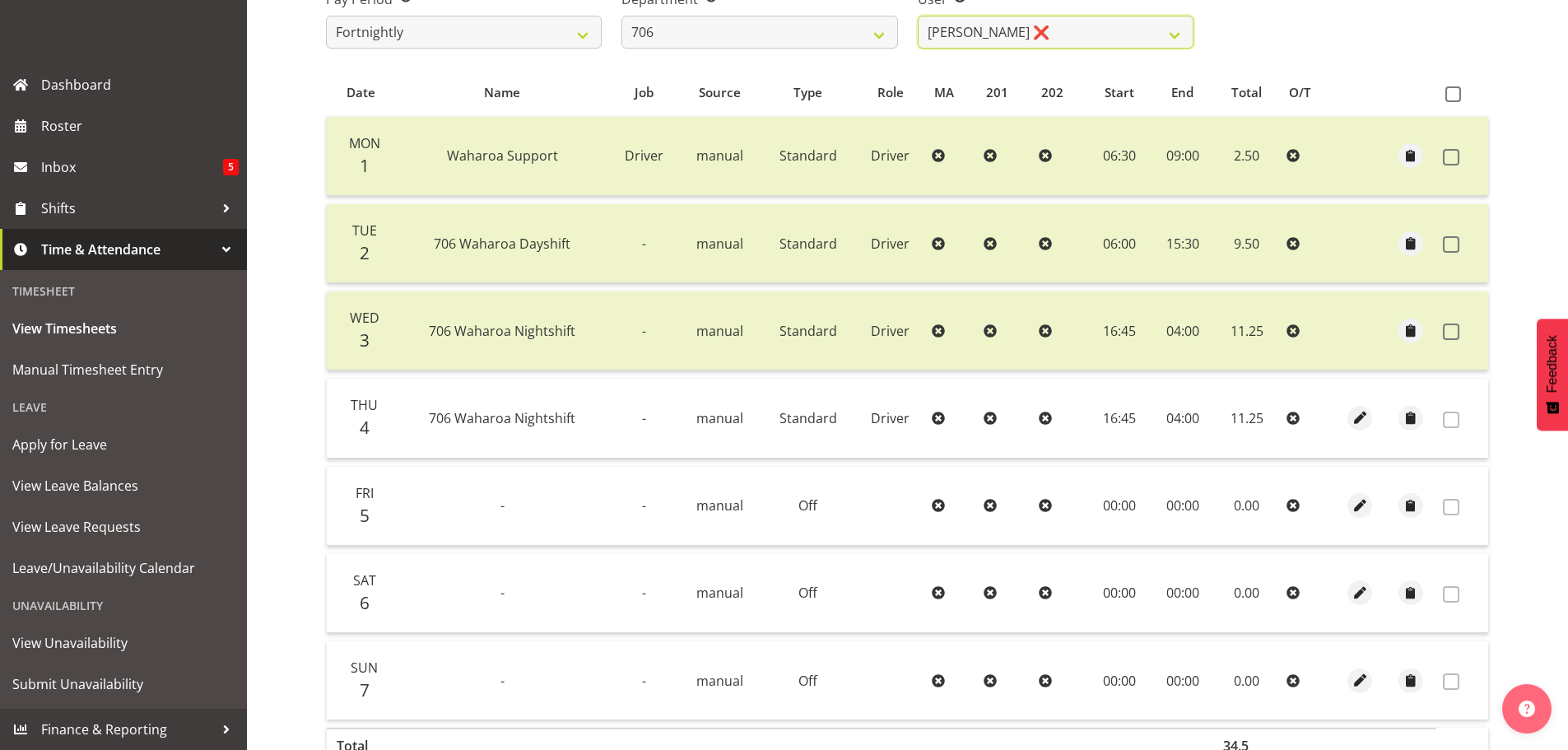
scroll to position [159, 0]
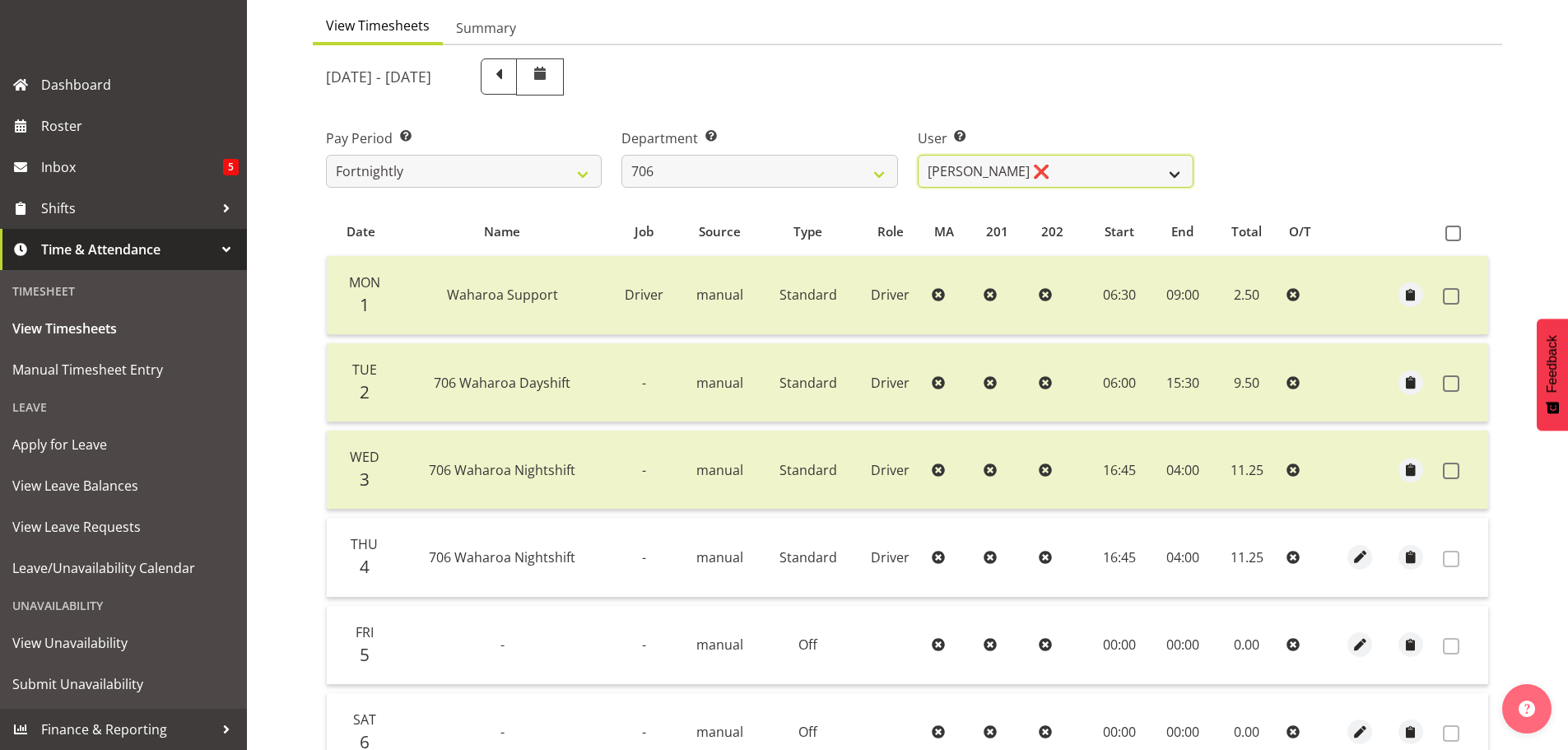
click at [1023, 180] on select "[PERSON_NAME] ✔ [PERSON_NAME] ❌ [PERSON_NAME] ❌ [PERSON_NAME] ❌" at bounding box center [1055, 170] width 276 height 33
drag, startPoint x: 1018, startPoint y: 179, endPoint x: 1002, endPoint y: 178, distance: 16.0
click at [1018, 179] on select "[PERSON_NAME] ✔ [PERSON_NAME] ❌ [PERSON_NAME] ❌ [PERSON_NAME] ❌" at bounding box center [1055, 170] width 276 height 33
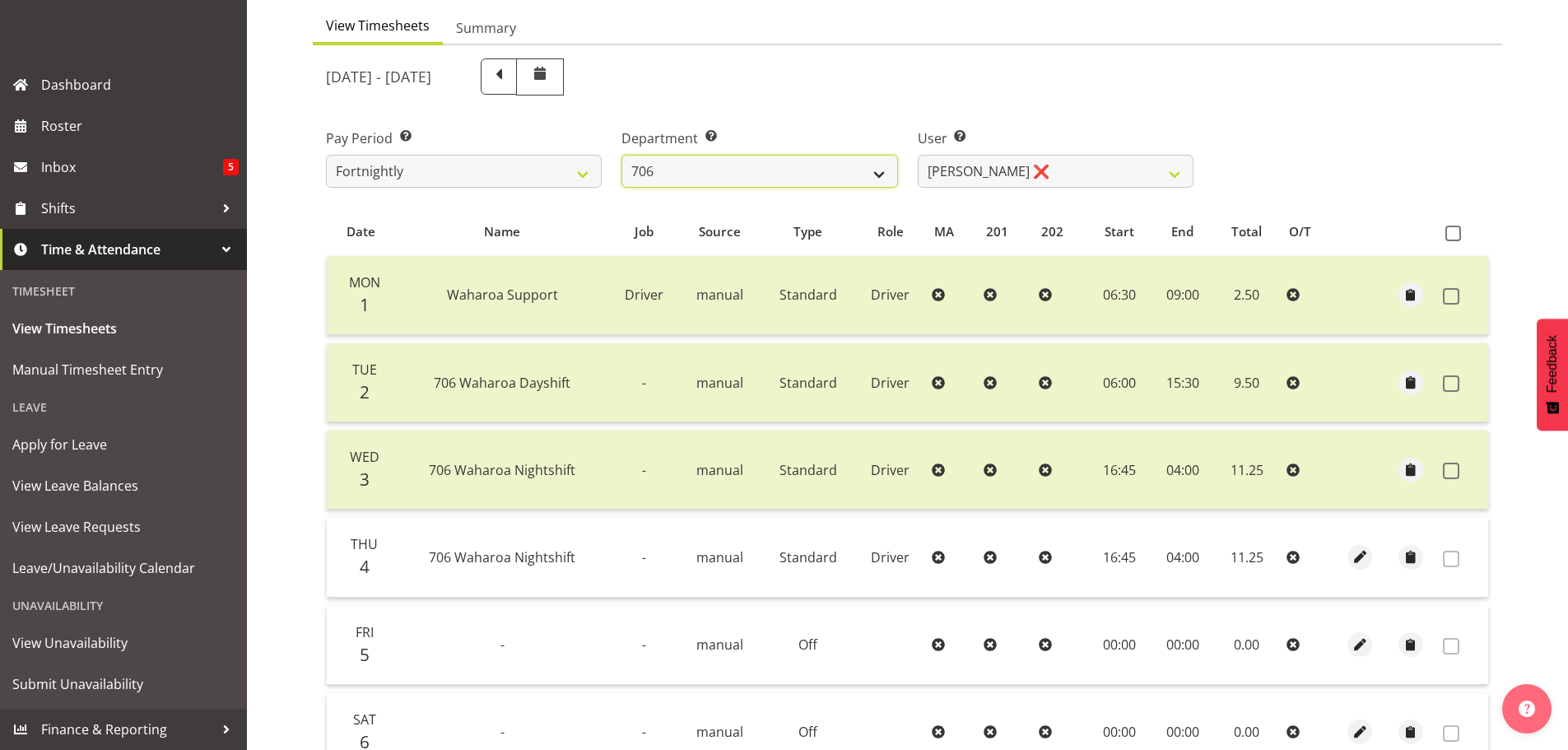
click at [799, 169] on select "701 702 703 704 705 706 707 708 709 710 711 712 713 714 715 716 717 718 719 720" at bounding box center [759, 170] width 276 height 33
select select "811"
click at [622, 154] on select "701 702 703 704 705 706 707 708 709 710 711 712 713 714 715 716 717 718 719 720" at bounding box center [759, 170] width 276 height 33
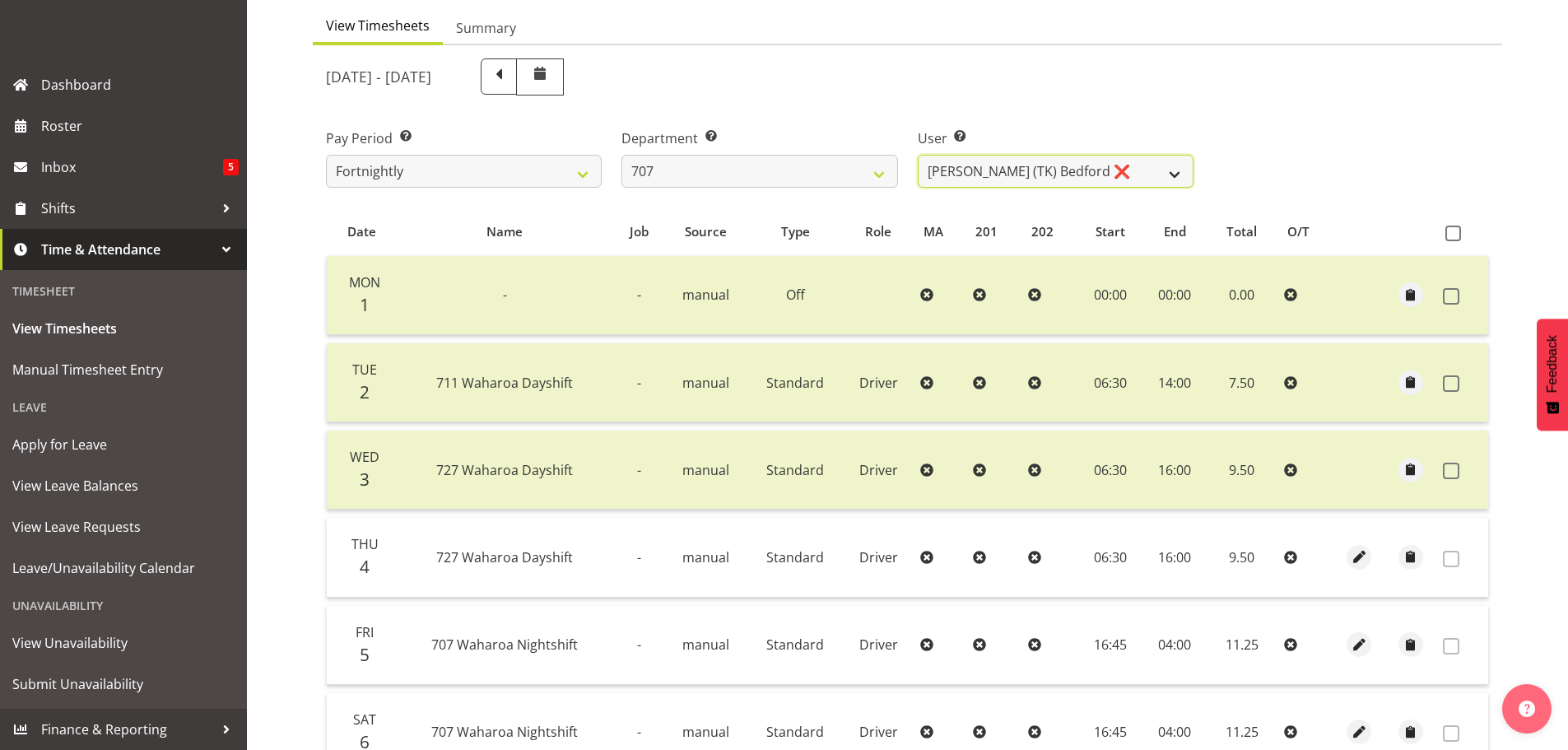
click at [1093, 171] on select "[PERSON_NAME] (TK) [PERSON_NAME] ❌ [PERSON_NAME] ❌" at bounding box center [1055, 170] width 276 height 33
select select "8199"
click at [918, 154] on select "[PERSON_NAME] (TK) [PERSON_NAME] ❌ [PERSON_NAME] ❌" at bounding box center [1055, 170] width 276 height 33
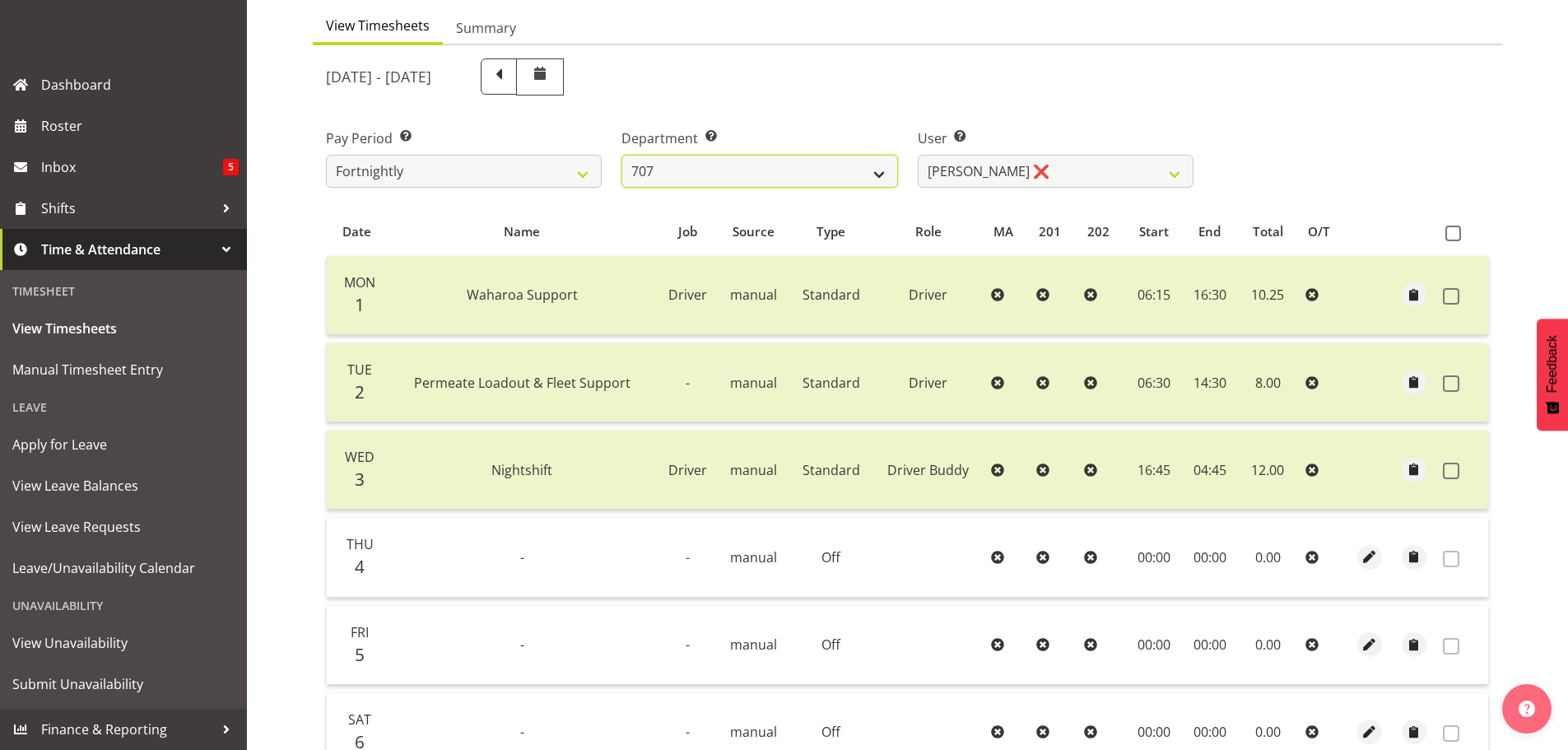
click at [772, 172] on select "701 702 703 704 705 706 707 708 709 710 711 712 713 714 715 716 717 718 719 720" at bounding box center [759, 170] width 276 height 33
select select "762"
click at [622, 154] on select "701 702 703 704 705 706 707 708 709 710 711 712 713 714 715 716 717 718 719 720" at bounding box center [759, 170] width 276 height 33
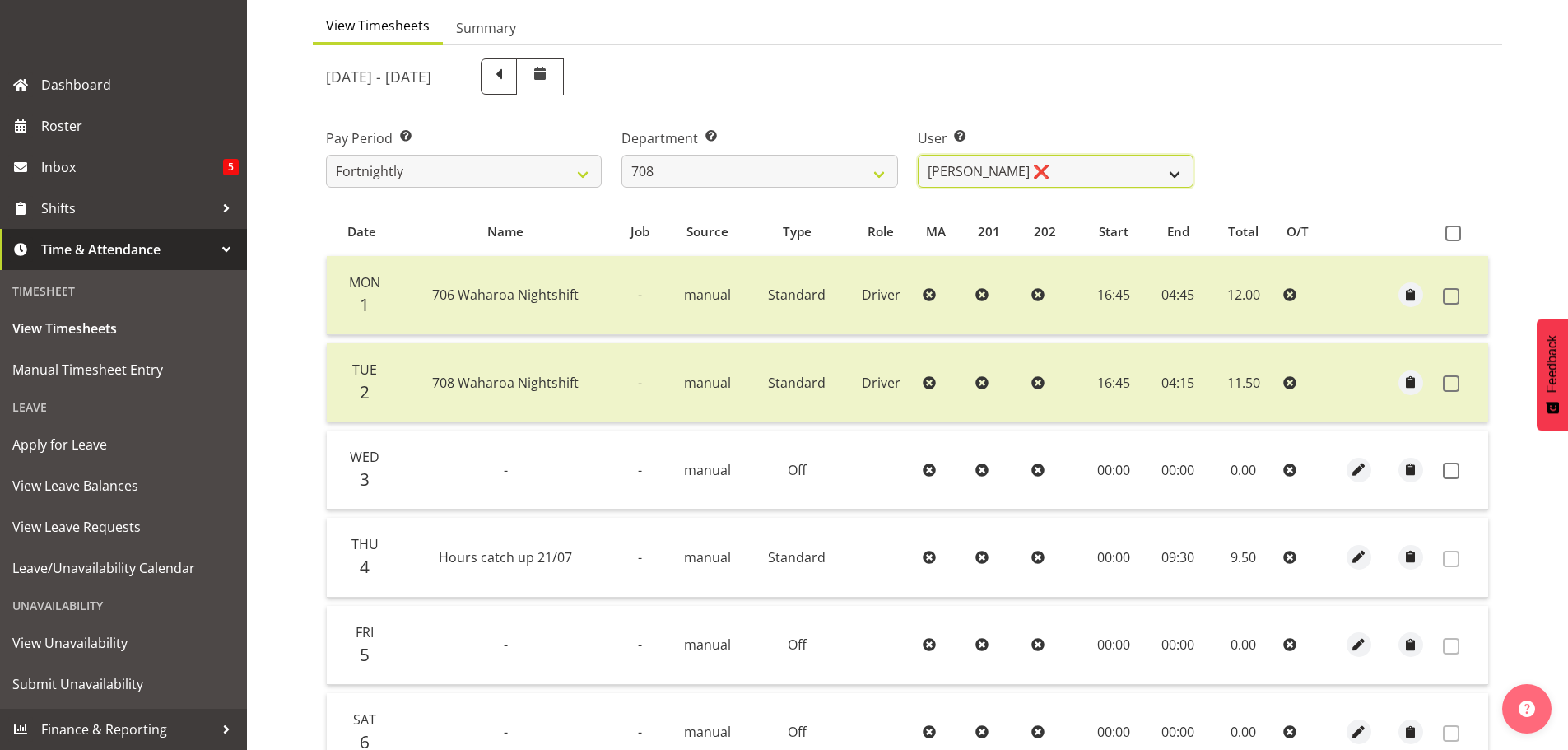
click at [1060, 162] on select "[PERSON_NAME] ❌ [PERSON_NAME] ❌" at bounding box center [1055, 170] width 276 height 33
select select "11697"
click at [918, 154] on select "[PERSON_NAME] ❌ [PERSON_NAME] ❌" at bounding box center [1055, 170] width 276 height 33
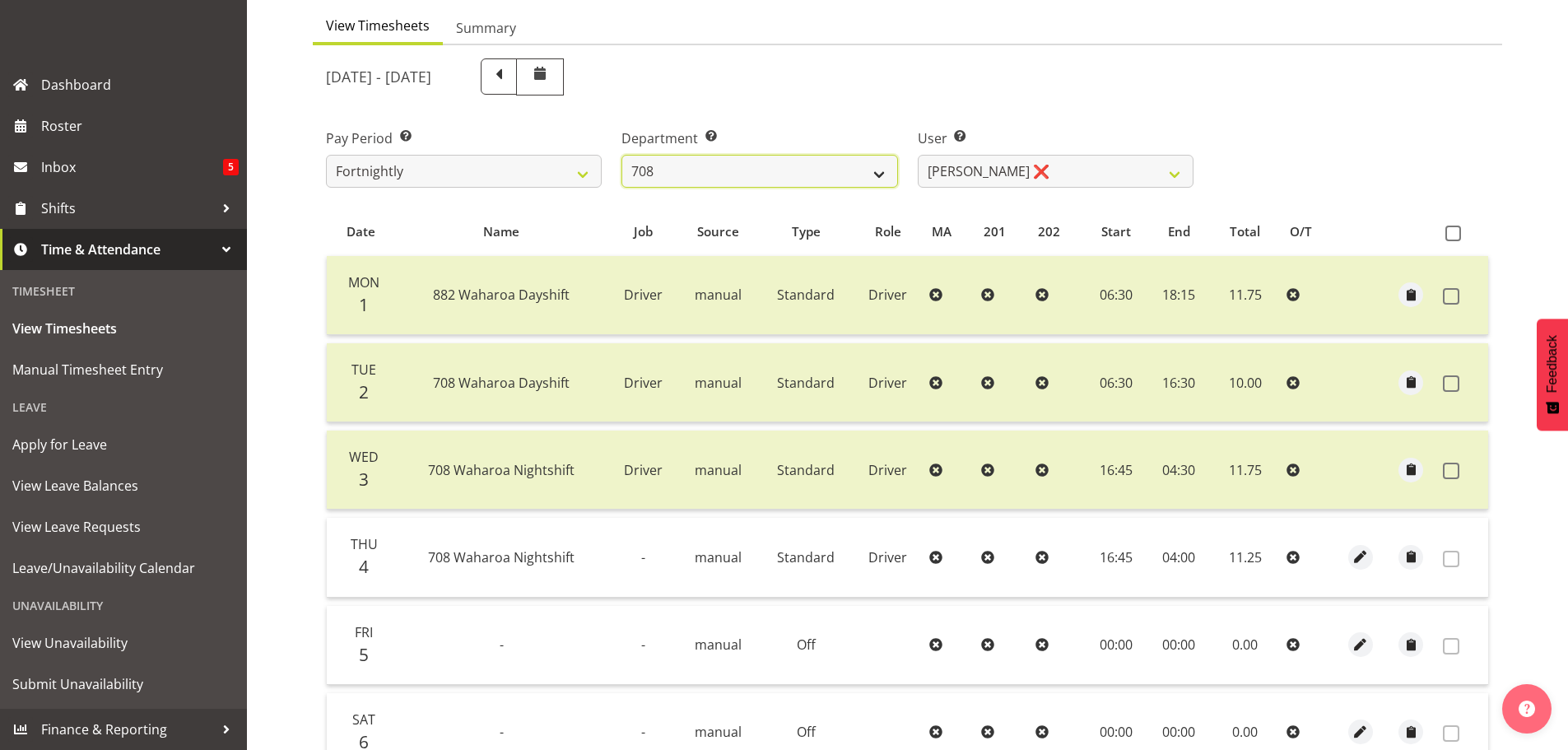
click at [788, 174] on select "701 702 703 704 705 706 707 708 709 710 711 712 713 714 715 716 717 718 719 720" at bounding box center [759, 170] width 276 height 33
select select "735"
click at [622, 154] on select "701 702 703 704 705 706 707 708 709 710 711 712 713 714 715 716 717 718 719 720" at bounding box center [759, 170] width 276 height 33
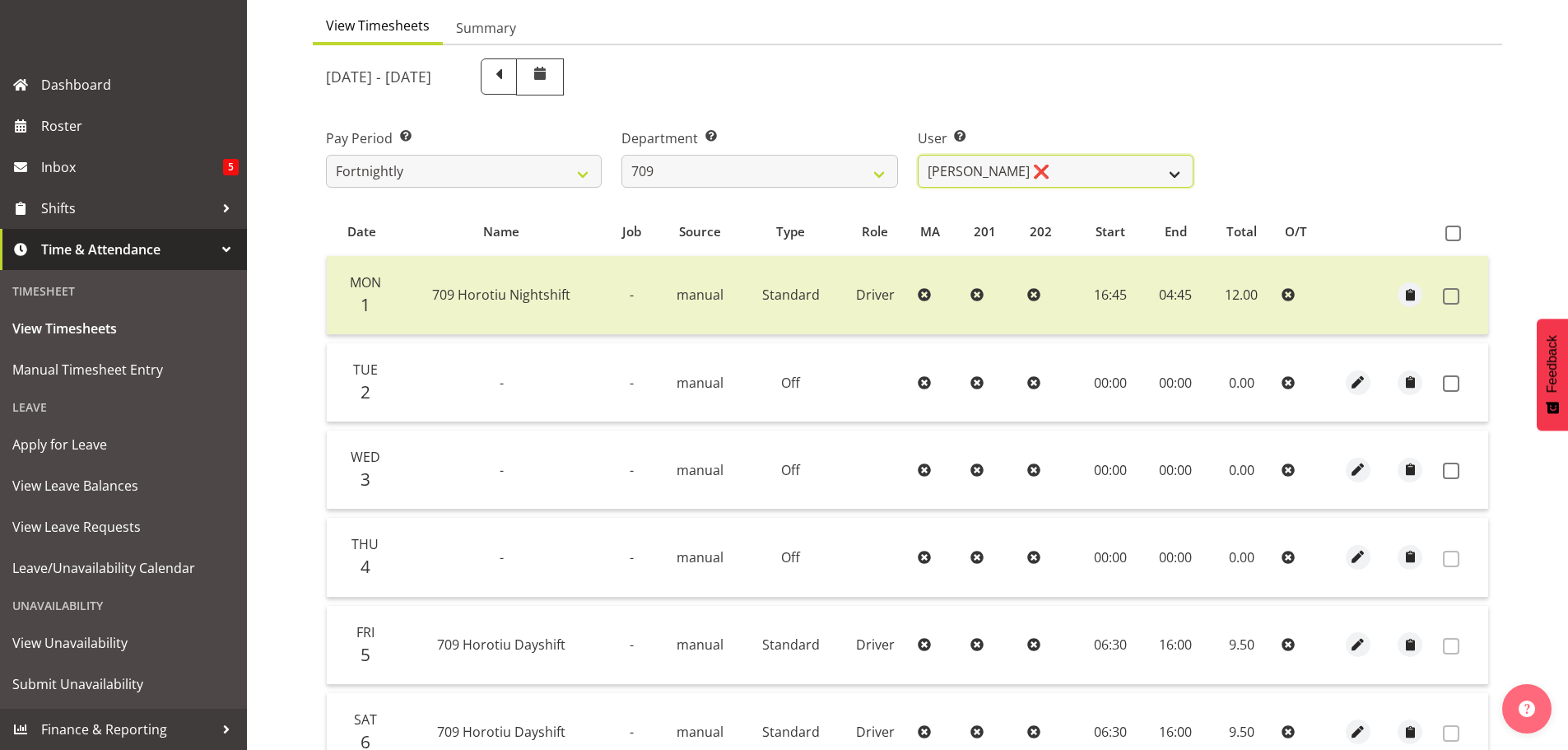
click at [1073, 166] on select "[PERSON_NAME] ❌ [PERSON_NAME] ❌ [PERSON_NAME] ❌ [PERSON_NAME] ❌" at bounding box center [1055, 170] width 276 height 33
click at [918, 154] on select "[PERSON_NAME] ❌ [PERSON_NAME] ❌ [PERSON_NAME] ❌ [PERSON_NAME] ❌" at bounding box center [1055, 170] width 276 height 33
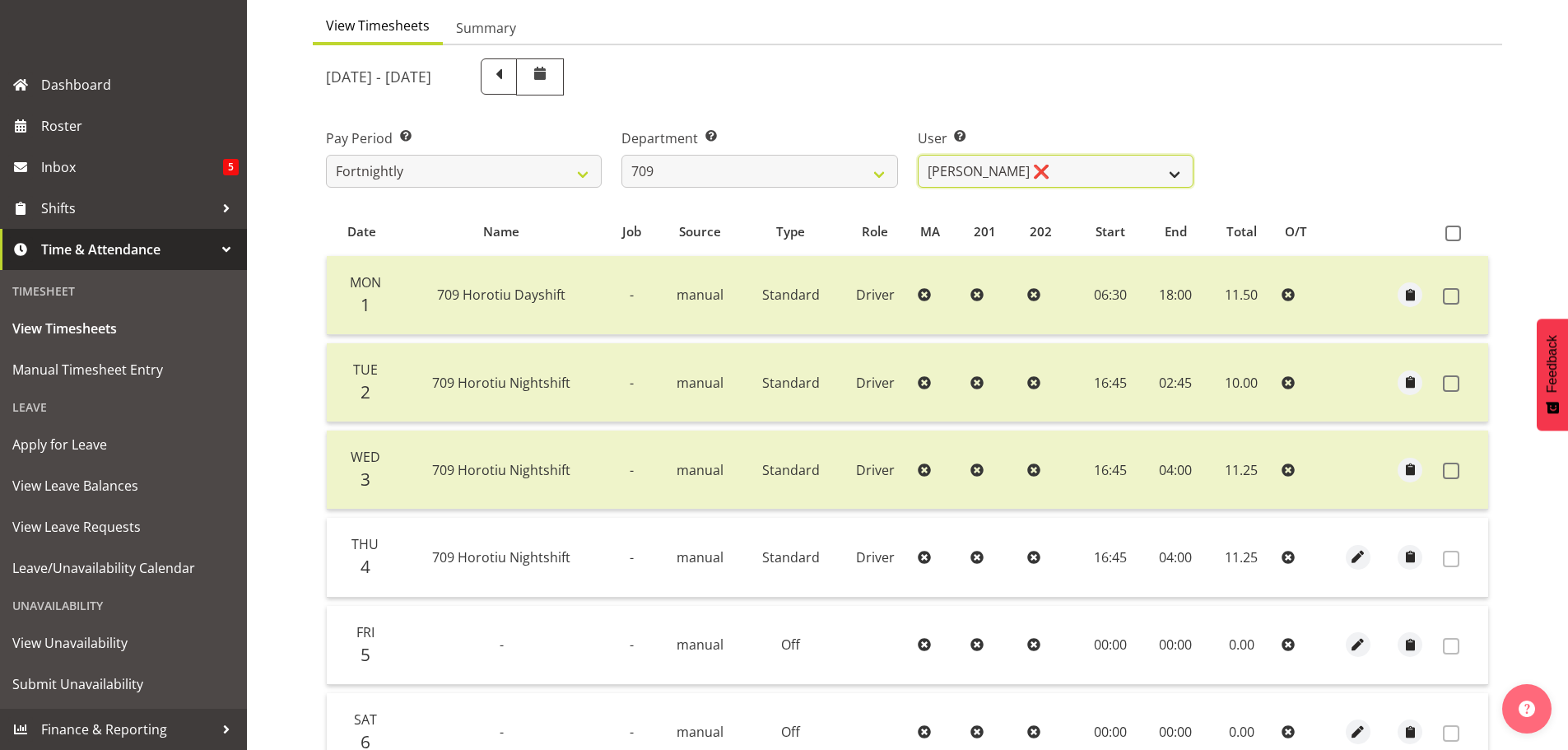
click at [1042, 164] on select "[PERSON_NAME] ❌ [PERSON_NAME] ❌ [PERSON_NAME] ❌ [PERSON_NAME] ❌" at bounding box center [1055, 170] width 276 height 33
select select "9989"
click at [918, 154] on select "[PERSON_NAME] ❌ [PERSON_NAME] ❌ [PERSON_NAME] ❌ [PERSON_NAME] ❌" at bounding box center [1055, 170] width 276 height 33
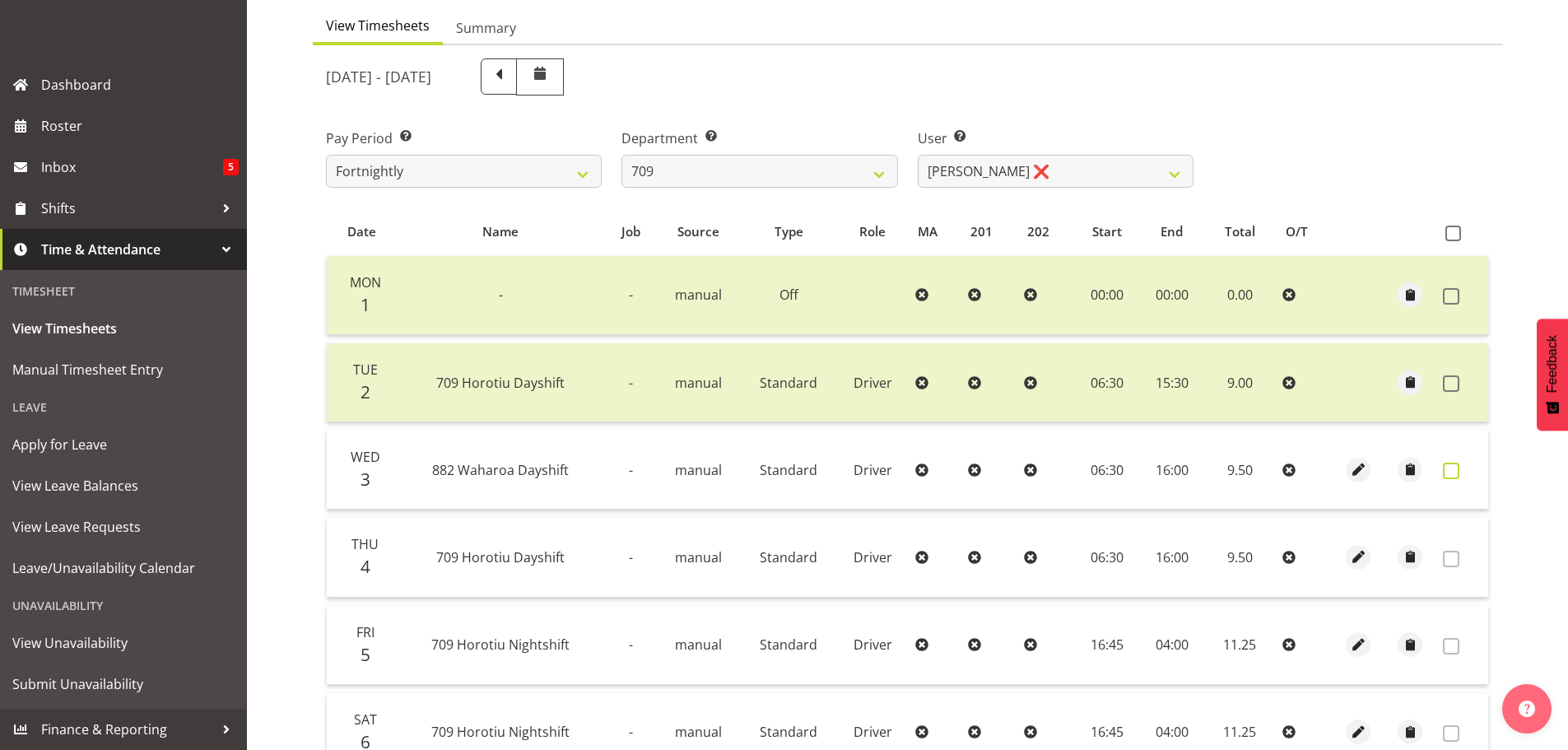
click at [1456, 468] on span at bounding box center [1451, 471] width 17 height 17
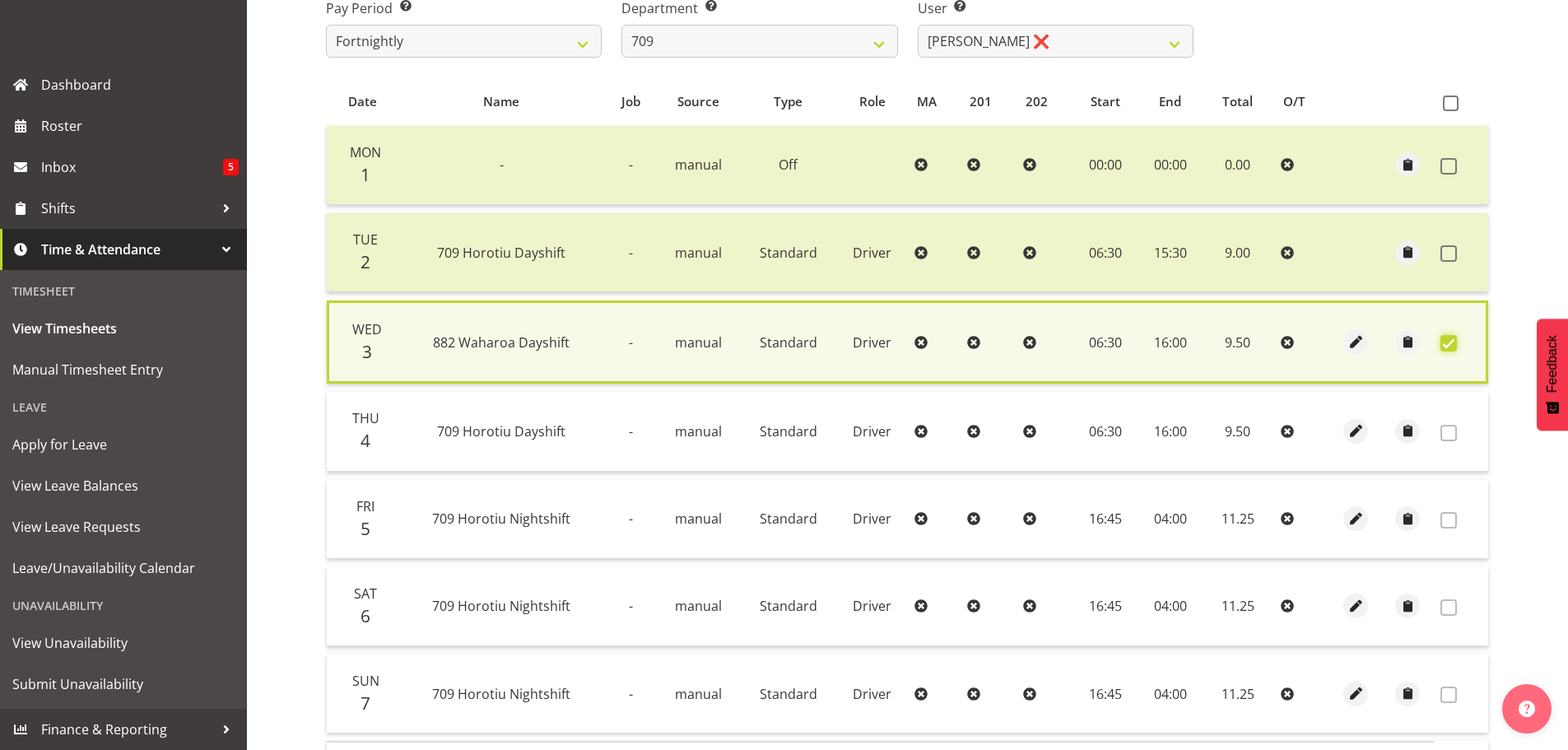
scroll to position [417, 0]
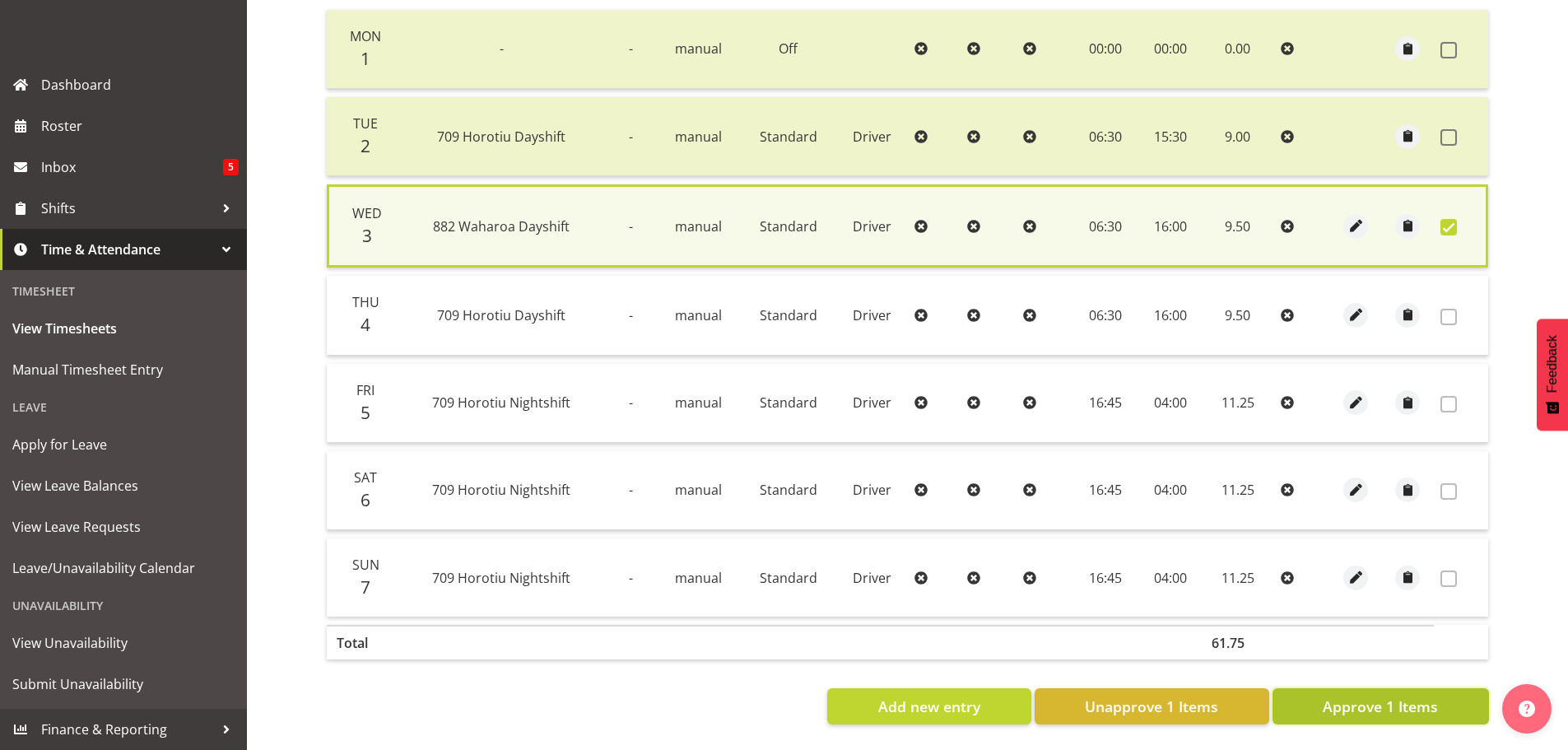
click at [1354, 695] on span "Approve 1 Items" at bounding box center [1379, 706] width 115 height 22
checkbox input "false"
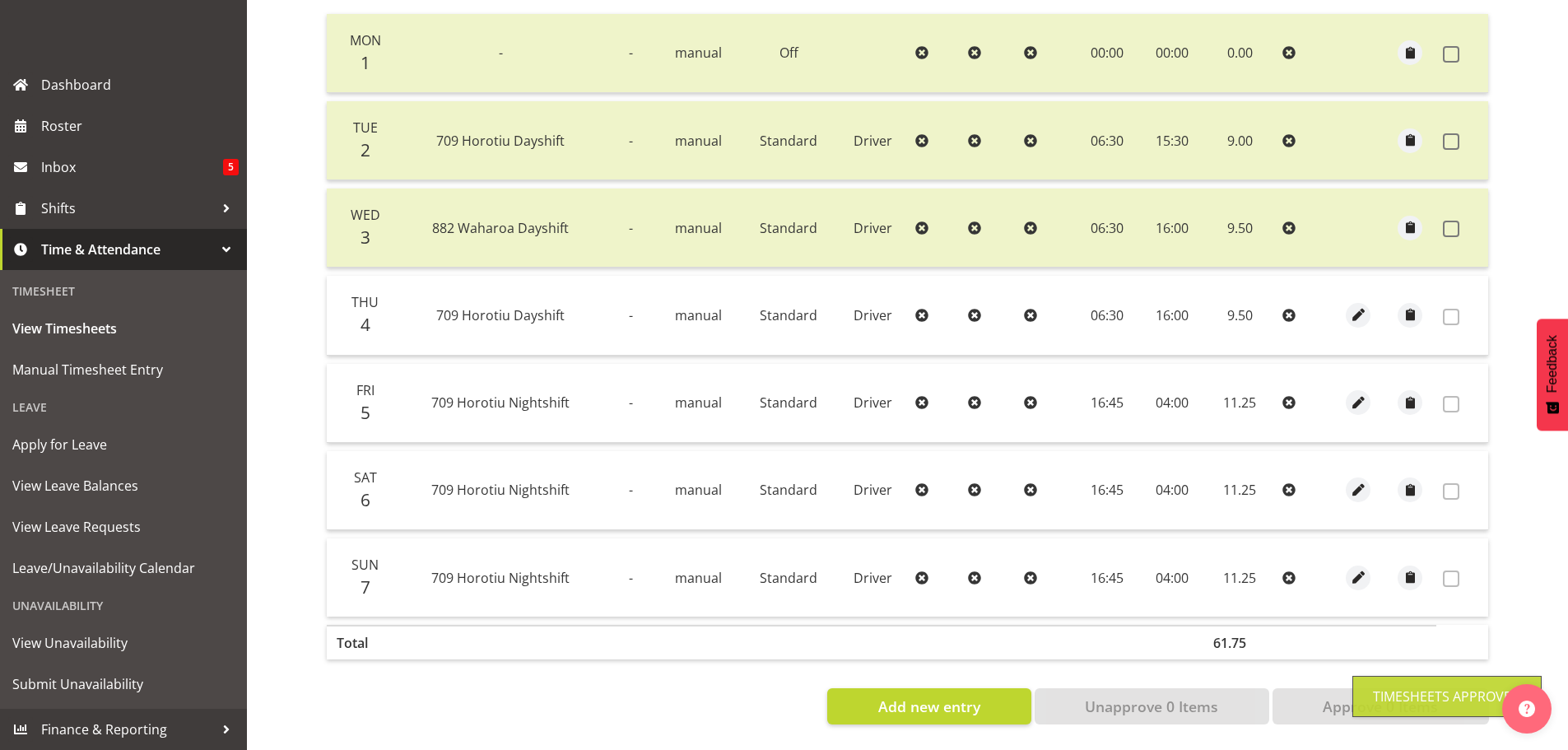
scroll to position [84, 0]
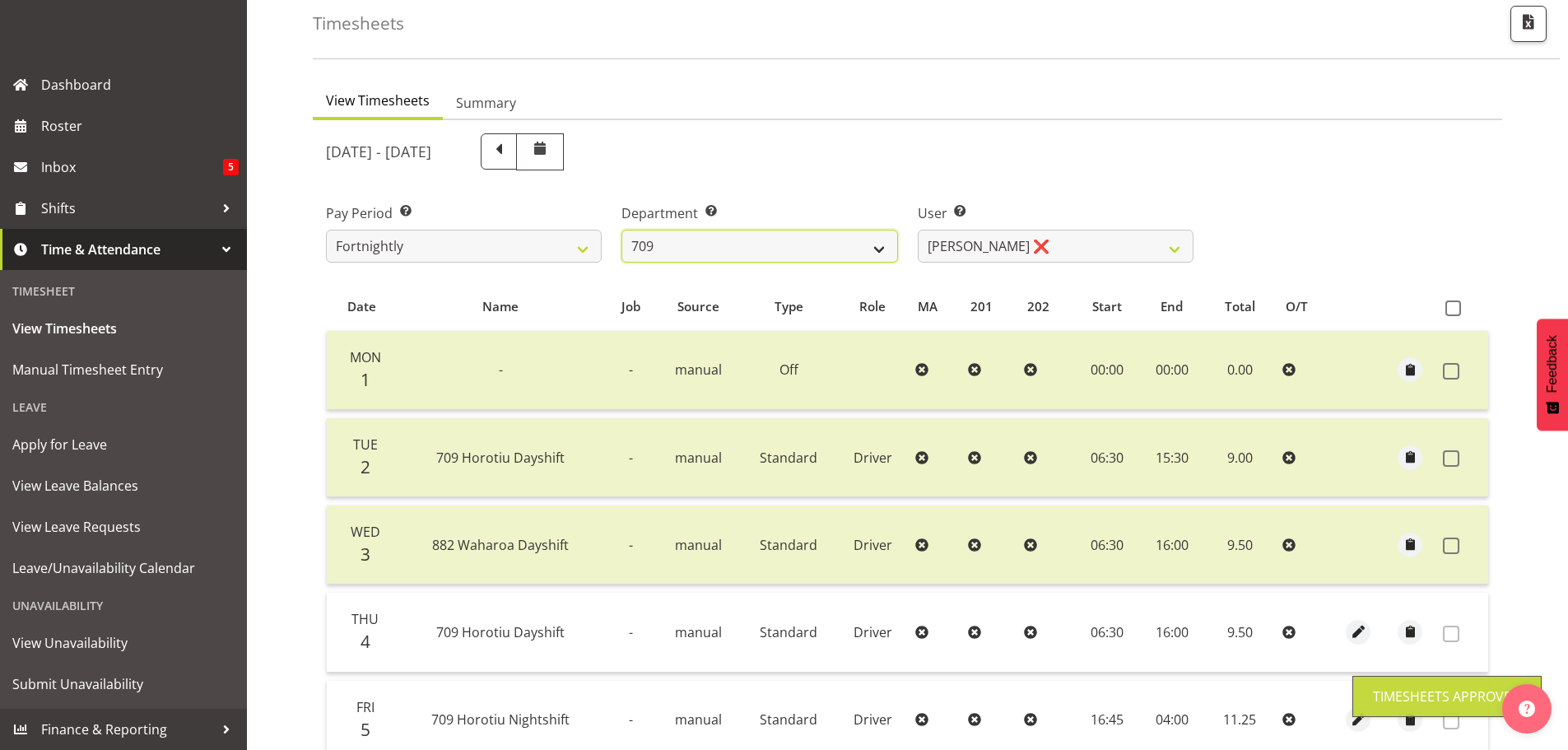
drag, startPoint x: 829, startPoint y: 237, endPoint x: 821, endPoint y: 258, distance: 22.5
click at [829, 237] on select "701 702 703 704 705 706 707 708 709 710 711 712 713 714 715 716 717 718 719 720" at bounding box center [759, 246] width 276 height 33
select select "875"
click at [622, 230] on select "701 702 703 704 705 706 707 708 709 710 711 712 713 714 715 716 717 718 719 720" at bounding box center [759, 246] width 276 height 33
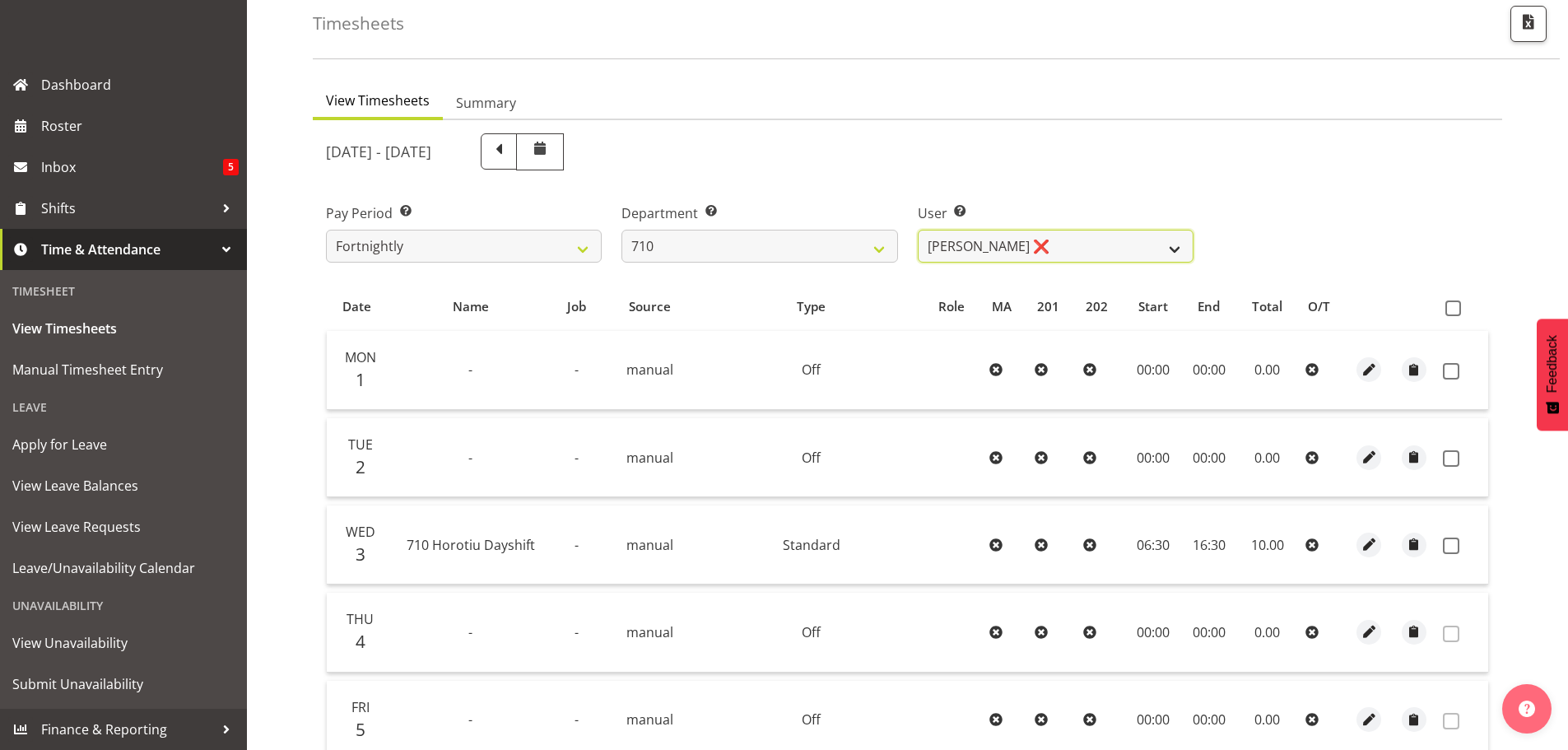
click at [1068, 245] on select "[PERSON_NAME] ❌ [PERSON_NAME] ❌ [PERSON_NAME] ❌ [PERSON_NAME] ❌" at bounding box center [1055, 246] width 276 height 33
select select "8203"
click at [918, 230] on select "[PERSON_NAME] ❌ [PERSON_NAME] ❌ [PERSON_NAME] ❌ [PERSON_NAME] ❌" at bounding box center [1055, 246] width 276 height 33
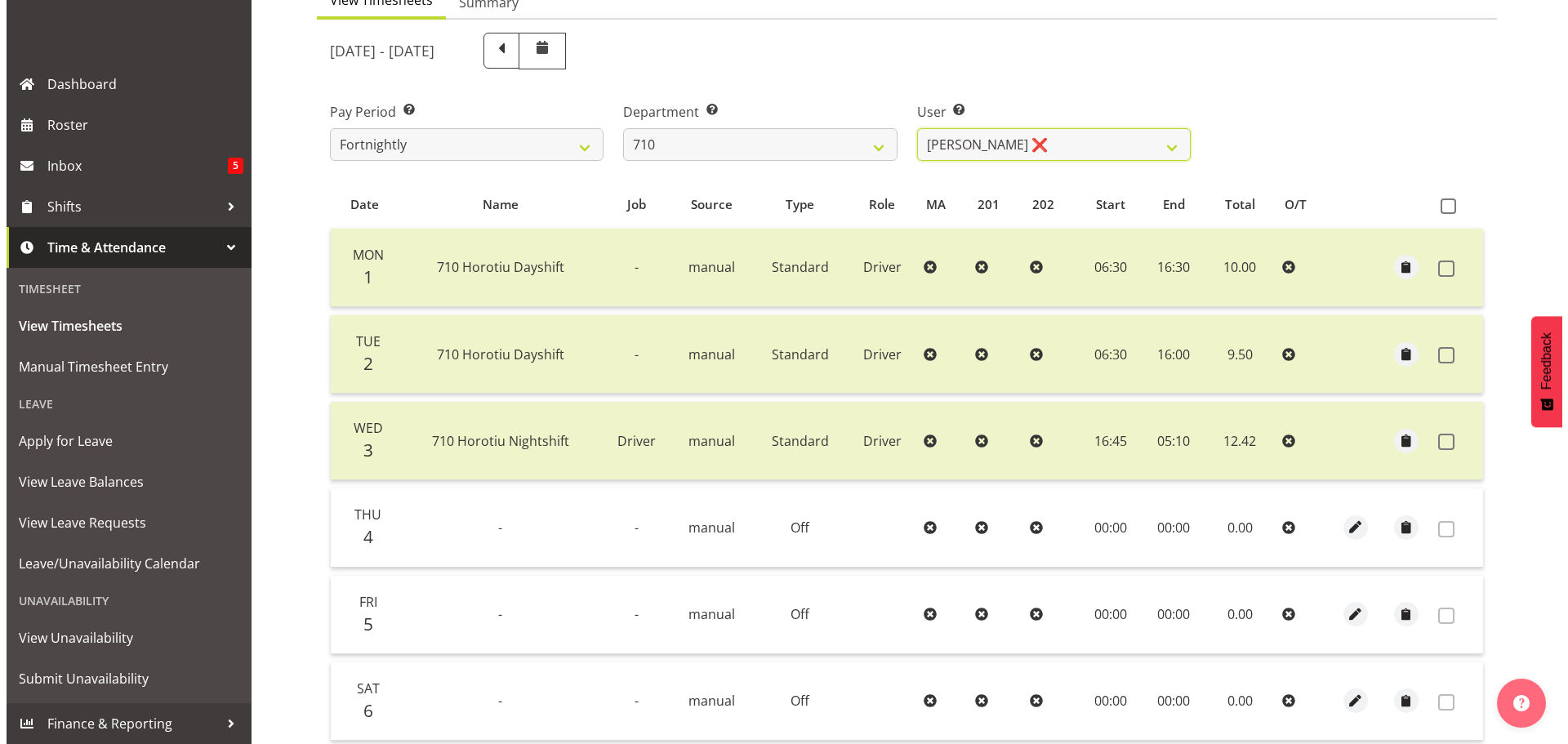
scroll to position [328, 0]
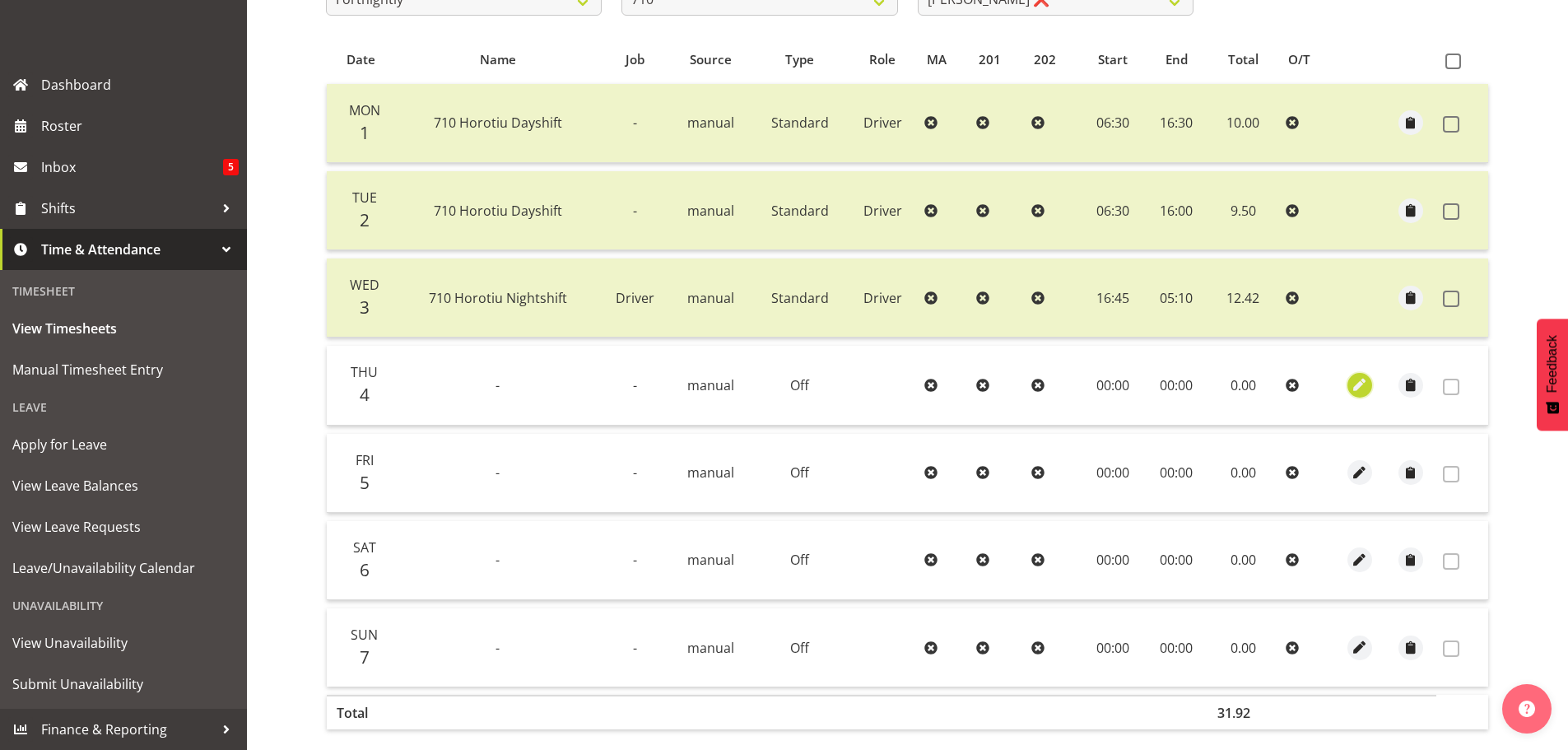
click at [1350, 386] on button "button" at bounding box center [1359, 384] width 24 height 24
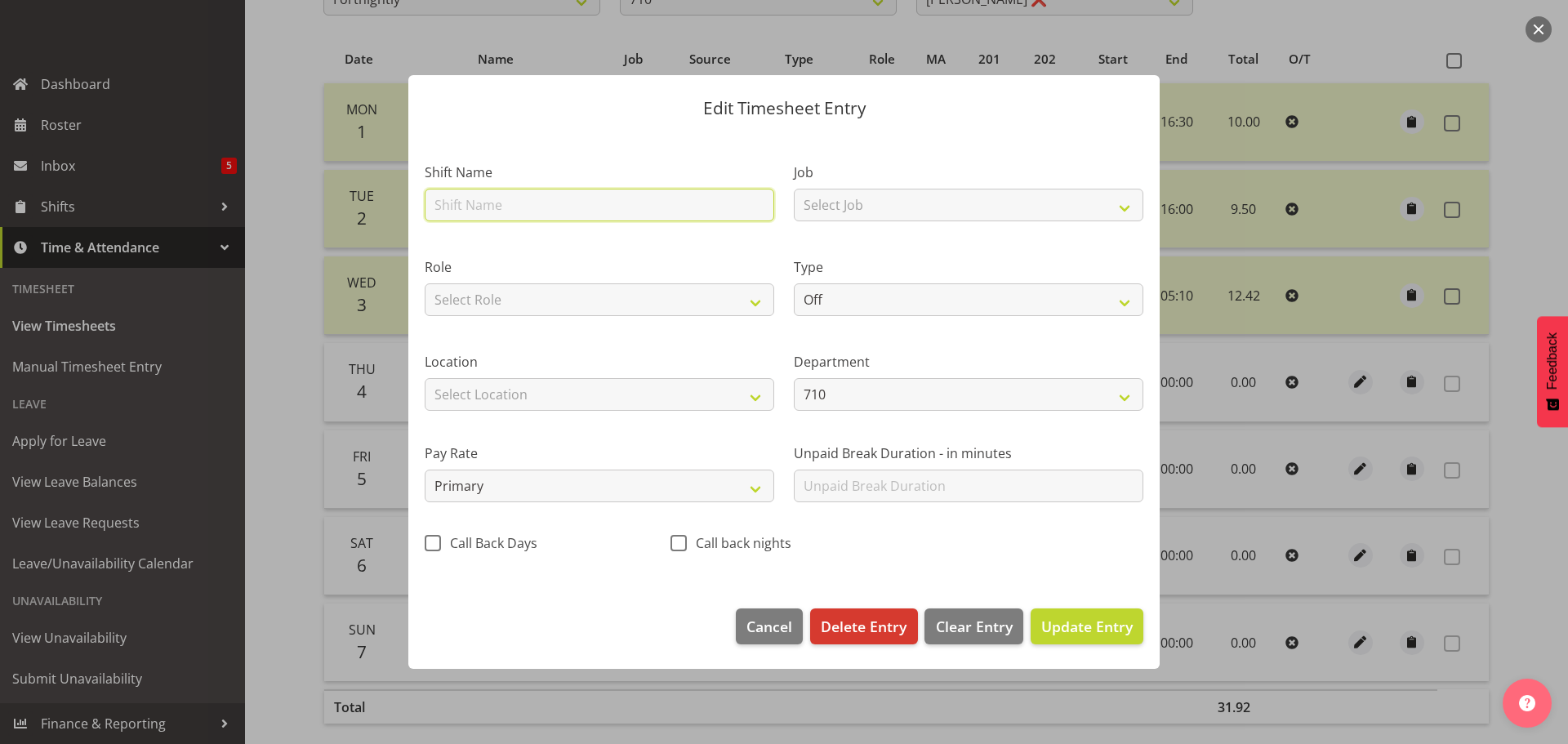
click at [510, 197] on input "text" at bounding box center [600, 205] width 350 height 32
type input "Nightshift"
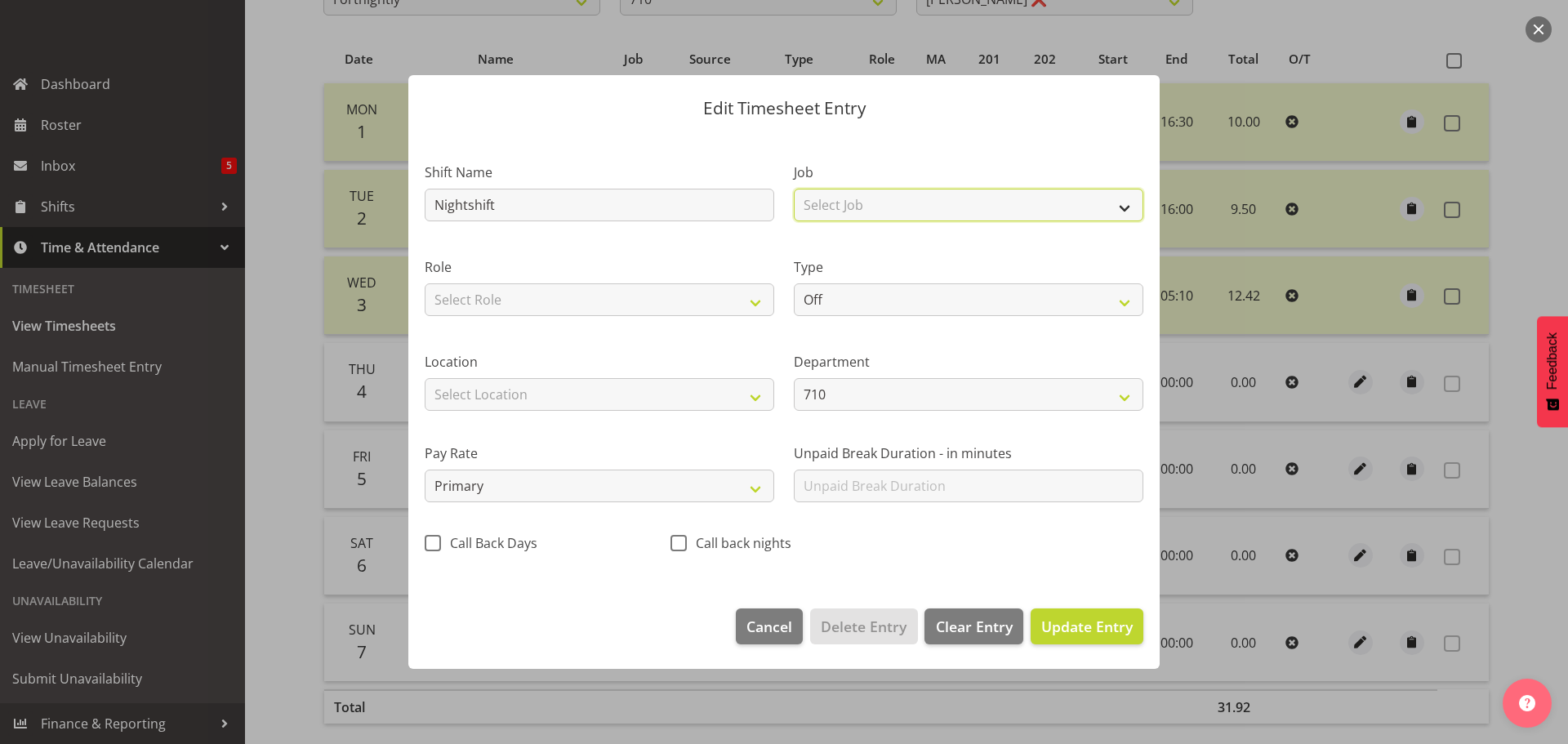
click at [923, 200] on select "Select Job Driver Driver supervisor Support" at bounding box center [969, 205] width 350 height 32
select select "9052"
click at [794, 189] on select "Select Job Driver Driver supervisor Support" at bounding box center [969, 205] width 350 height 32
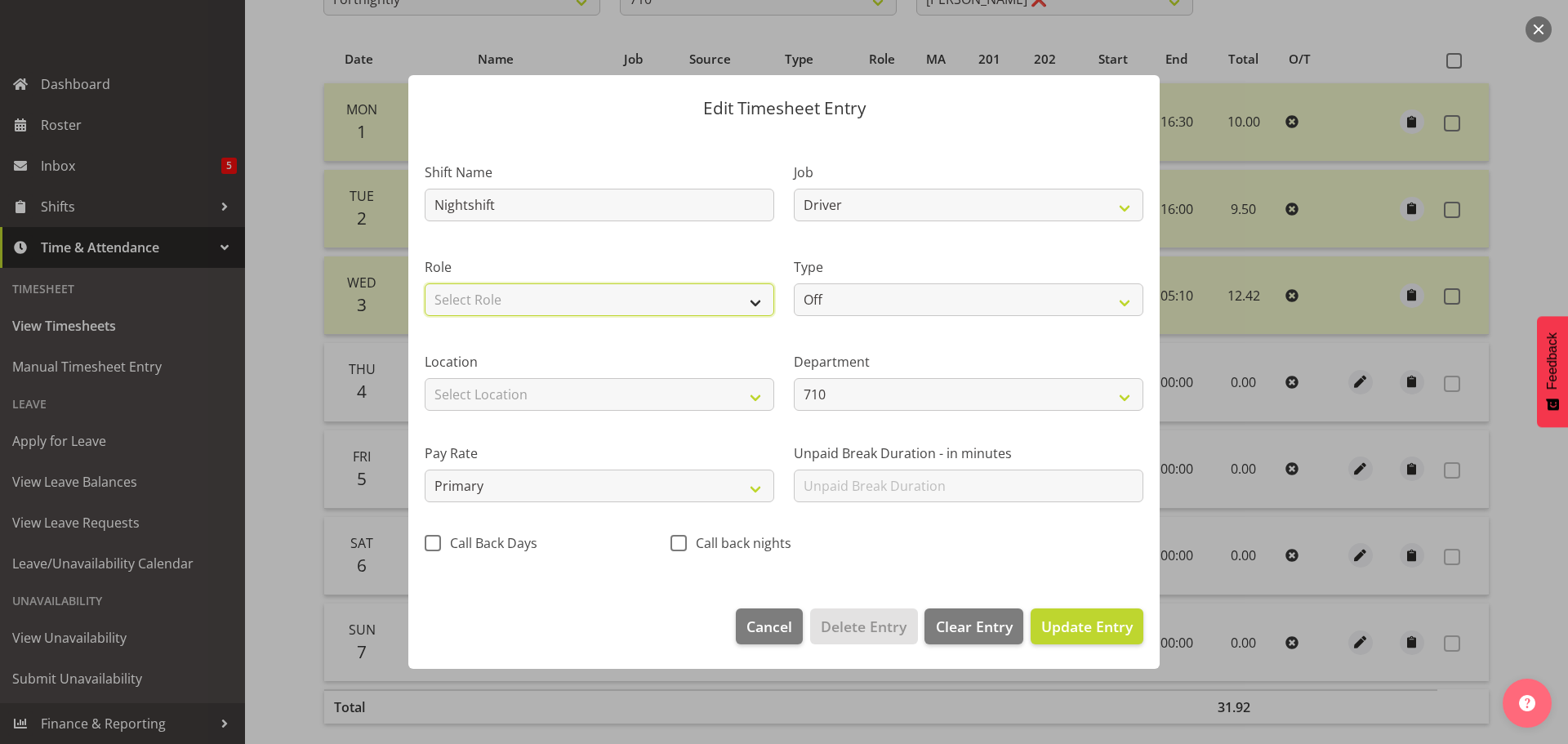
click at [637, 295] on select "Select Role Driver" at bounding box center [600, 299] width 350 height 32
select select "1166"
click at [425, 283] on select "Select Role Driver" at bounding box center [600, 299] width 350 height 32
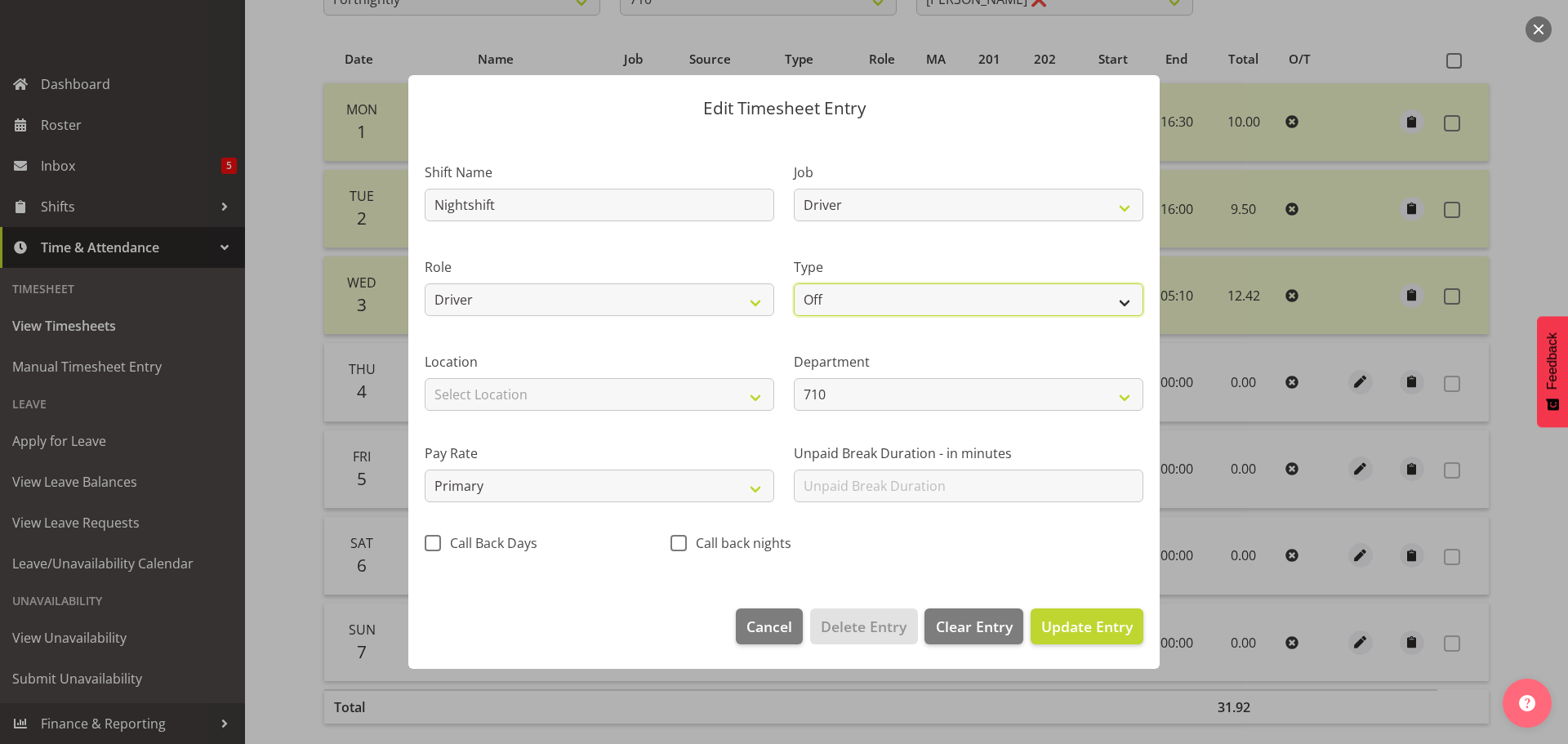
click at [868, 298] on select "Off Standard Public Holiday Public Holiday (Worked) Day In Lieu Annual Leave Si…" at bounding box center [969, 299] width 350 height 32
select select "Standard"
click at [794, 283] on select "Off Standard Public Holiday Public Holiday (Worked) Day In Lieu Annual Leave Si…" at bounding box center [969, 299] width 350 height 32
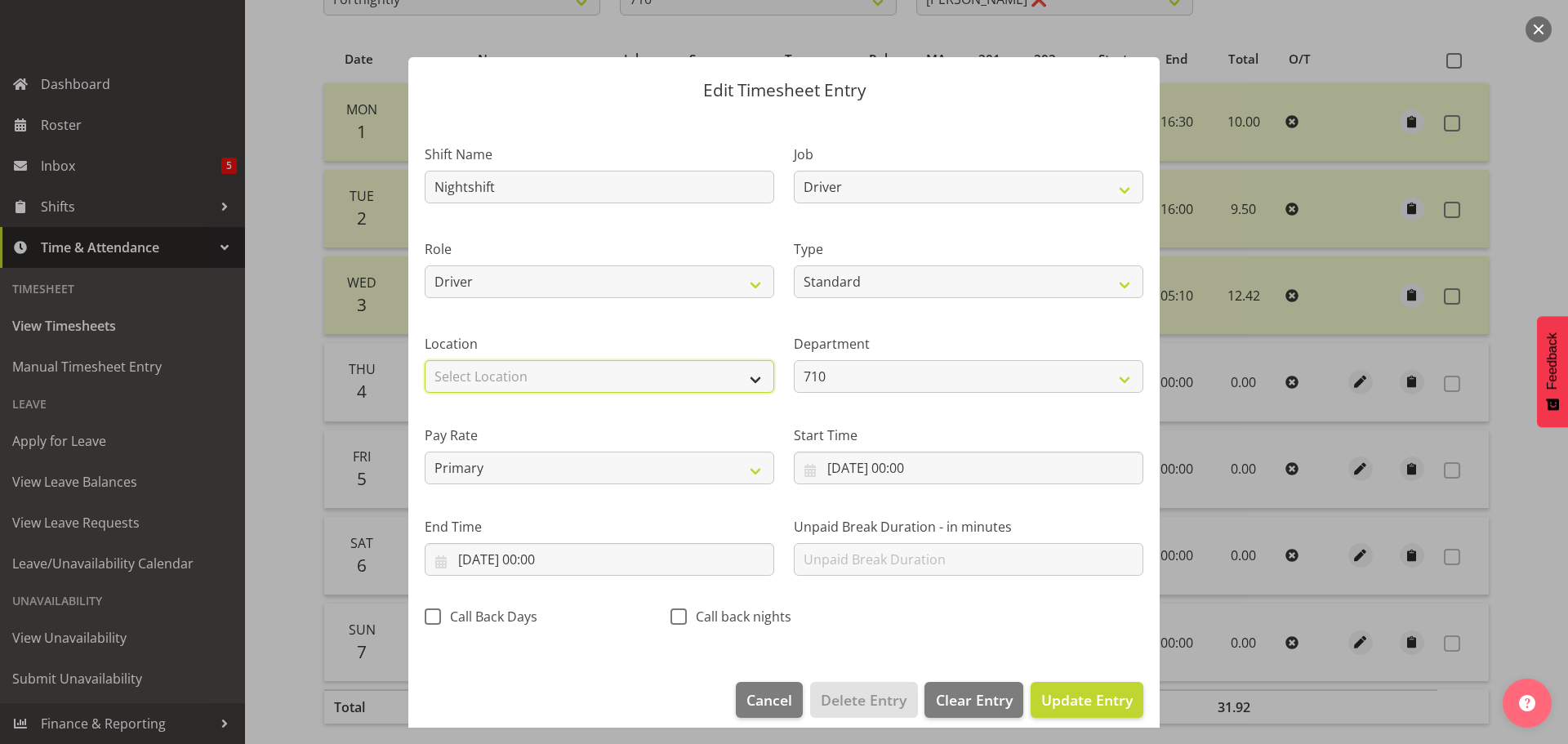
click at [545, 377] on select "Select Location Containers Horotiu Ingredients Waharoa Office [GEOGRAPHIC_DATA]…" at bounding box center [600, 376] width 350 height 32
select select "1054"
click at [425, 360] on select "Select Location Containers Horotiu Ingredients Waharoa Office [GEOGRAPHIC_DATA]…" at bounding box center [600, 376] width 350 height 32
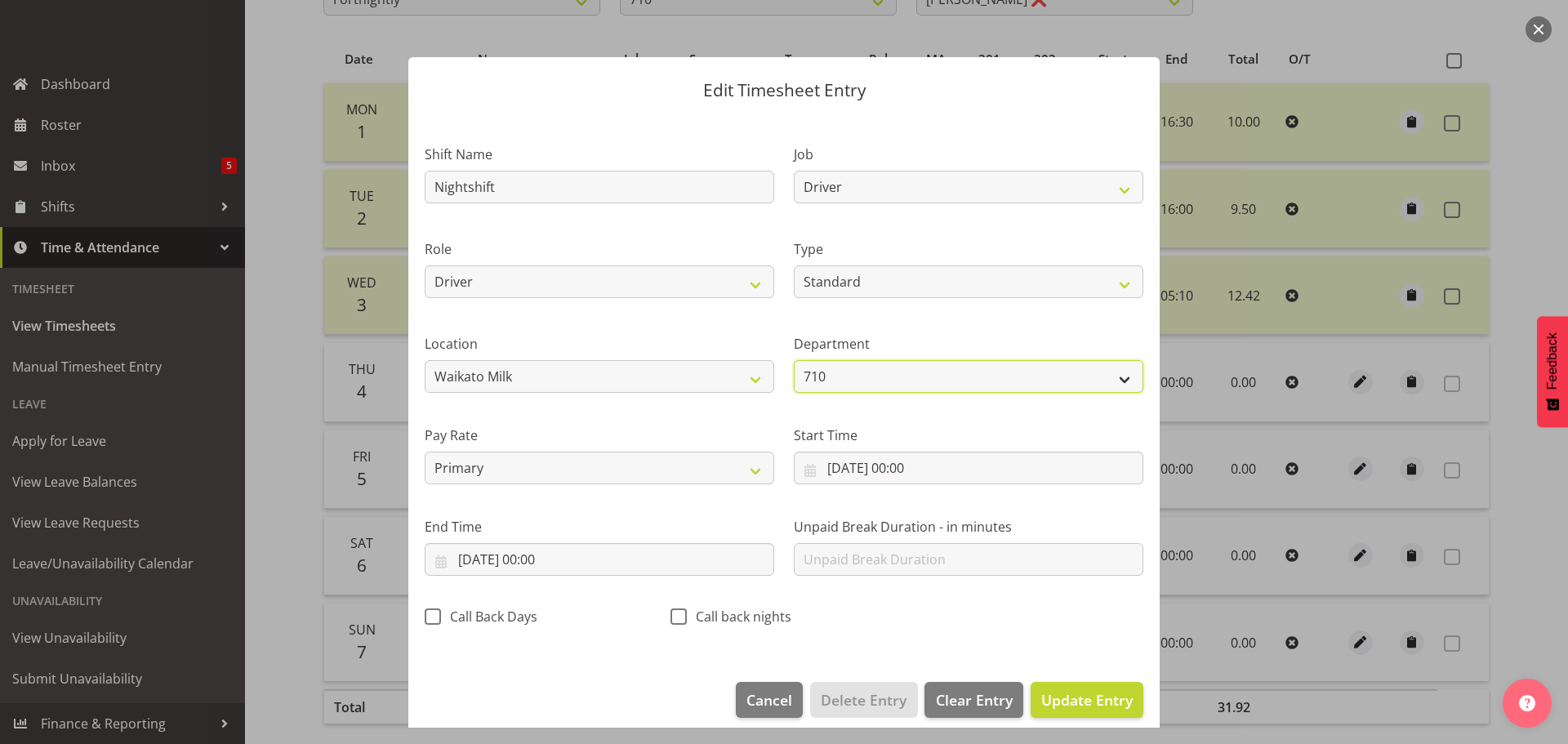
click at [874, 366] on select "710 703 705 713 704 702 706 729 709 716 722 718 717 721 724 727 708 Training 72…" at bounding box center [969, 376] width 350 height 32
click at [877, 366] on select "710 703 705 713 704 702 706 729 709 716 722 718 717 721 724 727 708 Training 72…" at bounding box center [969, 376] width 350 height 32
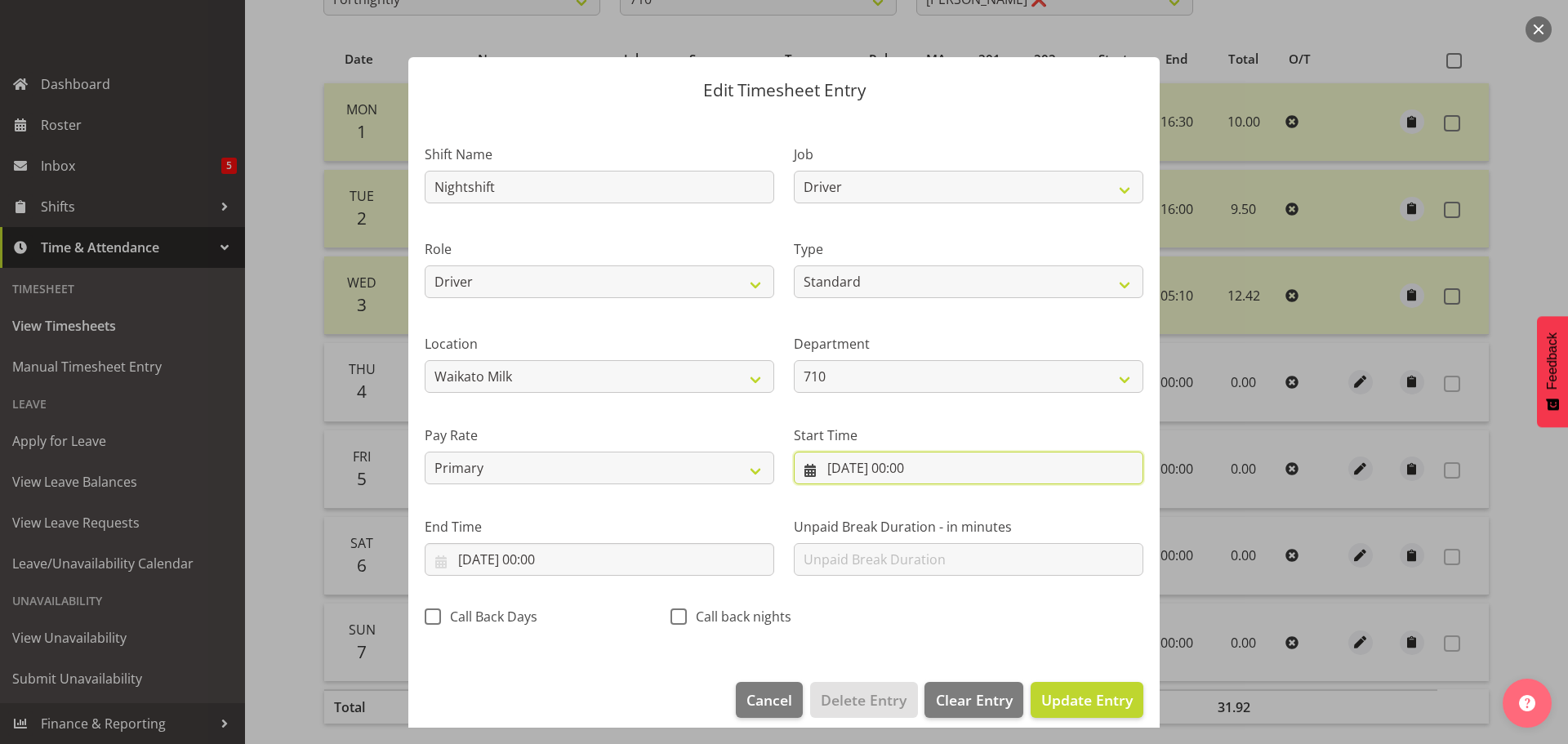
click at [906, 473] on input "[DATE] 00:00" at bounding box center [969, 467] width 350 height 32
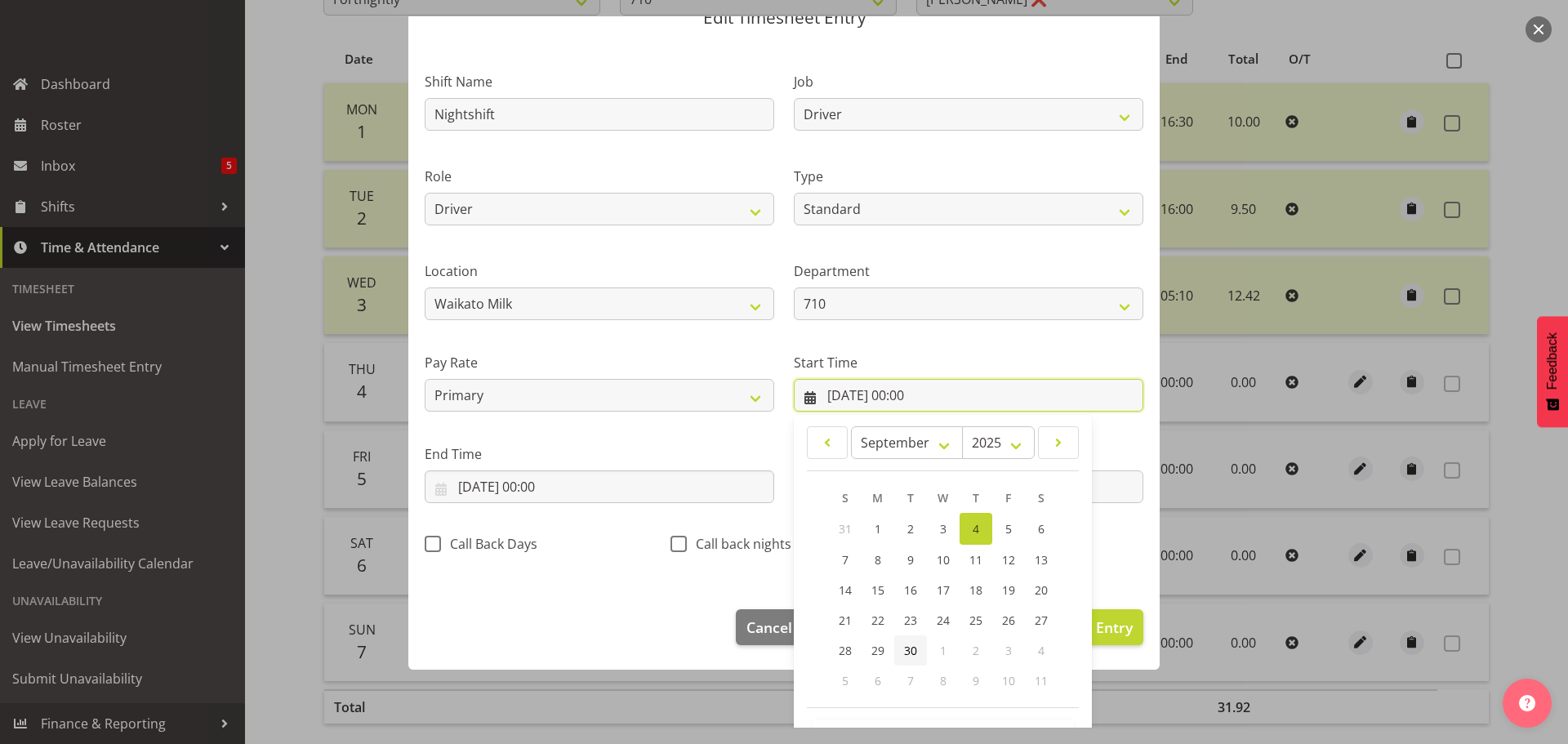
scroll to position [130, 0]
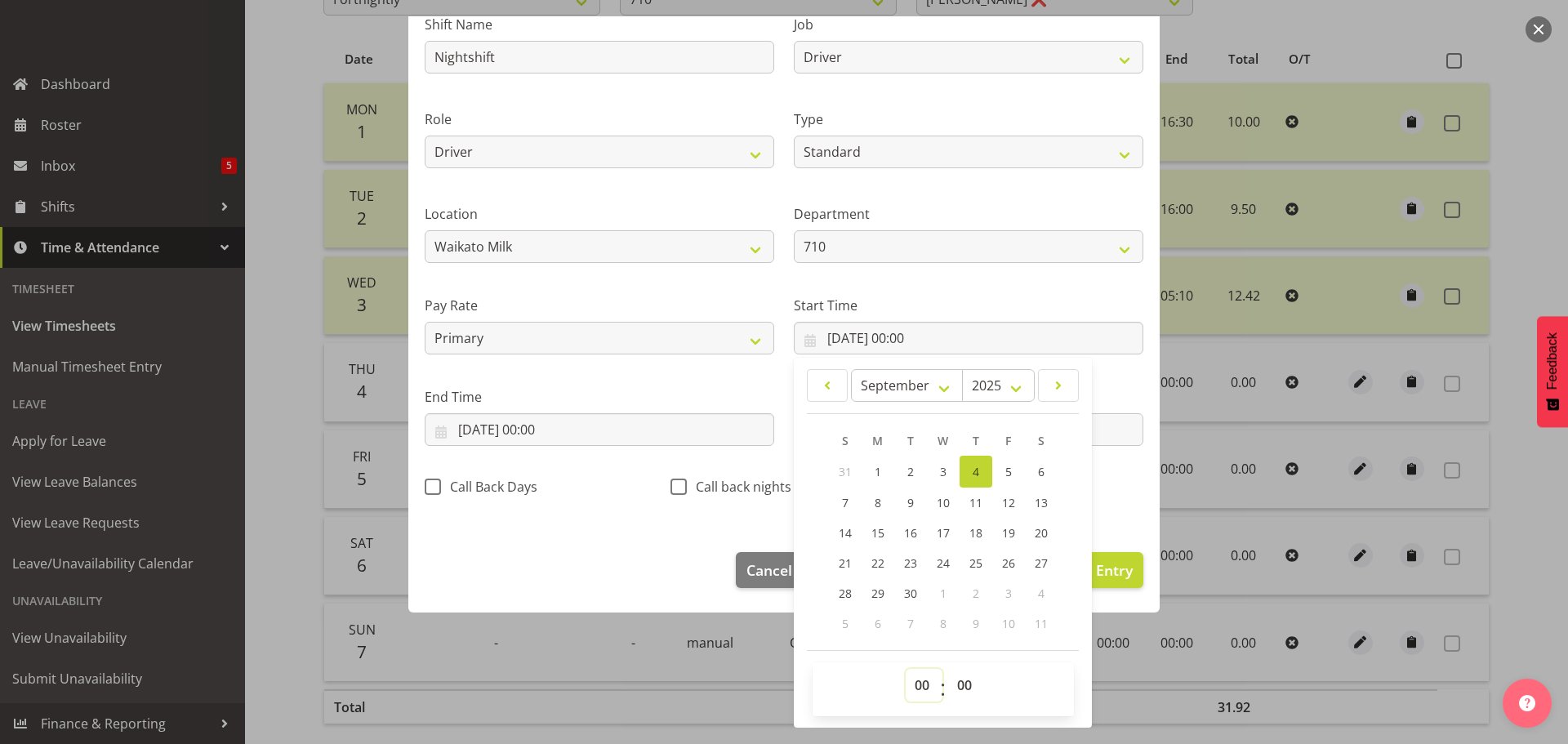
click at [919, 687] on select "00 01 02 03 04 05 06 07 08 09 10 11 12 13 14 15 16 17 18 19 20 21 22 23" at bounding box center [924, 684] width 37 height 32
select select "16"
click at [906, 668] on select "00 01 02 03 04 05 06 07 08 09 10 11 12 13 14 15 16 17 18 19 20 21 22 23" at bounding box center [924, 684] width 37 height 32
type input "[DATE] 16:00"
click at [955, 681] on select "00 01 02 03 04 05 06 07 08 09 10 11 12 13 14 15 16 17 18 19 20 21 22 23 24 25 2…" at bounding box center [967, 684] width 37 height 32
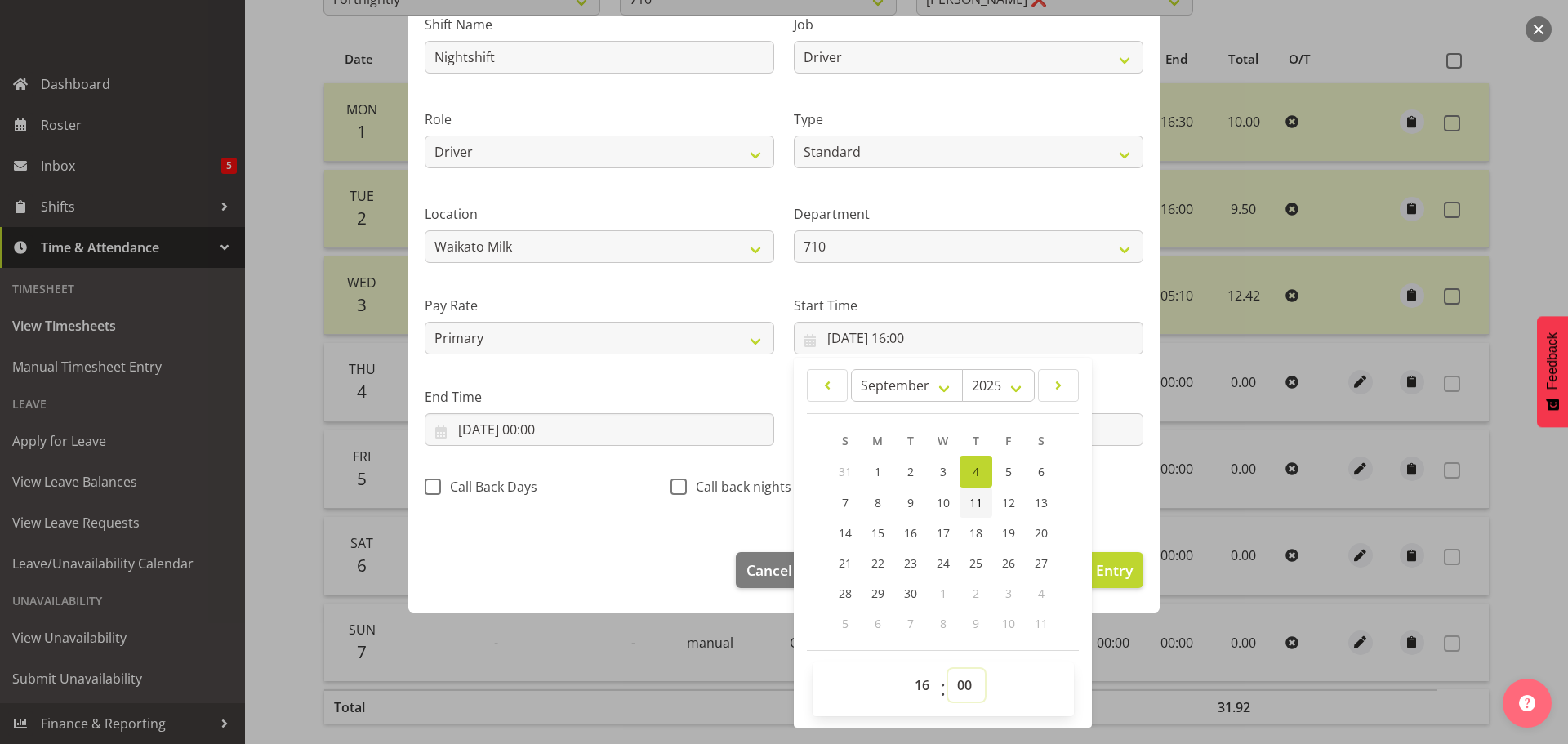
select select "45"
click at [948, 668] on select "00 01 02 03 04 05 06 07 08 09 10 11 12 13 14 15 16 17 18 19 20 21 22 23 24 25 2…" at bounding box center [967, 684] width 37 height 32
type input "[DATE] 16:45"
click at [547, 424] on input "[DATE] 00:00" at bounding box center [600, 429] width 350 height 32
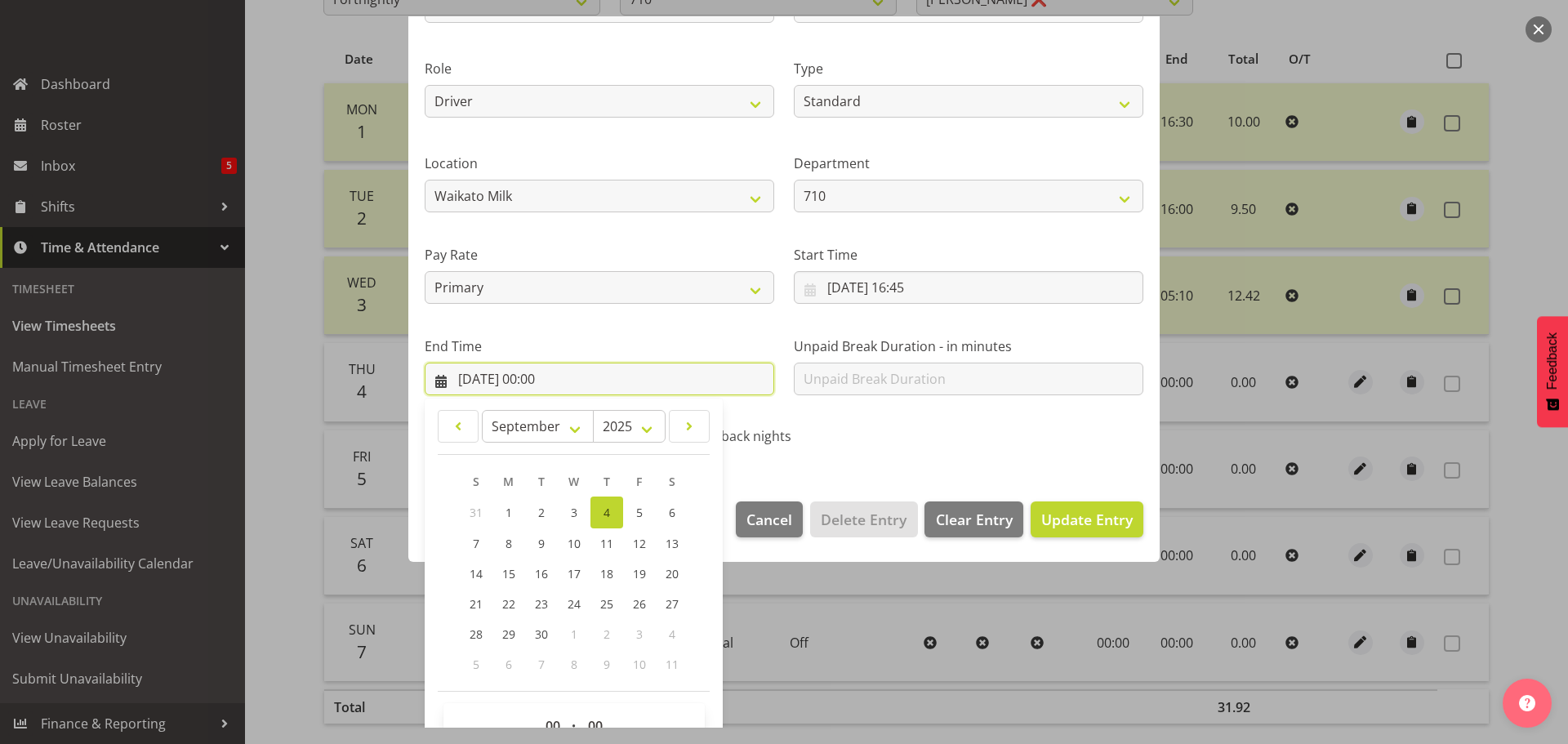
scroll to position [221, 0]
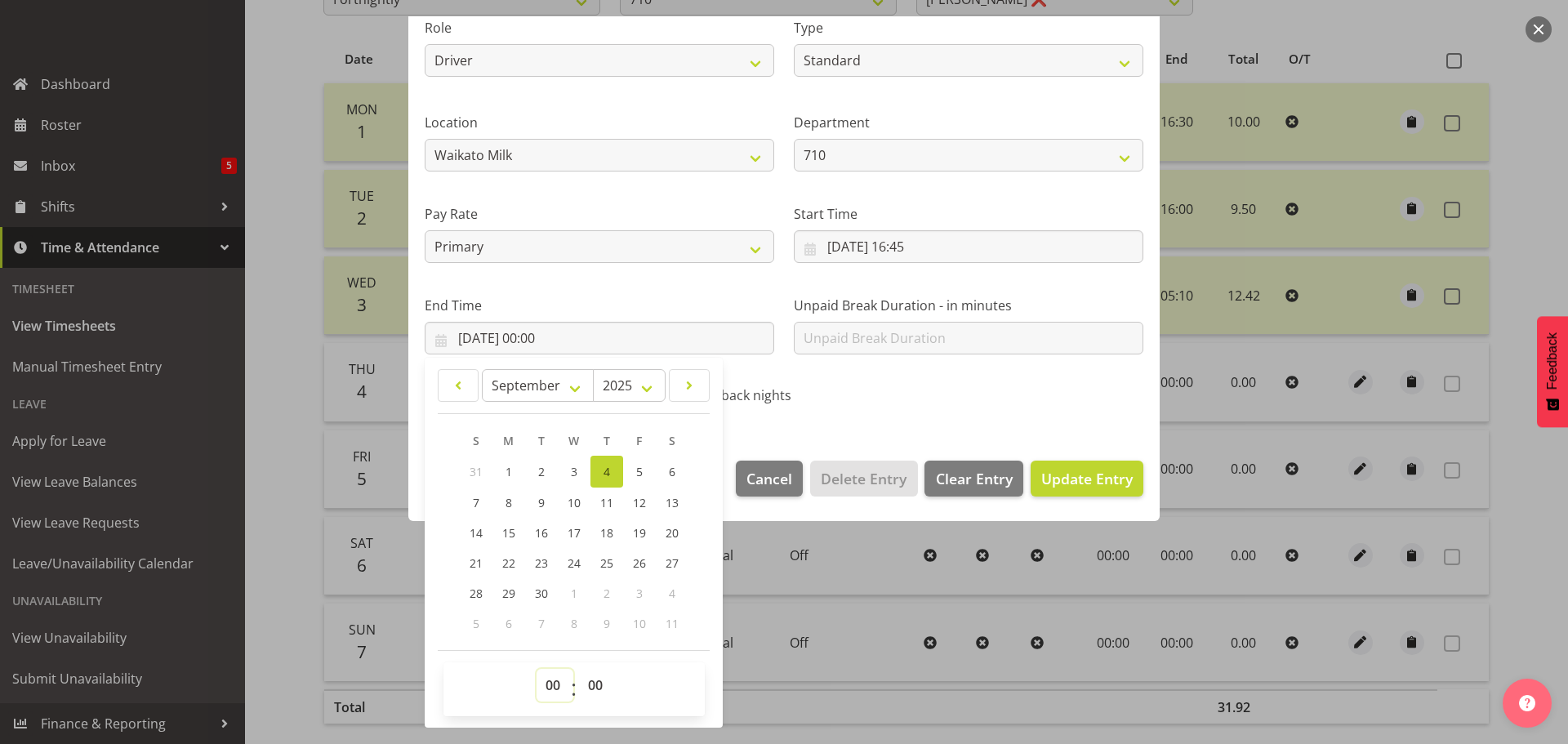
drag, startPoint x: 551, startPoint y: 687, endPoint x: 554, endPoint y: 675, distance: 12.4
click at [552, 688] on select "00 01 02 03 04 05 06 07 08 09 10 11 12 13 14 15 16 17 18 19 20 21 22 23" at bounding box center [555, 684] width 37 height 32
select select "4"
click at [537, 668] on select "00 01 02 03 04 05 06 07 08 09 10 11 12 13 14 15 16 17 18 19 20 21 22 23" at bounding box center [555, 684] width 37 height 32
type input "[DATE] 04:00"
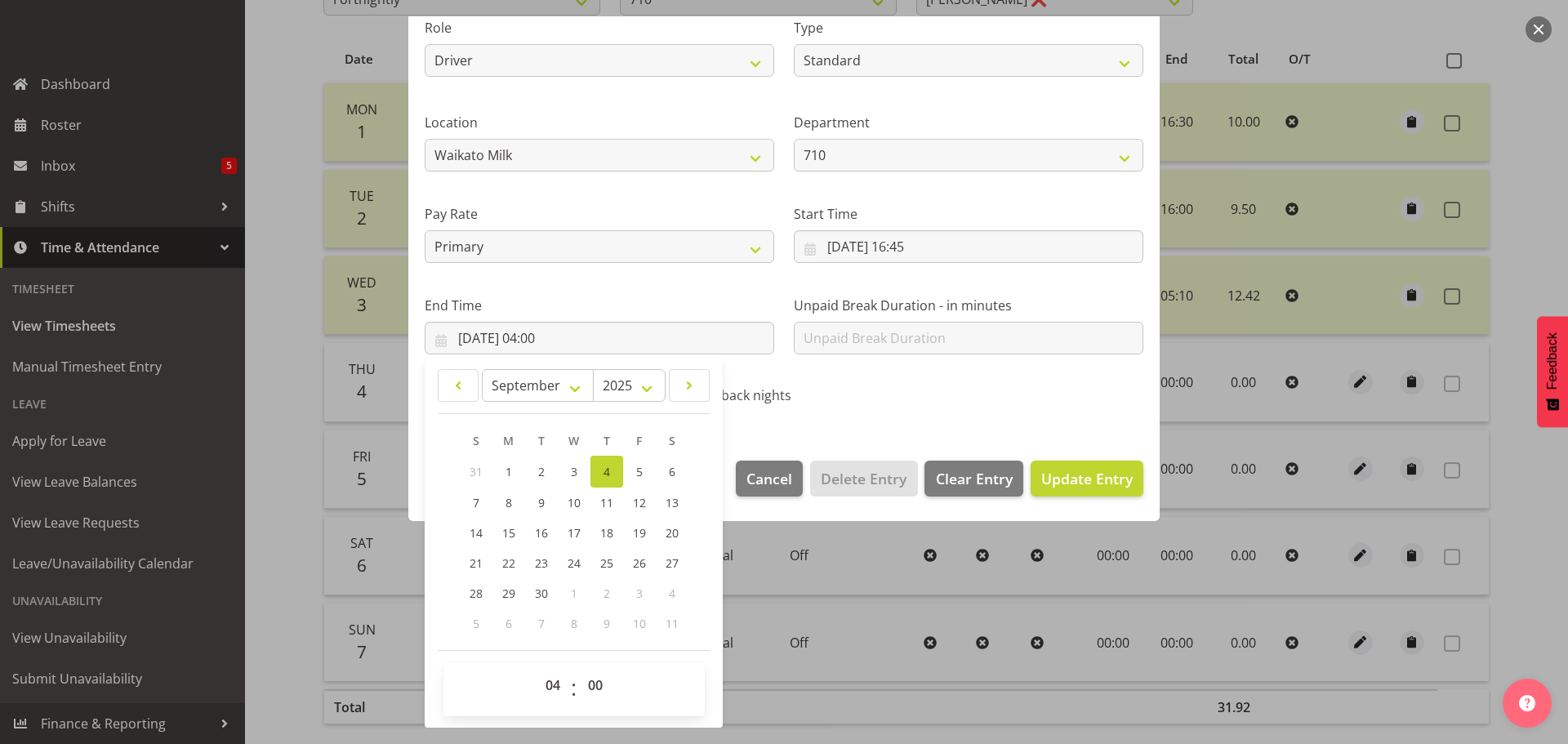
drag, startPoint x: 1091, startPoint y: 411, endPoint x: 1120, endPoint y: 528, distance: 120.5
click at [1092, 411] on div "Shift Name Nightshift Job Driver Driver supervisor Support Role Driver Type Off…" at bounding box center [784, 159] width 739 height 518
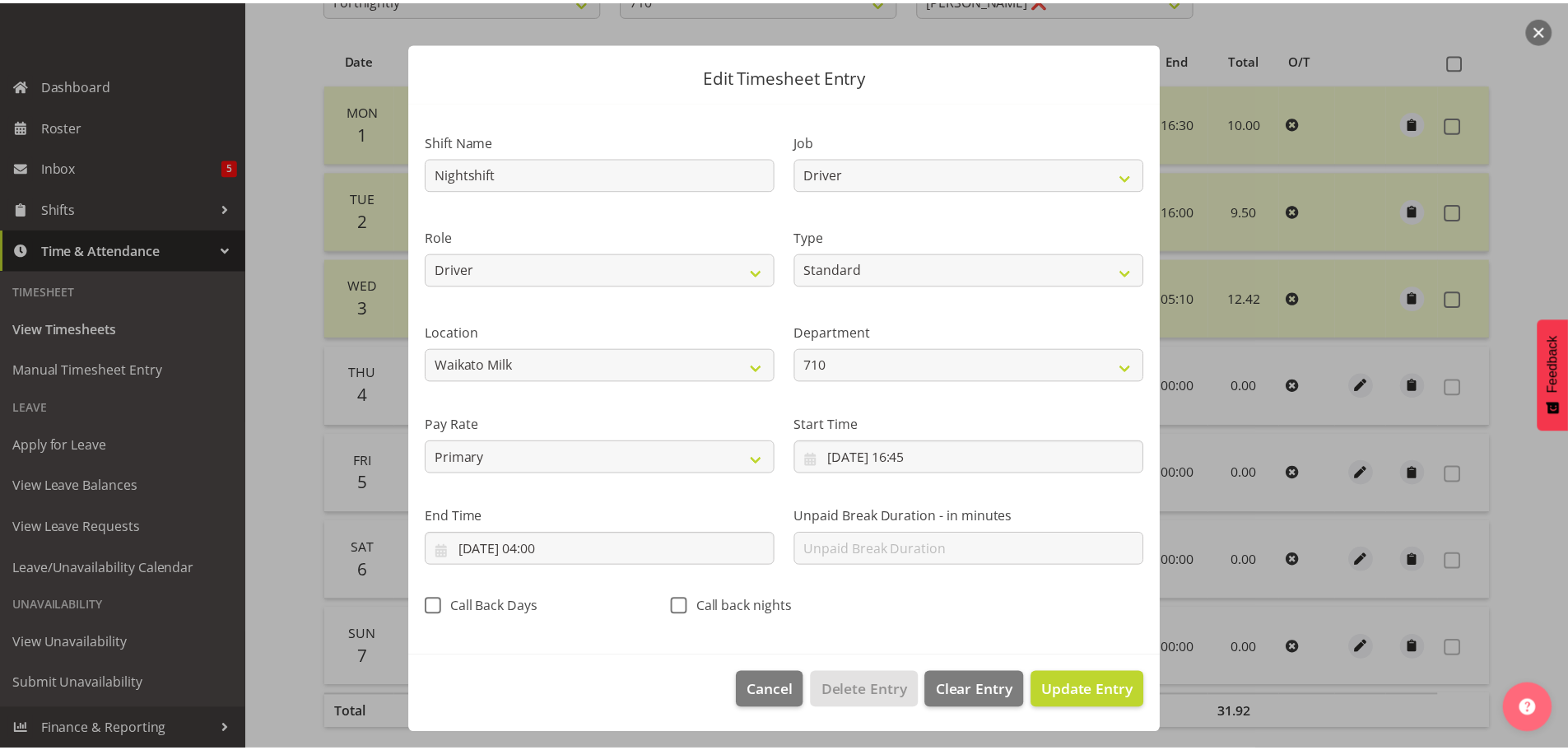
scroll to position [15, 0]
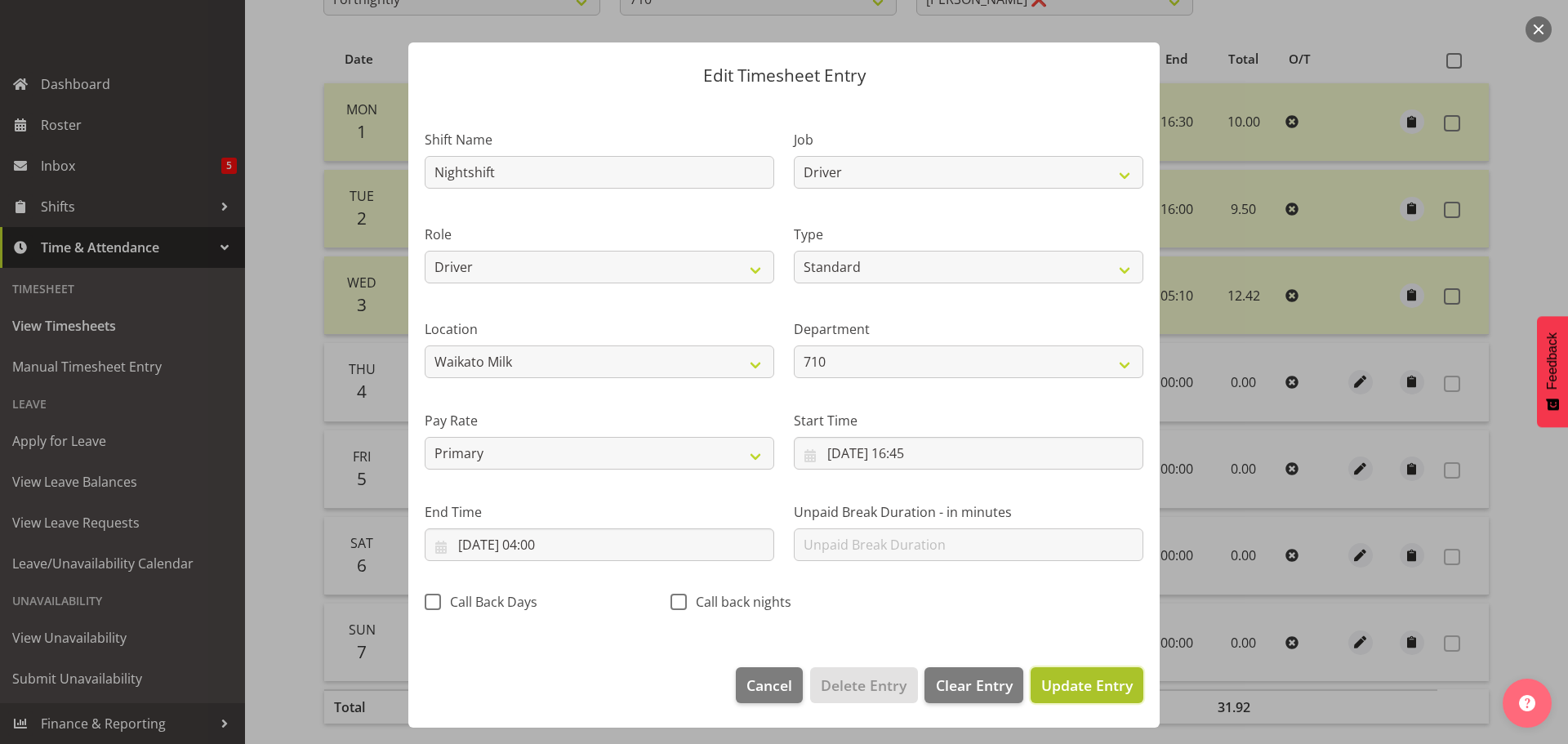
click at [1096, 692] on span "Update Entry" at bounding box center [1088, 685] width 92 height 20
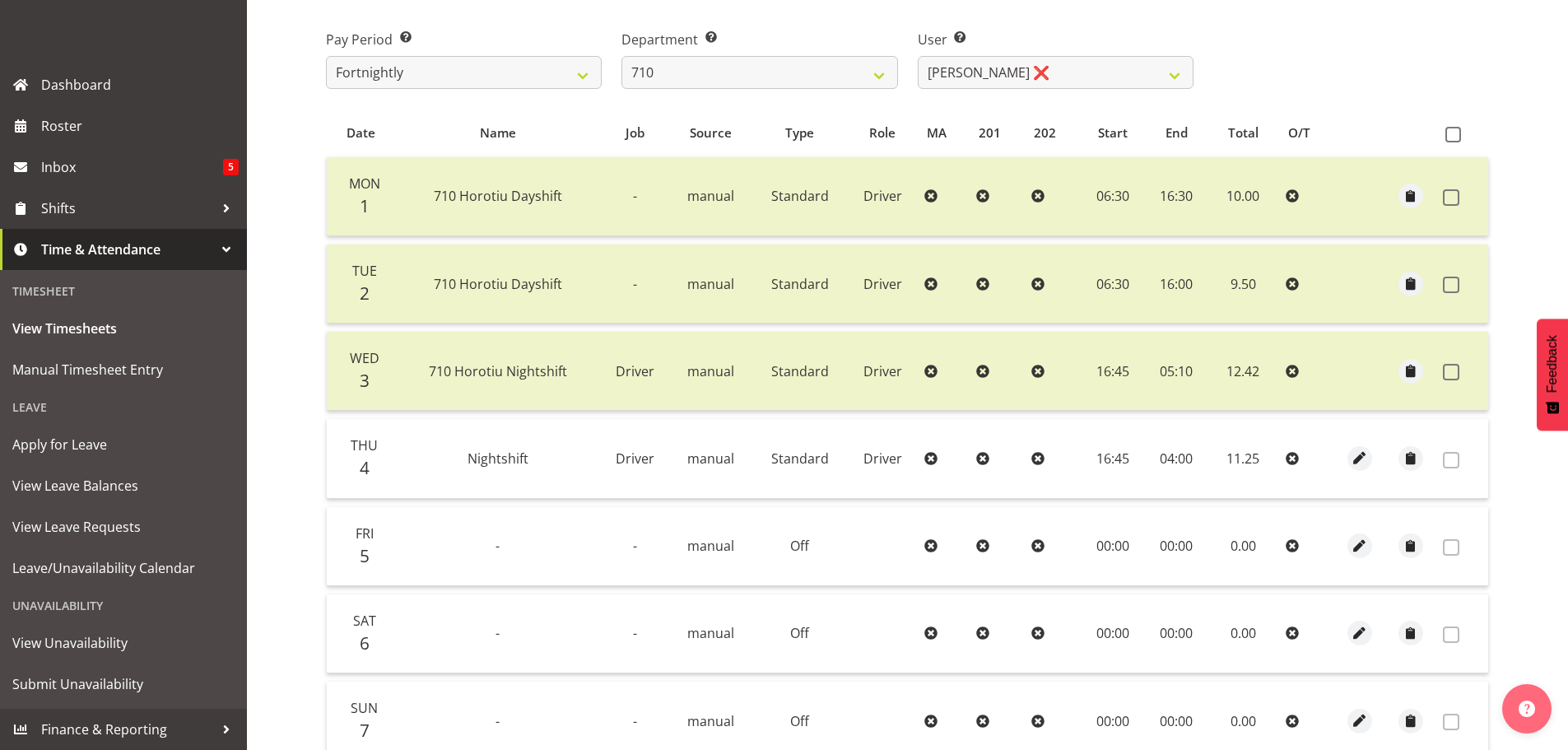
scroll to position [166, 0]
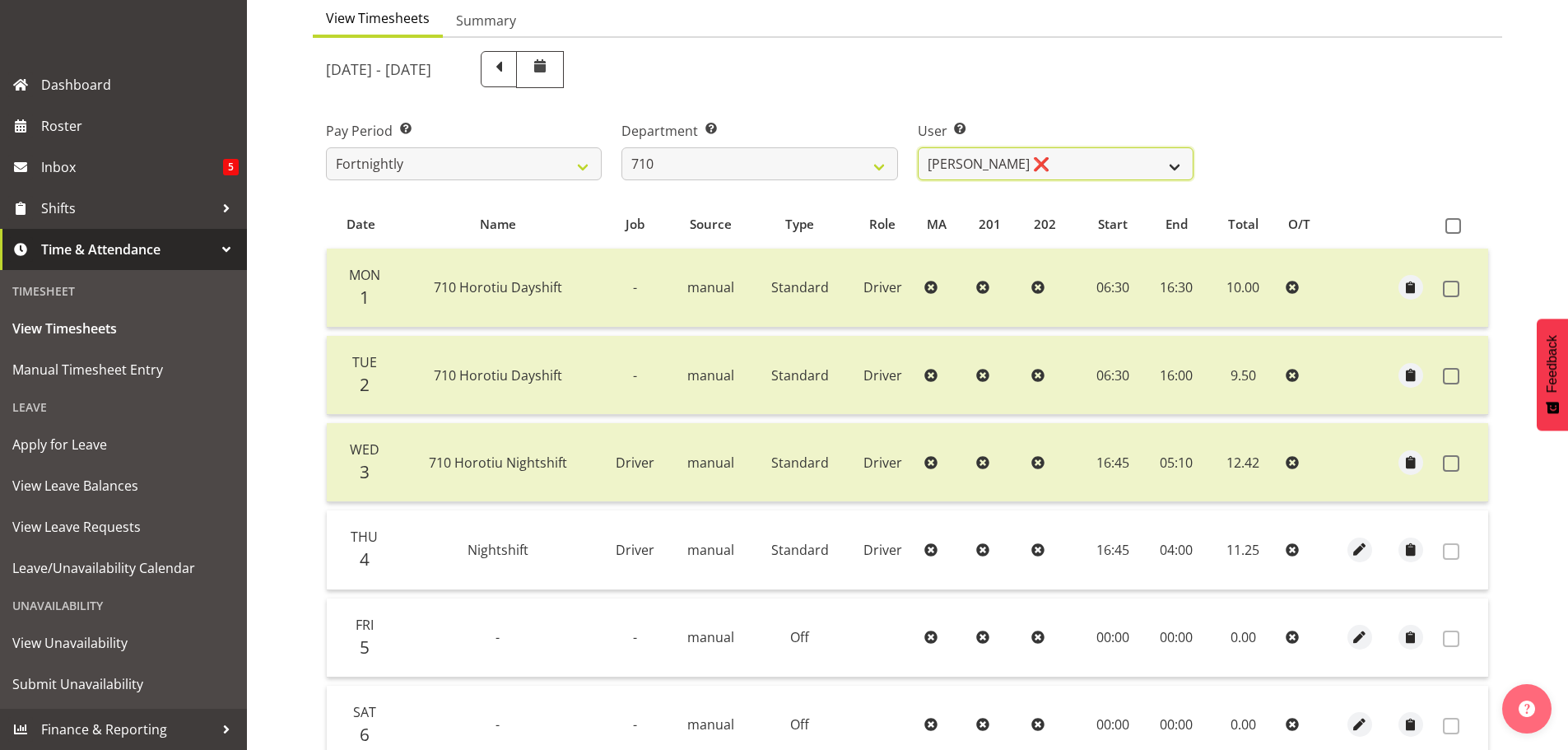
click at [1037, 165] on select "[PERSON_NAME] ❌ [PERSON_NAME] ❌ [PERSON_NAME] ❌ [PERSON_NAME] ❌" at bounding box center [1055, 164] width 276 height 33
click at [1037, 163] on select "[PERSON_NAME] ❌ [PERSON_NAME] ❌ [PERSON_NAME] ❌ [PERSON_NAME] ❌" at bounding box center [1055, 164] width 276 height 33
click at [800, 165] on select "701 702 703 704 705 706 707 708 709 710 711 712 713 714 715 716 717 718 719 720" at bounding box center [759, 164] width 276 height 33
select select "832"
click at [622, 148] on select "701 702 703 704 705 706 707 708 709 710 711 712 713 714 715 716 717 718 719 720" at bounding box center [759, 164] width 276 height 33
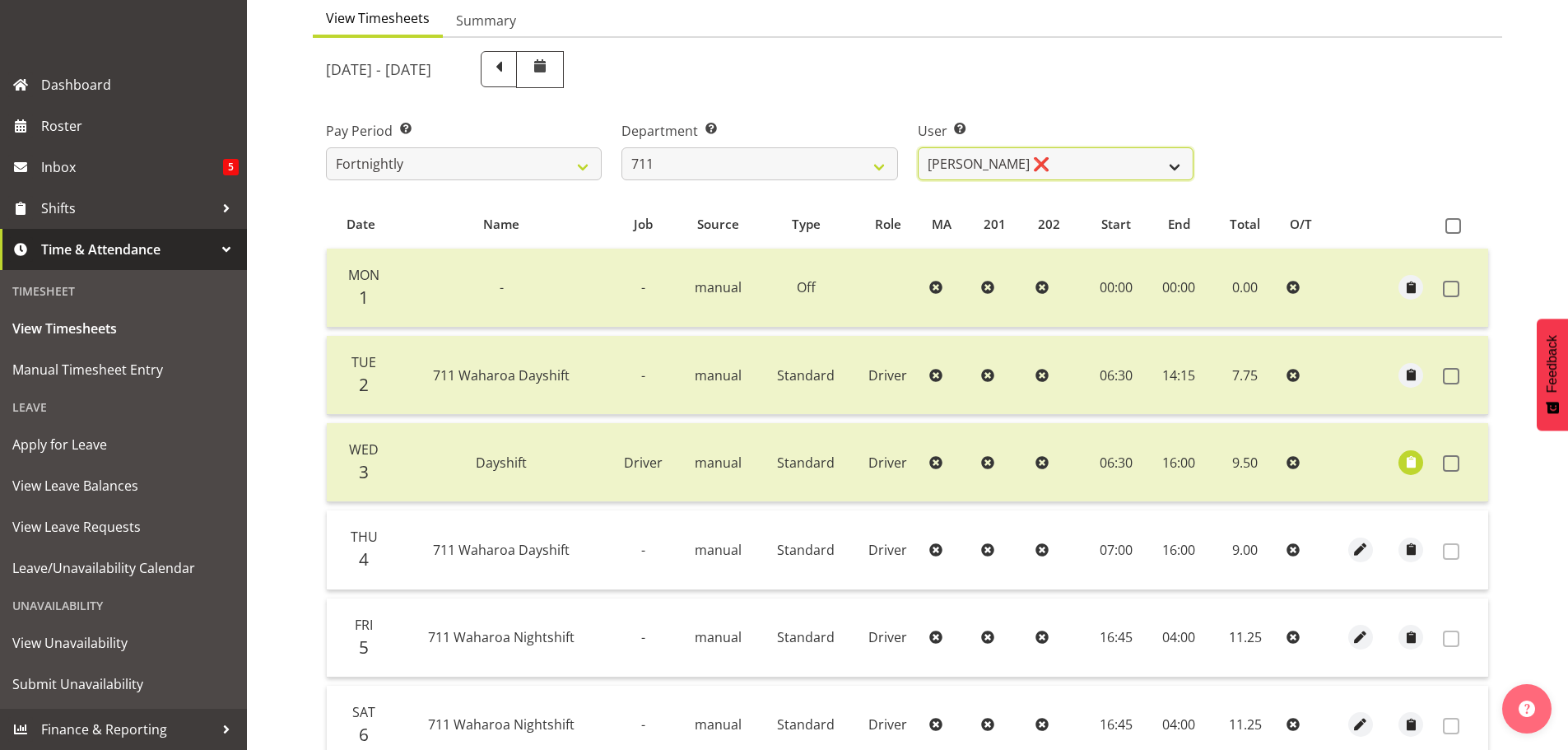
click at [1055, 148] on select "[PERSON_NAME] ❌ [PERSON_NAME] ❌ [PERSON_NAME] ❌" at bounding box center [1055, 164] width 276 height 33
select select "10409"
click at [918, 148] on select "[PERSON_NAME] ❌ [PERSON_NAME] ❌ [PERSON_NAME] ❌" at bounding box center [1055, 164] width 276 height 33
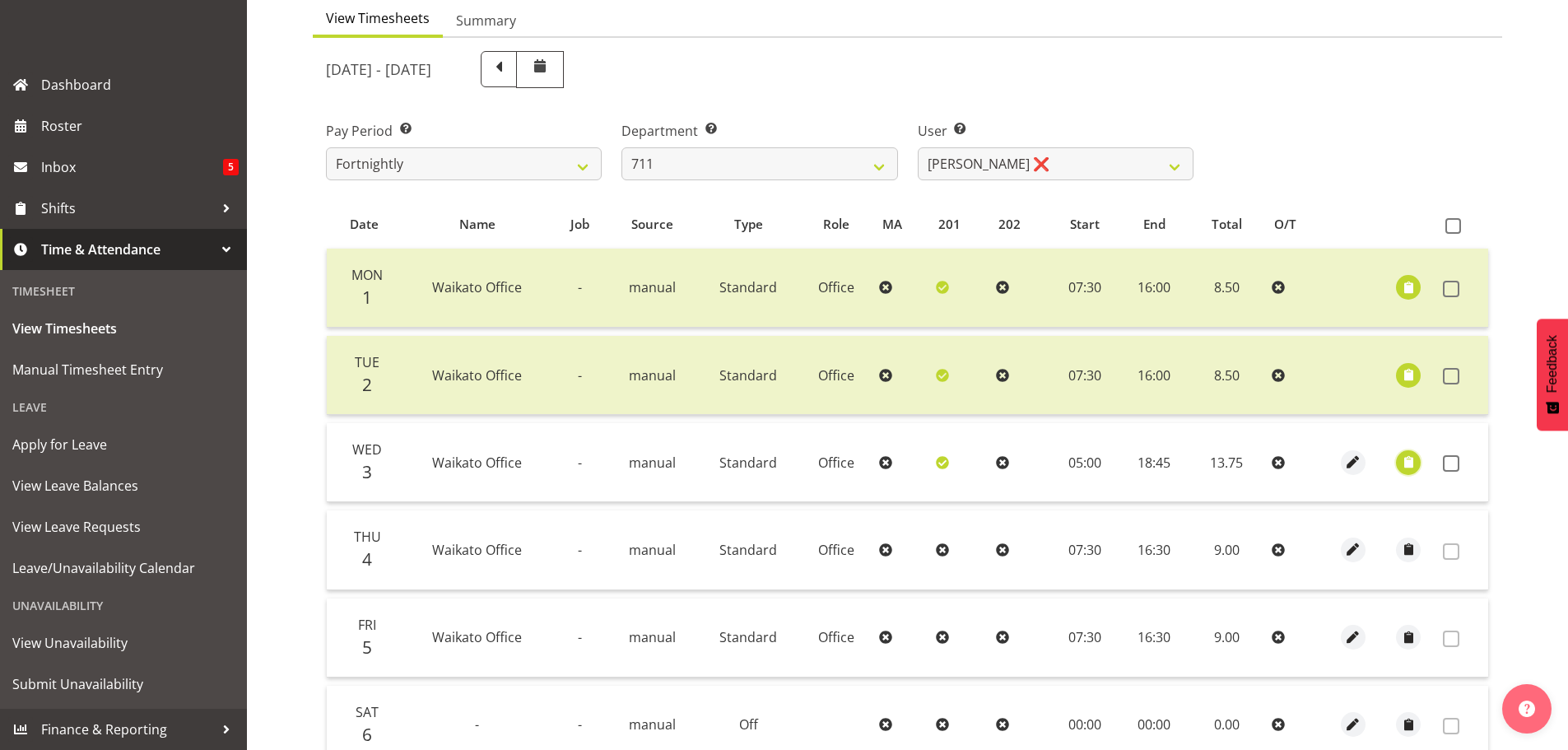
click at [1406, 460] on span "button" at bounding box center [1409, 462] width 19 height 19
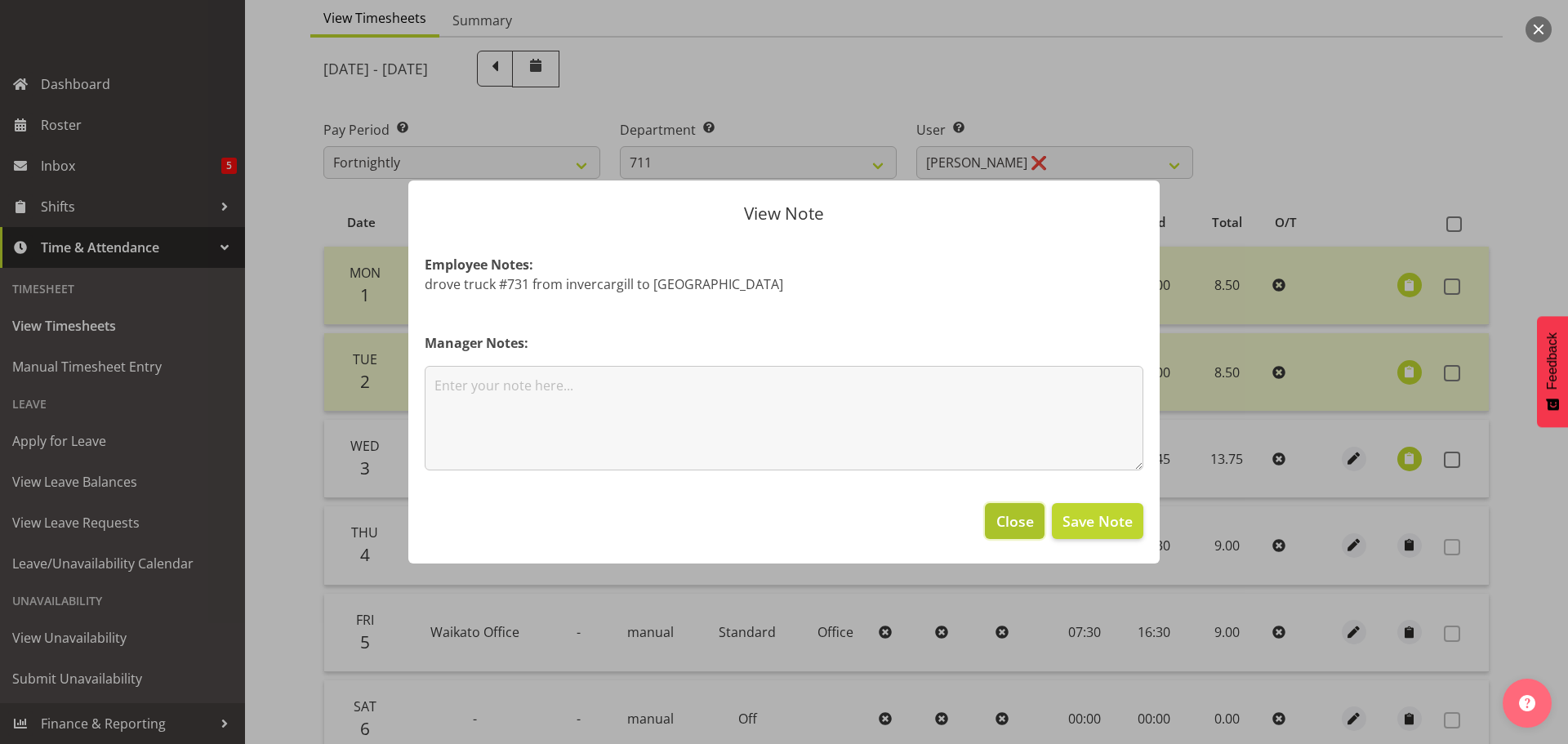
drag, startPoint x: 999, startPoint y: 512, endPoint x: 1008, endPoint y: 518, distance: 10.8
click at [1002, 512] on span "Close" at bounding box center [1015, 521] width 37 height 22
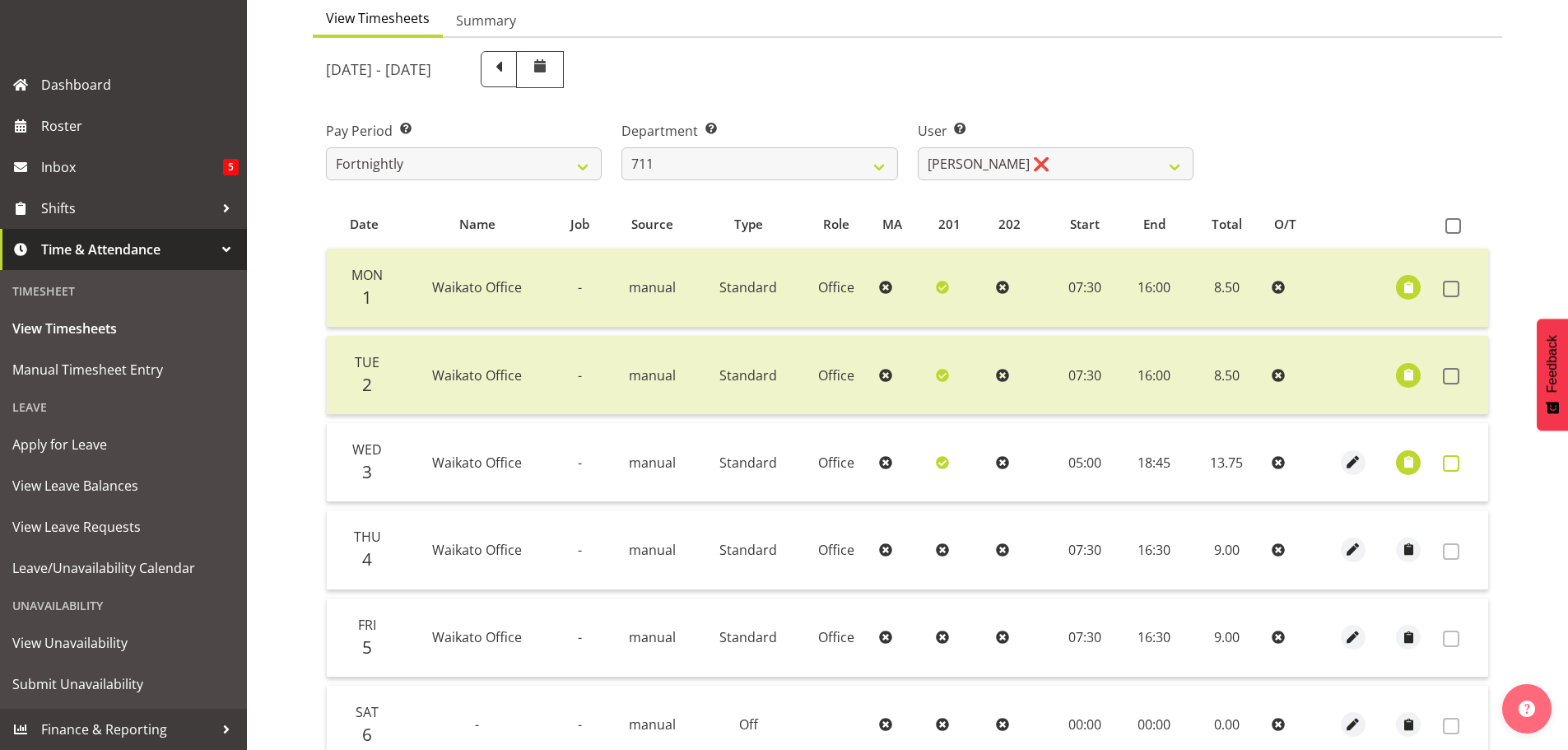
drag, startPoint x: 1452, startPoint y: 465, endPoint x: 1398, endPoint y: 503, distance: 66.0
click at [1451, 465] on span at bounding box center [1451, 463] width 17 height 17
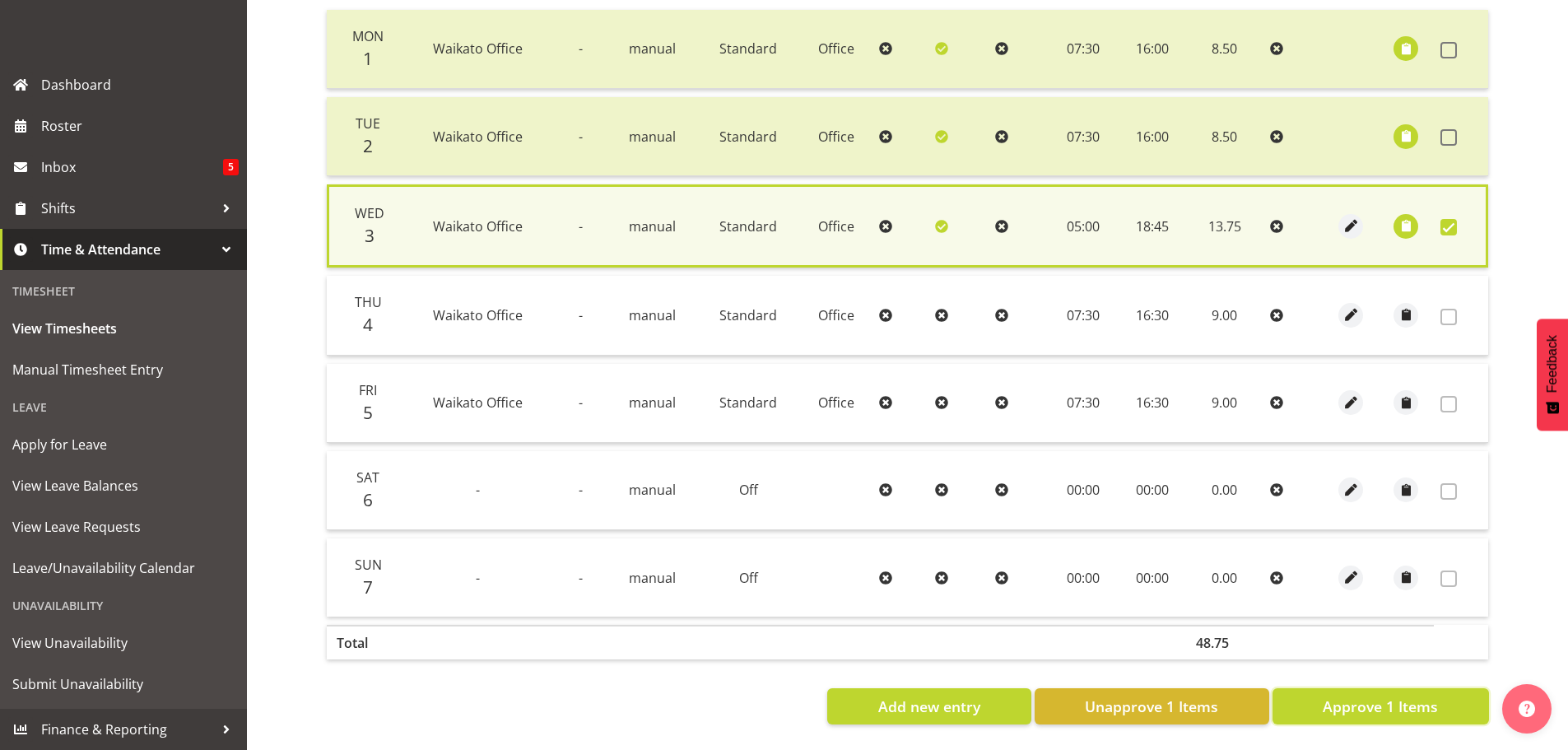
click at [1401, 695] on span "Approve 1 Items" at bounding box center [1379, 706] width 115 height 22
checkbox input "false"
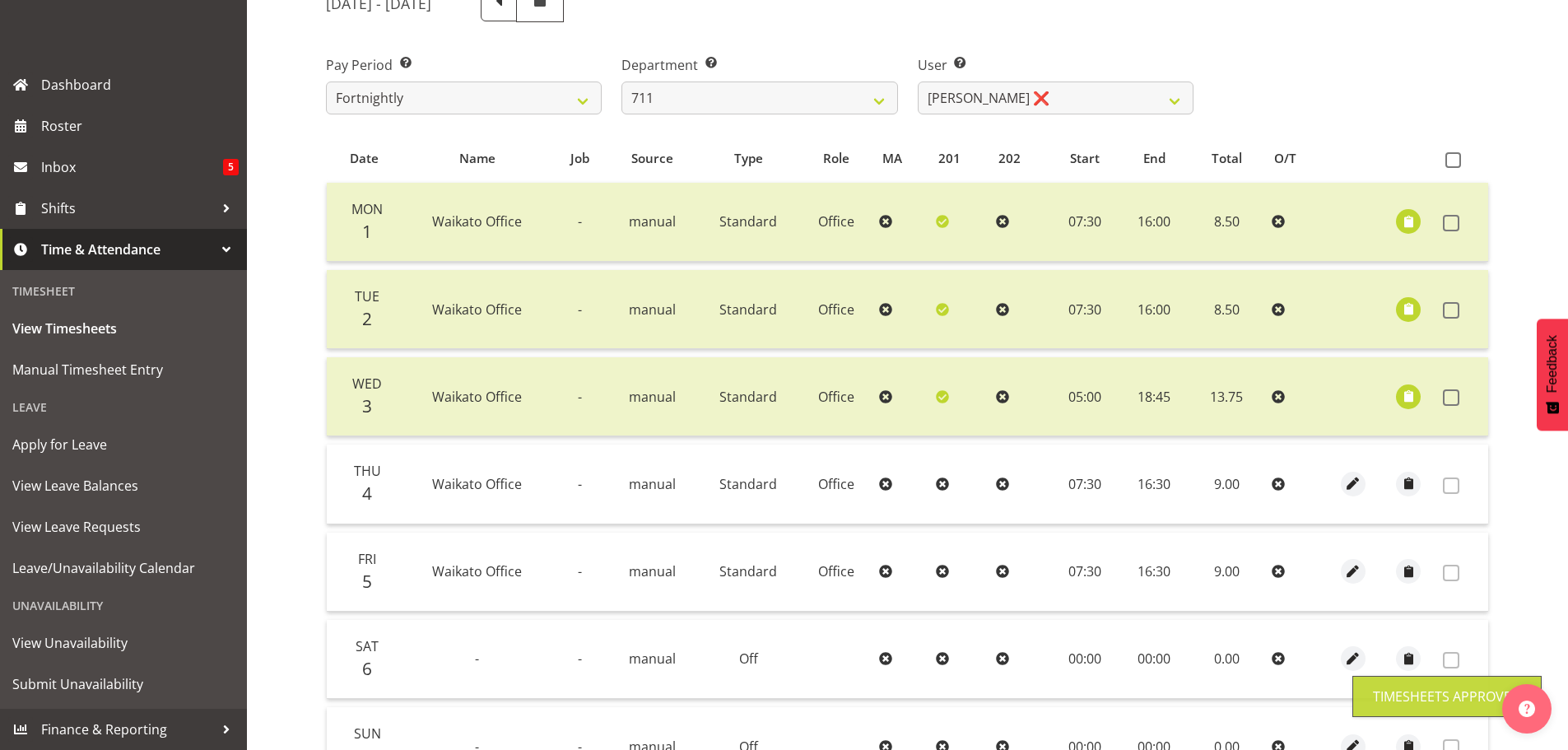
scroll to position [84, 0]
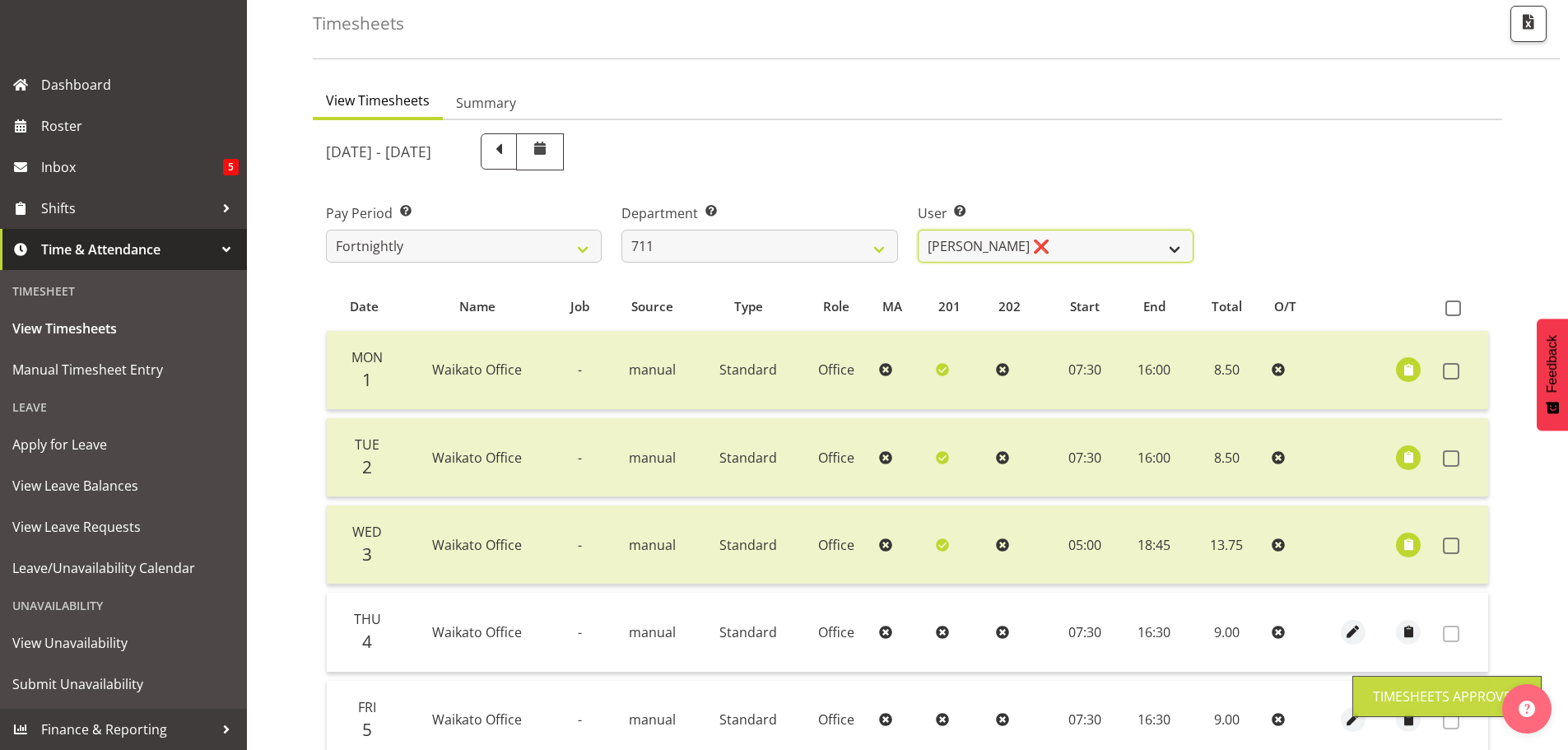
click at [975, 243] on select "[PERSON_NAME] ❌ [PERSON_NAME] ❌ [PERSON_NAME] ❌" at bounding box center [1055, 246] width 276 height 33
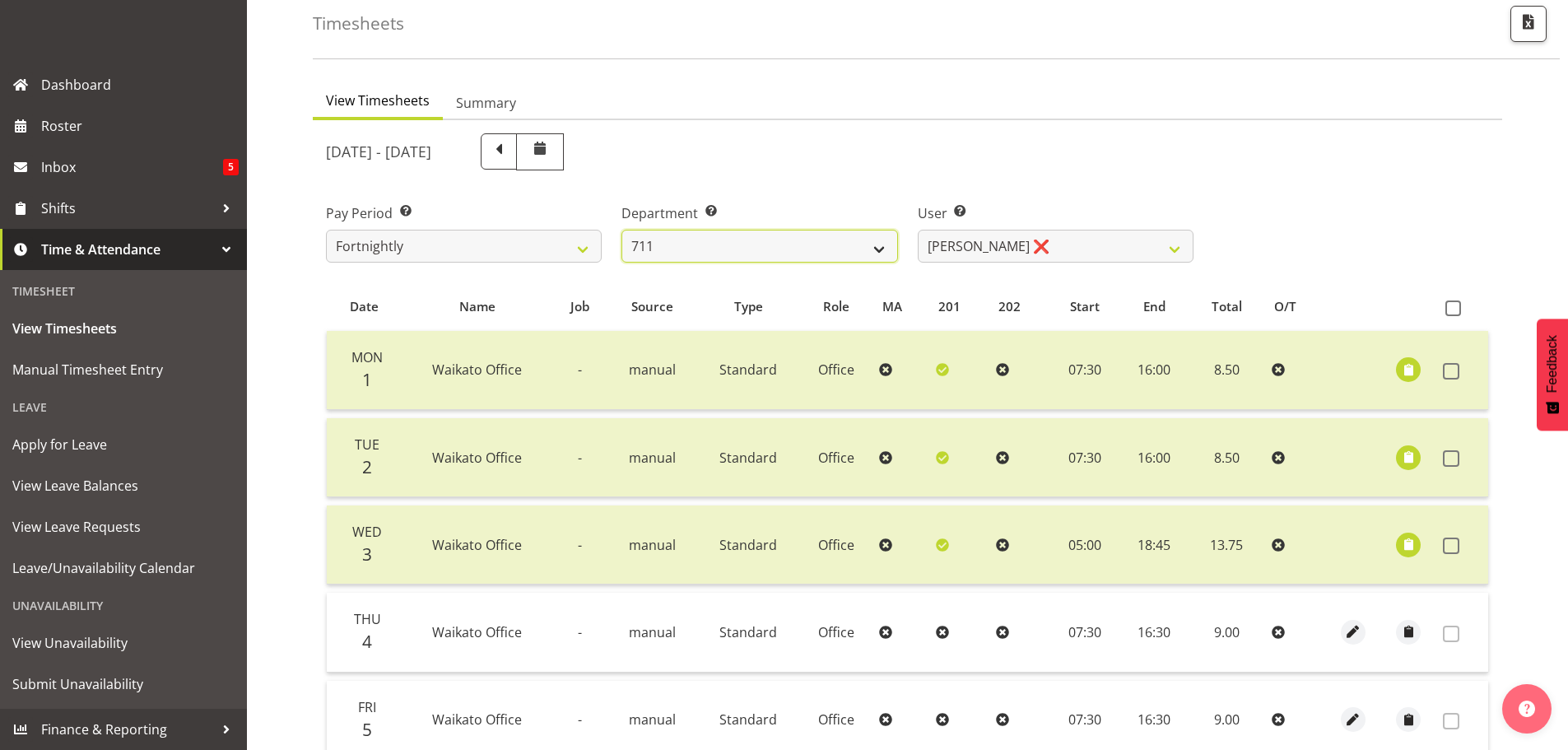
drag, startPoint x: 749, startPoint y: 237, endPoint x: 744, endPoint y: 253, distance: 16.8
click at [751, 237] on select "701 702 703 704 705 706 707 708 709 710 711 712 713 714 715 716 717 718 719 720" at bounding box center [759, 246] width 276 height 33
select select "822"
click at [622, 230] on select "701 702 703 704 705 706 707 708 709 710 711 712 713 714 715 716 717 718 719 720" at bounding box center [759, 246] width 276 height 33
select select "8162"
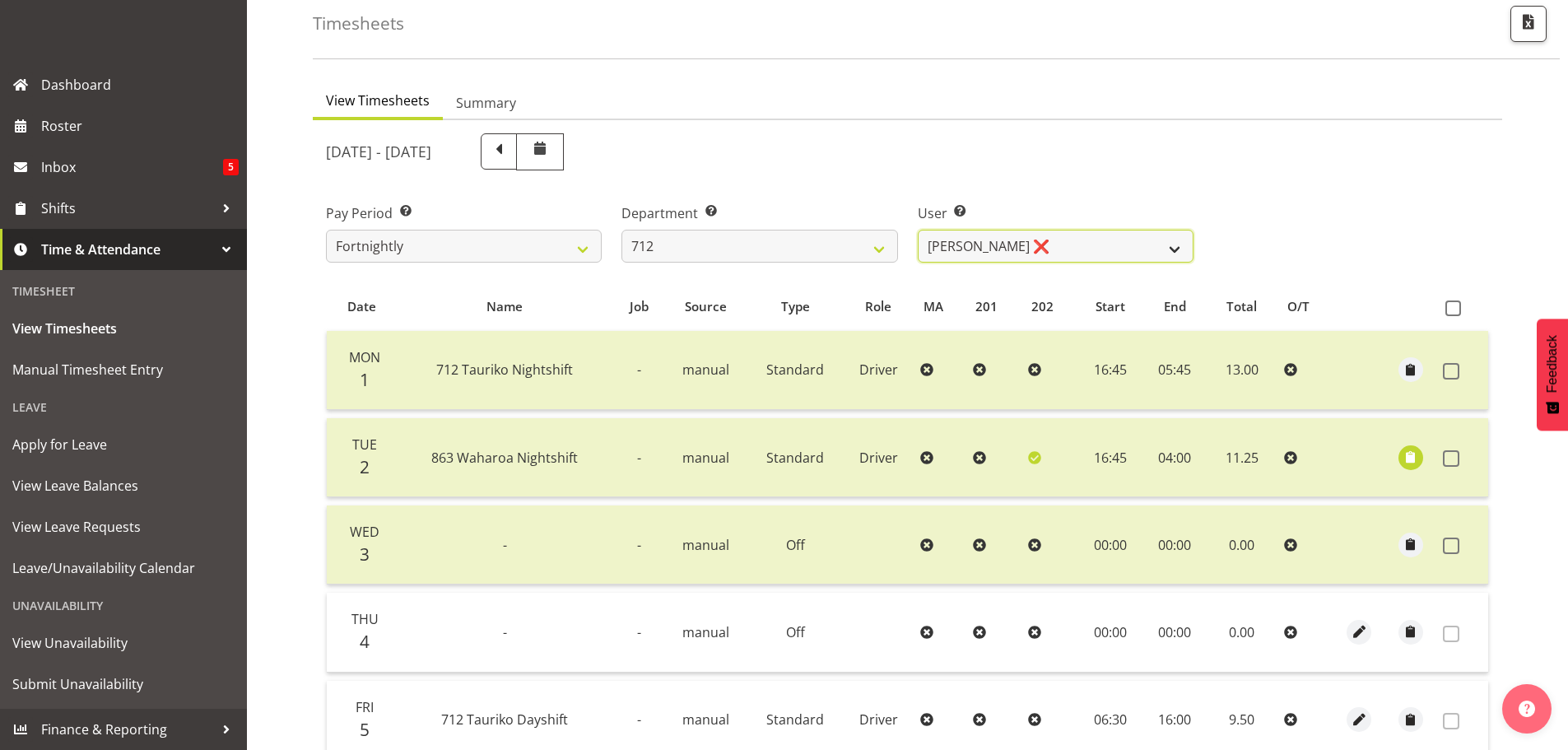
click at [1076, 246] on select "[PERSON_NAME] ❌ [PERSON_NAME] ❌ Lucky Kau Kau ❌" at bounding box center [1055, 246] width 276 height 33
click at [685, 247] on select "701 702 703 704 705 706 707 708 709 710 711 712 713 714 715 716 717 718 719 720" at bounding box center [759, 246] width 276 height 33
select select "716"
click at [622, 230] on select "701 702 703 704 705 706 707 708 709 710 711 712 713 714 715 716 717 718 719 720" at bounding box center [759, 246] width 276 height 33
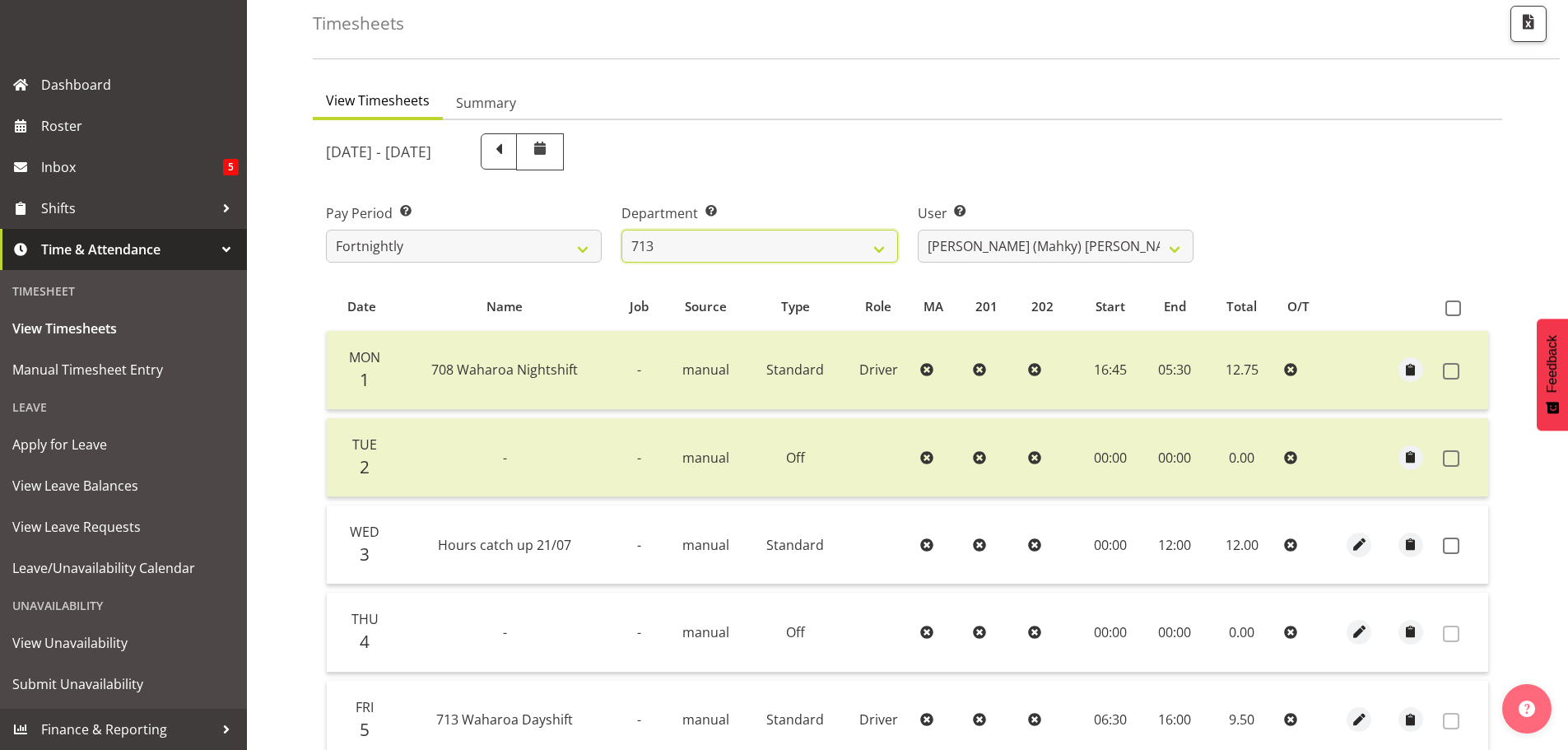
scroll to position [166, 0]
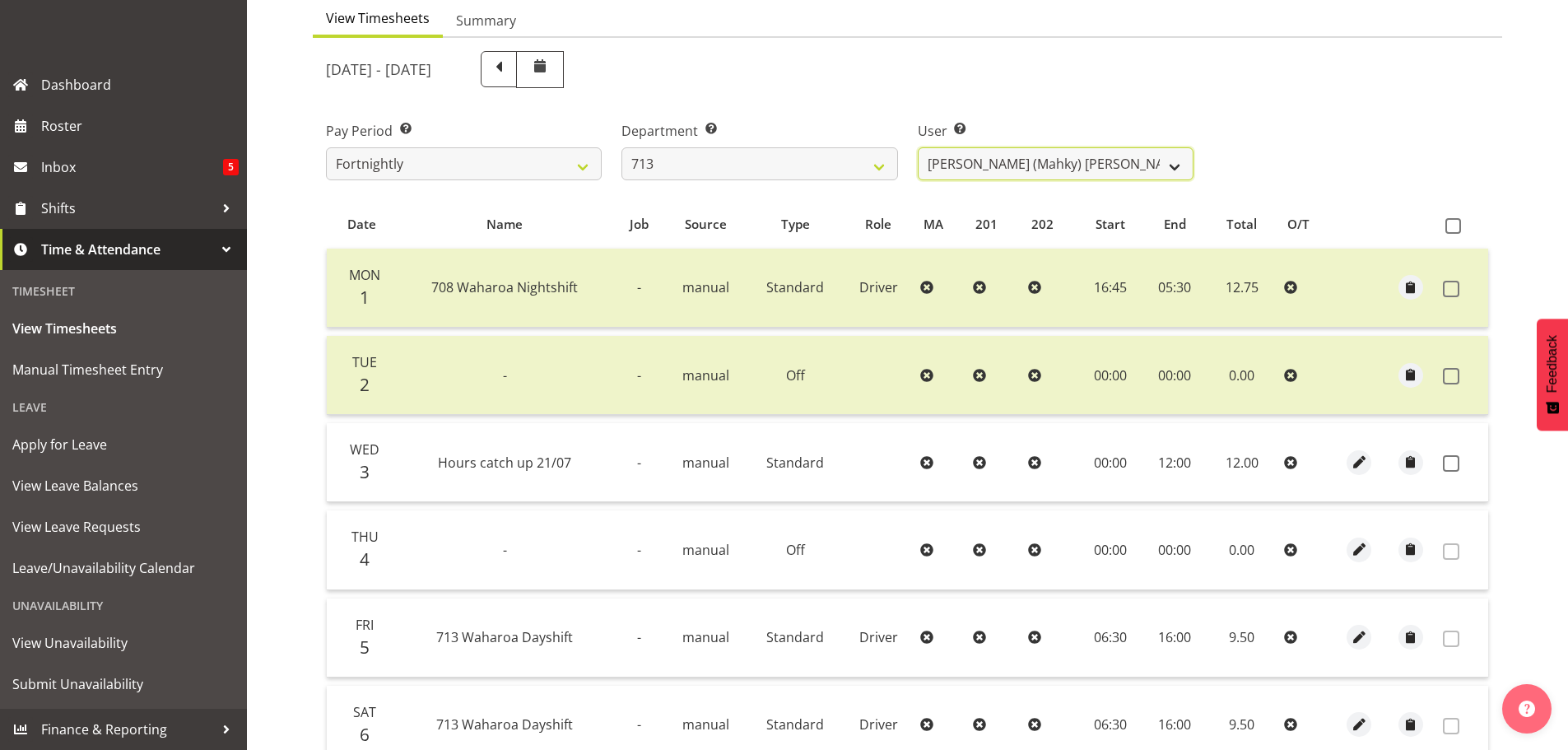
click at [982, 162] on select "[PERSON_NAME] (Mahky) [PERSON_NAME] ❌ [PERSON_NAME] ❌ [PERSON_NAME] ❌" at bounding box center [1055, 164] width 276 height 33
select select "10300"
click at [918, 148] on select "[PERSON_NAME] (Mahky) [PERSON_NAME] ❌ [PERSON_NAME] ❌ [PERSON_NAME] ❌" at bounding box center [1055, 164] width 276 height 33
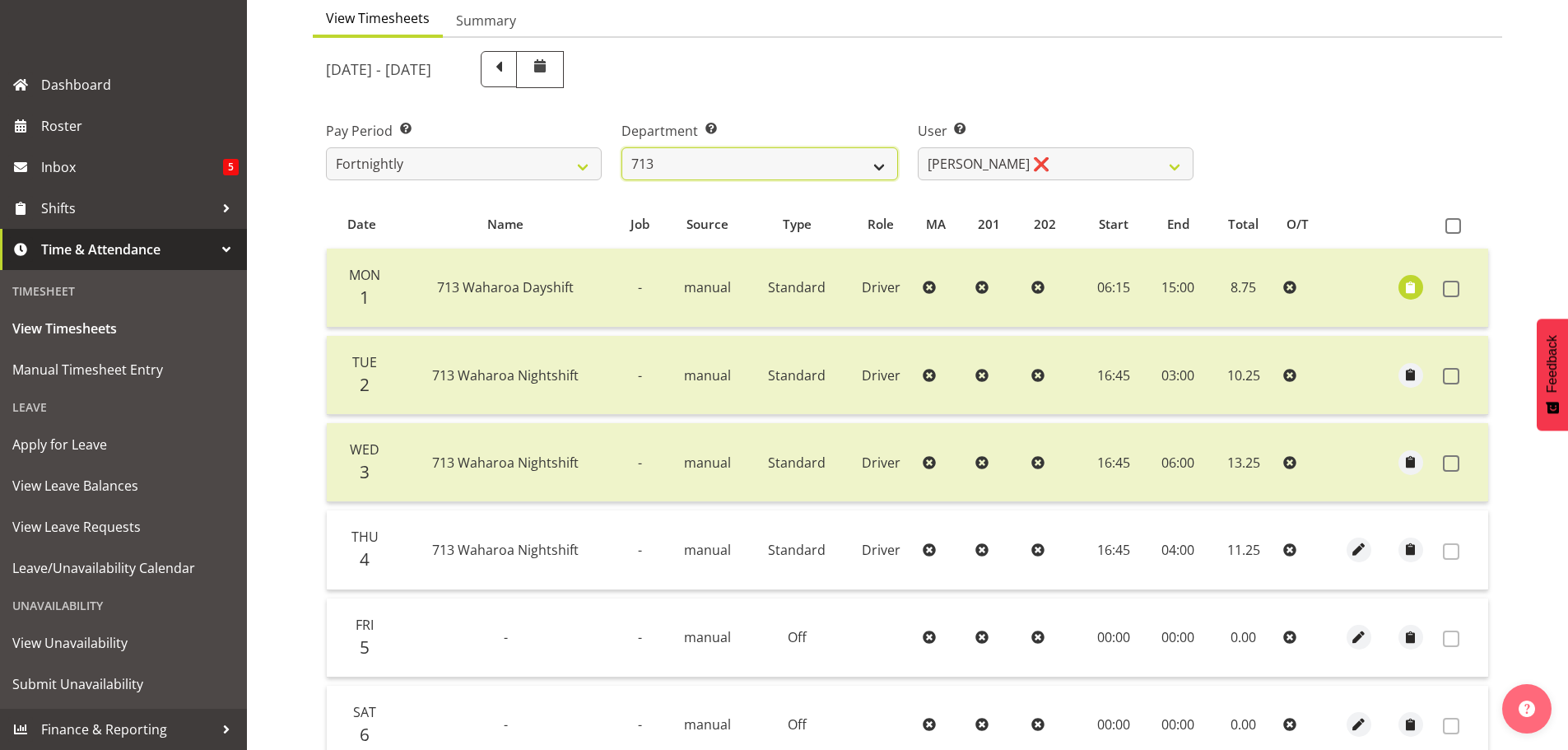
drag, startPoint x: 739, startPoint y: 148, endPoint x: 742, endPoint y: 163, distance: 15.3
click at [741, 148] on select "701 702 703 704 705 706 707 708 709 710 711 712 713 714 715 716 717 718 719 720" at bounding box center [759, 164] width 276 height 33
select select "805"
click at [622, 148] on select "701 702 703 704 705 706 707 708 709 710 711 712 713 714 715 716 717 718 719 720" at bounding box center [759, 164] width 276 height 33
select select "10244"
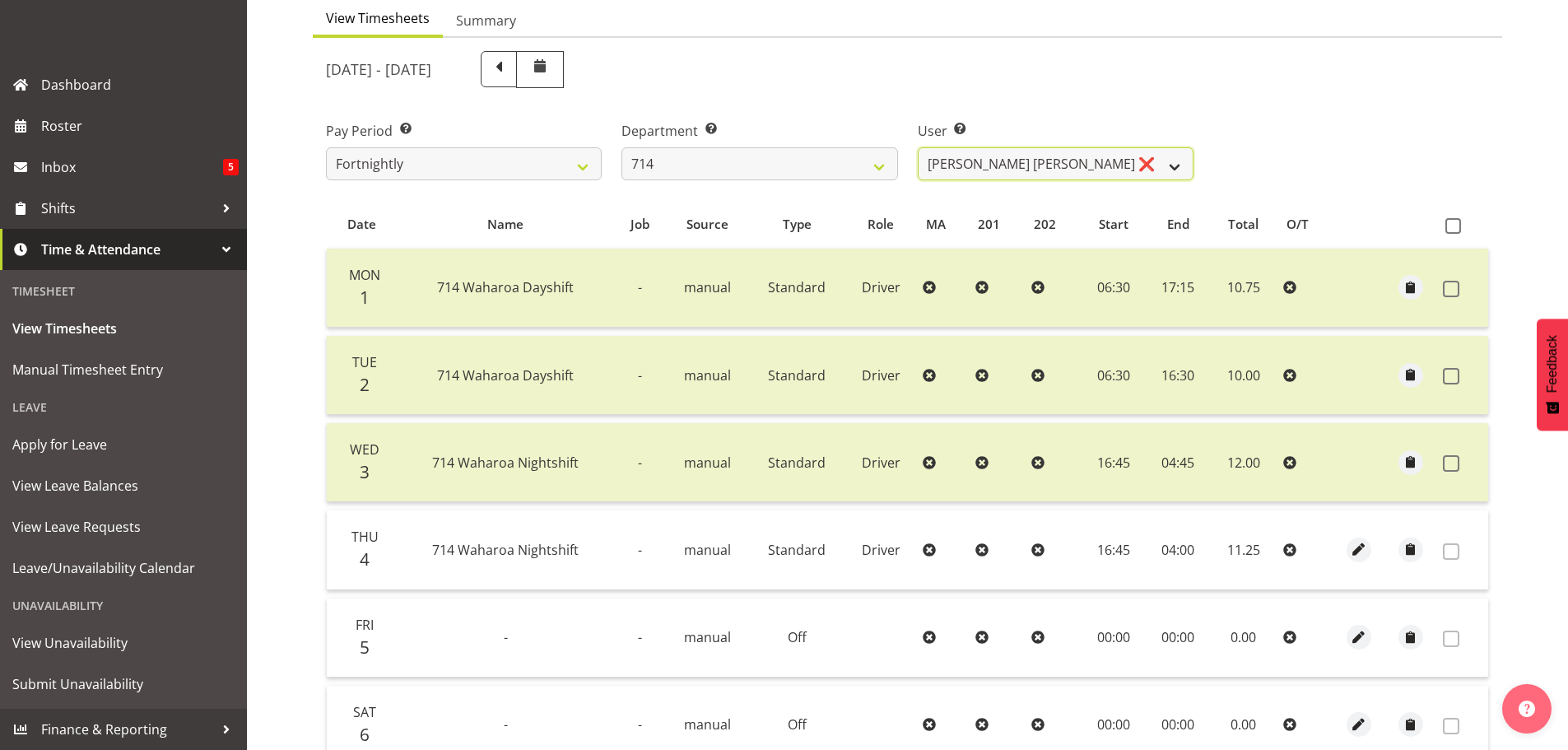
click at [1088, 157] on select "[PERSON_NAME] [PERSON_NAME] ❌ [PERSON_NAME] ❌ [PERSON_NAME] ❌ [PERSON_NAME] Gae…" at bounding box center [1055, 164] width 276 height 33
click at [756, 158] on select "701 702 703 704 705 706 707 708 709 710 711 712 713 714 715 716 717 718 719 720" at bounding box center [759, 164] width 276 height 33
select select "820"
click at [622, 148] on select "701 702 703 704 705 706 707 708 709 710 711 712 713 714 715 716 717 718 719 720" at bounding box center [759, 164] width 276 height 33
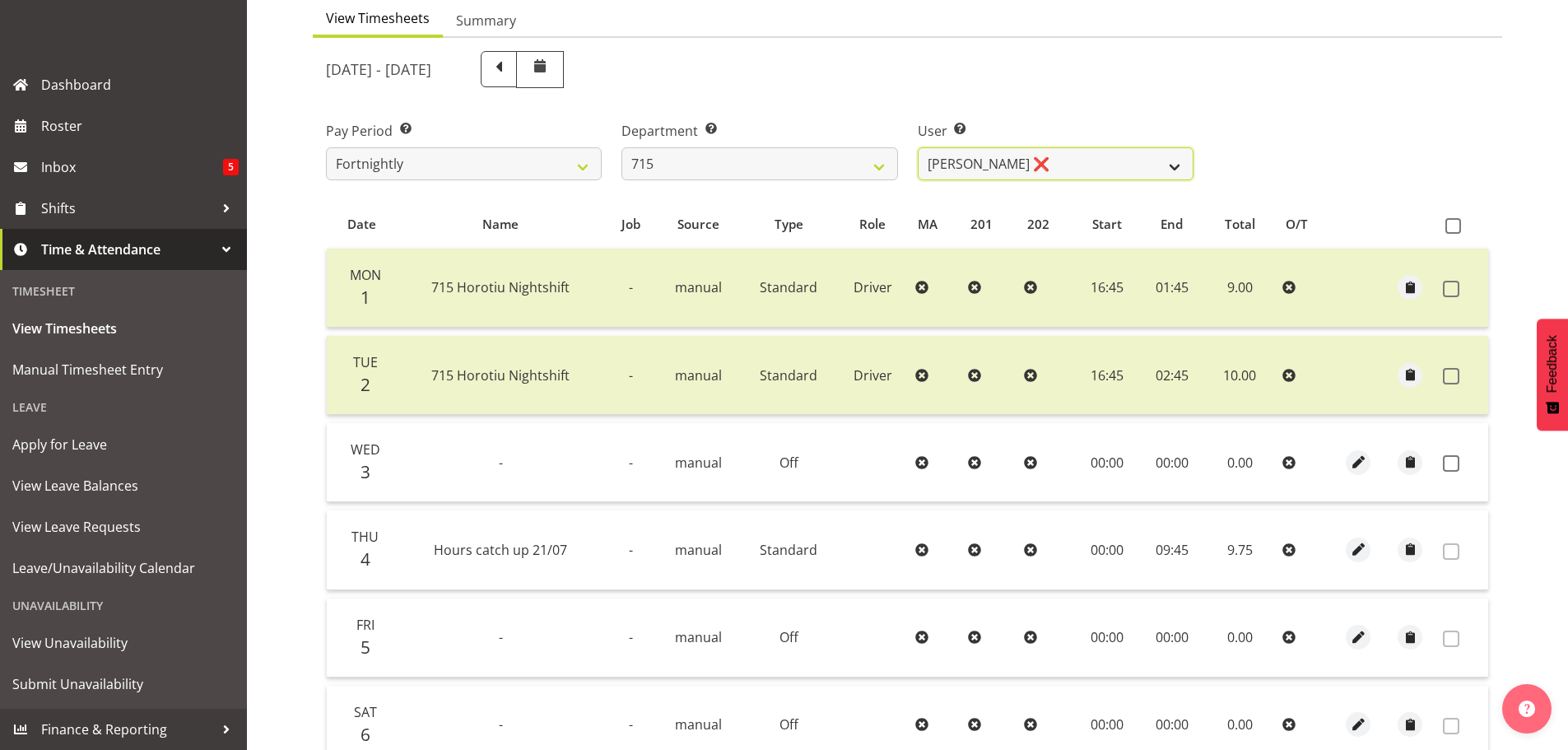
click at [1079, 155] on select "[PERSON_NAME] ❌ [PERSON_NAME] ❌ [PERSON_NAME] ❌ [PERSON_NAME] ❌" at bounding box center [1055, 164] width 276 height 33
select select "9837"
click at [918, 148] on select "[PERSON_NAME] ❌ [PERSON_NAME] ❌ [PERSON_NAME] ❌ [PERSON_NAME] ❌" at bounding box center [1055, 164] width 276 height 33
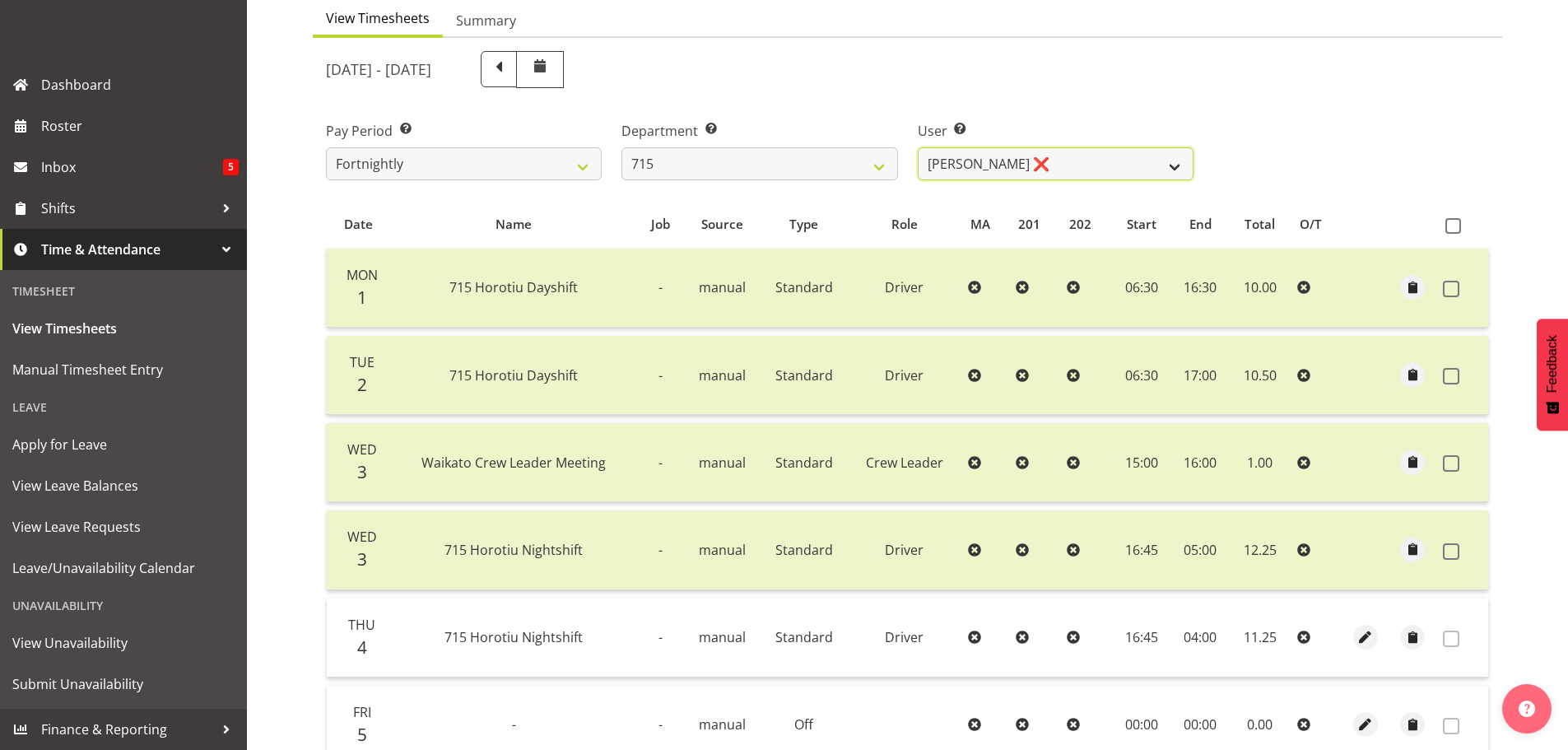
click at [1074, 159] on select "[PERSON_NAME] ❌ [PERSON_NAME] ❌ [PERSON_NAME] ❌ [PERSON_NAME] ❌" at bounding box center [1055, 164] width 276 height 33
click at [671, 167] on select "701 702 703 704 705 706 707 708 709 710 711 712 713 714 715 716 717 718 719 720" at bounding box center [759, 164] width 276 height 33
select select "754"
click at [622, 148] on select "701 702 703 704 705 706 707 708 709 710 711 712 713 714 715 716 717 718 719 720" at bounding box center [759, 164] width 276 height 33
select select "8172"
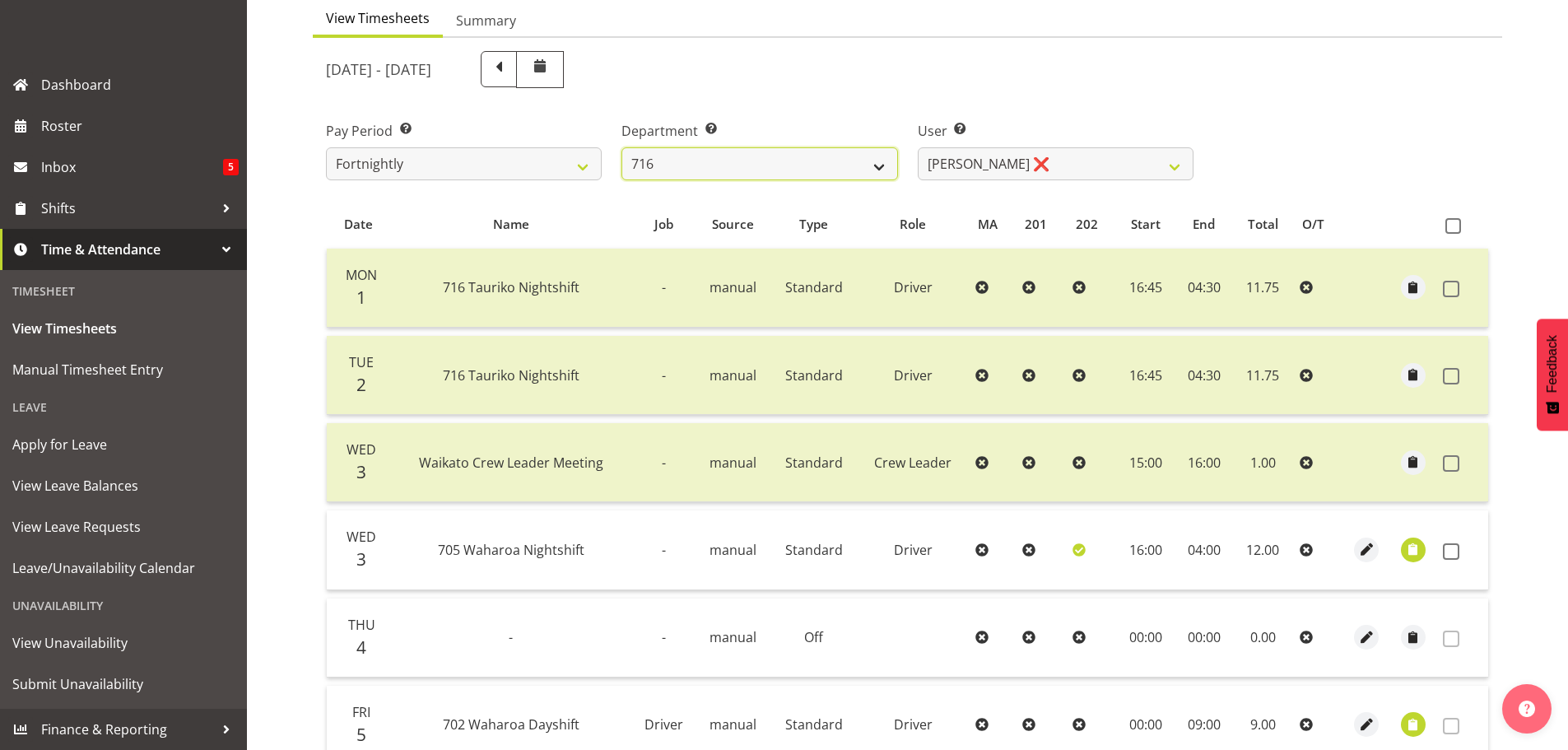
click at [785, 160] on select "701 702 703 704 705 706 707 708 709 710 711 712 713 714 715 716 717 718 719 720" at bounding box center [759, 164] width 276 height 33
select select "880"
click at [622, 148] on select "701 702 703 704 705 706 707 708 709 710 711 712 713 714 715 716 717 718 719 720" at bounding box center [759, 164] width 276 height 33
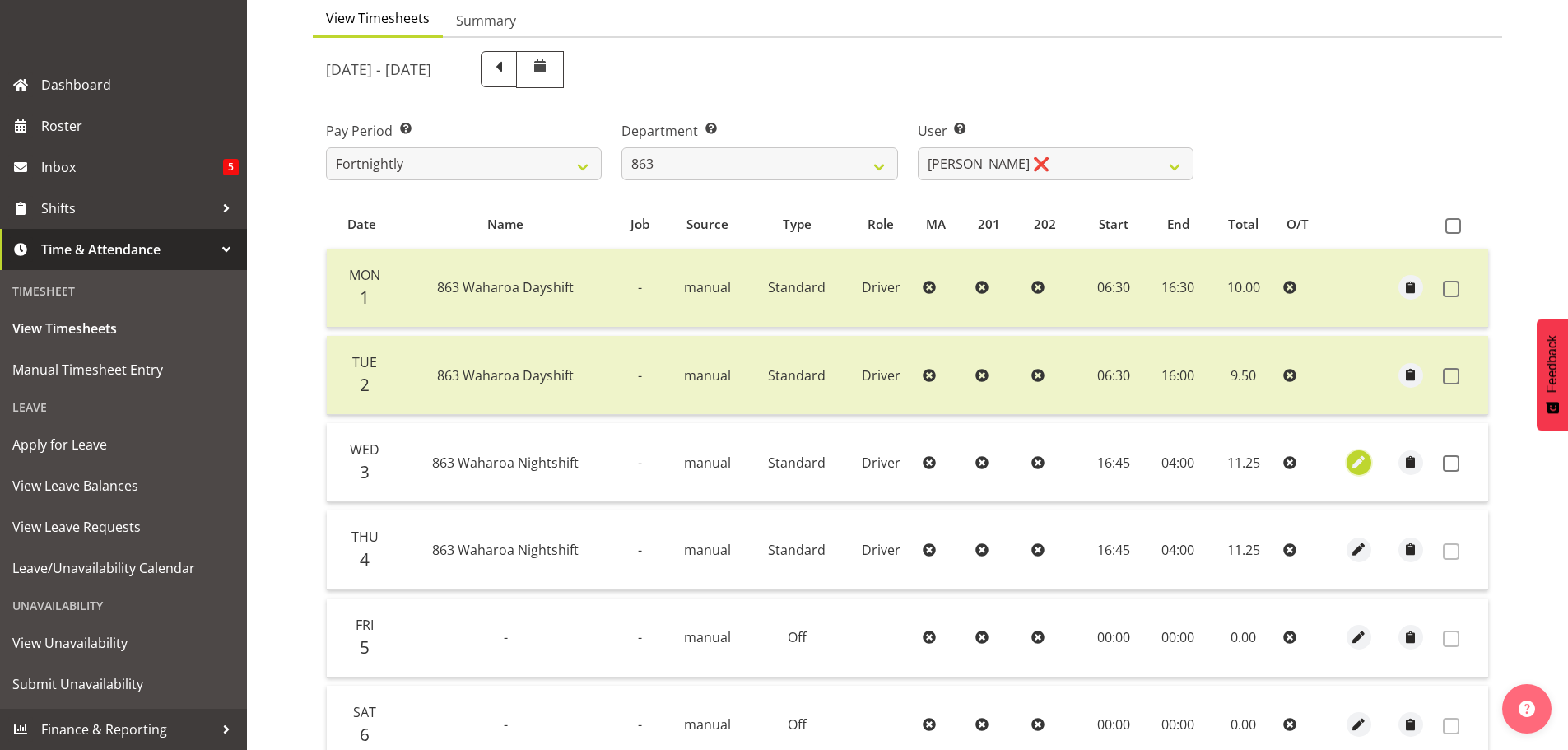
click at [1357, 462] on span "button" at bounding box center [1358, 462] width 19 height 19
select select "Standard"
select select "8"
select select "2025"
select select "4"
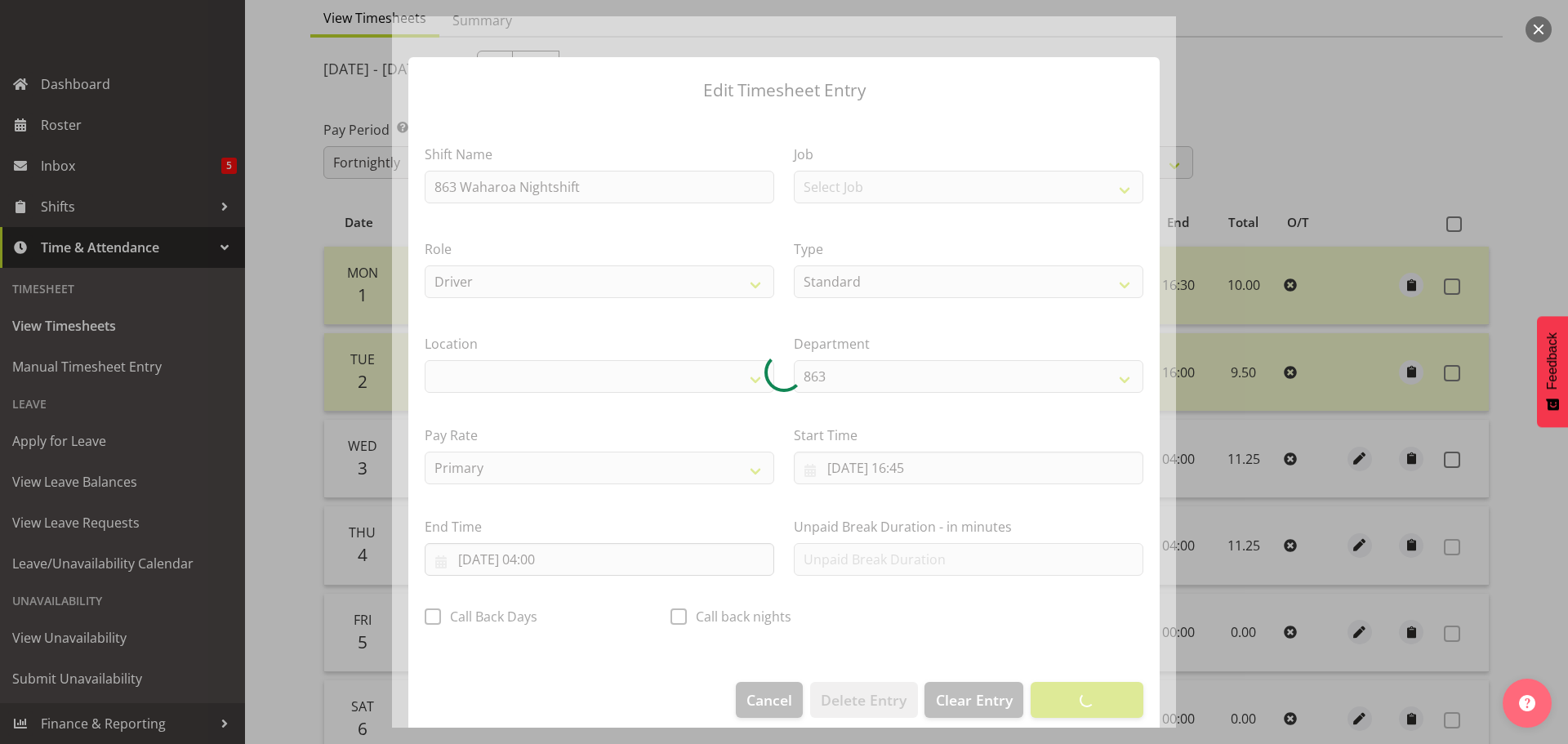
select select "1054"
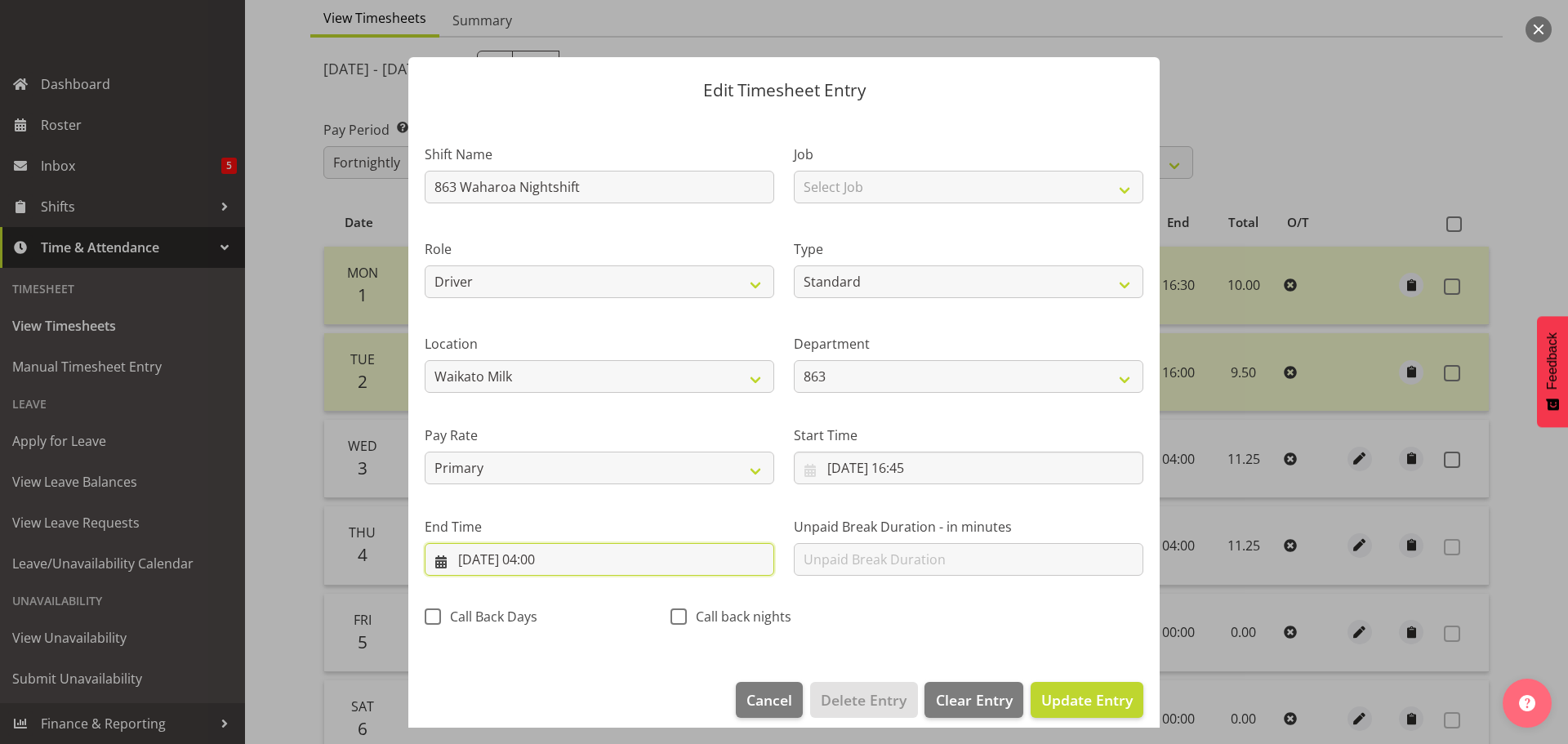
click at [545, 557] on input "[DATE] 04:00" at bounding box center [600, 558] width 350 height 32
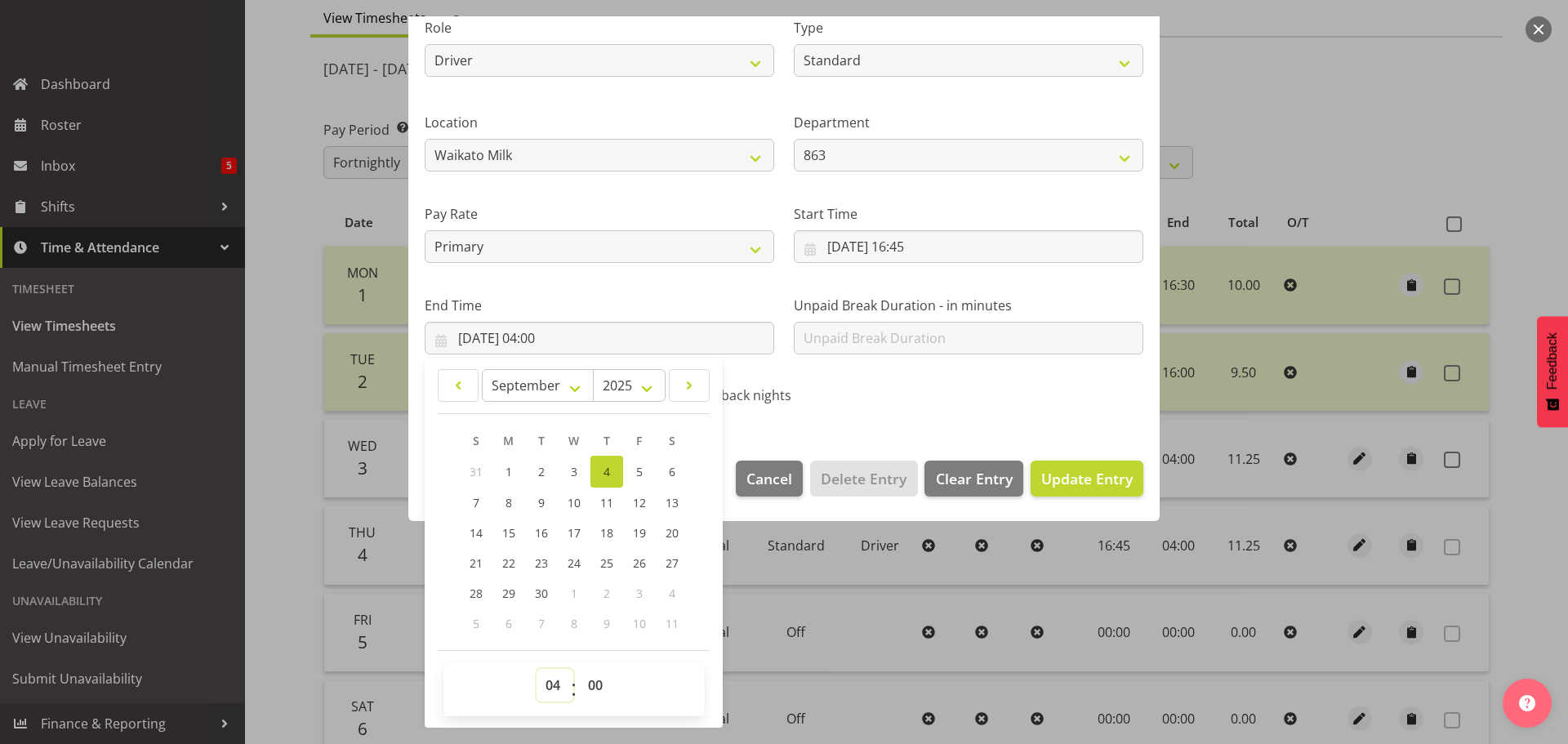
click at [550, 692] on select "00 01 02 03 04 05 06 07 08 09 10 11 12 13 14 15 16 17 18 19 20 21 22 23" at bounding box center [555, 684] width 37 height 32
select select "6"
click at [537, 668] on select "00 01 02 03 04 05 06 07 08 09 10 11 12 13 14 15 16 17 18 19 20 21 22 23" at bounding box center [555, 684] width 37 height 32
type input "[DATE] 06:00"
click at [1079, 476] on span "Update Entry" at bounding box center [1088, 479] width 92 height 20
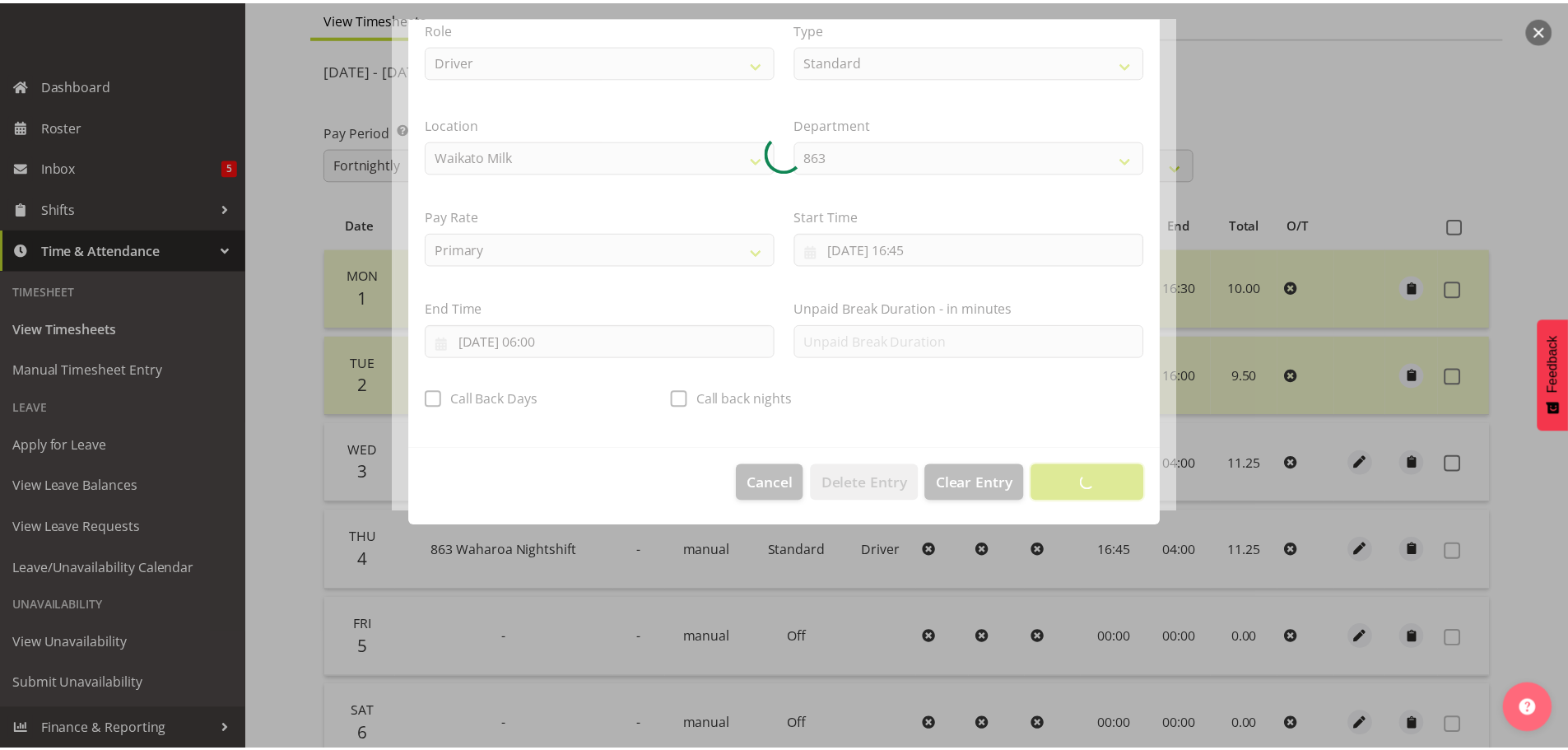
scroll to position [15, 0]
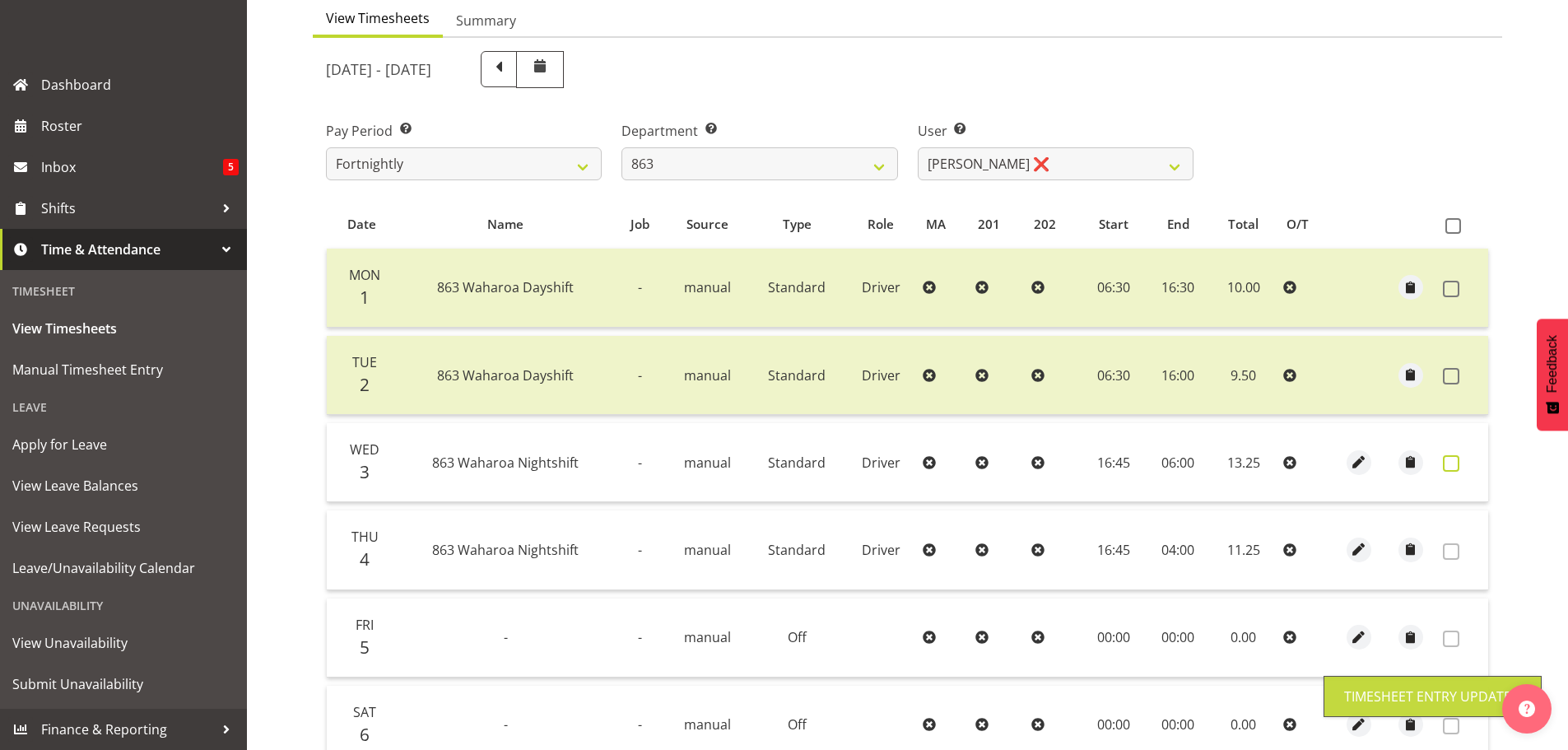
click at [1449, 462] on span at bounding box center [1451, 463] width 17 height 17
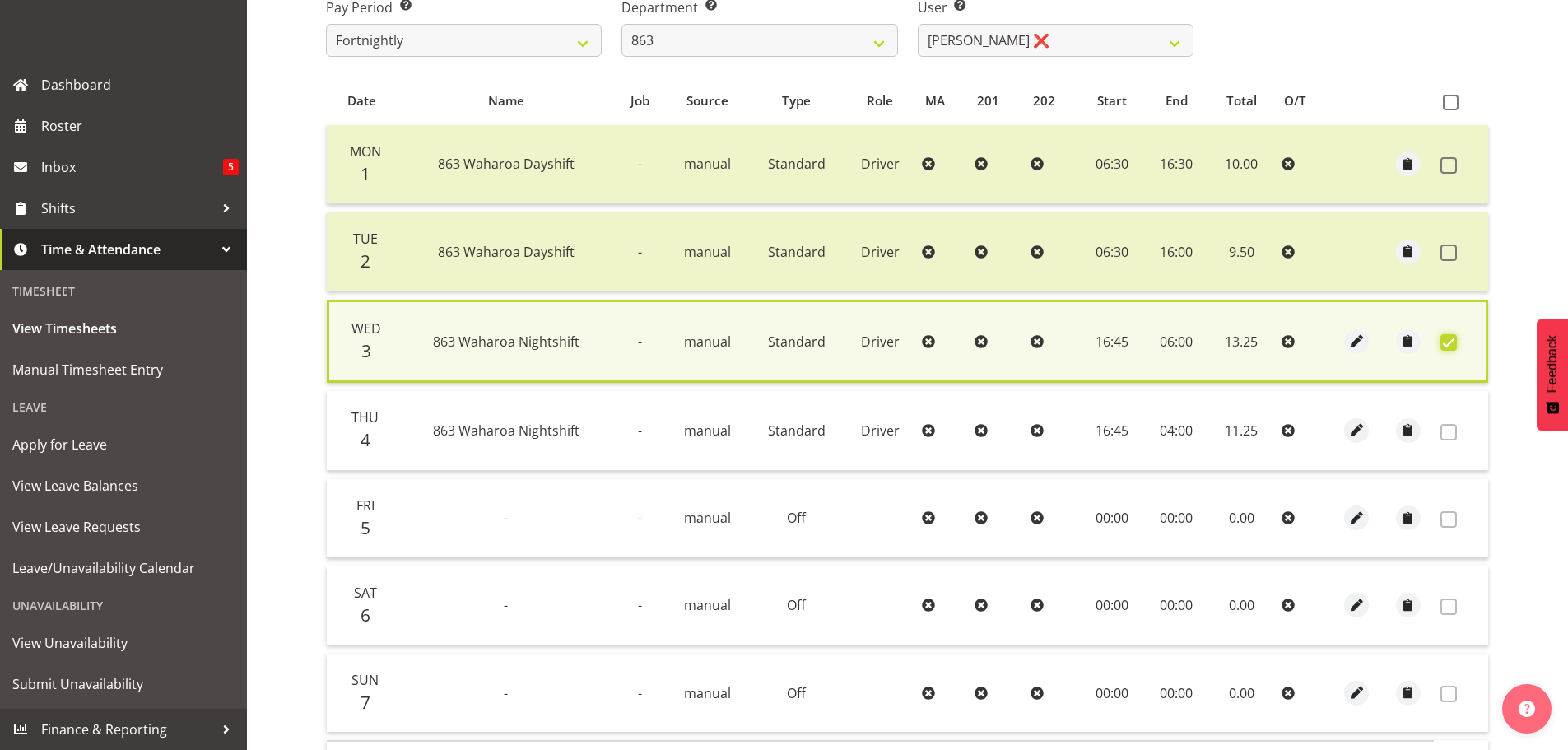
scroll to position [411, 0]
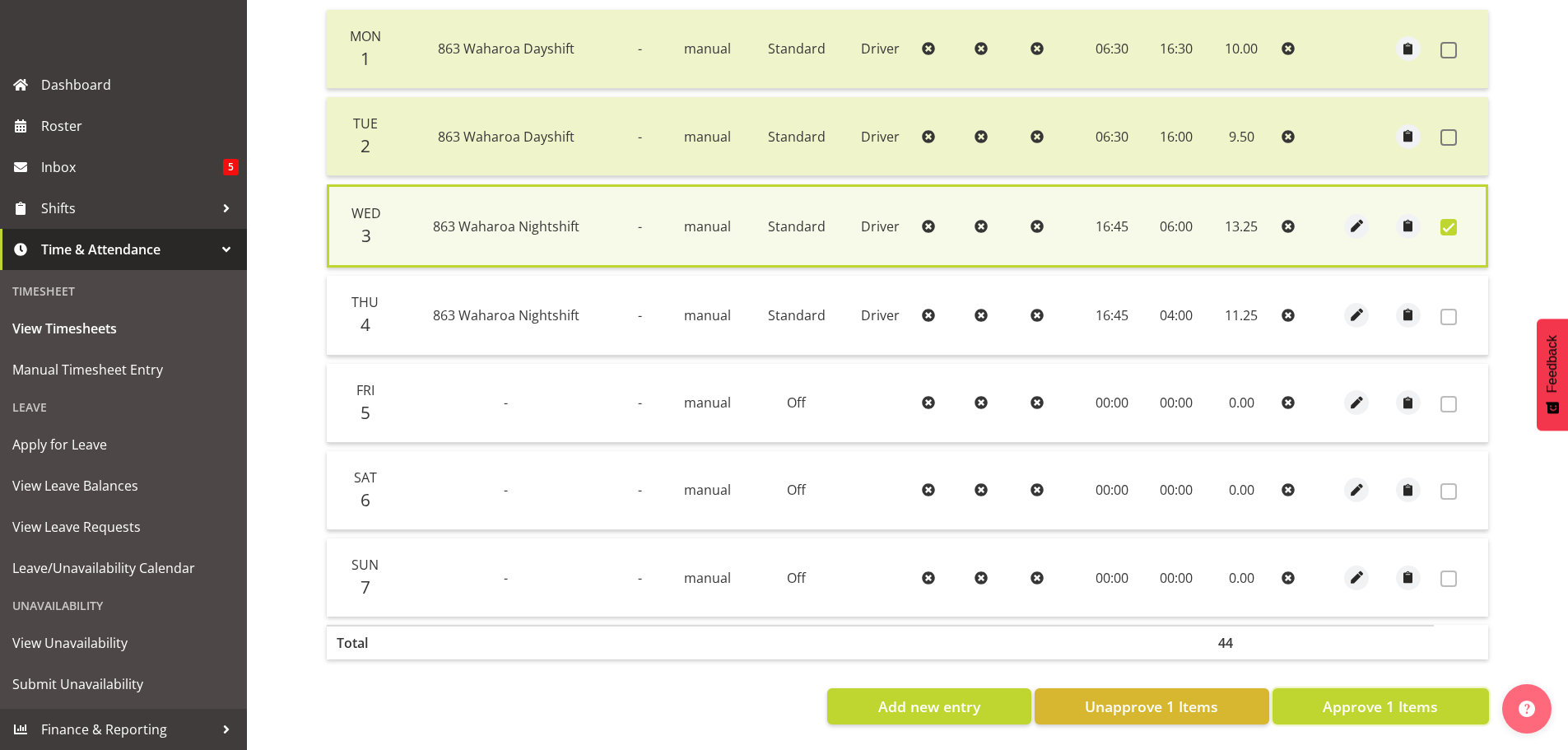
click at [1397, 710] on span "Approve 1 Items" at bounding box center [1379, 706] width 115 height 22
checkbox input "false"
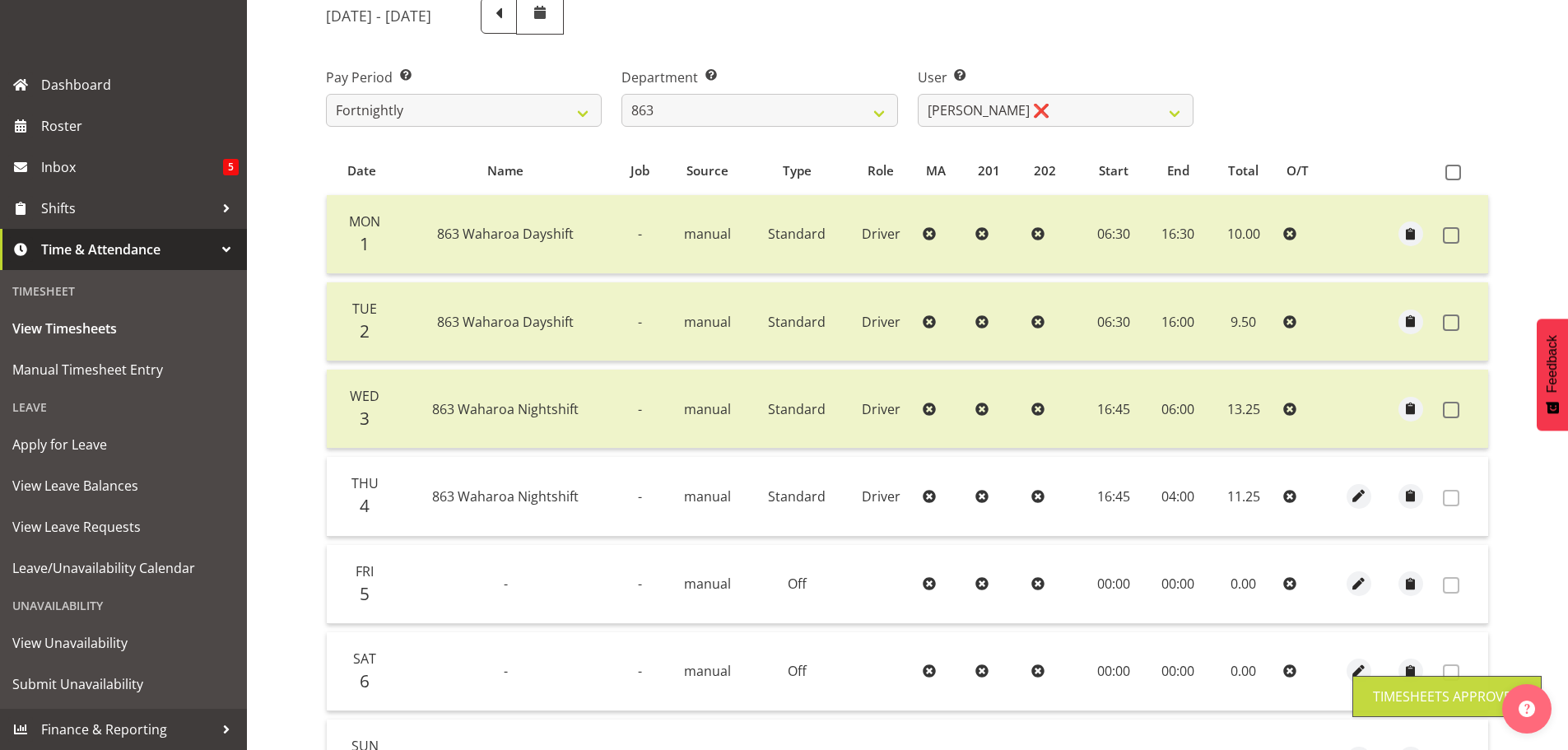
scroll to position [0, 0]
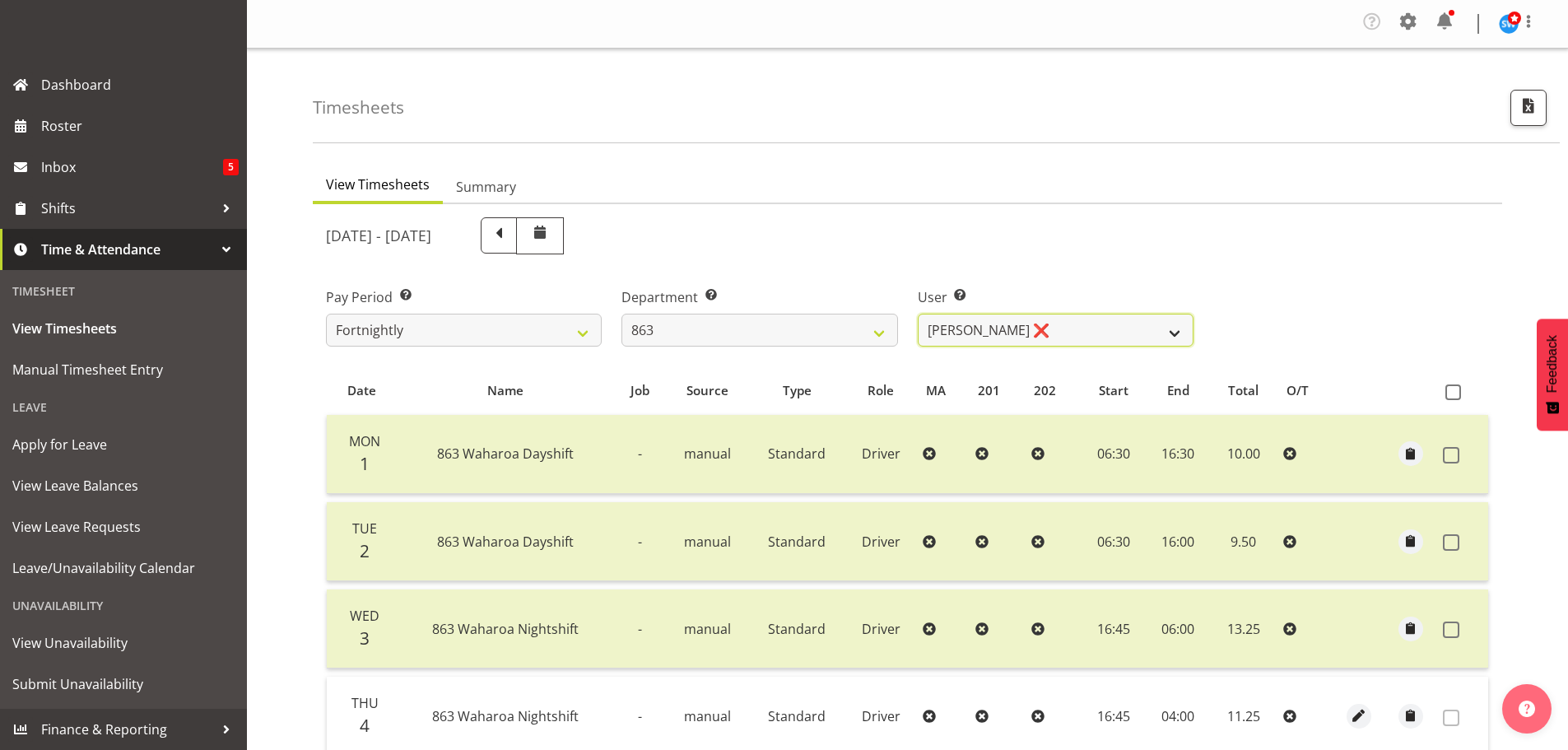
click at [1080, 325] on select "[PERSON_NAME] ❌ [PERSON_NAME] ❌ [PERSON_NAME] ❌ [PERSON_NAME] ❌" at bounding box center [1055, 330] width 276 height 33
click at [1073, 325] on select "[PERSON_NAME] ❌ [PERSON_NAME] ❌ [PERSON_NAME] ❌ [PERSON_NAME] ❌" at bounding box center [1055, 330] width 276 height 33
click at [790, 327] on select "701 702 703 704 705 706 707 708 709 710 711 712 713 714 715 716 717 718 719 720" at bounding box center [759, 330] width 276 height 33
select select "727"
click at [622, 314] on select "701 702 703 704 705 706 707 708 709 710 711 712 713 714 715 716 717 718 719 720" at bounding box center [759, 330] width 276 height 33
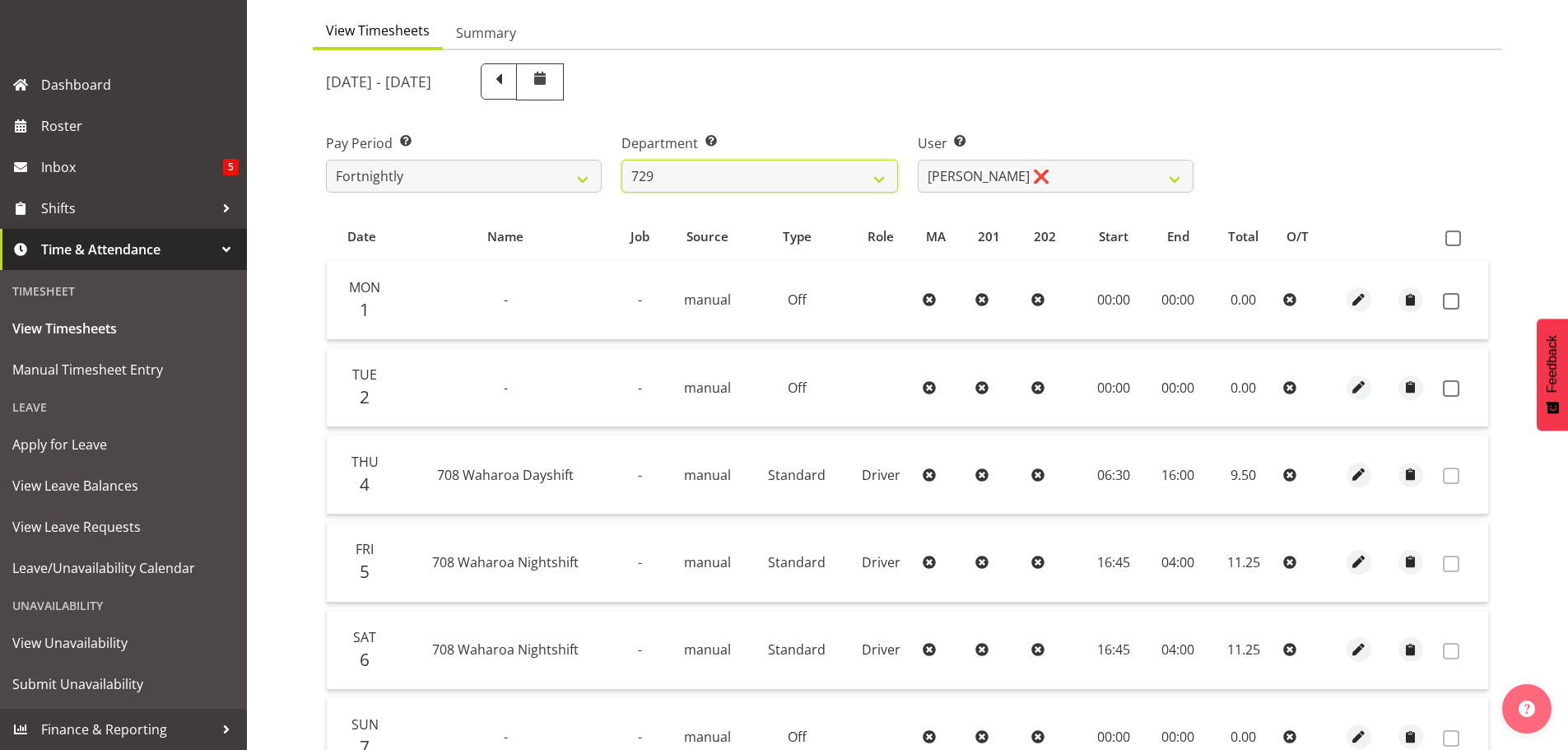
scroll to position [82, 0]
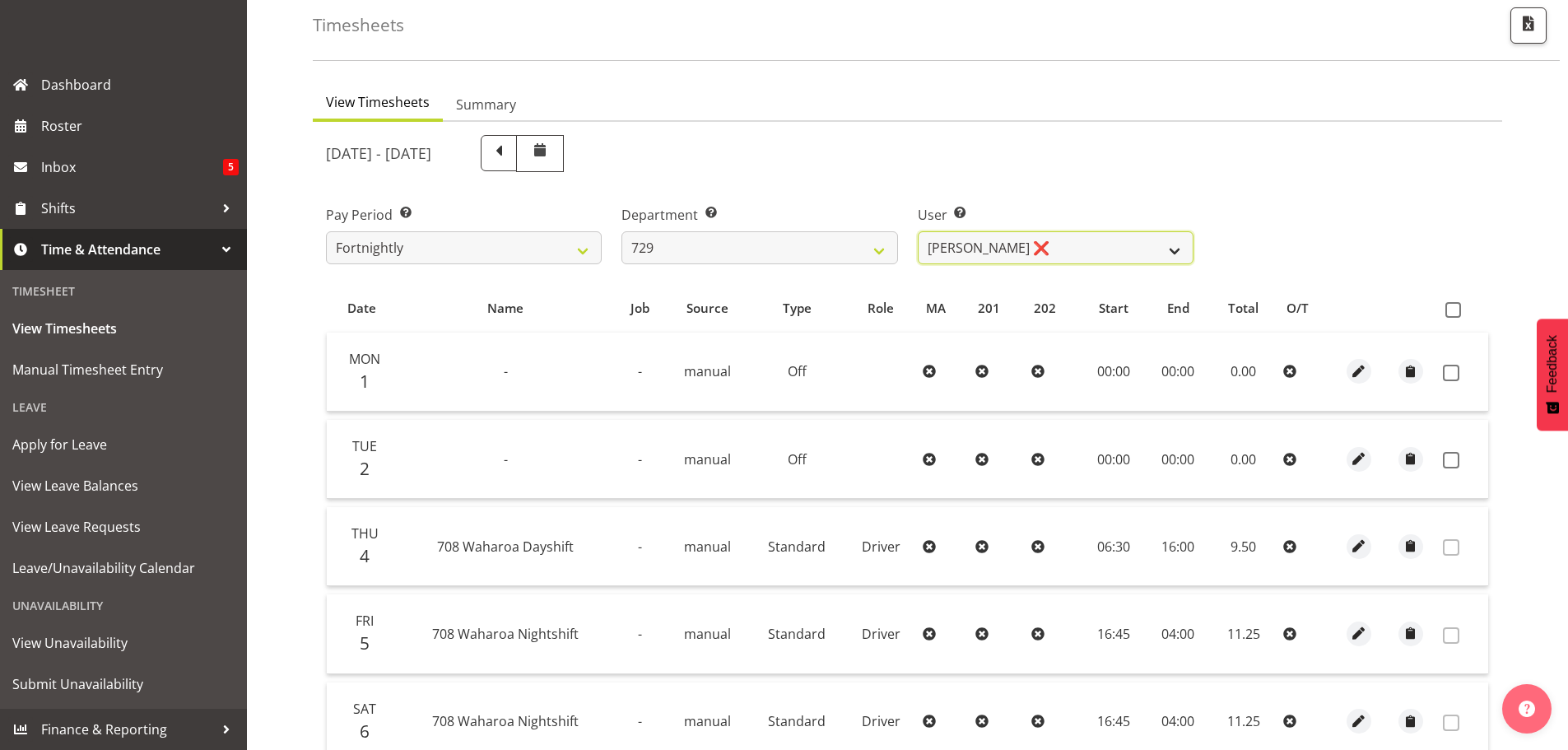
click at [1095, 234] on select "[PERSON_NAME] ❌ [PERSON_NAME] ❌ [PERSON_NAME] ❌ [PERSON_NAME] ❌" at bounding box center [1055, 247] width 276 height 33
select select "9997"
click at [918, 232] on select "[PERSON_NAME] ❌ [PERSON_NAME] ❌ [PERSON_NAME] ❌ [PERSON_NAME] ❌" at bounding box center [1055, 247] width 276 height 33
